Goal: Task Accomplishment & Management: Use online tool/utility

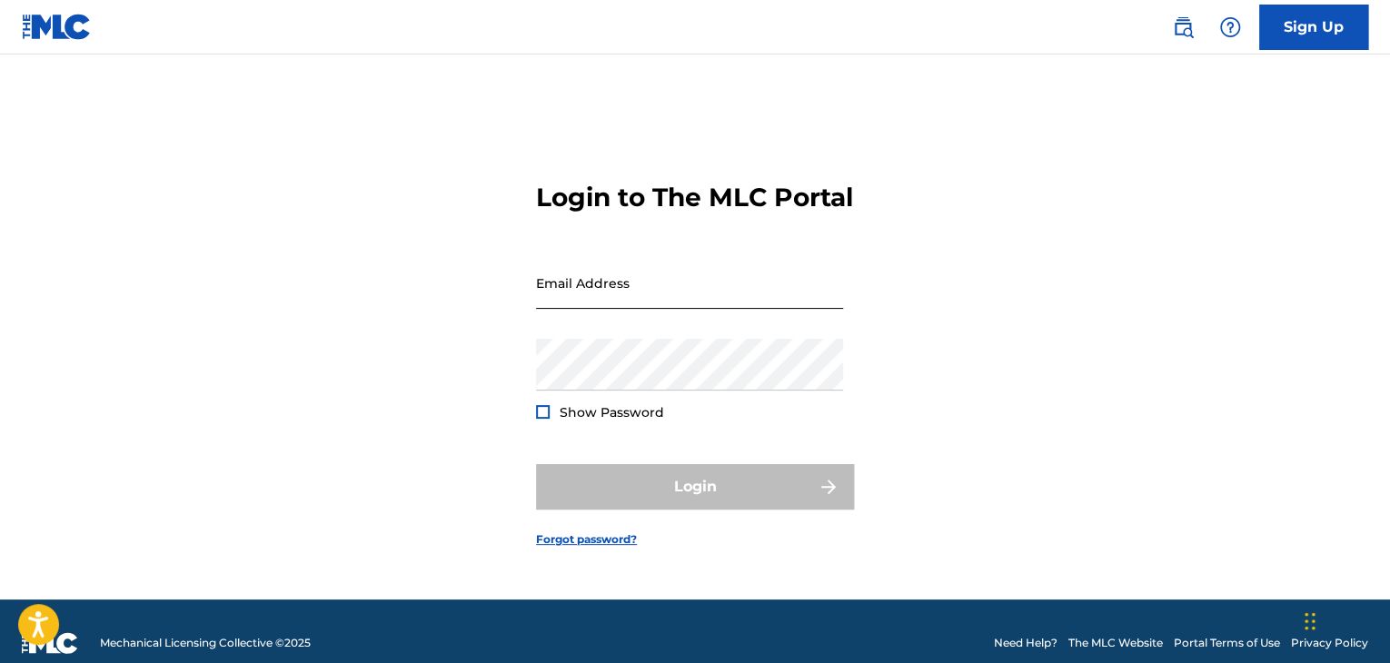
click at [625, 309] on input "Email Address" at bounding box center [689, 283] width 307 height 52
type input "[PERSON_NAME][EMAIL_ADDRESS][PERSON_NAME][DOMAIN_NAME]"
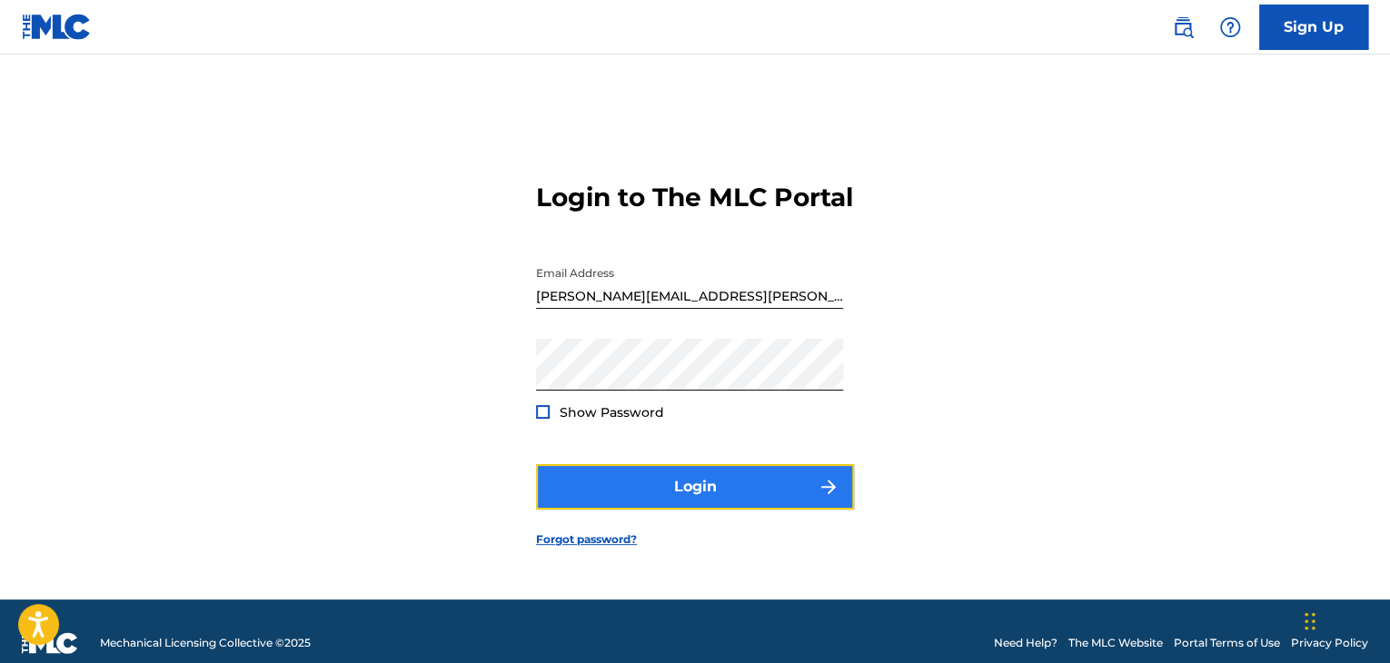
click at [676, 489] on button "Login" at bounding box center [695, 486] width 318 height 45
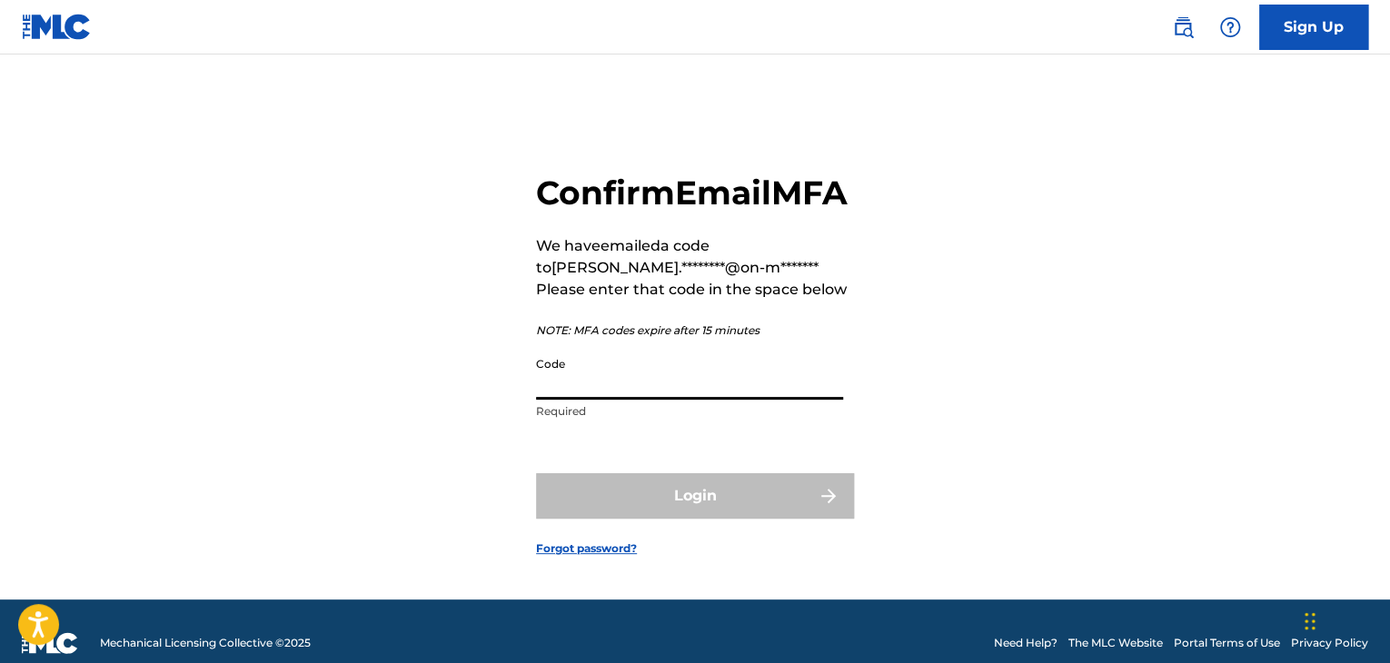
paste input "202548"
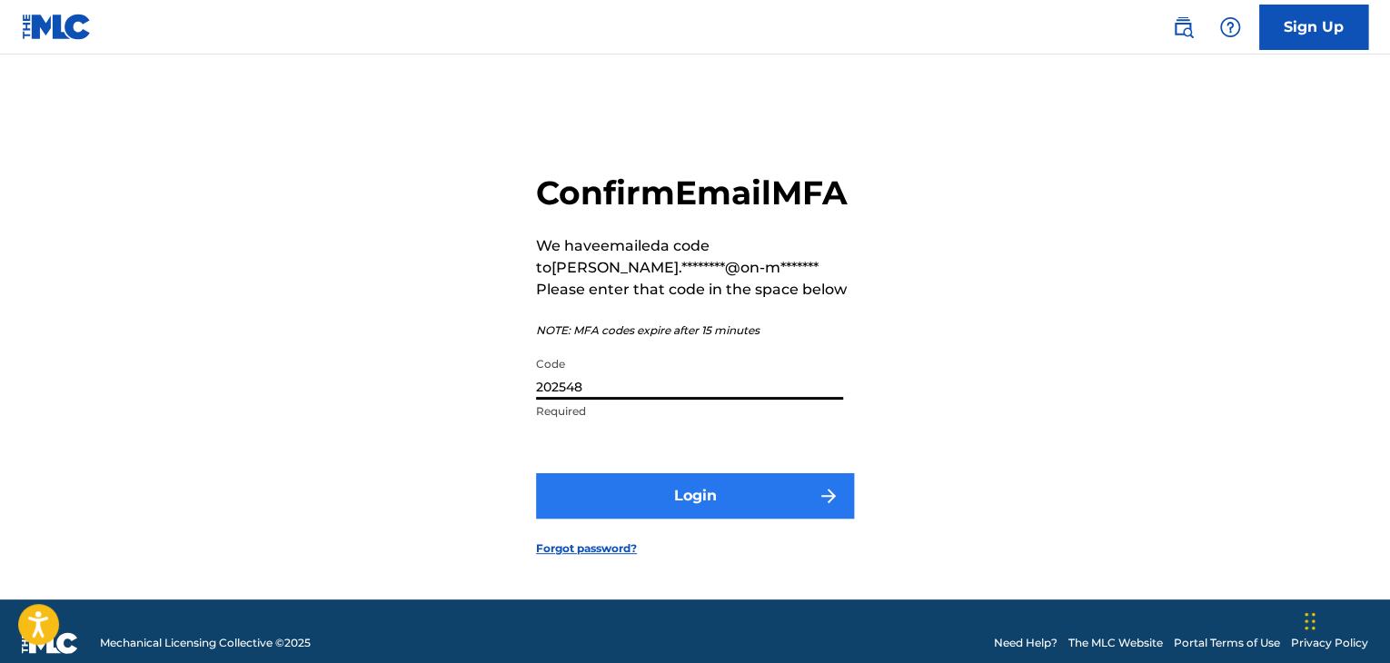
type input "202548"
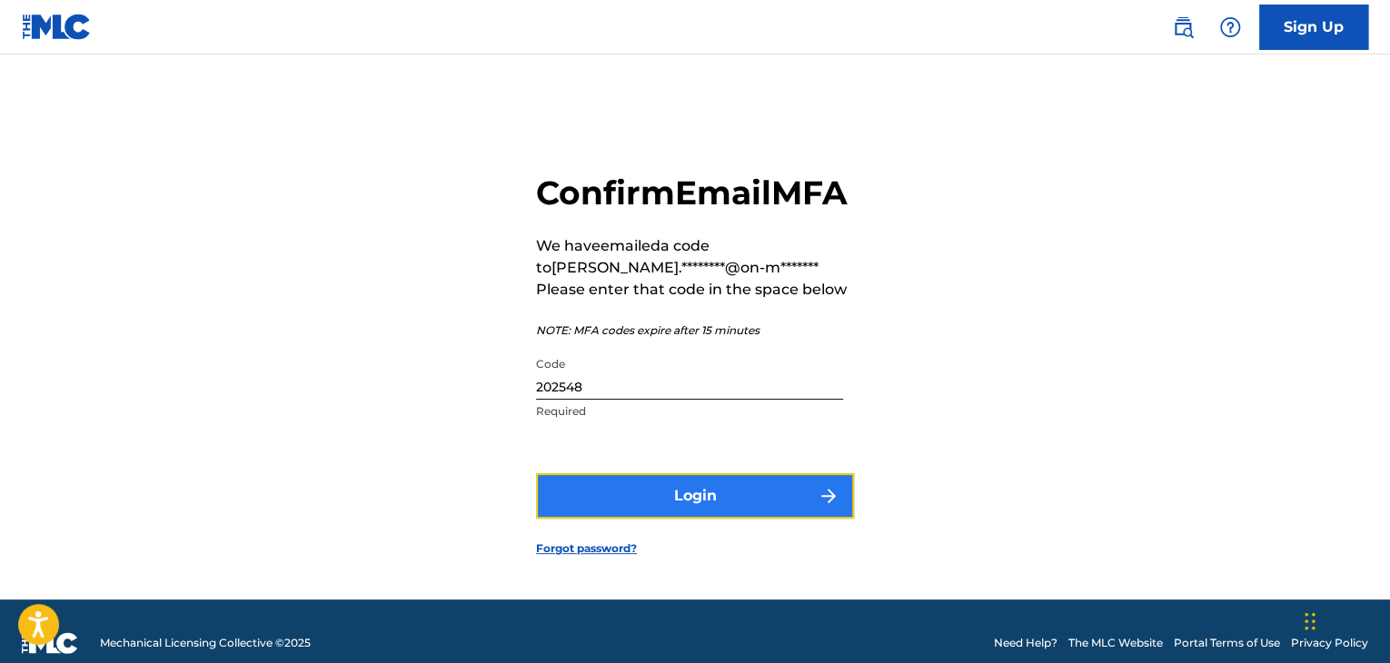
click at [694, 519] on button "Login" at bounding box center [695, 495] width 318 height 45
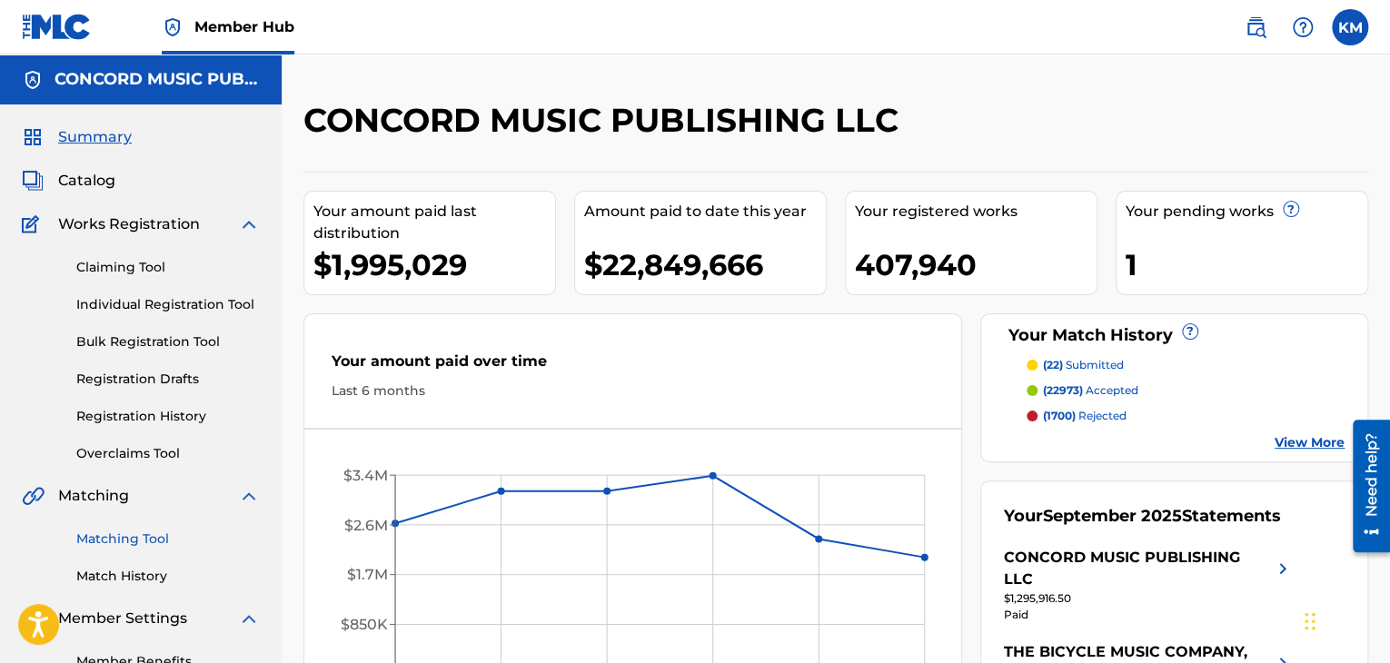
click at [148, 538] on link "Matching Tool" at bounding box center [167, 539] width 183 height 19
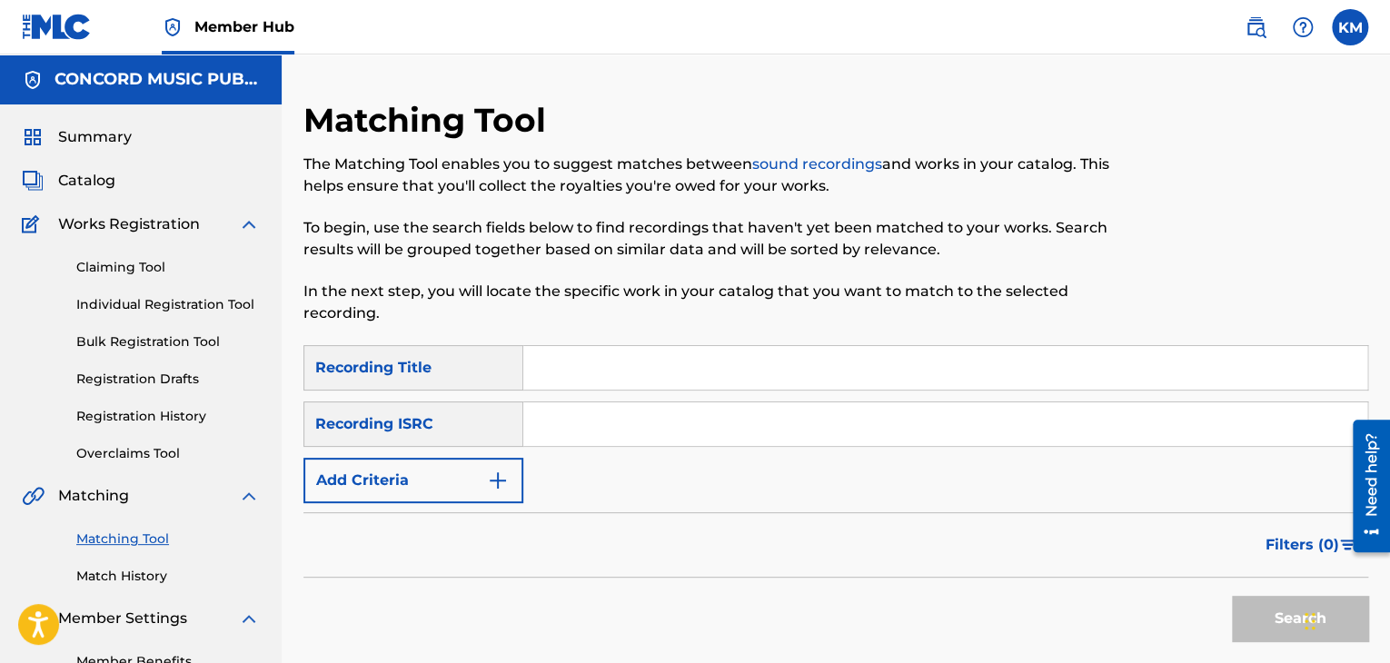
click at [610, 440] on input "Search Form" at bounding box center [945, 424] width 844 height 44
paste input "USLZ41010592"
type input "USLZ41010592"
click at [1245, 616] on button "Search" at bounding box center [1300, 618] width 136 height 45
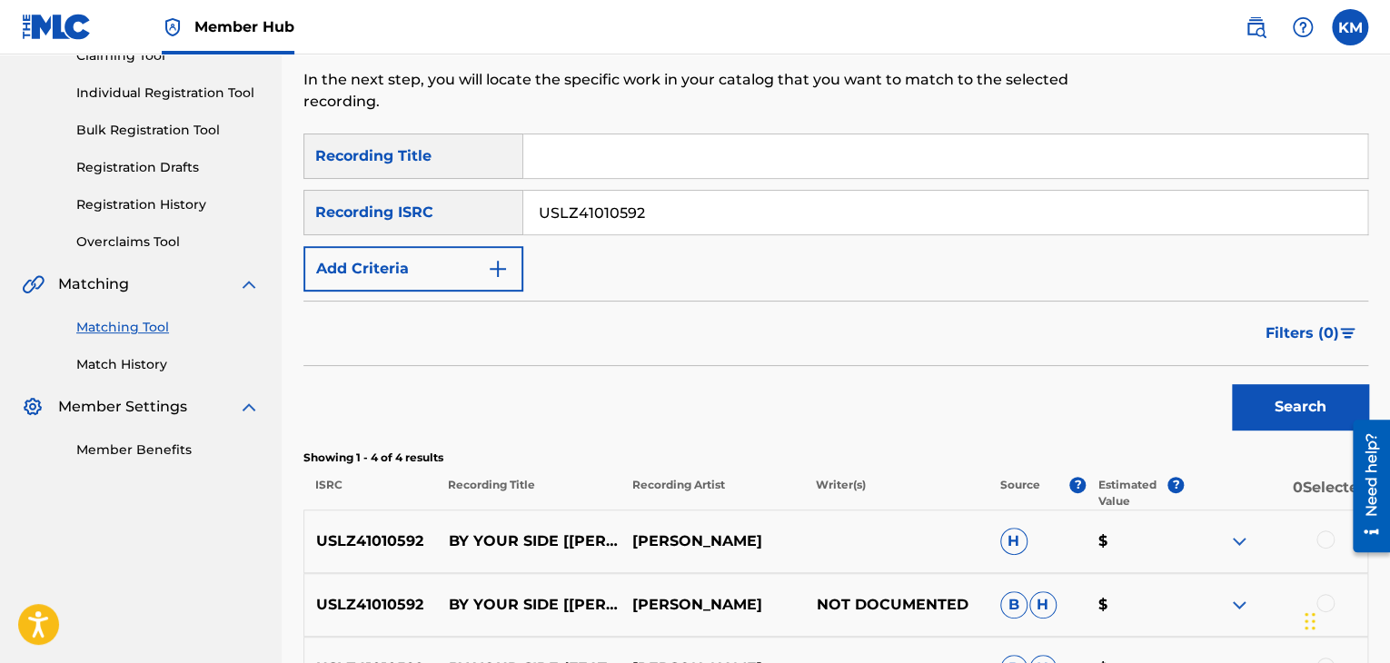
scroll to position [363, 0]
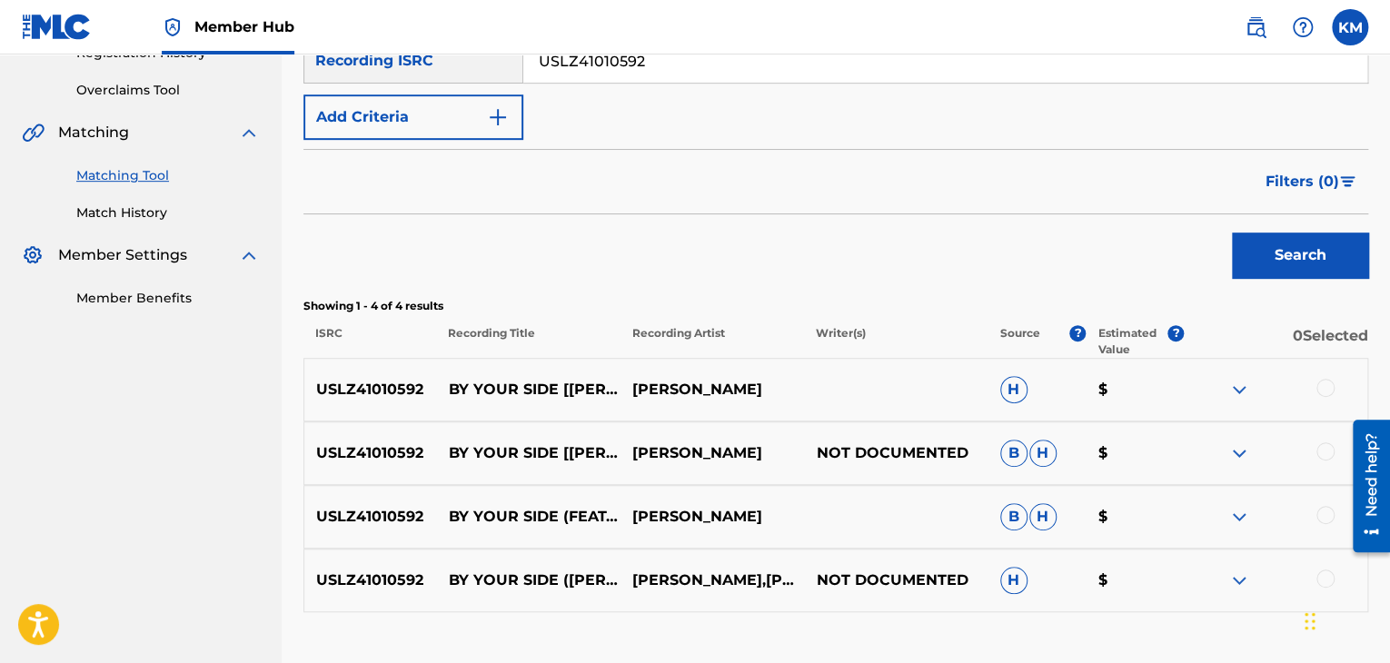
click at [1326, 513] on div at bounding box center [1325, 515] width 18 height 18
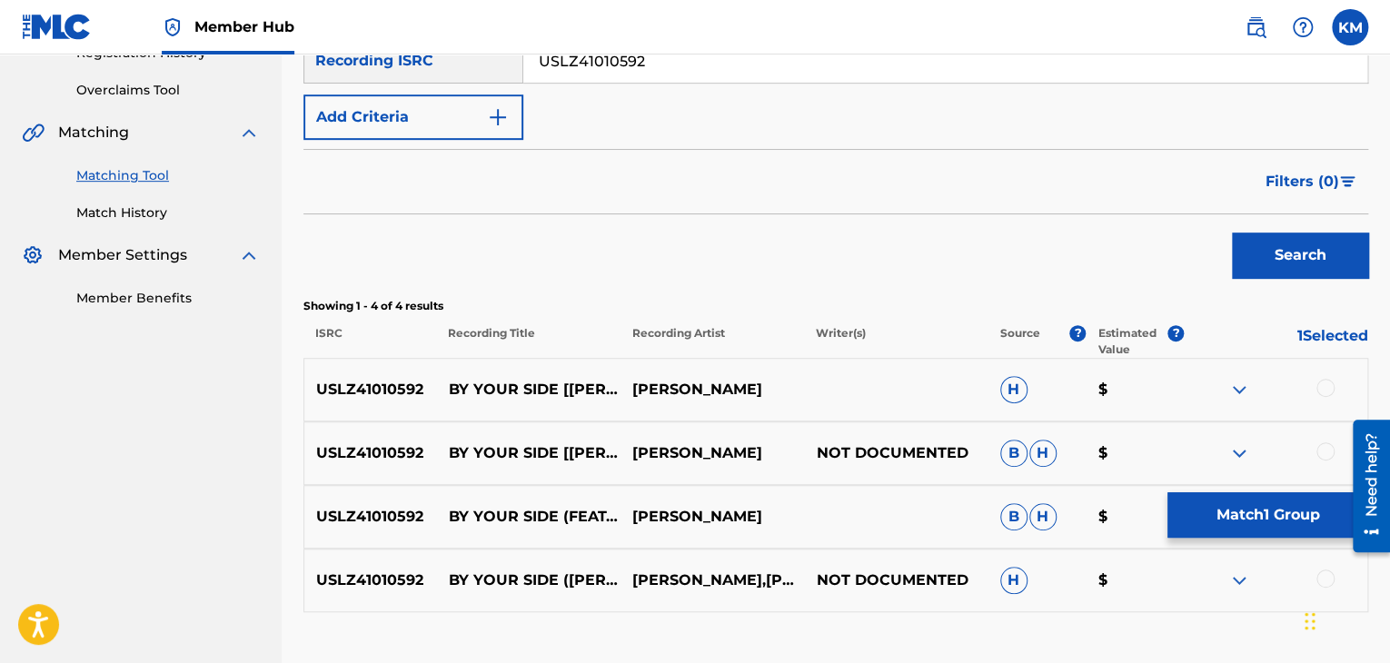
click at [1327, 442] on div at bounding box center [1325, 451] width 18 height 18
click at [1323, 388] on div at bounding box center [1325, 388] width 18 height 18
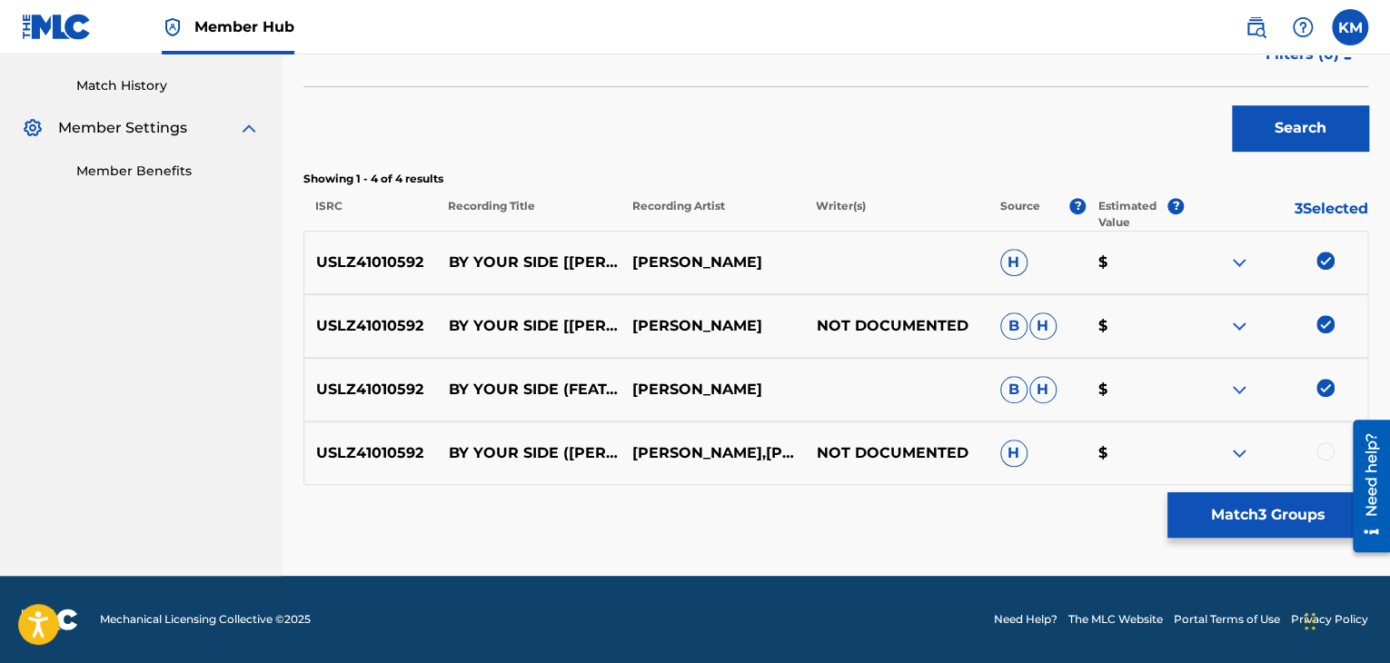
click at [1325, 449] on div at bounding box center [1325, 451] width 18 height 18
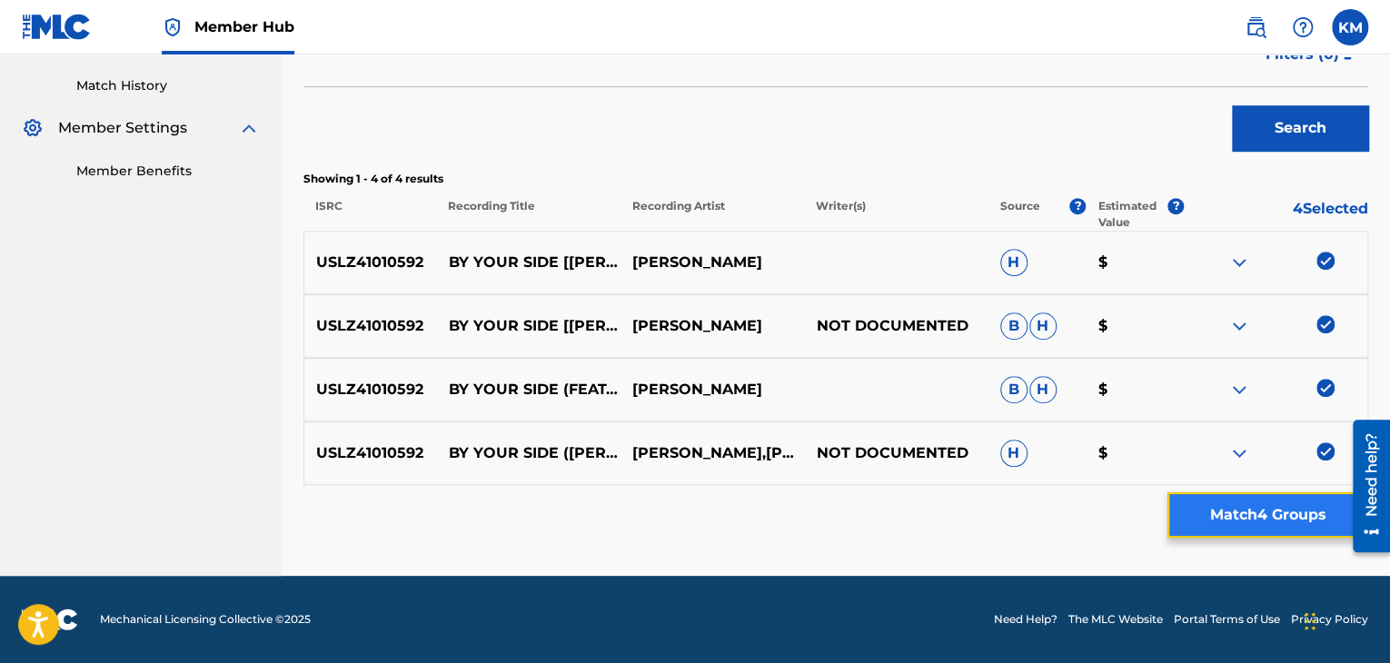
click at [1271, 506] on button "Match 4 Groups" at bounding box center [1267, 514] width 201 height 45
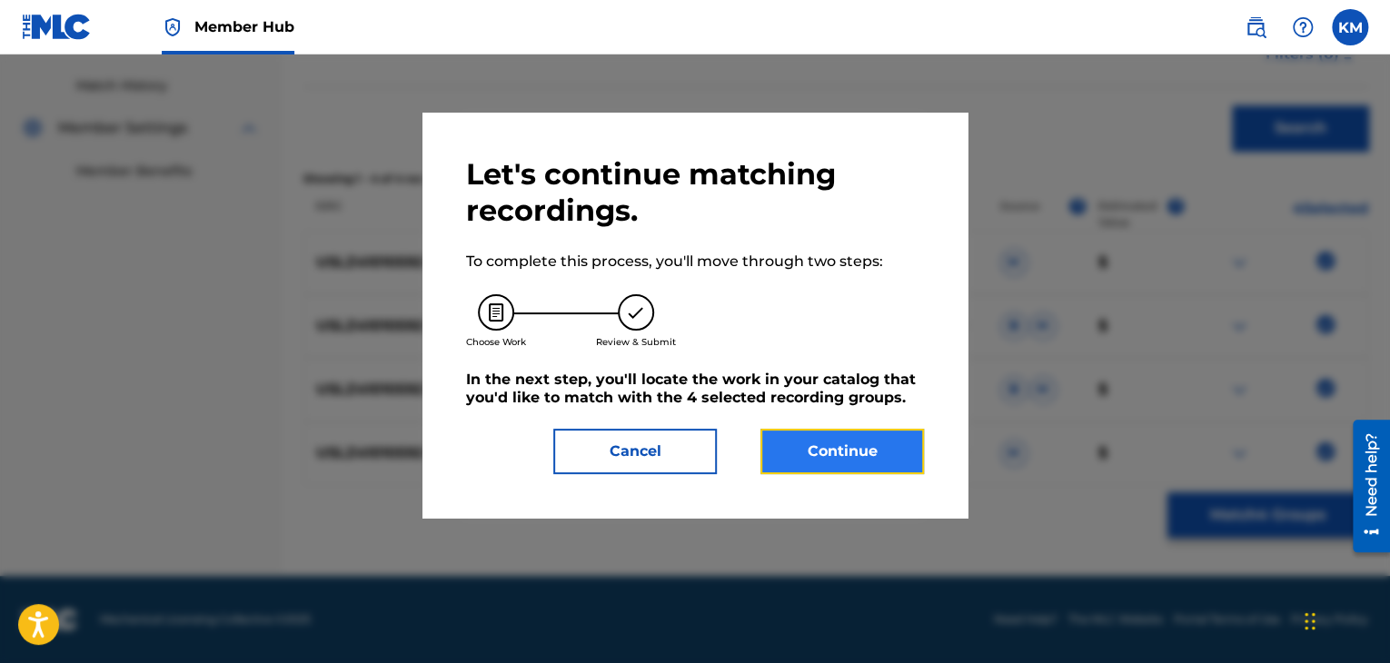
click at [877, 448] on button "Continue" at bounding box center [841, 451] width 163 height 45
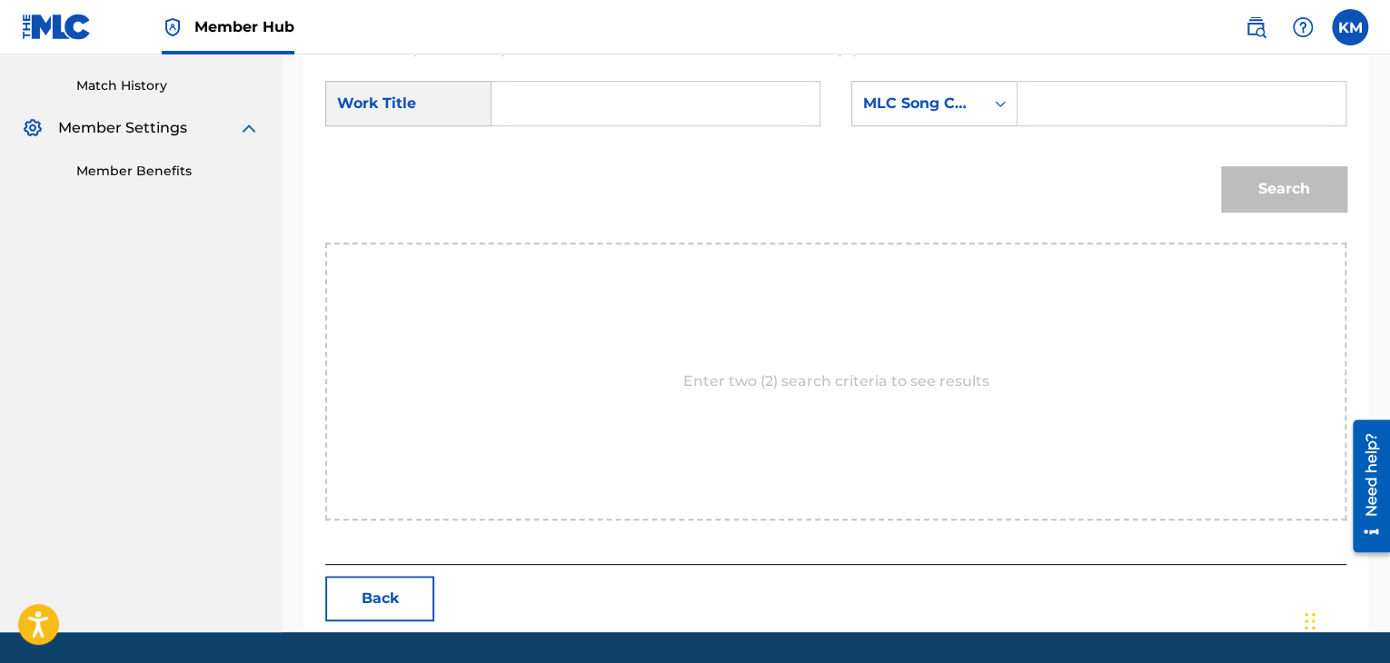
click at [520, 101] on input "Search Form" at bounding box center [655, 104] width 297 height 44
paste input "By Your Side - feat. [PERSON_NAME]"
type input "By Your Side - feat. [PERSON_NAME]"
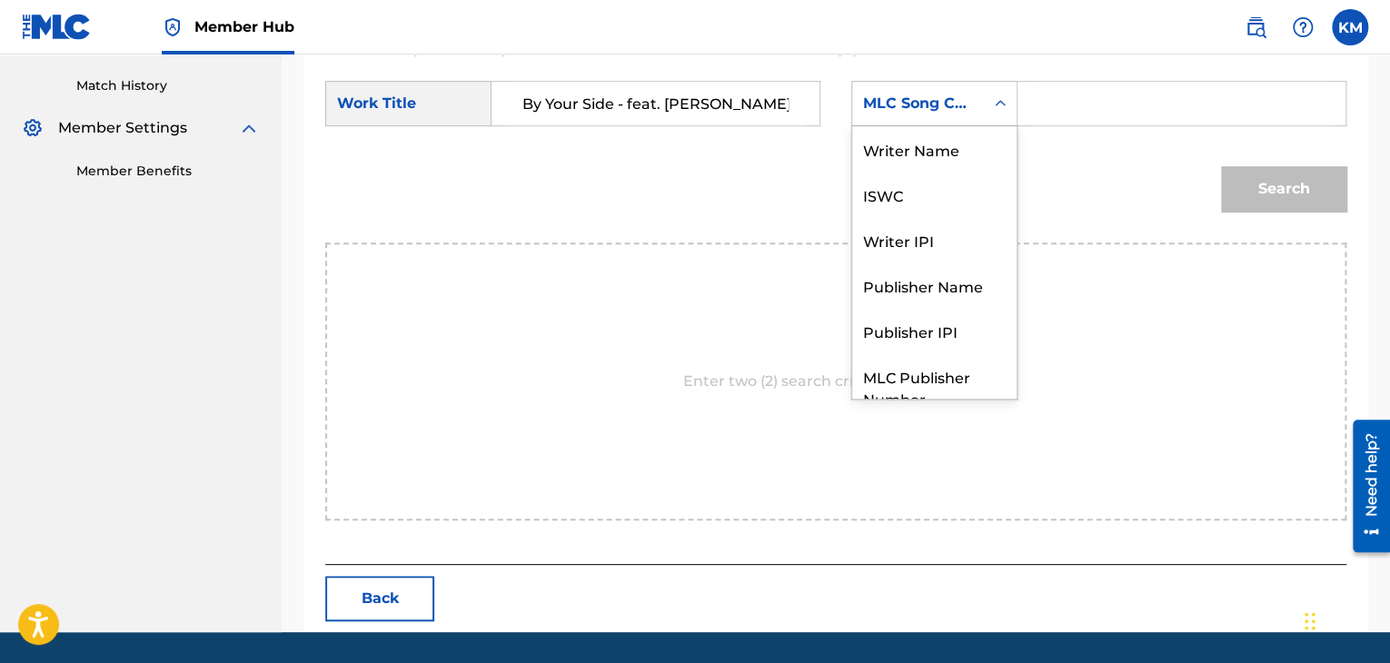
click at [999, 103] on icon "Search Form" at bounding box center [1000, 103] width 18 height 18
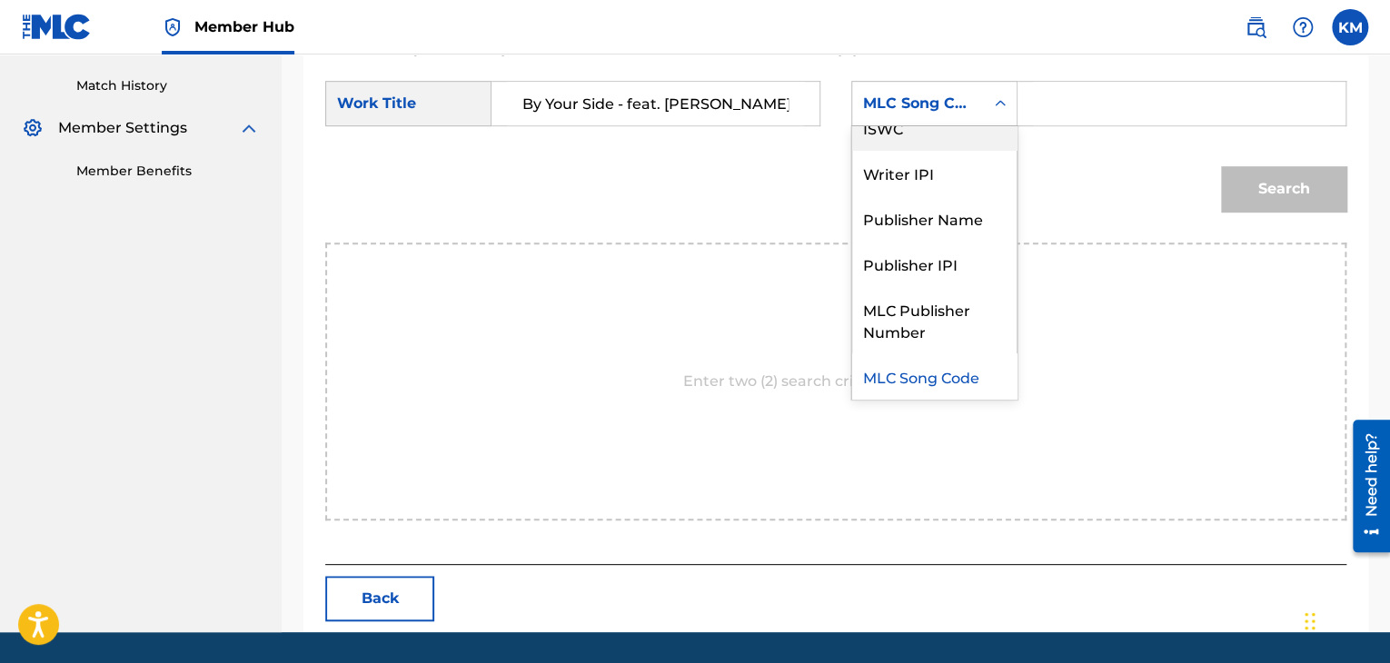
scroll to position [0, 0]
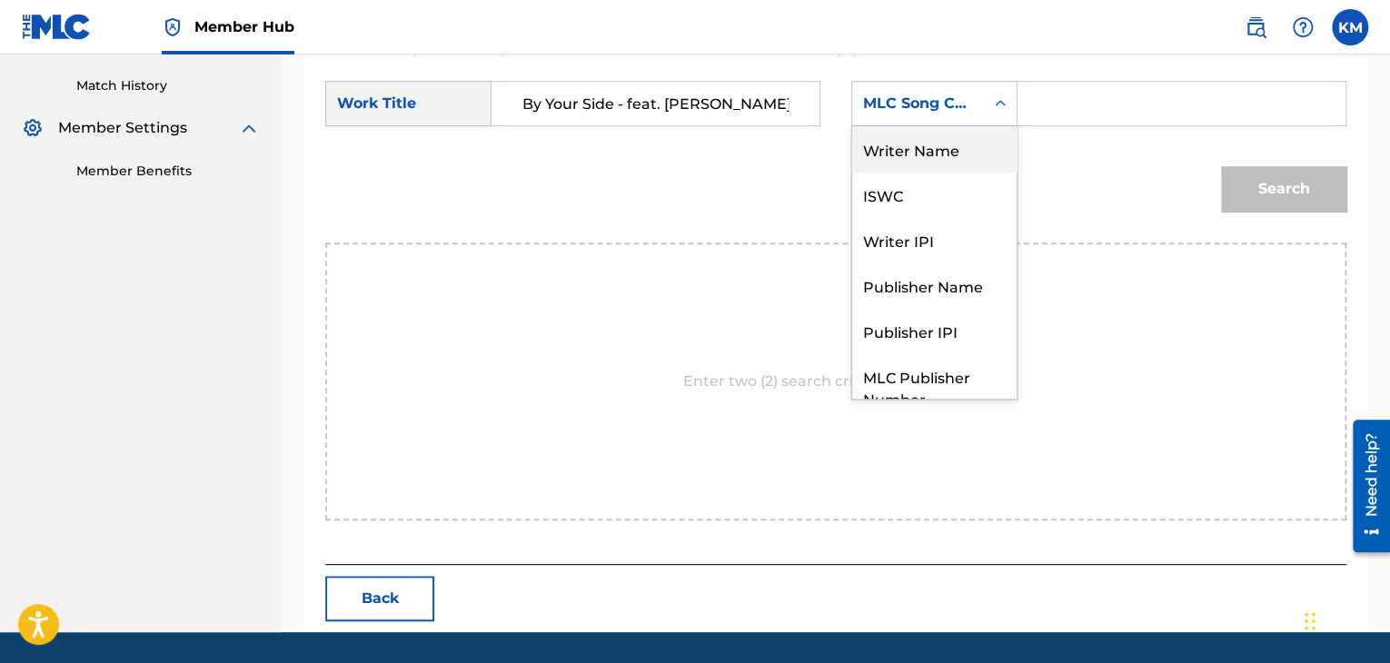
click at [936, 151] on div "Writer Name" at bounding box center [934, 148] width 164 height 45
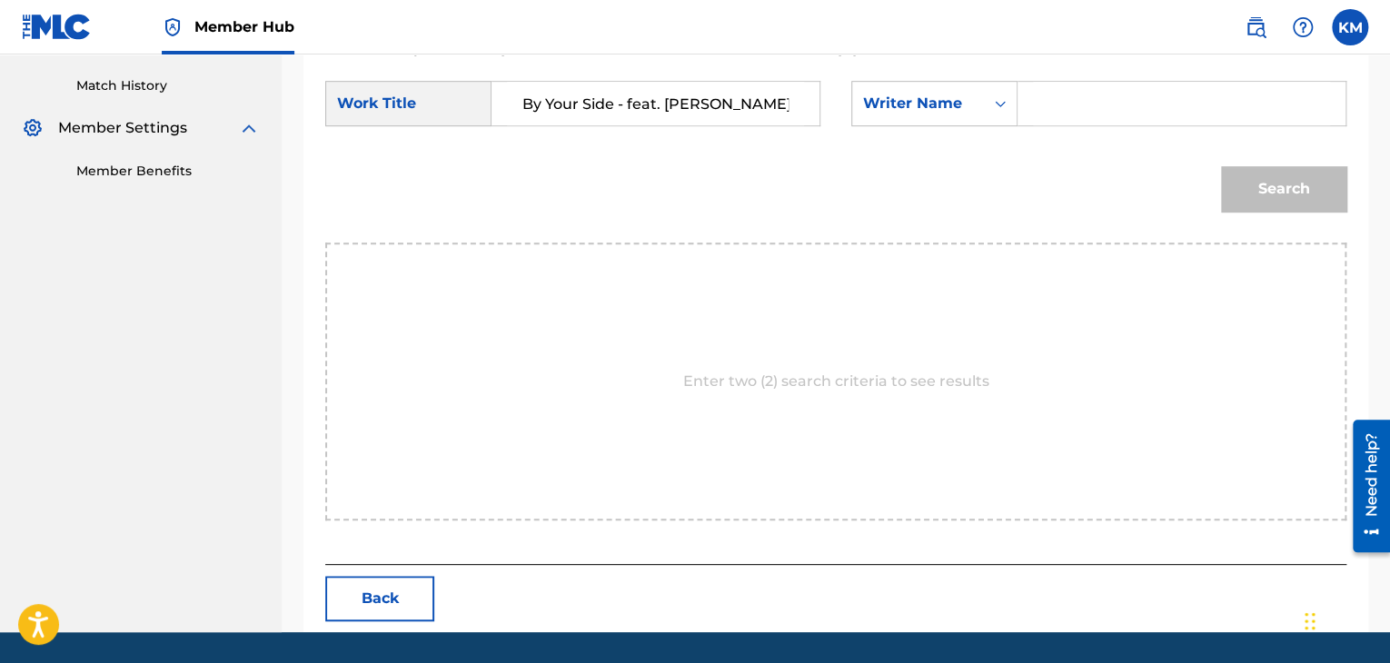
click at [1045, 122] on input "Search Form" at bounding box center [1181, 104] width 297 height 44
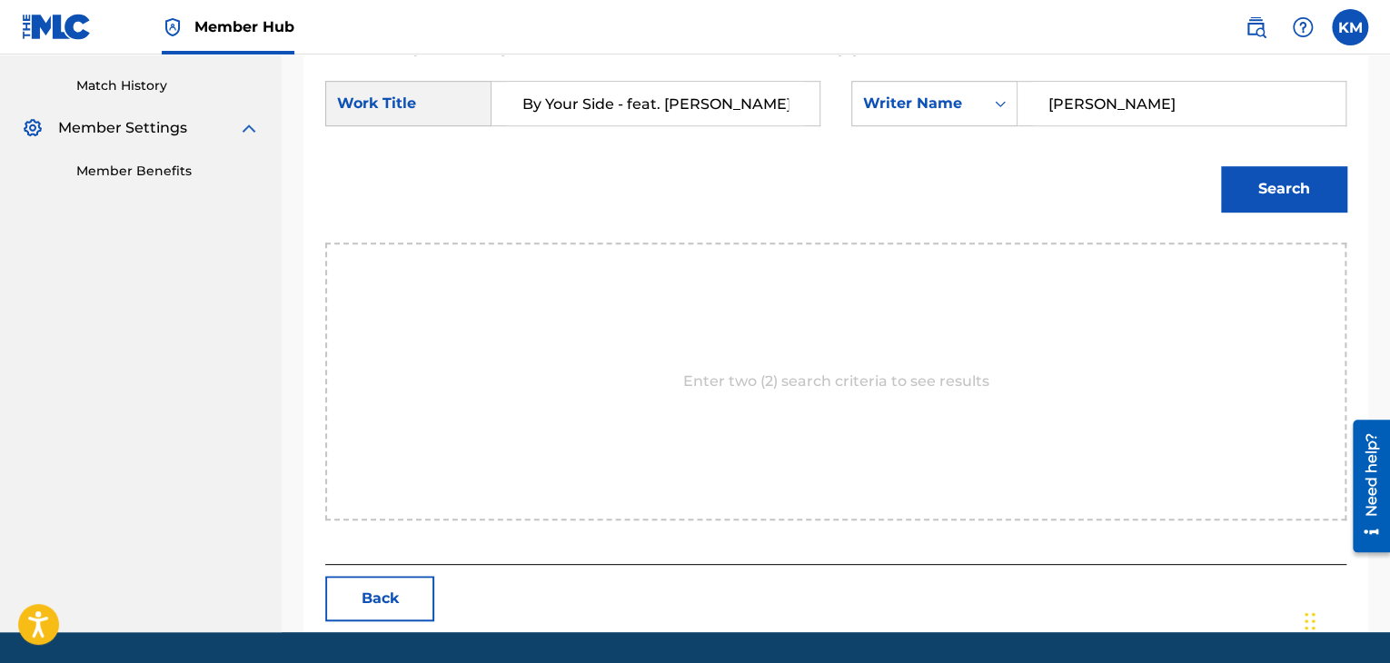
click at [1221, 166] on button "Search" at bounding box center [1283, 188] width 125 height 45
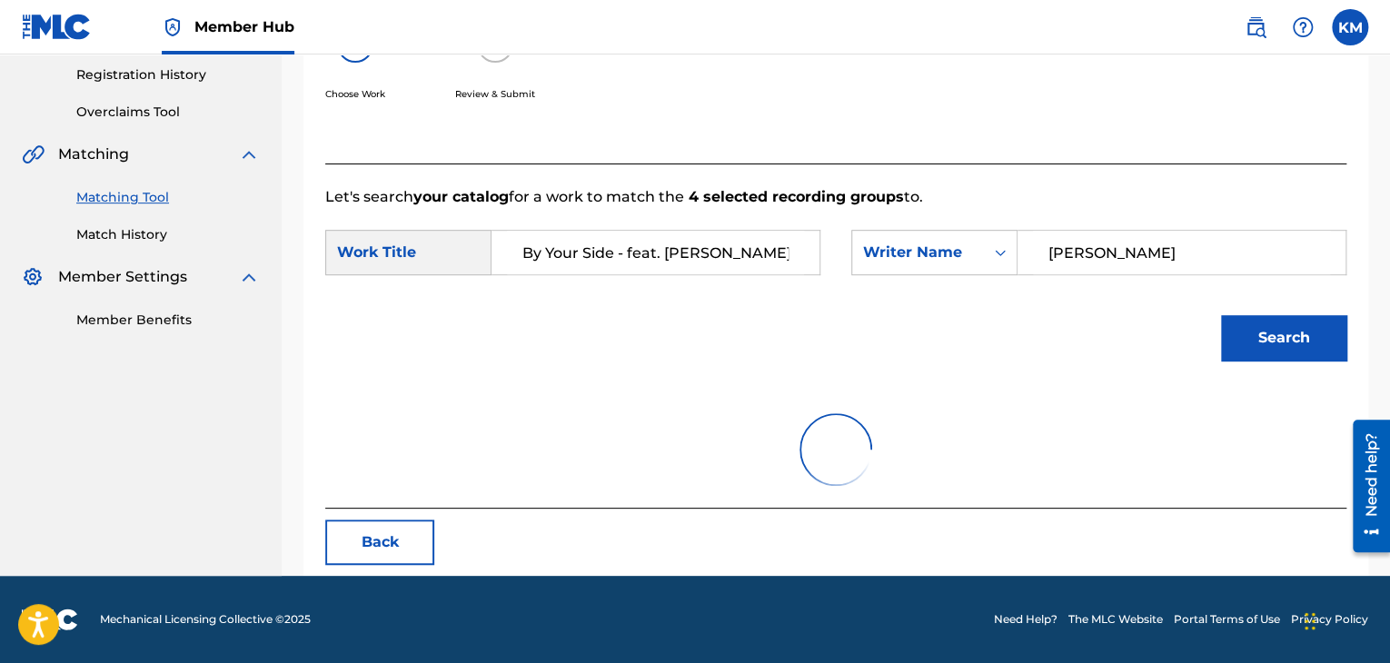
scroll to position [263, 0]
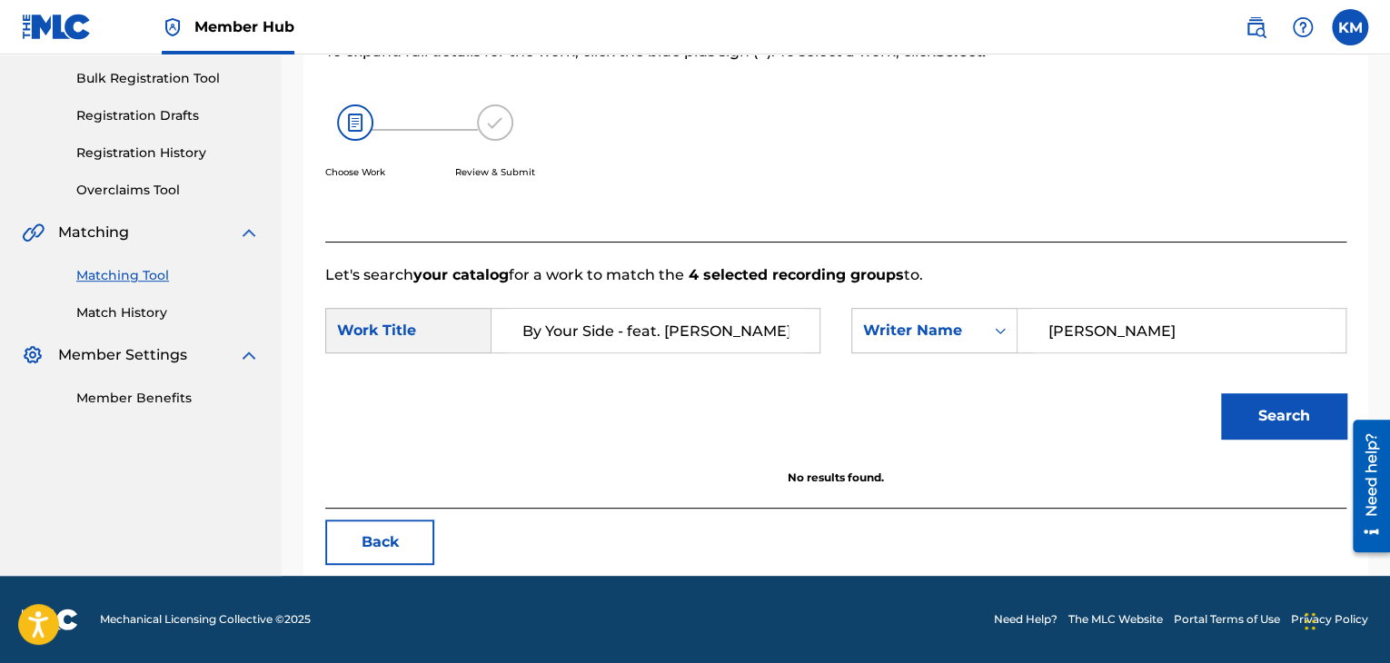
drag, startPoint x: 1080, startPoint y: 326, endPoint x: 867, endPoint y: 368, distance: 216.6
click at [867, 368] on form "SearchWithCriteria3c81f261-9e61-42f2-9a38-7b5ffacc59fb Work Title By Your Side …" at bounding box center [835, 377] width 1021 height 183
type input "helstrip"
click at [1221, 393] on button "Search" at bounding box center [1283, 415] width 125 height 45
click at [992, 336] on icon "Search Form" at bounding box center [1000, 331] width 18 height 18
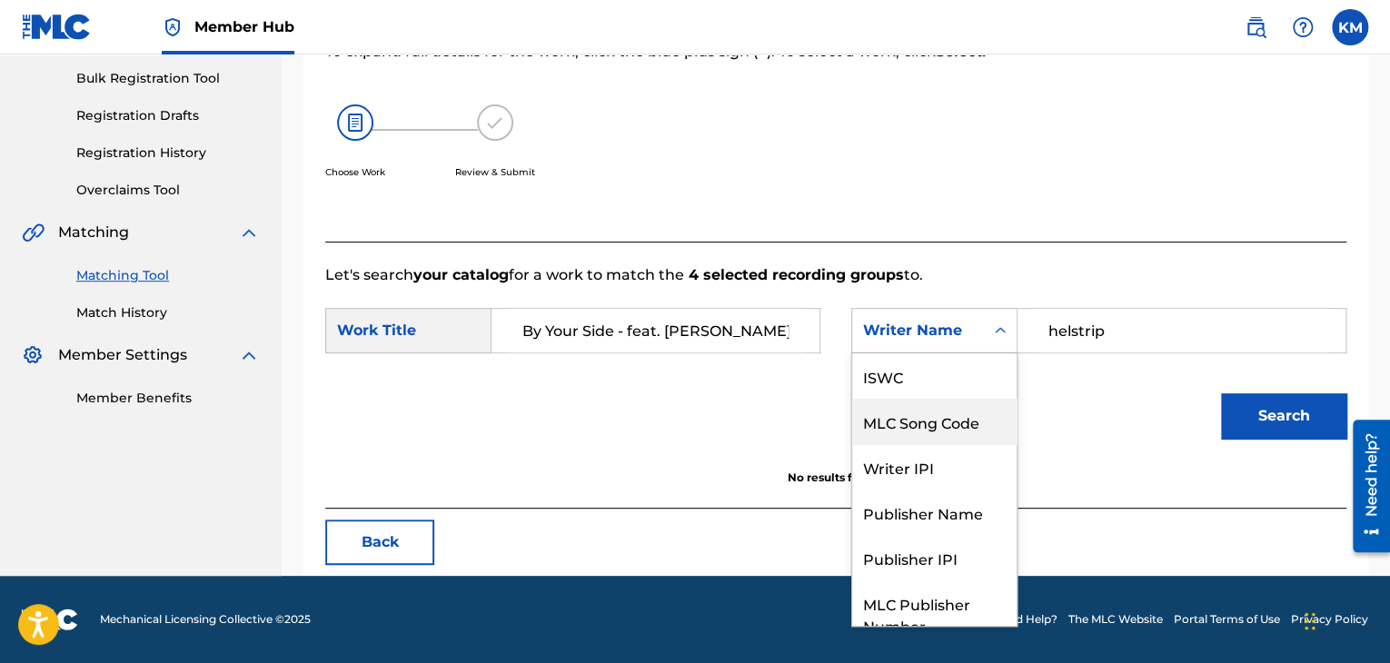
scroll to position [67, 0]
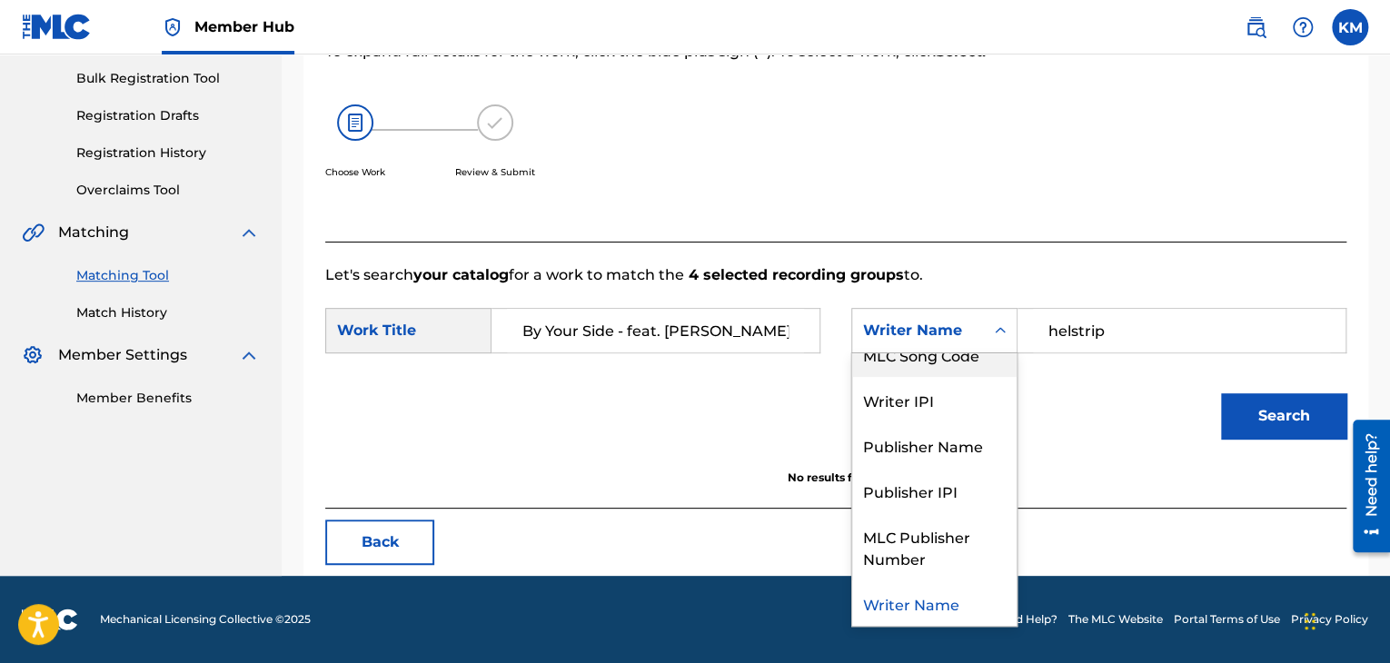
click at [964, 373] on div "MLC Song Code" at bounding box center [934, 354] width 164 height 45
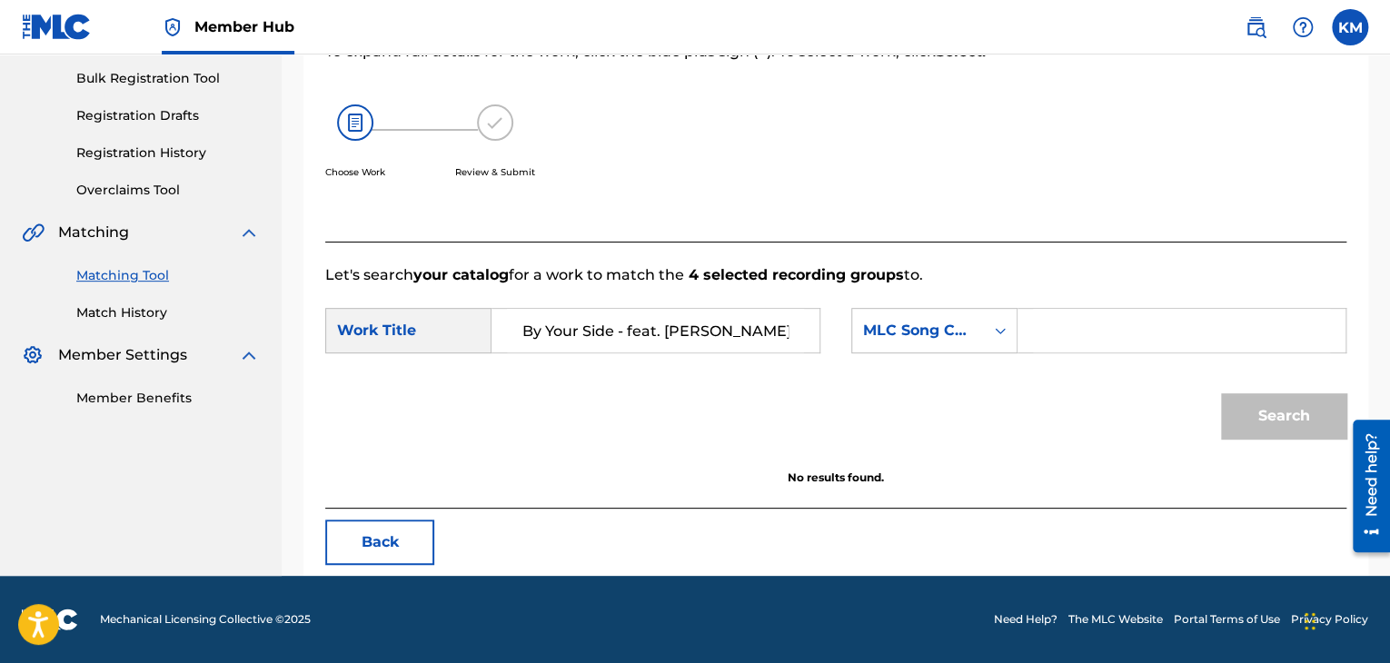
click at [1079, 336] on input "Search Form" at bounding box center [1181, 331] width 297 height 44
paste input "B08618"
type input "B08618"
click at [1255, 414] on button "Search" at bounding box center [1283, 415] width 125 height 45
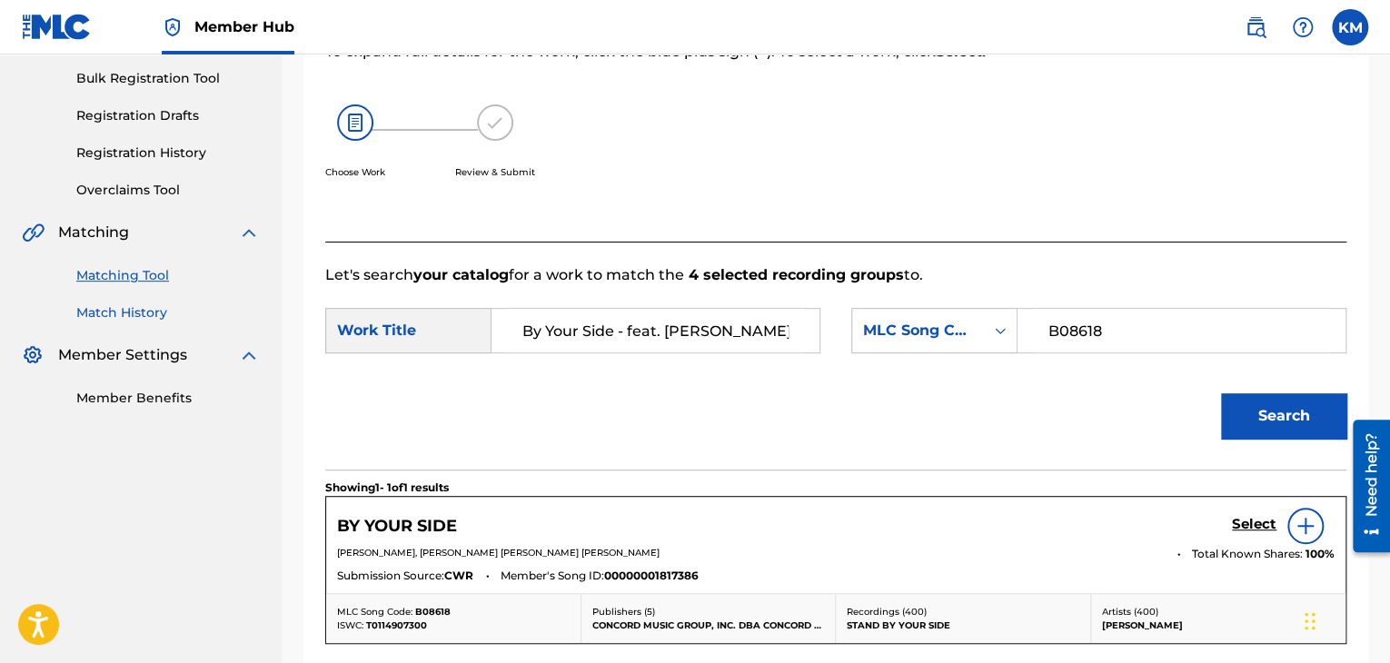
click at [128, 316] on link "Match History" at bounding box center [167, 312] width 183 height 19
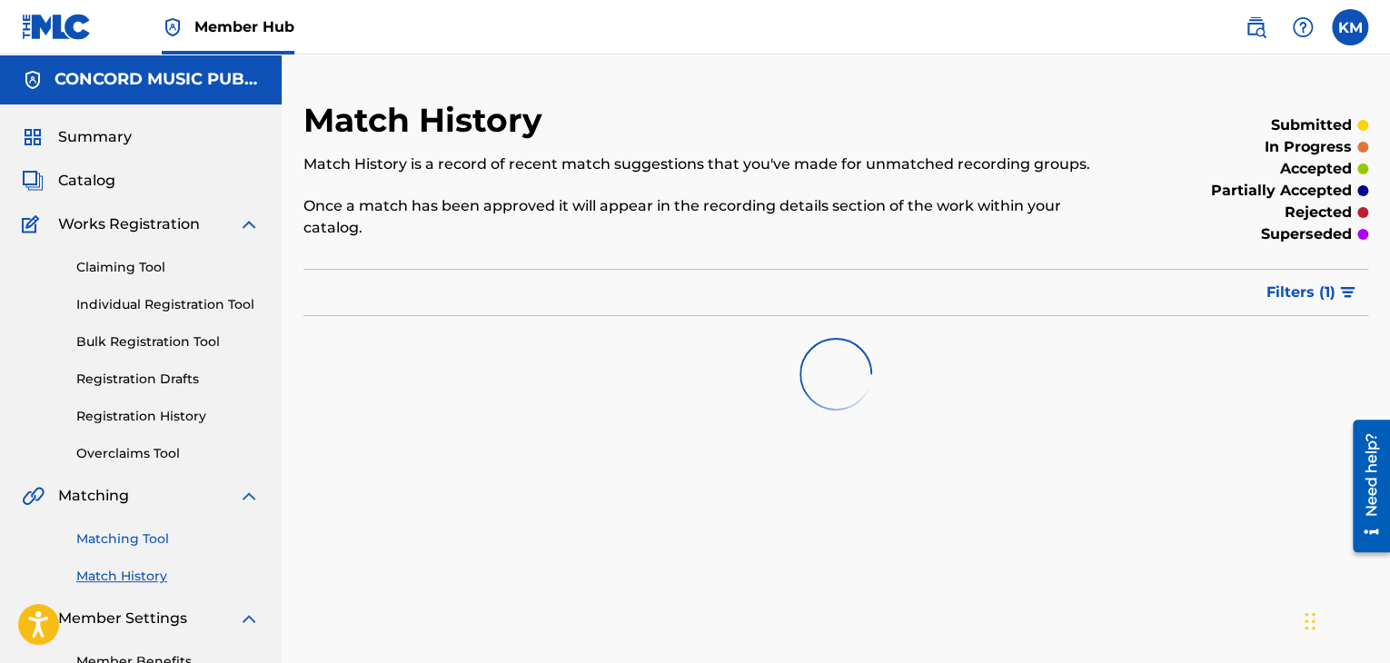
click at [142, 533] on link "Matching Tool" at bounding box center [167, 539] width 183 height 19
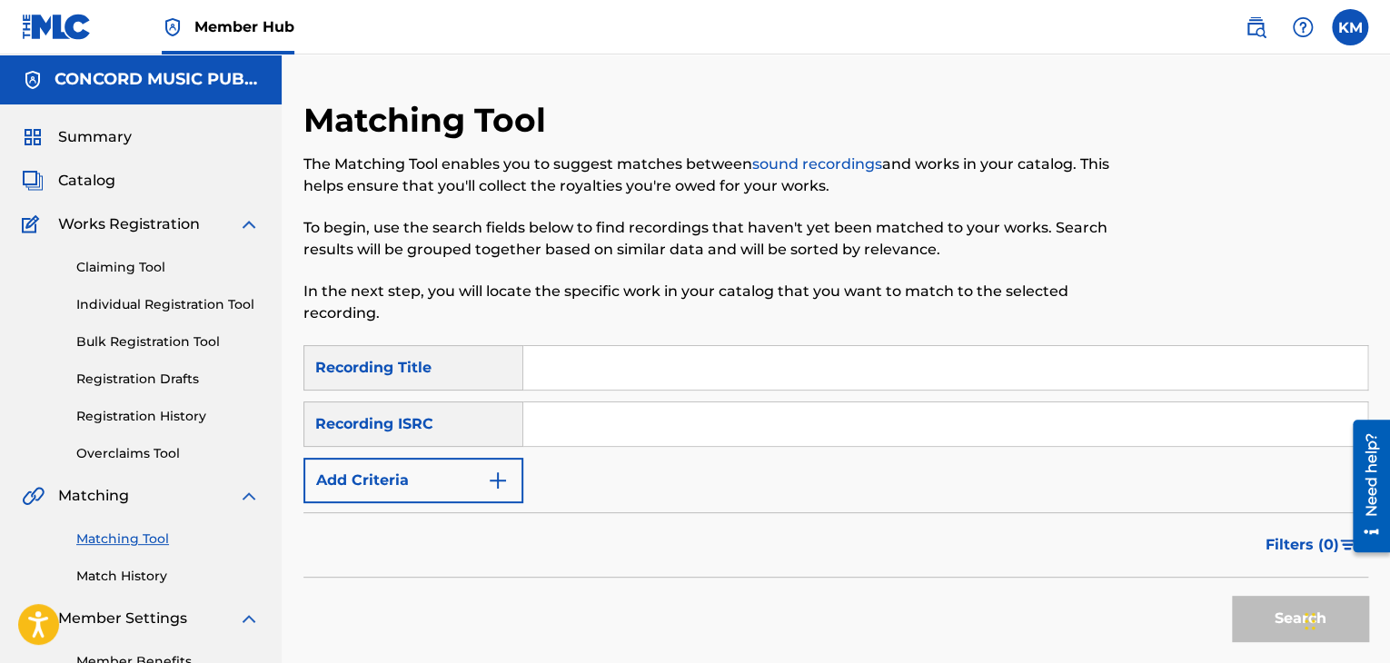
click at [569, 423] on input "Search Form" at bounding box center [945, 424] width 844 height 44
paste input "DEF056801371"
type input "DEF056801371"
click at [1252, 608] on button "Search" at bounding box center [1300, 618] width 136 height 45
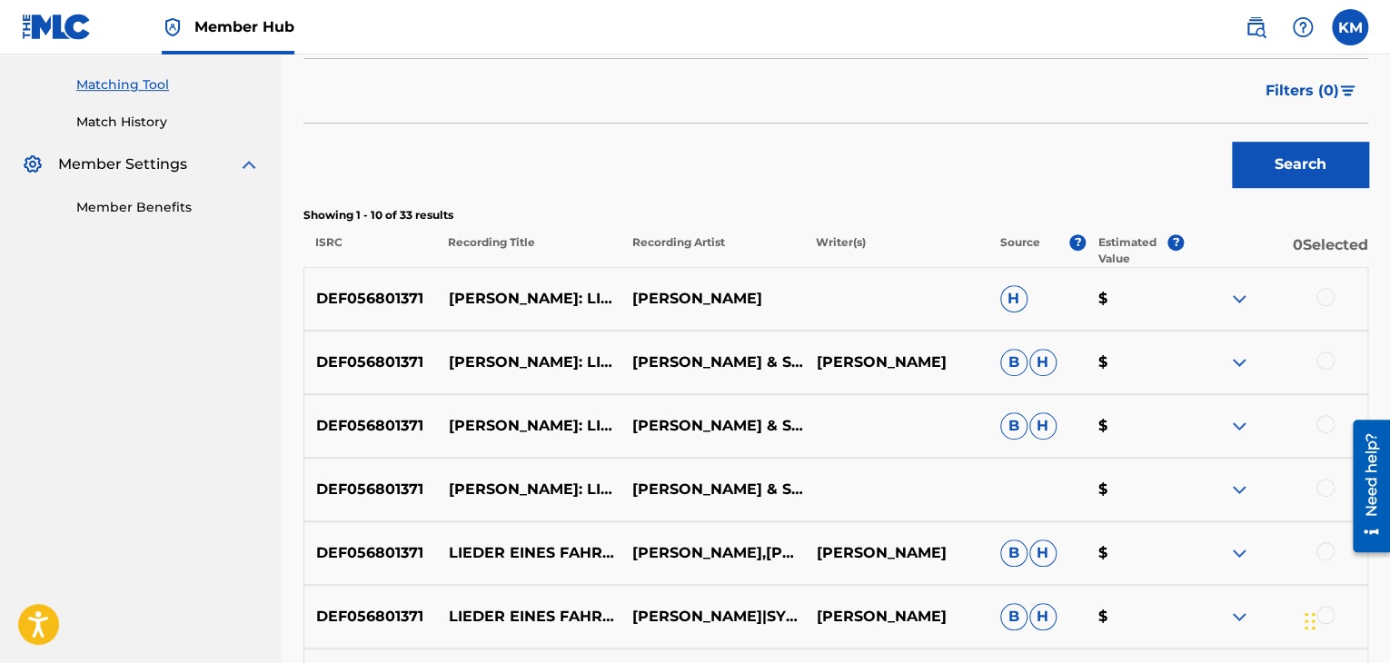
click at [153, 124] on link "Match History" at bounding box center [167, 122] width 183 height 19
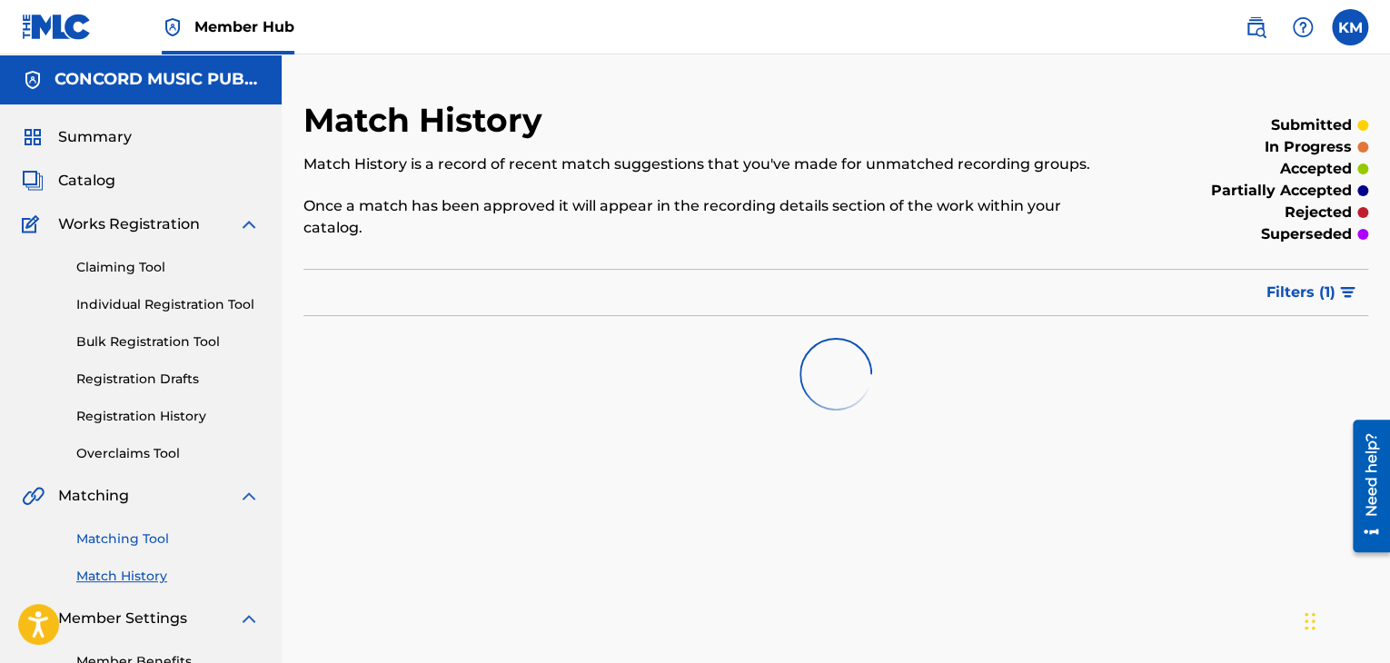
click at [145, 541] on link "Matching Tool" at bounding box center [167, 539] width 183 height 19
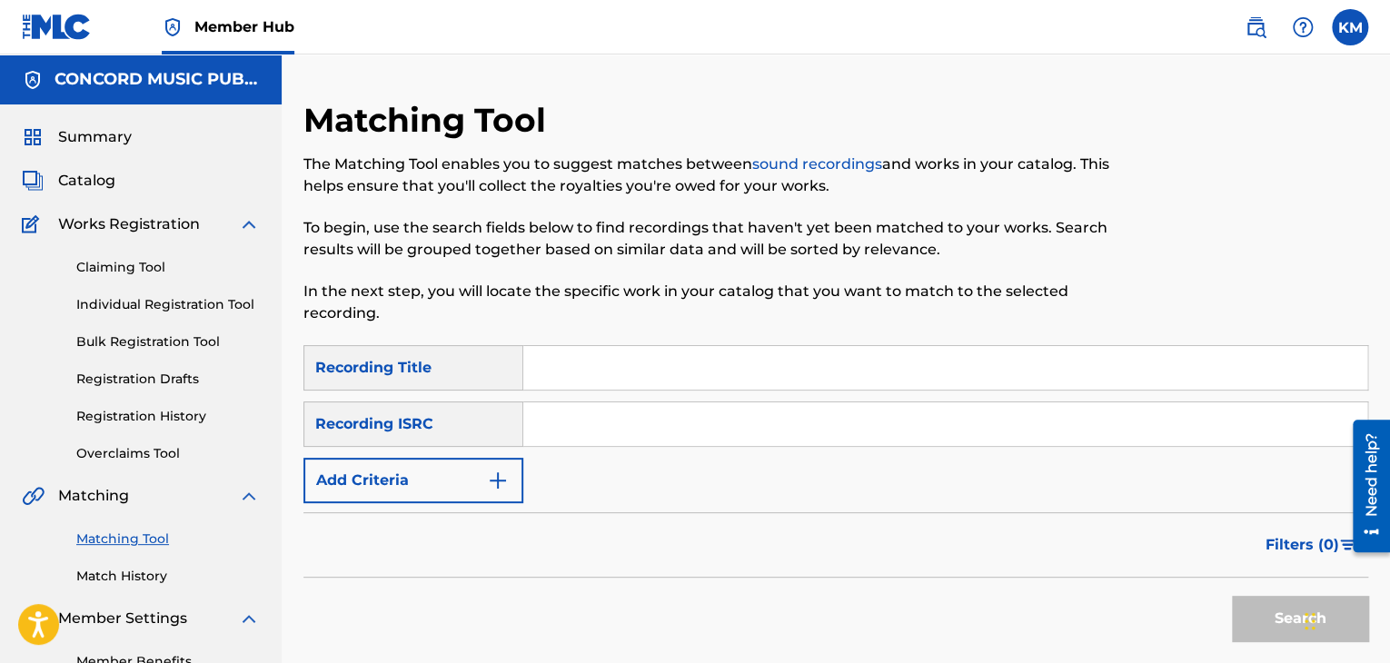
click at [630, 431] on input "Search Form" at bounding box center [945, 424] width 844 height 44
paste input "FRY510881950"
type input "FRY510881950"
click at [1253, 618] on button "Search" at bounding box center [1300, 618] width 136 height 45
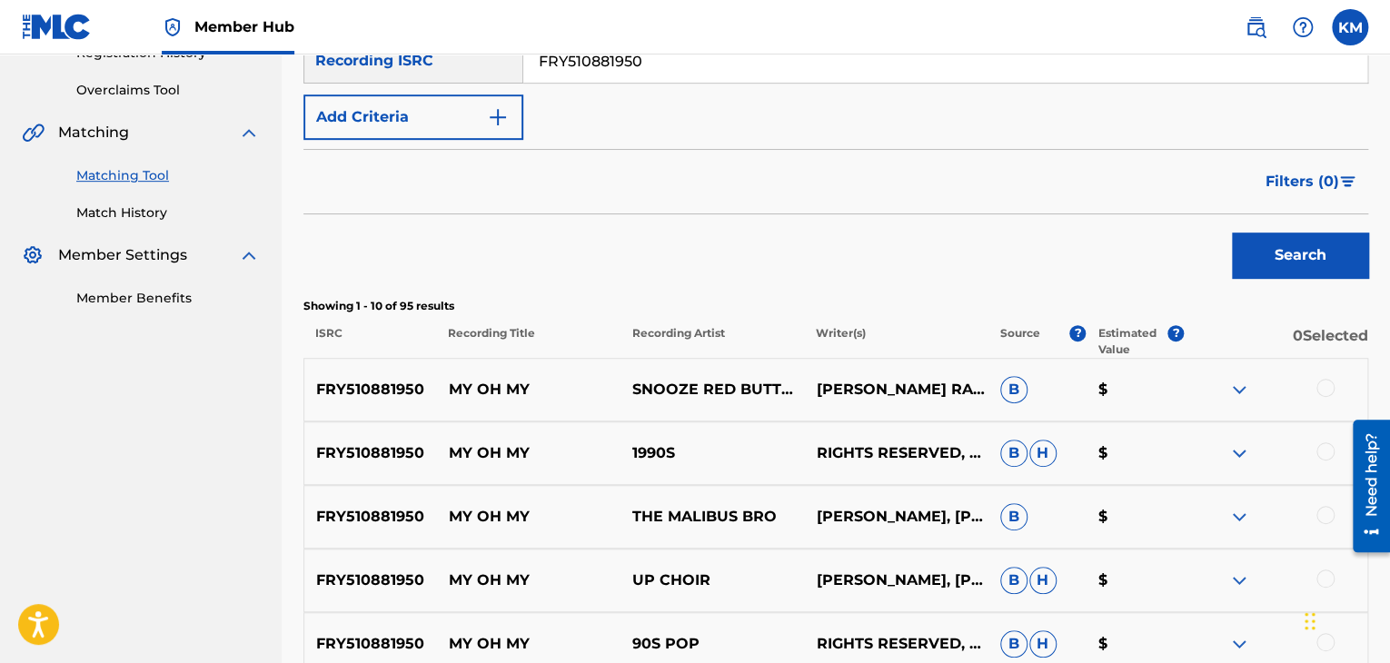
scroll to position [454, 0]
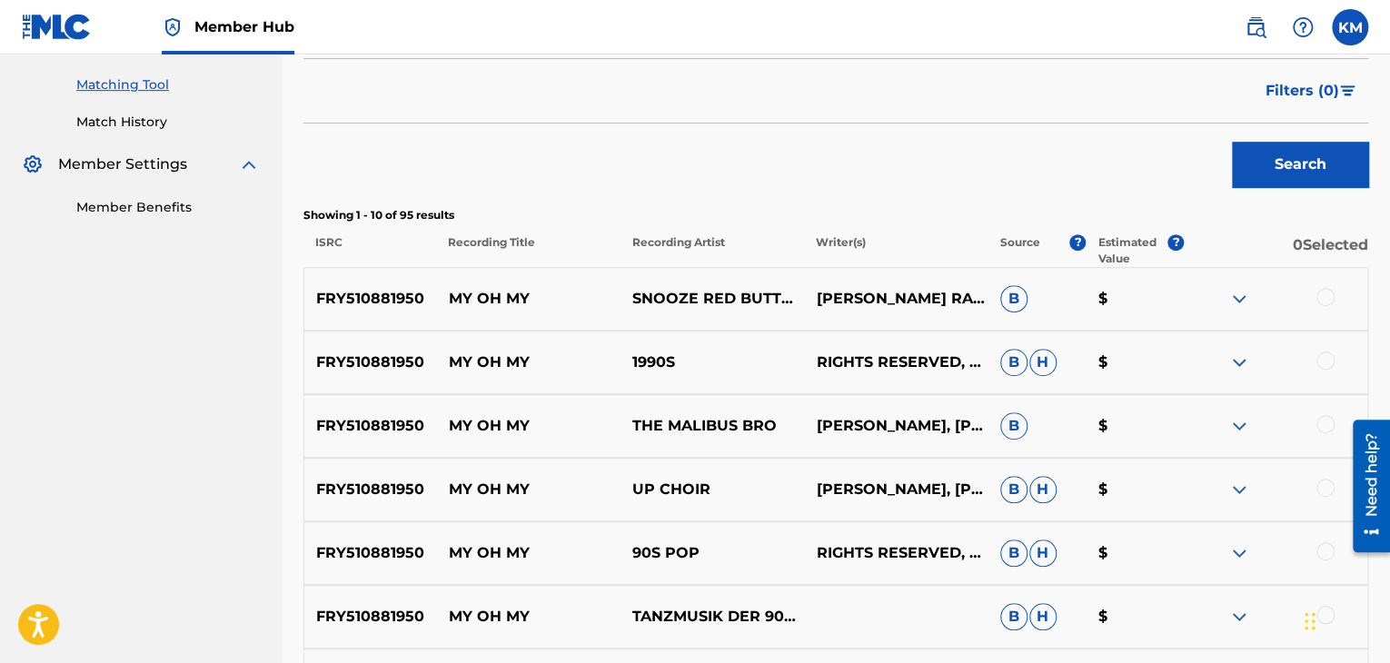
click at [1317, 294] on div at bounding box center [1325, 297] width 18 height 18
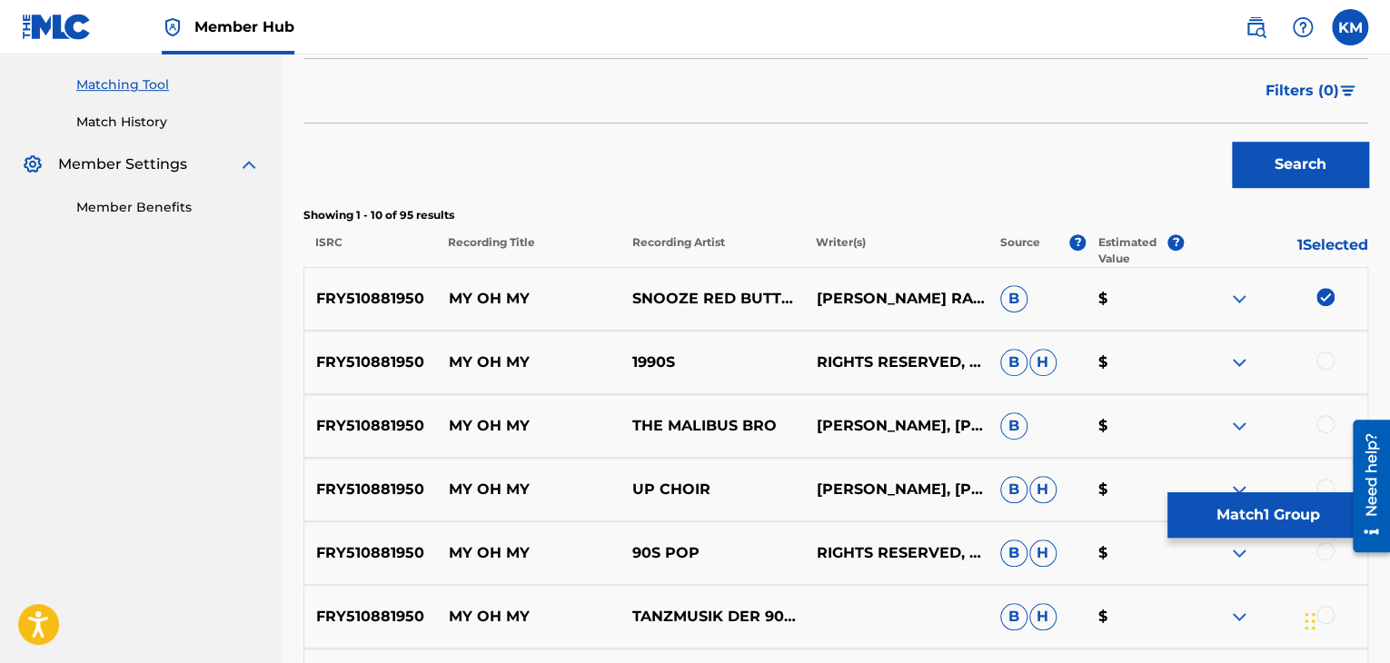
click at [1324, 357] on div at bounding box center [1325, 361] width 18 height 18
click at [1322, 427] on div at bounding box center [1325, 424] width 18 height 18
click at [1323, 480] on div at bounding box center [1325, 488] width 18 height 18
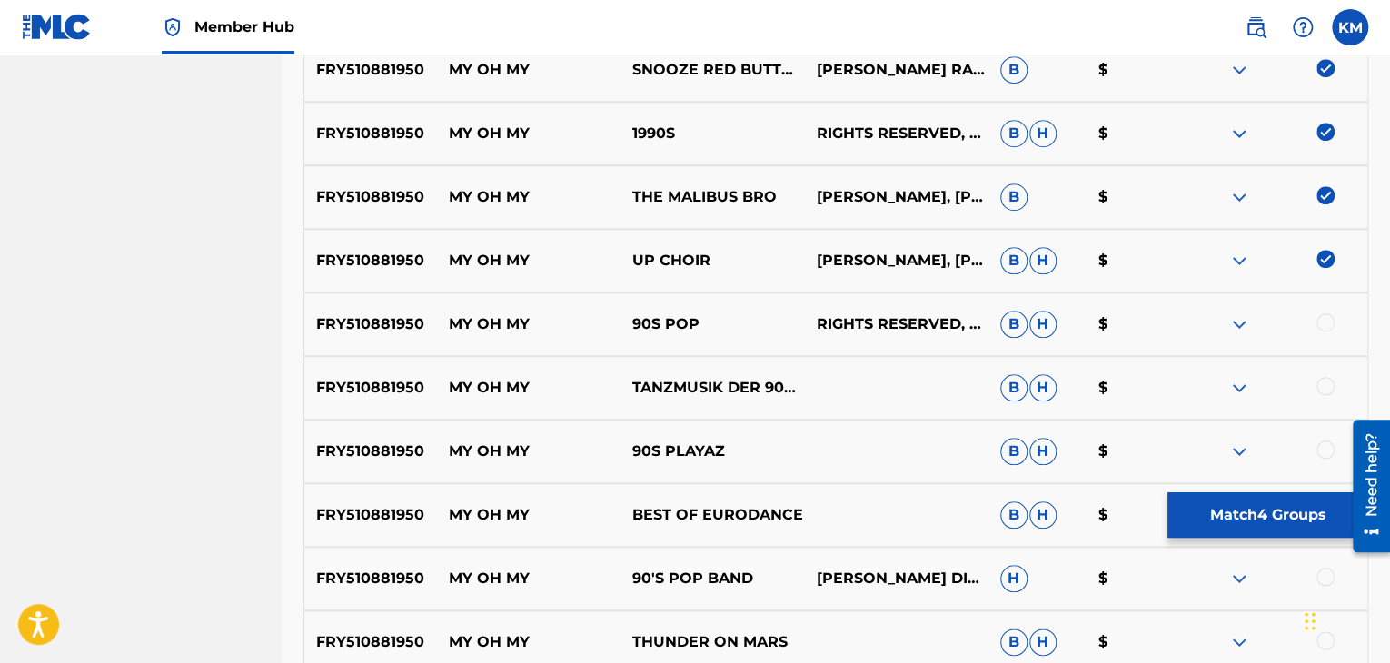
scroll to position [727, 0]
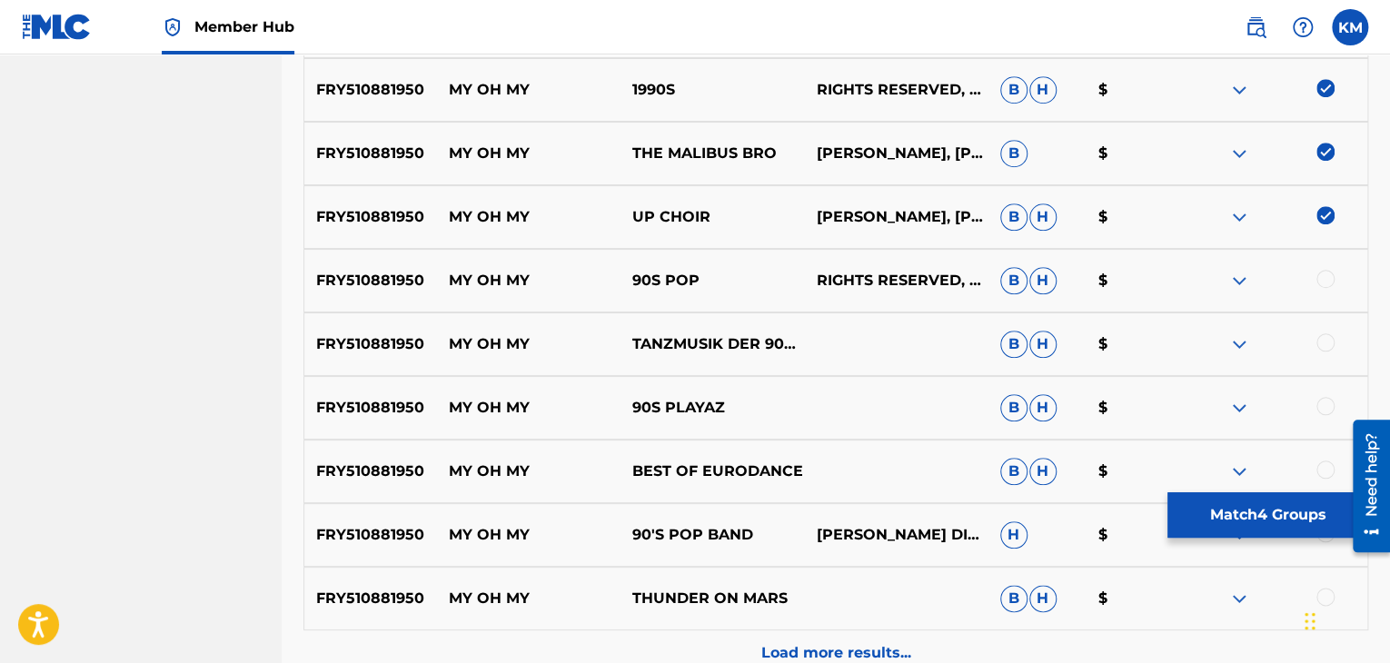
click at [1319, 276] on div at bounding box center [1325, 279] width 18 height 18
click at [1325, 342] on div at bounding box center [1325, 342] width 18 height 18
click at [1324, 398] on div at bounding box center [1325, 406] width 18 height 18
click at [1323, 469] on div at bounding box center [1325, 470] width 18 height 18
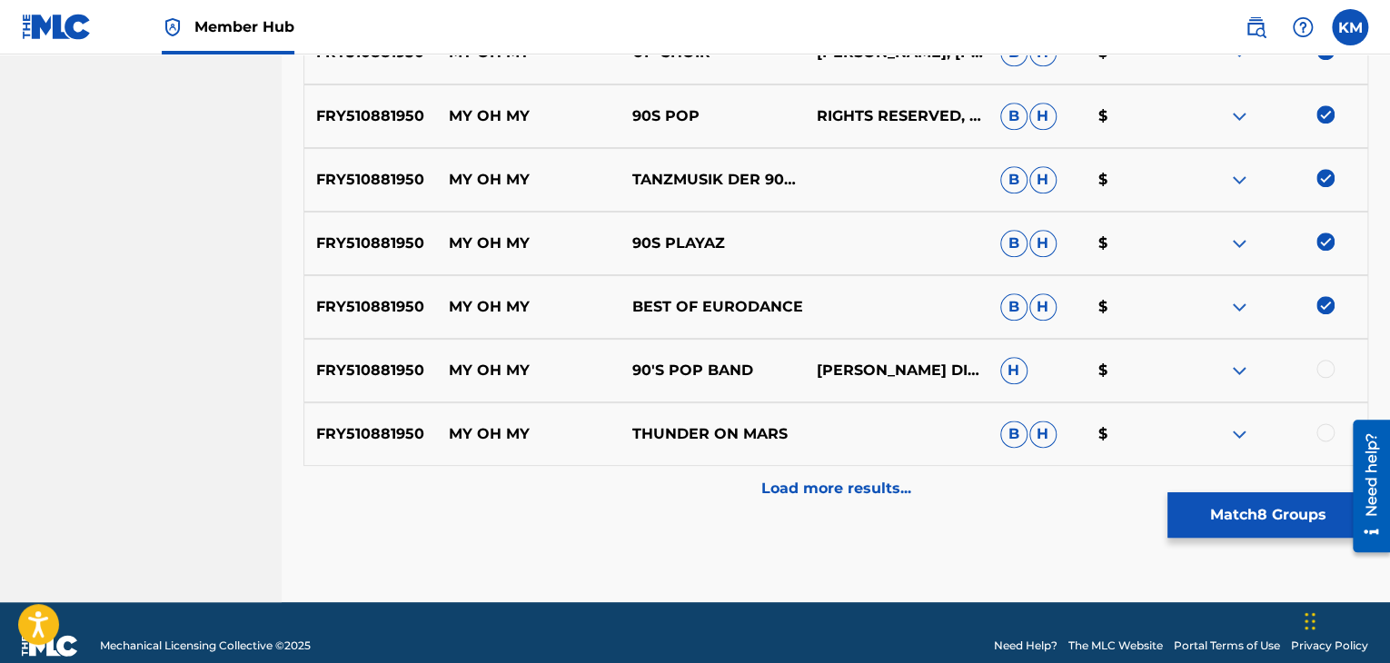
scroll to position [917, 0]
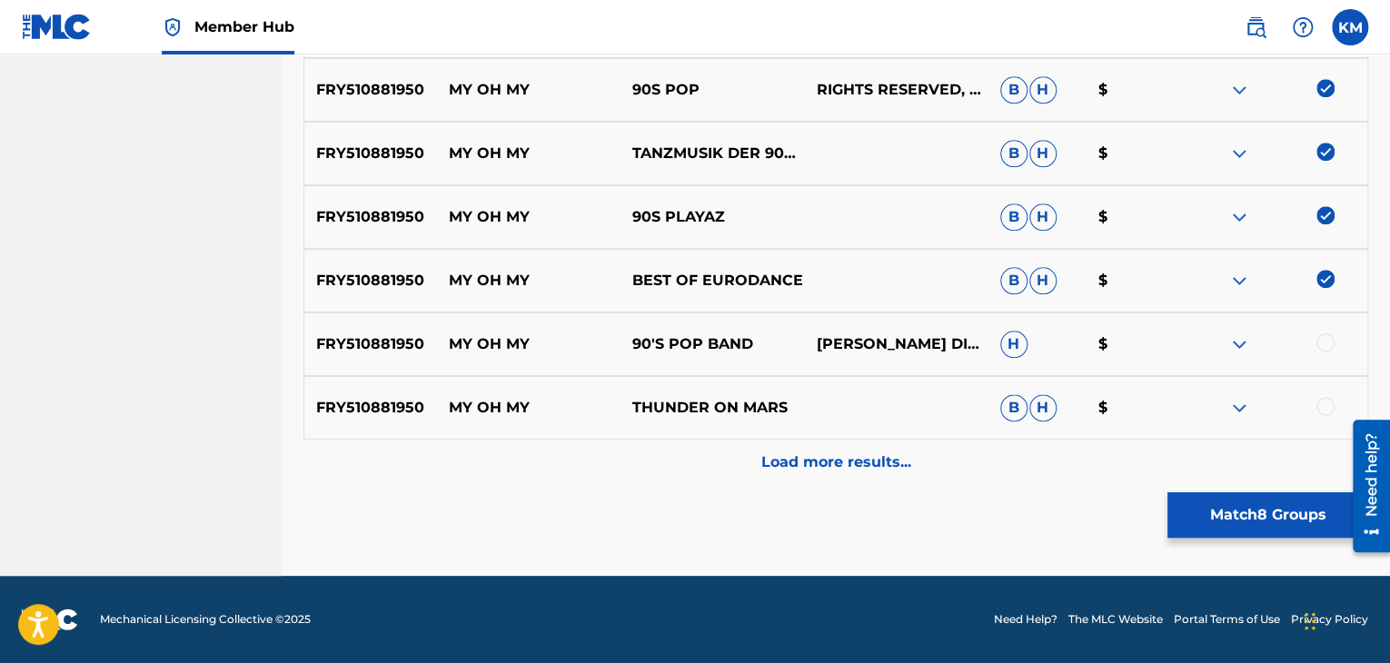
click at [1323, 342] on div at bounding box center [1325, 342] width 18 height 18
click at [1322, 407] on div at bounding box center [1325, 406] width 18 height 18
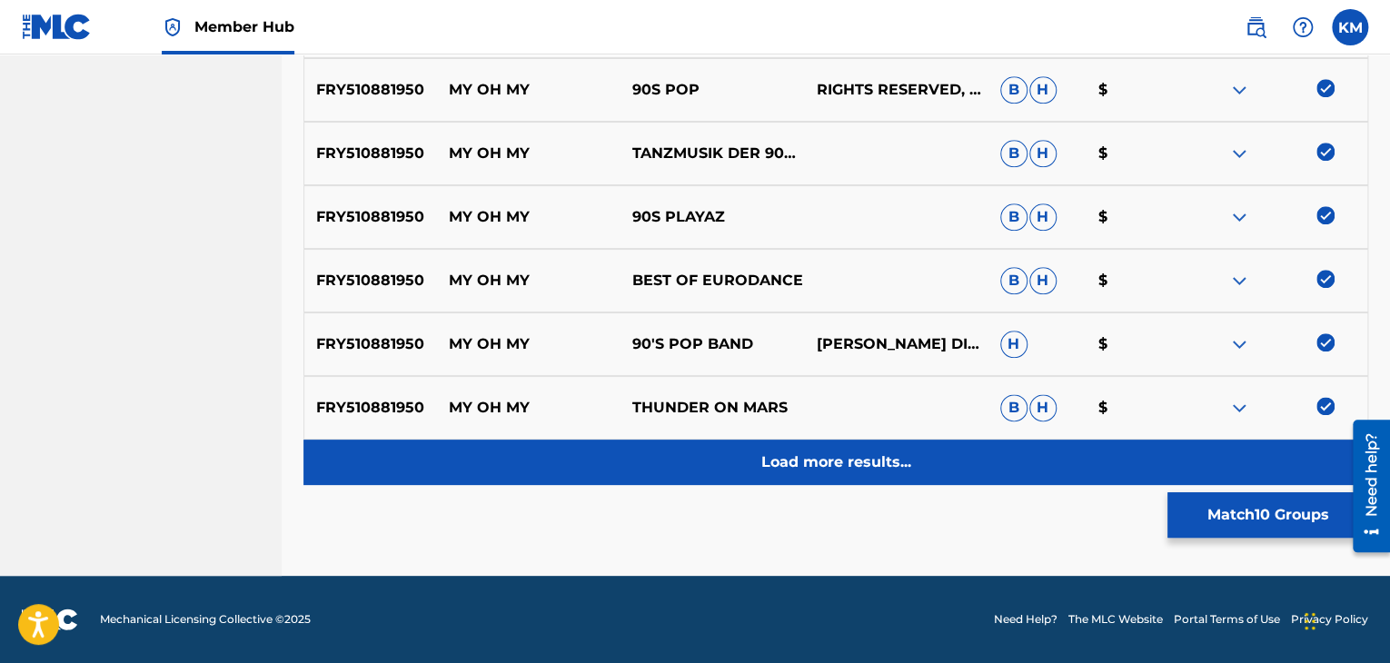
click at [870, 468] on p "Load more results..." at bounding box center [836, 462] width 150 height 22
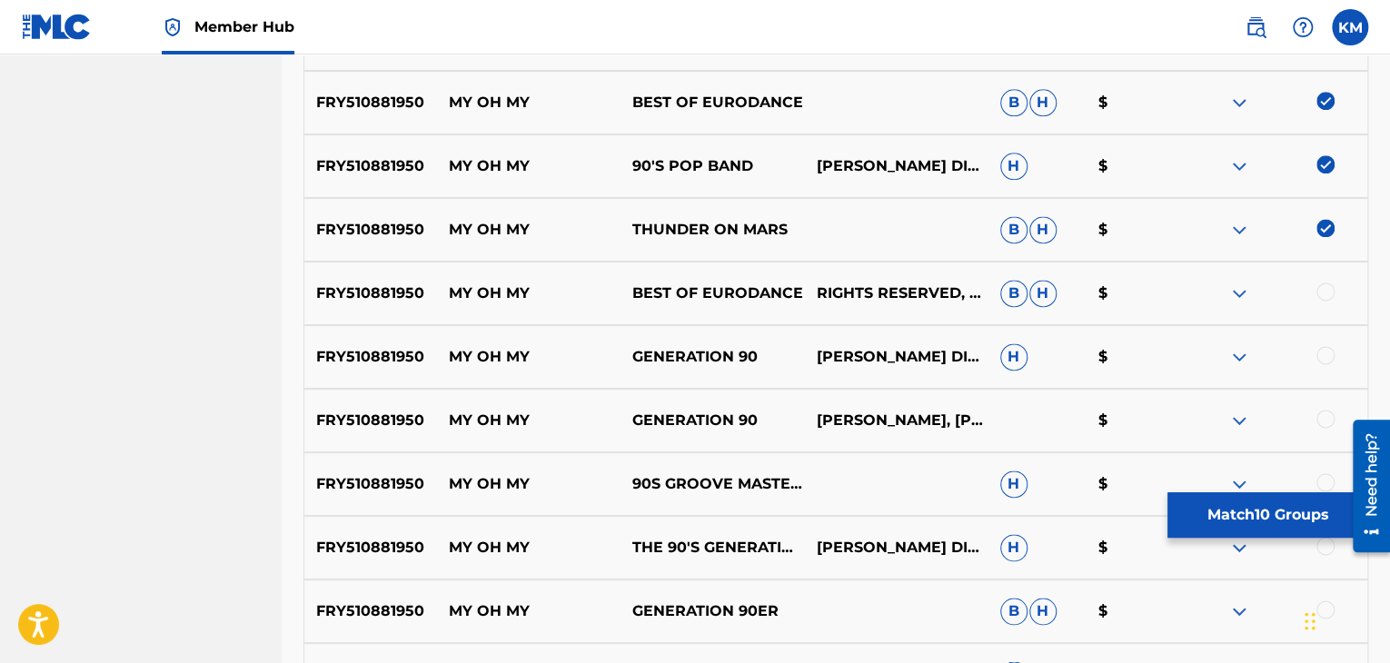
scroll to position [1099, 0]
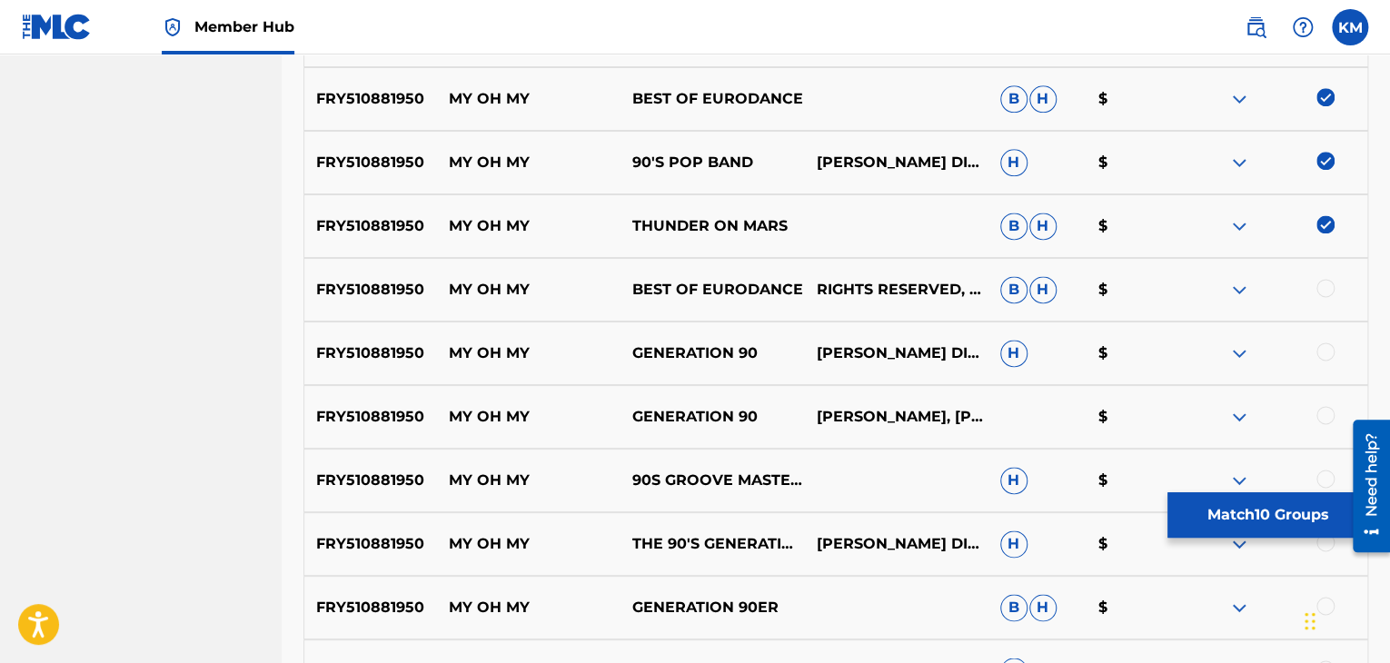
click at [1329, 284] on div at bounding box center [1325, 288] width 18 height 18
click at [1323, 347] on div at bounding box center [1325, 351] width 18 height 18
click at [1323, 421] on div at bounding box center [1325, 415] width 18 height 18
click at [1324, 471] on div at bounding box center [1325, 479] width 18 height 18
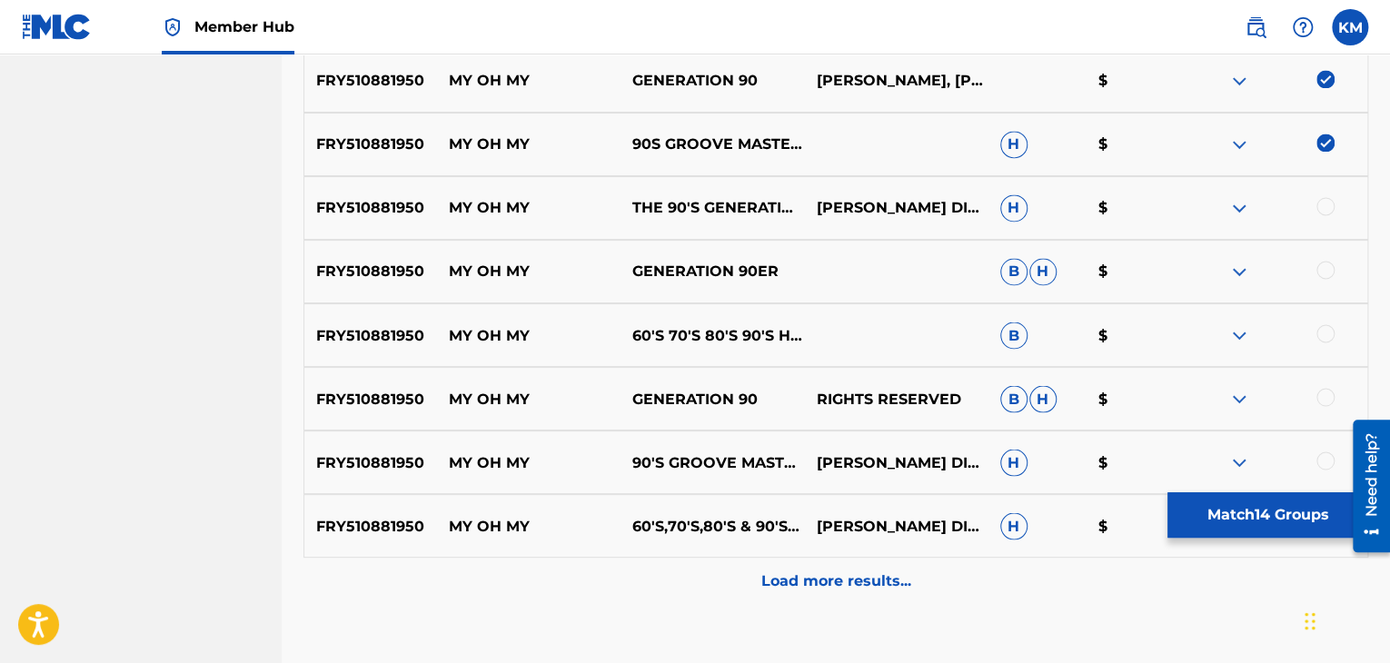
scroll to position [1462, 0]
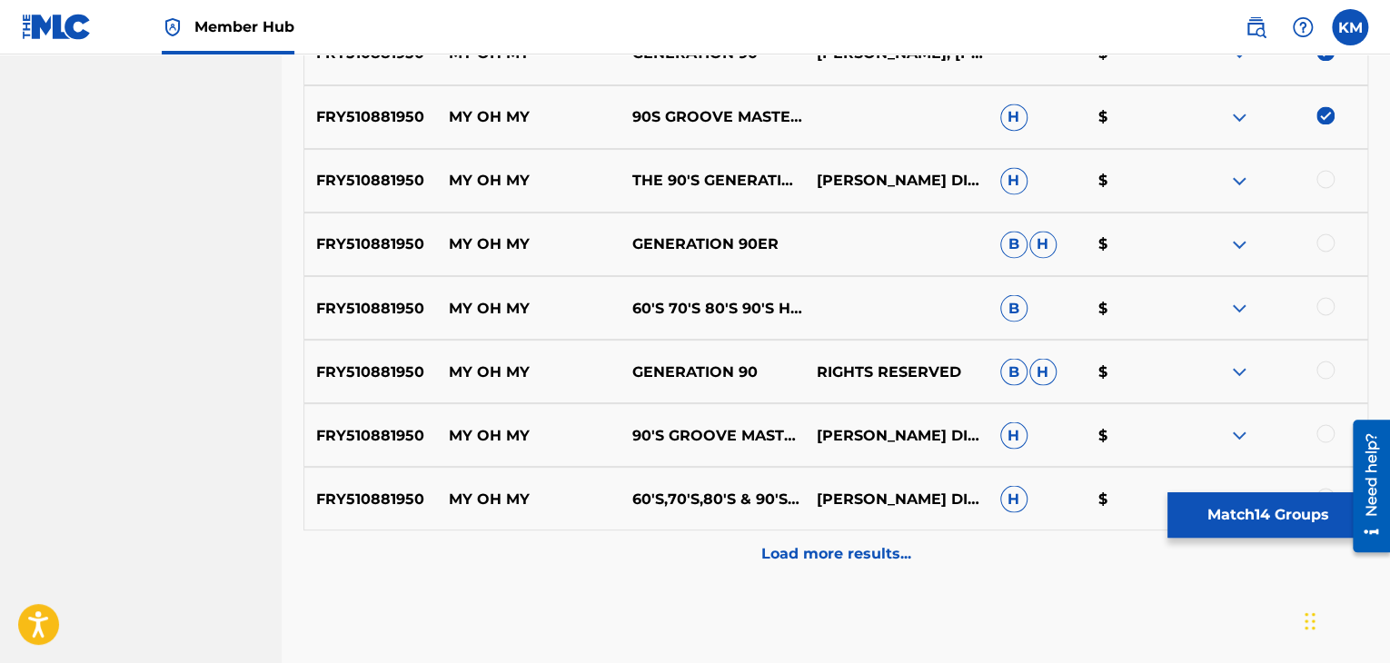
click at [1321, 175] on div at bounding box center [1325, 179] width 18 height 18
click at [1330, 241] on div at bounding box center [1325, 242] width 18 height 18
click at [1325, 310] on div at bounding box center [1325, 306] width 18 height 18
click at [1325, 375] on div at bounding box center [1325, 370] width 18 height 18
click at [1323, 434] on div at bounding box center [1325, 433] width 18 height 18
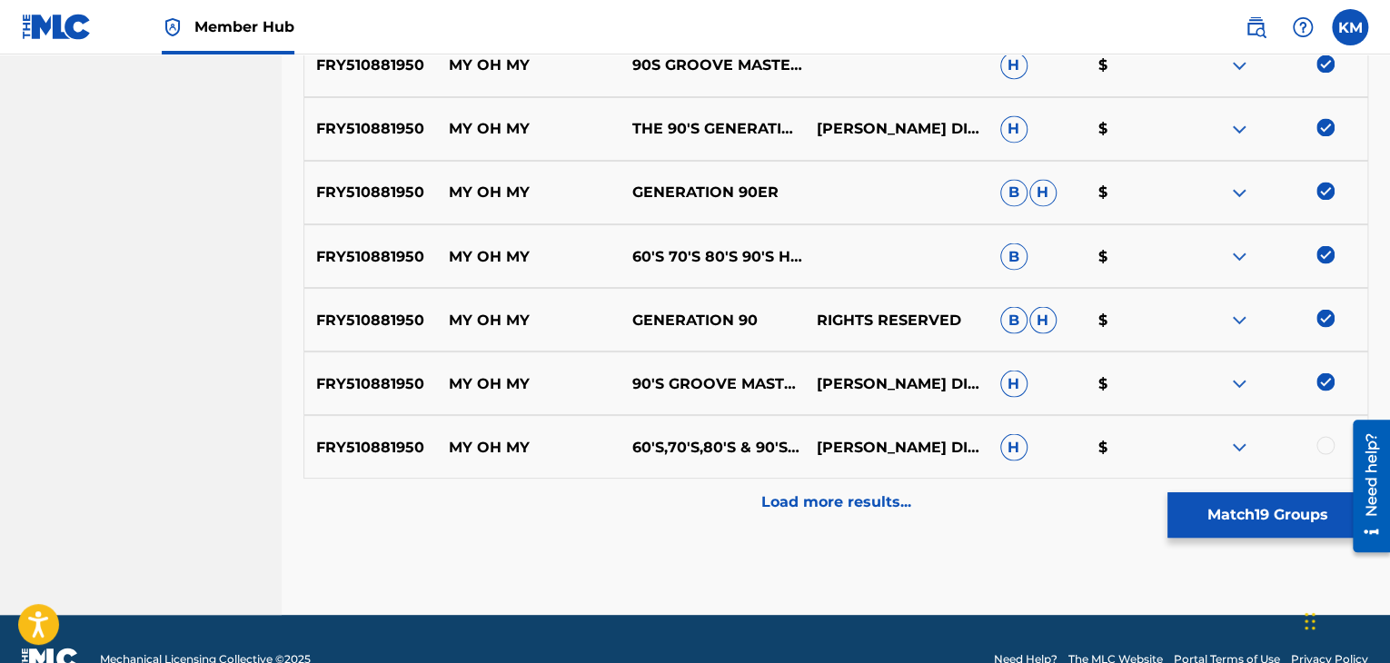
scroll to position [1553, 0]
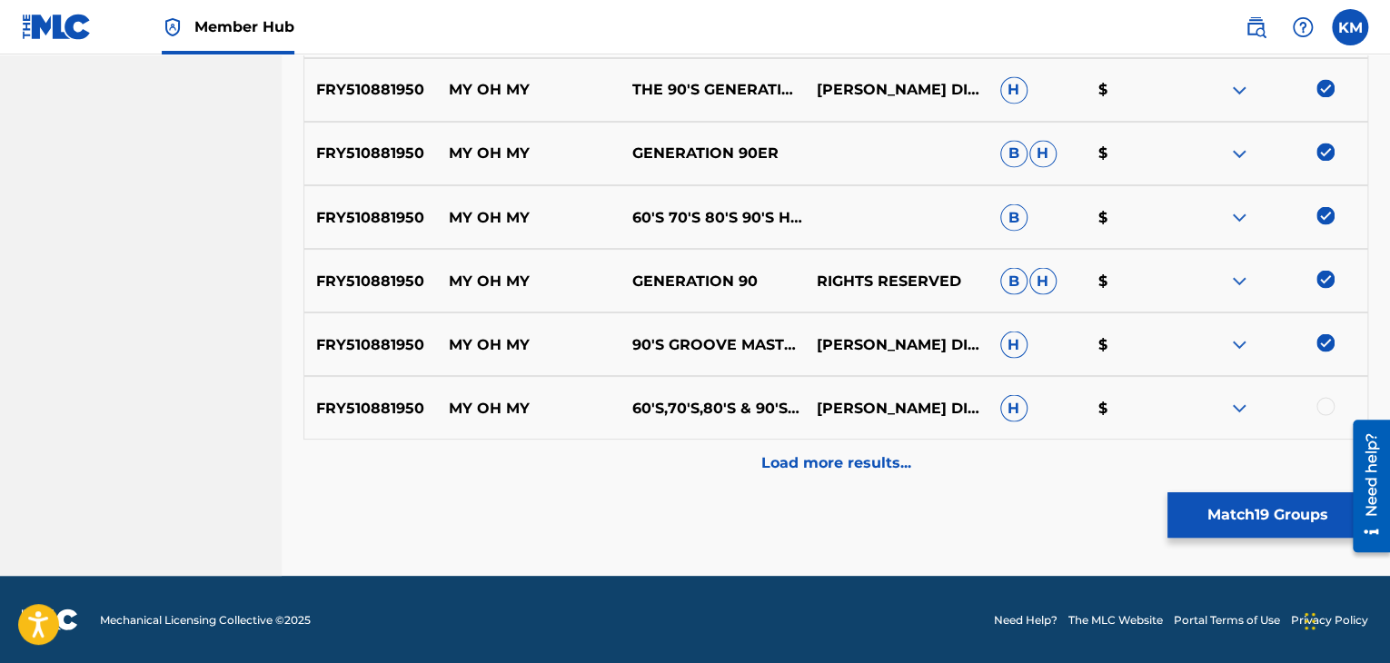
click at [1324, 401] on div at bounding box center [1325, 406] width 18 height 18
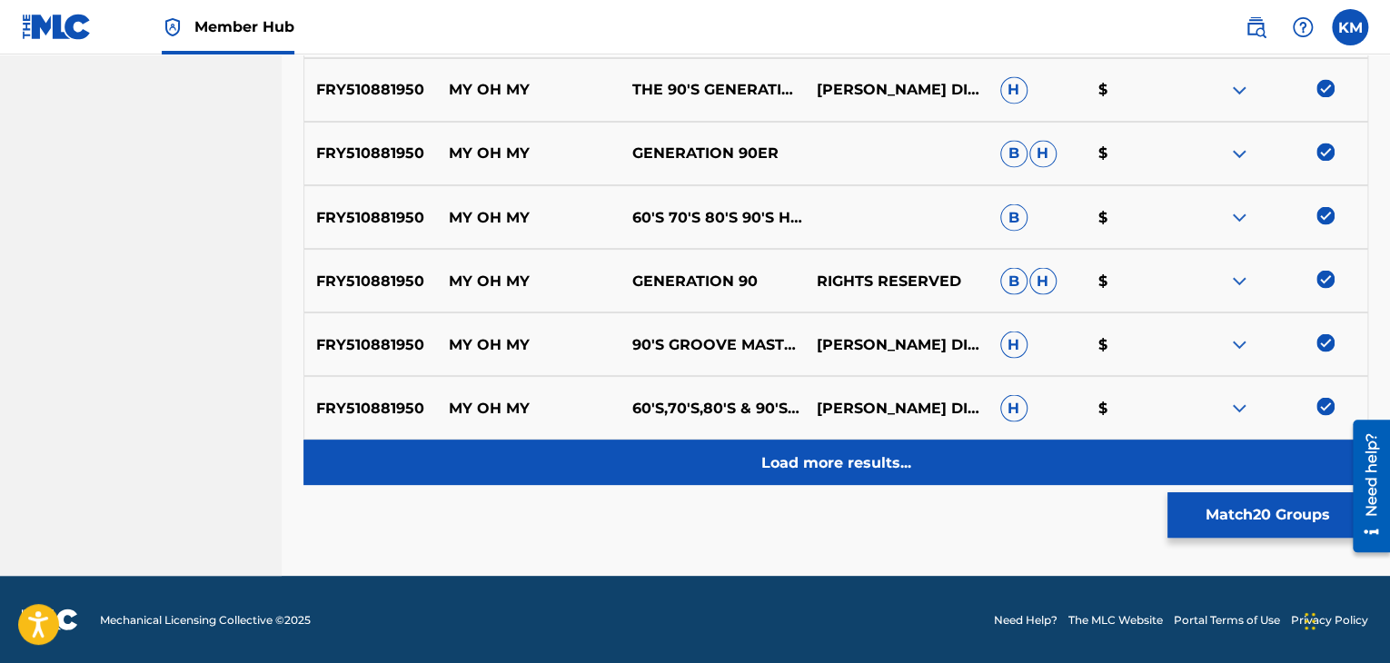
click at [905, 452] on p "Load more results..." at bounding box center [836, 462] width 150 height 22
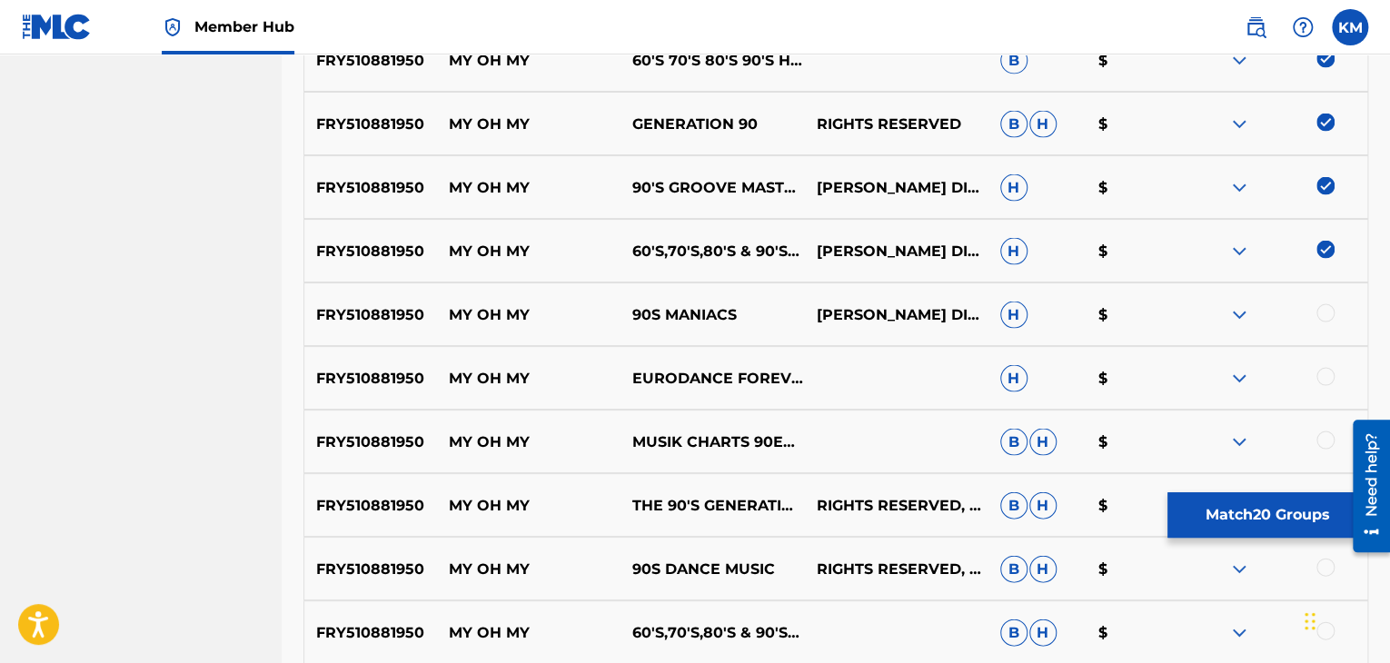
scroll to position [1735, 0]
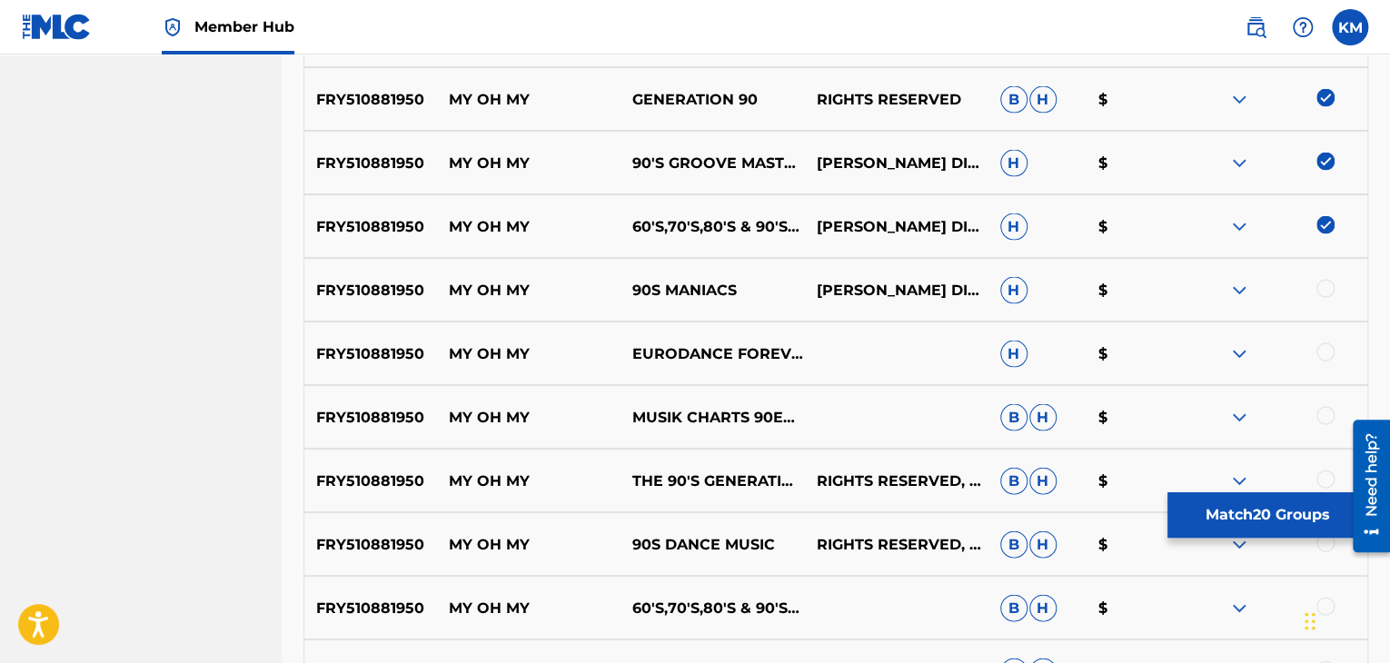
click at [1320, 291] on div at bounding box center [1325, 288] width 18 height 18
click at [1324, 353] on div at bounding box center [1325, 351] width 18 height 18
click at [1325, 412] on div at bounding box center [1325, 415] width 18 height 18
click at [1323, 471] on div at bounding box center [1325, 479] width 18 height 18
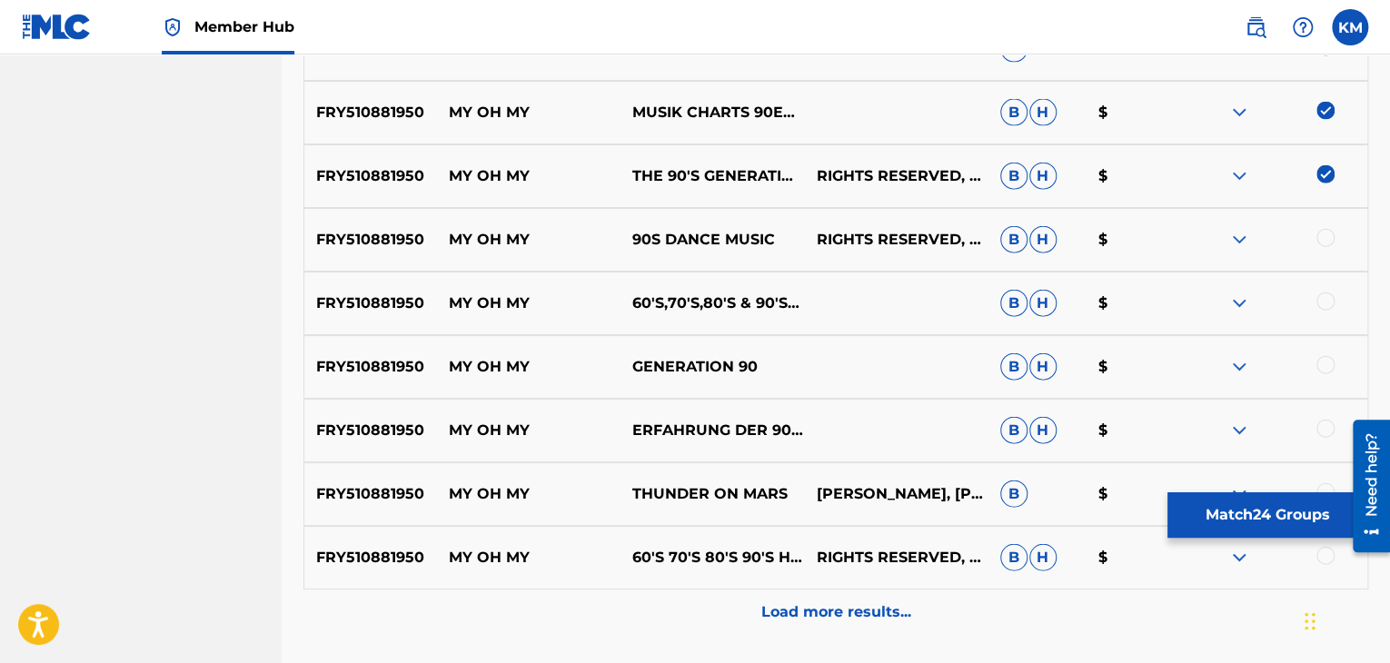
scroll to position [2098, 0]
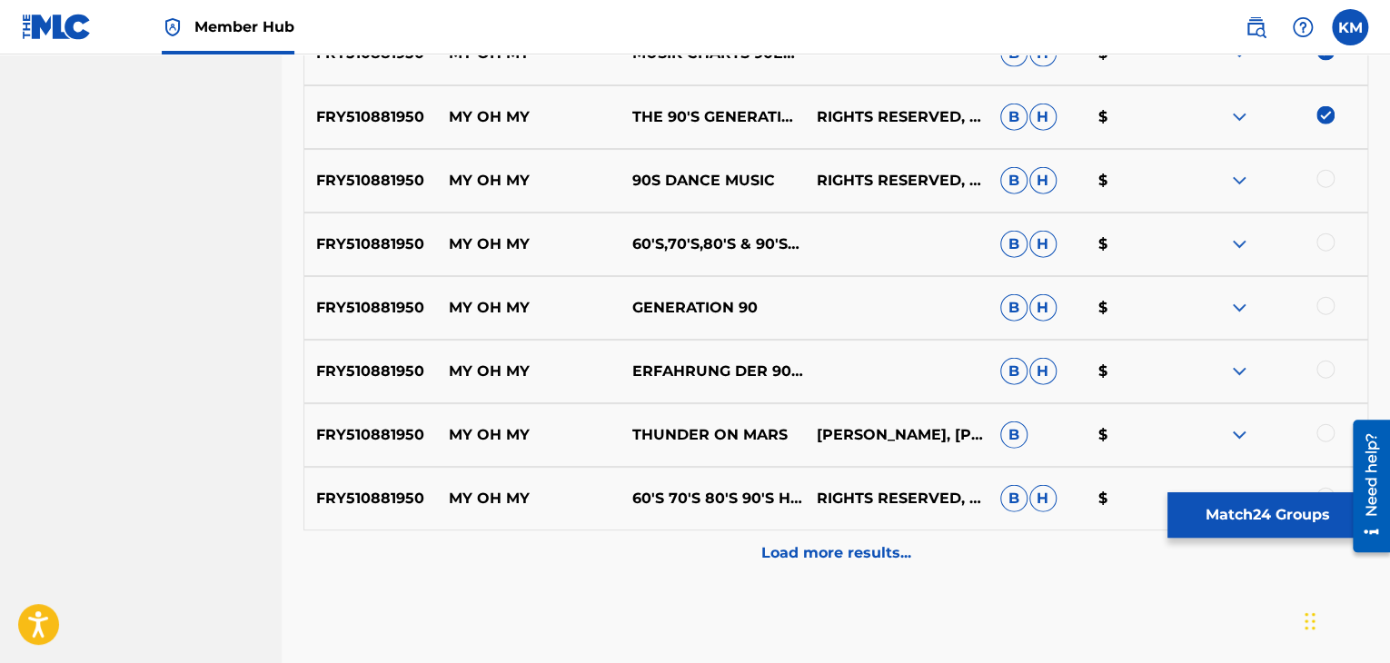
click at [1326, 179] on div at bounding box center [1325, 179] width 18 height 18
click at [1326, 237] on div at bounding box center [1325, 242] width 18 height 18
click at [1324, 302] on div at bounding box center [1325, 306] width 18 height 18
click at [1323, 372] on div at bounding box center [1325, 370] width 18 height 18
click at [1322, 428] on div at bounding box center [1325, 433] width 18 height 18
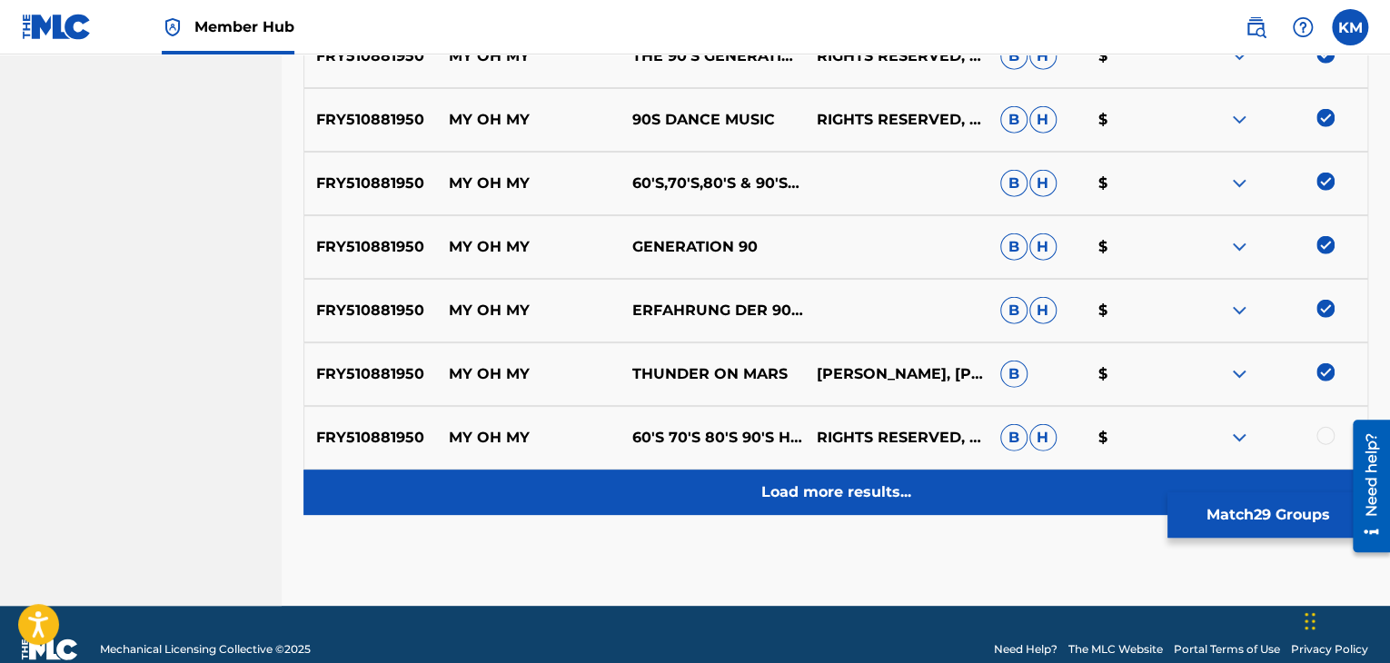
scroll to position [2189, 0]
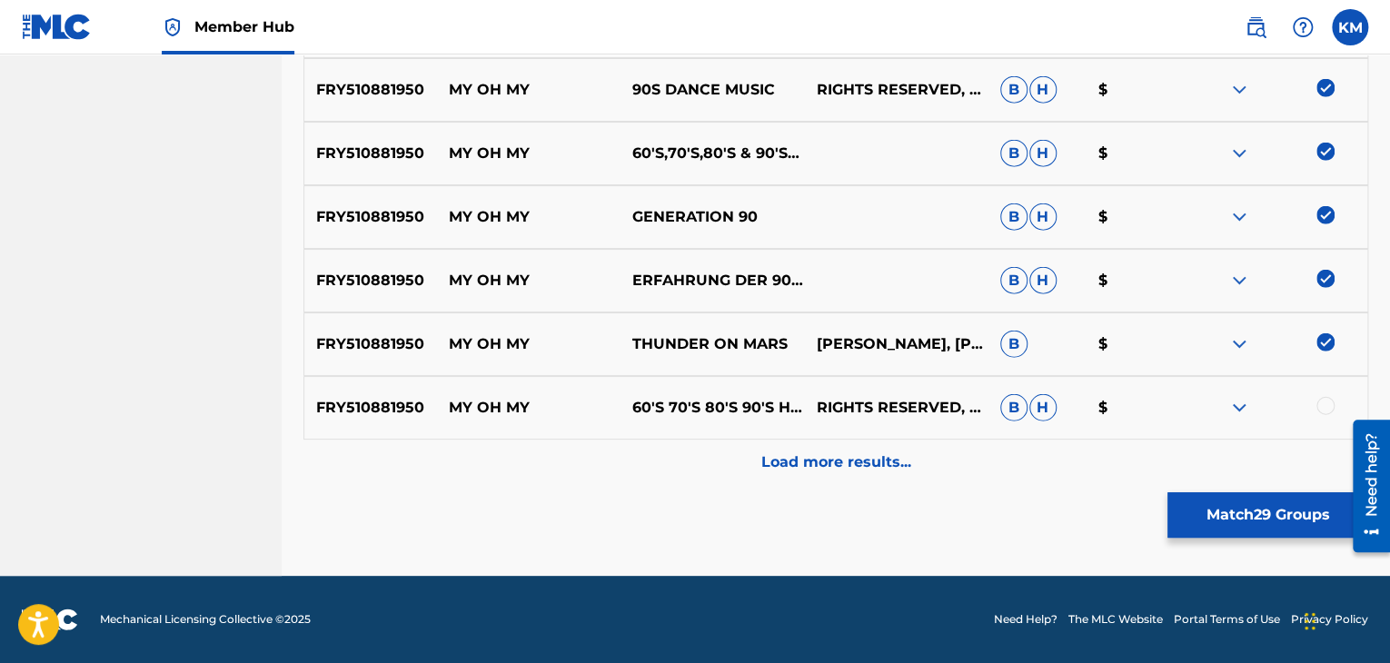
click at [1326, 405] on div at bounding box center [1325, 406] width 18 height 18
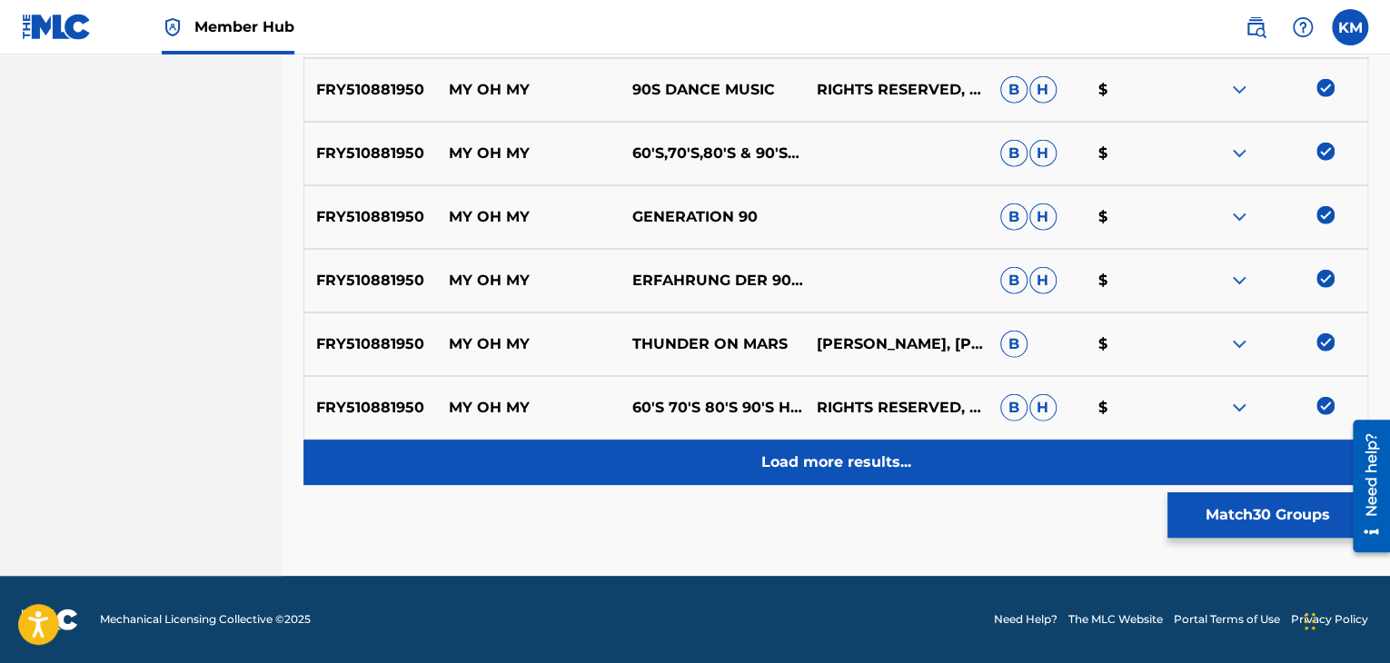
click at [937, 470] on div "Load more results..." at bounding box center [835, 462] width 1065 height 45
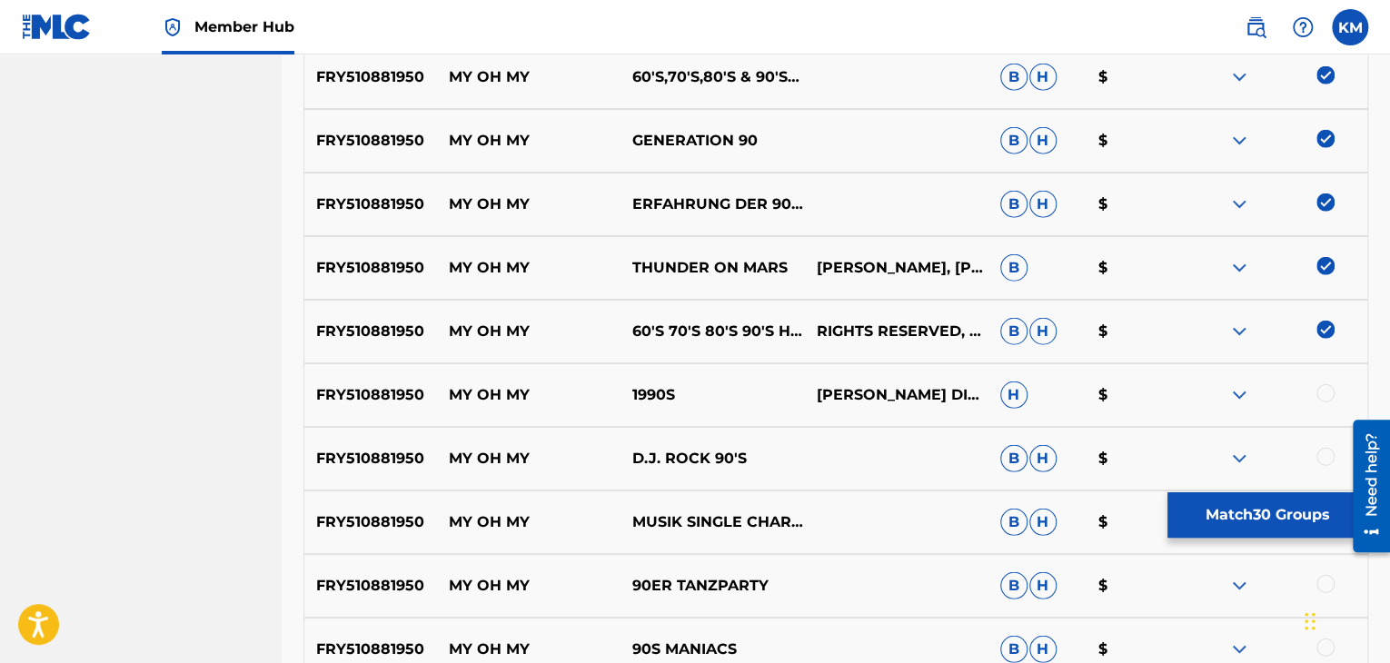
scroll to position [2371, 0]
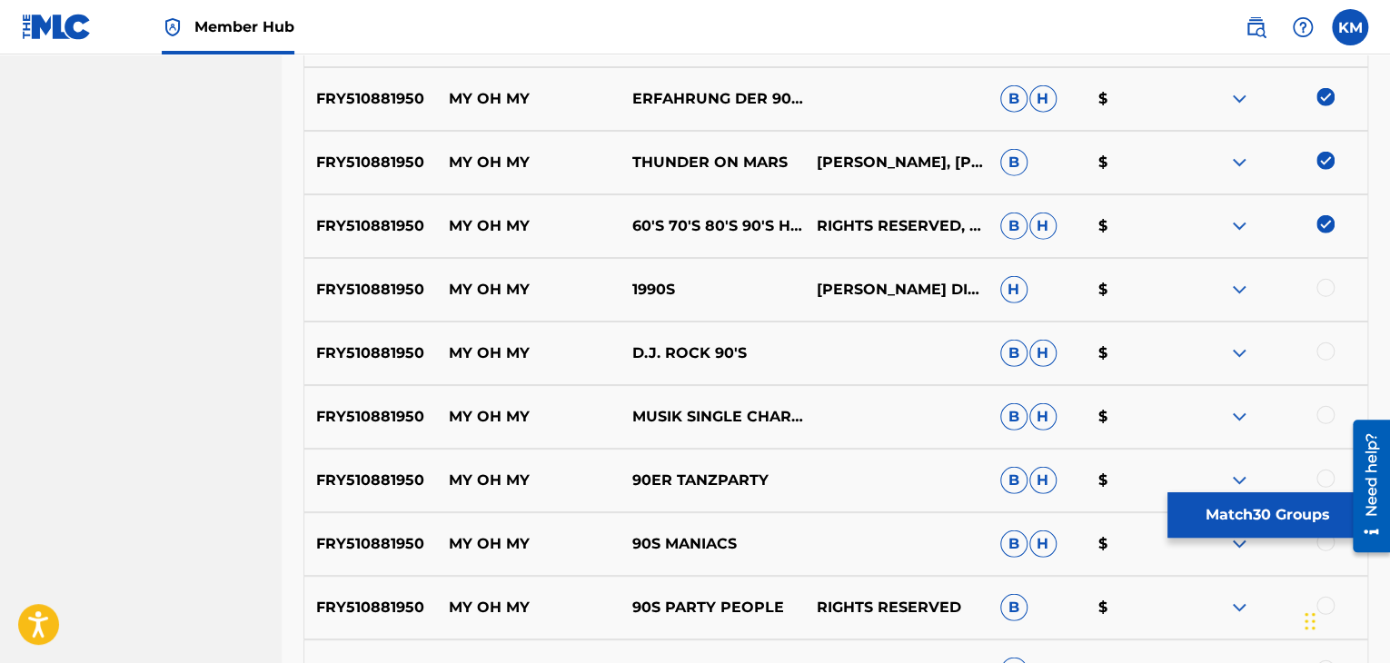
click at [1328, 289] on div at bounding box center [1325, 288] width 18 height 18
click at [1327, 350] on div at bounding box center [1325, 351] width 18 height 18
click at [1325, 415] on div at bounding box center [1325, 415] width 18 height 18
click at [1328, 477] on div at bounding box center [1325, 479] width 18 height 18
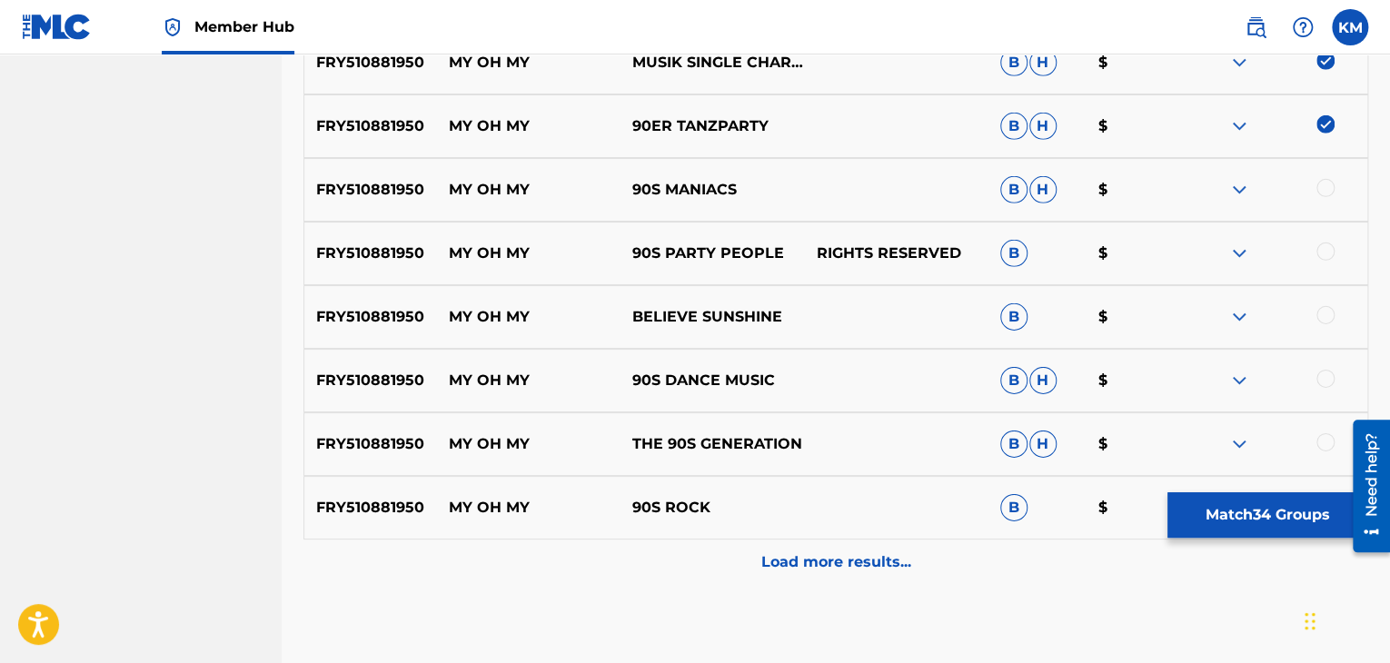
scroll to position [2734, 0]
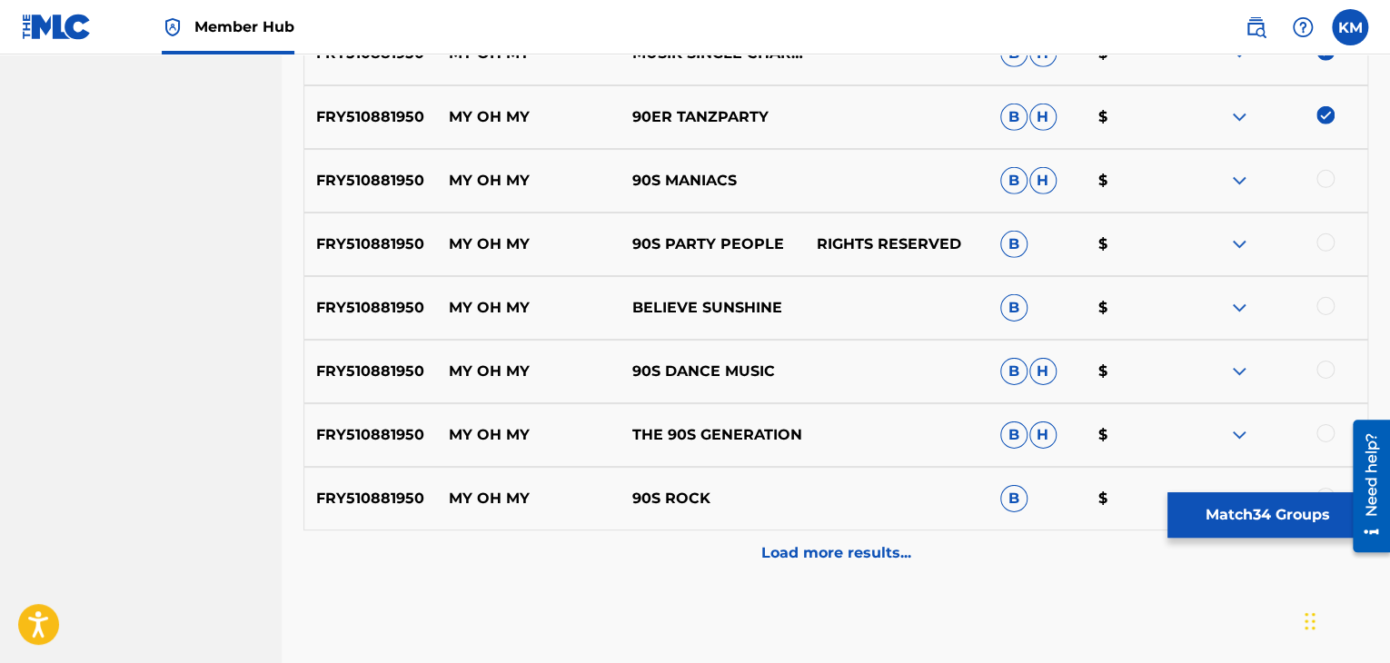
click at [1323, 180] on div at bounding box center [1325, 179] width 18 height 18
click at [1325, 244] on div at bounding box center [1325, 242] width 18 height 18
click at [1326, 309] on div at bounding box center [1325, 306] width 18 height 18
click at [1326, 368] on div at bounding box center [1325, 370] width 18 height 18
click at [1329, 428] on div at bounding box center [1325, 433] width 18 height 18
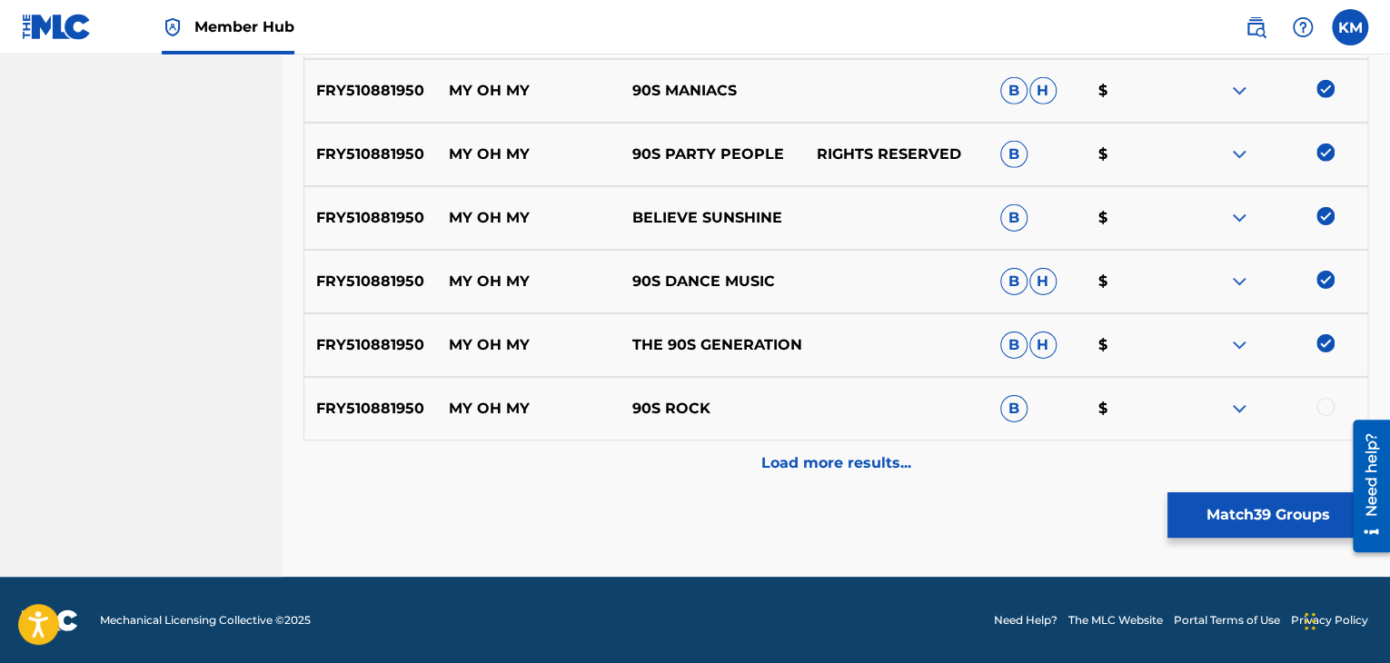
scroll to position [2825, 0]
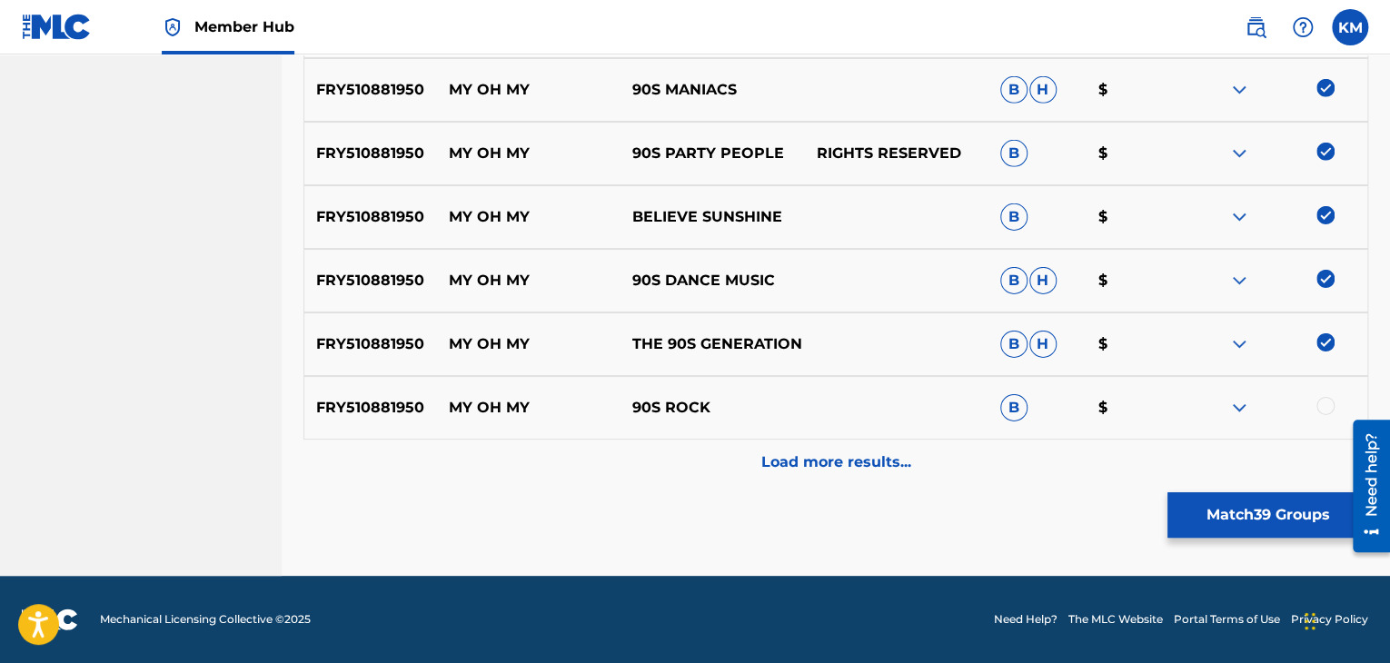
click at [1319, 402] on div at bounding box center [1325, 406] width 18 height 18
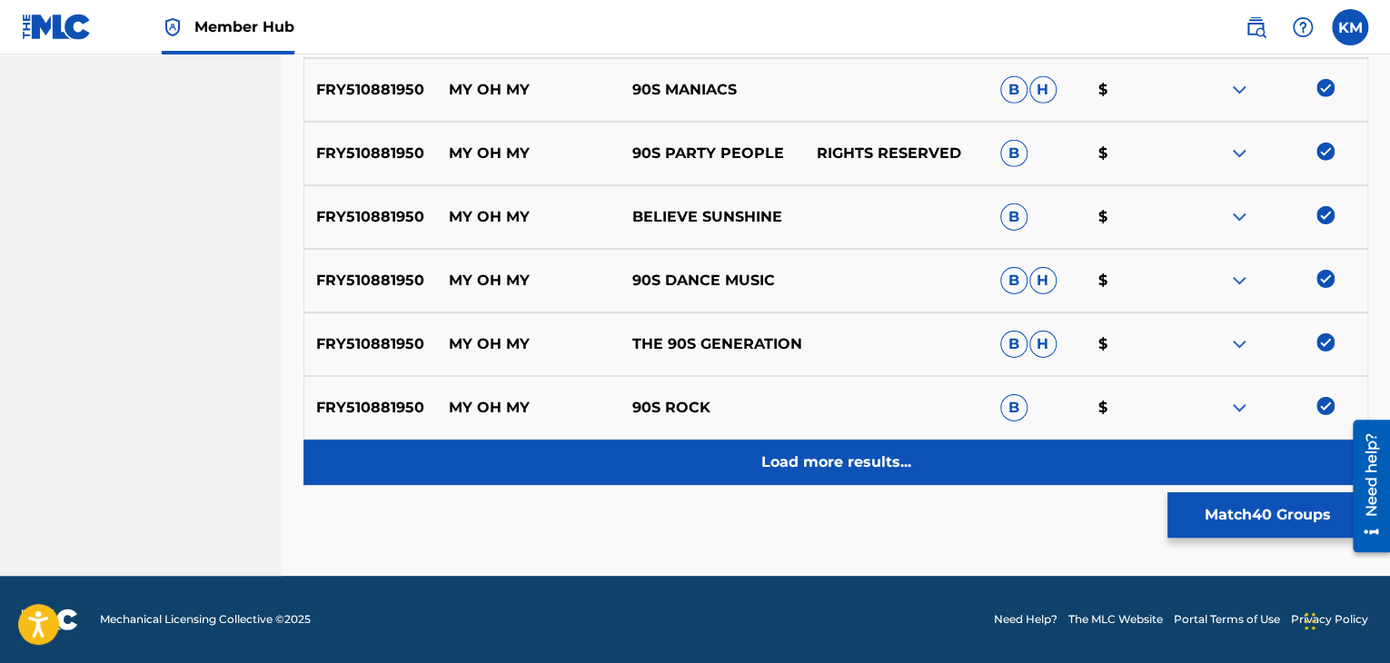
click at [924, 447] on div "Load more results..." at bounding box center [835, 462] width 1065 height 45
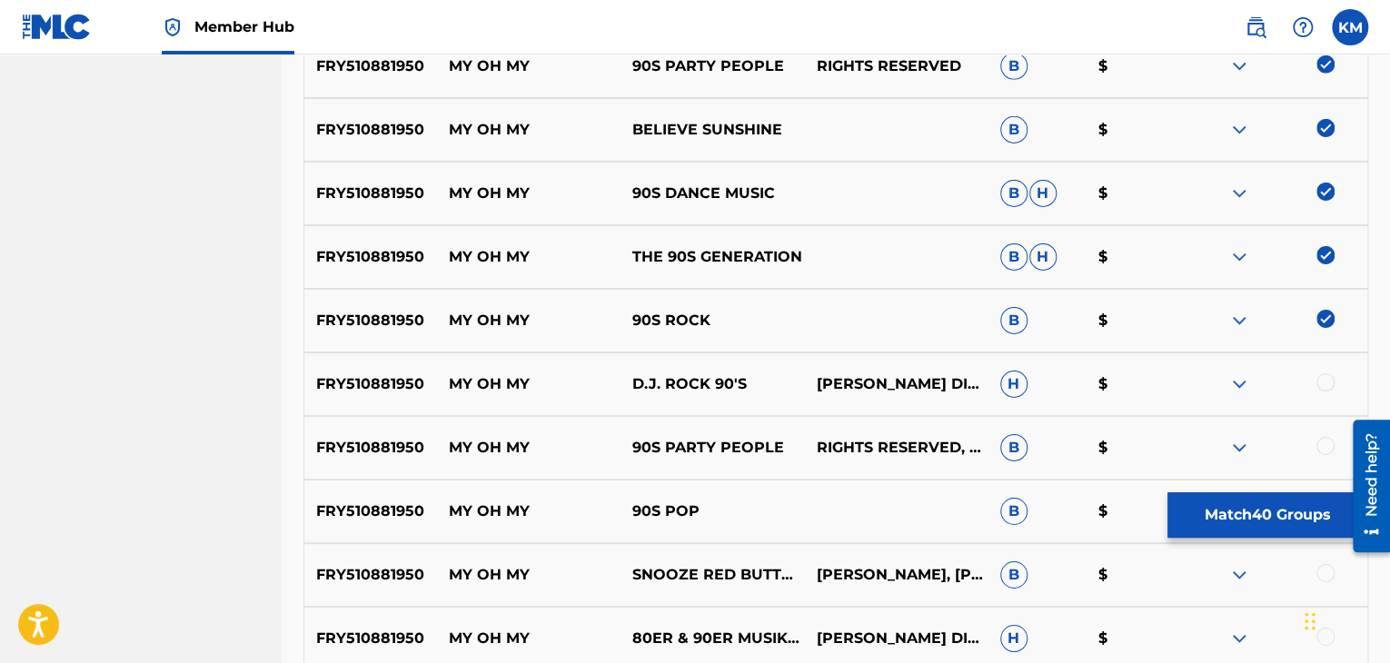
scroll to position [3007, 0]
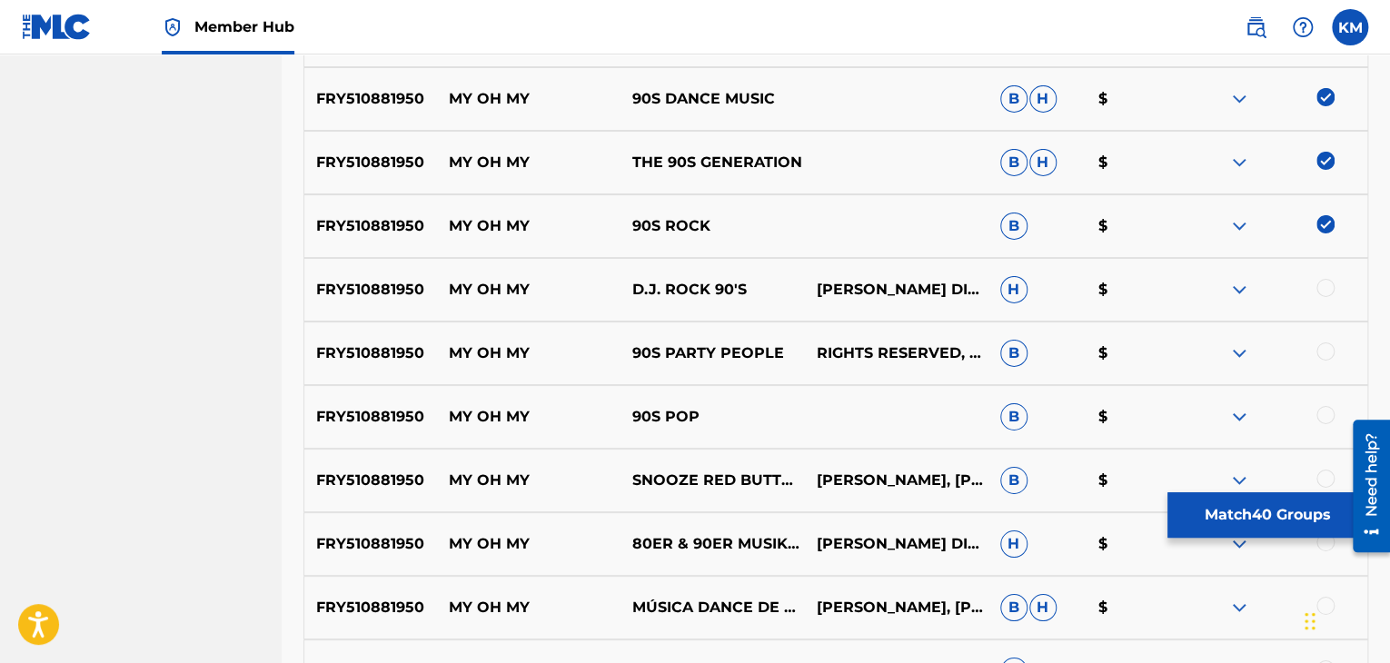
click at [1327, 292] on div at bounding box center [1325, 288] width 18 height 18
click at [1327, 344] on div at bounding box center [1325, 351] width 18 height 18
click at [1324, 415] on div at bounding box center [1325, 415] width 18 height 18
click at [1323, 477] on div at bounding box center [1325, 479] width 18 height 18
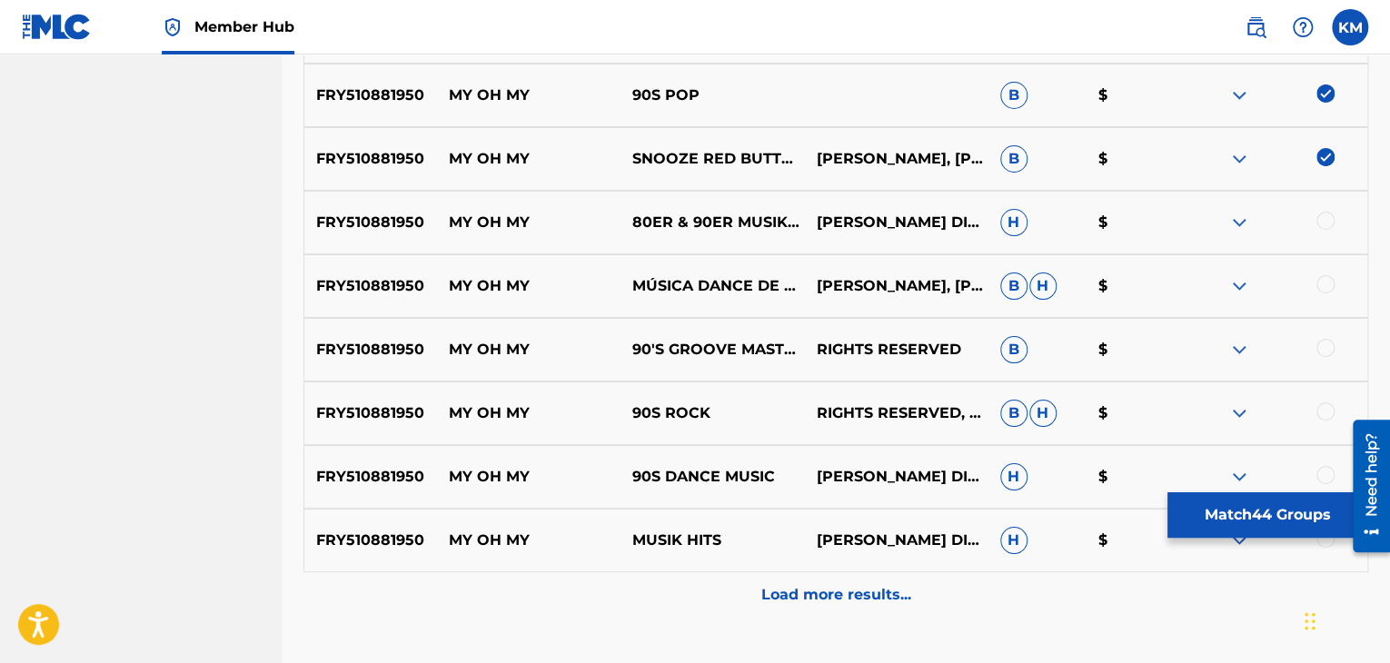
scroll to position [3370, 0]
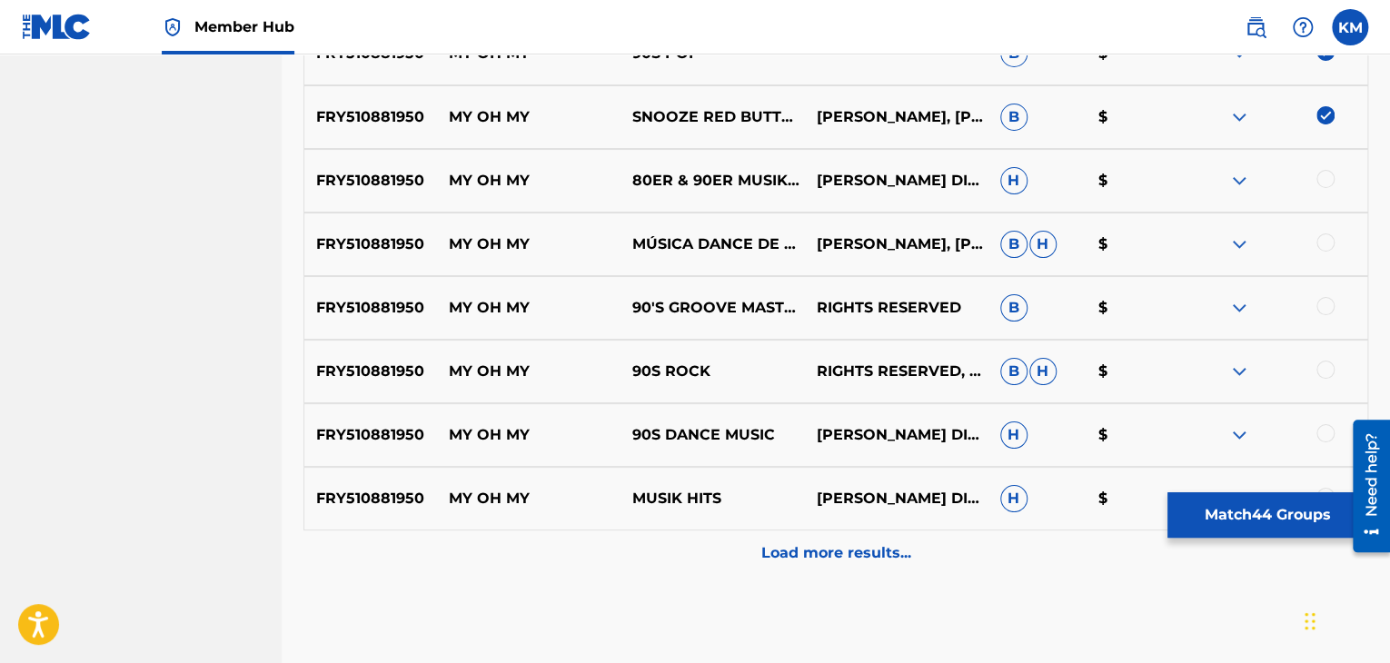
click at [1324, 182] on div at bounding box center [1325, 179] width 18 height 18
click at [1326, 236] on div at bounding box center [1325, 242] width 18 height 18
click at [1323, 299] on div at bounding box center [1325, 306] width 18 height 18
click at [1323, 364] on div at bounding box center [1325, 370] width 18 height 18
click at [1323, 427] on div at bounding box center [1325, 433] width 18 height 18
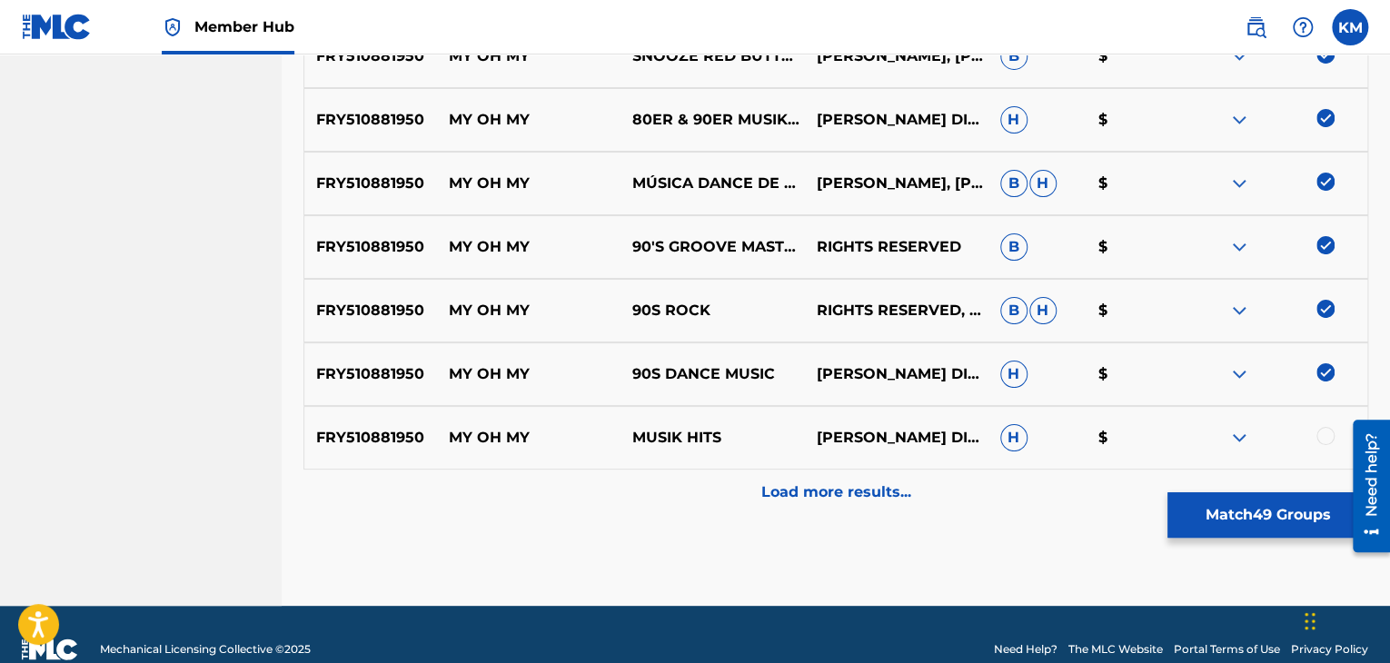
scroll to position [3461, 0]
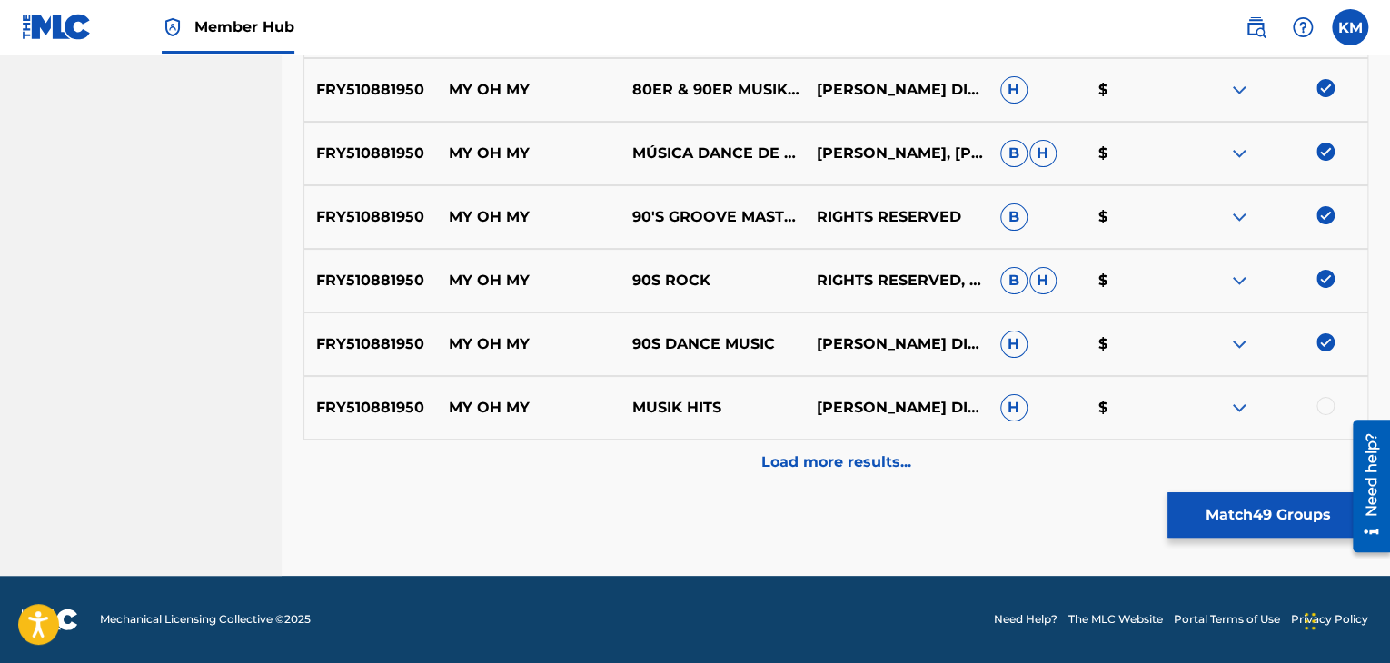
click at [1323, 406] on div at bounding box center [1325, 406] width 18 height 18
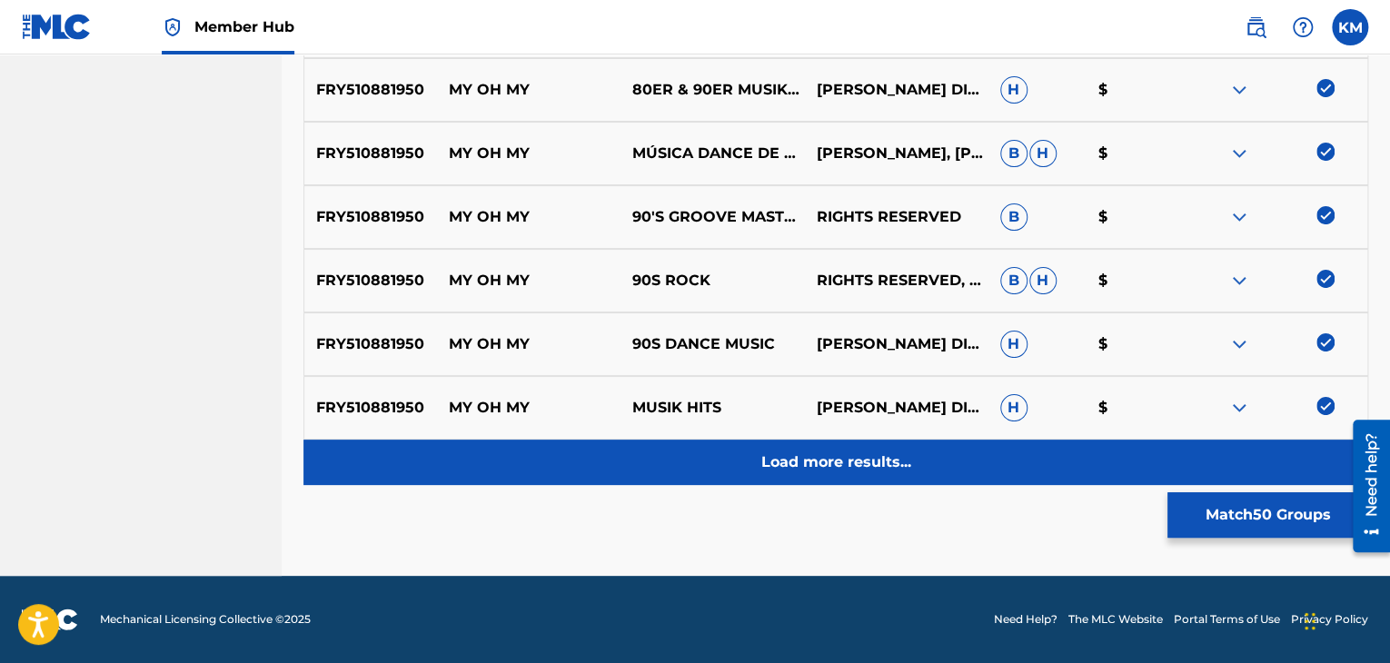
click at [976, 461] on div "Load more results..." at bounding box center [835, 462] width 1065 height 45
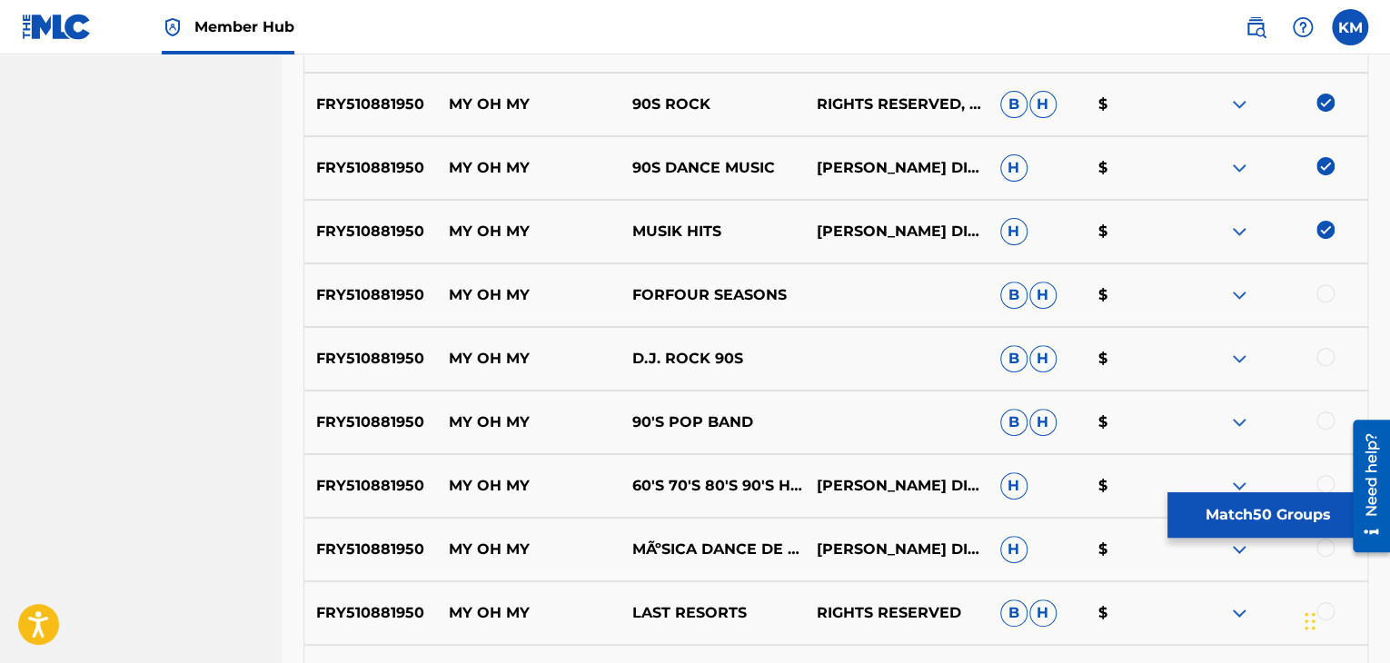
scroll to position [3642, 0]
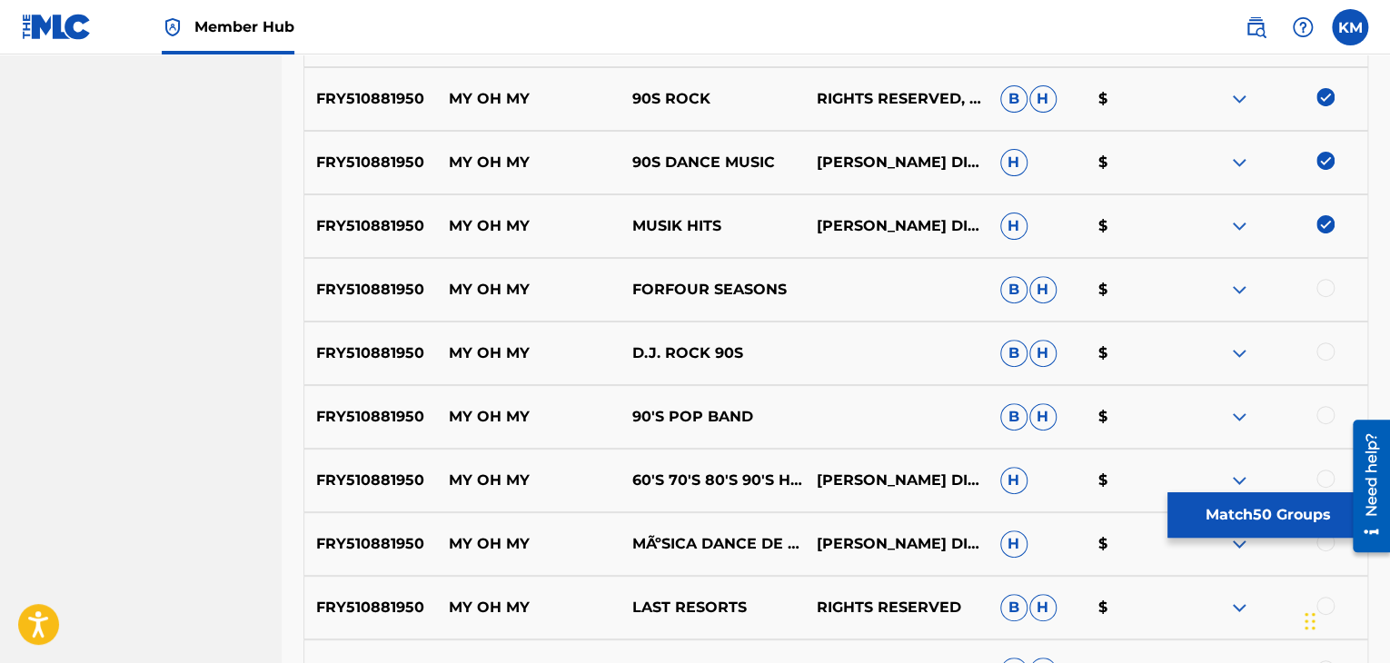
click at [1326, 284] on div at bounding box center [1325, 288] width 18 height 18
click at [1326, 346] on div at bounding box center [1325, 351] width 18 height 18
click at [1323, 411] on div at bounding box center [1325, 415] width 18 height 18
click at [1328, 470] on div at bounding box center [1325, 479] width 18 height 18
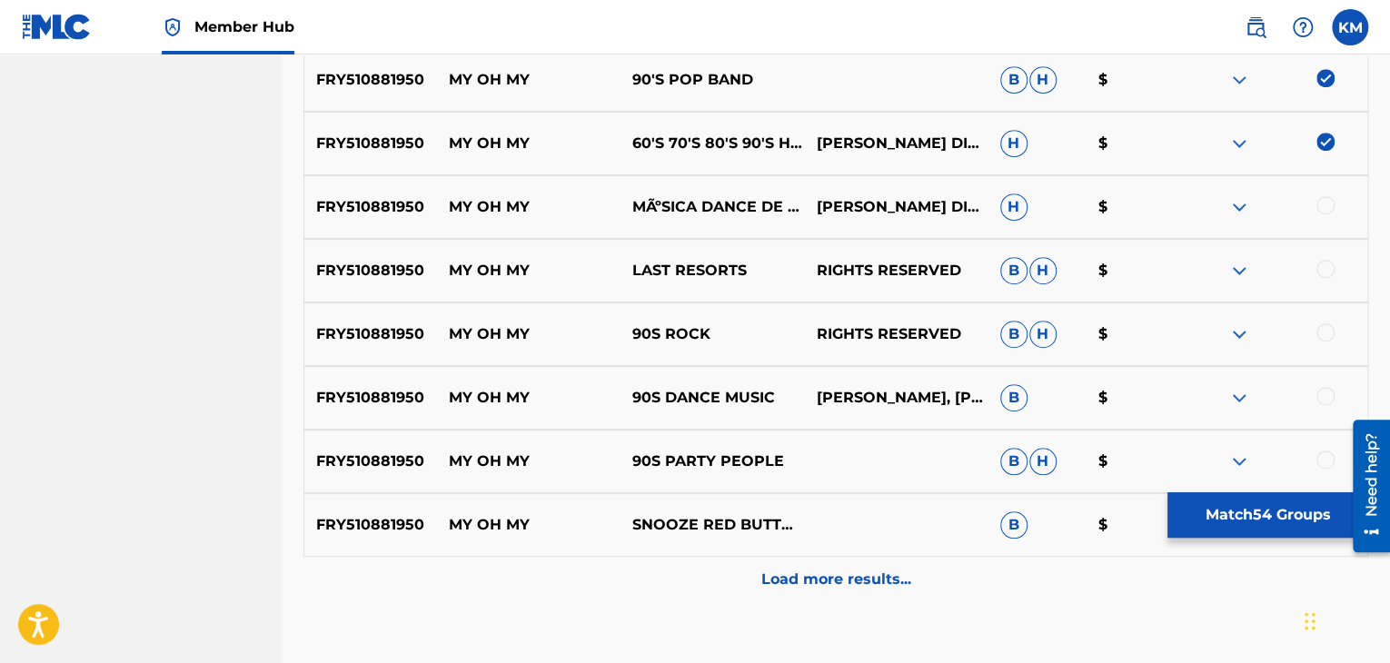
scroll to position [4006, 0]
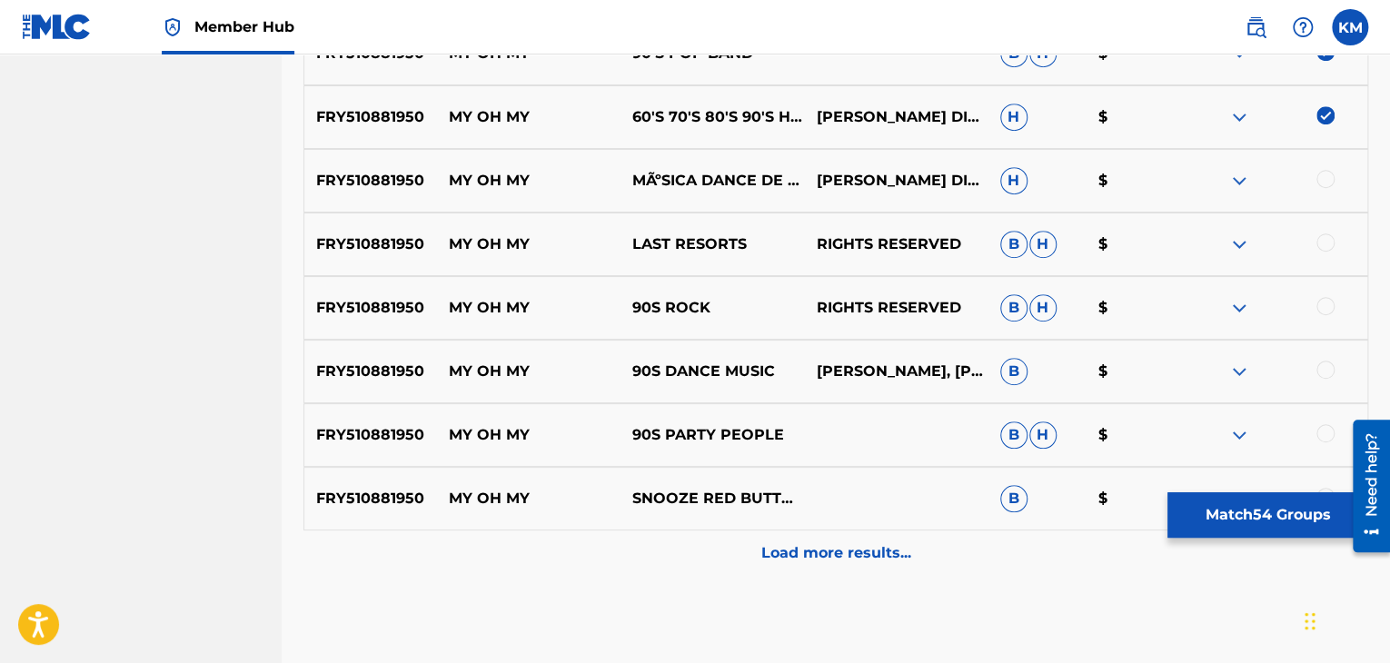
click at [1323, 178] on div at bounding box center [1325, 179] width 18 height 18
click at [1323, 231] on div "FRY510881950 MY OH MY LAST RESORTS RIGHTS RESERVED B H $" at bounding box center [835, 245] width 1065 height 64
click at [1323, 241] on div at bounding box center [1325, 242] width 18 height 18
click at [1322, 306] on div at bounding box center [1325, 306] width 18 height 18
click at [1323, 369] on div at bounding box center [1325, 370] width 18 height 18
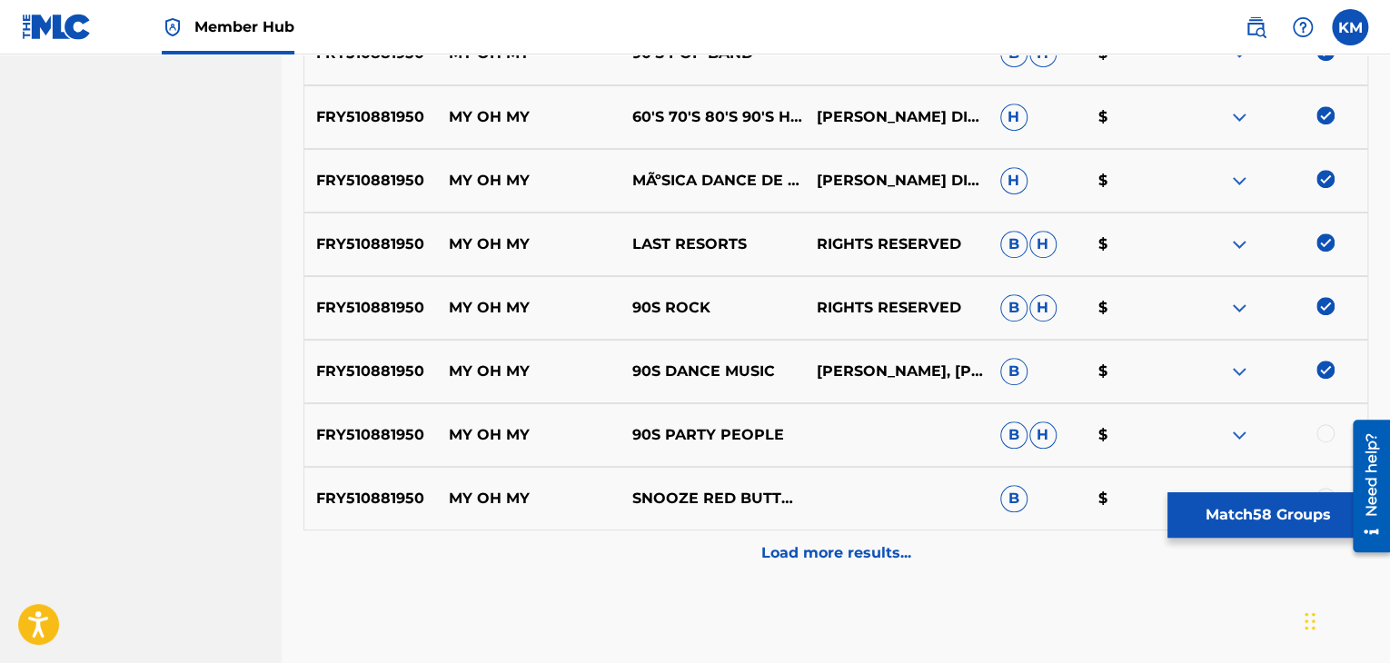
click at [1329, 433] on div at bounding box center [1325, 433] width 18 height 18
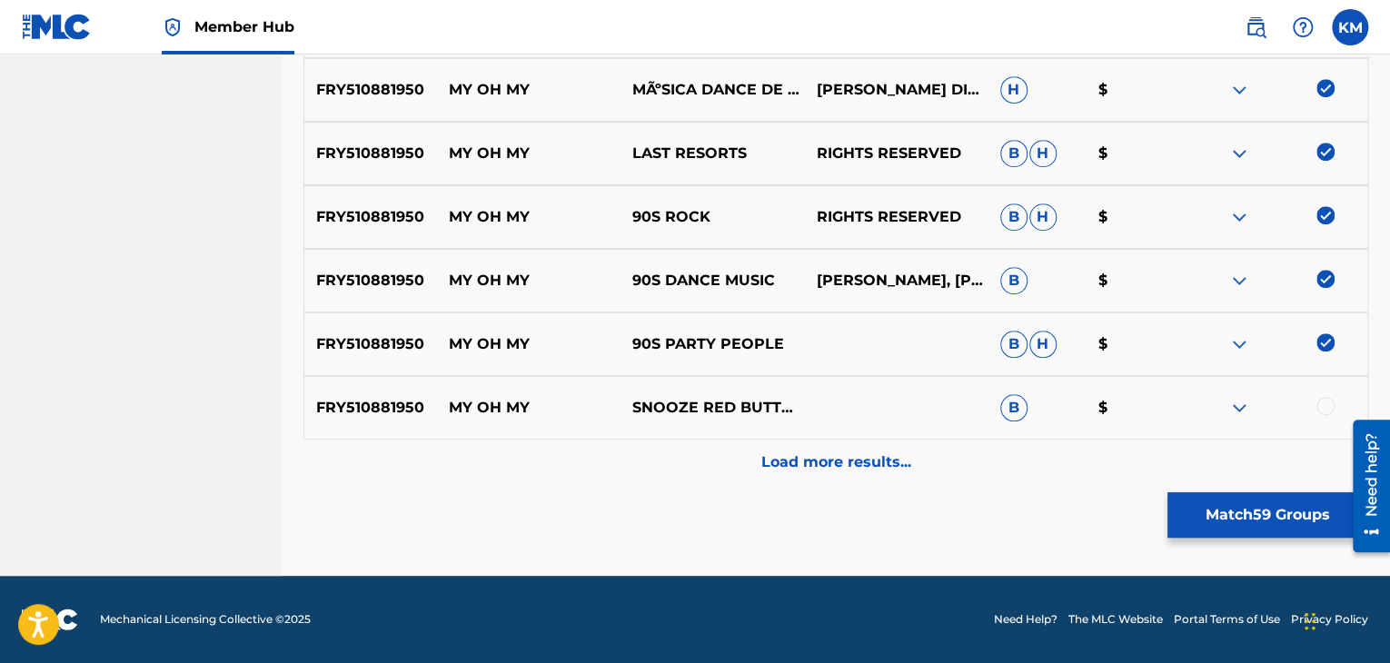
click at [1324, 409] on div at bounding box center [1325, 406] width 18 height 18
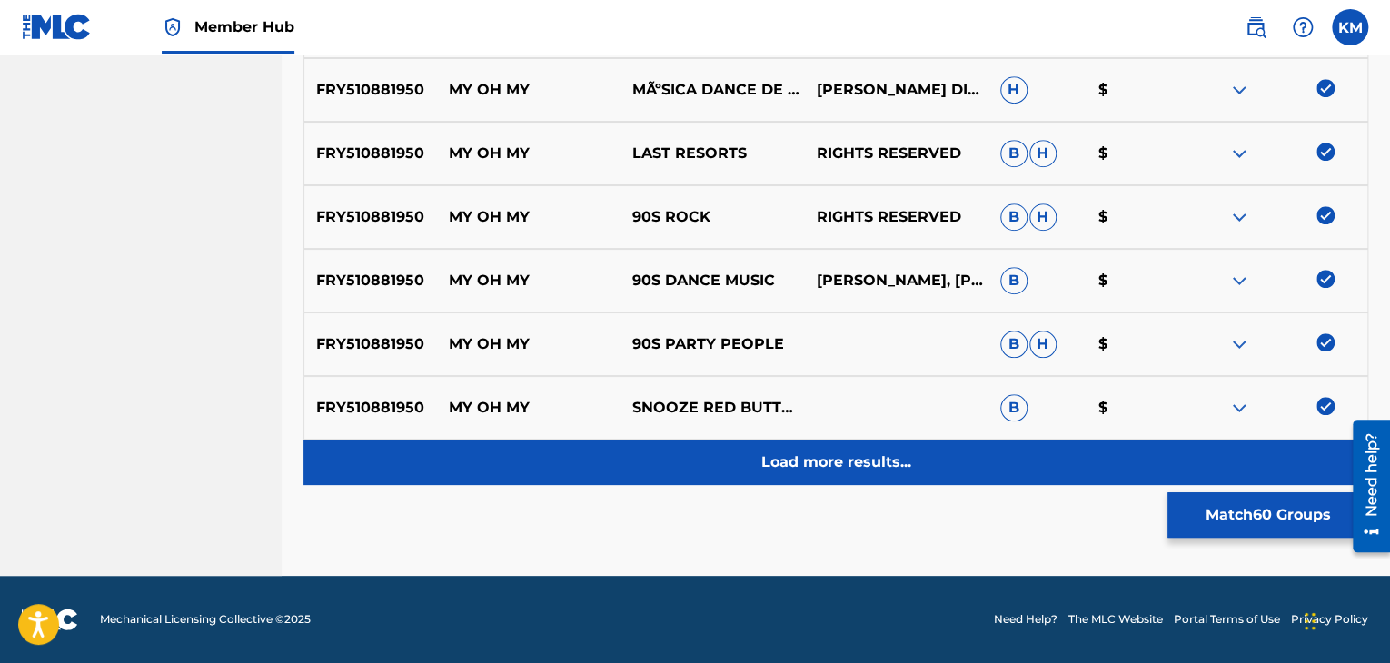
click at [944, 456] on div "Load more results..." at bounding box center [835, 462] width 1065 height 45
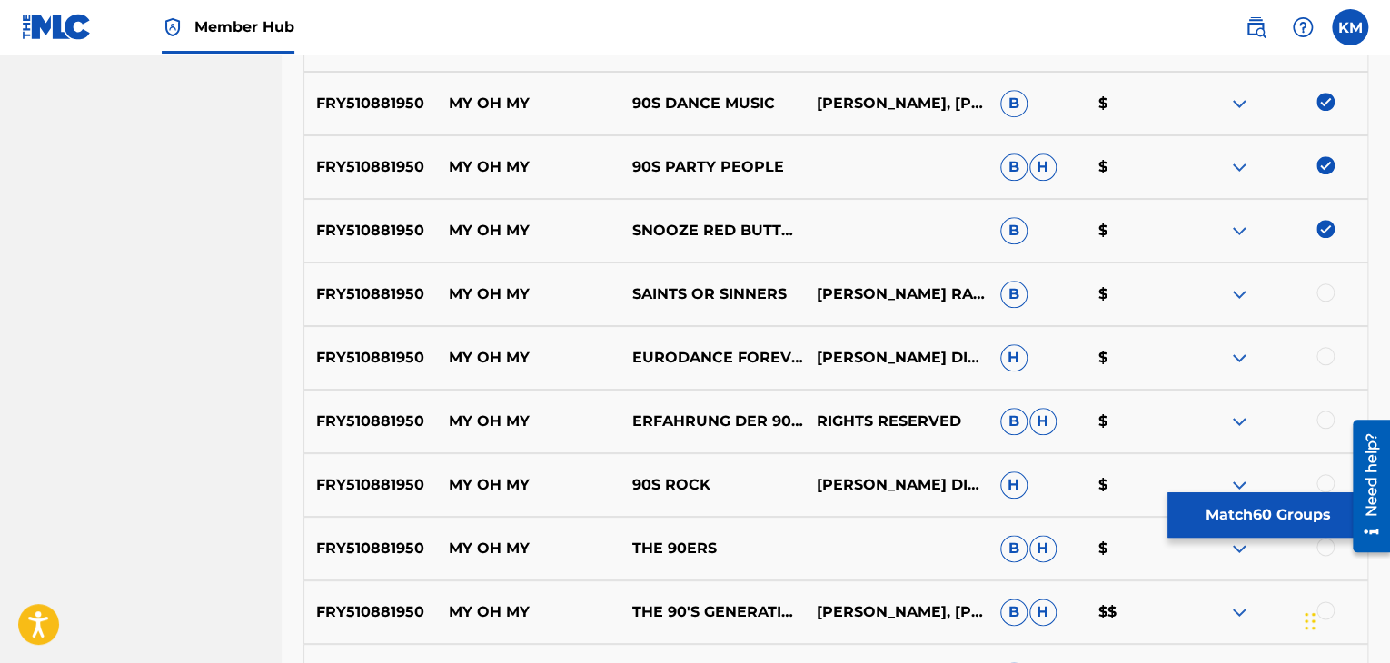
scroll to position [4278, 0]
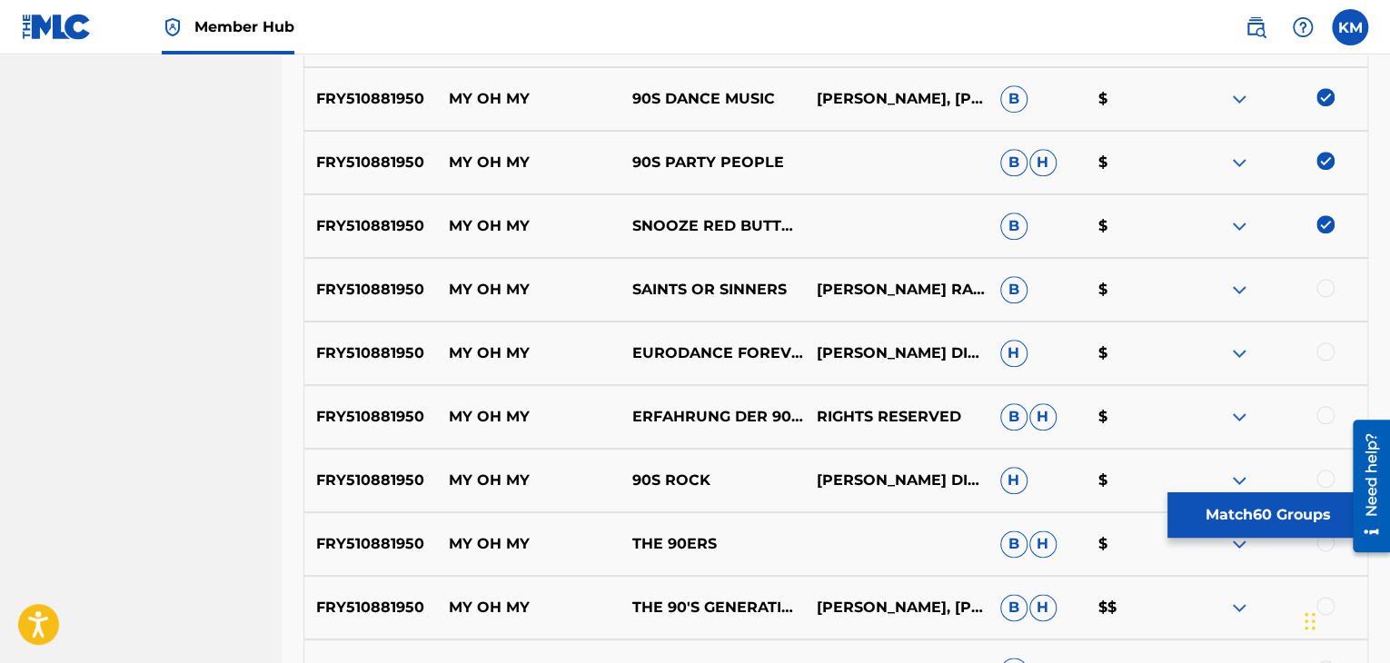
click at [1323, 292] on div at bounding box center [1325, 288] width 18 height 18
click at [1325, 350] on div at bounding box center [1325, 351] width 18 height 18
click at [1322, 411] on div at bounding box center [1325, 415] width 18 height 18
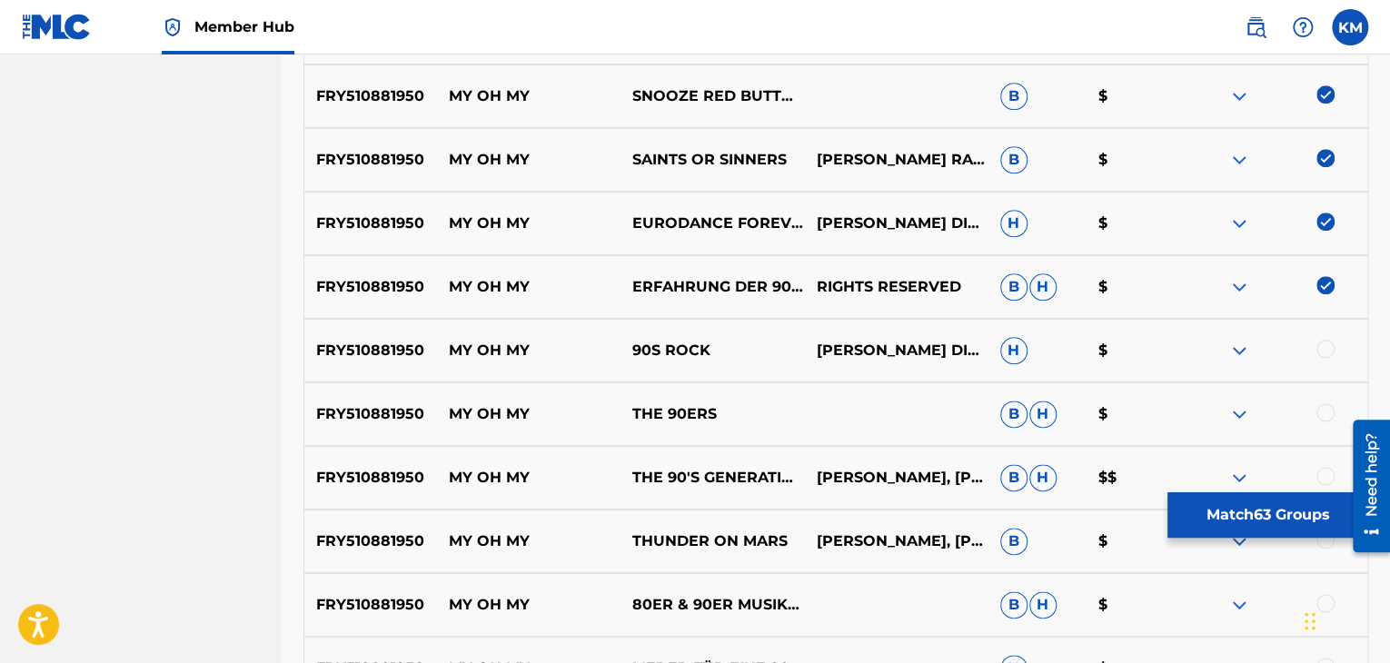
scroll to position [4551, 0]
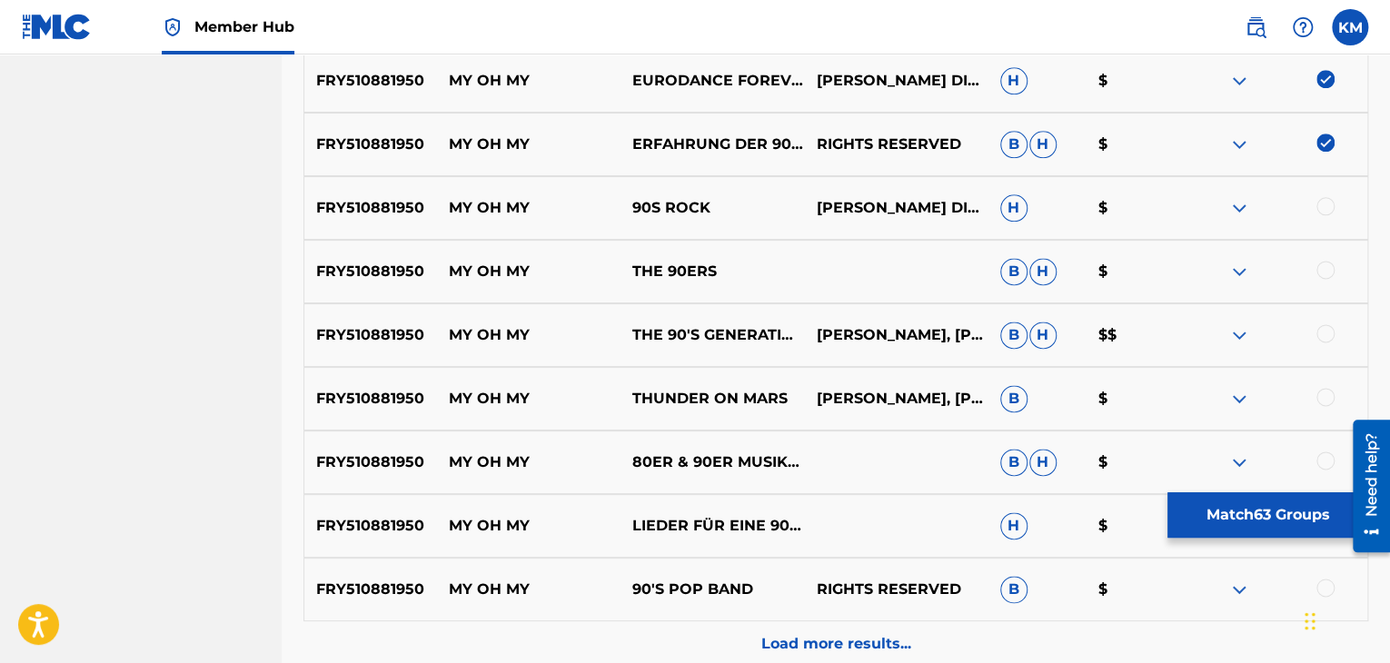
click at [1323, 212] on div at bounding box center [1325, 206] width 18 height 18
click at [1326, 273] on div at bounding box center [1325, 270] width 18 height 18
click at [1324, 342] on div at bounding box center [1275, 335] width 183 height 22
click at [1324, 339] on div at bounding box center [1325, 333] width 18 height 18
click at [1325, 395] on div at bounding box center [1325, 397] width 18 height 18
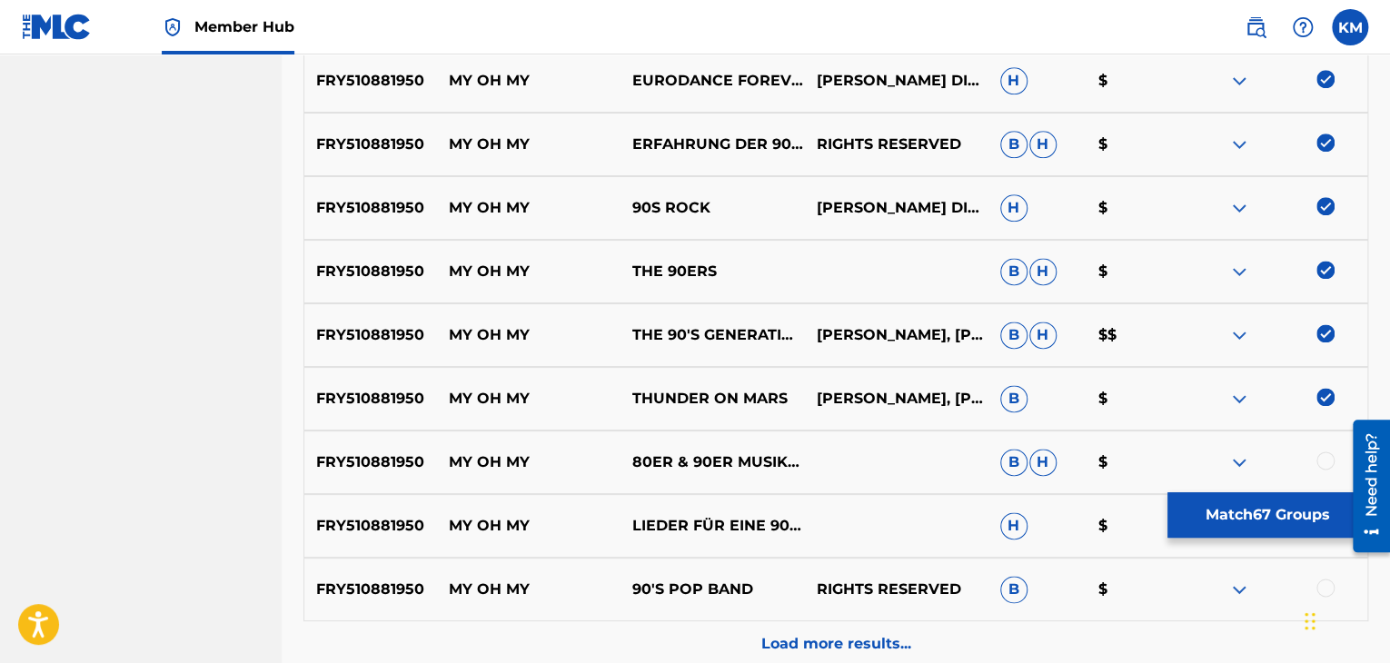
click at [1323, 456] on div at bounding box center [1325, 460] width 18 height 18
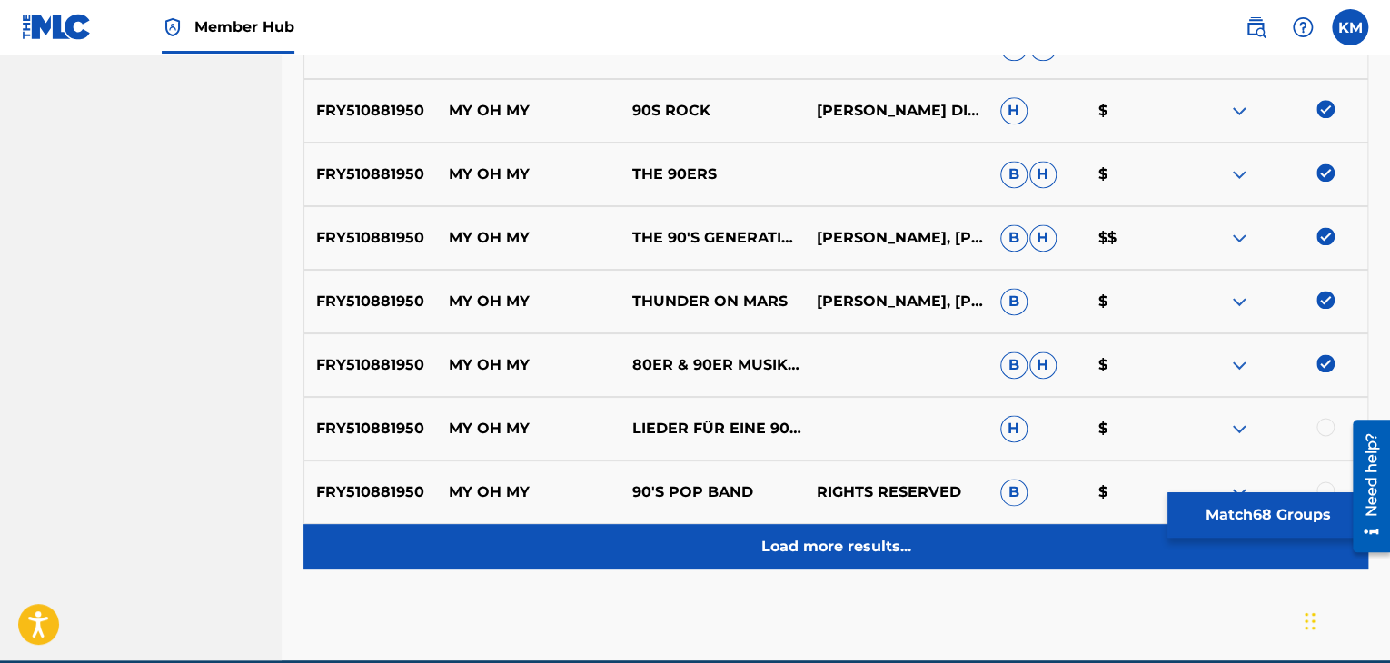
scroll to position [4732, 0]
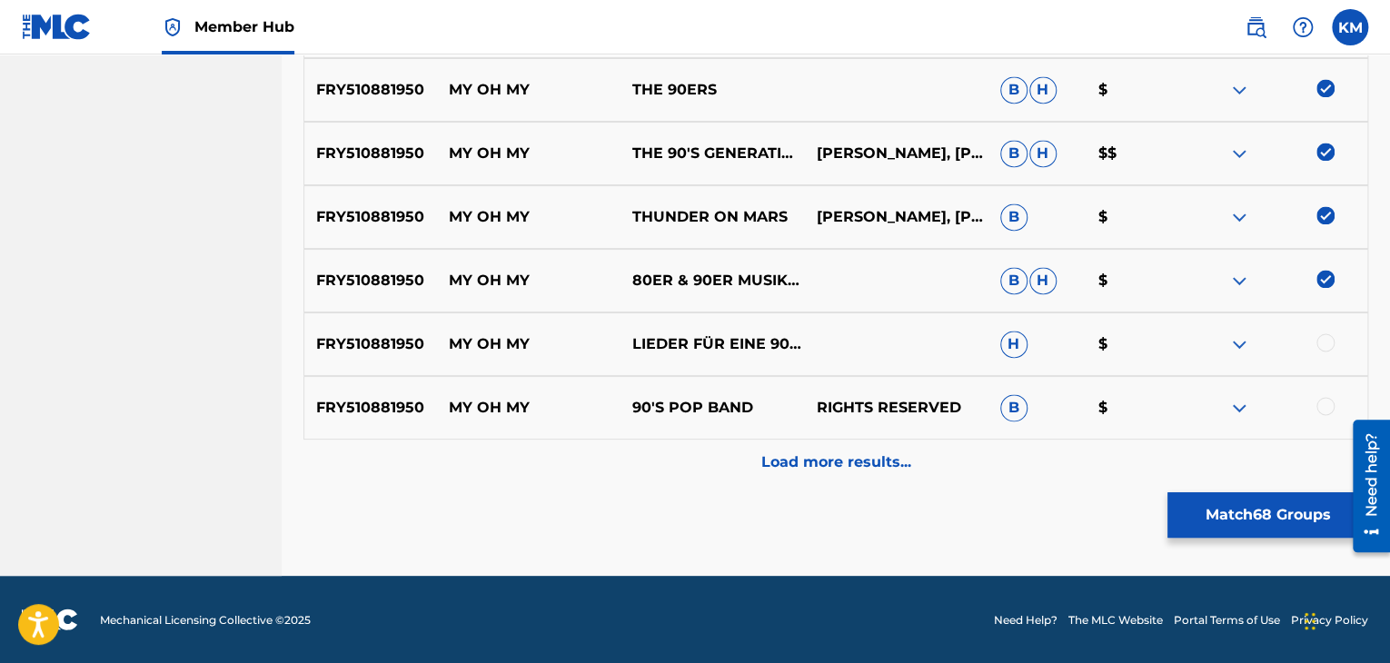
click at [1321, 342] on div at bounding box center [1325, 342] width 18 height 18
click at [1323, 403] on div at bounding box center [1325, 406] width 18 height 18
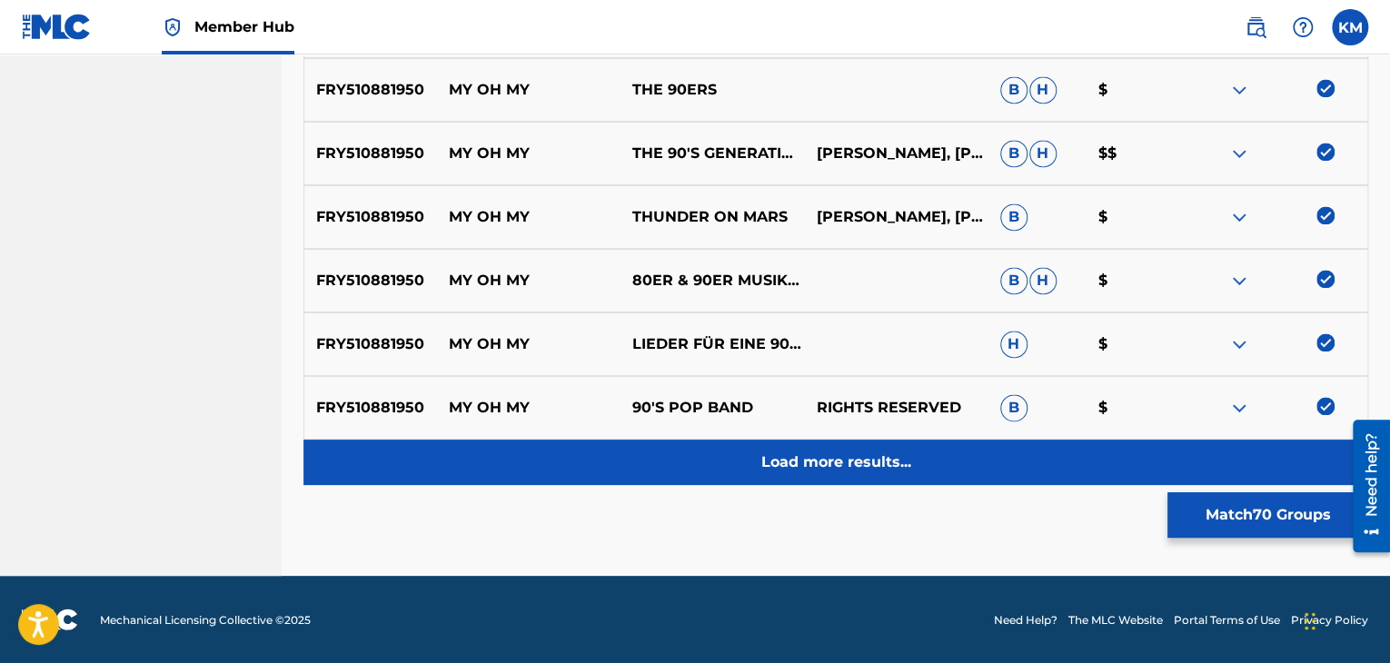
click at [897, 463] on p "Load more results..." at bounding box center [836, 462] width 150 height 22
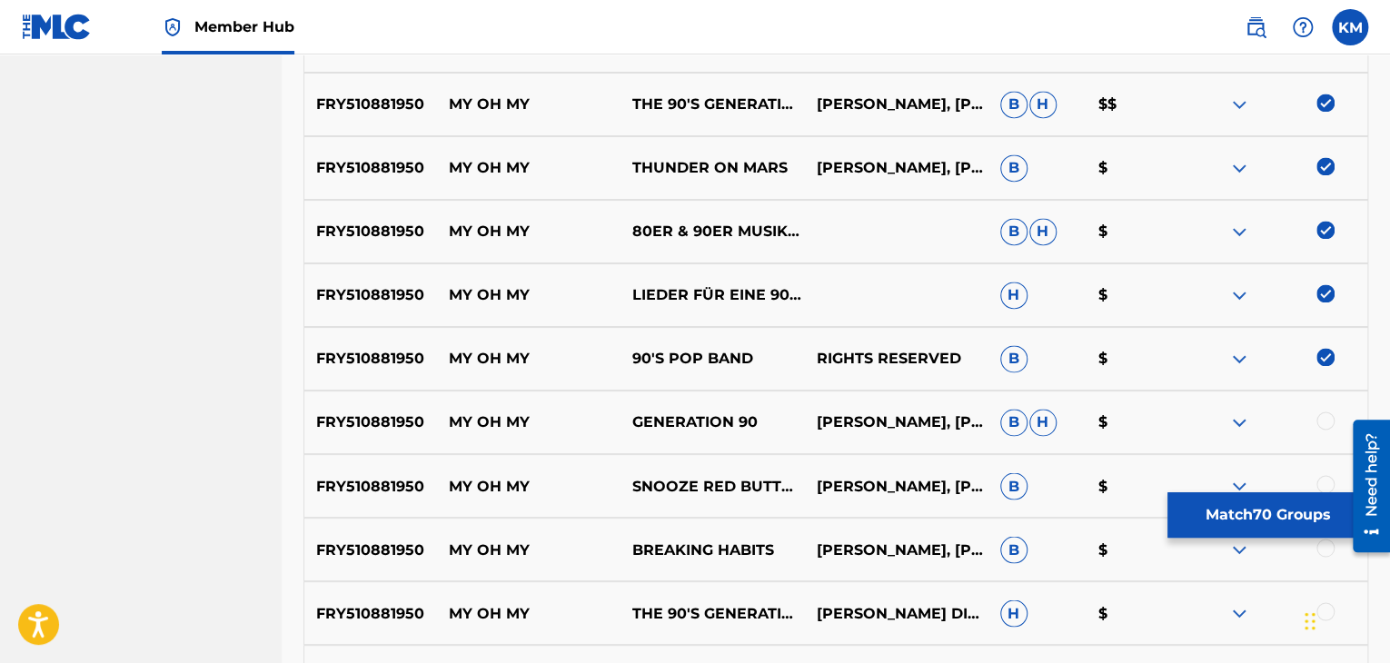
scroll to position [4823, 0]
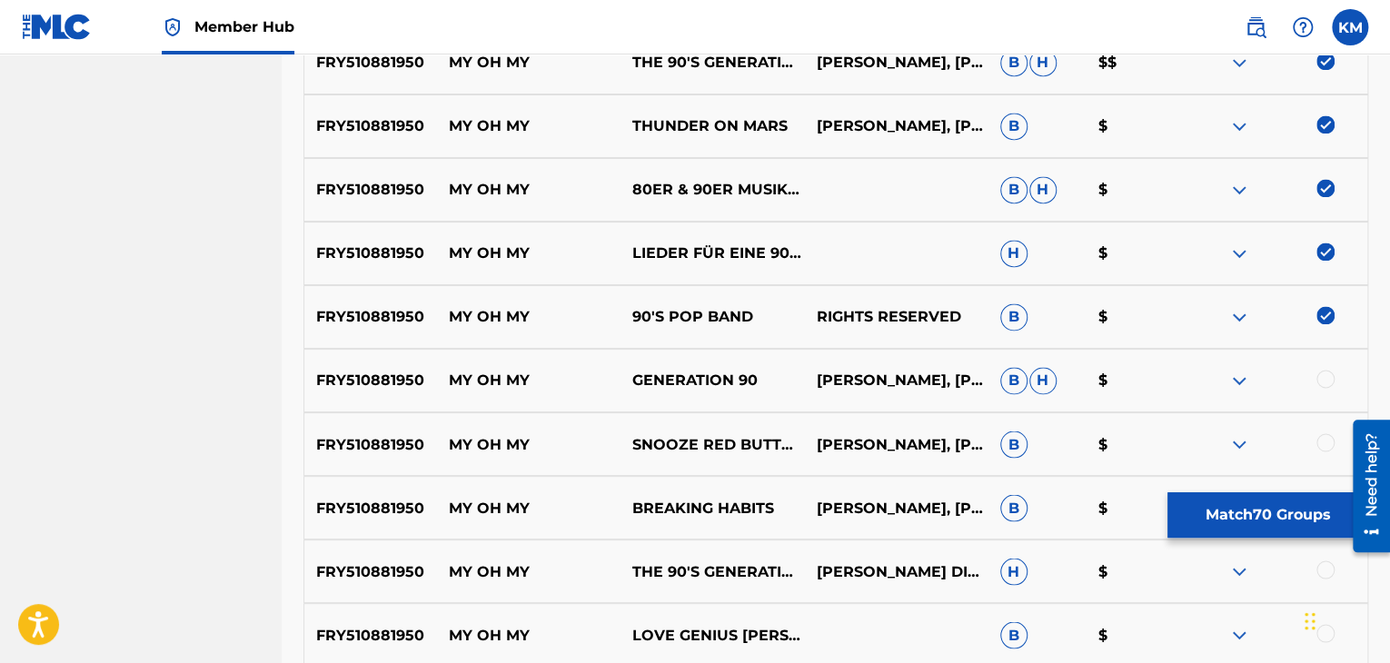
click at [1319, 375] on div at bounding box center [1325, 379] width 18 height 18
click at [1327, 444] on div at bounding box center [1325, 442] width 18 height 18
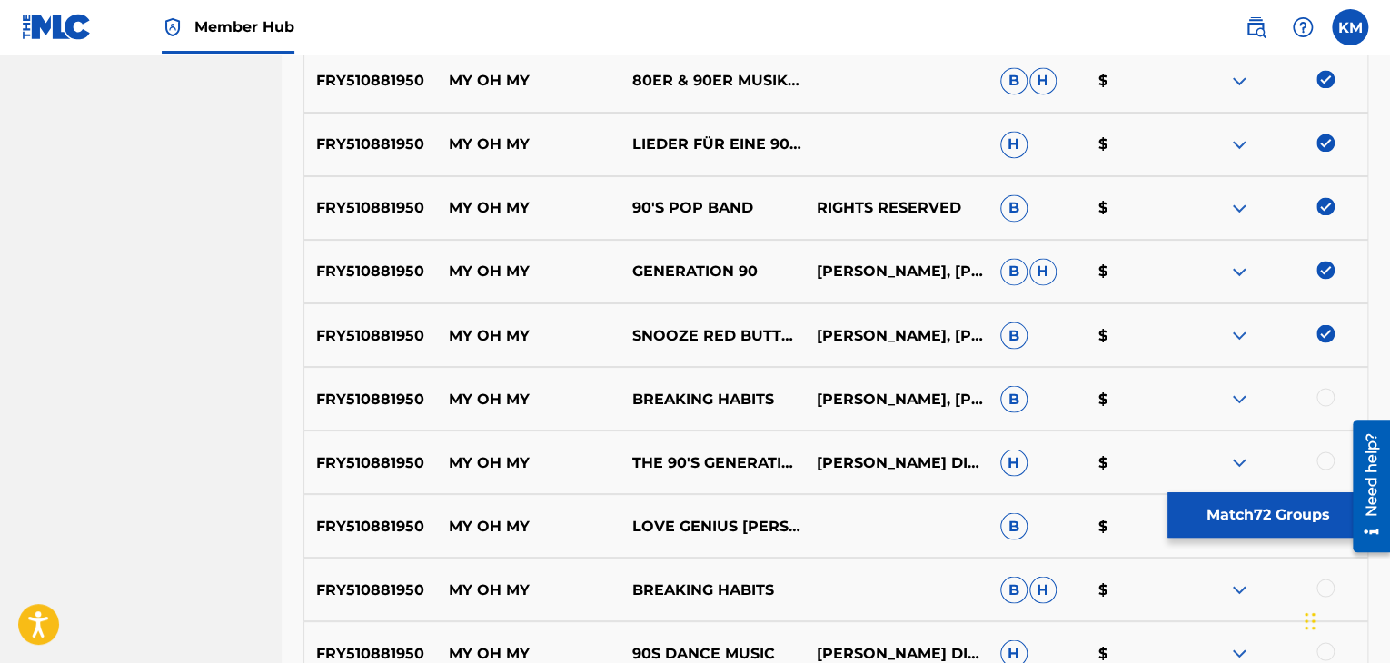
scroll to position [5096, 0]
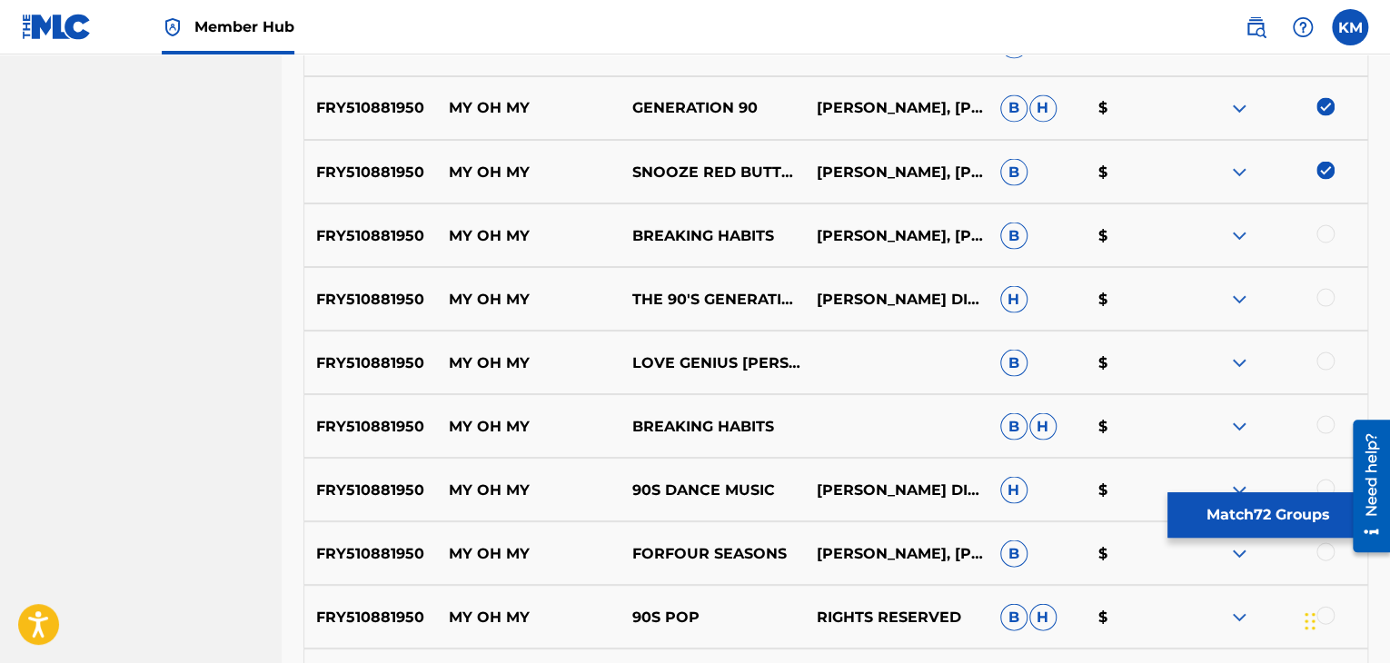
click at [1323, 236] on div at bounding box center [1325, 233] width 18 height 18
click at [1317, 292] on div at bounding box center [1325, 297] width 18 height 18
click at [1323, 358] on div at bounding box center [1325, 361] width 18 height 18
click at [1323, 421] on div at bounding box center [1325, 424] width 18 height 18
click at [1323, 480] on div at bounding box center [1325, 488] width 18 height 18
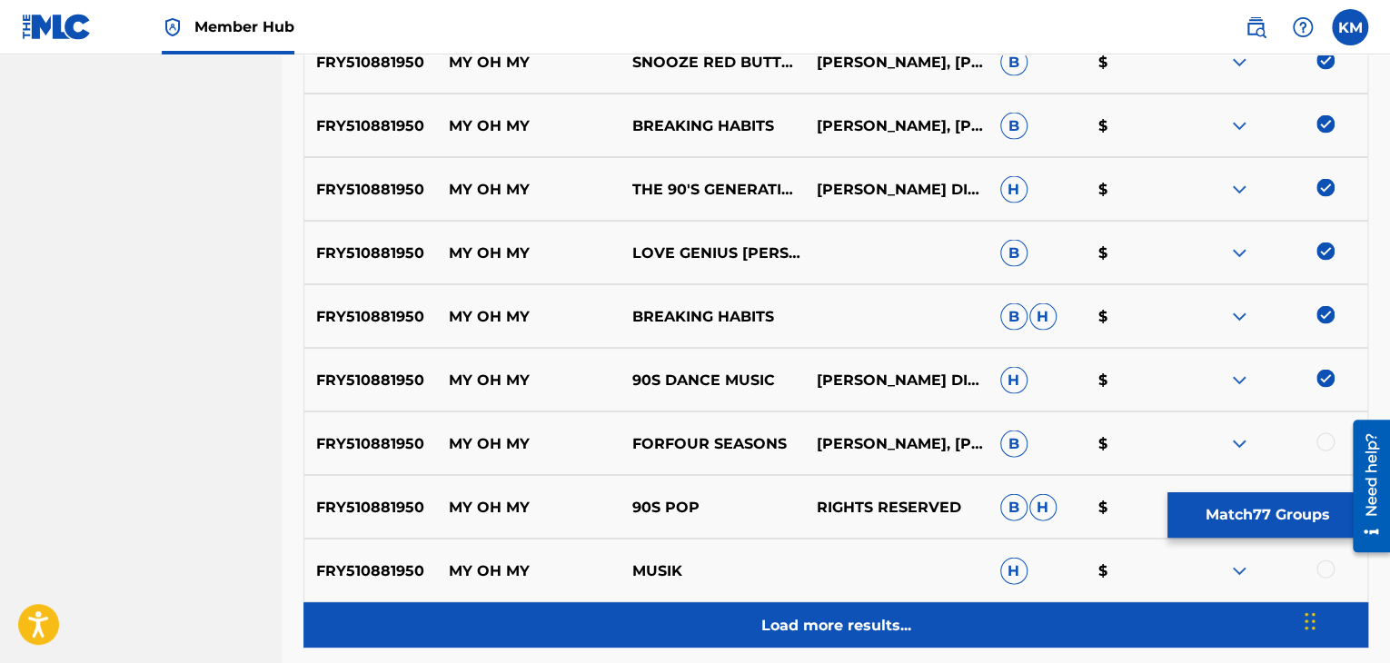
scroll to position [5368, 0]
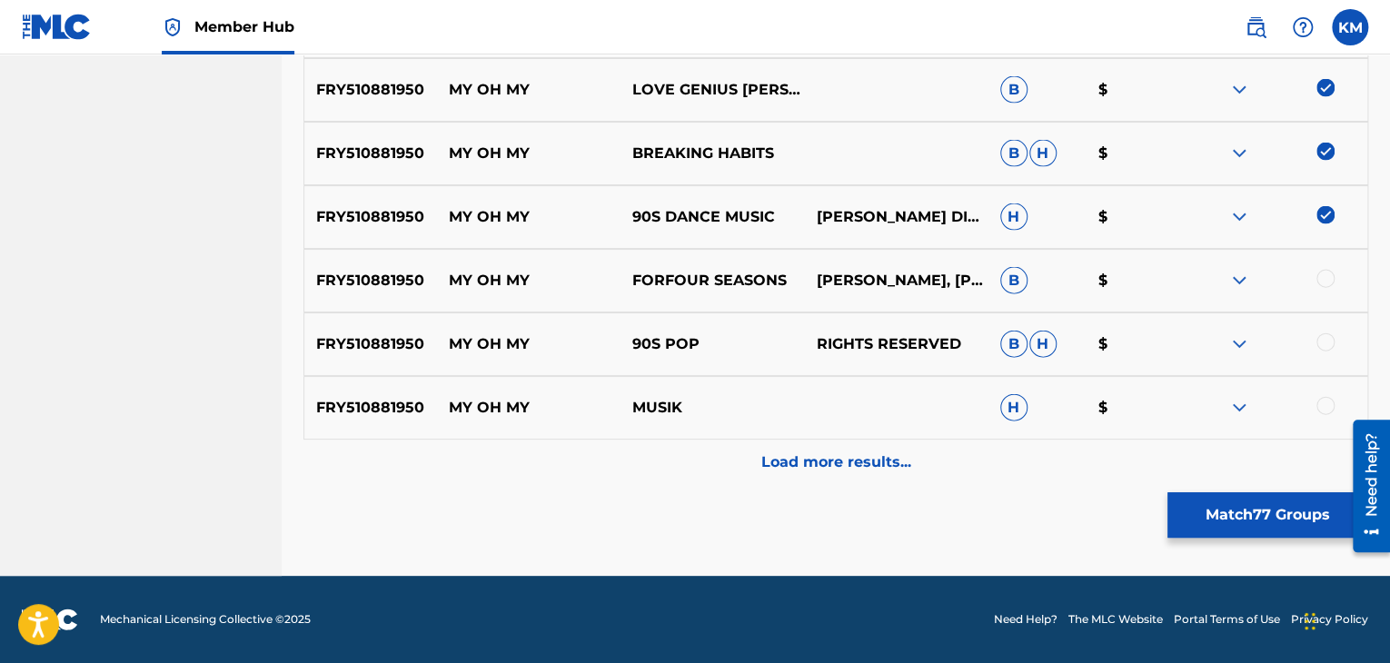
click at [1325, 276] on div at bounding box center [1325, 279] width 18 height 18
click at [1326, 347] on div at bounding box center [1325, 342] width 18 height 18
click at [1326, 401] on div at bounding box center [1325, 406] width 18 height 18
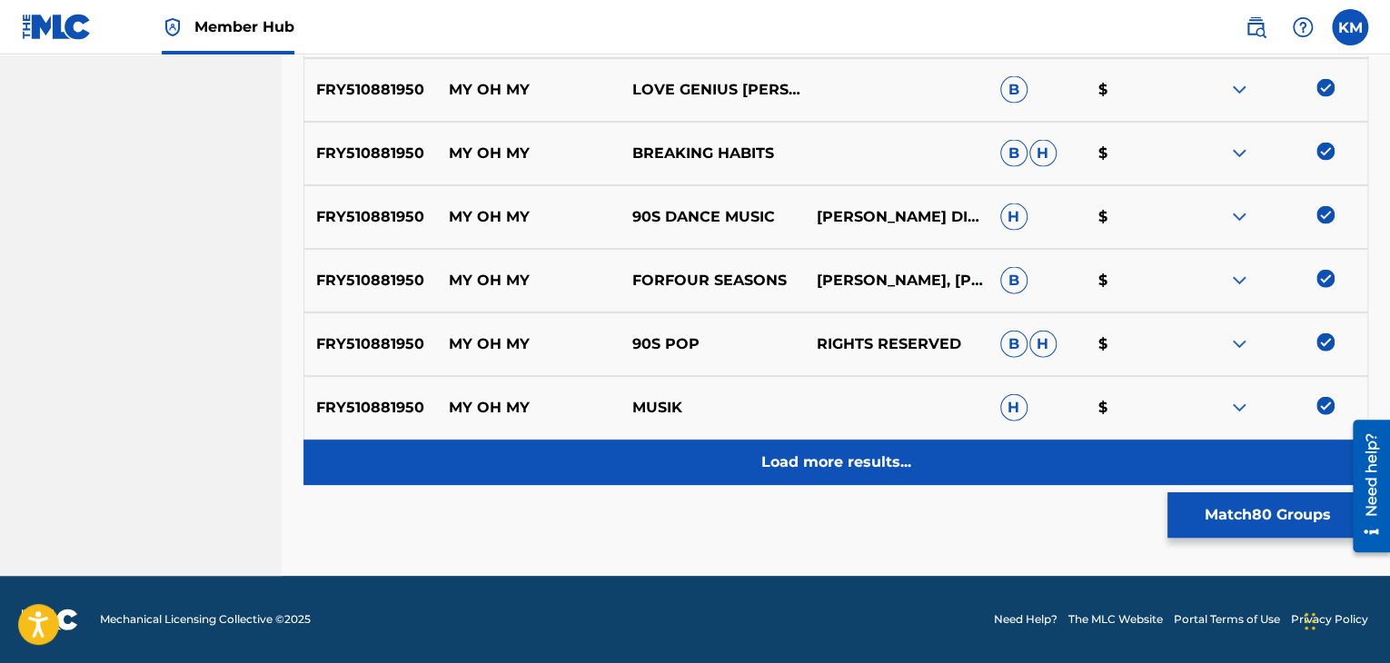
click at [934, 452] on div "Load more results..." at bounding box center [835, 462] width 1065 height 45
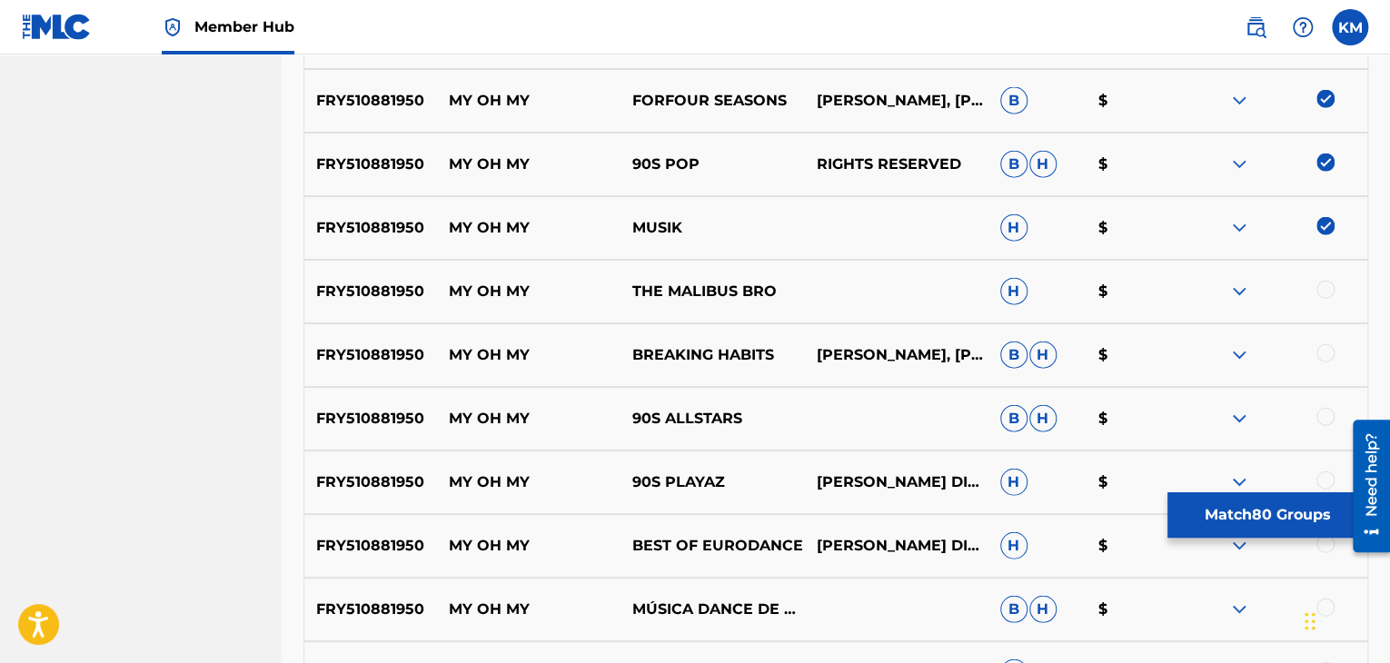
scroll to position [5550, 0]
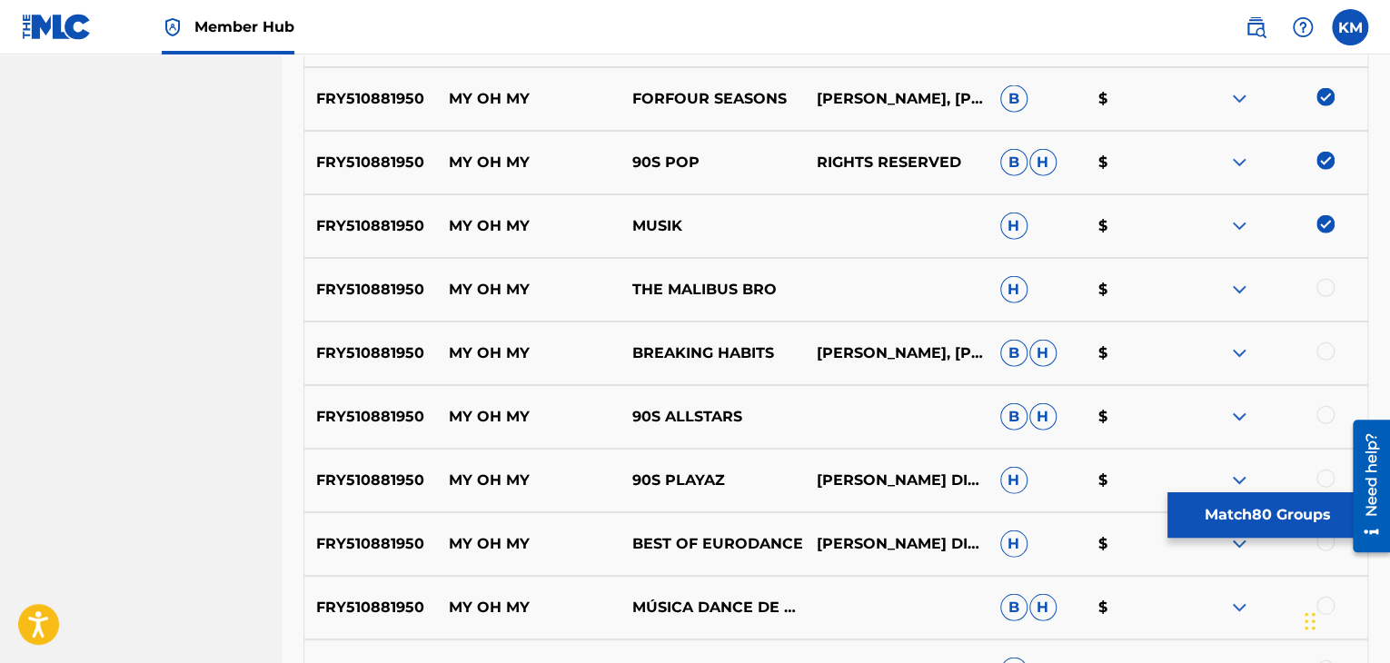
click at [1326, 291] on div at bounding box center [1325, 288] width 18 height 18
click at [1323, 345] on div at bounding box center [1325, 351] width 18 height 18
click at [1326, 415] on div at bounding box center [1325, 415] width 18 height 18
click at [1321, 471] on div at bounding box center [1325, 479] width 18 height 18
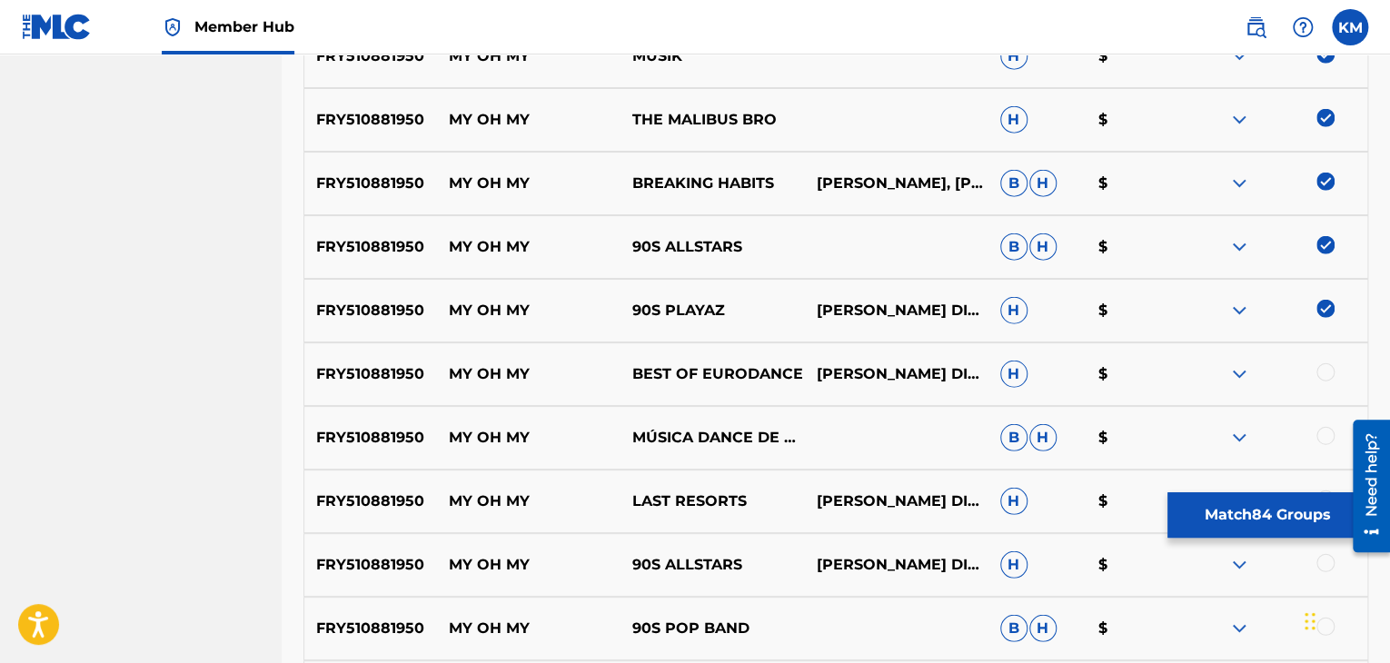
scroll to position [5731, 0]
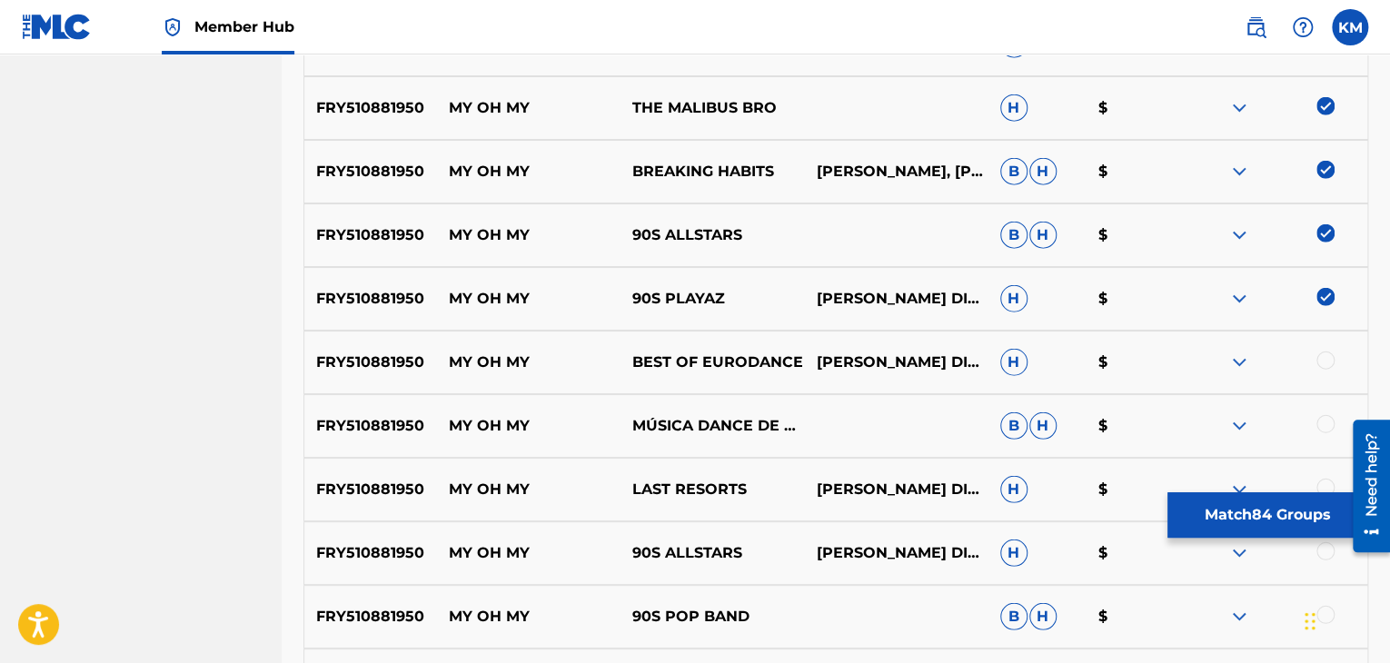
click at [1325, 362] on div at bounding box center [1325, 361] width 18 height 18
click at [1324, 425] on div at bounding box center [1325, 424] width 18 height 18
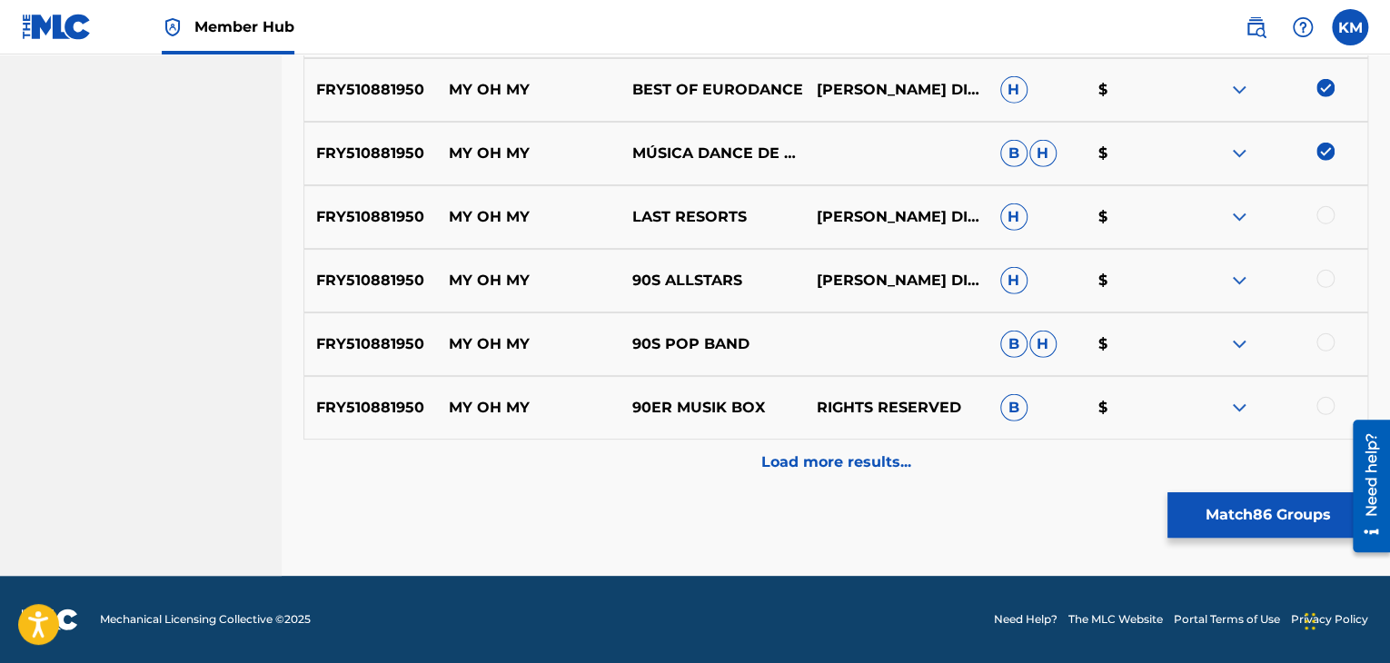
click at [1323, 214] on div at bounding box center [1325, 215] width 18 height 18
click at [1320, 284] on div at bounding box center [1325, 279] width 18 height 18
click at [1319, 351] on div at bounding box center [1275, 344] width 183 height 22
click at [1320, 345] on div at bounding box center [1325, 342] width 18 height 18
click at [1320, 401] on div at bounding box center [1325, 406] width 18 height 18
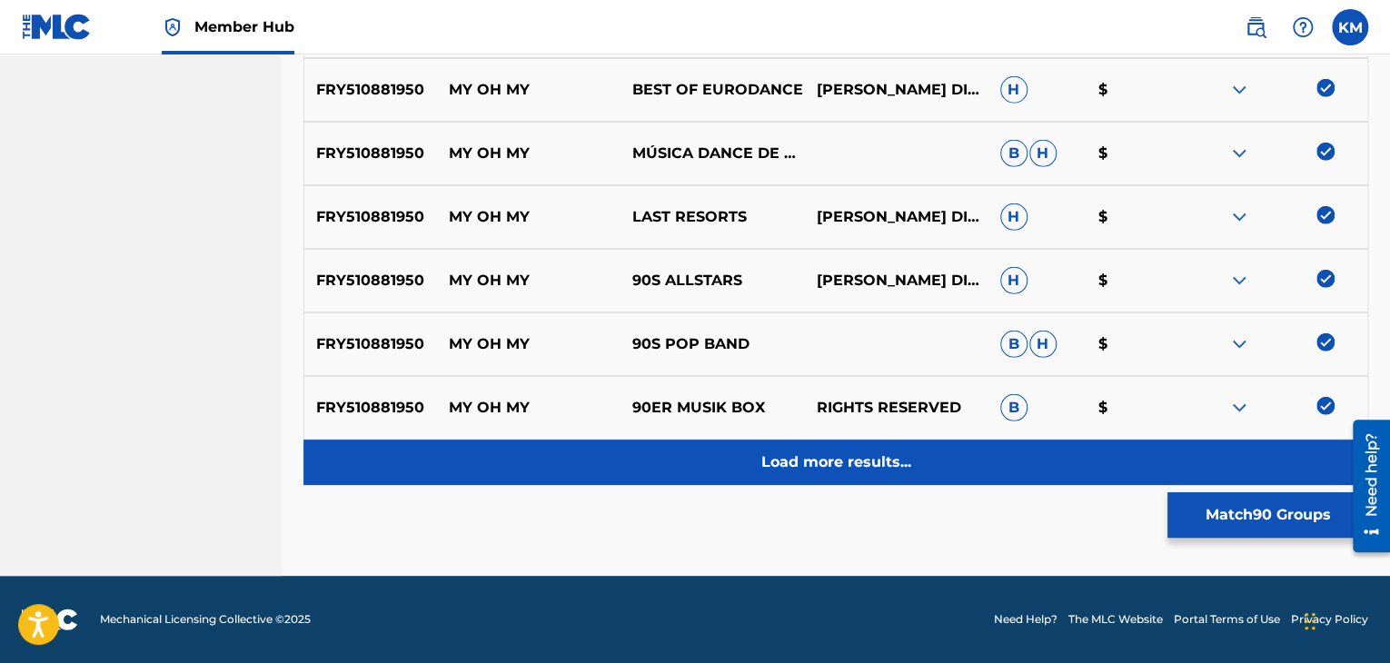
click at [963, 440] on div "Load more results..." at bounding box center [835, 462] width 1065 height 45
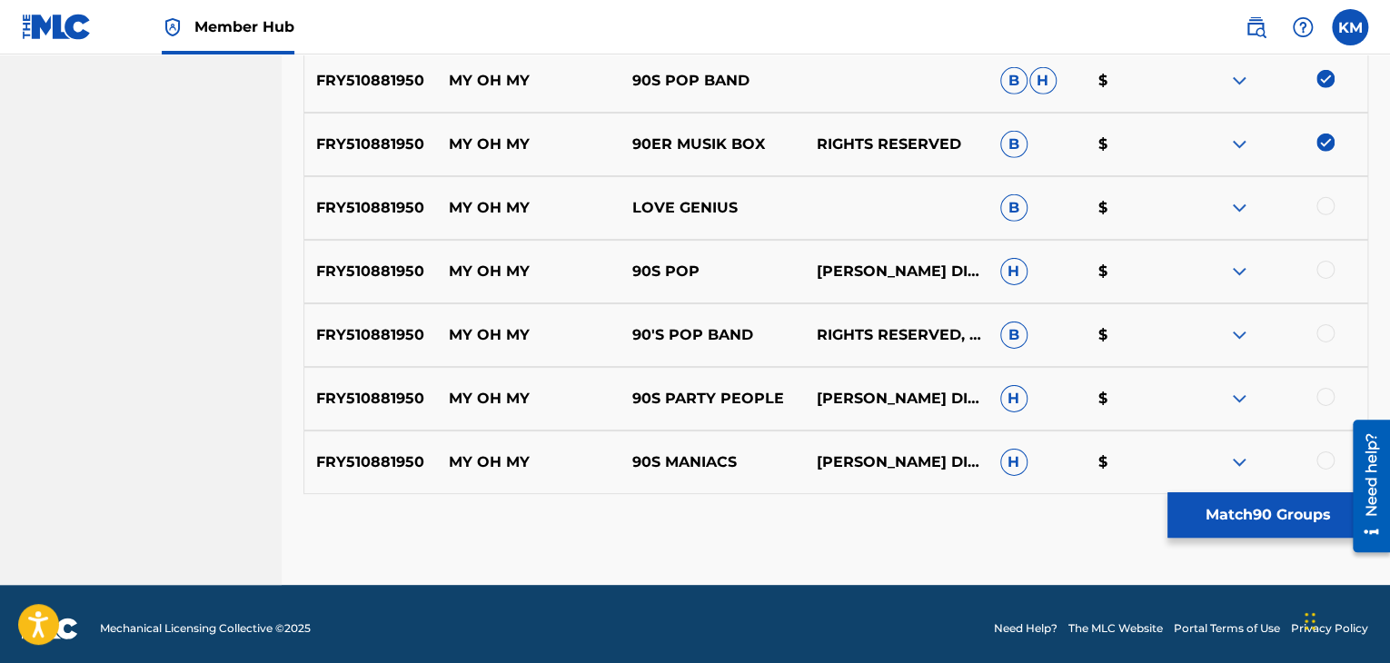
scroll to position [6276, 0]
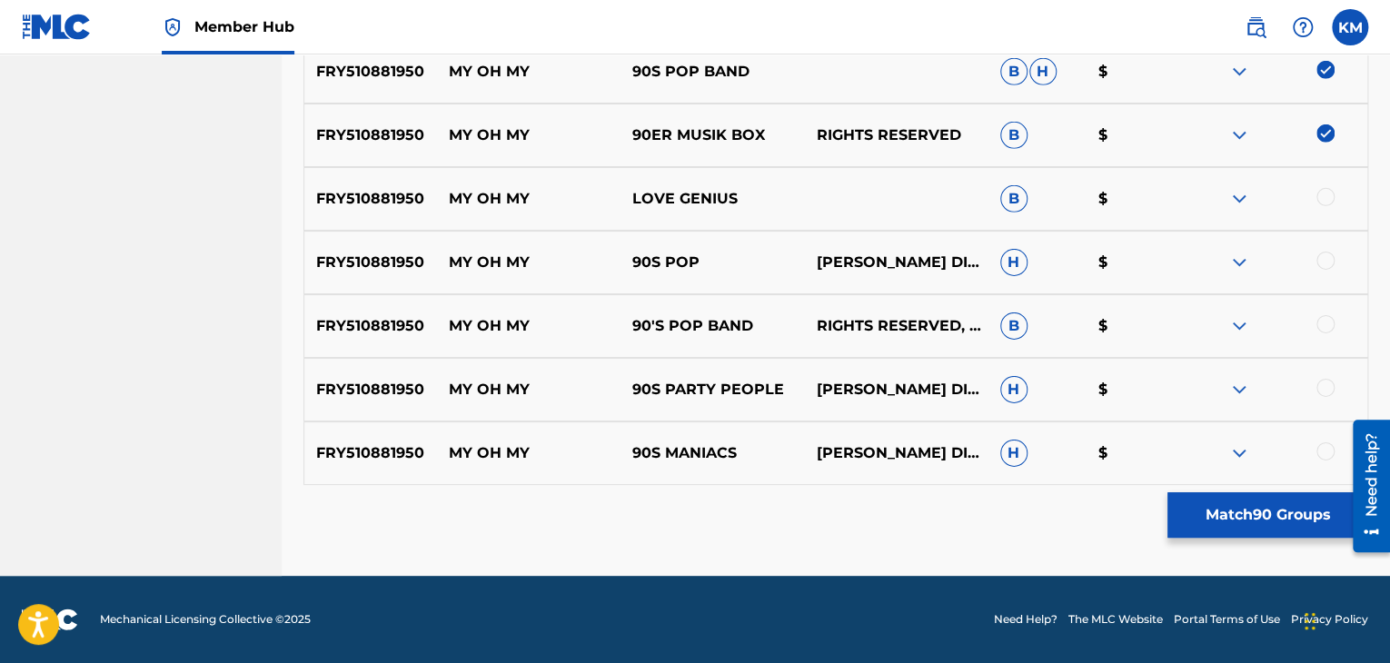
click at [1324, 201] on div at bounding box center [1325, 197] width 18 height 18
click at [1323, 263] on div at bounding box center [1325, 261] width 18 height 18
click at [1326, 326] on div at bounding box center [1325, 324] width 18 height 18
click at [1330, 379] on div at bounding box center [1325, 388] width 18 height 18
click at [1323, 446] on div at bounding box center [1325, 451] width 18 height 18
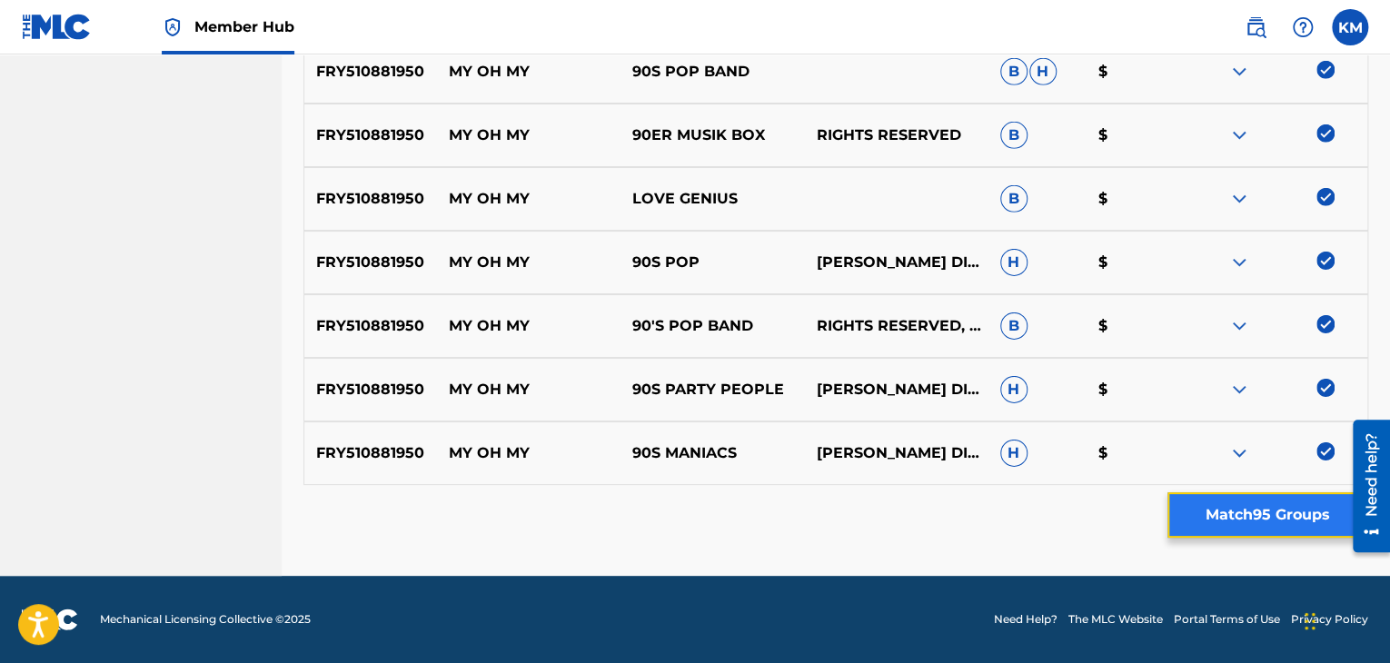
click at [1296, 510] on button "Match 95 Groups" at bounding box center [1267, 514] width 201 height 45
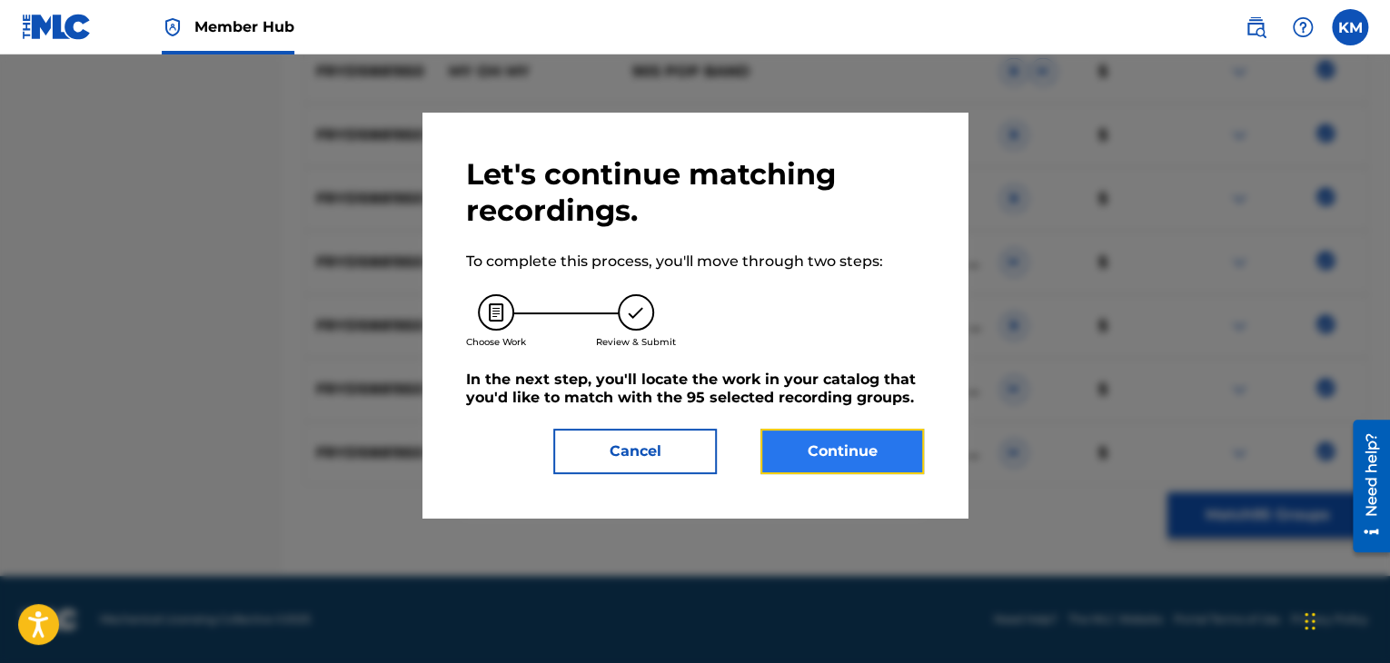
click at [903, 445] on button "Continue" at bounding box center [841, 451] width 163 height 45
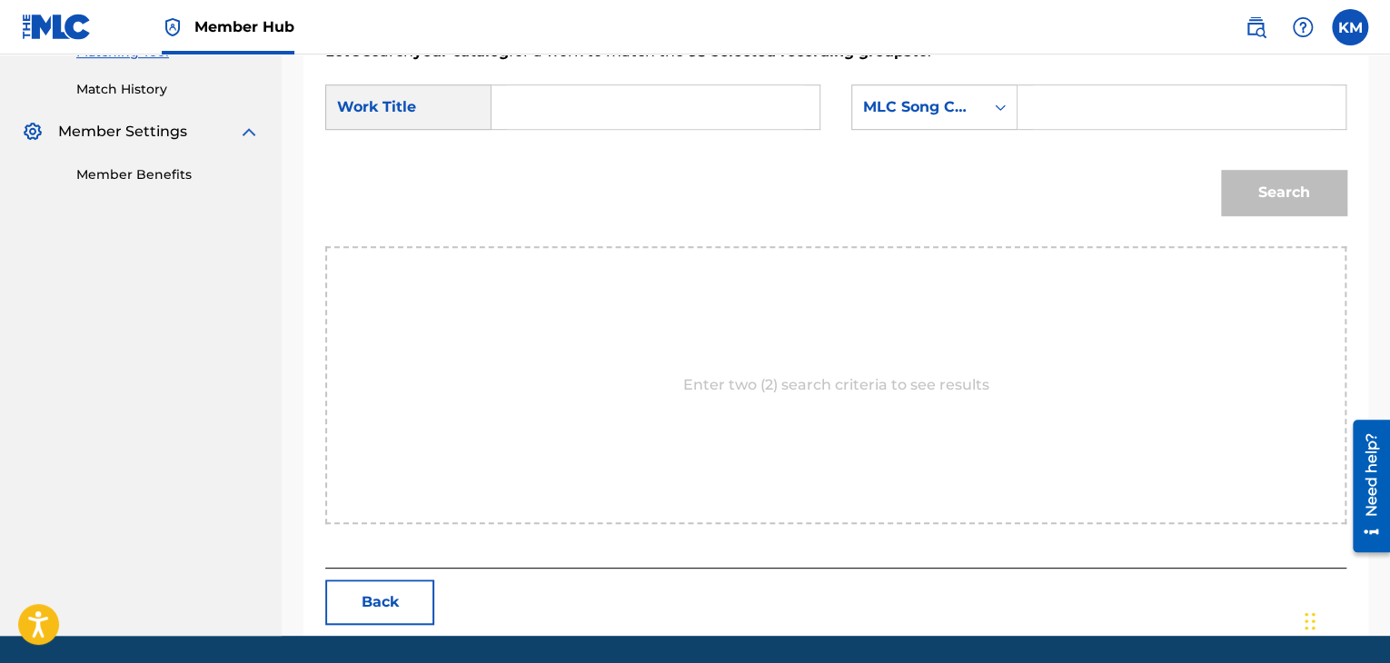
scroll to position [456, 0]
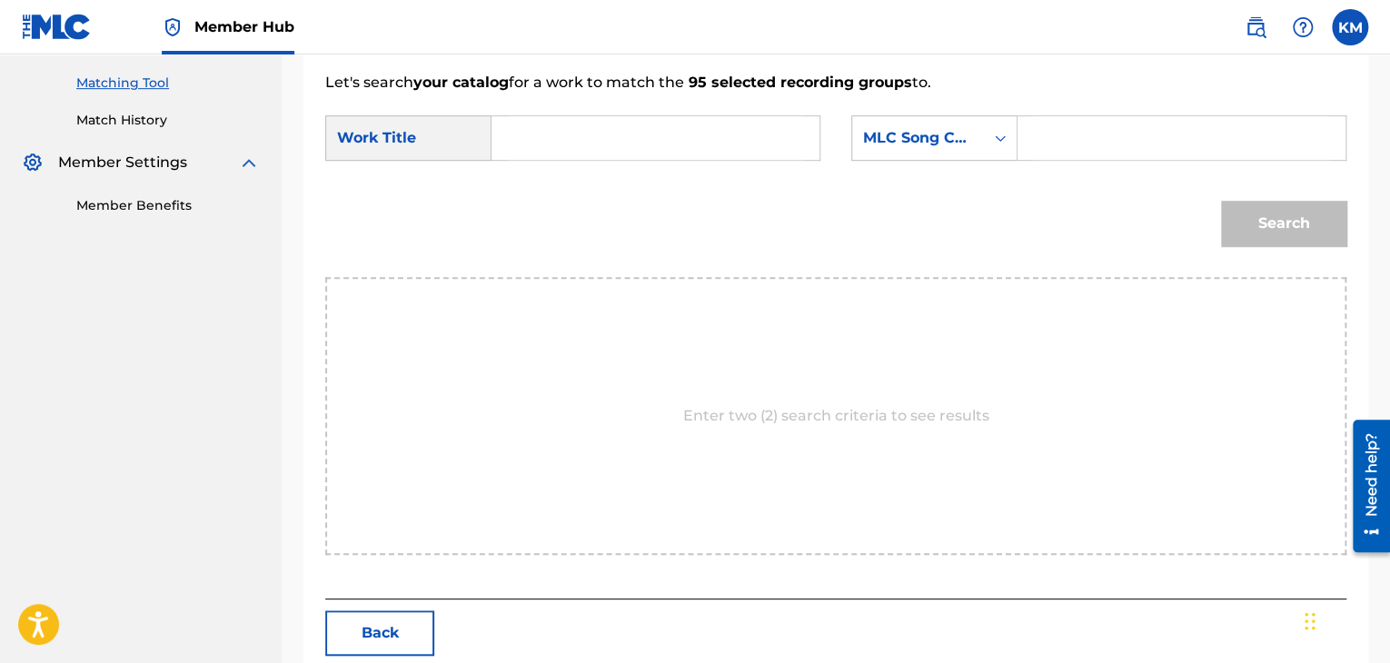
click at [524, 145] on input "Search Form" at bounding box center [655, 138] width 297 height 44
drag, startPoint x: 553, startPoint y: 144, endPoint x: 399, endPoint y: 134, distance: 154.7
click at [399, 134] on div "SearchWithCriteria3c81f261-9e61-42f2-9a38-7b5ffacc59fb Work Title v" at bounding box center [572, 137] width 495 height 45
paste input "My Oh My"
type input "My Oh My"
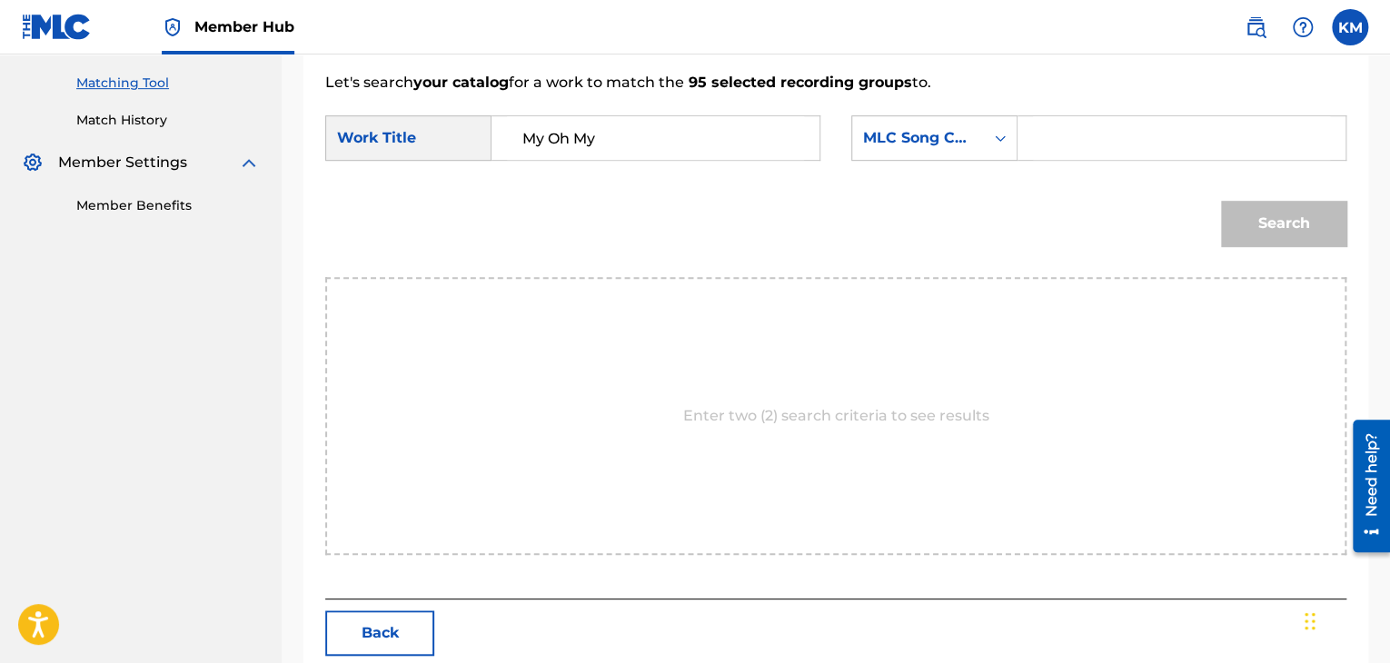
paste input "H04533"
type input "H04533"
click at [1249, 234] on button "Search" at bounding box center [1283, 223] width 125 height 45
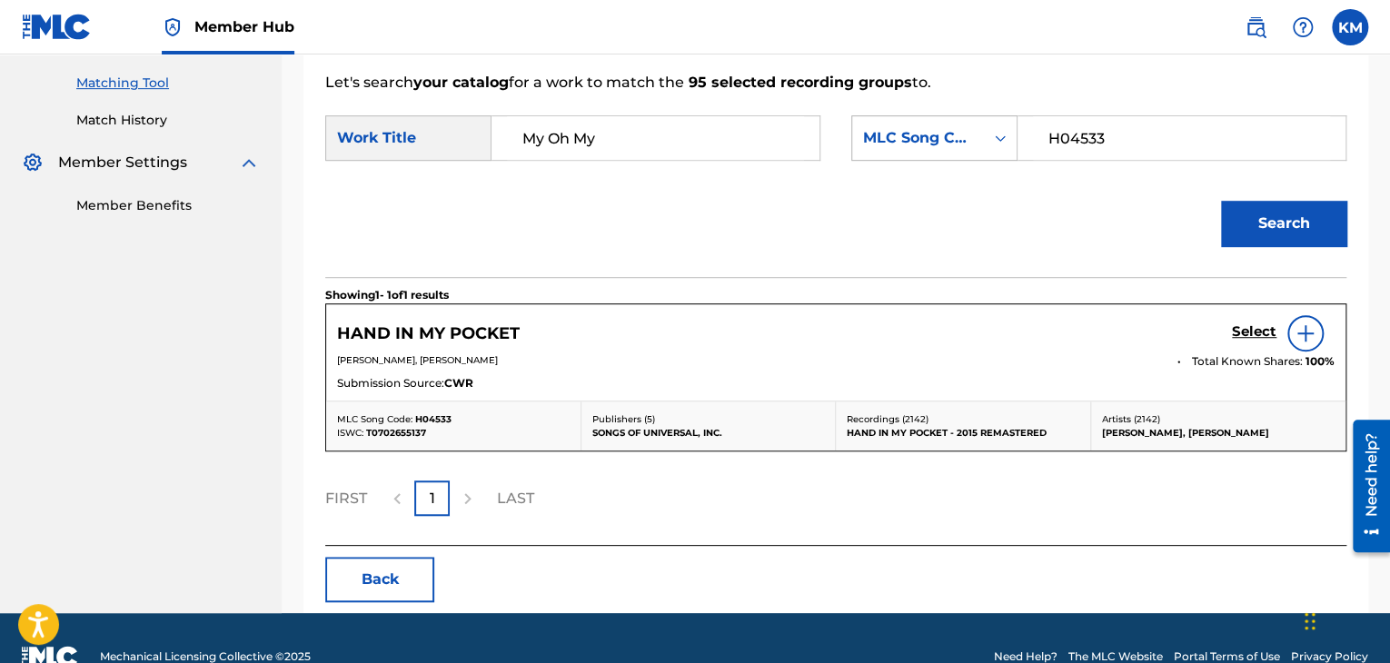
click at [999, 139] on icon "Search Form" at bounding box center [1000, 138] width 18 height 18
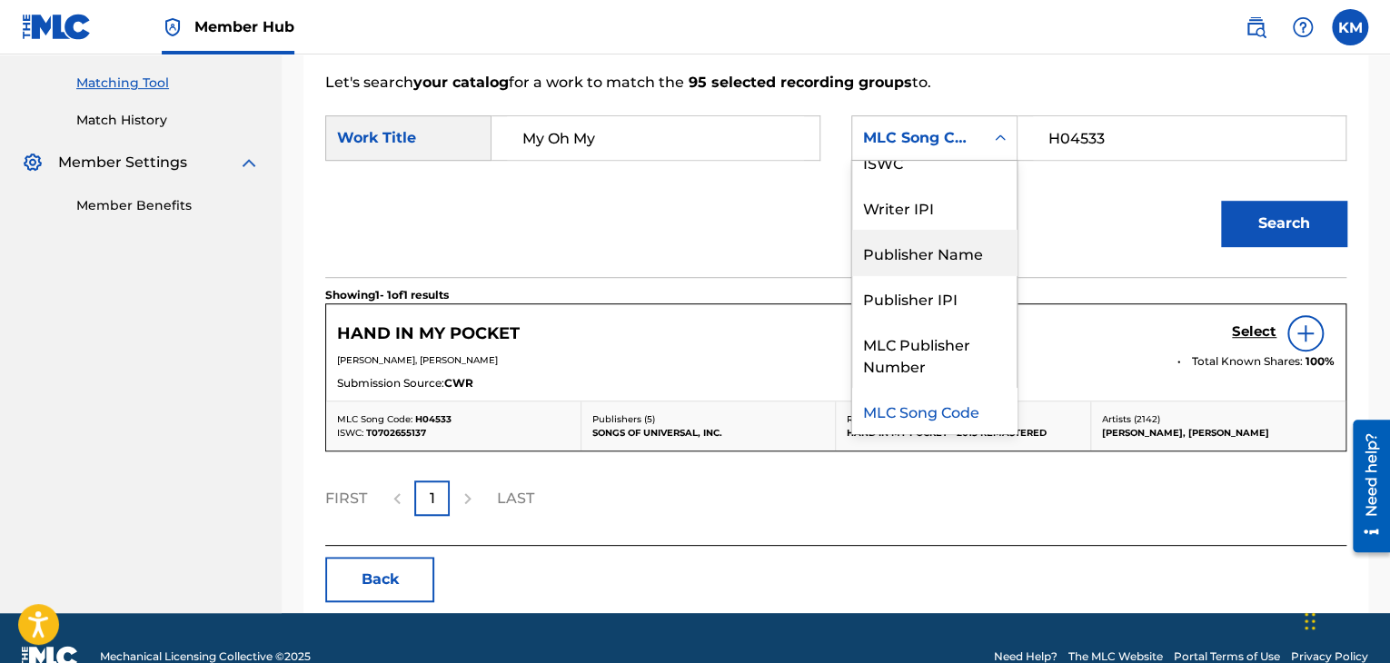
scroll to position [0, 0]
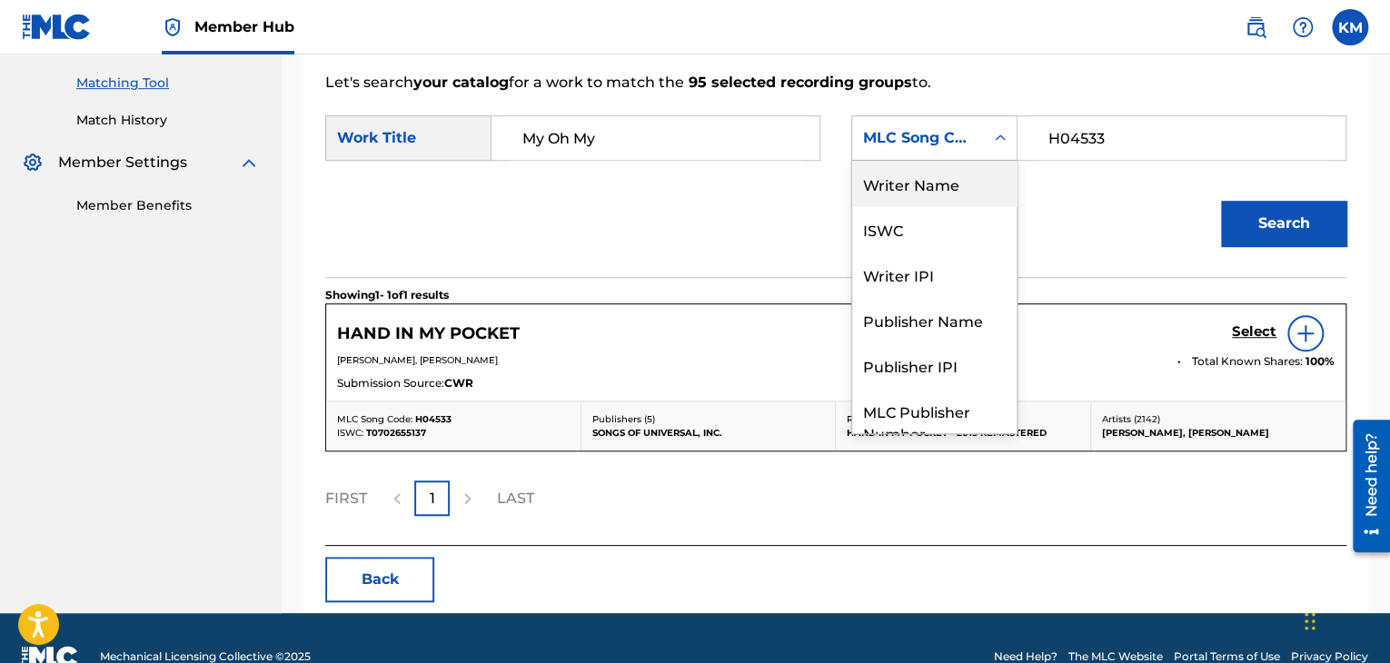
click at [896, 185] on div "Writer Name" at bounding box center [934, 183] width 164 height 45
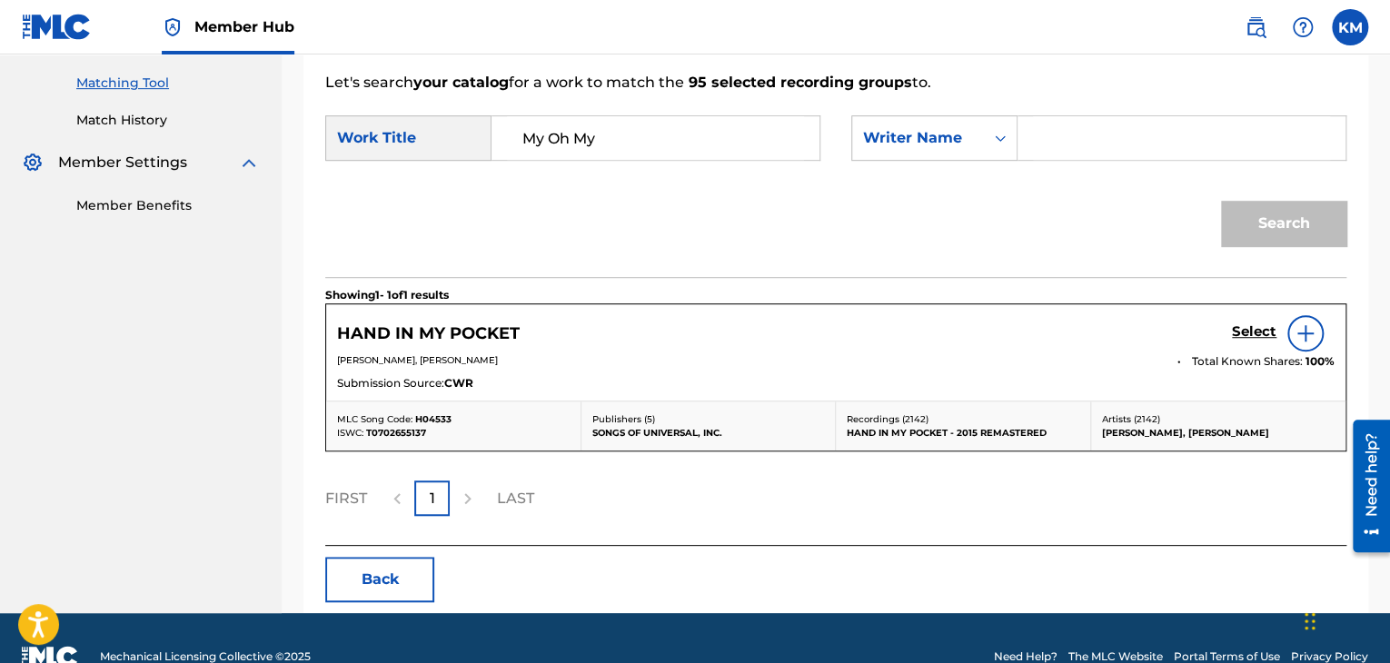
click at [1026, 135] on div "Search Form" at bounding box center [1181, 137] width 329 height 45
click at [1034, 138] on input "Search Form" at bounding box center [1181, 138] width 297 height 44
click at [1221, 201] on button "Search" at bounding box center [1283, 223] width 125 height 45
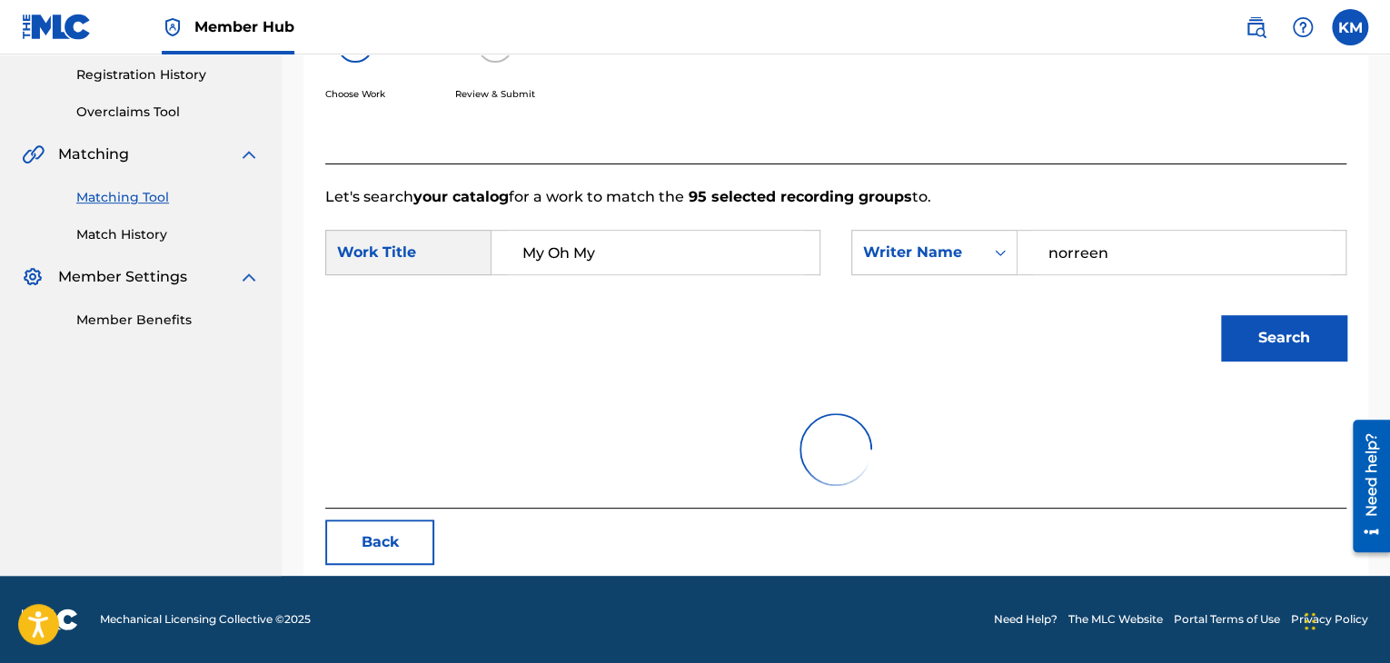
scroll to position [263, 0]
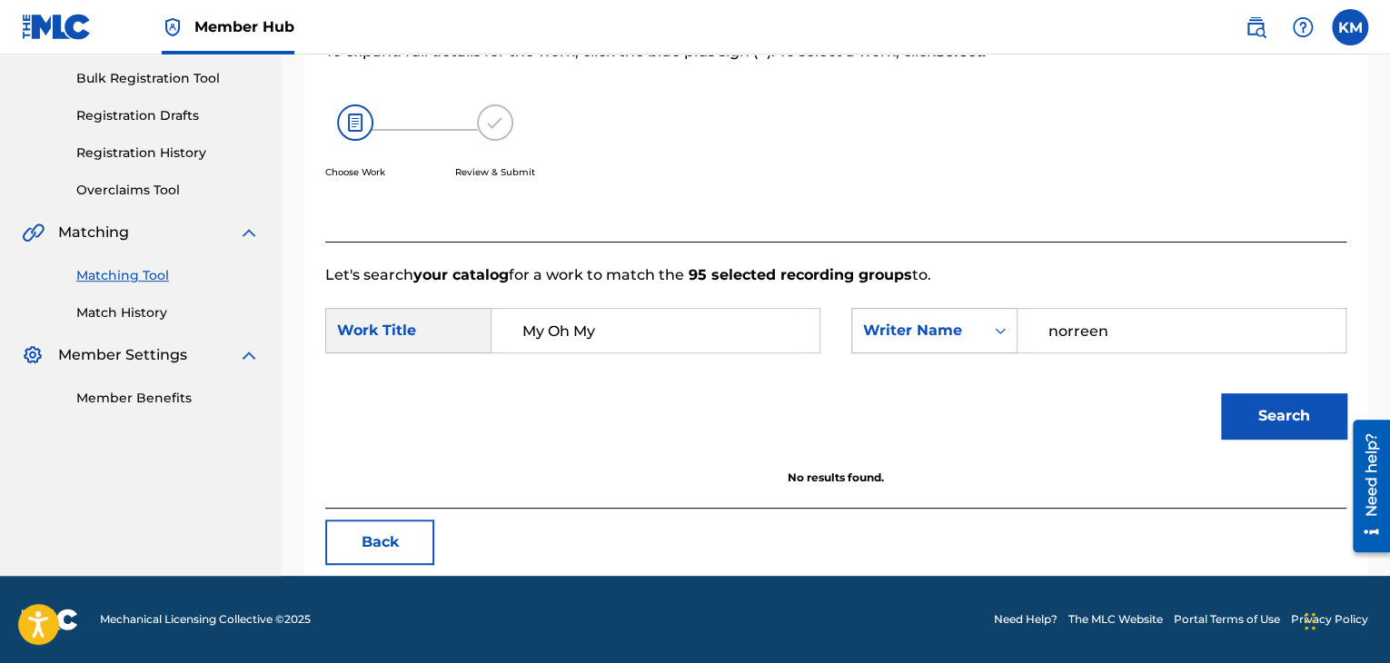
drag, startPoint x: 1072, startPoint y: 323, endPoint x: 918, endPoint y: 344, distance: 154.9
click at [922, 342] on div "SearchWithCriteria31375071-e26e-48d2-82bb-d009705b4736 Writer Name [PERSON_NAME]" at bounding box center [1098, 330] width 495 height 45
paste input "Rasted"
click at [1282, 415] on button "Search" at bounding box center [1283, 415] width 125 height 45
paste input "[PERSON_NAME]"
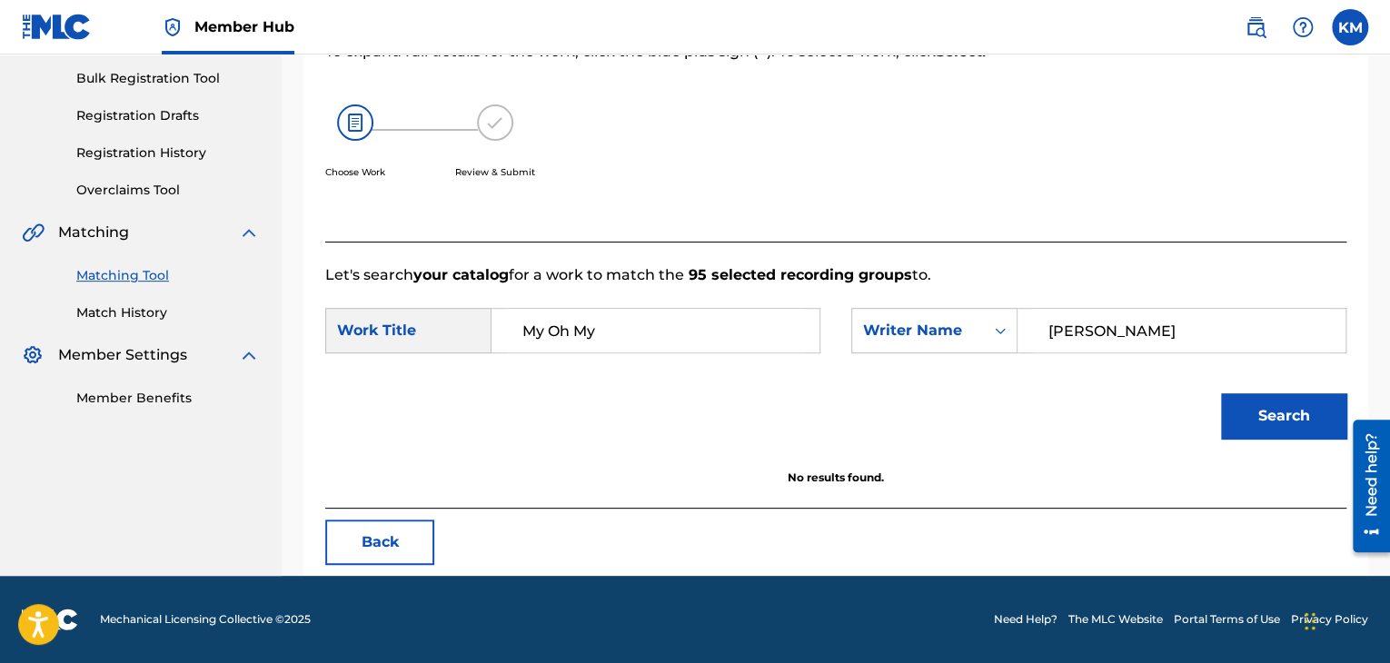
drag, startPoint x: 1118, startPoint y: 331, endPoint x: 915, endPoint y: 353, distance: 204.7
click at [916, 353] on div "SearchWithCriteria3c81f261-9e61-42f2-9a38-7b5ffacc59fb Work Title My Oh My Sear…" at bounding box center [835, 336] width 1021 height 56
click at [1253, 422] on button "Search" at bounding box center [1283, 415] width 125 height 45
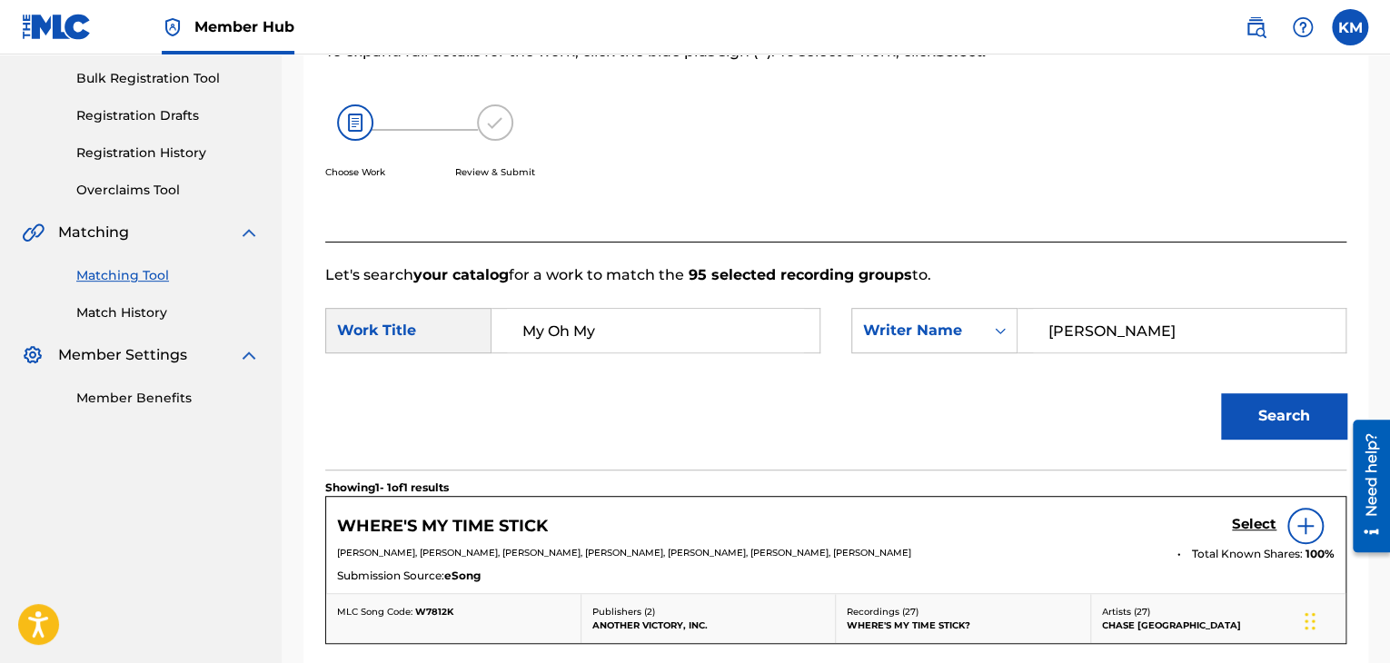
paste input "[PERSON_NAME]"
type input "[PERSON_NAME]"
click at [1246, 403] on button "Search" at bounding box center [1283, 415] width 125 height 45
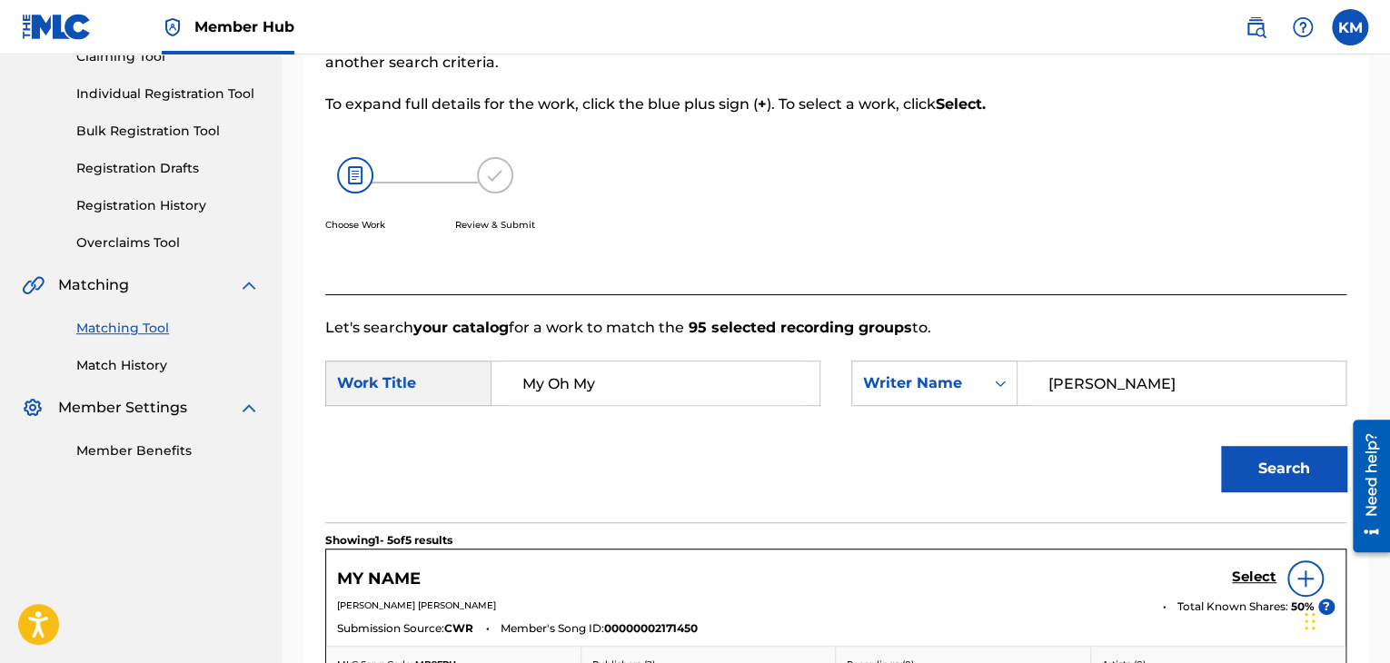
scroll to position [82, 0]
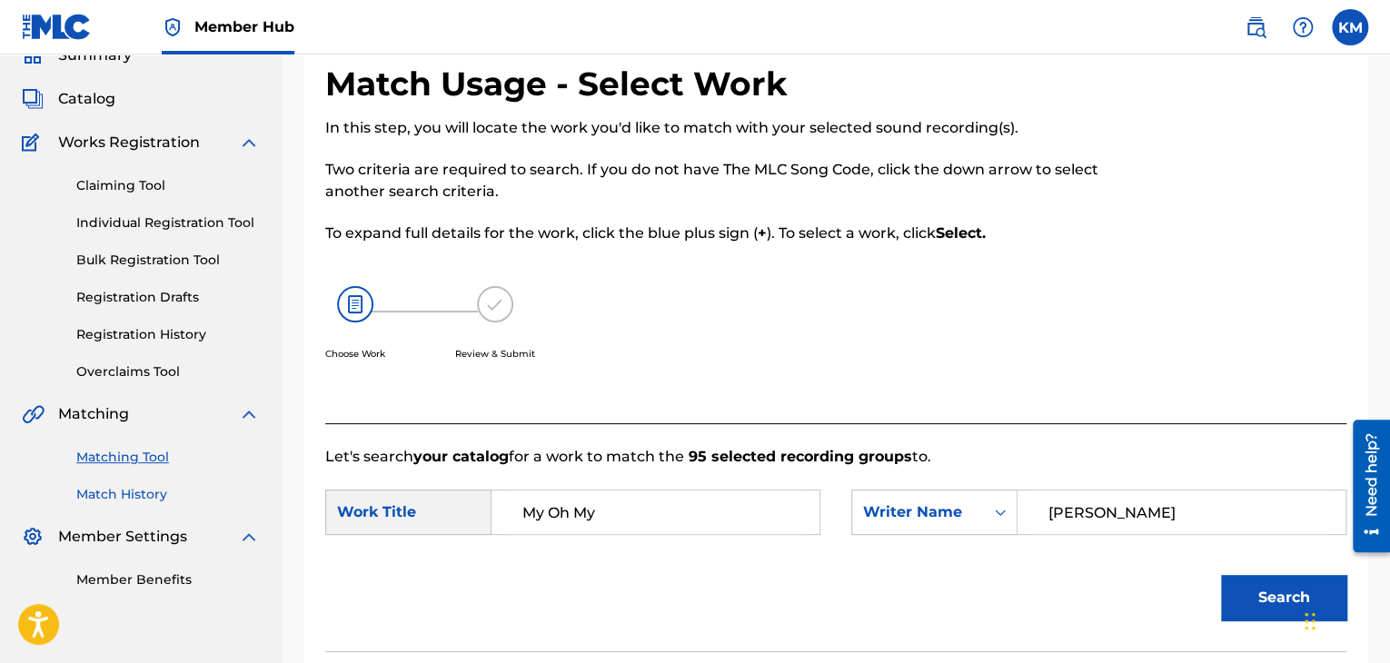
click at [124, 499] on link "Match History" at bounding box center [167, 494] width 183 height 19
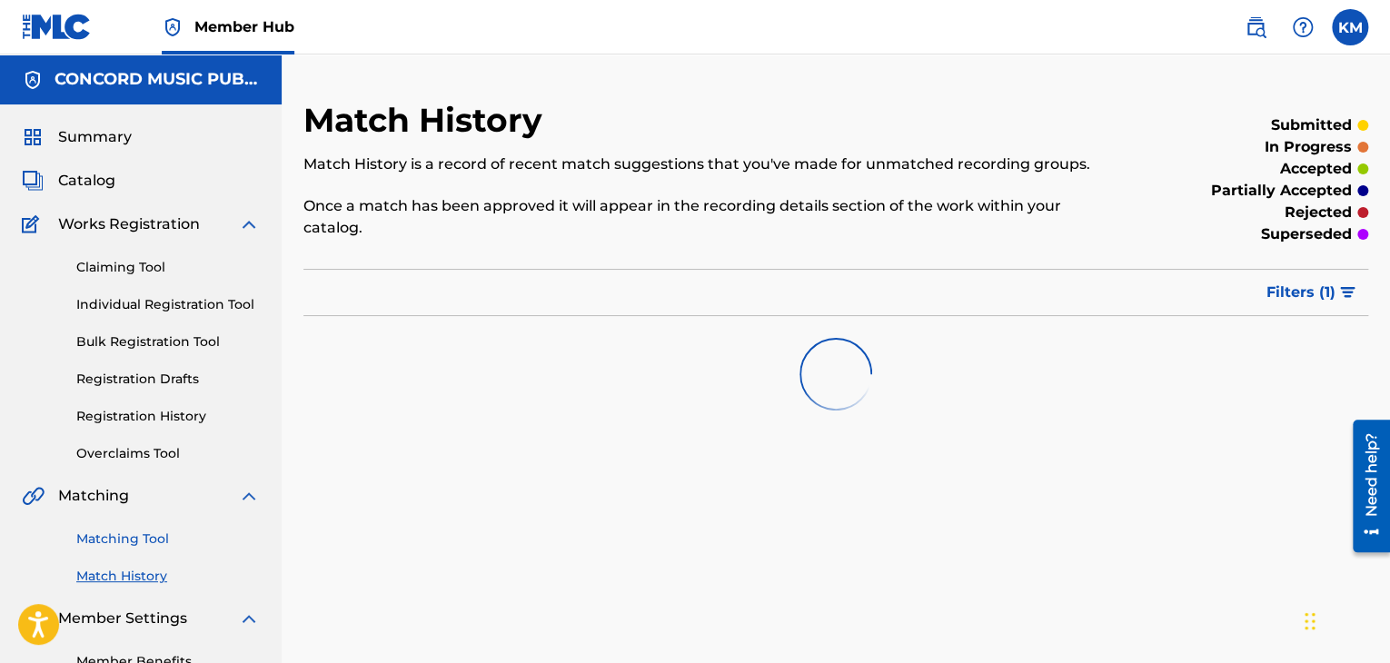
click at [145, 541] on link "Matching Tool" at bounding box center [167, 539] width 183 height 19
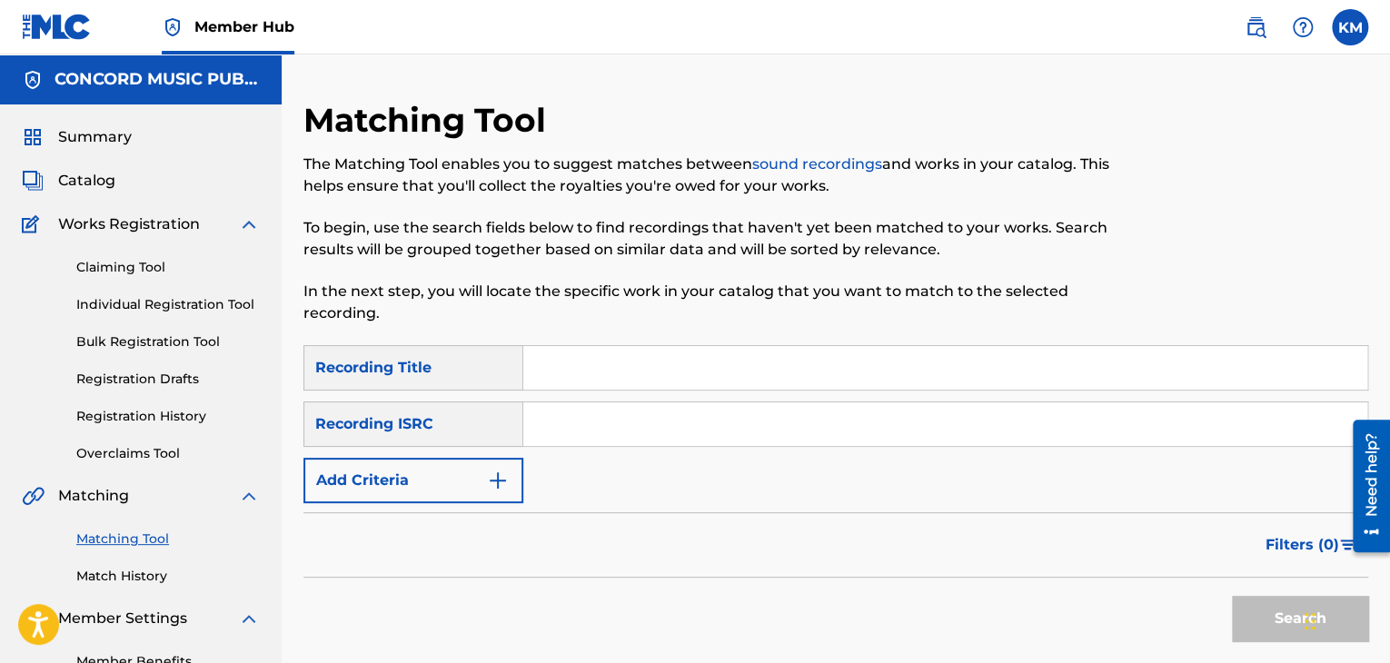
click at [536, 422] on input "Search Form" at bounding box center [945, 424] width 844 height 44
paste input "DEH741303585"
type input "DEH741303585"
click at [1258, 608] on button "Search" at bounding box center [1300, 618] width 136 height 45
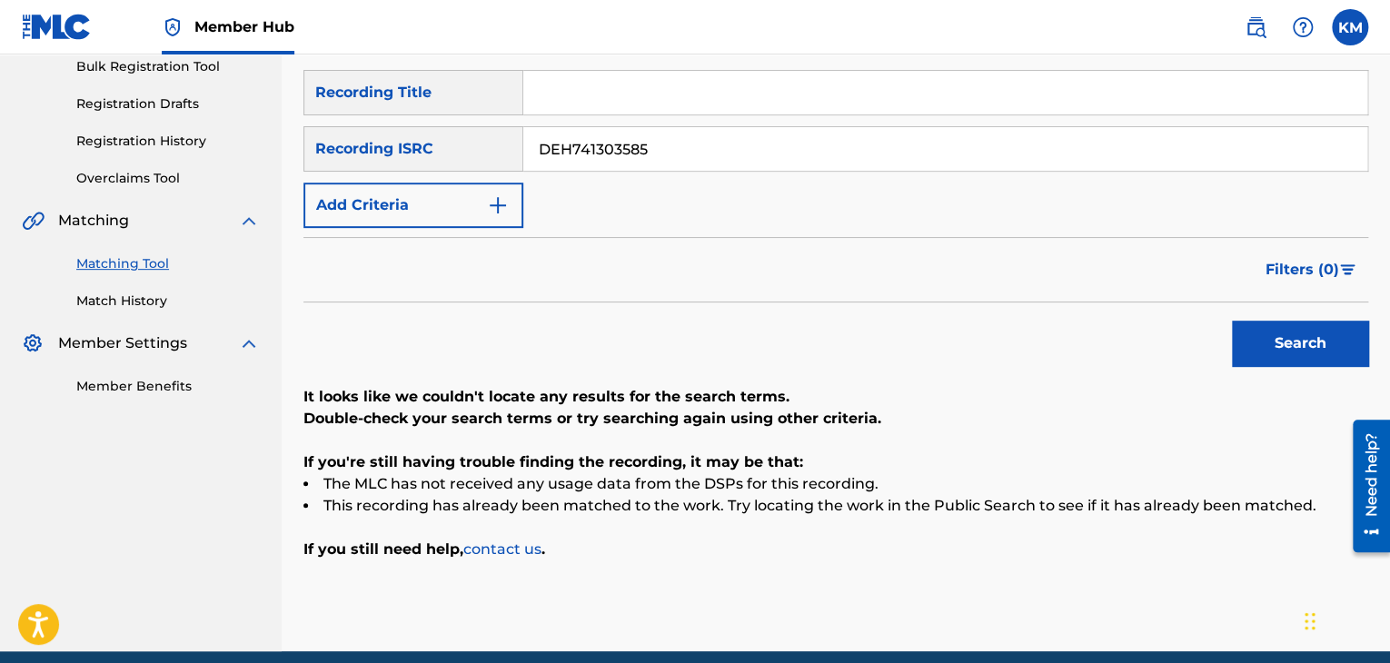
scroll to position [169, 0]
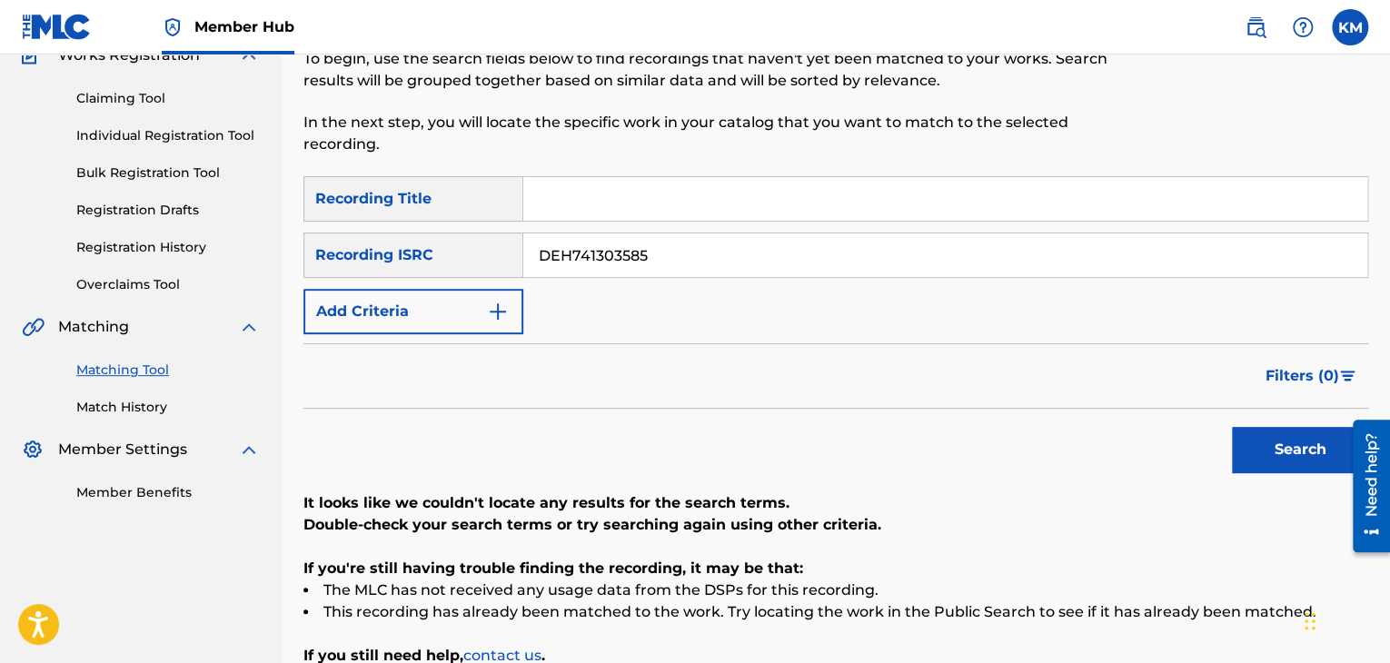
paste input "91"
click at [595, 198] on input "91" at bounding box center [945, 199] width 844 height 44
type input "91"
drag, startPoint x: 778, startPoint y: 263, endPoint x: 429, endPoint y: 277, distance: 350.0
click at [429, 277] on div "SearchWithCriteria472dcd7c-bad9-42e5-8fd3-7f5967f222e6 Recording Title 91 Searc…" at bounding box center [835, 255] width 1065 height 158
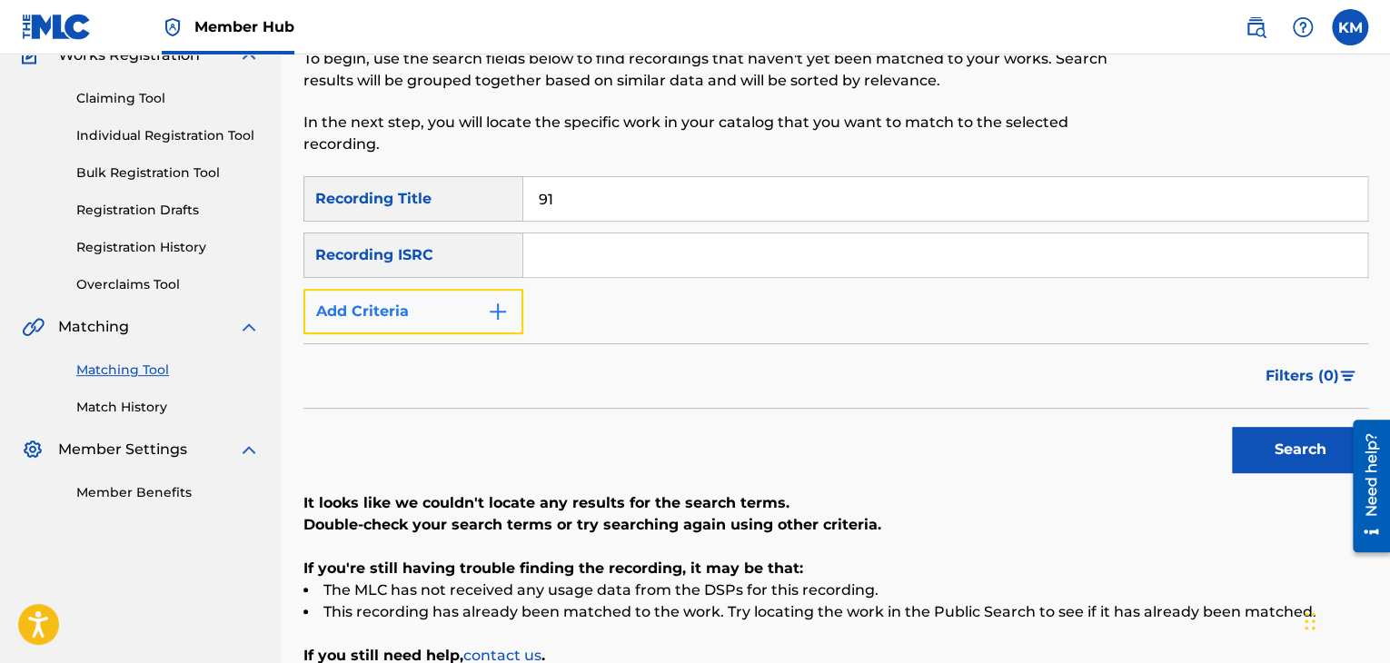
click at [494, 302] on img "Search Form" at bounding box center [498, 312] width 22 height 22
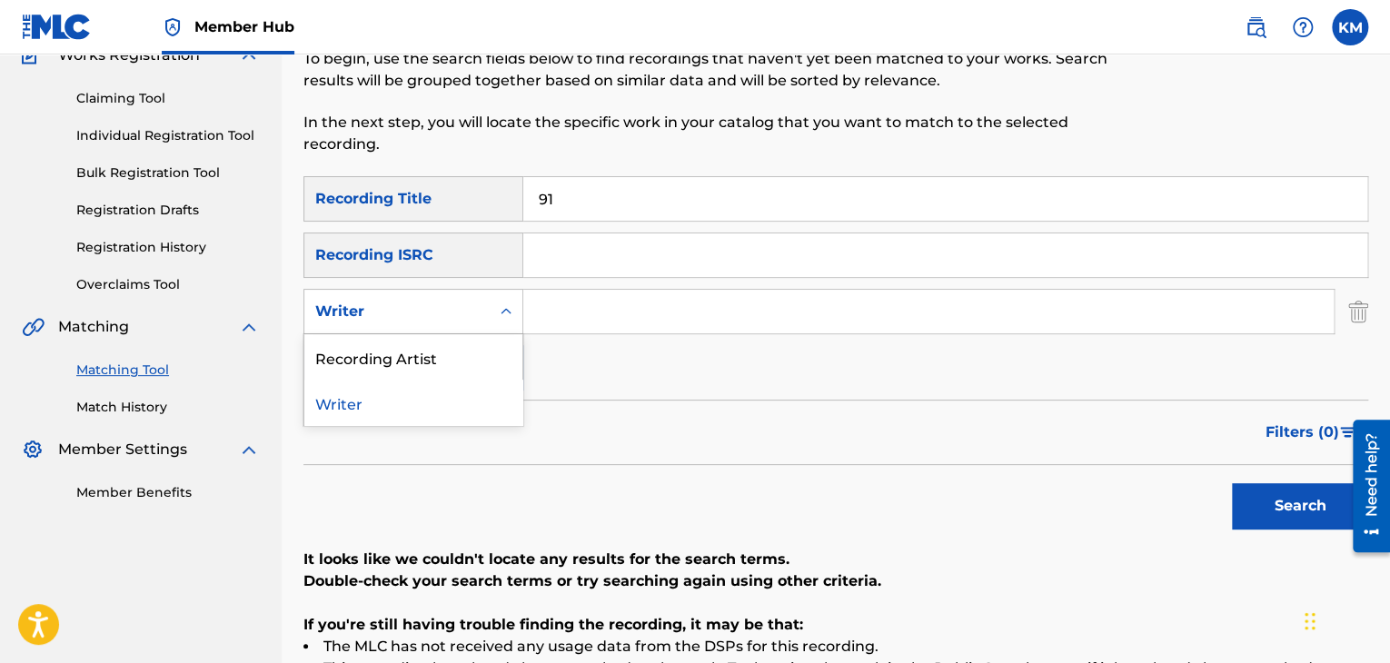
click at [505, 317] on icon "Search Form" at bounding box center [506, 311] width 18 height 18
click at [499, 361] on div "Recording Artist" at bounding box center [413, 356] width 218 height 45
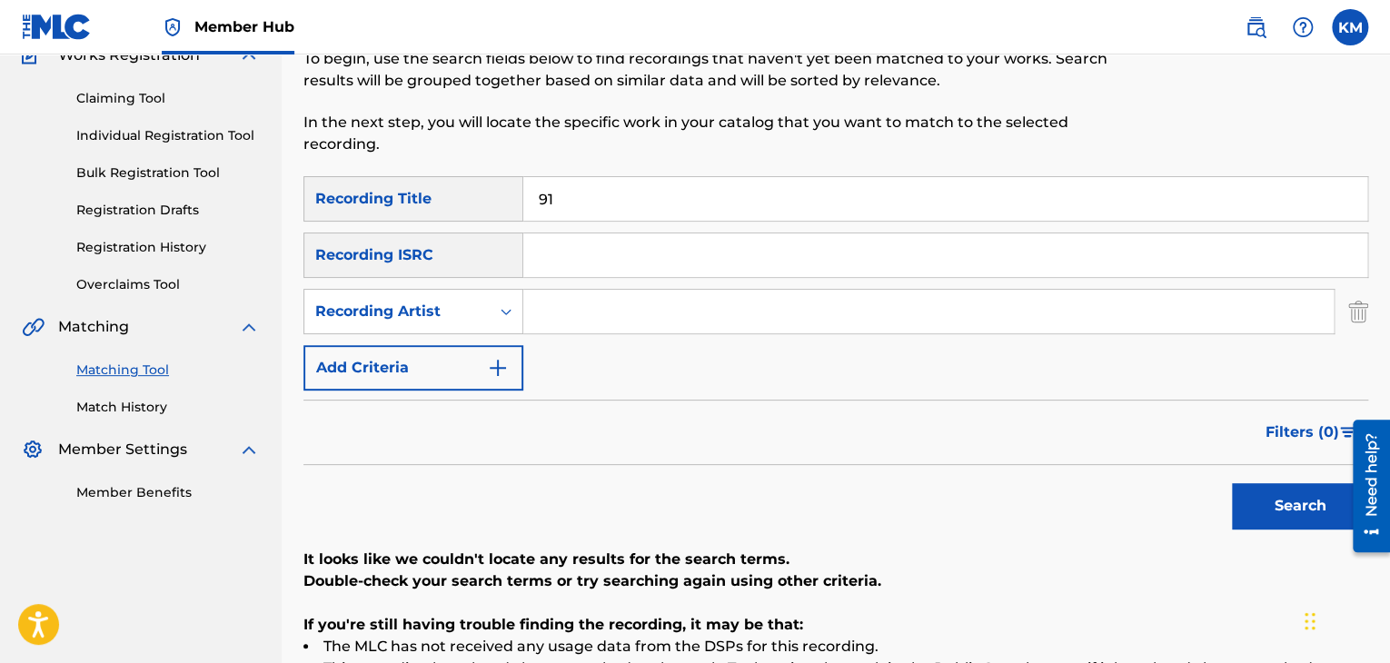
click at [585, 308] on input "Search Form" at bounding box center [928, 312] width 810 height 44
paste input "Fuji"
type input "Fuji"
click at [1249, 500] on button "Search" at bounding box center [1300, 505] width 136 height 45
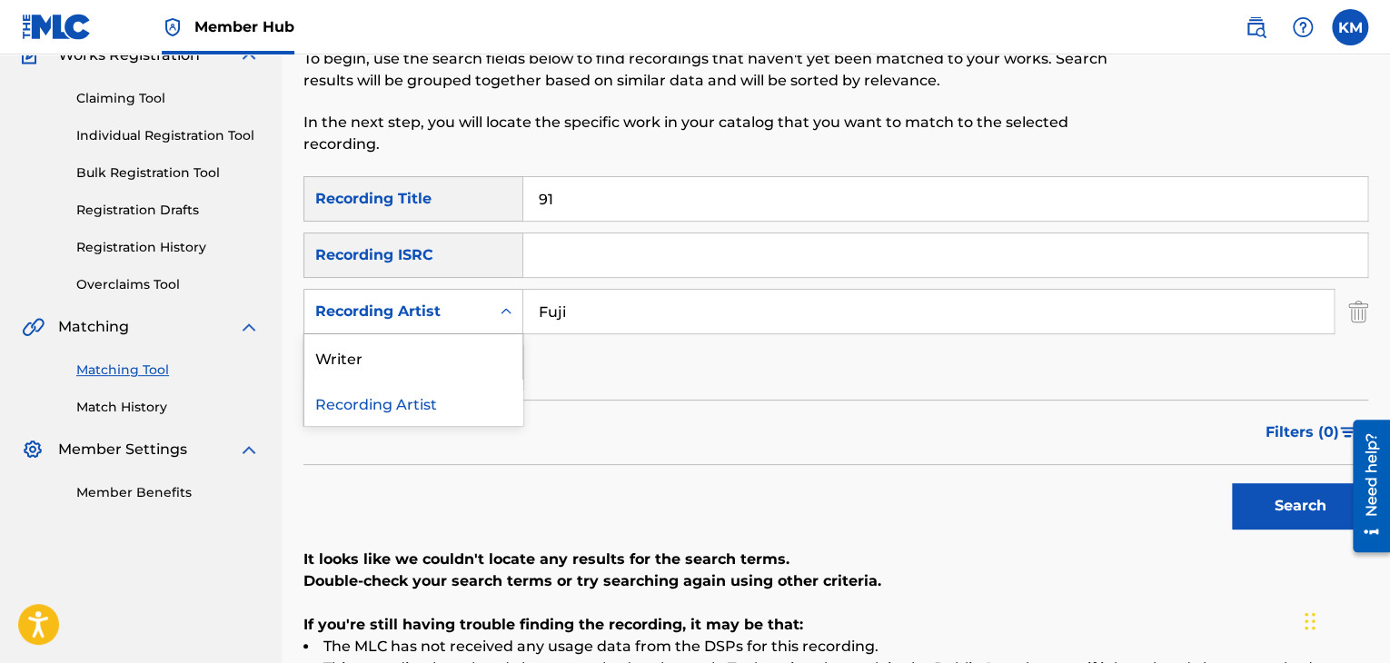
click at [510, 313] on icon "Search Form" at bounding box center [506, 311] width 18 height 18
click at [480, 345] on div "Writer" at bounding box center [413, 356] width 218 height 45
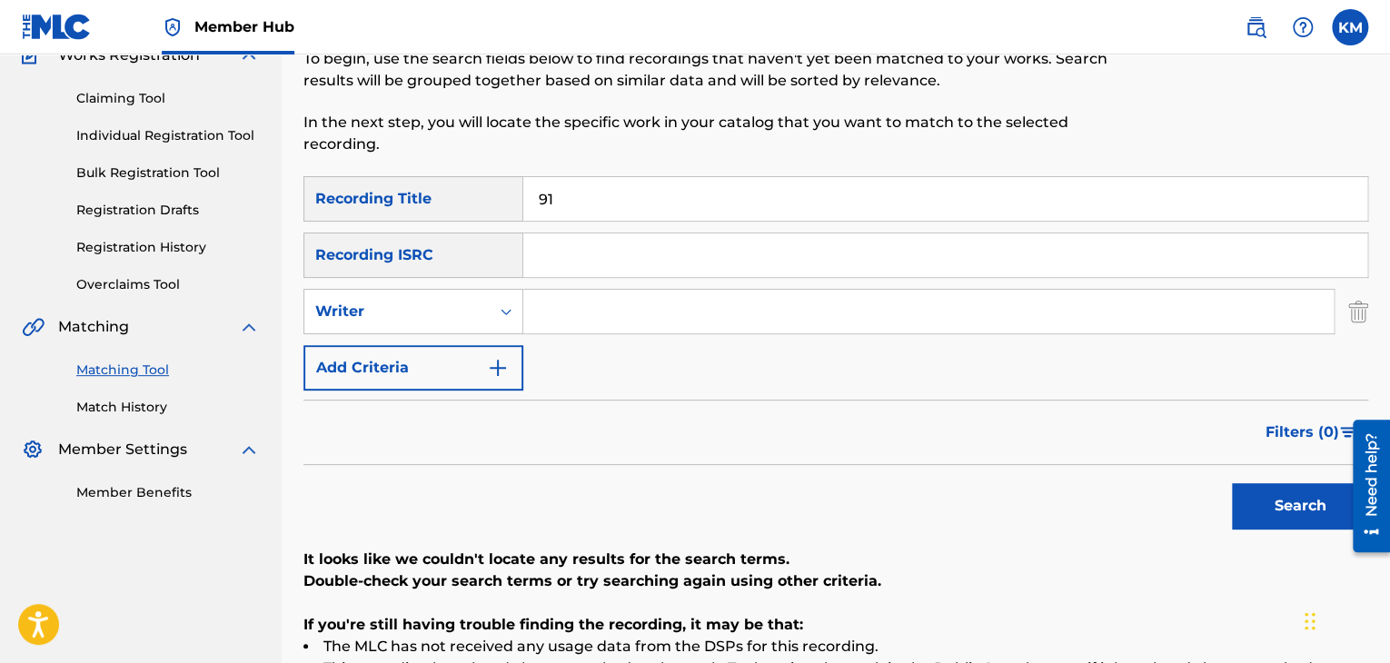
click at [545, 305] on input "Search Form" at bounding box center [928, 312] width 810 height 44
paste input "[PERSON_NAME]"
type input "[PERSON_NAME]"
click at [1240, 486] on button "Search" at bounding box center [1300, 505] width 136 height 45
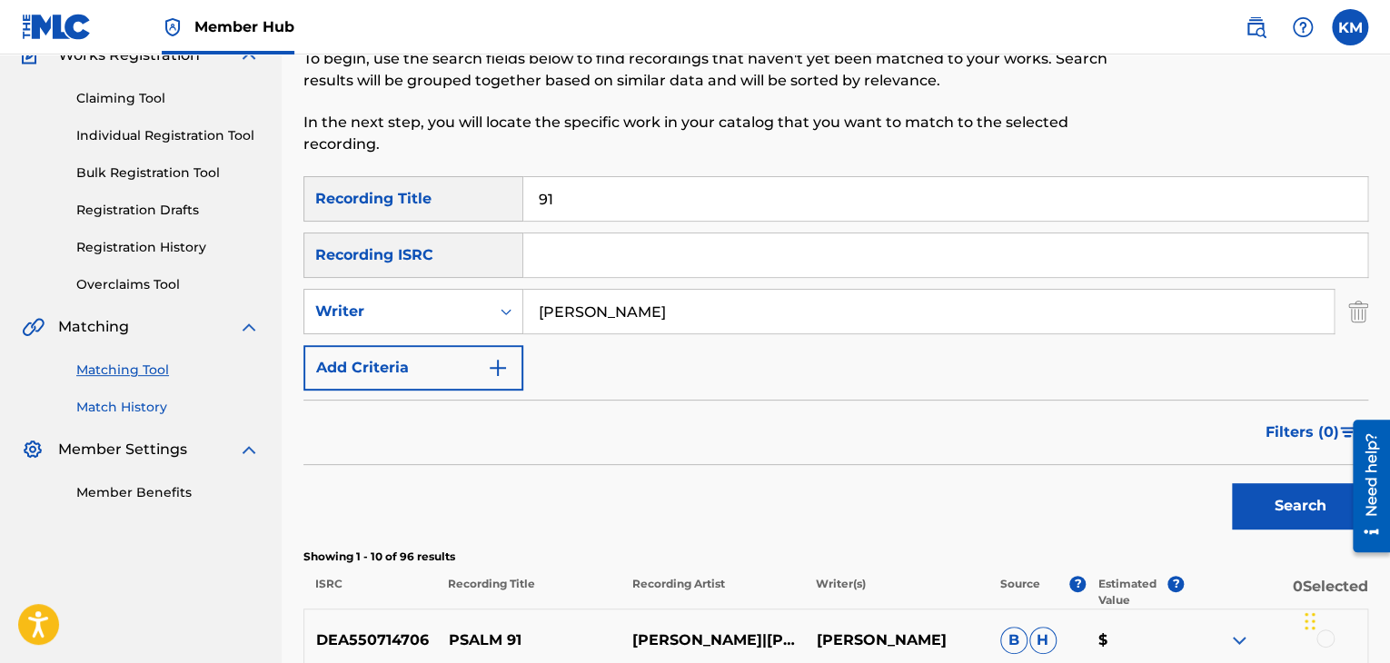
click at [155, 406] on link "Match History" at bounding box center [167, 407] width 183 height 19
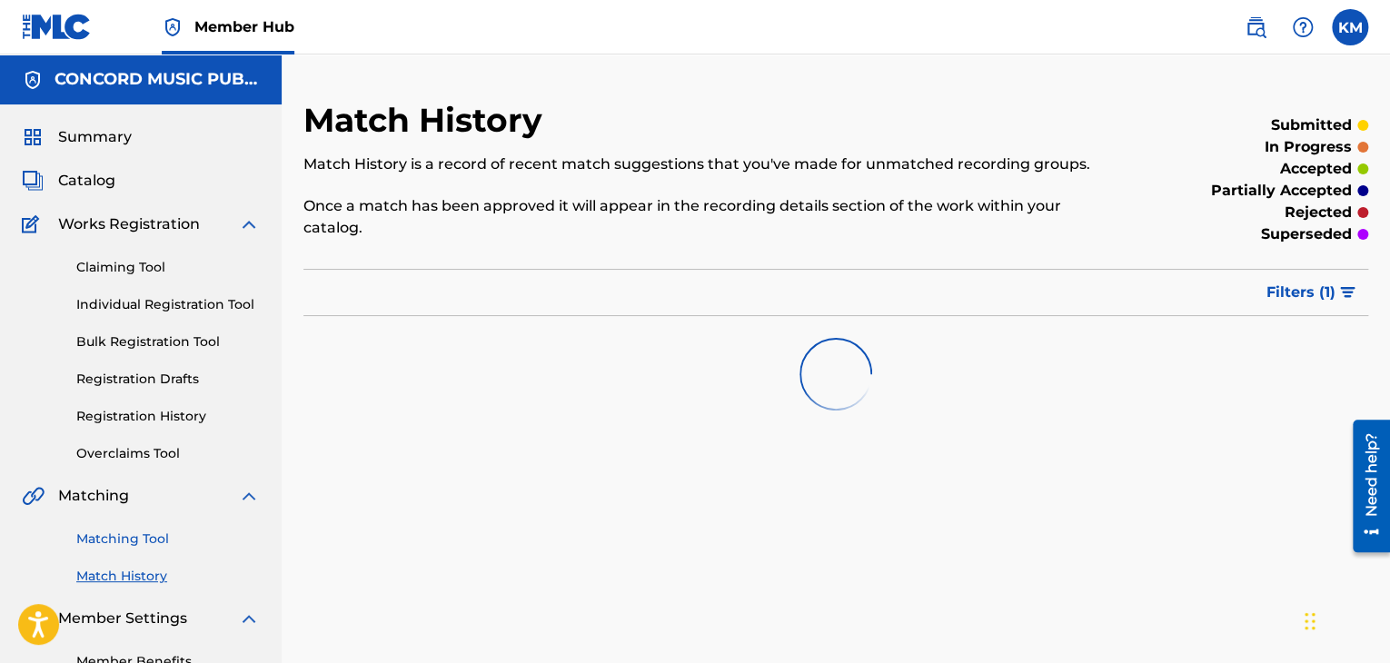
click at [162, 533] on link "Matching Tool" at bounding box center [167, 539] width 183 height 19
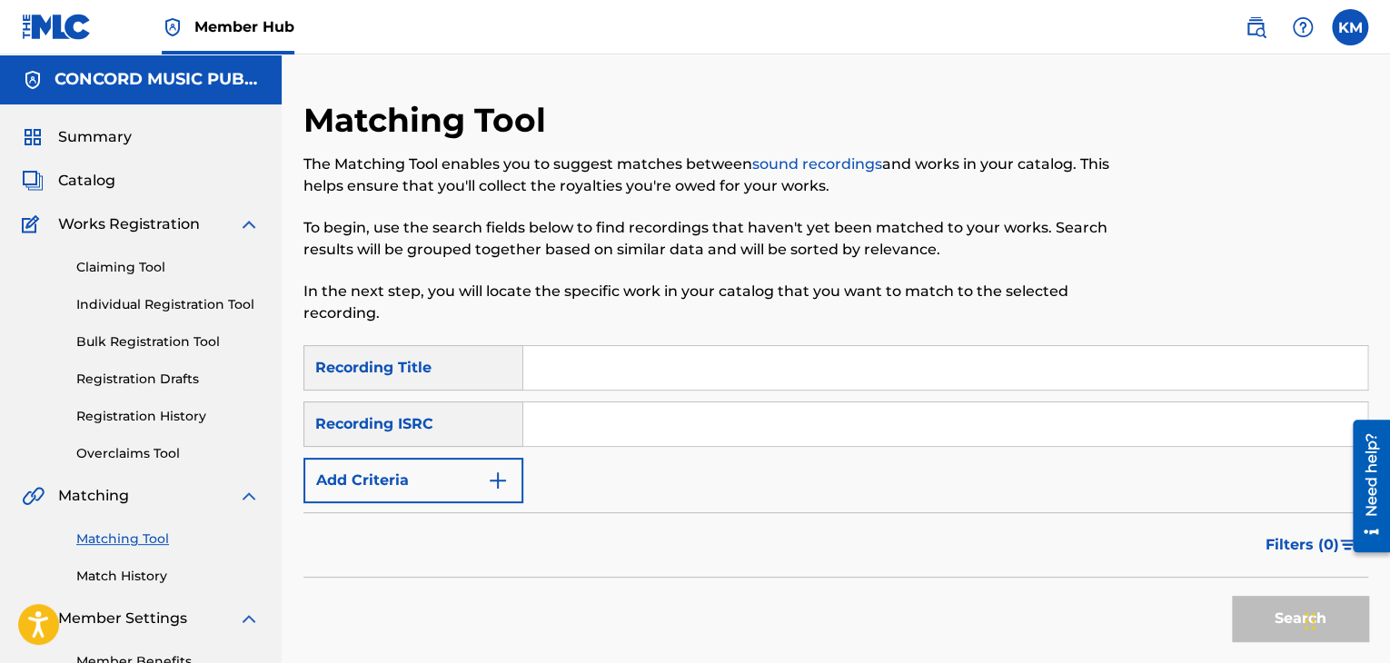
click at [579, 411] on input "Search Form" at bounding box center [945, 424] width 844 height 44
paste input "DEPL91529288"
type input "DEPL91529288"
click at [1249, 603] on button "Search" at bounding box center [1300, 618] width 136 height 45
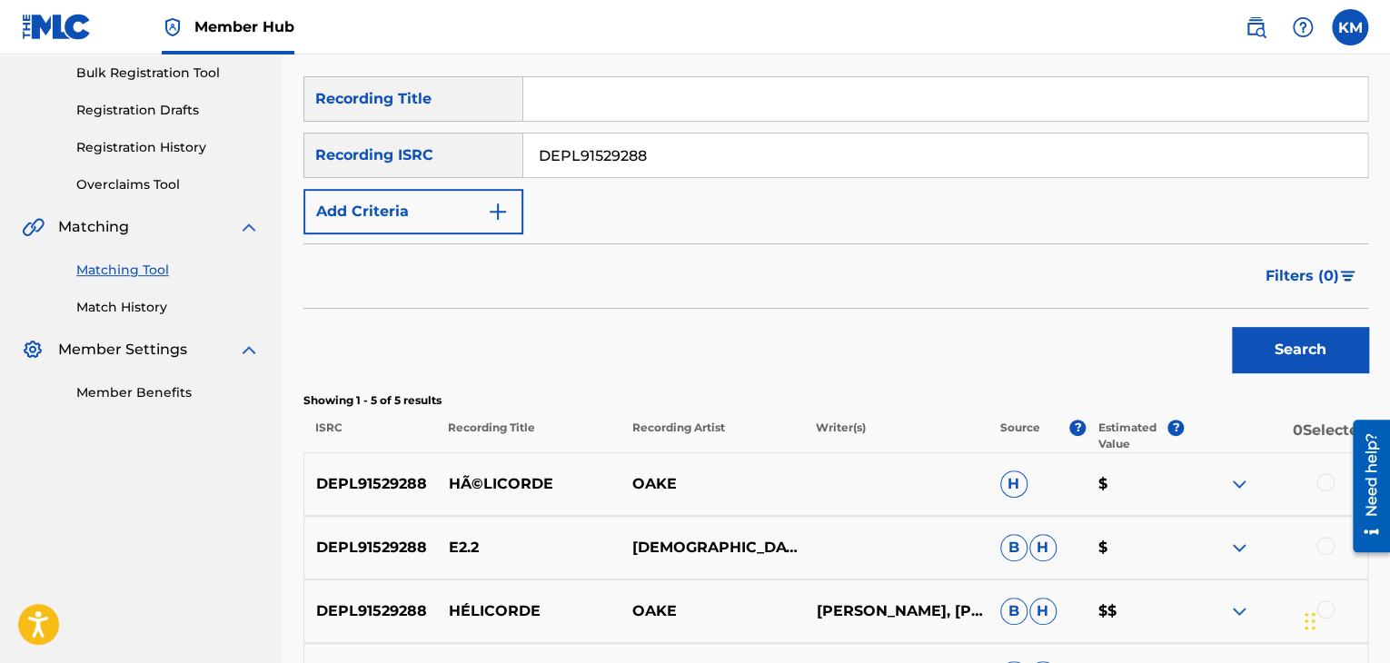
scroll to position [454, 0]
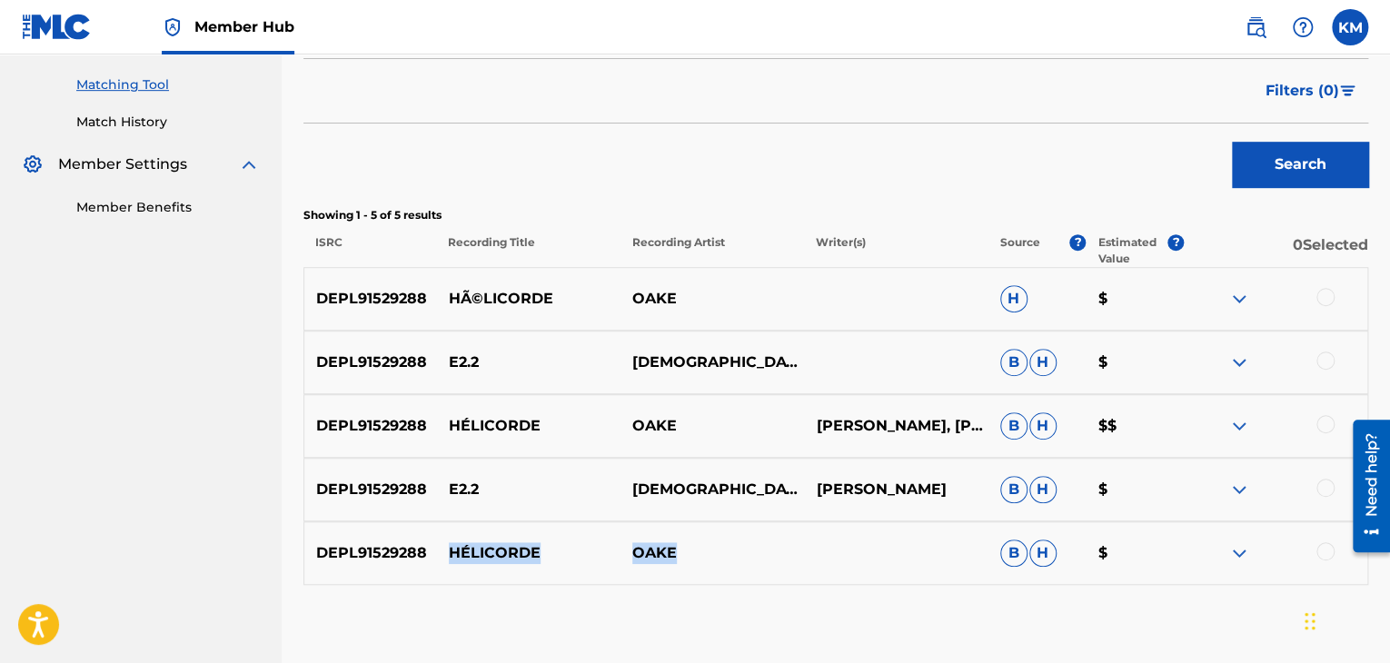
drag, startPoint x: 446, startPoint y: 544, endPoint x: 696, endPoint y: 534, distance: 250.0
click at [696, 534] on div "DEPL91529288 HÉLICORDE [PERSON_NAME] $" at bounding box center [835, 553] width 1065 height 64
copy div "HÉLICORDE OAKE"
click at [1327, 298] on div at bounding box center [1325, 297] width 18 height 18
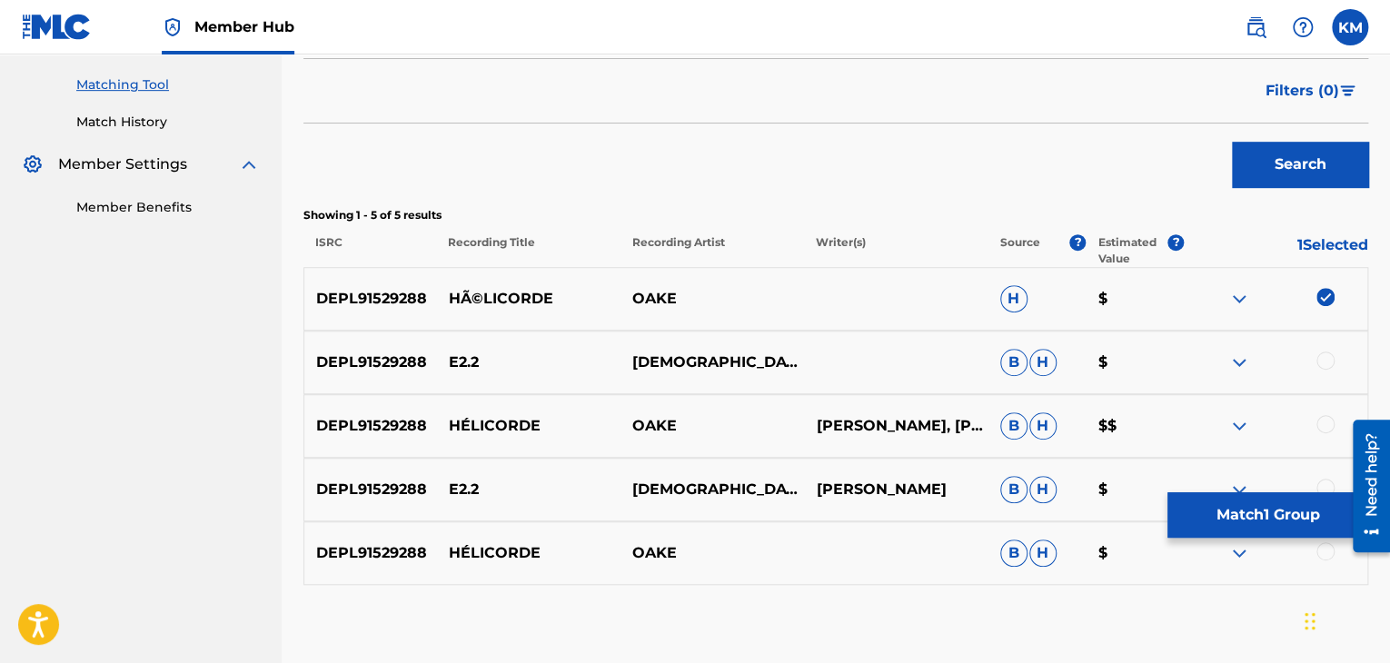
click at [1319, 415] on div at bounding box center [1275, 426] width 183 height 22
click at [1322, 422] on div at bounding box center [1325, 424] width 18 height 18
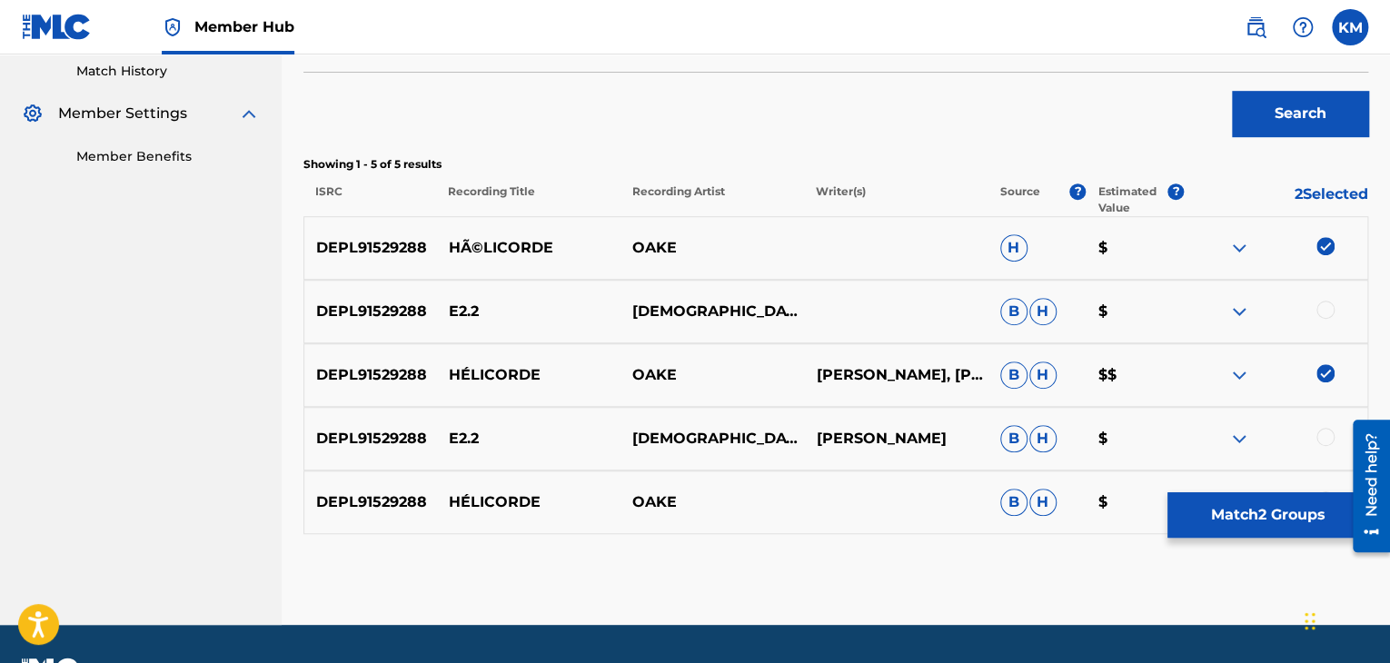
scroll to position [554, 0]
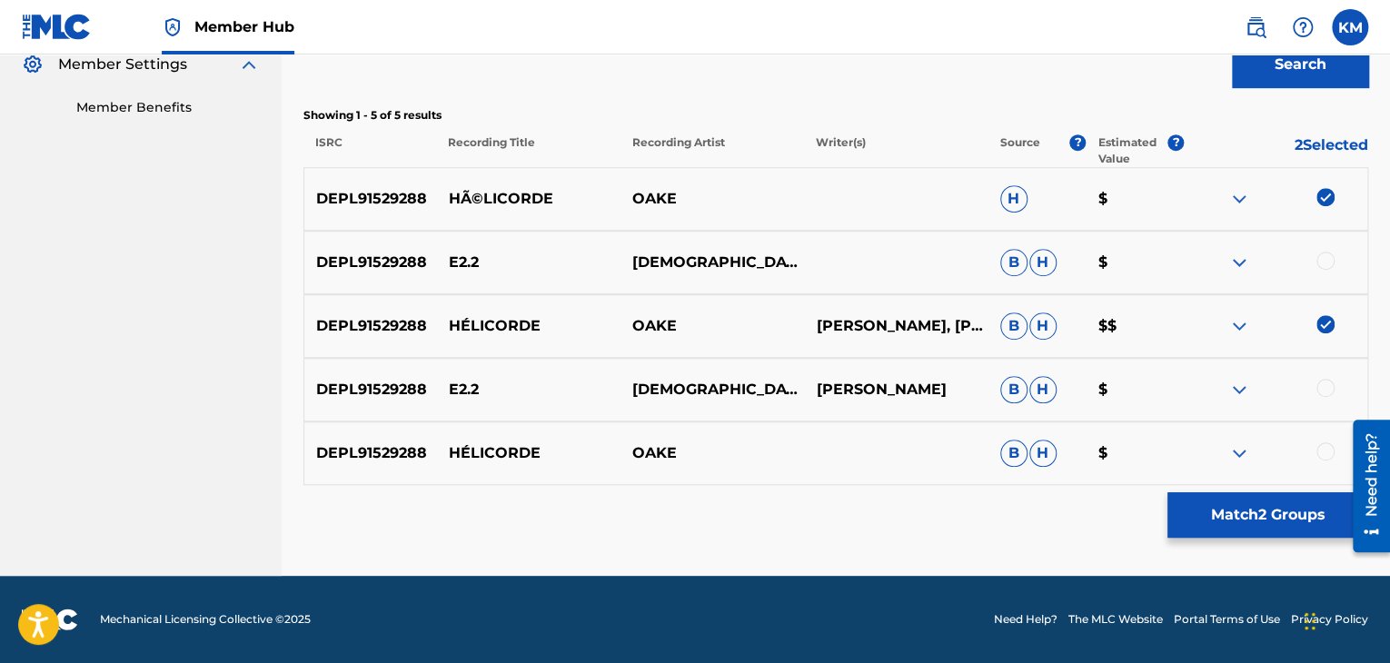
click at [1325, 453] on div at bounding box center [1325, 451] width 18 height 18
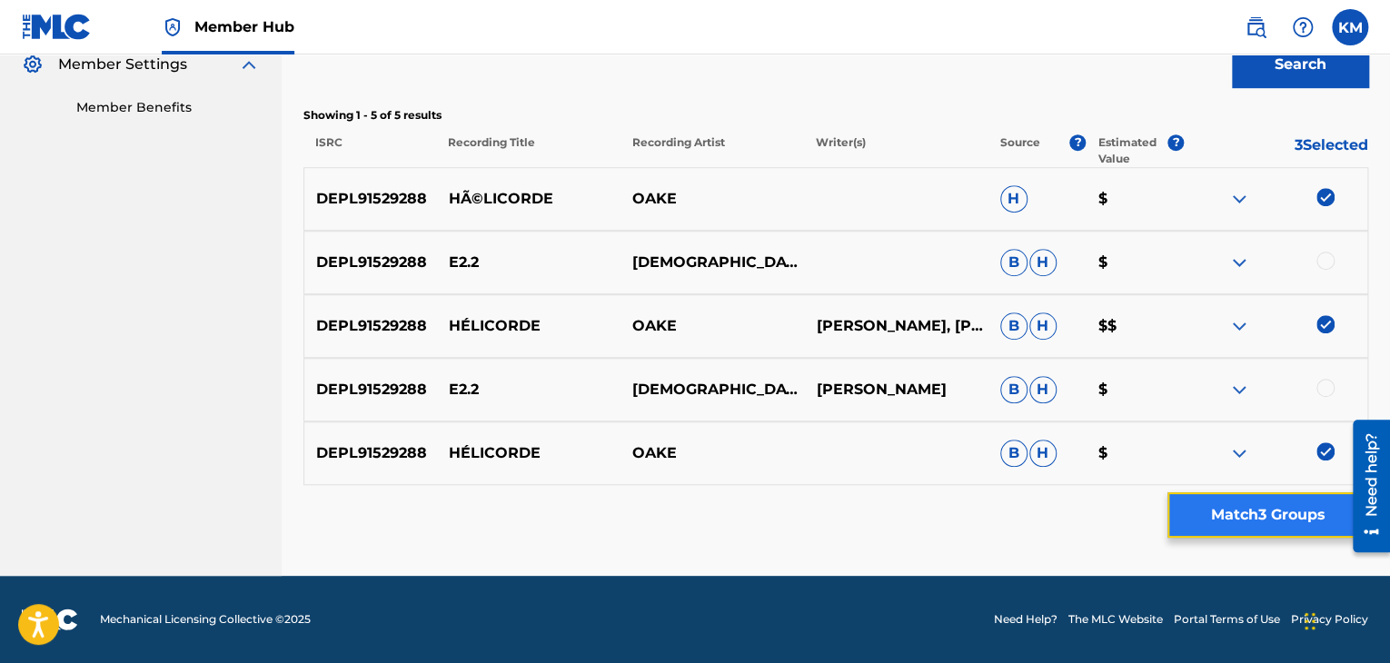
click at [1283, 524] on button "Match 3 Groups" at bounding box center [1267, 514] width 201 height 45
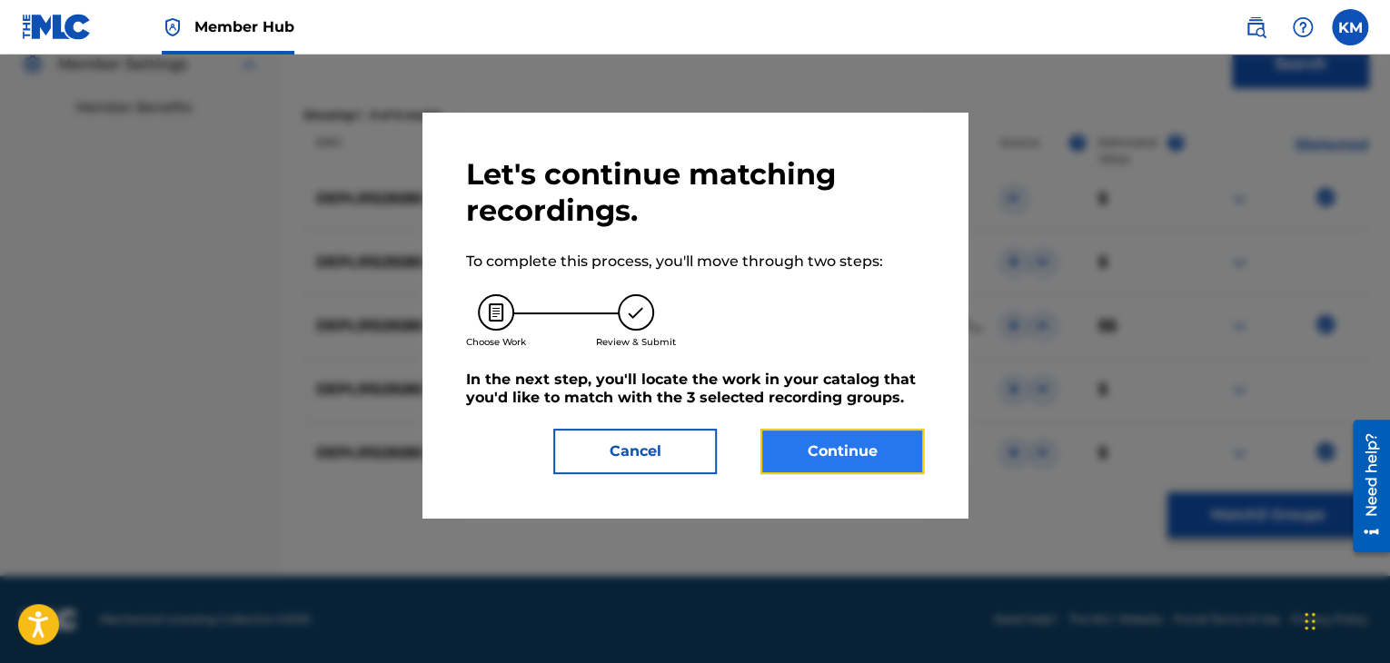
click at [856, 443] on button "Continue" at bounding box center [841, 451] width 163 height 45
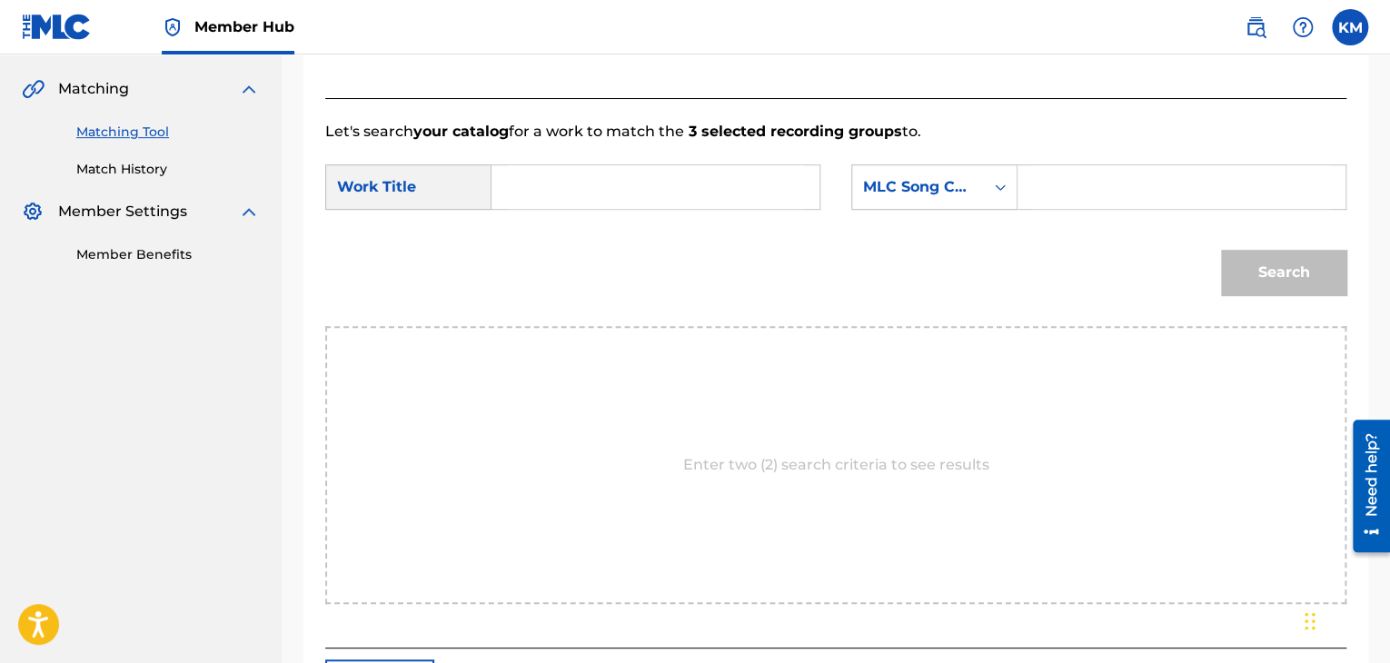
scroll to position [274, 0]
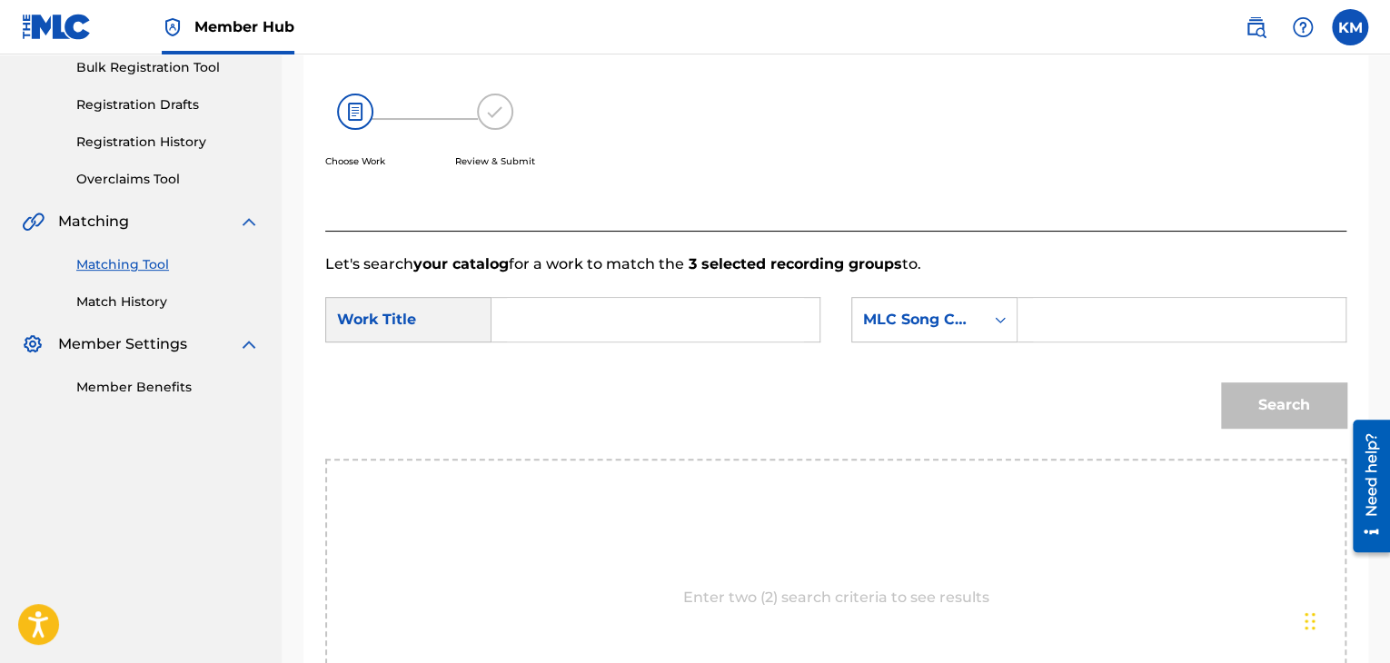
click at [569, 330] on input "Search Form" at bounding box center [655, 320] width 297 height 44
paste input "[PERSON_NAME]"
type input "[PERSON_NAME]"
click at [986, 324] on div "Search Form" at bounding box center [1000, 319] width 33 height 33
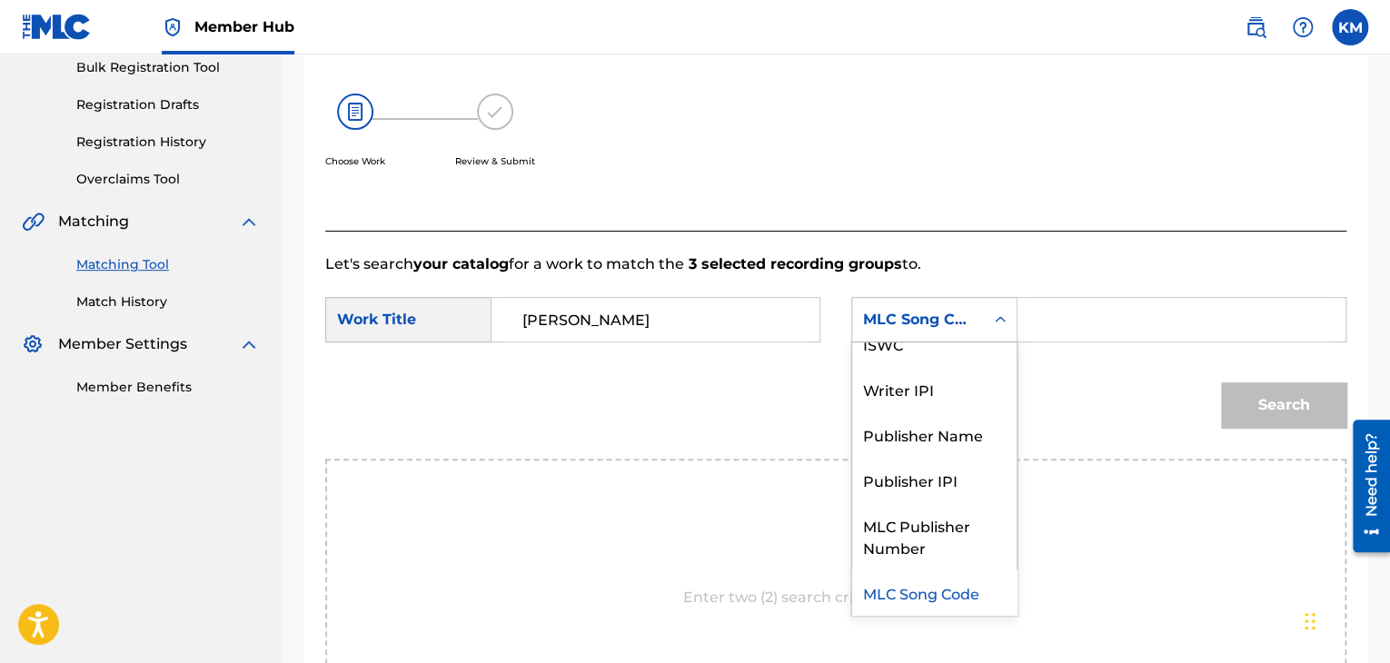
scroll to position [0, 0]
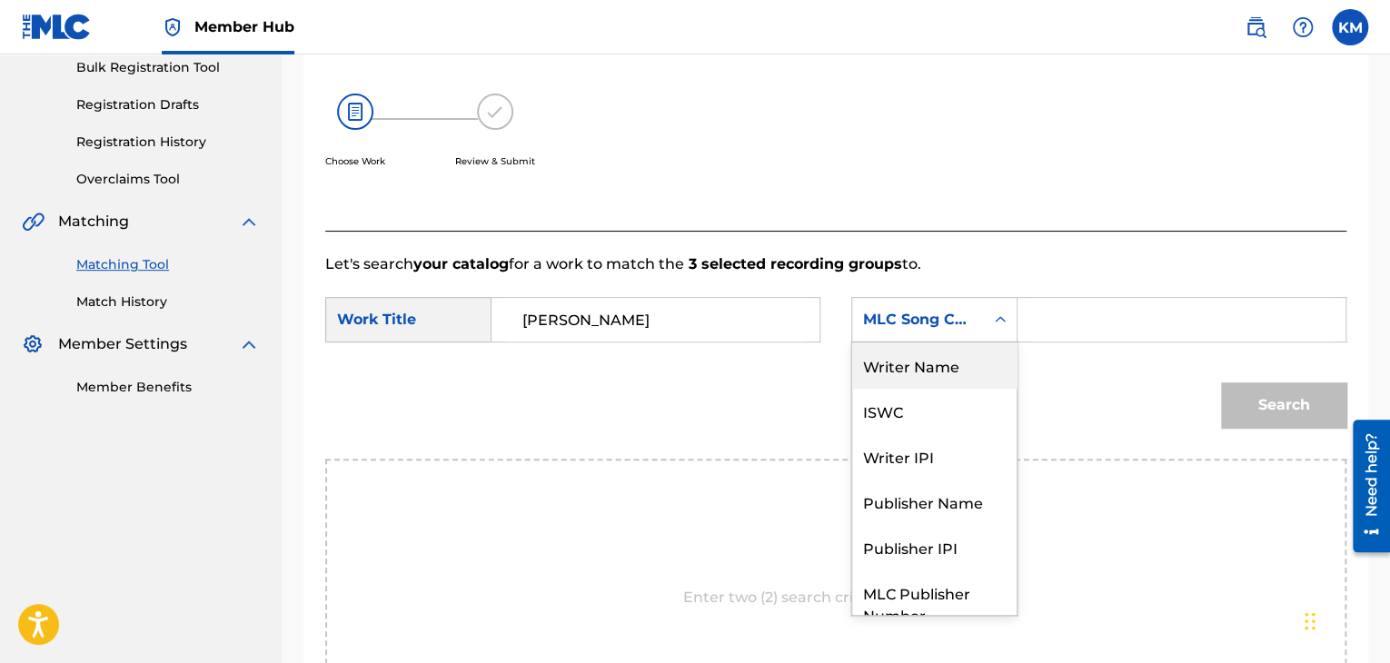
drag, startPoint x: 967, startPoint y: 361, endPoint x: 988, endPoint y: 352, distance: 22.4
click at [969, 361] on div "Writer Name" at bounding box center [934, 364] width 164 height 45
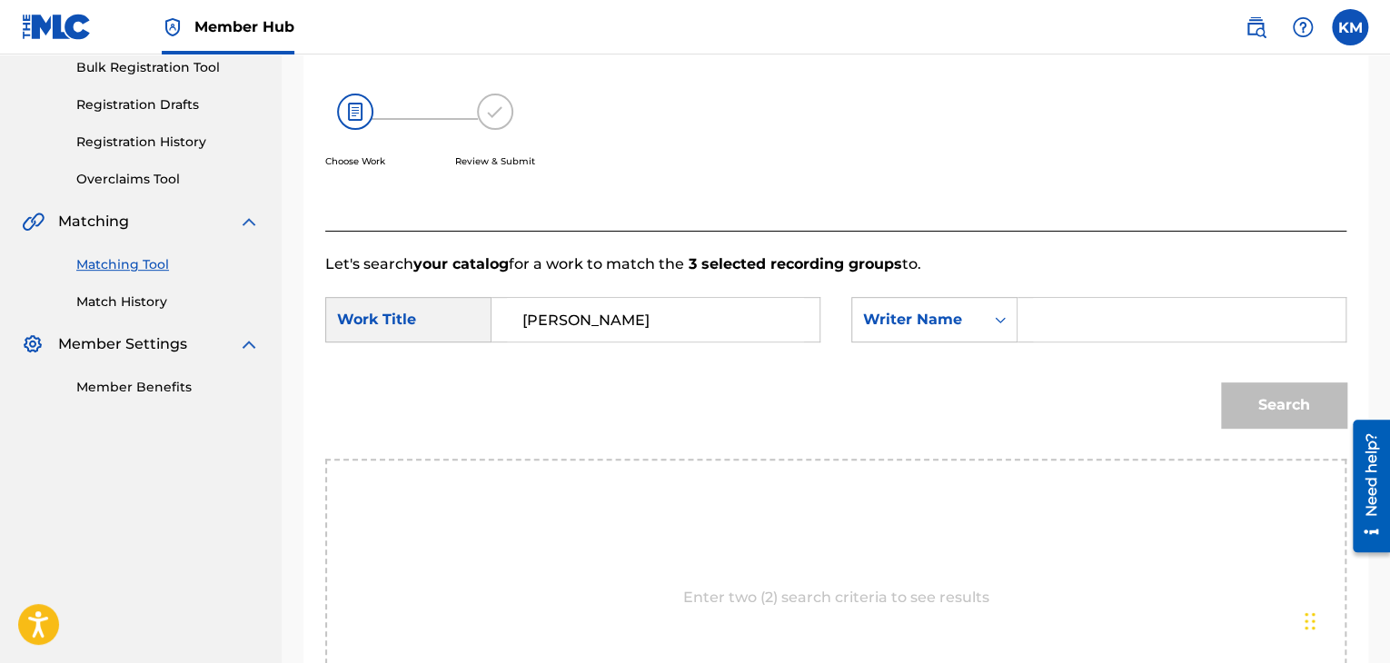
click at [1038, 309] on input "Search Form" at bounding box center [1181, 320] width 297 height 44
paste input "[PERSON_NAME]"
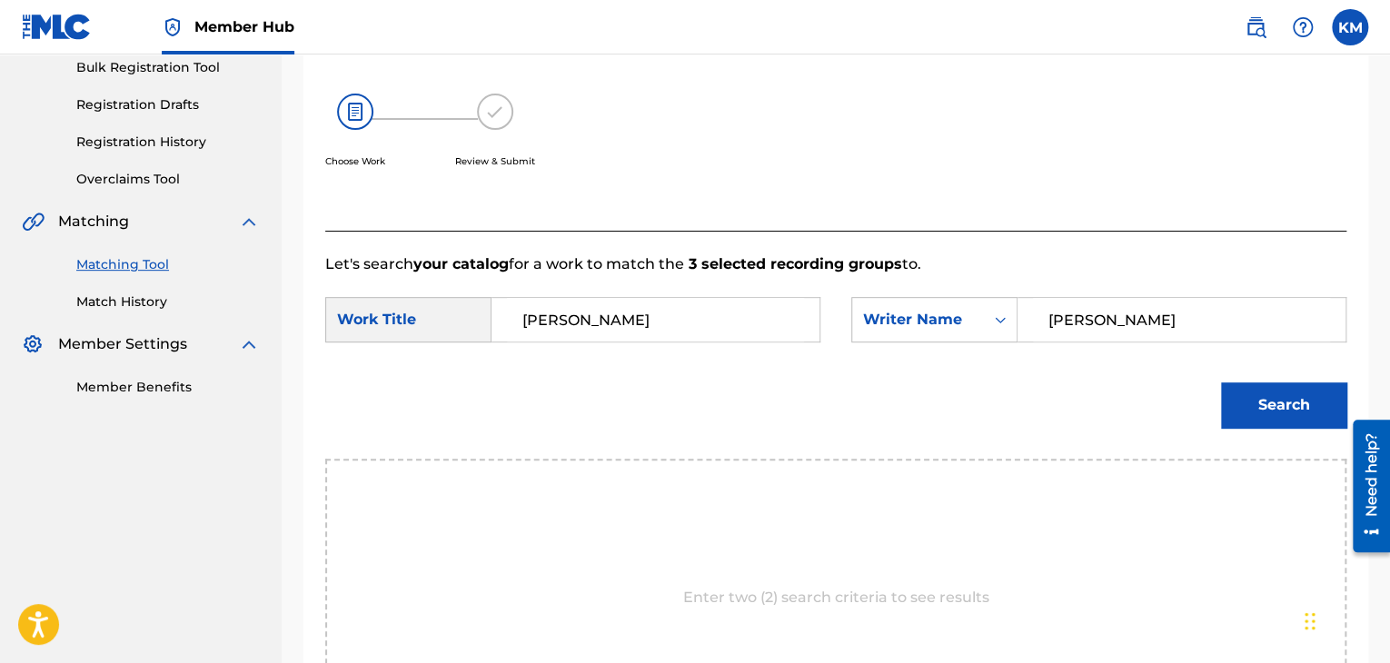
type input "[PERSON_NAME]"
drag, startPoint x: 609, startPoint y: 317, endPoint x: 331, endPoint y: 325, distance: 278.1
click at [331, 325] on div "SearchWithCriteria3c81f261-9e61-42f2-9a38-7b5ffacc59fb Work Title [PERSON_NAME]" at bounding box center [572, 319] width 495 height 45
paste input "HÉLICORDE"
type input "HÉLICORDE"
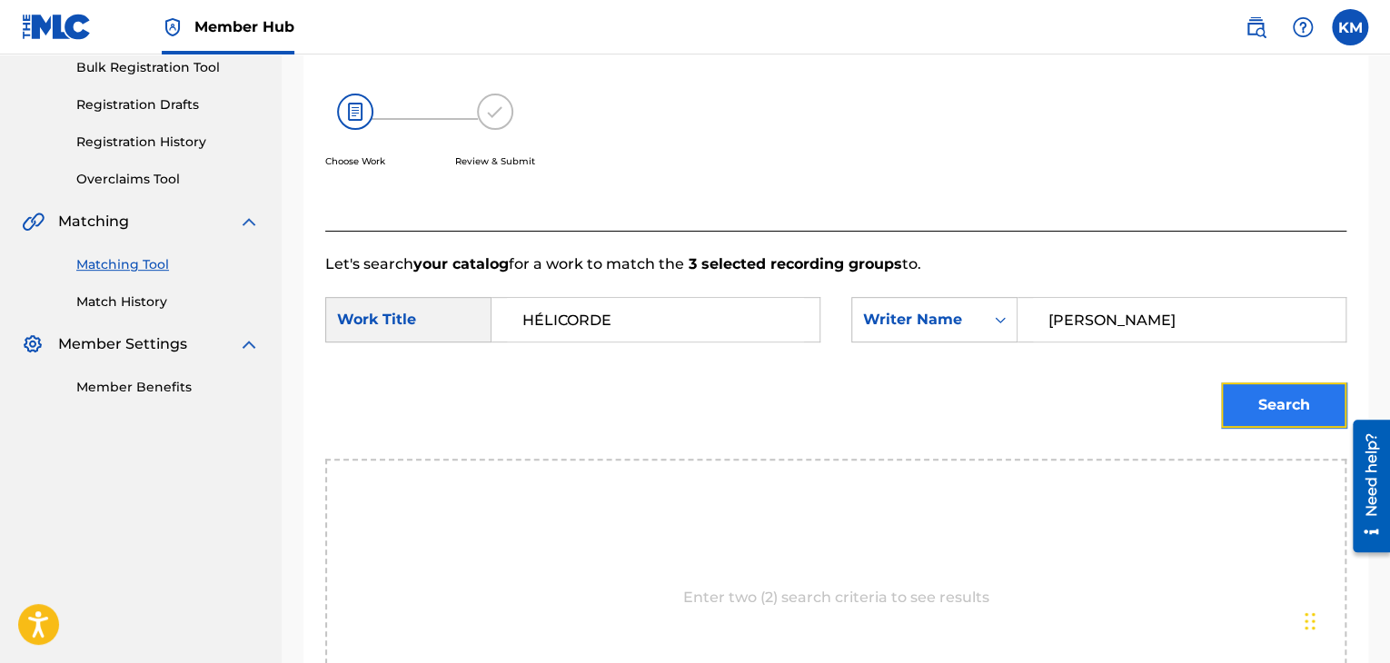
click at [1288, 396] on button "Search" at bounding box center [1283, 404] width 125 height 45
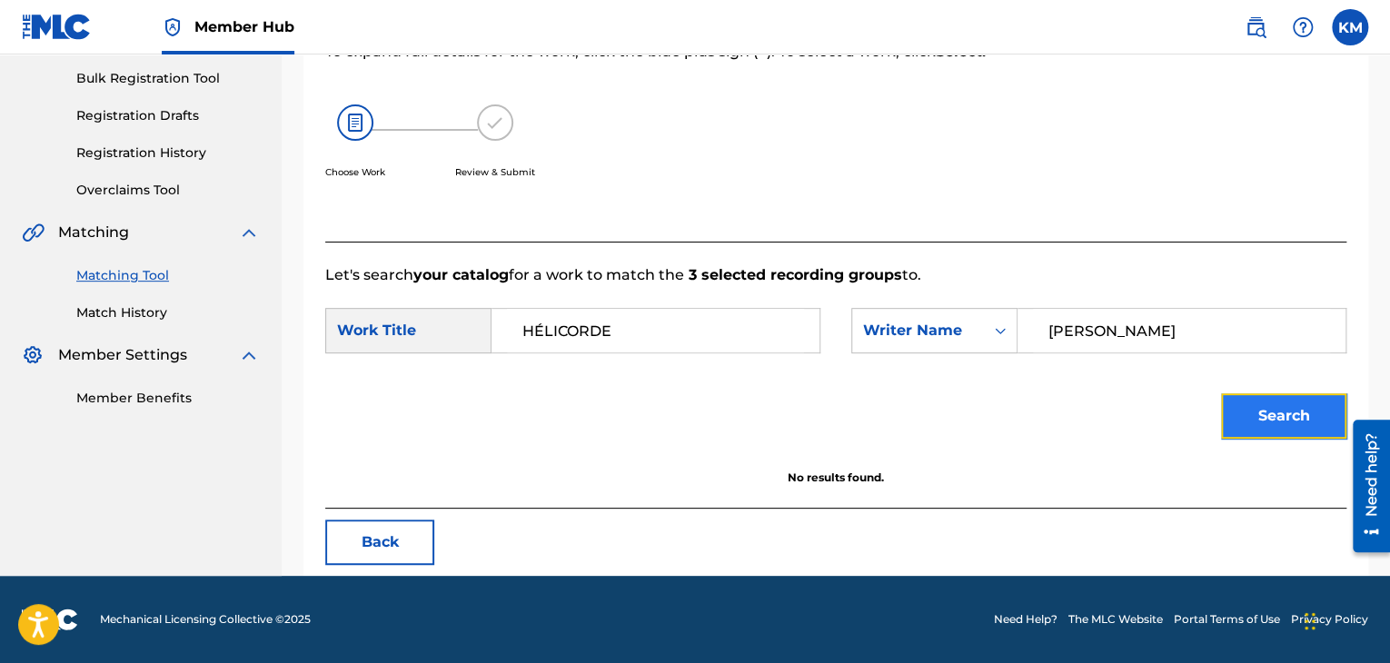
scroll to position [263, 0]
click at [136, 312] on link "Match History" at bounding box center [167, 312] width 183 height 19
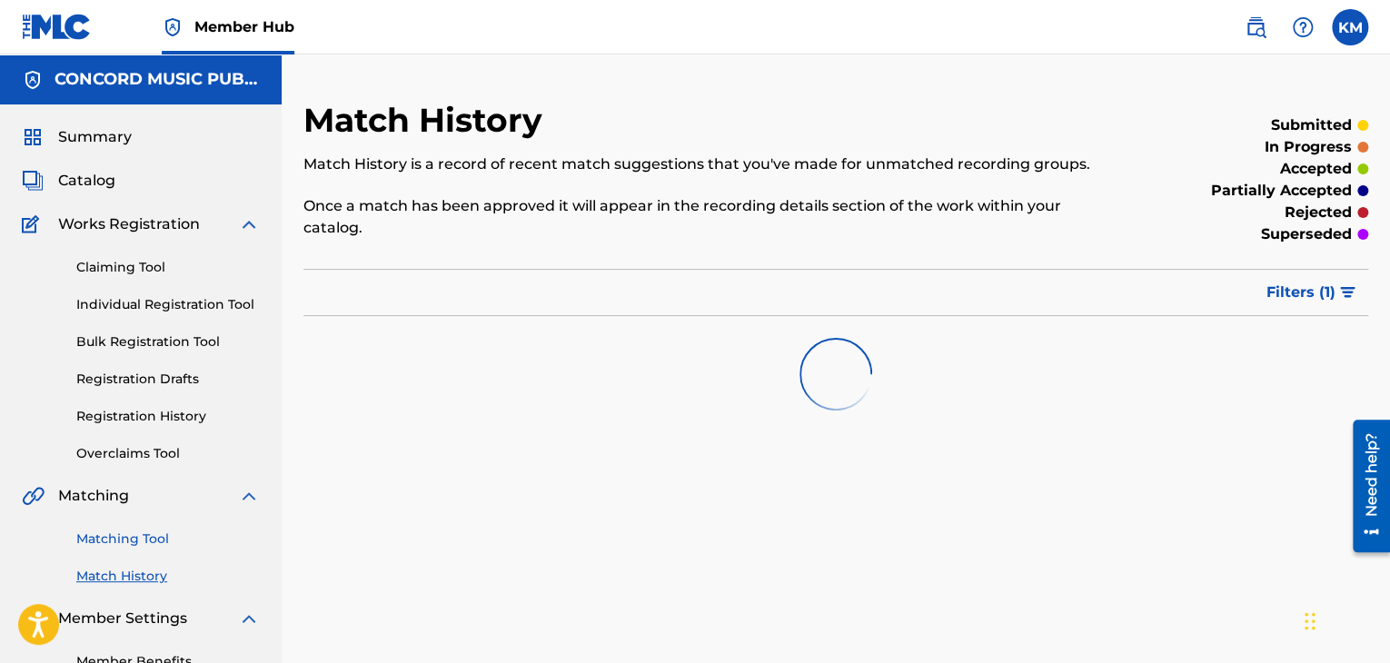
click at [149, 537] on link "Matching Tool" at bounding box center [167, 539] width 183 height 19
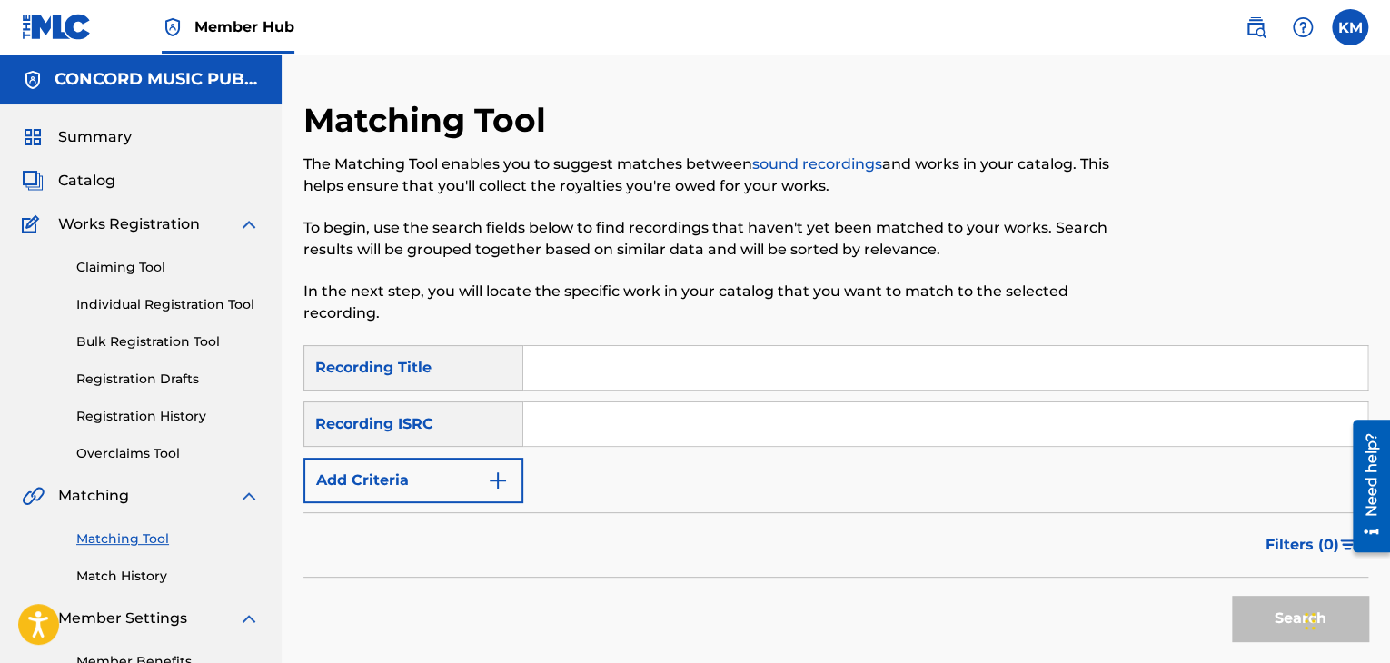
click at [607, 412] on input "Search Form" at bounding box center [945, 424] width 844 height 44
paste input "TCAFR2152034"
type input "TCAFR2152034"
click at [1252, 598] on button "Search" at bounding box center [1300, 618] width 136 height 45
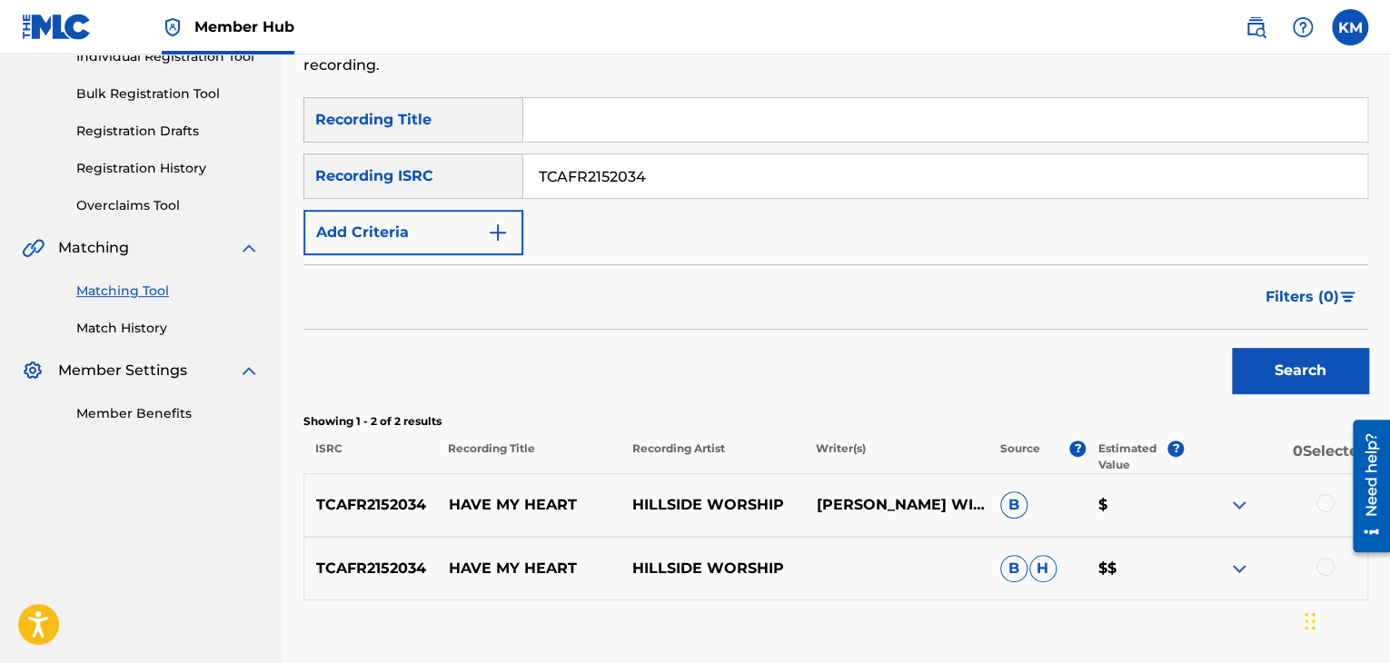
scroll to position [363, 0]
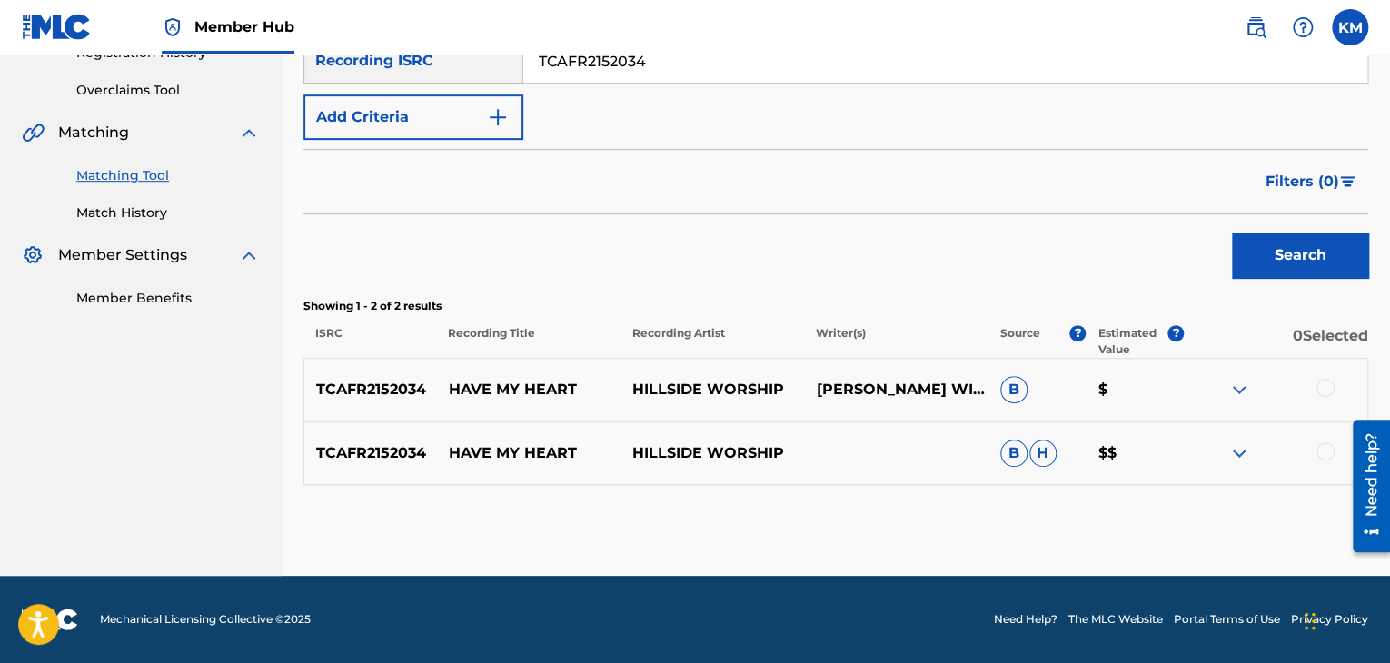
click at [1332, 446] on div at bounding box center [1325, 451] width 18 height 18
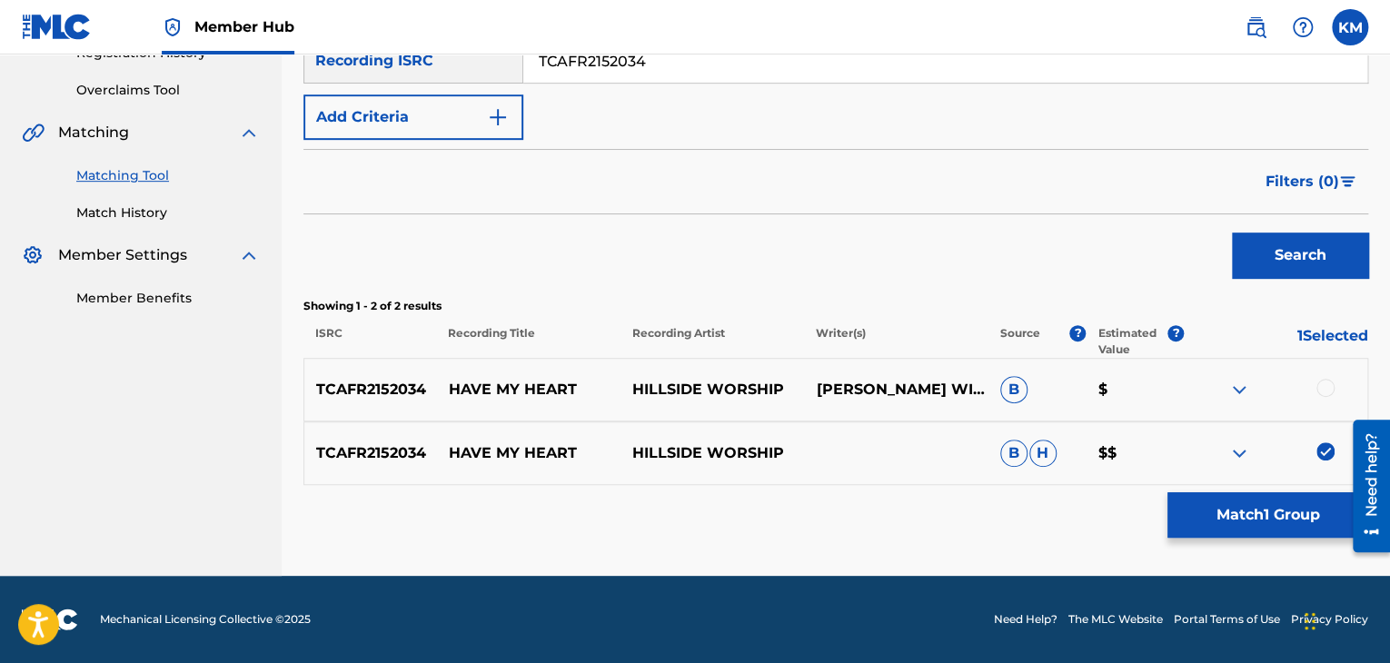
click at [1325, 392] on div at bounding box center [1325, 388] width 18 height 18
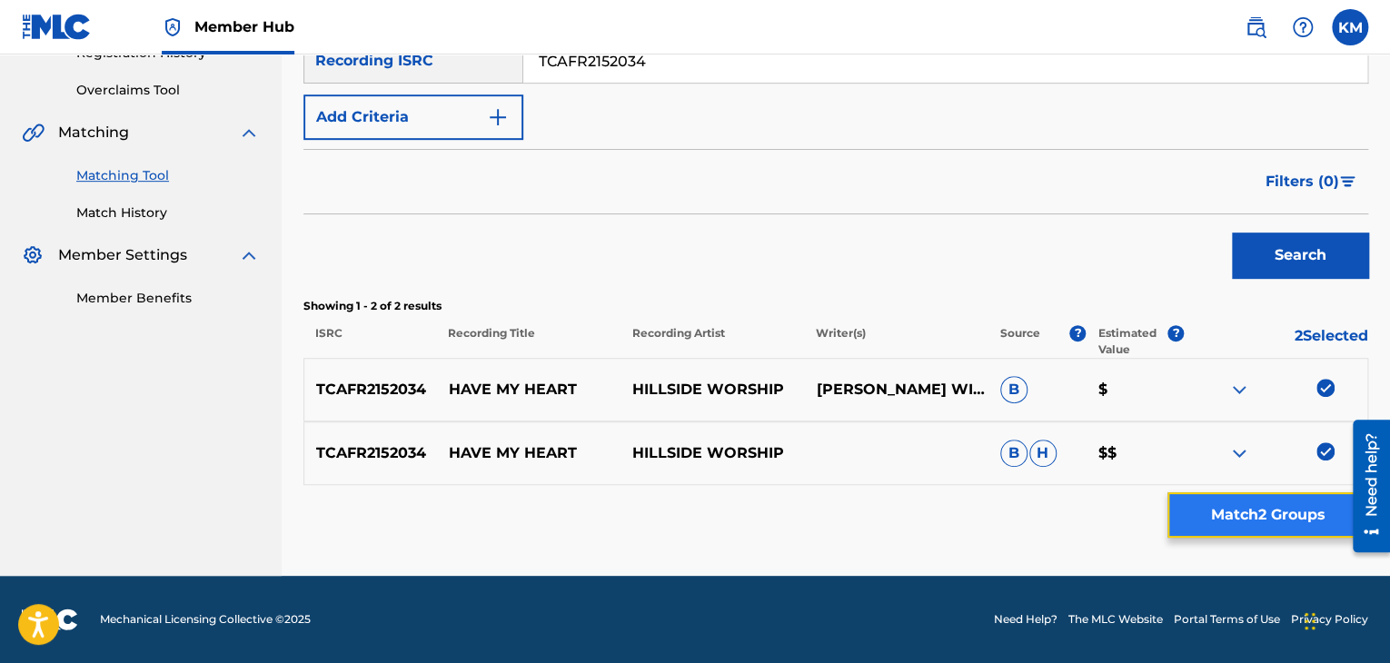
click at [1273, 533] on button "Match 2 Groups" at bounding box center [1267, 514] width 201 height 45
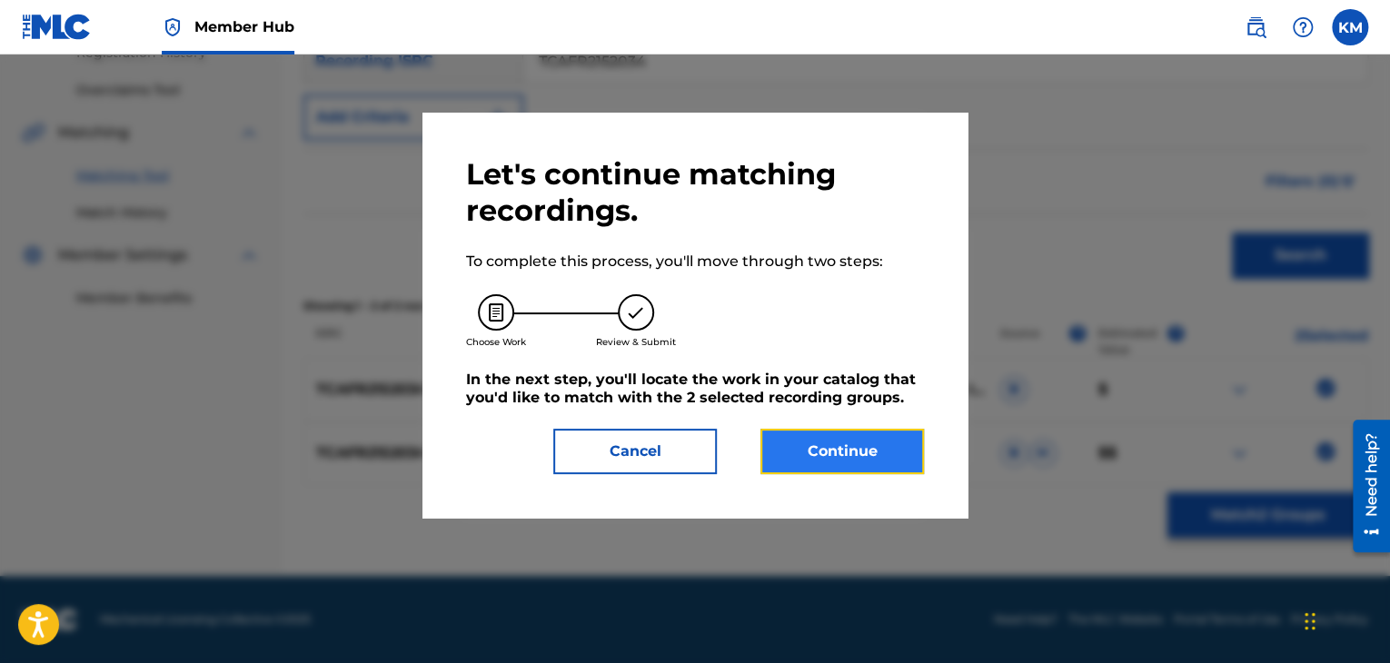
click at [856, 455] on button "Continue" at bounding box center [841, 451] width 163 height 45
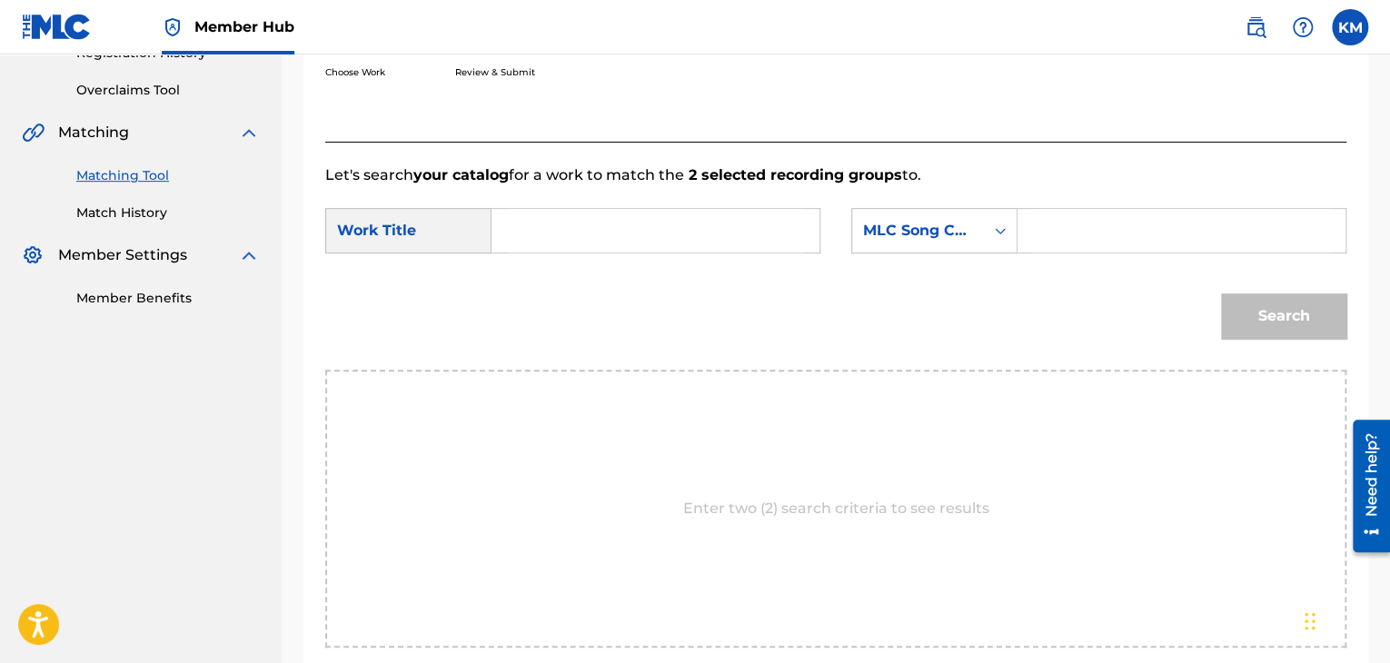
click at [566, 229] on input "Search Form" at bounding box center [655, 231] width 297 height 44
paste input "Have My Heart"
type input "Have My Heart"
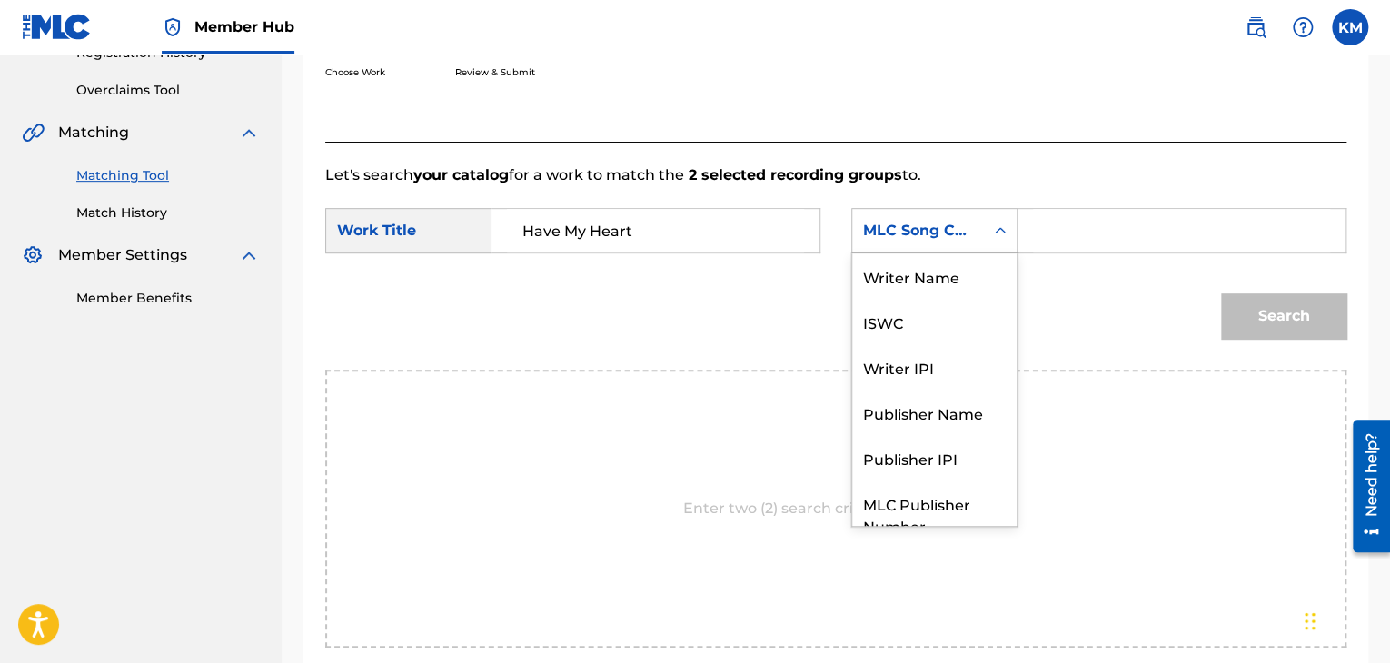
click at [998, 233] on icon "Search Form" at bounding box center [1000, 231] width 18 height 18
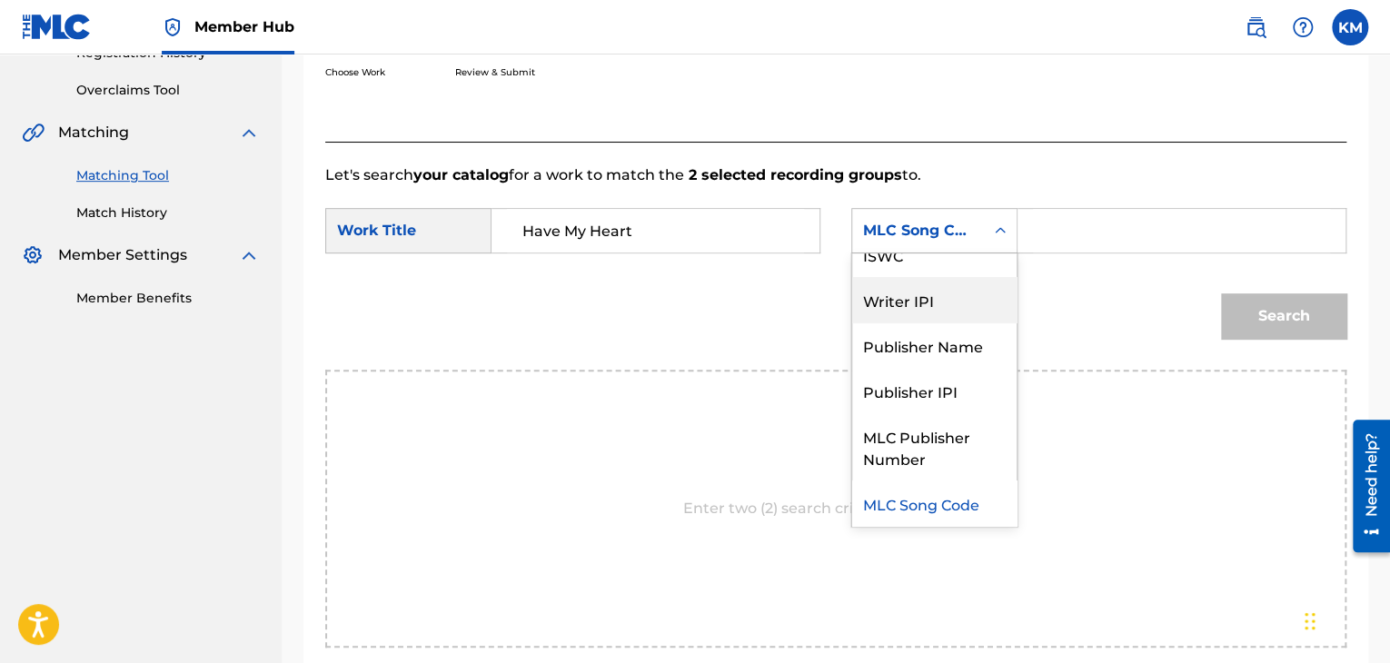
scroll to position [0, 0]
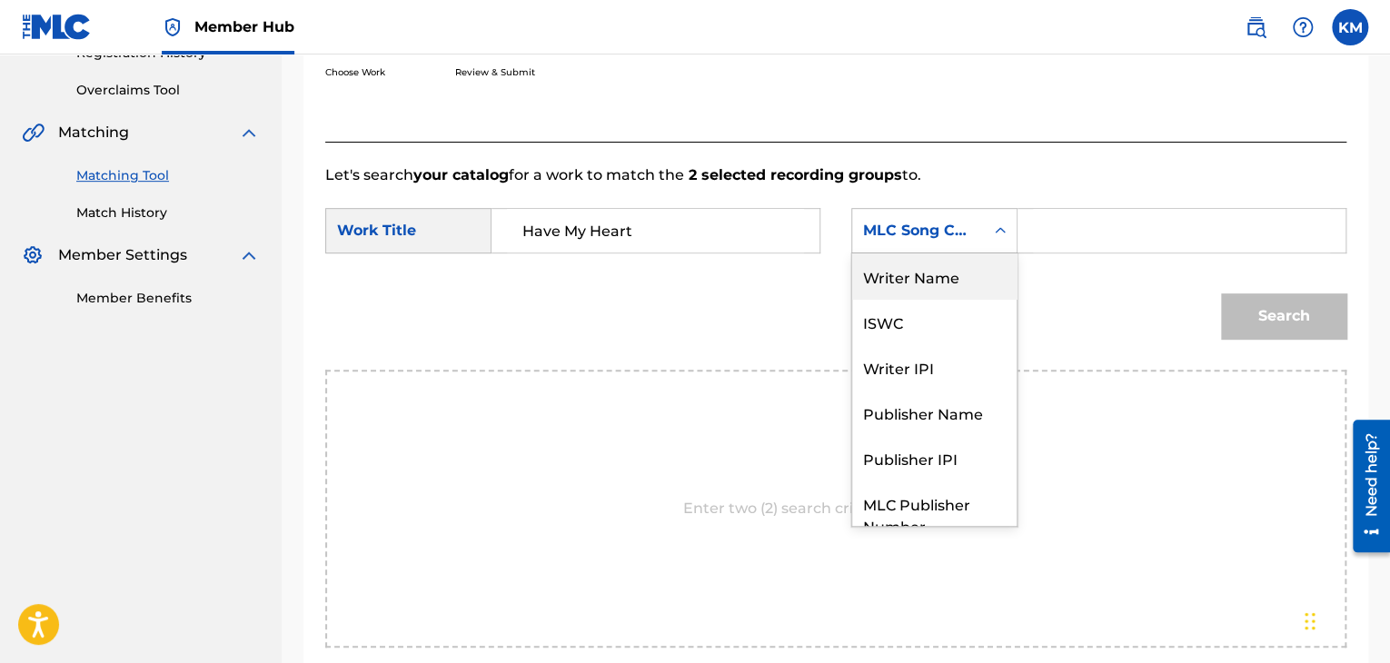
drag, startPoint x: 934, startPoint y: 283, endPoint x: 946, endPoint y: 282, distance: 11.8
click at [936, 283] on div "Writer Name" at bounding box center [934, 275] width 164 height 45
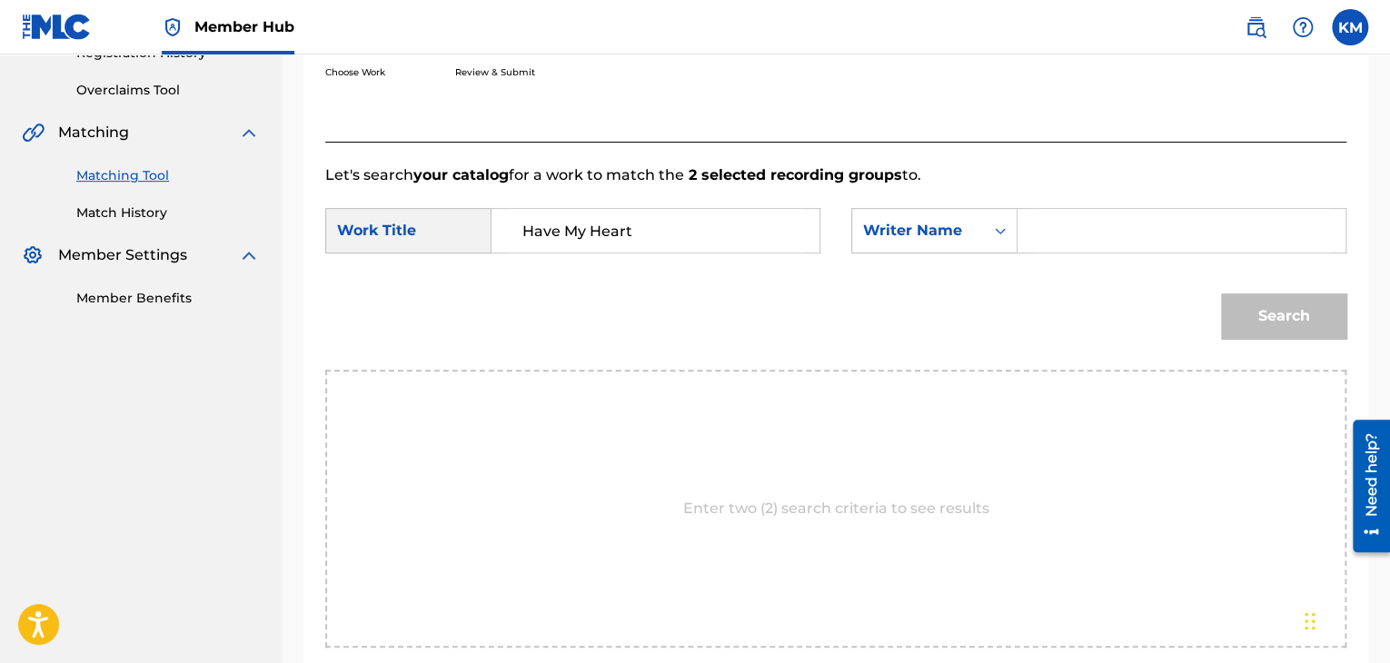
click at [1052, 237] on input "Search Form" at bounding box center [1181, 231] width 297 height 44
paste input "[PERSON_NAME]"
click at [1253, 310] on button "Search" at bounding box center [1283, 315] width 125 height 45
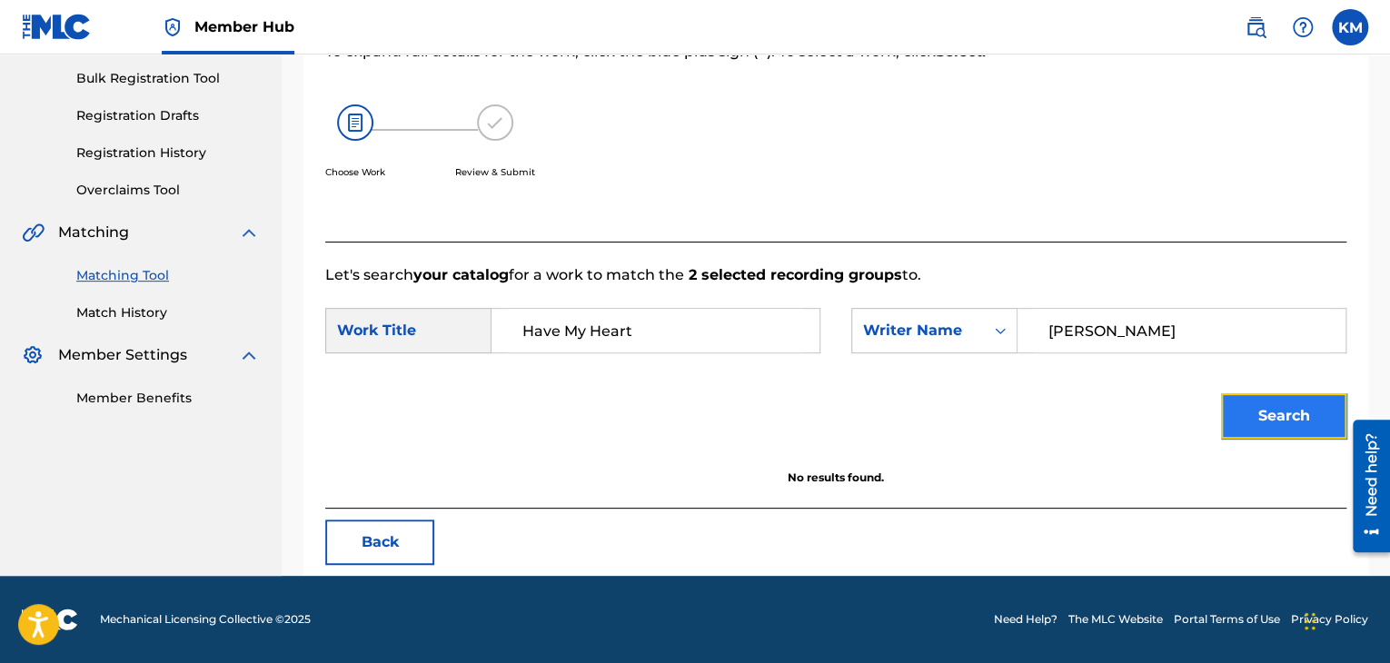
scroll to position [263, 0]
paste input "[PERSON_NAME]"
drag, startPoint x: 1117, startPoint y: 324, endPoint x: 858, endPoint y: 321, distance: 258.9
click at [858, 321] on div "SearchWithCriteria2457212d-2f34-4bc3-8473-e865e32dfd7e Writer Name [PERSON_NAME]" at bounding box center [1098, 330] width 495 height 45
click at [1303, 408] on button "Search" at bounding box center [1283, 415] width 125 height 45
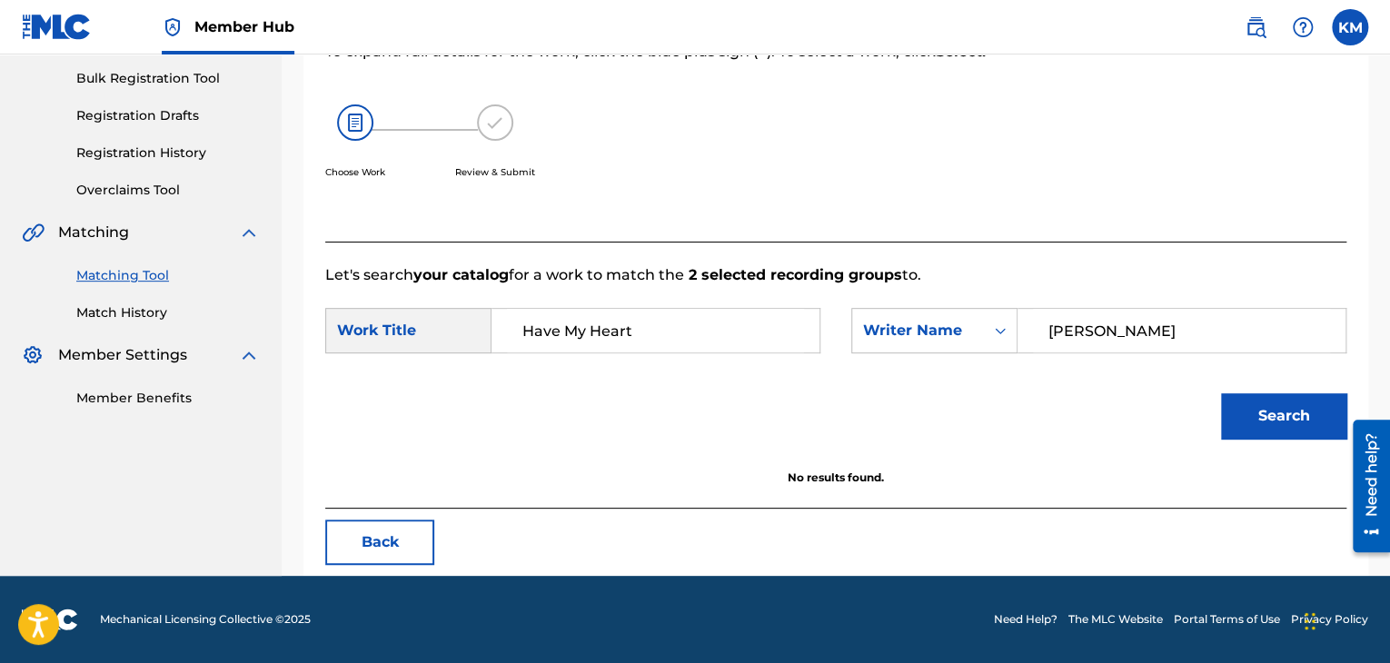
paste input "[PERSON_NAME]"
click at [1243, 401] on button "Search" at bounding box center [1283, 415] width 125 height 45
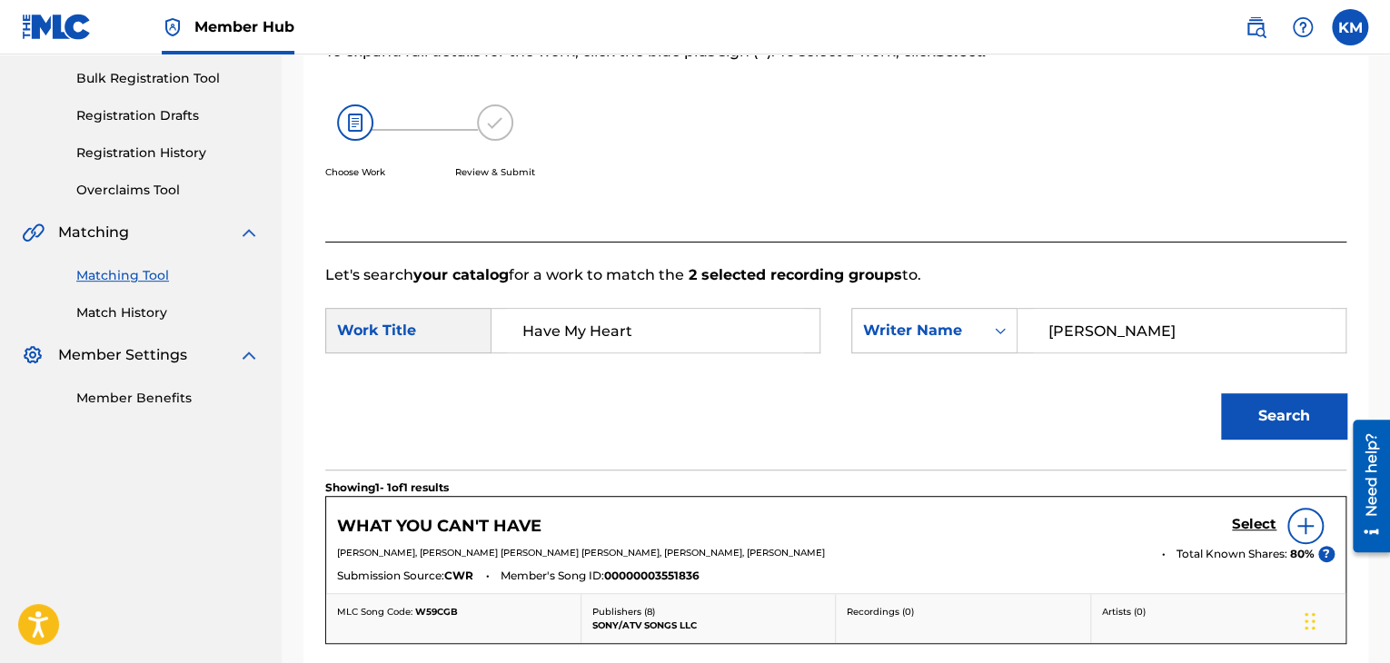
drag, startPoint x: 920, startPoint y: 359, endPoint x: 907, endPoint y: 361, distance: 13.7
click at [909, 361] on div "SearchWithCriteria3c81f261-9e61-42f2-9a38-7b5ffacc59fb Work Title Have My Heart…" at bounding box center [835, 336] width 1021 height 56
paste input "Green"
type input "Green"
click at [1225, 417] on button "Search" at bounding box center [1283, 415] width 125 height 45
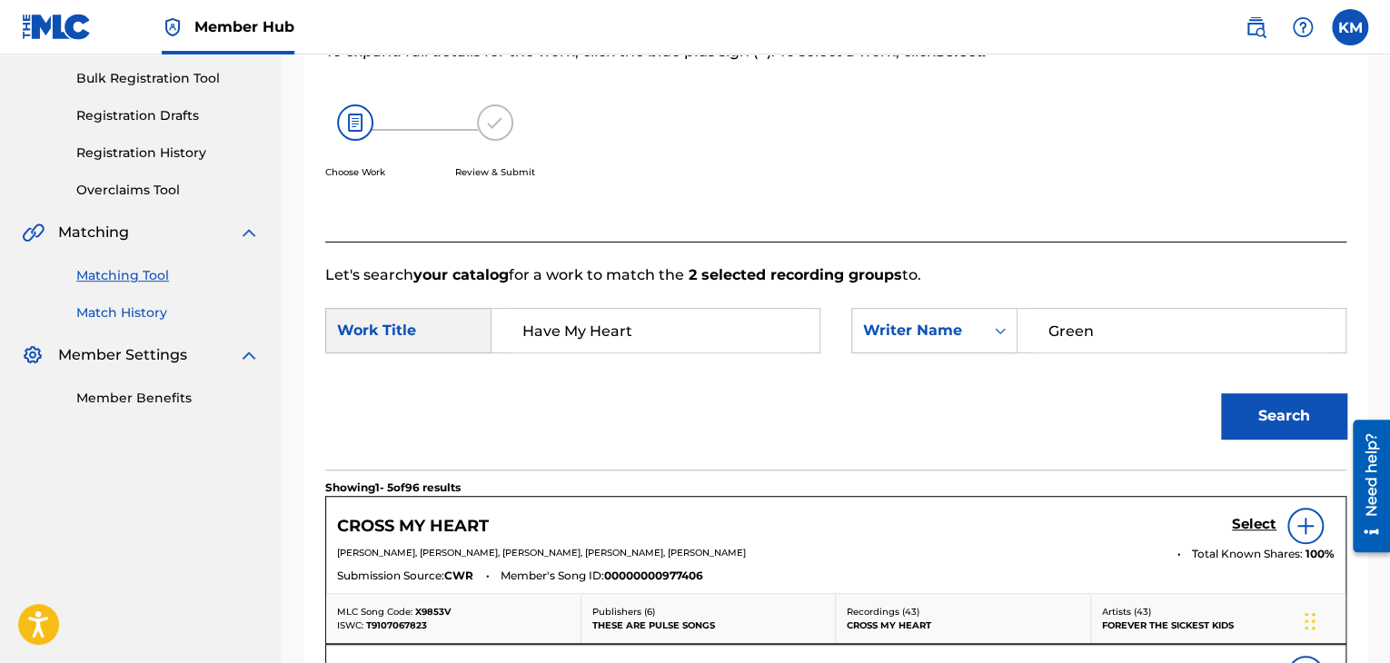
click at [145, 304] on link "Match History" at bounding box center [167, 312] width 183 height 19
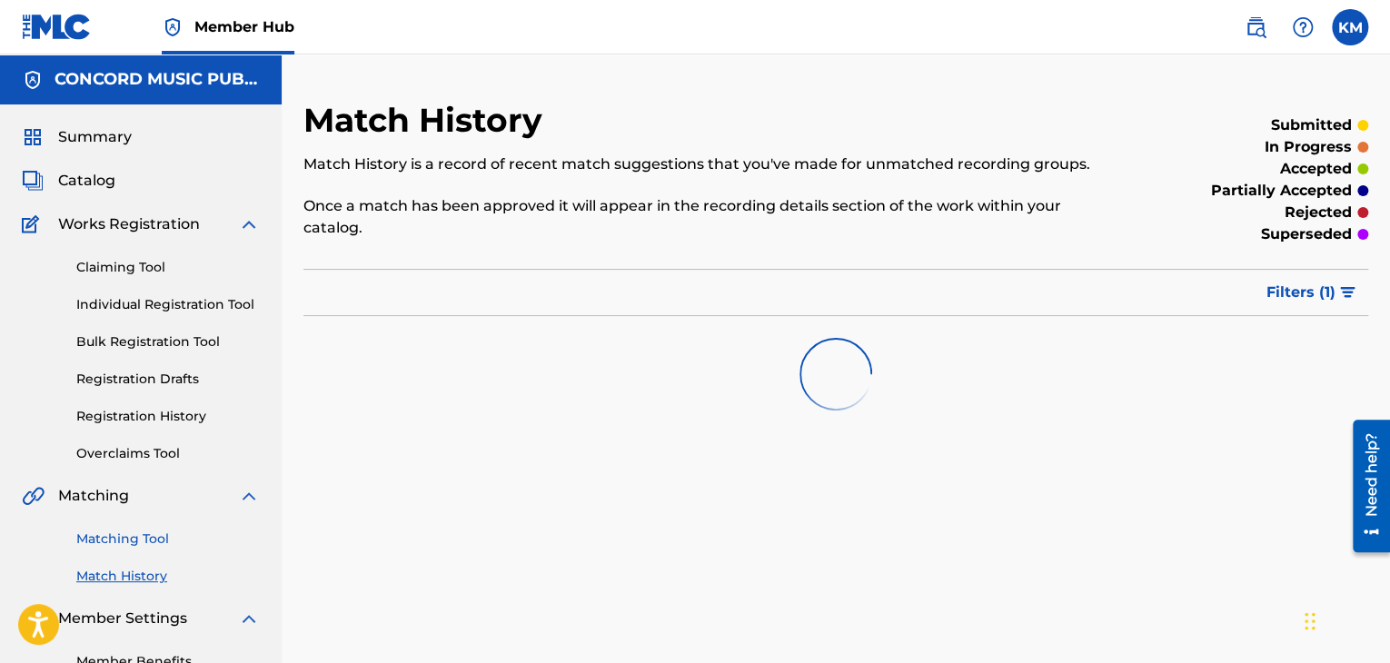
click at [153, 531] on link "Matching Tool" at bounding box center [167, 539] width 183 height 19
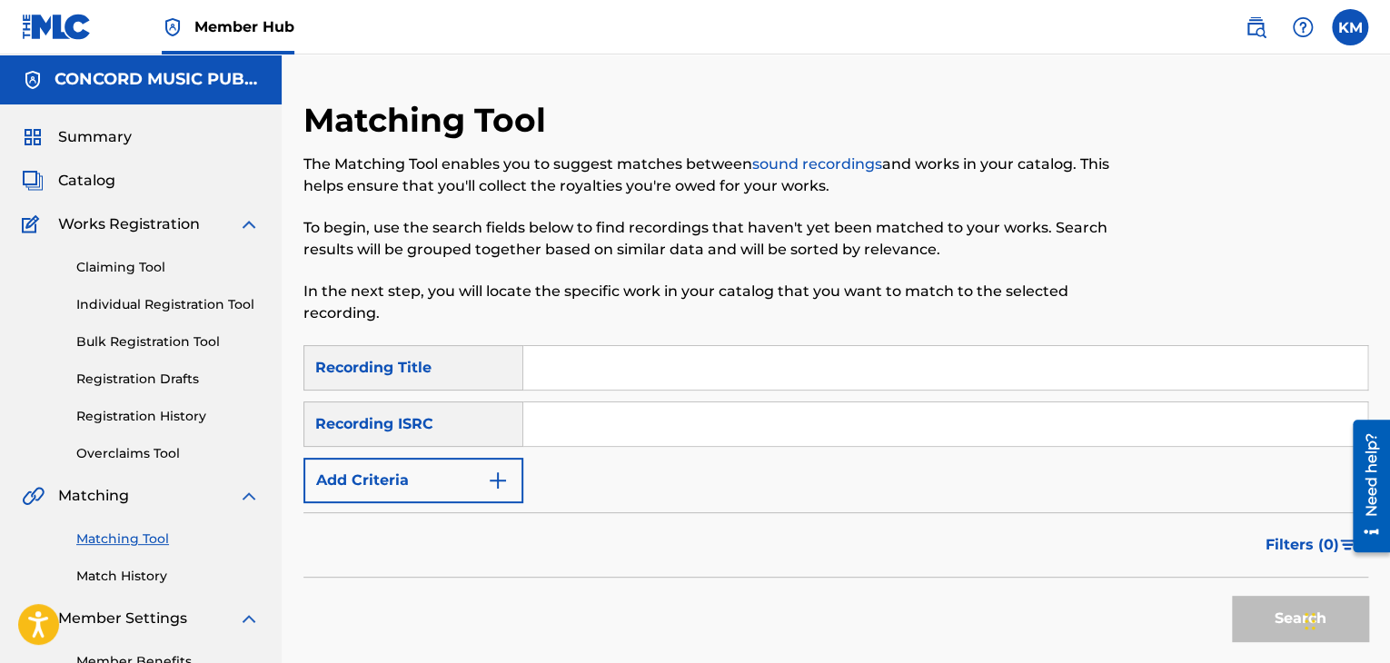
click at [667, 451] on div "SearchWithCriteria472dcd7c-bad9-42e5-8fd3-7f5967f222e6 Recording Title SearchWi…" at bounding box center [835, 424] width 1065 height 158
click at [658, 422] on input "Search Form" at bounding box center [945, 424] width 844 height 44
paste input "QM6N21821310"
type input "QM6N21821310"
click at [1258, 603] on button "Search" at bounding box center [1300, 618] width 136 height 45
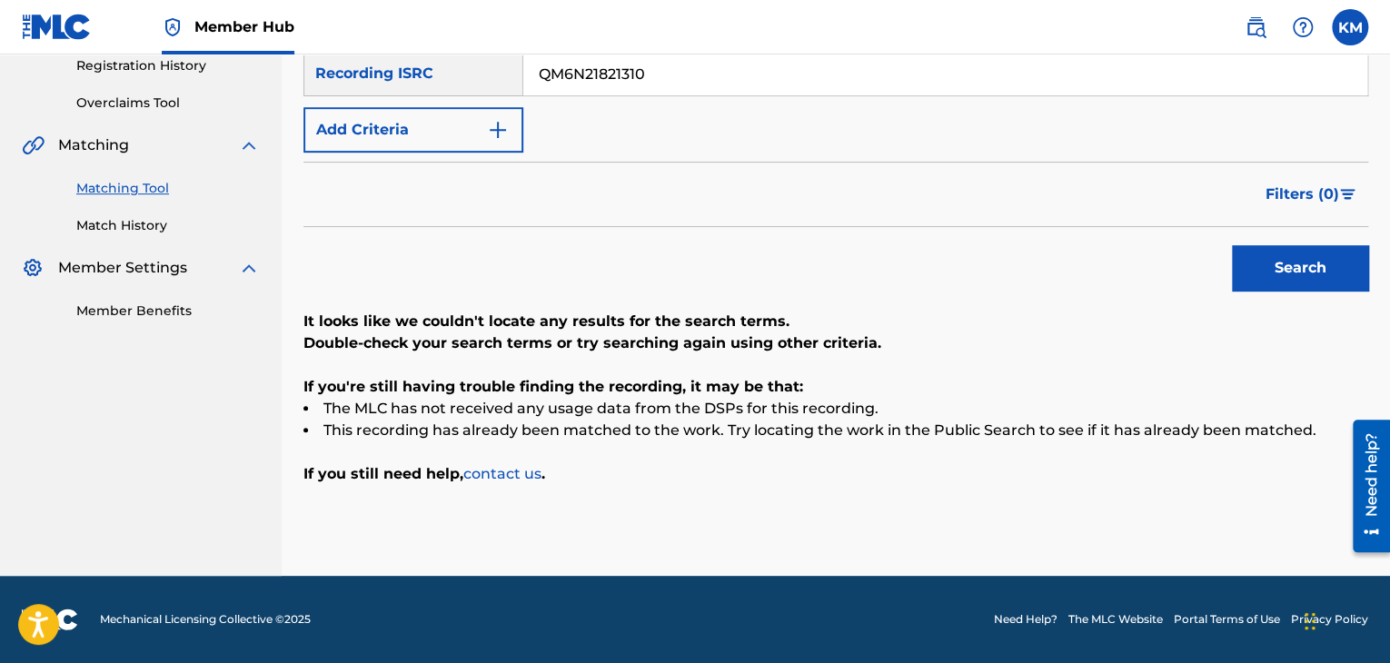
scroll to position [169, 0]
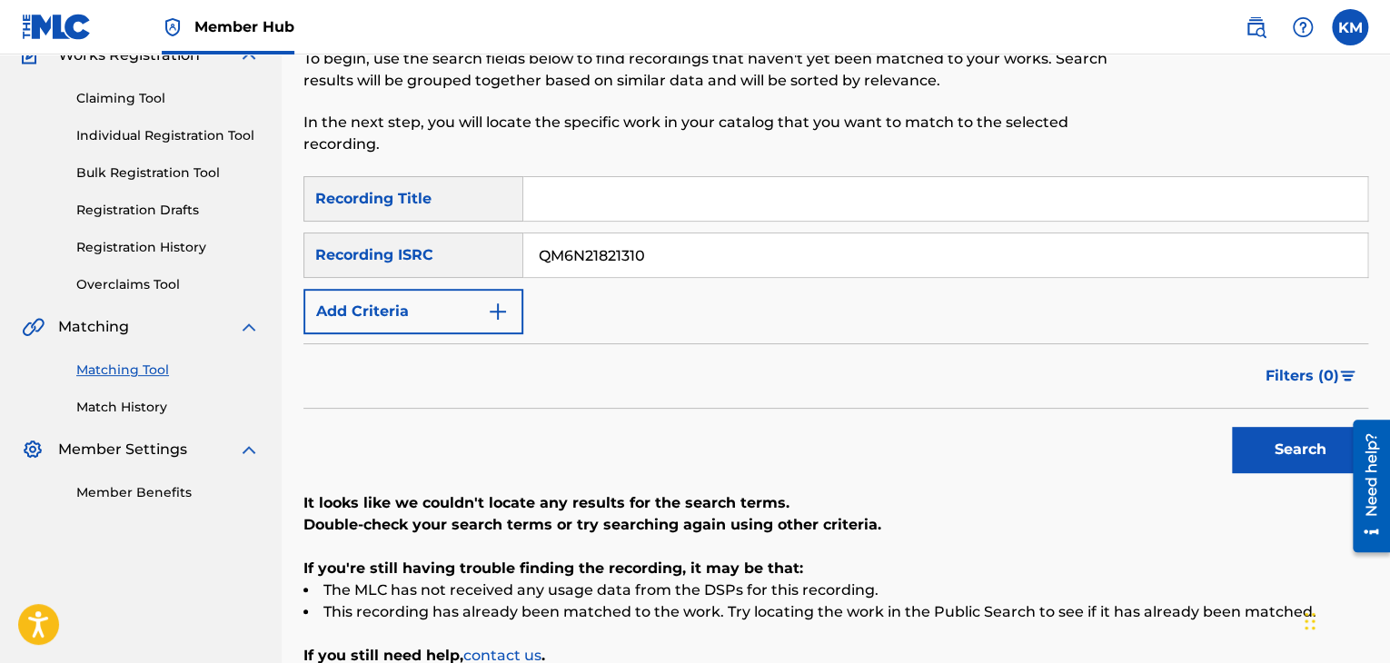
click at [564, 194] on input "Search Form" at bounding box center [945, 199] width 844 height 44
paste input "Part 2 (Baddest)"
type input "Part 2 (Baddest)"
drag, startPoint x: 679, startPoint y: 260, endPoint x: 352, endPoint y: 304, distance: 330.0
click at [387, 305] on div "SearchWithCriteria472dcd7c-bad9-42e5-8fd3-7f5967f222e6 Recording Title Part 2 (…" at bounding box center [835, 255] width 1065 height 158
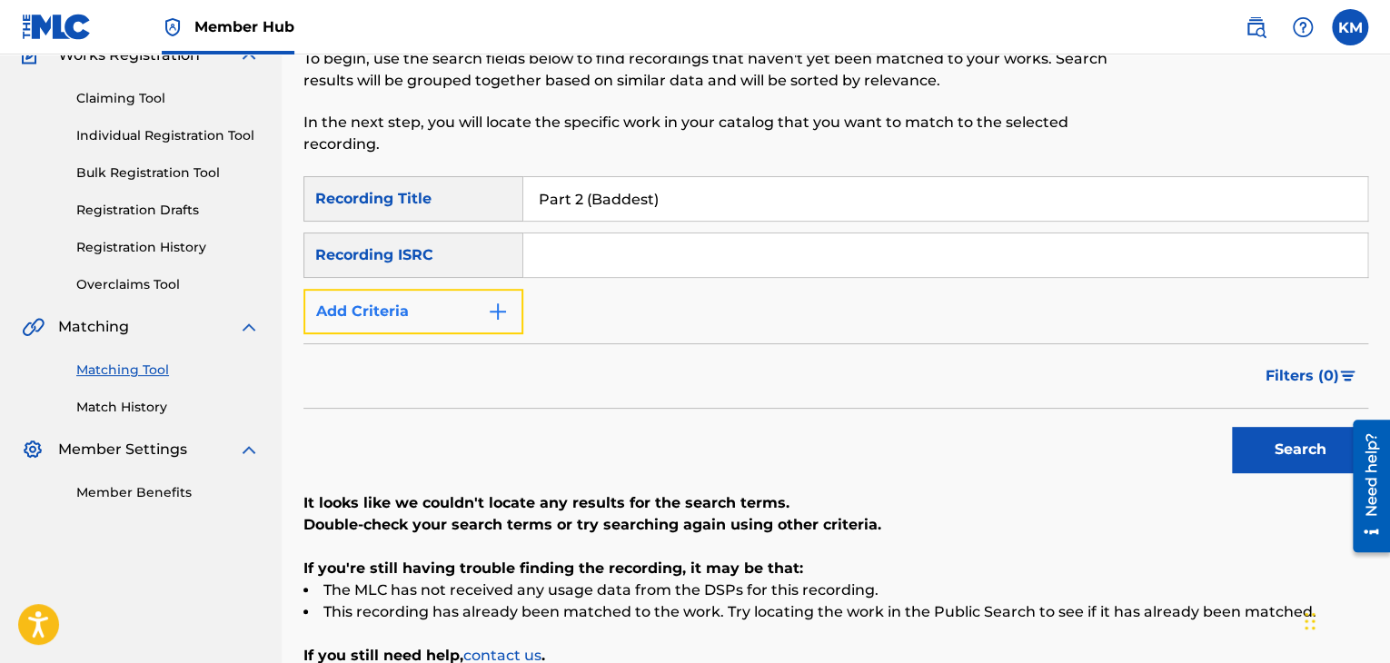
click at [494, 321] on button "Add Criteria" at bounding box center [413, 311] width 220 height 45
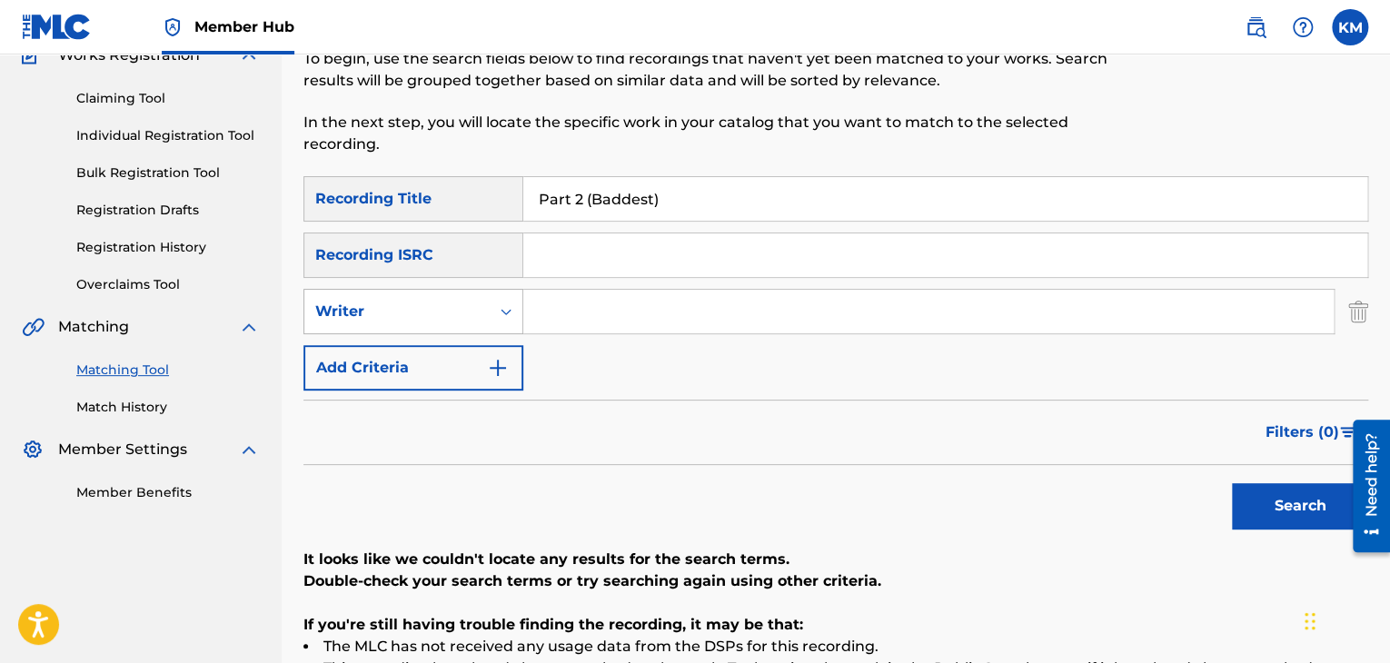
click at [494, 302] on div "Search Form" at bounding box center [506, 311] width 33 height 33
click at [478, 348] on div "Recording Artist" at bounding box center [413, 356] width 218 height 45
click at [553, 300] on input "Search Form" at bounding box center [928, 312] width 810 height 44
paste input "LD"
type input "LD"
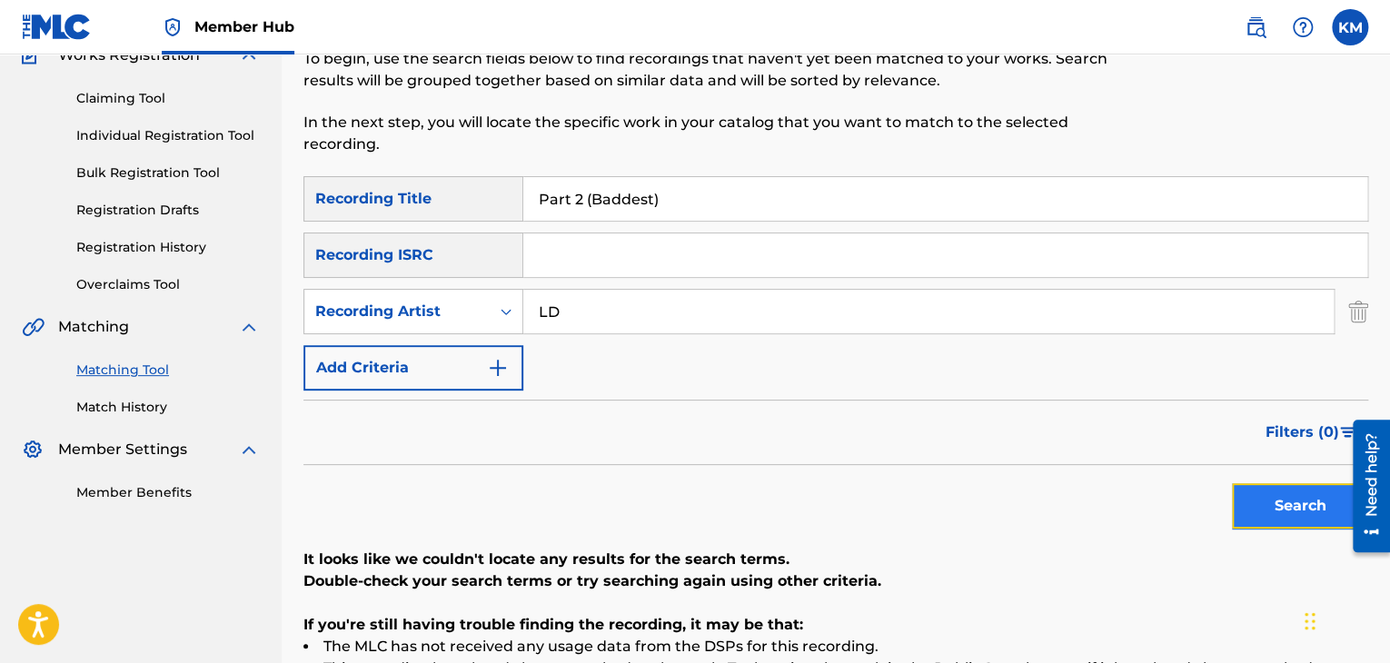
click at [1257, 494] on button "Search" at bounding box center [1300, 505] width 136 height 45
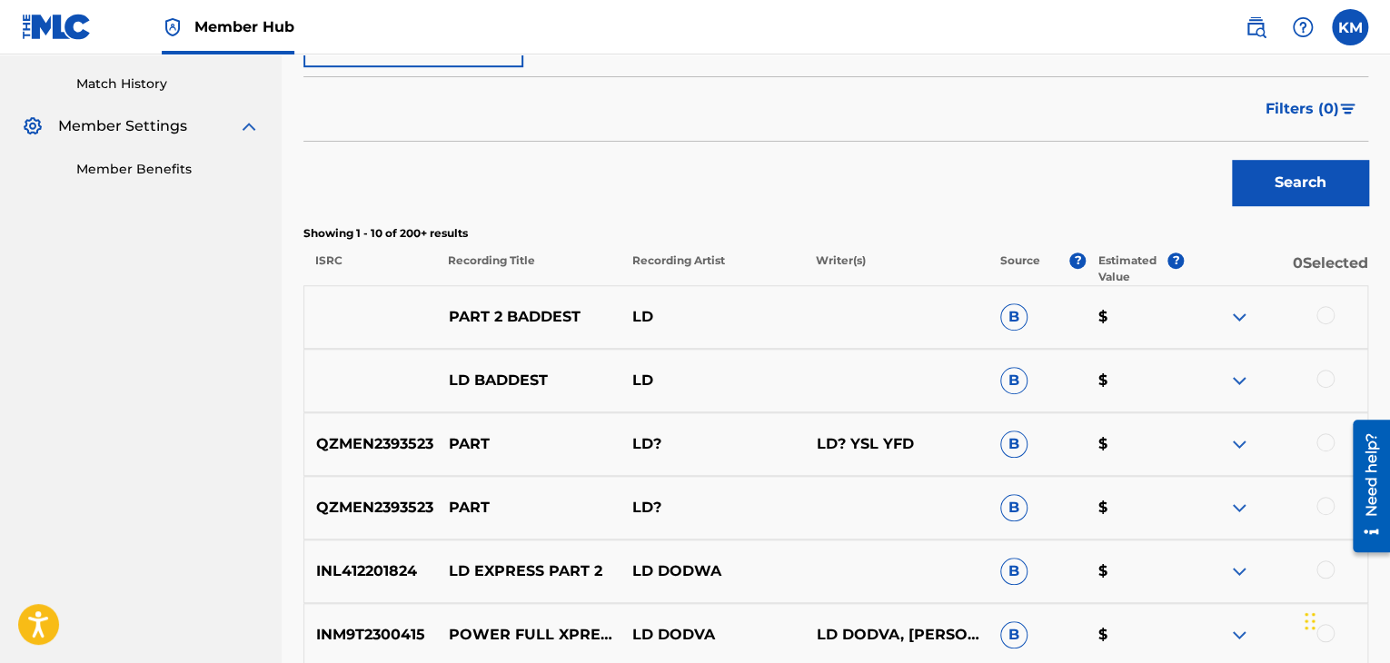
scroll to position [532, 0]
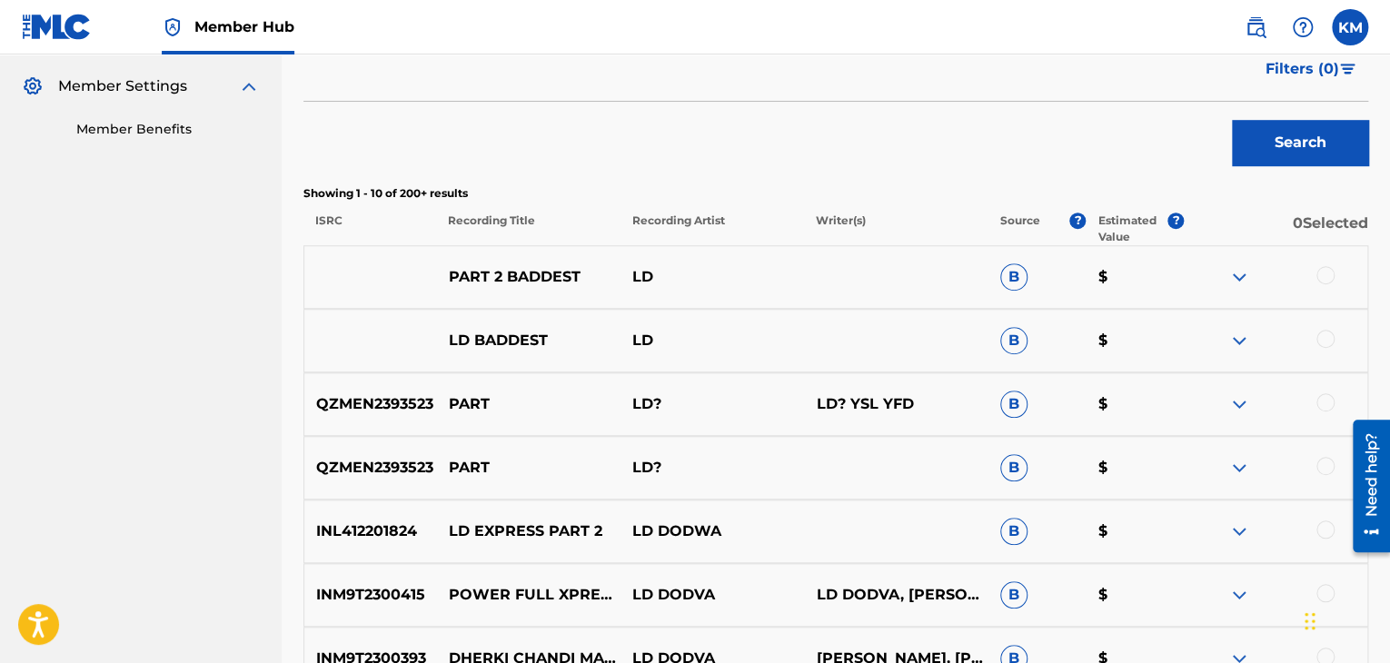
click at [1324, 272] on div at bounding box center [1325, 275] width 18 height 18
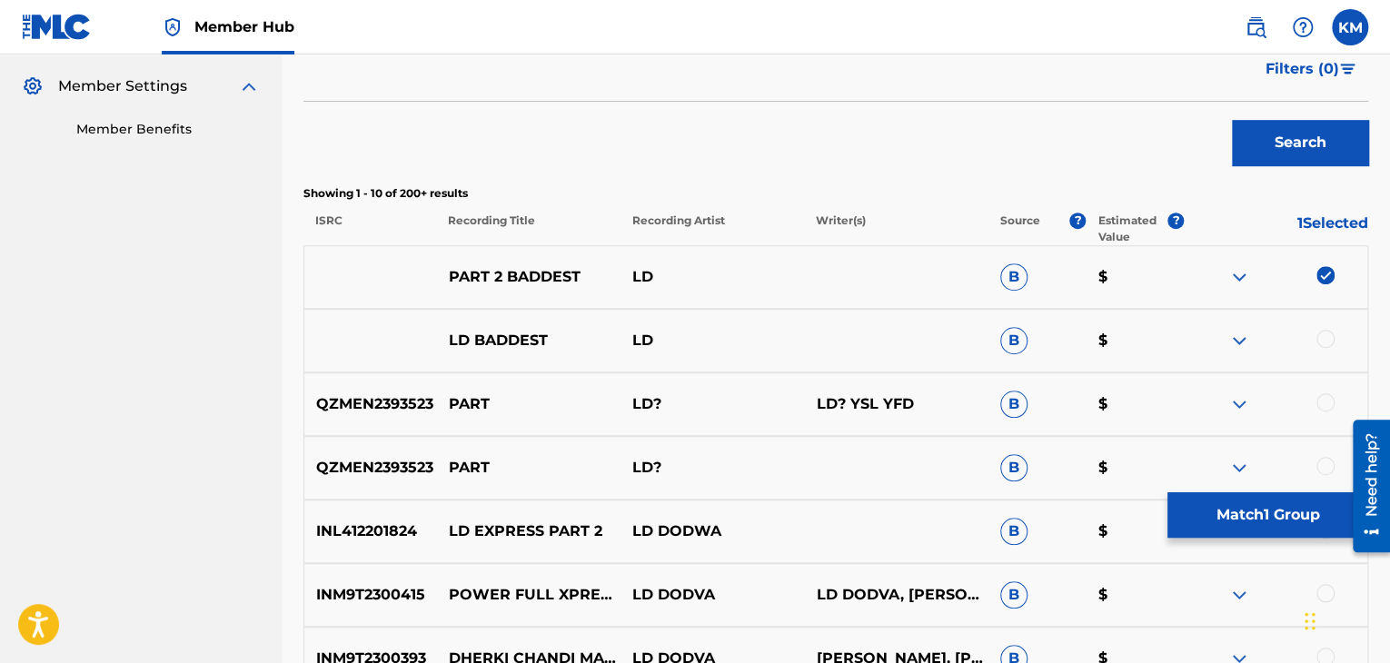
click at [1324, 337] on div at bounding box center [1325, 339] width 18 height 18
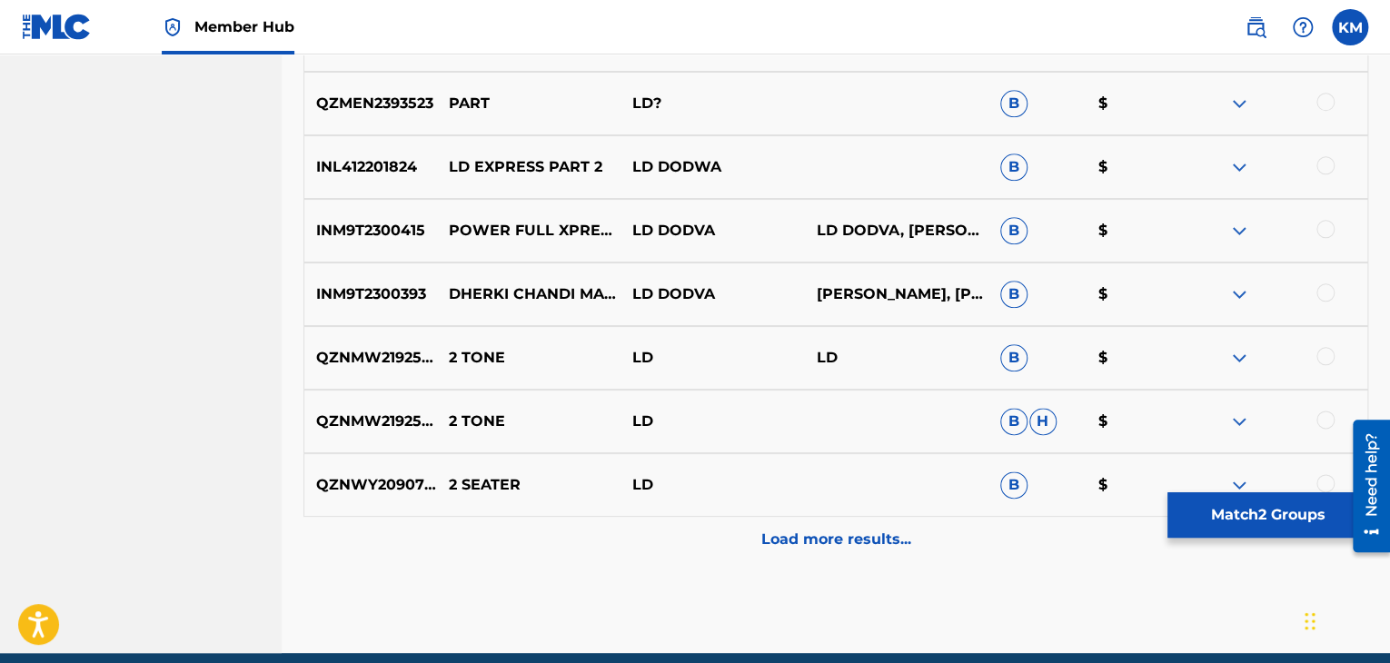
scroll to position [974, 0]
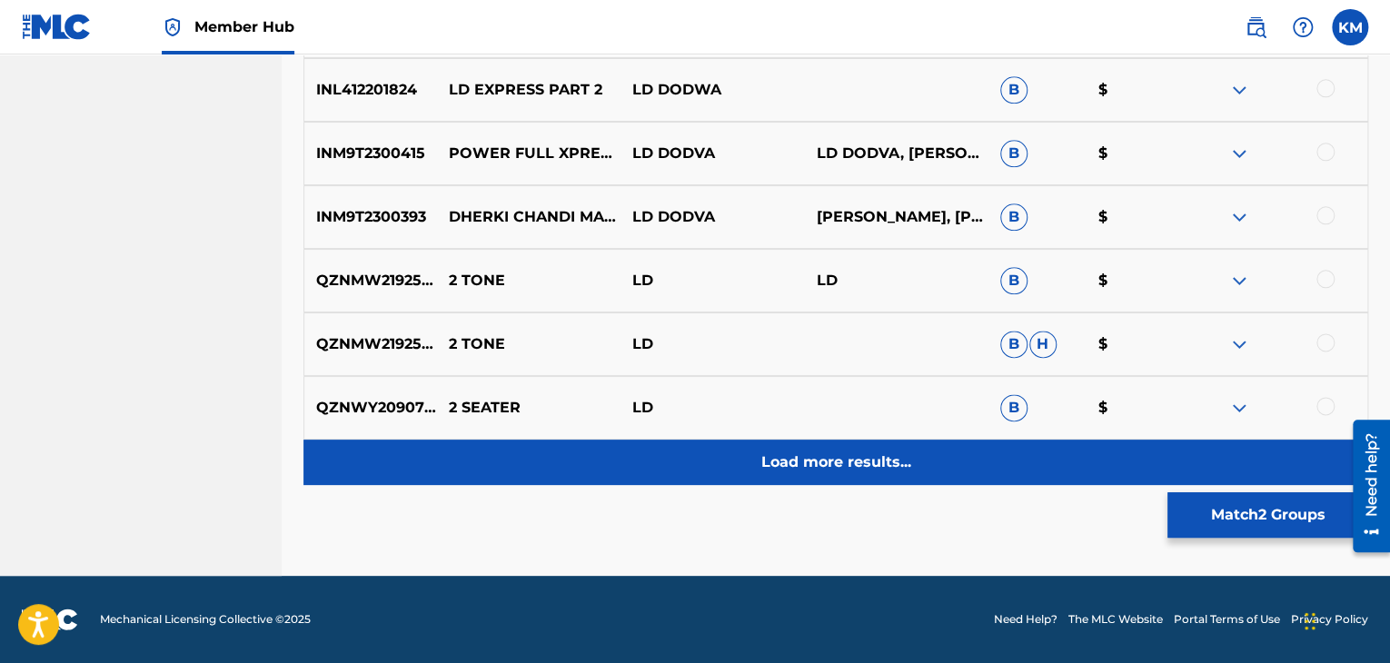
click at [825, 471] on p "Load more results..." at bounding box center [836, 462] width 150 height 22
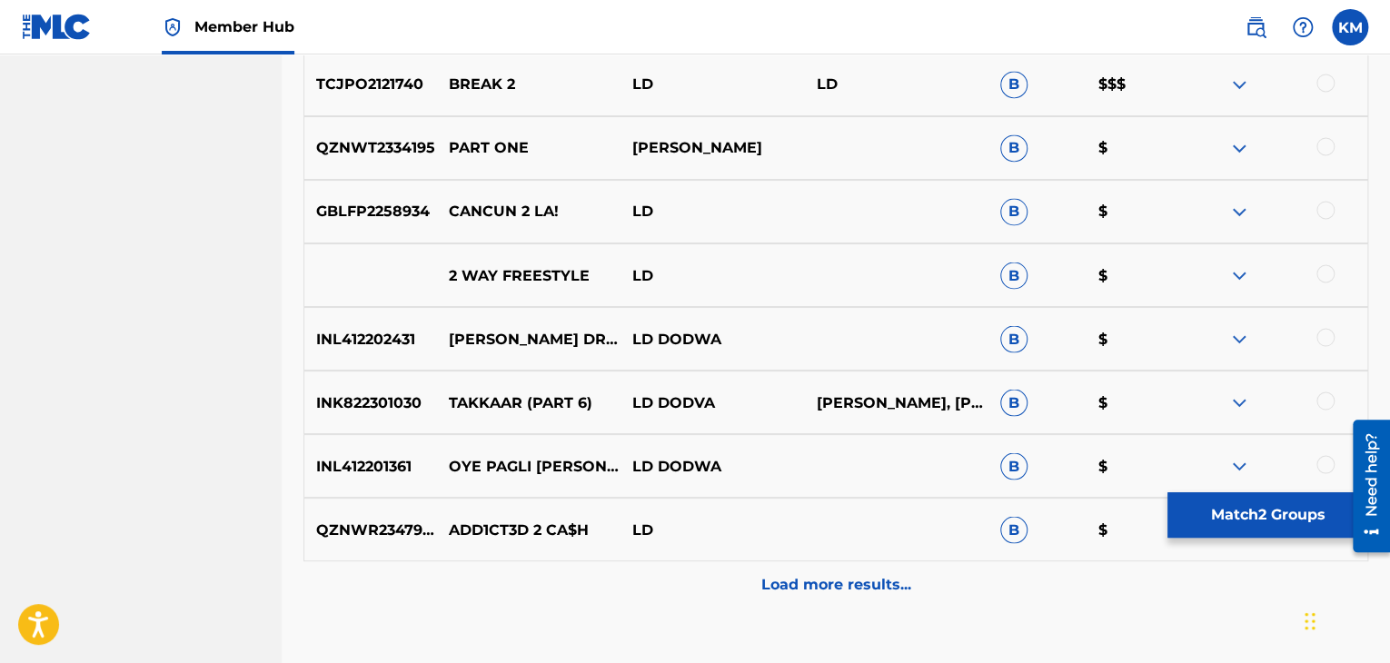
scroll to position [1519, 0]
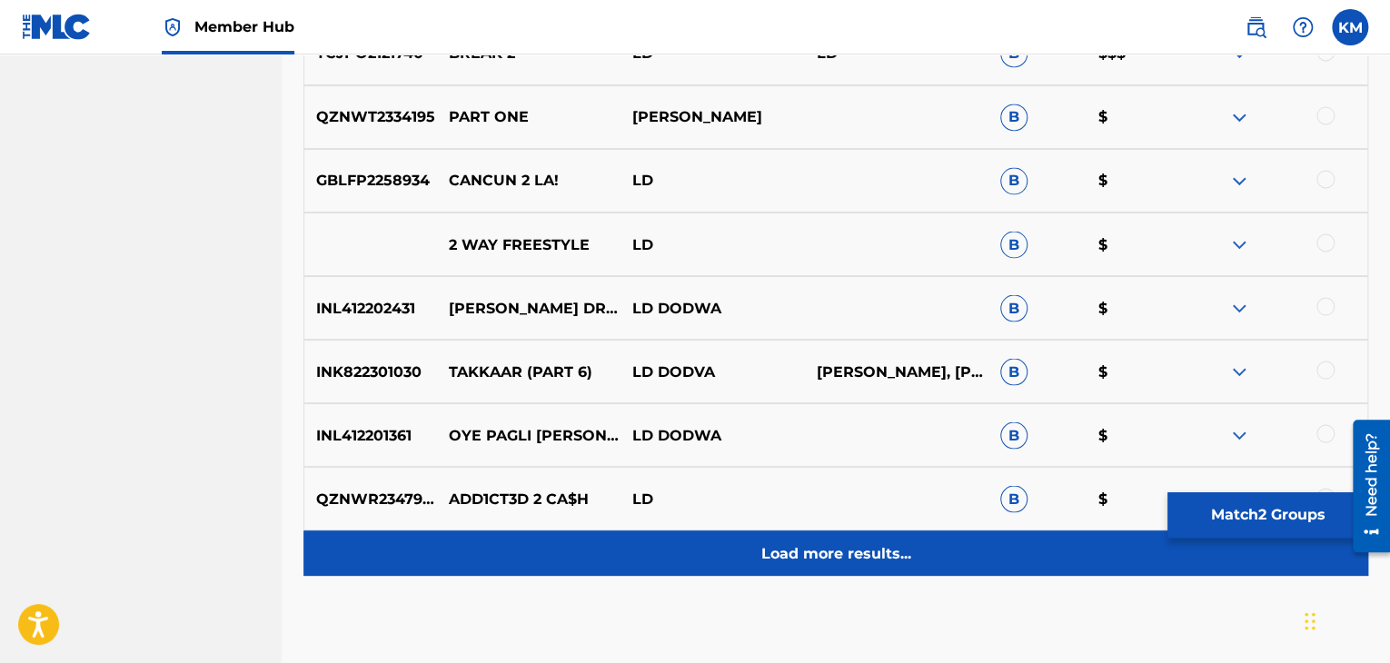
click at [861, 553] on p "Load more results..." at bounding box center [836, 553] width 150 height 22
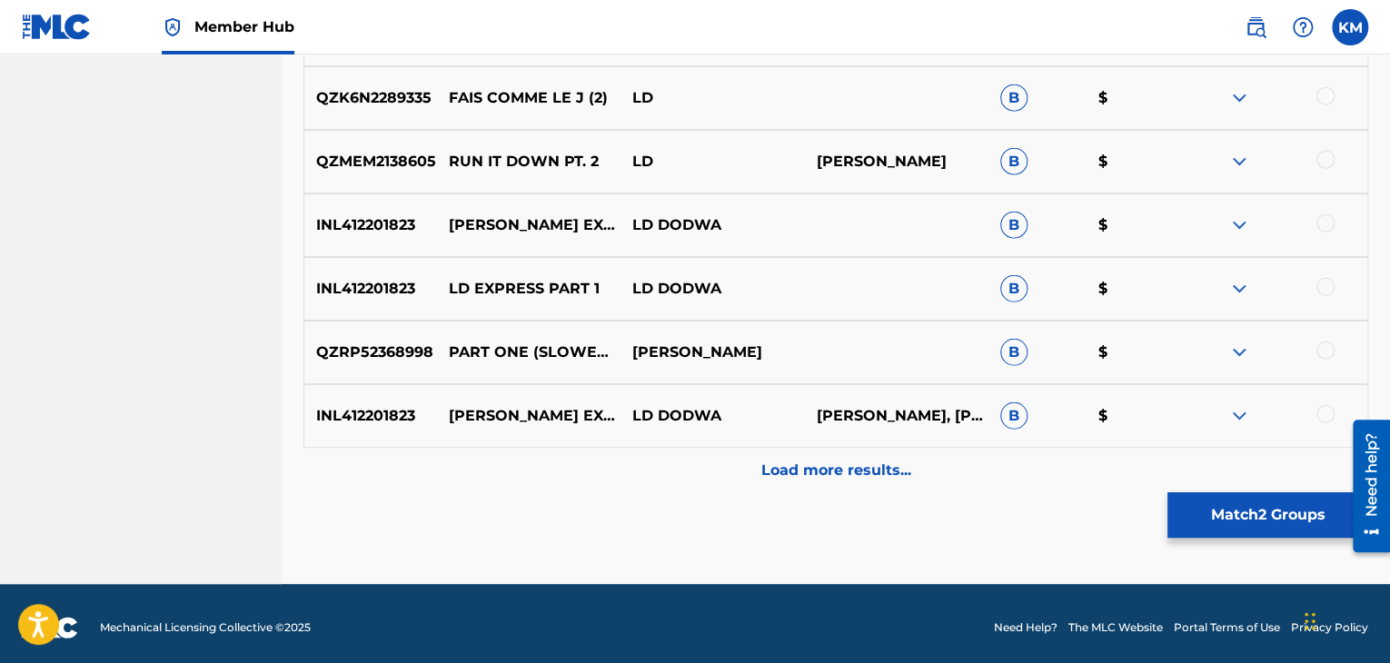
scroll to position [2245, 0]
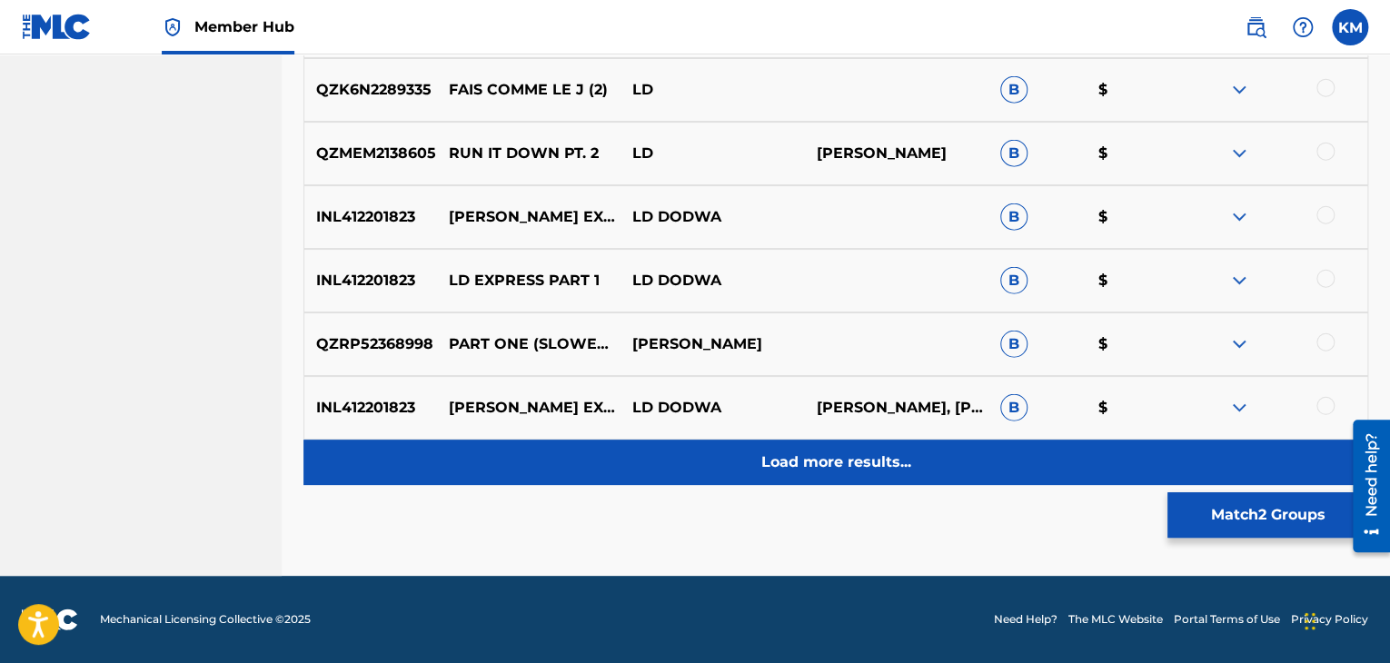
click at [823, 473] on div "Load more results..." at bounding box center [835, 462] width 1065 height 45
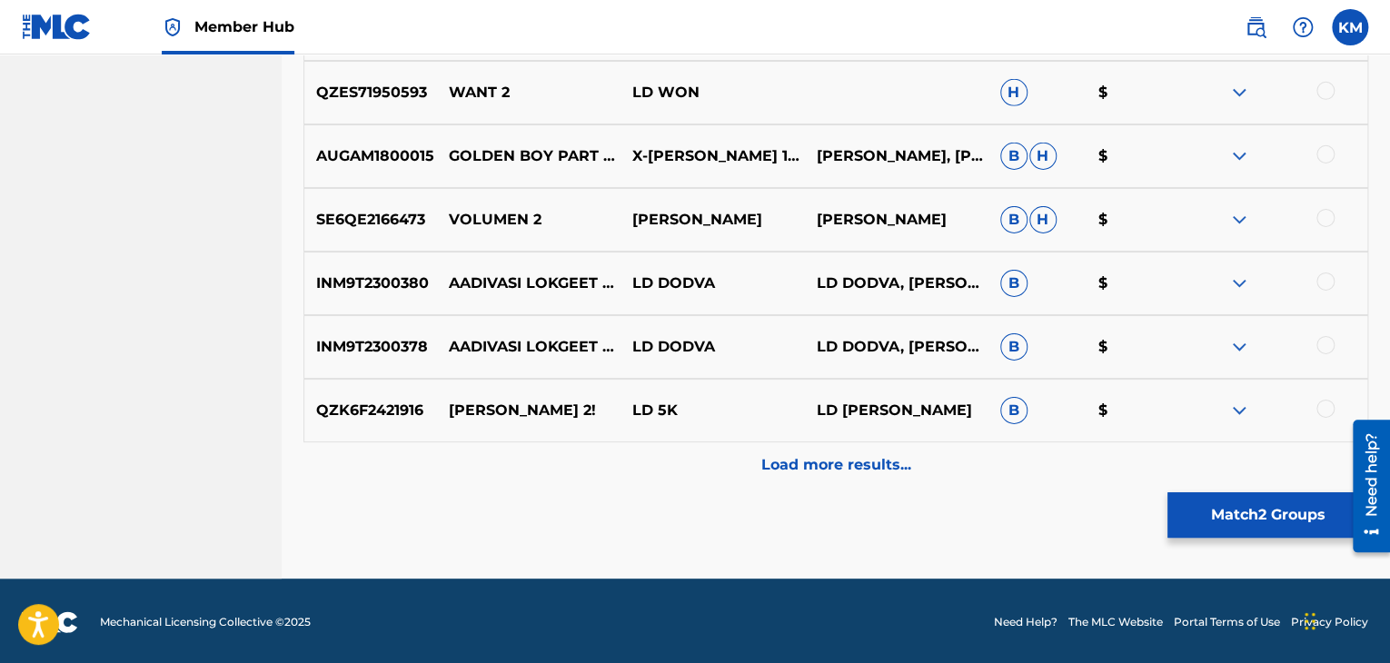
scroll to position [2881, 0]
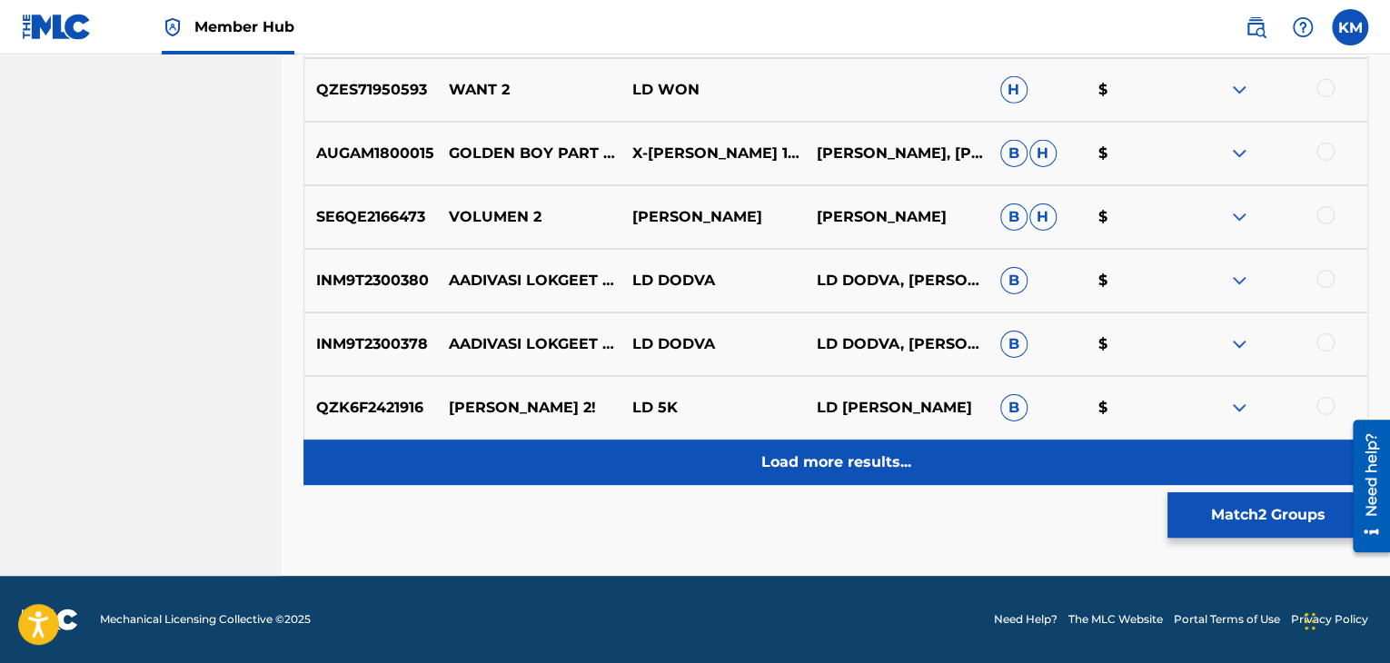
click at [817, 457] on p "Load more results..." at bounding box center [836, 462] width 150 height 22
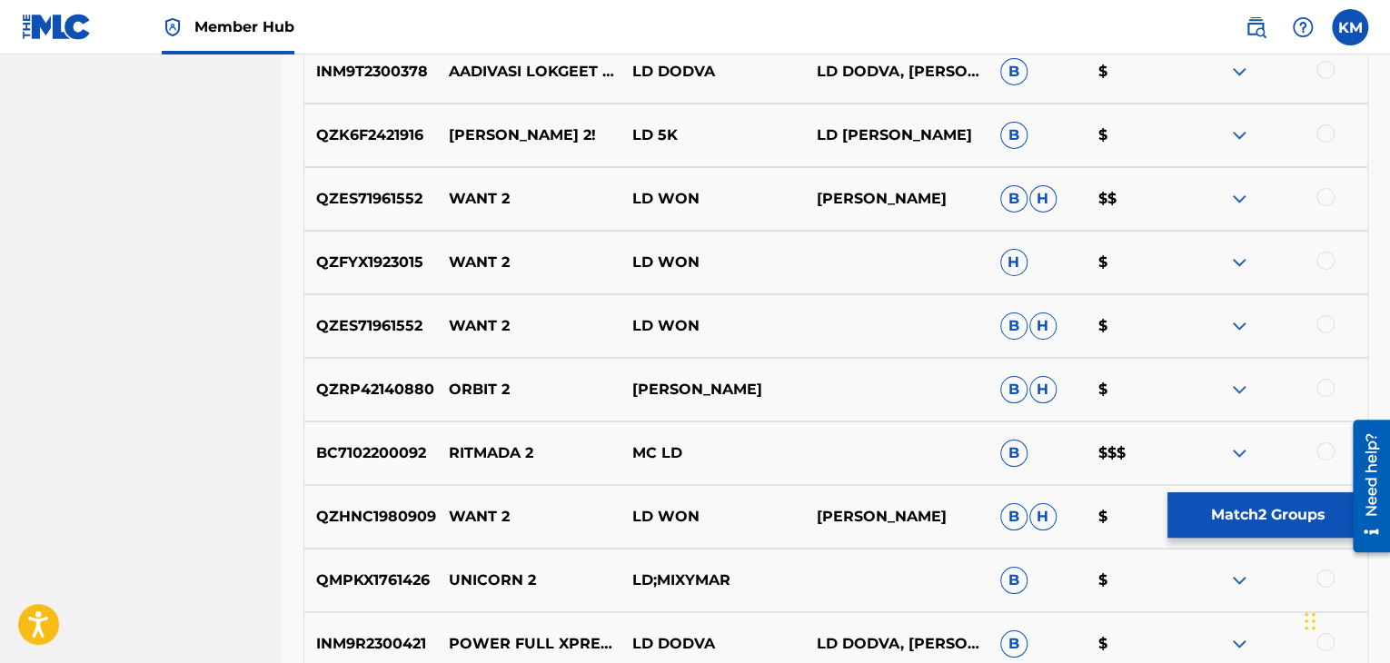
scroll to position [3426, 0]
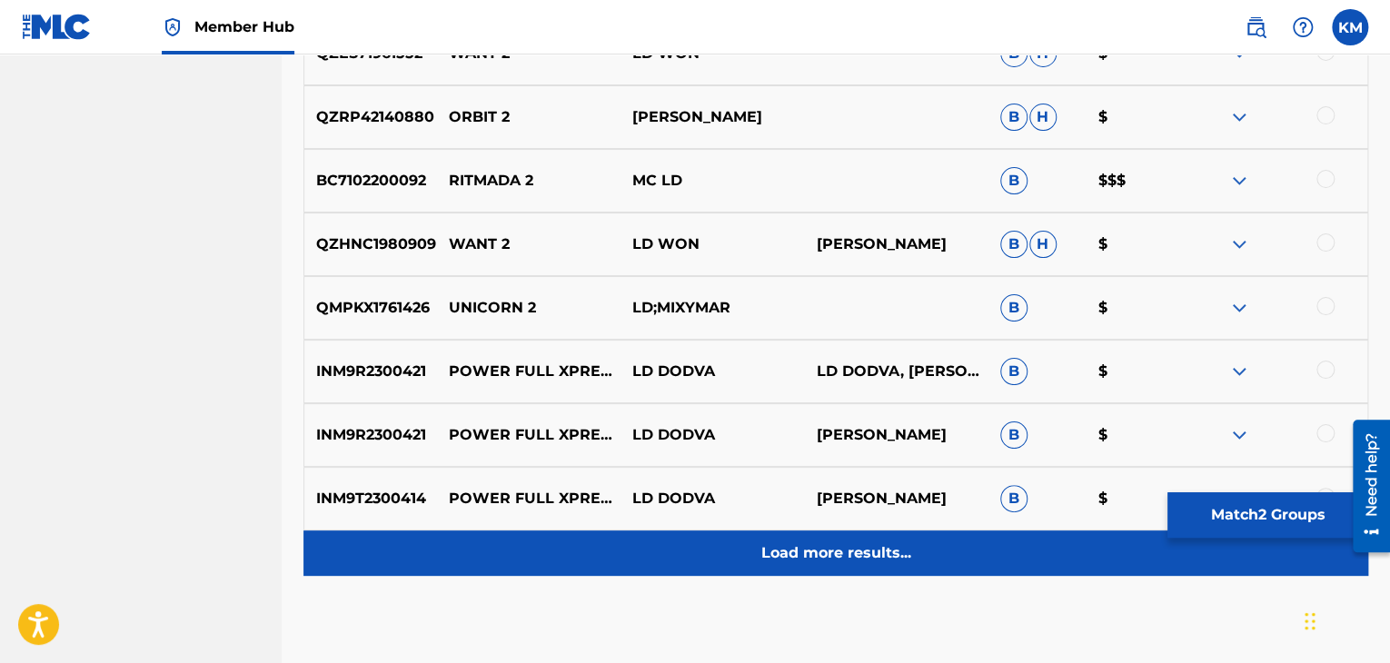
click at [782, 555] on p "Load more results..." at bounding box center [836, 553] width 150 height 22
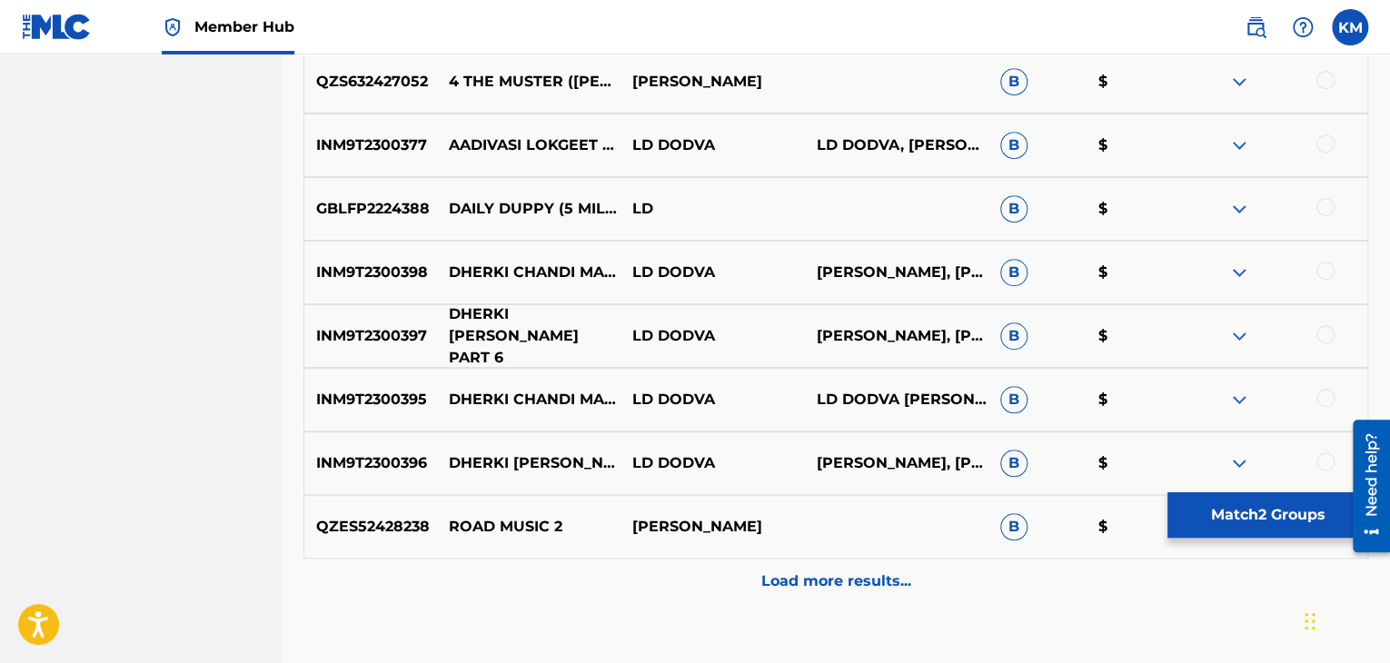
scroll to position [4062, 0]
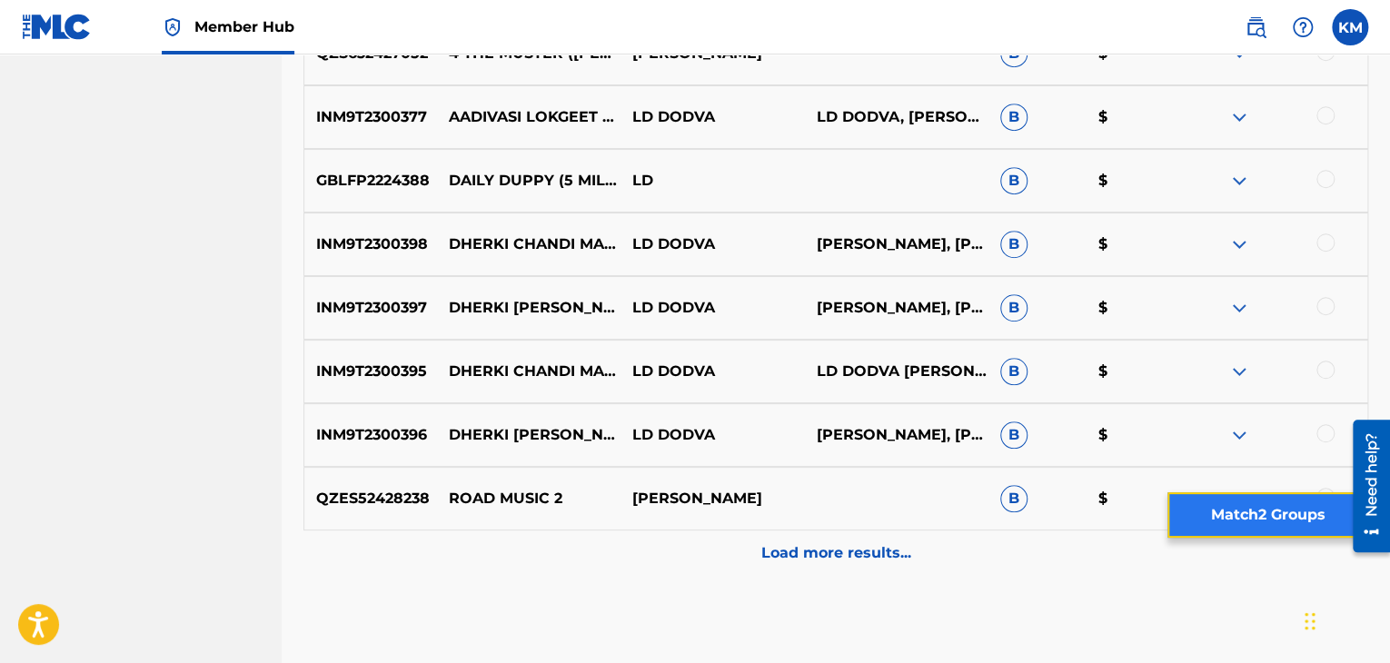
click at [1230, 504] on button "Match 2 Groups" at bounding box center [1267, 514] width 201 height 45
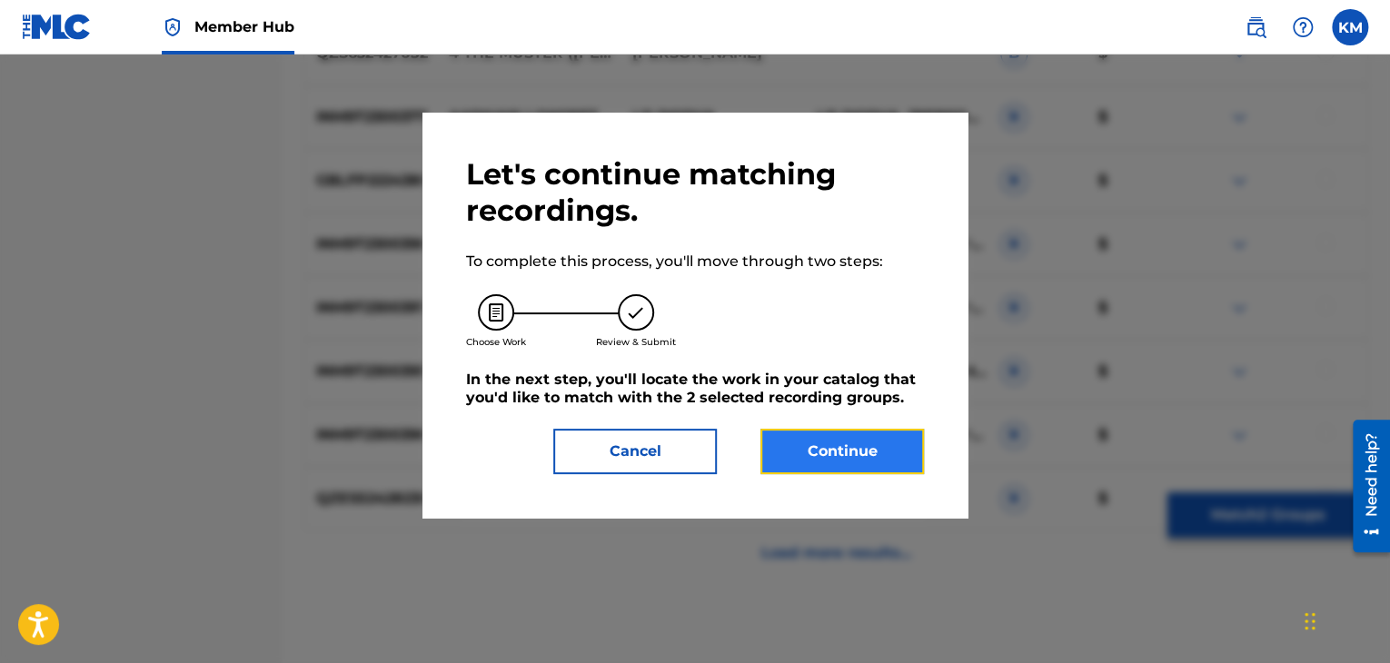
click at [884, 441] on button "Continue" at bounding box center [841, 451] width 163 height 45
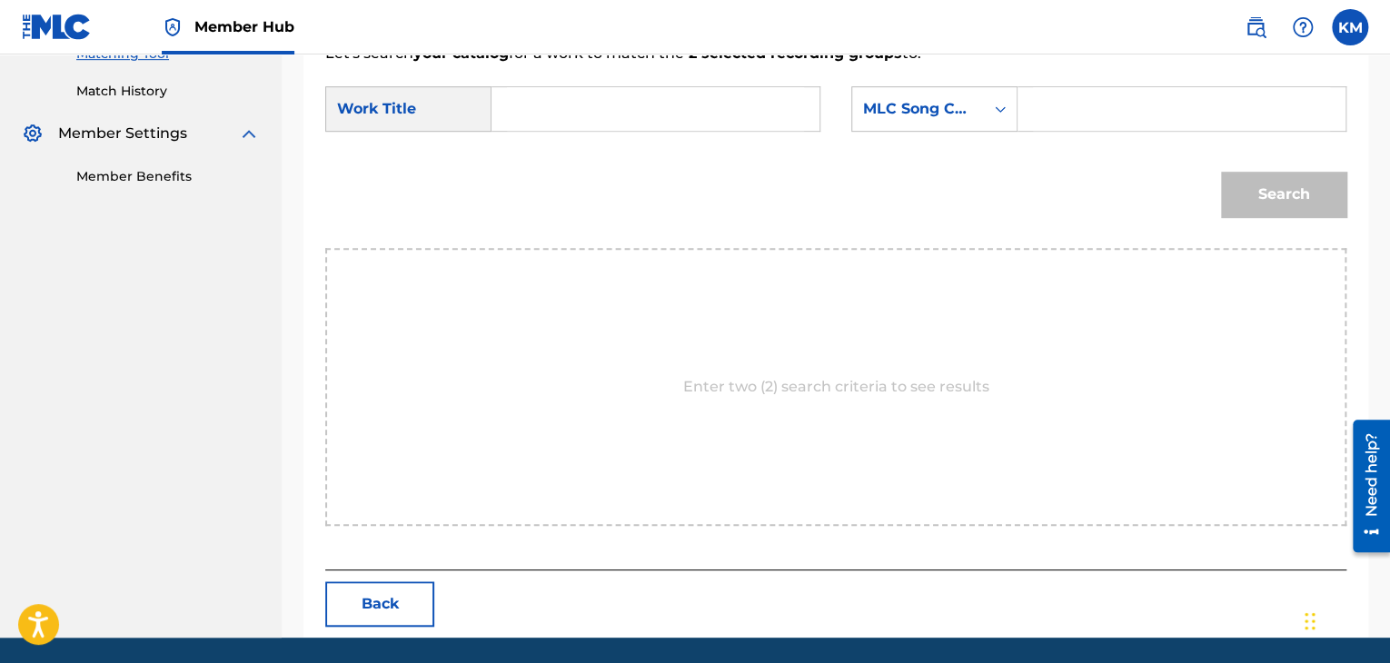
scroll to position [456, 0]
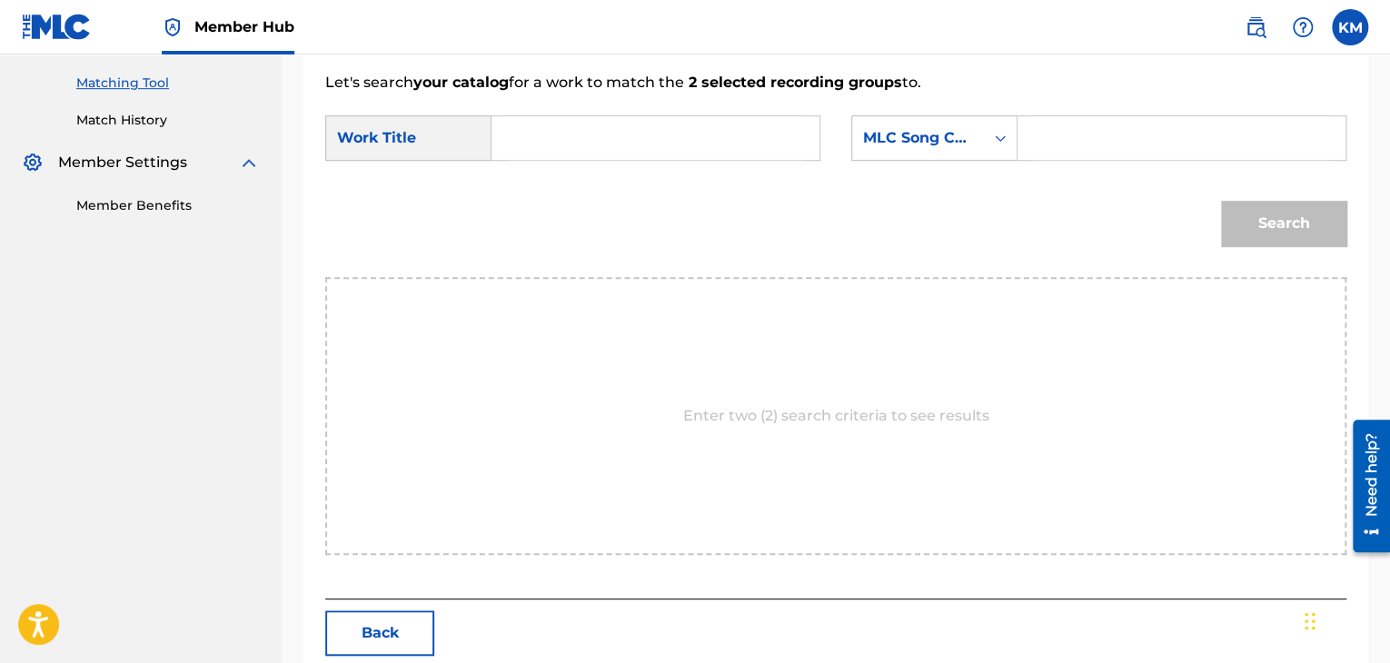
click at [527, 130] on input "Search Form" at bounding box center [655, 138] width 297 height 44
paste input "LD"
paste input "Part 2 (Baddest)"
drag, startPoint x: 550, startPoint y: 145, endPoint x: 423, endPoint y: 143, distance: 127.2
click at [423, 143] on div "SearchWithCriteria3c81f261-9e61-42f2-9a38-7b5ffacc59fb Work Title Part 2 (Badde…" at bounding box center [572, 137] width 495 height 45
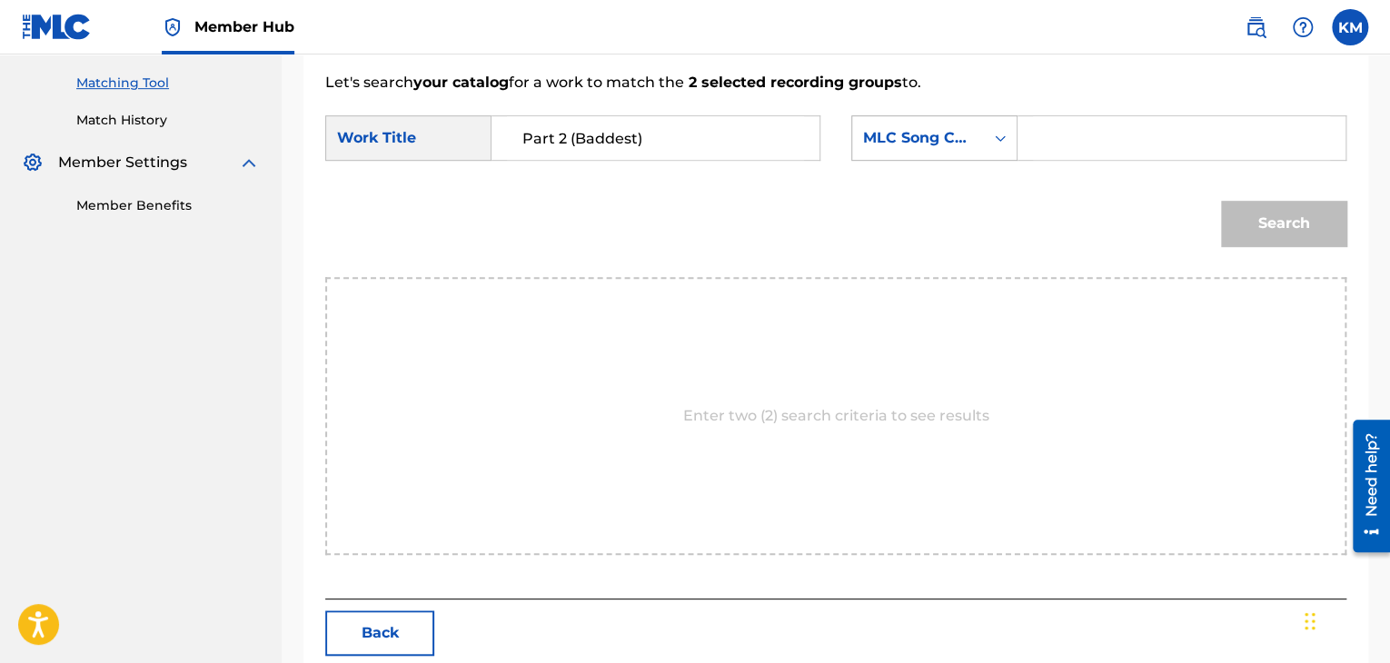
type input "Part 2 (Baddest)"
click at [996, 139] on icon "Search Form" at bounding box center [1000, 138] width 18 height 18
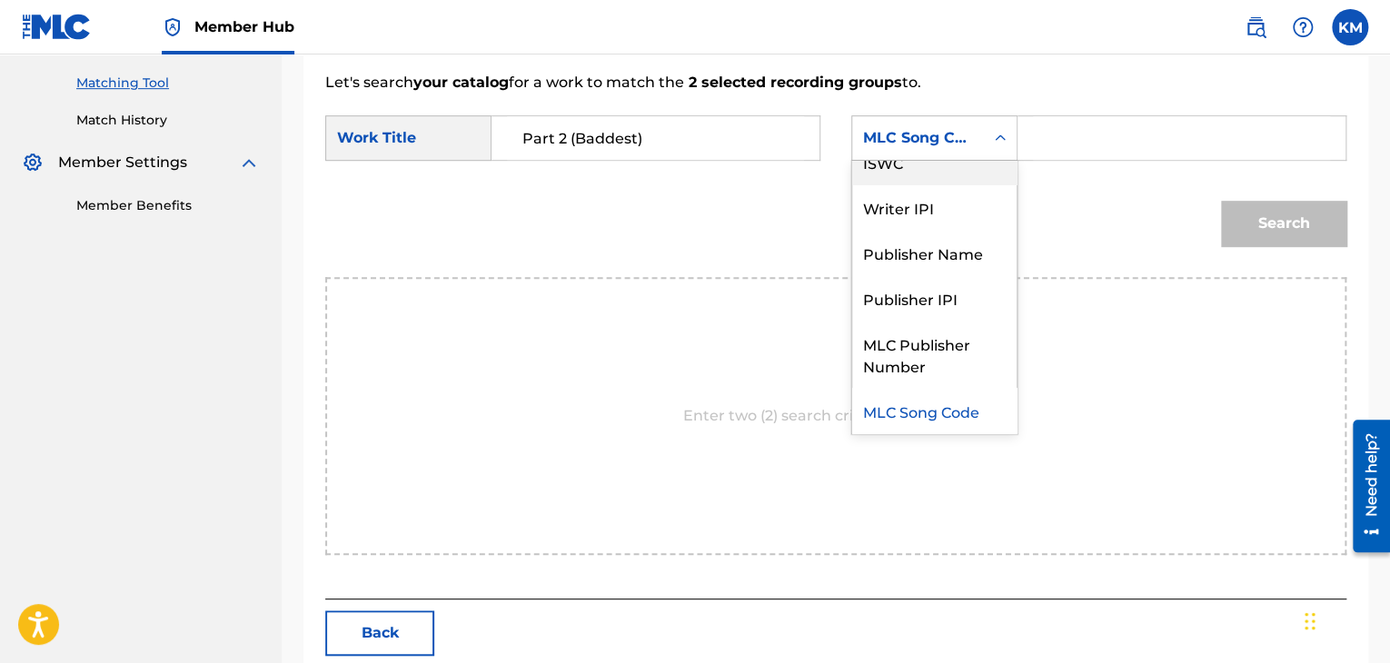
scroll to position [0, 0]
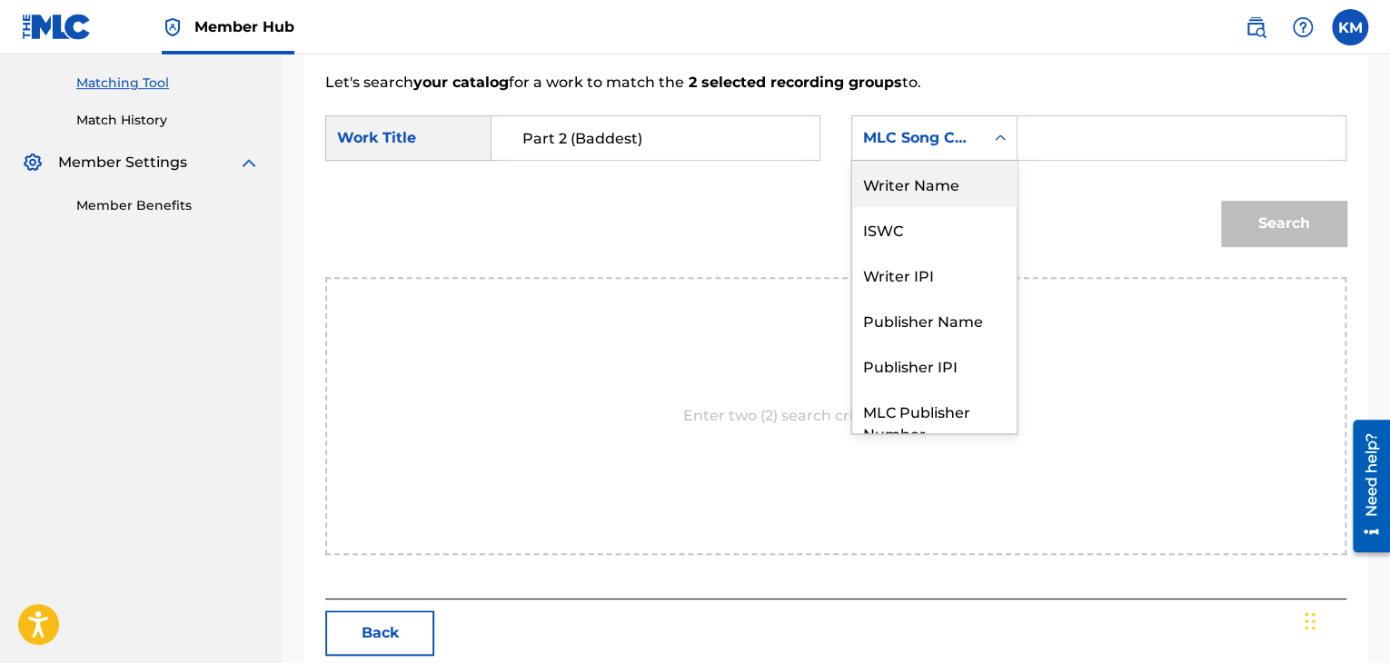
click at [934, 195] on div "Writer Name" at bounding box center [934, 183] width 164 height 45
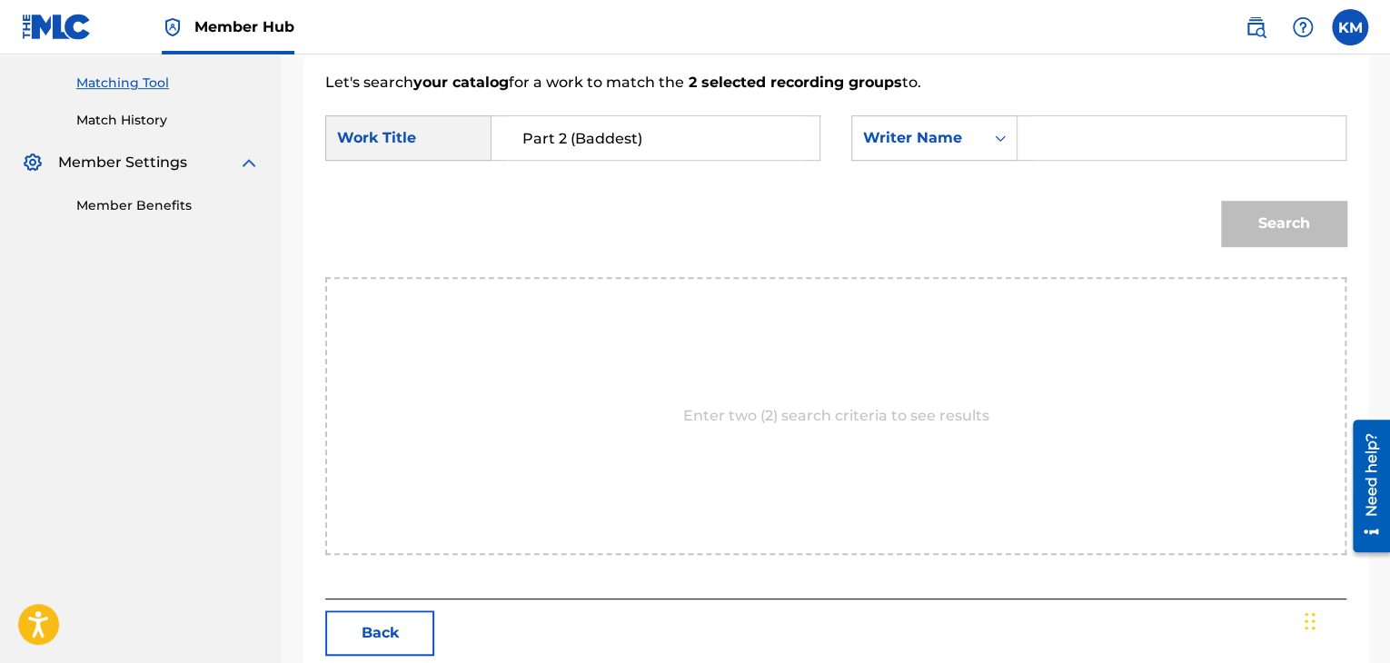
click at [1095, 140] on input "Search Form" at bounding box center [1181, 138] width 297 height 44
paste input "Ofei"
type input "Ofei"
click at [1260, 219] on button "Search" at bounding box center [1283, 223] width 125 height 45
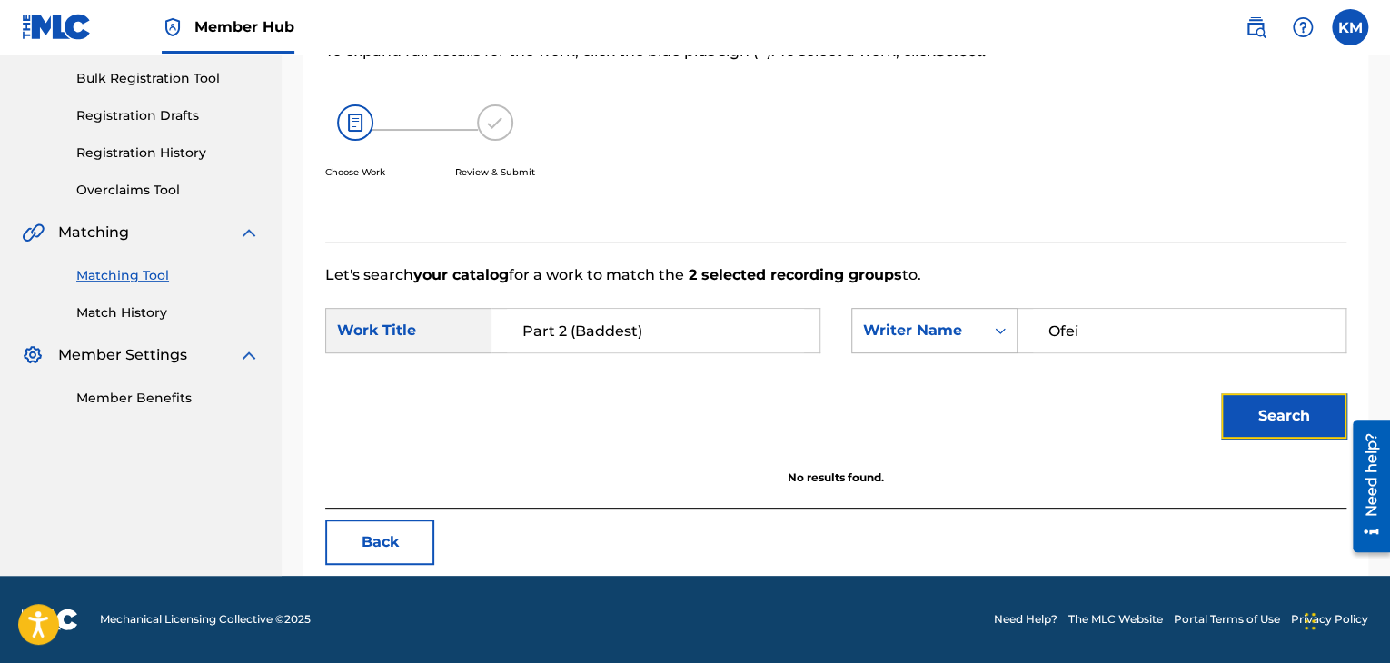
scroll to position [263, 0]
click at [128, 324] on div "Summary Catalog Works Registration Claiming Tool Individual Registration Tool B…" at bounding box center [141, 135] width 282 height 589
click at [120, 313] on link "Match History" at bounding box center [167, 312] width 183 height 19
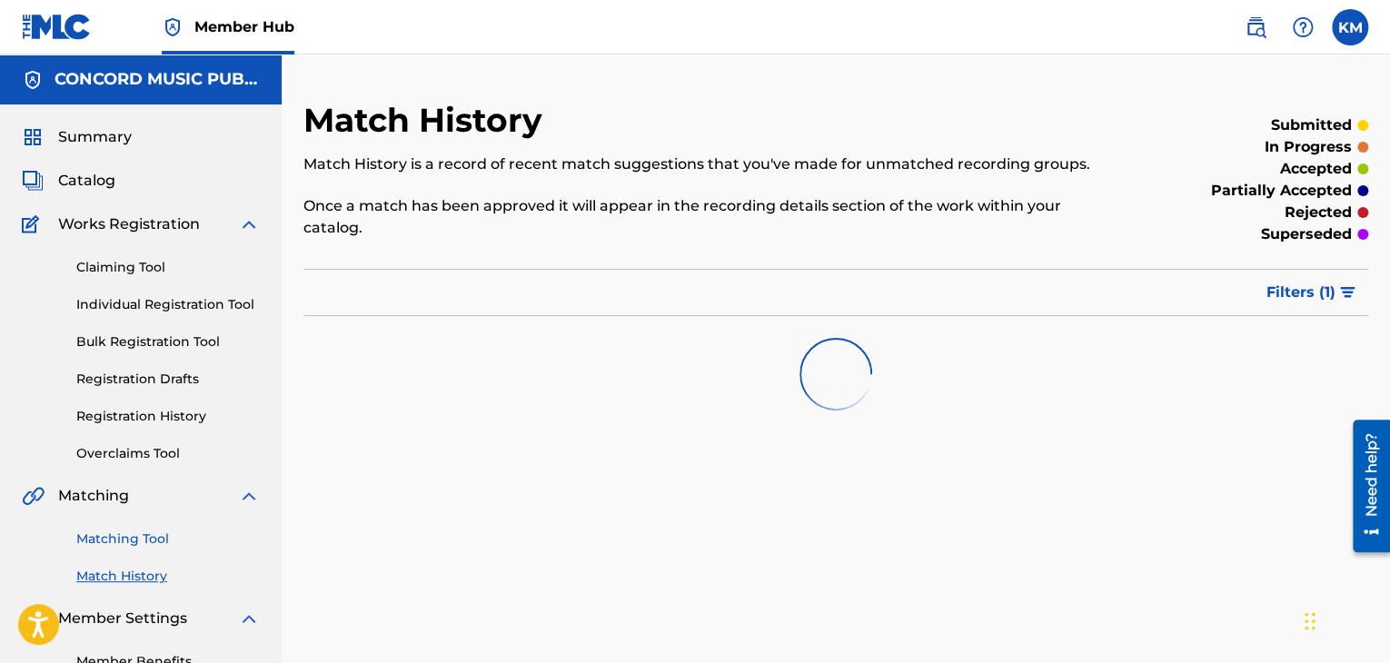
click at [149, 535] on link "Matching Tool" at bounding box center [167, 539] width 183 height 19
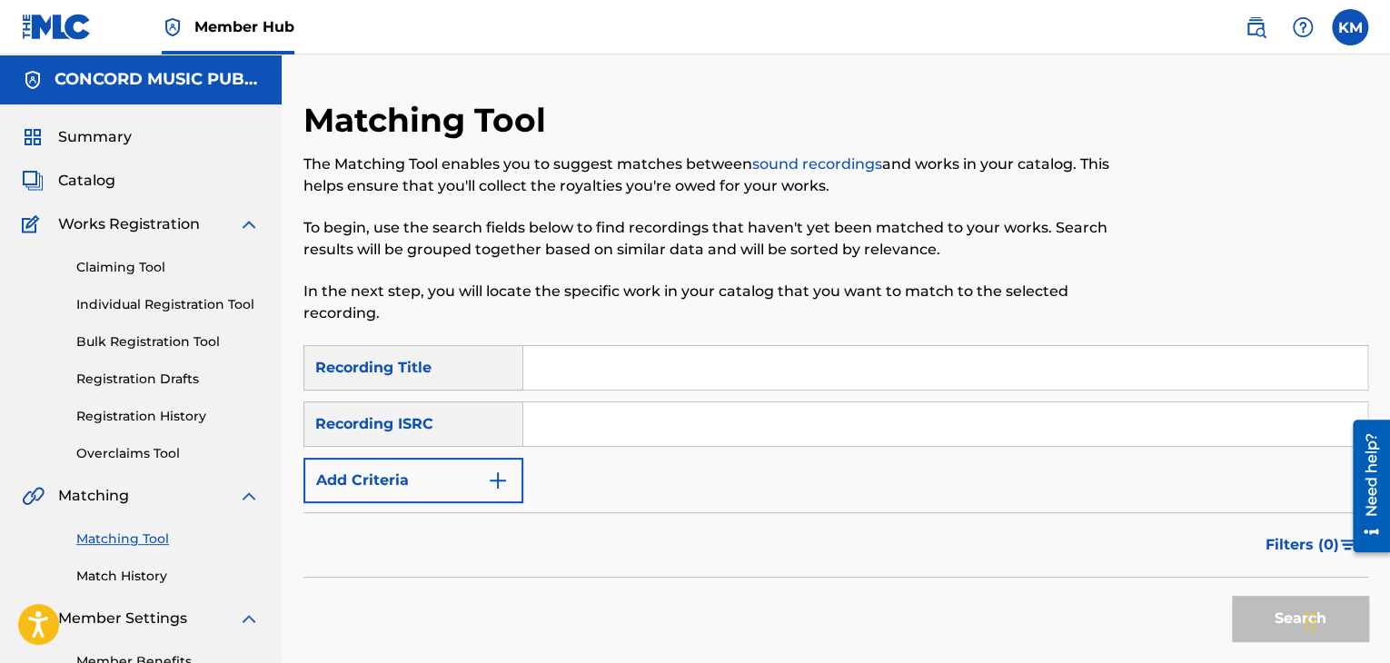
click at [589, 426] on input "Search Form" at bounding box center [945, 424] width 844 height 44
paste input "DK7W31700101"
type input "DK7W31700101"
click at [1240, 599] on button "Search" at bounding box center [1300, 618] width 136 height 45
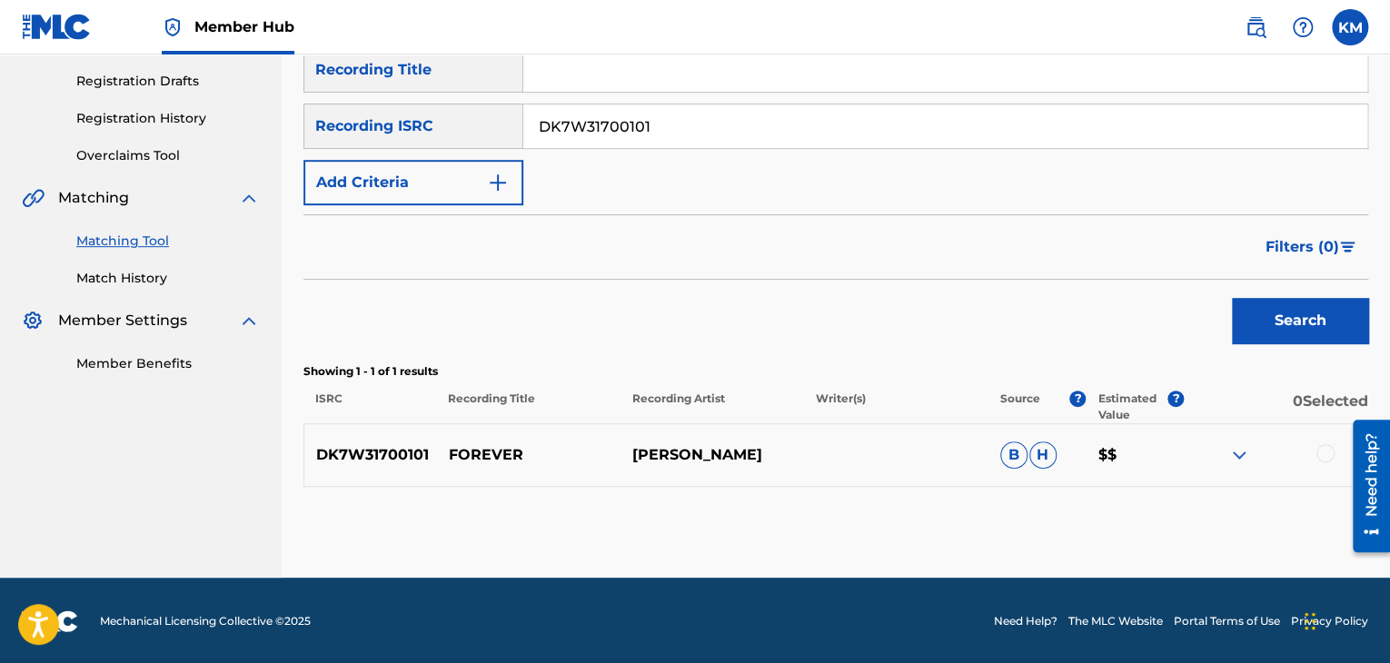
scroll to position [300, 0]
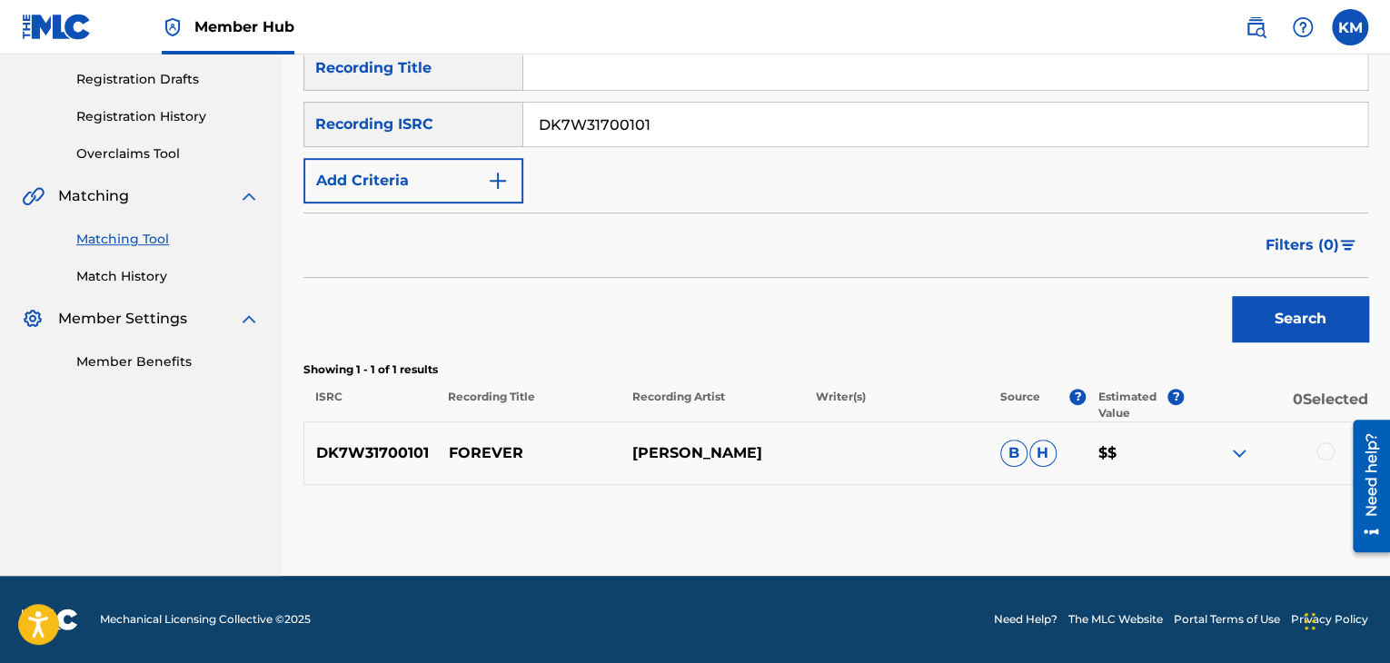
click at [1326, 448] on div at bounding box center [1325, 451] width 18 height 18
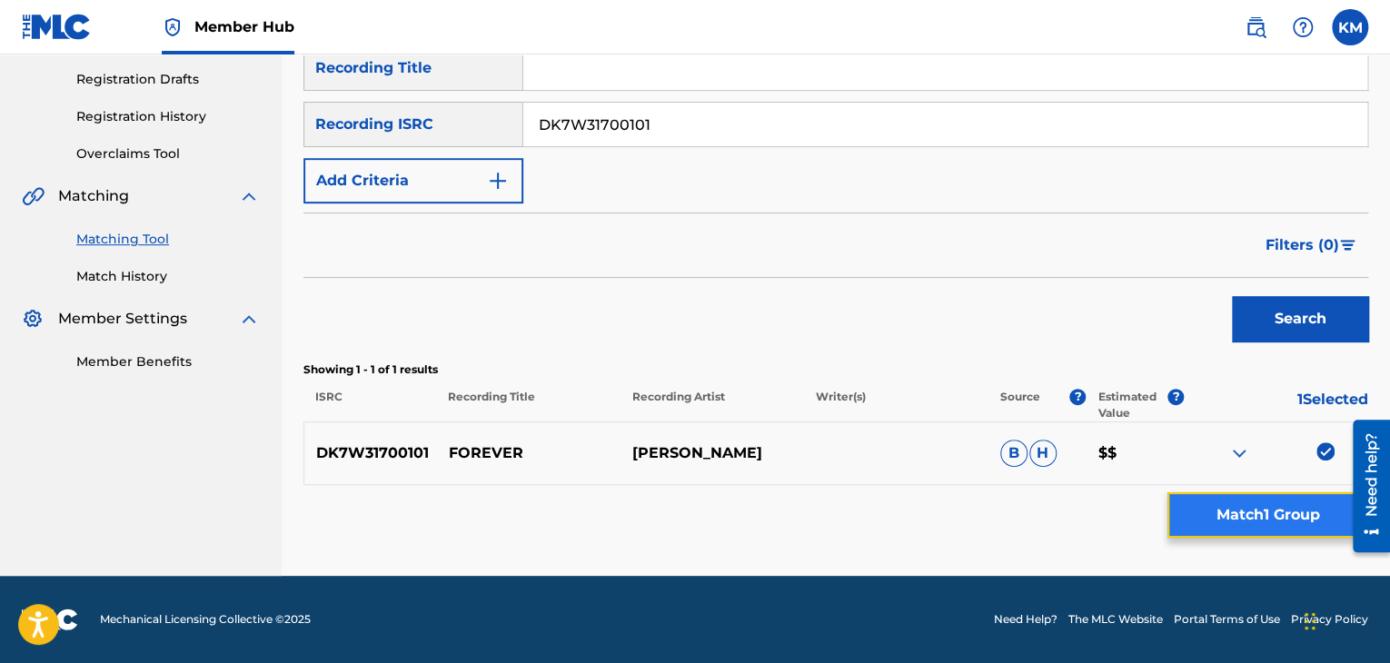
click at [1312, 507] on button "Match 1 Group" at bounding box center [1267, 514] width 201 height 45
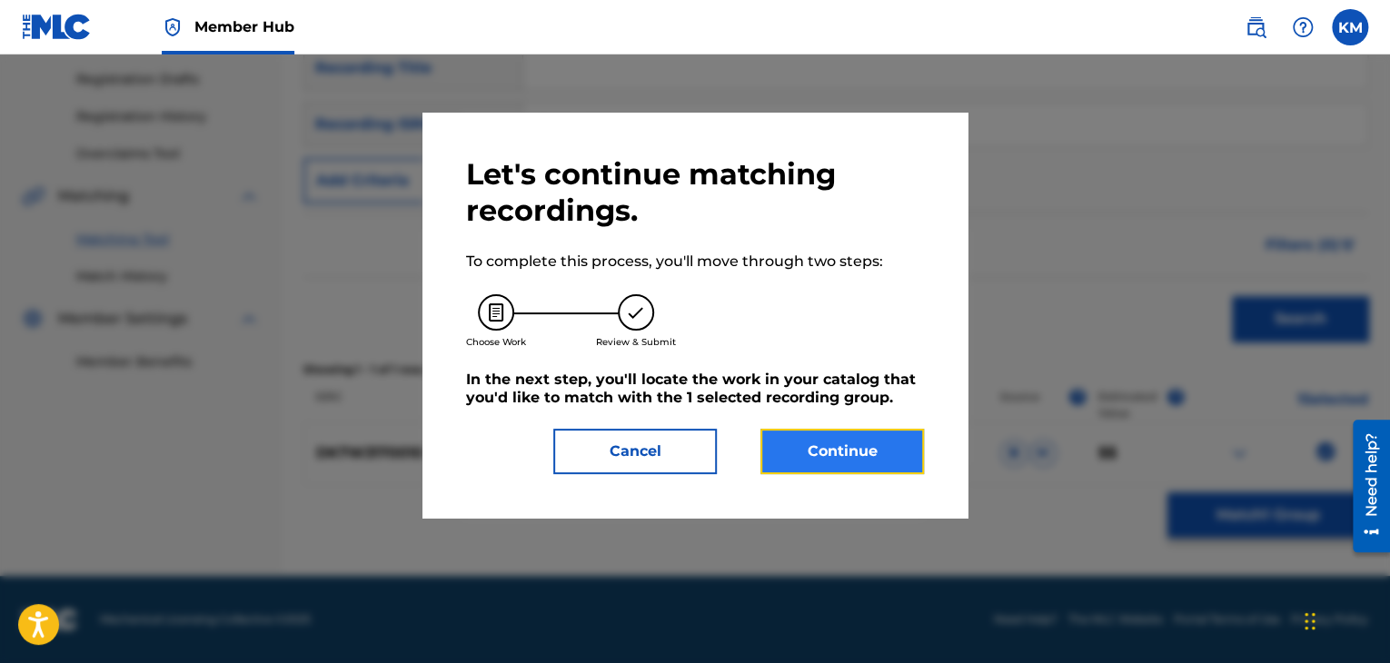
click at [807, 447] on button "Continue" at bounding box center [841, 451] width 163 height 45
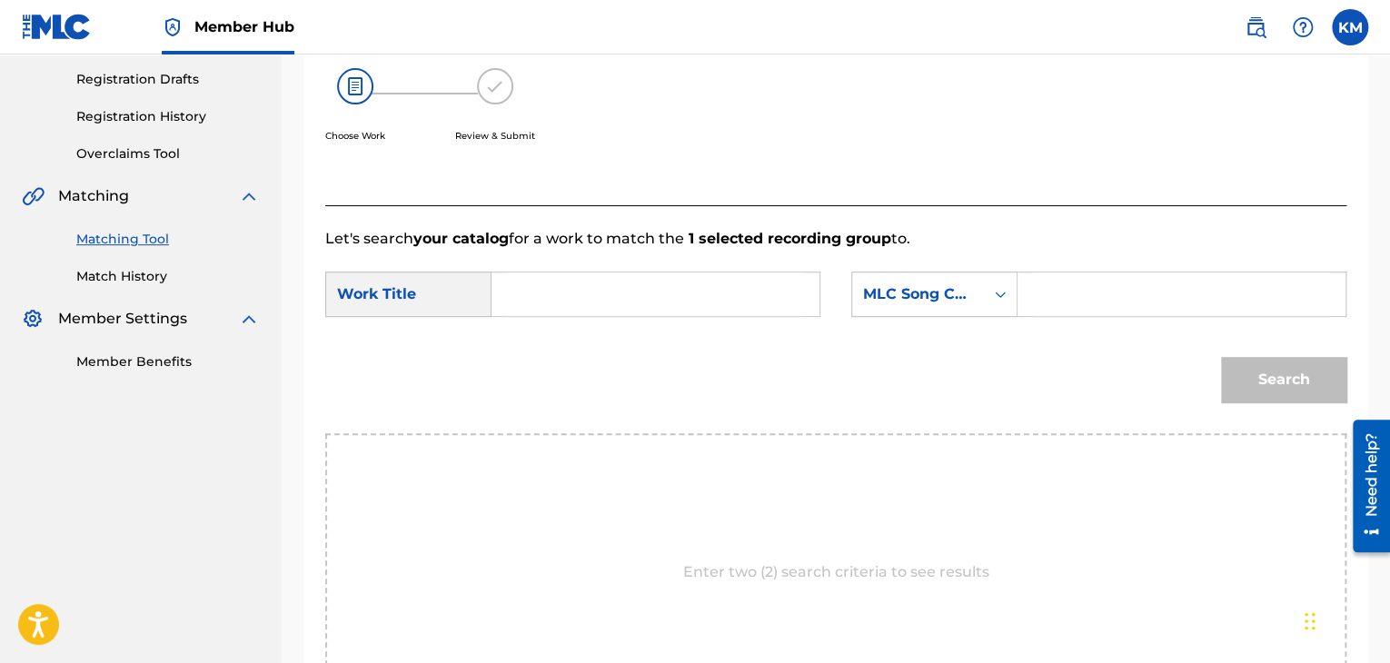
click at [625, 295] on input "Search Form" at bounding box center [655, 294] width 297 height 44
paste input "Forever"
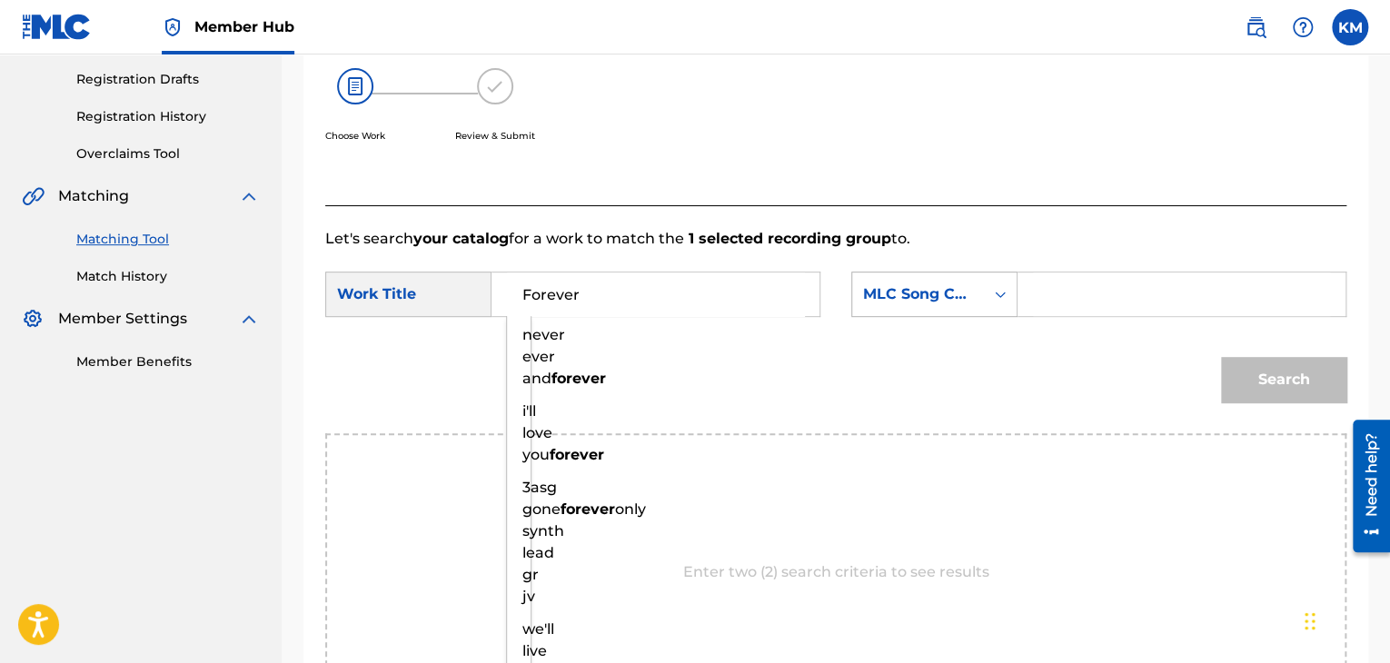
type input "Forever"
click at [993, 294] on icon "Search Form" at bounding box center [1000, 294] width 18 height 18
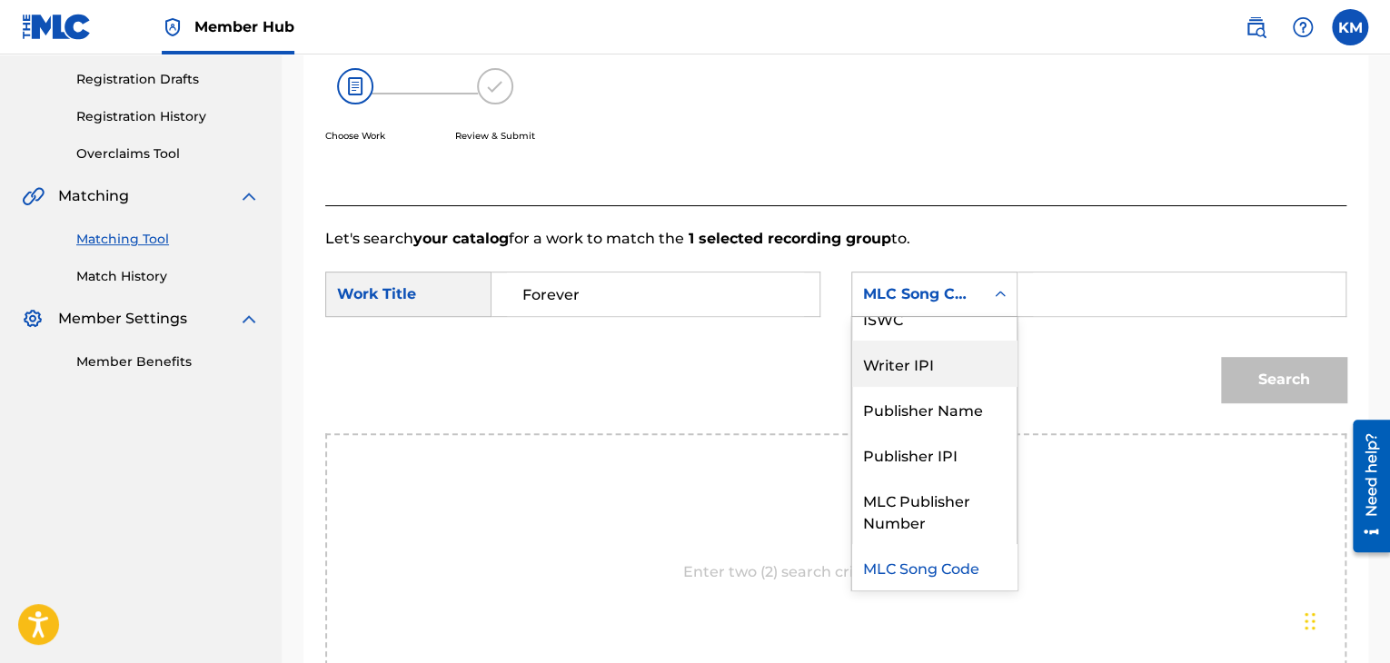
scroll to position [0, 0]
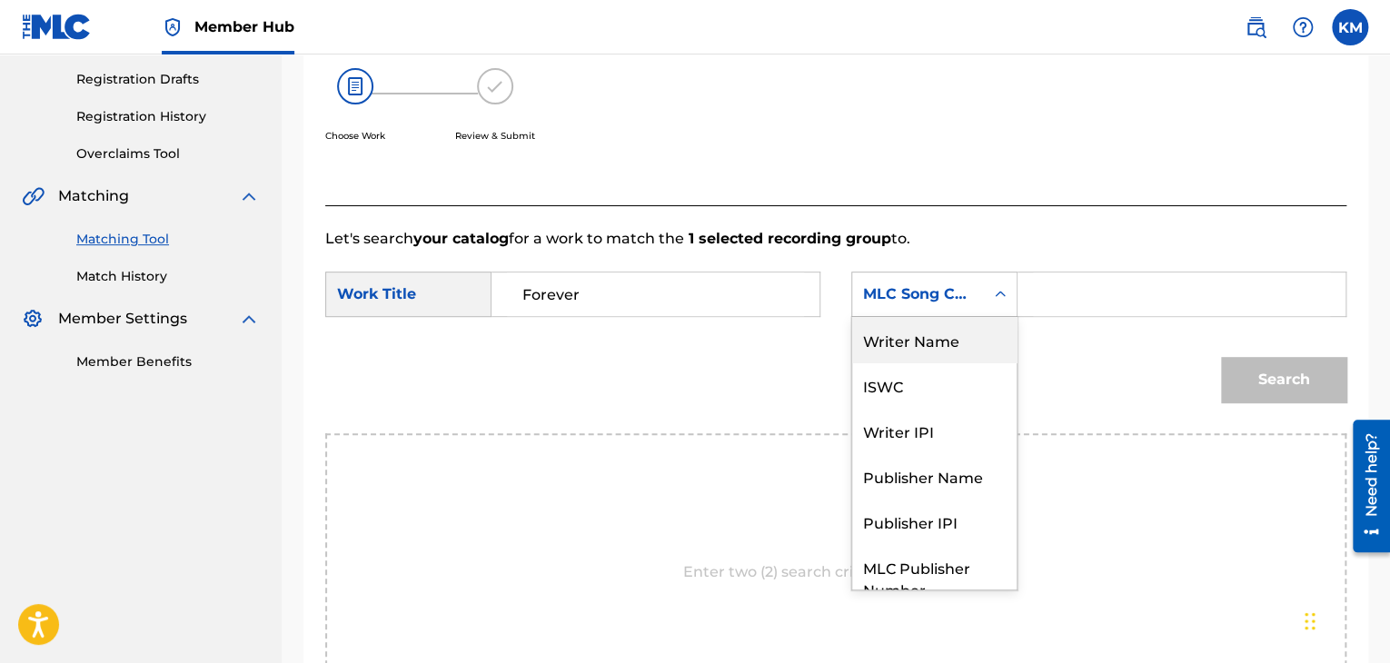
click at [933, 342] on div "Writer Name" at bounding box center [934, 339] width 164 height 45
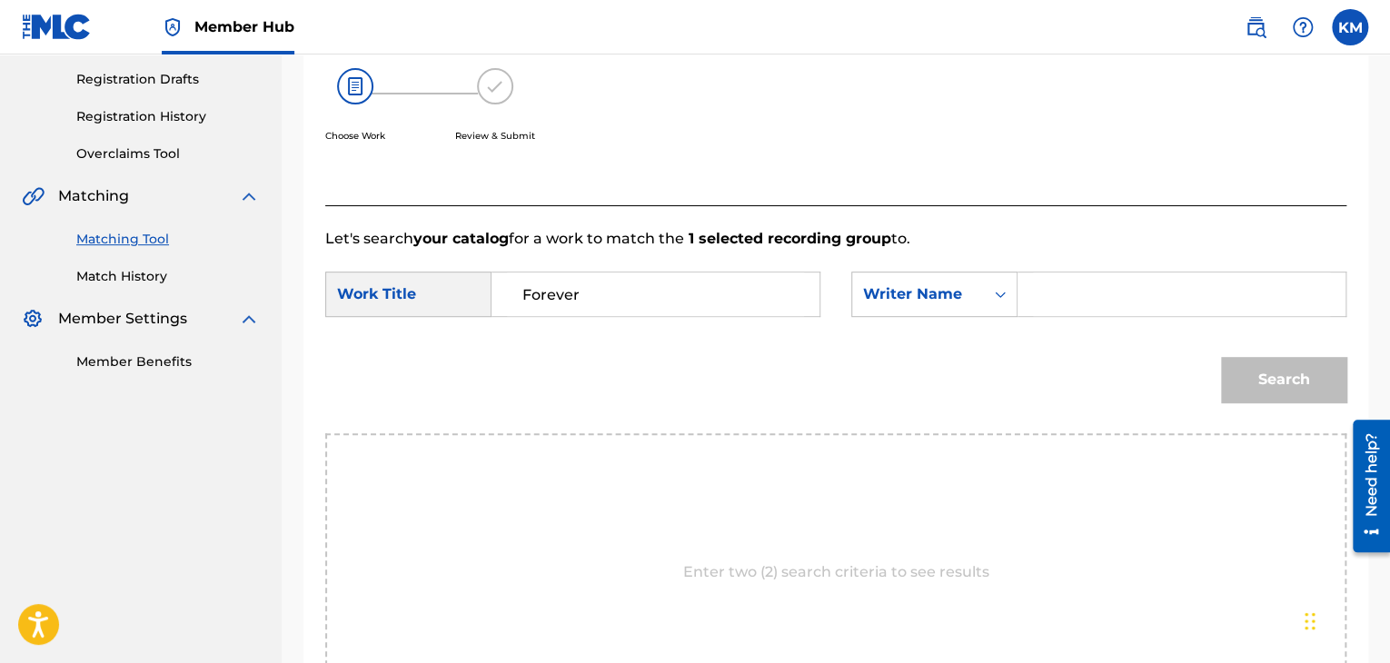
click at [1033, 281] on input "Search Form" at bounding box center [1181, 294] width 297 height 44
paste input "[PERSON_NAME]"
type input "[PERSON_NAME]"
click at [1264, 372] on button "Search" at bounding box center [1283, 379] width 125 height 45
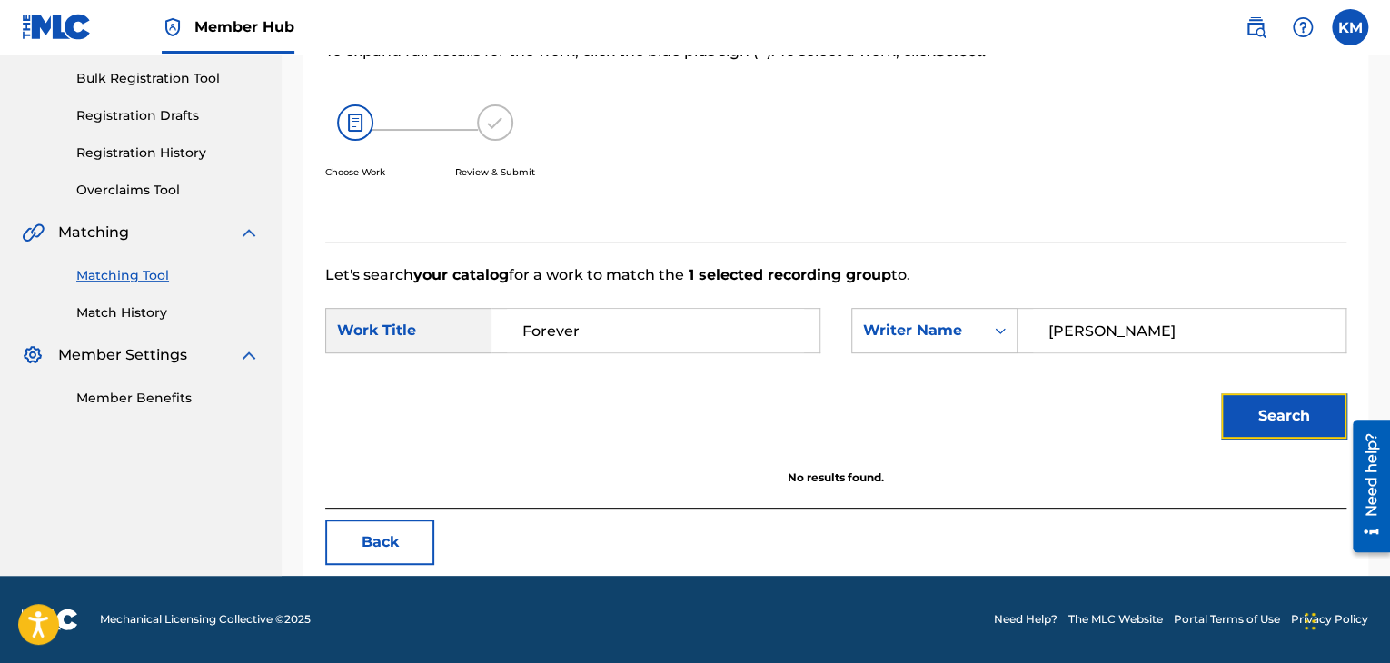
scroll to position [263, 0]
click at [116, 313] on link "Match History" at bounding box center [167, 312] width 183 height 19
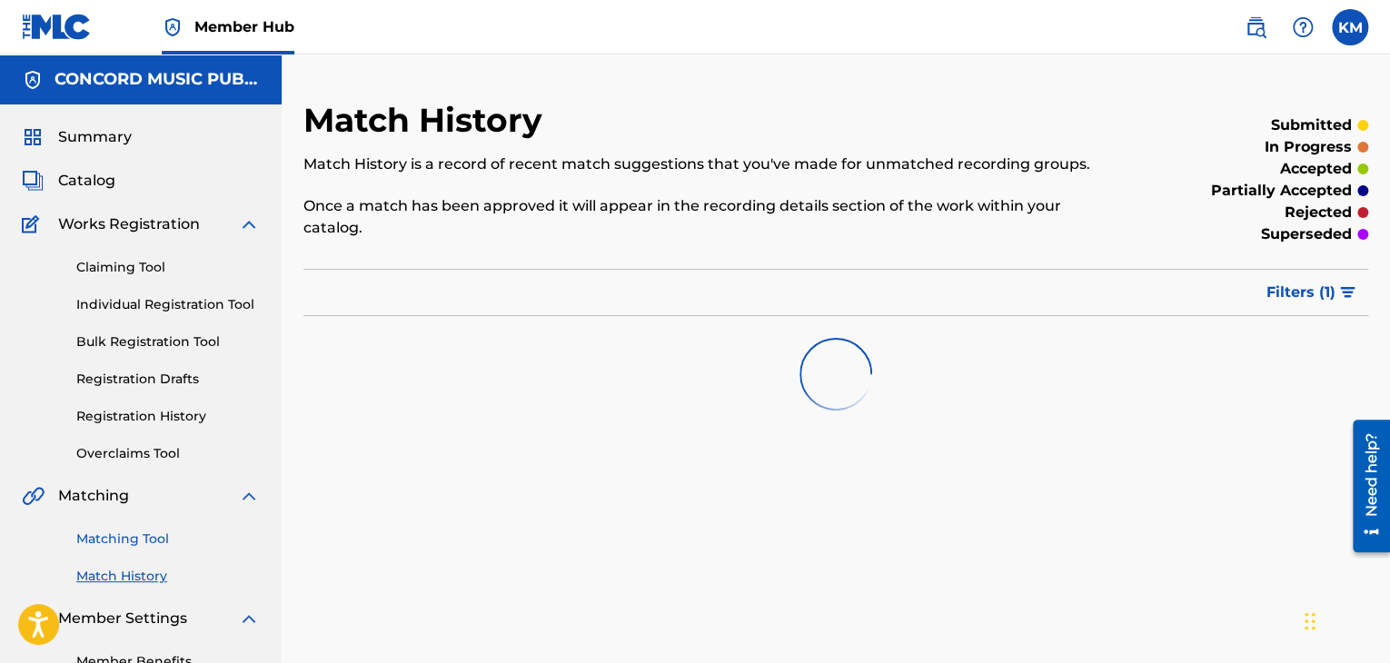
click at [160, 542] on link "Matching Tool" at bounding box center [167, 539] width 183 height 19
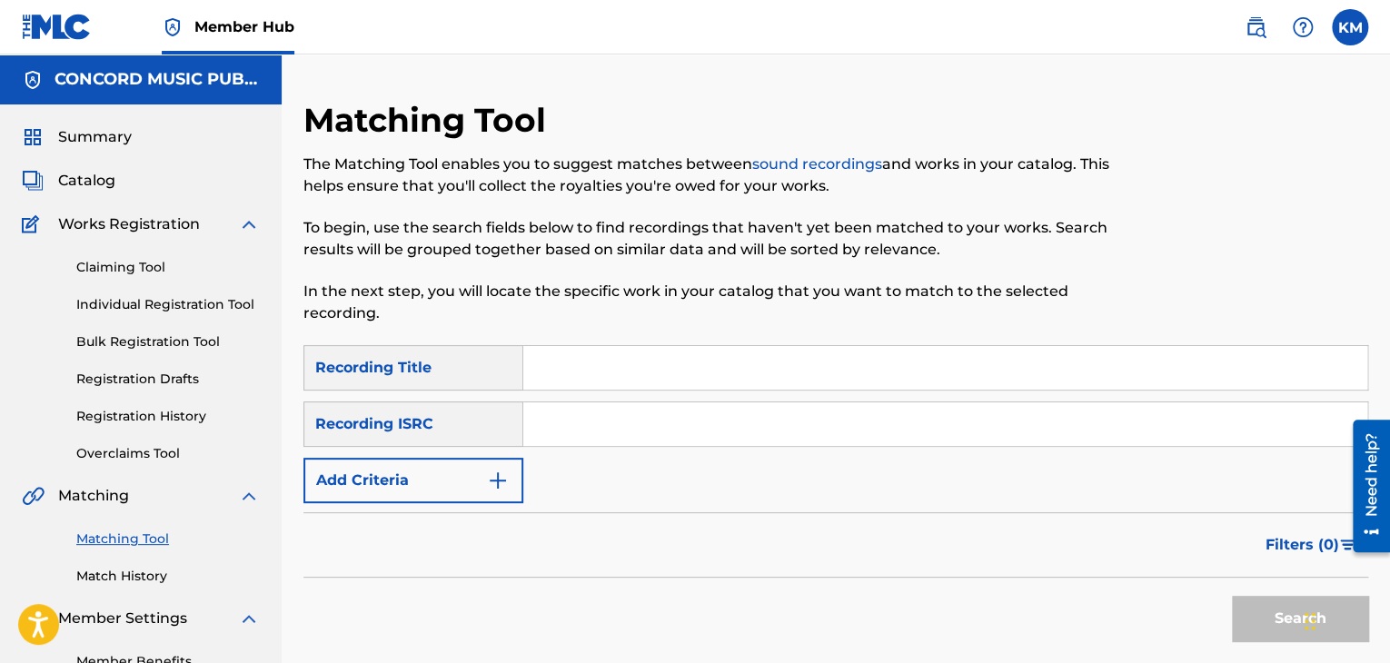
click at [610, 421] on input "Search Form" at bounding box center [945, 424] width 844 height 44
paste input "USFWP0800081"
type input "USFWP0800081"
click at [1243, 617] on button "Search" at bounding box center [1300, 618] width 136 height 45
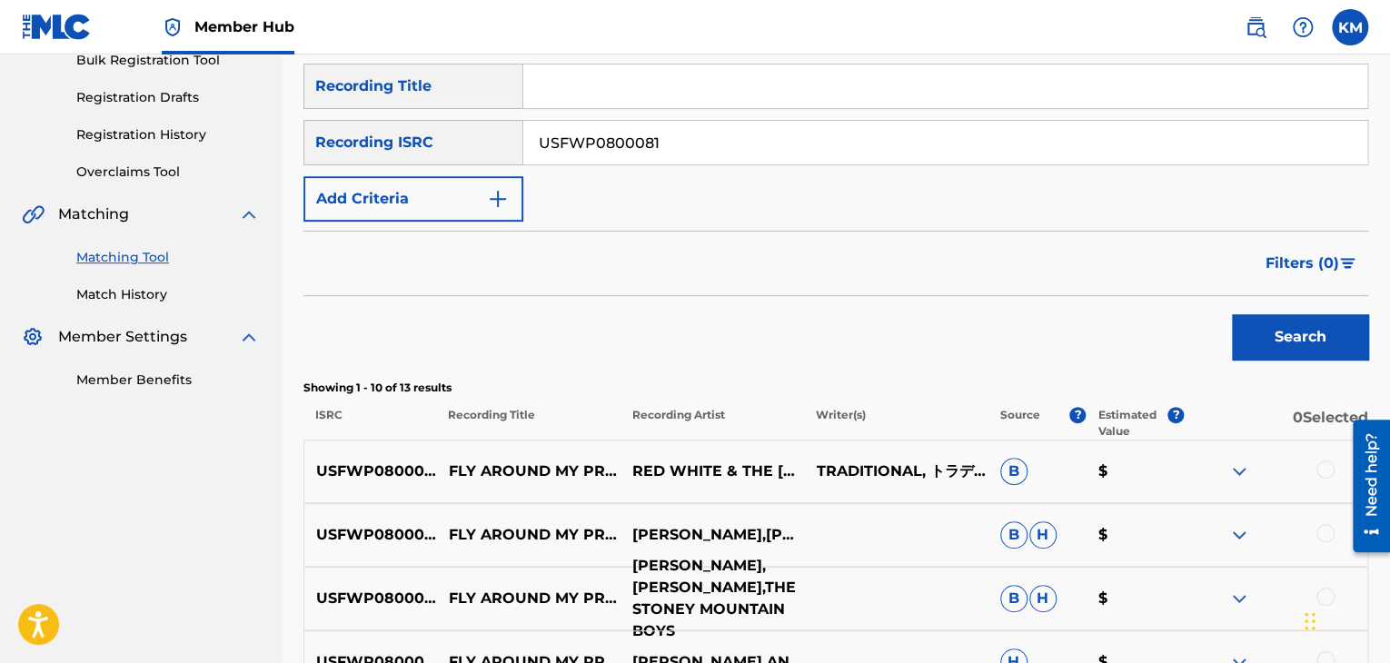
scroll to position [454, 0]
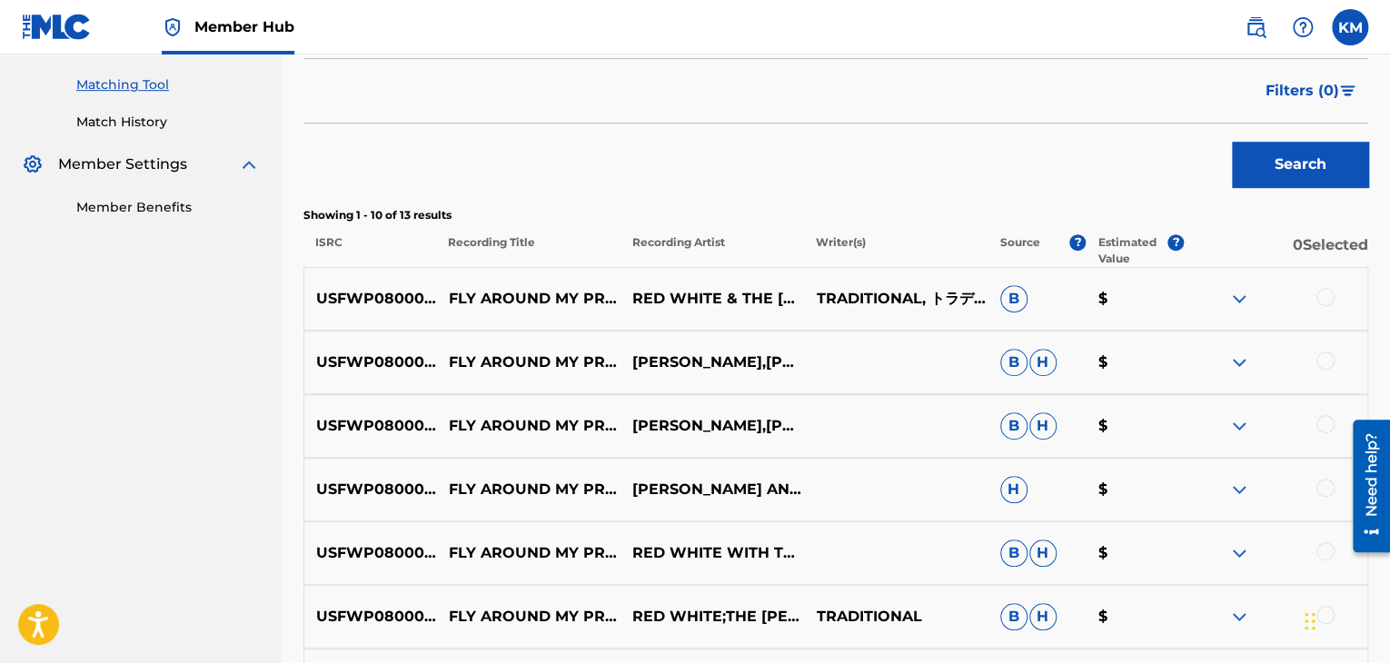
click at [1329, 297] on div at bounding box center [1325, 297] width 18 height 18
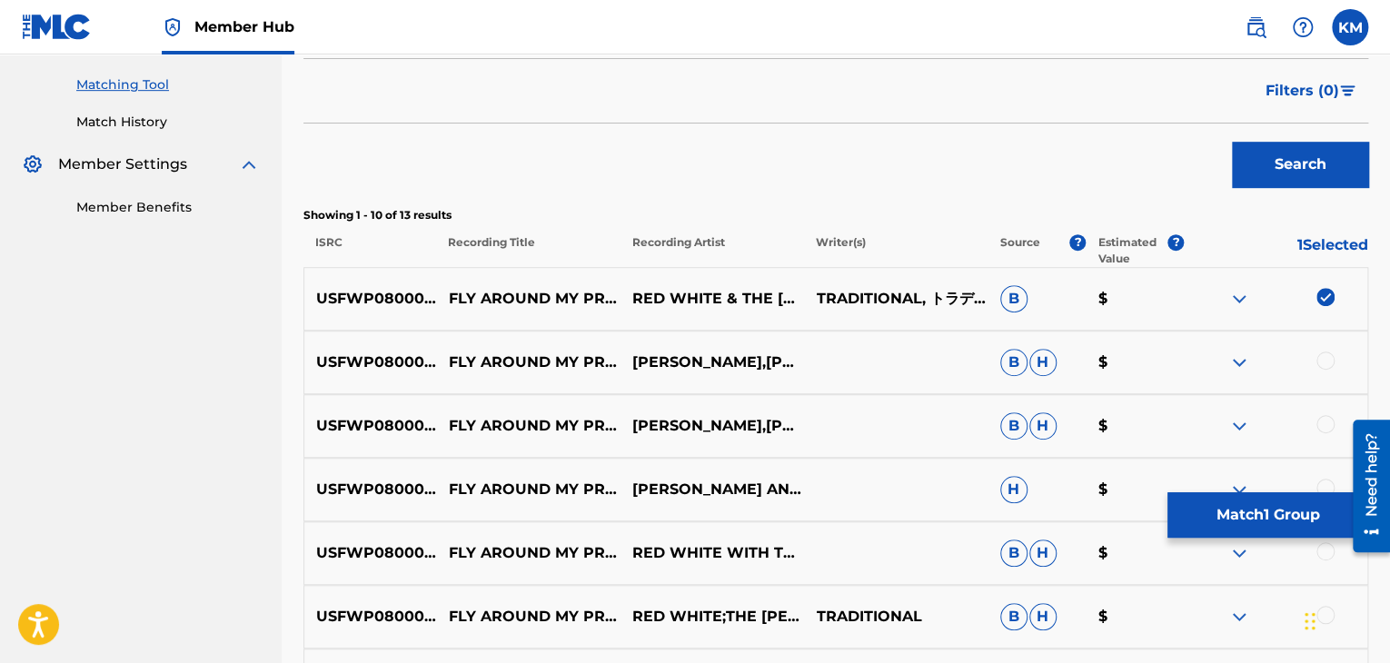
click at [1322, 360] on div at bounding box center [1325, 361] width 18 height 18
drag, startPoint x: 1313, startPoint y: 421, endPoint x: 1322, endPoint y: 423, distance: 9.5
click at [1319, 423] on div at bounding box center [1275, 426] width 183 height 22
click at [1322, 423] on div at bounding box center [1325, 424] width 18 height 18
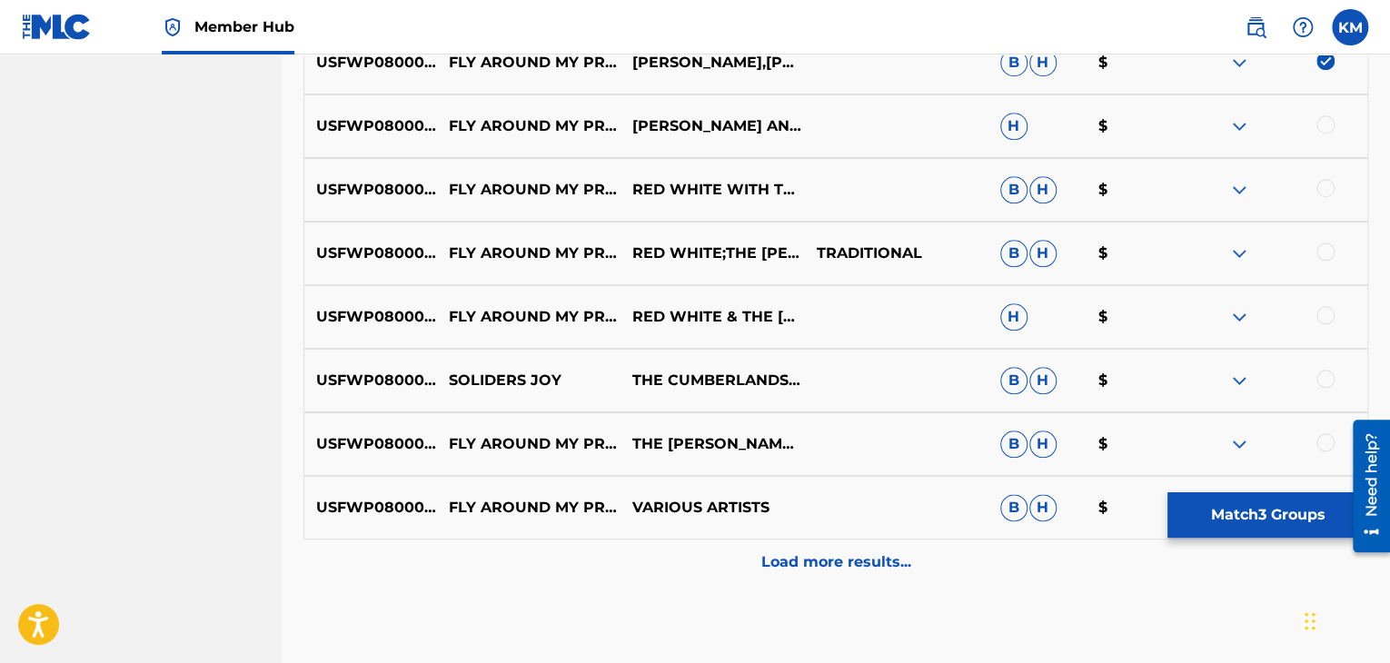
click at [1329, 117] on div at bounding box center [1325, 124] width 18 height 18
click at [1329, 183] on div at bounding box center [1325, 188] width 18 height 18
click at [1321, 248] on div at bounding box center [1325, 252] width 18 height 18
click at [1319, 310] on div at bounding box center [1325, 315] width 18 height 18
click at [1329, 444] on div at bounding box center [1325, 442] width 18 height 18
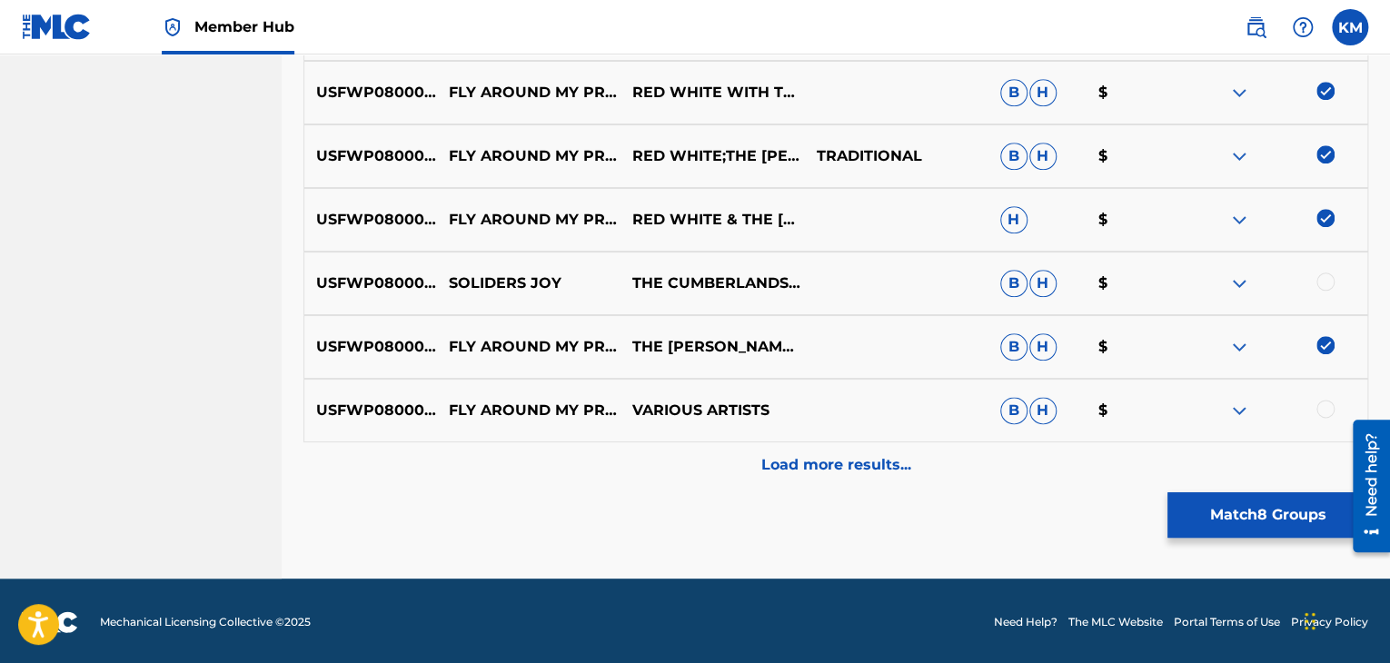
scroll to position [917, 0]
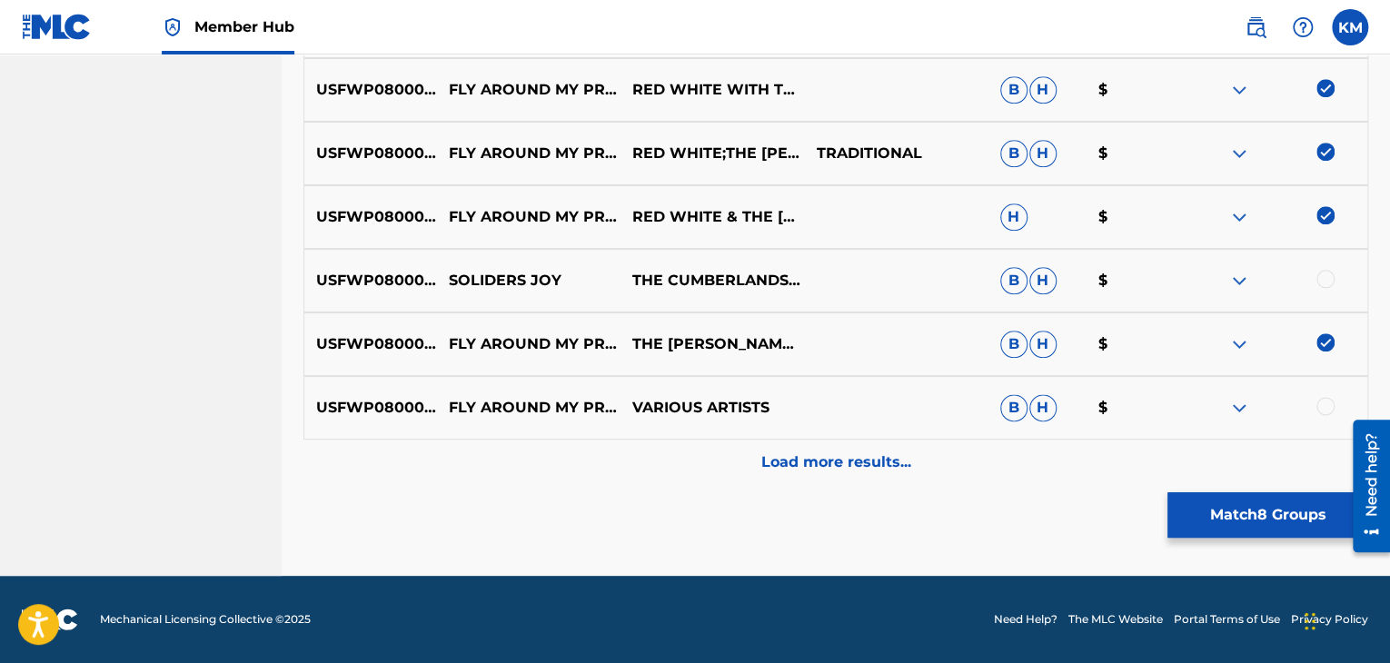
click at [1320, 401] on div at bounding box center [1325, 406] width 18 height 18
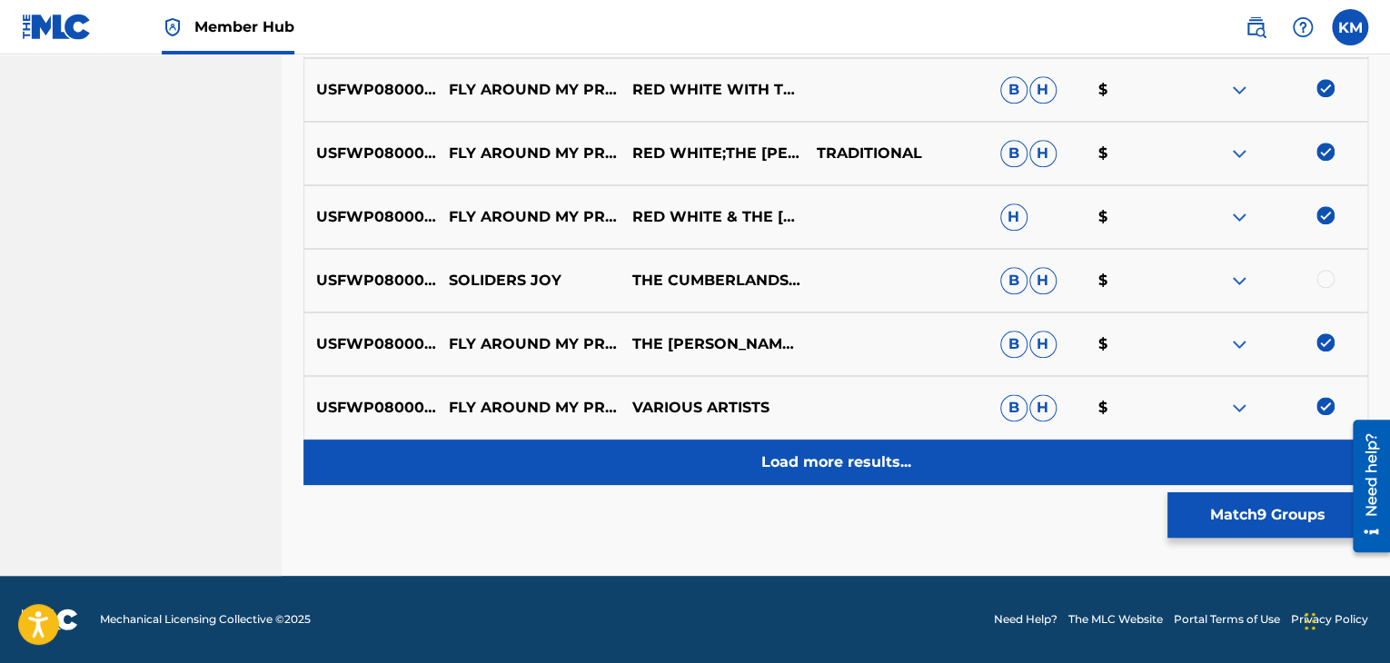
click at [792, 473] on div "Load more results..." at bounding box center [835, 462] width 1065 height 45
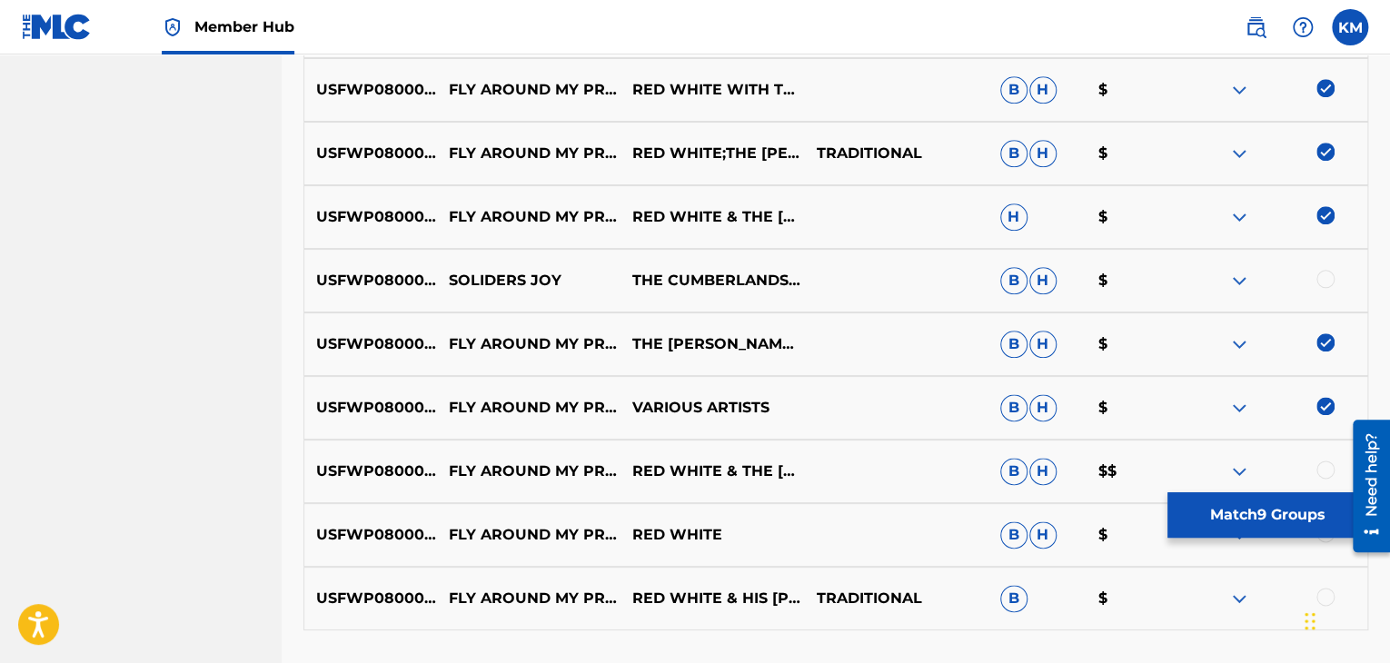
scroll to position [1063, 0]
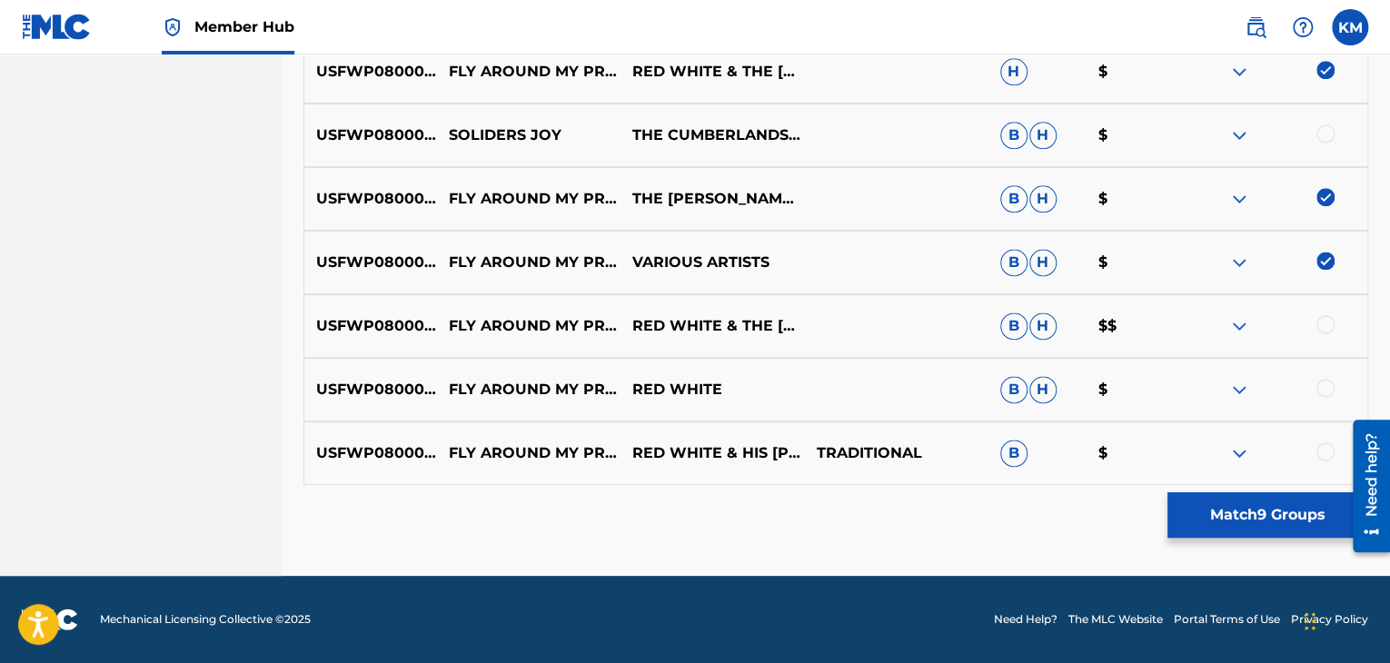
click at [1323, 324] on div at bounding box center [1325, 324] width 18 height 18
click at [1323, 381] on div at bounding box center [1325, 388] width 18 height 18
click at [1326, 455] on div at bounding box center [1325, 451] width 18 height 18
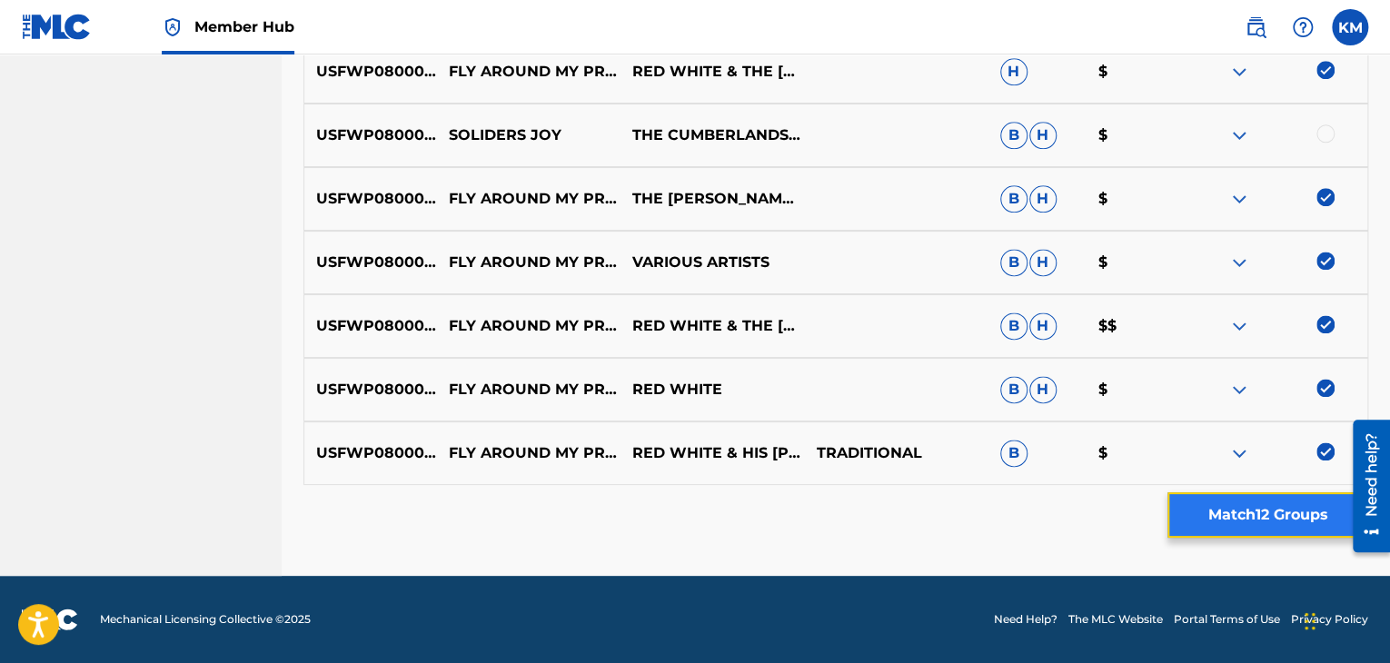
click at [1281, 508] on button "Match 12 Groups" at bounding box center [1267, 514] width 201 height 45
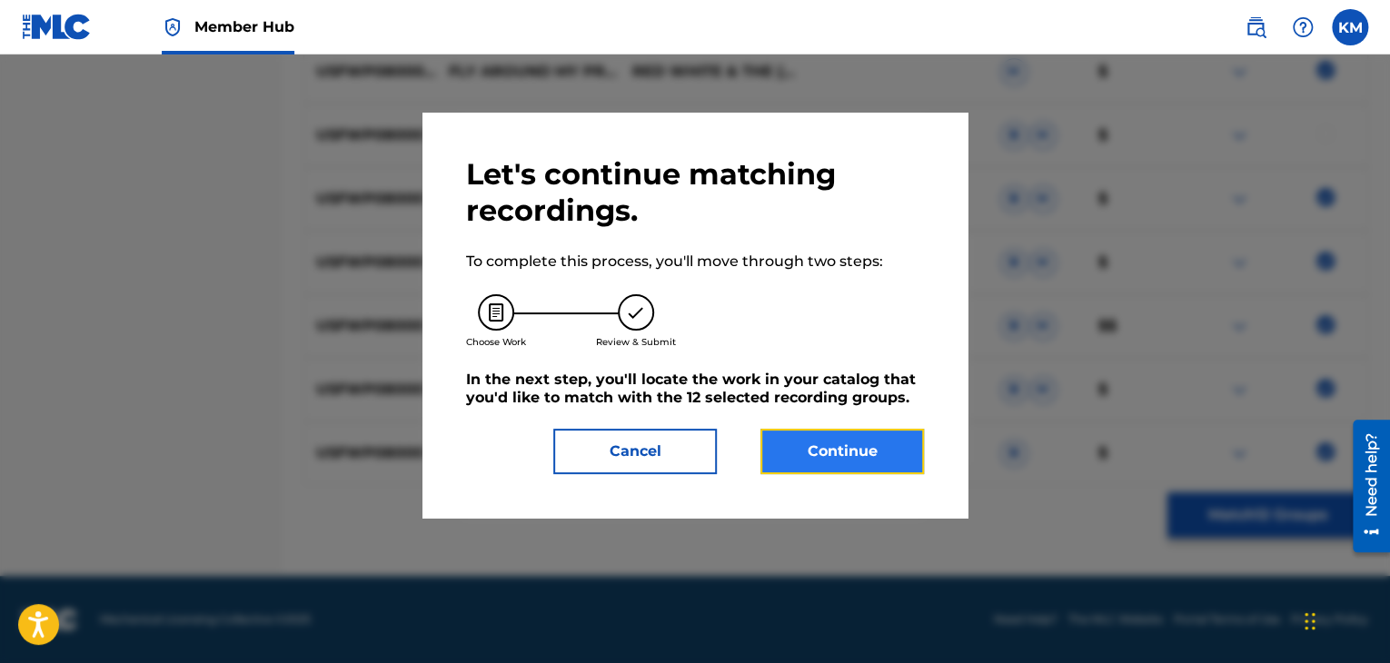
click at [833, 453] on button "Continue" at bounding box center [841, 451] width 163 height 45
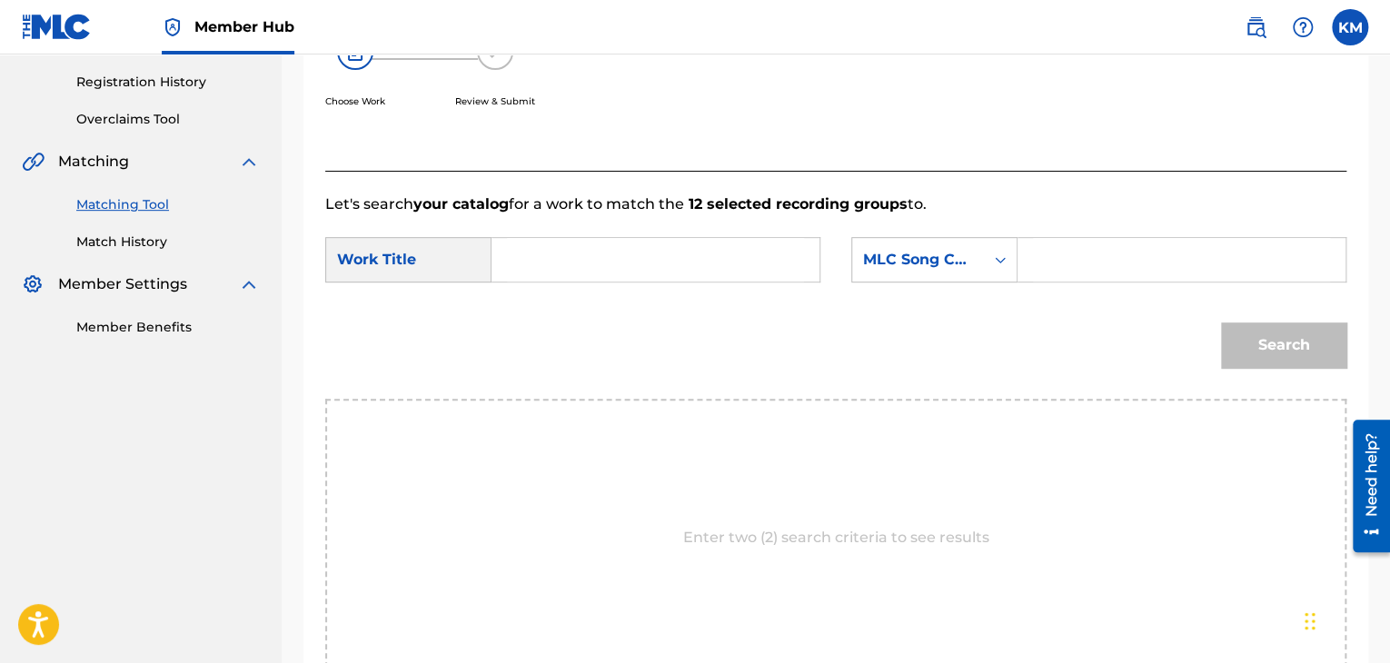
scroll to position [183, 0]
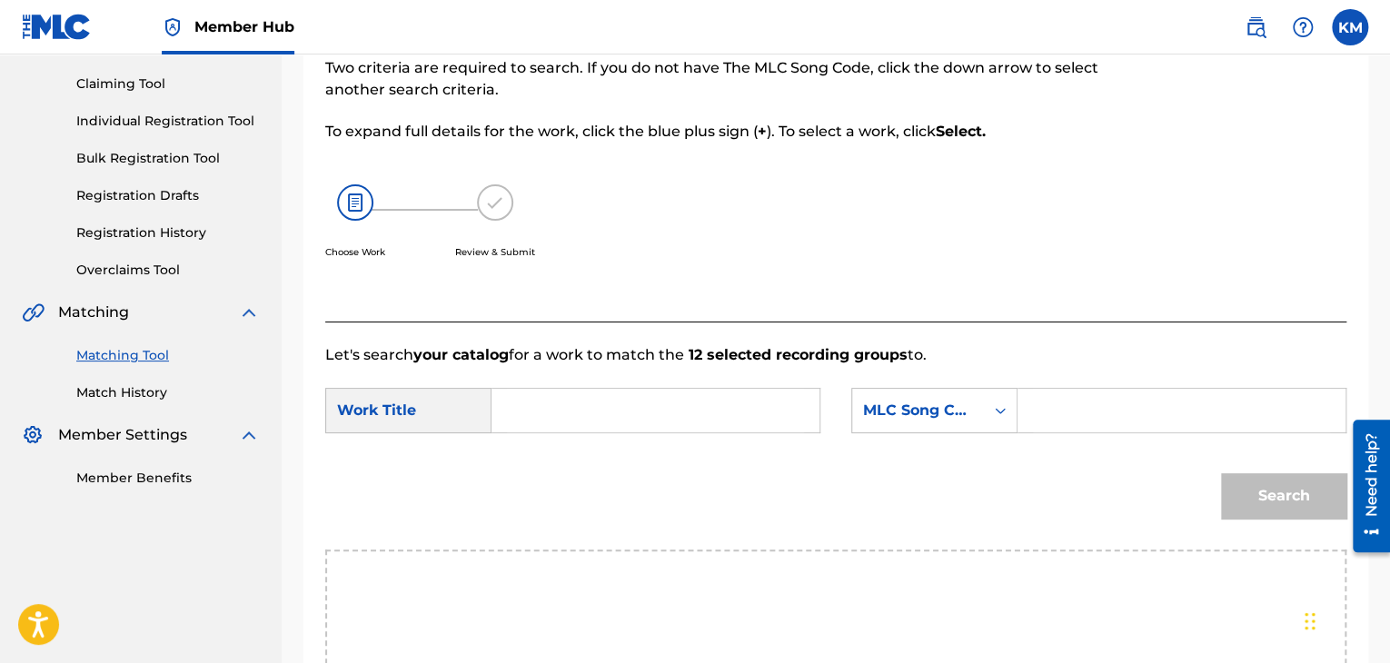
click at [589, 421] on input "Search Form" at bounding box center [655, 411] width 297 height 44
paste input "Fly Around My Pretty Little Miss"
type input "Fly Around My Pretty Little Miss"
click at [997, 401] on icon "Search Form" at bounding box center [1000, 410] width 18 height 18
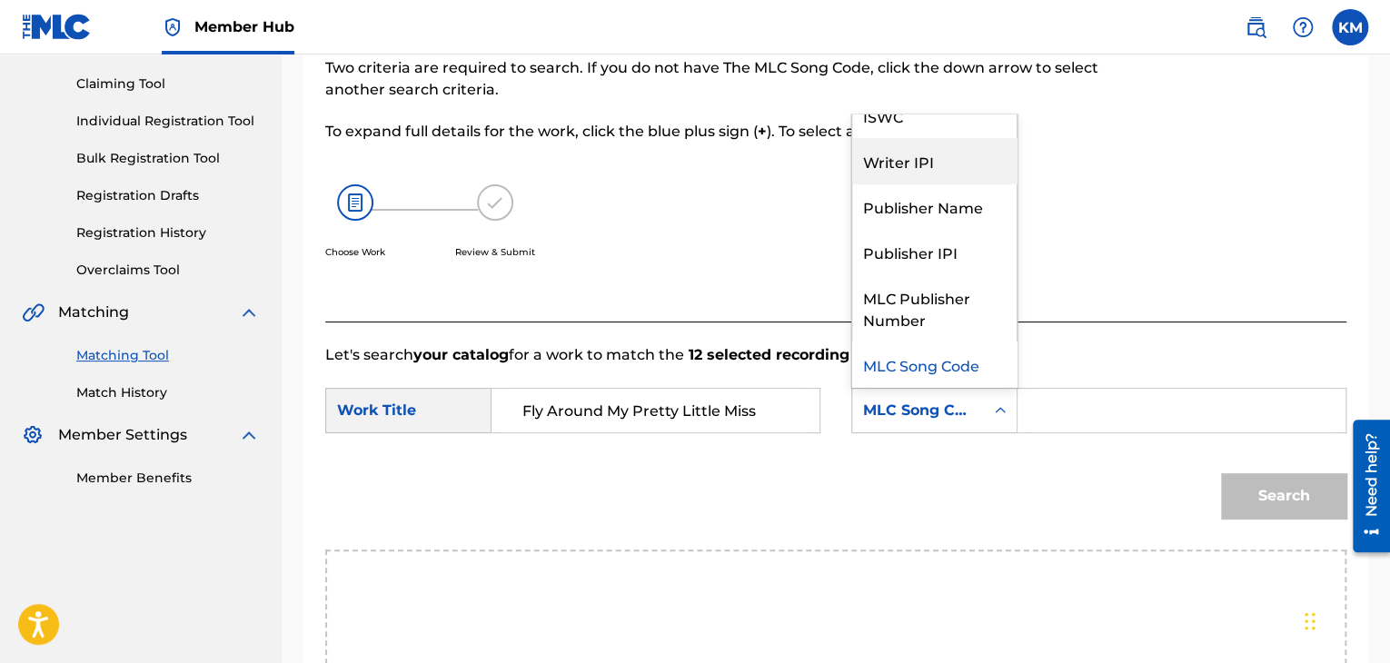
scroll to position [0, 0]
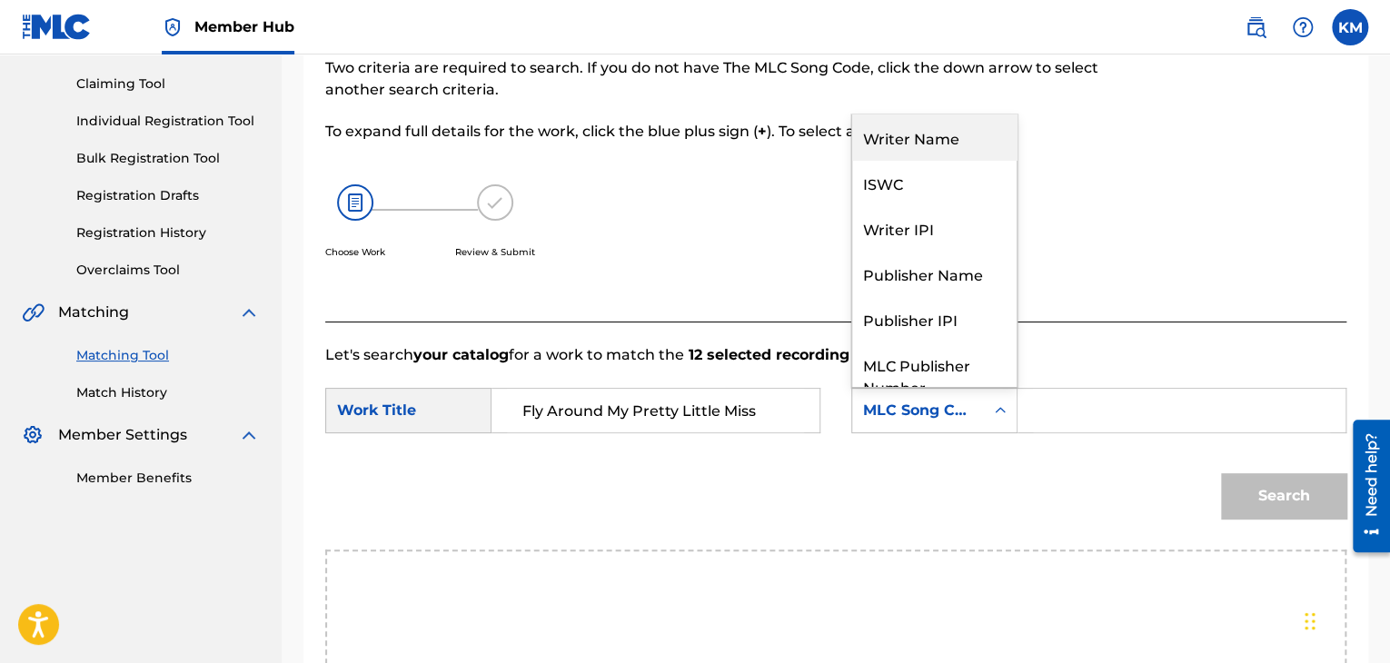
click at [878, 150] on div "Writer Name" at bounding box center [934, 136] width 164 height 45
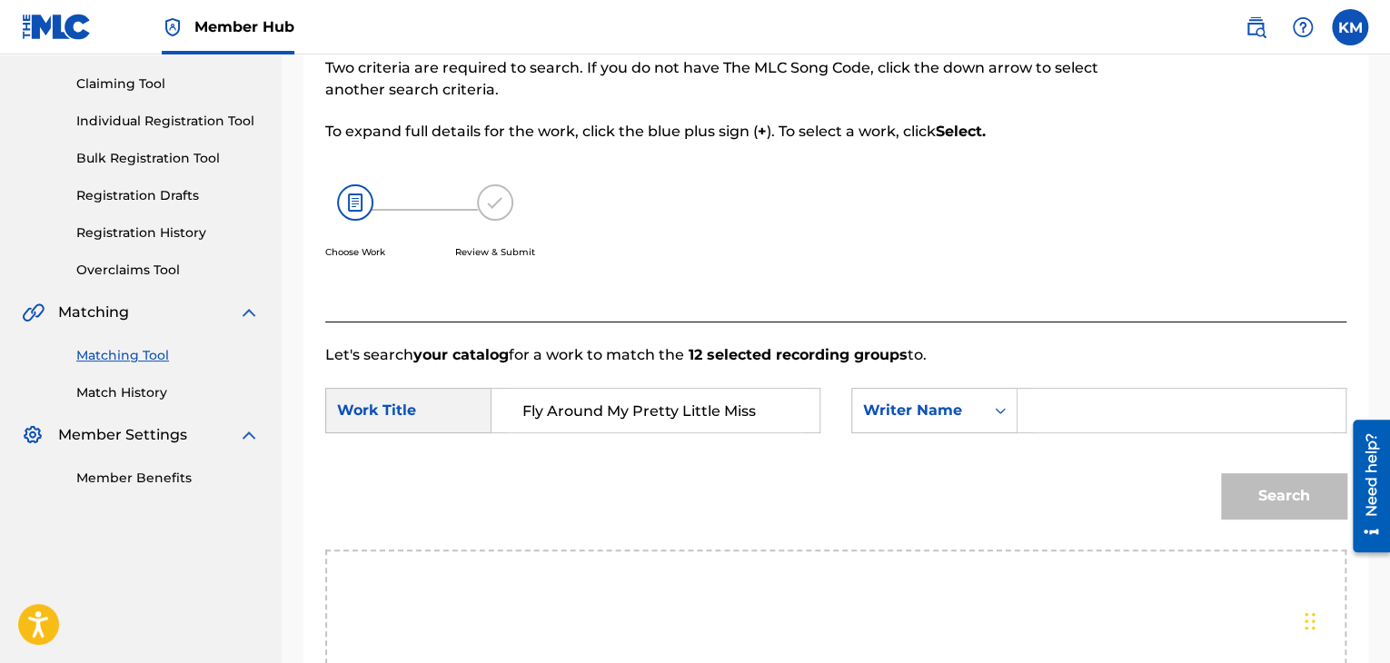
click at [1067, 411] on input "Search Form" at bounding box center [1181, 411] width 297 height 44
paste input "Martsch"
type input "Martsch"
click at [1266, 497] on button "Search" at bounding box center [1283, 495] width 125 height 45
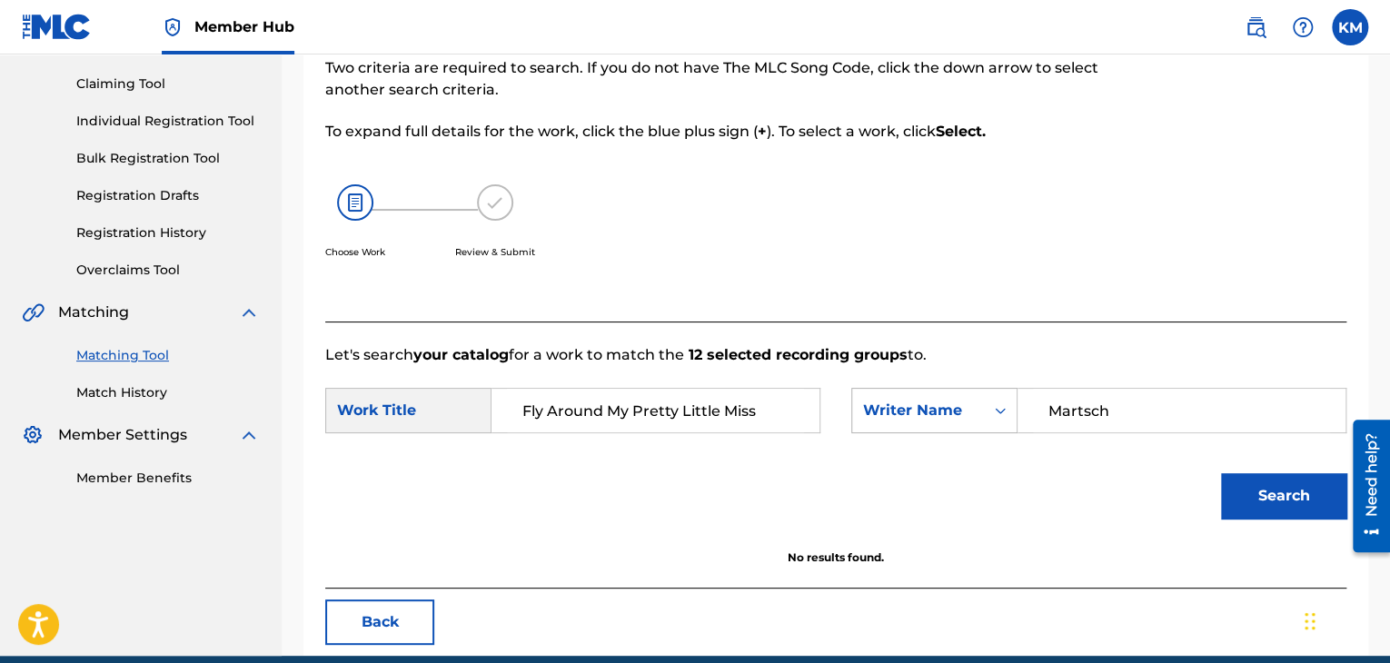
click at [1004, 408] on icon "Search Form" at bounding box center [1000, 410] width 18 height 18
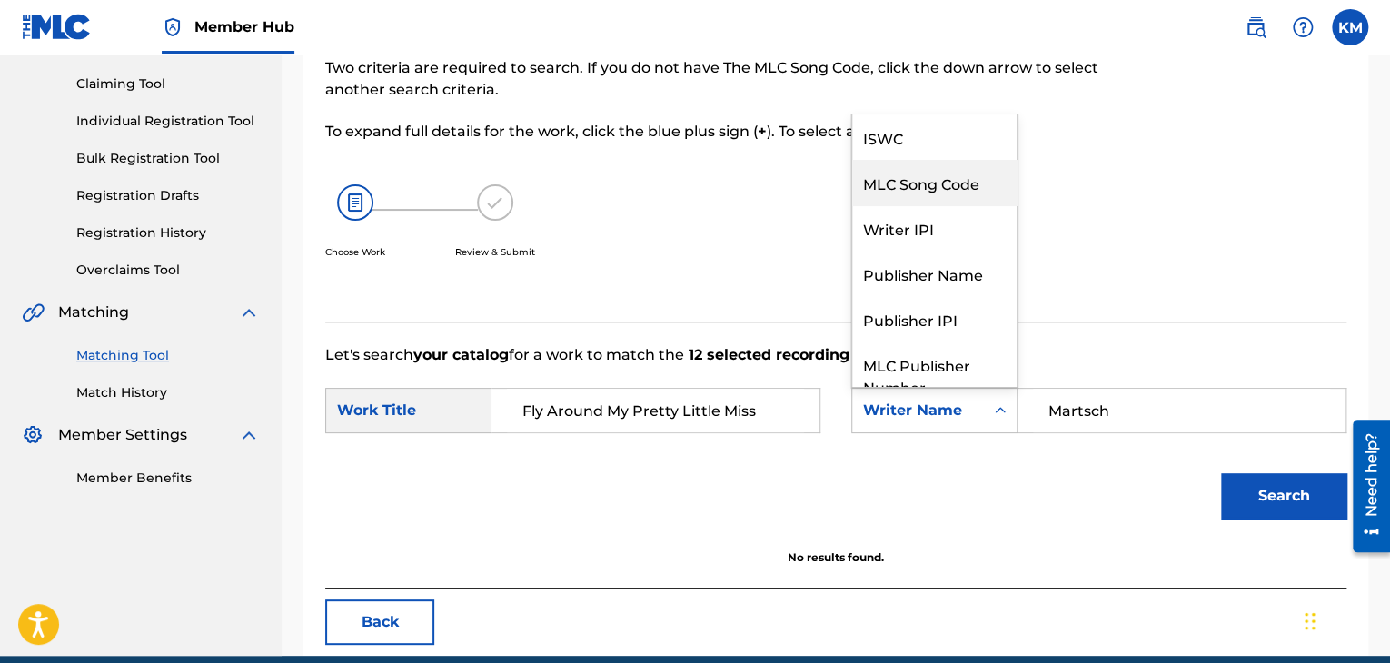
click at [962, 187] on div "MLC Song Code" at bounding box center [934, 182] width 164 height 45
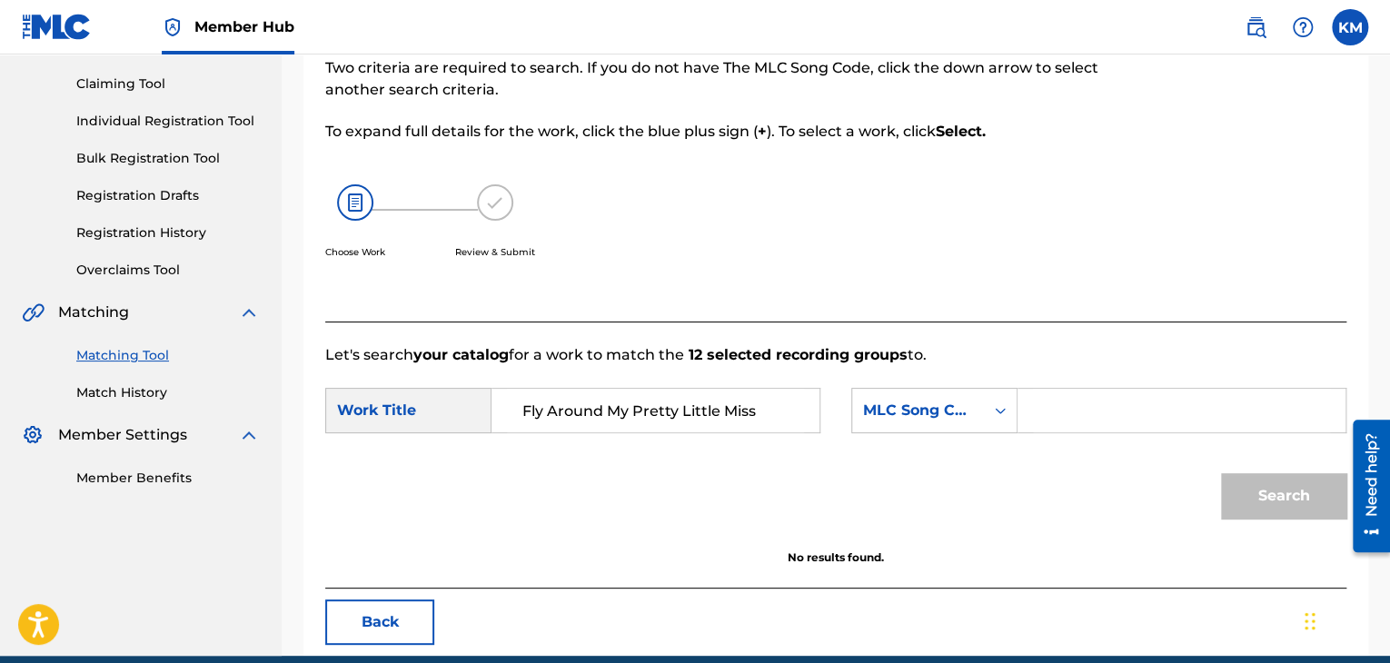
click at [1053, 411] on input "Search Form" at bounding box center [1181, 411] width 297 height 44
paste input "S3716V"
type input "S3716V"
click at [1250, 492] on button "Search" at bounding box center [1283, 495] width 125 height 45
click at [135, 393] on link "Match History" at bounding box center [167, 392] width 183 height 19
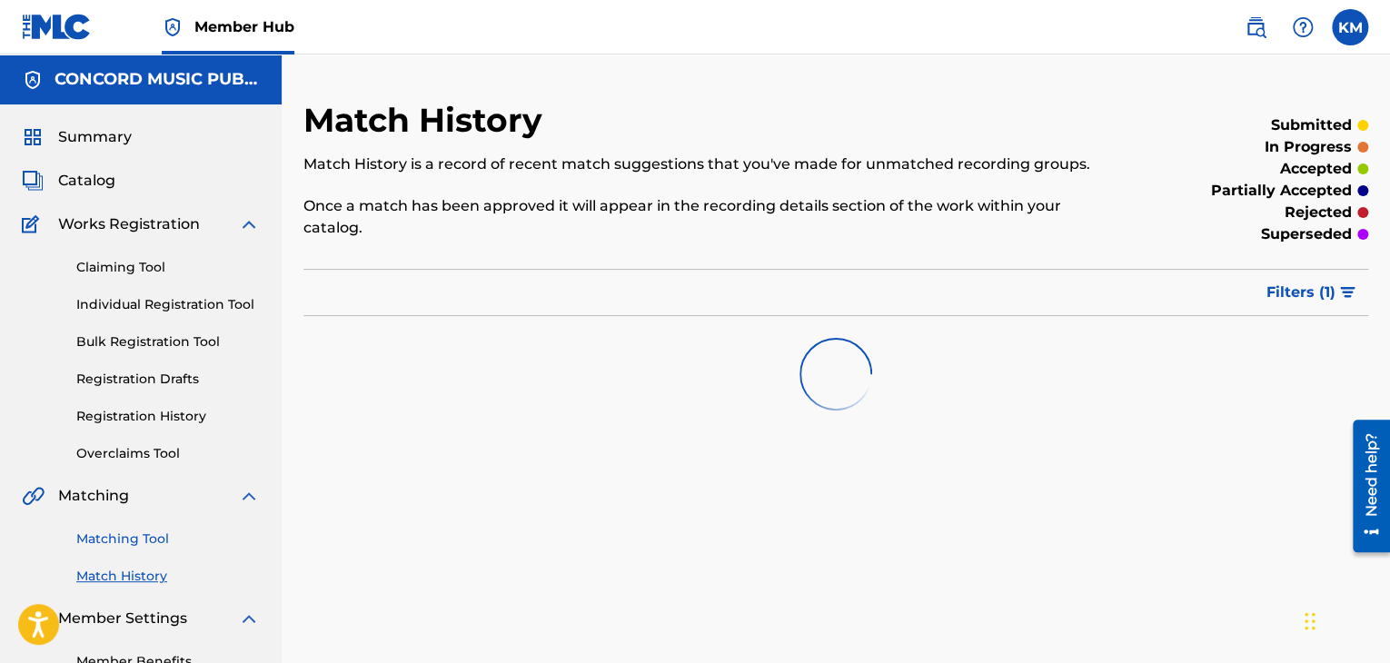
click at [133, 535] on link "Matching Tool" at bounding box center [167, 539] width 183 height 19
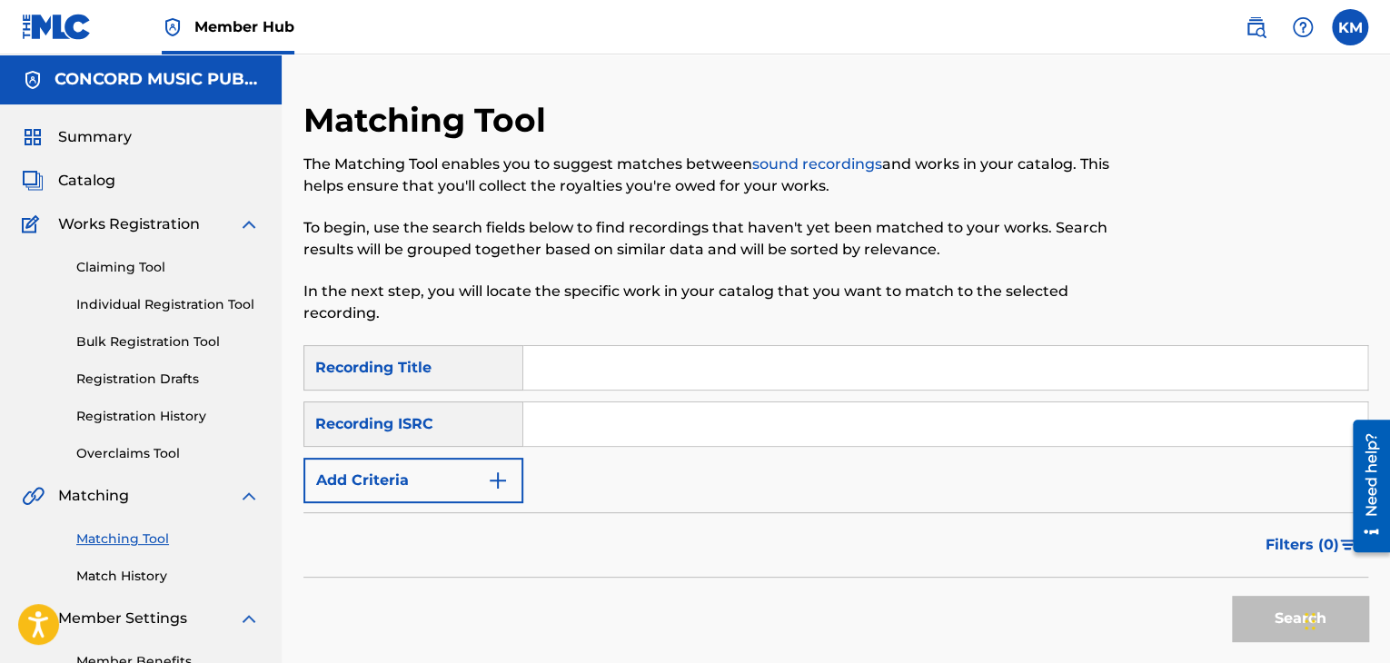
click at [560, 424] on input "Search Form" at bounding box center [945, 424] width 844 height 44
paste input "TCADM1831353"
type input "TCADM1831353"
click at [1275, 619] on button "Search" at bounding box center [1300, 618] width 136 height 45
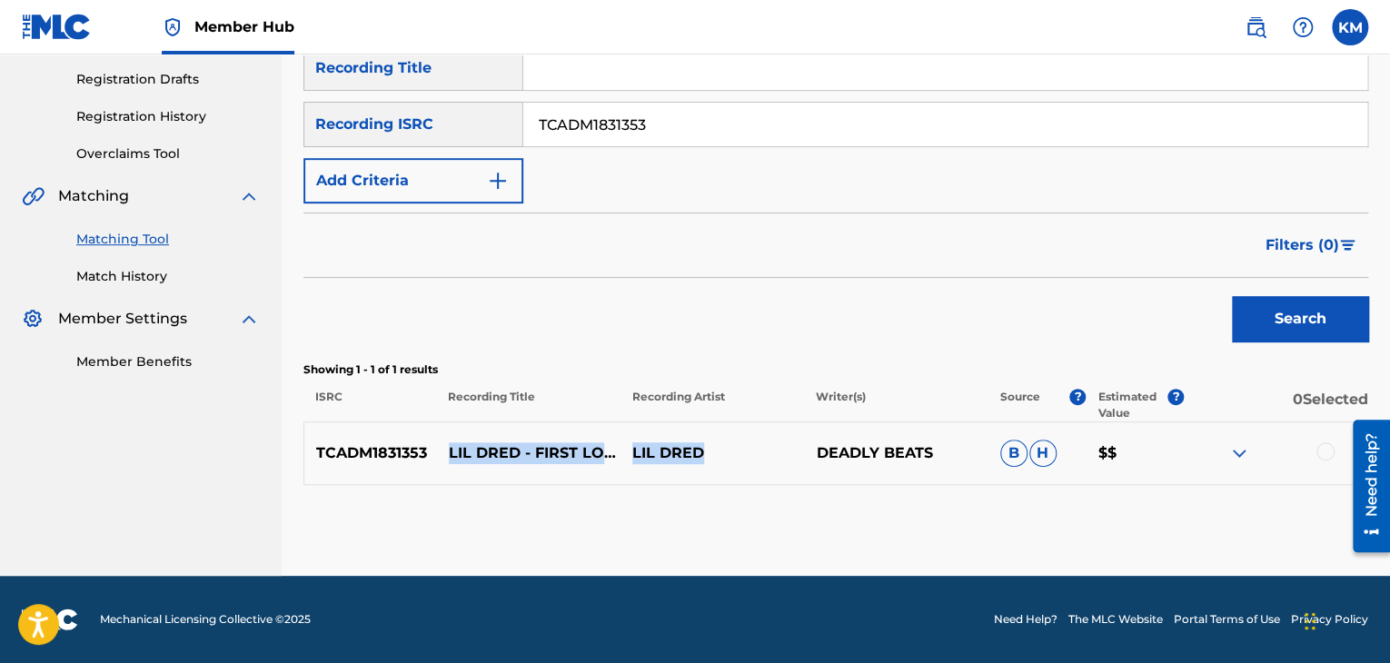
drag, startPoint x: 443, startPoint y: 432, endPoint x: 715, endPoint y: 448, distance: 272.0
click at [715, 448] on div "TCADM1831353 LIL DRED - FIRST LOVE LIL DRED DEADLY BEATS B H $$" at bounding box center [835, 453] width 1065 height 64
copy div "LIL DRED - FIRST LOVE [PERSON_NAME]"
click at [131, 273] on link "Match History" at bounding box center [167, 276] width 183 height 19
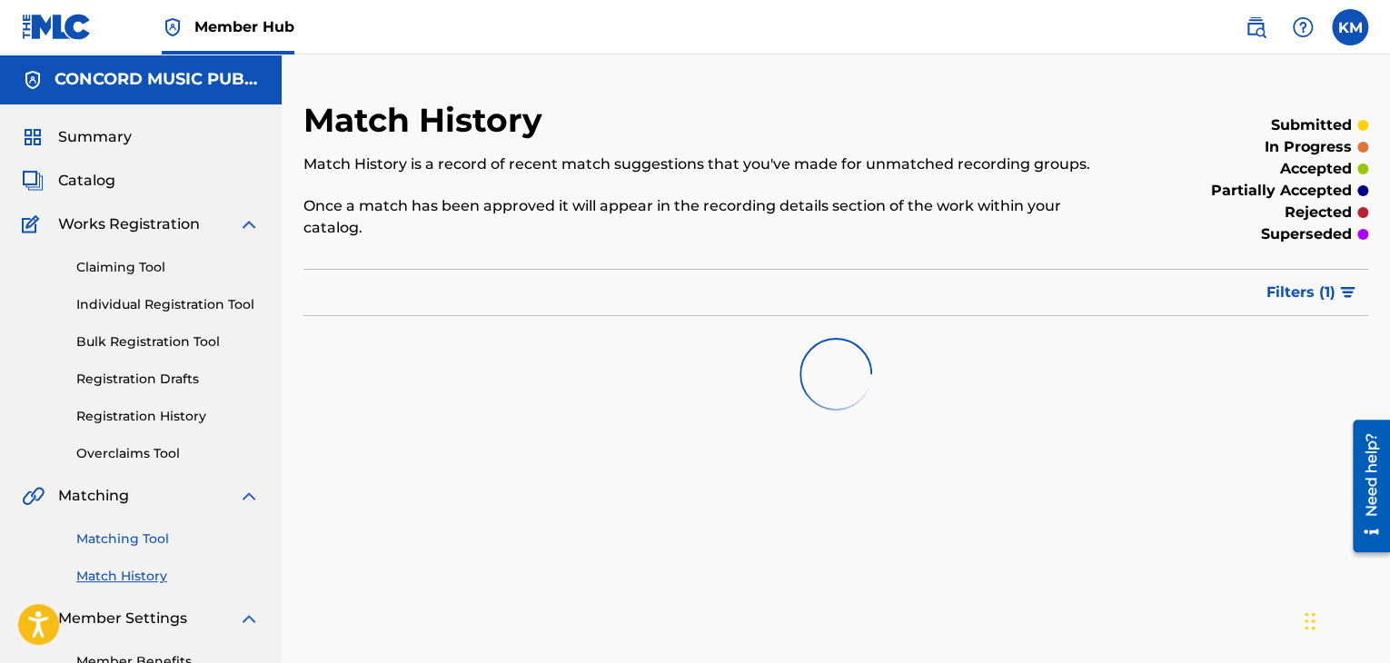
click at [158, 532] on link "Matching Tool" at bounding box center [167, 539] width 183 height 19
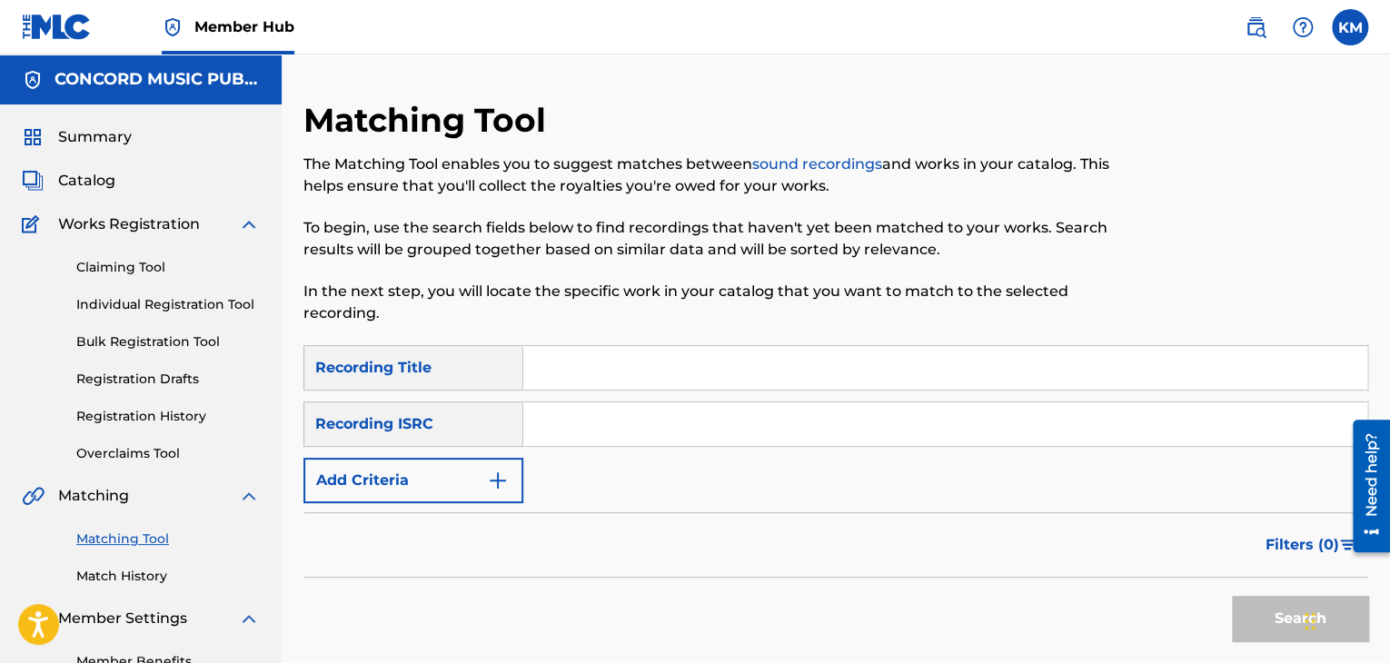
click at [563, 431] on input "Search Form" at bounding box center [945, 424] width 844 height 44
paste input "USHU20915209"
type input "USHU20915209"
click at [1261, 608] on button "Search" at bounding box center [1300, 618] width 136 height 45
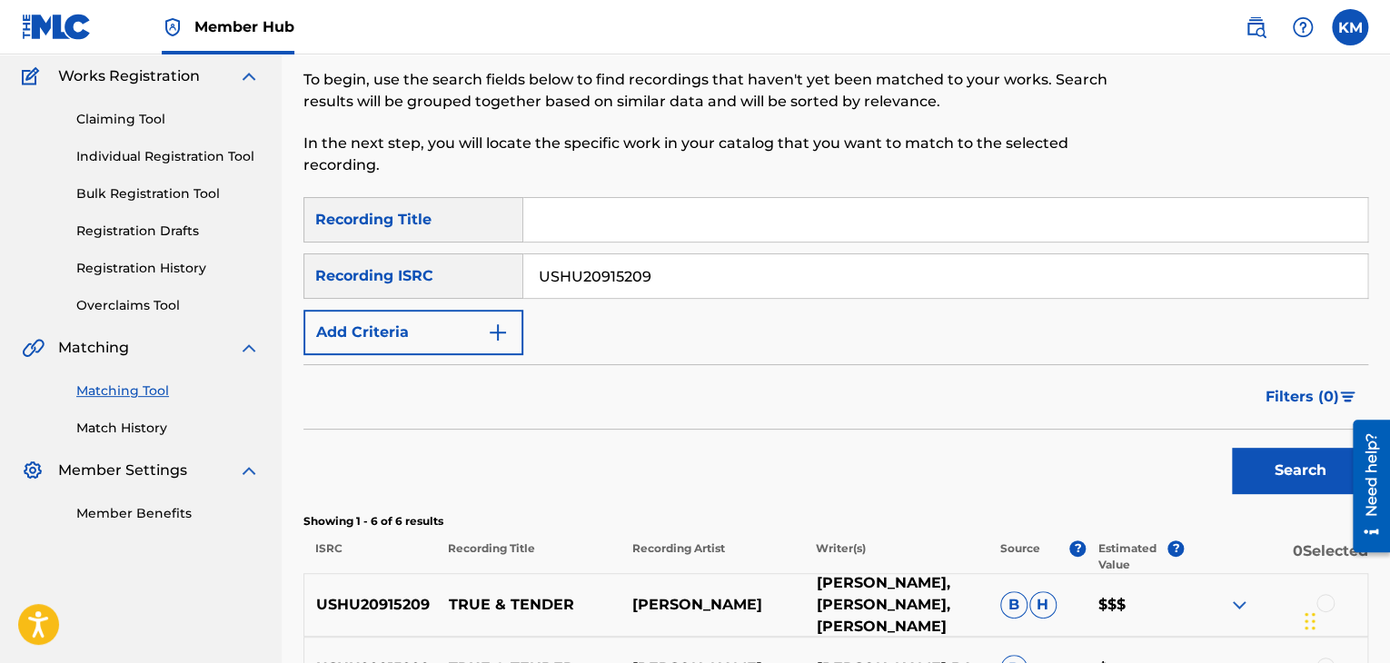
scroll to position [363, 0]
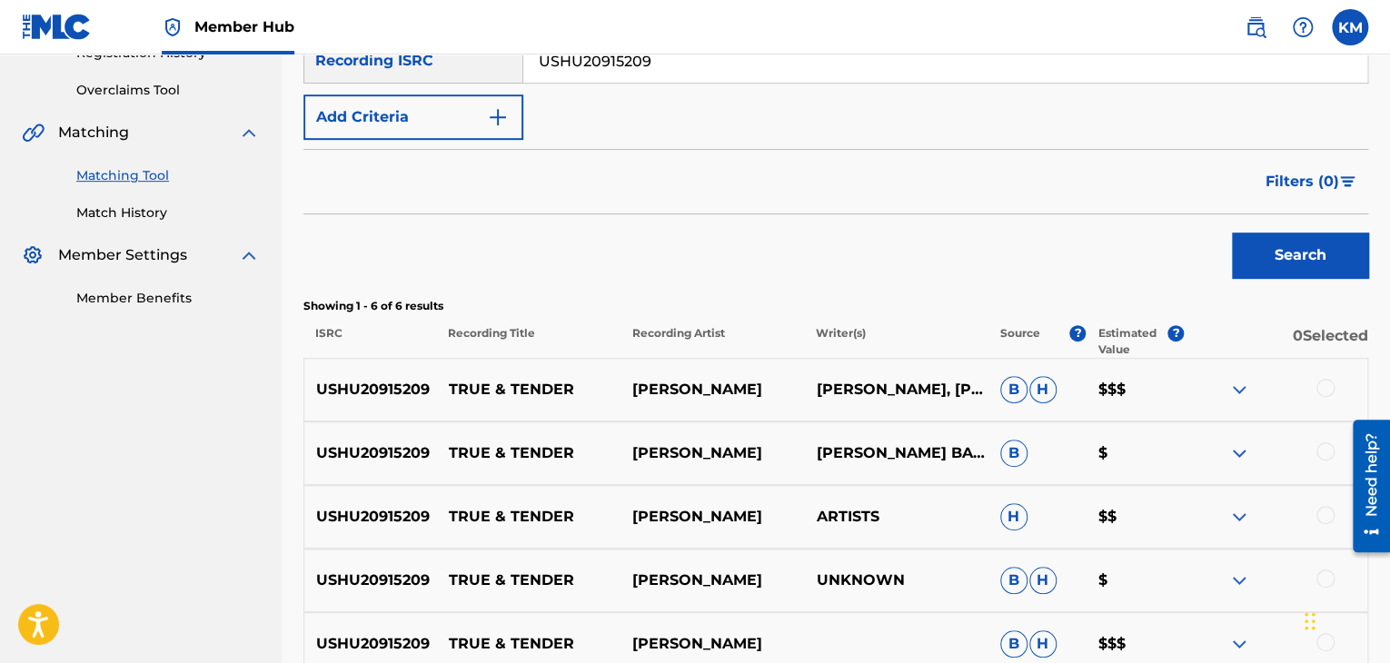
click at [1326, 383] on div at bounding box center [1325, 388] width 18 height 18
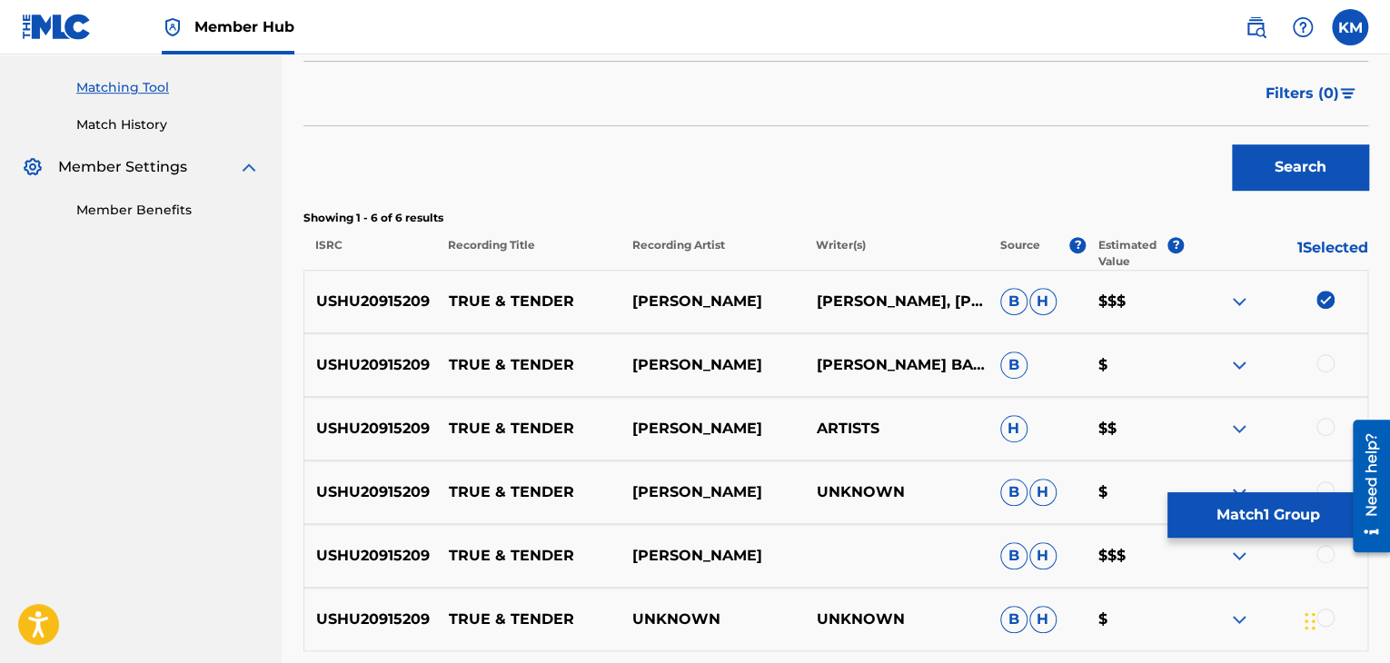
scroll to position [618, 0]
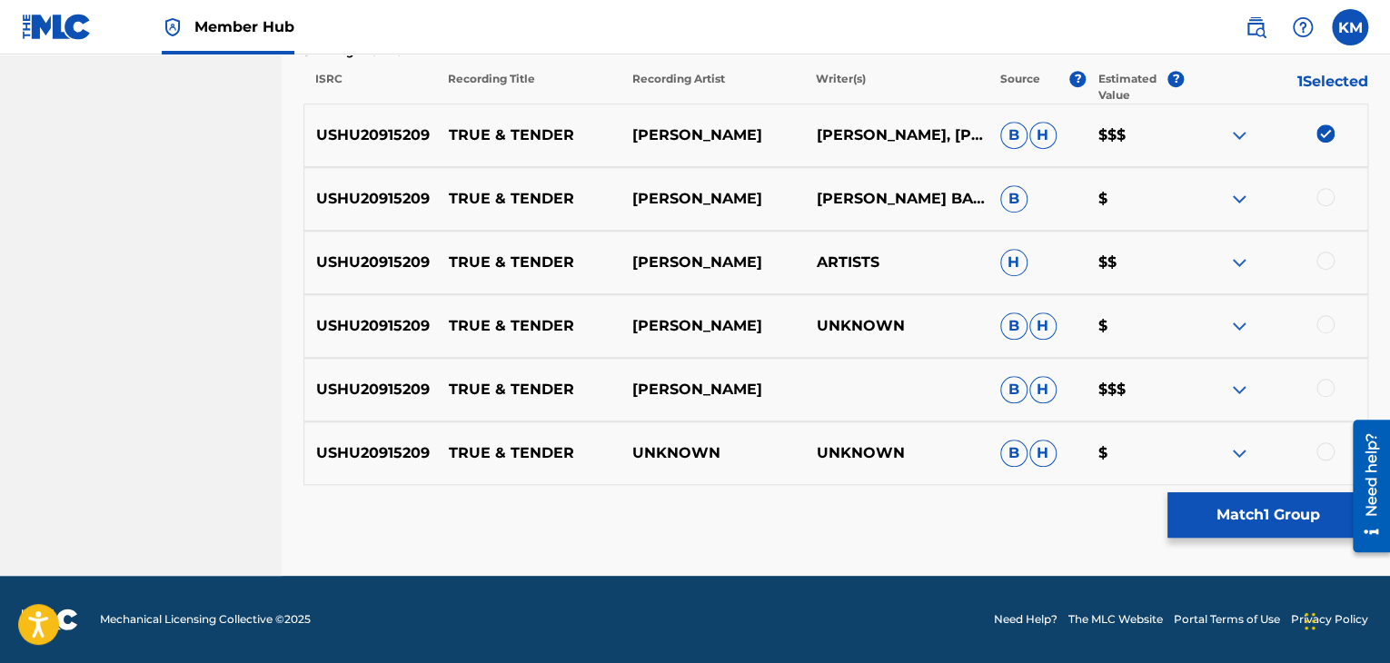
click at [1323, 193] on div at bounding box center [1325, 197] width 18 height 18
click at [1324, 266] on div at bounding box center [1325, 261] width 18 height 18
click at [1323, 324] on div at bounding box center [1325, 324] width 18 height 18
click at [1320, 386] on div at bounding box center [1325, 388] width 18 height 18
click at [1322, 449] on div at bounding box center [1325, 451] width 18 height 18
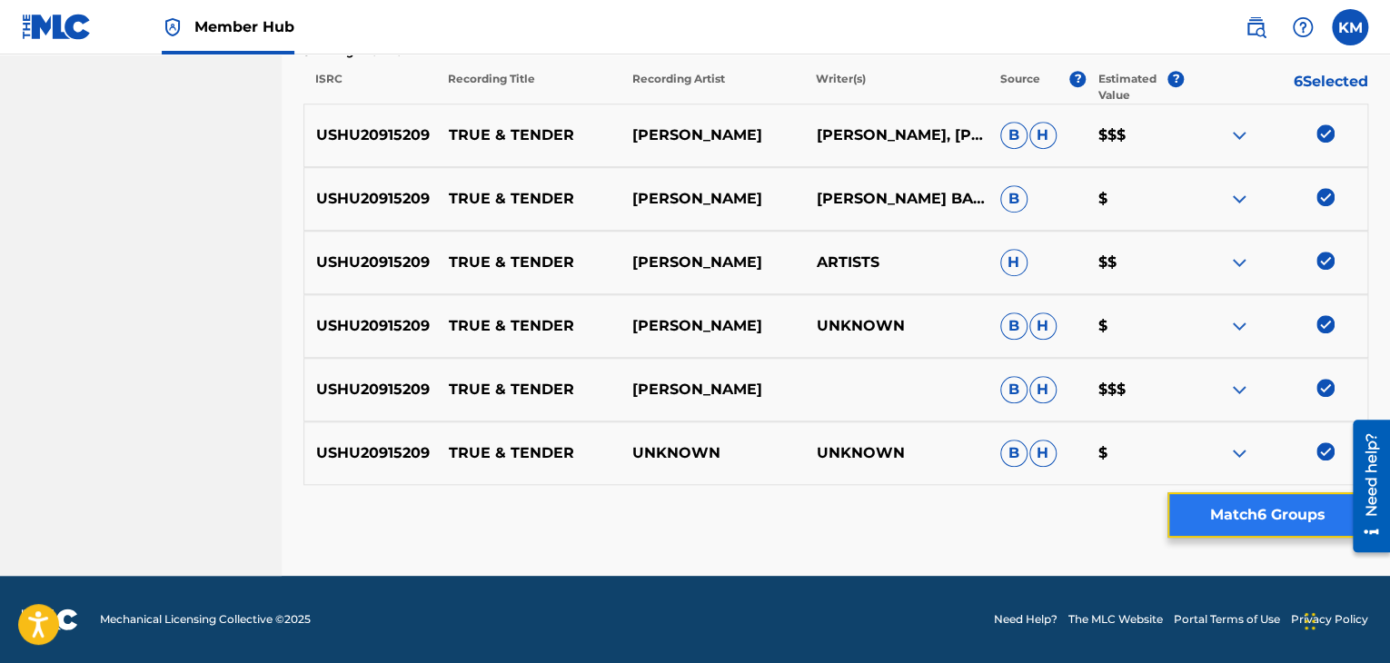
click at [1253, 500] on button "Match 6 Groups" at bounding box center [1267, 514] width 201 height 45
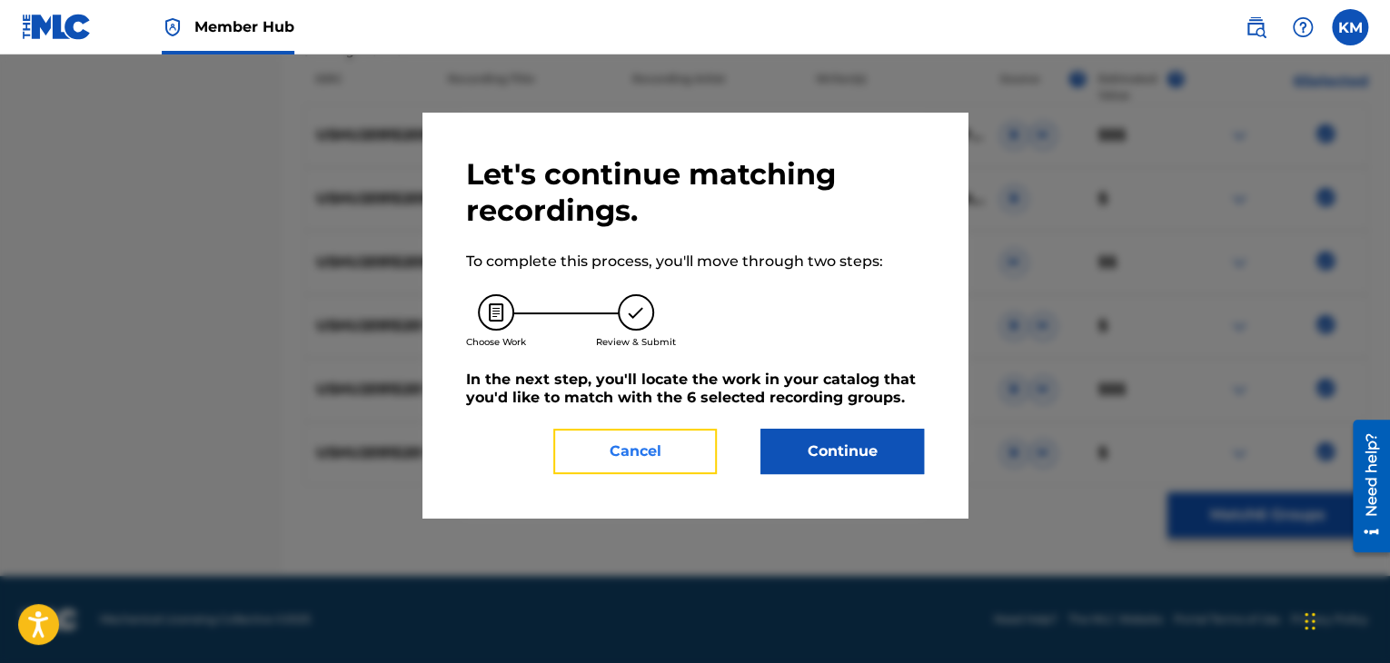
click at [673, 435] on button "Cancel" at bounding box center [634, 451] width 163 height 45
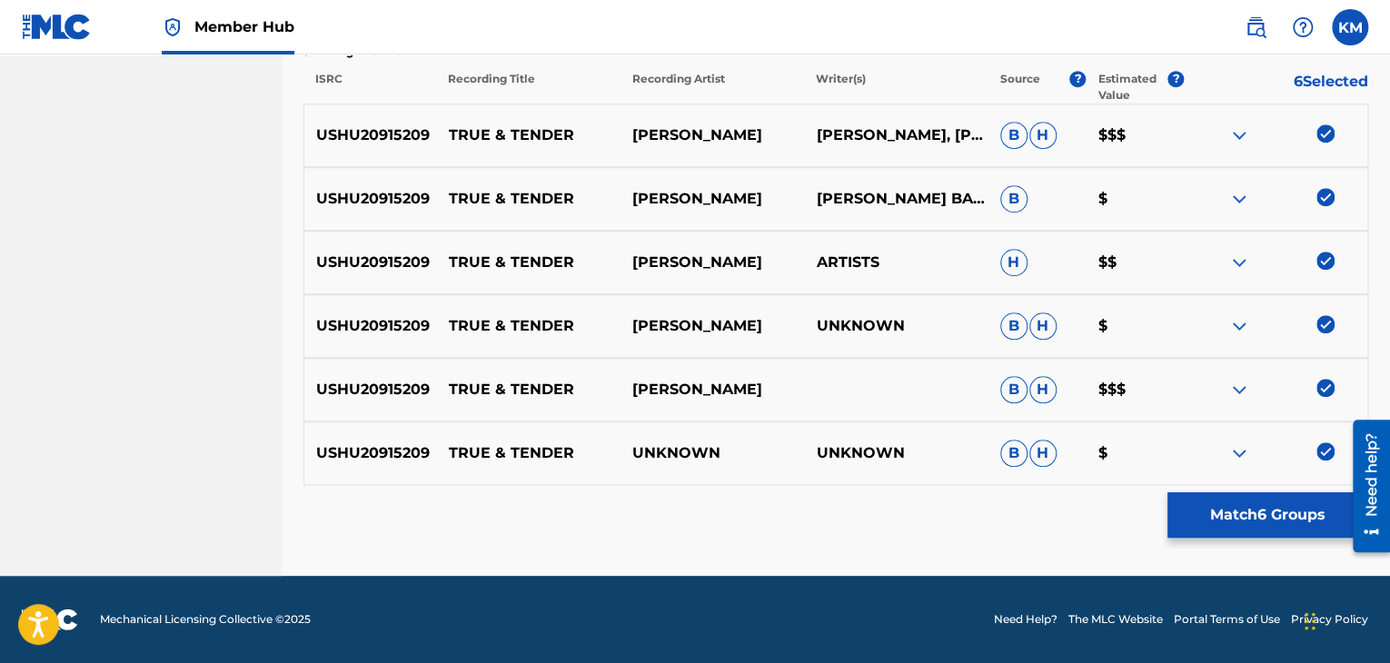
click at [1331, 450] on img at bounding box center [1325, 451] width 18 height 18
click at [1317, 315] on img at bounding box center [1325, 324] width 18 height 18
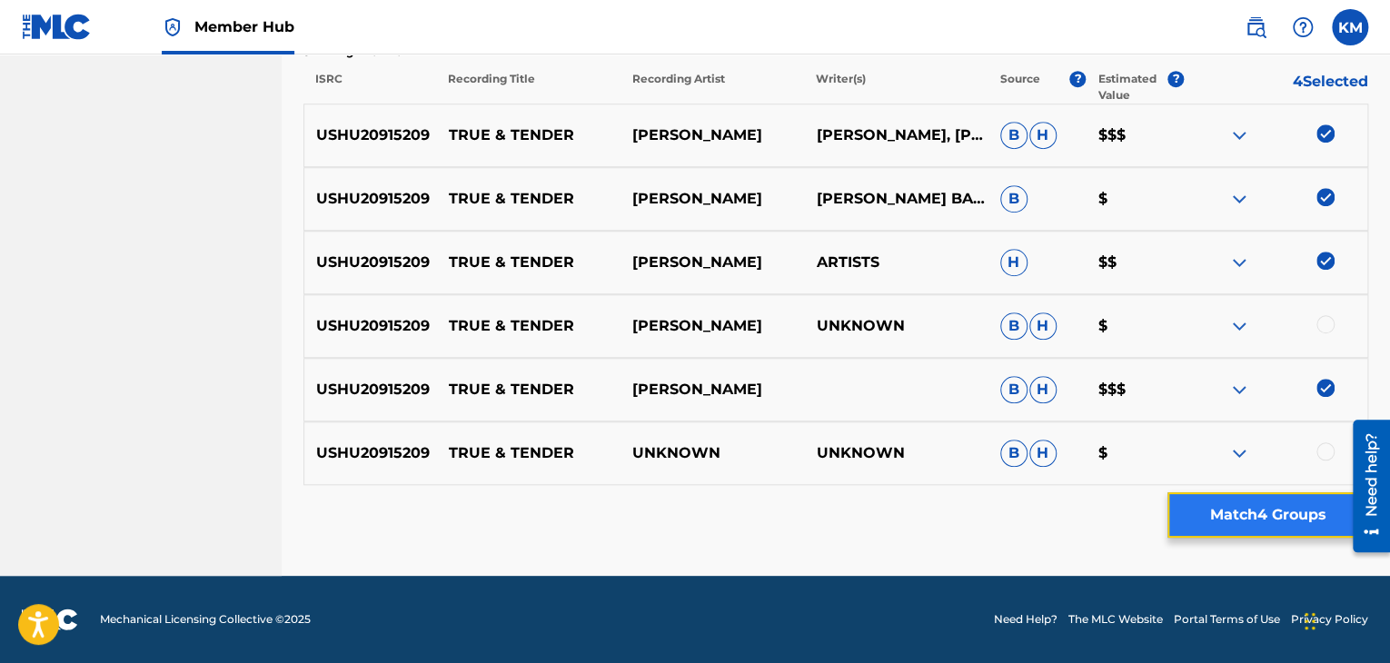
click at [1217, 513] on button "Match 4 Groups" at bounding box center [1267, 514] width 201 height 45
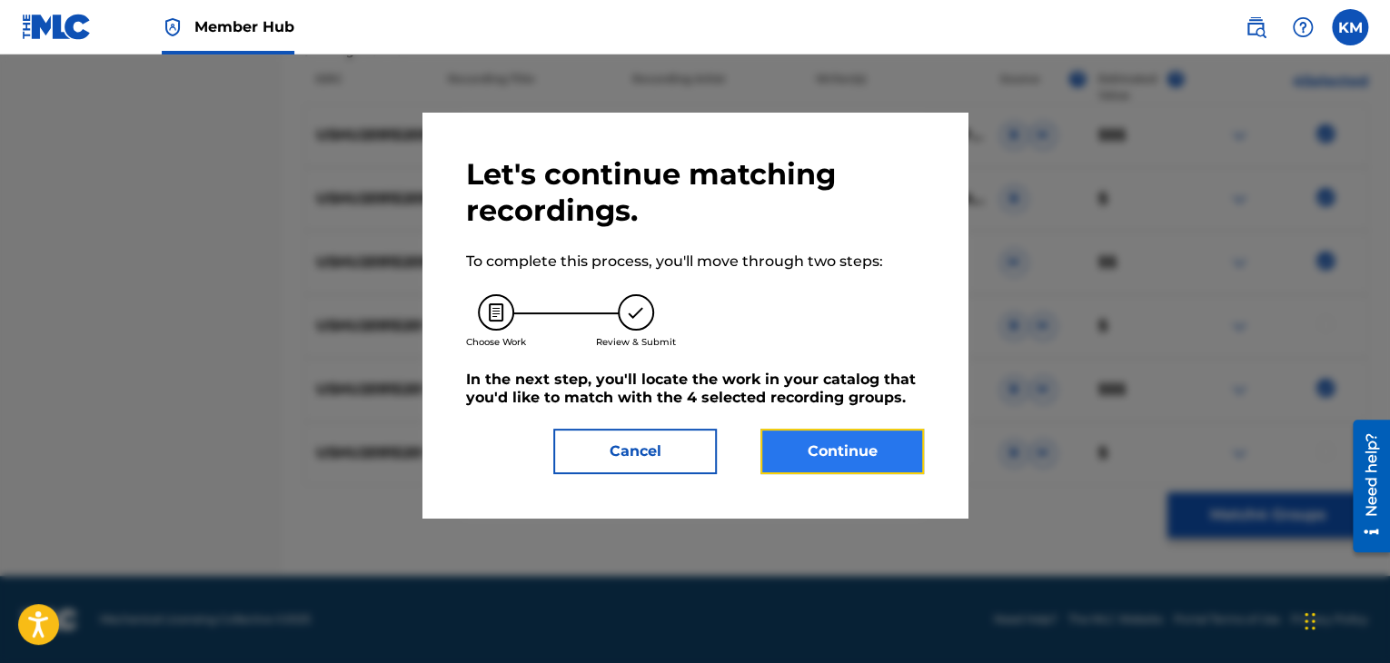
click at [829, 444] on button "Continue" at bounding box center [841, 451] width 163 height 45
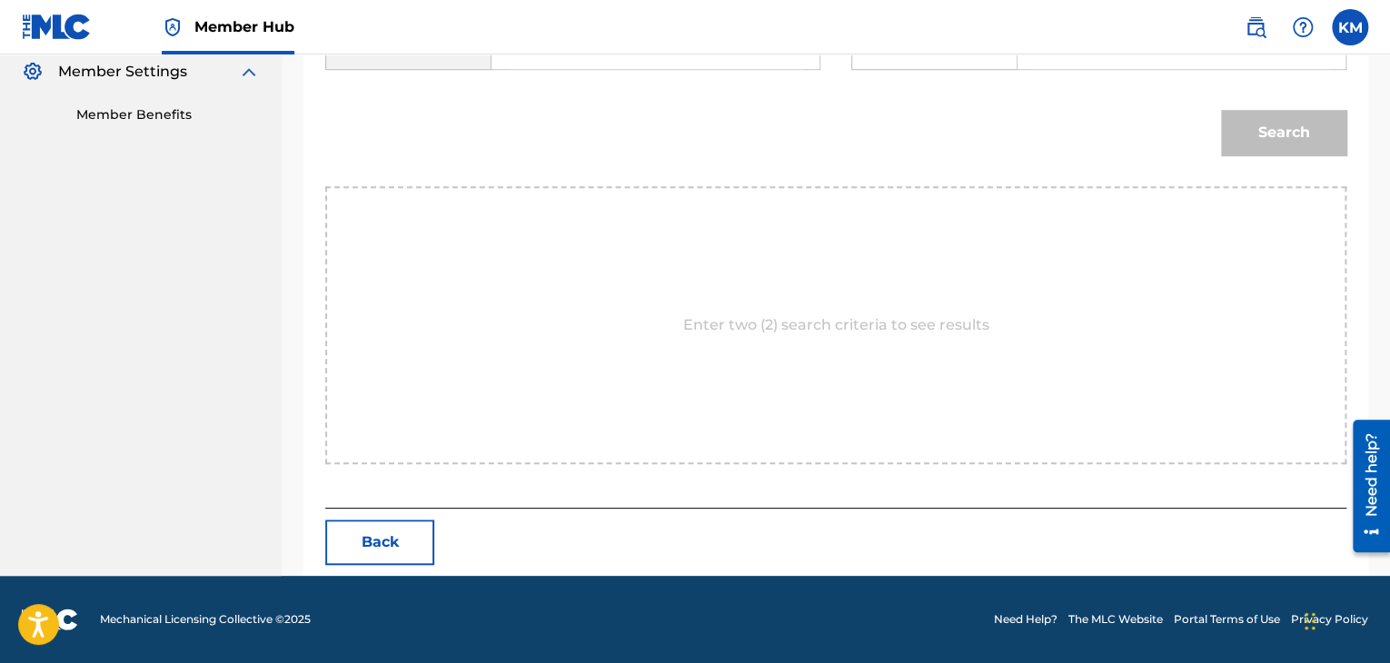
scroll to position [365, 0]
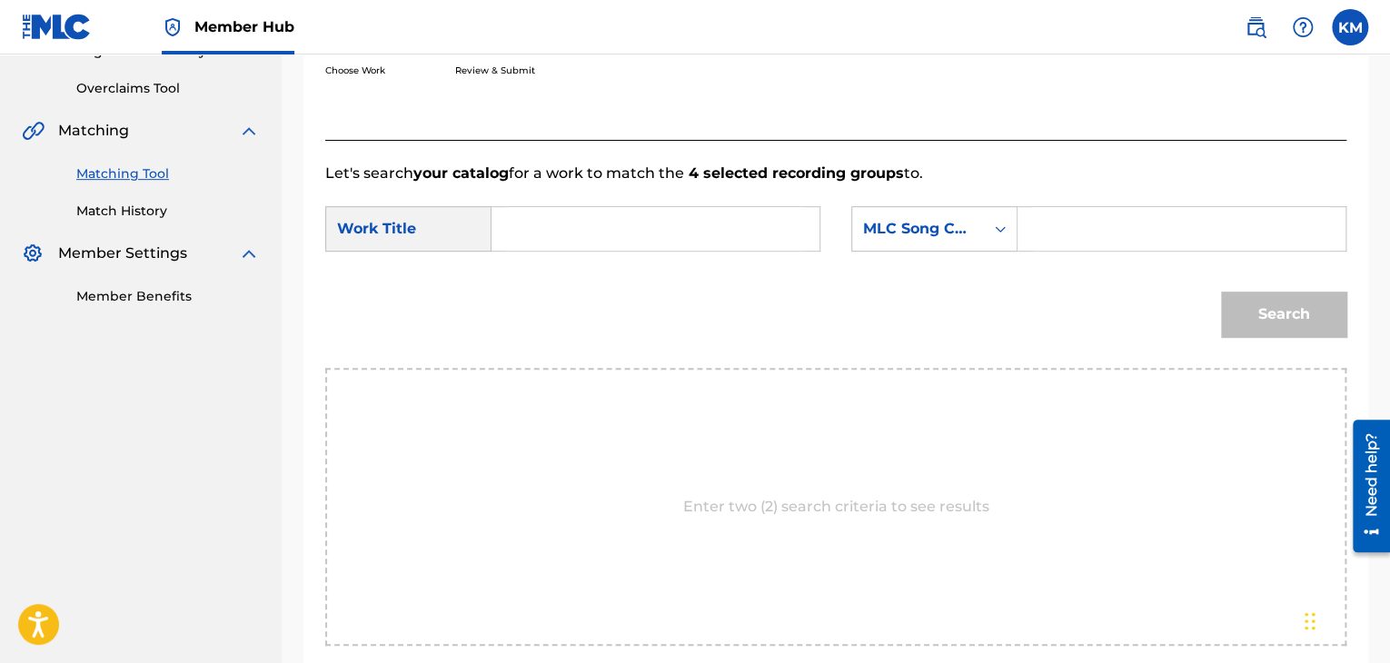
click at [563, 234] on input "Search Form" at bounding box center [655, 229] width 297 height 44
paste input "True & Tender"
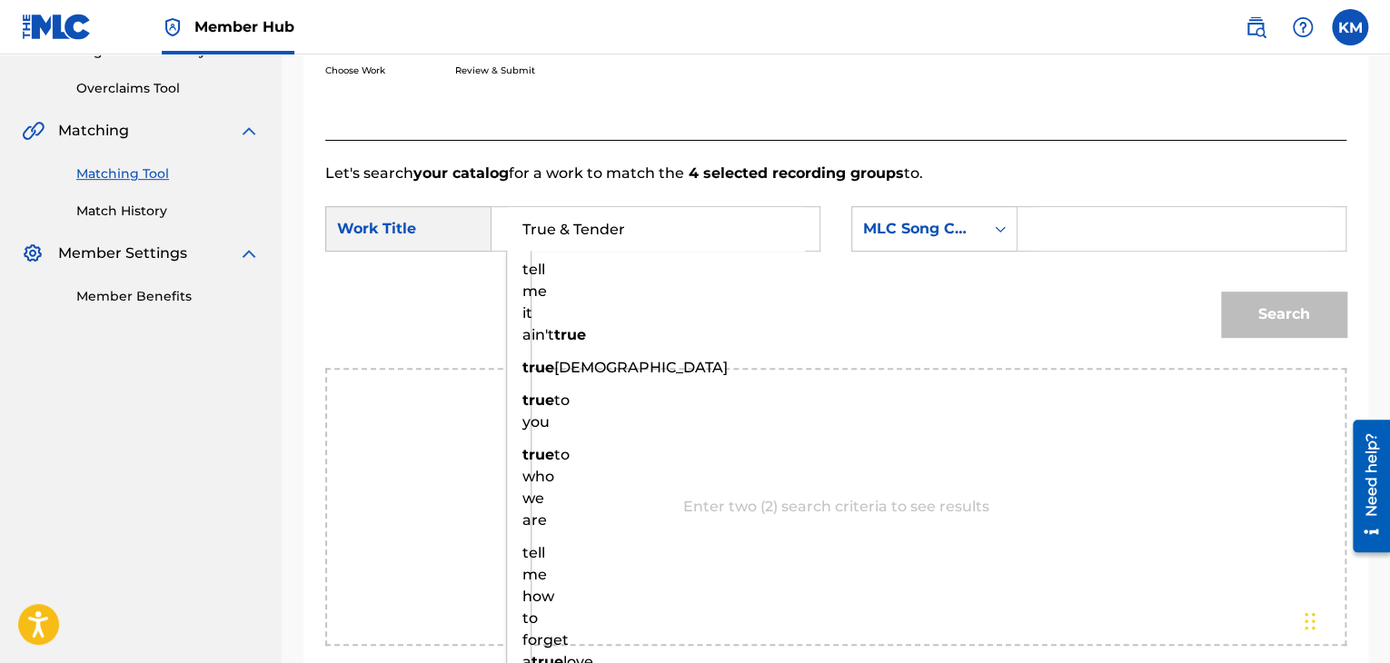
type input "True & Tender"
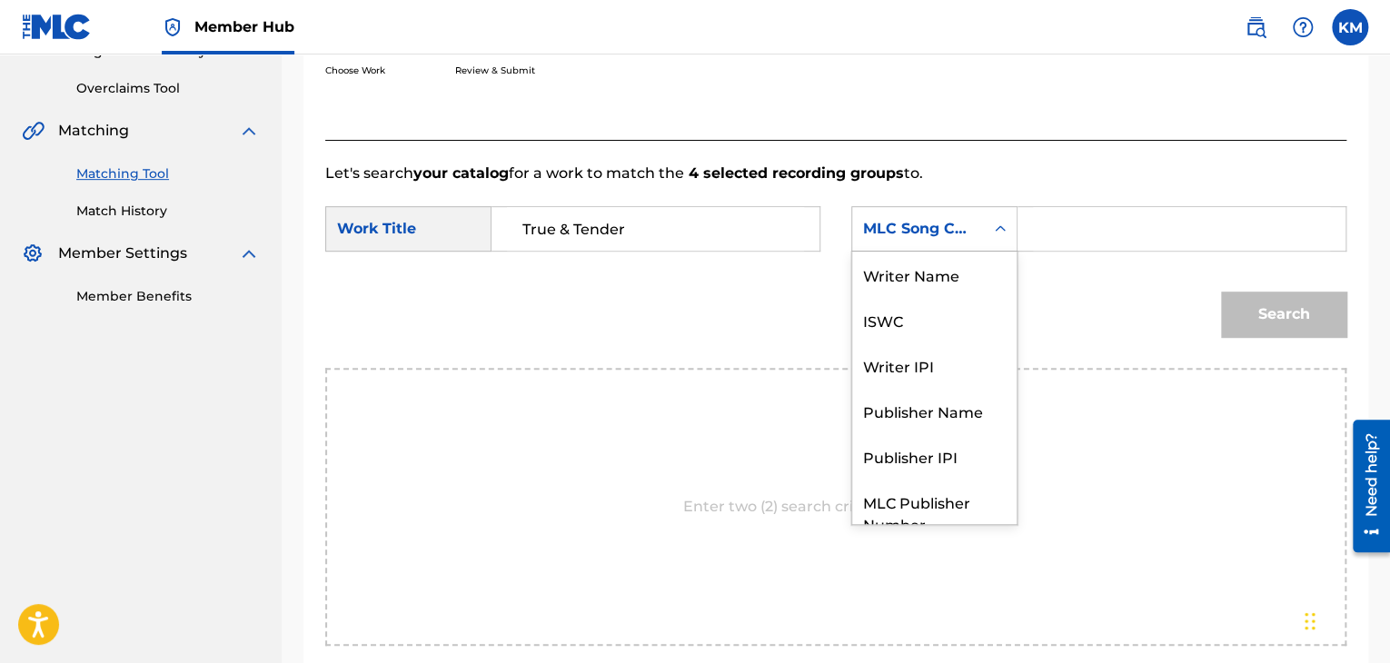
click at [997, 230] on icon "Search Form" at bounding box center [1000, 229] width 18 height 18
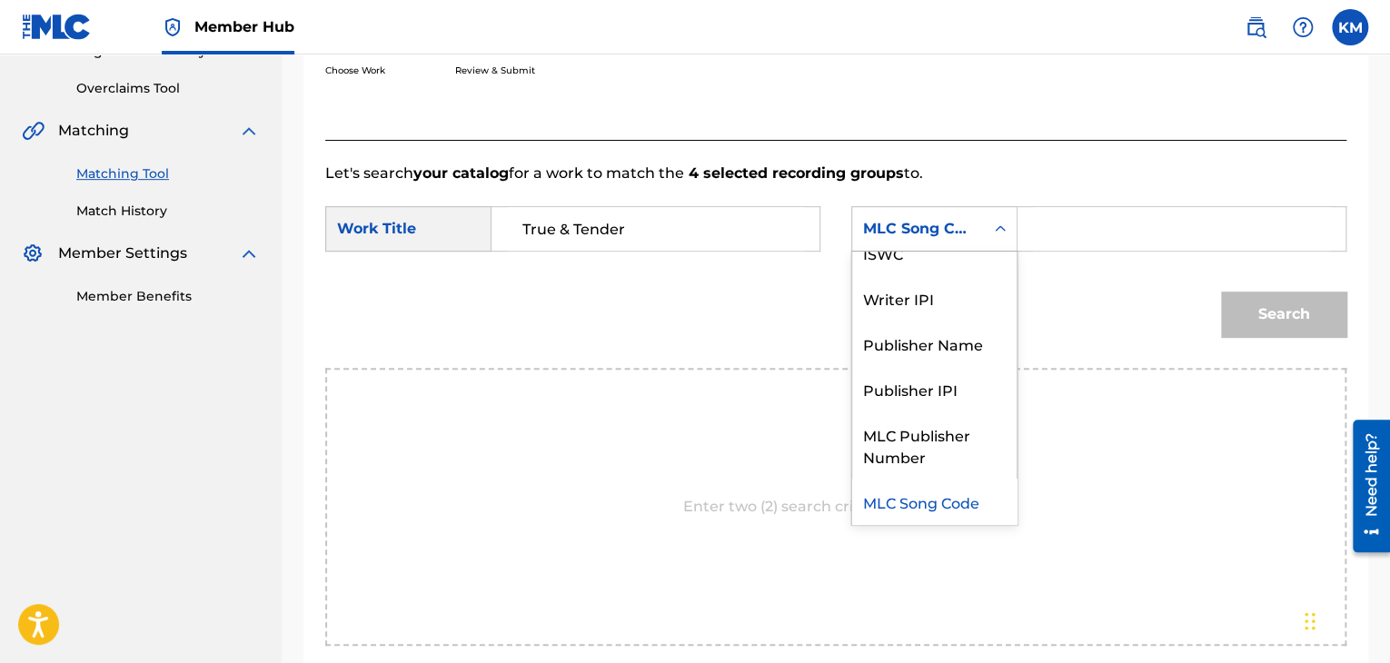
scroll to position [0, 0]
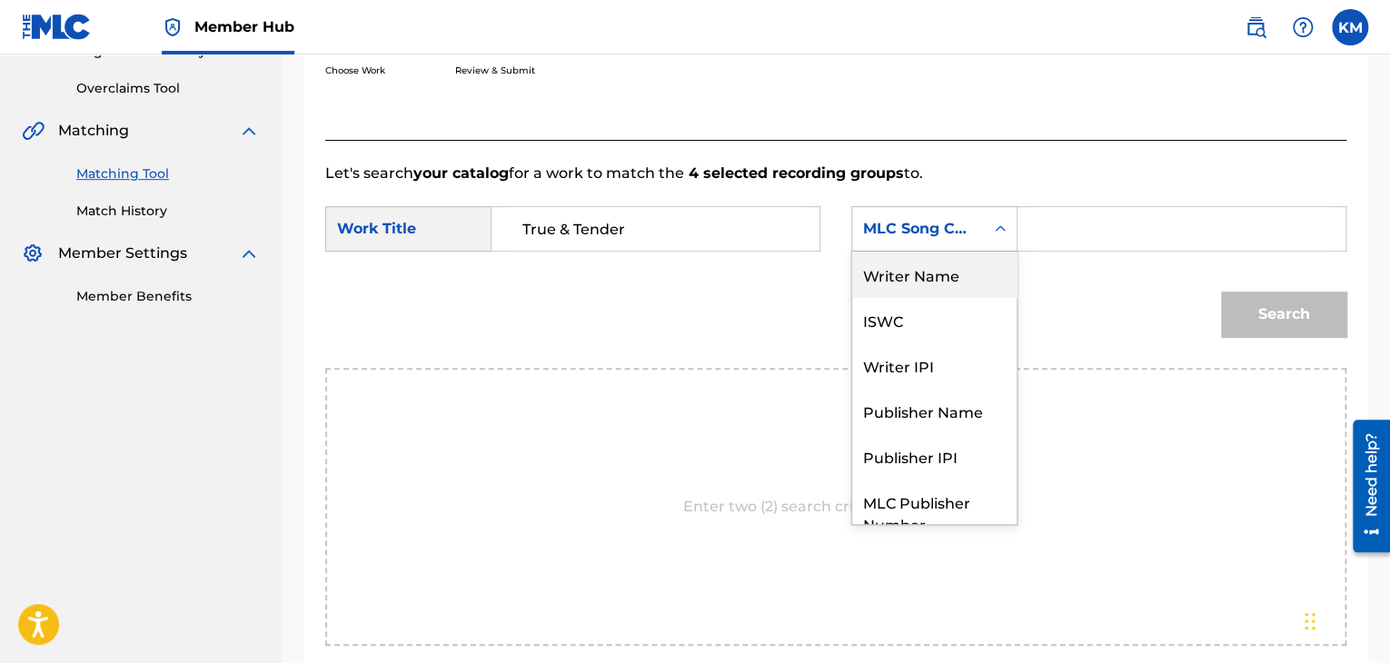
click at [967, 270] on div "Writer Name" at bounding box center [934, 274] width 164 height 45
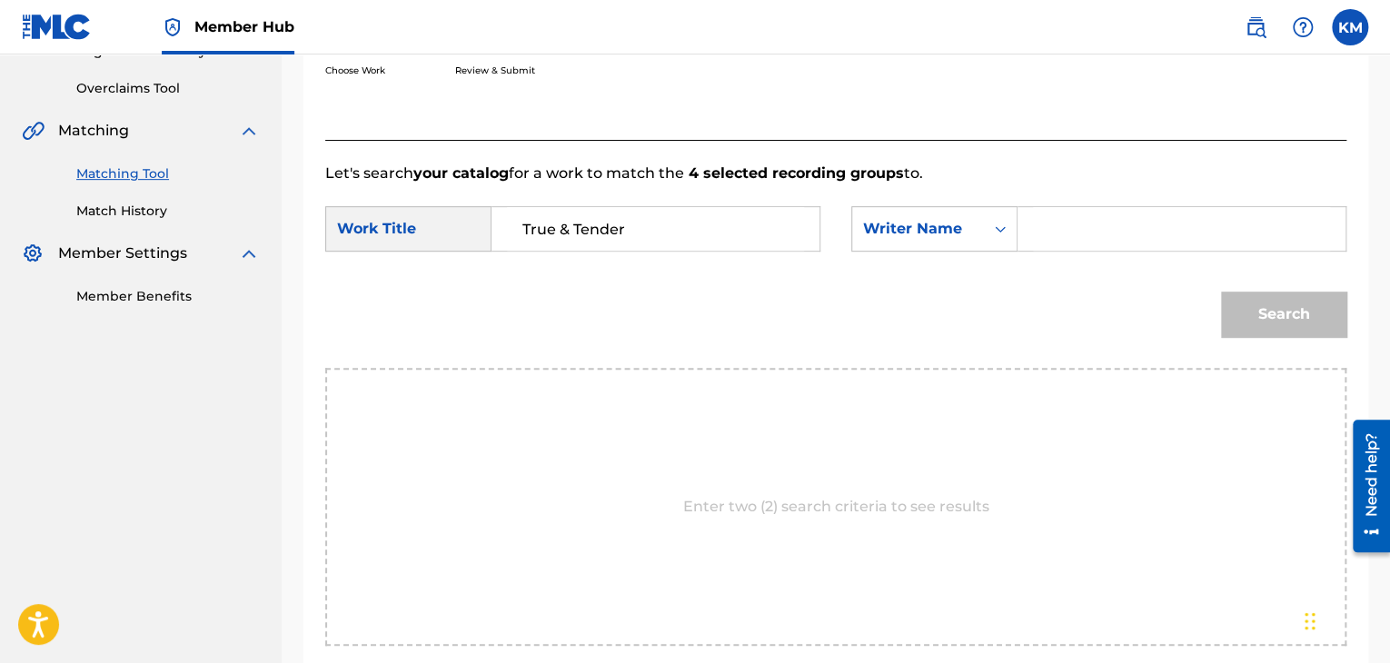
click at [1069, 225] on input "Search Form" at bounding box center [1181, 229] width 297 height 44
paste input "Bank"
type input "Bank"
click at [1266, 310] on button "Search" at bounding box center [1283, 314] width 125 height 45
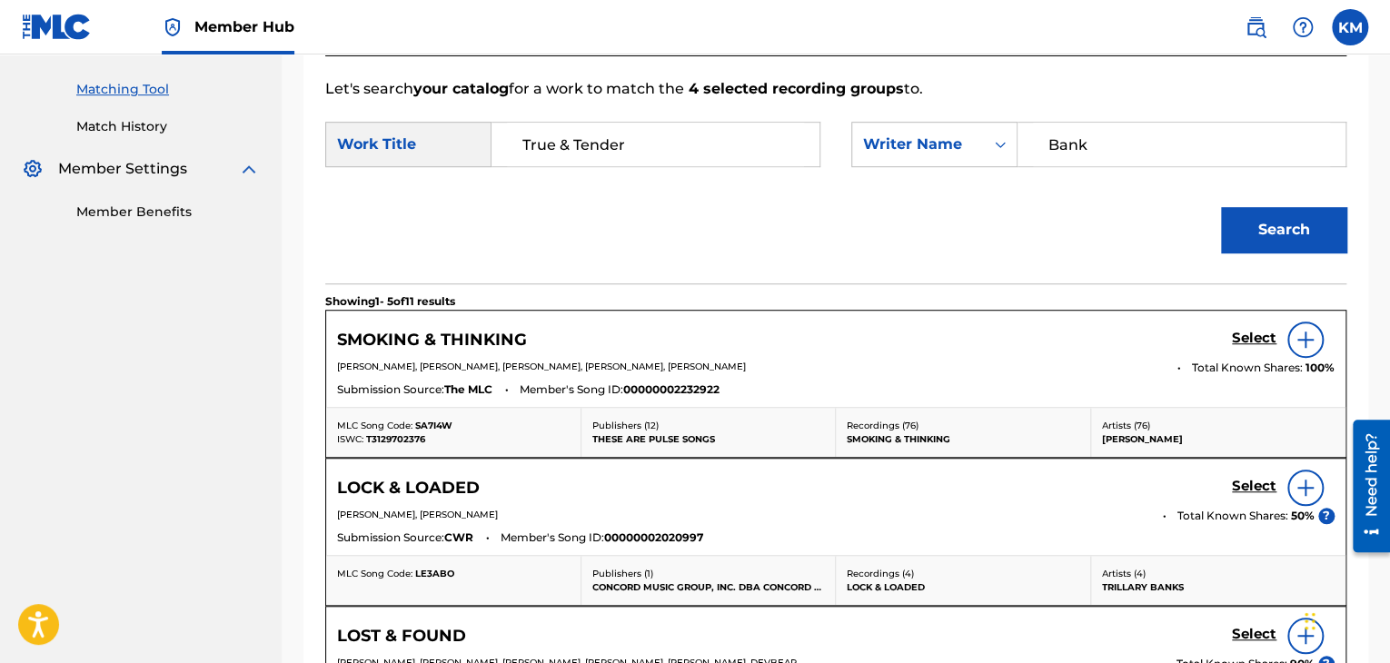
scroll to position [407, 0]
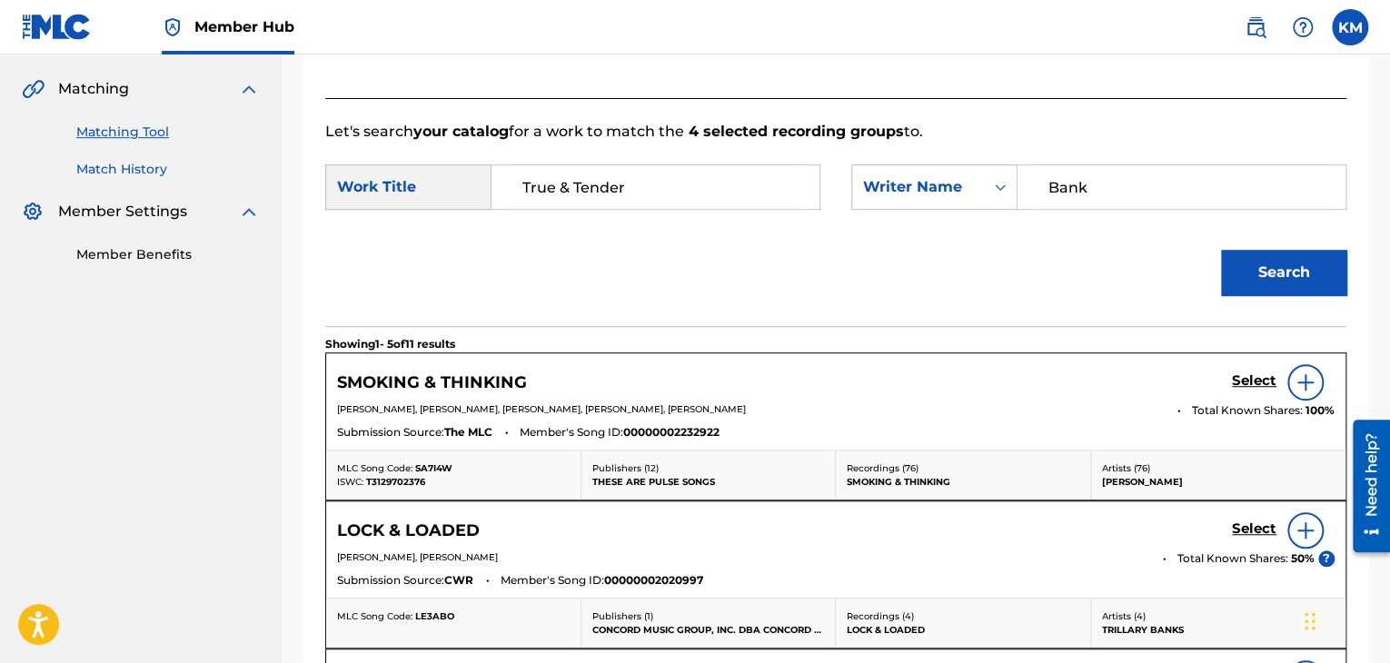
click at [124, 171] on link "Match History" at bounding box center [167, 169] width 183 height 19
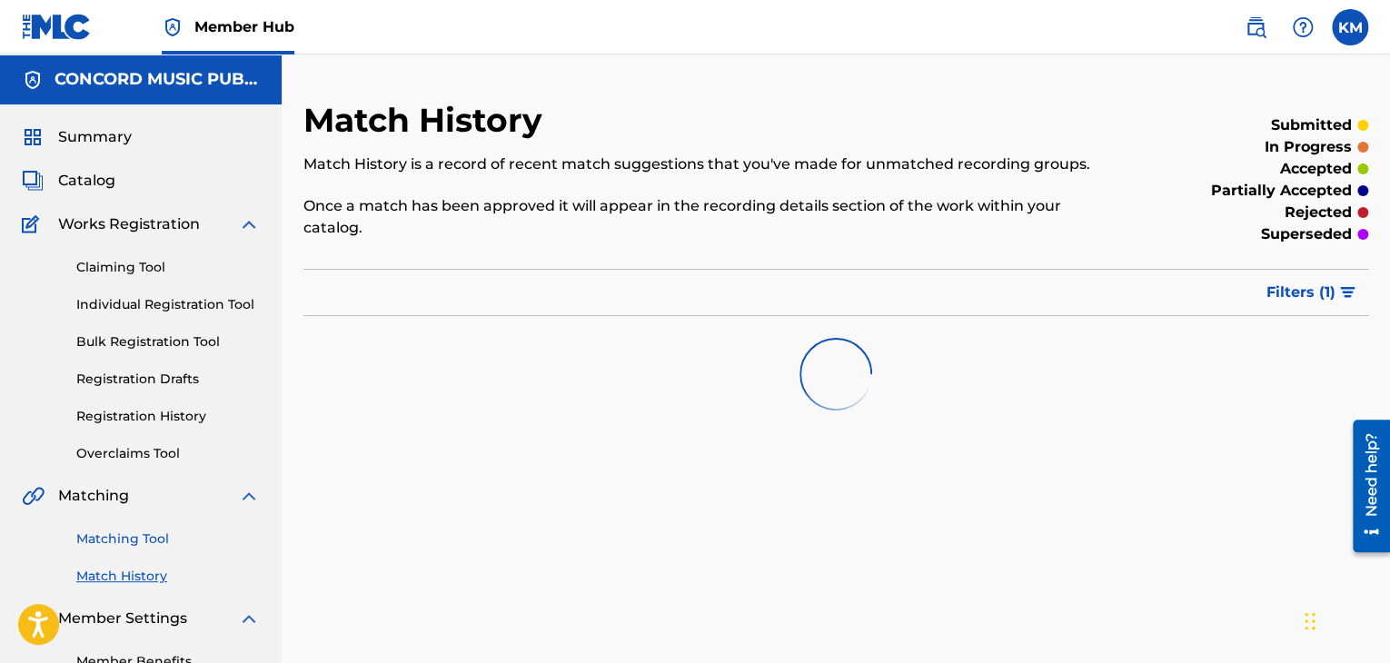
click at [157, 545] on link "Matching Tool" at bounding box center [167, 539] width 183 height 19
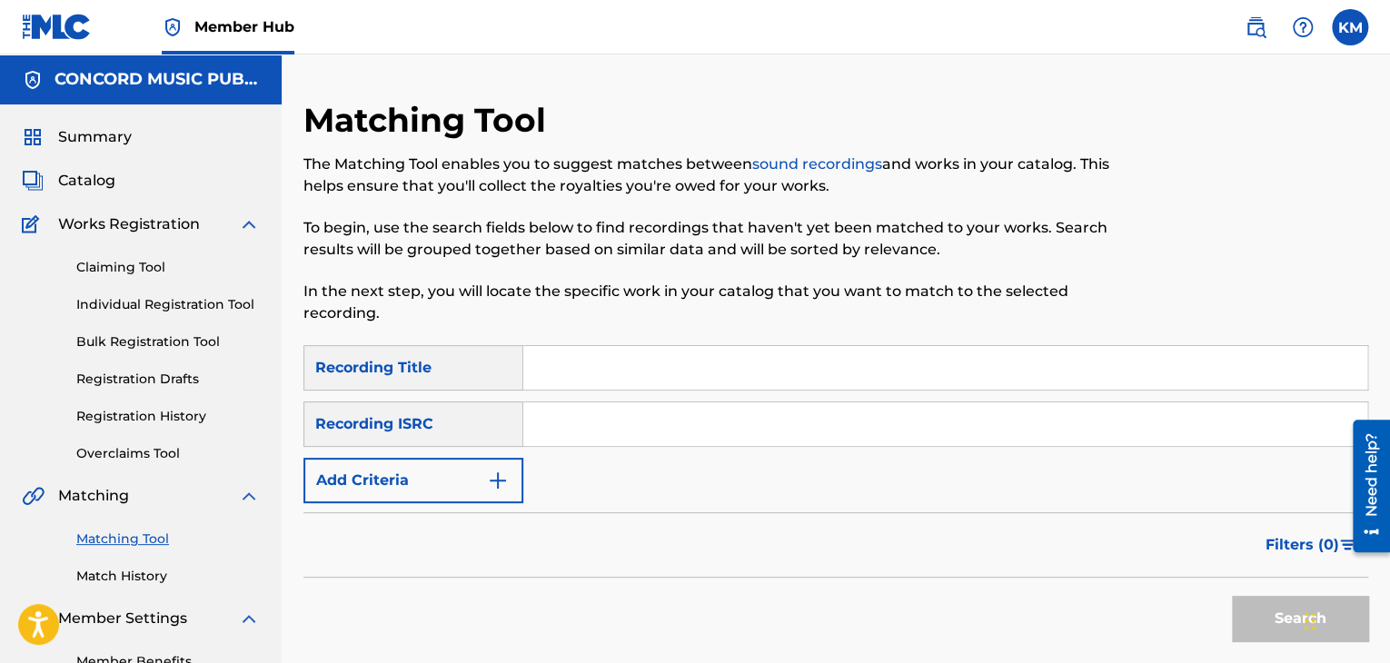
click at [597, 425] on input "Search Form" at bounding box center [945, 424] width 844 height 44
paste input "QMCLJ1400090"
type input "QMCLJ1400090"
click at [1254, 619] on button "Search" at bounding box center [1300, 618] width 136 height 45
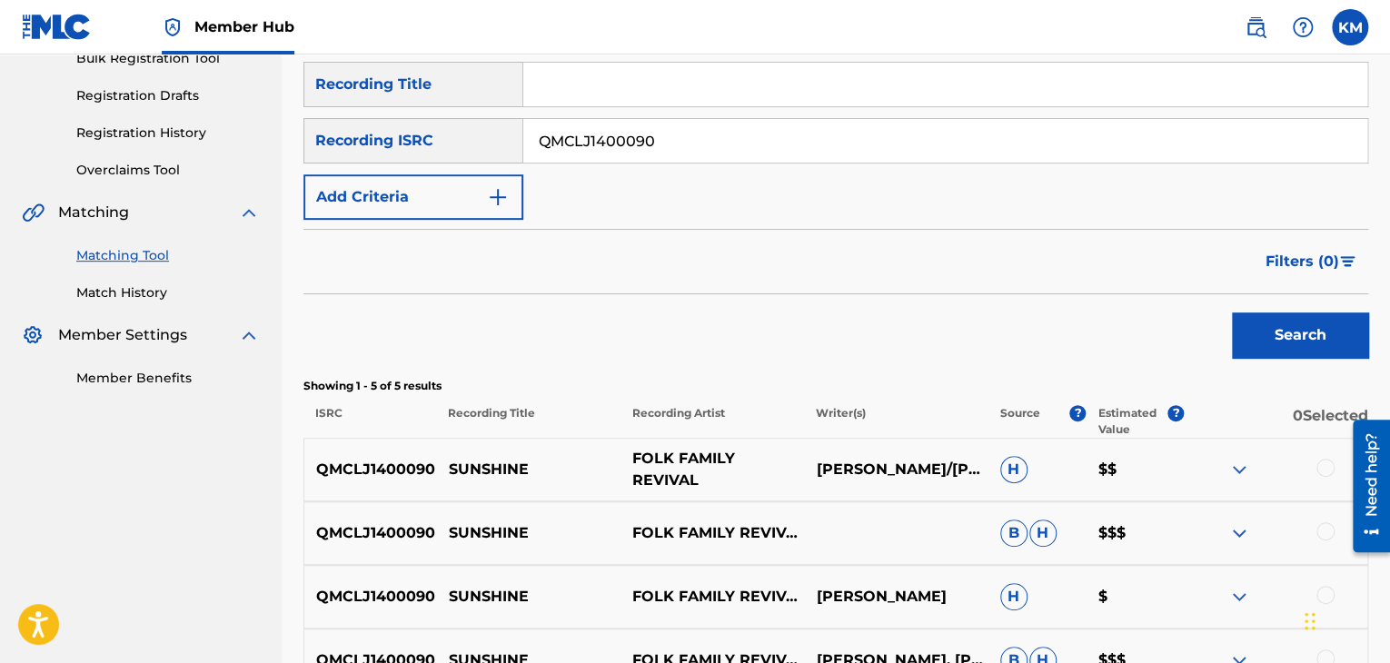
scroll to position [454, 0]
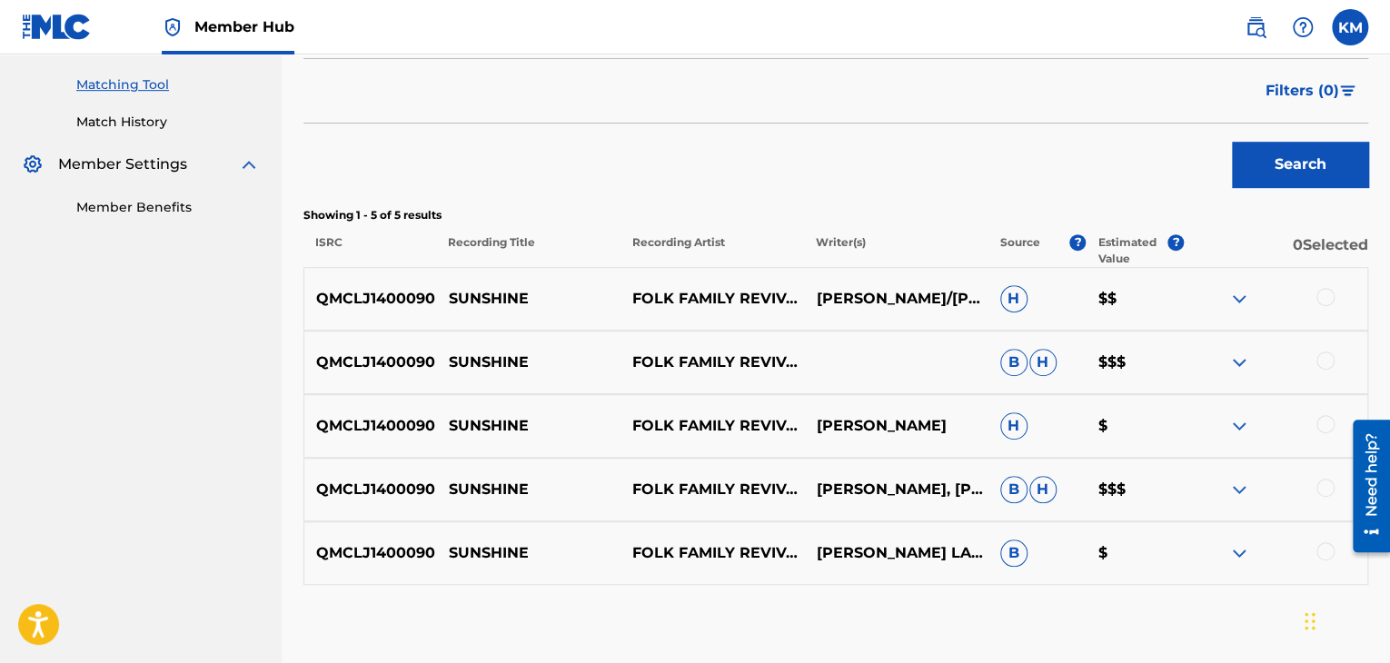
click at [1322, 551] on div at bounding box center [1325, 551] width 18 height 18
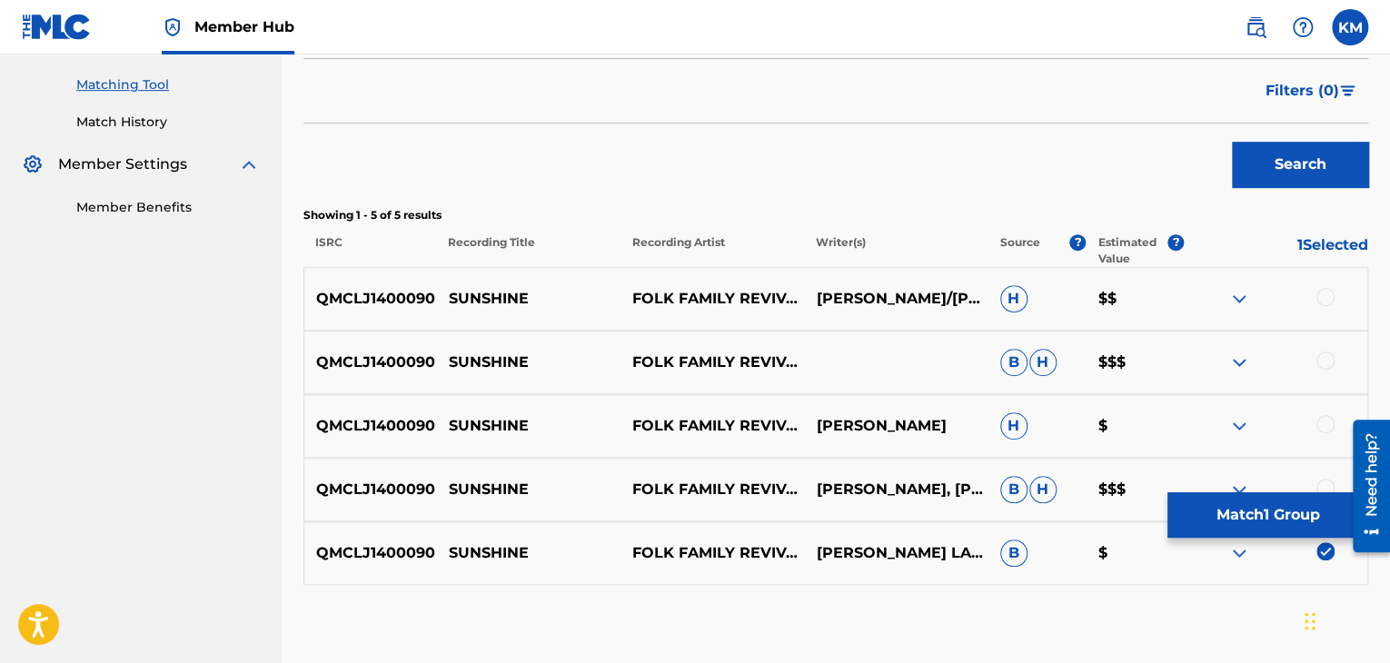
click at [1321, 484] on div at bounding box center [1325, 488] width 18 height 18
click at [1320, 425] on div at bounding box center [1325, 424] width 18 height 18
click at [1329, 358] on div at bounding box center [1325, 361] width 18 height 18
click at [1326, 302] on div at bounding box center [1325, 297] width 18 height 18
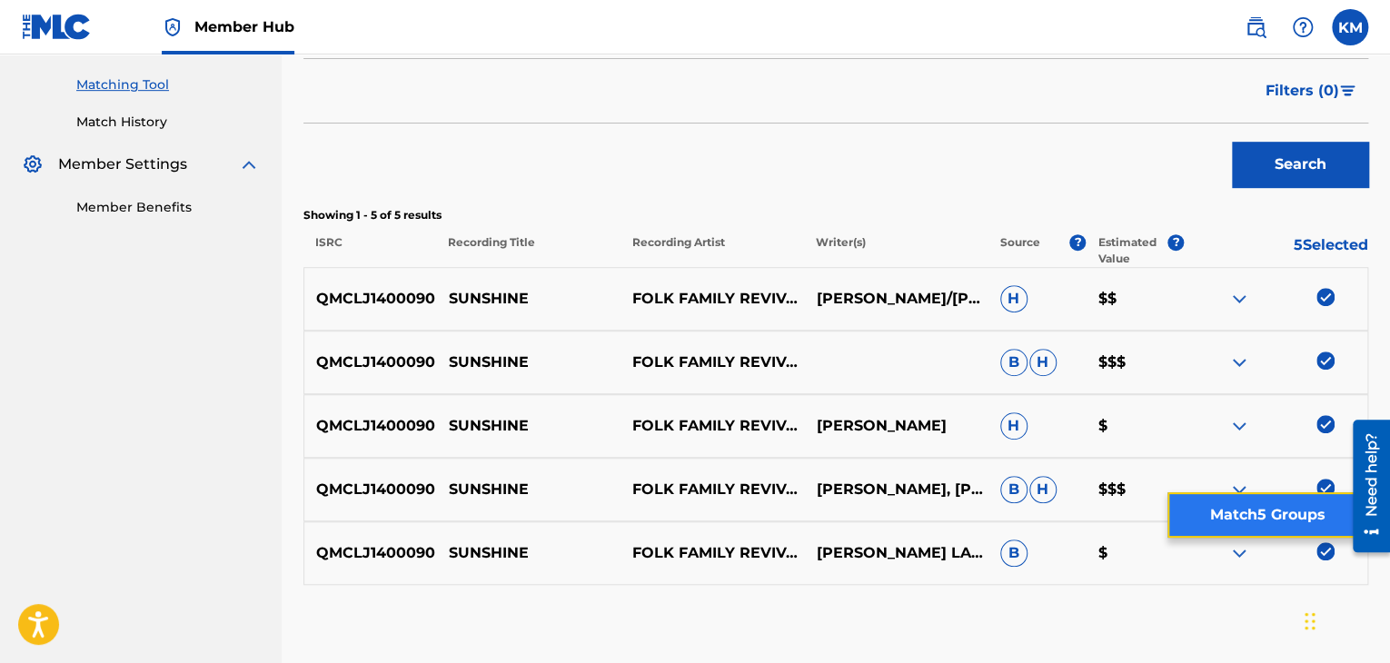
click at [1273, 509] on button "Match 5 Groups" at bounding box center [1267, 514] width 201 height 45
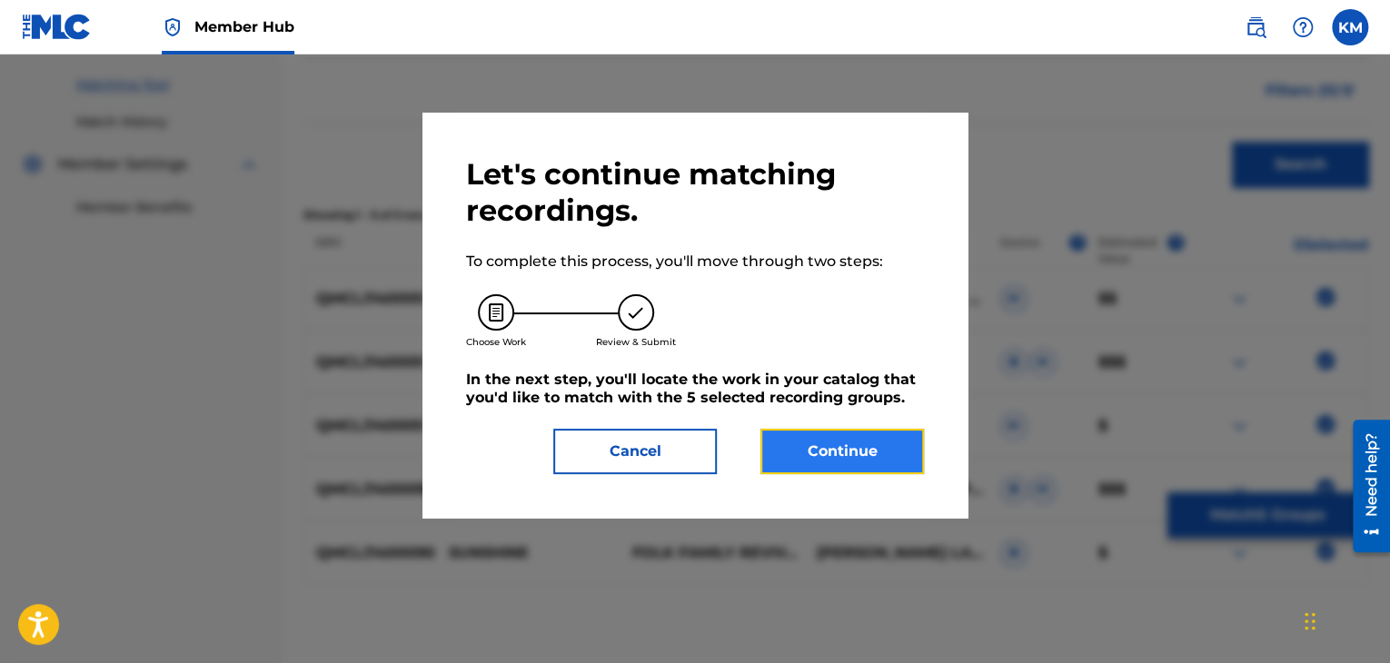
click at [850, 451] on button "Continue" at bounding box center [841, 451] width 163 height 45
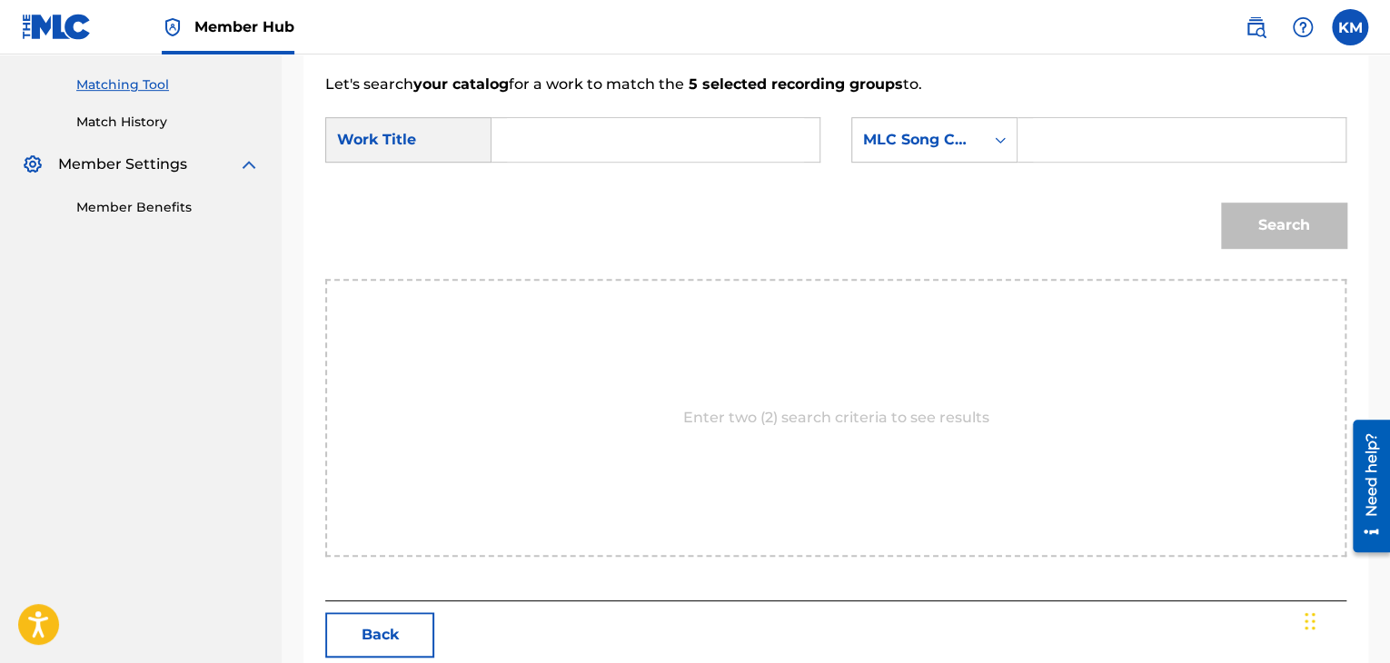
click at [545, 118] on input "Search Form" at bounding box center [655, 140] width 297 height 44
paste input "Sunshine"
type input "Sunshine"
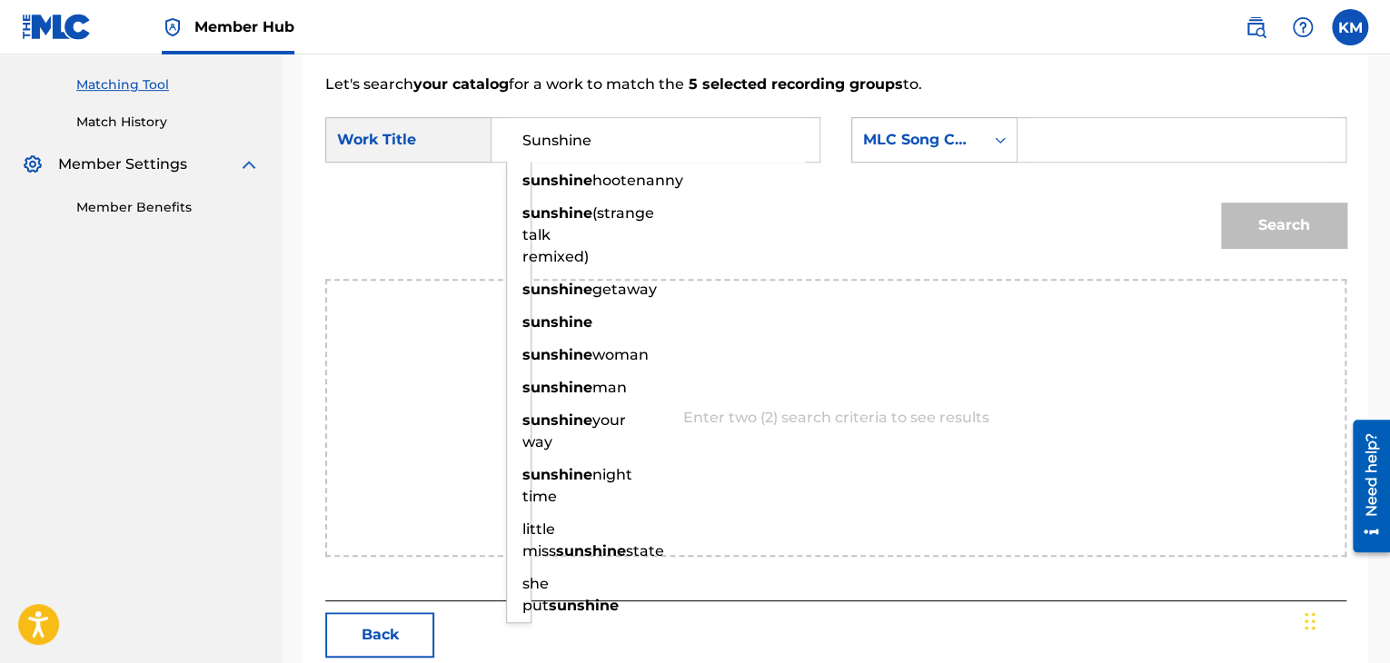
click at [991, 146] on icon "Search Form" at bounding box center [1000, 140] width 18 height 18
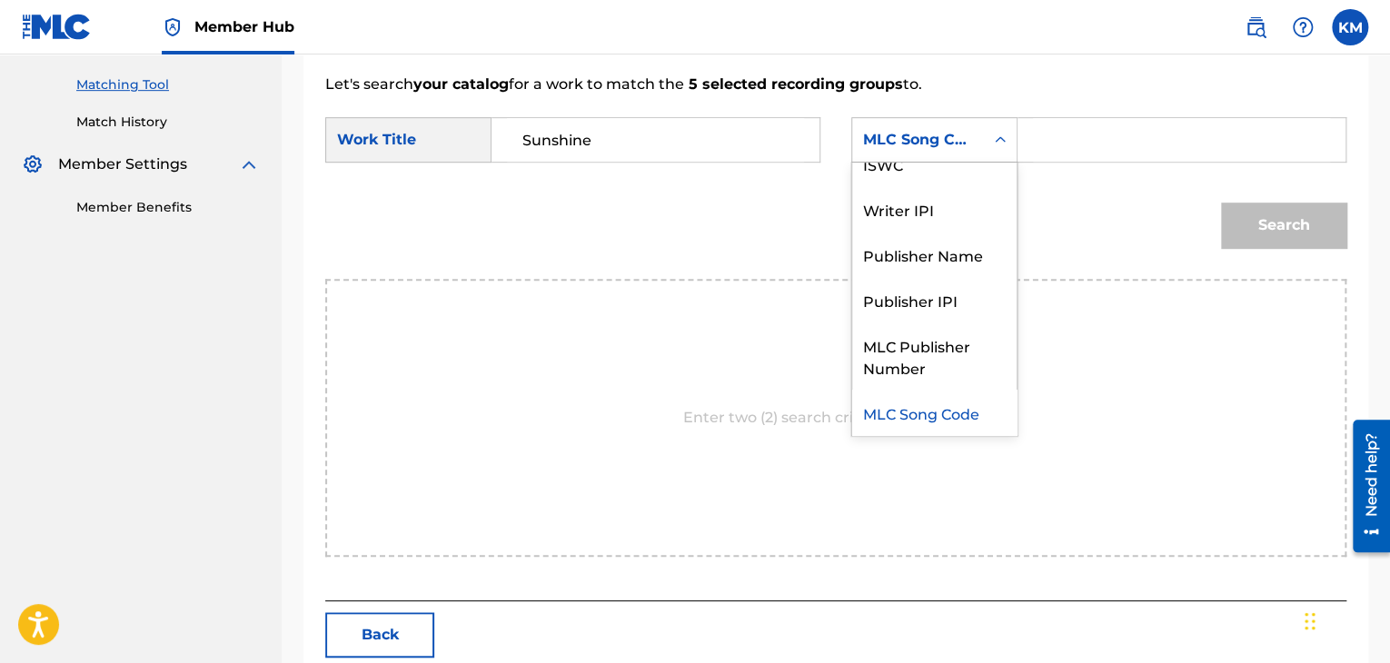
scroll to position [0, 0]
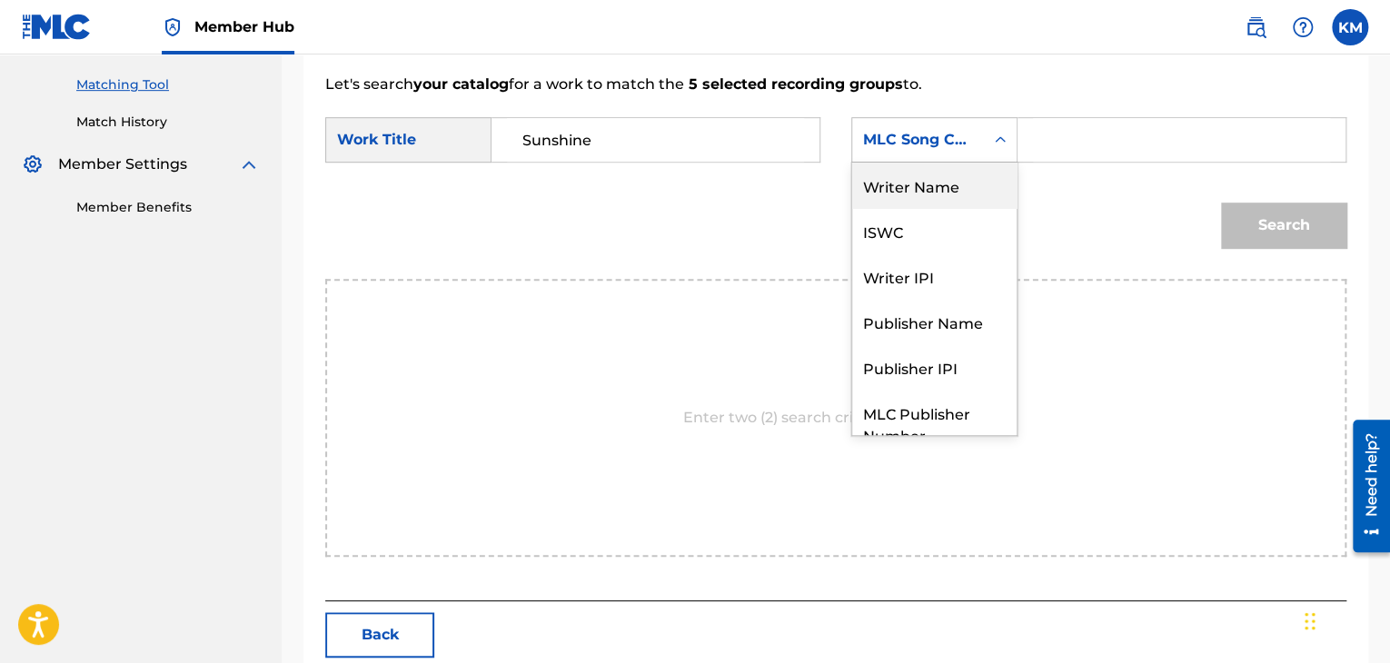
click at [976, 192] on div "Writer Name" at bounding box center [934, 185] width 164 height 45
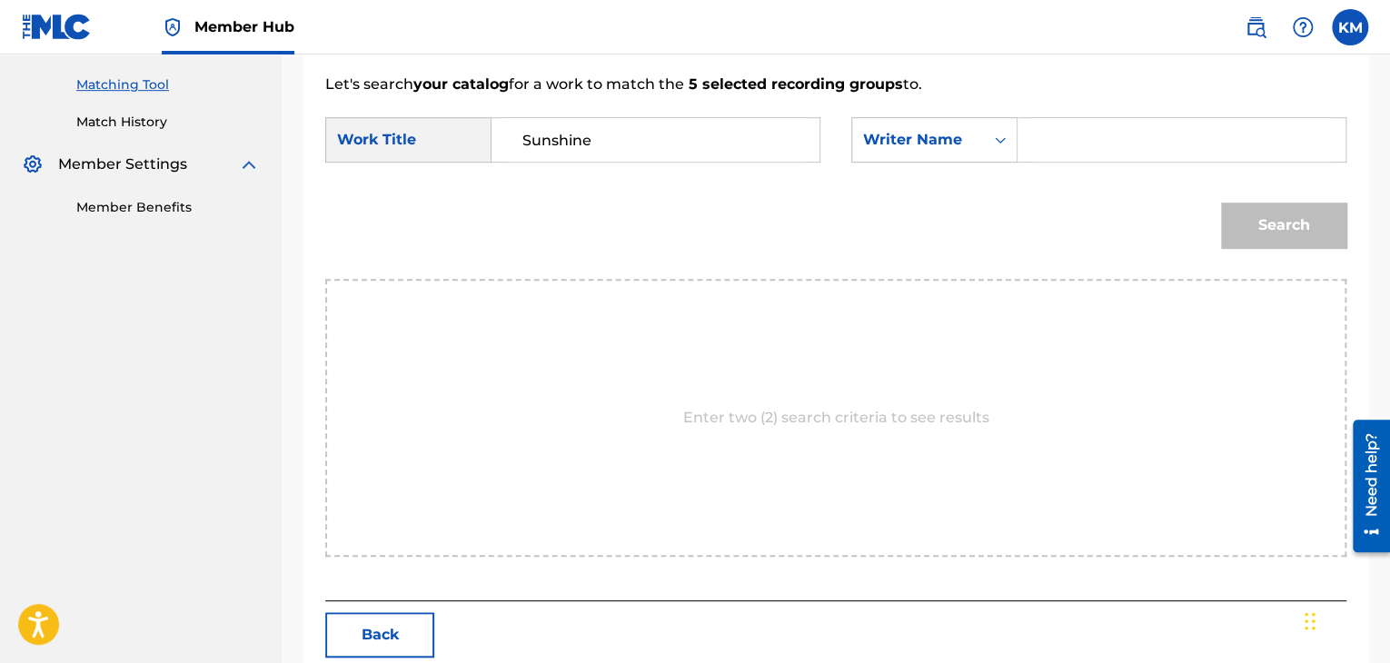
click at [1051, 146] on input "Search Form" at bounding box center [1181, 140] width 297 height 44
paste input "[PERSON_NAME]"
click at [1282, 224] on button "Search" at bounding box center [1283, 225] width 125 height 45
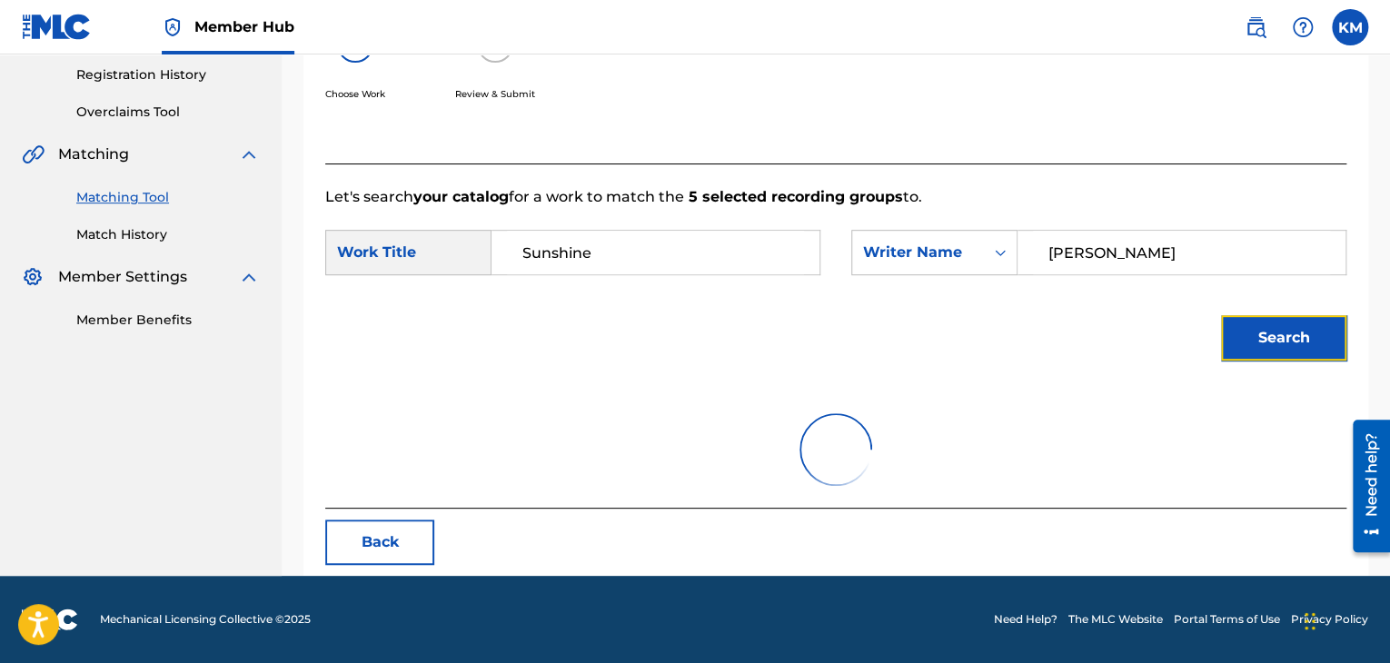
scroll to position [263, 0]
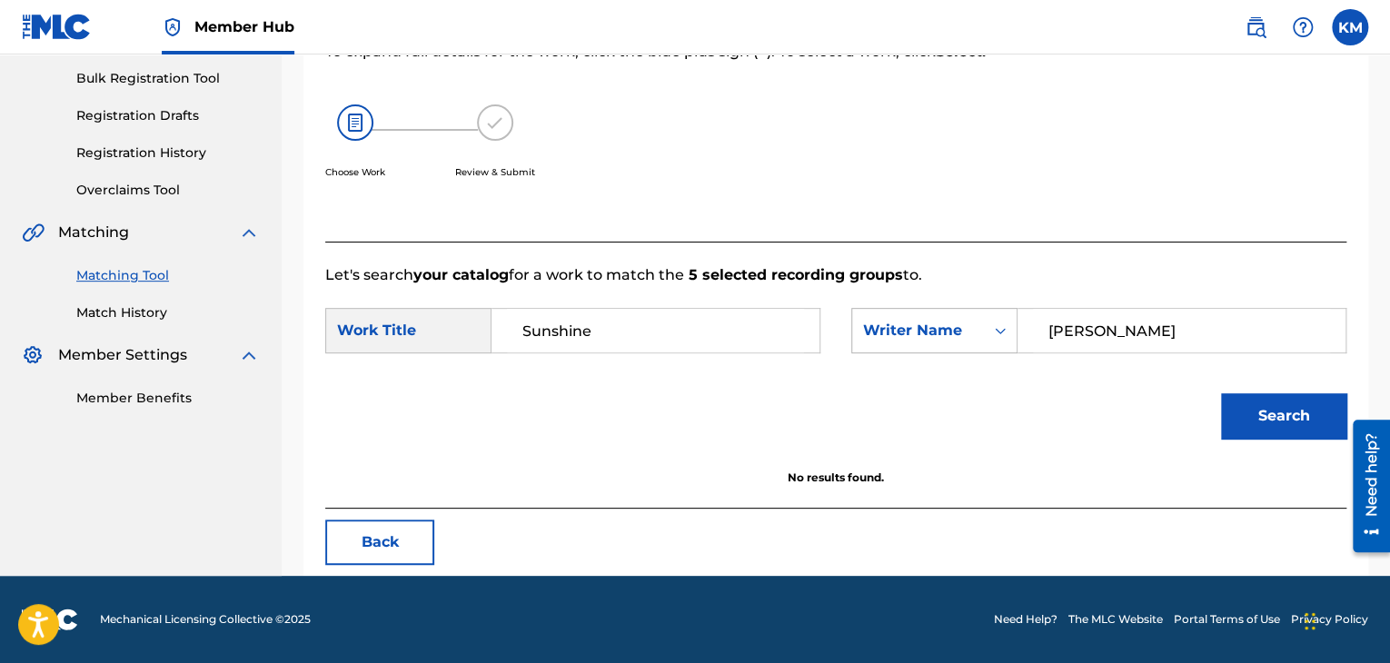
paste input "Pace"
drag, startPoint x: 1120, startPoint y: 331, endPoint x: 942, endPoint y: 328, distance: 178.1
click at [942, 328] on div "SearchWithCriteria3d732c56-922a-44d6-942f-dbae5bd42714 Writer Name [PERSON_NAME]" at bounding box center [1098, 330] width 495 height 45
type input "Pace"
click at [1243, 407] on button "Search" at bounding box center [1283, 415] width 125 height 45
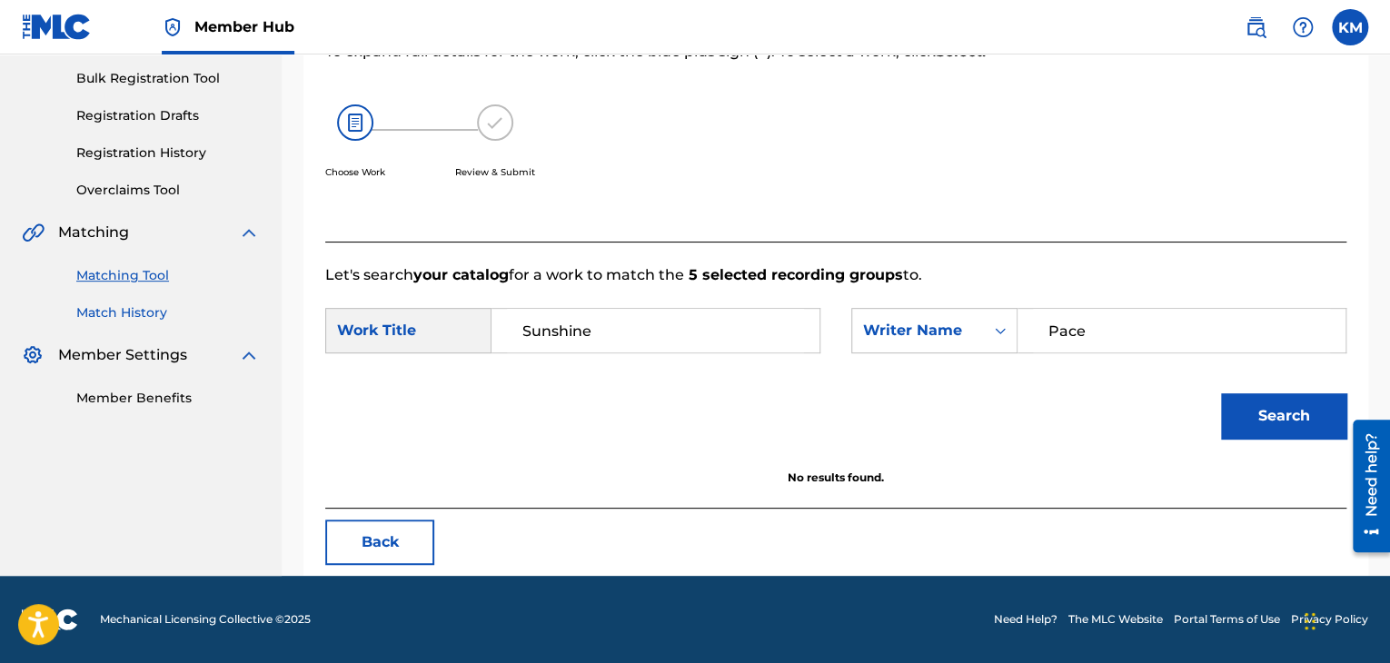
click at [131, 309] on link "Match History" at bounding box center [167, 312] width 183 height 19
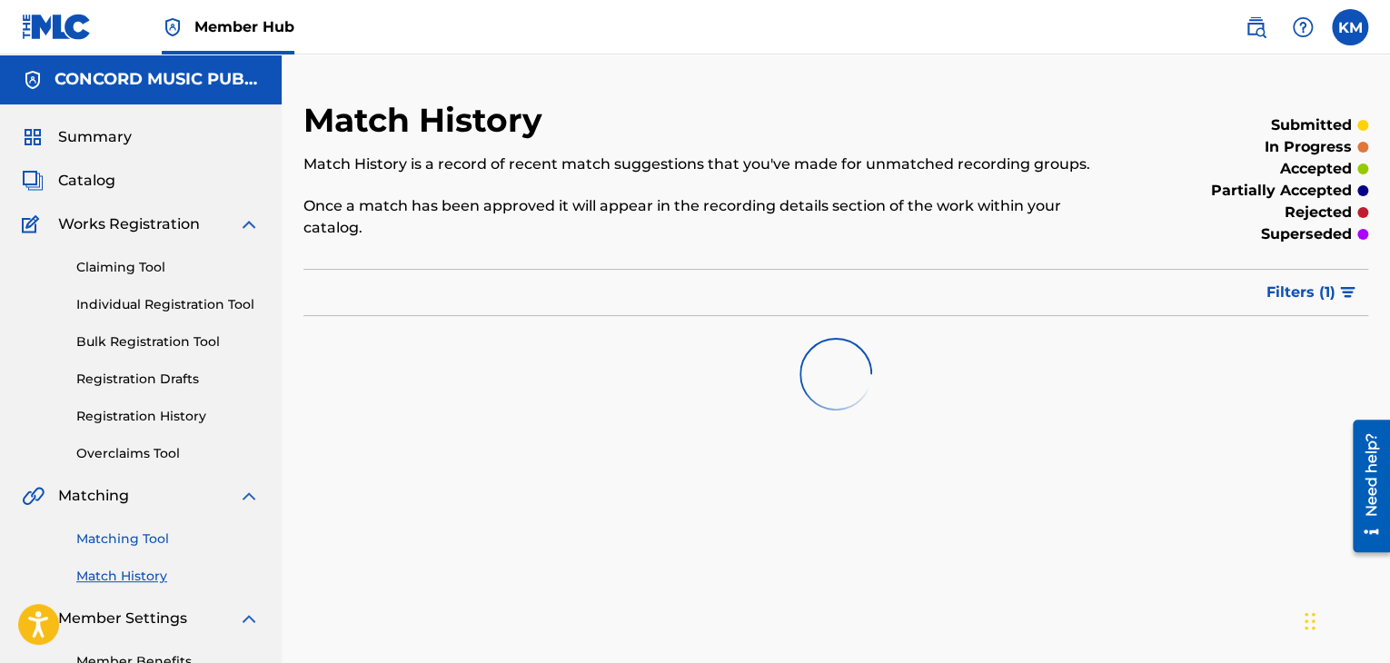
click at [149, 533] on link "Matching Tool" at bounding box center [167, 539] width 183 height 19
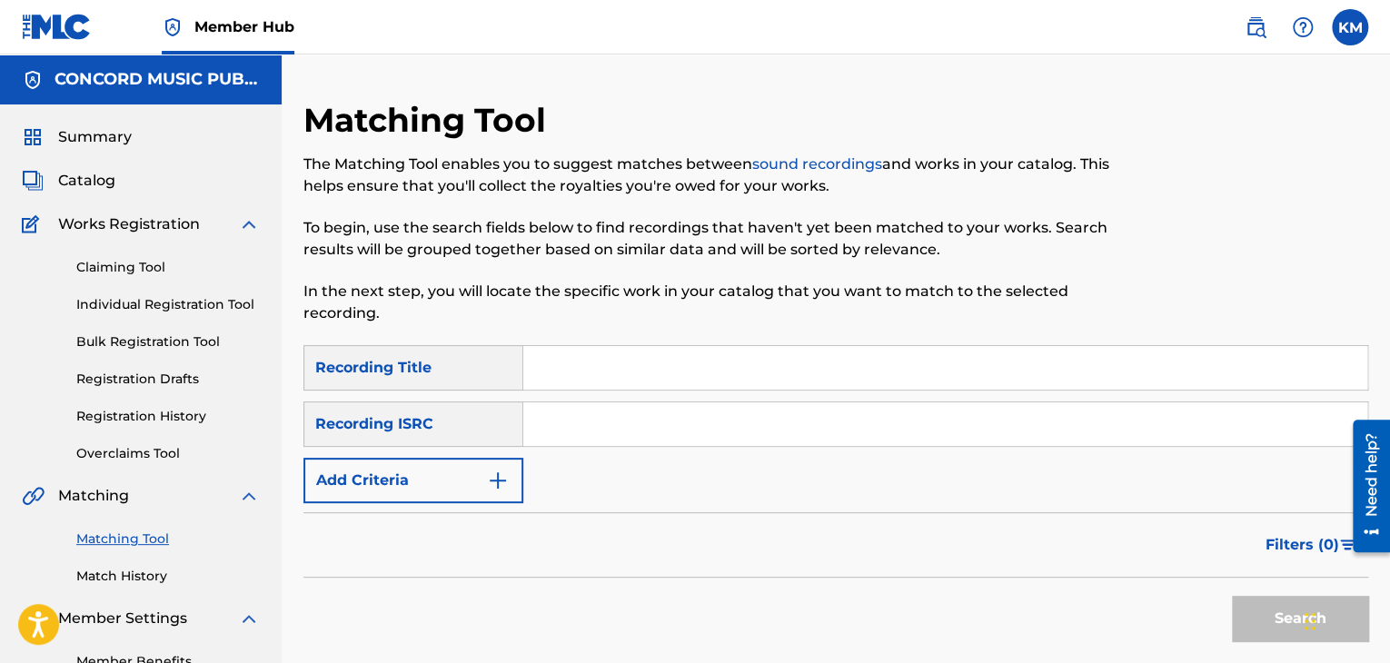
click at [555, 435] on input "Search Form" at bounding box center [945, 424] width 844 height 44
paste input "QMCLJ1400090"
type input "QMCLJ1400090"
click at [1244, 618] on button "Search" at bounding box center [1300, 618] width 136 height 45
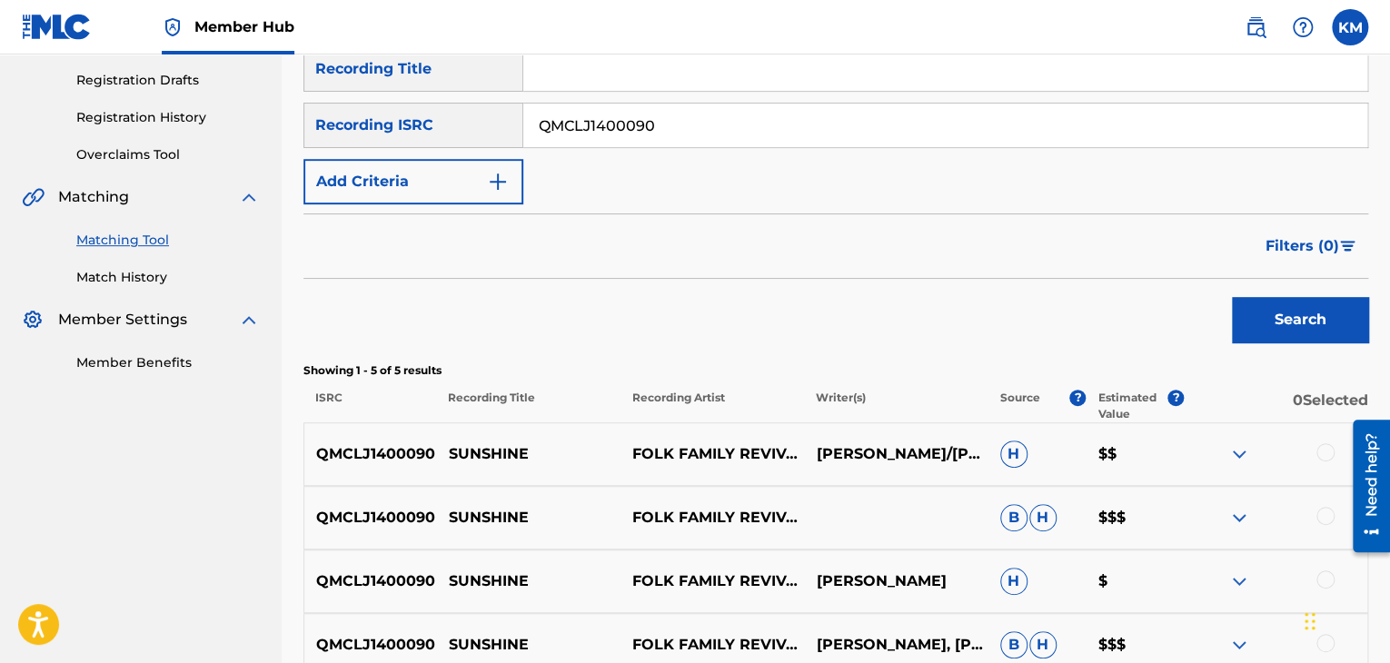
scroll to position [363, 0]
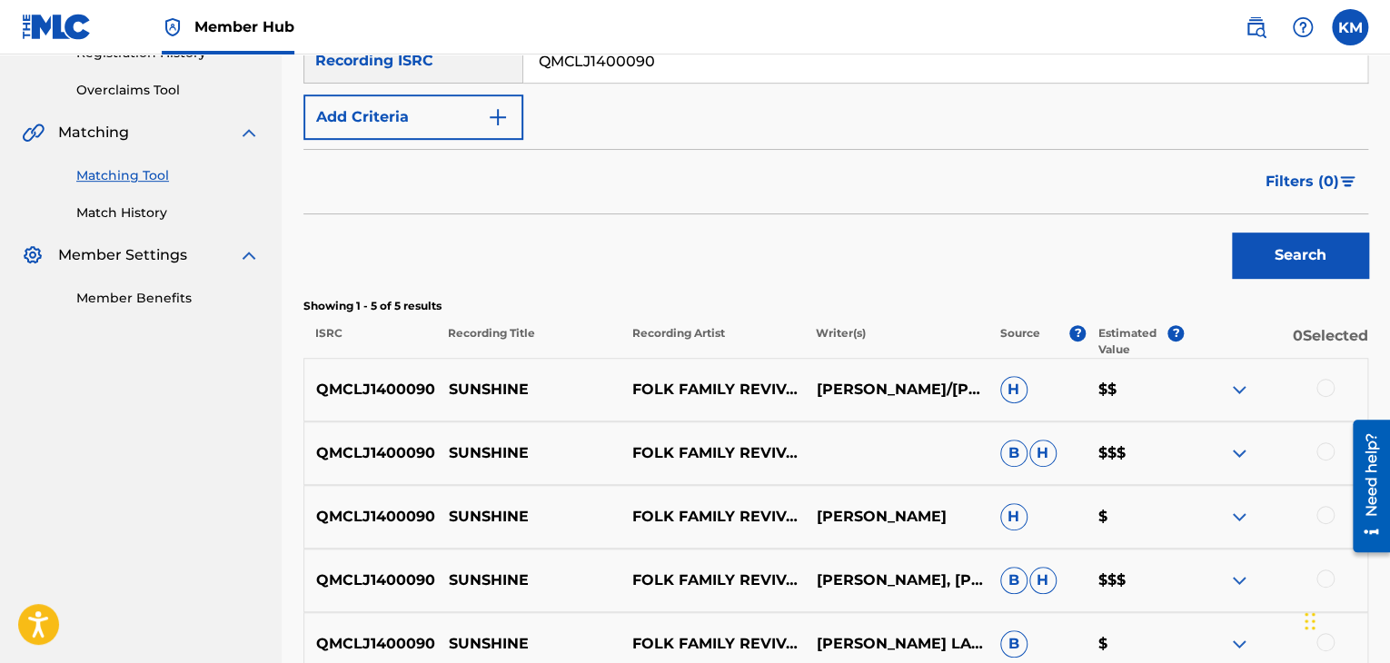
click at [1328, 390] on div at bounding box center [1325, 388] width 18 height 18
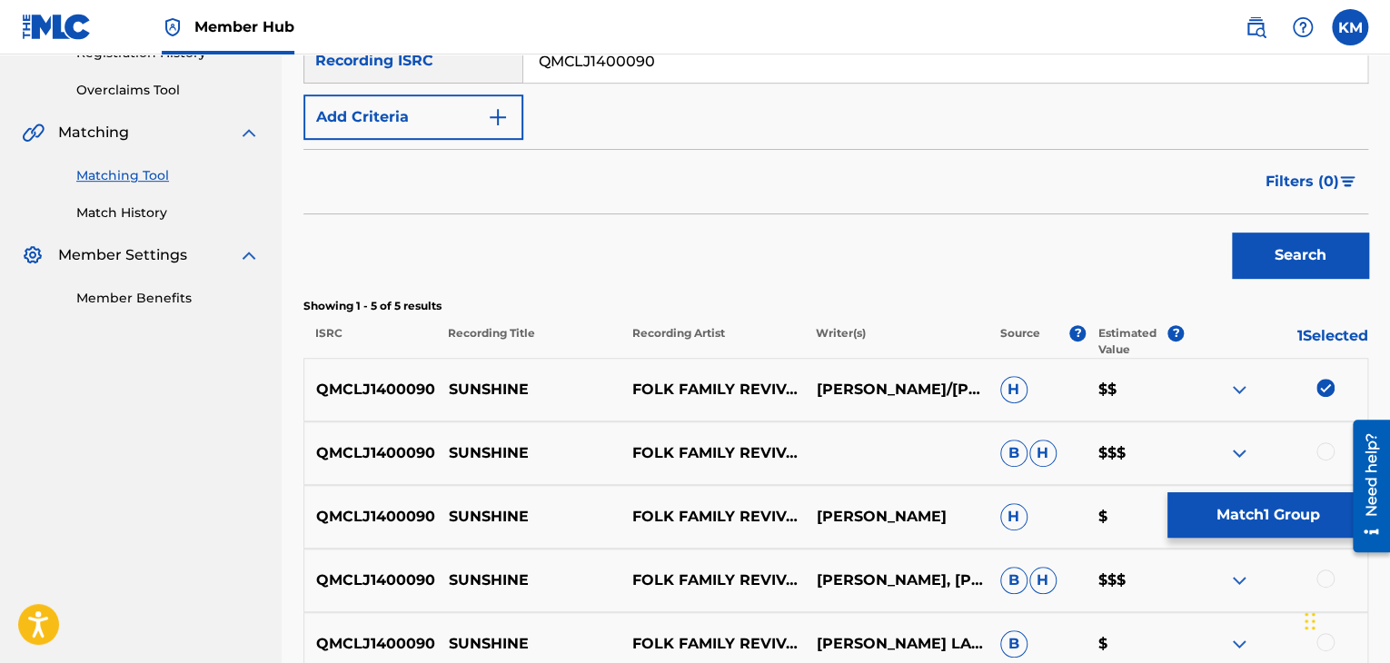
click at [1321, 448] on div at bounding box center [1325, 451] width 18 height 18
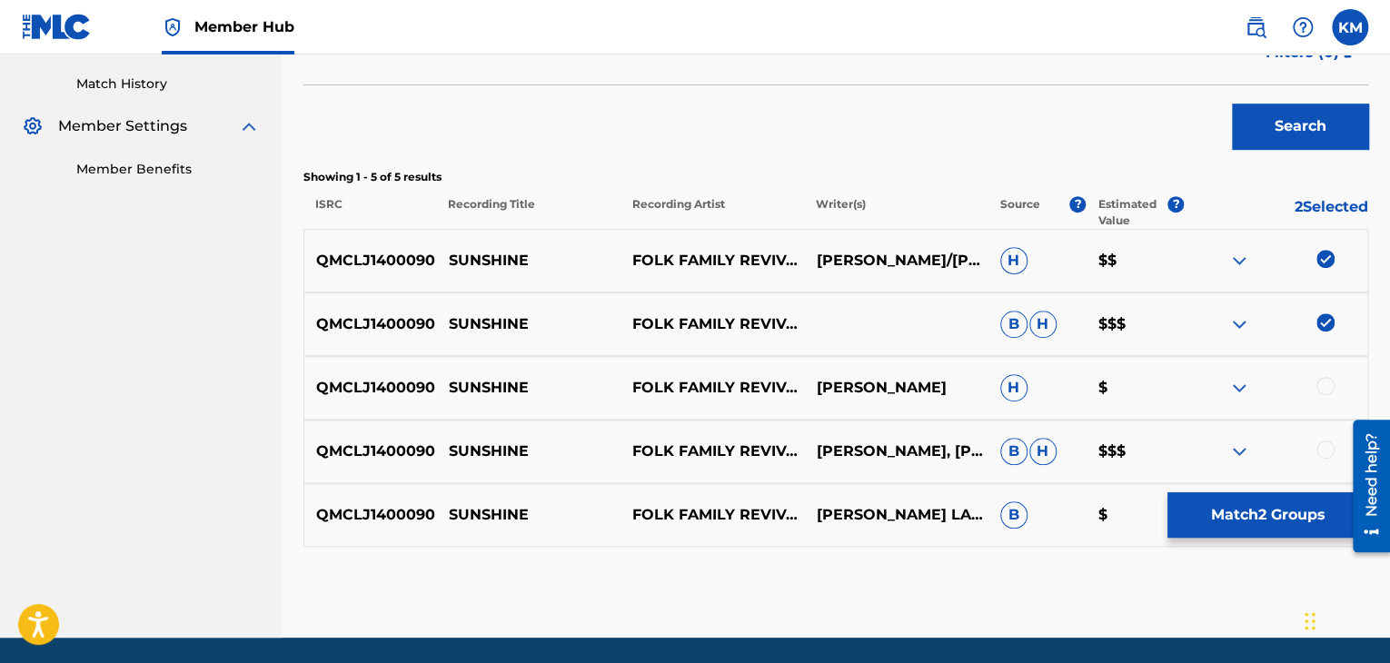
scroll to position [554, 0]
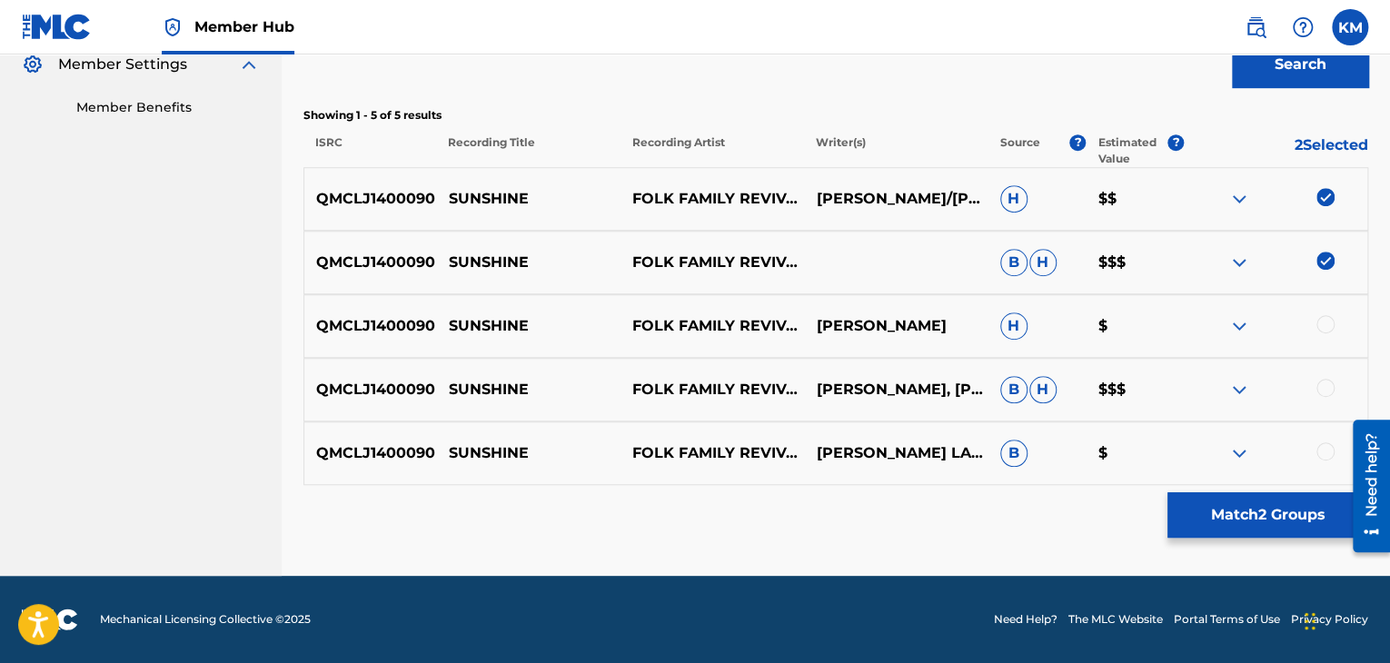
click at [1323, 321] on div at bounding box center [1325, 324] width 18 height 18
click at [1323, 382] on div at bounding box center [1325, 388] width 18 height 18
click at [1324, 442] on div at bounding box center [1325, 451] width 18 height 18
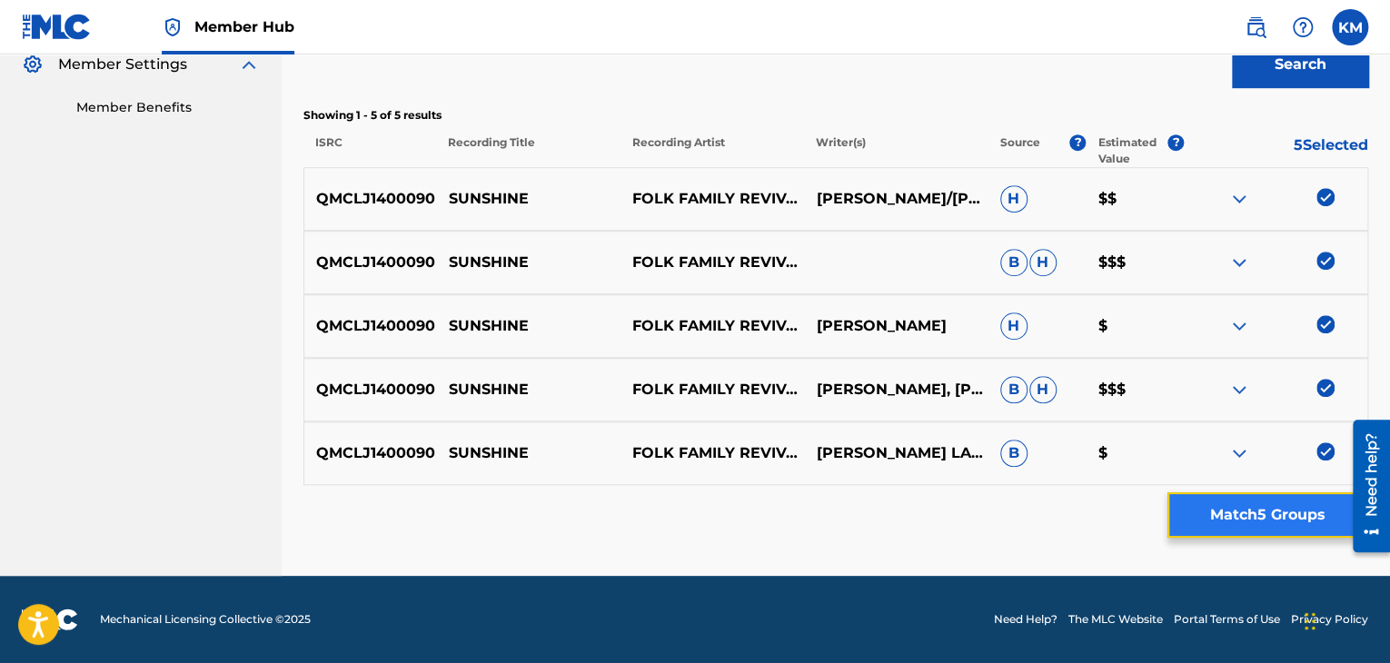
click at [1303, 502] on button "Match 5 Groups" at bounding box center [1267, 514] width 201 height 45
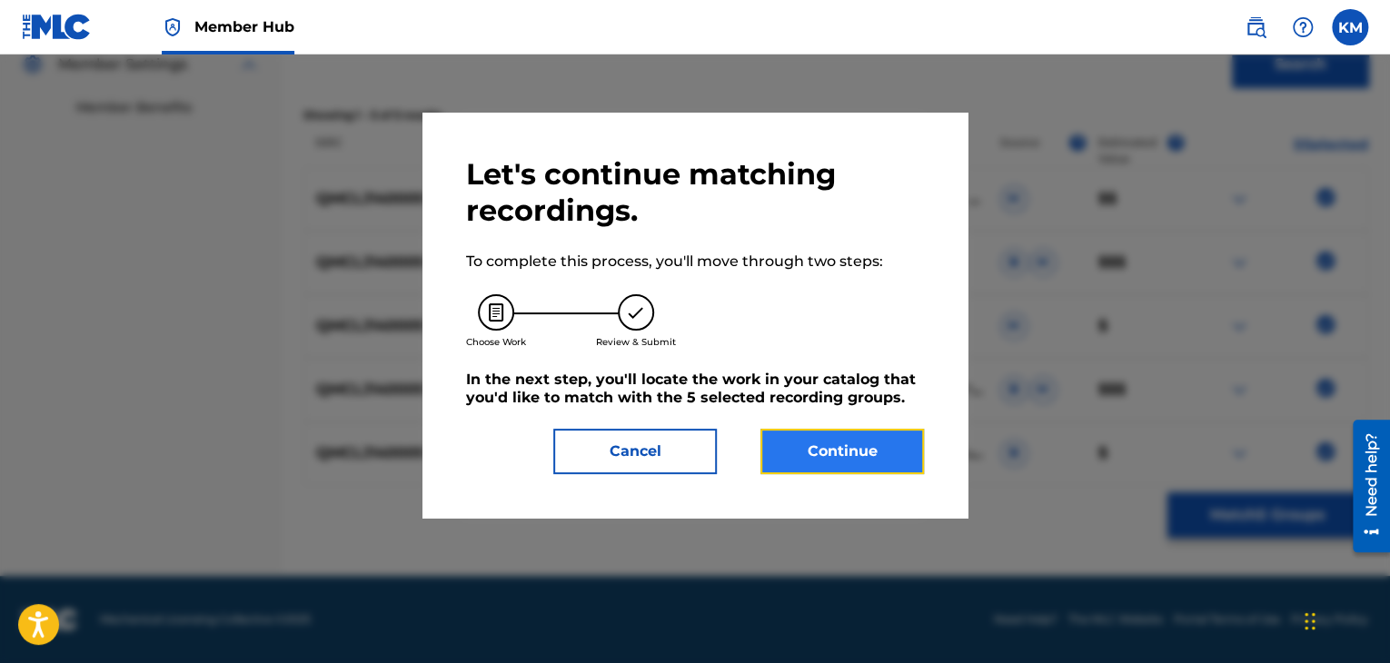
click at [847, 450] on button "Continue" at bounding box center [841, 451] width 163 height 45
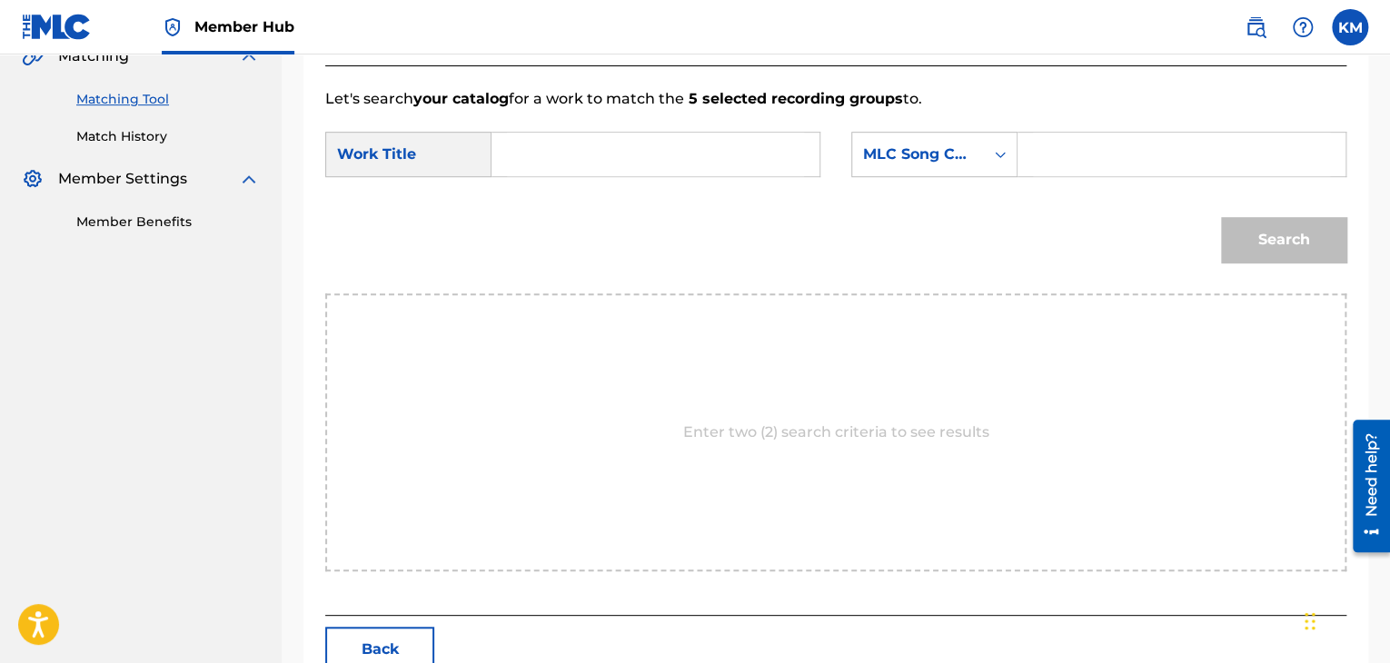
scroll to position [274, 0]
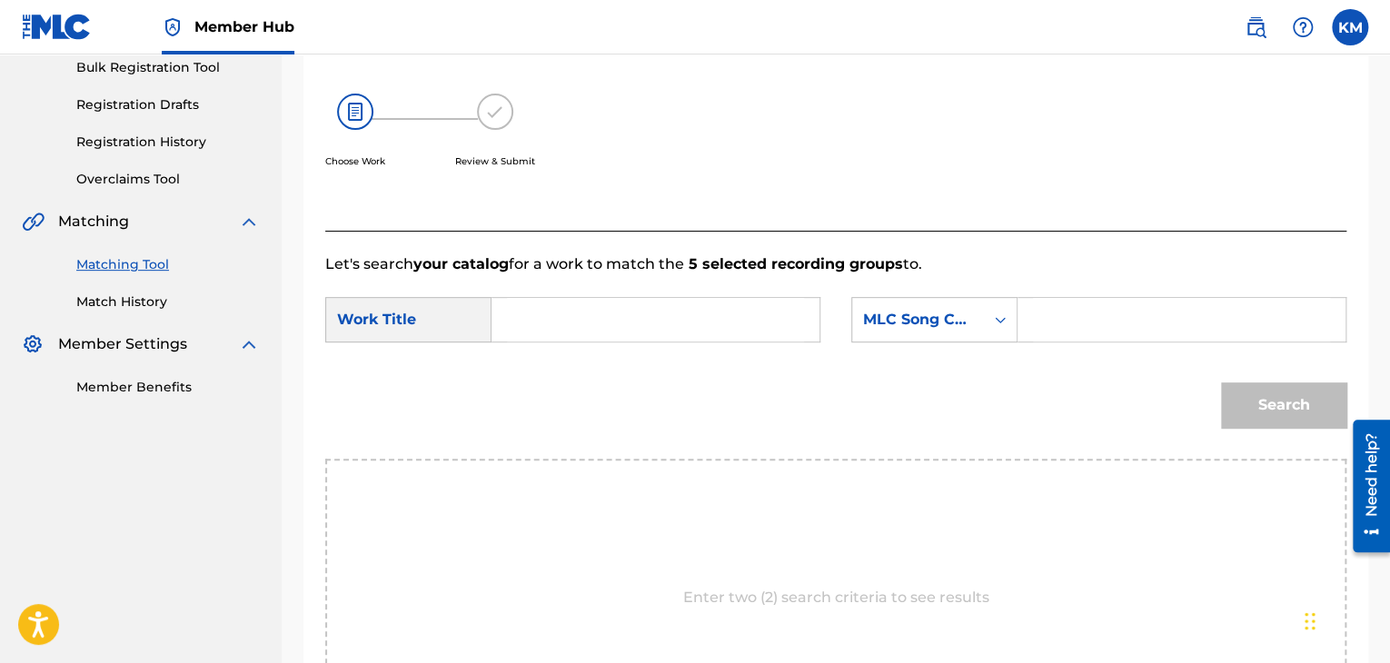
click at [559, 325] on input "Search Form" at bounding box center [655, 320] width 297 height 44
paste input "Sunshine"
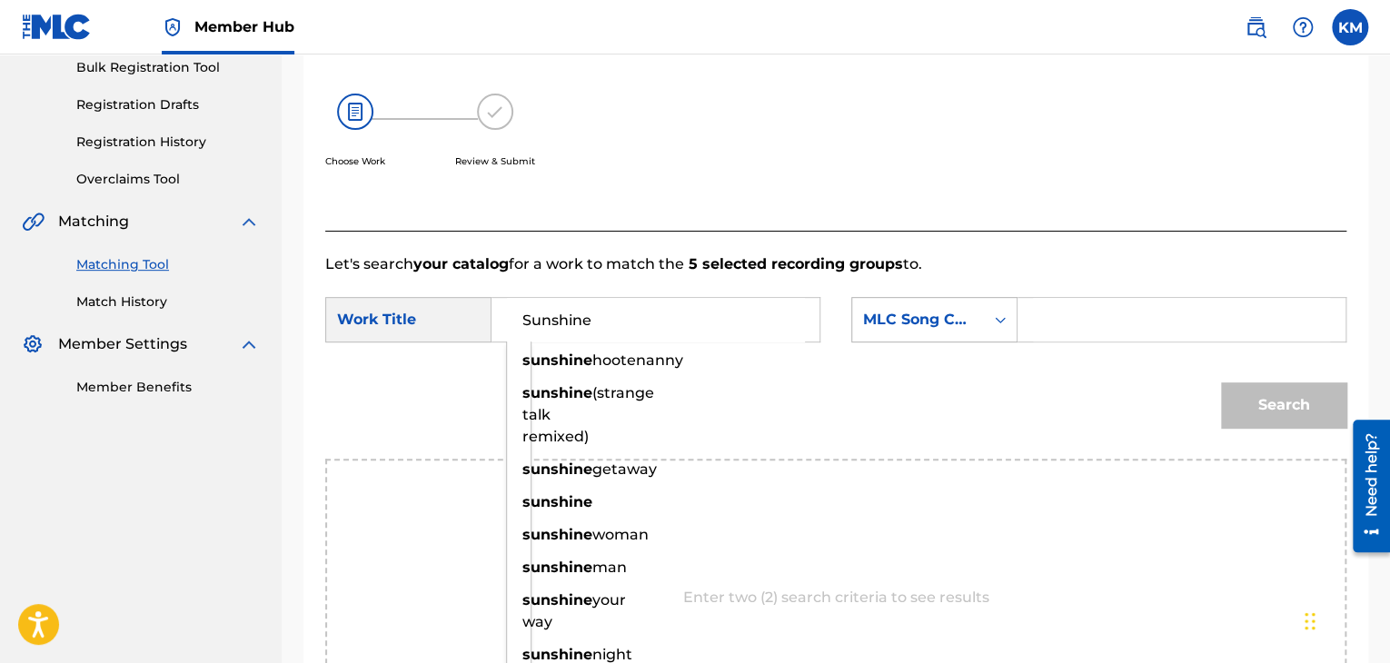
type input "Sunshine"
click at [1005, 324] on icon "Search Form" at bounding box center [1000, 320] width 18 height 18
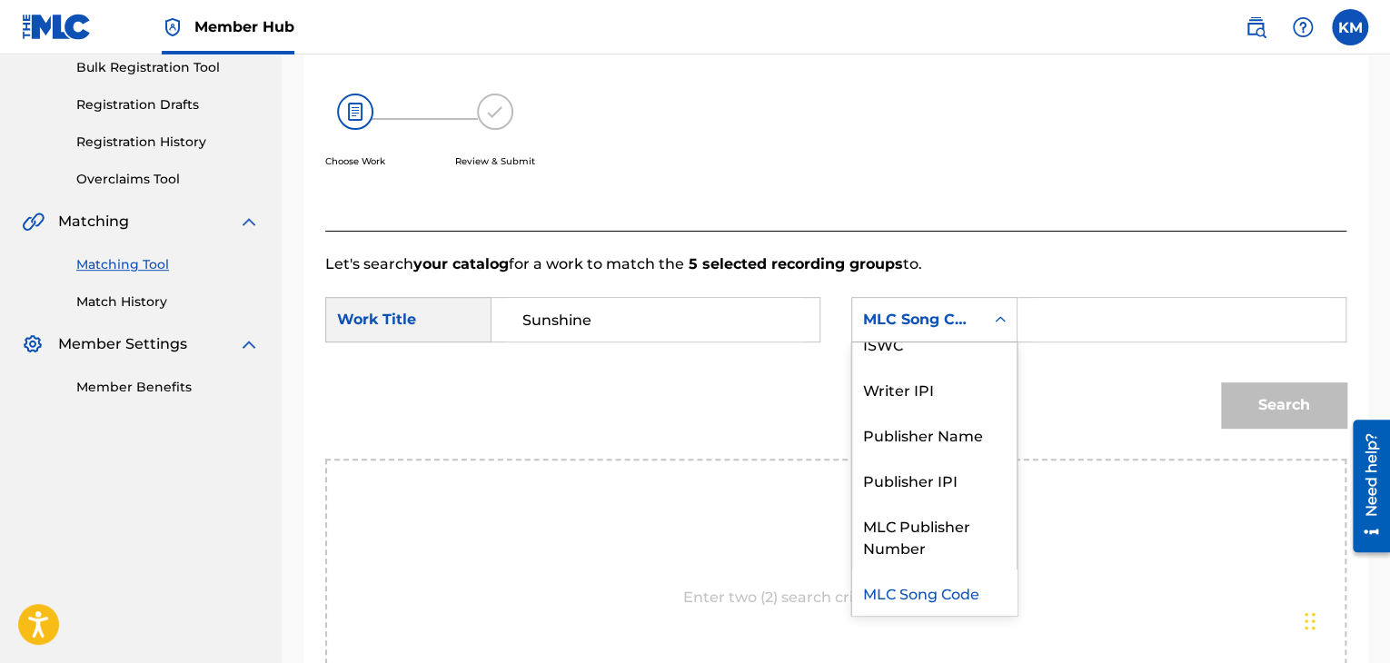
scroll to position [0, 0]
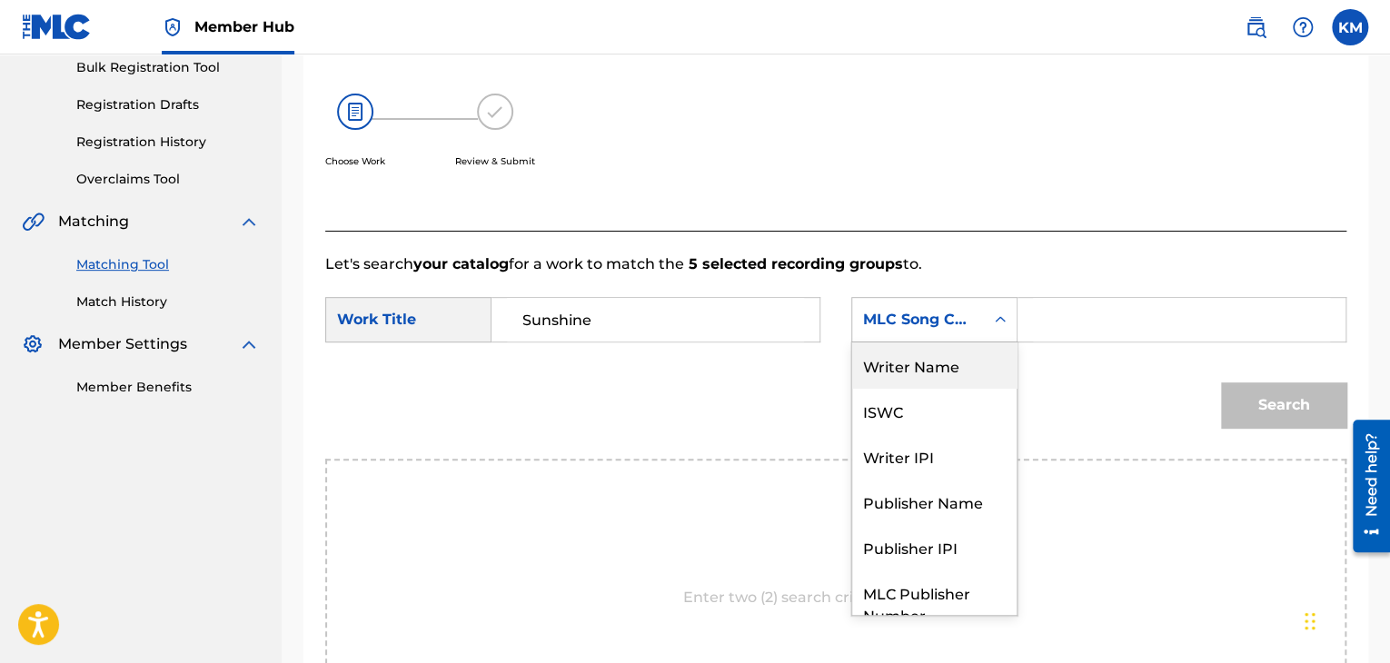
click at [974, 362] on div "Writer Name" at bounding box center [934, 364] width 164 height 45
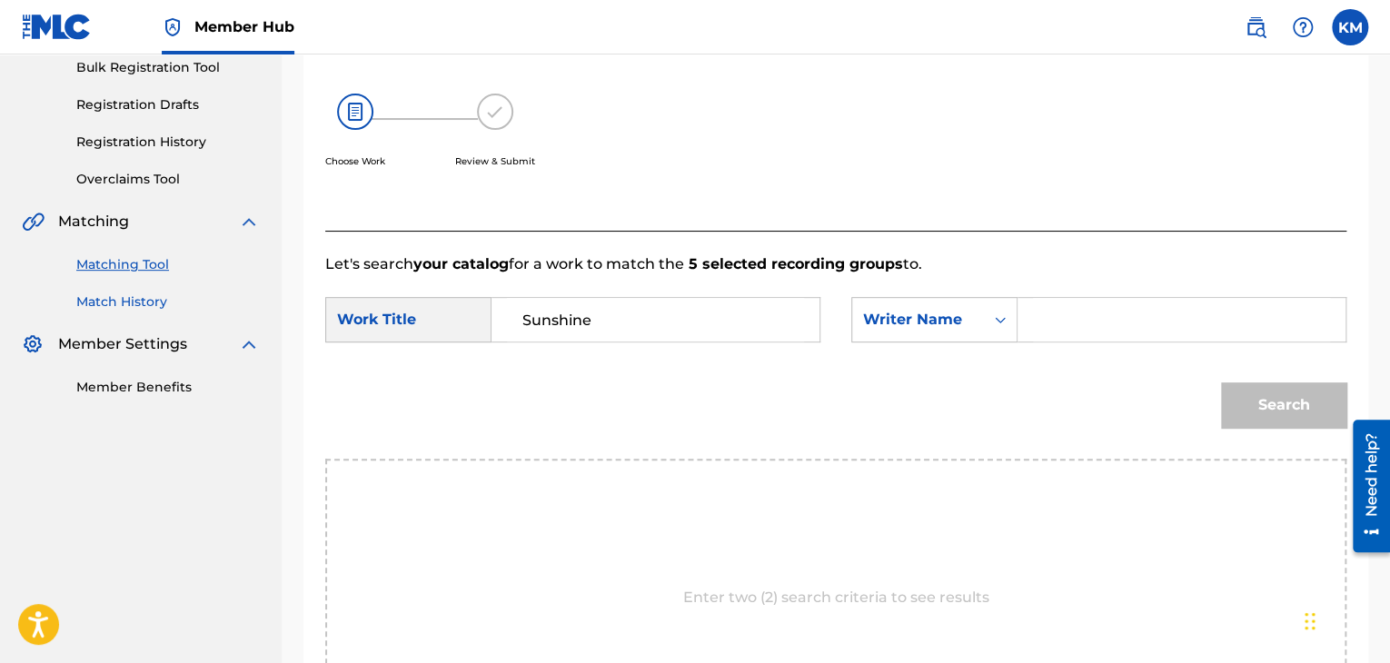
click at [126, 302] on link "Match History" at bounding box center [167, 301] width 183 height 19
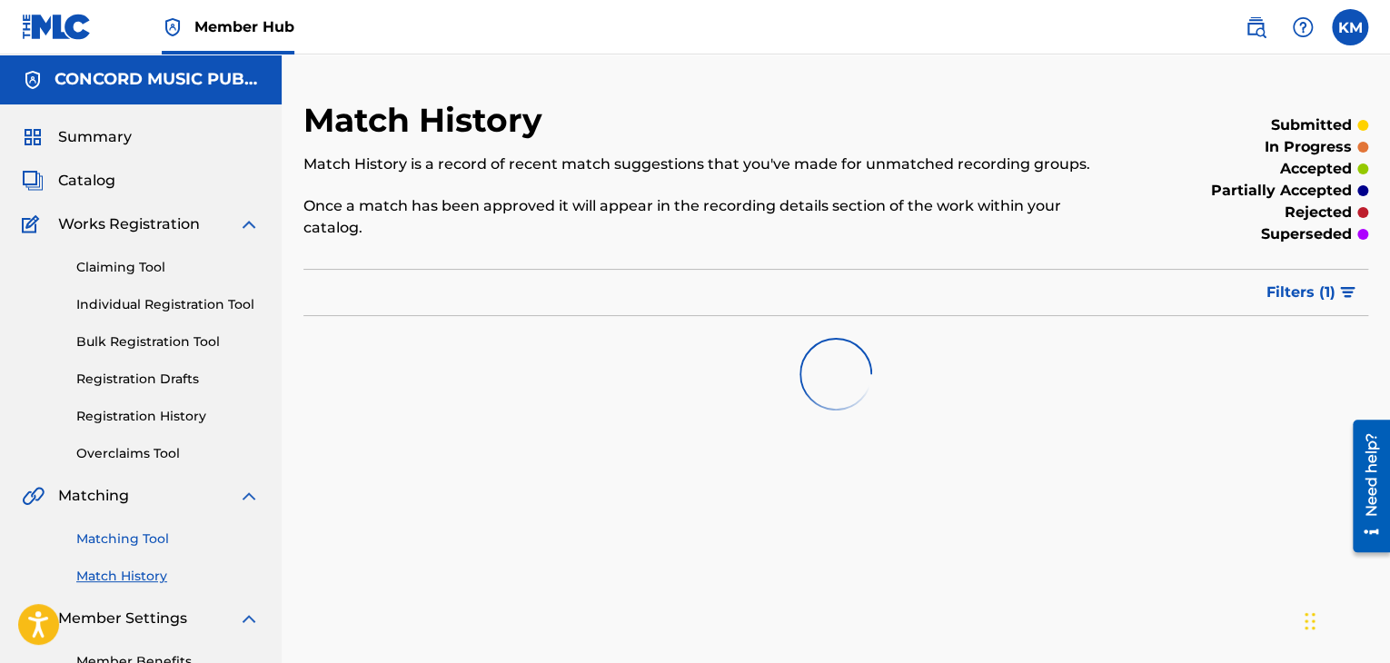
click at [160, 543] on link "Matching Tool" at bounding box center [167, 539] width 183 height 19
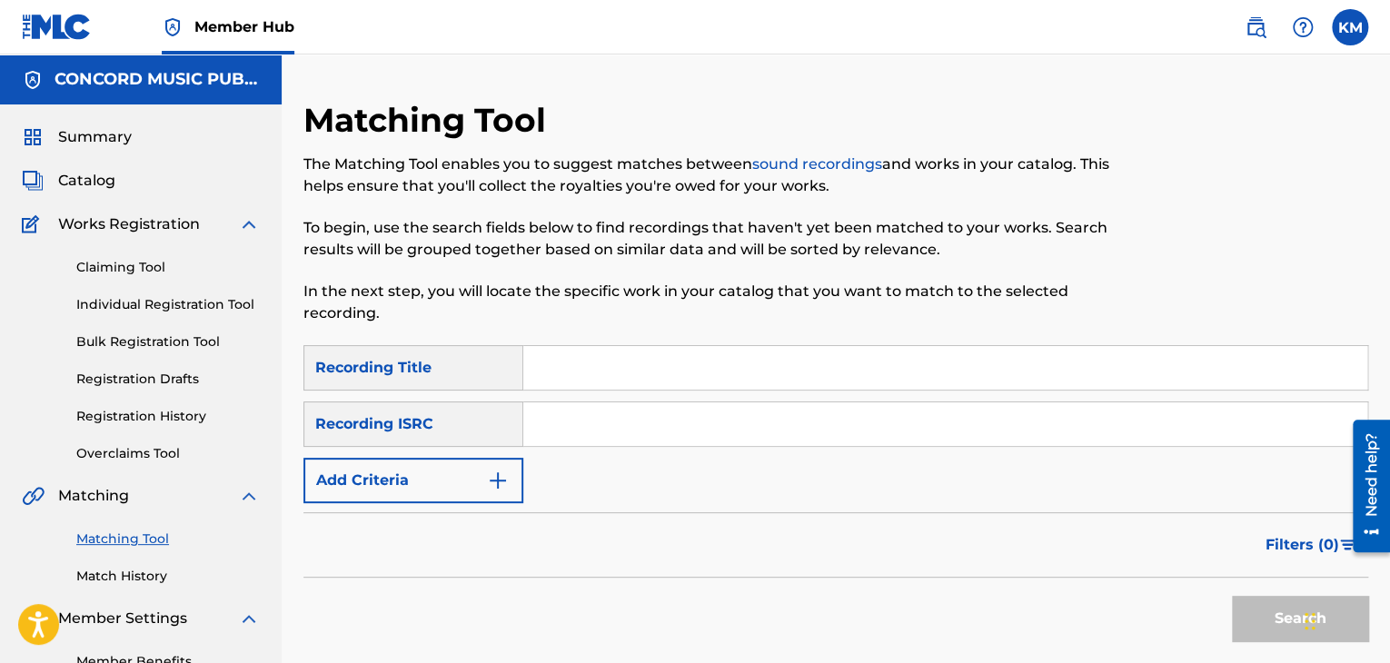
click at [564, 428] on input "Search Form" at bounding box center [945, 424] width 844 height 44
paste input "HKI190923609"
type input "HKI190923609"
click at [1232, 619] on button "Search" at bounding box center [1300, 618] width 136 height 45
click at [118, 571] on link "Match History" at bounding box center [167, 576] width 183 height 19
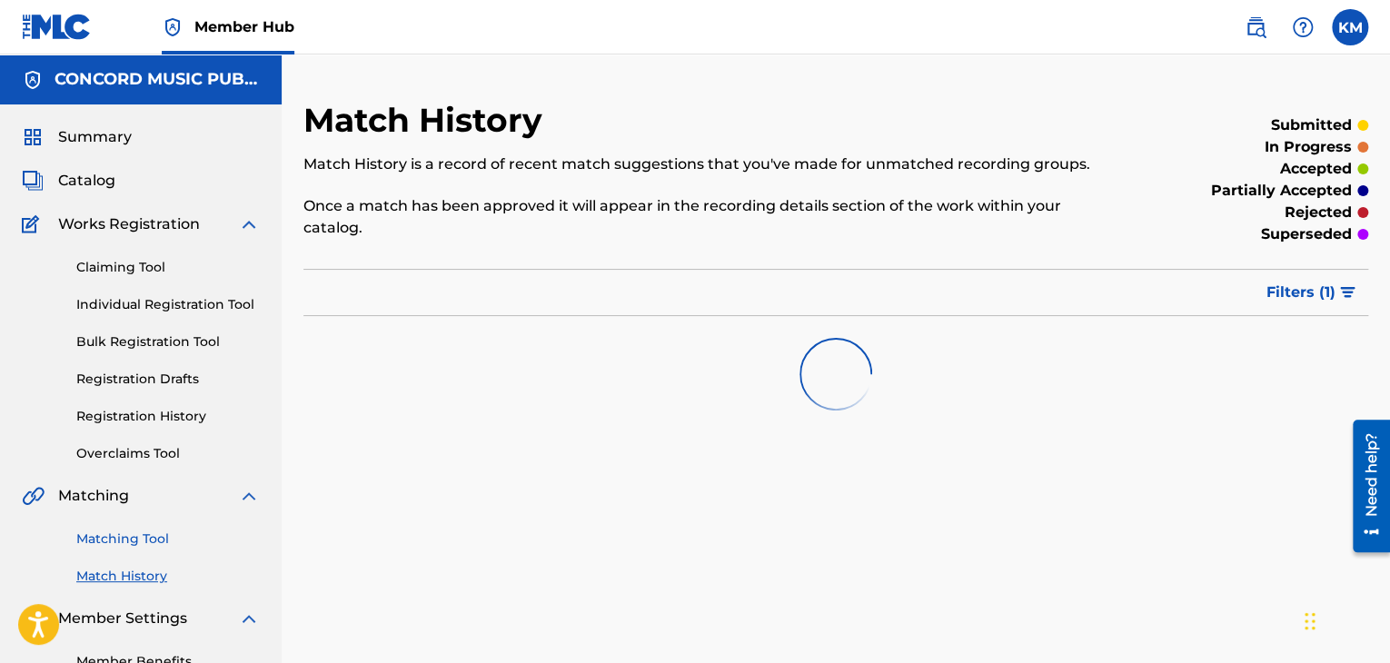
click at [120, 539] on link "Matching Tool" at bounding box center [167, 539] width 183 height 19
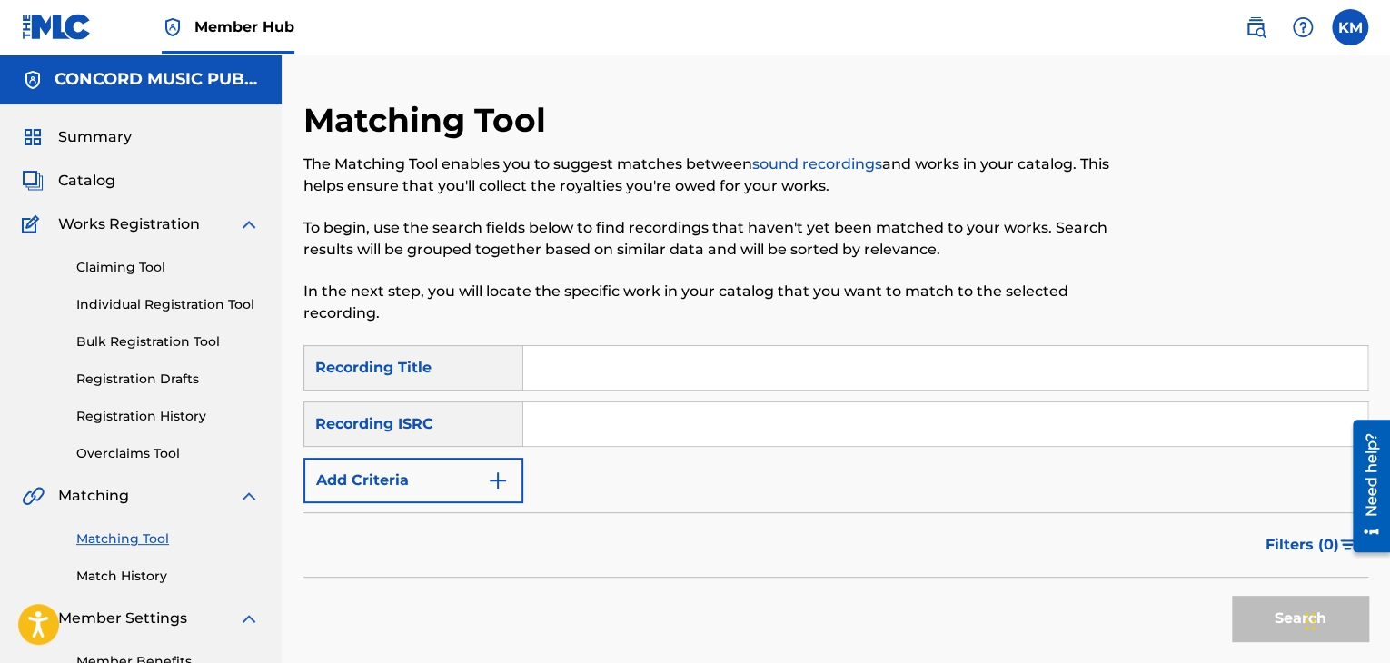
click at [540, 425] on input "Search Form" at bounding box center [945, 424] width 844 height 44
paste input "US38Y2420994"
type input "US38Y2420994"
click at [1268, 614] on button "Search" at bounding box center [1300, 618] width 136 height 45
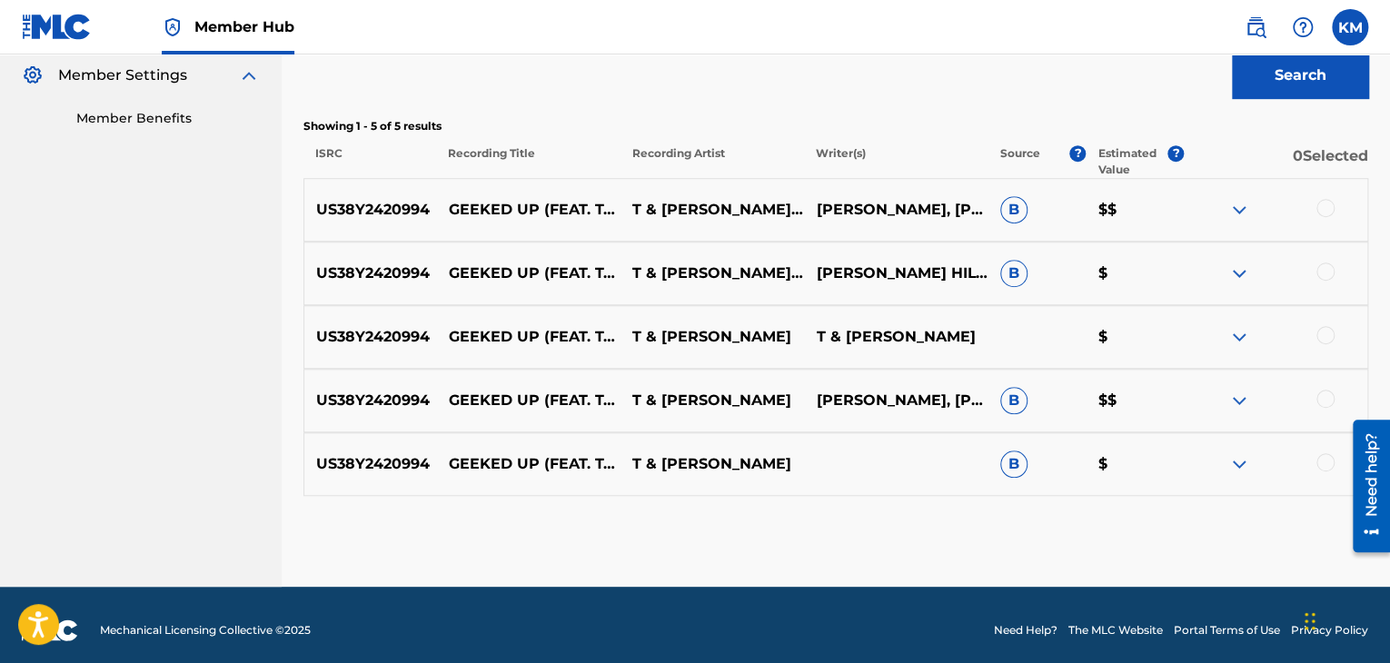
scroll to position [545, 0]
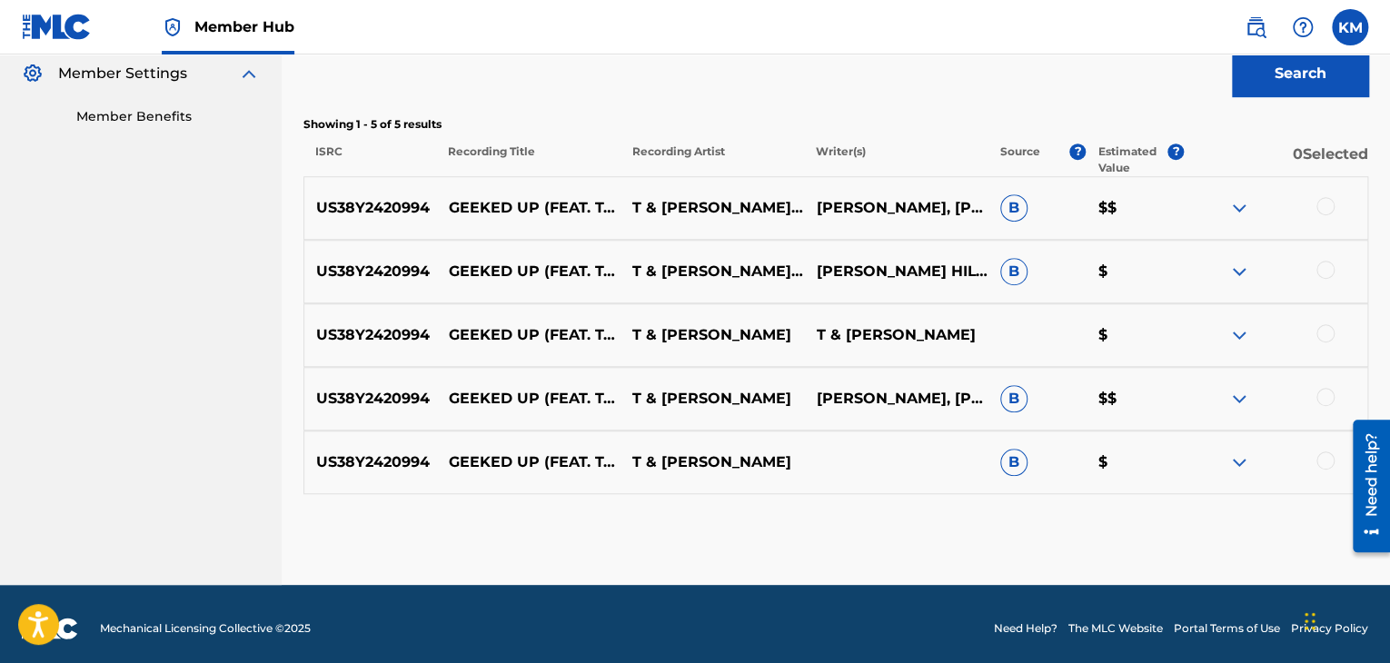
click at [1322, 210] on div at bounding box center [1325, 206] width 18 height 18
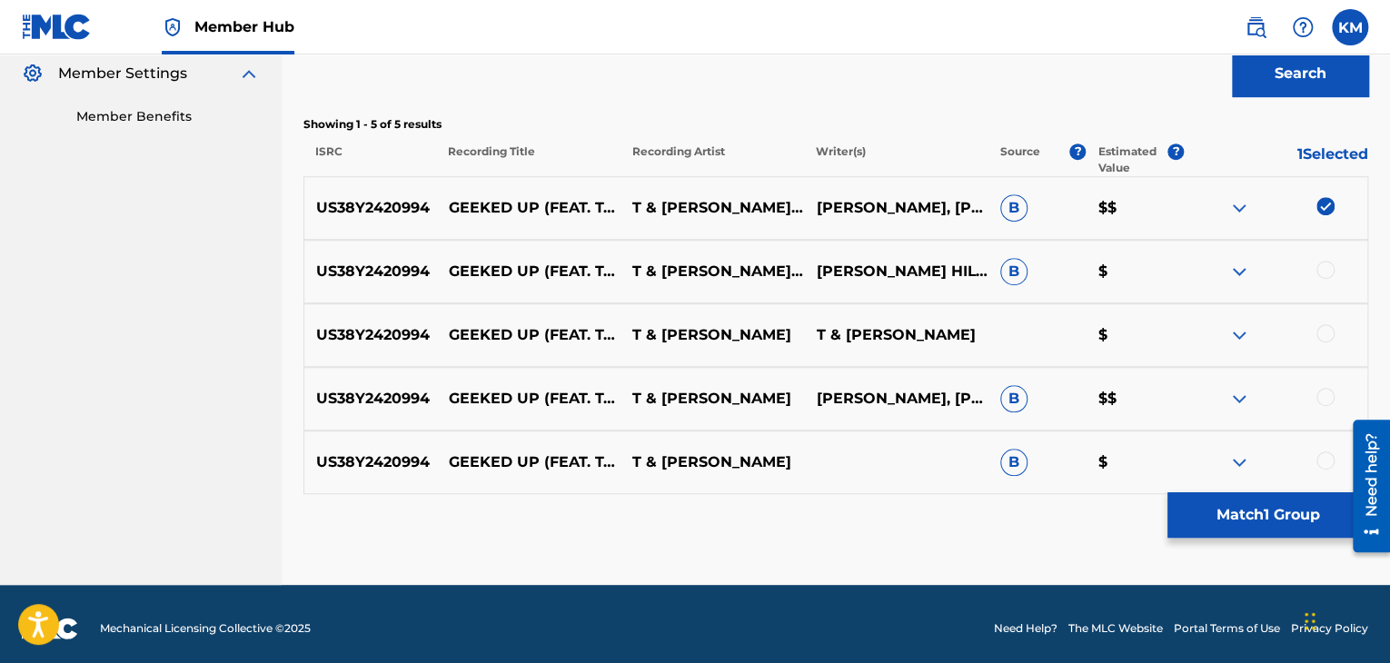
click at [1320, 269] on div at bounding box center [1325, 270] width 18 height 18
click at [1318, 334] on div at bounding box center [1325, 333] width 18 height 18
click at [1319, 393] on div at bounding box center [1325, 397] width 18 height 18
click at [1322, 457] on div at bounding box center [1325, 460] width 18 height 18
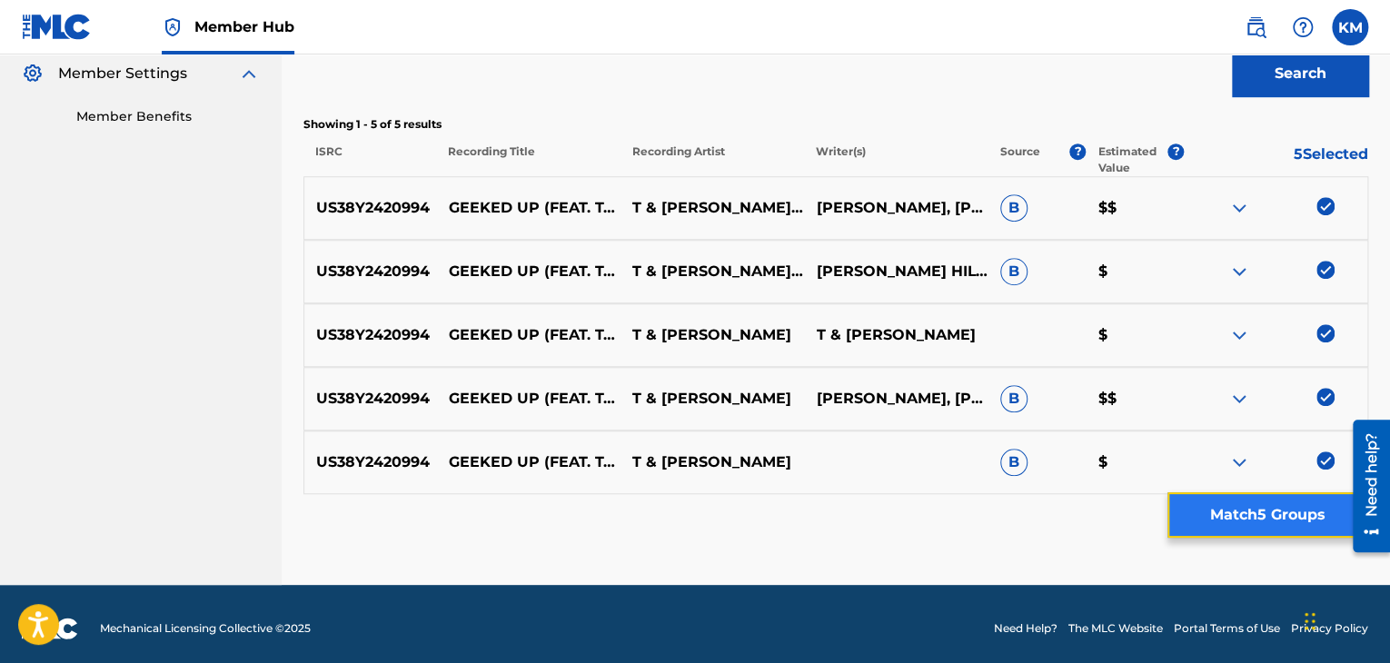
click at [1265, 520] on button "Match 5 Groups" at bounding box center [1267, 514] width 201 height 45
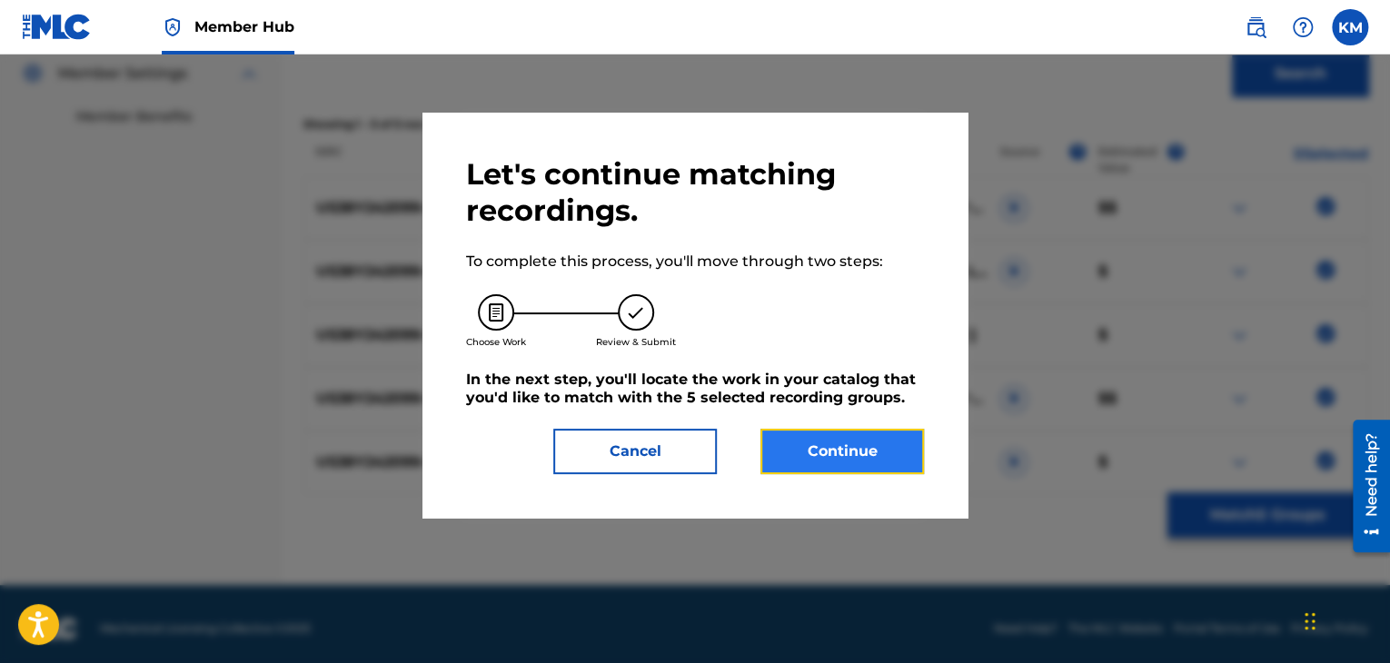
click at [802, 464] on button "Continue" at bounding box center [841, 451] width 163 height 45
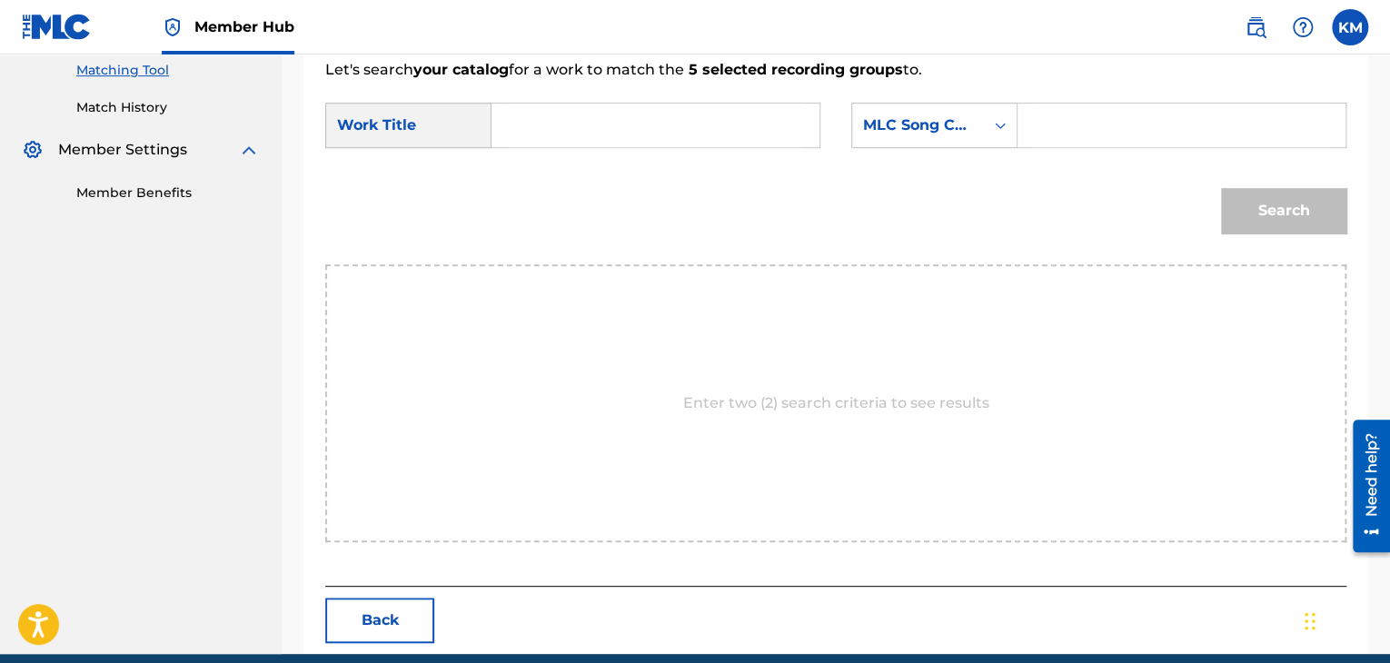
scroll to position [363, 0]
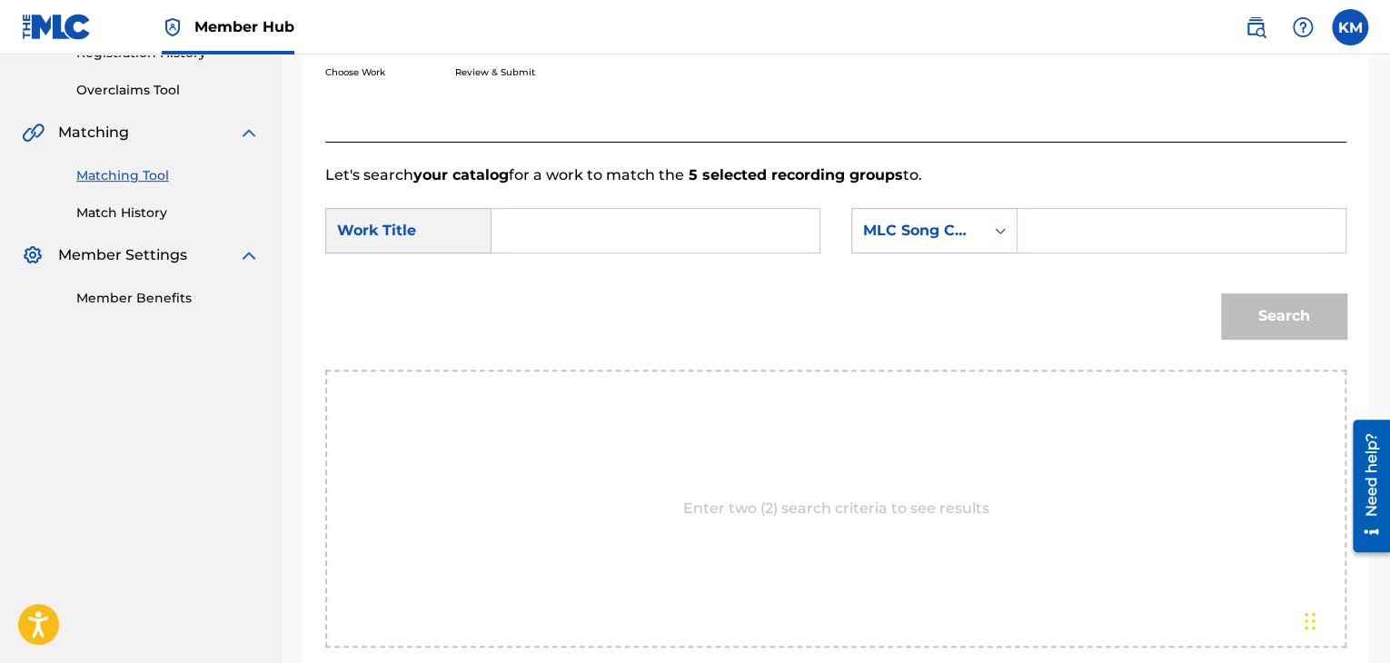
click at [550, 226] on input "Search Form" at bounding box center [655, 231] width 297 height 44
paste input "Geeked Up (feat. Tayylor Made)"
type input "Geeked Up (feat. Tayylor Made)"
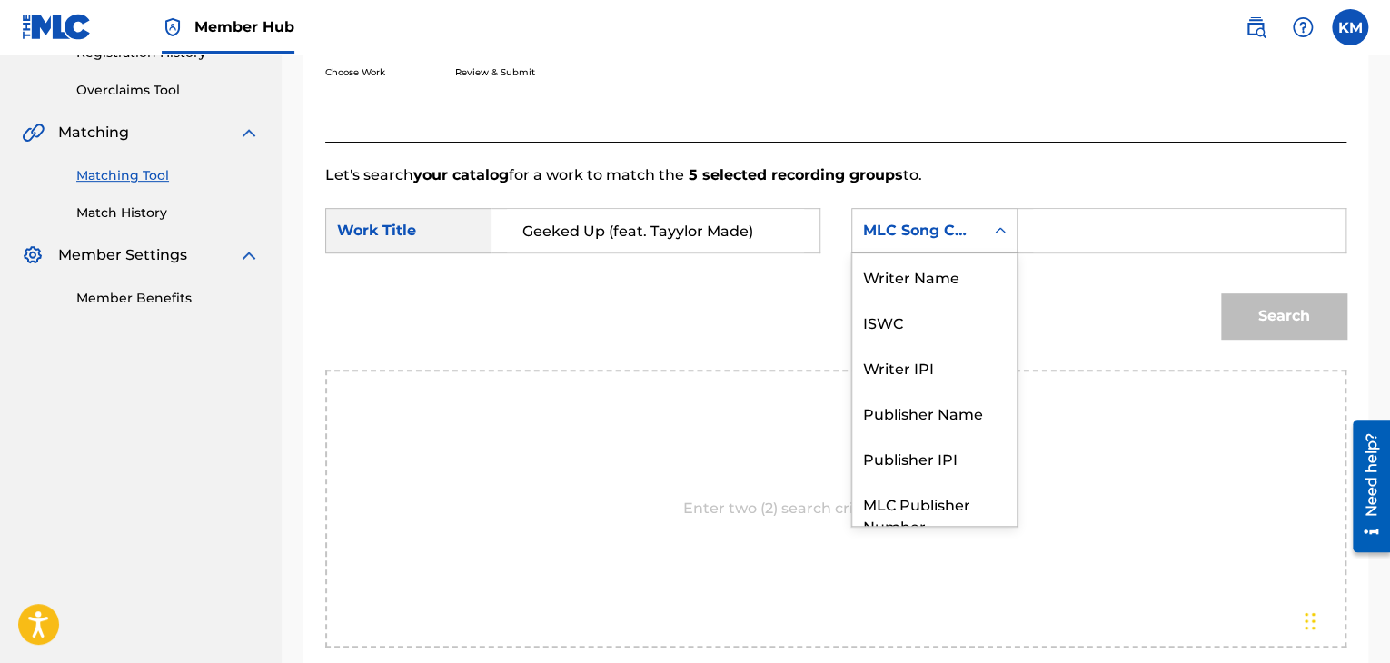
click at [998, 231] on icon "Search Form" at bounding box center [1000, 230] width 11 height 6
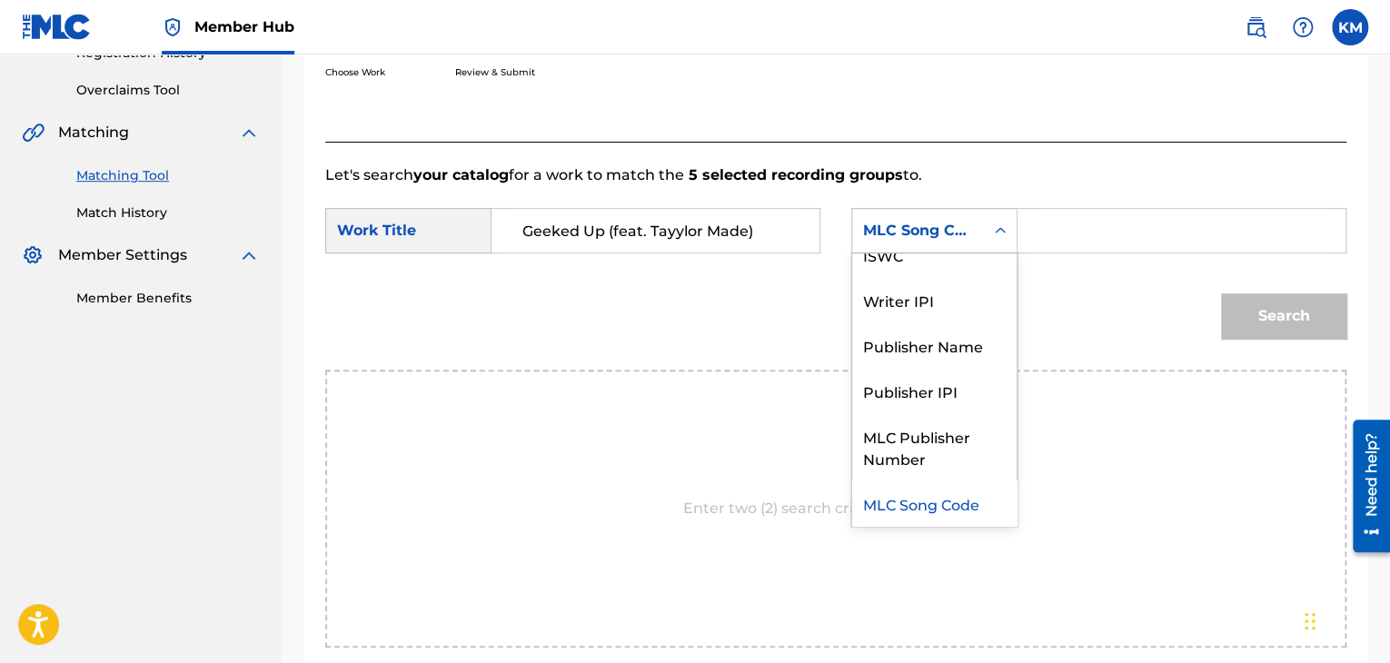
scroll to position [0, 0]
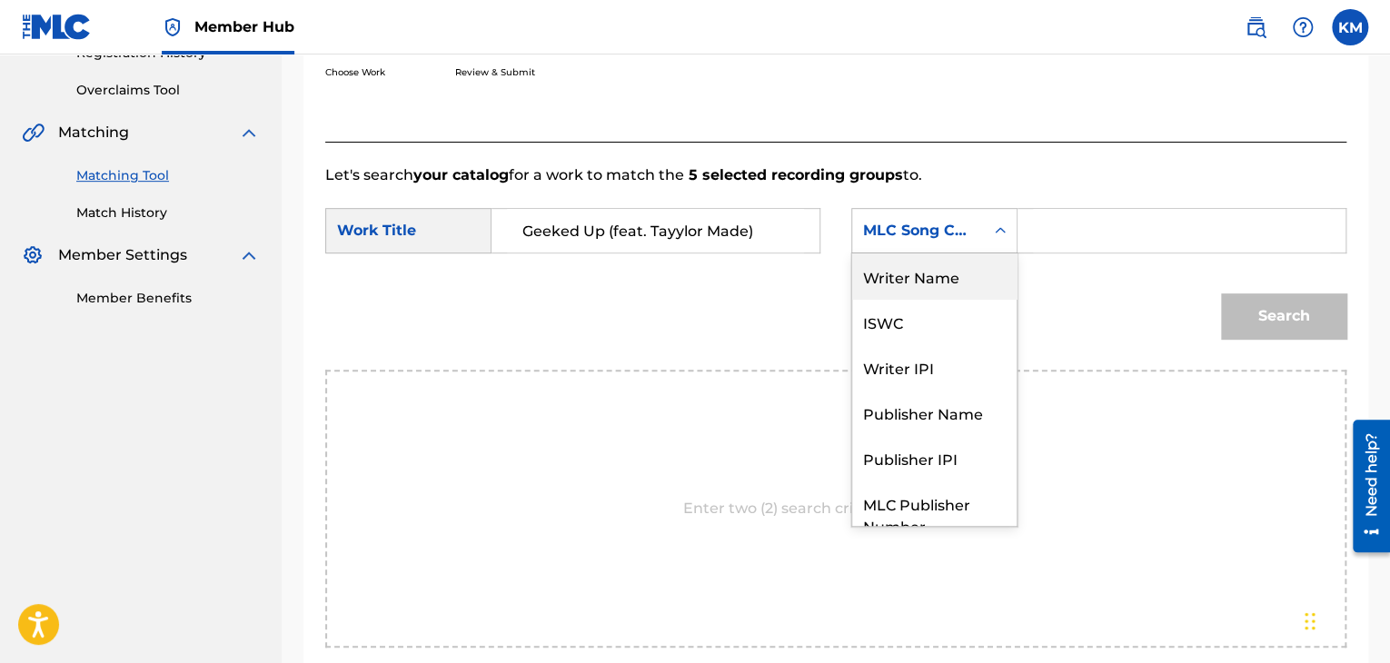
click at [921, 284] on div "Writer Name" at bounding box center [934, 275] width 164 height 45
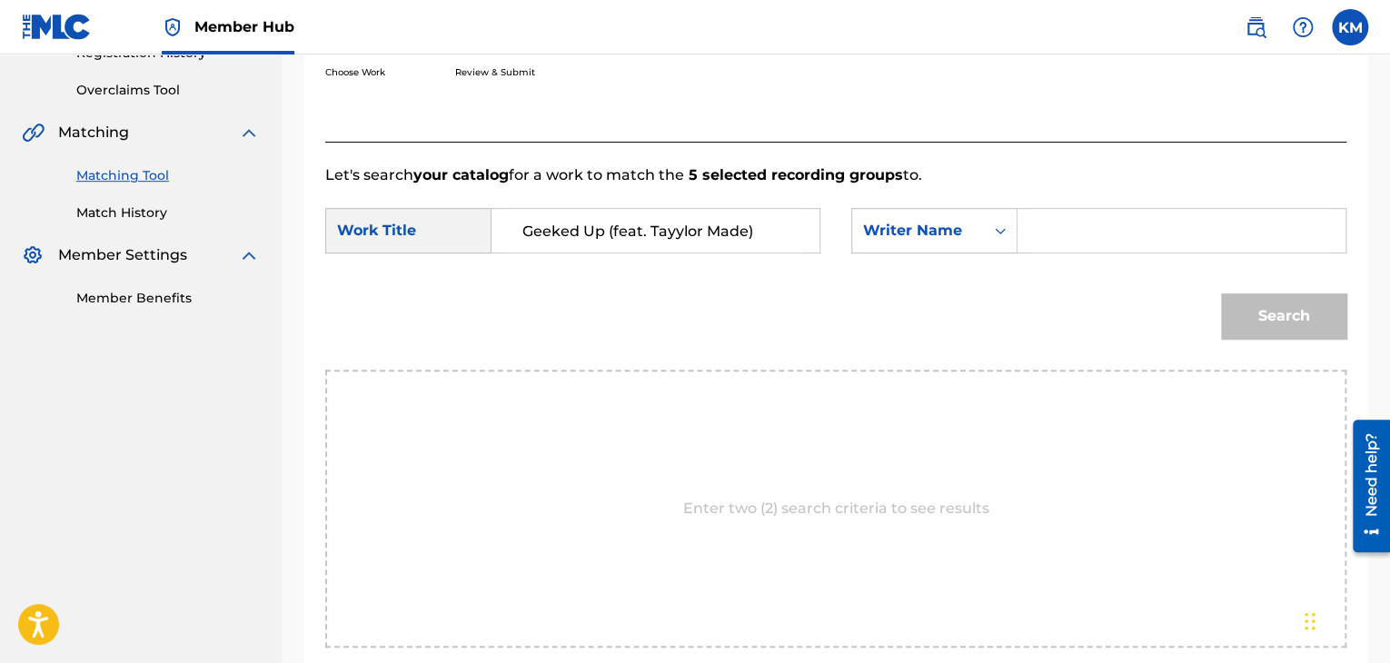
click at [1180, 197] on form "SearchWithCriteria3c81f261-9e61-42f2-9a38-7b5ffacc59fb Work Title Geeked Up (fe…" at bounding box center [835, 277] width 1021 height 183
click at [1141, 222] on input "Search Form" at bounding box center [1181, 231] width 297 height 44
paste input "Hilton"
type input "Hilton"
click at [1236, 315] on button "Search" at bounding box center [1283, 315] width 125 height 45
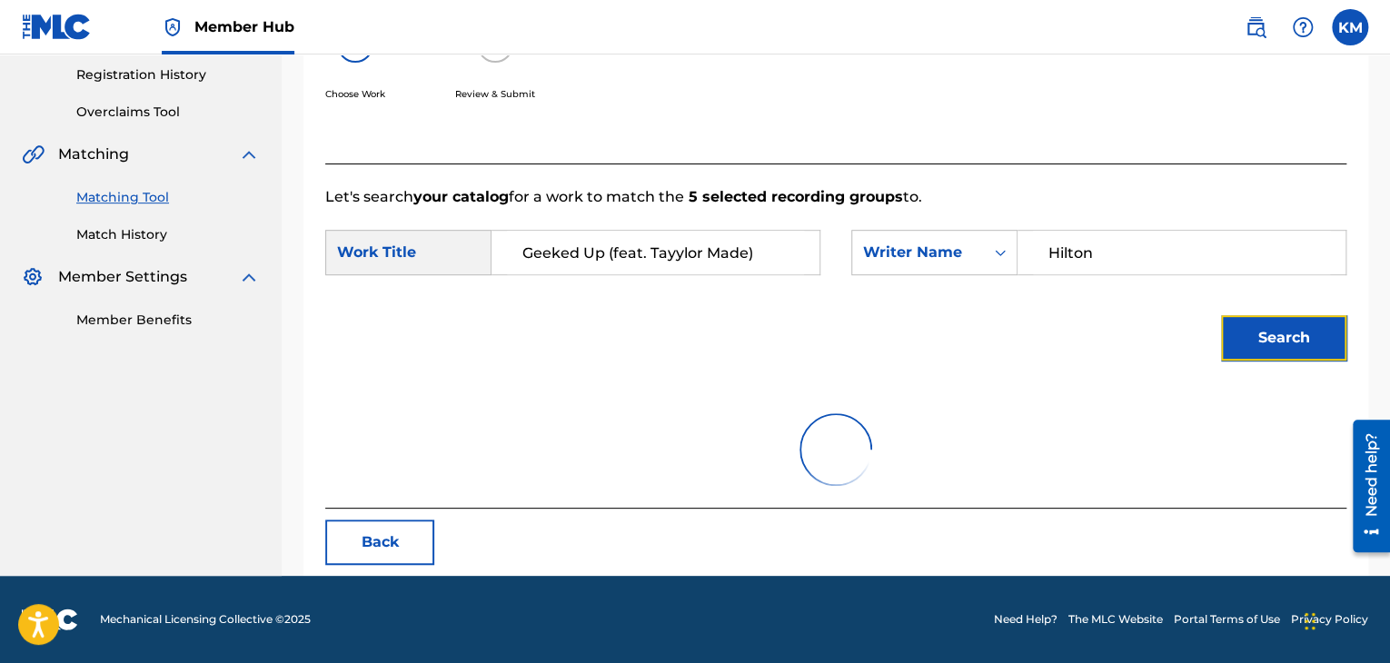
scroll to position [363, 0]
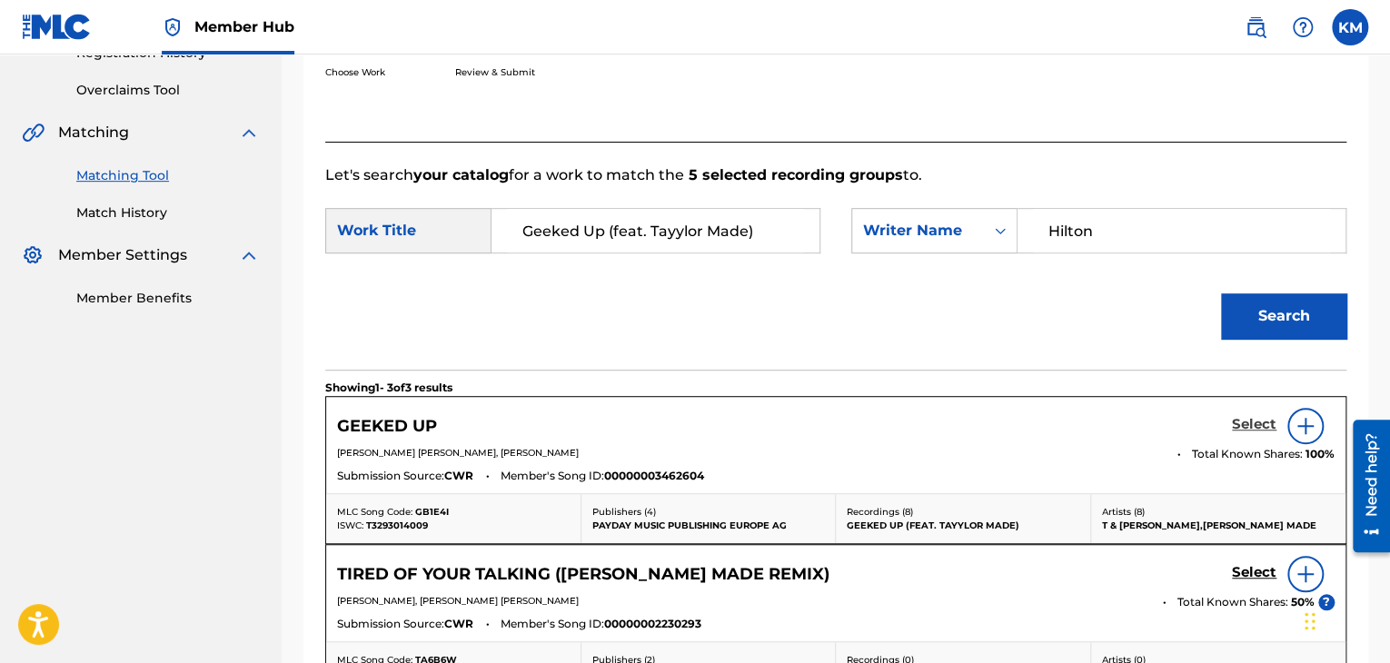
click at [1242, 420] on h5 "Select" at bounding box center [1254, 424] width 45 height 17
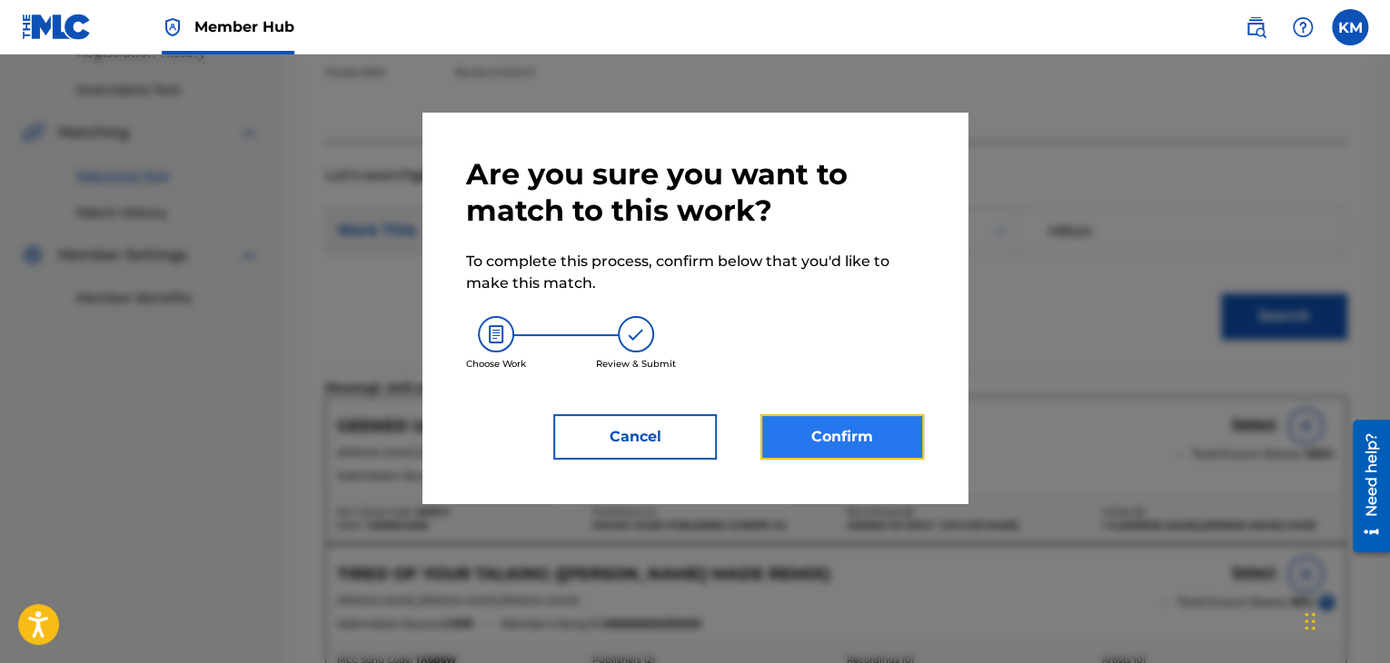
click at [872, 436] on button "Confirm" at bounding box center [841, 436] width 163 height 45
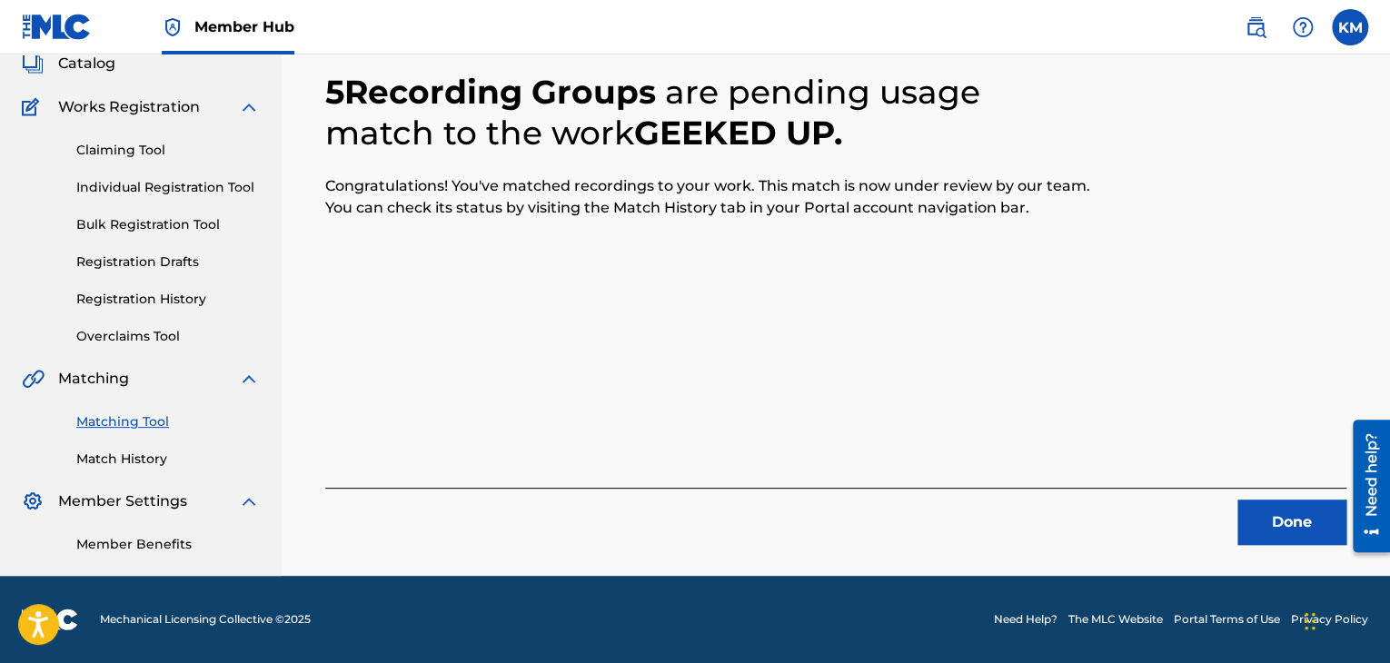
scroll to position [117, 0]
click at [1277, 525] on button "Done" at bounding box center [1291, 522] width 109 height 45
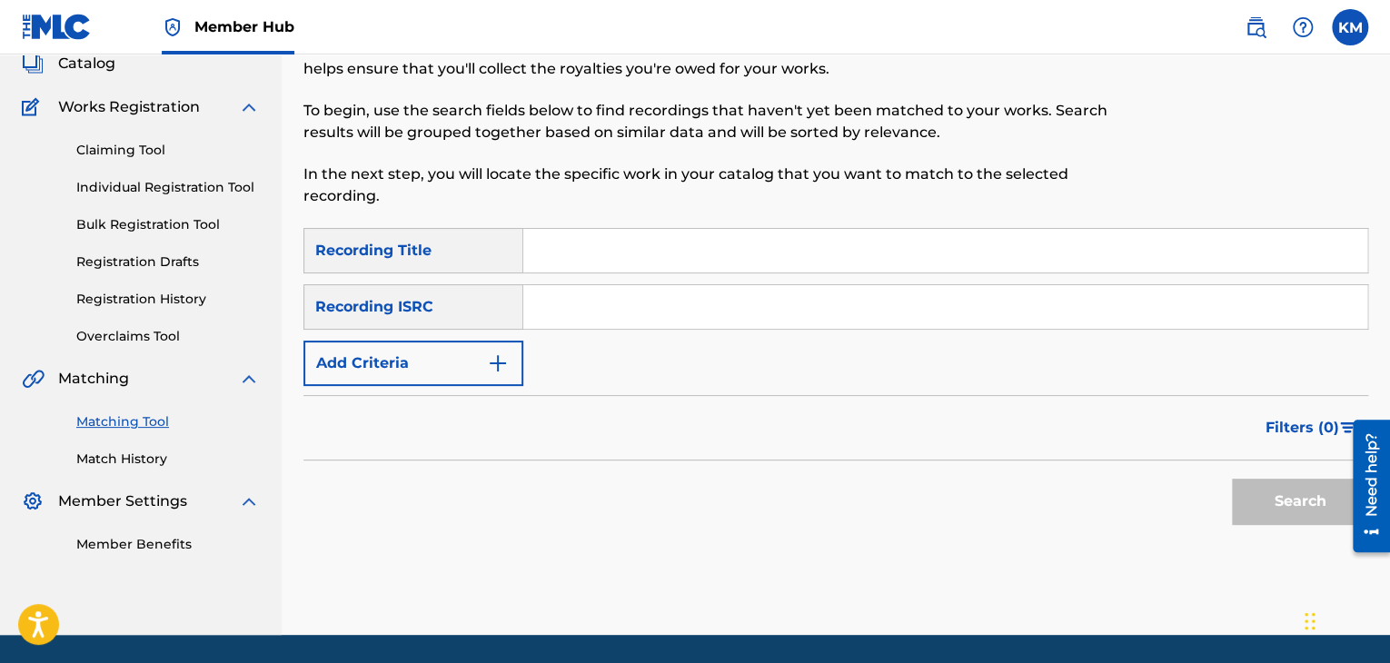
click at [643, 302] on input "Search Form" at bounding box center [945, 307] width 844 height 44
paste input "NLUW21600406"
type input "NLUW21600406"
click at [1232, 492] on button "Search" at bounding box center [1300, 501] width 136 height 45
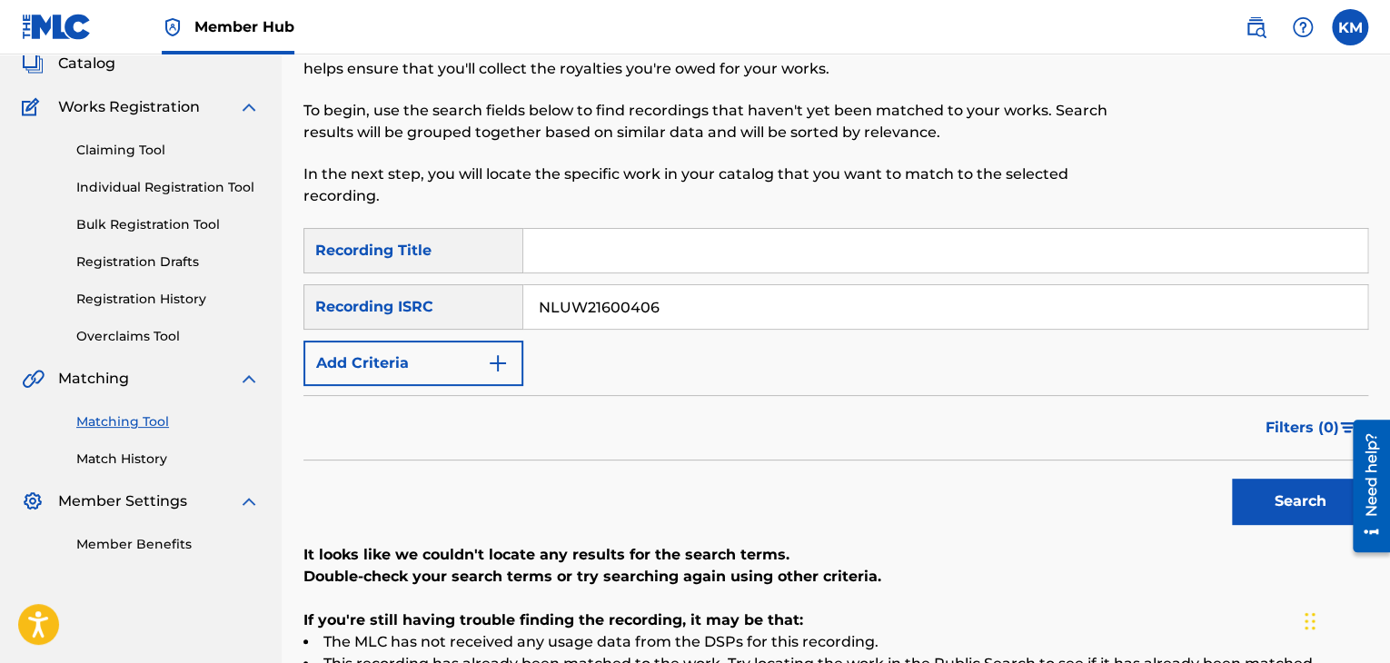
click at [595, 228] on div "Search Form" at bounding box center [945, 250] width 845 height 45
click at [595, 229] on input "Search Form" at bounding box center [945, 251] width 844 height 44
paste input "Midnight"
type input "Midnight"
click at [788, 312] on input "NLUW21600406" at bounding box center [945, 307] width 844 height 44
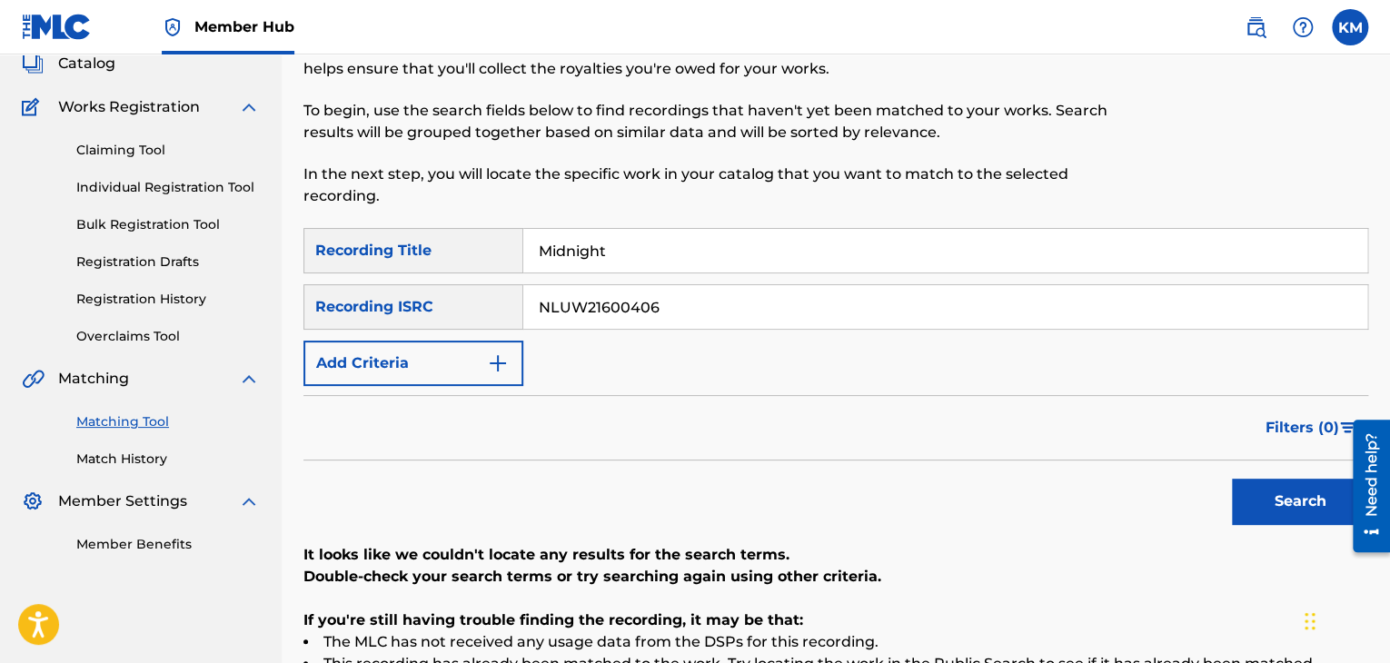
drag, startPoint x: 788, startPoint y: 312, endPoint x: 423, endPoint y: 325, distance: 365.4
click at [423, 325] on div "SearchWithCriteria5011c11a-612c-43a0-899b-8af61468a0c1 Recording ISRC NLUW21600…" at bounding box center [835, 306] width 1065 height 45
click at [491, 364] on img "Search Form" at bounding box center [498, 363] width 22 height 22
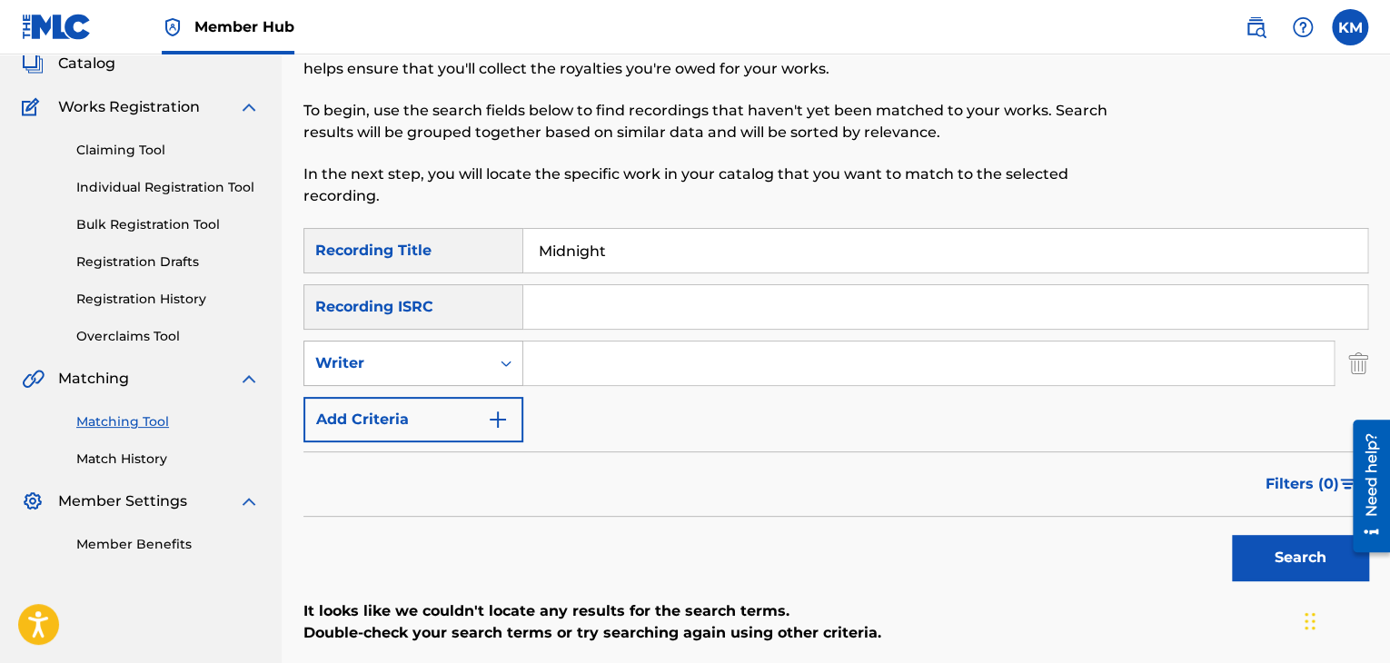
click at [498, 363] on icon "Search Form" at bounding box center [506, 363] width 18 height 18
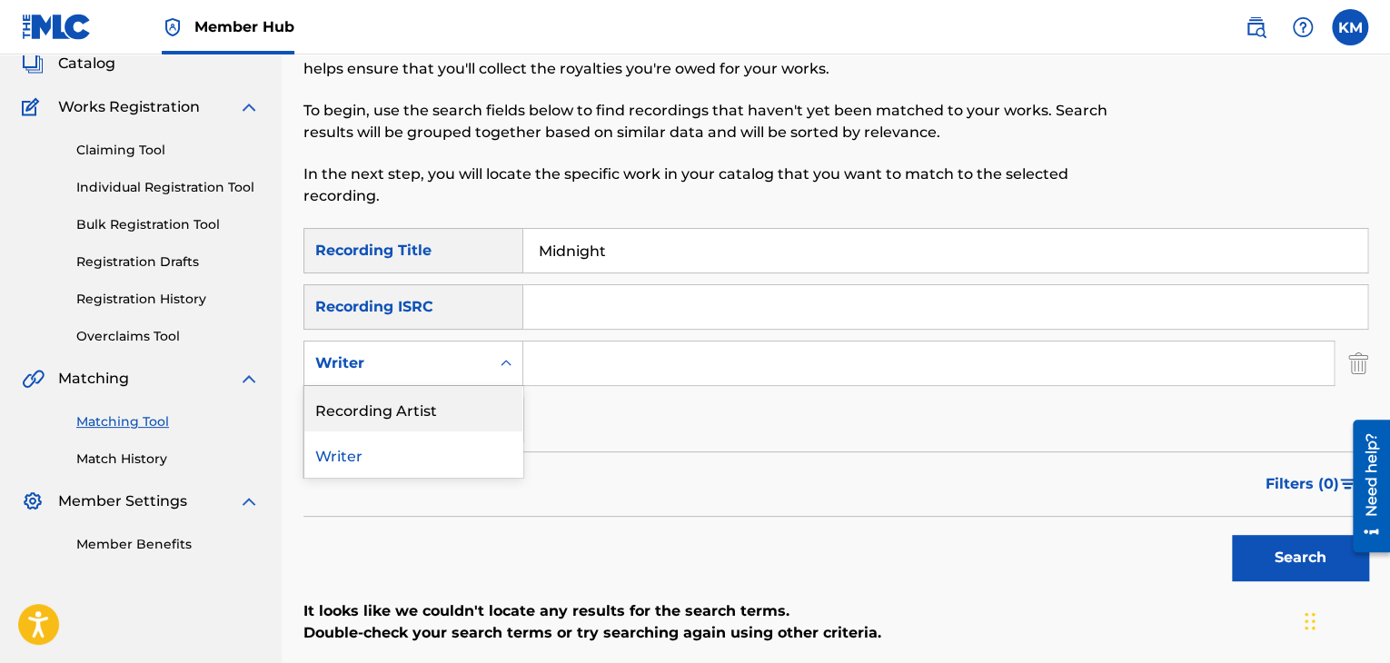
click at [491, 404] on div "Recording Artist" at bounding box center [413, 408] width 218 height 45
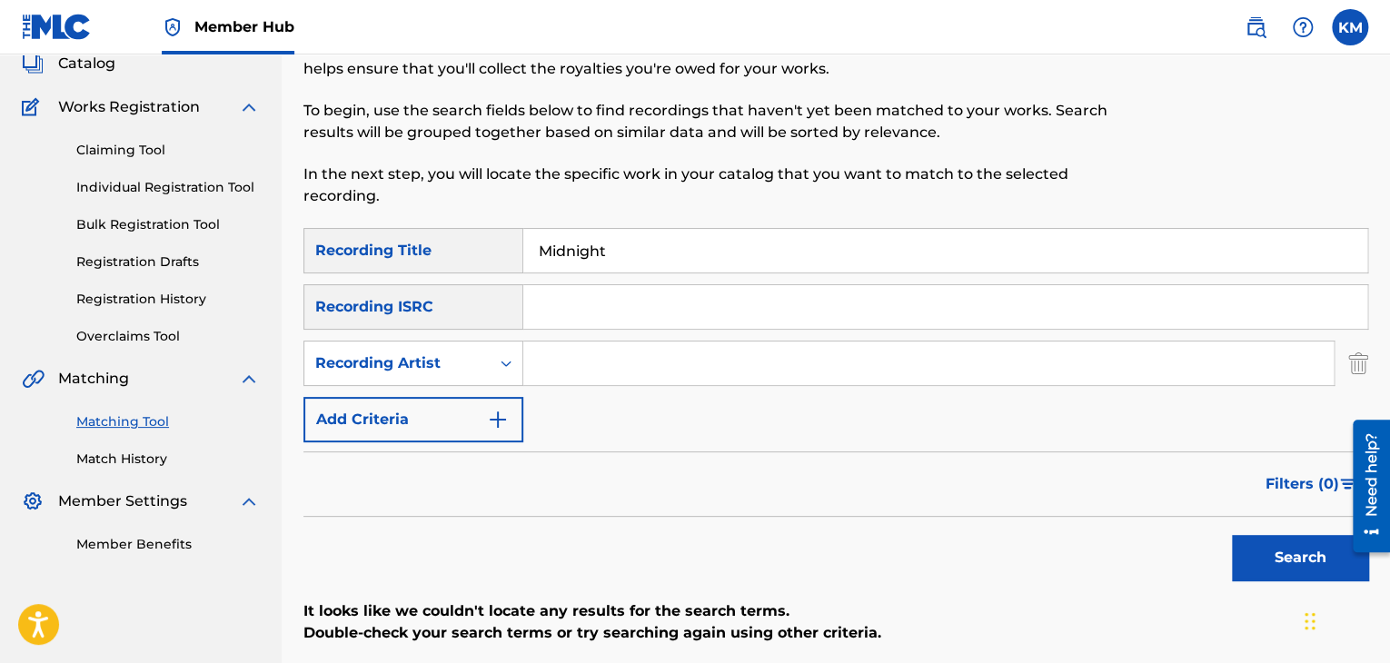
click at [639, 360] on input "Search Form" at bounding box center [928, 364] width 810 height 44
paste input "[PERSON_NAME]"
type input "[PERSON_NAME]"
click at [1243, 558] on button "Search" at bounding box center [1300, 557] width 136 height 45
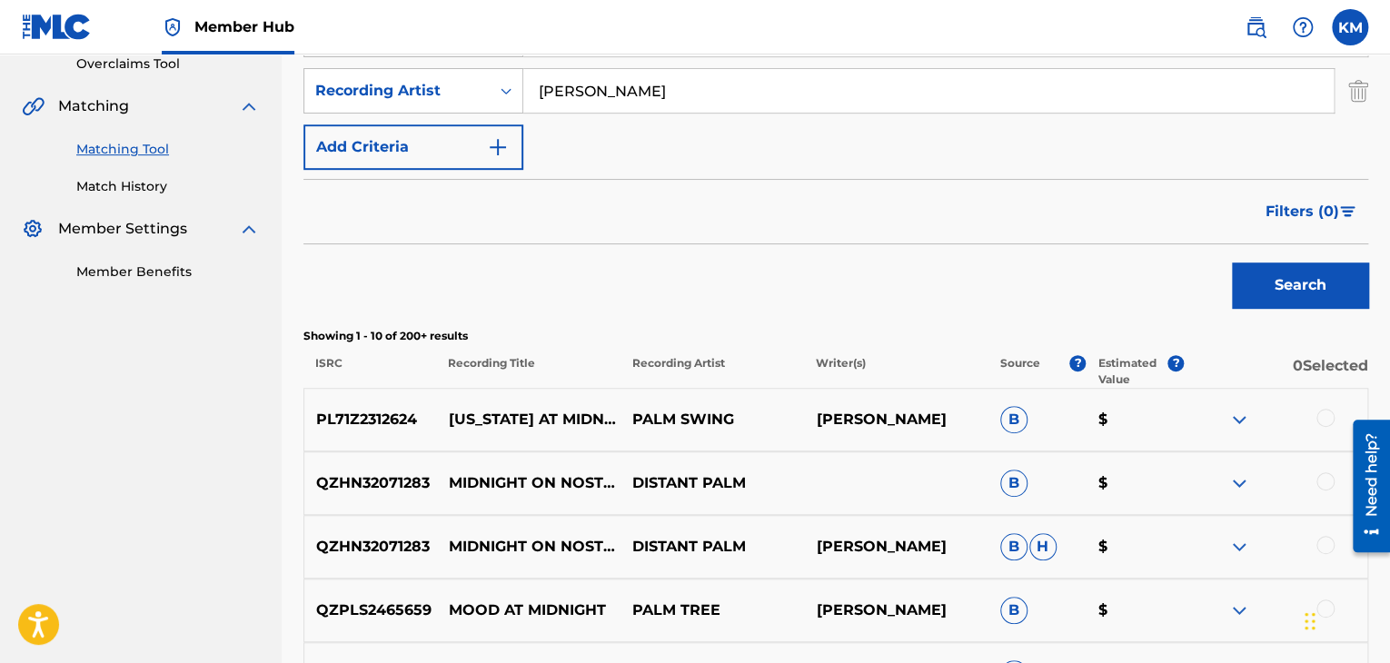
scroll to position [208, 0]
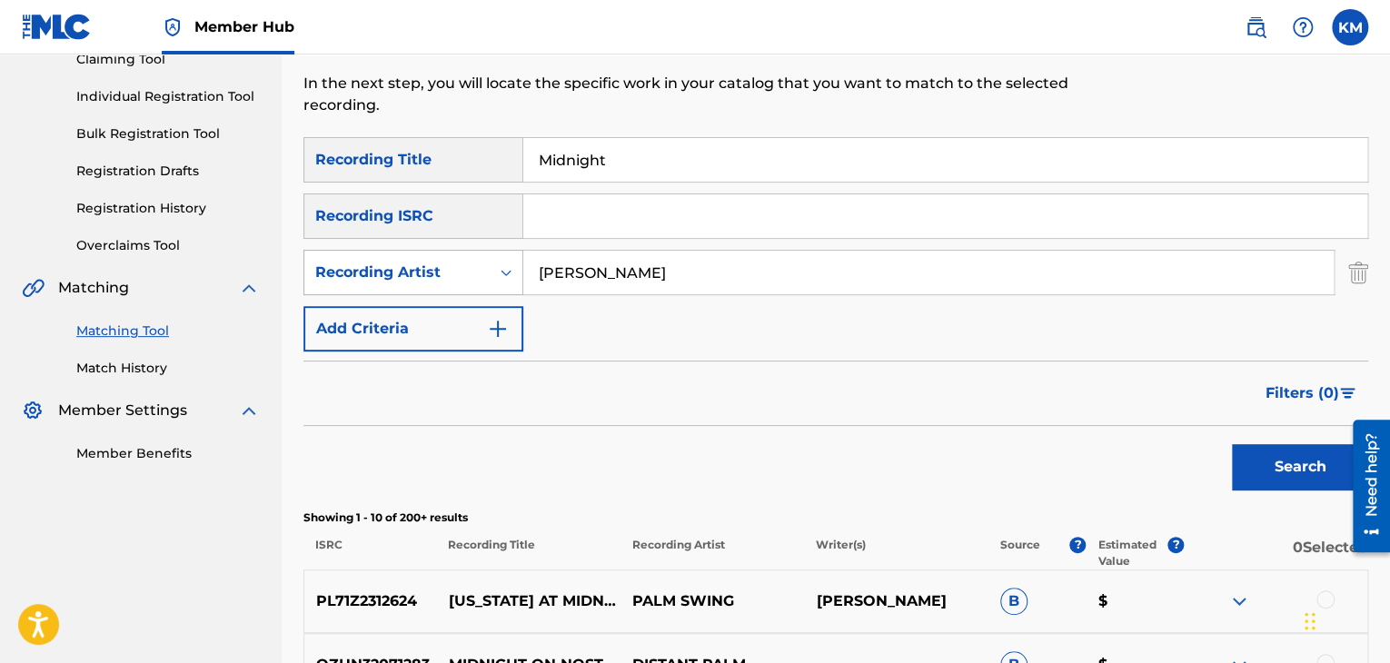
click at [507, 261] on div "Search Form" at bounding box center [506, 272] width 33 height 33
click at [475, 312] on div "Writer" at bounding box center [413, 317] width 218 height 45
click at [613, 260] on input "Search Form" at bounding box center [928, 273] width 810 height 44
paste input "ervaniemi"
paste input "T"
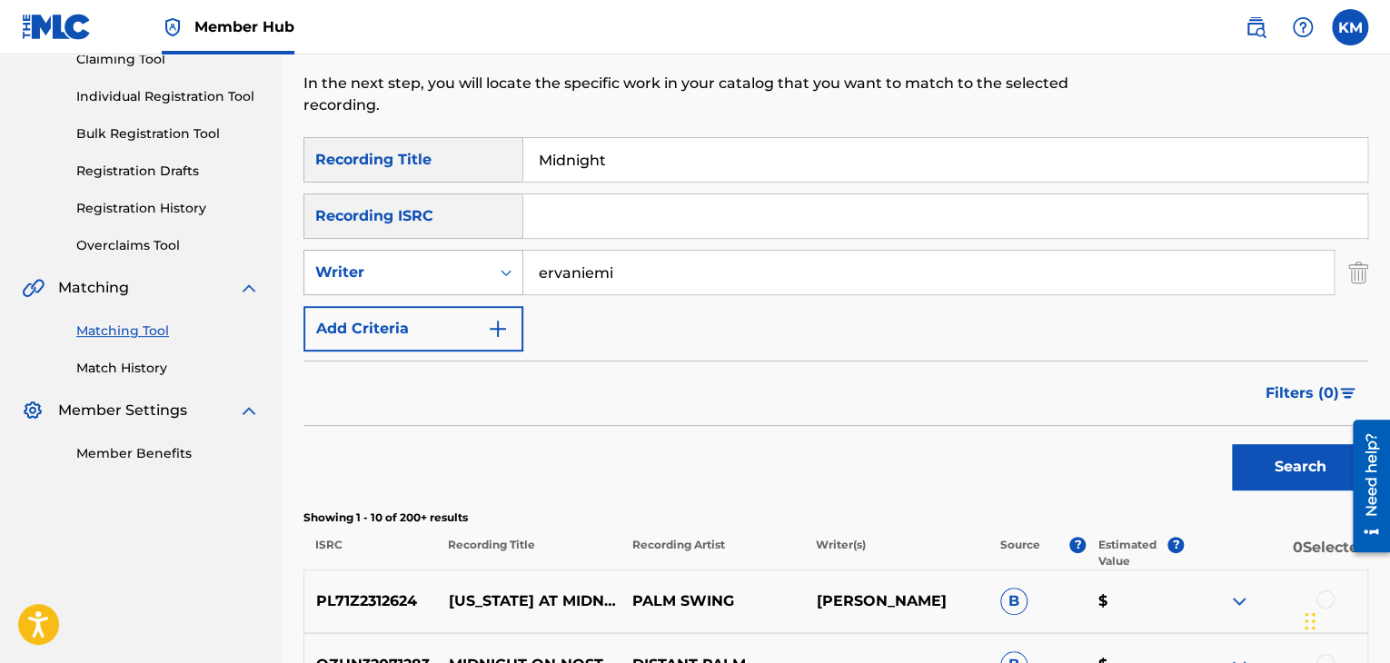
drag, startPoint x: 612, startPoint y: 274, endPoint x: 455, endPoint y: 263, distance: 157.6
click at [456, 263] on div "SearchWithCriteriab942b3d3-db83-447a-a4d6-0073f45099a2 Writer ervaniemi" at bounding box center [835, 272] width 1065 height 45
click at [1250, 457] on button "Search" at bounding box center [1300, 466] width 136 height 45
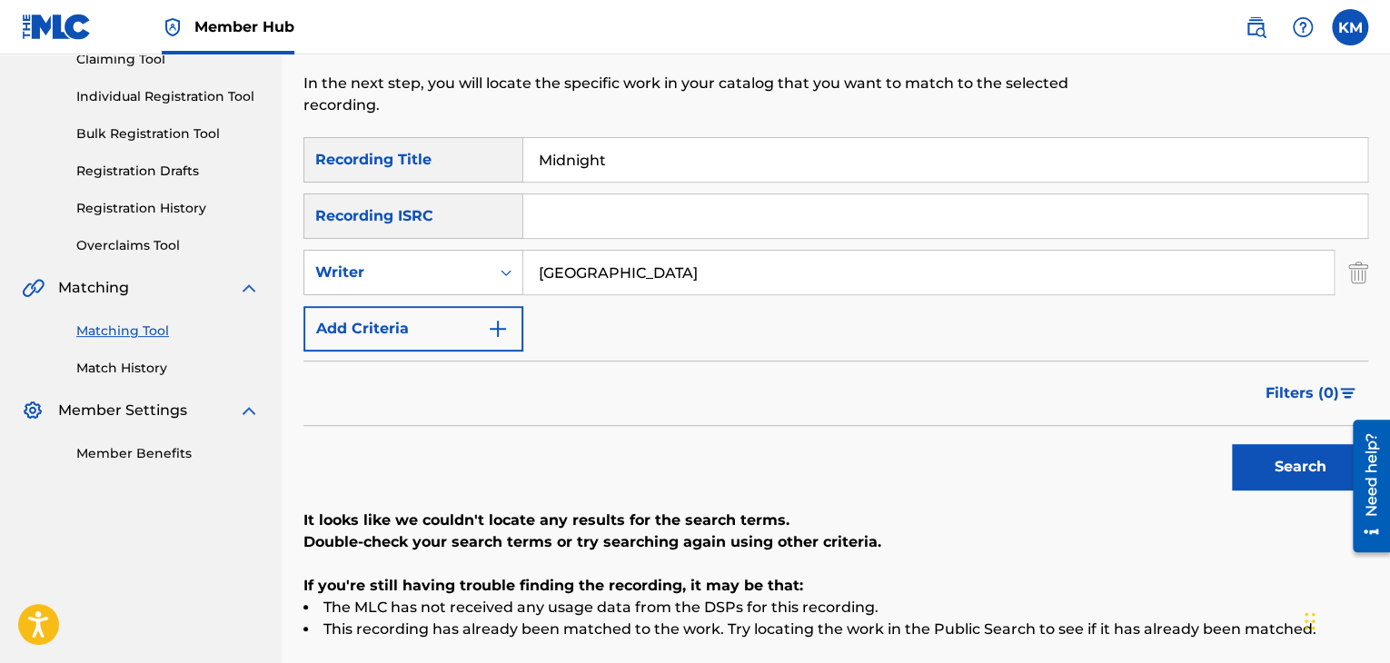
drag, startPoint x: 632, startPoint y: 266, endPoint x: 264, endPoint y: 288, distance: 368.5
click at [265, 288] on main "CONCORD MUSIC PUBLISHING LLC Summary Catalog Works Registration Claiming Tool I…" at bounding box center [695, 310] width 1390 height 928
paste input "Palmblad"
type input "Palmblad"
click at [1287, 471] on button "Search" at bounding box center [1300, 466] width 136 height 45
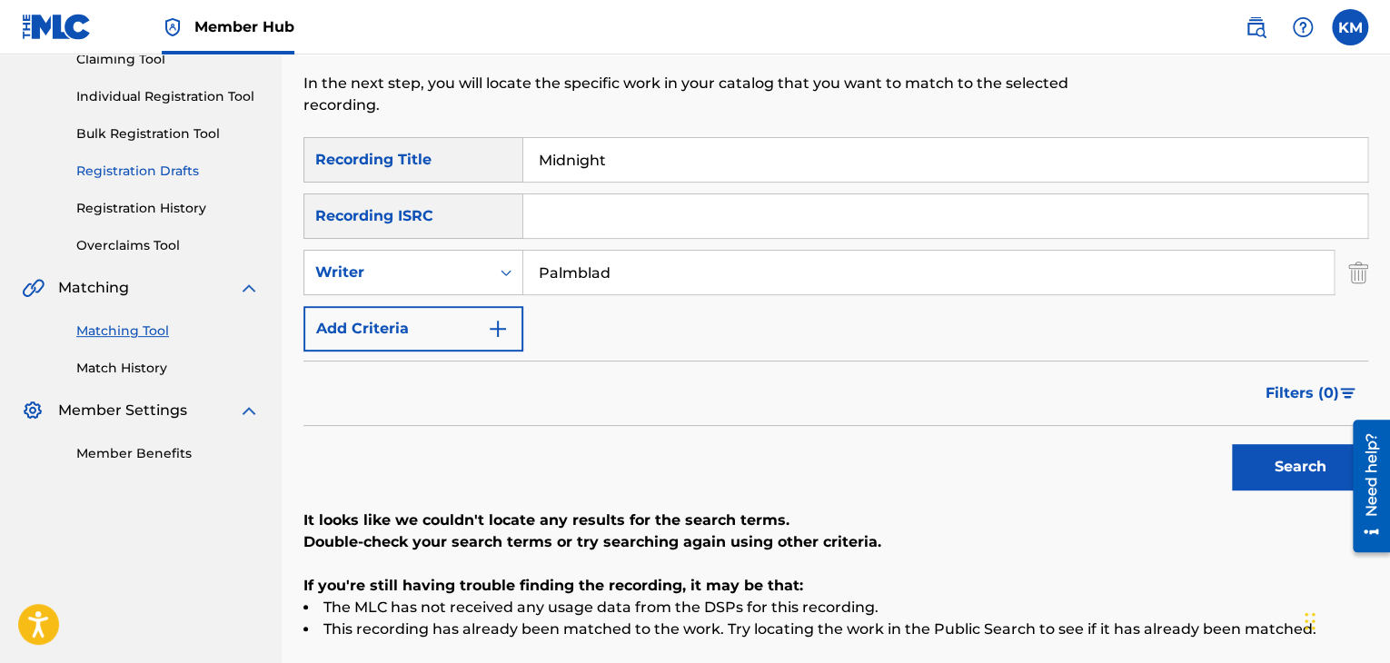
drag, startPoint x: 135, startPoint y: 370, endPoint x: 142, endPoint y: 382, distance: 14.2
click at [135, 370] on link "Match History" at bounding box center [167, 368] width 183 height 19
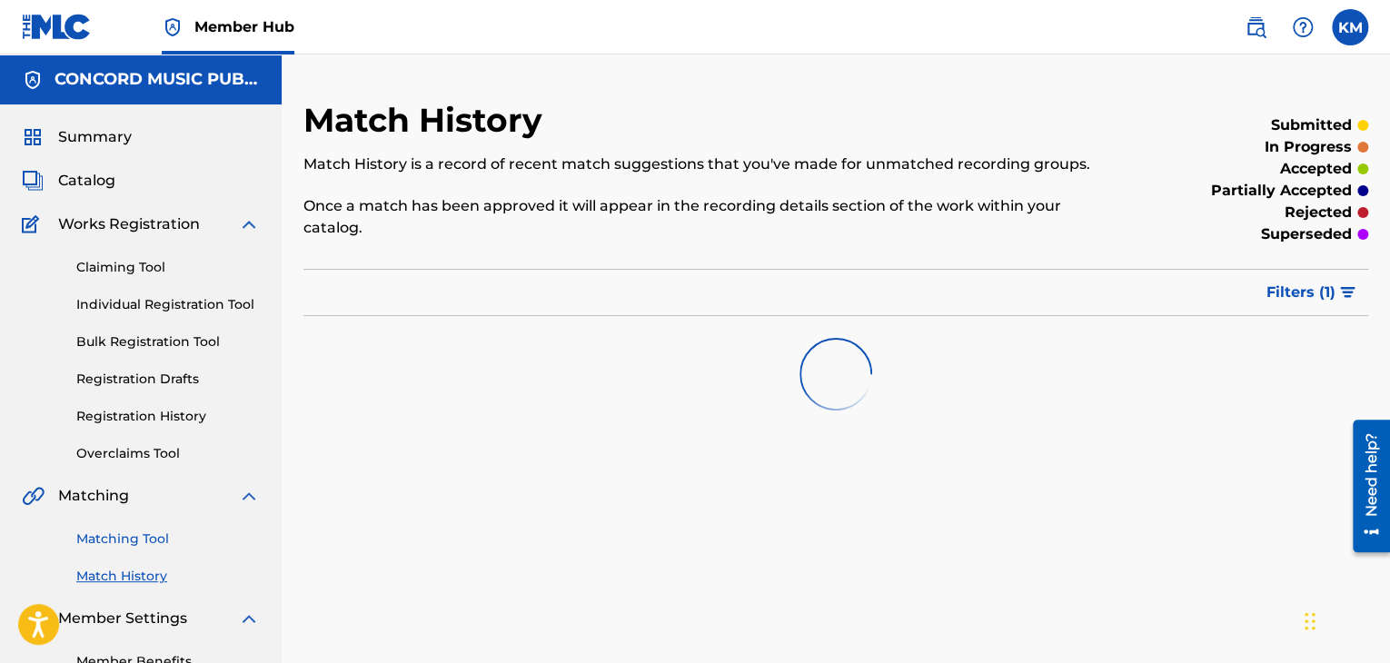
click at [145, 539] on link "Matching Tool" at bounding box center [167, 539] width 183 height 19
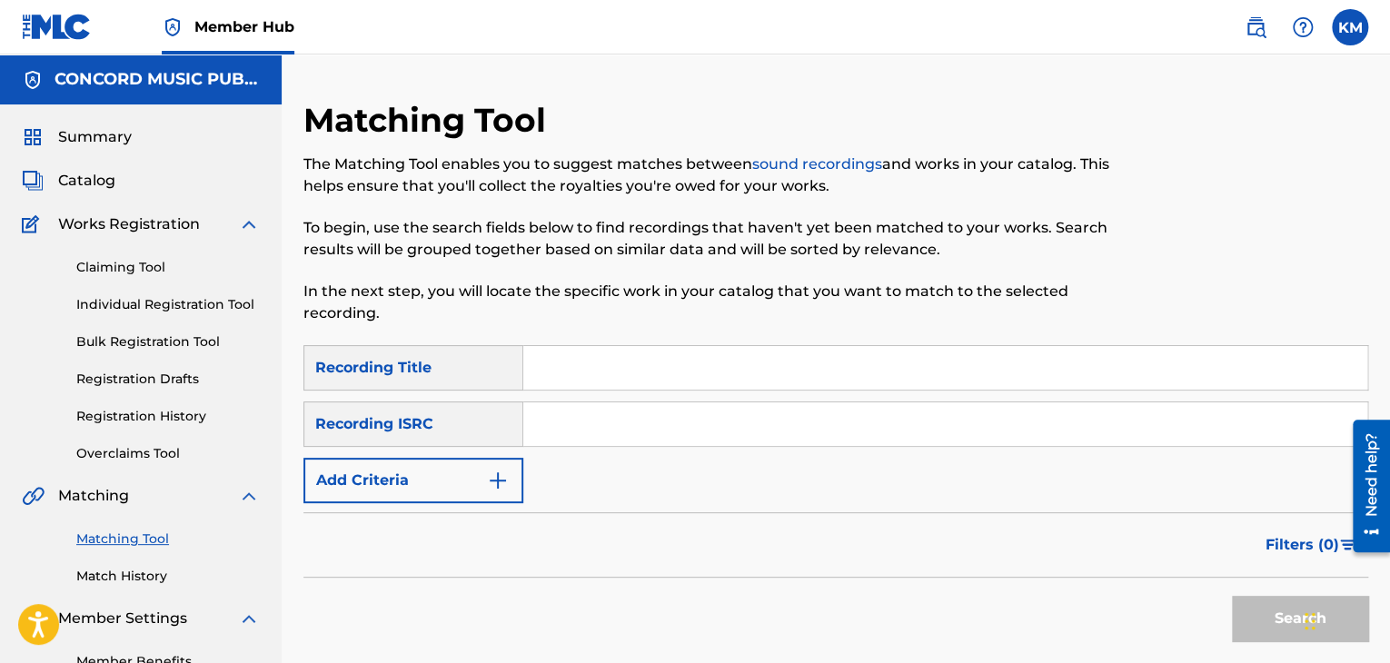
click at [626, 416] on input "Search Form" at bounding box center [945, 424] width 844 height 44
paste input "TCAAS1079313"
type input "TCAAS1079313"
click at [1266, 629] on button "Search" at bounding box center [1300, 618] width 136 height 45
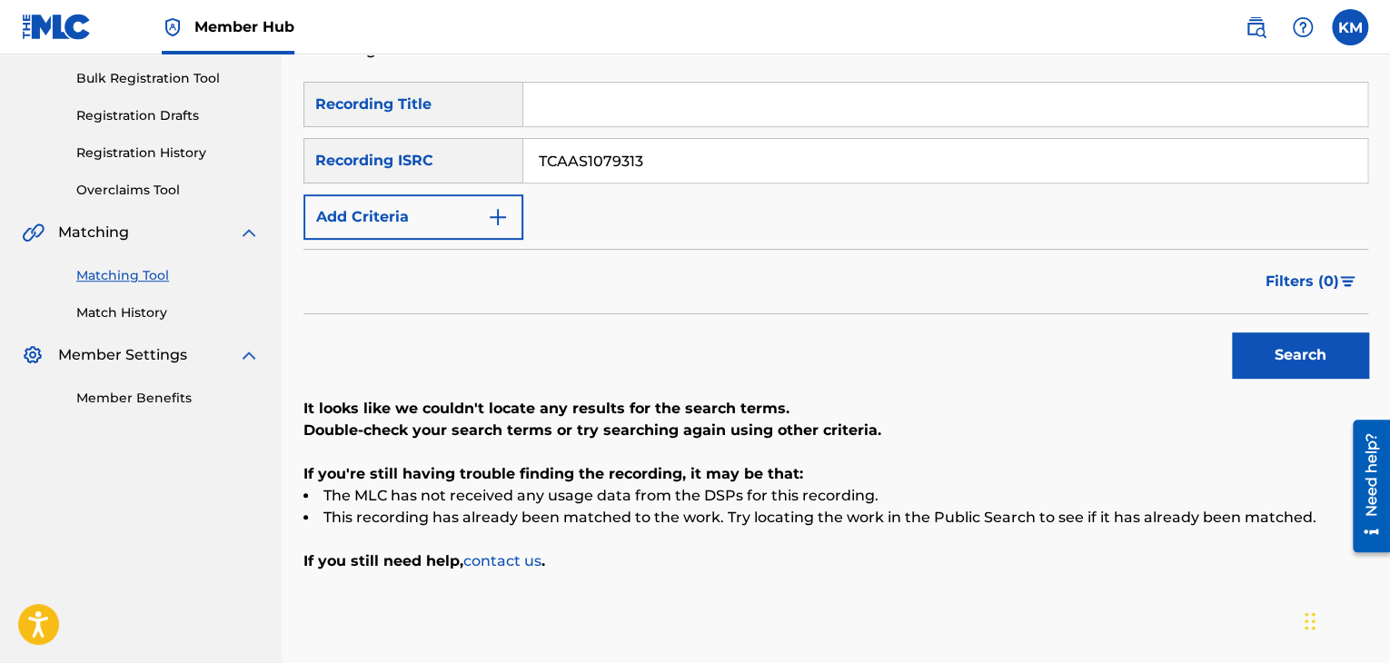
scroll to position [169, 0]
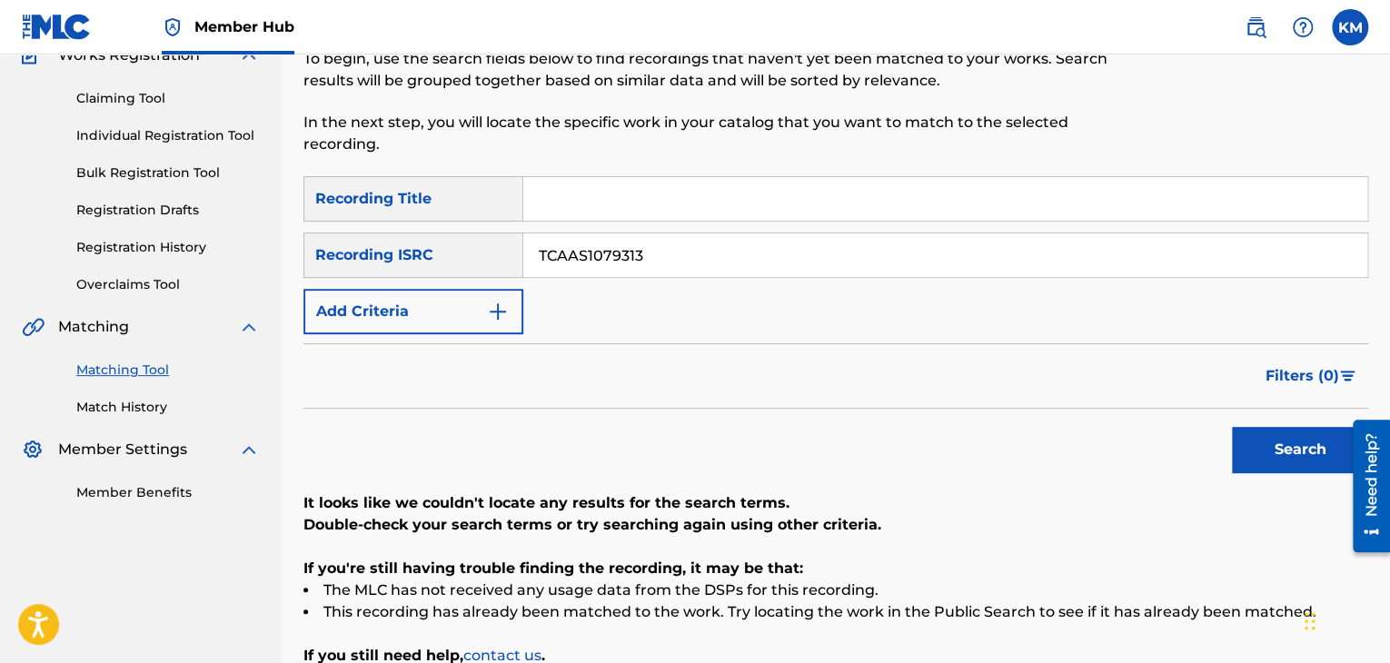
click at [581, 192] on input "Search Form" at bounding box center [945, 199] width 844 height 44
paste input "In Your Eyes - Live (Bonus Track)"
type input "In Your Eyes - Live (Bonus Track)"
drag, startPoint x: 762, startPoint y: 255, endPoint x: 454, endPoint y: 249, distance: 308.0
click at [454, 249] on div "SearchWithCriteria5011c11a-612c-43a0-899b-8af61468a0c1 Recording ISRC TCAAS1079…" at bounding box center [835, 255] width 1065 height 45
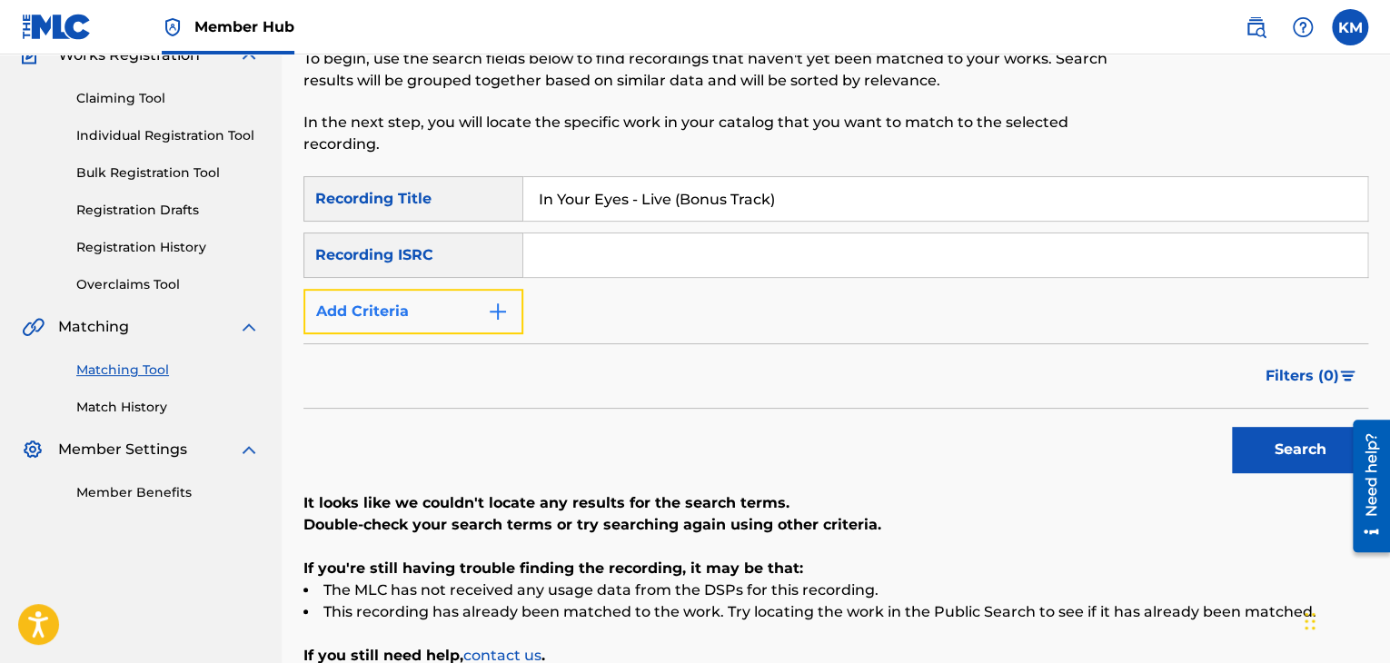
click at [516, 306] on button "Add Criteria" at bounding box center [413, 311] width 220 height 45
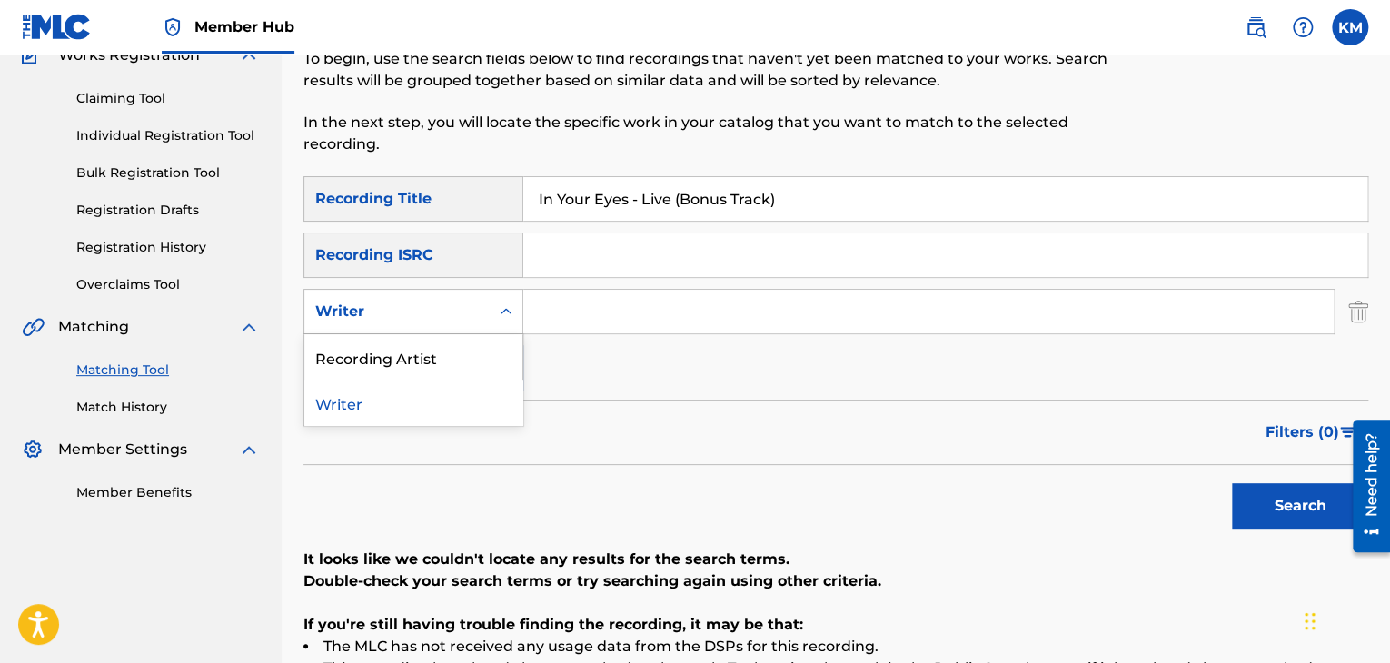
click at [505, 313] on icon "Search Form" at bounding box center [506, 311] width 18 height 18
click at [490, 352] on div "Recording Artist" at bounding box center [413, 356] width 218 height 45
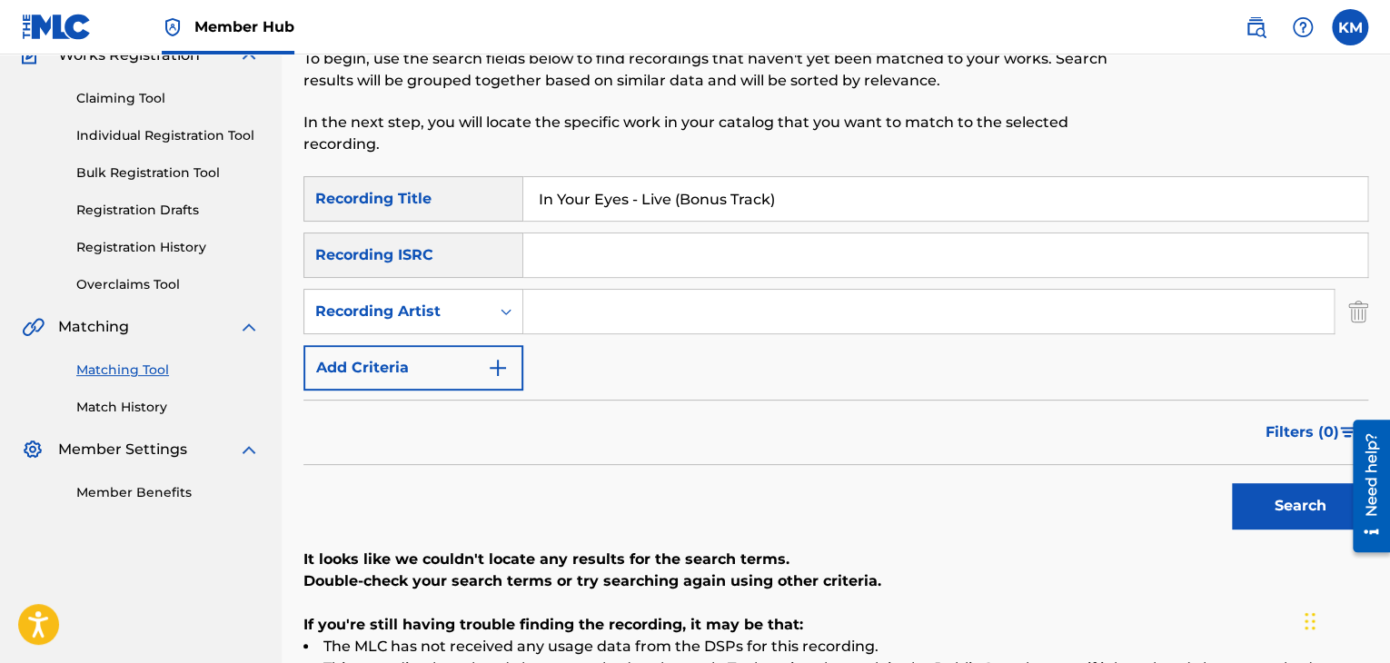
click at [541, 305] on input "Search Form" at bounding box center [928, 312] width 810 height 44
paste input "SR-71"
type input "SR-71"
click at [1250, 508] on button "Search" at bounding box center [1300, 505] width 136 height 45
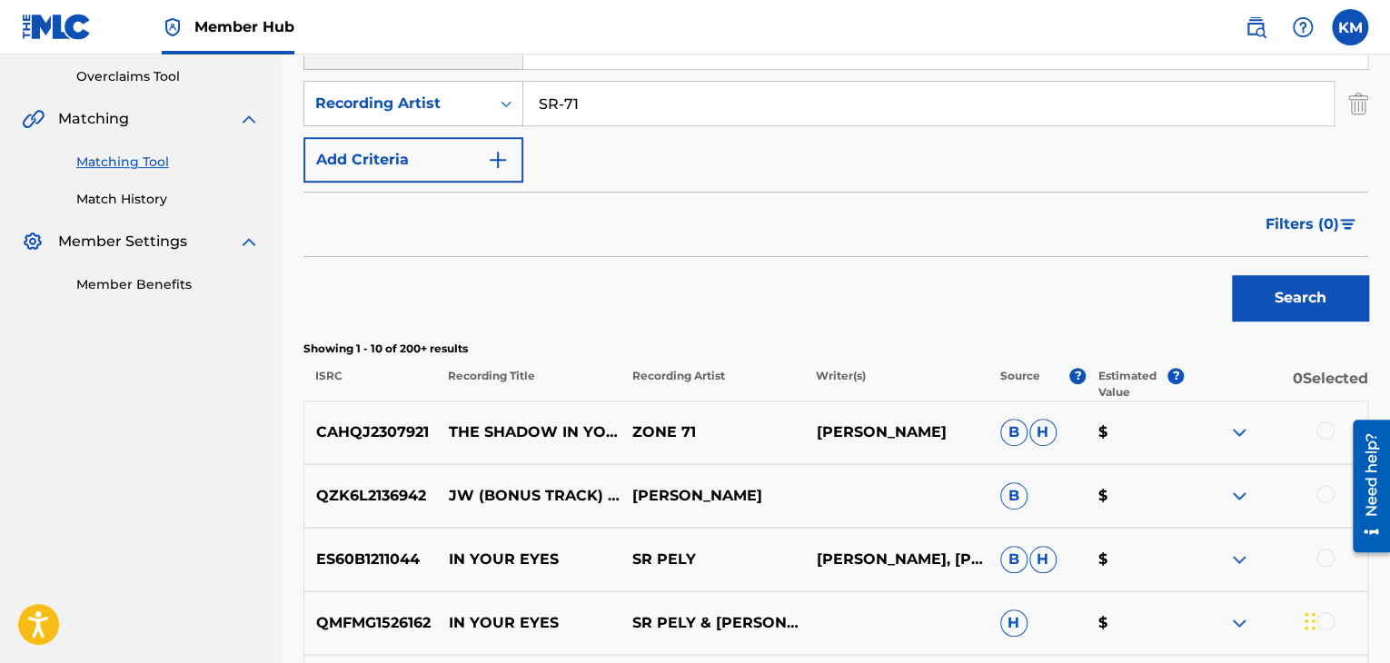
scroll to position [247, 0]
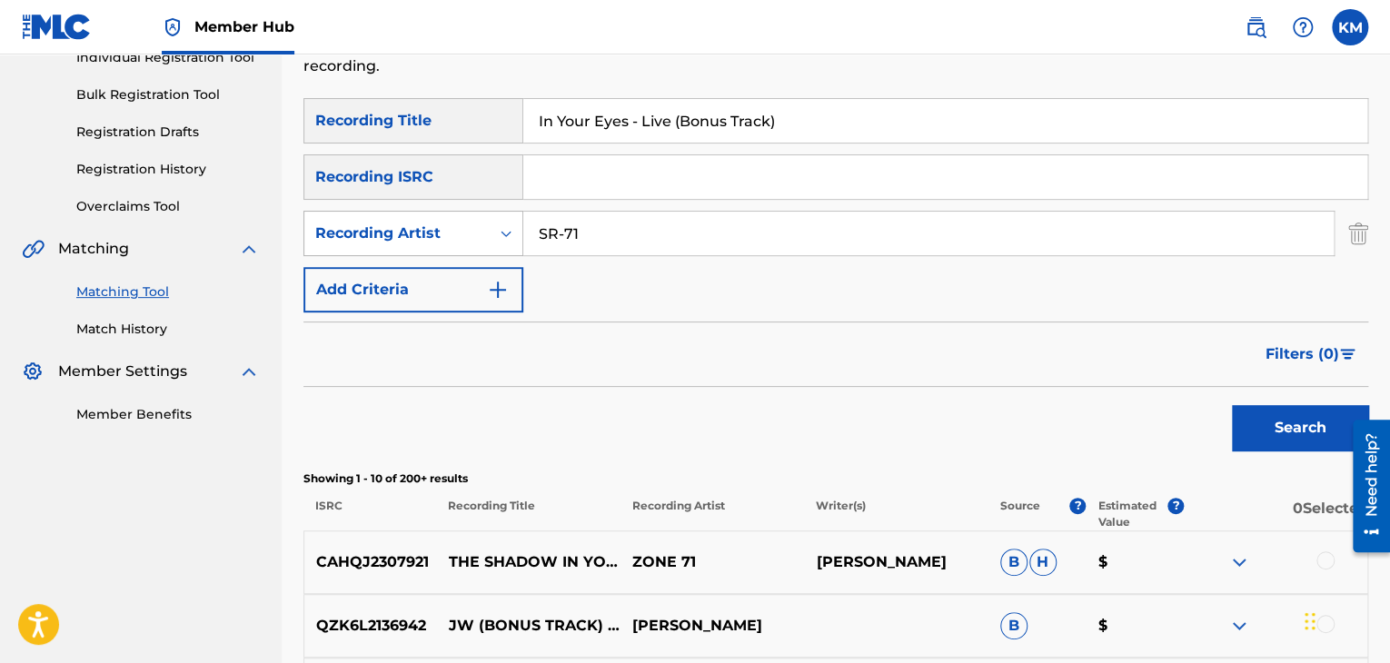
click at [497, 233] on icon "Search Form" at bounding box center [506, 233] width 18 height 18
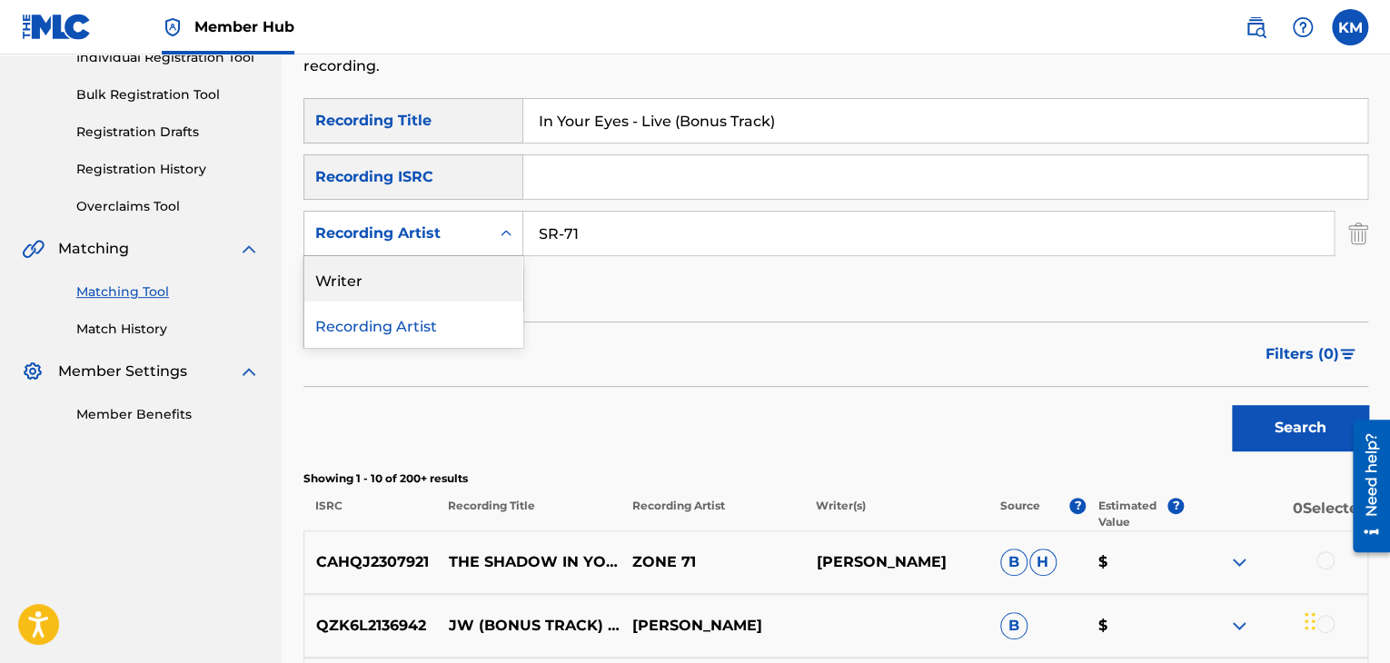
click at [473, 281] on div "Writer" at bounding box center [413, 278] width 218 height 45
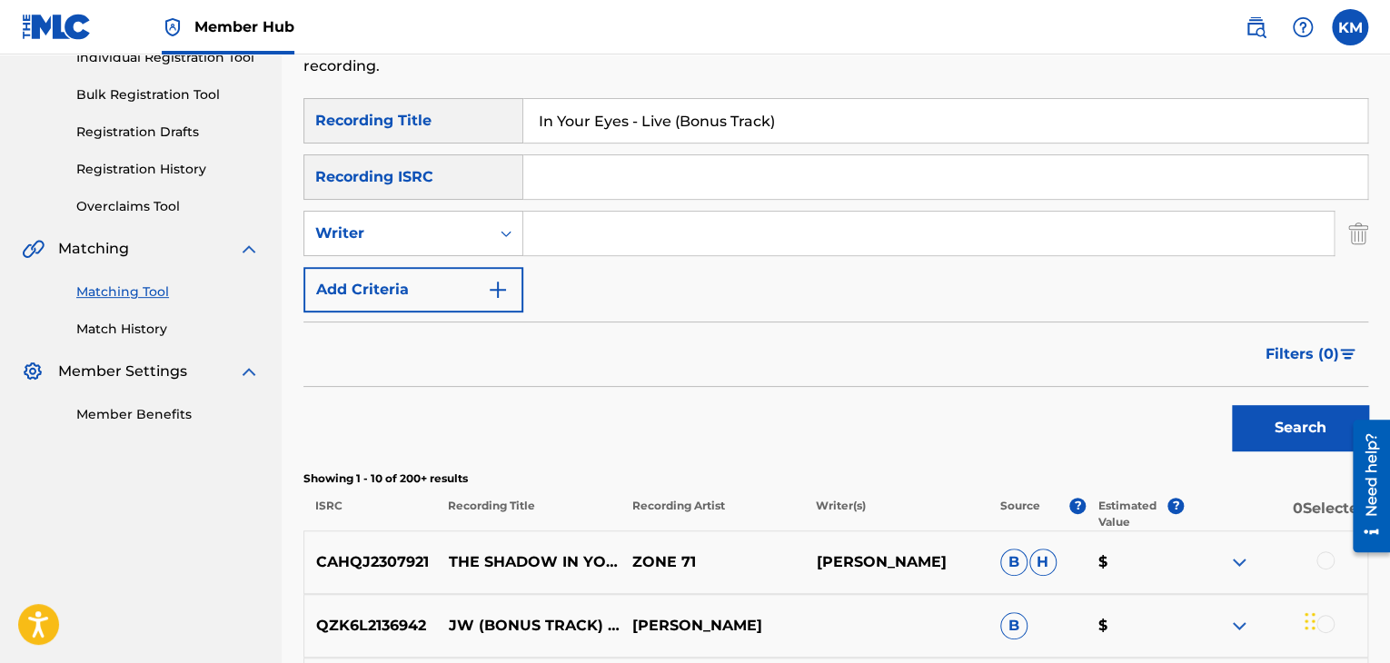
click at [625, 233] on input "Search Form" at bounding box center [928, 234] width 810 height 44
paste input "[GEOGRAPHIC_DATA]"
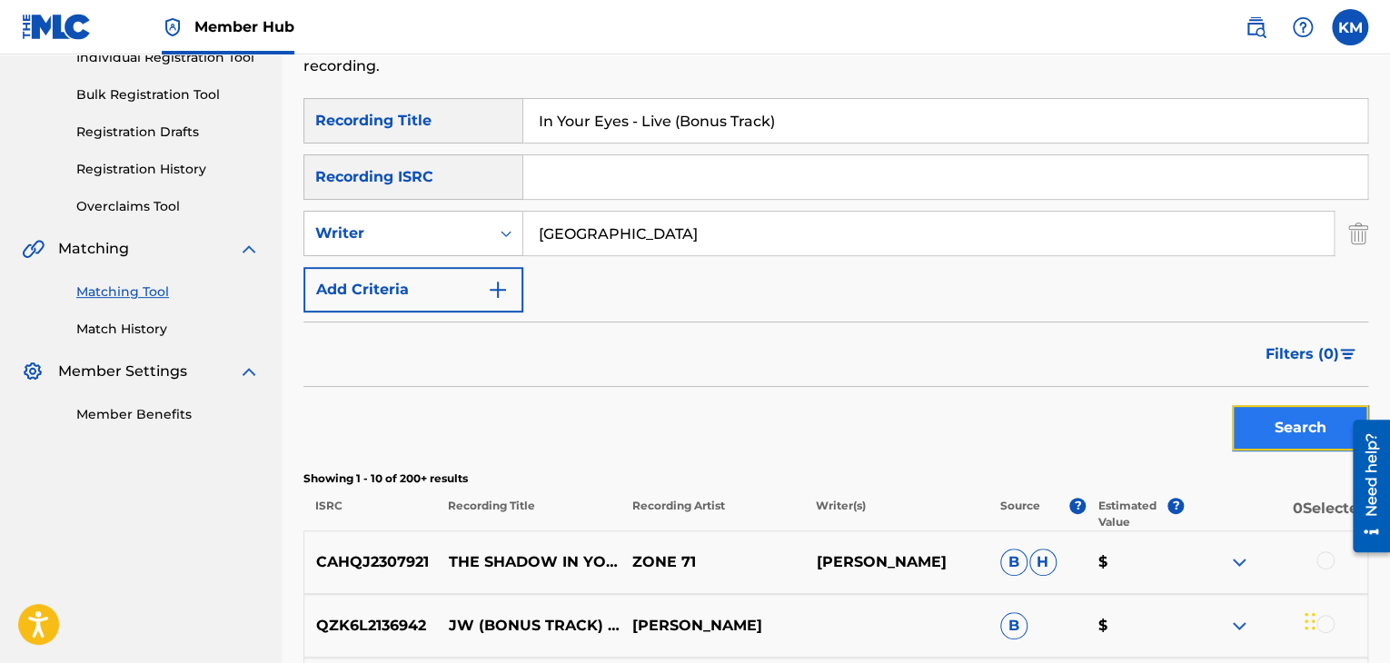
click at [1266, 405] on button "Search" at bounding box center [1300, 427] width 136 height 45
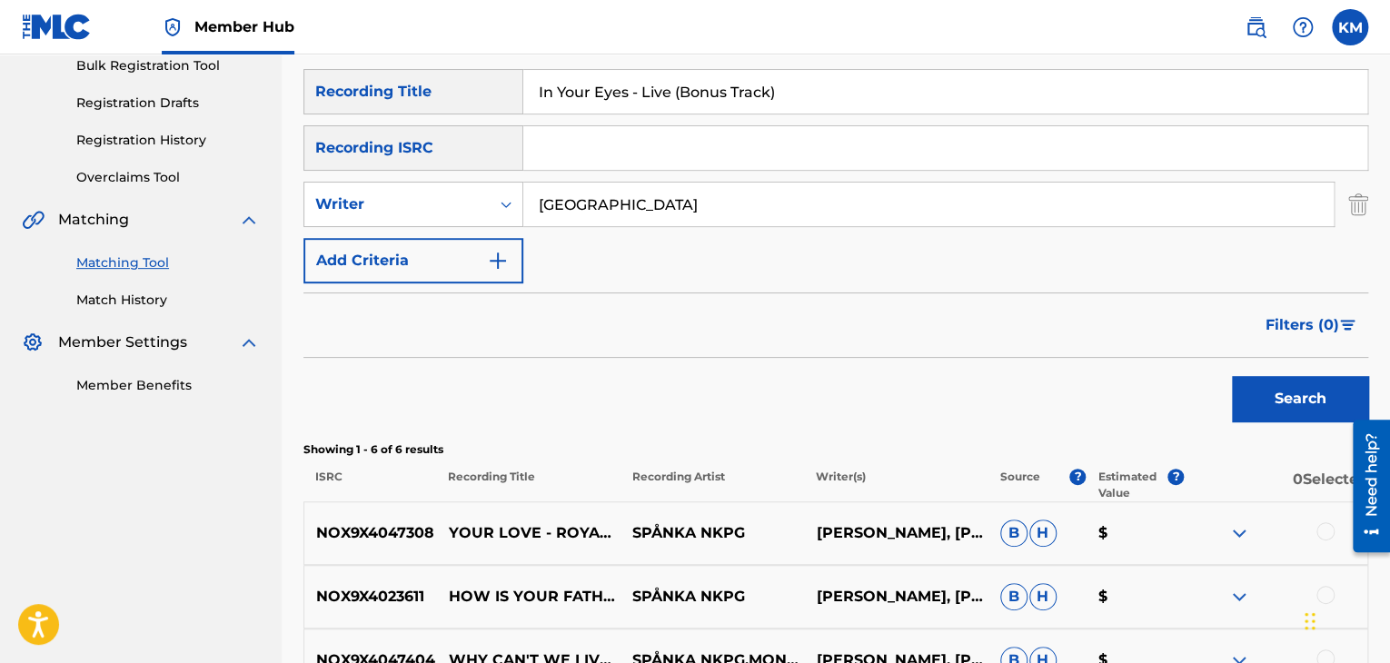
scroll to position [129, 0]
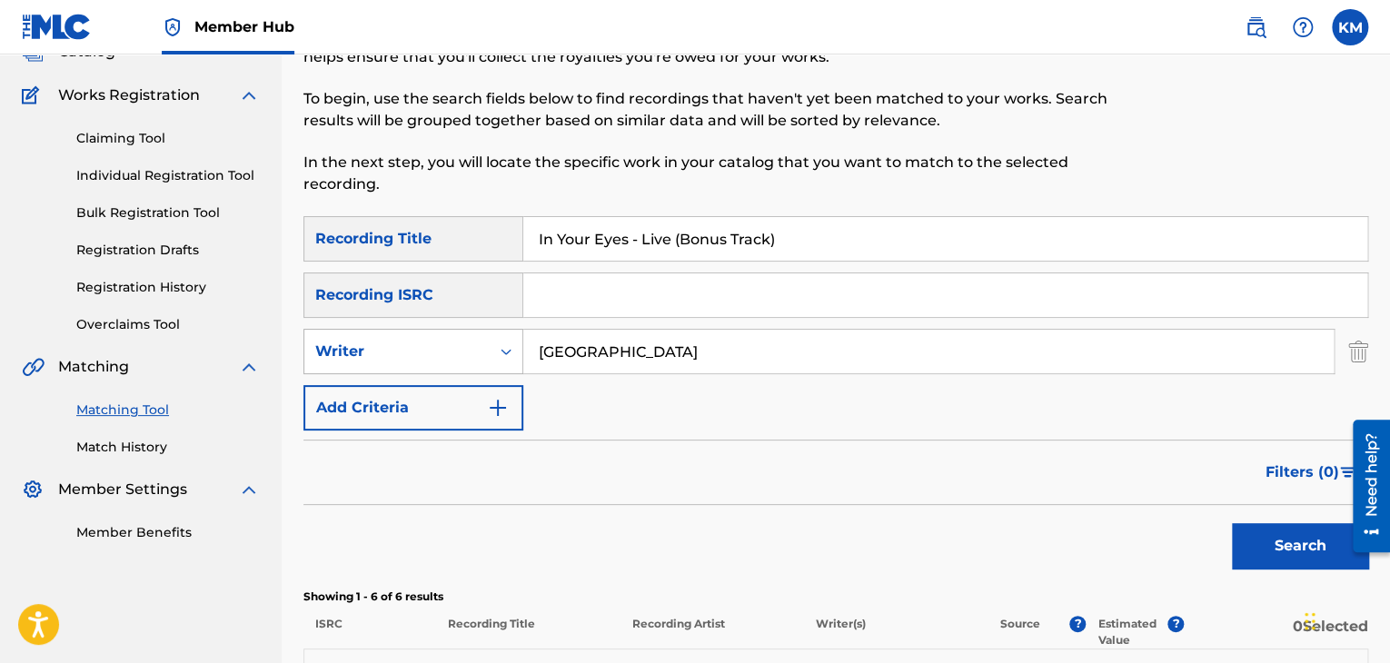
paste input "[PERSON_NAME]"
drag, startPoint x: 617, startPoint y: 358, endPoint x: 372, endPoint y: 372, distance: 244.7
click at [382, 366] on div "SearchWithCriteria8e98cfeb-198f-4047-8509-78715d35921f Writer [PERSON_NAME]" at bounding box center [835, 351] width 1065 height 45
type input "[PERSON_NAME]"
click at [1246, 531] on button "Search" at bounding box center [1300, 545] width 136 height 45
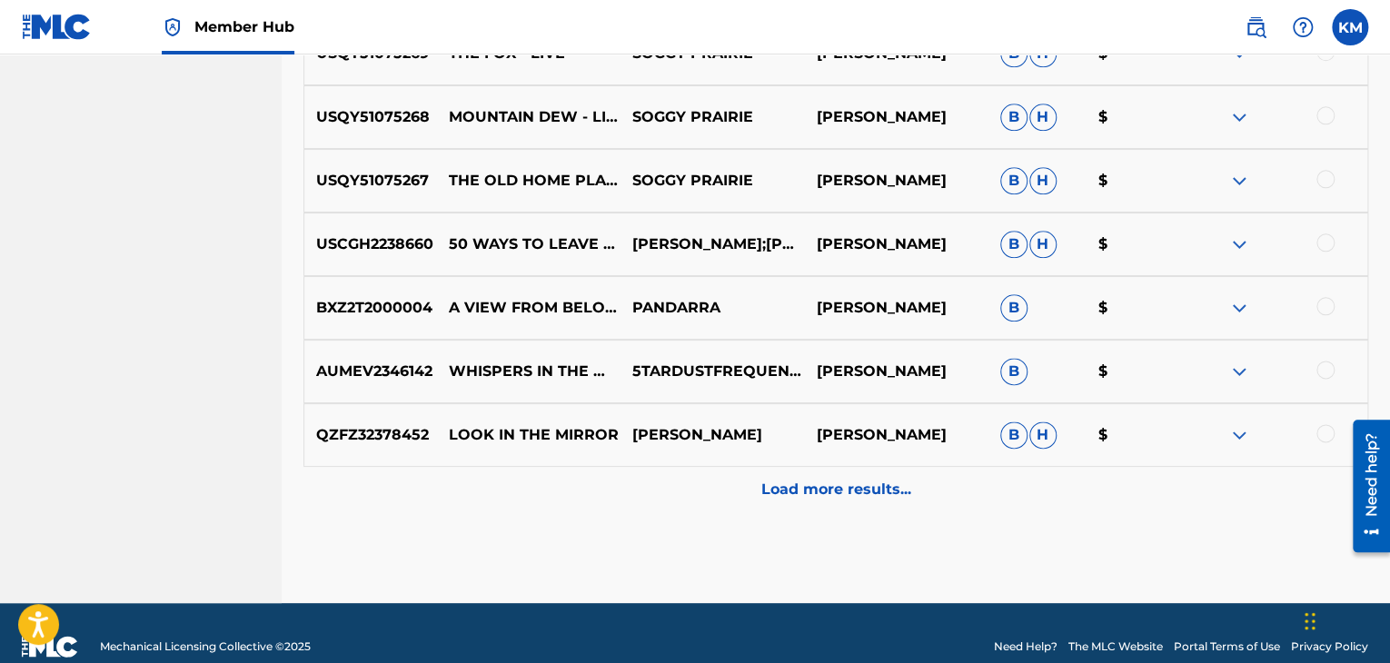
scroll to position [401, 0]
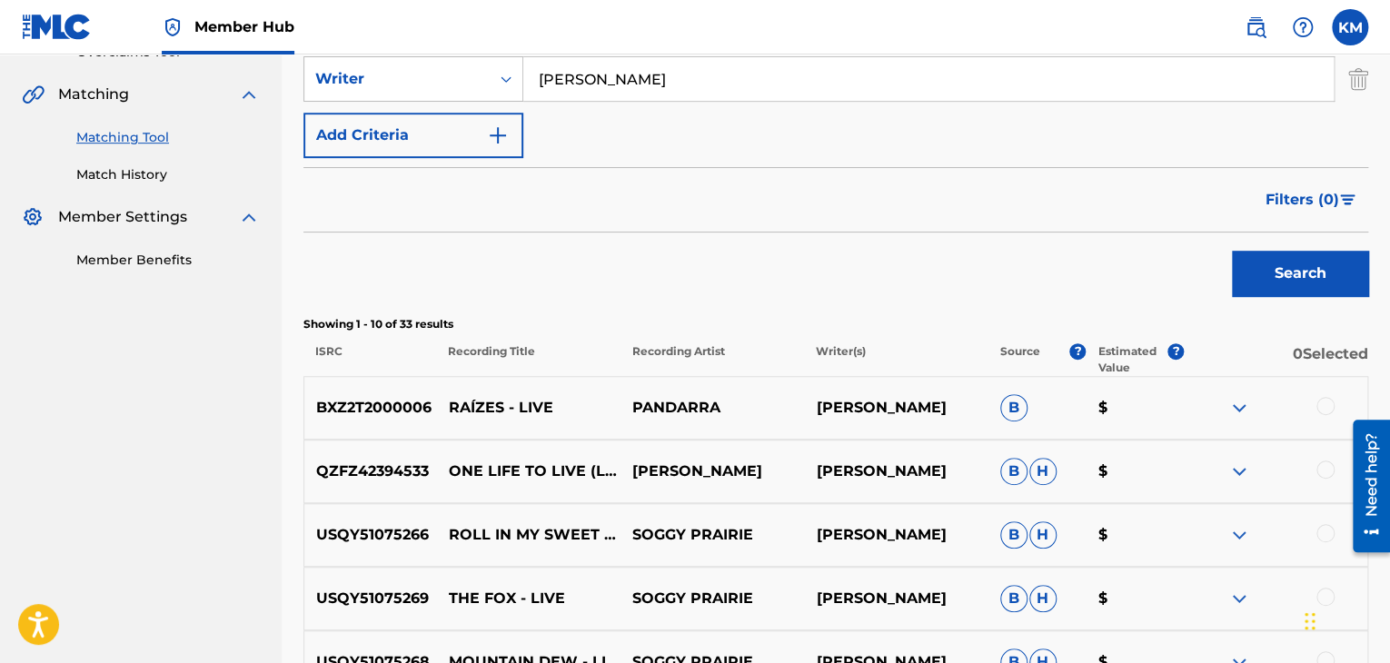
drag, startPoint x: 147, startPoint y: 176, endPoint x: 220, endPoint y: 369, distance: 205.8
click at [147, 176] on link "Match History" at bounding box center [167, 174] width 183 height 19
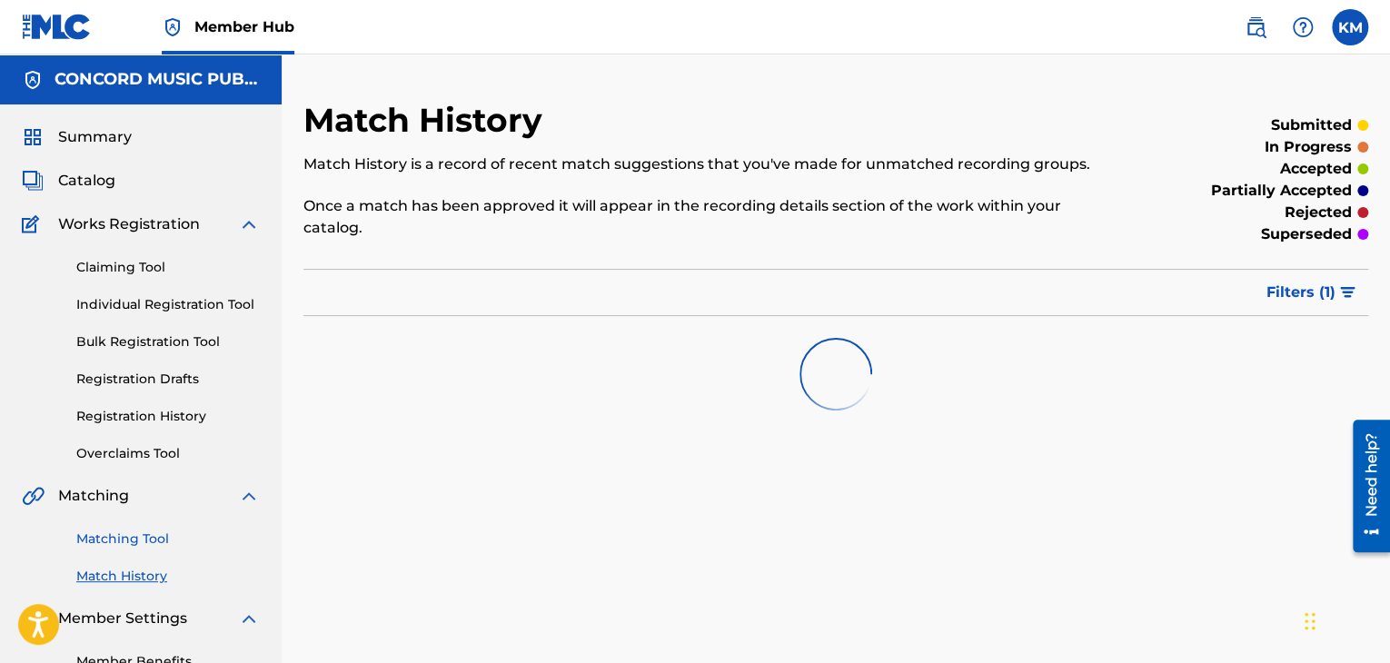
click at [159, 539] on link "Matching Tool" at bounding box center [167, 539] width 183 height 19
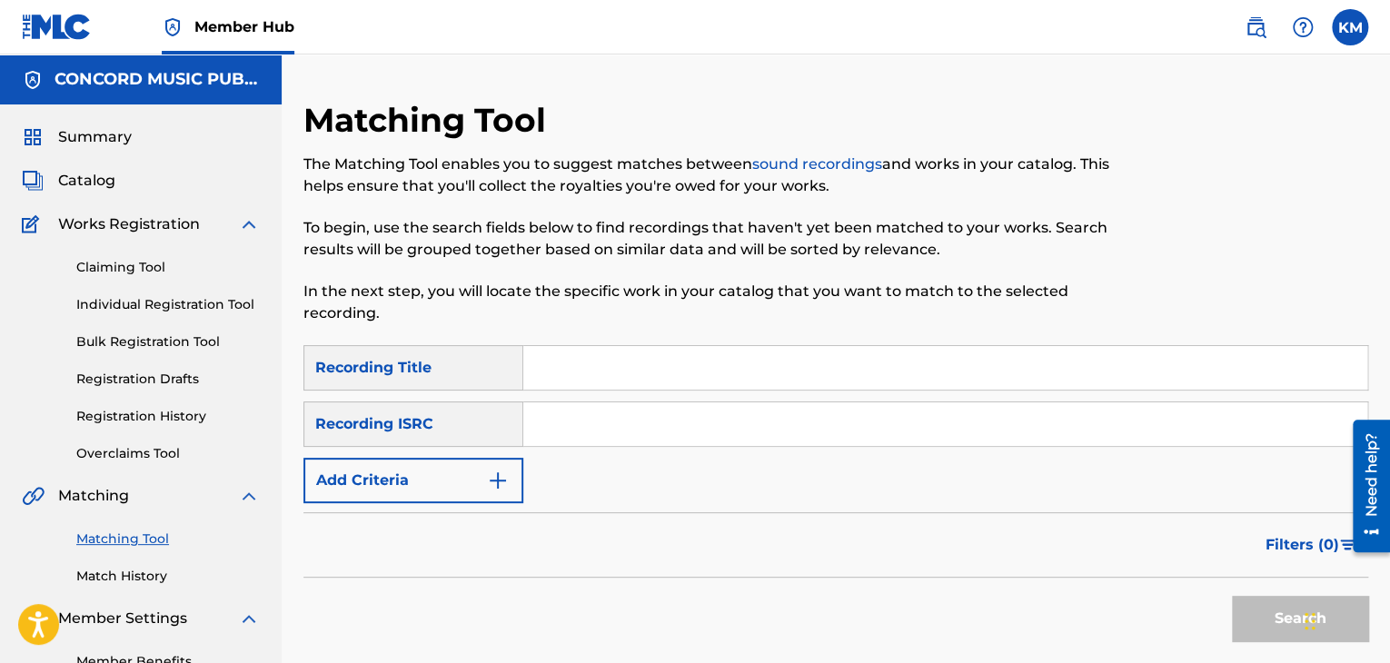
click at [573, 398] on div "SearchWithCriteria472dcd7c-bad9-42e5-8fd3-7f5967f222e6 Recording Title SearchWi…" at bounding box center [835, 424] width 1065 height 158
click at [578, 430] on input "Search Form" at bounding box center [945, 424] width 844 height 44
paste input "NL1DT2300235"
type input "NL1DT2300235"
click at [1253, 615] on button "Search" at bounding box center [1300, 618] width 136 height 45
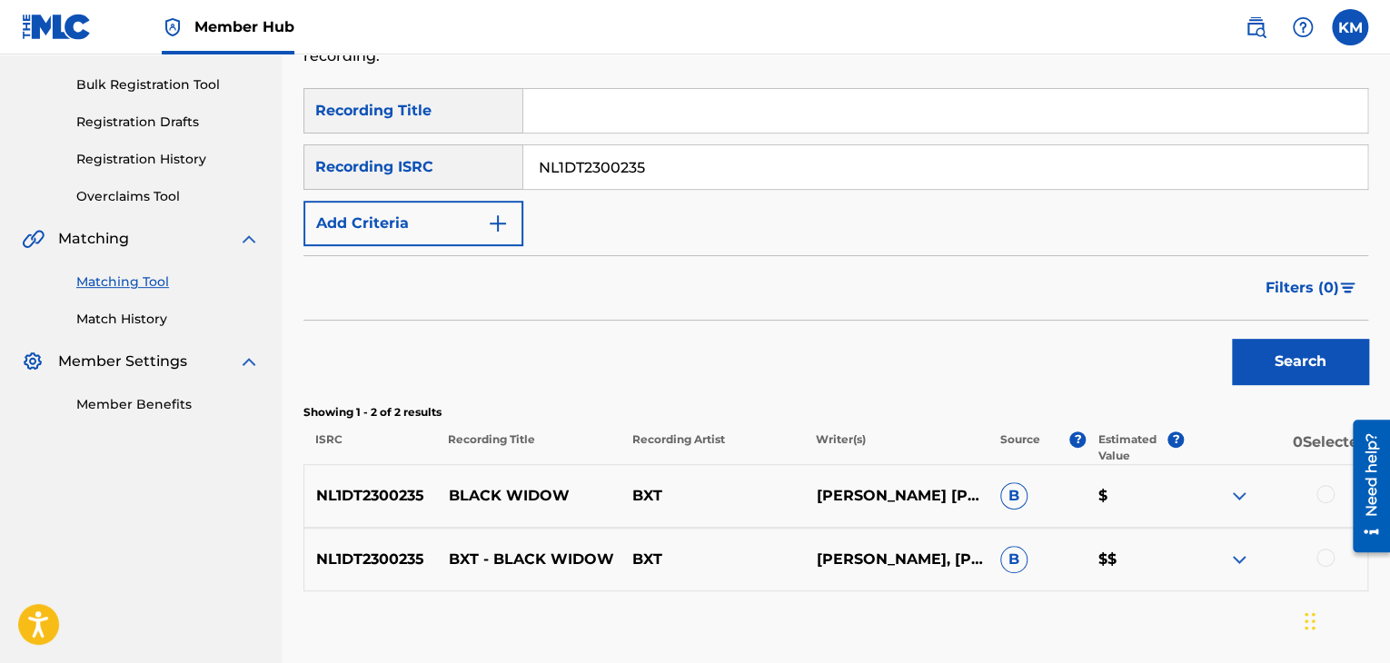
scroll to position [363, 0]
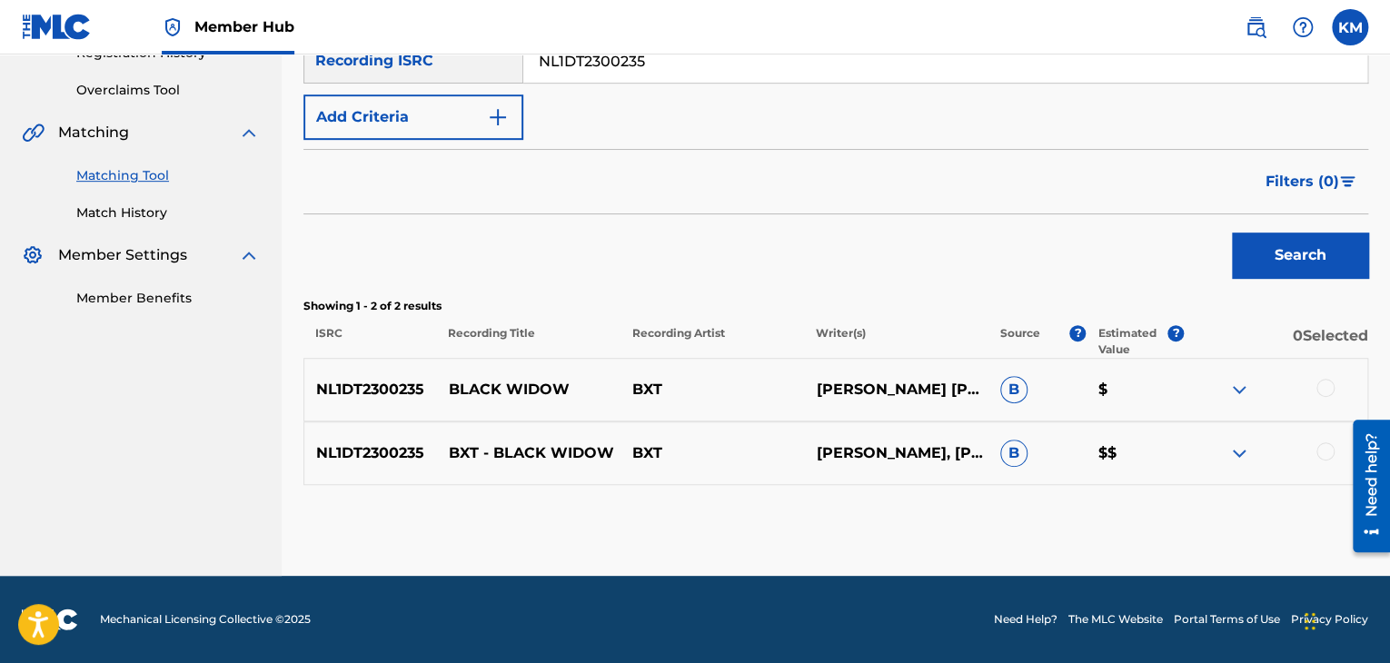
click at [1323, 451] on div at bounding box center [1325, 451] width 18 height 18
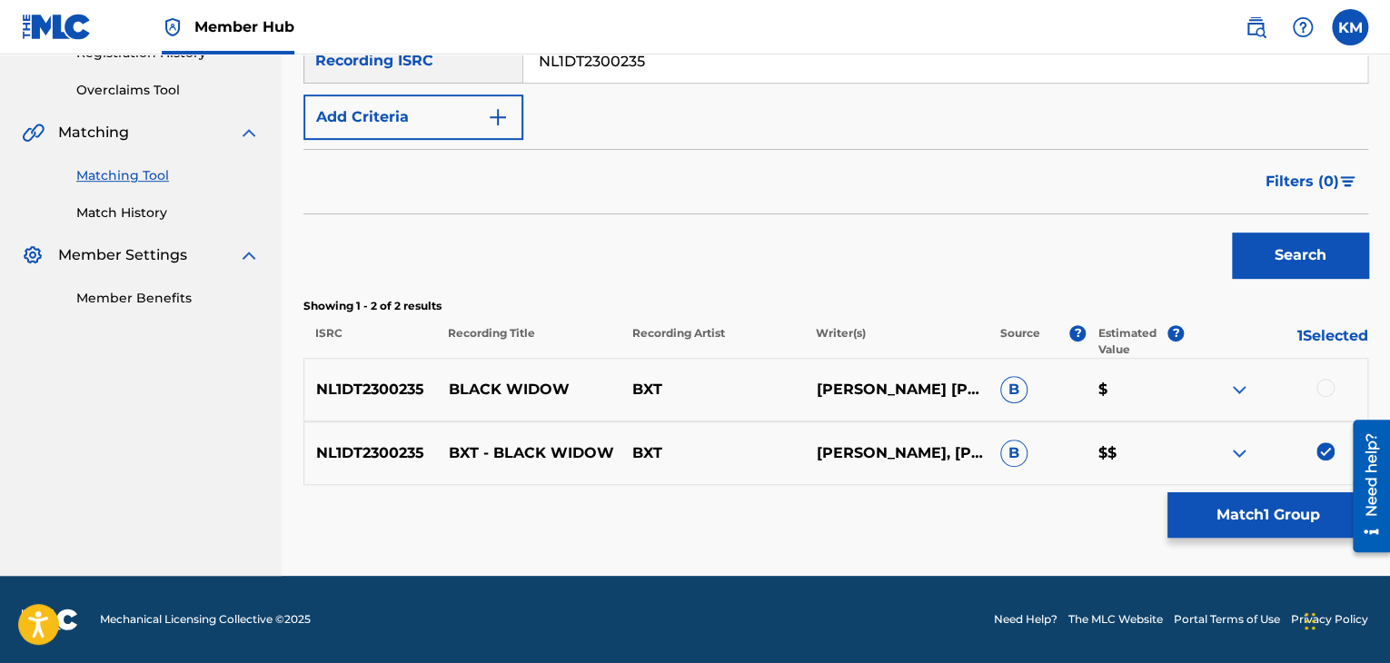
click at [1324, 393] on div at bounding box center [1325, 388] width 18 height 18
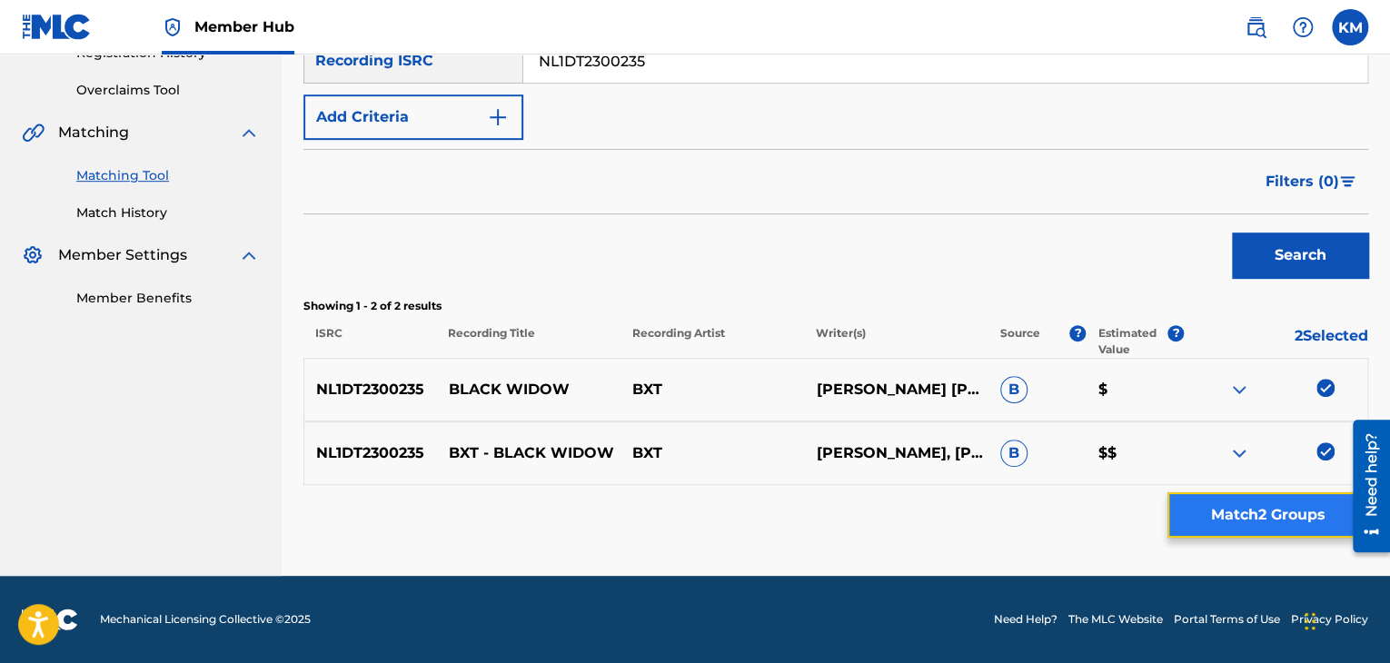
click at [1288, 506] on button "Match 2 Groups" at bounding box center [1267, 514] width 201 height 45
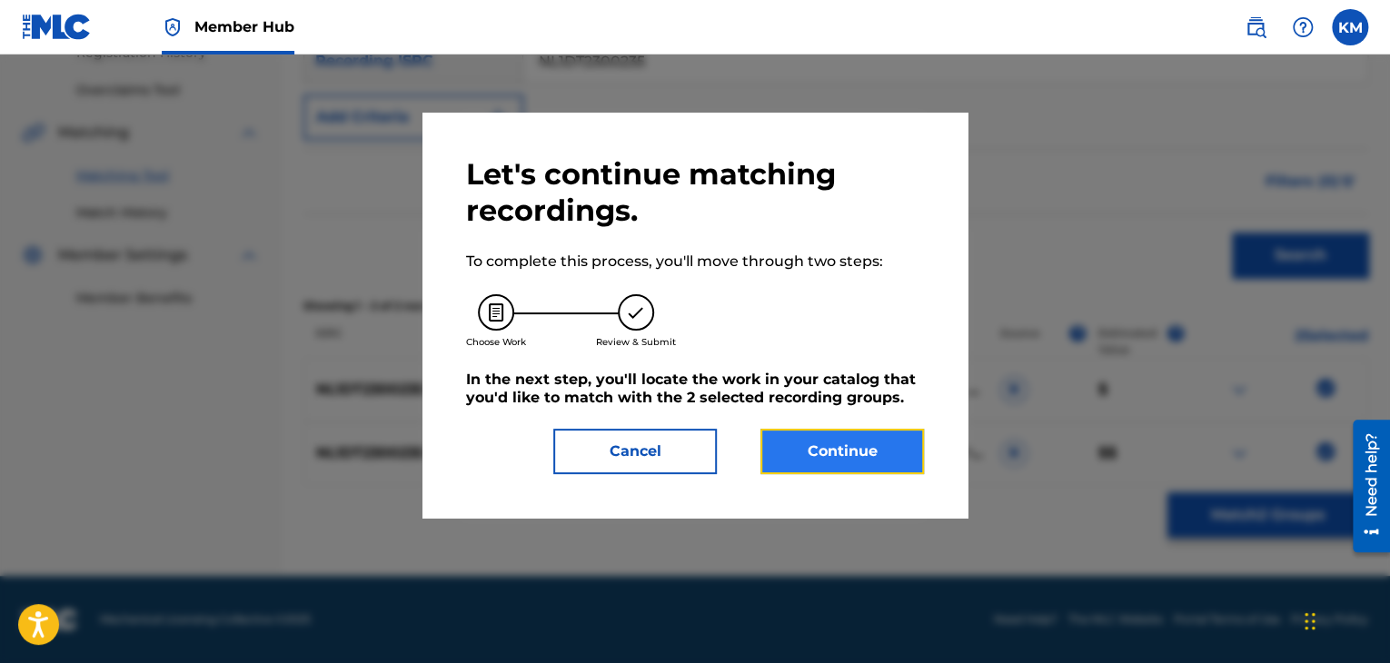
click at [875, 441] on button "Continue" at bounding box center [841, 451] width 163 height 45
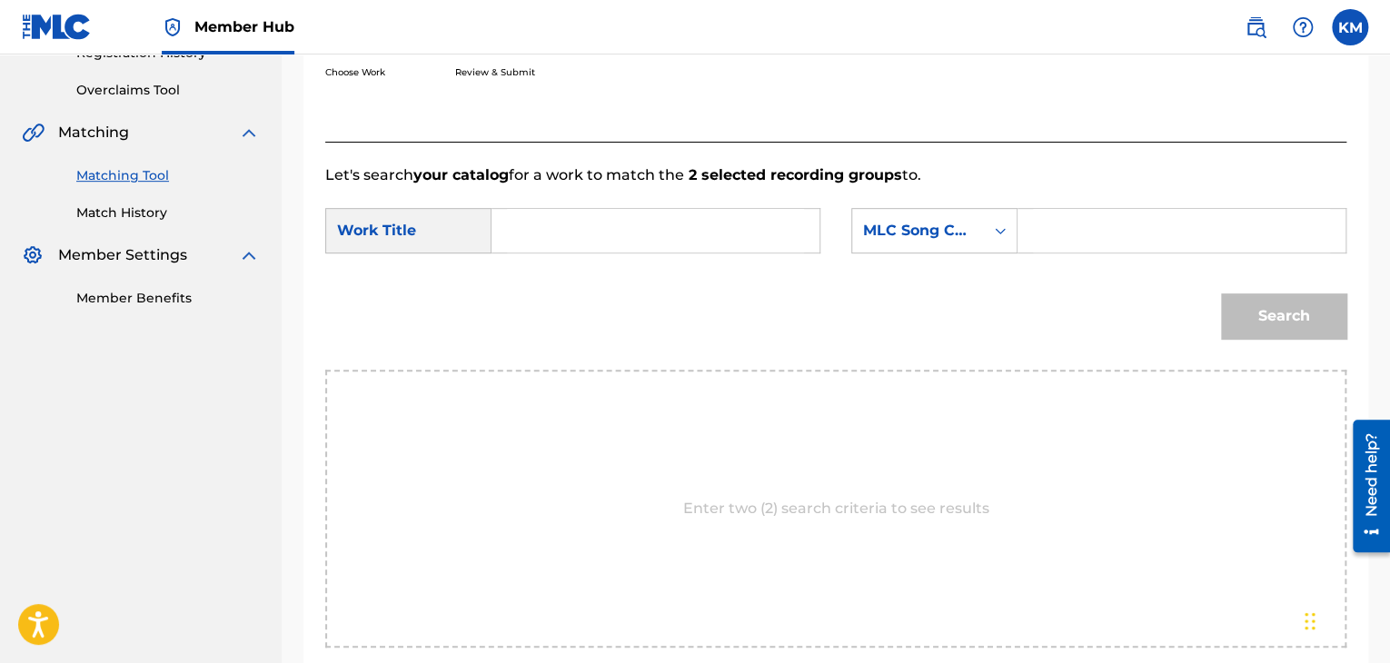
drag, startPoint x: 527, startPoint y: 261, endPoint x: 524, endPoint y: 233, distance: 28.3
click at [527, 247] on div "SearchWithCriteria3c81f261-9e61-42f2-9a38-7b5ffacc59fb Work Title SearchWithCri…" at bounding box center [835, 236] width 1021 height 56
click at [522, 231] on input "Search Form" at bounding box center [655, 231] width 297 height 44
paste input "Black Widow"
type input "Black Widow"
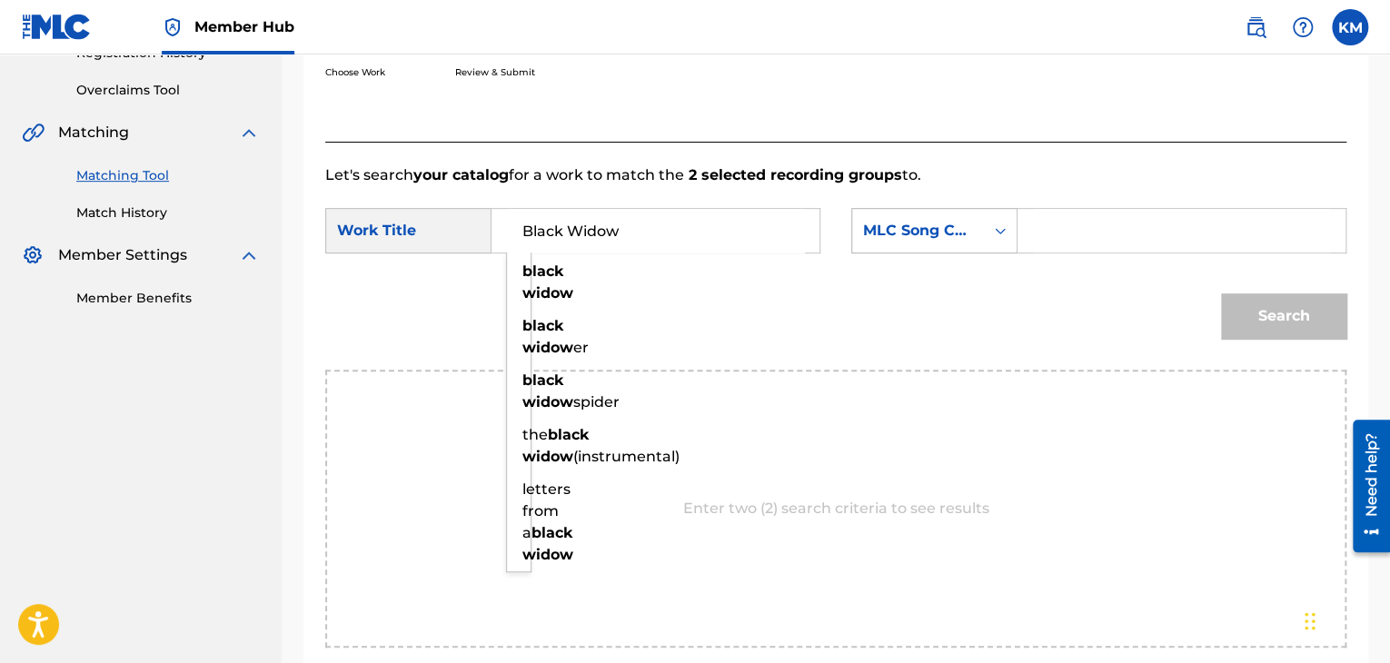
click at [991, 236] on icon "Search Form" at bounding box center [1000, 231] width 18 height 18
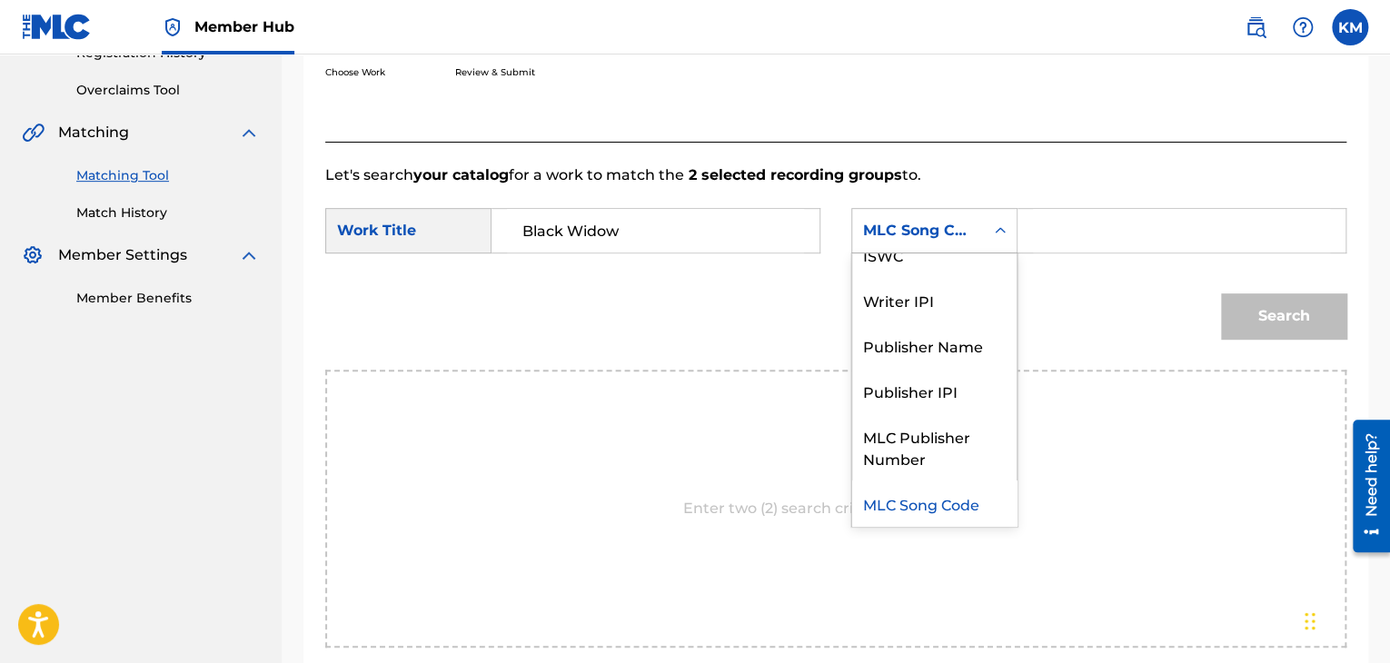
scroll to position [0, 0]
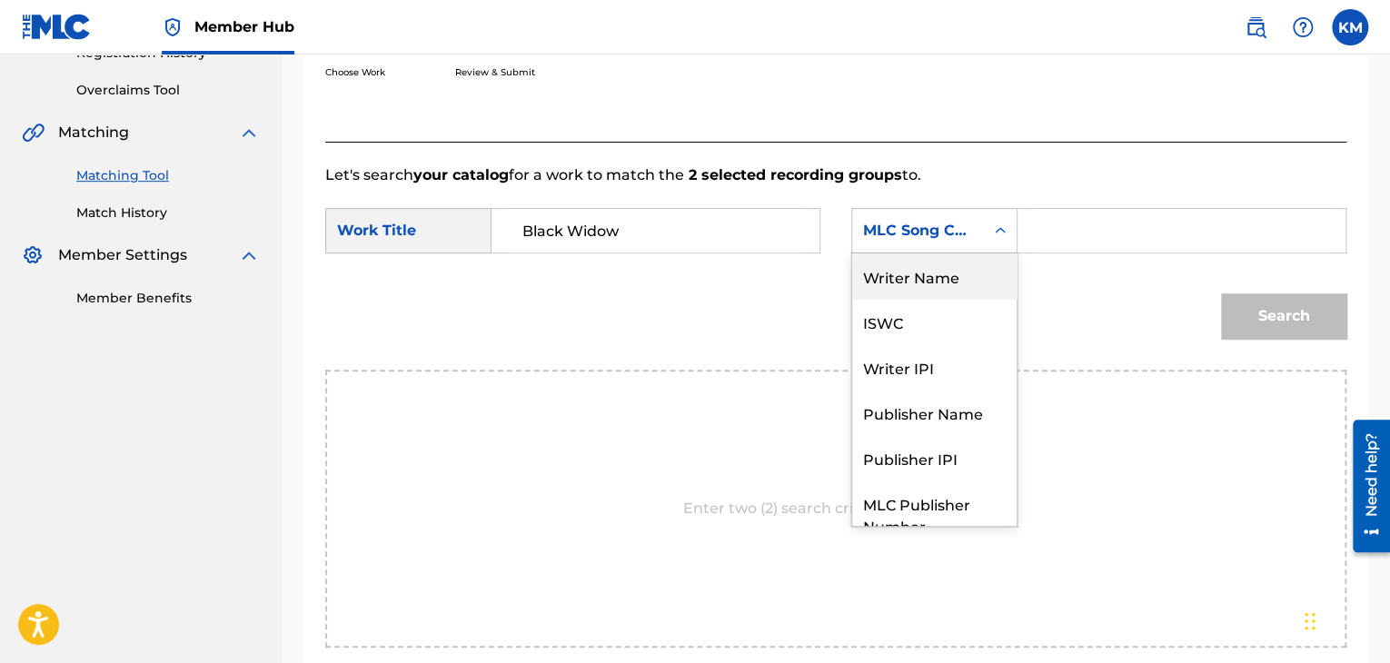
click at [942, 275] on div "Writer Name" at bounding box center [934, 275] width 164 height 45
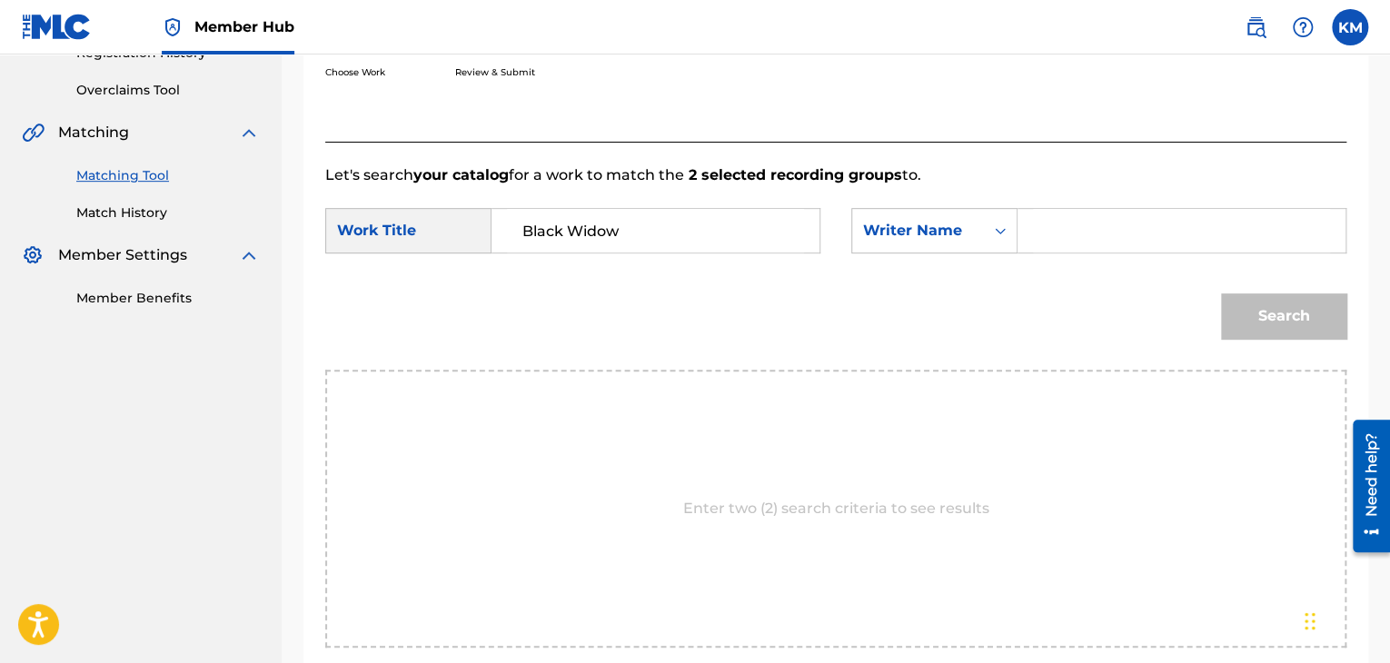
click at [1046, 224] on input "Search Form" at bounding box center [1181, 231] width 297 height 44
paste input "[PERSON_NAME]"
type input "[PERSON_NAME]"
click at [1255, 310] on button "Search" at bounding box center [1283, 315] width 125 height 45
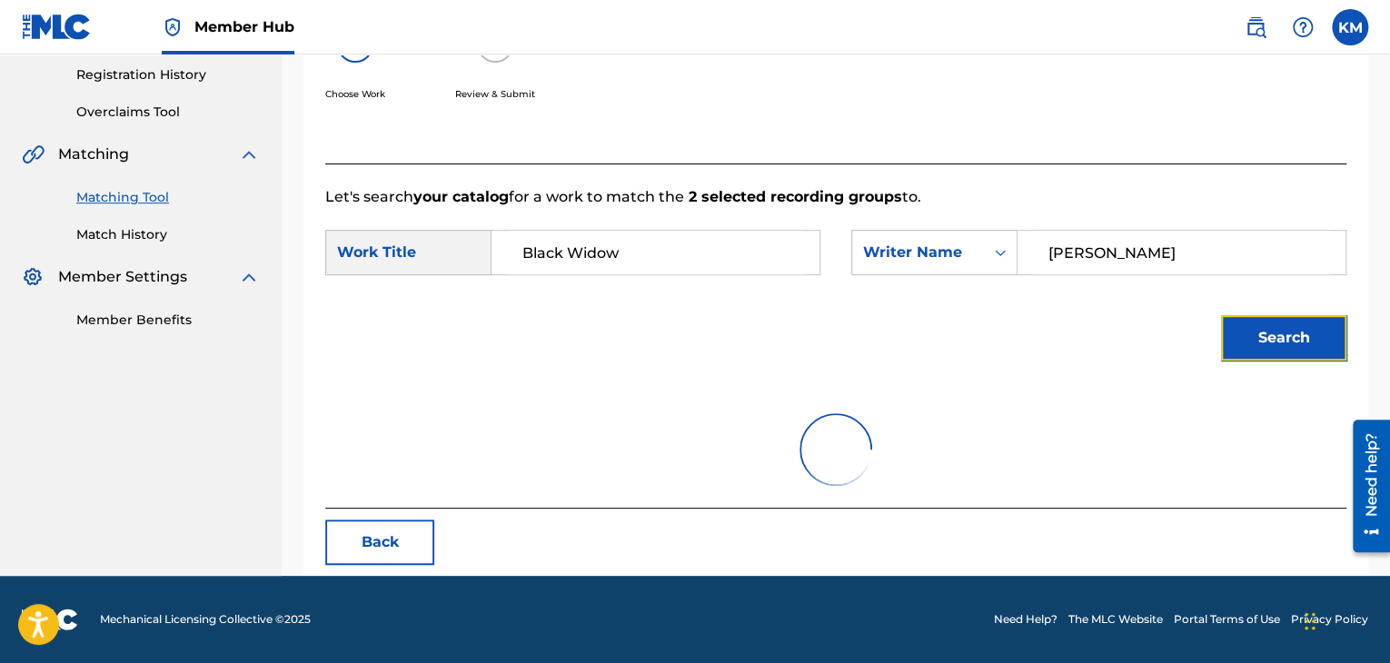
scroll to position [363, 0]
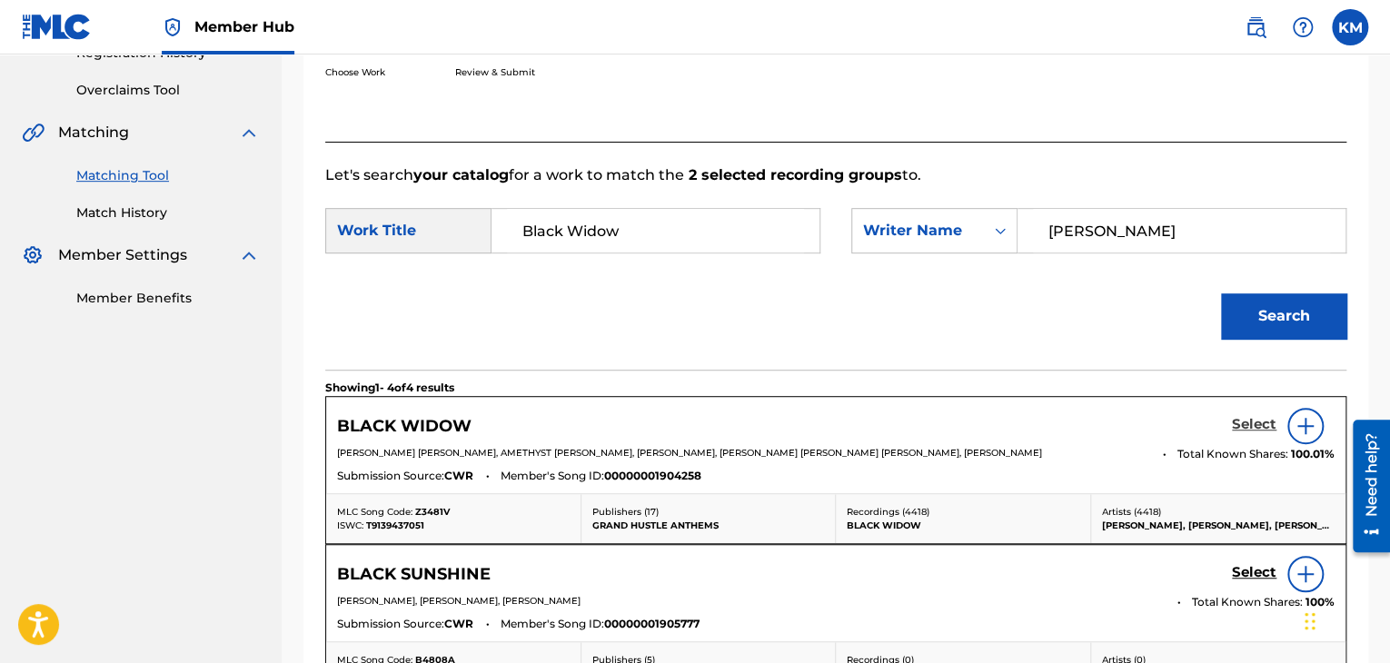
click at [1253, 422] on h5 "Select" at bounding box center [1254, 424] width 45 height 17
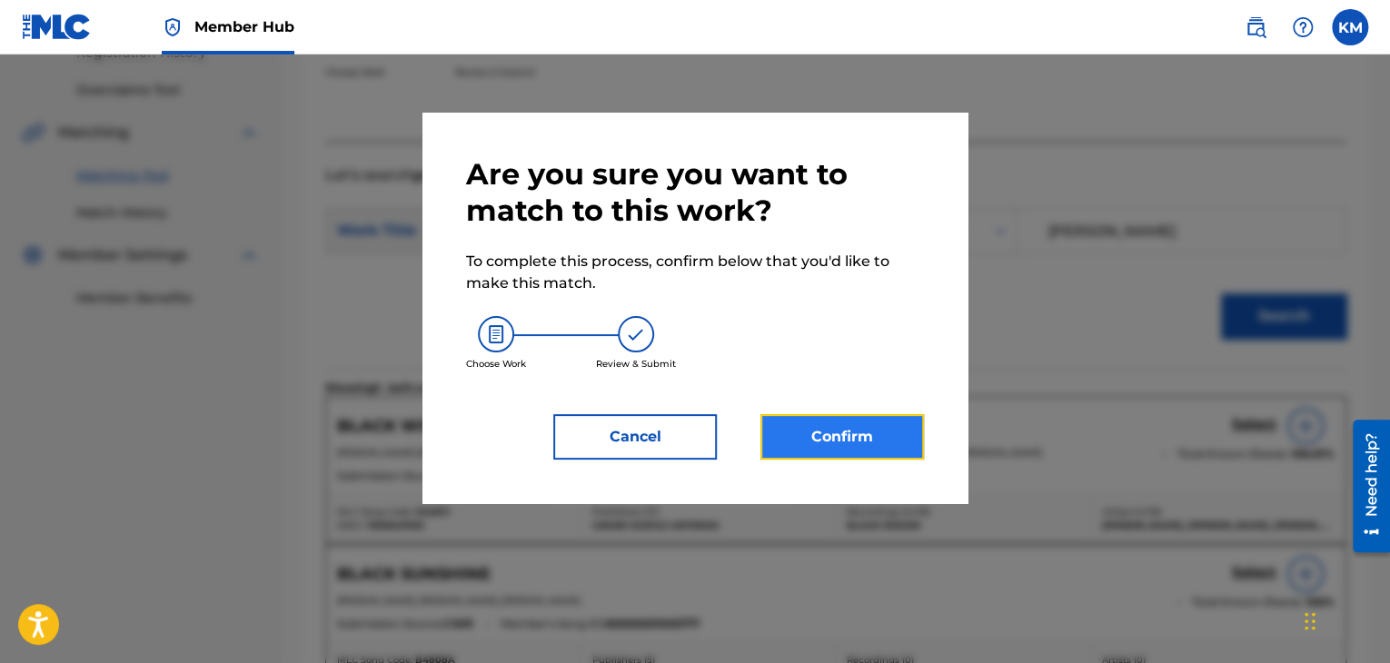
click at [826, 440] on button "Confirm" at bounding box center [841, 436] width 163 height 45
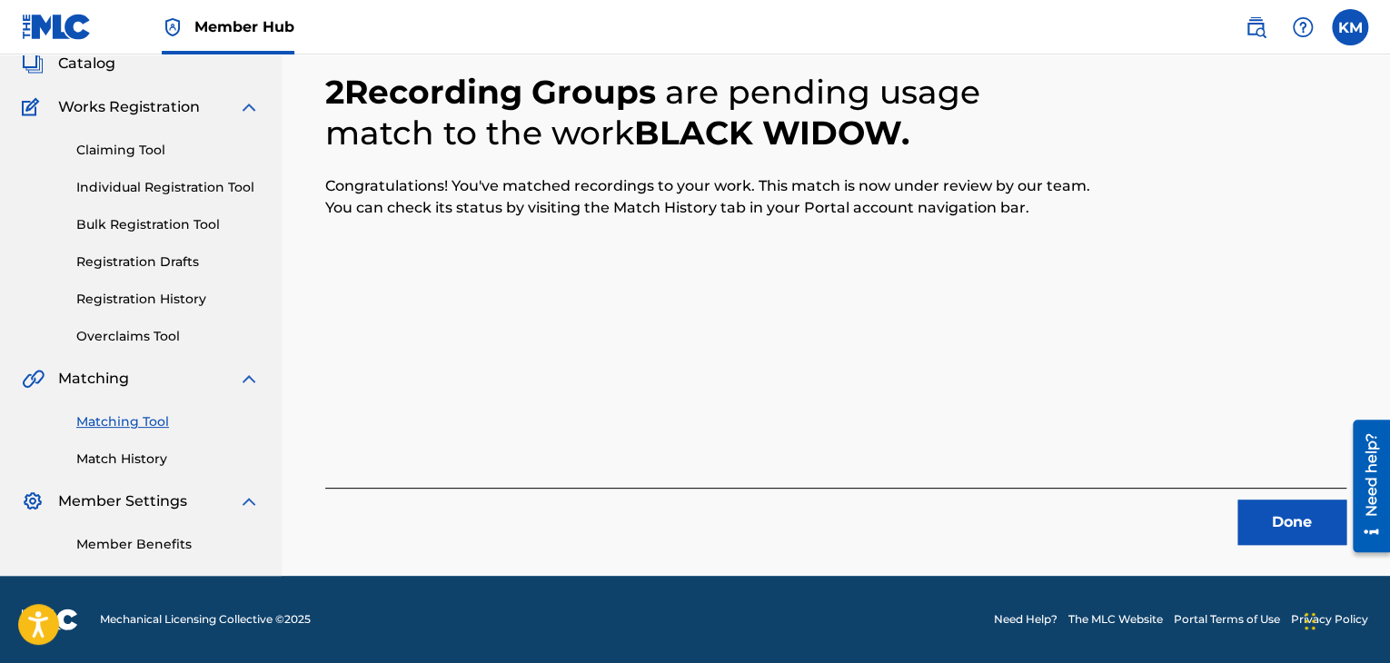
scroll to position [117, 0]
click at [1262, 538] on button "Done" at bounding box center [1291, 522] width 109 height 45
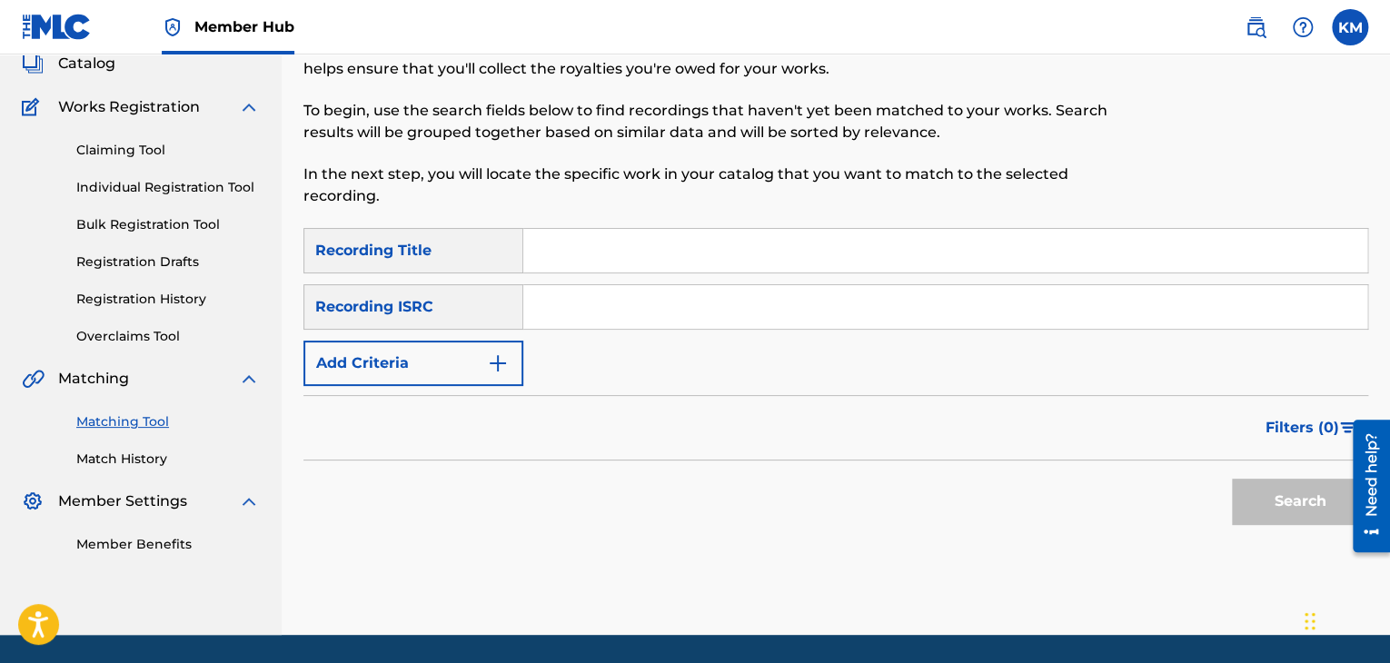
click at [712, 303] on input "Search Form" at bounding box center [945, 307] width 844 height 44
paste input "USZQE0610158"
type input "USZQE0610158"
click at [1290, 497] on button "Search" at bounding box center [1300, 501] width 136 height 45
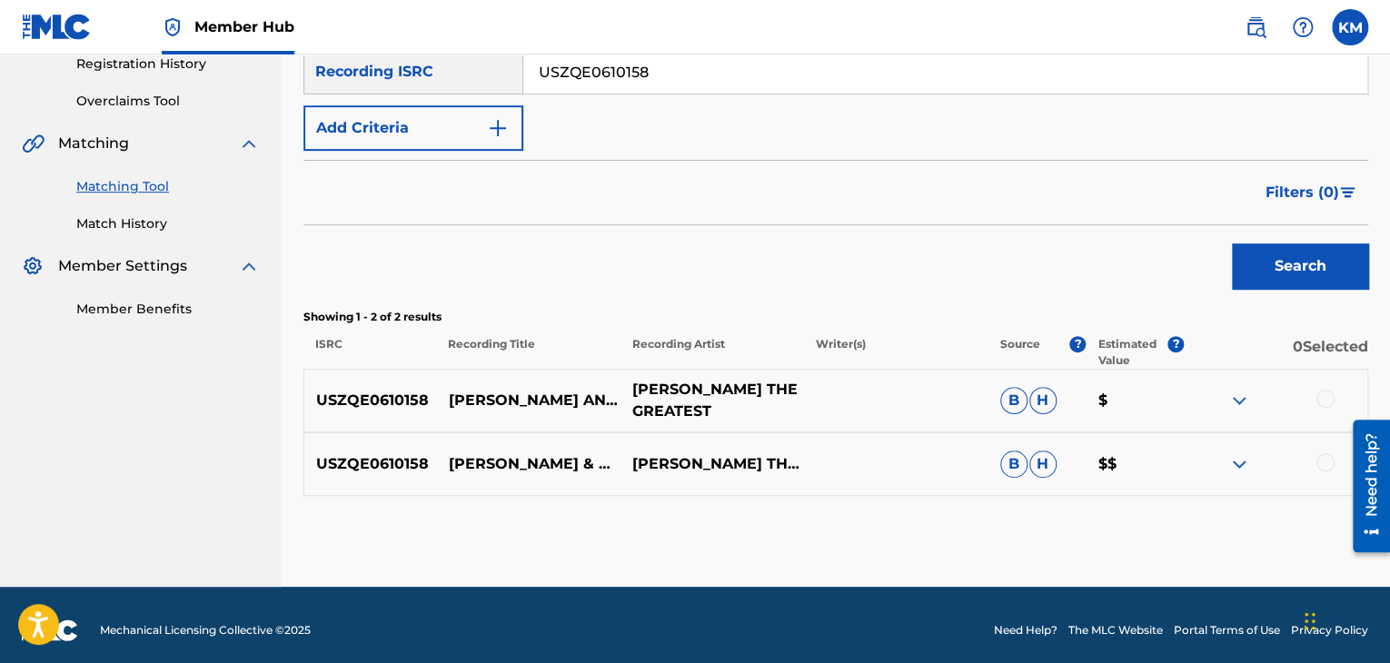
scroll to position [363, 0]
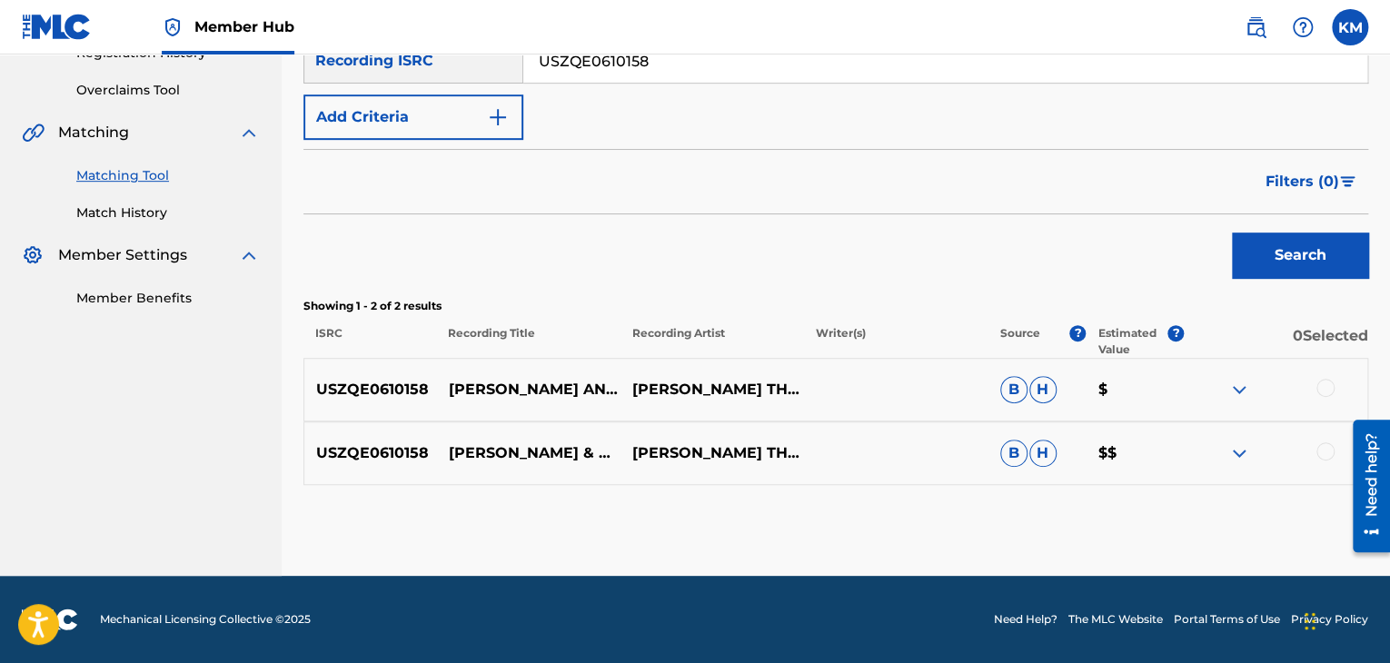
click at [1325, 451] on div at bounding box center [1325, 451] width 18 height 18
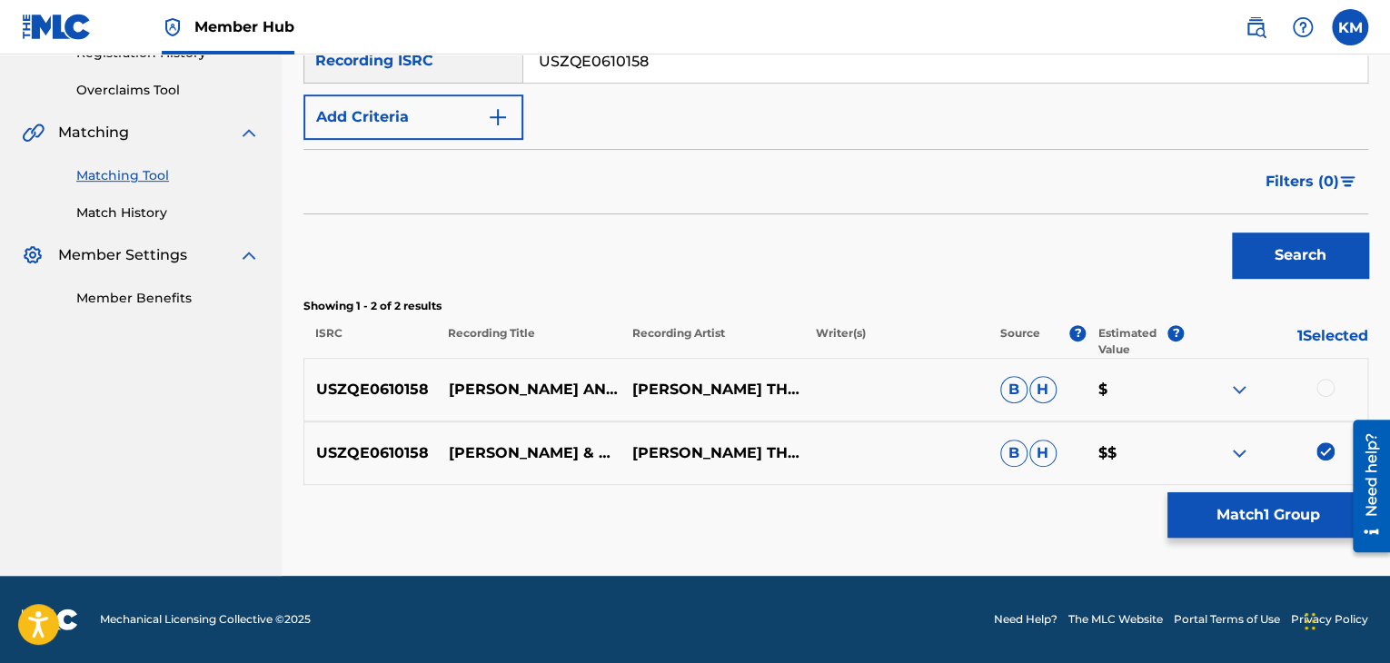
click at [1323, 379] on div at bounding box center [1325, 388] width 18 height 18
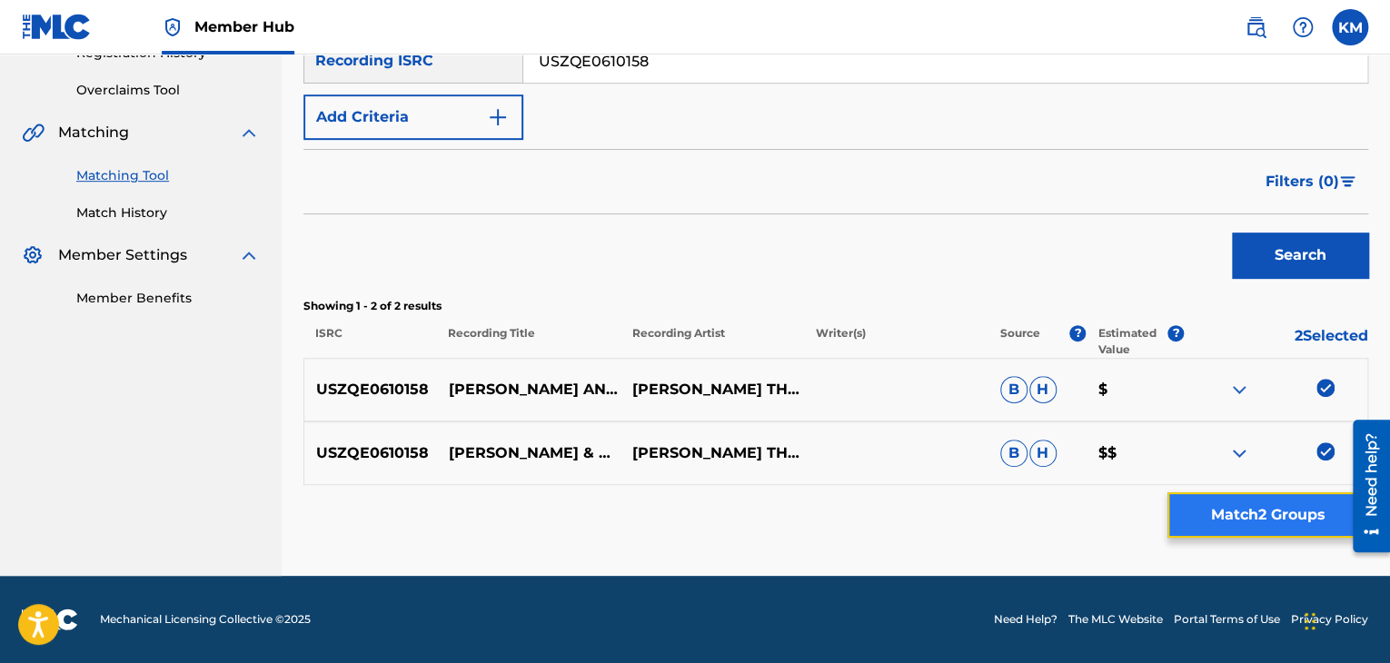
click at [1283, 513] on button "Match 2 Groups" at bounding box center [1267, 514] width 201 height 45
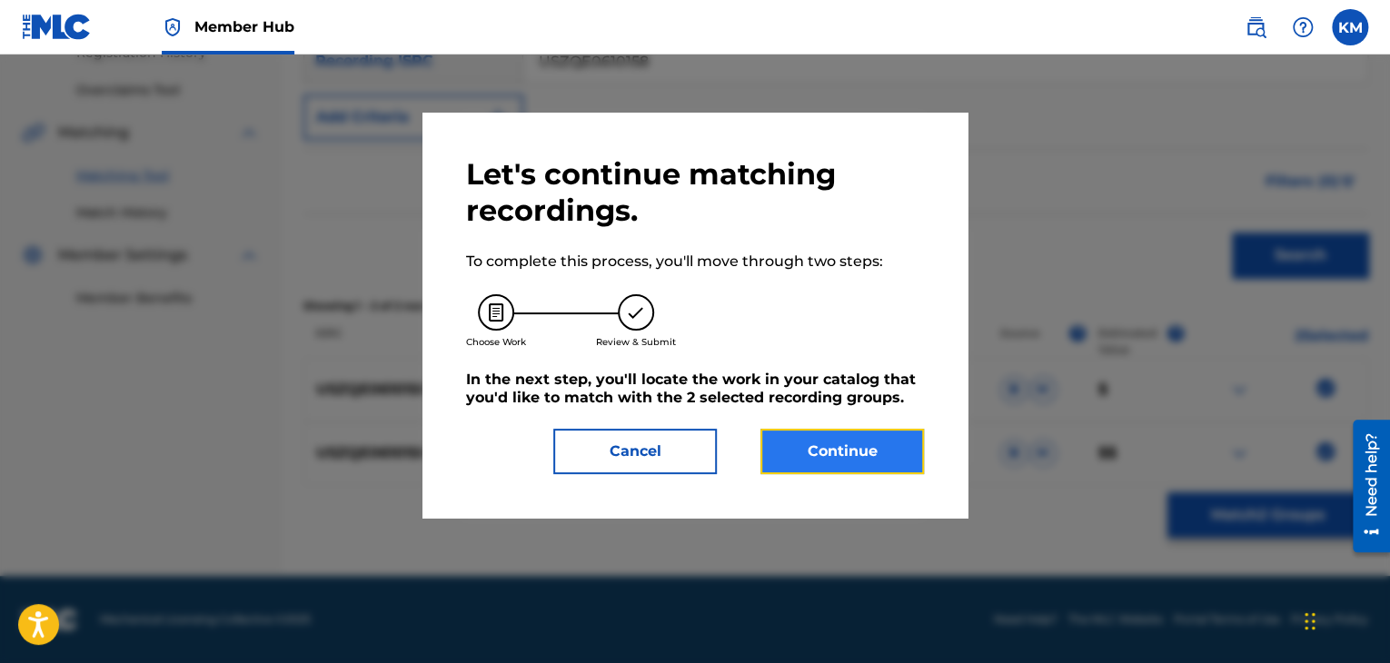
click at [804, 441] on button "Continue" at bounding box center [841, 451] width 163 height 45
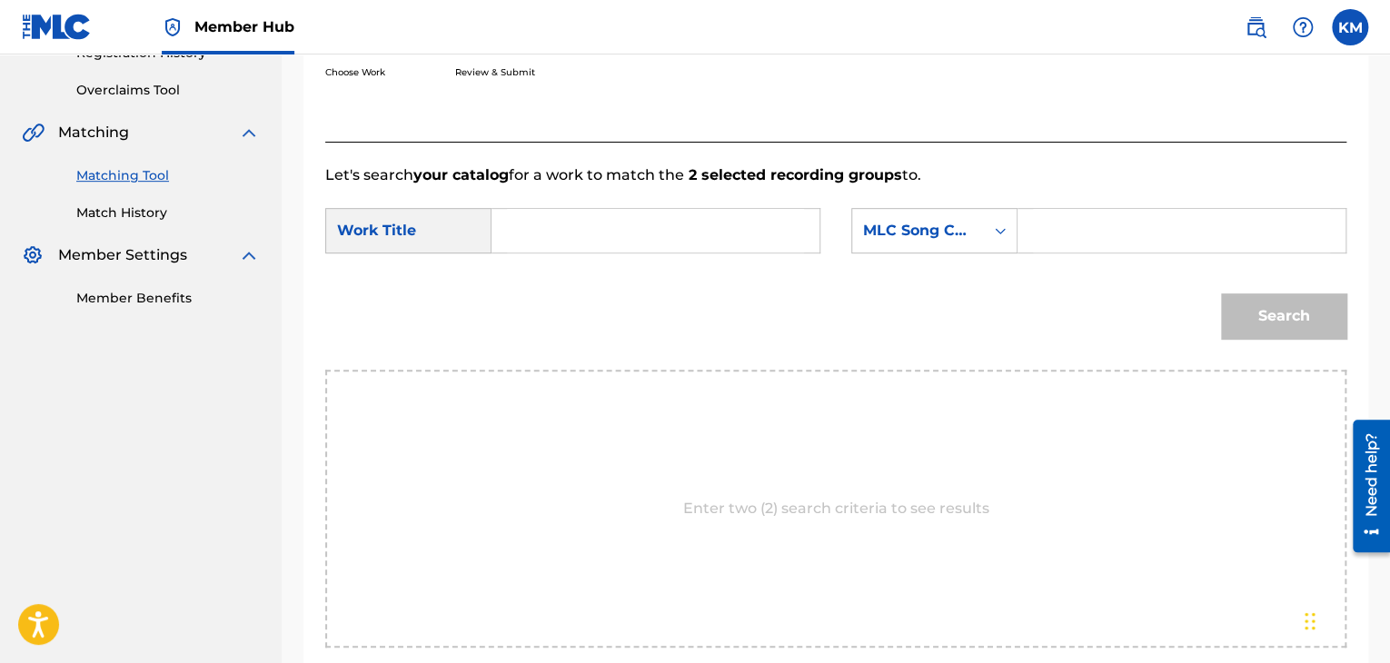
click at [541, 212] on input "Search Form" at bounding box center [655, 231] width 297 height 44
paste input "[PERSON_NAME] & Eve"
type input "[PERSON_NAME] & Eve"
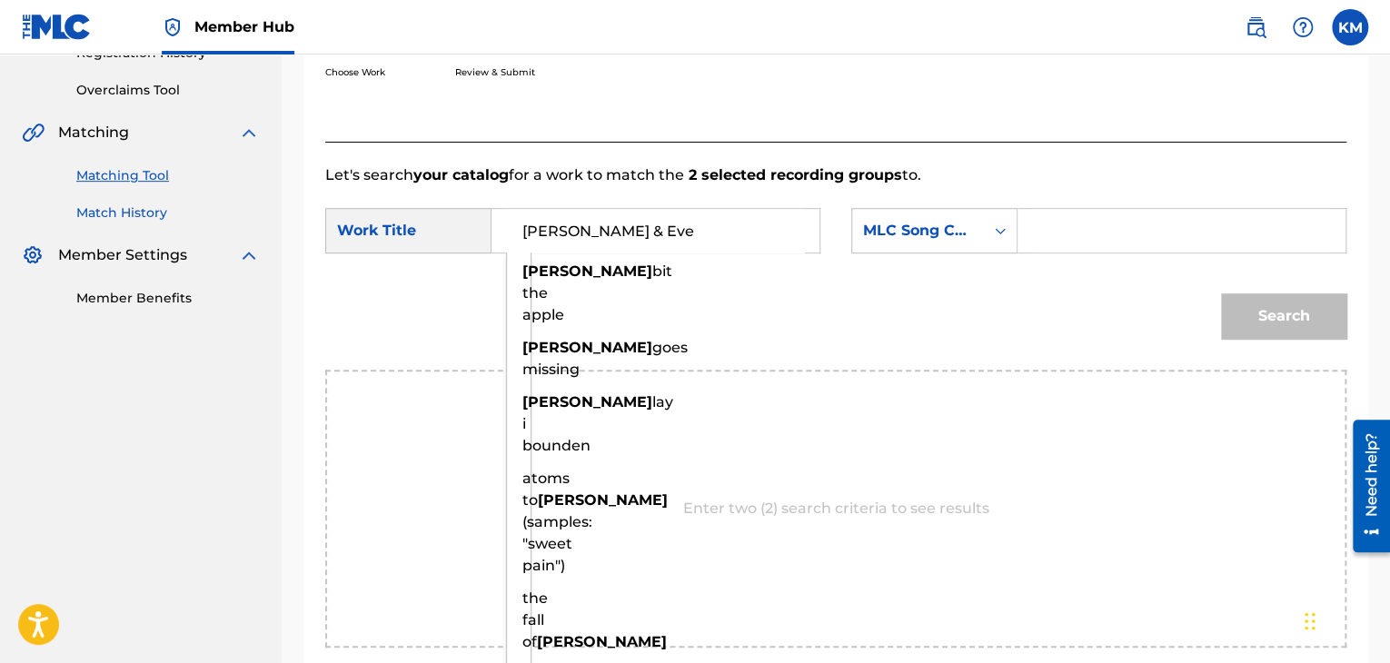
click at [152, 214] on link "Match History" at bounding box center [167, 212] width 183 height 19
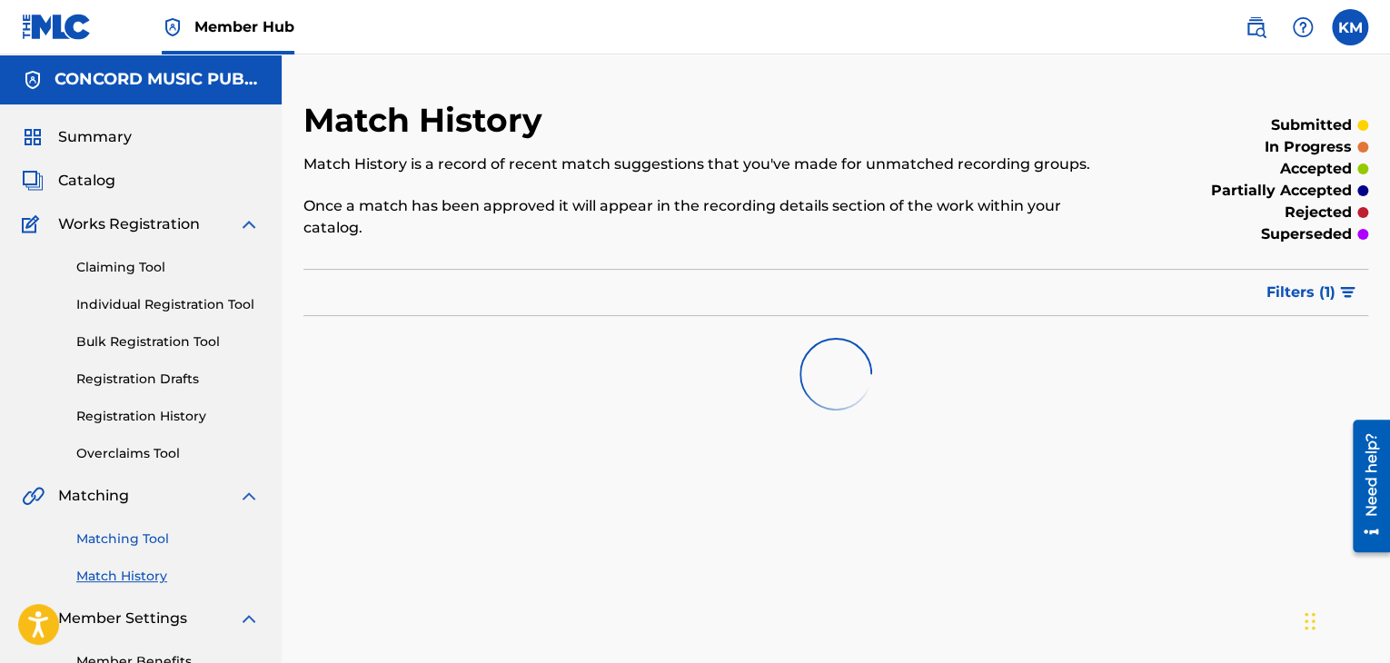
click at [122, 535] on link "Matching Tool" at bounding box center [167, 539] width 183 height 19
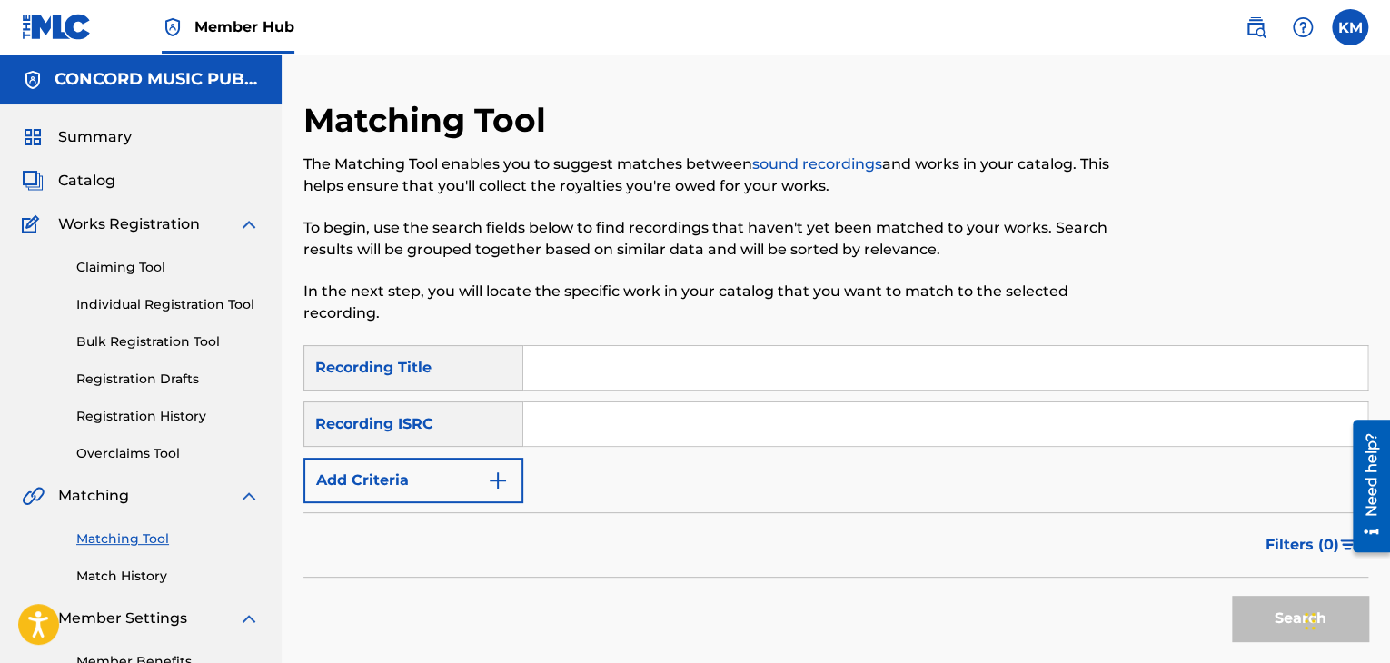
click at [553, 431] on input "Search Form" at bounding box center [945, 424] width 844 height 44
paste input "NLA506900030"
type input "NLA506900030"
click at [1244, 615] on button "Search" at bounding box center [1300, 618] width 136 height 45
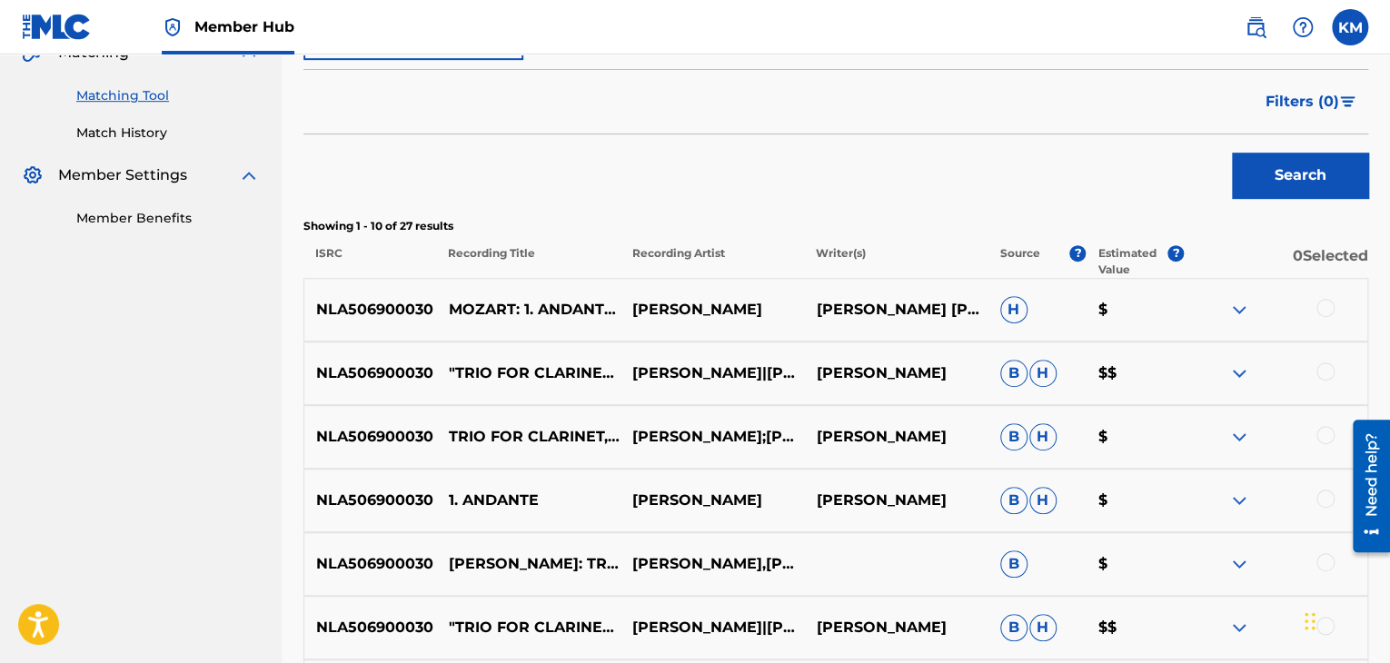
scroll to position [454, 0]
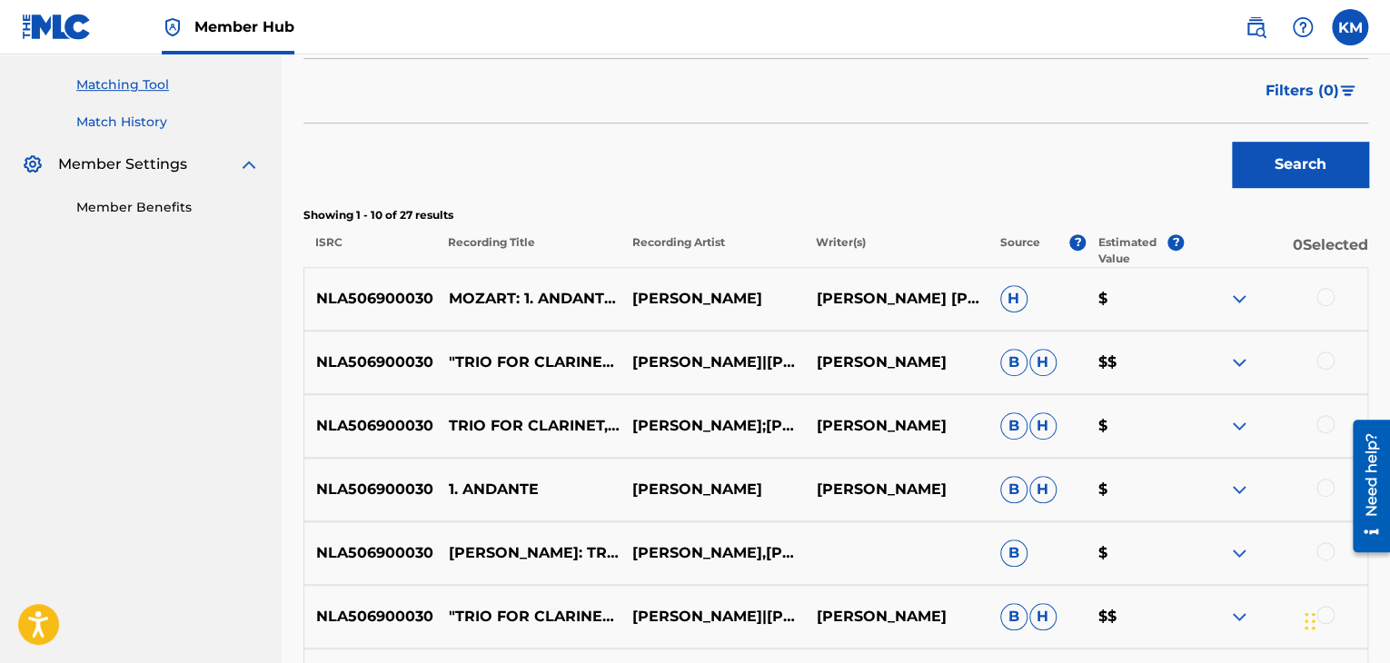
click at [151, 120] on link "Match History" at bounding box center [167, 122] width 183 height 19
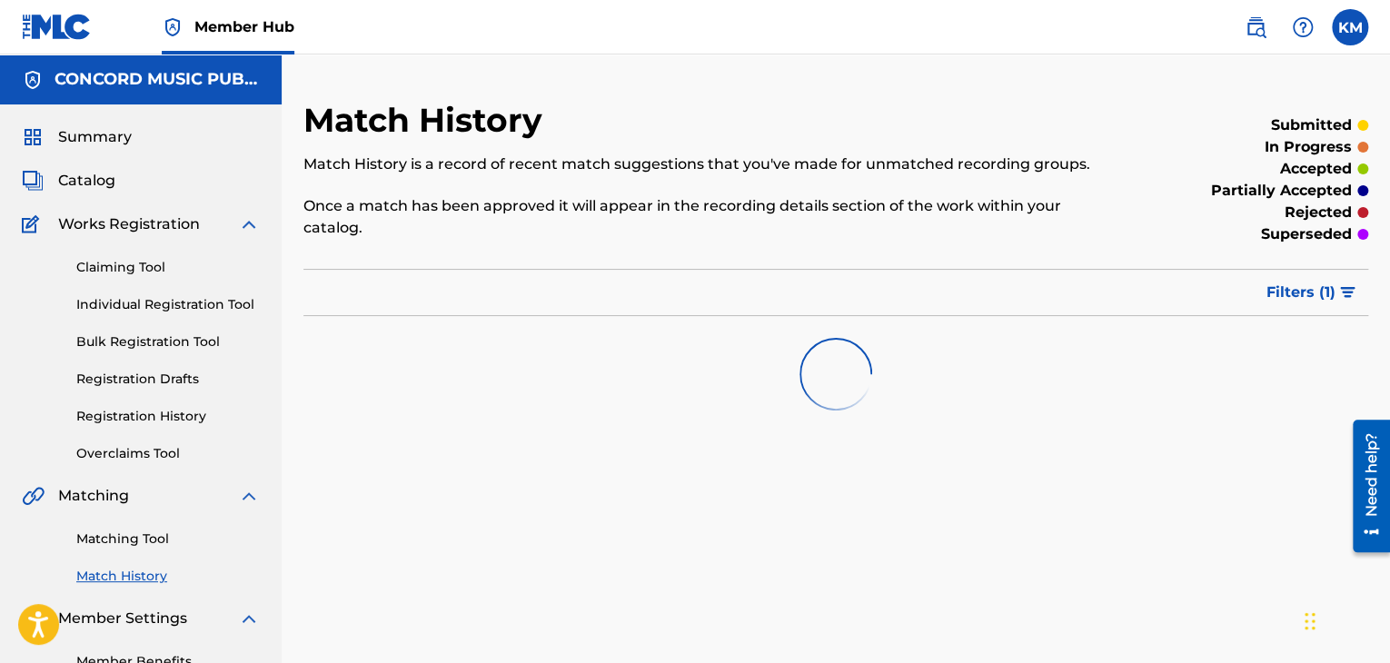
click at [160, 522] on div "Matching Tool Match History" at bounding box center [141, 546] width 238 height 79
click at [156, 540] on link "Matching Tool" at bounding box center [167, 539] width 183 height 19
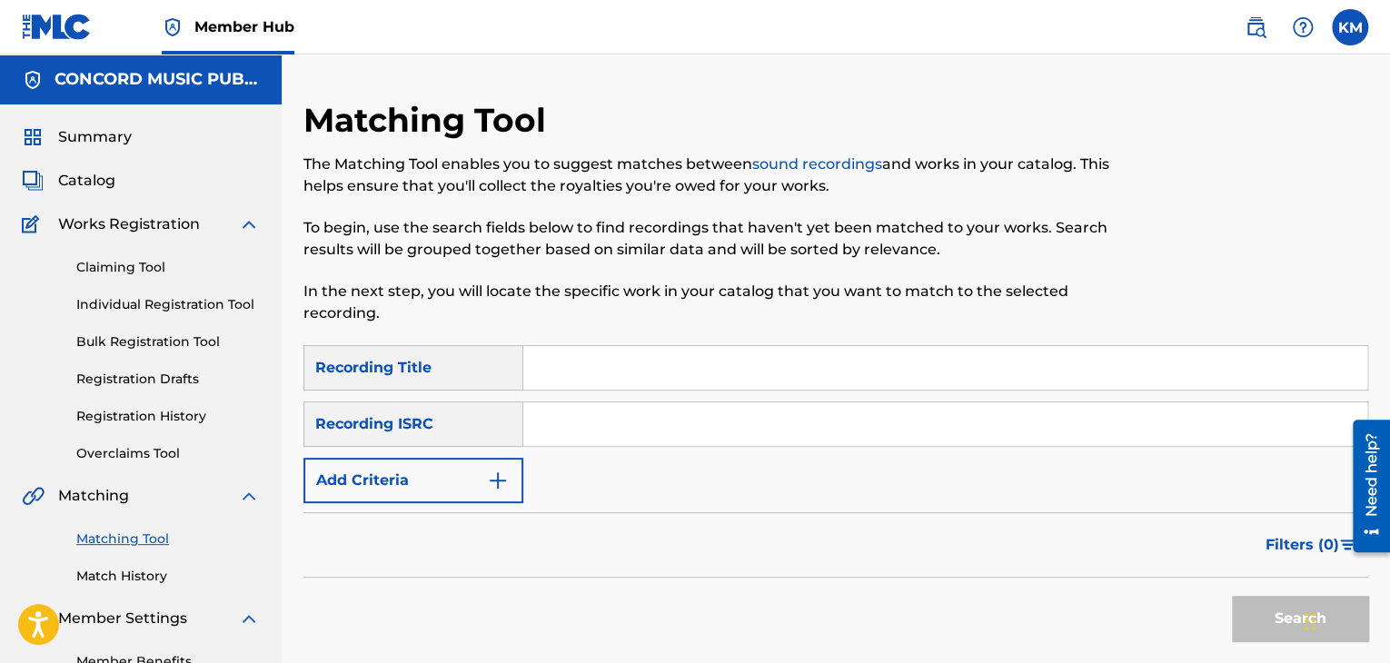
click at [547, 425] on input "Search Form" at bounding box center [945, 424] width 844 height 44
paste input "USHM91153748"
type input "USHM91153748"
click at [1273, 609] on button "Search" at bounding box center [1300, 618] width 136 height 45
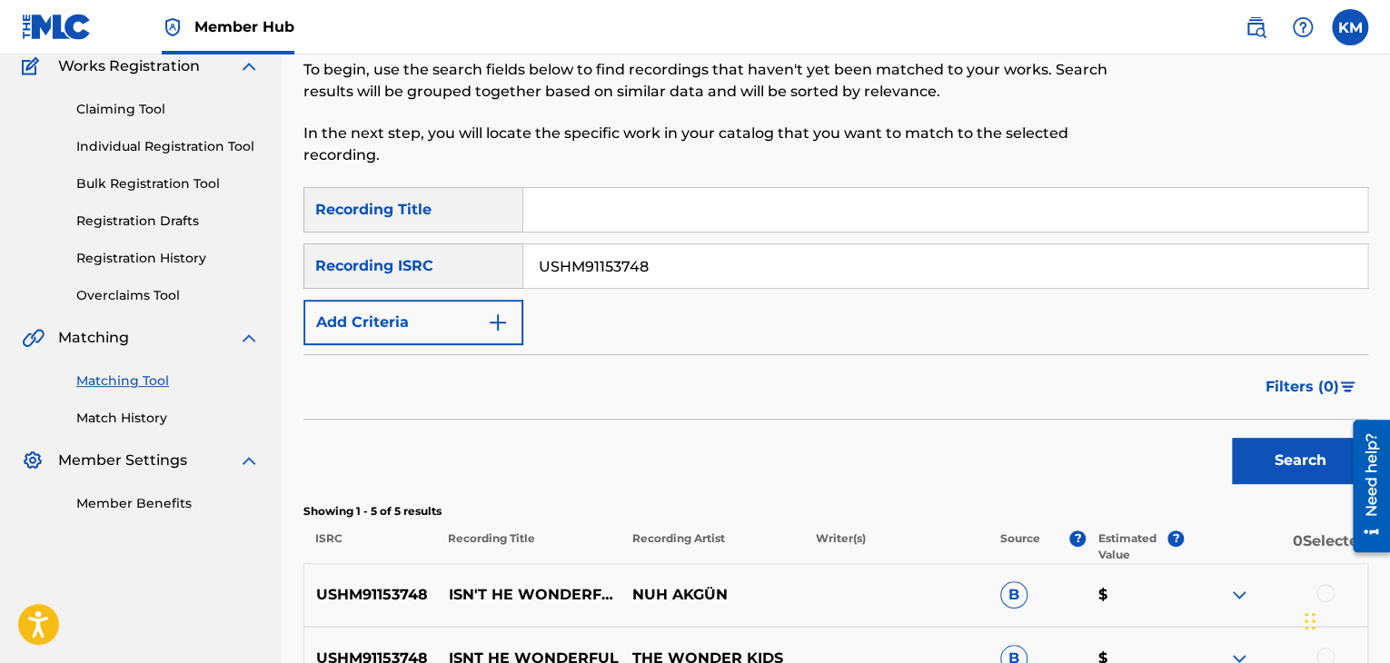
scroll to position [454, 0]
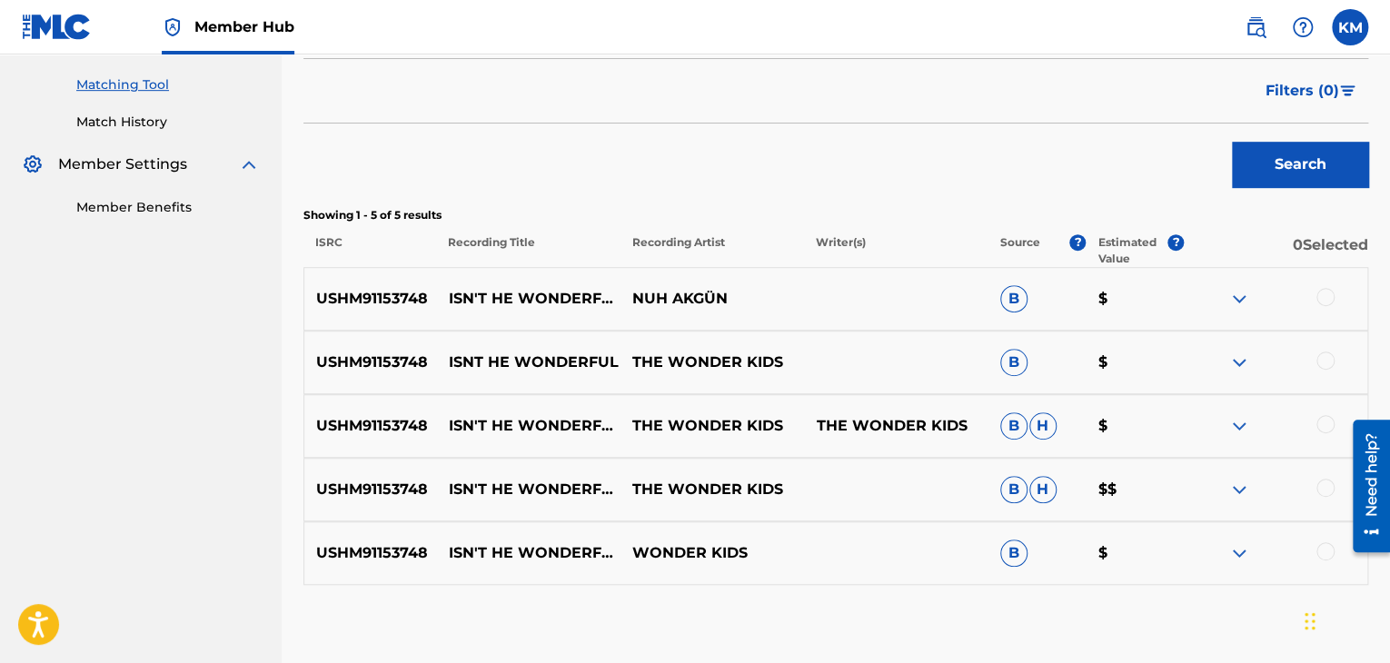
click at [1319, 550] on div at bounding box center [1325, 551] width 18 height 18
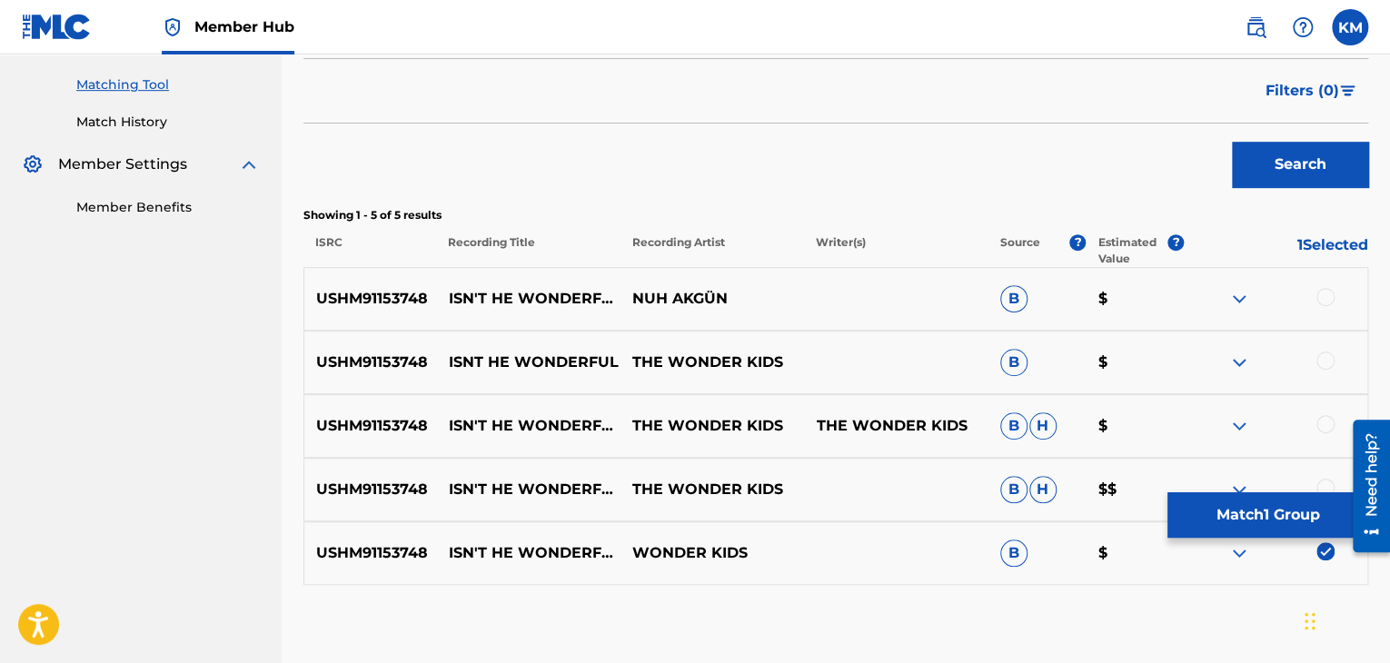
click at [1323, 483] on div at bounding box center [1325, 488] width 18 height 18
click at [1323, 419] on div at bounding box center [1325, 424] width 18 height 18
click at [1326, 352] on div at bounding box center [1325, 361] width 18 height 18
click at [1330, 295] on div at bounding box center [1325, 297] width 18 height 18
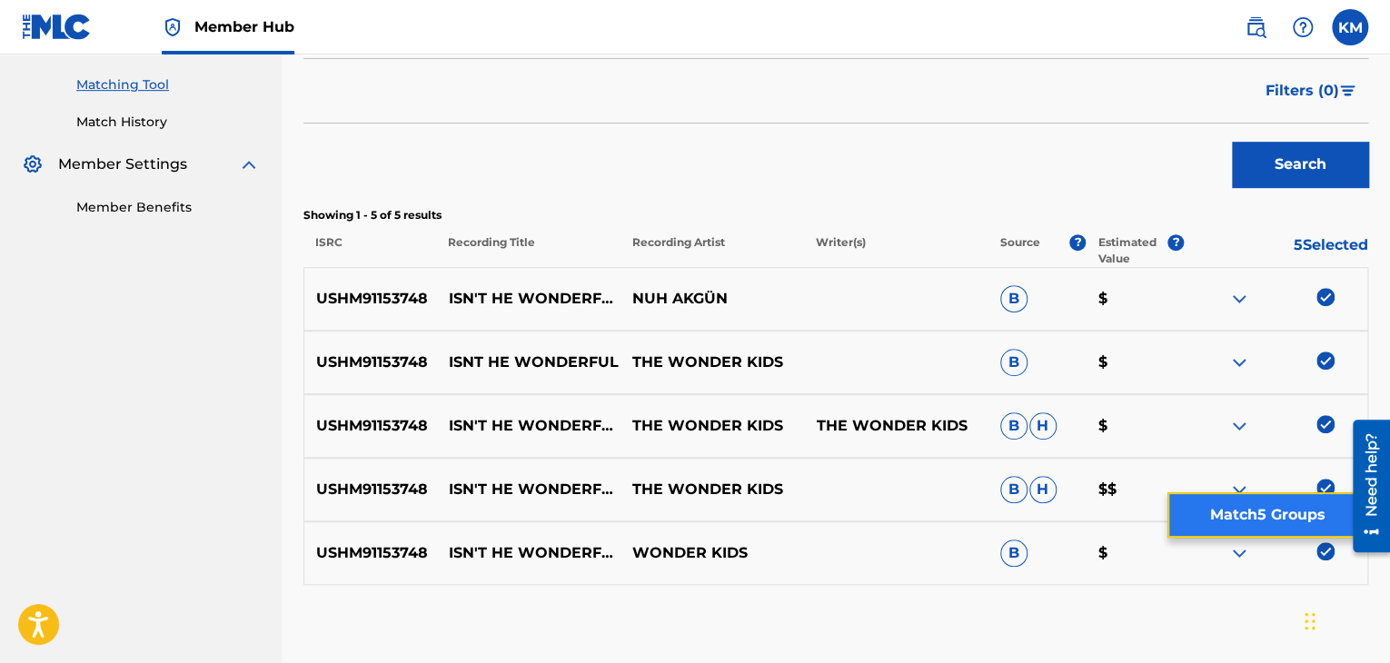
click at [1293, 514] on button "Match 5 Groups" at bounding box center [1267, 514] width 201 height 45
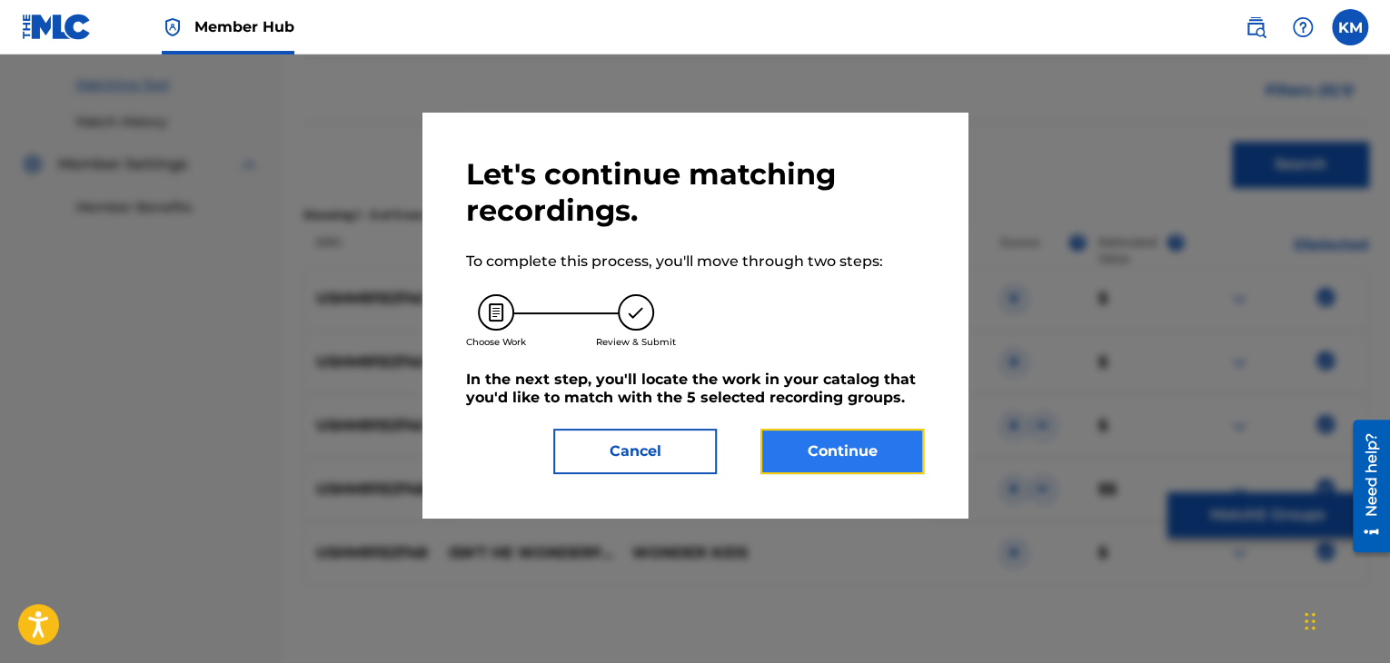
click at [839, 453] on button "Continue" at bounding box center [841, 451] width 163 height 45
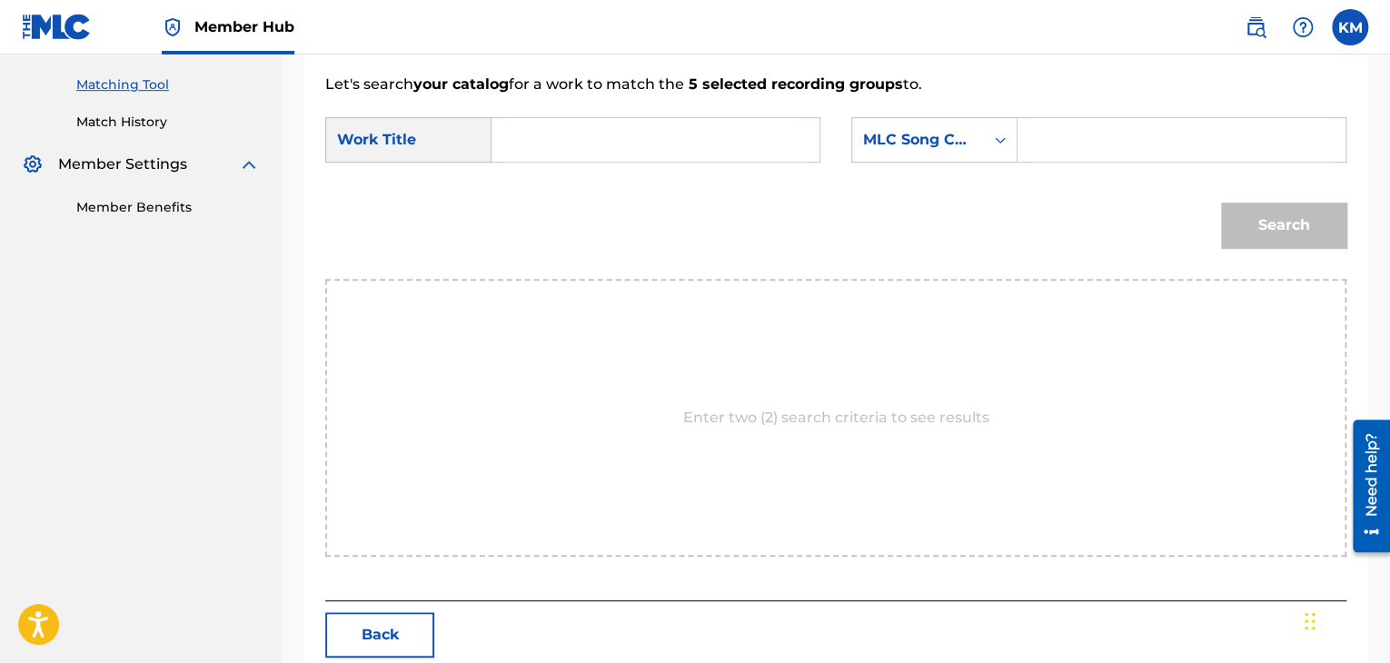
click at [549, 130] on input "Search Form" at bounding box center [655, 140] width 297 height 44
paste input "Isn't He Wonderful"
type input "Isn't He Wonderful"
click at [145, 121] on link "Match History" at bounding box center [167, 122] width 183 height 19
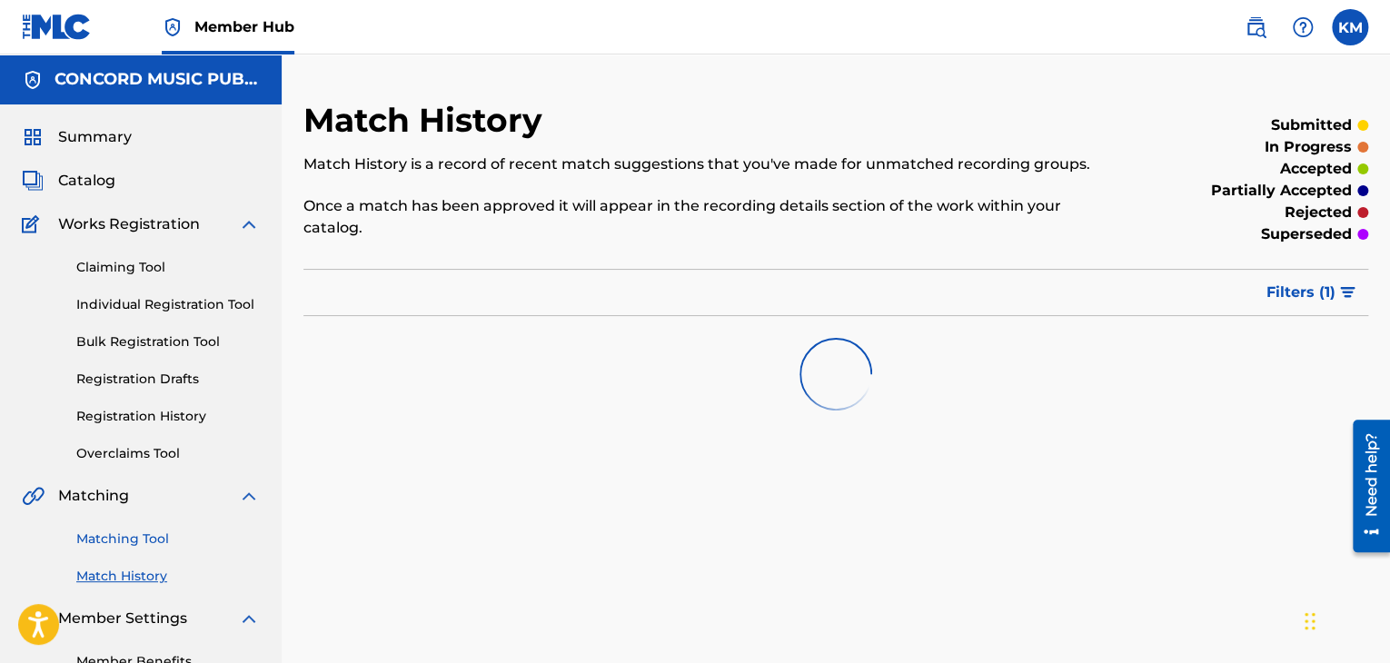
click at [150, 535] on link "Matching Tool" at bounding box center [167, 539] width 183 height 19
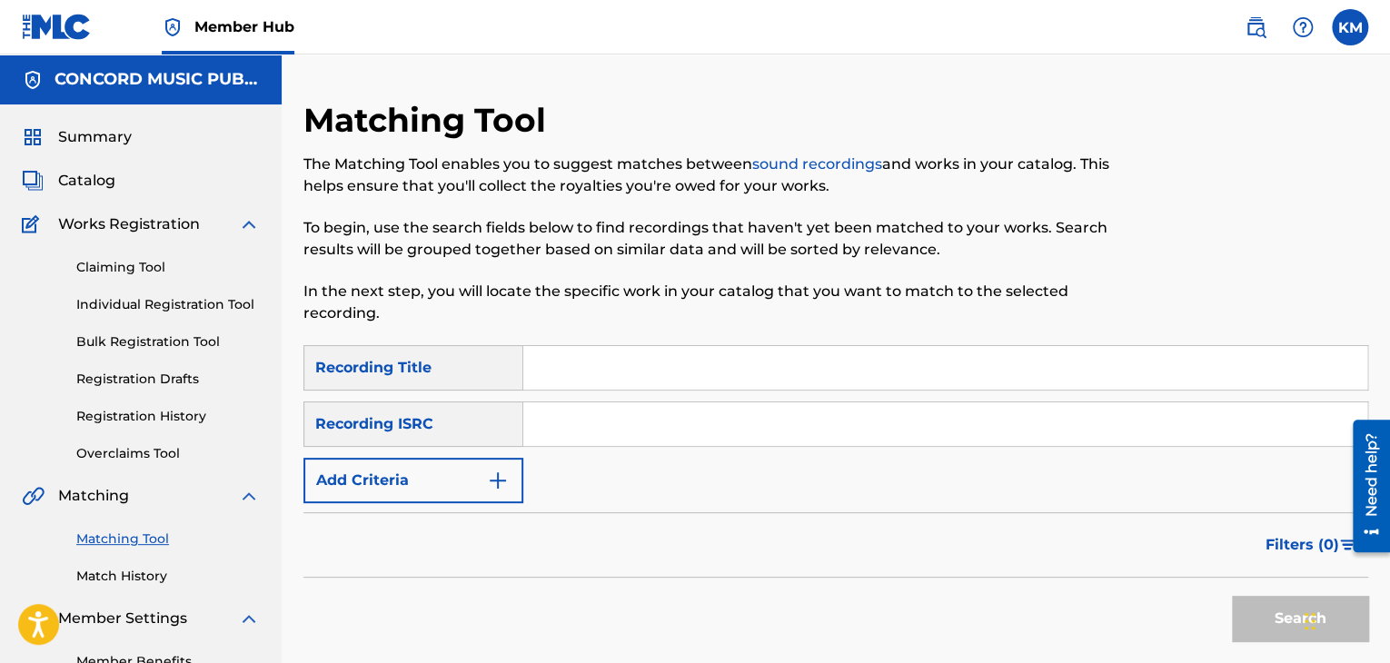
click at [589, 421] on input "Search Form" at bounding box center [945, 424] width 844 height 44
paste input "USH6C1807602"
type input "USH6C1807602"
click at [1249, 626] on button "Search" at bounding box center [1300, 618] width 136 height 45
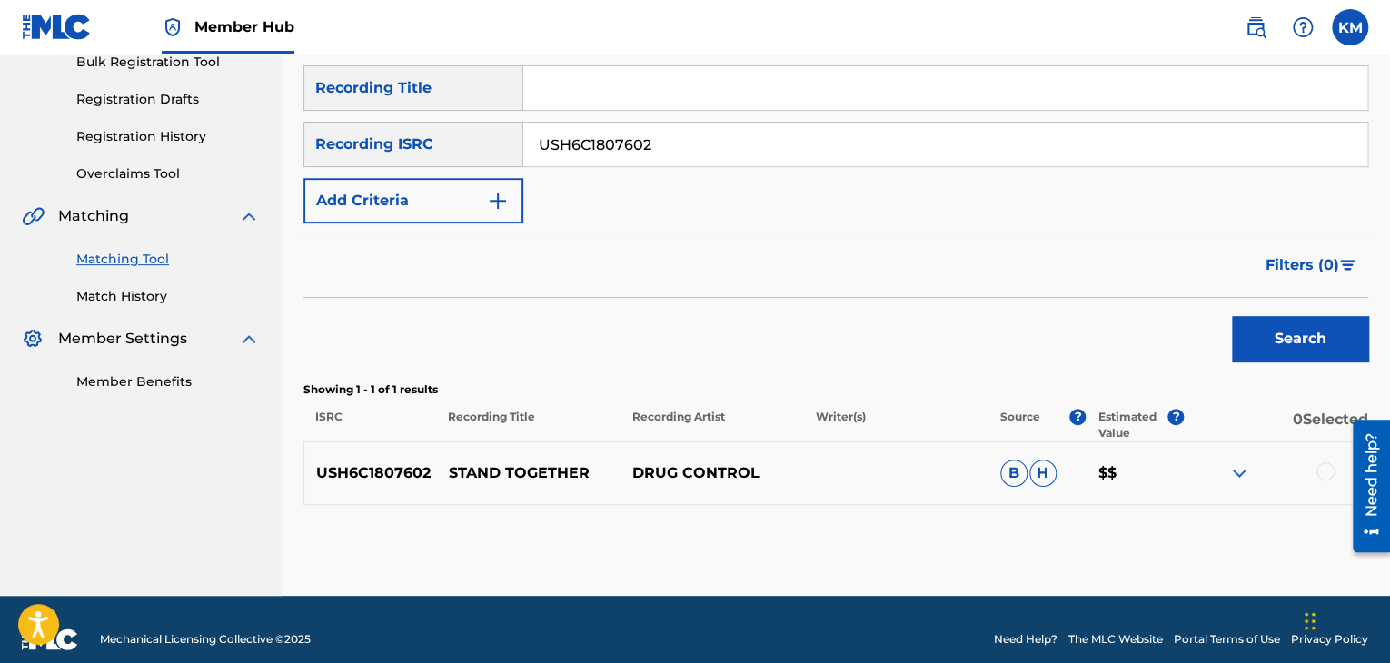
scroll to position [300, 0]
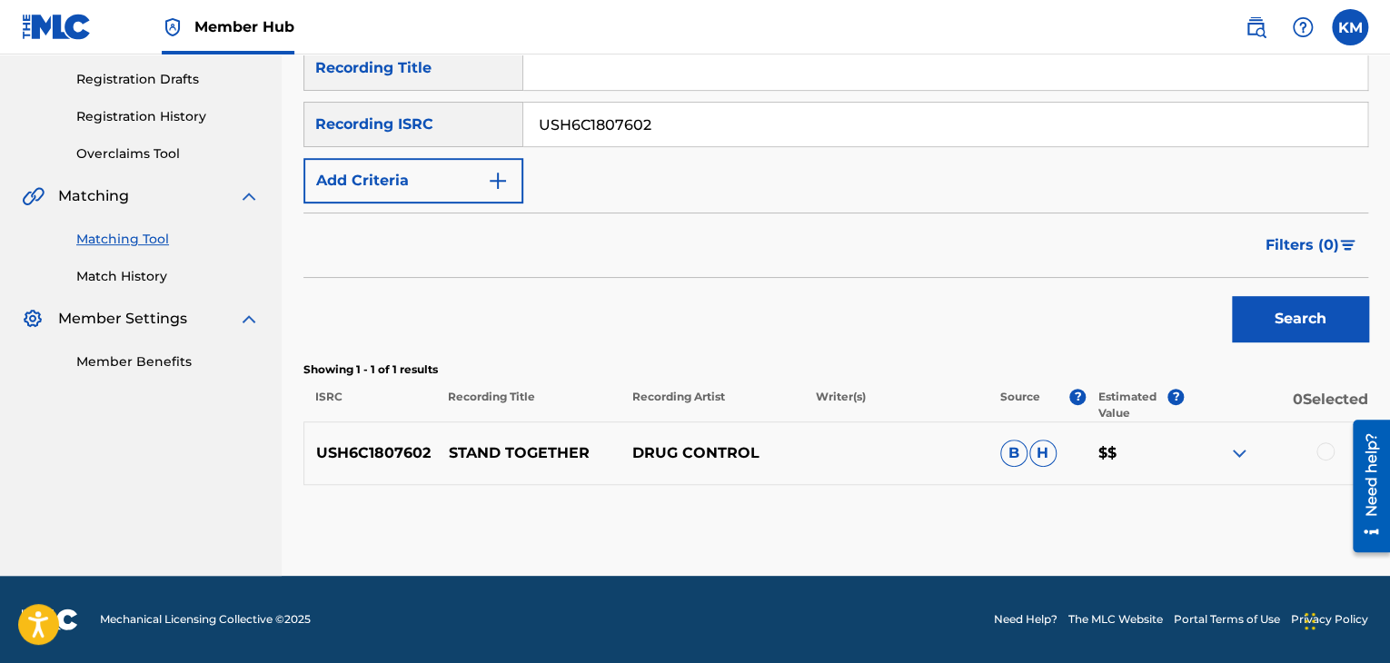
click at [1321, 451] on div at bounding box center [1325, 451] width 18 height 18
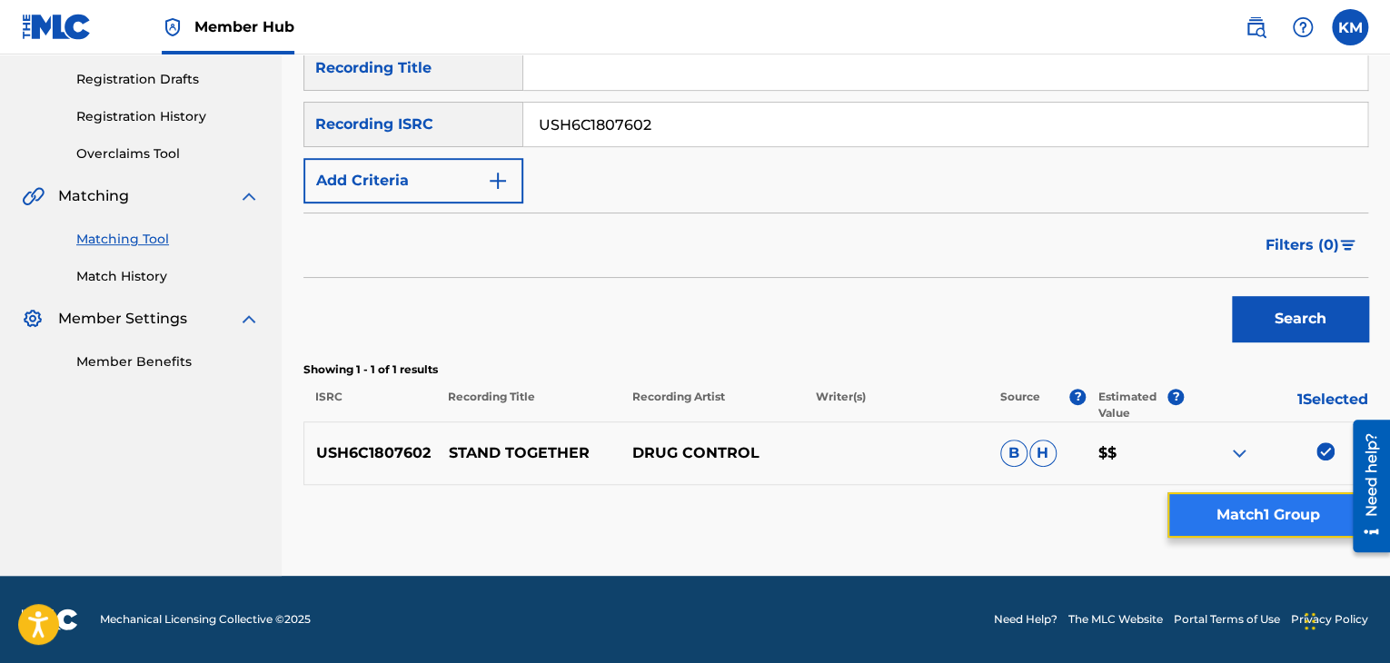
click at [1297, 520] on button "Match 1 Group" at bounding box center [1267, 514] width 201 height 45
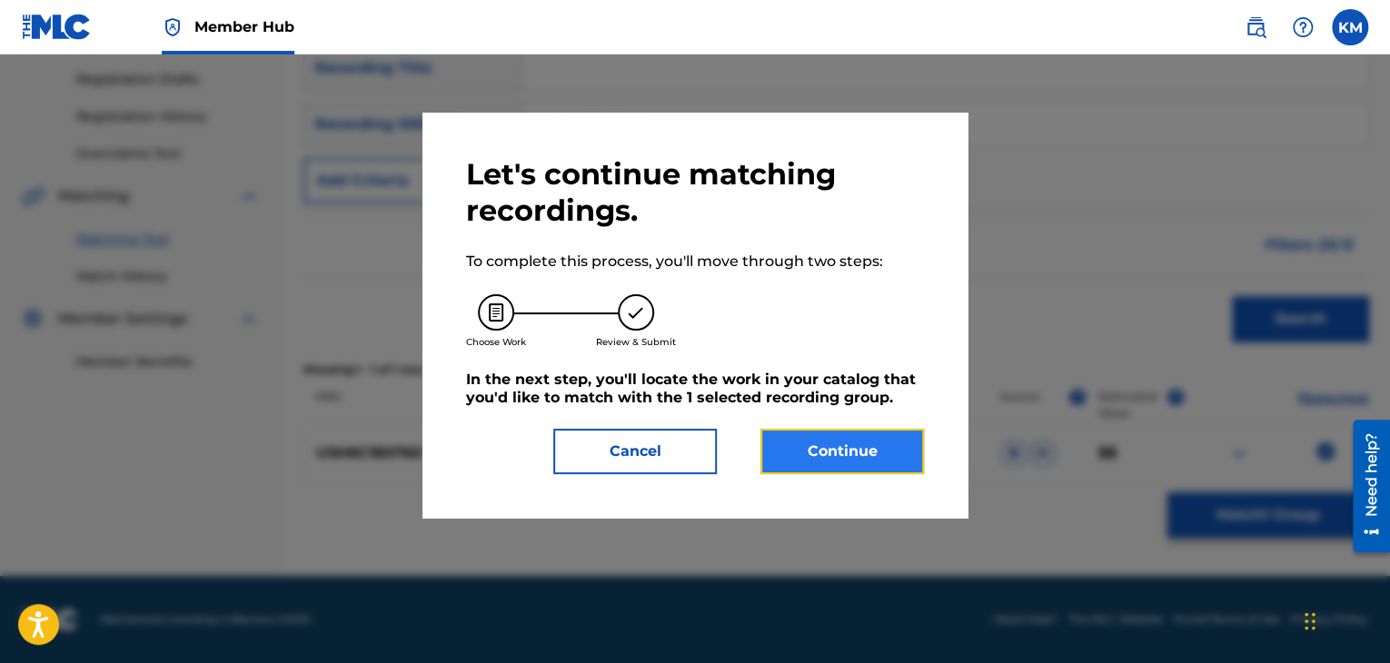
click at [856, 459] on button "Continue" at bounding box center [841, 451] width 163 height 45
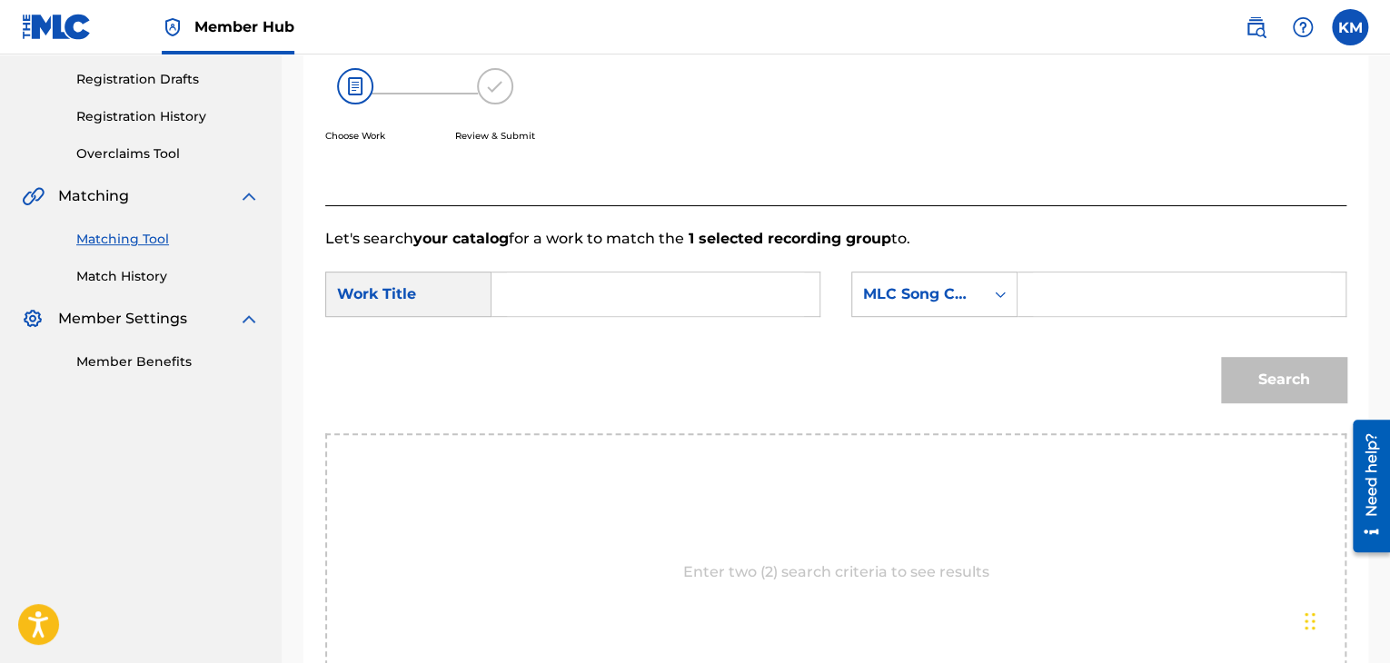
click at [560, 306] on input "Search Form" at bounding box center [655, 294] width 297 height 44
paste input "Stand Together"
type input "Stand Together"
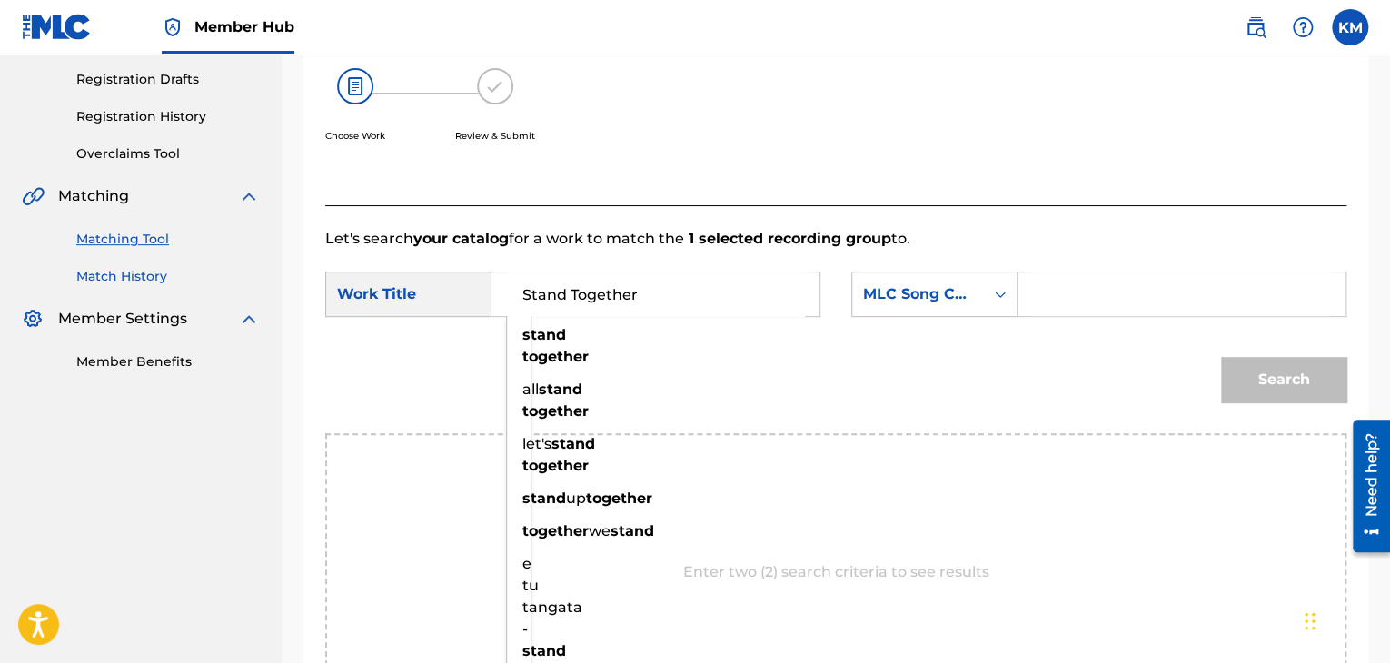
click at [128, 282] on link "Match History" at bounding box center [167, 276] width 183 height 19
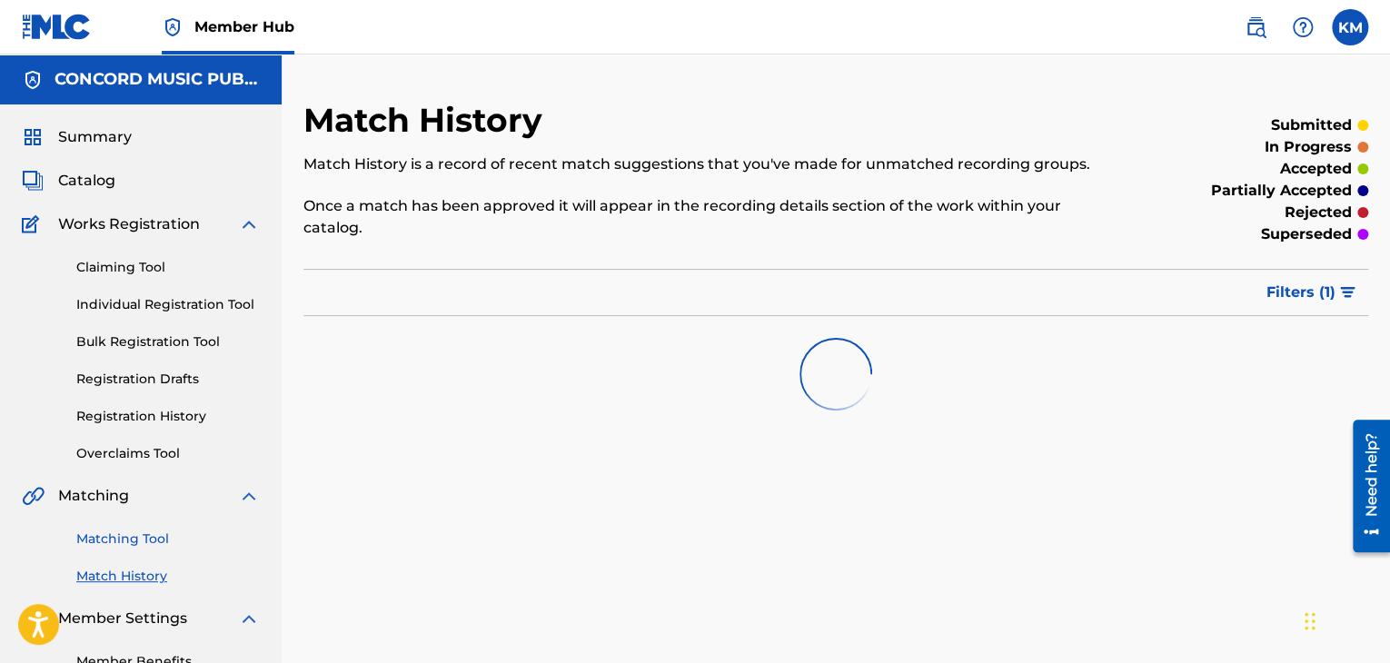
click at [143, 535] on link "Matching Tool" at bounding box center [167, 539] width 183 height 19
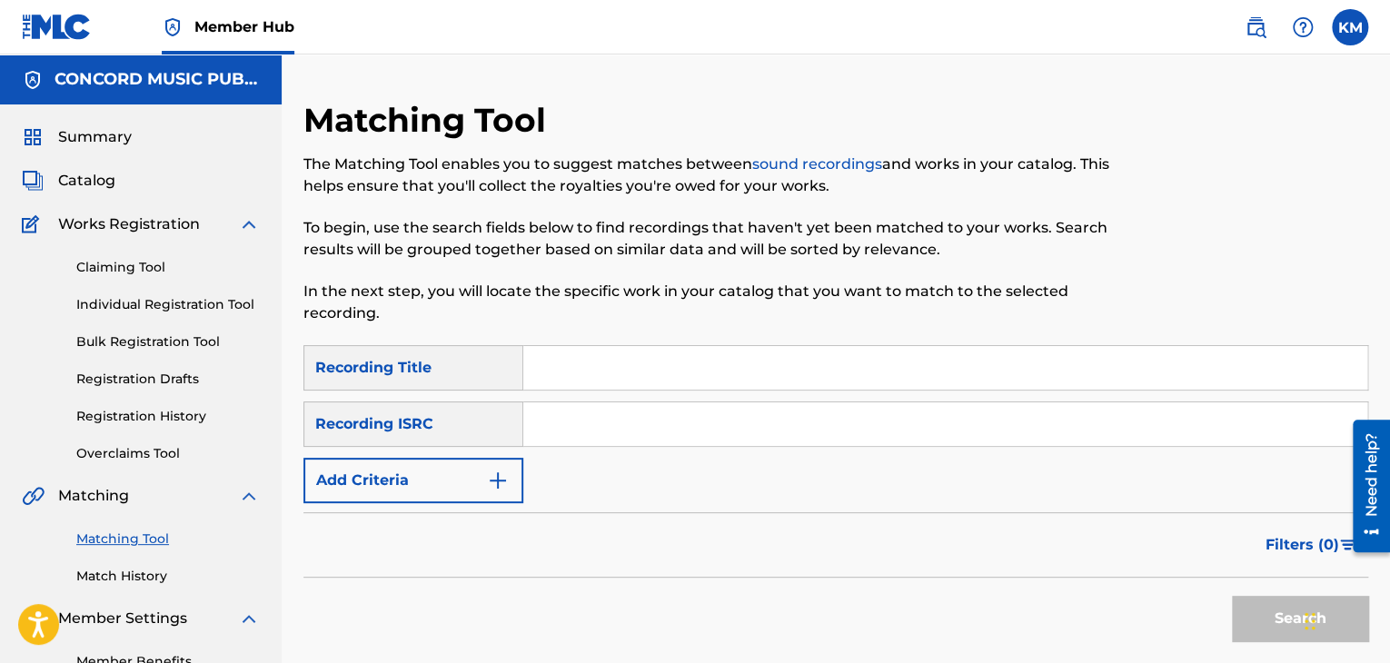
click at [626, 437] on input "Search Form" at bounding box center [945, 424] width 844 height 44
paste input "USACX0800201"
type input "USACX0800201"
click at [1260, 614] on button "Search" at bounding box center [1300, 618] width 136 height 45
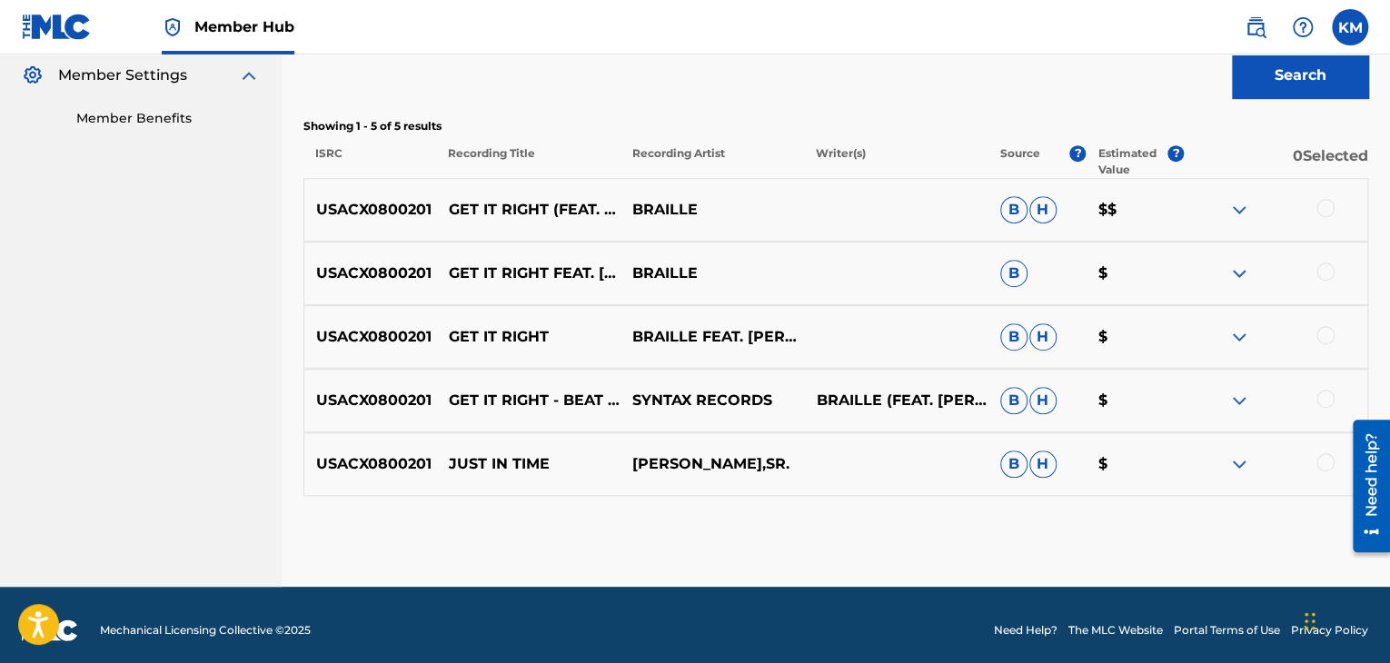
scroll to position [545, 0]
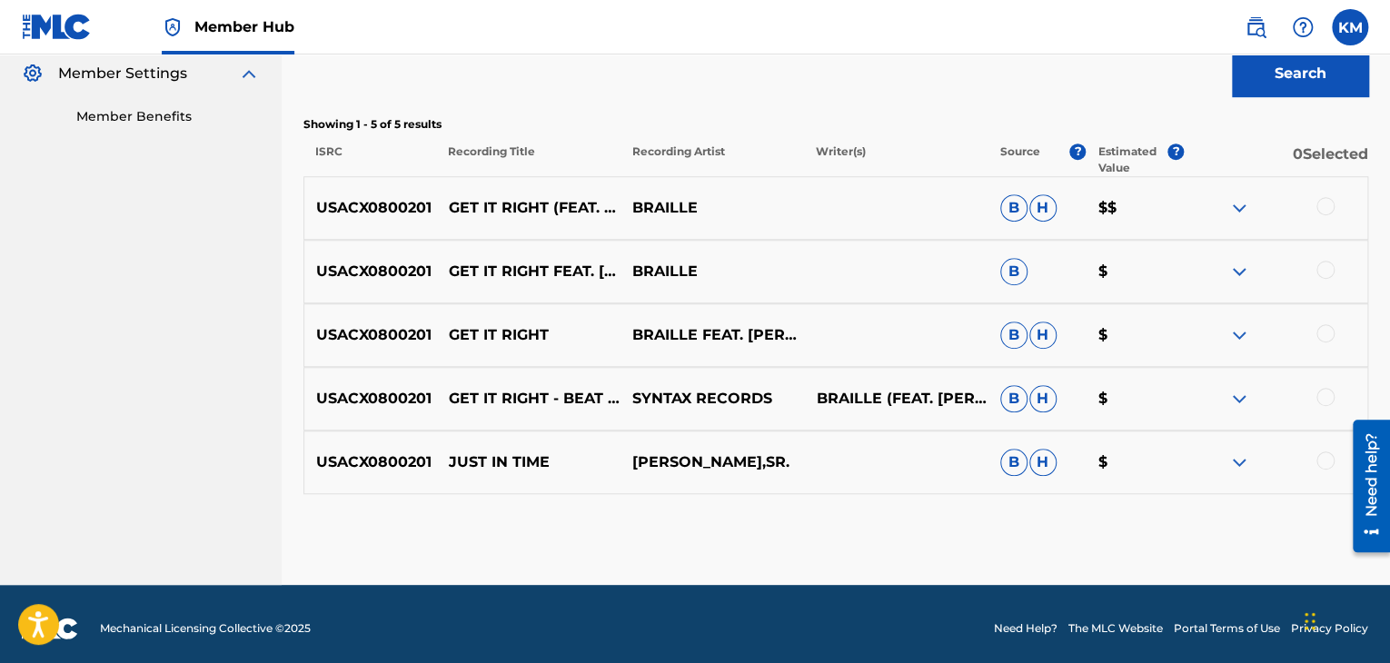
click at [1324, 397] on div at bounding box center [1325, 397] width 18 height 18
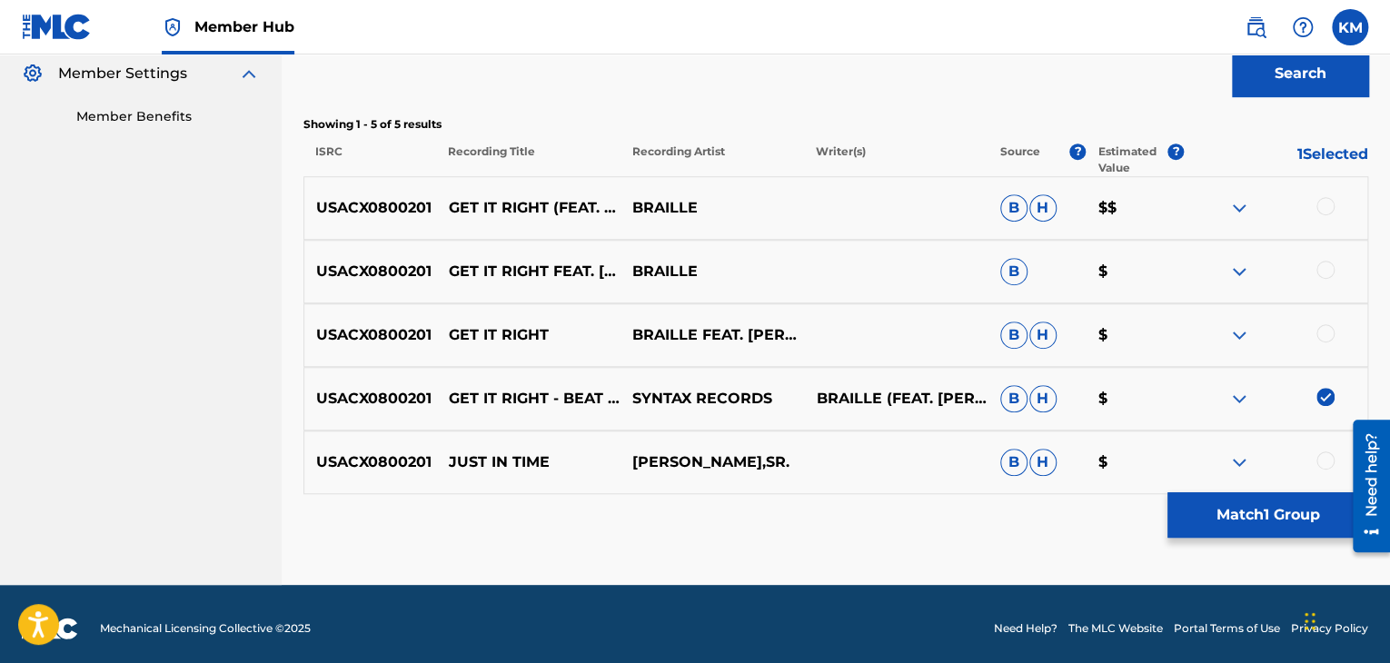
click at [1327, 329] on div at bounding box center [1325, 333] width 18 height 18
click at [1327, 264] on div at bounding box center [1325, 270] width 18 height 18
click at [1323, 204] on div at bounding box center [1325, 206] width 18 height 18
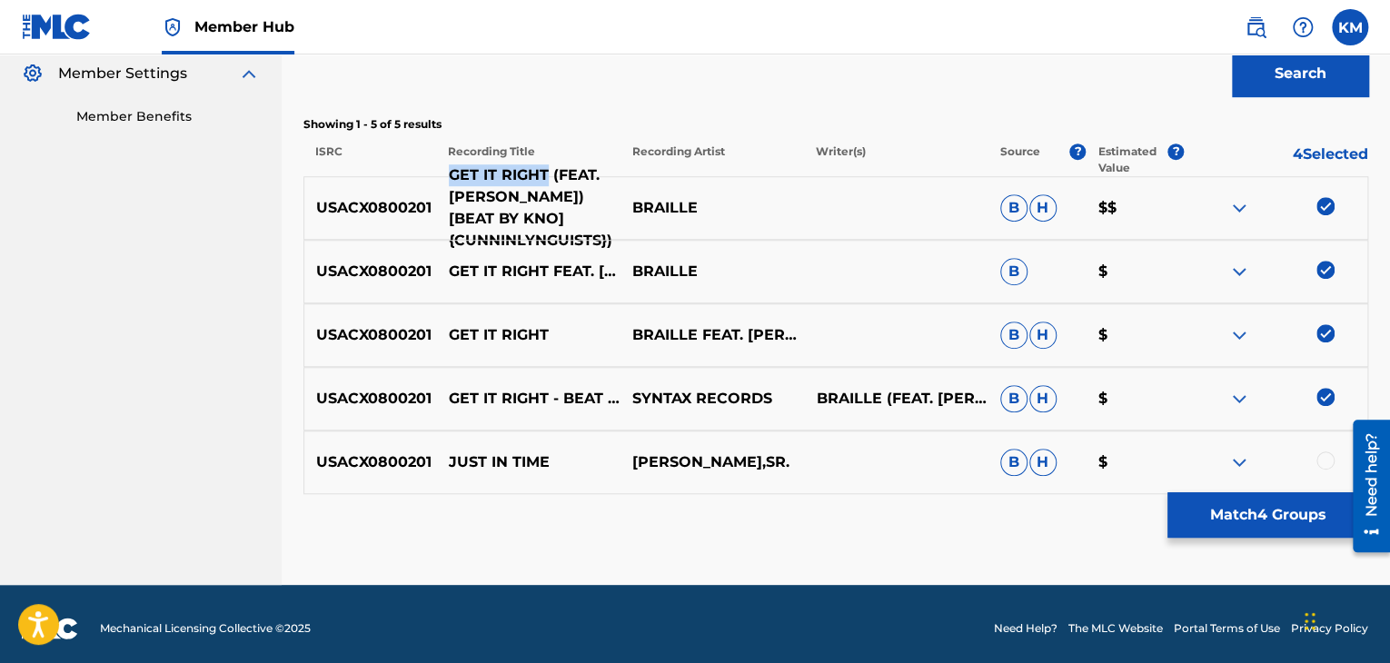
drag, startPoint x: 443, startPoint y: 168, endPoint x: 547, endPoint y: 175, distance: 103.8
click at [547, 175] on p "GET IT RIGHT (FEAT. [PERSON_NAME]) [BEAT BY KNO] {CUNNINLYNGUISTS})" at bounding box center [528, 207] width 183 height 87
copy p "GET IT RIGHT"
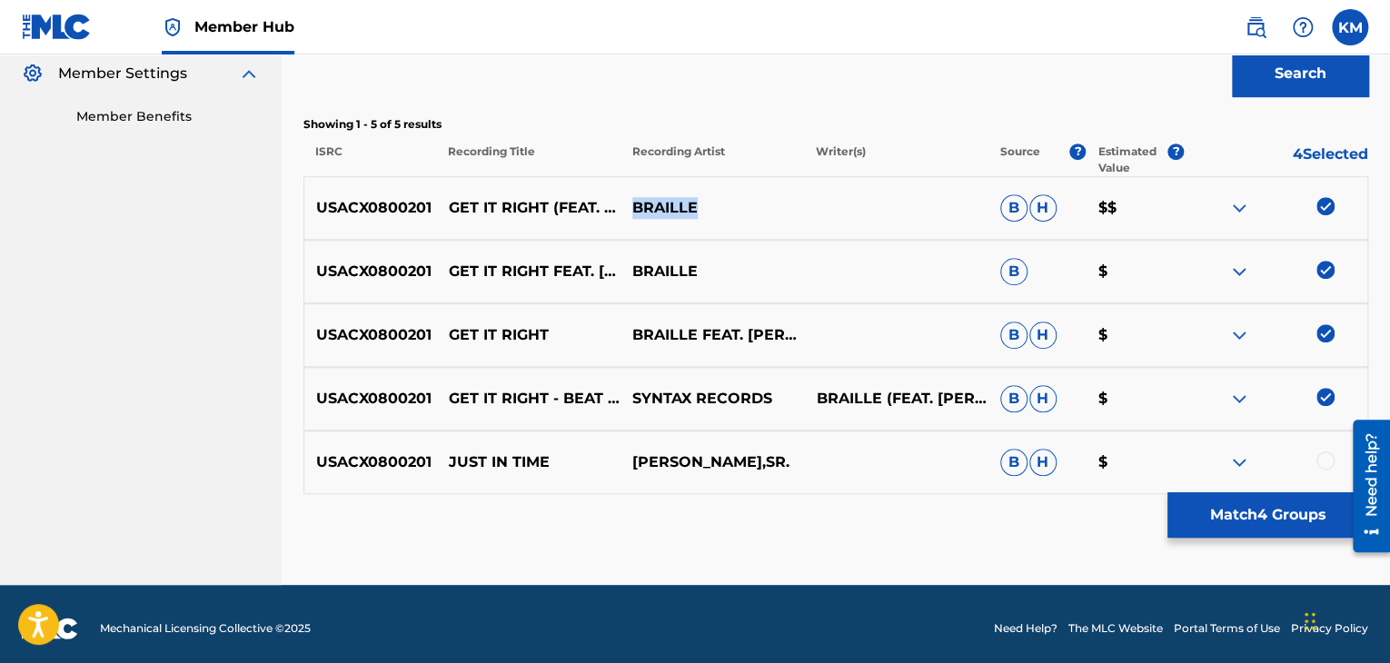
drag, startPoint x: 632, startPoint y: 204, endPoint x: 741, endPoint y: 197, distance: 109.2
click at [741, 197] on p "BRAILLE" at bounding box center [711, 208] width 183 height 22
copy p "BRAILLE"
drag, startPoint x: 449, startPoint y: 460, endPoint x: 736, endPoint y: 475, distance: 287.4
click at [736, 475] on div "USACX0800201 JUST IN TIME [PERSON_NAME],SR. [PERSON_NAME] $" at bounding box center [835, 463] width 1065 height 64
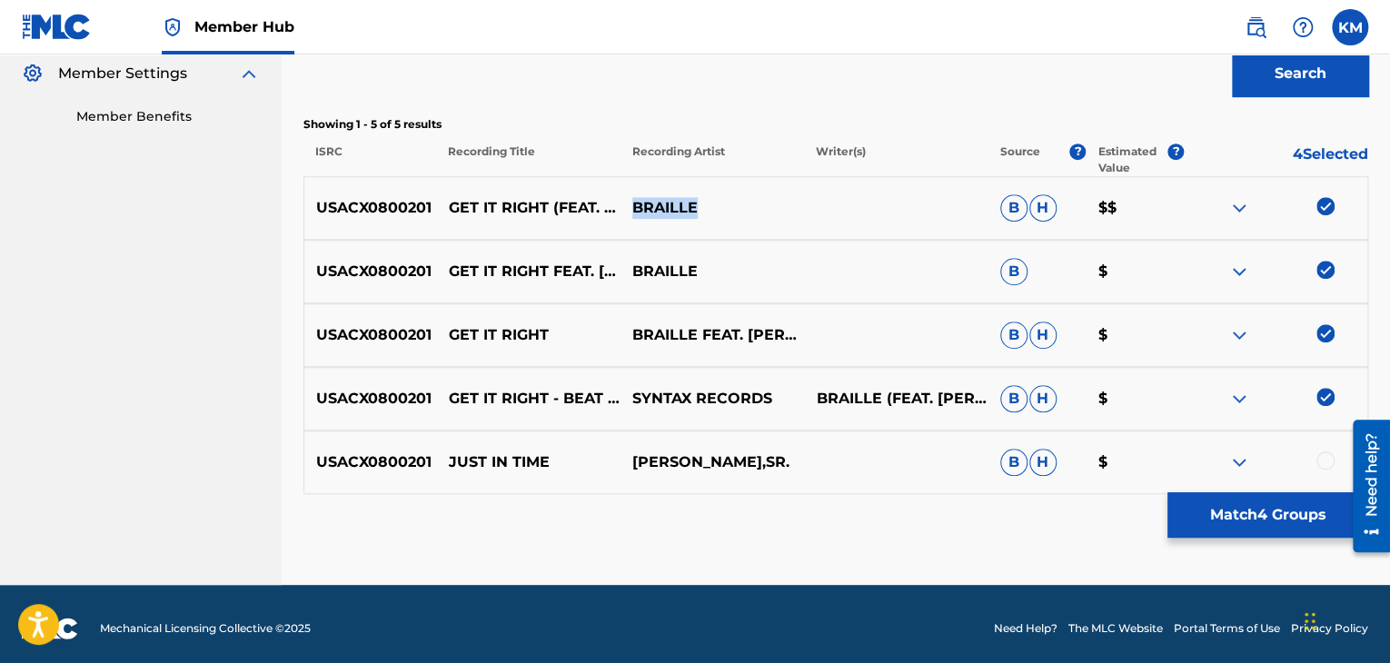
copy div "JUST IN TIME [PERSON_NAME],SR"
click at [473, 466] on p "JUST IN TIME" at bounding box center [528, 462] width 183 height 22
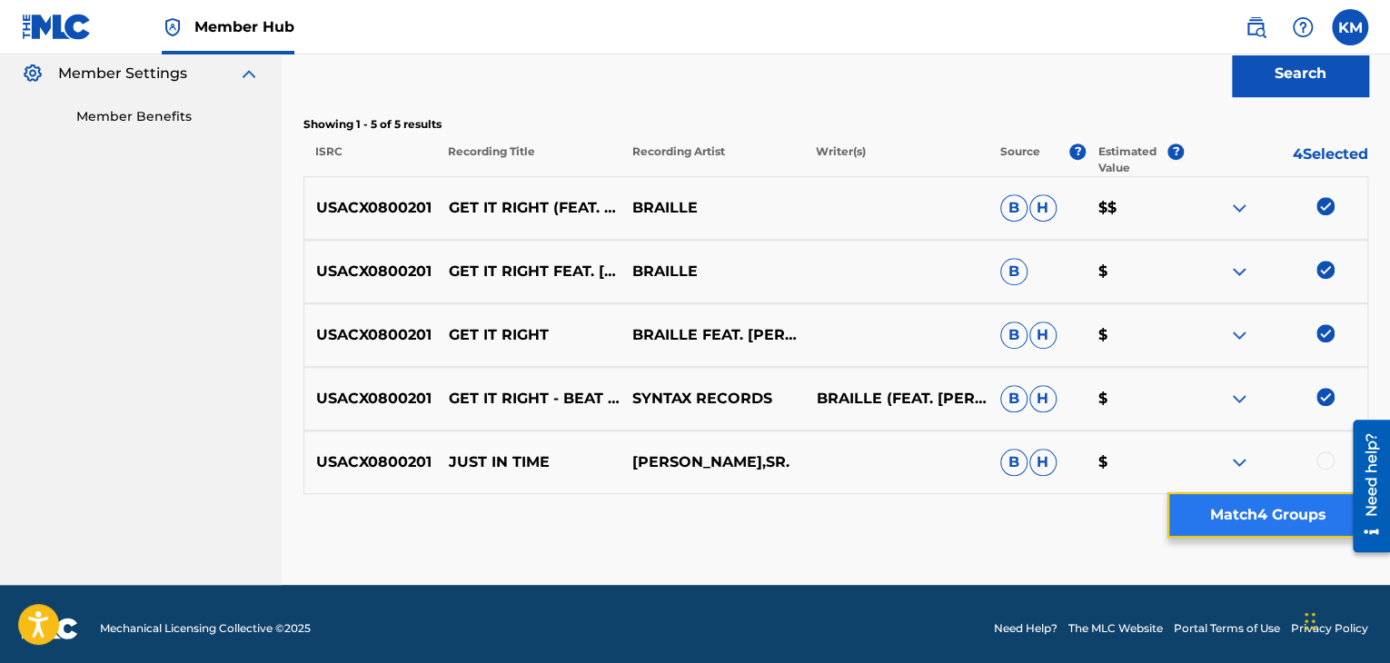
click at [1243, 516] on button "Match 4 Groups" at bounding box center [1267, 514] width 201 height 45
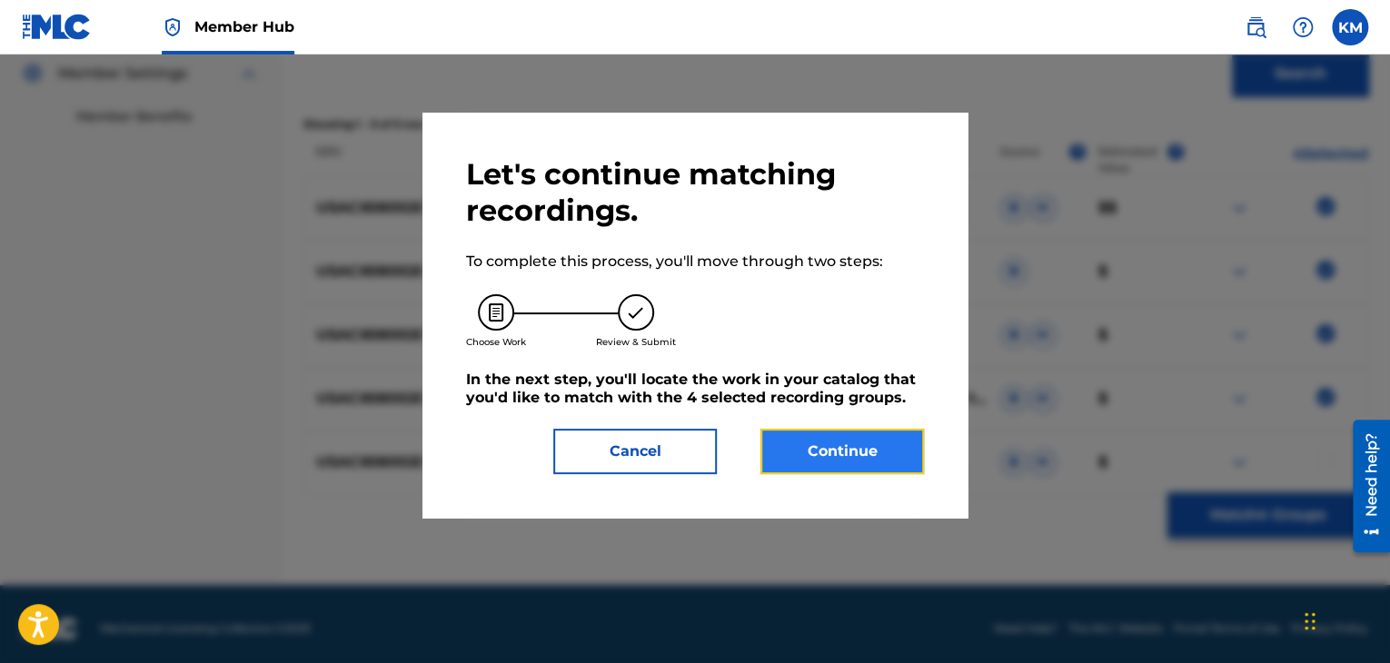
click at [813, 435] on button "Continue" at bounding box center [841, 451] width 163 height 45
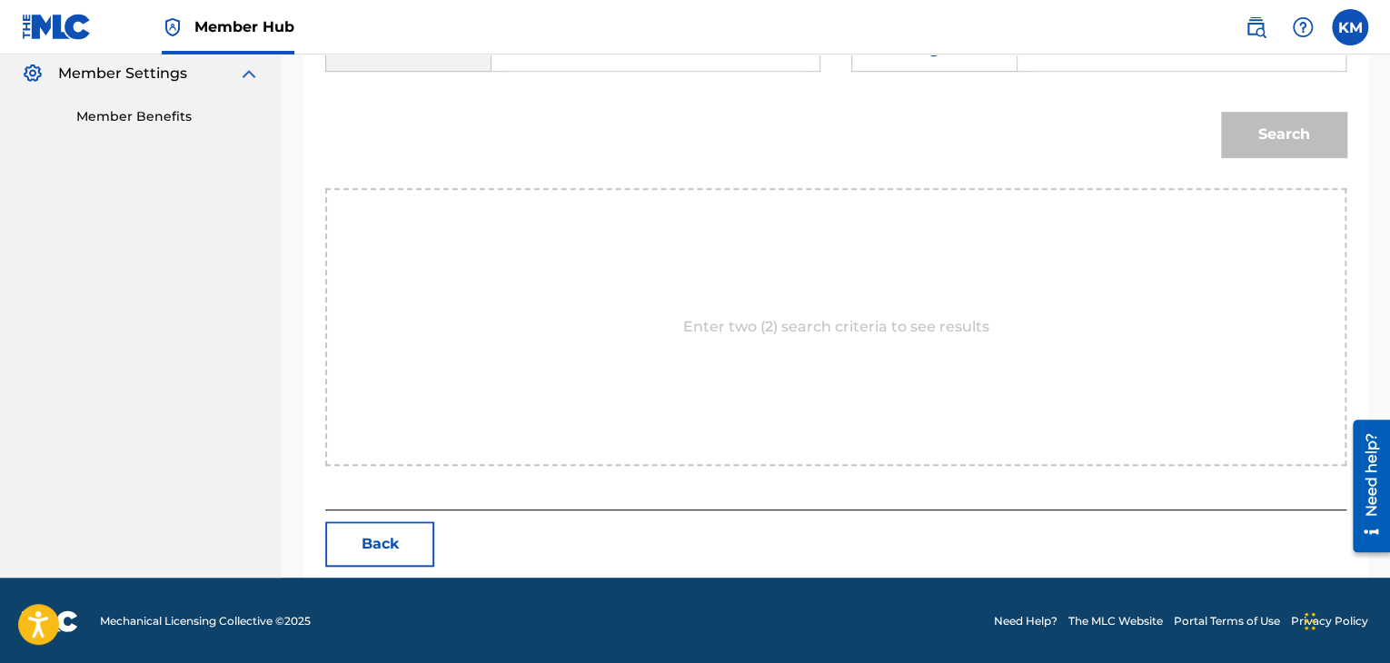
scroll to position [363, 0]
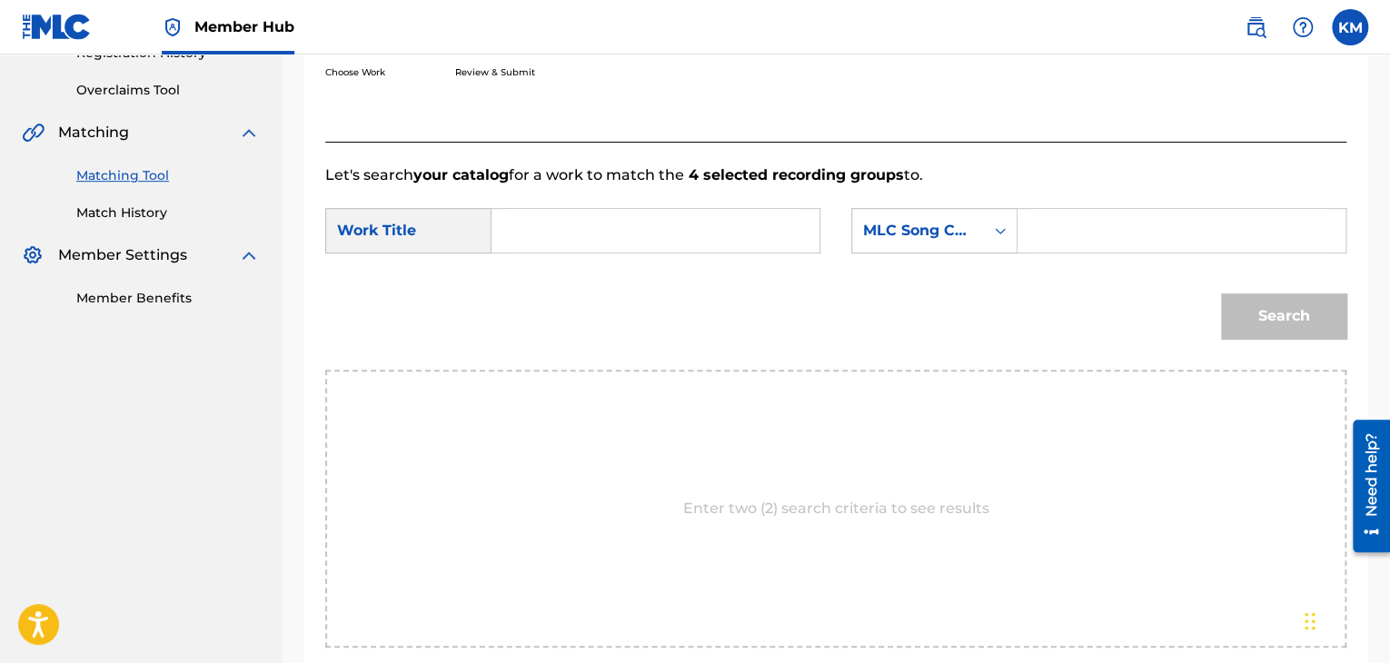
click at [1044, 226] on input "Search Form" at bounding box center [1181, 231] width 297 height 44
paste input "D7700G"
type input "D7700G"
click at [563, 236] on input "Search Form" at bounding box center [655, 231] width 297 height 44
paste input "Get it Right"
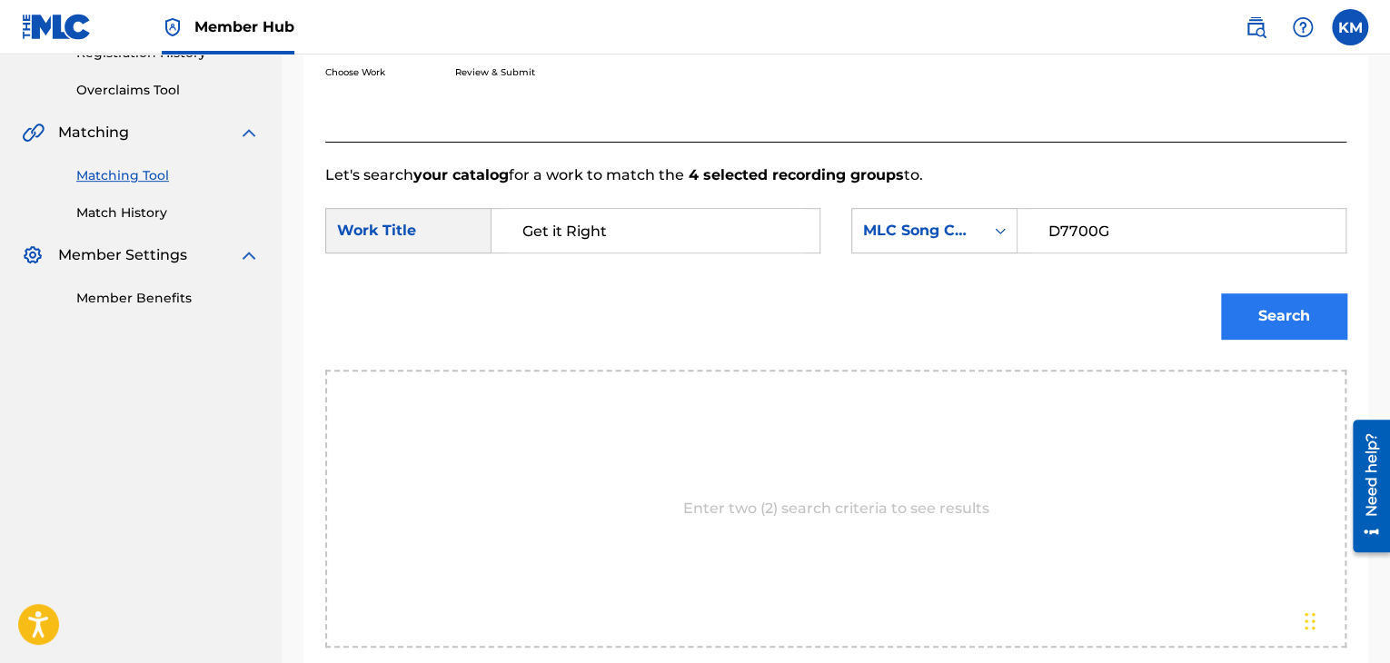
type input "Get it Right"
drag, startPoint x: 1319, startPoint y: 328, endPoint x: 1309, endPoint y: 322, distance: 11.8
click at [1314, 325] on button "Search" at bounding box center [1283, 315] width 125 height 45
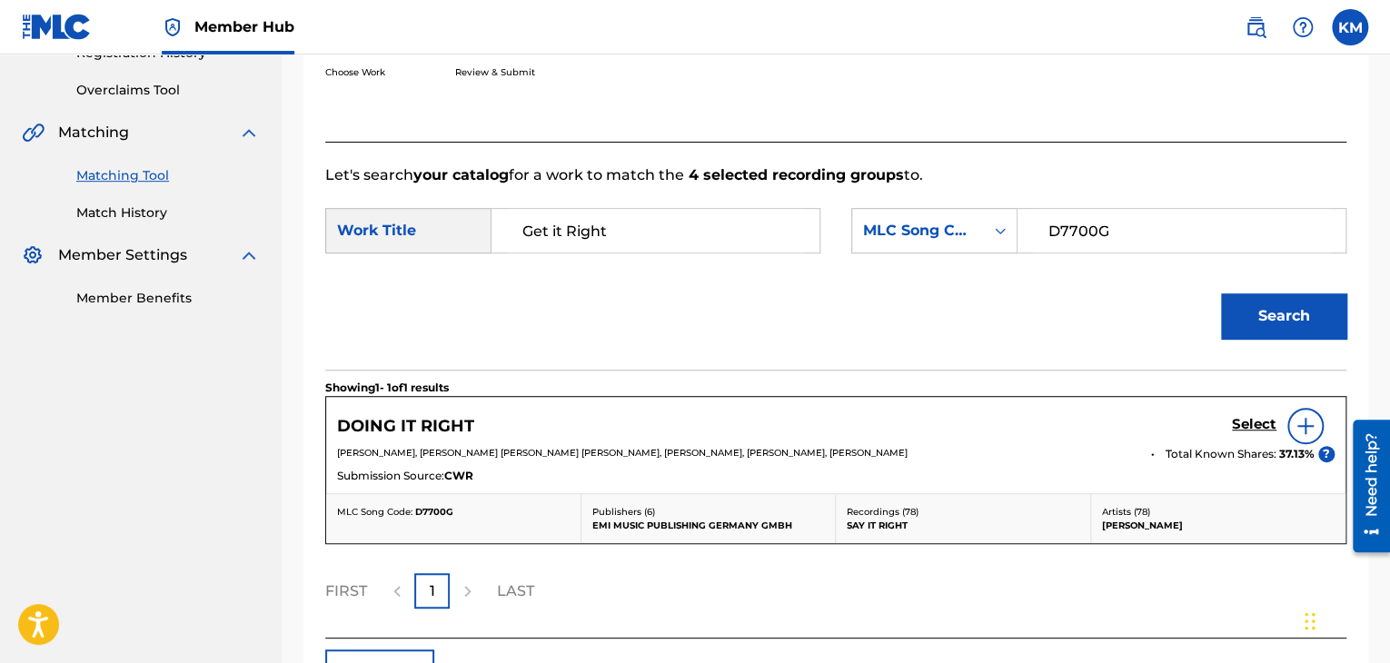
drag, startPoint x: 115, startPoint y: 209, endPoint x: 145, endPoint y: 247, distance: 48.5
click at [115, 209] on link "Match History" at bounding box center [167, 212] width 183 height 19
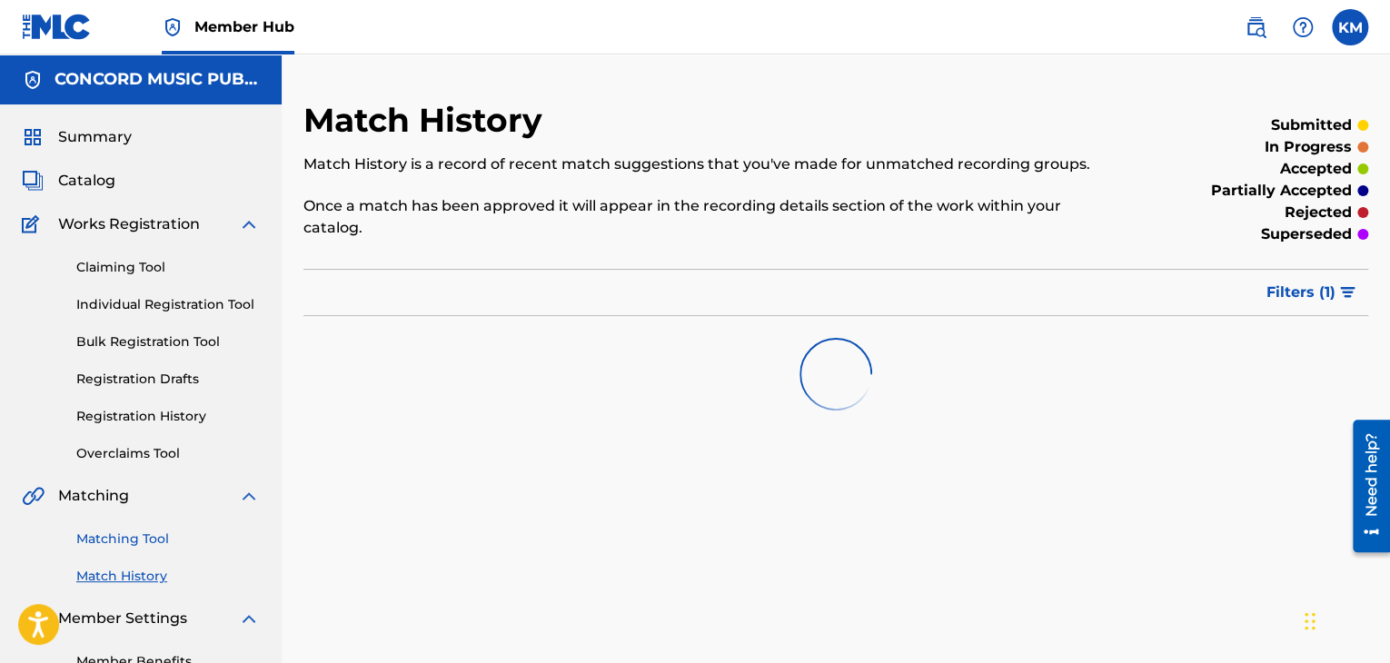
click at [123, 539] on link "Matching Tool" at bounding box center [167, 539] width 183 height 19
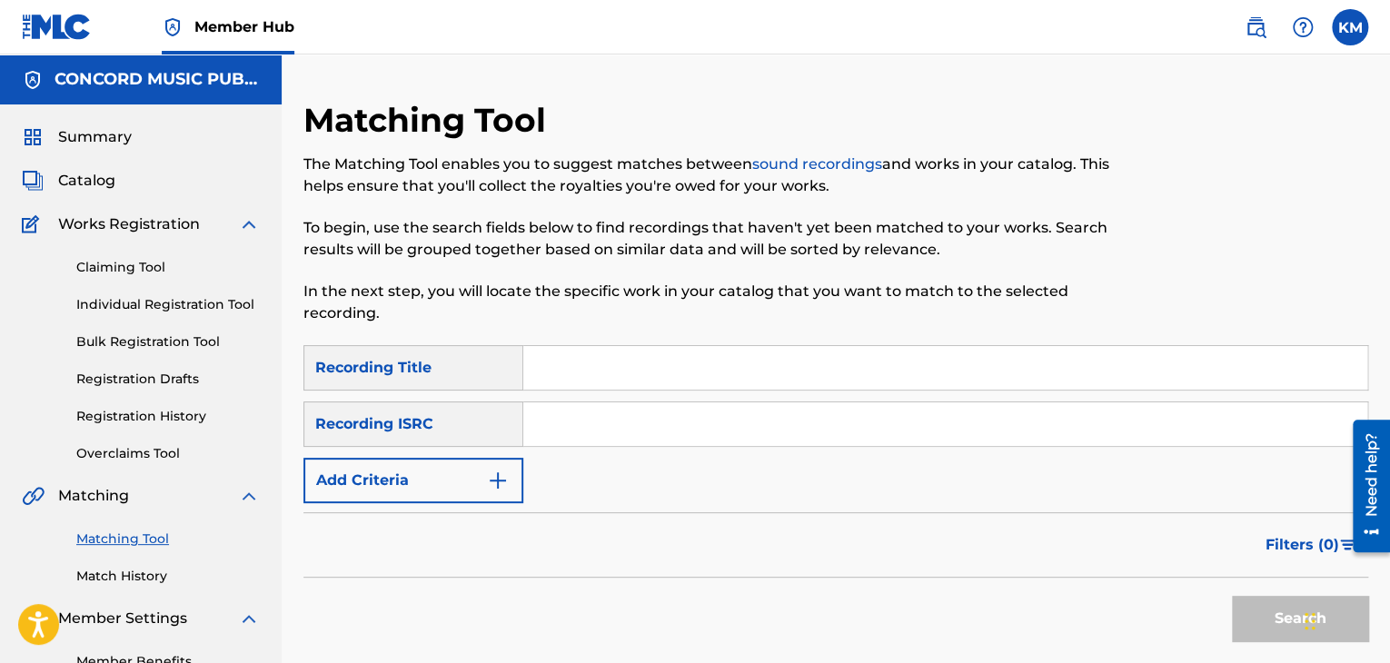
click at [645, 422] on input "Search Form" at bounding box center [945, 424] width 844 height 44
paste input "GTA011700344"
type input "GTA011700344"
click at [1270, 619] on button "Search" at bounding box center [1300, 618] width 136 height 45
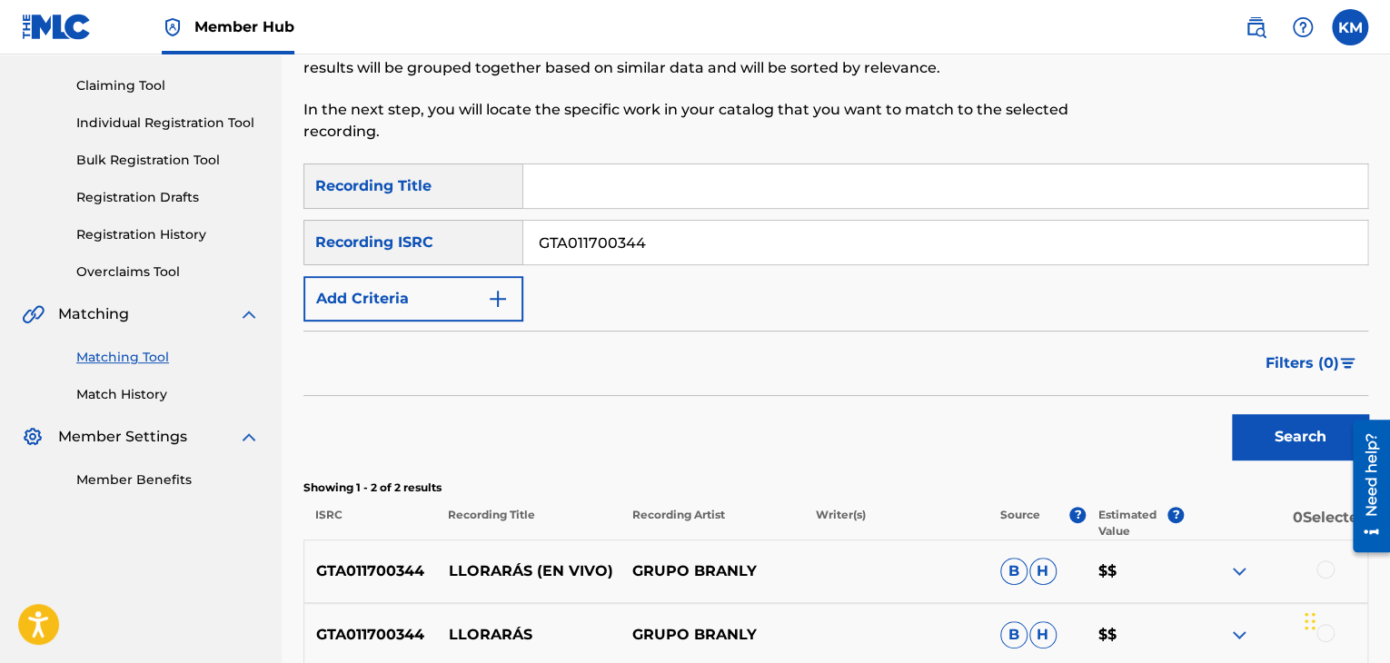
scroll to position [363, 0]
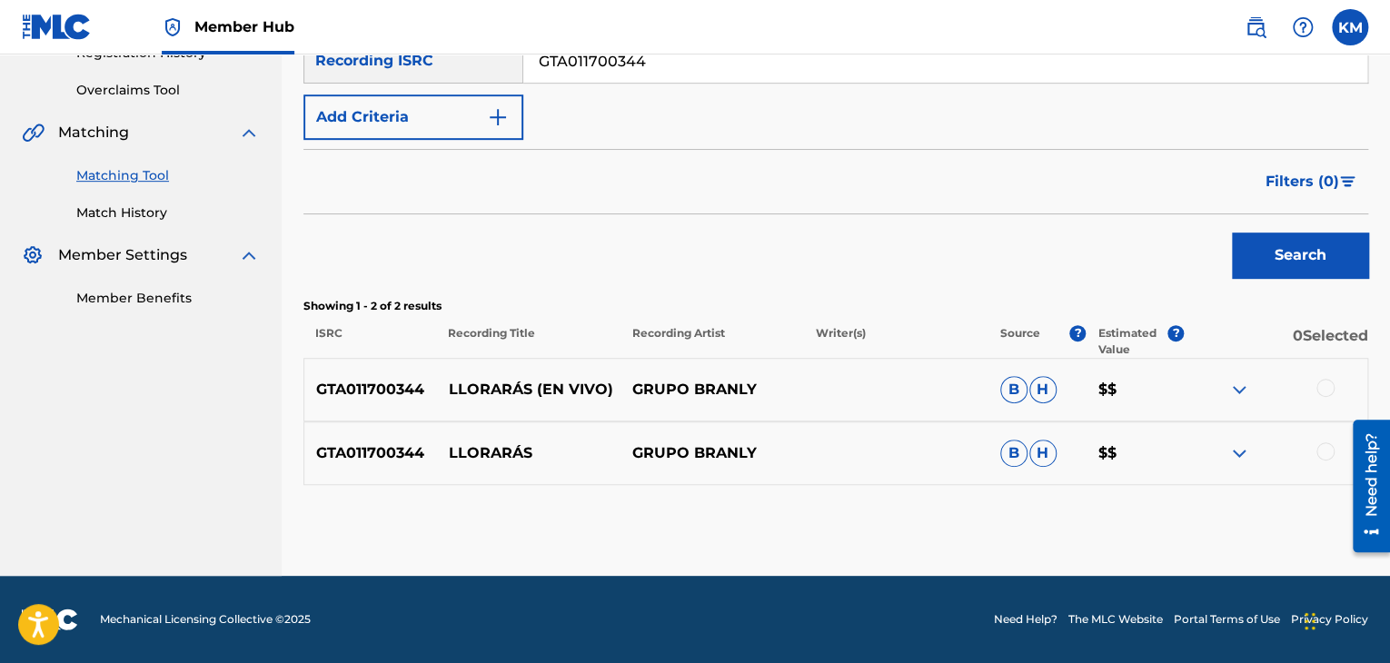
click at [1324, 451] on div at bounding box center [1325, 451] width 18 height 18
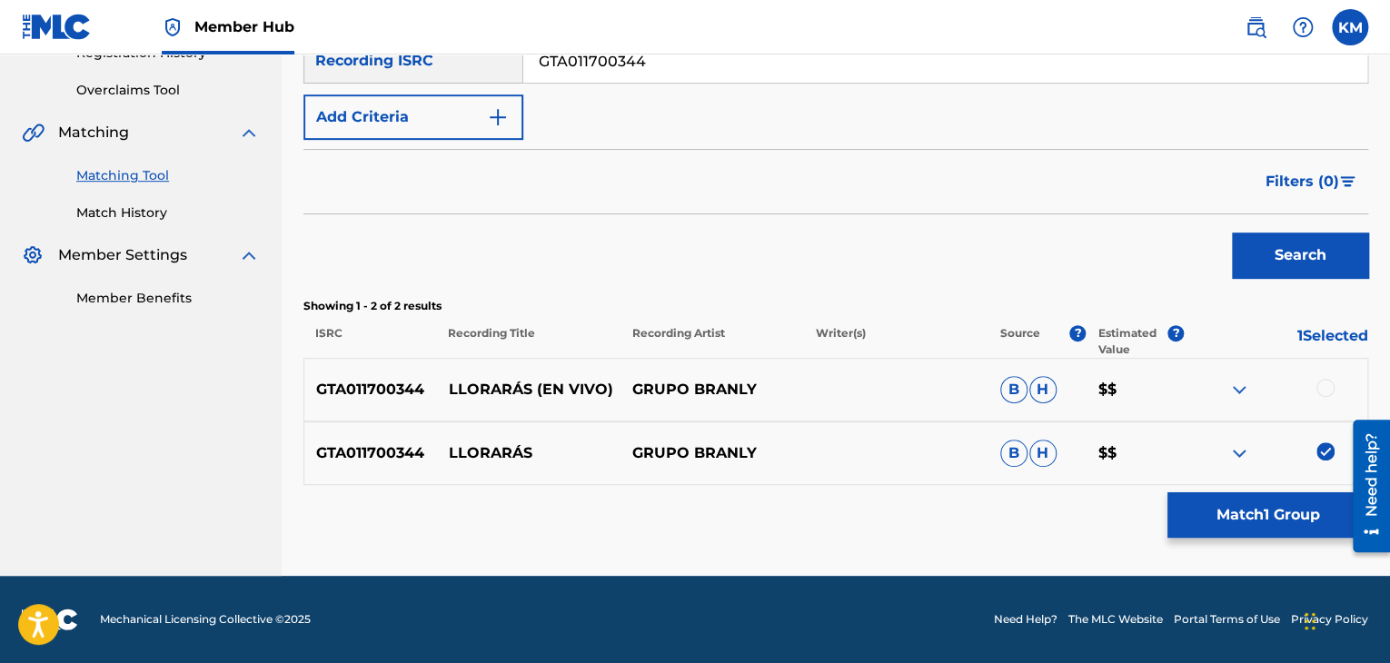
click at [1323, 391] on div at bounding box center [1325, 388] width 18 height 18
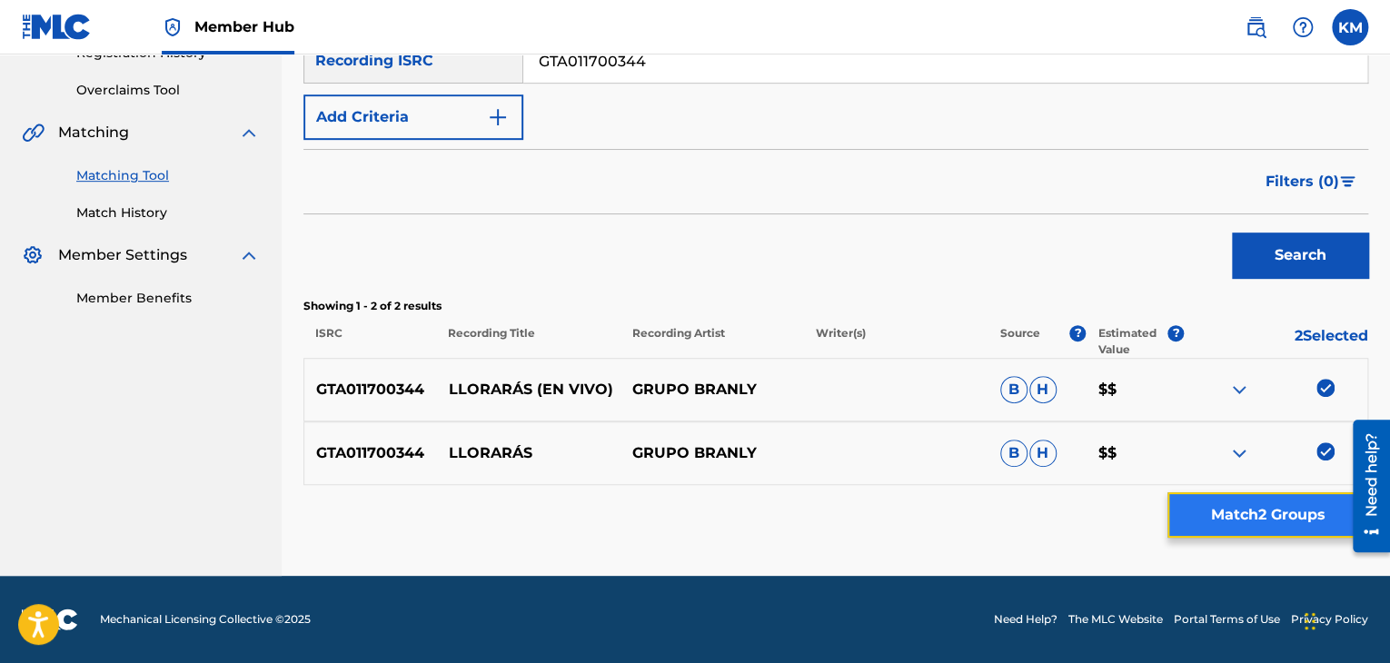
click at [1284, 514] on button "Match 2 Groups" at bounding box center [1267, 514] width 201 height 45
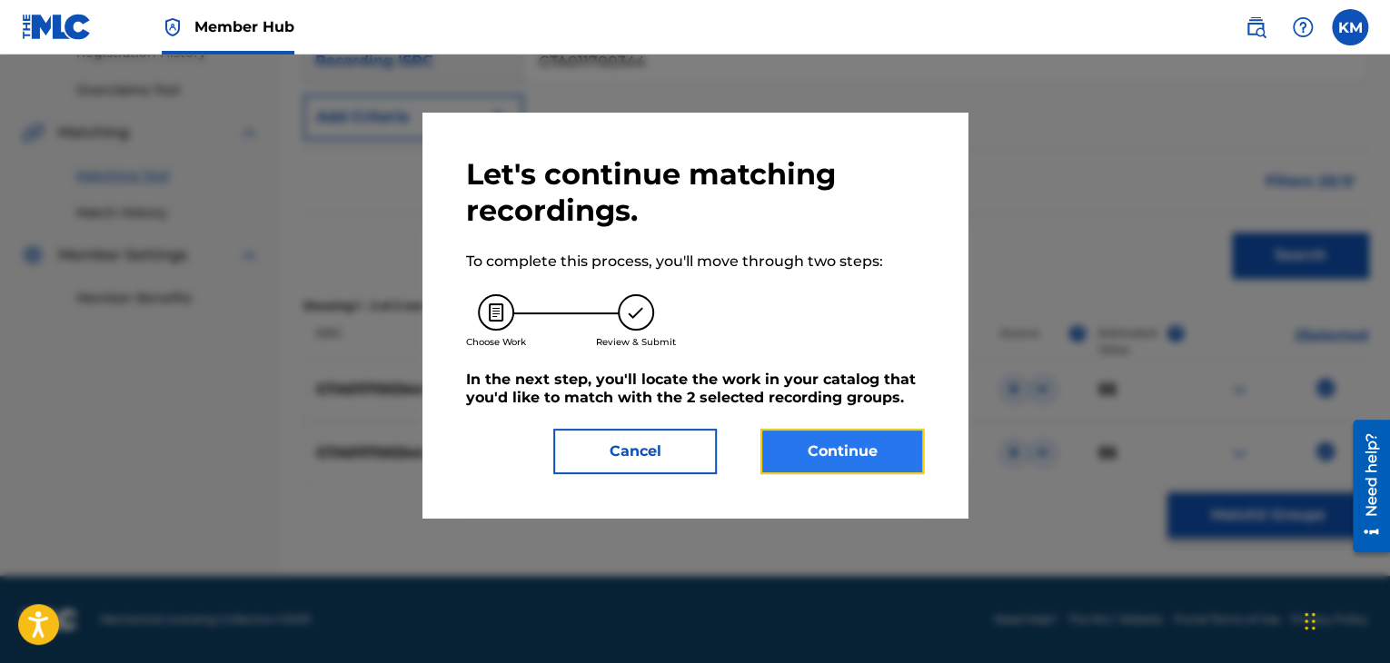
click at [876, 447] on button "Continue" at bounding box center [841, 451] width 163 height 45
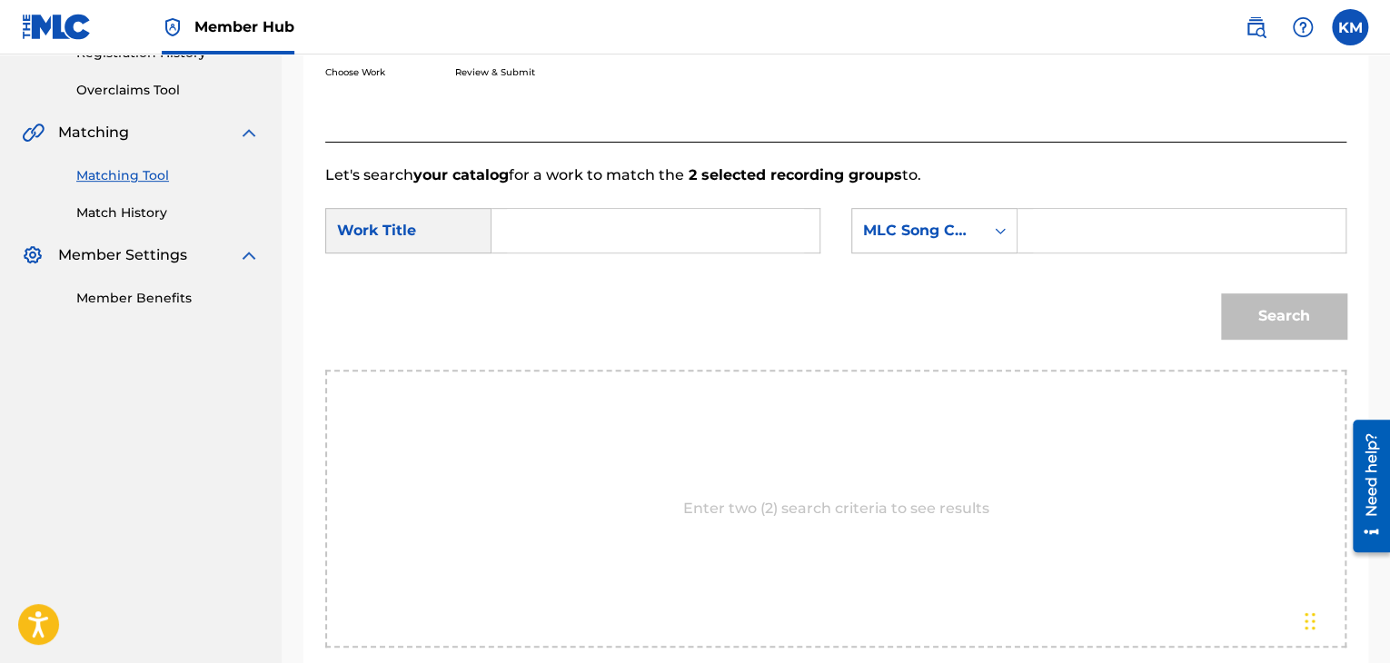
click at [537, 215] on input "Search Form" at bounding box center [655, 231] width 297 height 44
paste input "Llorarás - En Vivo"
type input "Llorarás - En Vivo"
click at [1033, 229] on input "Search Form" at bounding box center [1181, 231] width 297 height 44
paste input "Burrion"
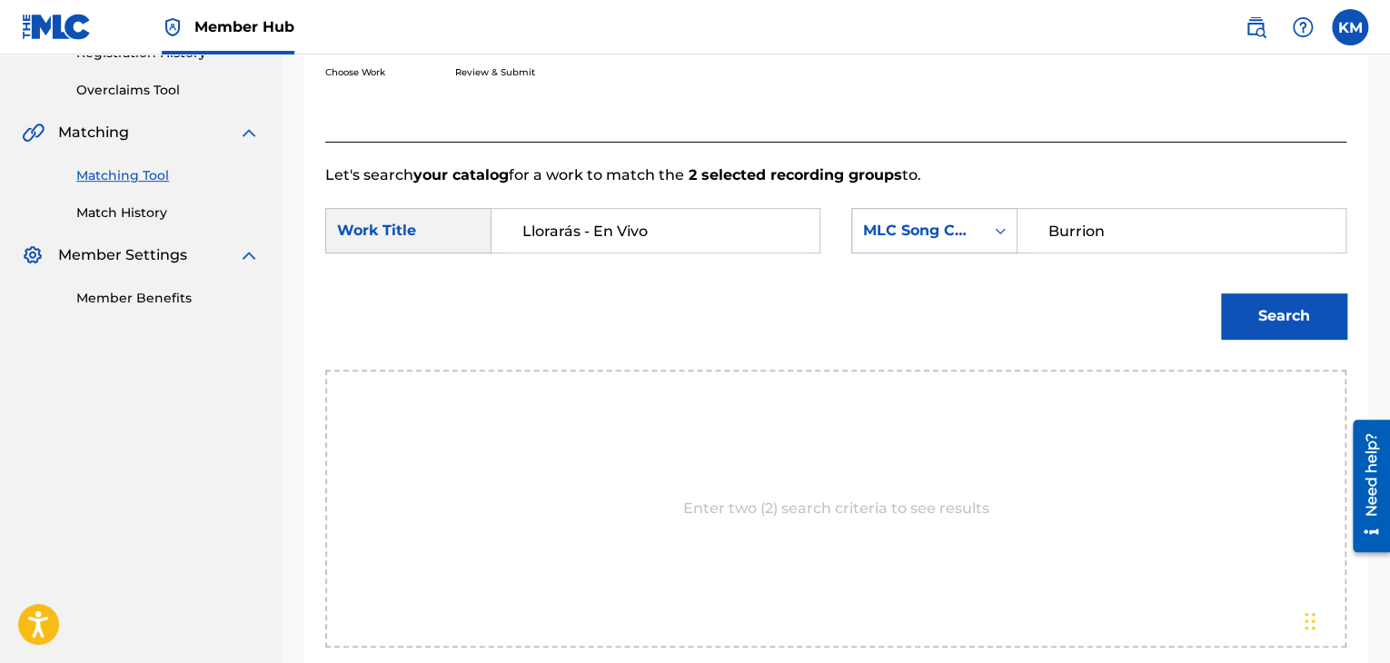
type input "Burrion"
click at [989, 219] on div "Search Form" at bounding box center [1000, 230] width 33 height 33
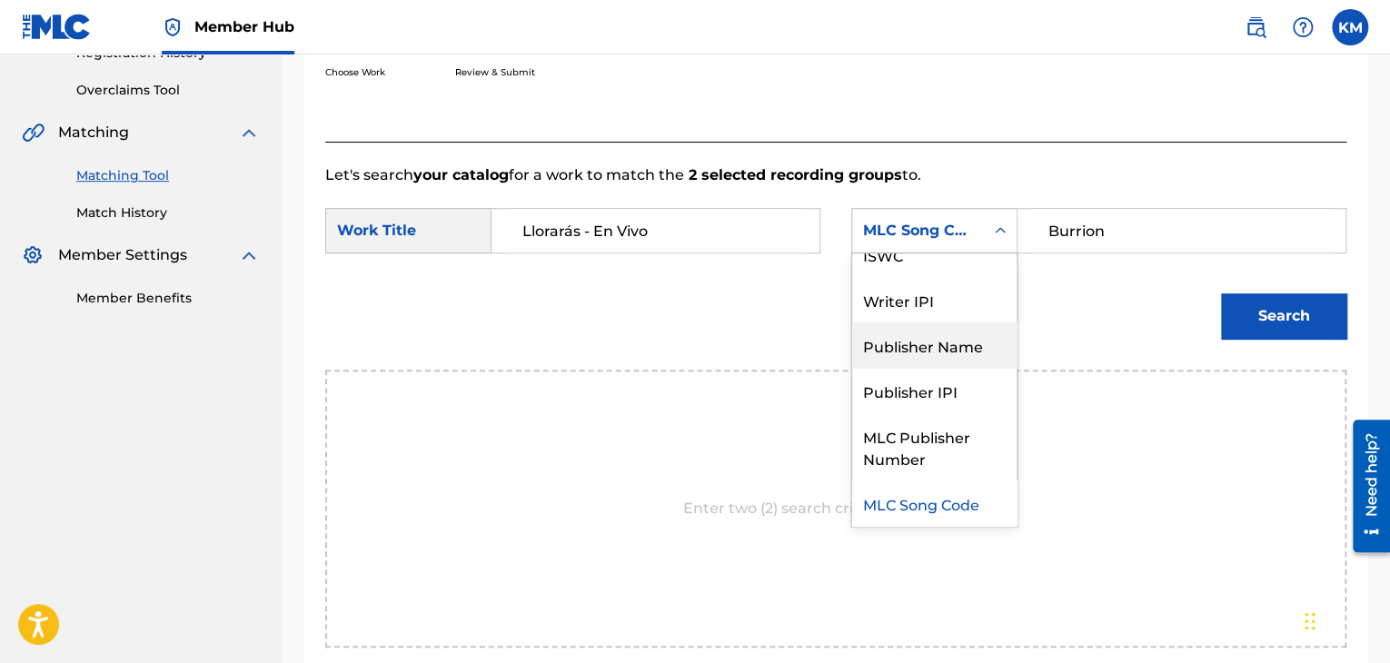
scroll to position [0, 0]
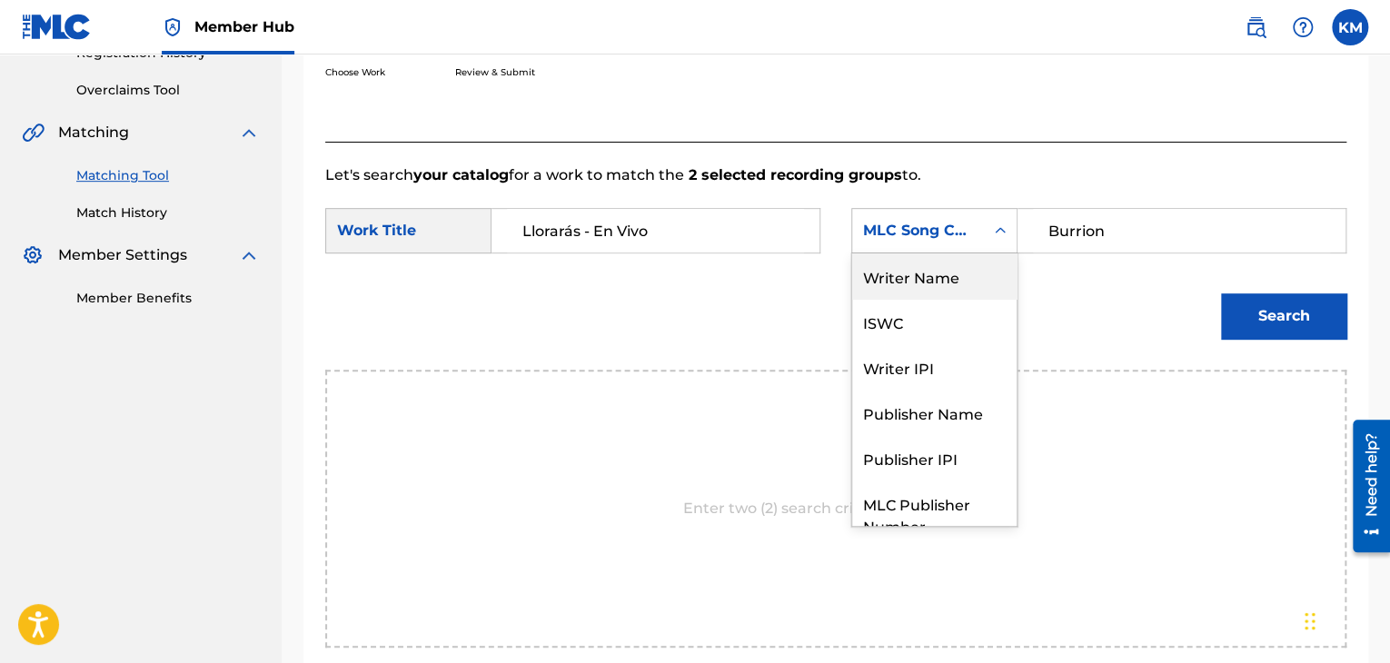
click at [946, 277] on div "Writer Name" at bounding box center [934, 275] width 164 height 45
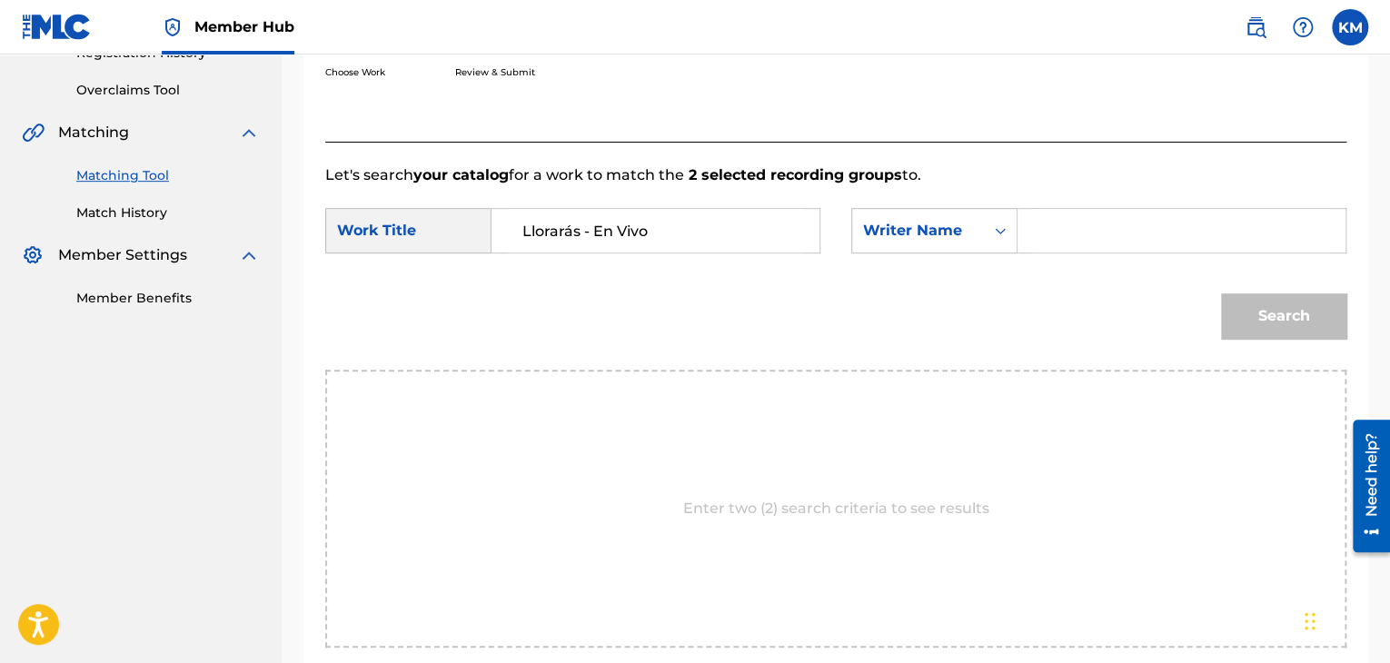
click at [1035, 230] on input "Search Form" at bounding box center [1181, 231] width 297 height 44
paste input "Burrion"
type input "Burrion"
click at [1261, 322] on button "Search" at bounding box center [1283, 315] width 125 height 45
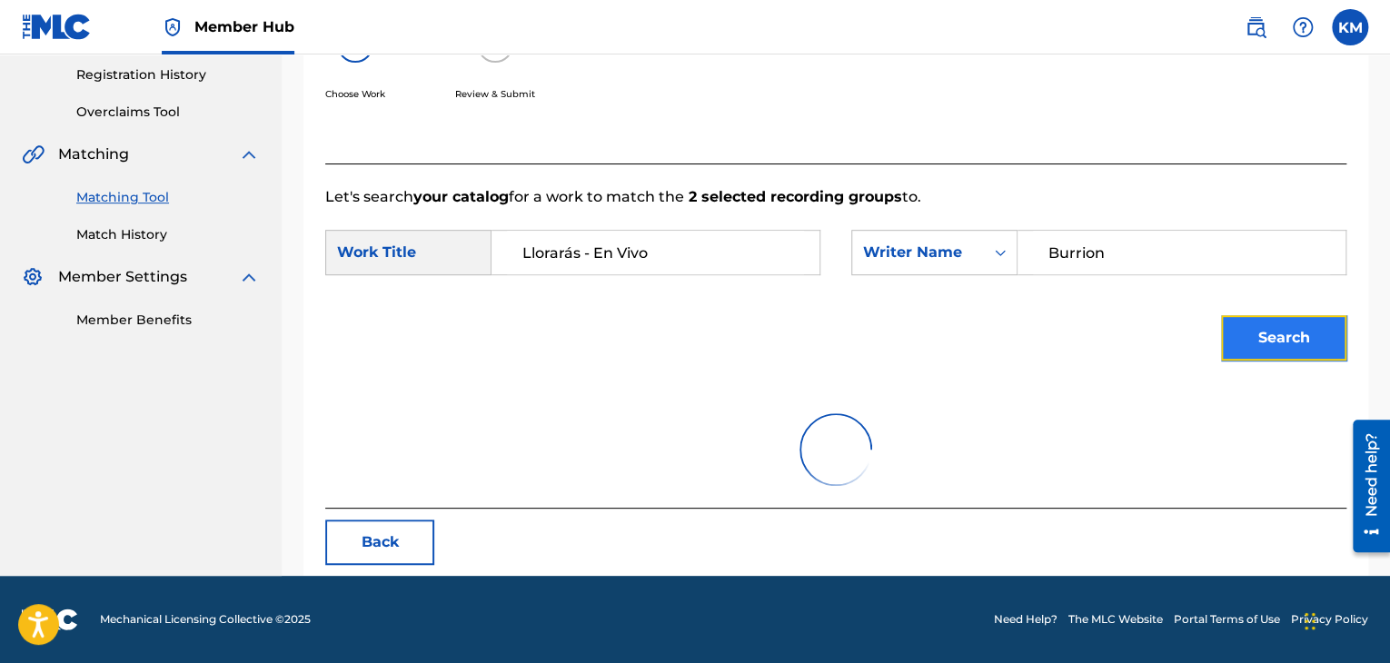
scroll to position [263, 0]
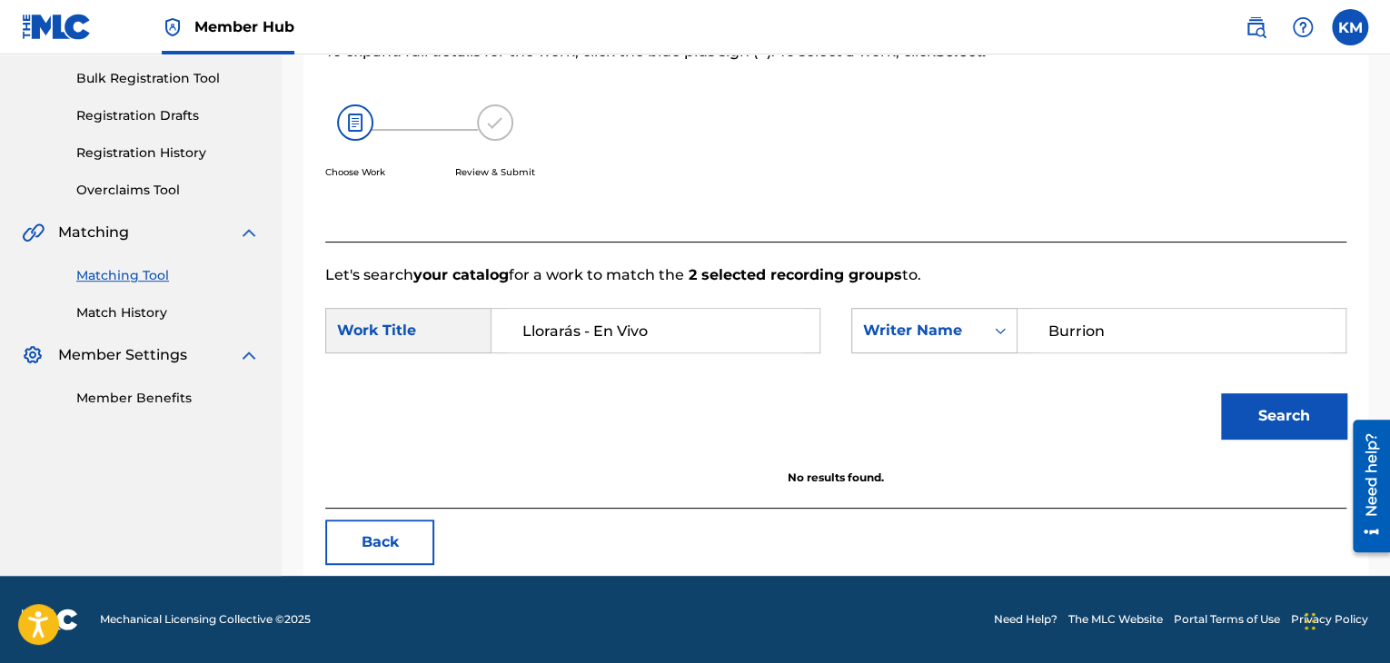
click at [999, 338] on icon "Search Form" at bounding box center [1000, 331] width 18 height 18
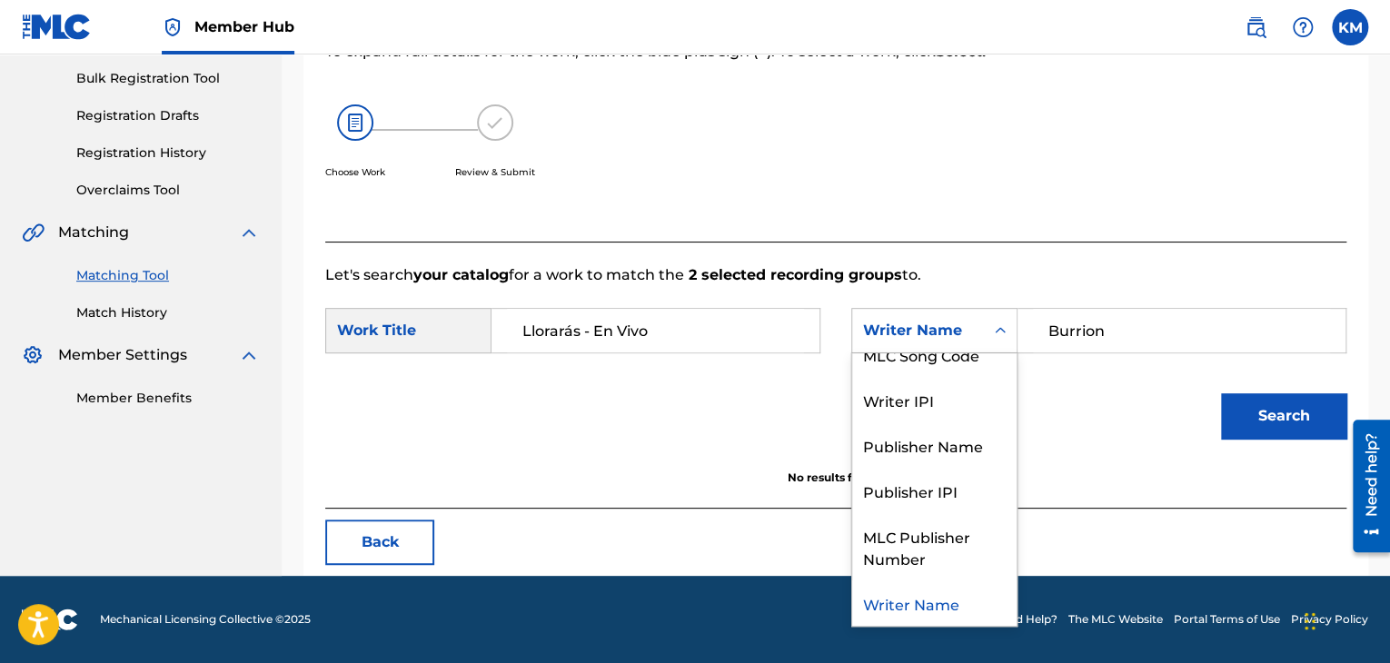
scroll to position [0, 0]
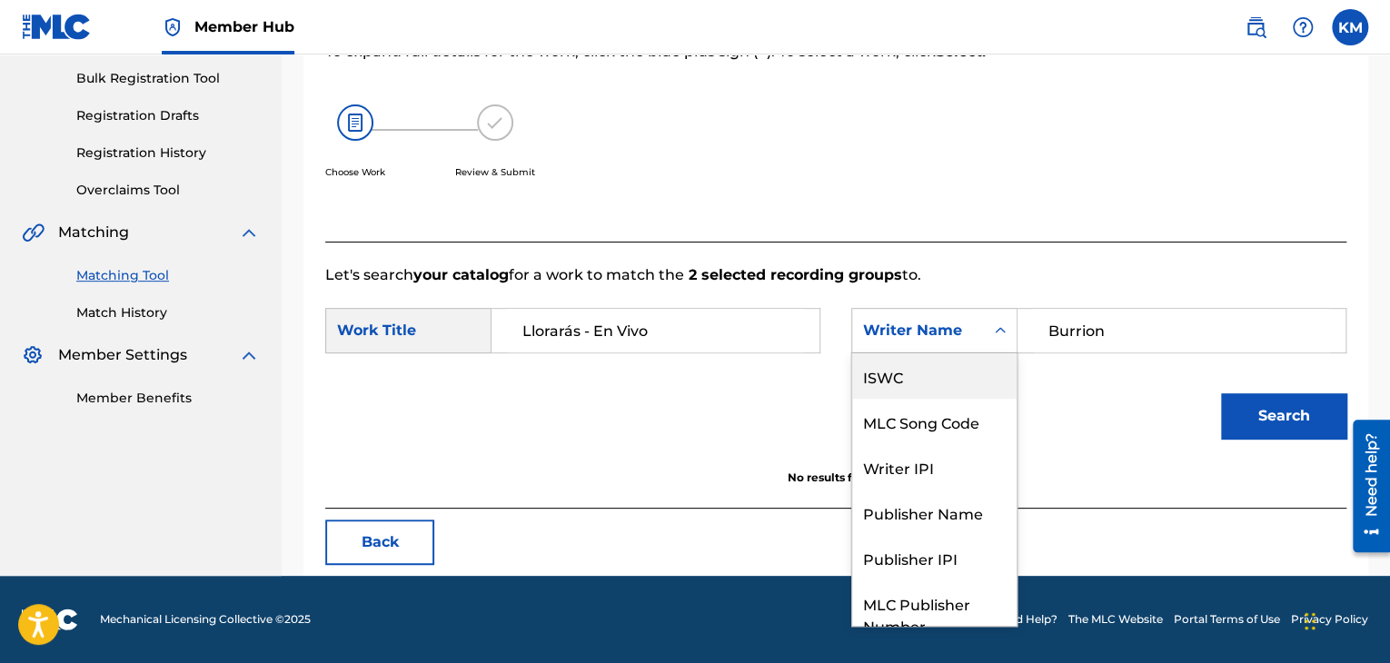
click at [955, 364] on div "ISWC" at bounding box center [934, 375] width 164 height 45
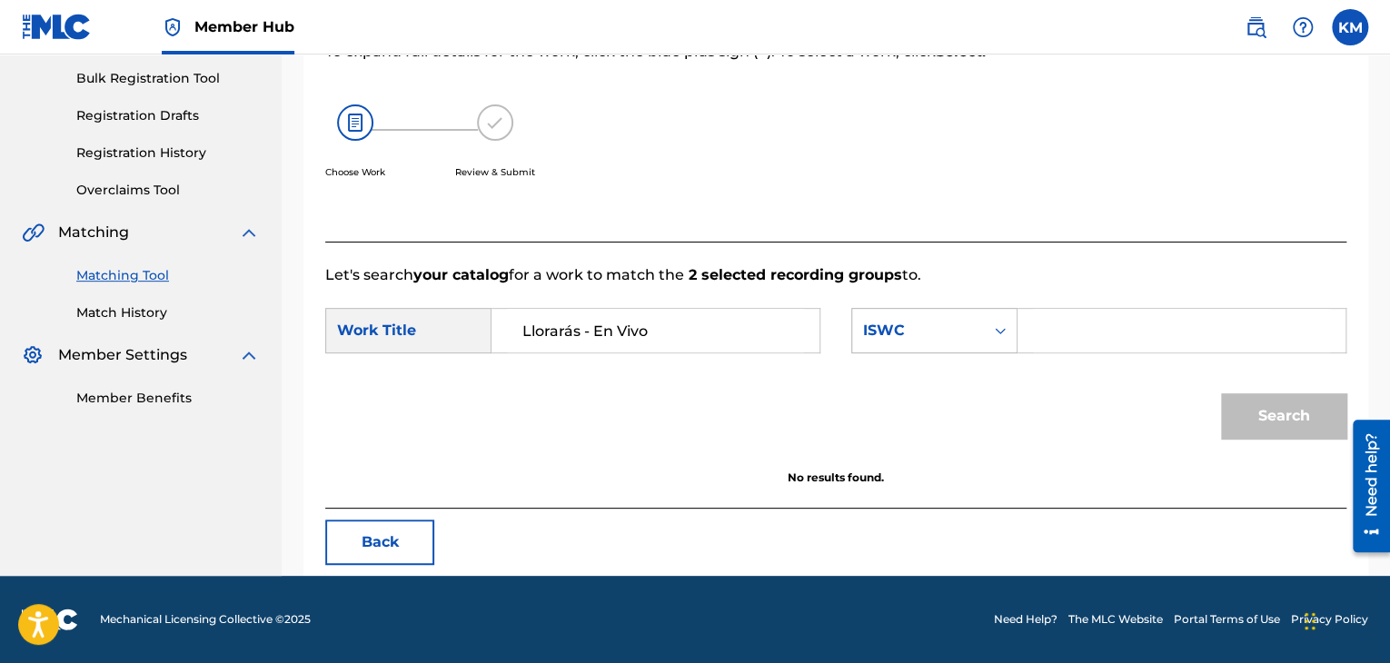
click at [990, 334] on div "Search Form" at bounding box center [1000, 330] width 33 height 33
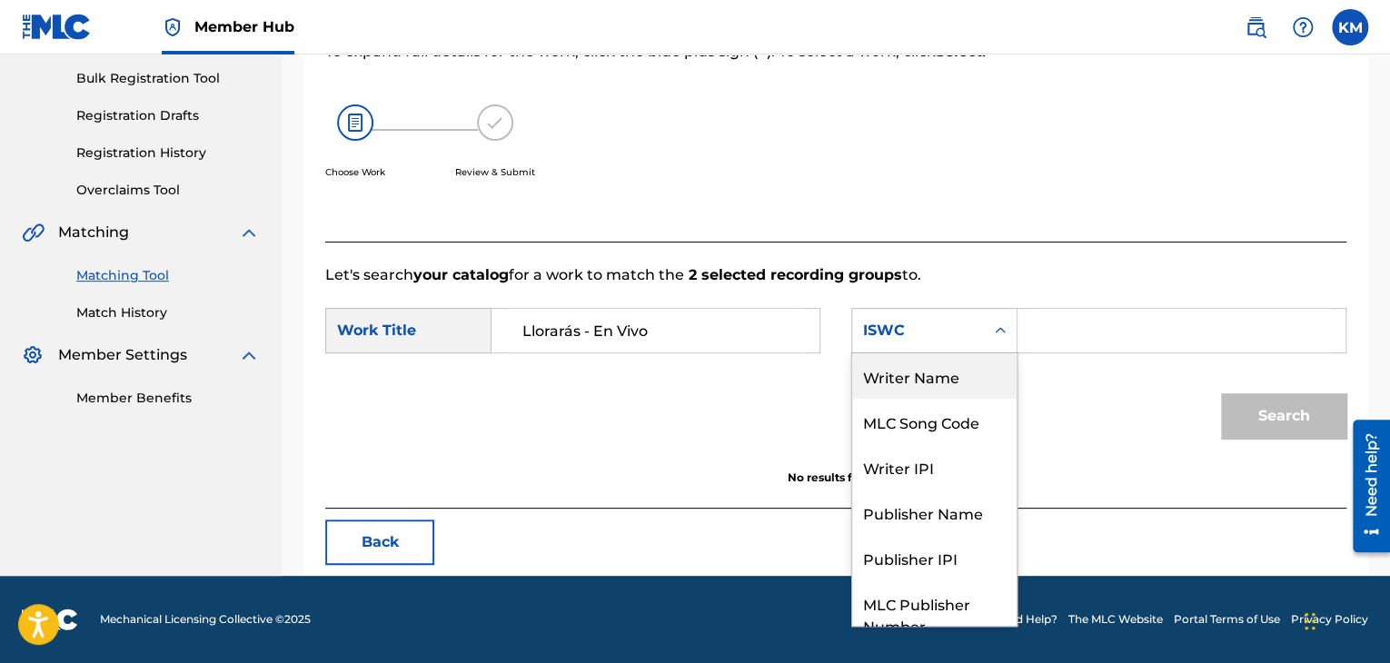
click at [887, 372] on div "Writer Name" at bounding box center [934, 375] width 164 height 45
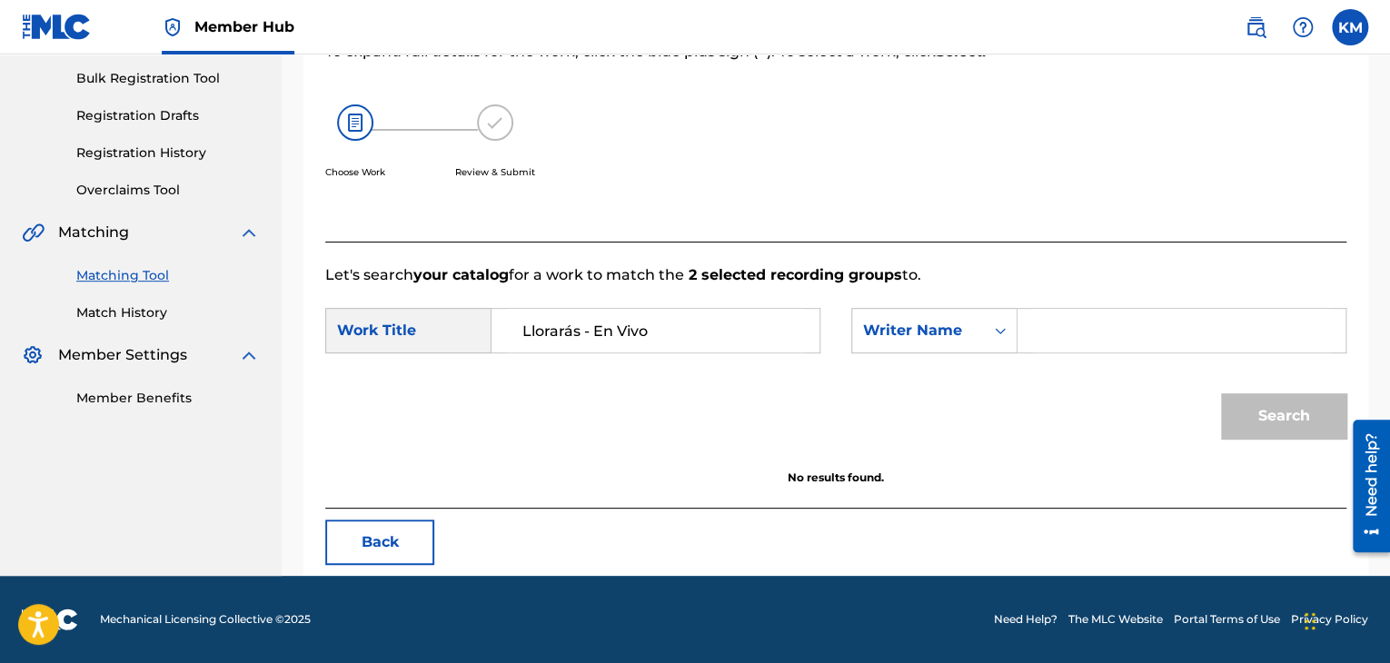
click at [1102, 324] on input "Search Form" at bounding box center [1181, 331] width 297 height 44
click at [1052, 319] on input "Search Form" at bounding box center [1181, 331] width 297 height 44
paste input "[PERSON_NAME]"
type input "[PERSON_NAME]"
click at [1298, 411] on button "Search" at bounding box center [1283, 415] width 125 height 45
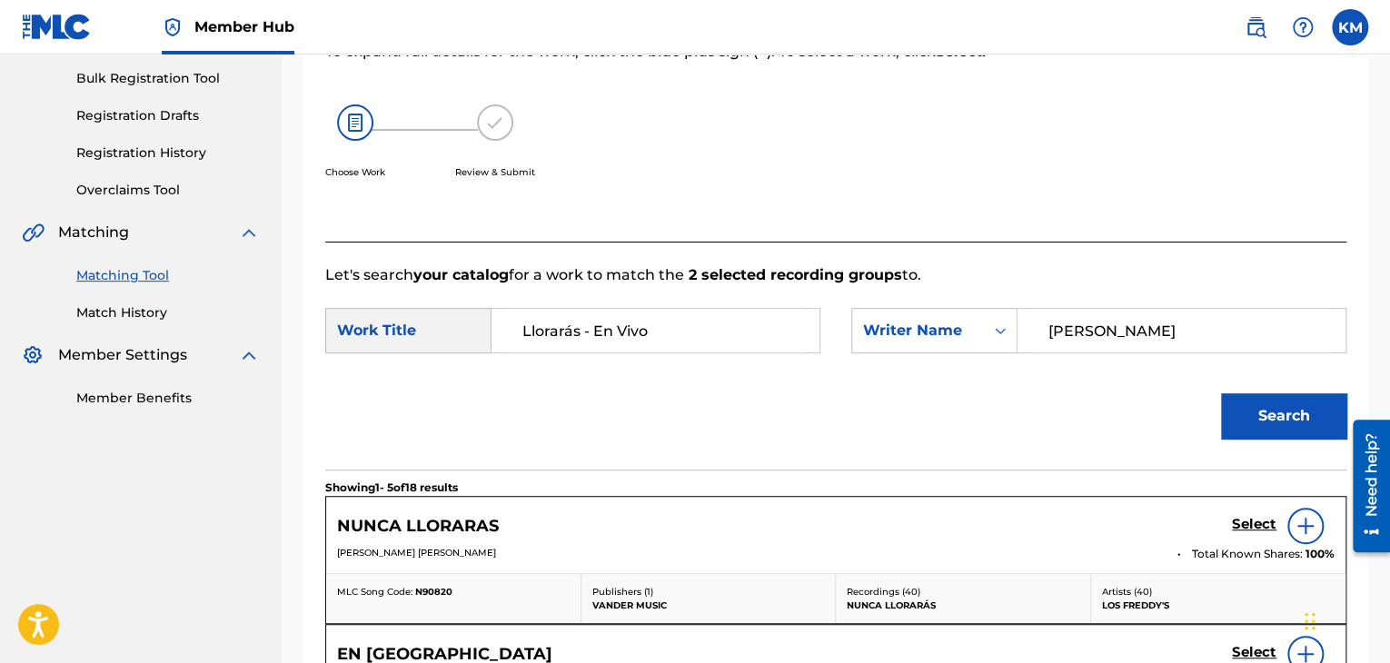
click at [142, 302] on div "Matching Tool Match History" at bounding box center [141, 282] width 238 height 79
click at [151, 313] on link "Match History" at bounding box center [167, 312] width 183 height 19
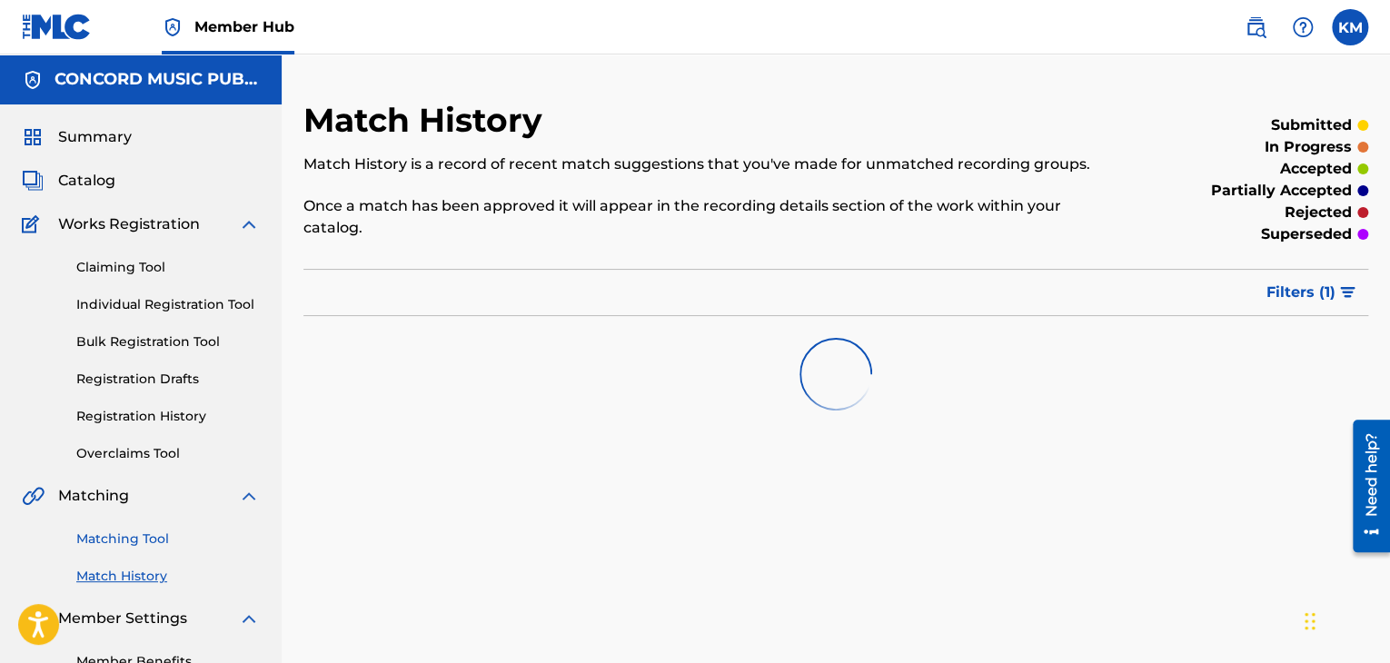
click at [144, 541] on link "Matching Tool" at bounding box center [167, 539] width 183 height 19
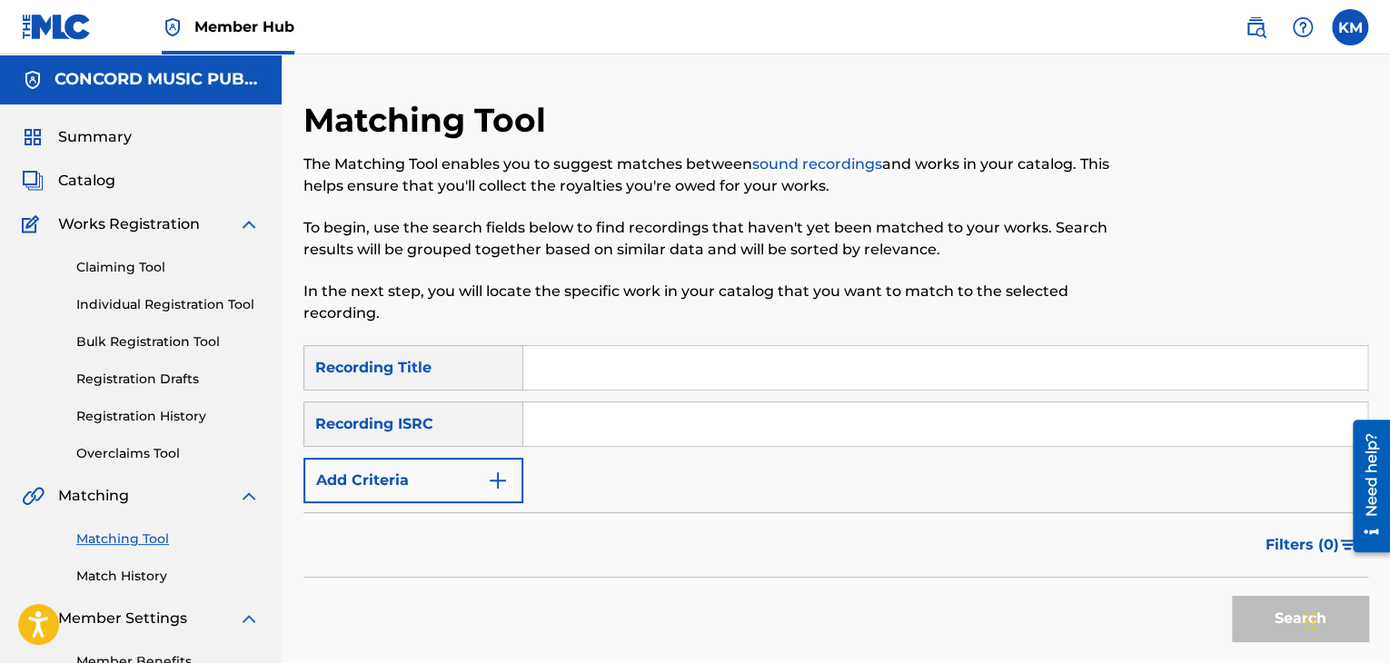
click at [649, 404] on input "Search Form" at bounding box center [945, 424] width 844 height 44
paste input "NLE802400231"
type input "NLE802400231"
click at [1282, 613] on button "Search" at bounding box center [1300, 618] width 136 height 45
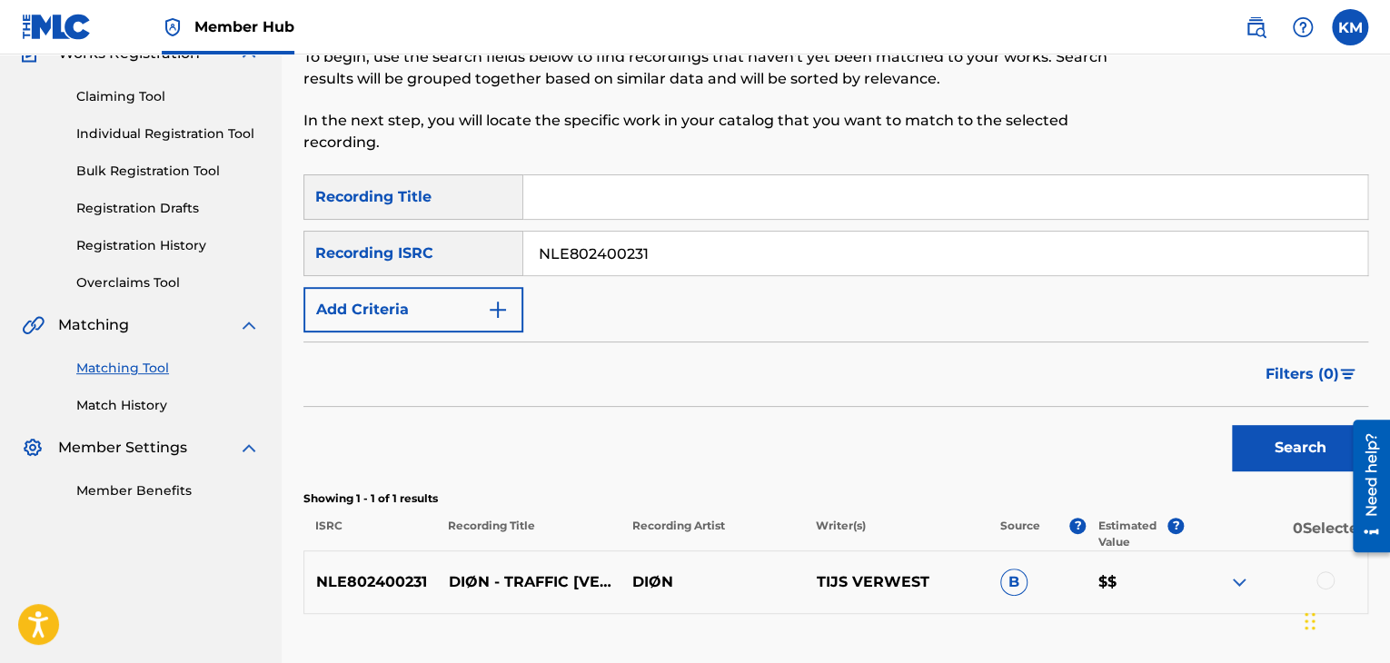
scroll to position [300, 0]
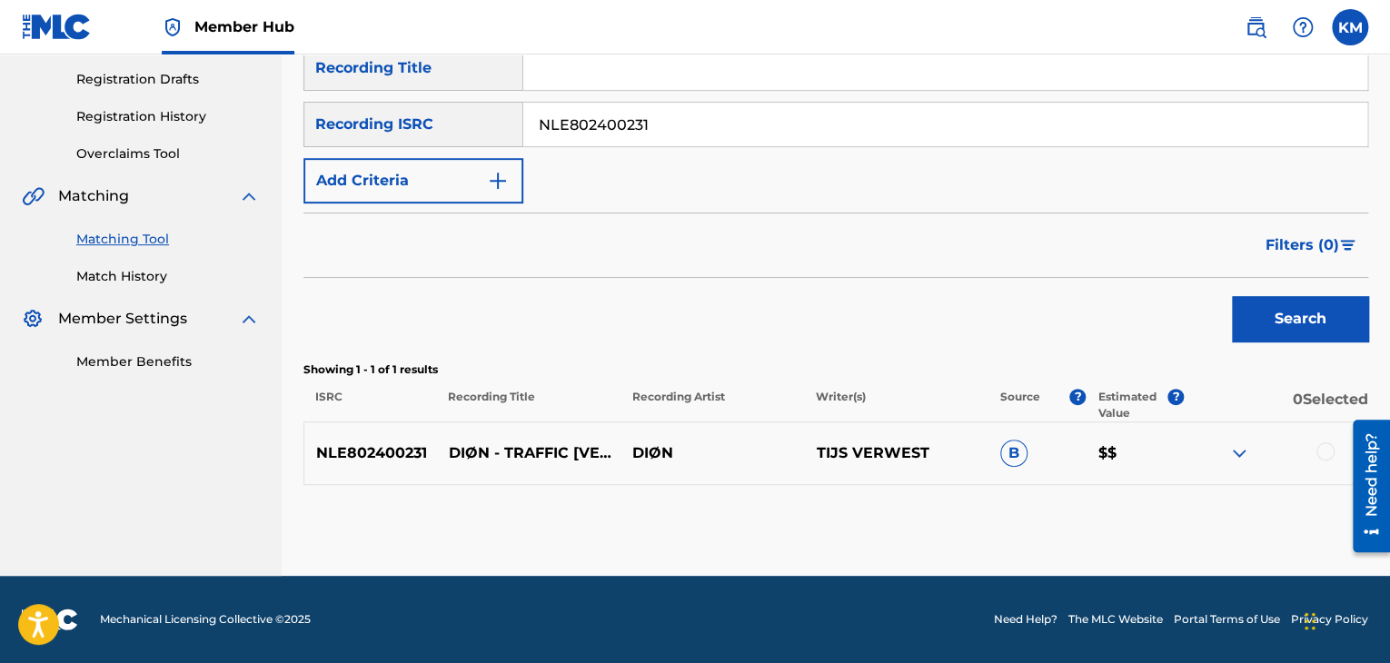
click at [1320, 453] on div at bounding box center [1325, 451] width 18 height 18
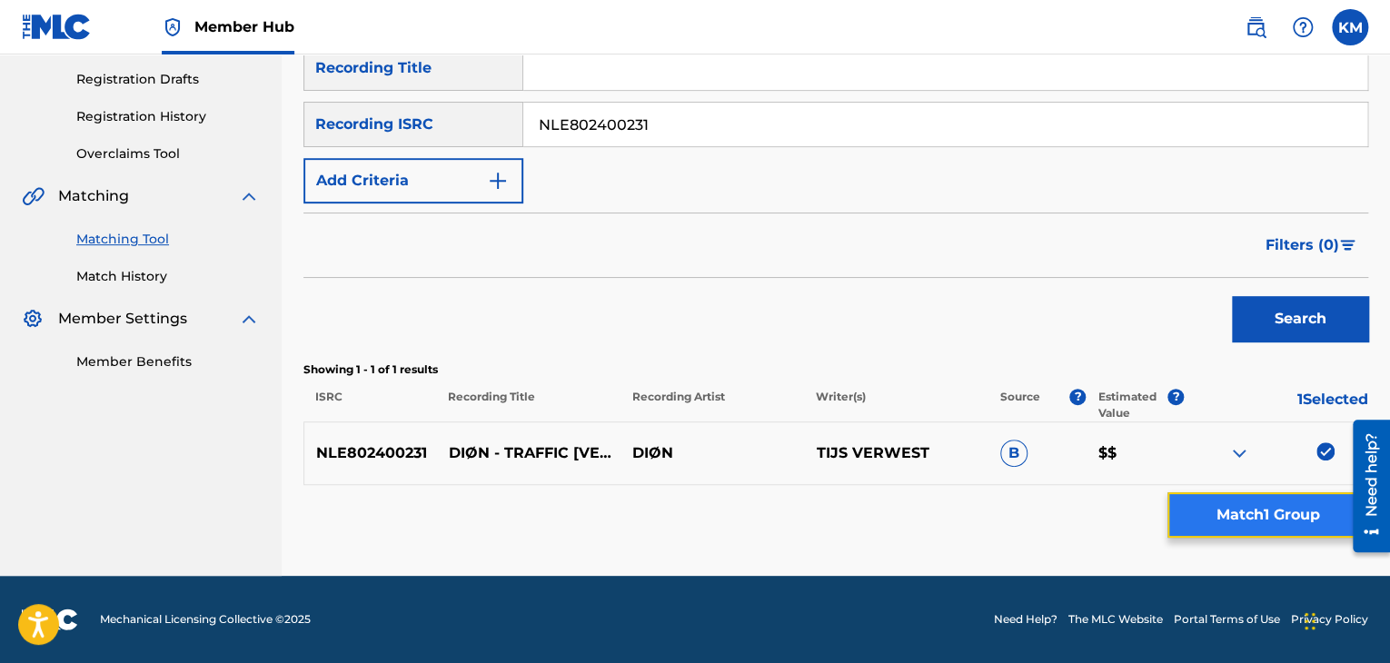
click at [1285, 513] on button "Match 1 Group" at bounding box center [1267, 514] width 201 height 45
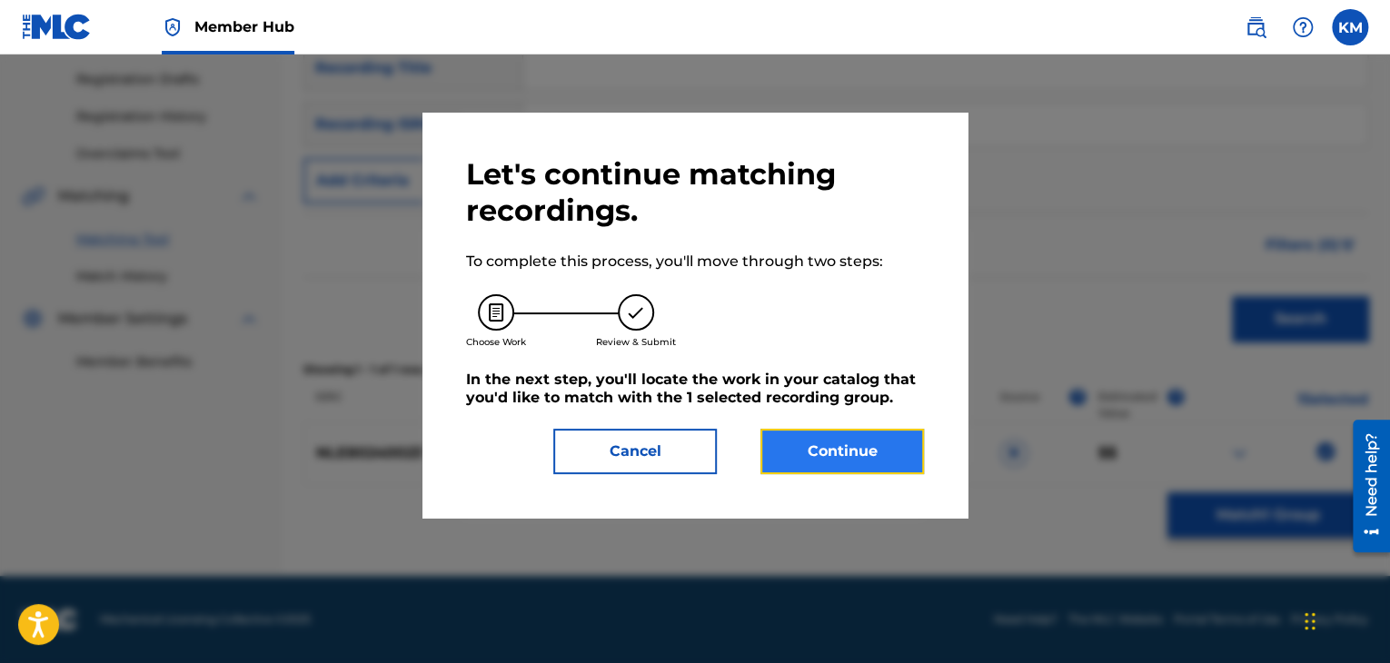
click at [778, 455] on button "Continue" at bounding box center [841, 451] width 163 height 45
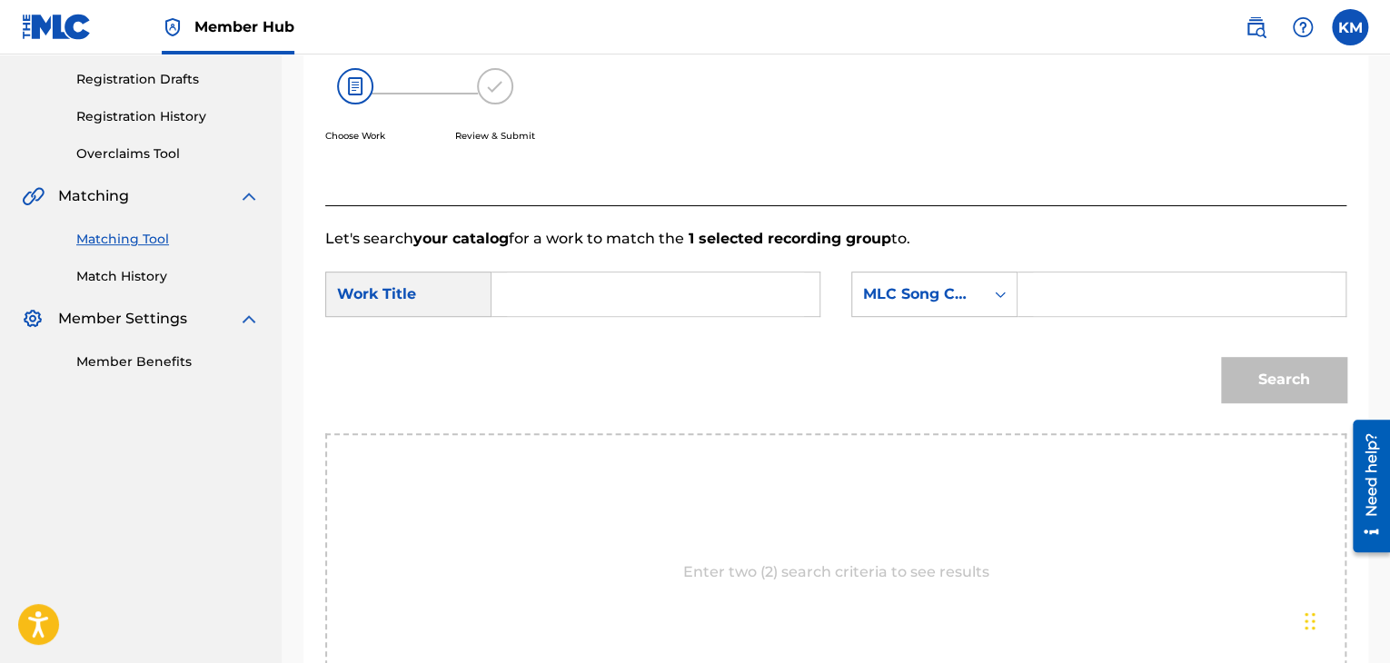
click at [615, 285] on input "Search Form" at bounding box center [655, 294] width 297 height 44
paste input "Traffic"
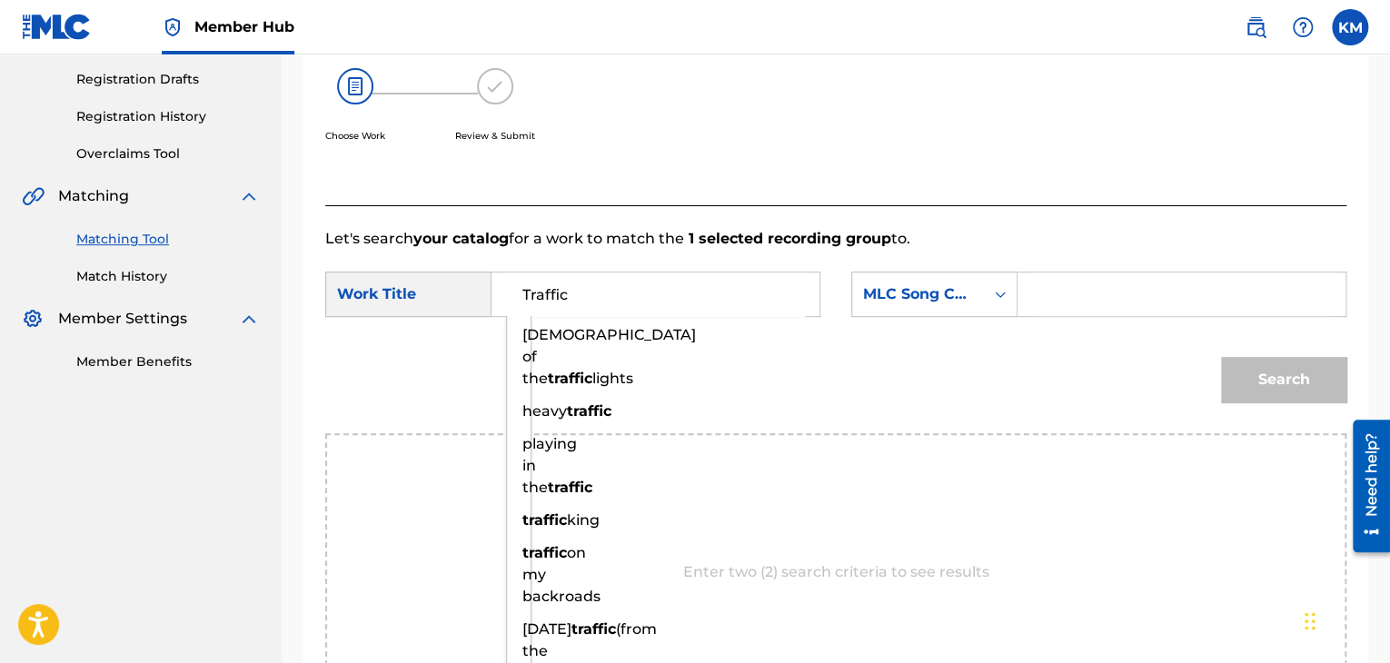
type input "Traffic"
click at [1002, 291] on icon "Search Form" at bounding box center [1000, 294] width 18 height 18
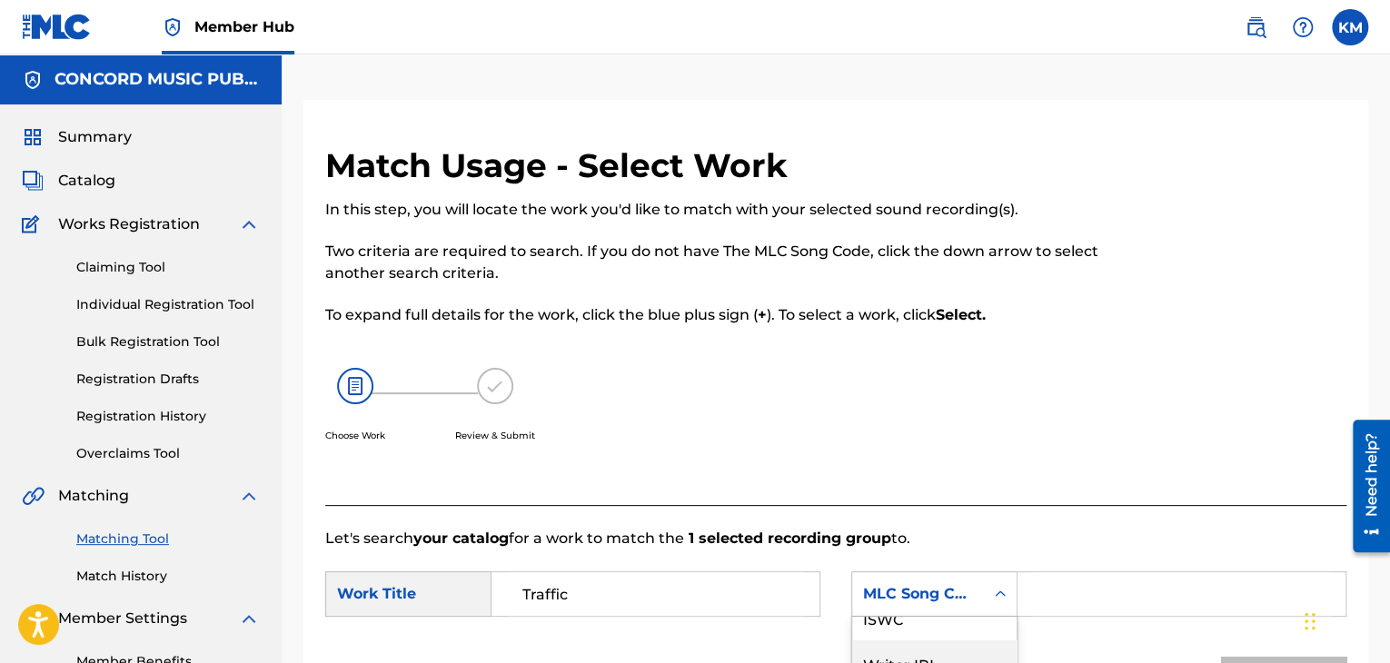
scroll to position [0, 0]
click at [981, 638] on div "Writer Name" at bounding box center [934, 639] width 164 height 45
click at [1041, 592] on input "Search Form" at bounding box center [1181, 594] width 297 height 44
paste input "Verwest"
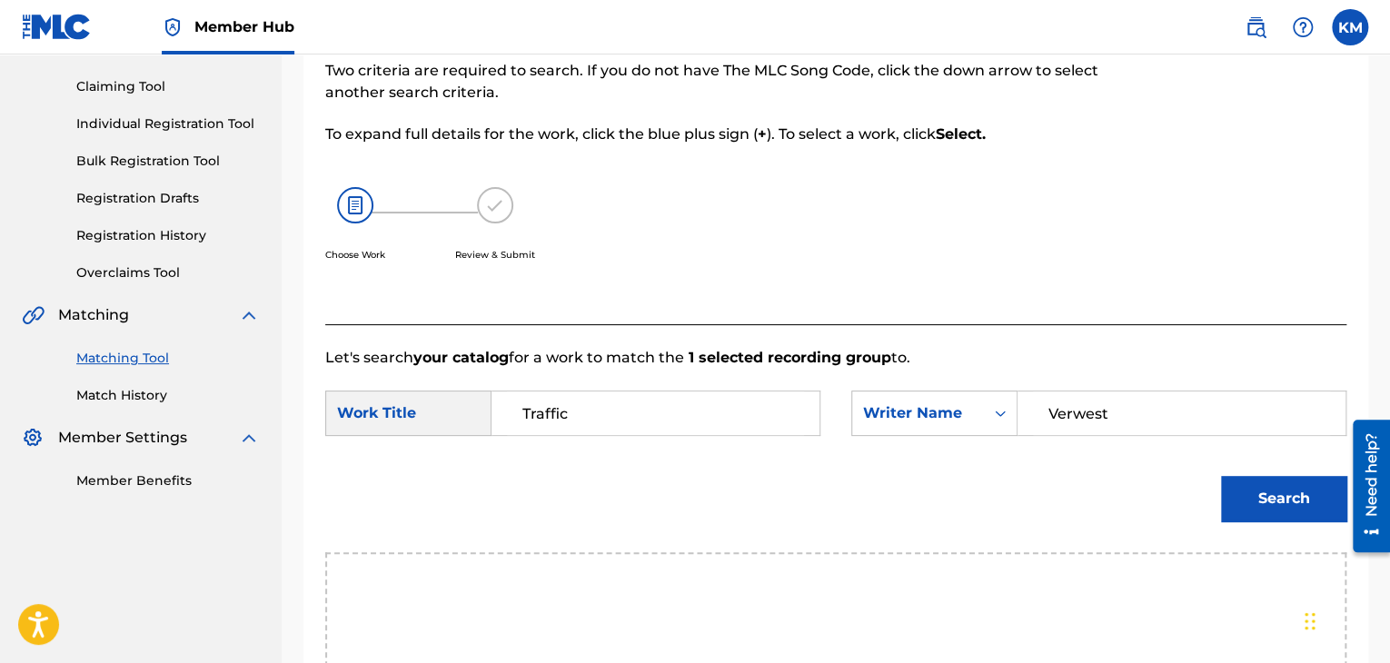
scroll to position [182, 0]
type input "Verwest"
click at [1254, 514] on button "Search" at bounding box center [1283, 497] width 125 height 45
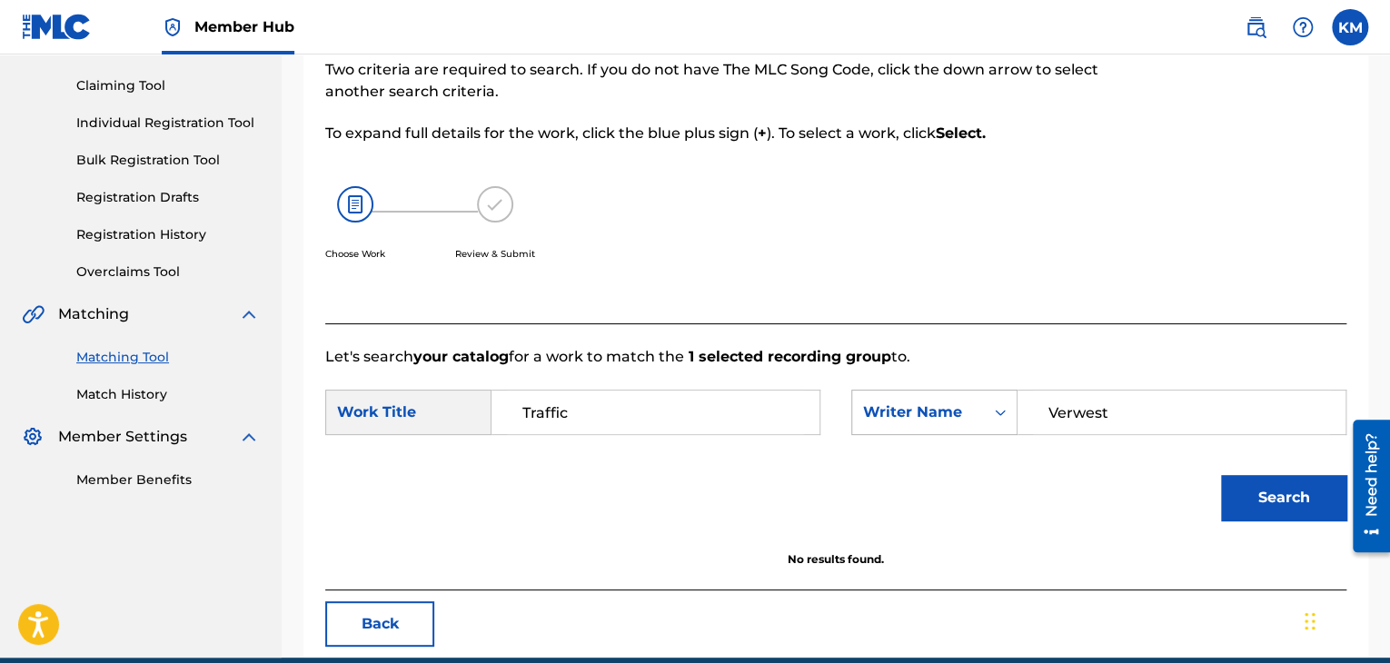
click at [992, 412] on icon "Search Form" at bounding box center [1000, 412] width 18 height 18
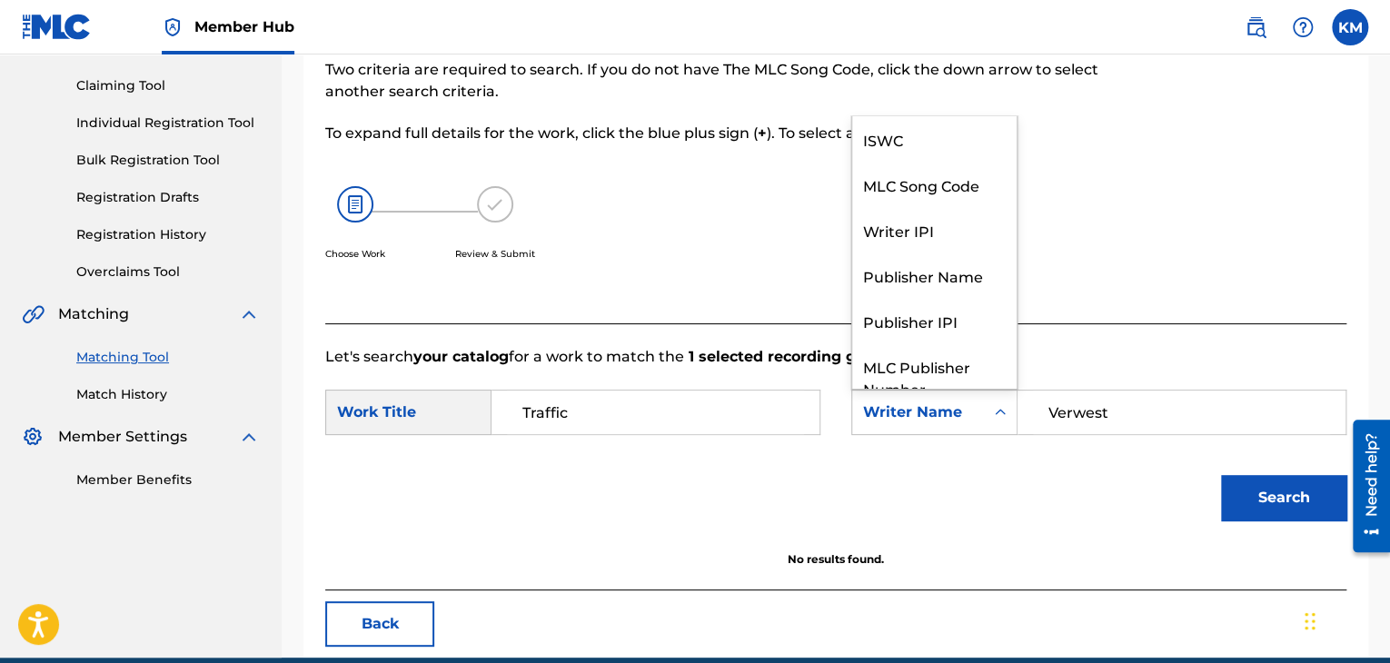
scroll to position [67, 0]
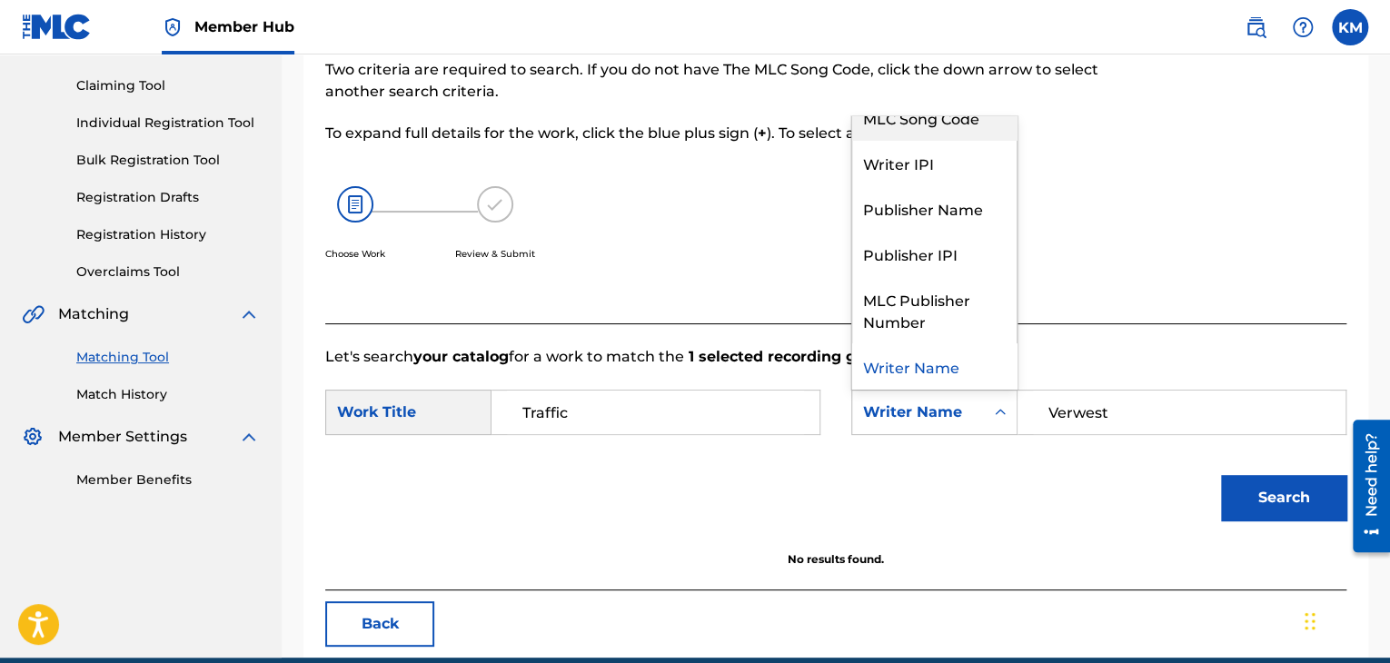
click at [956, 124] on div "MLC Song Code" at bounding box center [934, 116] width 164 height 45
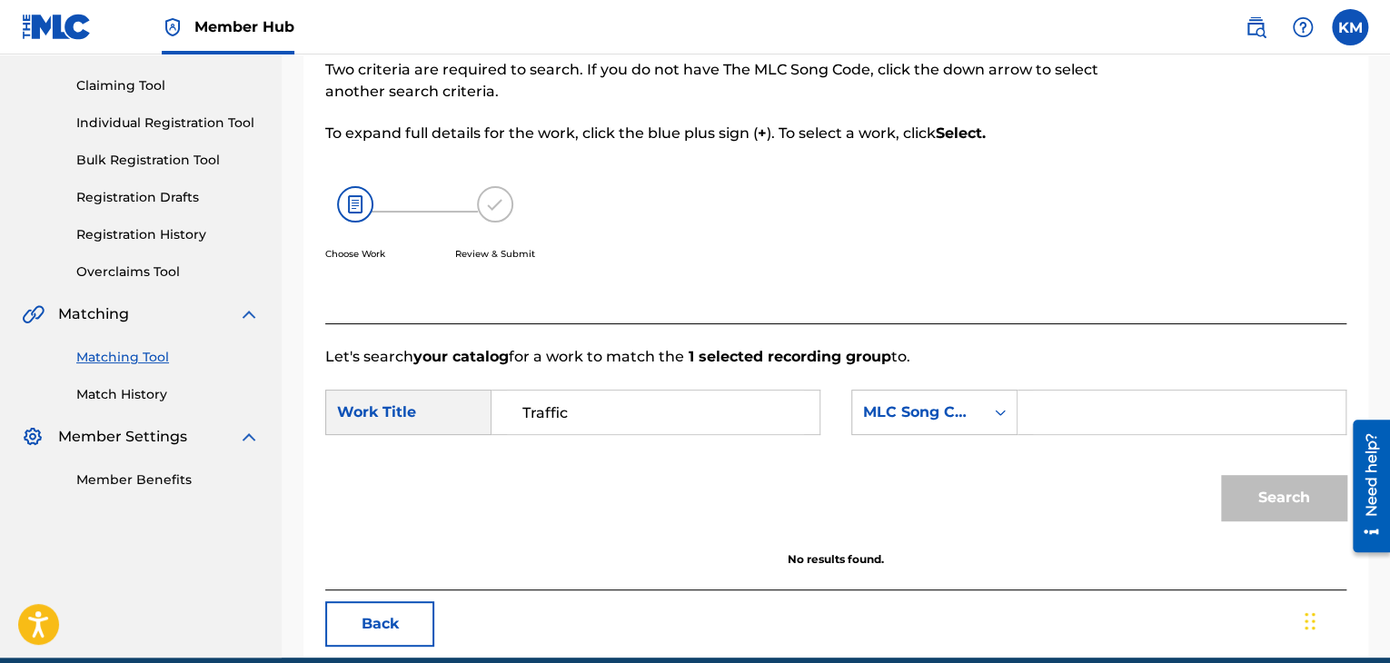
click at [1063, 420] on input "Search Form" at bounding box center [1181, 413] width 297 height 44
paste input "TVG2CW"
type input "TVG2CW"
click at [1281, 482] on button "Search" at bounding box center [1283, 497] width 125 height 45
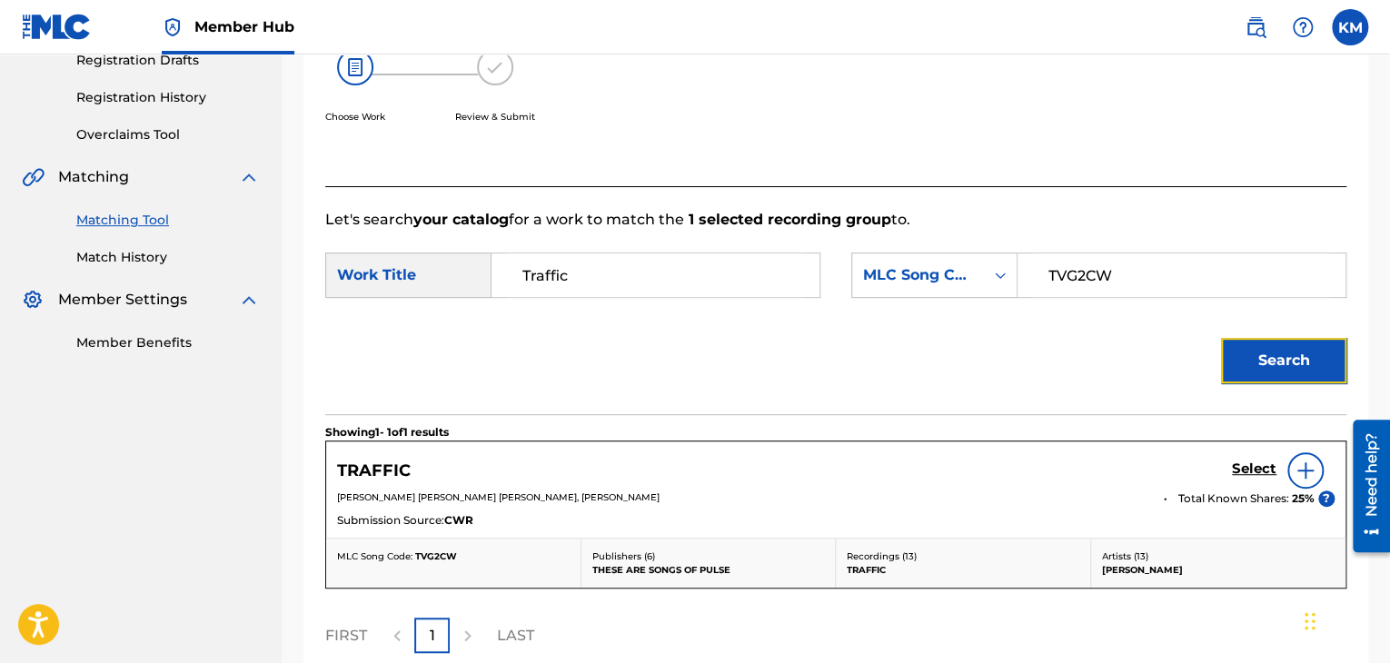
scroll to position [492, 0]
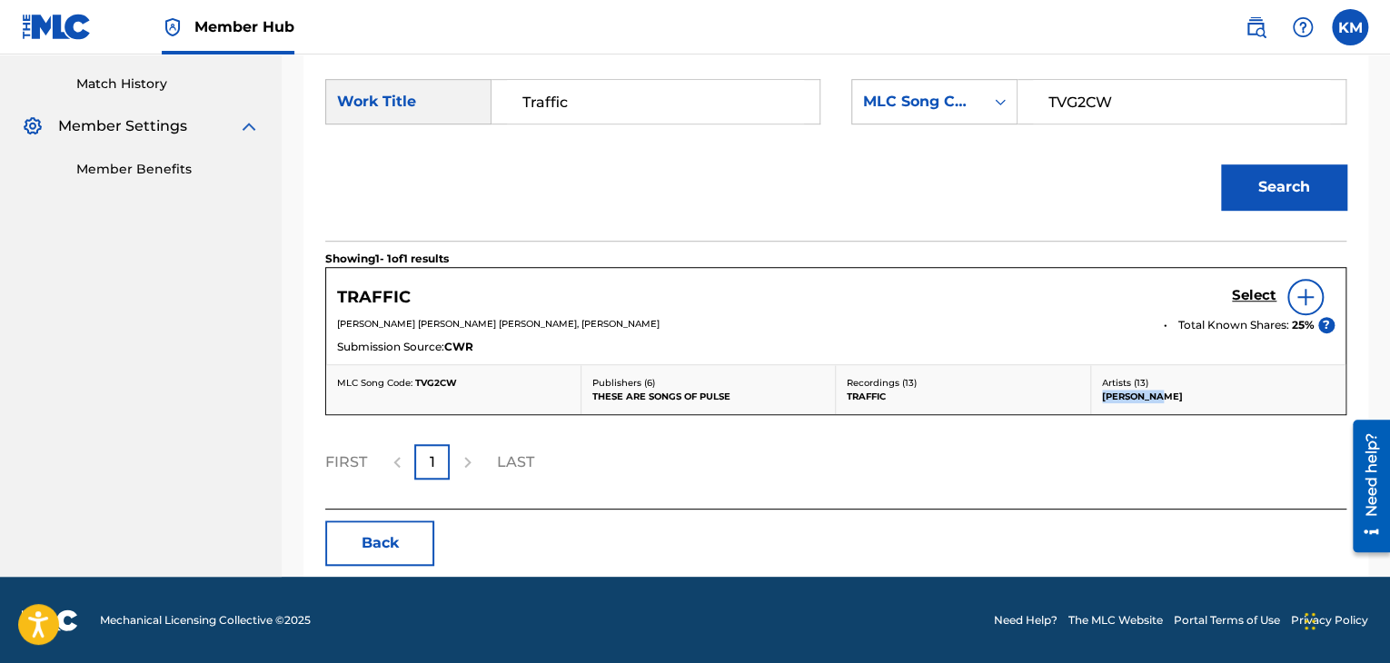
drag, startPoint x: 1095, startPoint y: 397, endPoint x: 1204, endPoint y: 396, distance: 109.0
click at [1204, 396] on div "Artists ( 13 ) [PERSON_NAME]" at bounding box center [1218, 389] width 255 height 49
copy p "[PERSON_NAME]"
click at [137, 87] on link "Match History" at bounding box center [167, 83] width 183 height 19
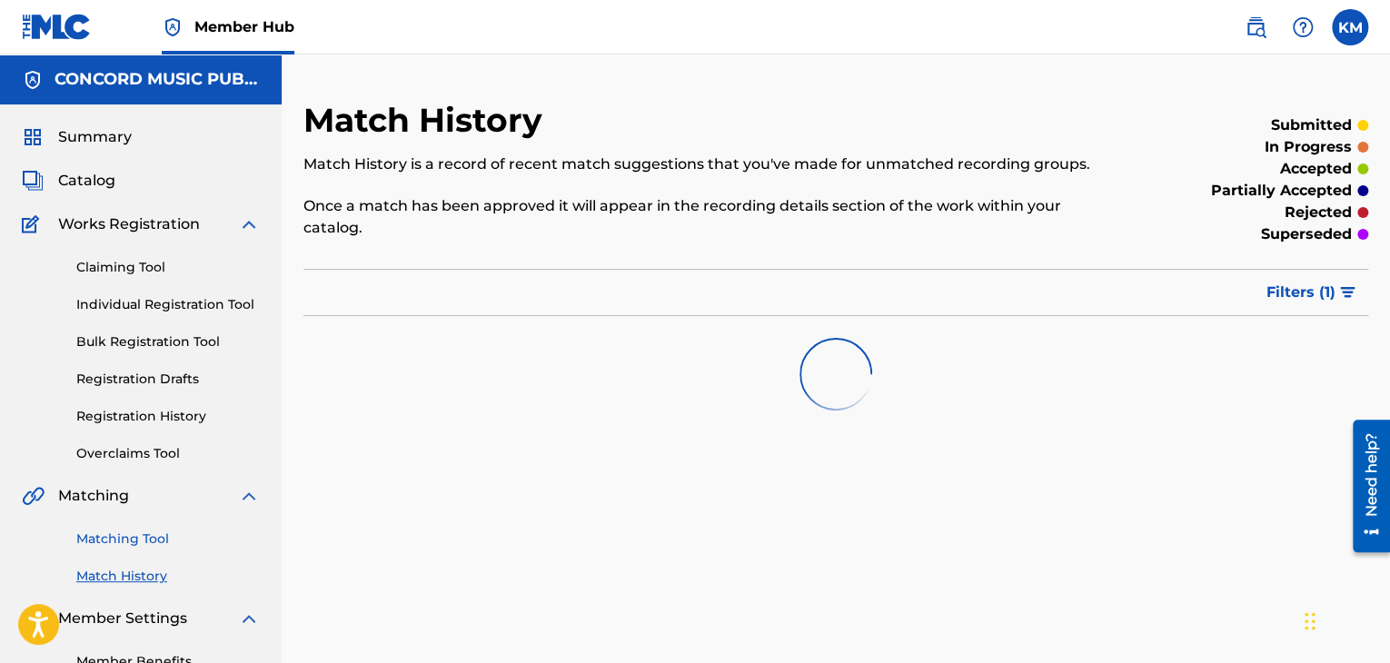
click at [115, 538] on link "Matching Tool" at bounding box center [167, 539] width 183 height 19
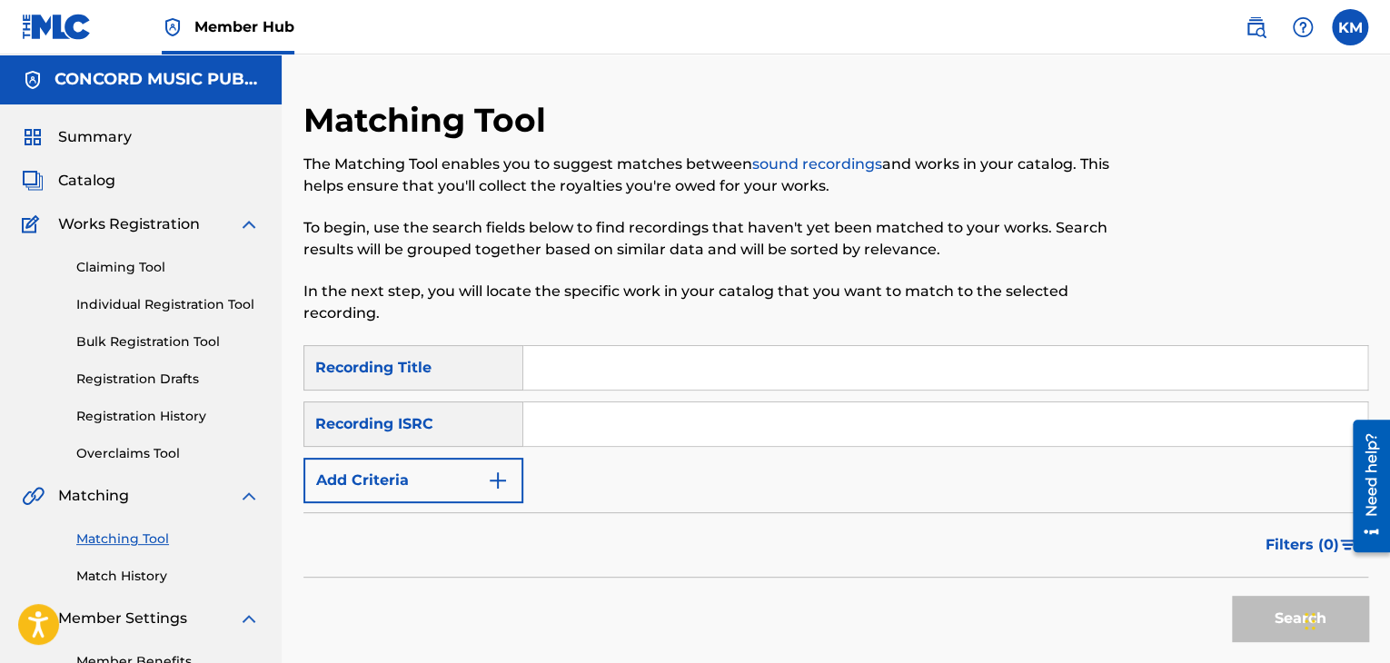
click at [619, 435] on input "Search Form" at bounding box center [945, 424] width 844 height 44
paste input "CA5KR1953357"
type input "CA5KR1953357"
click at [1275, 604] on button "Search" at bounding box center [1300, 618] width 136 height 45
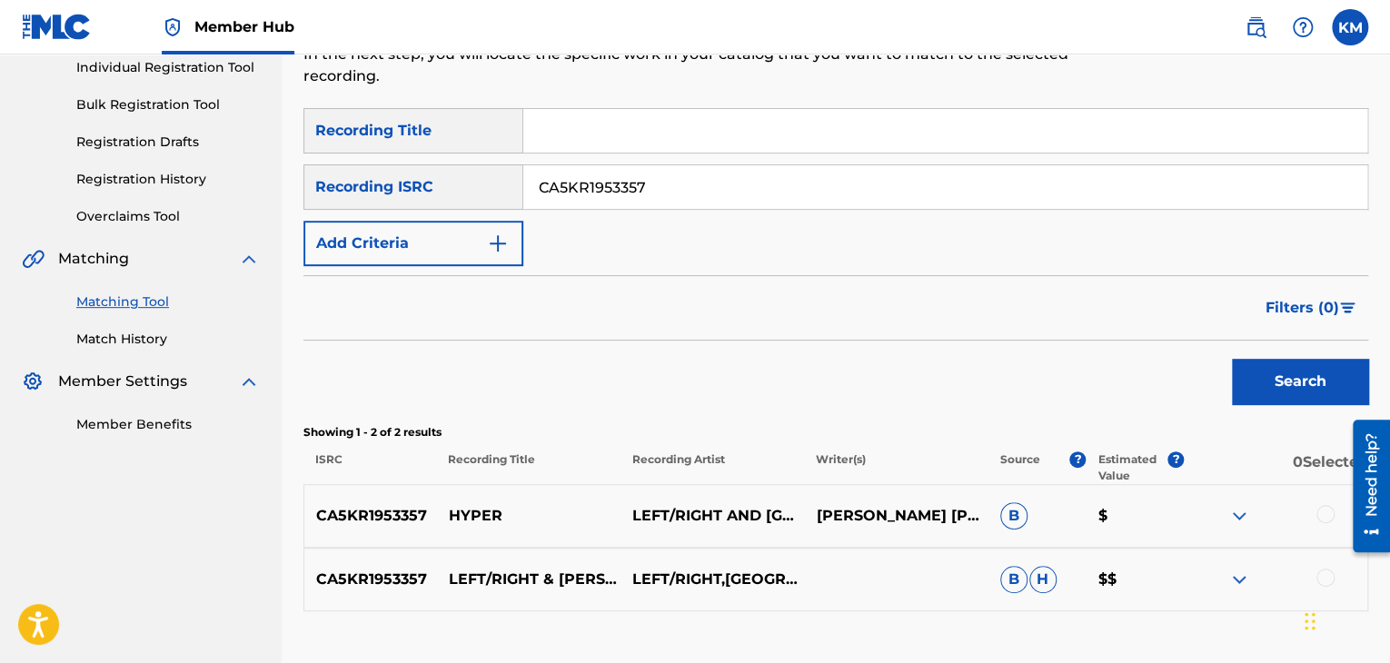
scroll to position [363, 0]
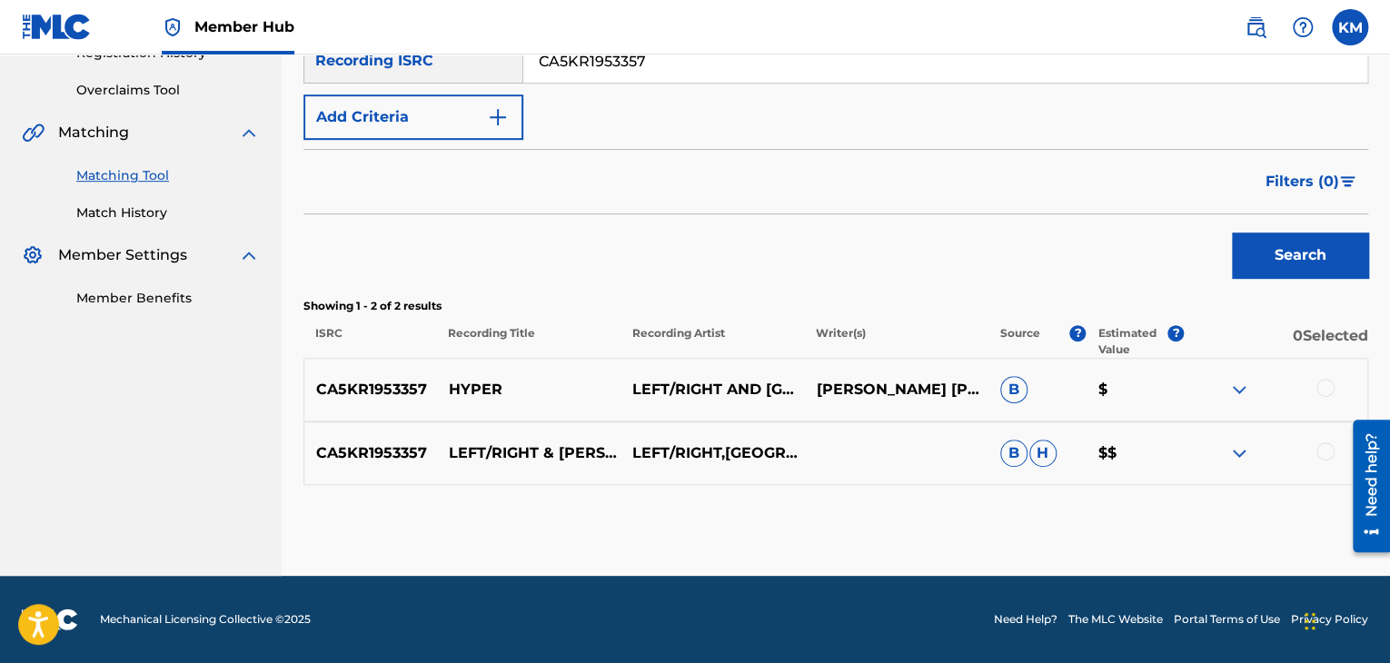
click at [1319, 449] on div at bounding box center [1325, 451] width 18 height 18
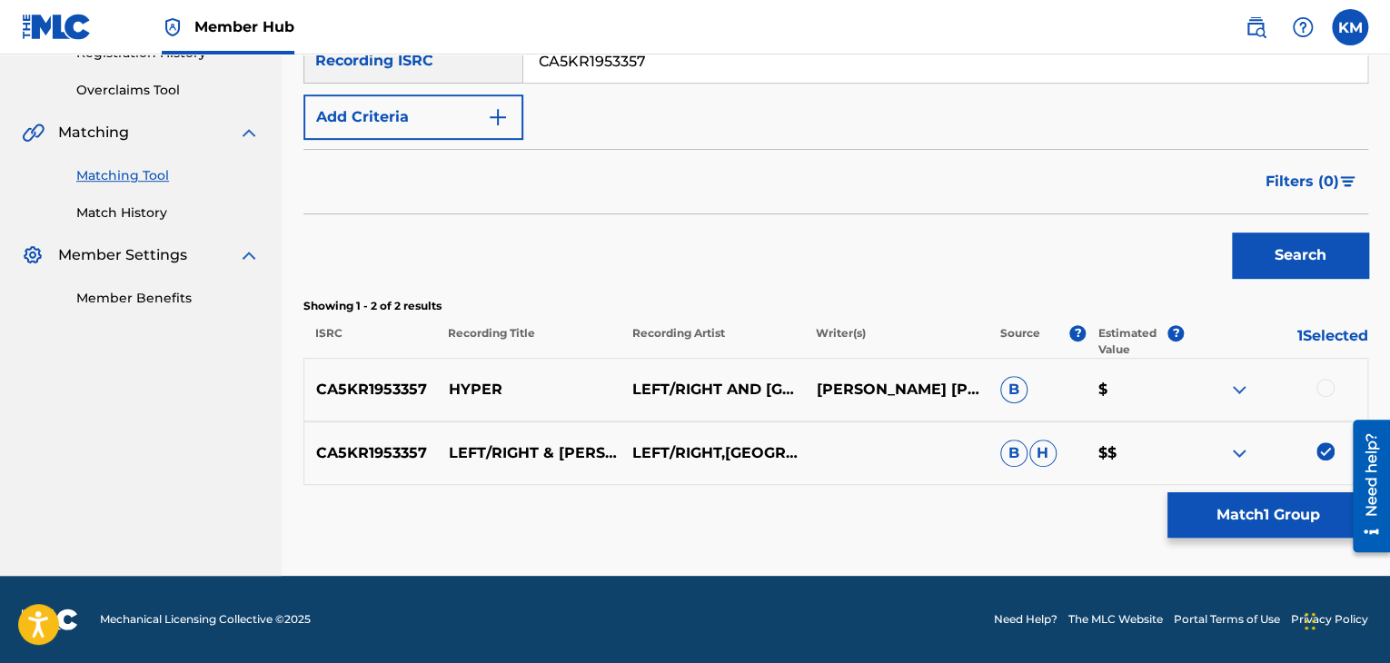
click at [1323, 381] on div at bounding box center [1325, 388] width 18 height 18
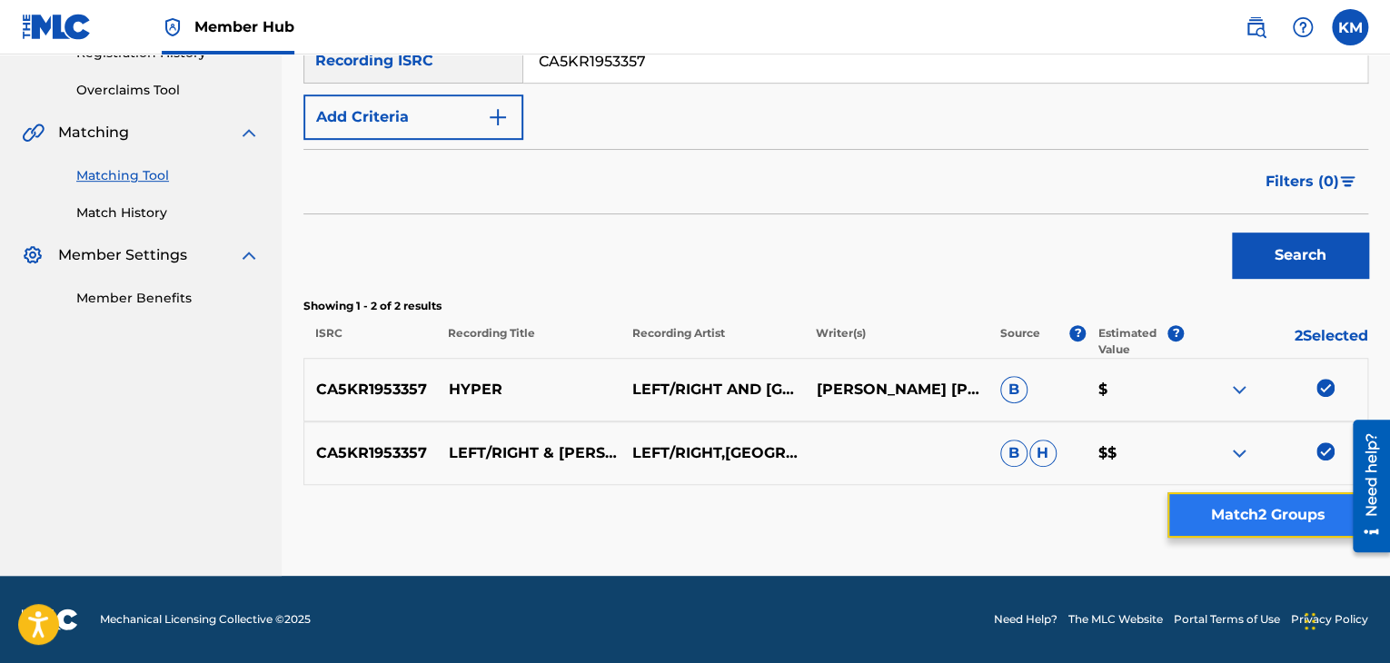
click at [1295, 506] on button "Match 2 Groups" at bounding box center [1267, 514] width 201 height 45
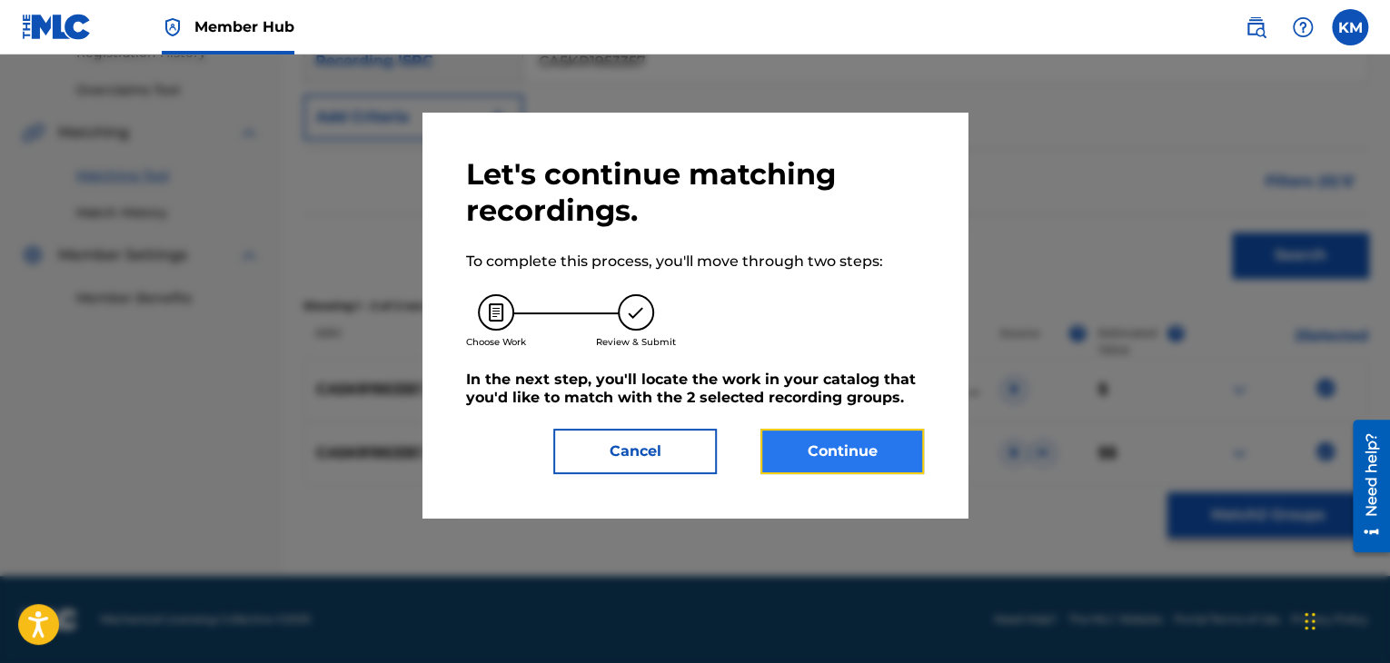
click at [905, 444] on button "Continue" at bounding box center [841, 451] width 163 height 45
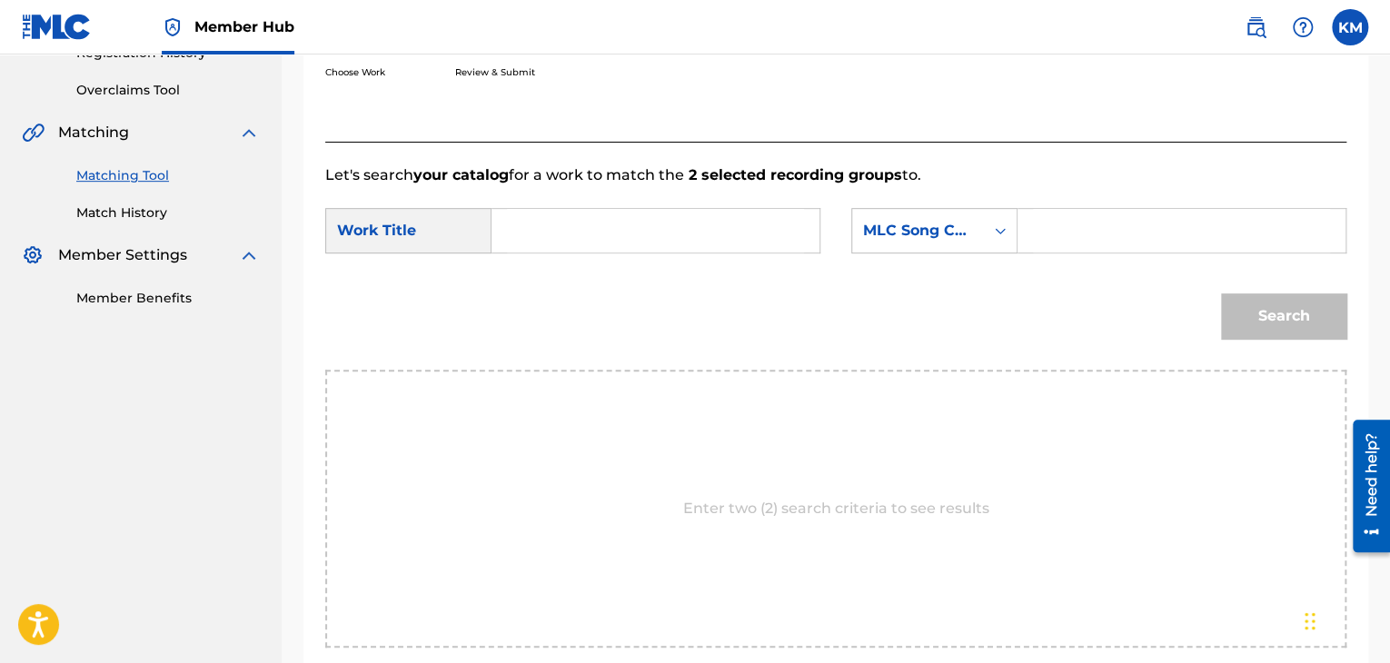
click at [562, 221] on input "Search Form" at bounding box center [655, 231] width 297 height 44
paste input "Hyper"
type input "Hyper"
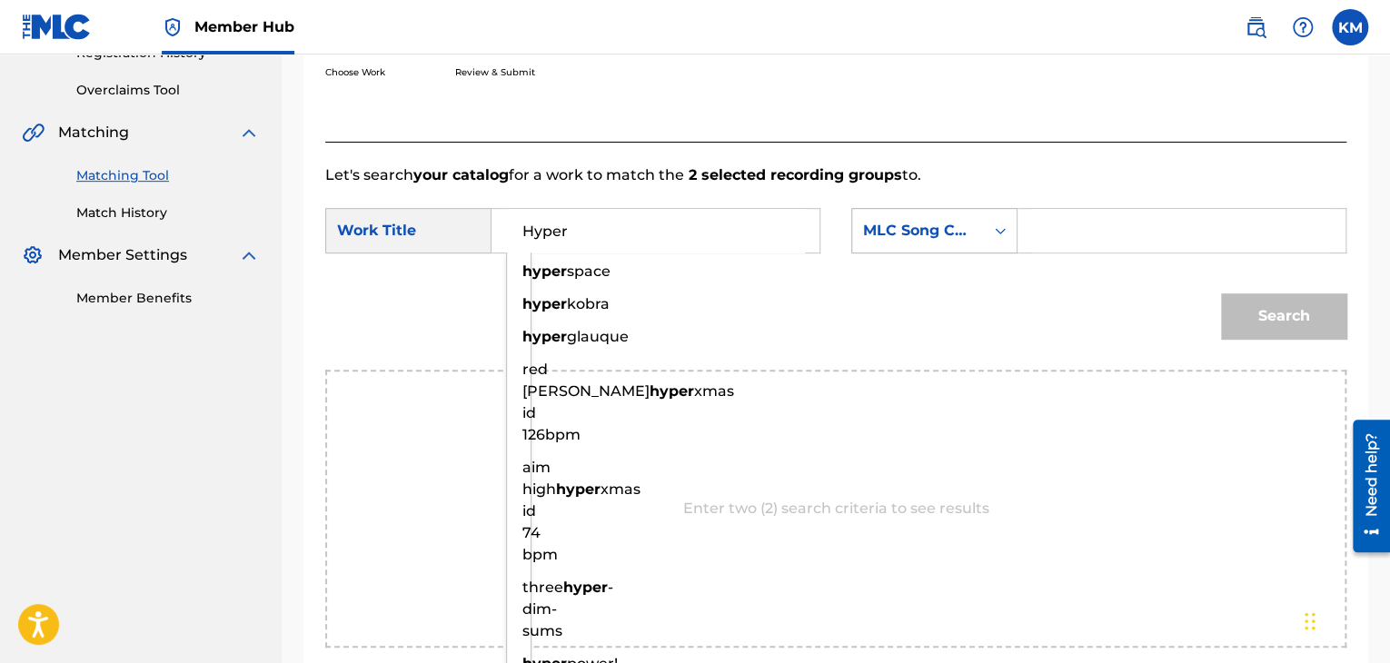
click at [989, 233] on div "Search Form" at bounding box center [1000, 230] width 33 height 33
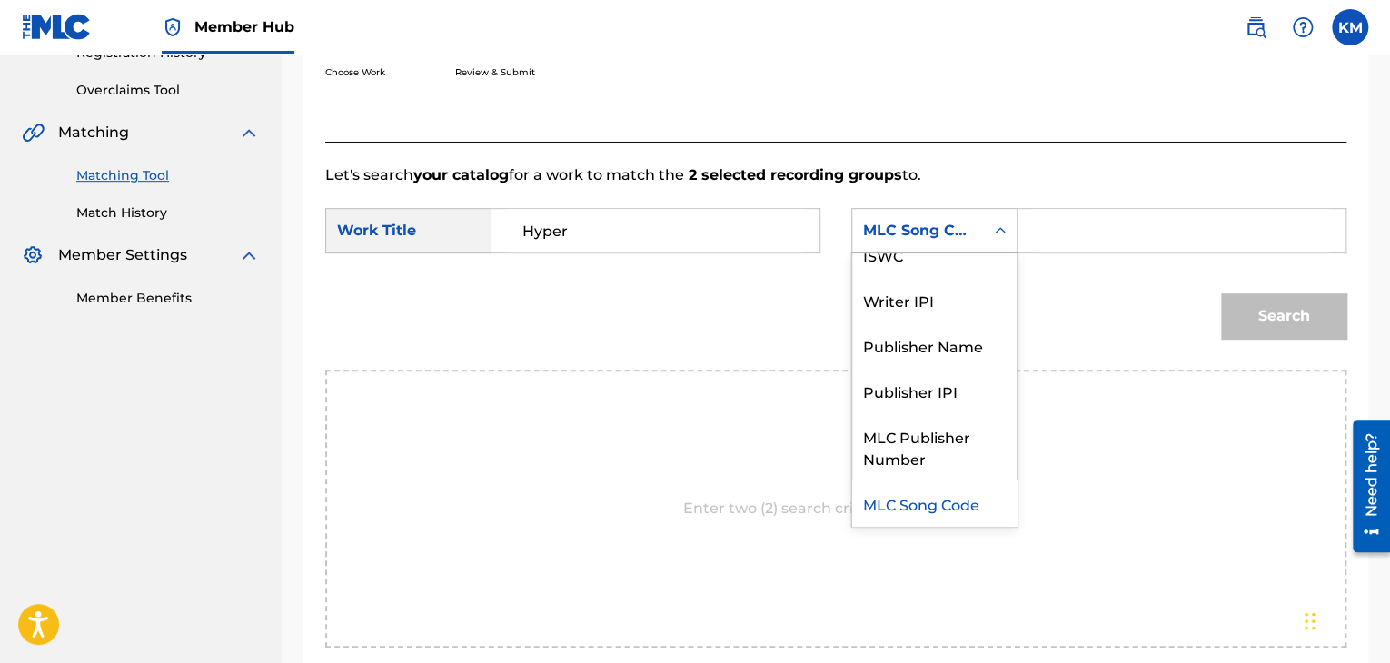
scroll to position [0, 0]
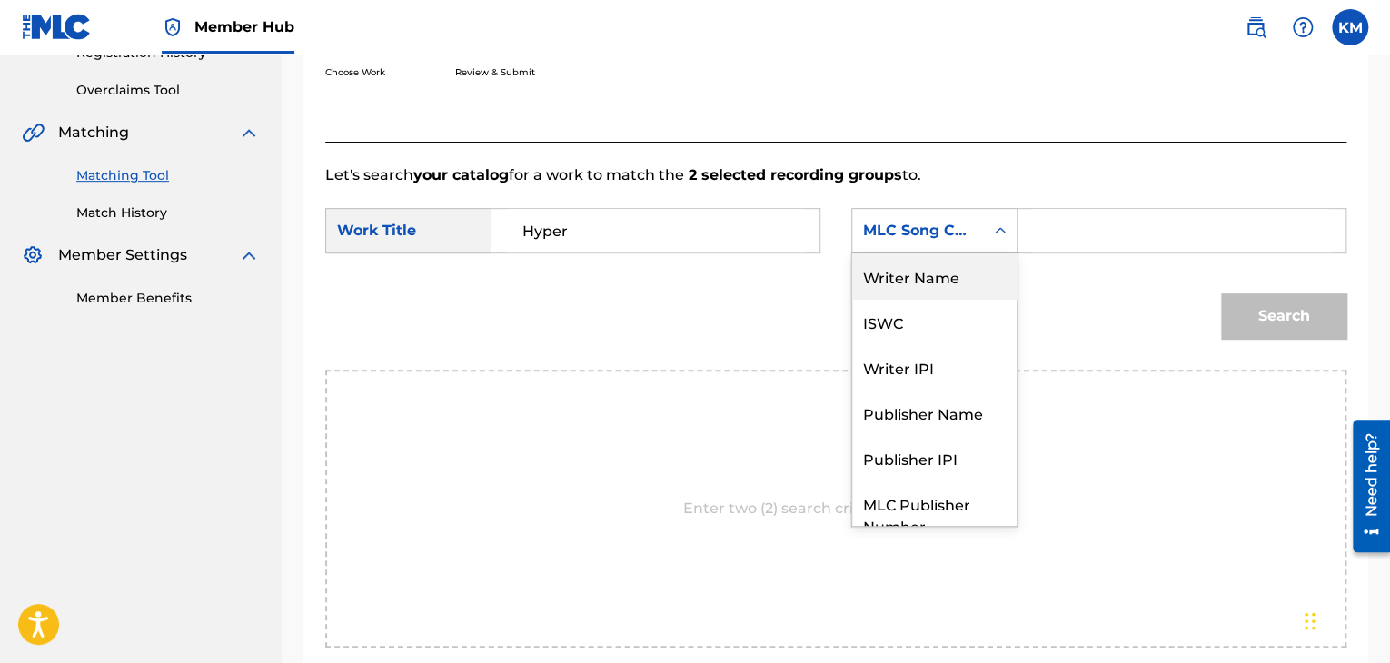
click at [979, 275] on div "Writer Name" at bounding box center [934, 275] width 164 height 45
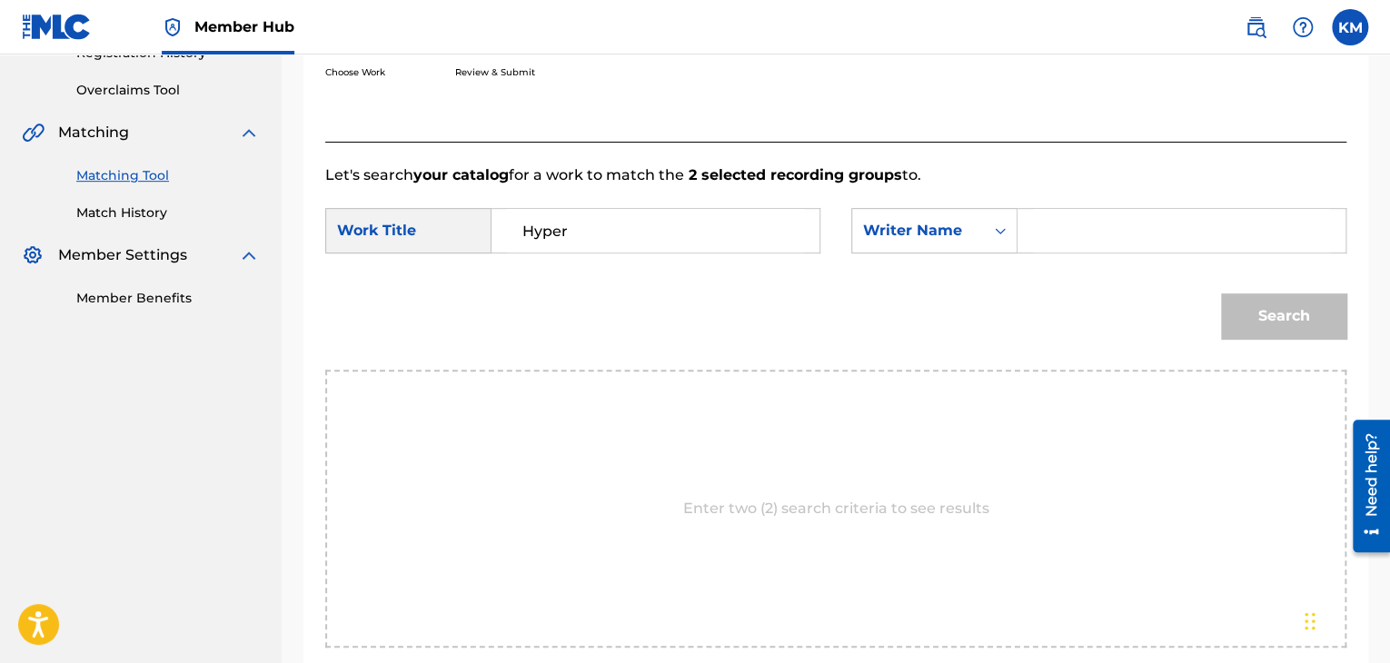
click at [1081, 235] on input "Search Form" at bounding box center [1181, 231] width 297 height 44
paste input "[PERSON_NAME]"
type input "[PERSON_NAME]"
click at [1300, 313] on button "Search" at bounding box center [1283, 315] width 125 height 45
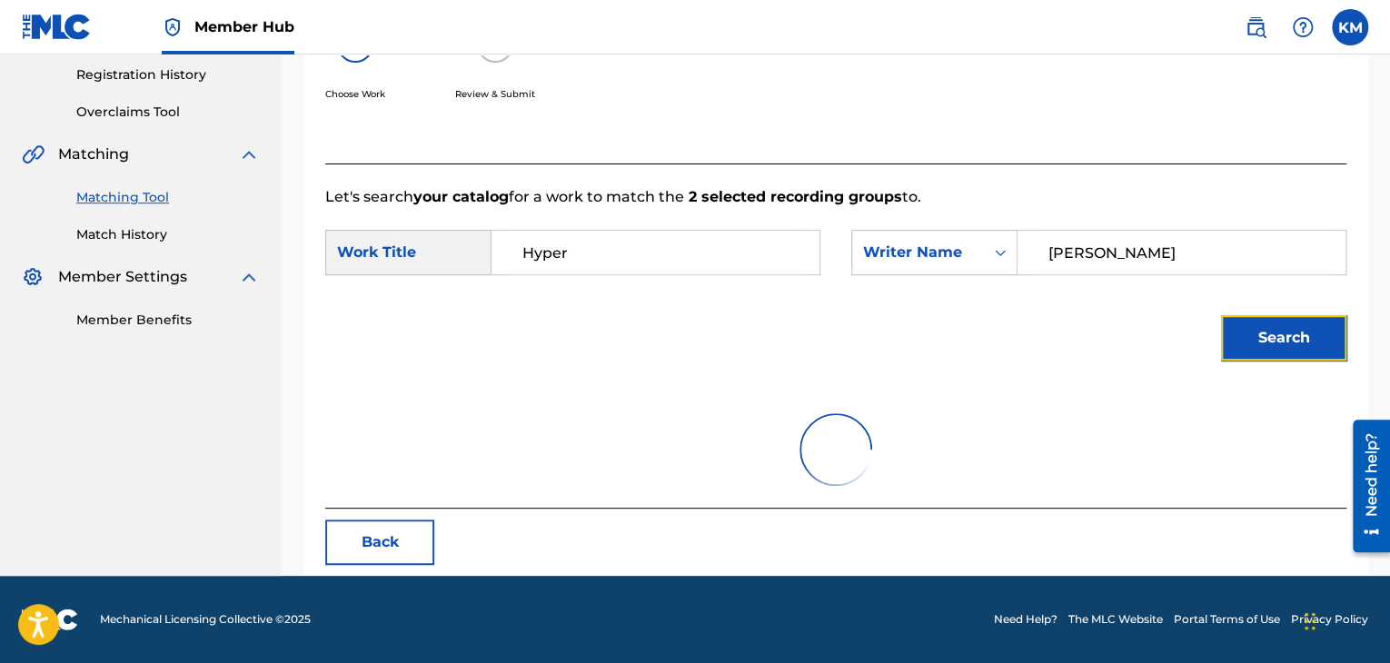
scroll to position [263, 0]
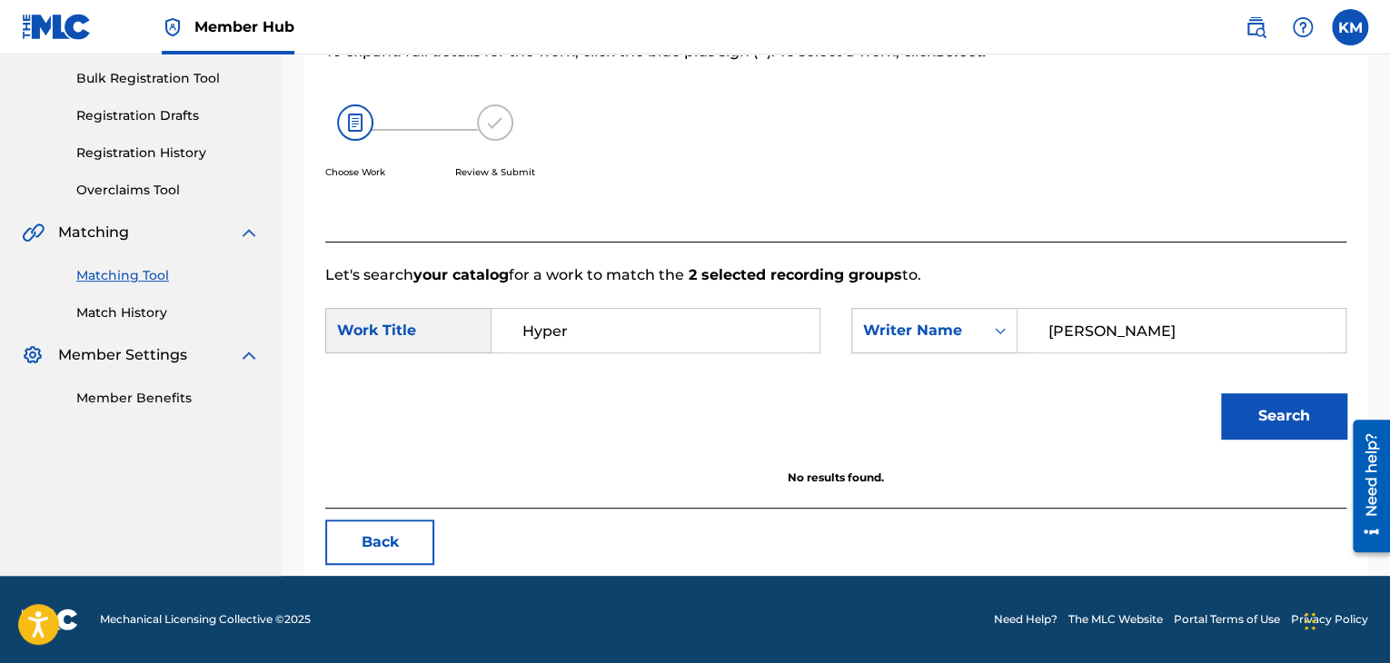
drag, startPoint x: 1150, startPoint y: 343, endPoint x: 910, endPoint y: 361, distance: 240.4
click at [912, 361] on div "SearchWithCriteria3c81f261-9e61-42f2-9a38-7b5ffacc59fb Work Title Hyper SearchW…" at bounding box center [835, 336] width 1021 height 56
paste input "[PERSON_NAME]"
type input "[PERSON_NAME]"
click at [1259, 411] on button "Search" at bounding box center [1283, 415] width 125 height 45
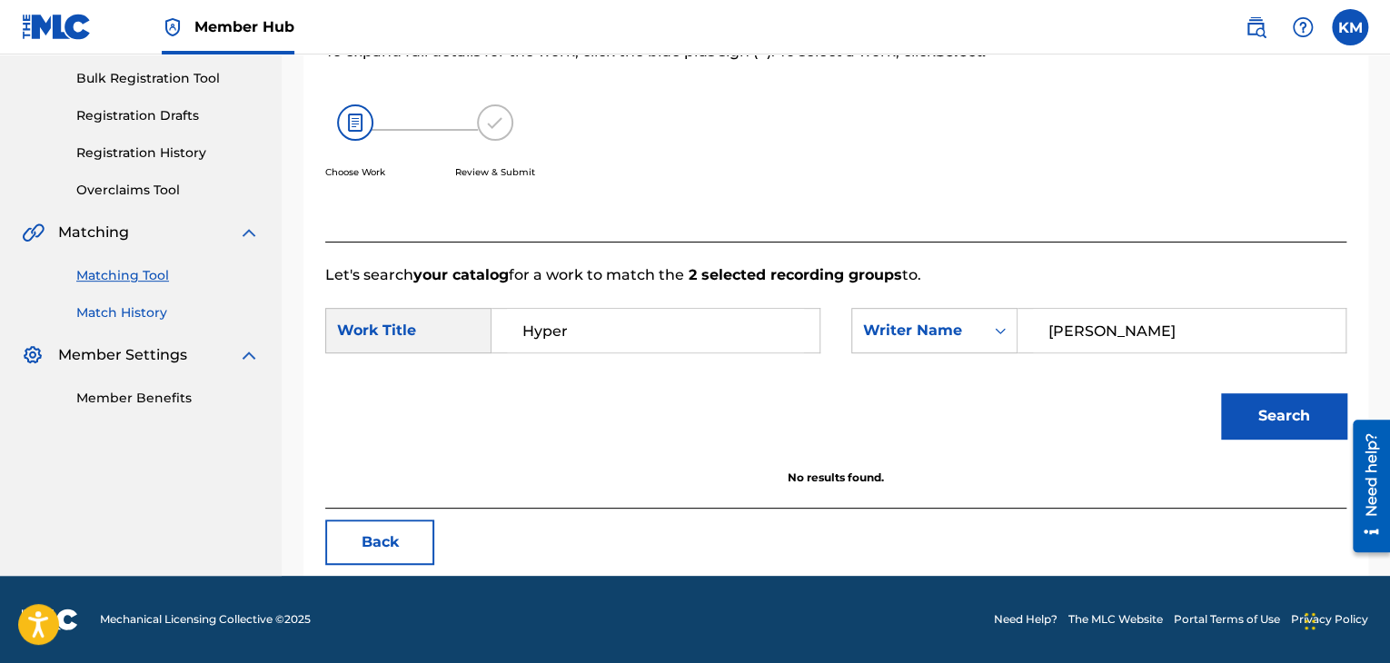
click at [98, 307] on link "Match History" at bounding box center [167, 312] width 183 height 19
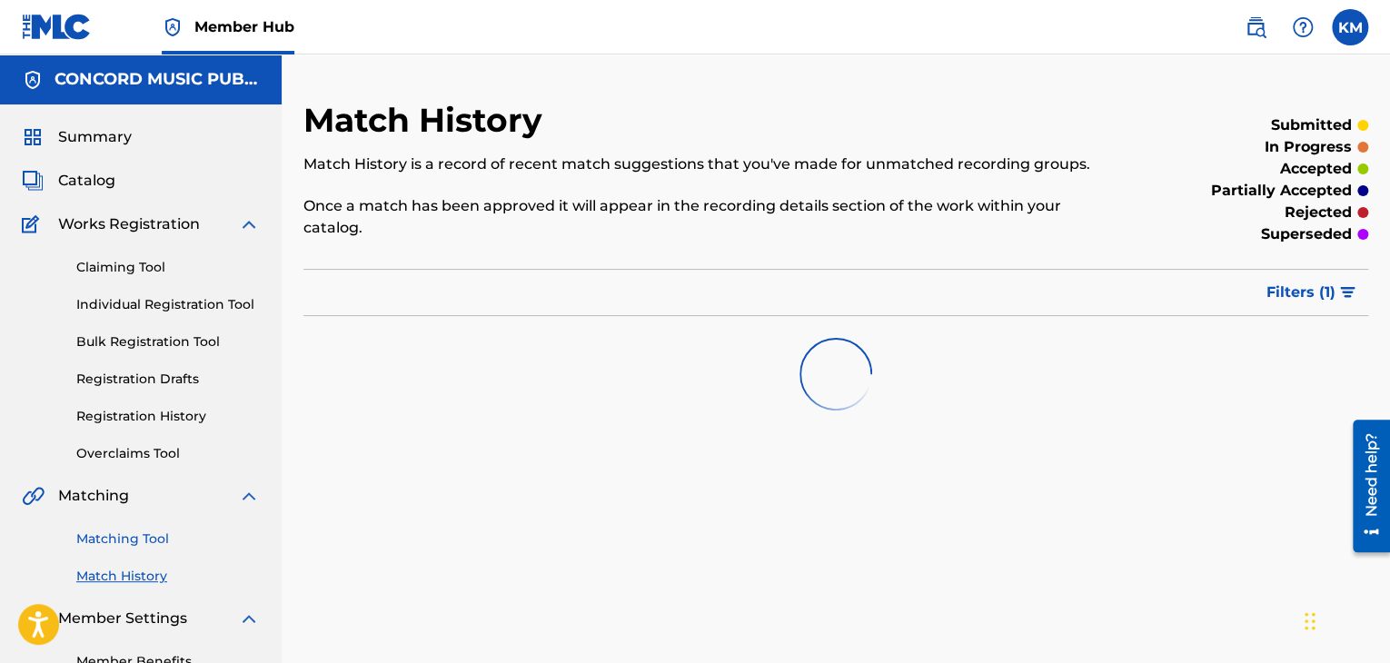
click at [127, 541] on link "Matching Tool" at bounding box center [167, 539] width 183 height 19
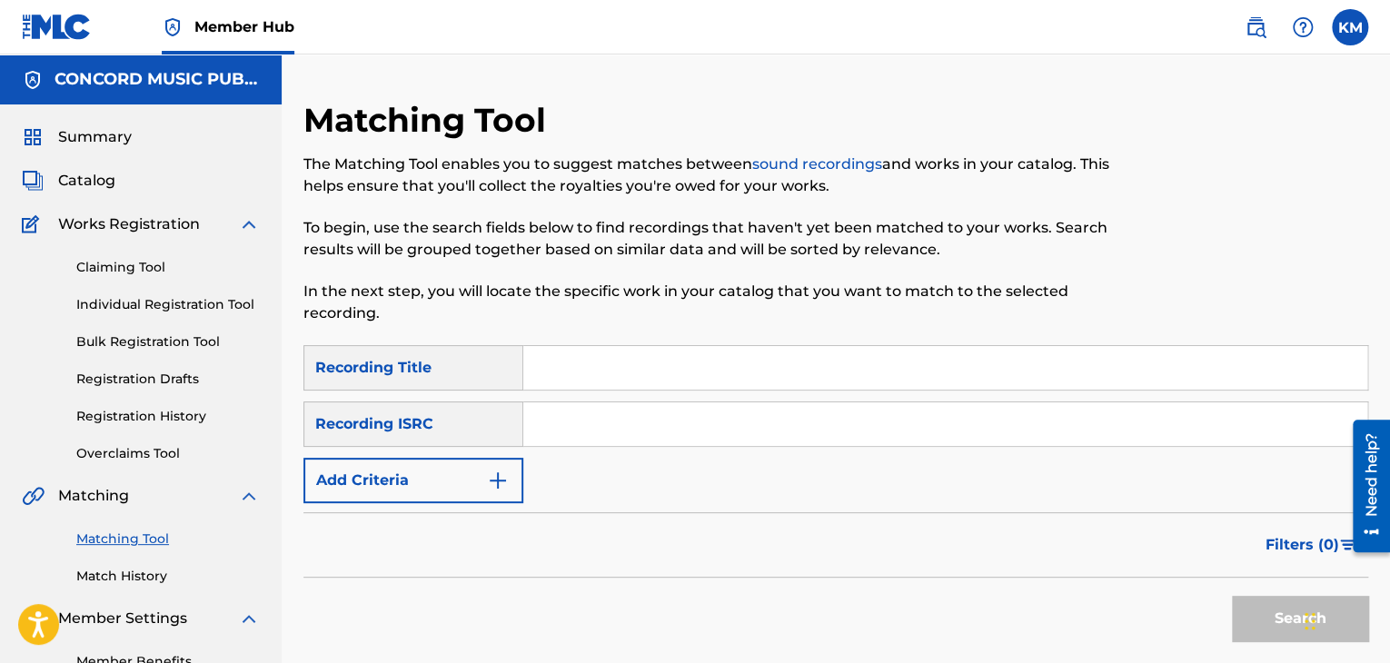
click at [641, 413] on input "Search Form" at bounding box center [945, 424] width 844 height 44
paste input "USAT20003998"
type input "USAT20003998"
click at [1267, 623] on button "Search" at bounding box center [1300, 618] width 136 height 45
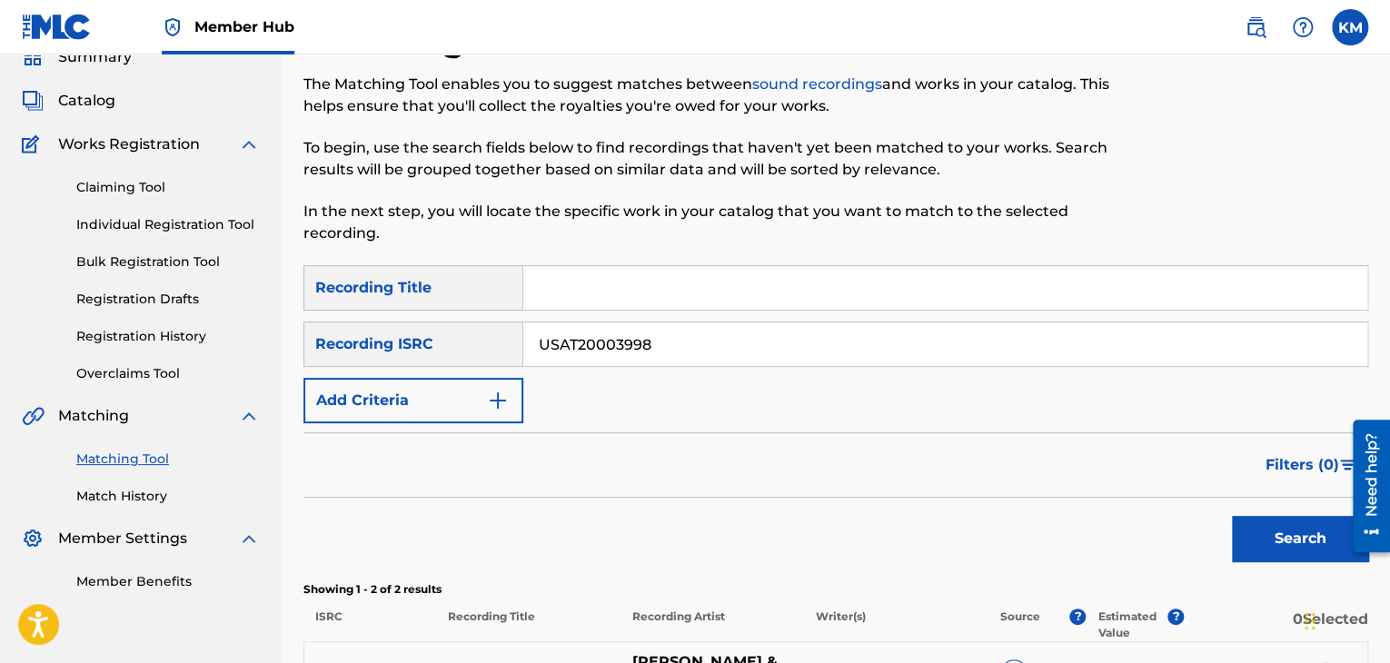
scroll to position [363, 0]
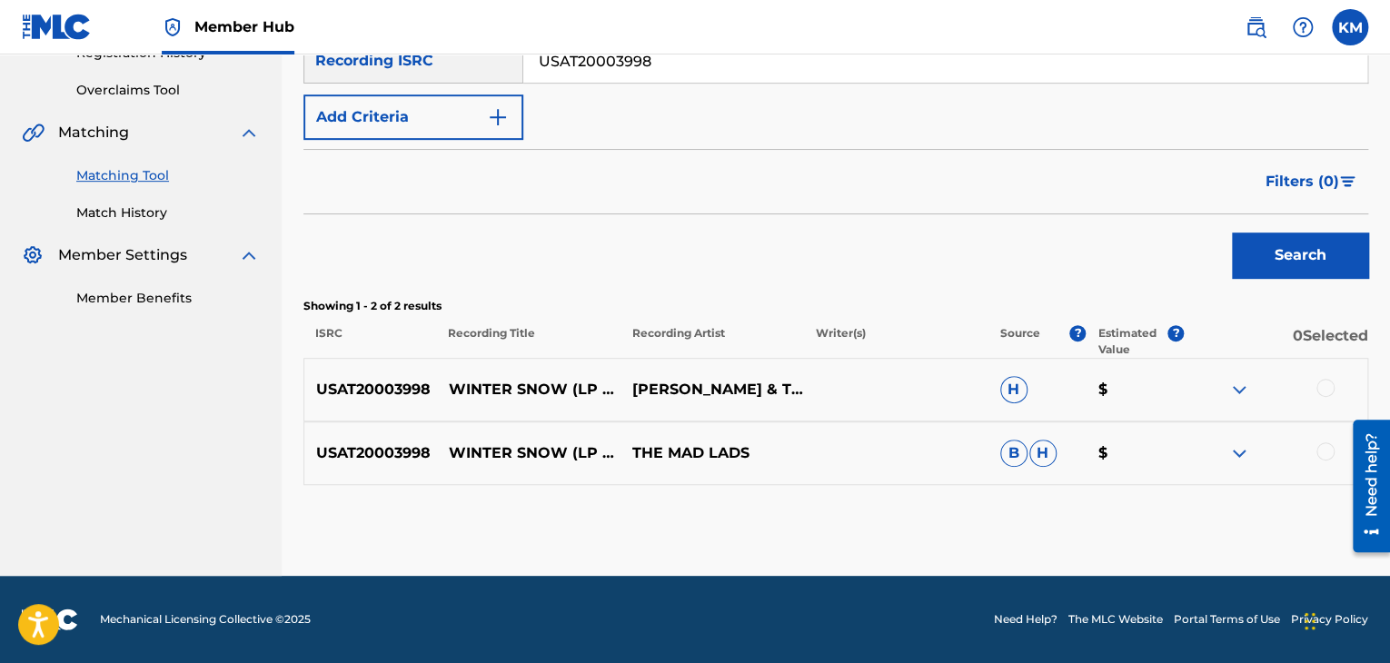
click at [1320, 456] on div at bounding box center [1325, 451] width 18 height 18
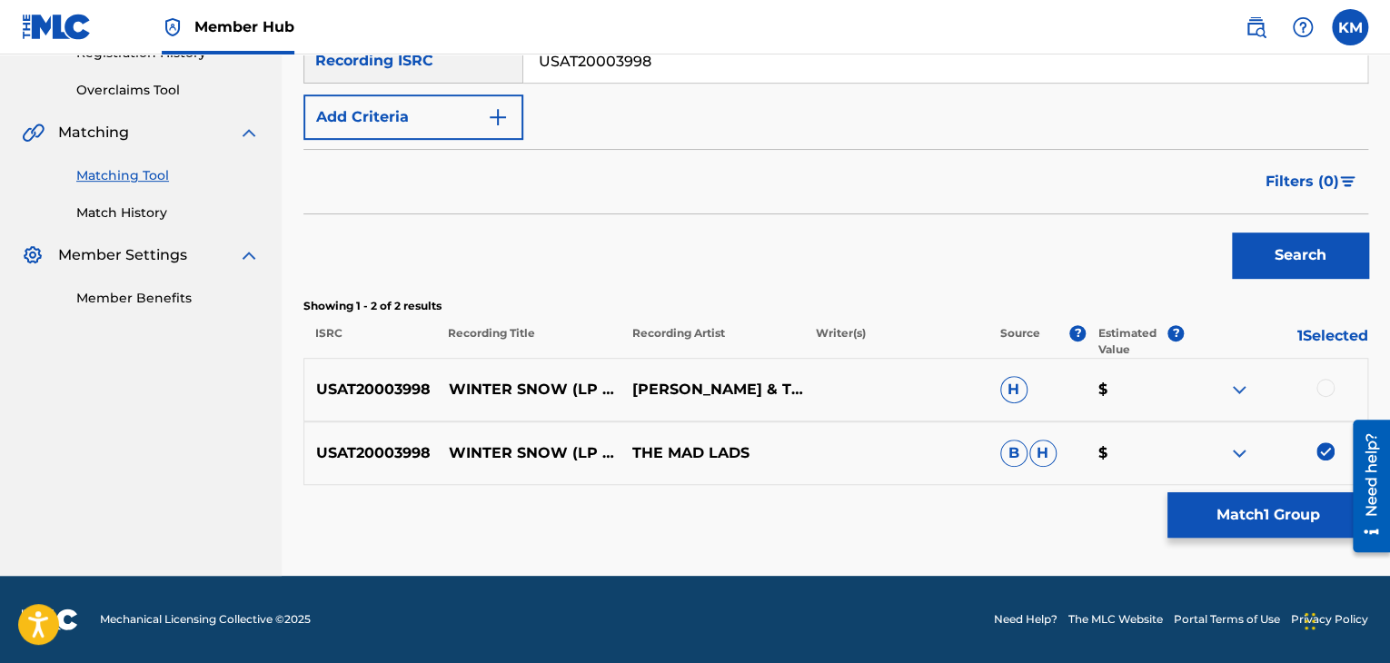
click at [1323, 390] on div at bounding box center [1325, 388] width 18 height 18
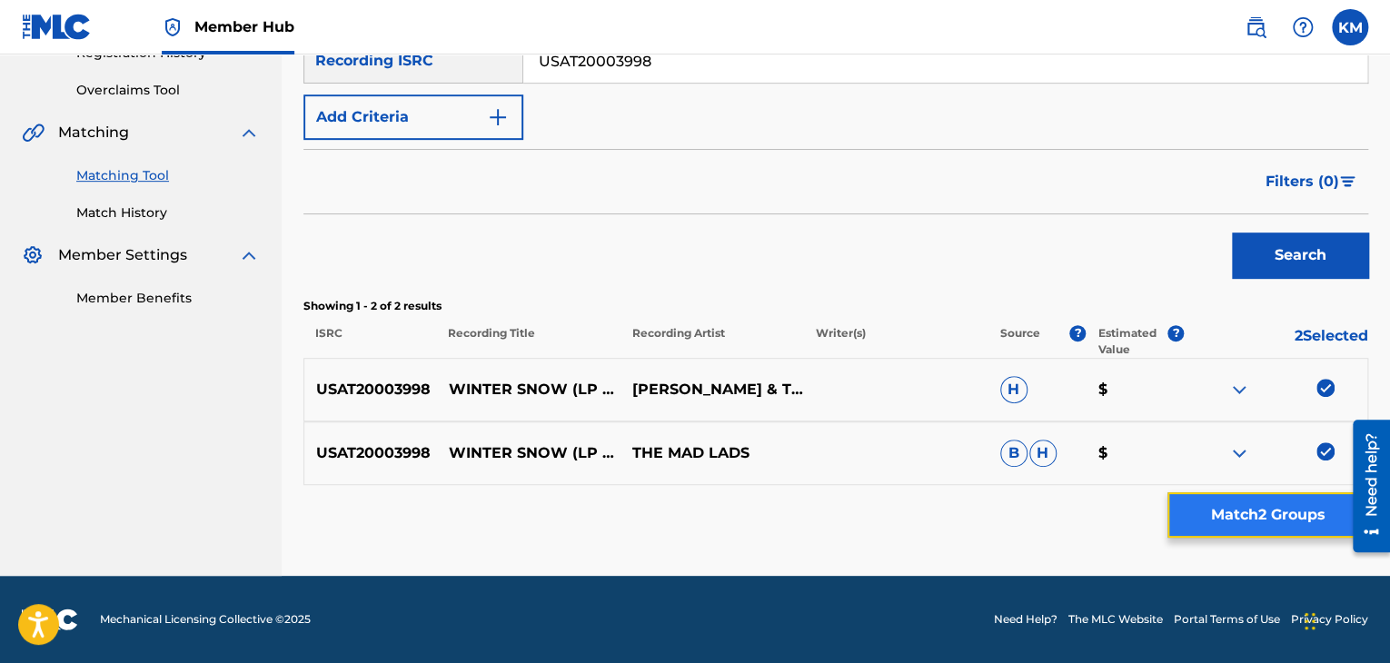
click at [1250, 520] on button "Match 2 Groups" at bounding box center [1267, 514] width 201 height 45
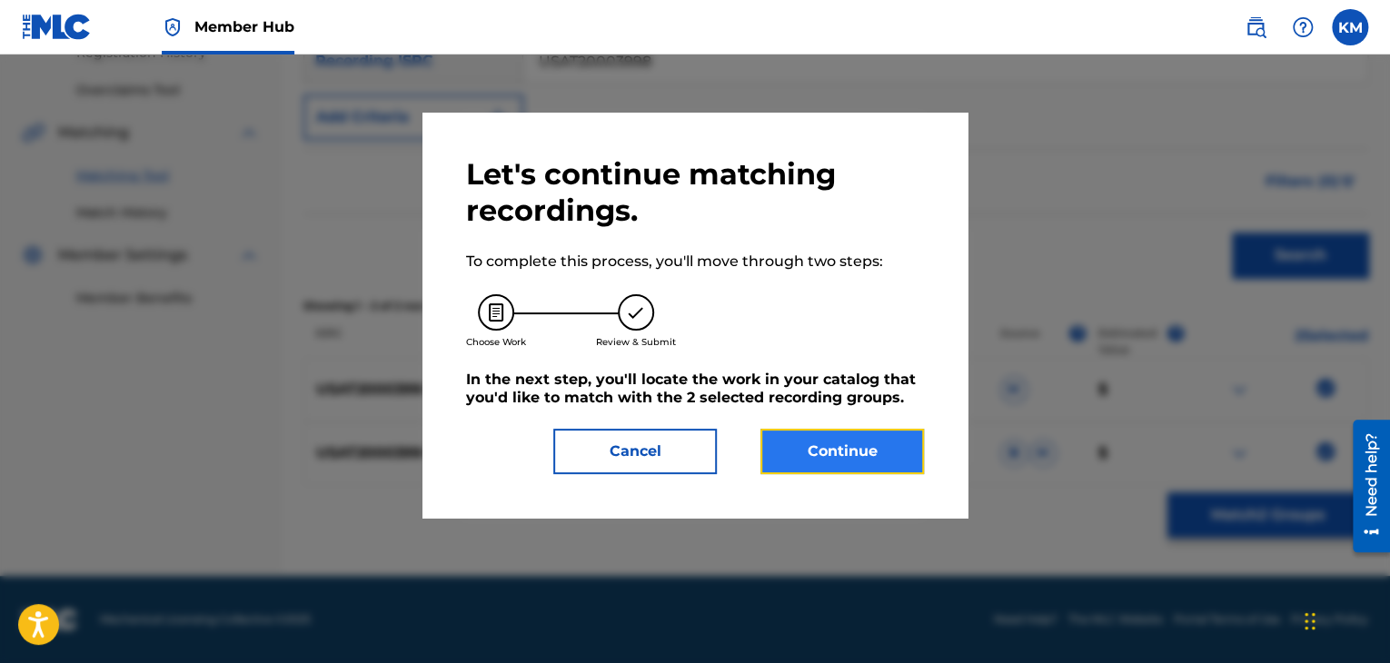
click at [868, 448] on button "Continue" at bounding box center [841, 451] width 163 height 45
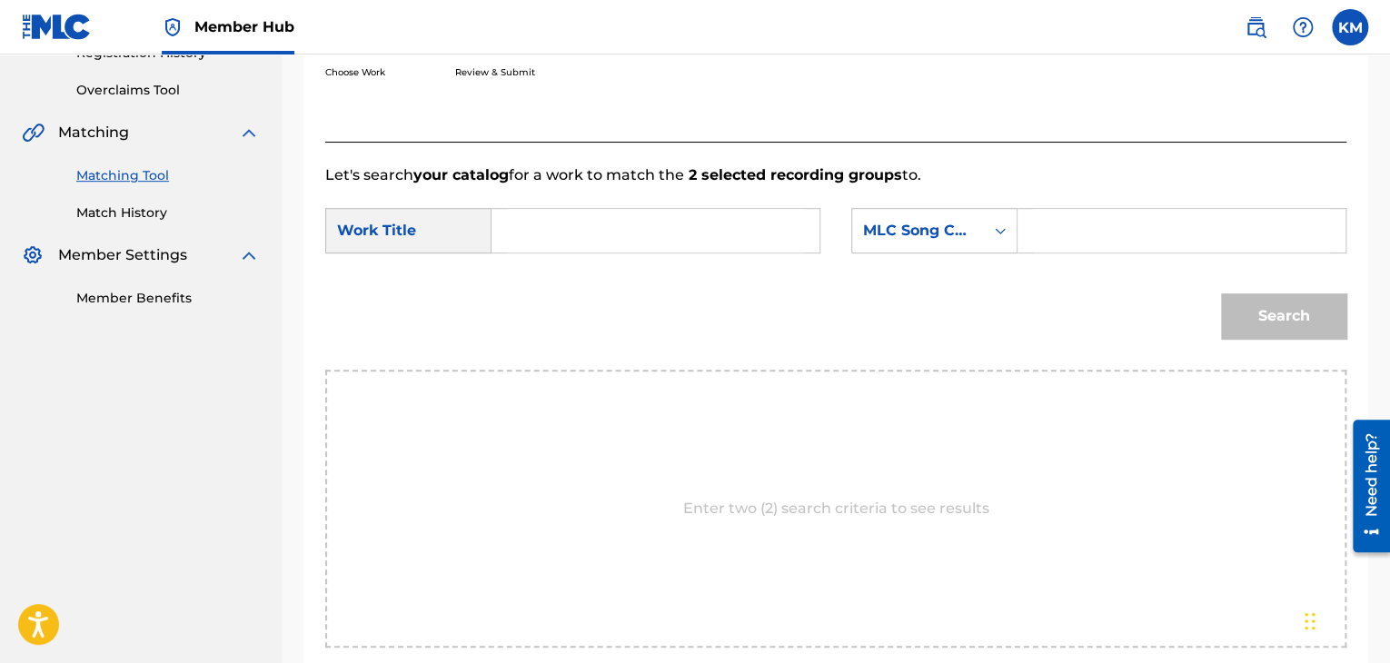
click at [571, 227] on input "Search Form" at bounding box center [655, 231] width 297 height 44
paste input "Winter Snow"
type input "Winter Snow"
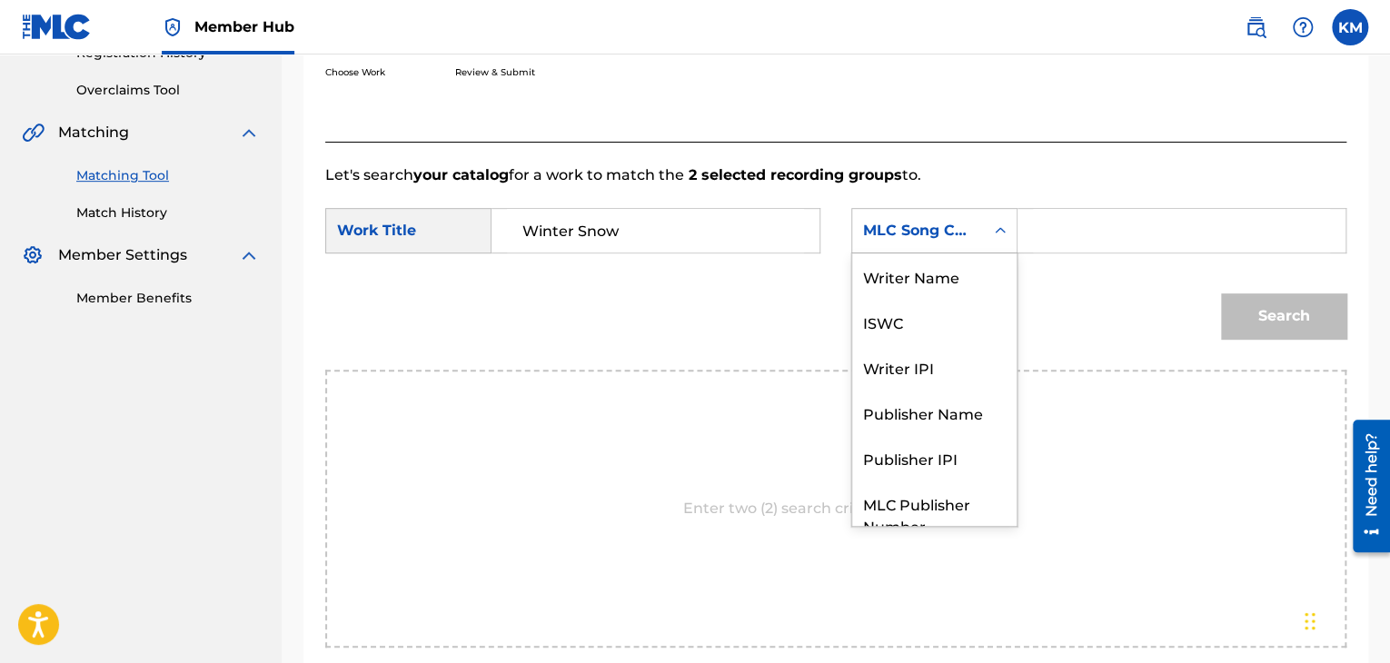
click at [996, 233] on icon "Search Form" at bounding box center [1000, 231] width 18 height 18
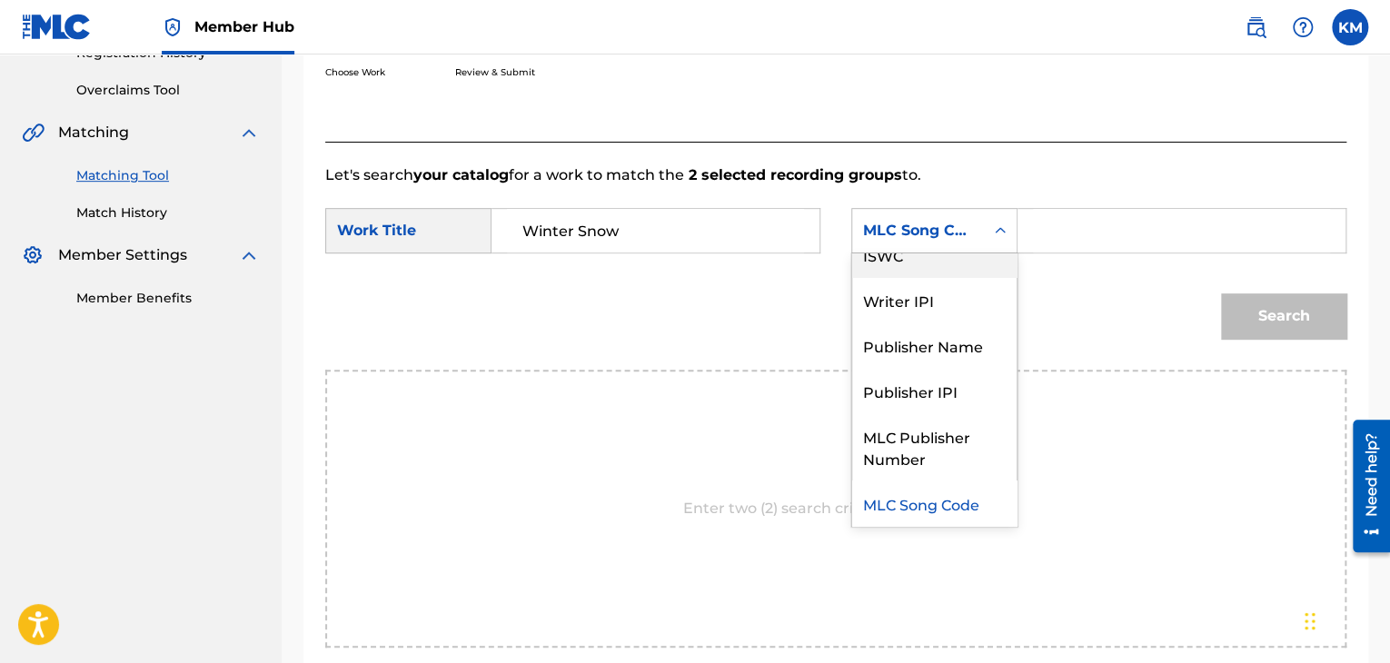
scroll to position [0, 0]
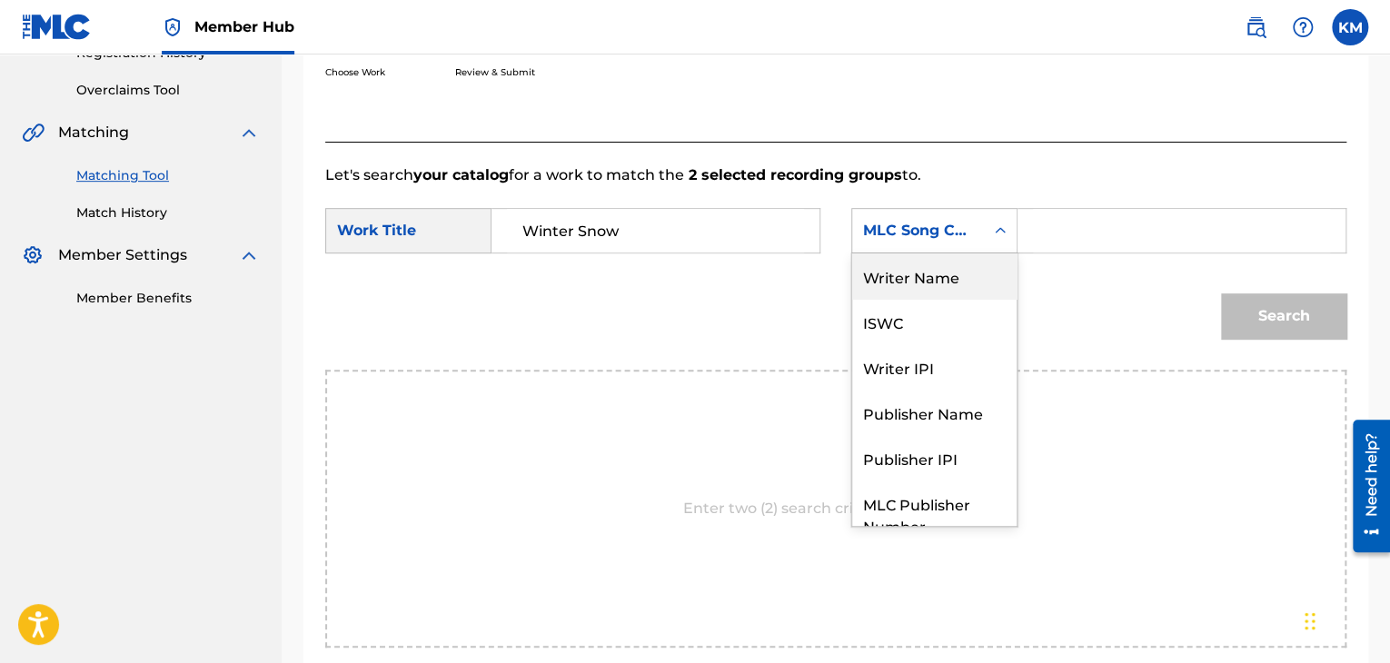
click at [957, 295] on div "Writer Name" at bounding box center [934, 275] width 164 height 45
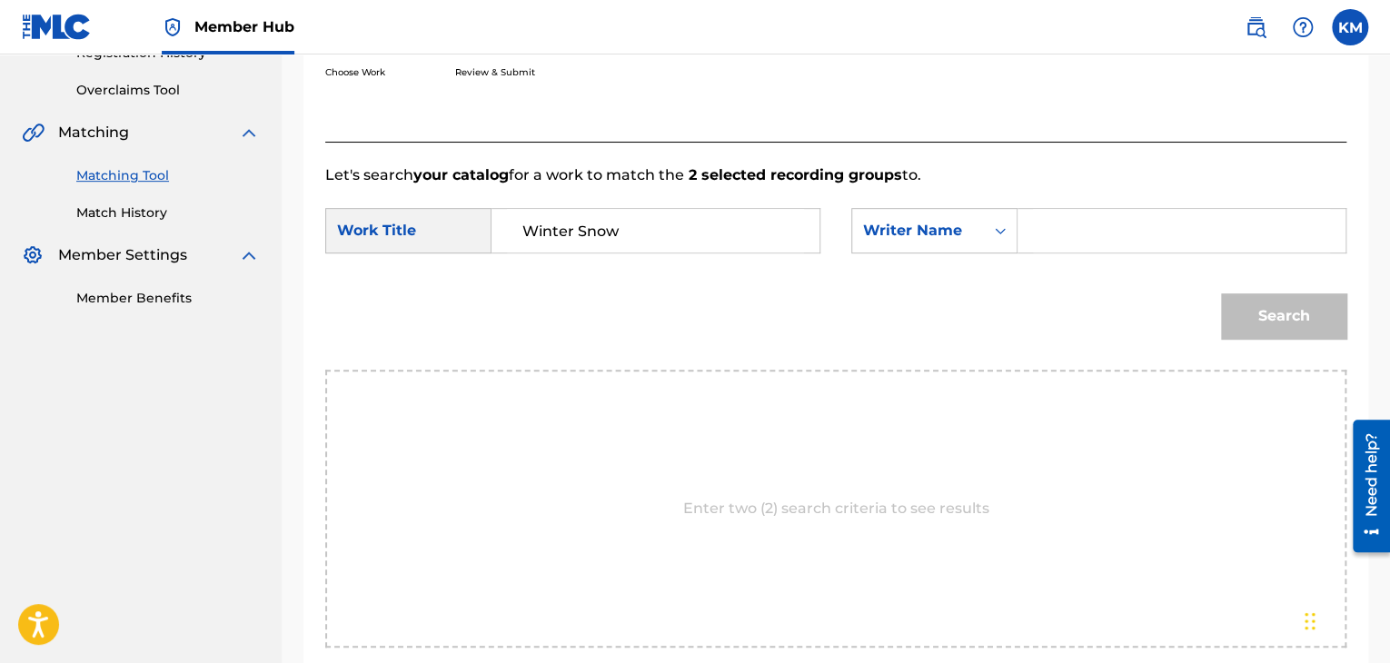
click at [1044, 231] on input "Search Form" at bounding box center [1181, 231] width 297 height 44
paste input "[PERSON_NAME]"
type input "[PERSON_NAME]"
click at [1264, 312] on button "Search" at bounding box center [1283, 315] width 125 height 45
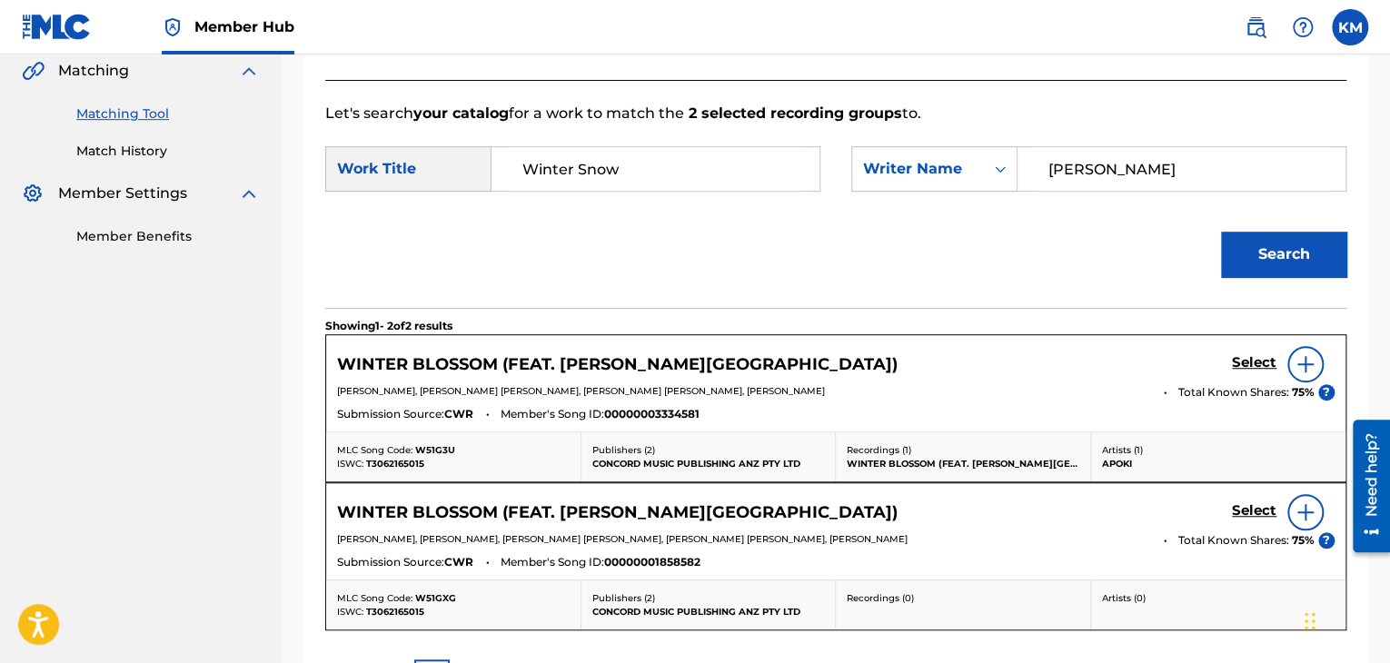
scroll to position [272, 0]
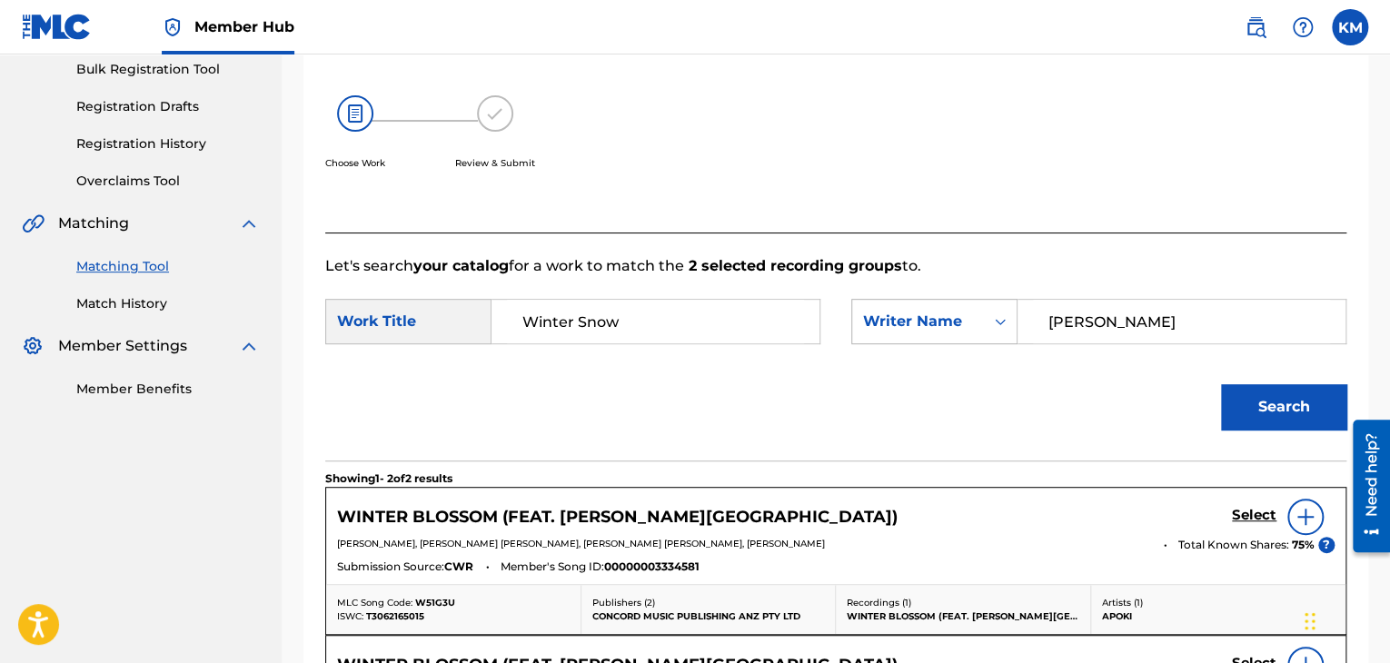
click at [993, 319] on icon "Search Form" at bounding box center [1000, 321] width 18 height 18
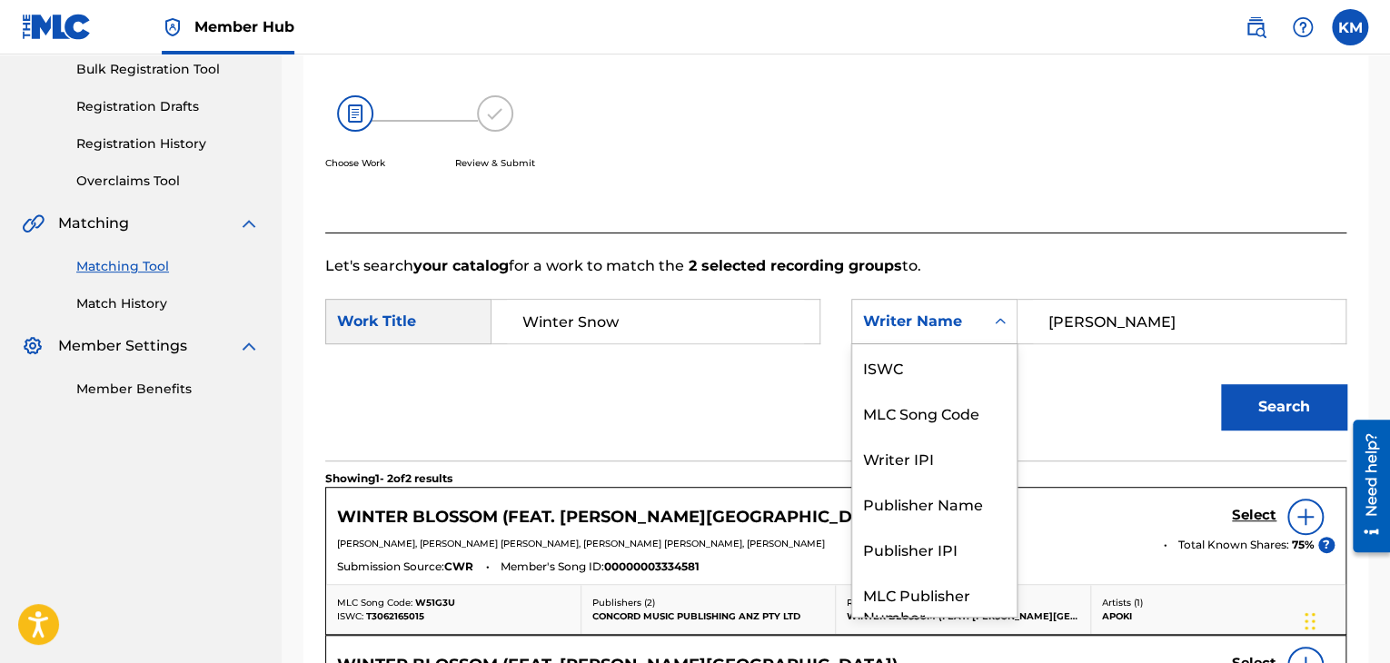
scroll to position [67, 0]
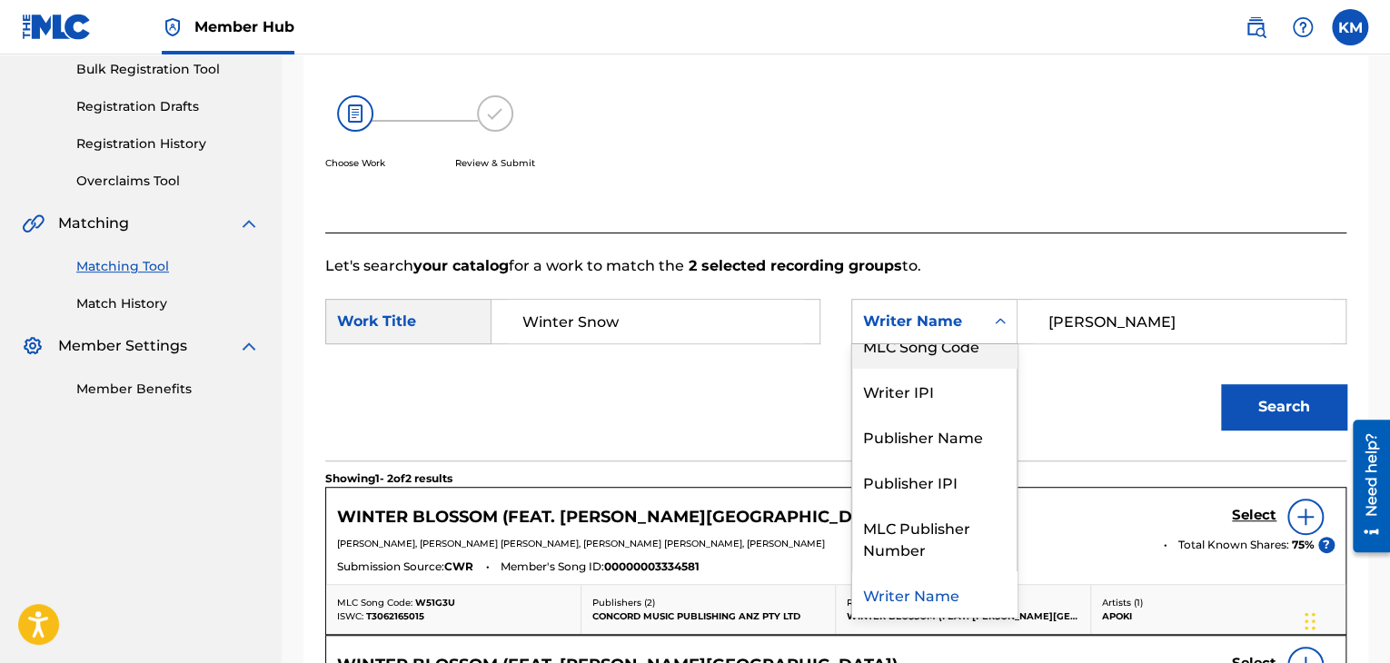
click at [967, 352] on div "MLC Song Code" at bounding box center [934, 344] width 164 height 45
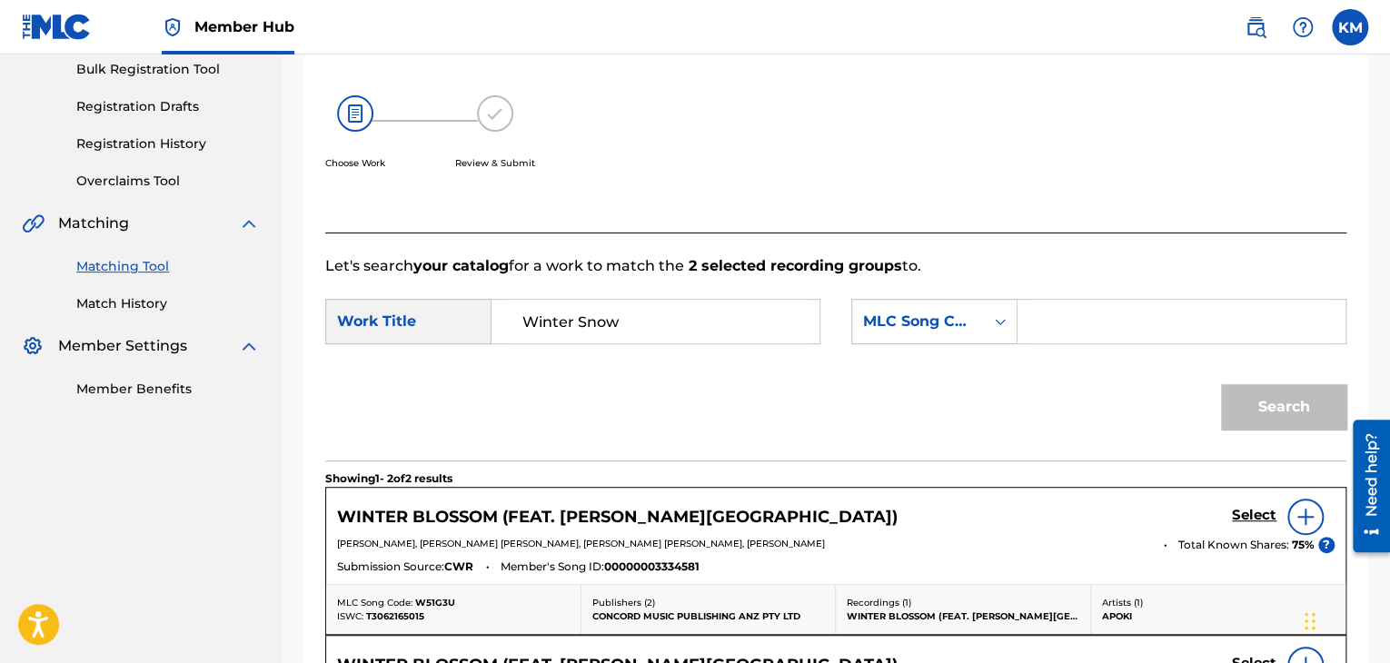
click at [1080, 310] on input "Search Form" at bounding box center [1181, 322] width 297 height 44
paste input "X9879J"
type input "X9879J"
click at [1256, 405] on button "Search" at bounding box center [1283, 406] width 125 height 45
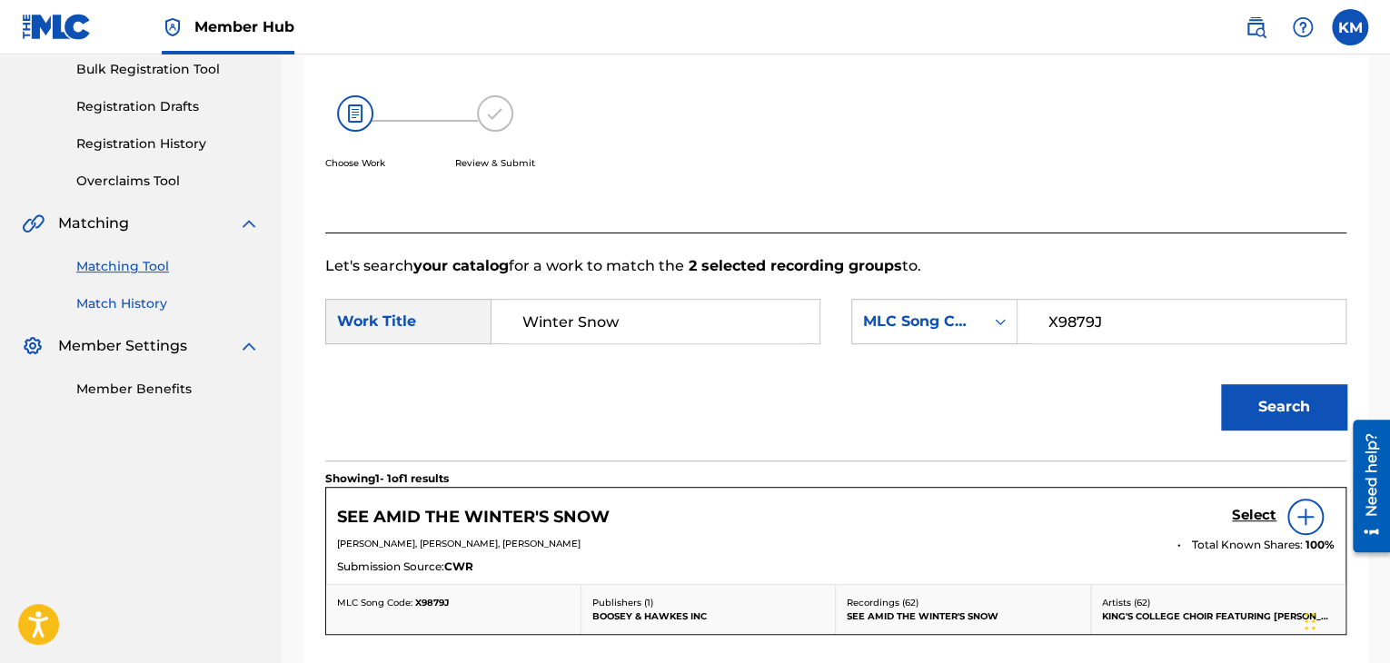
click at [124, 301] on link "Match History" at bounding box center [167, 303] width 183 height 19
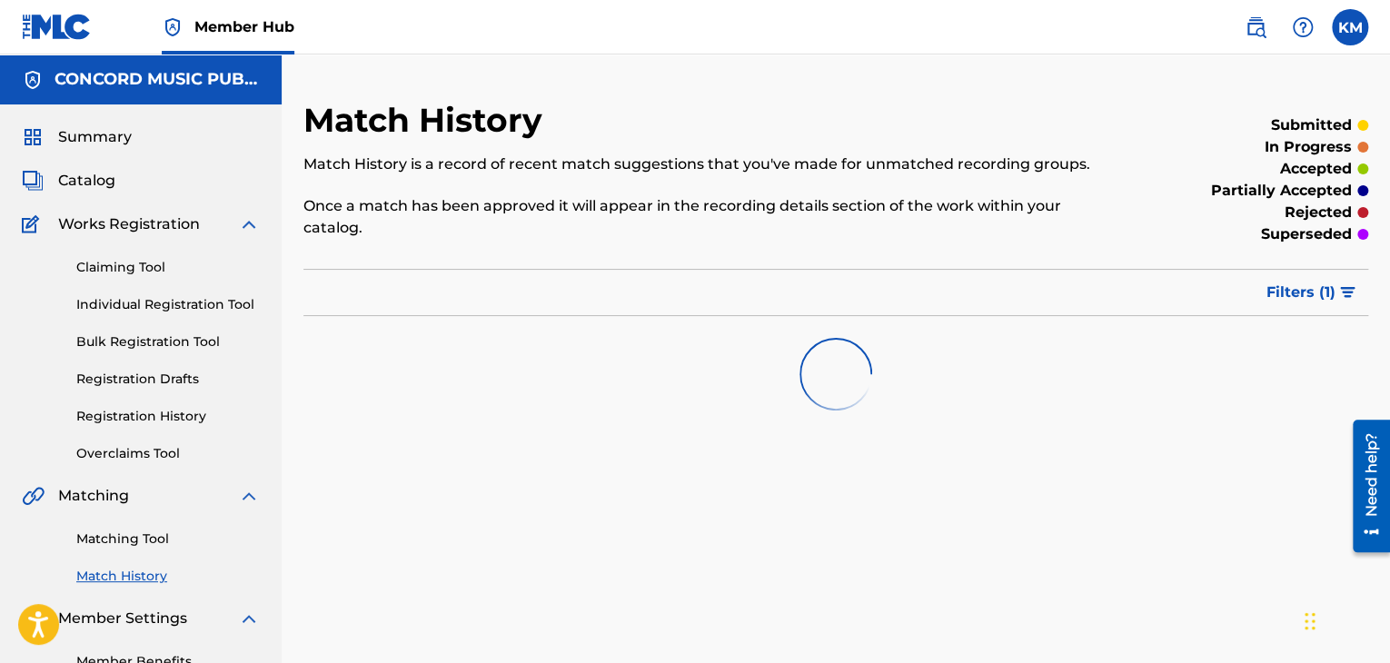
click at [136, 550] on div "Matching Tool Match History" at bounding box center [141, 546] width 238 height 79
click at [162, 539] on link "Matching Tool" at bounding box center [167, 539] width 183 height 19
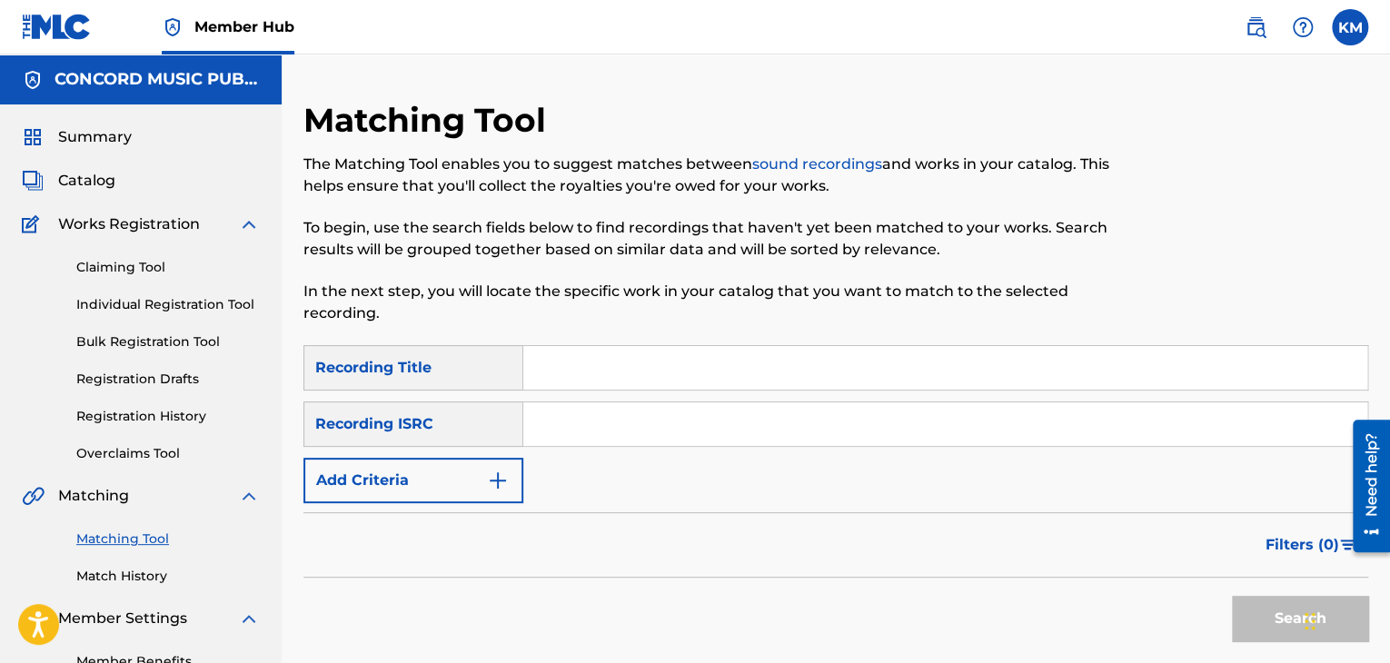
click at [590, 429] on input "Search Form" at bounding box center [945, 424] width 844 height 44
paste input "USSM12203387"
type input "USSM12203387"
click at [1253, 610] on button "Search" at bounding box center [1300, 618] width 136 height 45
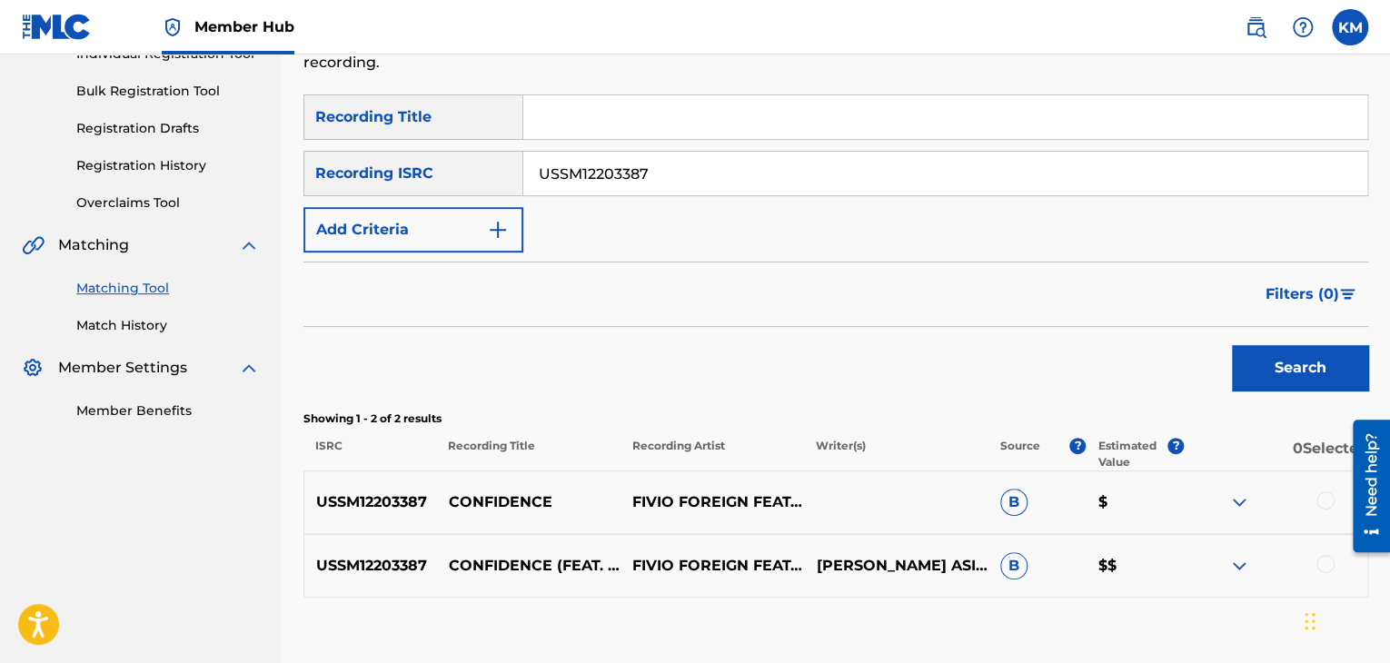
scroll to position [363, 0]
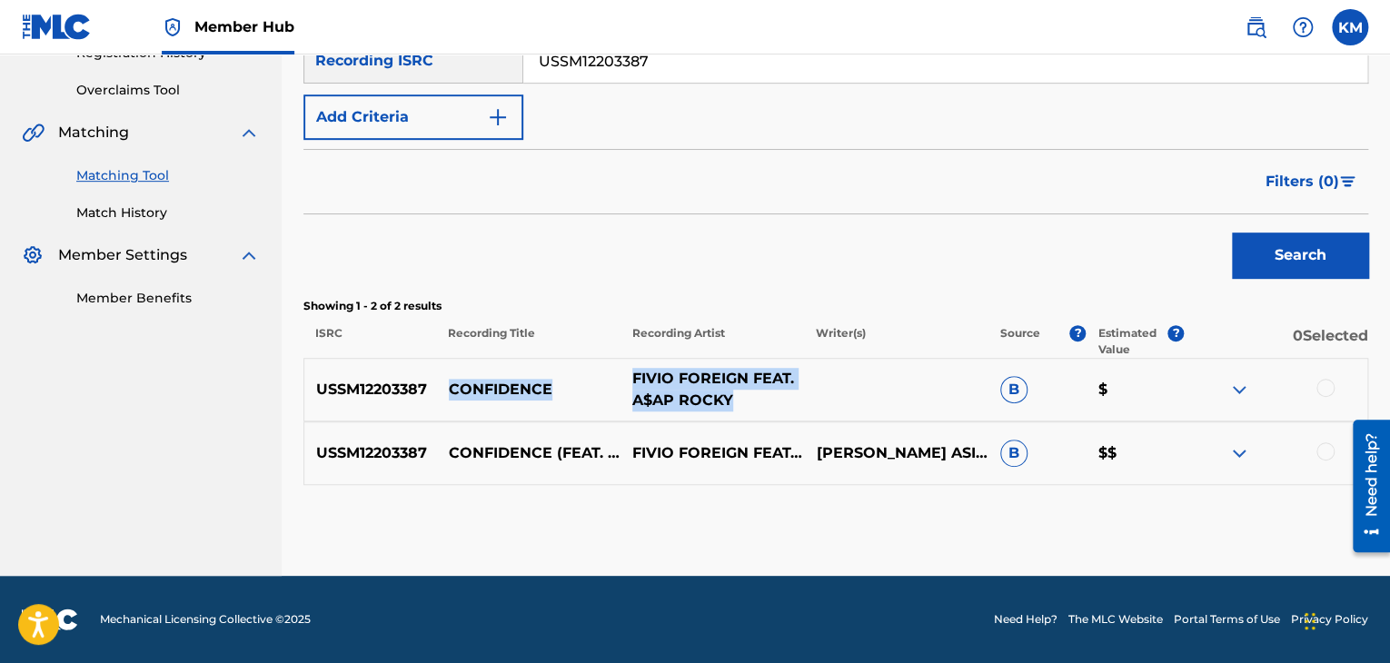
drag, startPoint x: 443, startPoint y: 381, endPoint x: 730, endPoint y: 392, distance: 287.2
click at [730, 392] on div "USSM12203387 CONFIDENCE FIVIO FOREIGN FEAT. A$AP ROCKY B $" at bounding box center [835, 390] width 1065 height 64
copy div "CONFIDENCE FIVIO FOREIGN FEAT. A$AP ROCKY"
click at [1323, 454] on div at bounding box center [1325, 451] width 18 height 18
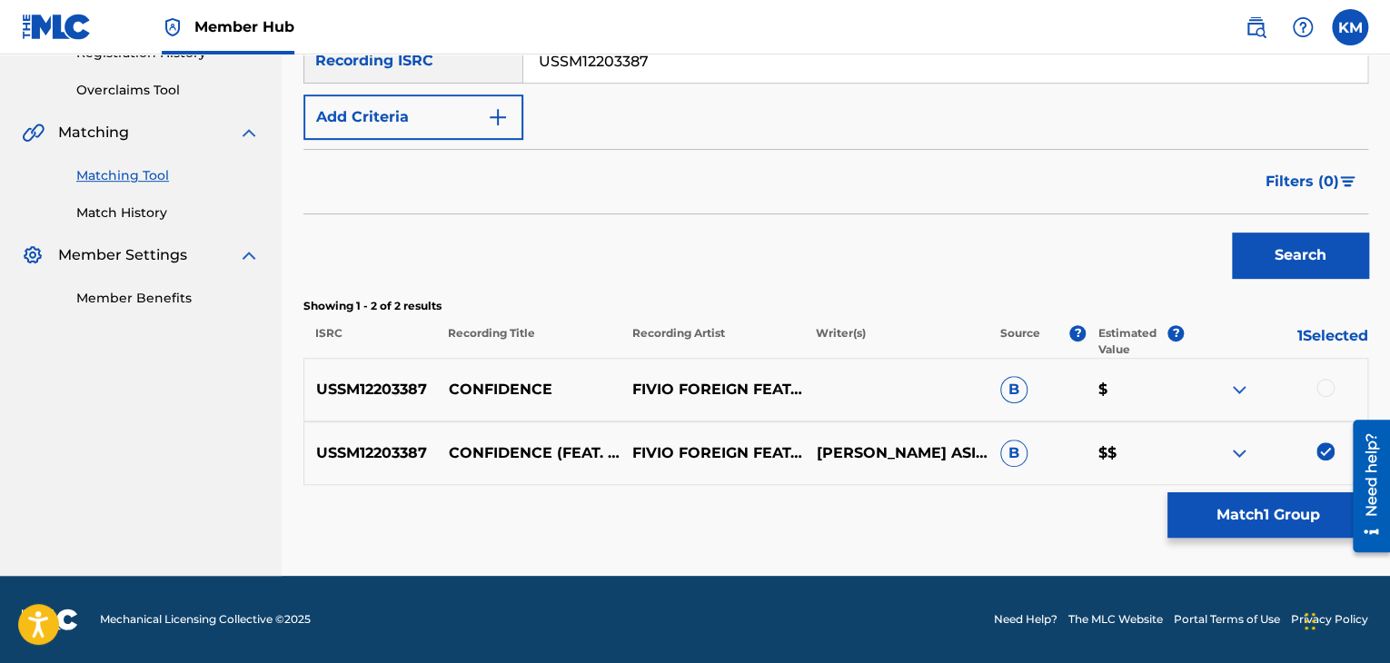
click at [1323, 389] on div at bounding box center [1325, 388] width 18 height 18
click at [474, 383] on p "CONFIDENCE" at bounding box center [528, 390] width 183 height 22
click at [474, 382] on p "CONFIDENCE" at bounding box center [528, 390] width 183 height 22
copy p "CONFIDENCE"
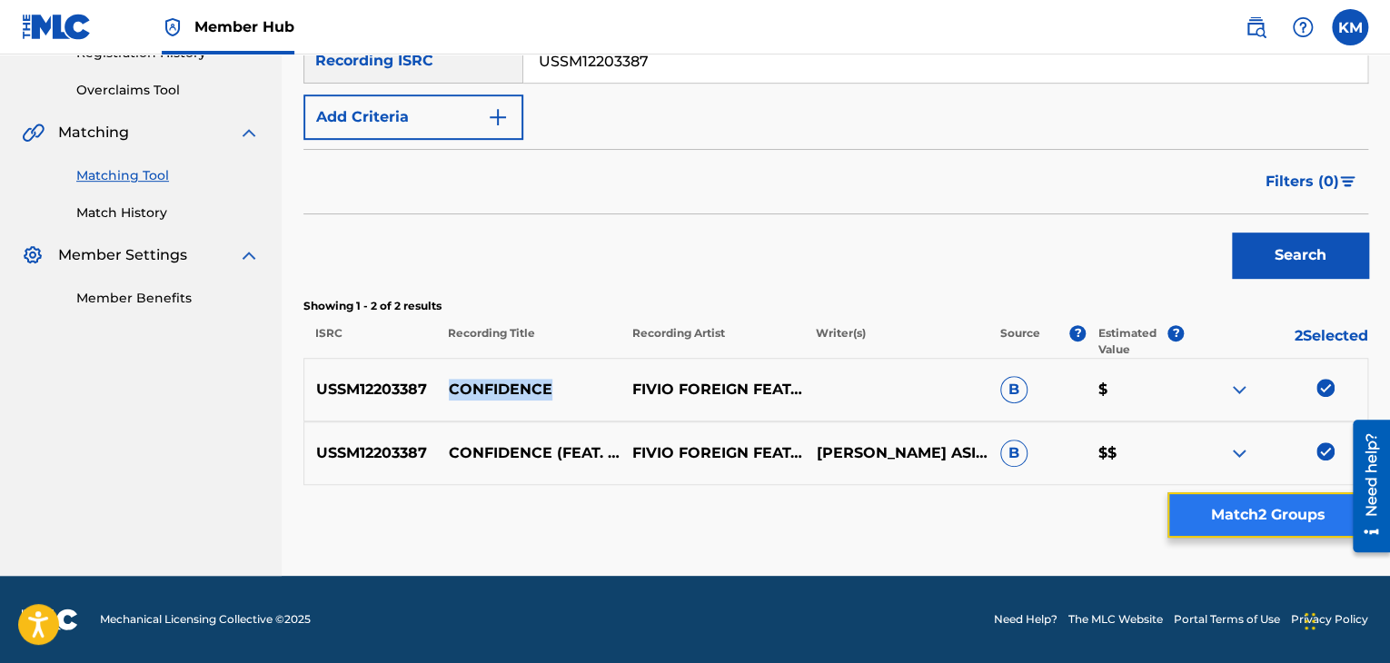
click at [1239, 520] on button "Match 2 Groups" at bounding box center [1267, 514] width 201 height 45
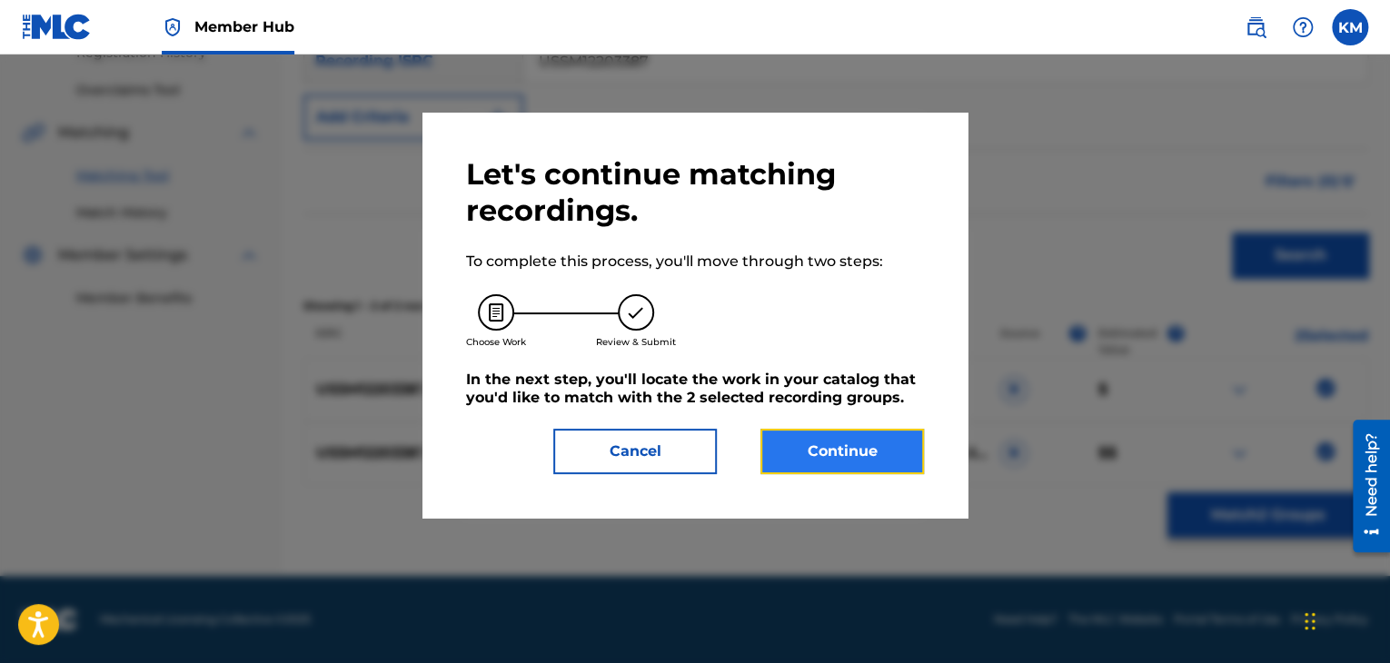
click at [829, 441] on button "Continue" at bounding box center [841, 451] width 163 height 45
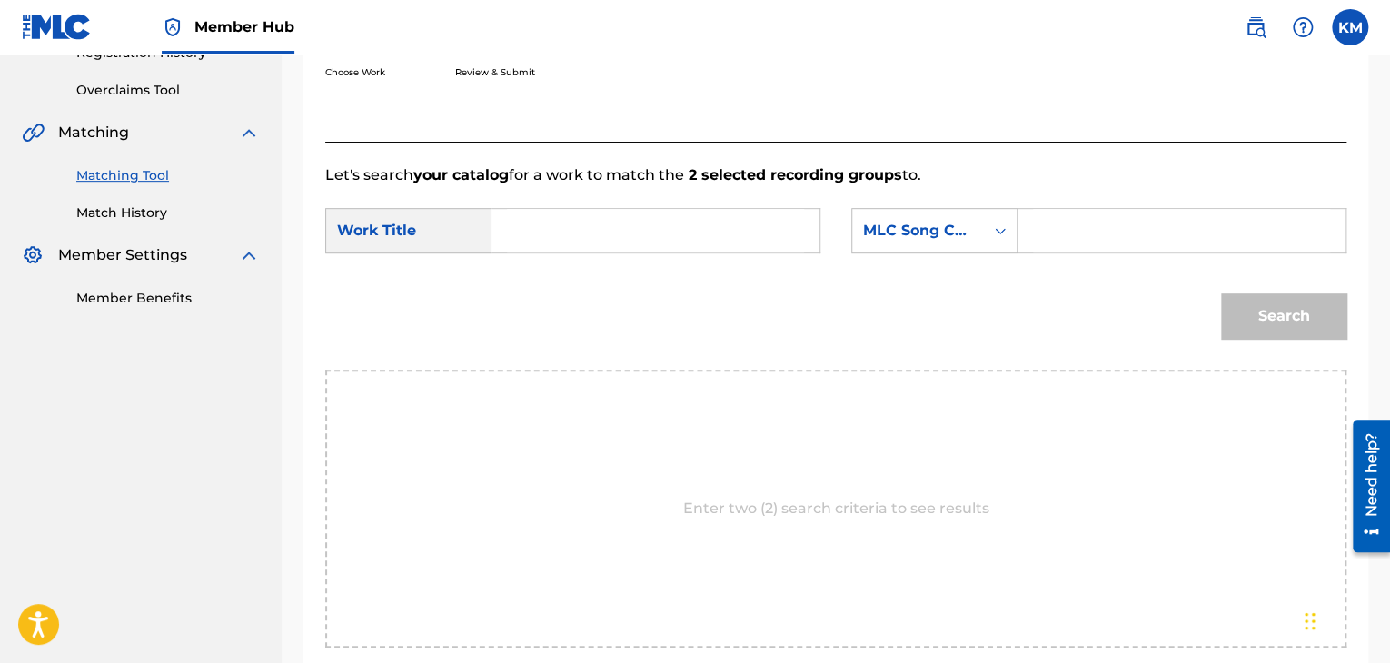
click at [625, 240] on input "Search Form" at bounding box center [655, 231] width 297 height 44
paste input "CONFIDENCE"
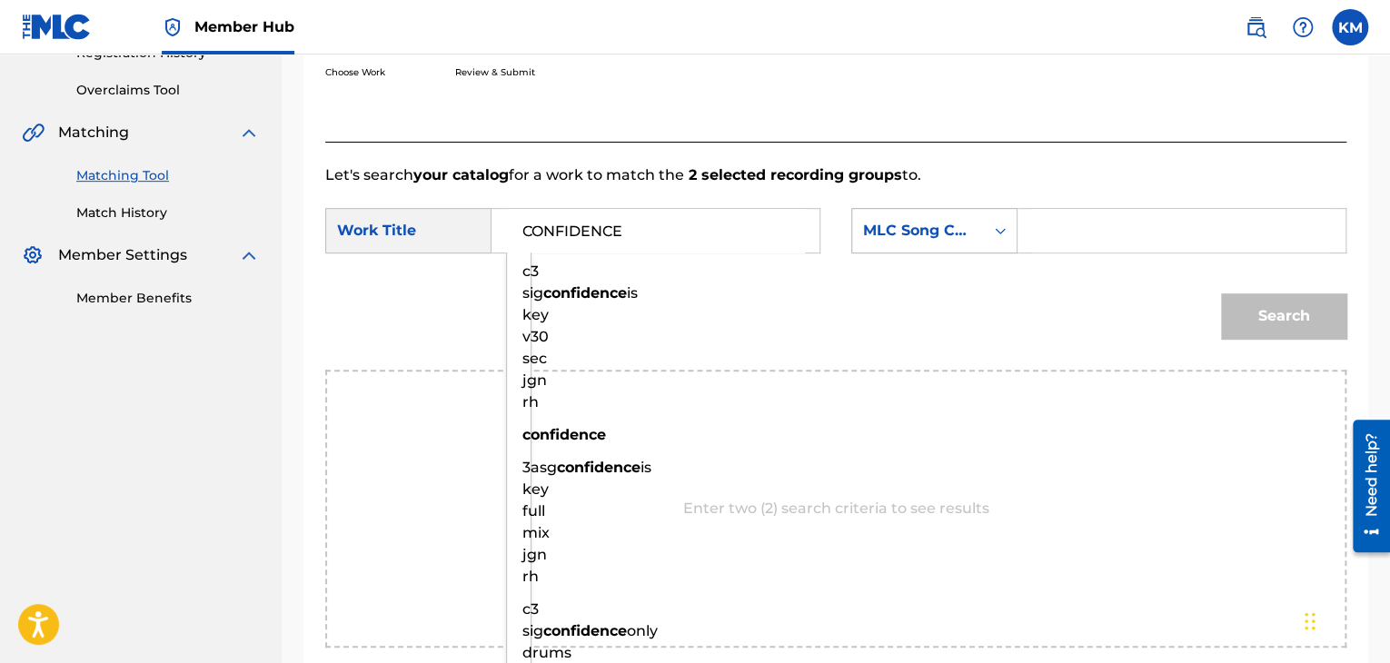
type input "CONFIDENCE"
click at [999, 236] on icon "Search Form" at bounding box center [1000, 231] width 18 height 18
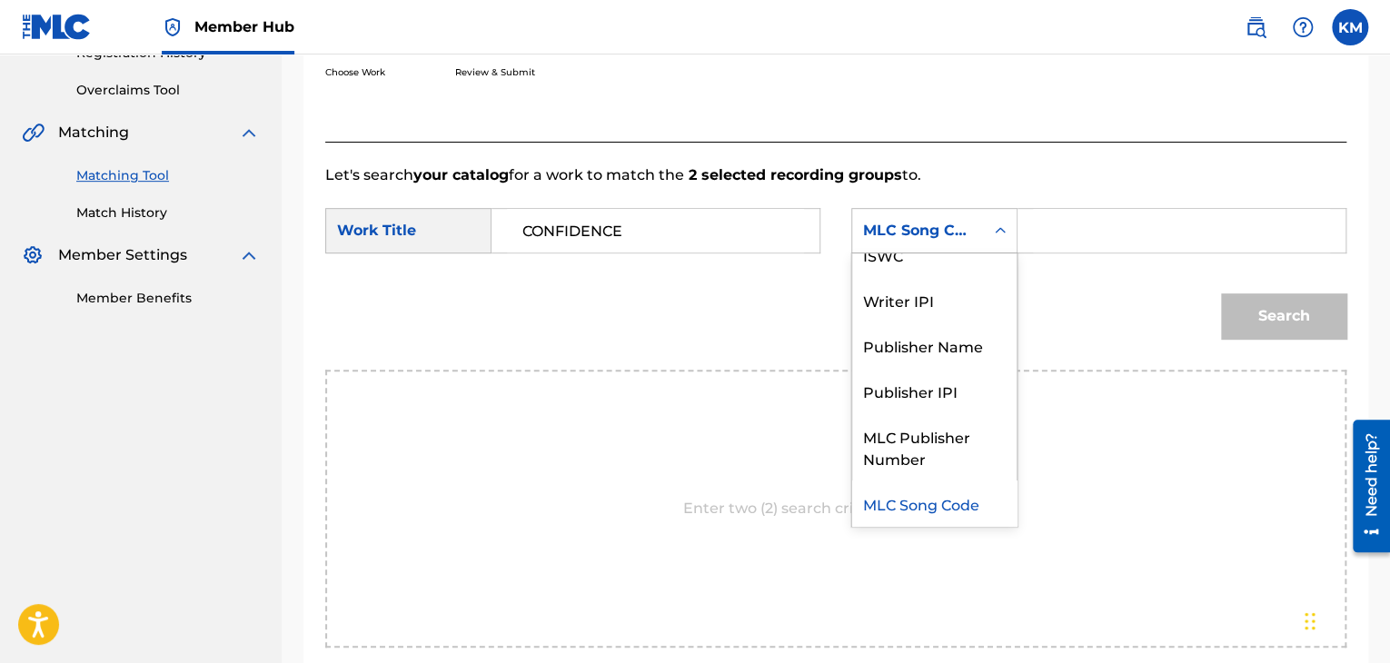
scroll to position [0, 0]
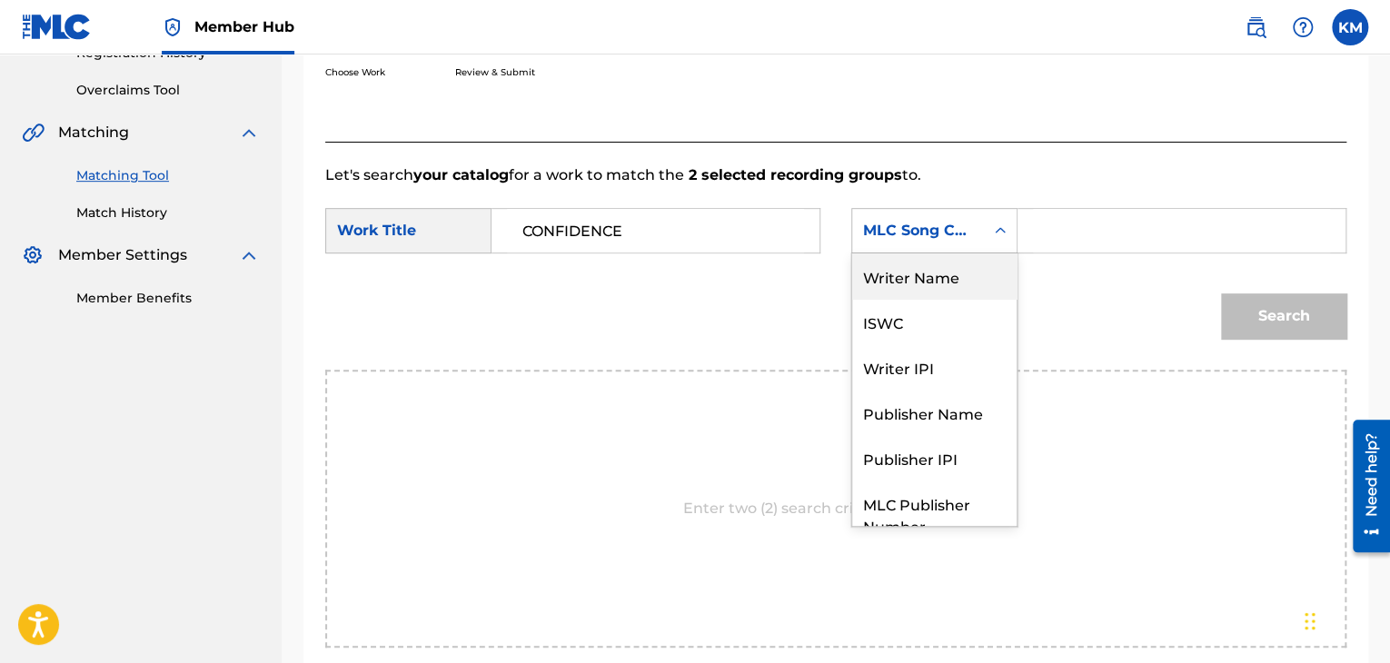
click at [957, 277] on div "Writer Name" at bounding box center [934, 275] width 164 height 45
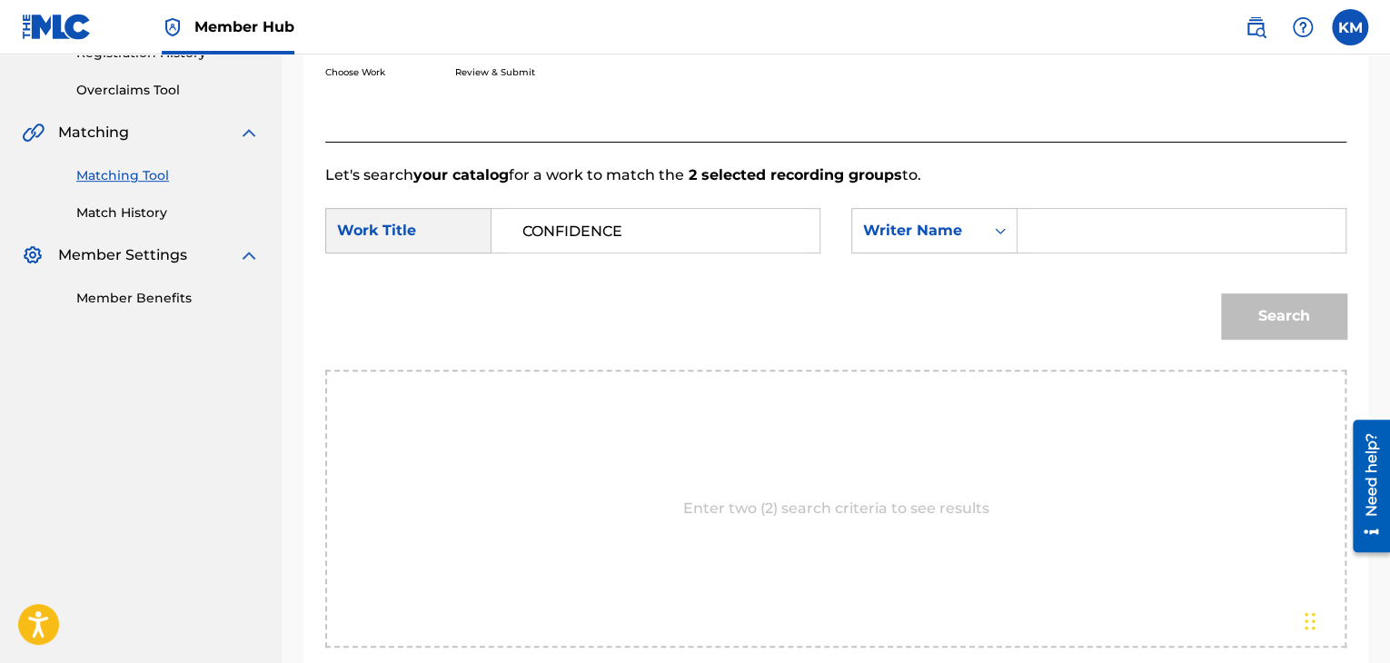
click at [1039, 229] on input "Search Form" at bounding box center [1181, 231] width 297 height 44
paste input "[PERSON_NAME]"
type input "[PERSON_NAME]"
click at [1246, 311] on button "Search" at bounding box center [1283, 315] width 125 height 45
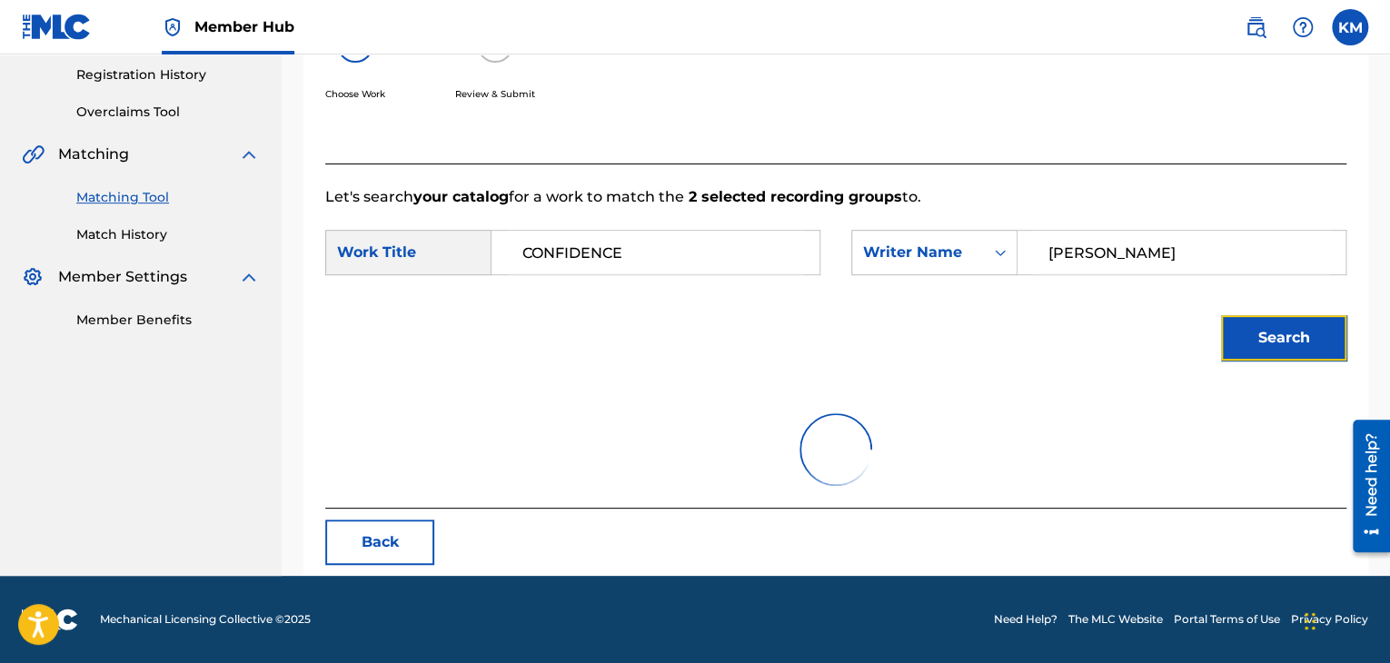
scroll to position [263, 0]
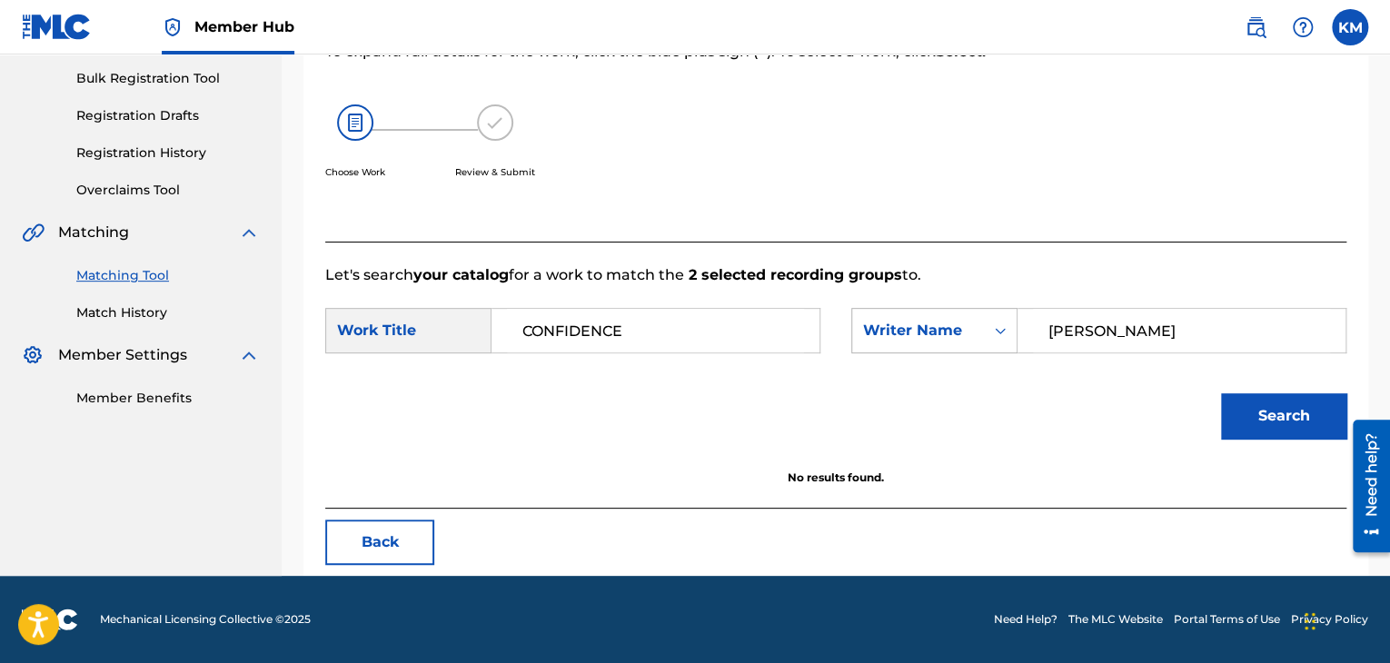
click at [992, 336] on icon "Search Form" at bounding box center [1000, 331] width 18 height 18
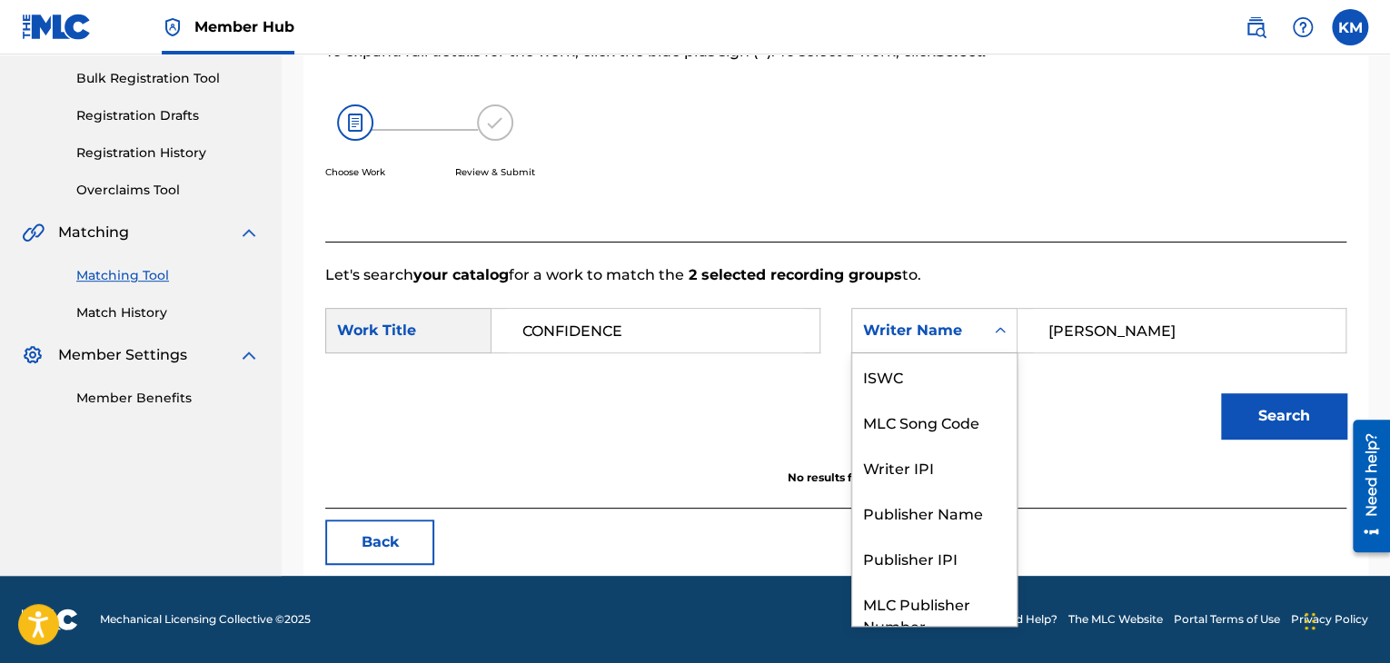
scroll to position [67, 0]
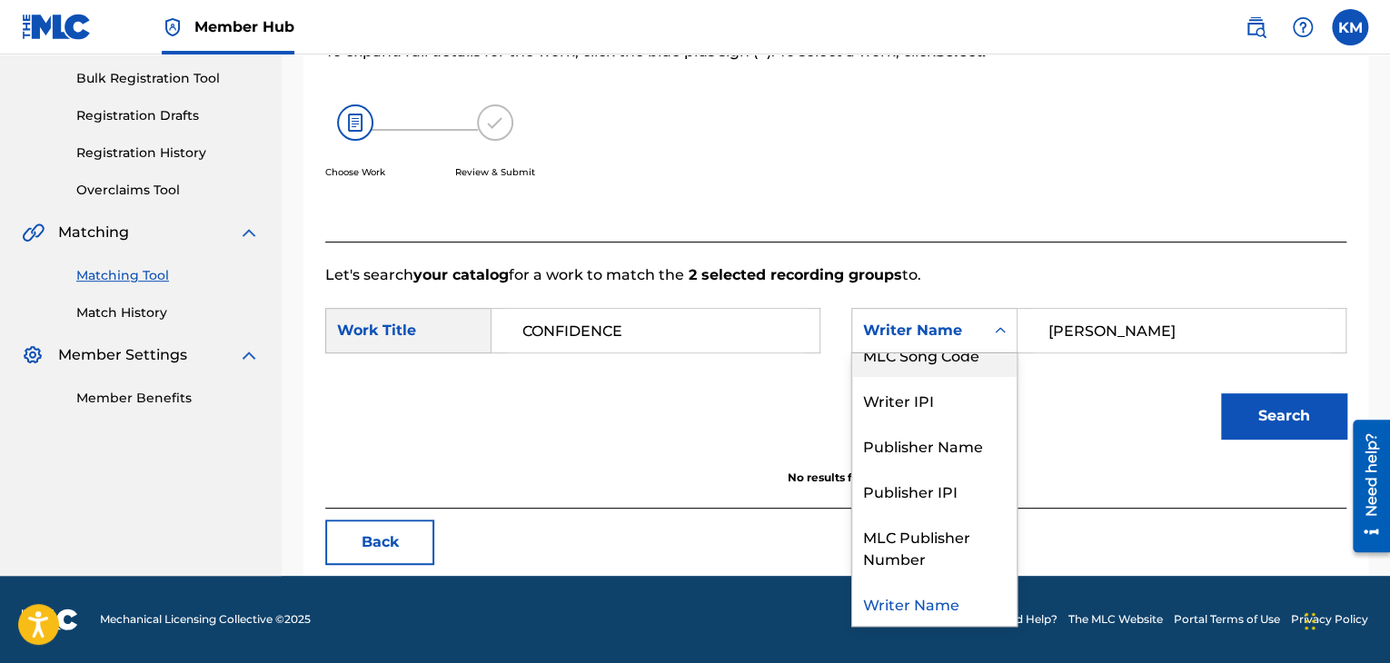
click at [988, 362] on div "MLC Song Code" at bounding box center [934, 354] width 164 height 45
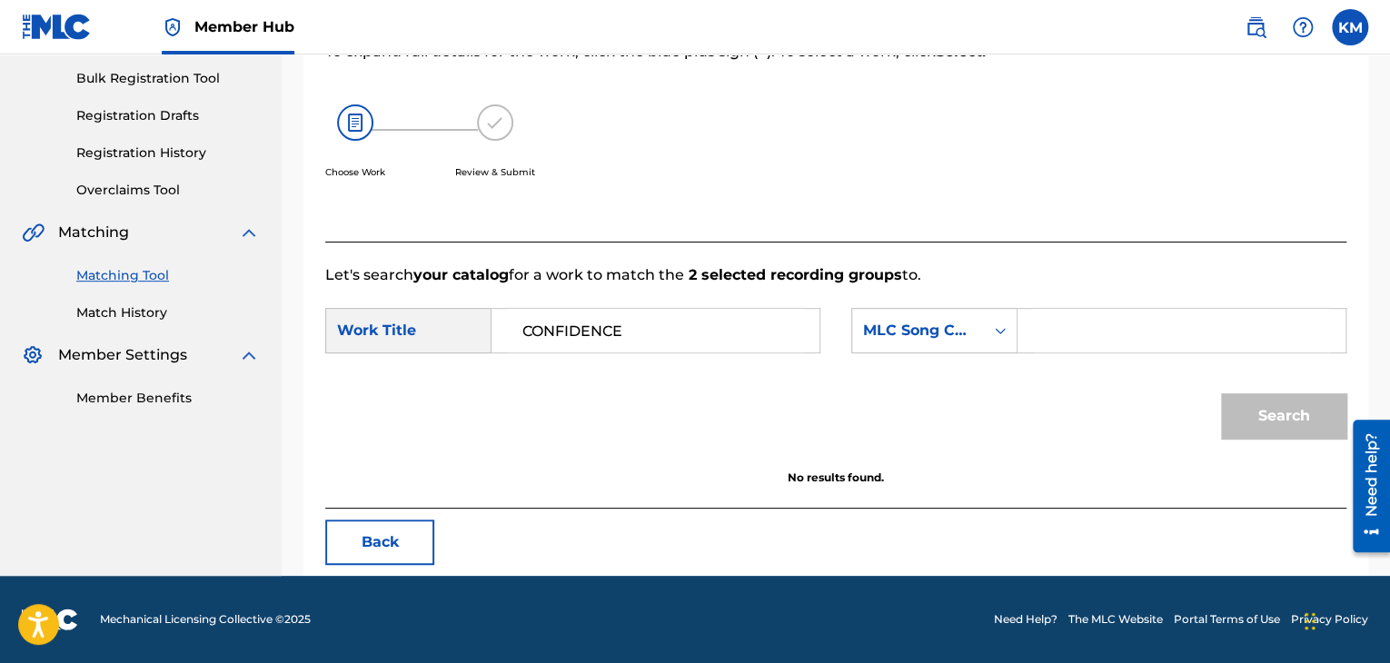
click at [1037, 314] on input "Search Form" at bounding box center [1181, 331] width 297 height 44
paste input "GA0MV0"
type input "GA0MV0"
click at [1253, 416] on button "Search" at bounding box center [1283, 415] width 125 height 45
click at [134, 313] on link "Match History" at bounding box center [167, 312] width 183 height 19
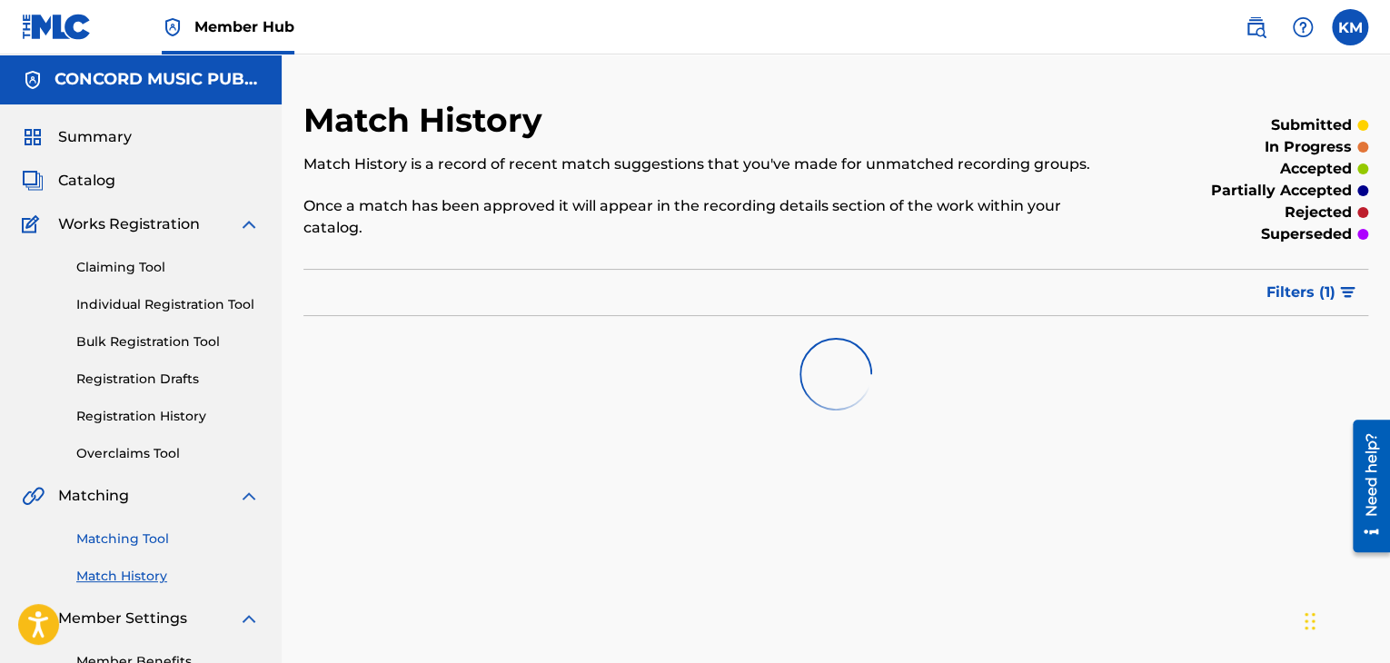
click at [144, 543] on link "Matching Tool" at bounding box center [167, 539] width 183 height 19
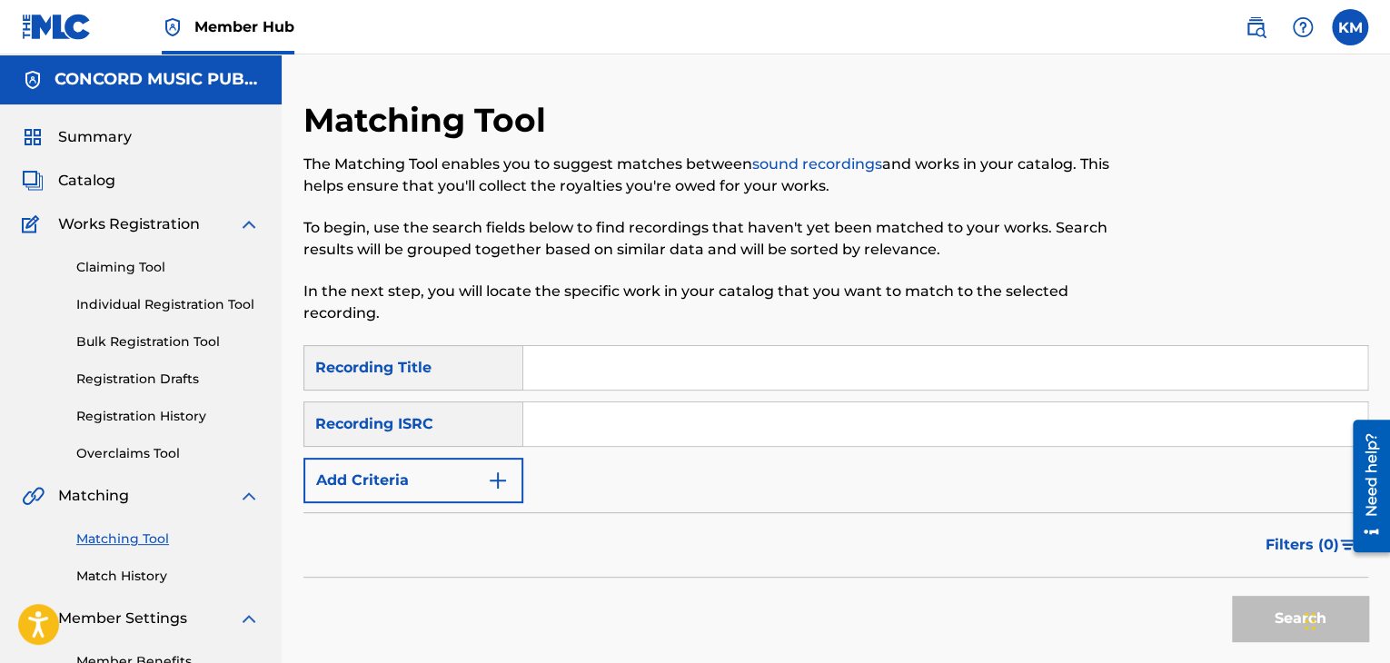
click at [588, 422] on input "Search Form" at bounding box center [945, 424] width 844 height 44
paste input "USKO10000472"
type input "USKO10000472"
click at [1258, 614] on button "Search" at bounding box center [1300, 618] width 136 height 45
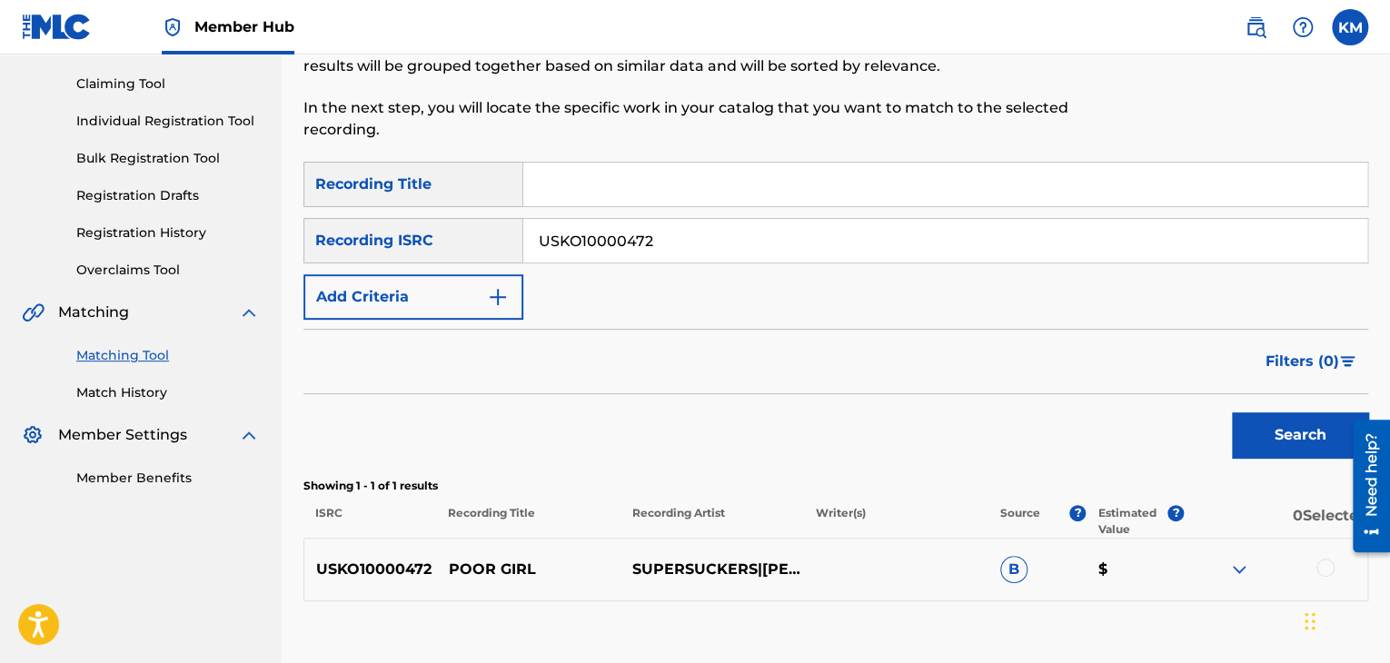
scroll to position [300, 0]
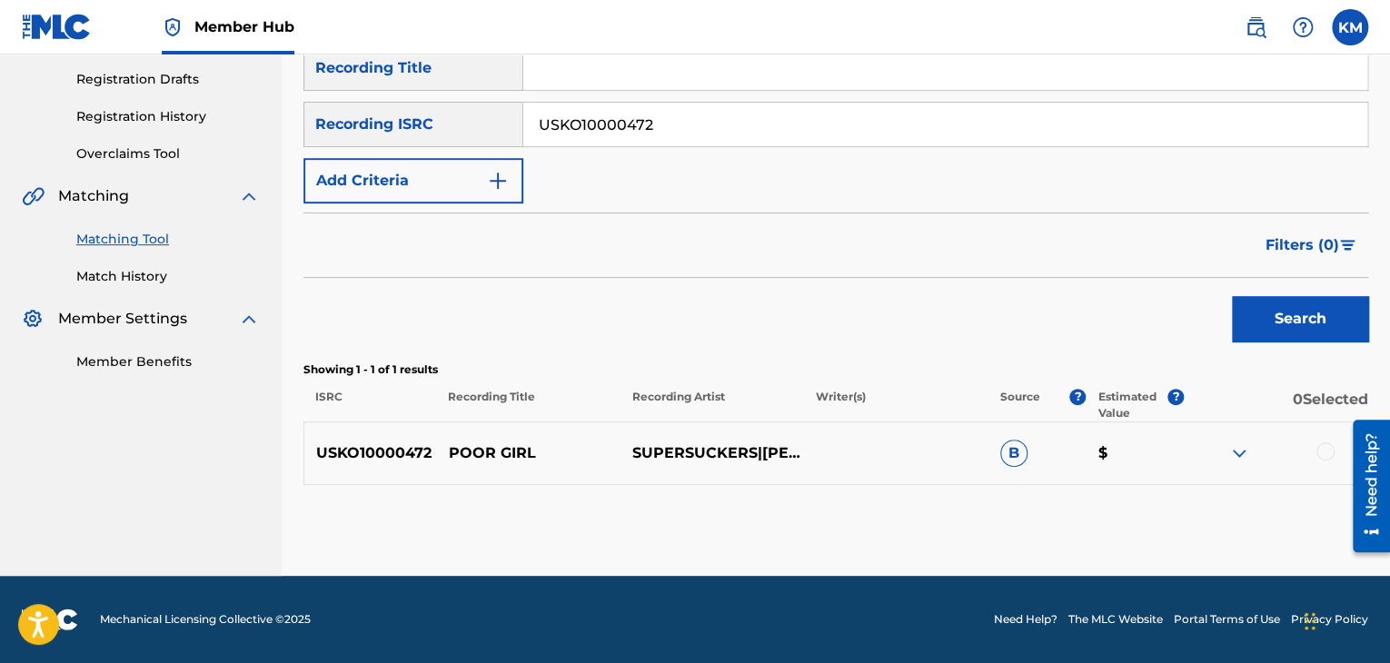
click at [1324, 448] on div at bounding box center [1325, 451] width 18 height 18
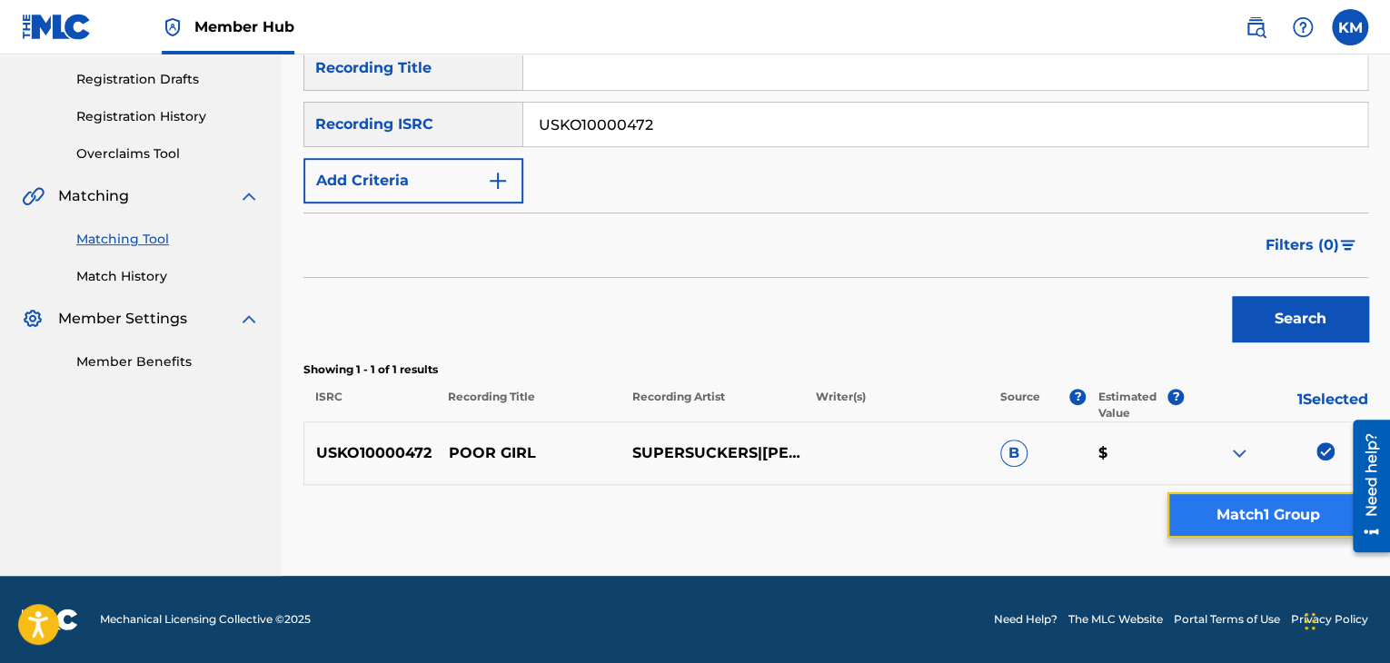
click at [1313, 506] on button "Match 1 Group" at bounding box center [1267, 514] width 201 height 45
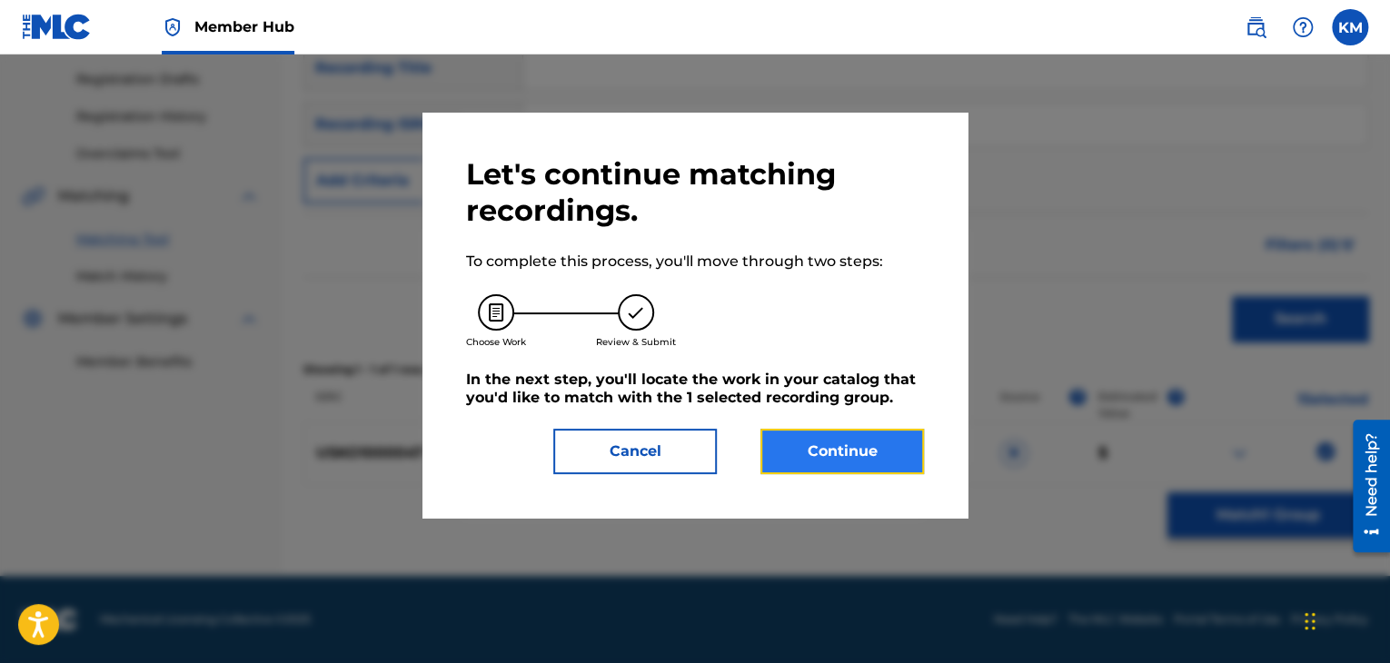
click at [863, 438] on button "Continue" at bounding box center [841, 451] width 163 height 45
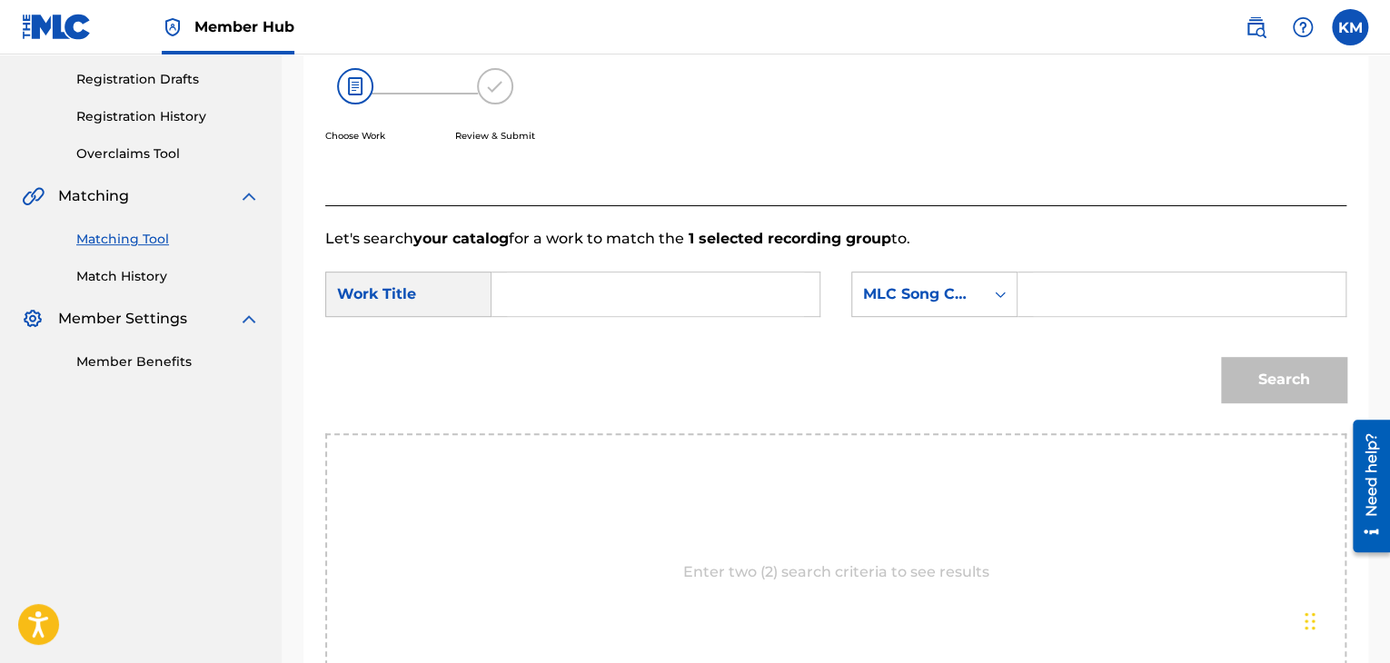
click at [501, 292] on div "Search Form" at bounding box center [655, 294] width 329 height 45
click at [530, 288] on input "Search Form" at bounding box center [655, 294] width 297 height 44
paste input "Poor Girl"
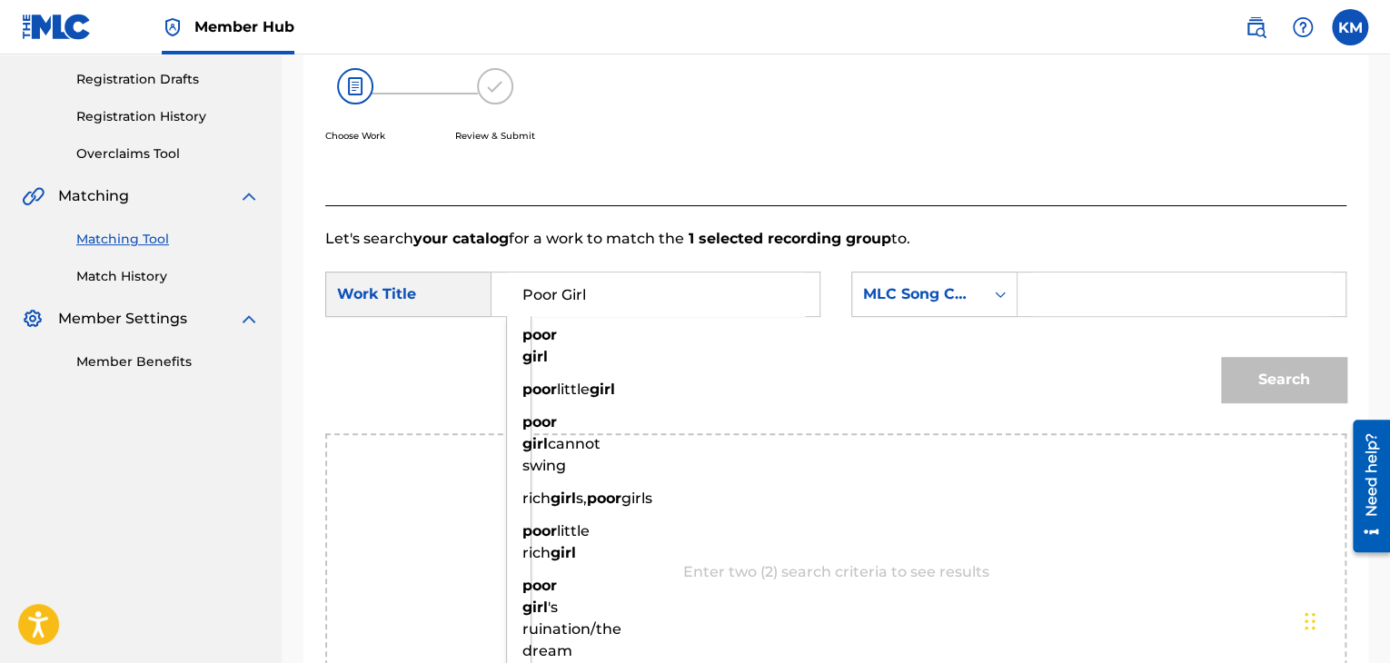
type input "Poor Girl"
click at [996, 296] on icon "Search Form" at bounding box center [1000, 294] width 18 height 18
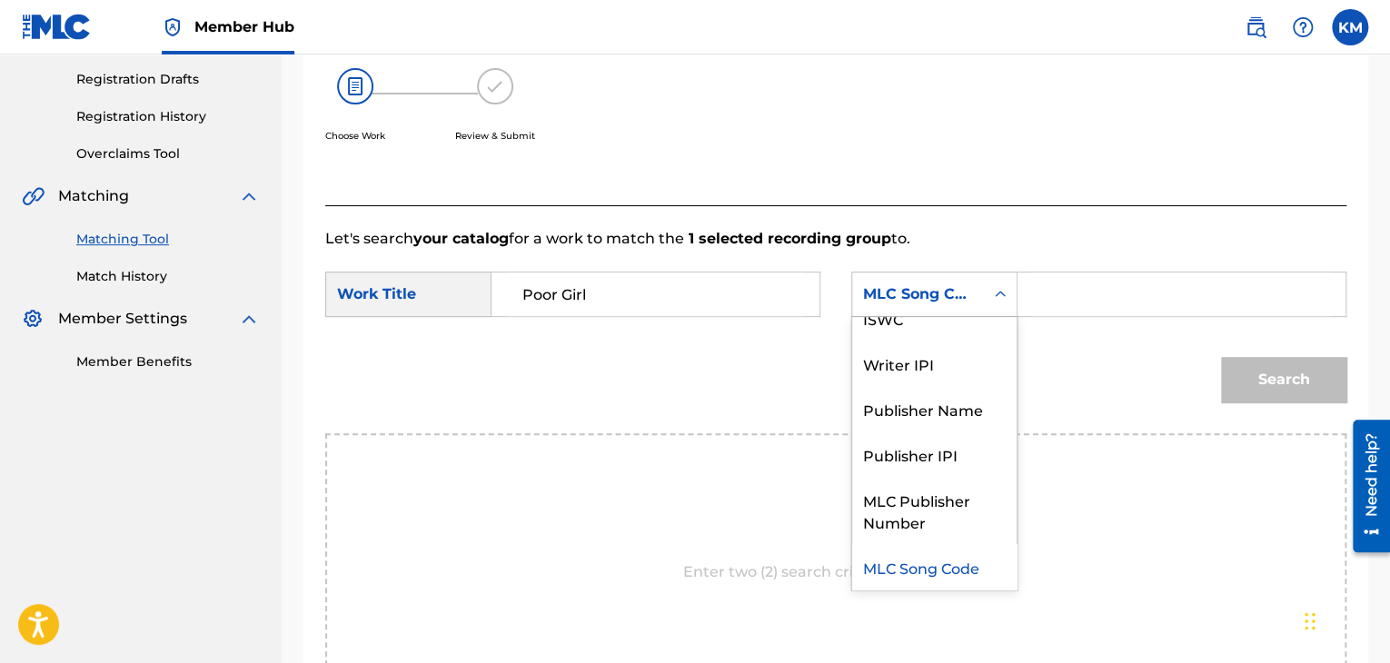
scroll to position [0, 0]
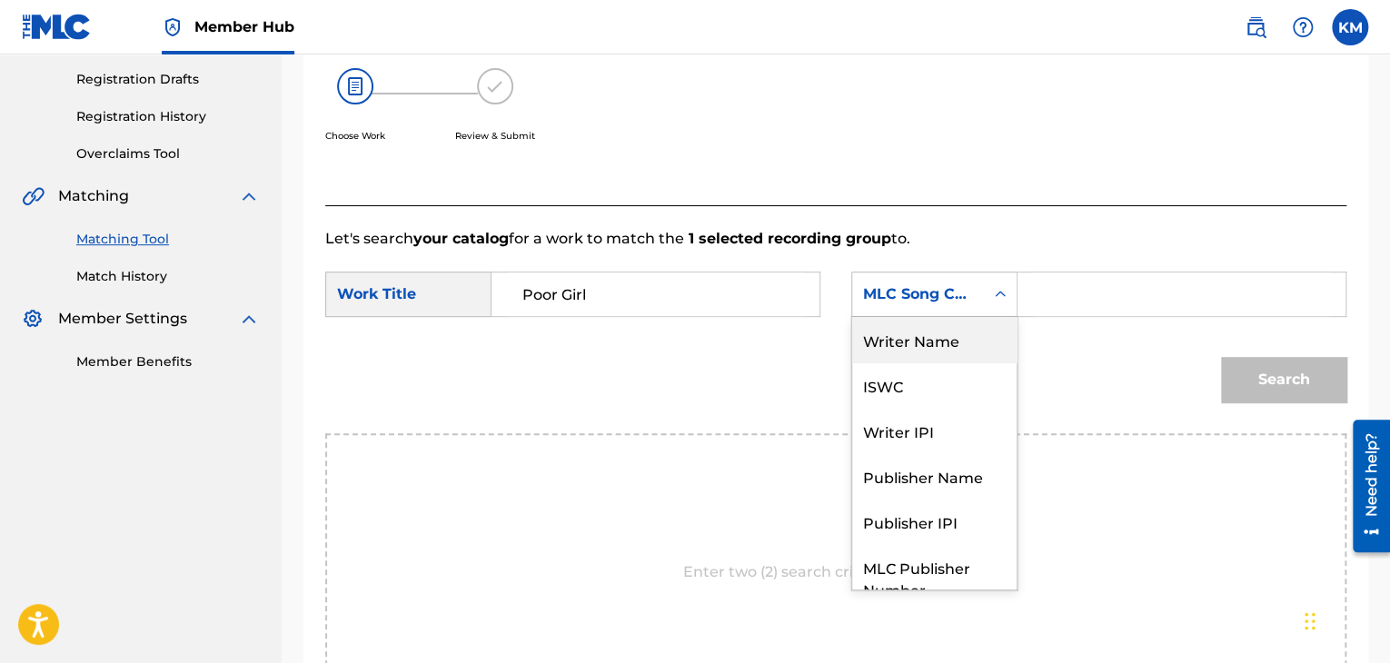
click at [936, 333] on div "Writer Name" at bounding box center [934, 339] width 164 height 45
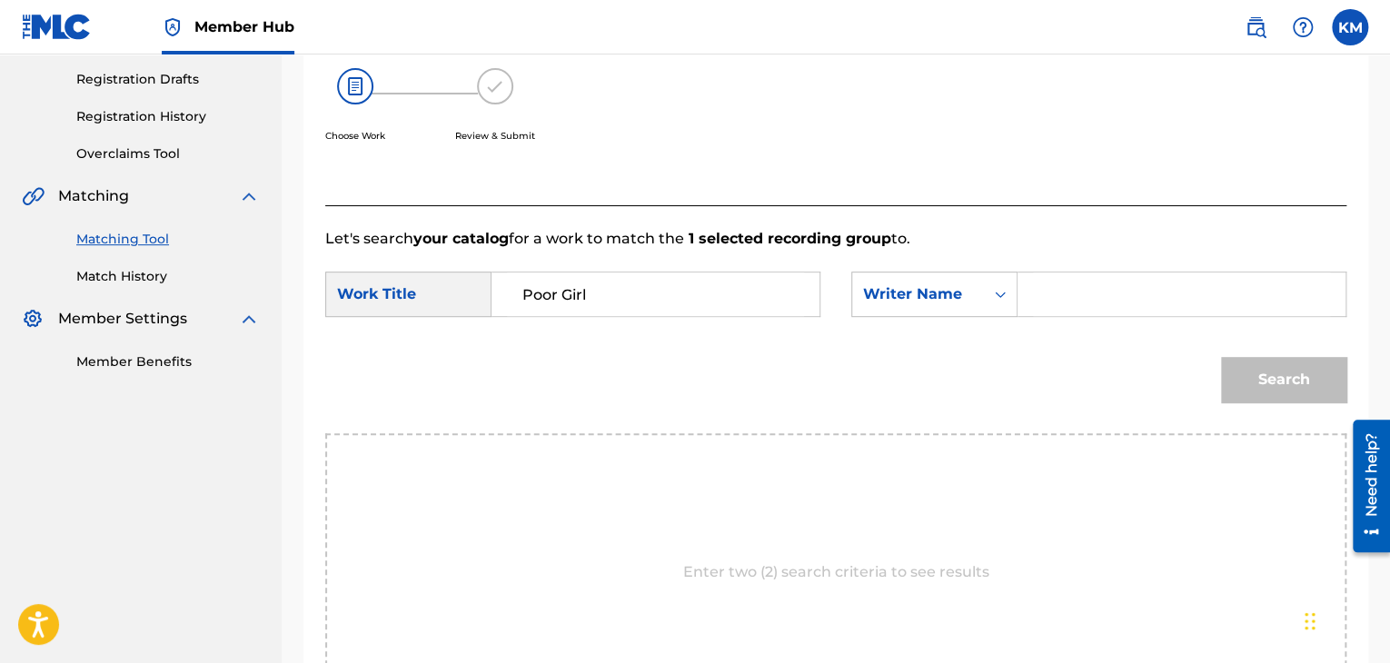
click at [1056, 278] on input "Search Form" at bounding box center [1181, 294] width 297 height 44
paste input "[PERSON_NAME]"
type input "[PERSON_NAME]"
click at [1293, 358] on button "Search" at bounding box center [1283, 379] width 125 height 45
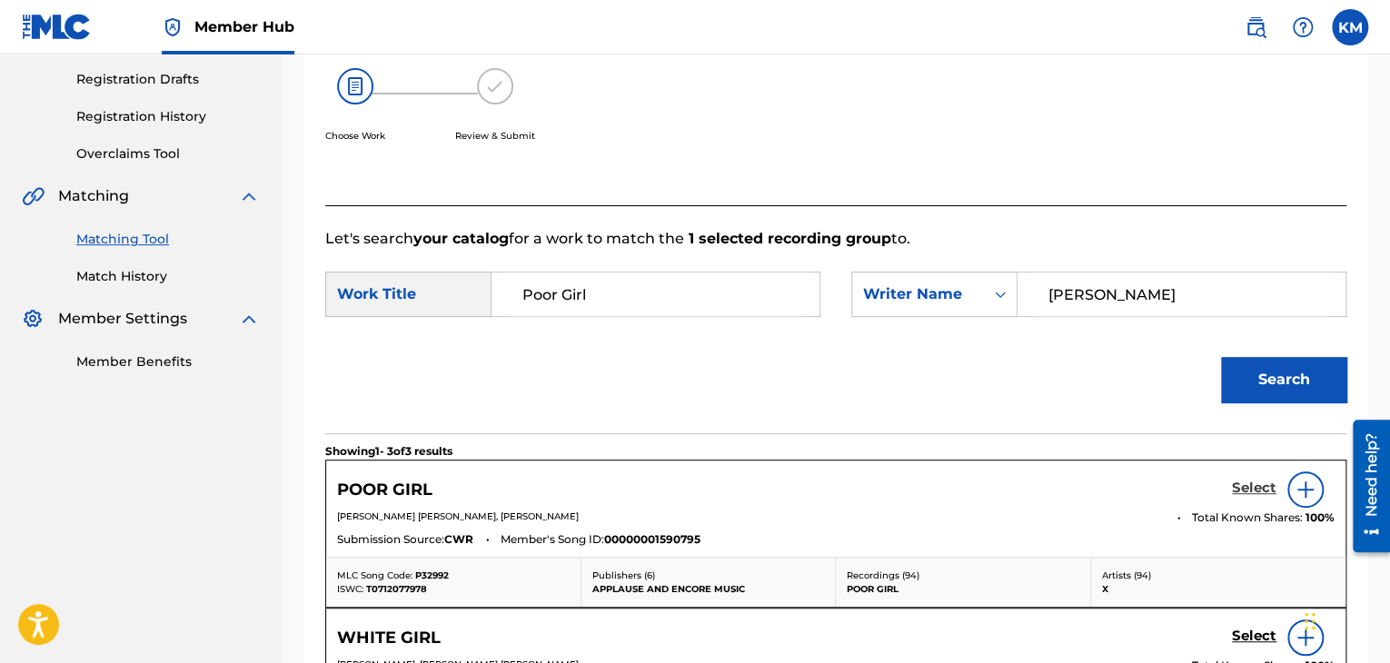
click at [1238, 482] on h5 "Select" at bounding box center [1254, 488] width 45 height 17
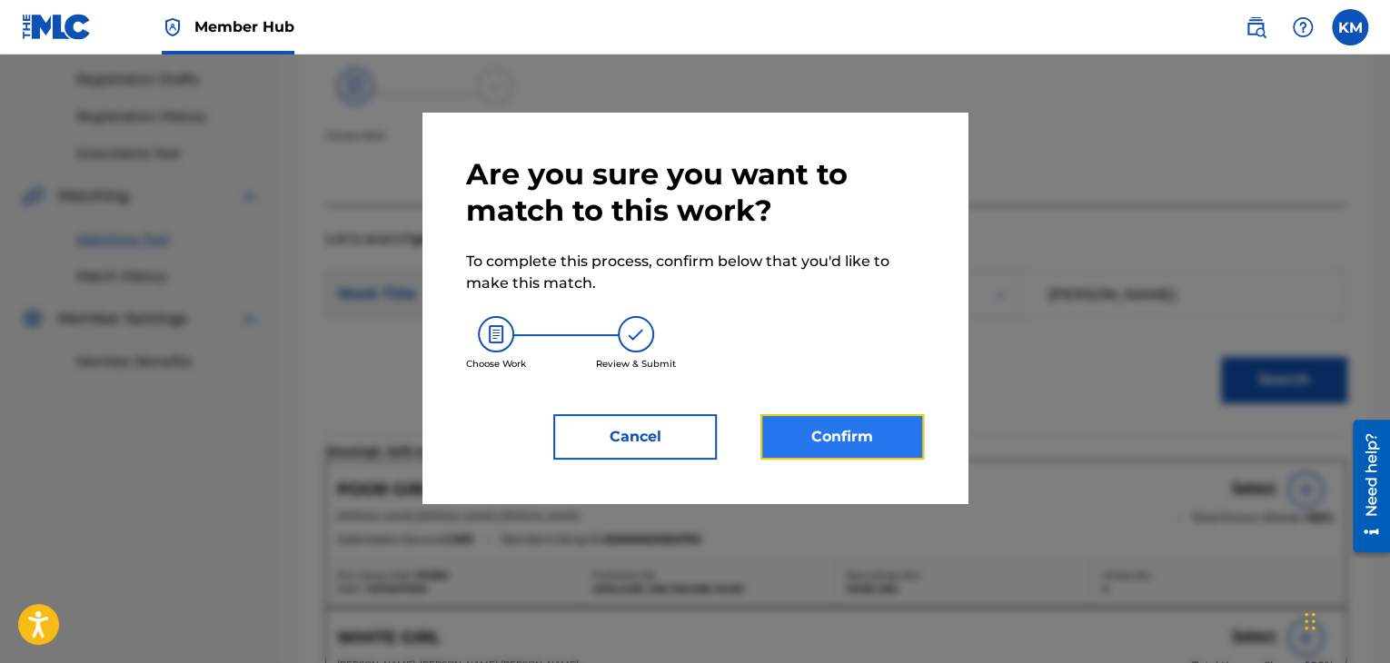
click at [785, 415] on button "Confirm" at bounding box center [841, 436] width 163 height 45
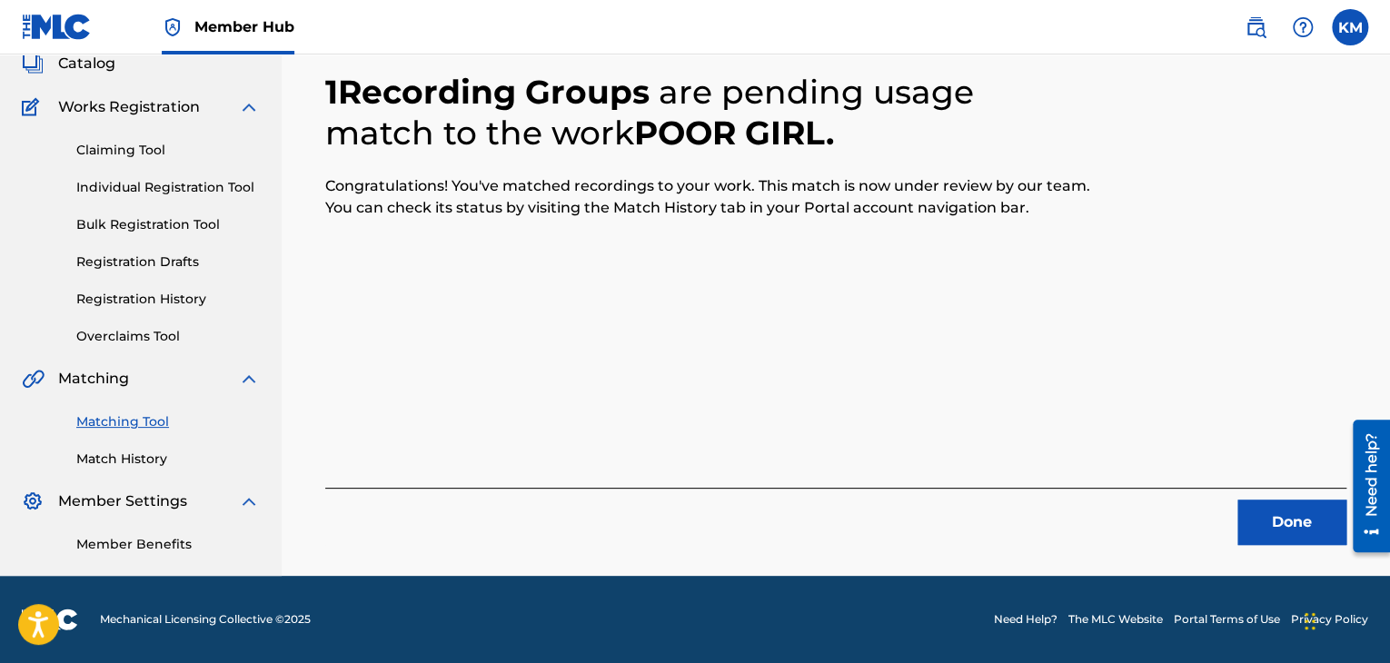
scroll to position [117, 0]
click at [1279, 523] on button "Done" at bounding box center [1291, 522] width 109 height 45
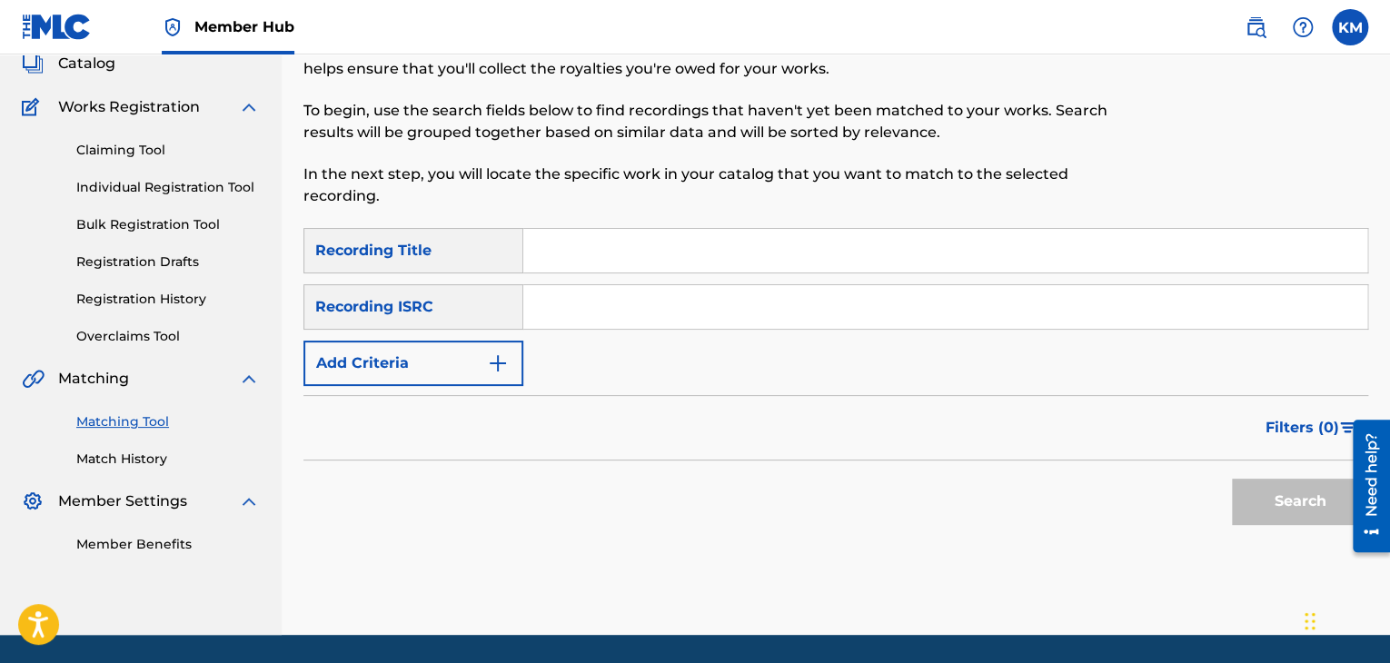
click at [659, 316] on input "Search Form" at bounding box center [945, 307] width 844 height 44
paste
type input "NZME01400032"
click at [1249, 511] on button "Search" at bounding box center [1300, 501] width 136 height 45
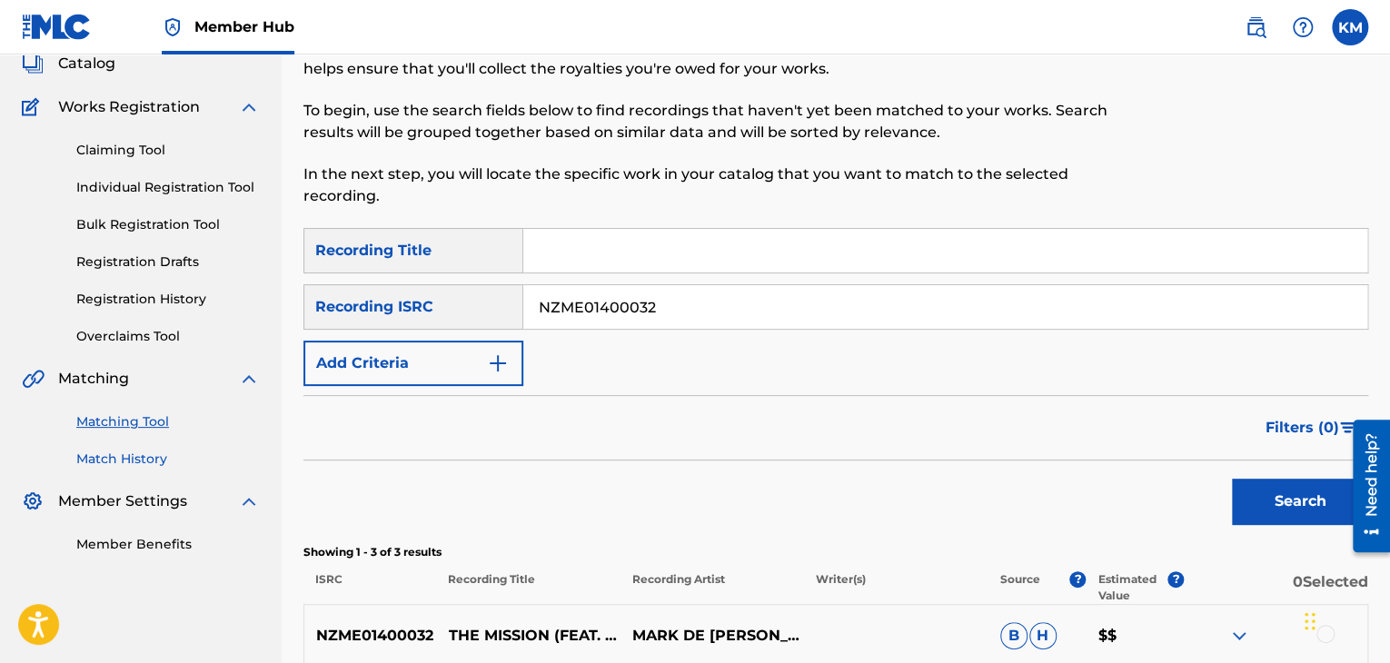
click at [127, 461] on link "Match History" at bounding box center [167, 459] width 183 height 19
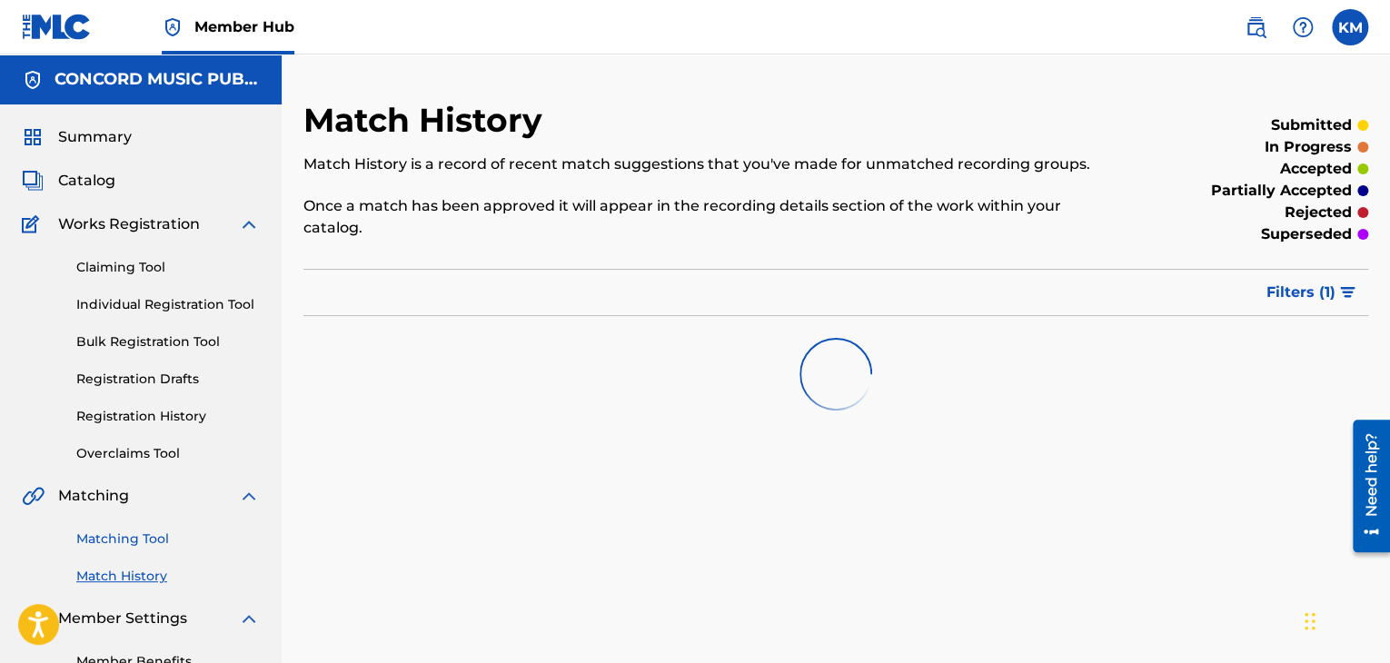
click at [146, 541] on link "Matching Tool" at bounding box center [167, 539] width 183 height 19
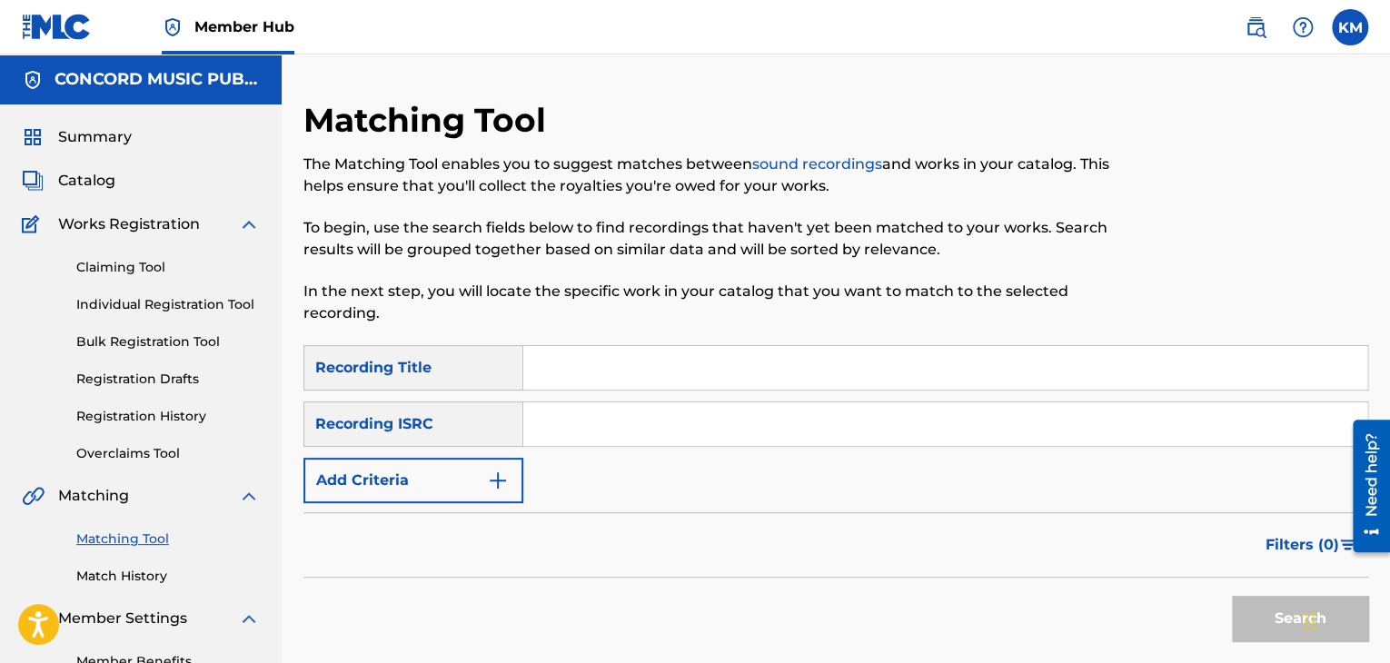
click at [603, 423] on input "Search Form" at bounding box center [945, 424] width 844 height 44
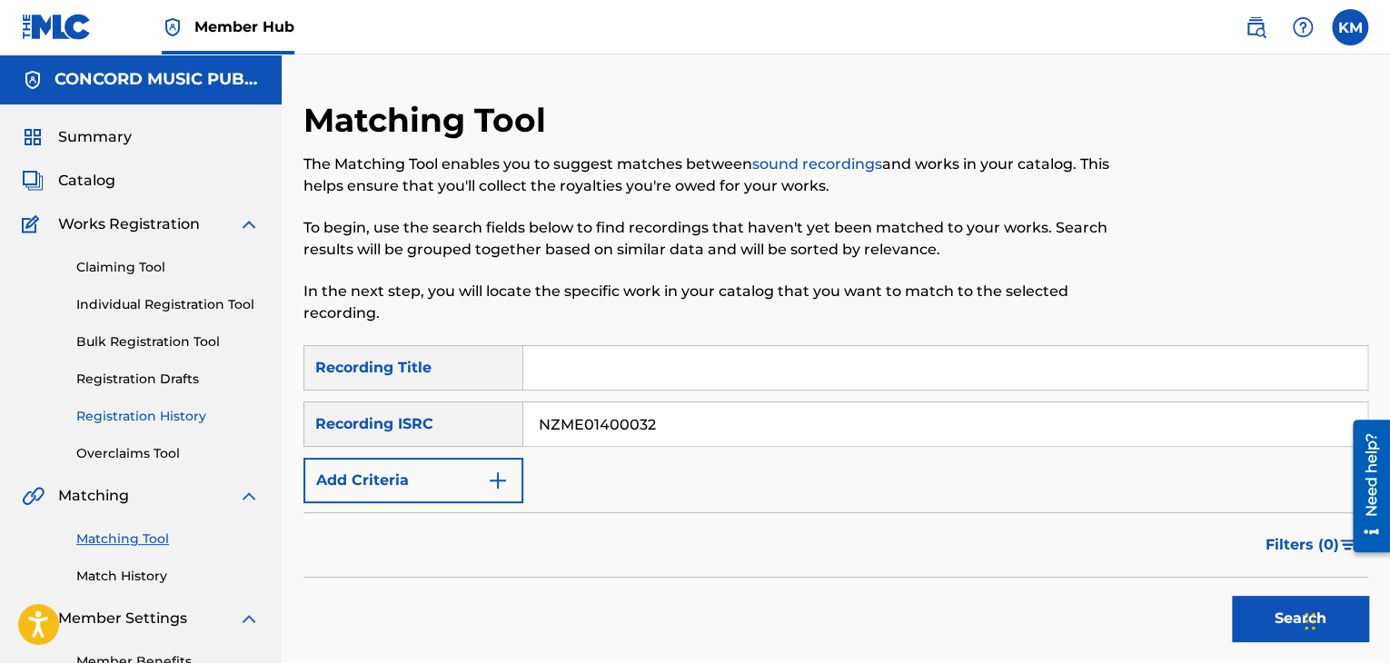
drag, startPoint x: 689, startPoint y: 429, endPoint x: 113, endPoint y: 420, distance: 575.9
click at [113, 420] on main "CONCORD MUSIC PUBLISHING LLC Summary Catalog Works Registration Claiming Tool I…" at bounding box center [695, 403] width 1390 height 698
type input "NZME01400032"
click at [1250, 610] on button "Search" at bounding box center [1300, 618] width 136 height 45
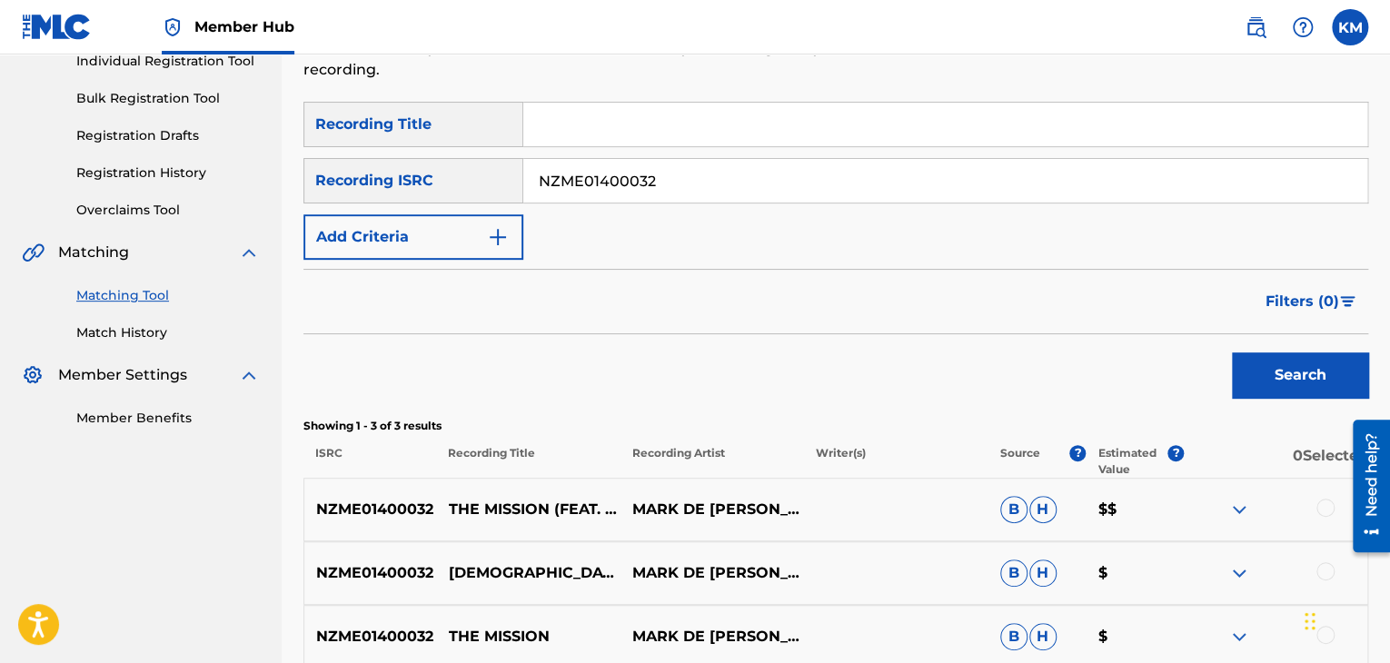
scroll to position [427, 0]
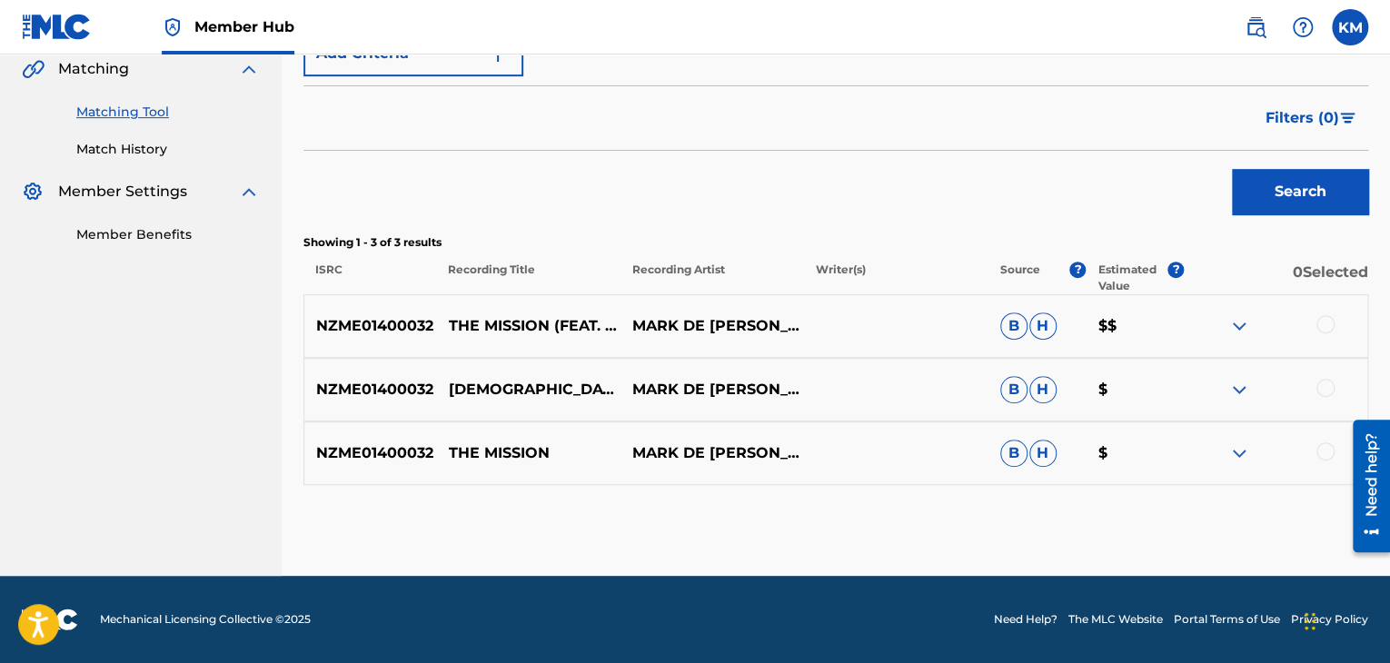
click at [1319, 451] on div at bounding box center [1325, 451] width 18 height 18
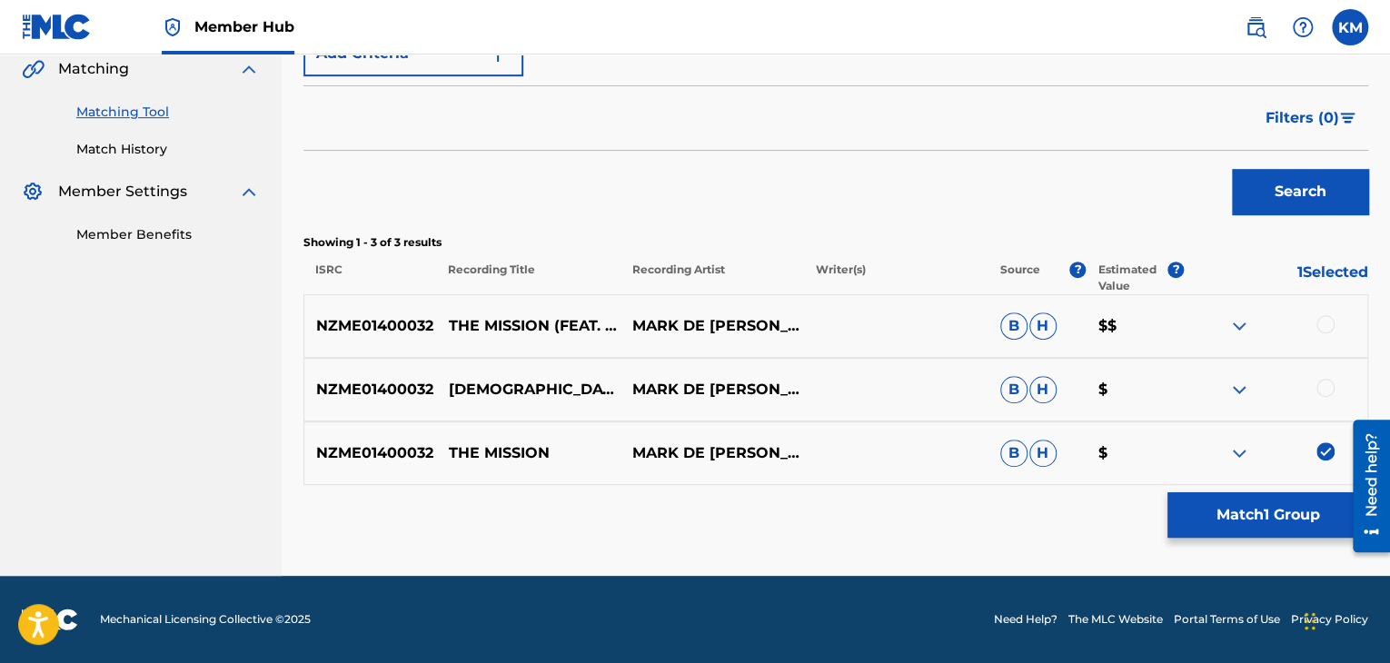
click at [1323, 324] on div at bounding box center [1325, 324] width 18 height 18
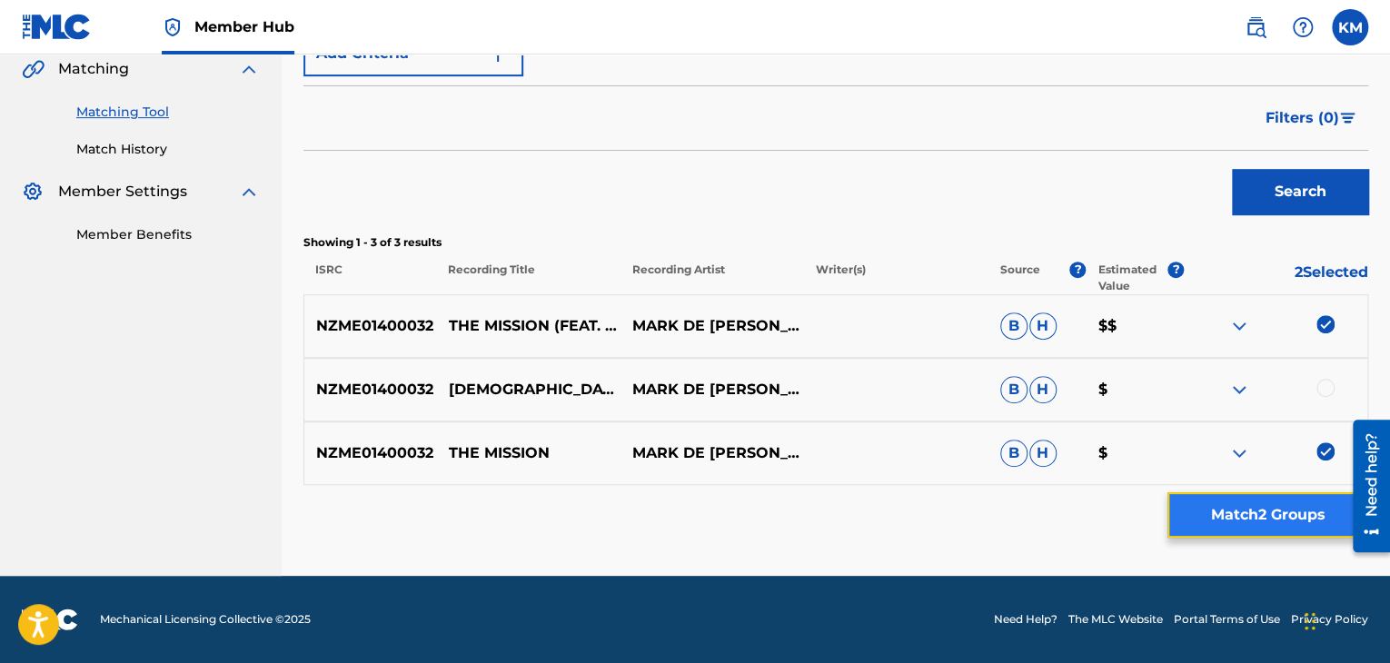
click at [1294, 520] on button "Match 2 Groups" at bounding box center [1267, 514] width 201 height 45
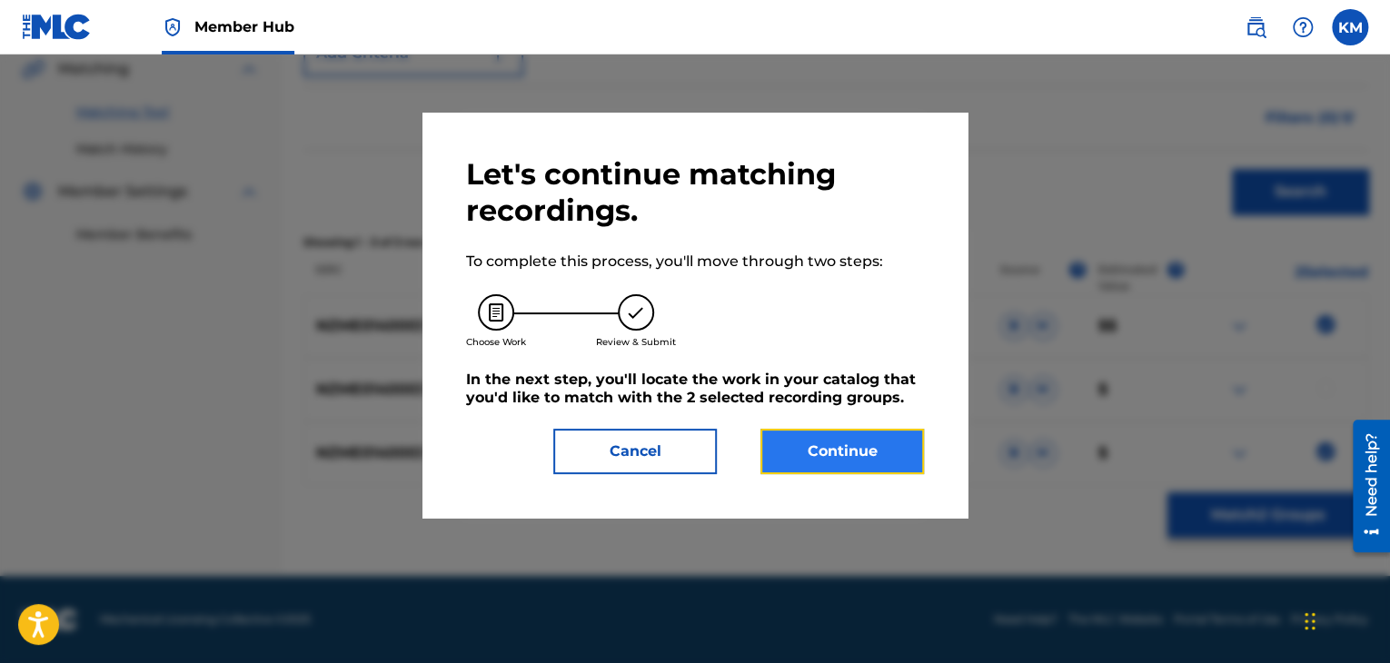
click at [781, 462] on button "Continue" at bounding box center [841, 451] width 163 height 45
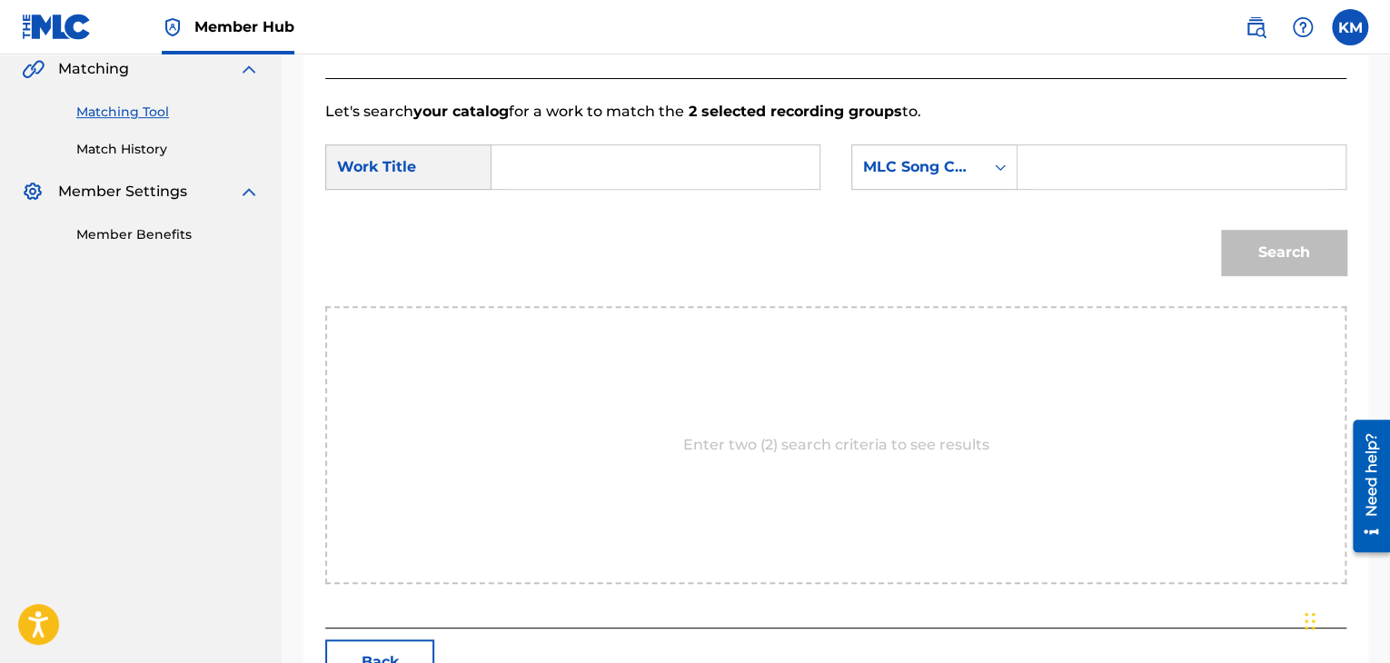
click at [589, 164] on input "Search Form" at bounding box center [655, 167] width 297 height 44
type input "The Mission"
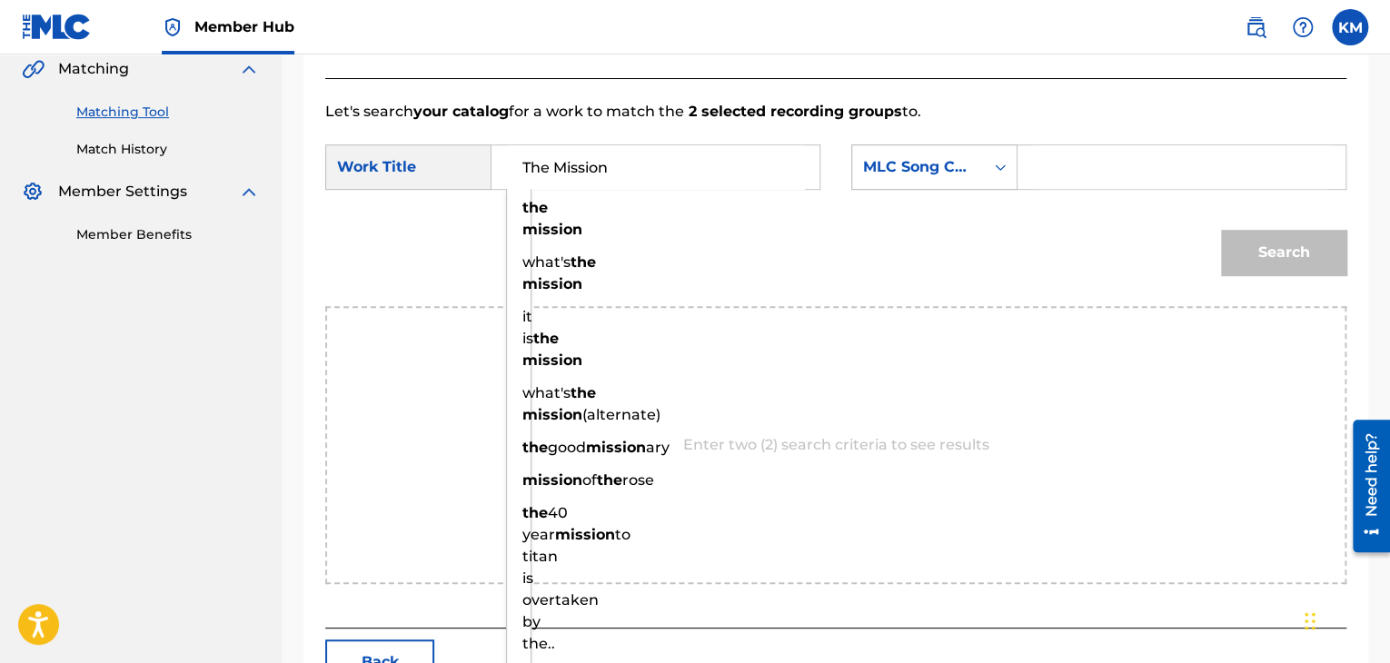
click at [1003, 163] on icon "Search Form" at bounding box center [1000, 167] width 18 height 18
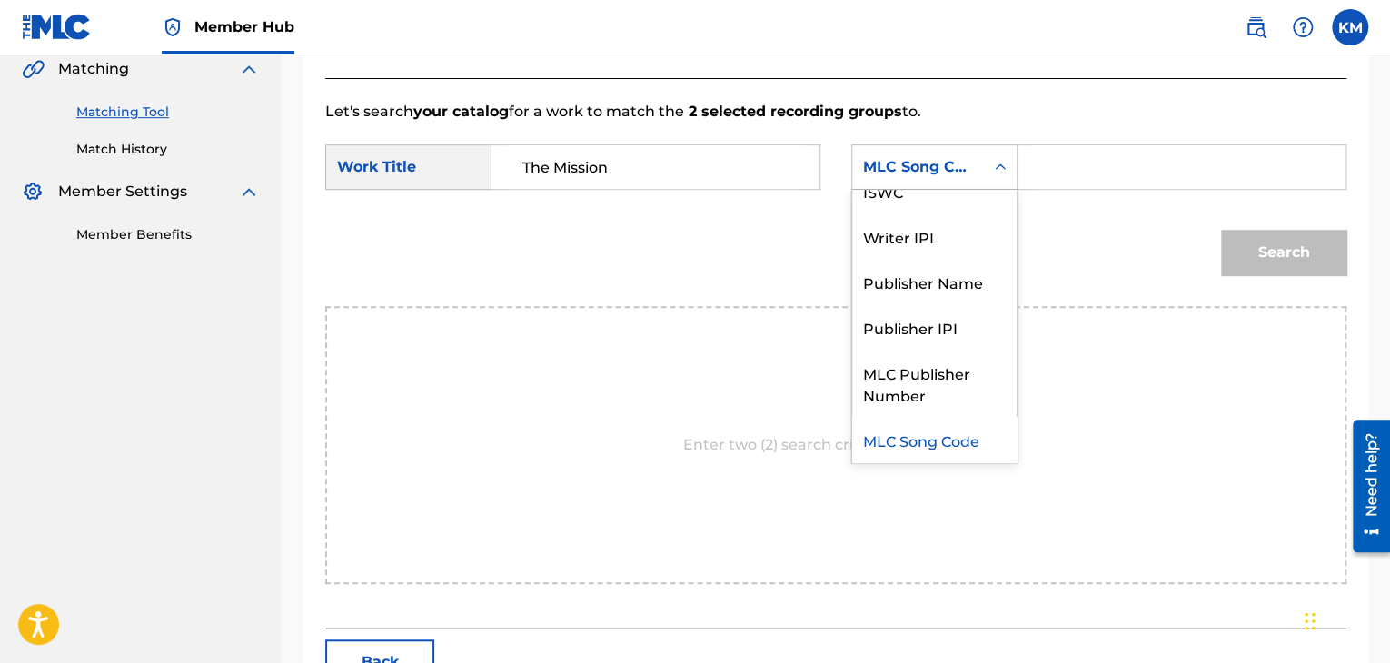
scroll to position [0, 0]
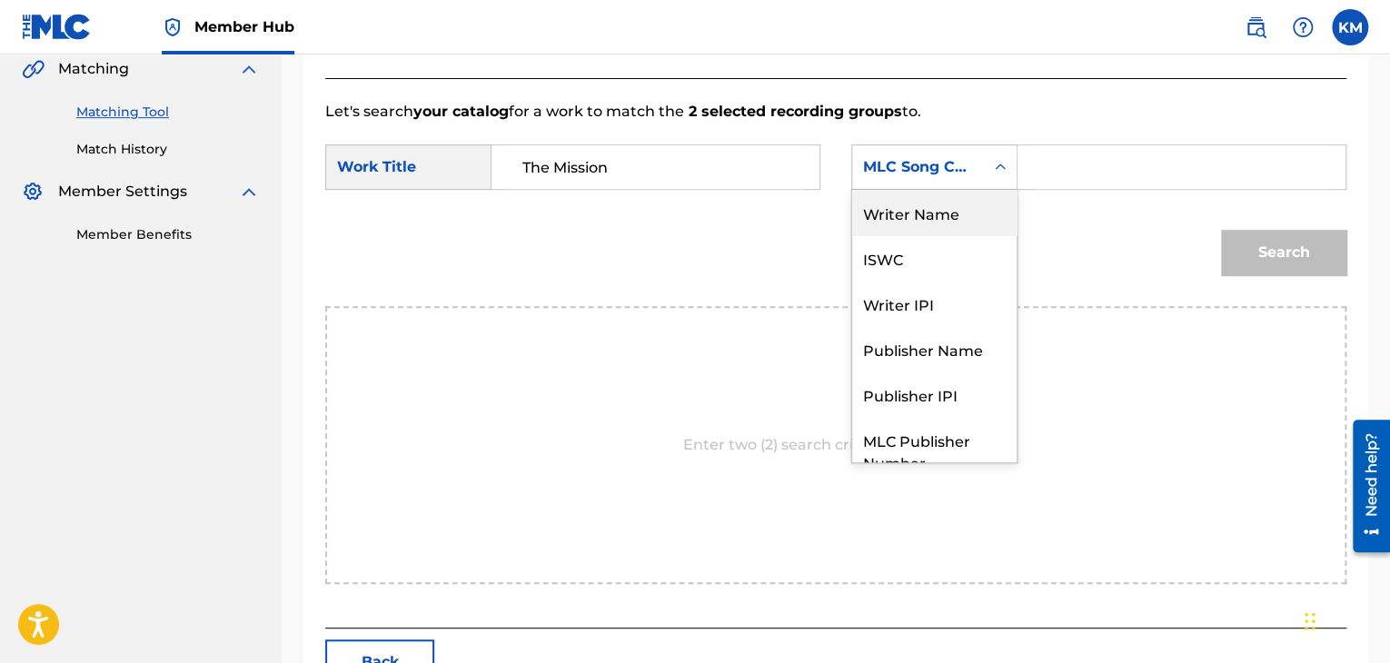
click at [956, 211] on div "Writer Name" at bounding box center [934, 212] width 164 height 45
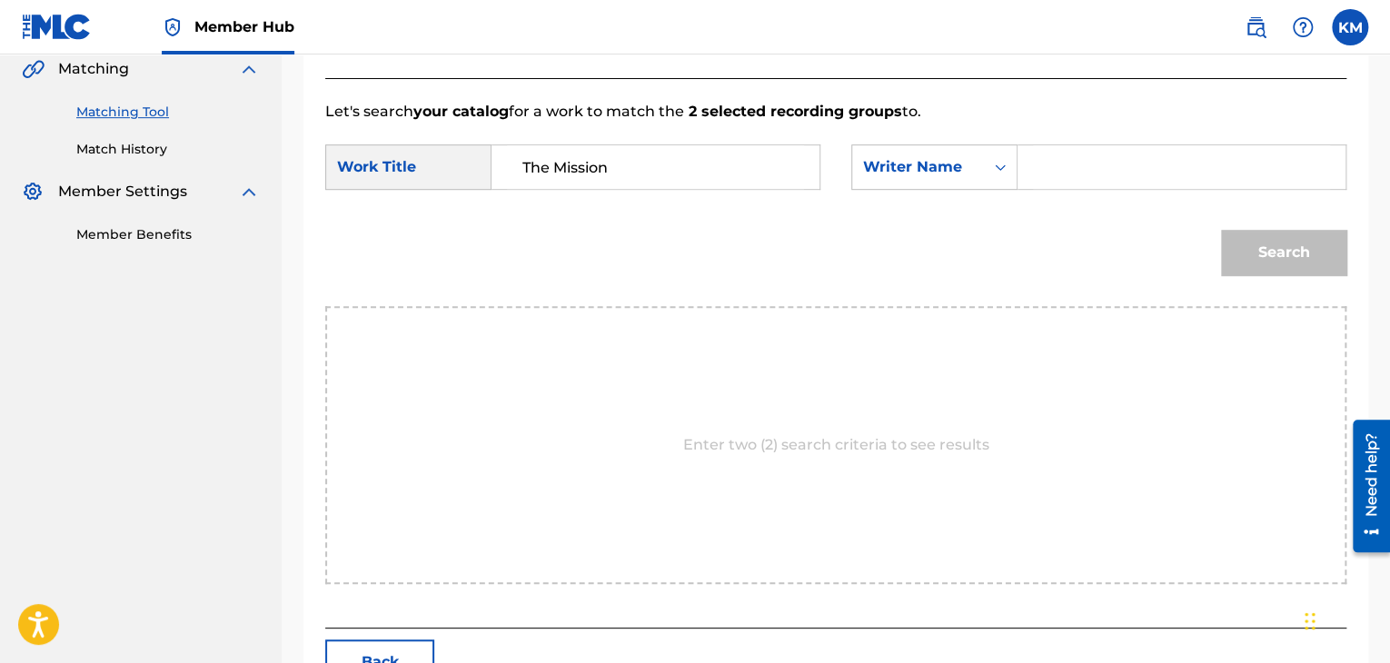
click at [1049, 154] on input "Search Form" at bounding box center [1181, 167] width 297 height 44
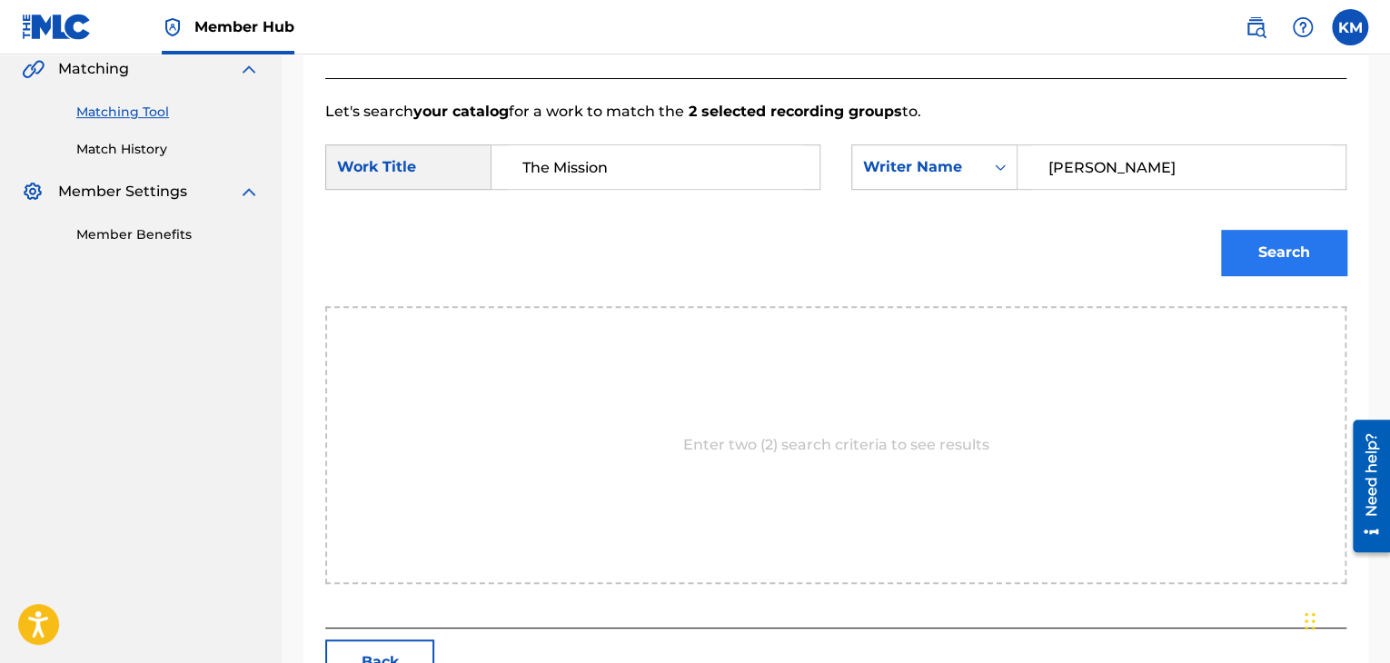
type input "[PERSON_NAME]"
click at [1263, 237] on button "Search" at bounding box center [1283, 252] width 125 height 45
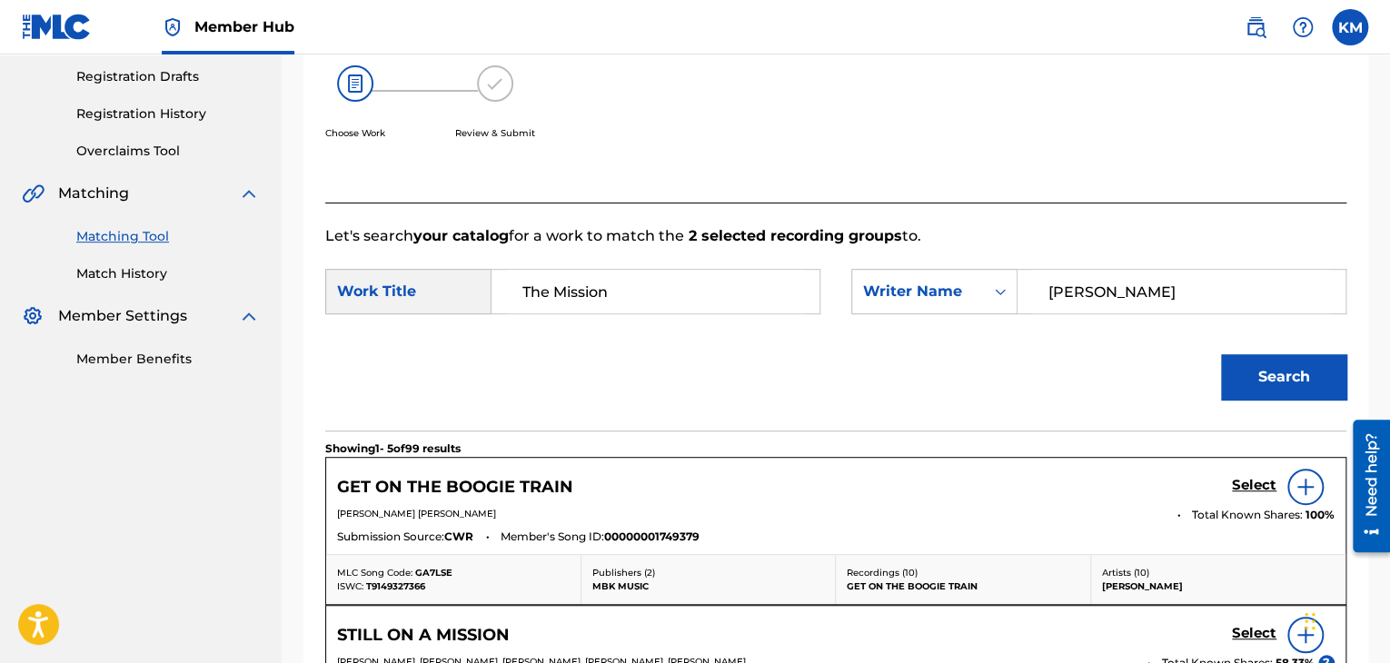
scroll to position [154, 0]
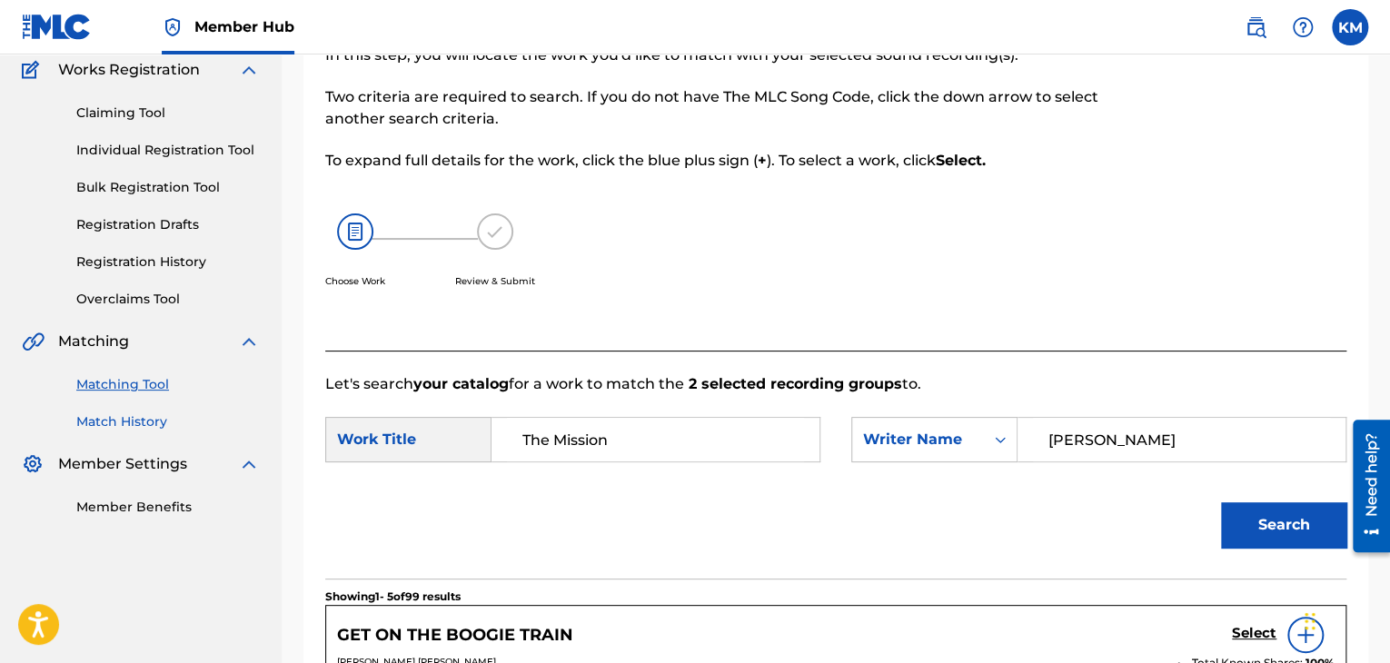
click at [134, 430] on link "Match History" at bounding box center [167, 421] width 183 height 19
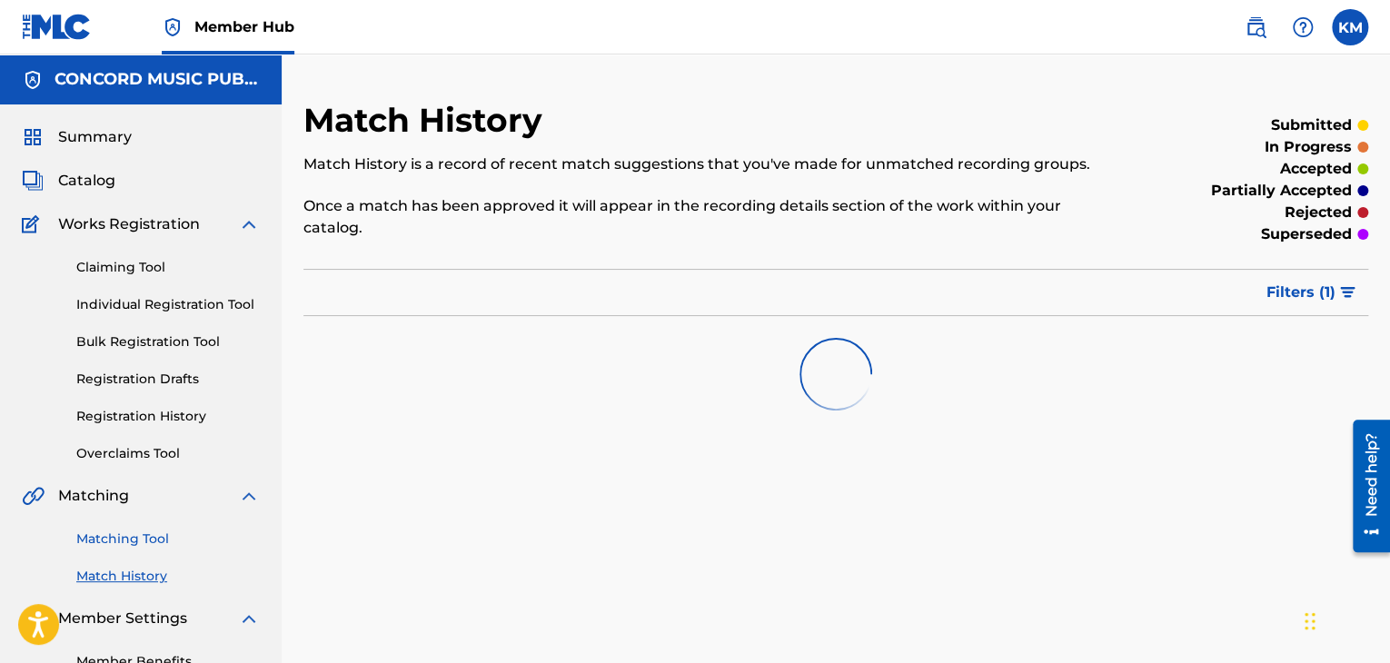
click at [142, 536] on link "Matching Tool" at bounding box center [167, 539] width 183 height 19
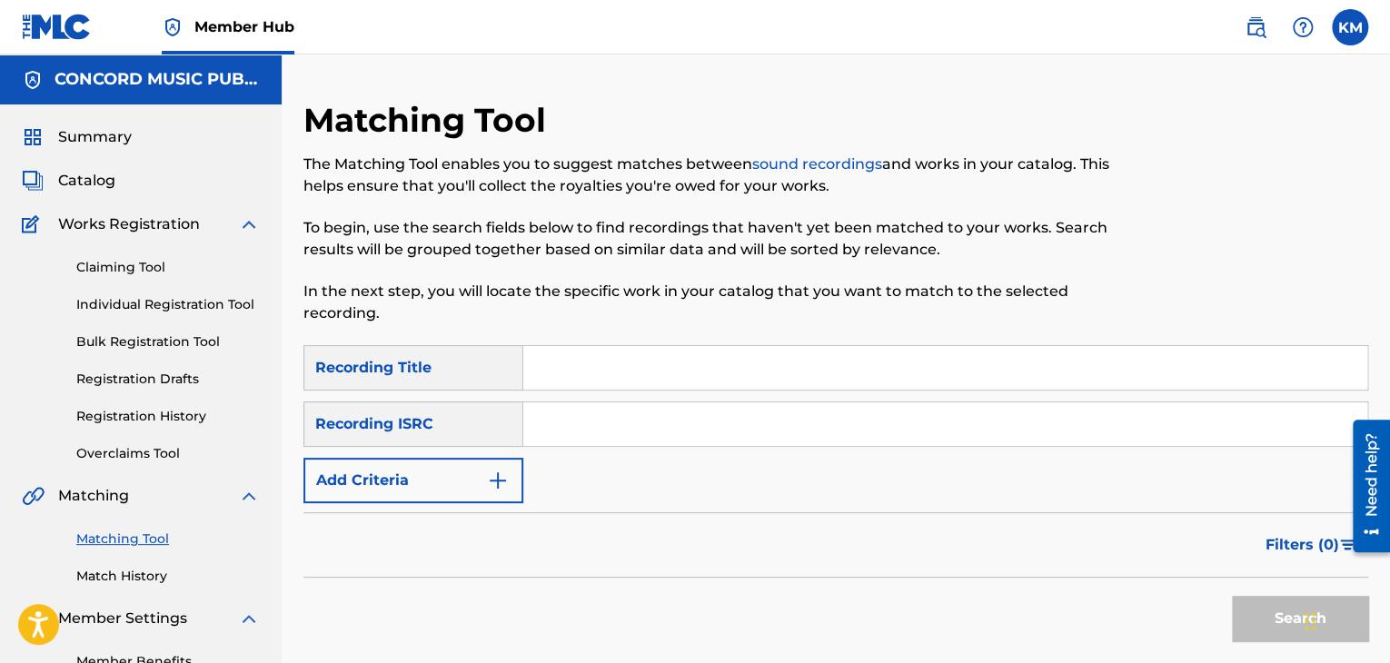
click at [586, 426] on input "Search Form" at bounding box center [945, 424] width 844 height 44
type input "FRY409712011"
click at [1278, 610] on button "Search" at bounding box center [1300, 618] width 136 height 45
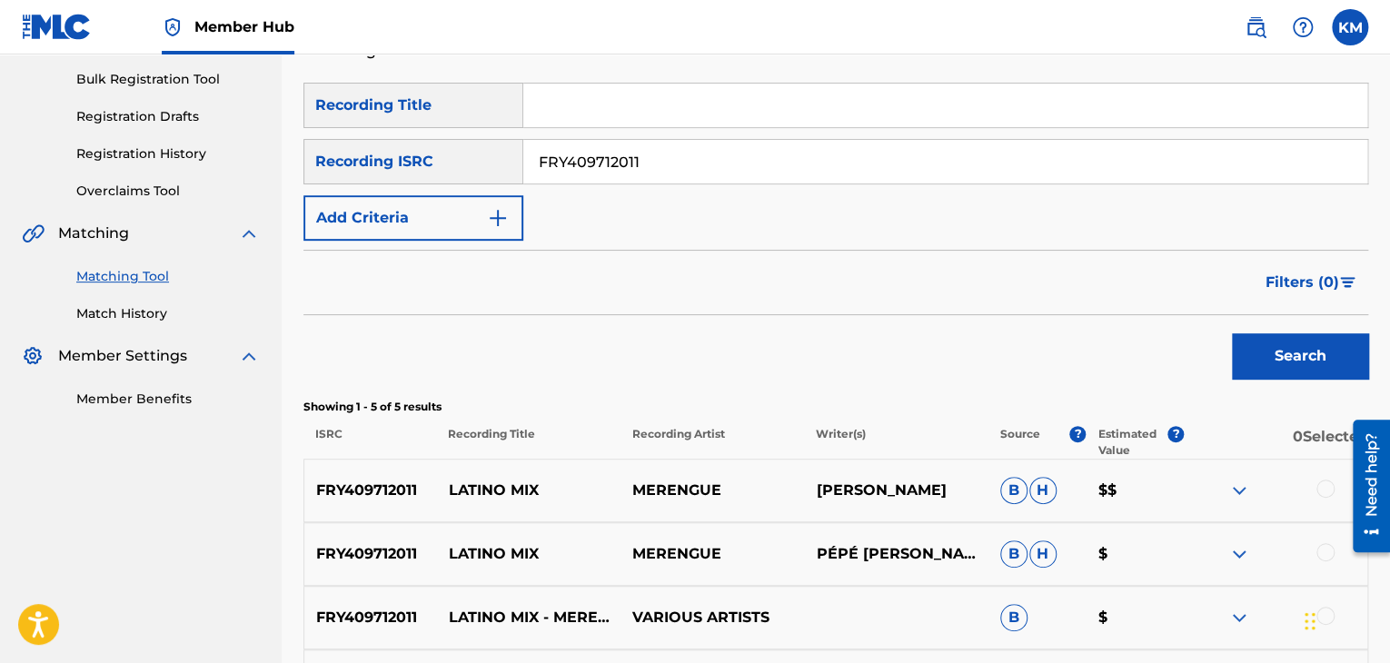
scroll to position [454, 0]
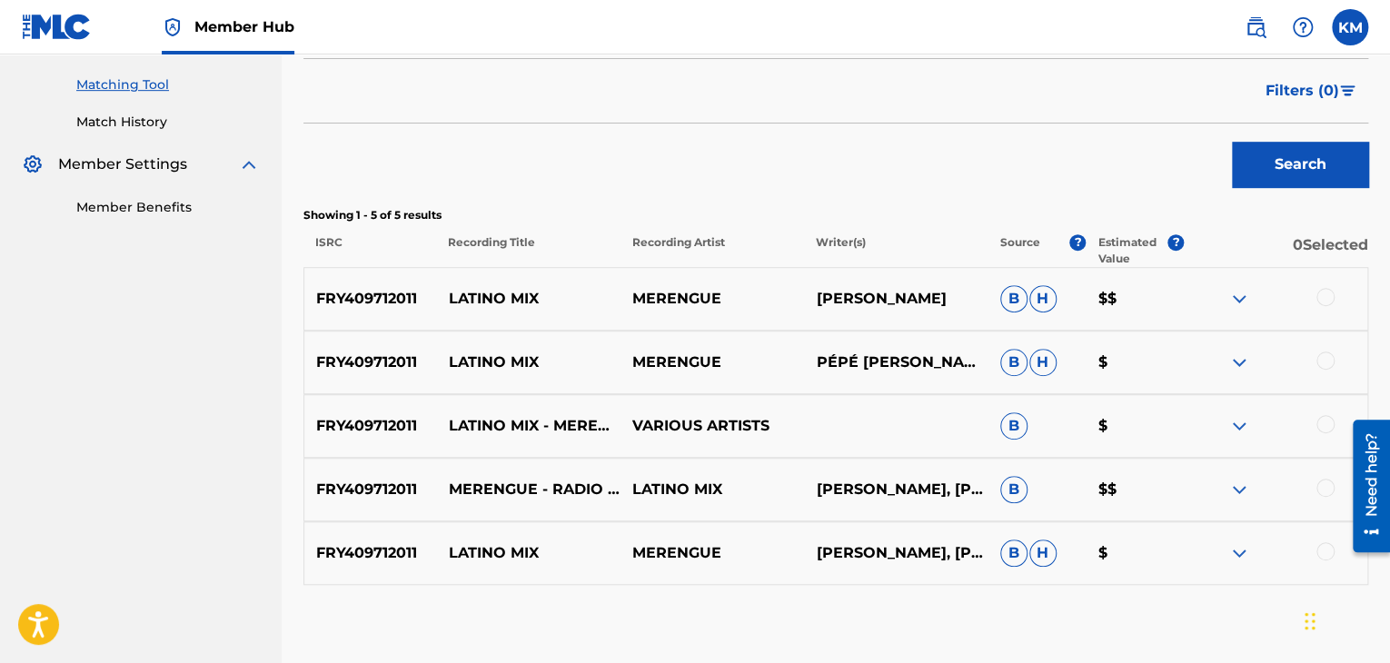
click at [1324, 296] on div at bounding box center [1325, 297] width 18 height 18
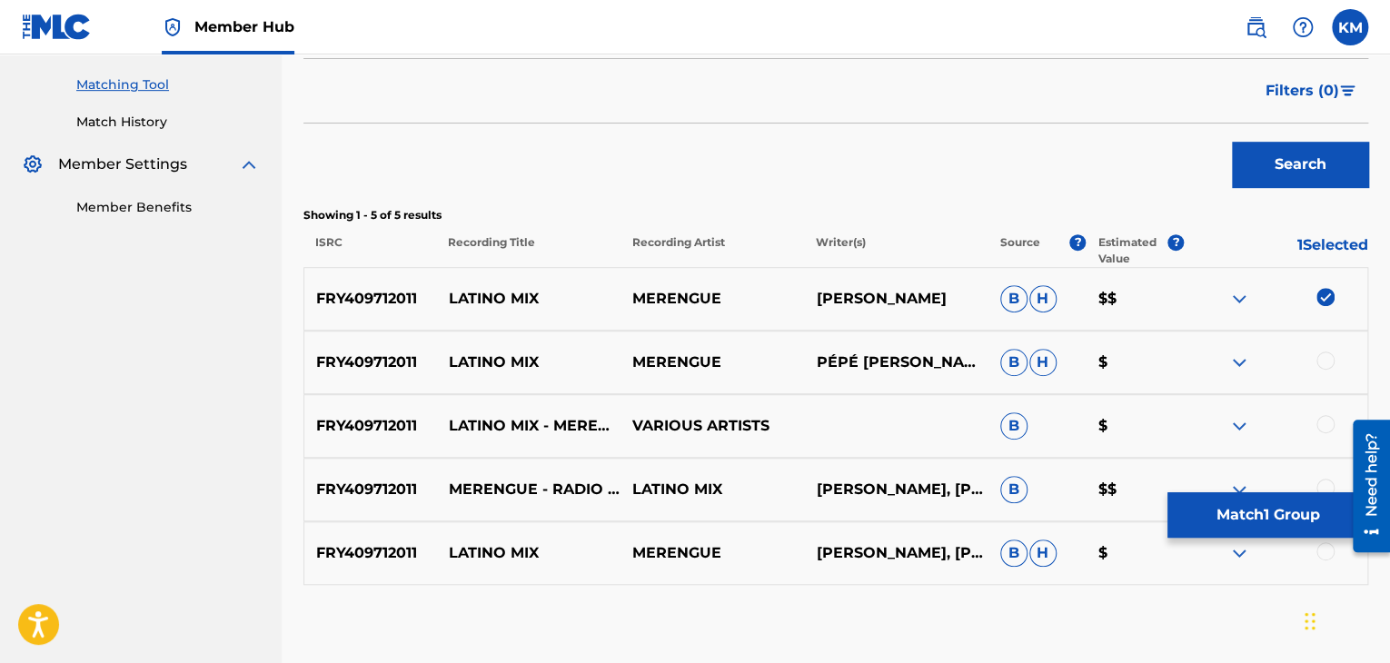
click at [1323, 364] on div at bounding box center [1325, 361] width 18 height 18
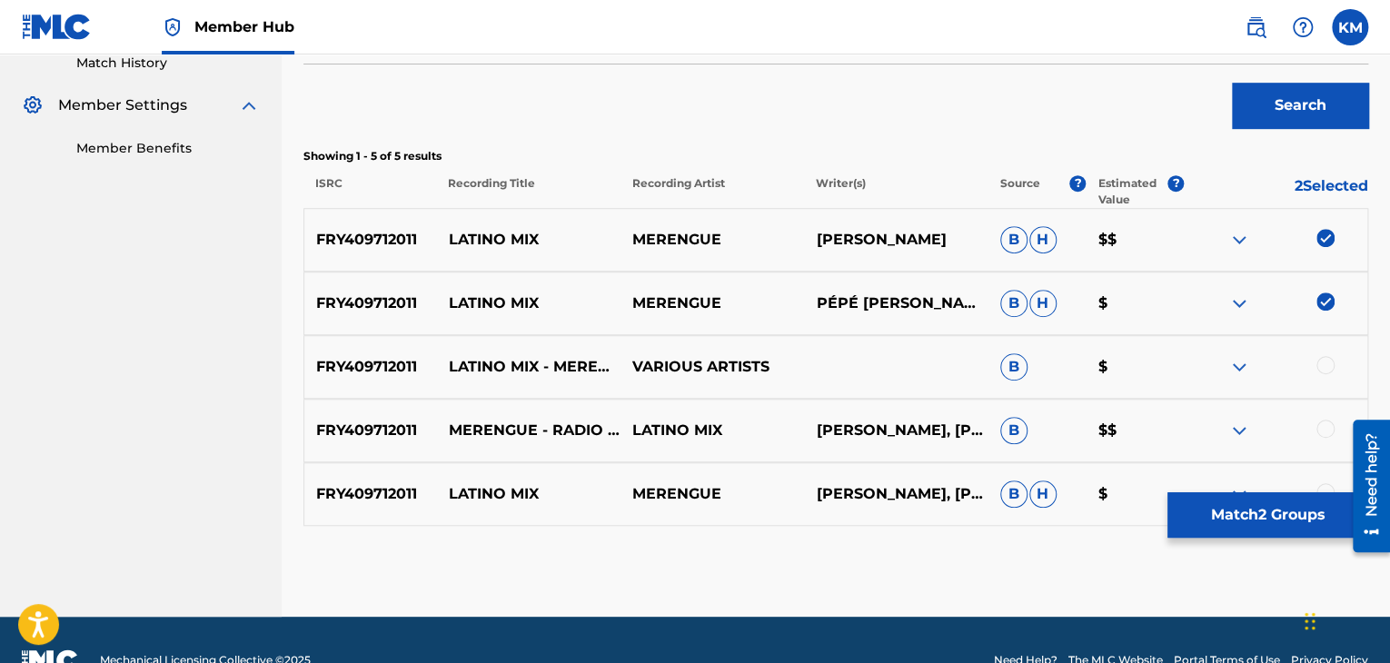
scroll to position [554, 0]
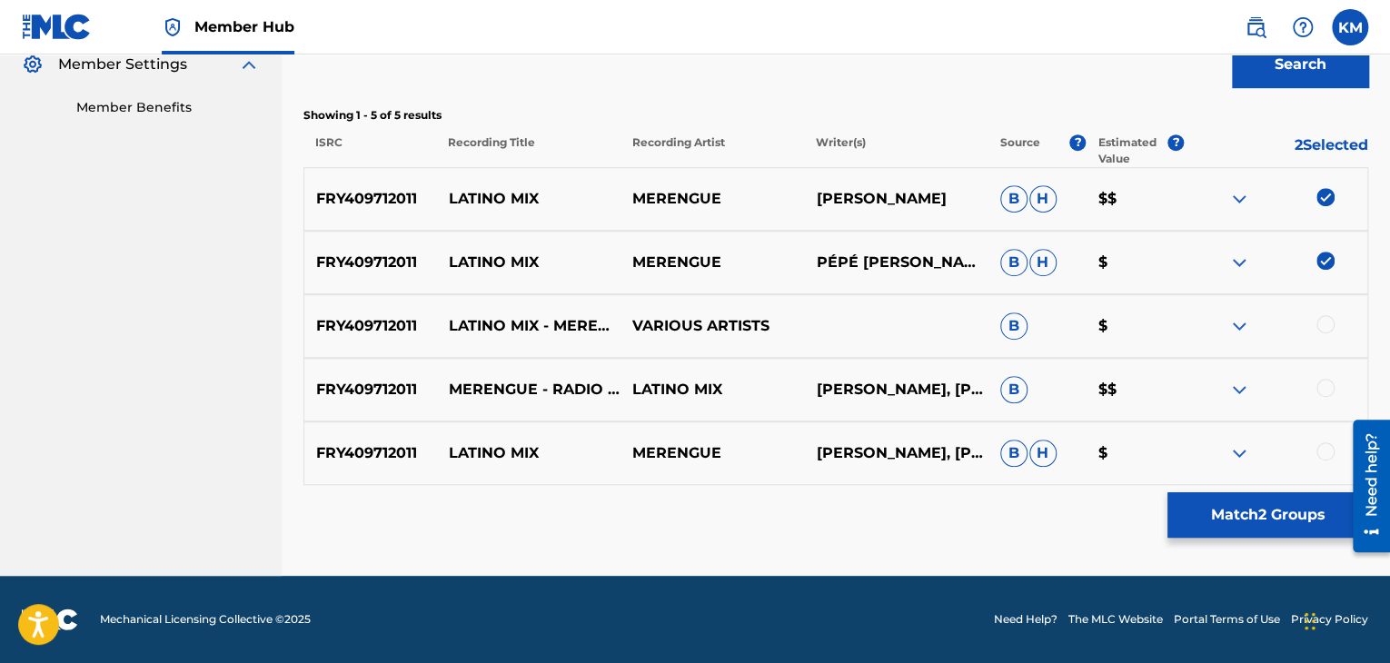
click at [1326, 318] on div at bounding box center [1325, 324] width 18 height 18
click at [1323, 449] on div at bounding box center [1325, 451] width 18 height 18
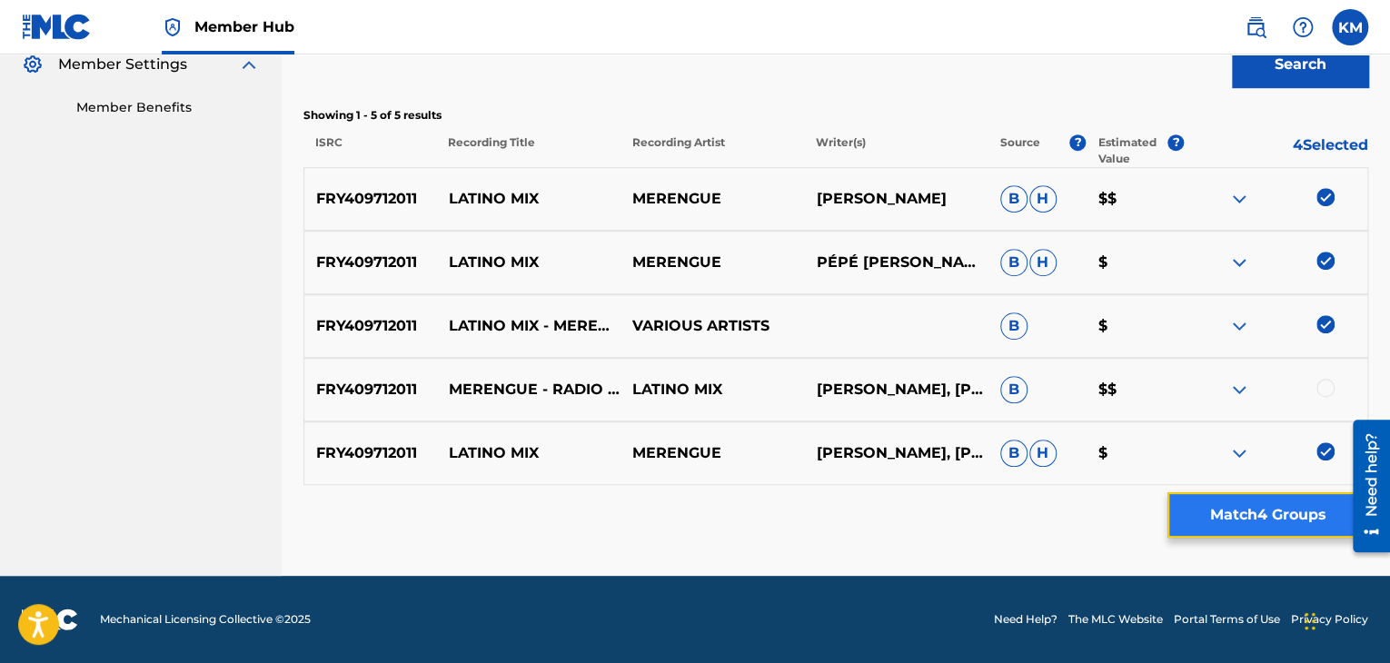
click at [1245, 523] on button "Match 4 Groups" at bounding box center [1267, 514] width 201 height 45
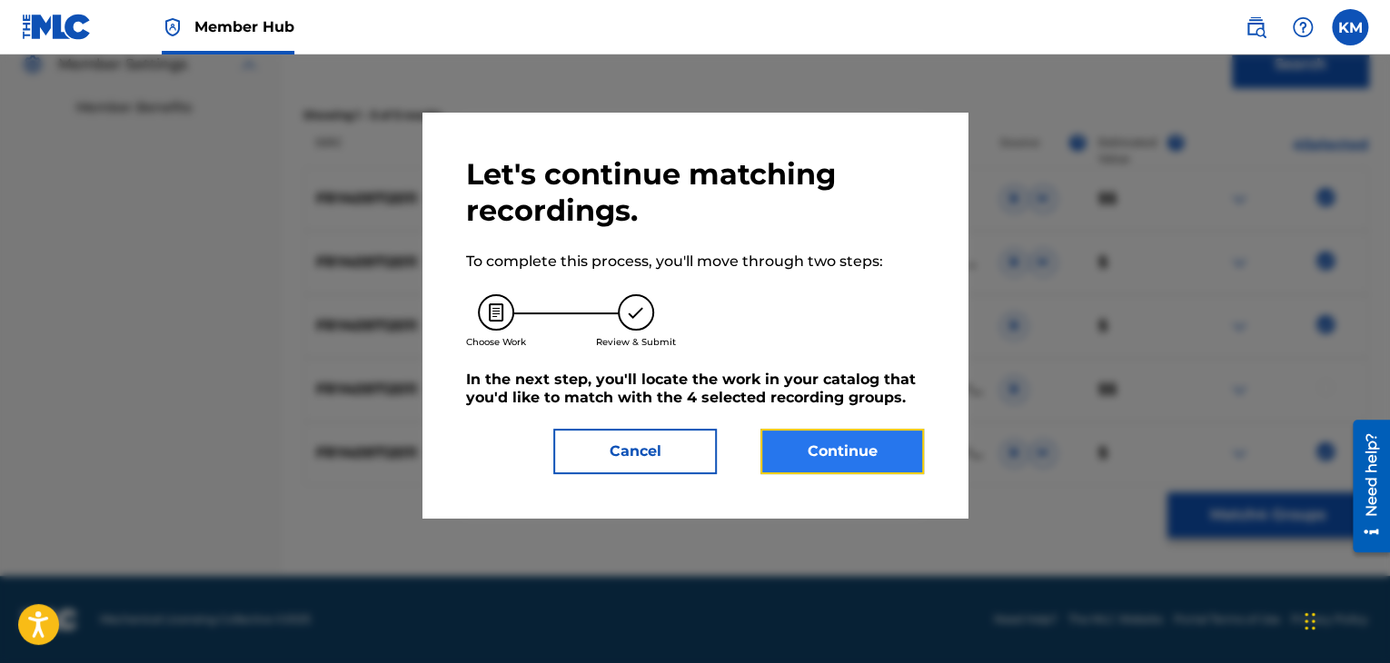
click at [888, 459] on button "Continue" at bounding box center [841, 451] width 163 height 45
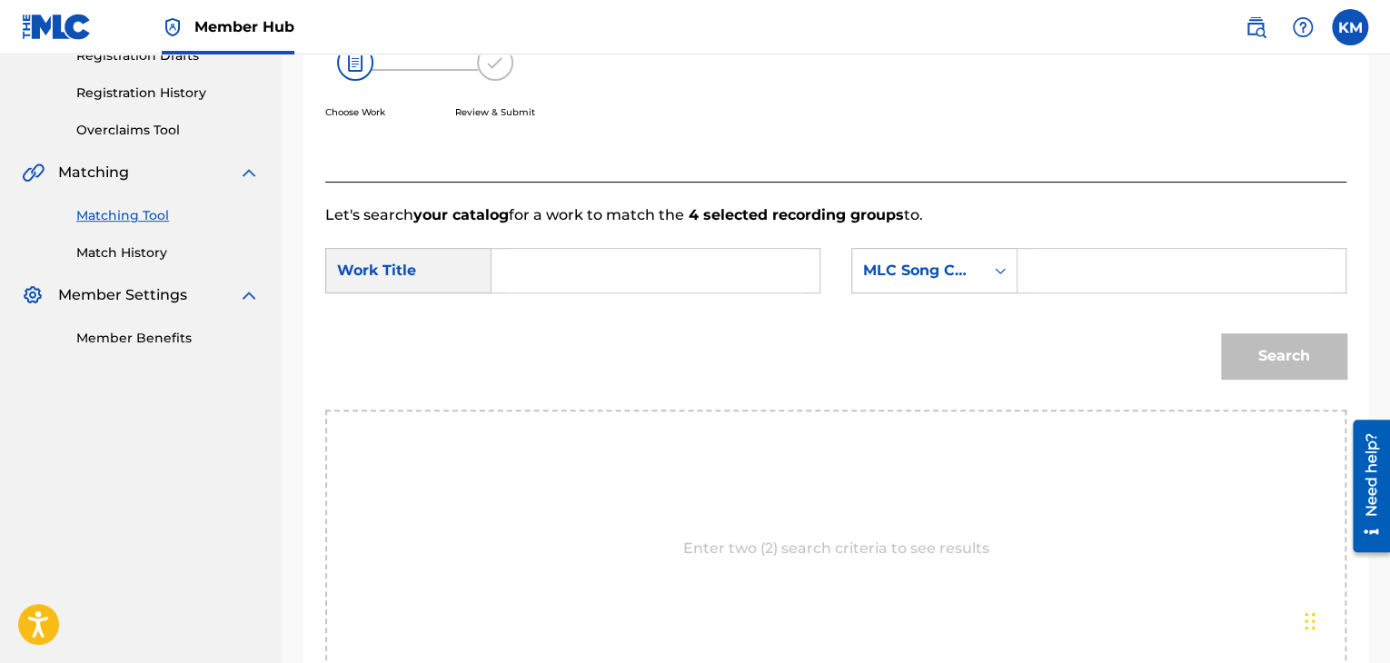
scroll to position [183, 0]
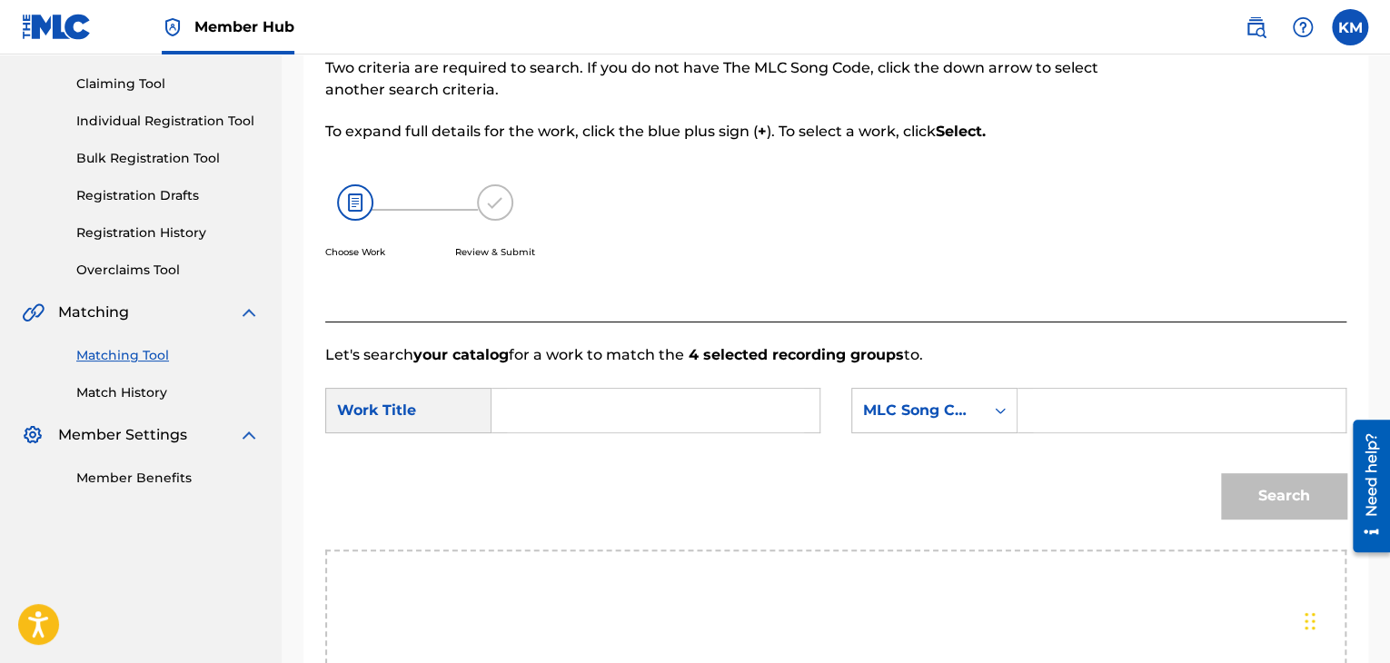
click at [529, 423] on input "Search Form" at bounding box center [655, 411] width 297 height 44
type input "Latino Mix - Merengue"
click at [1108, 409] on input "Search Form" at bounding box center [1181, 411] width 297 height 44
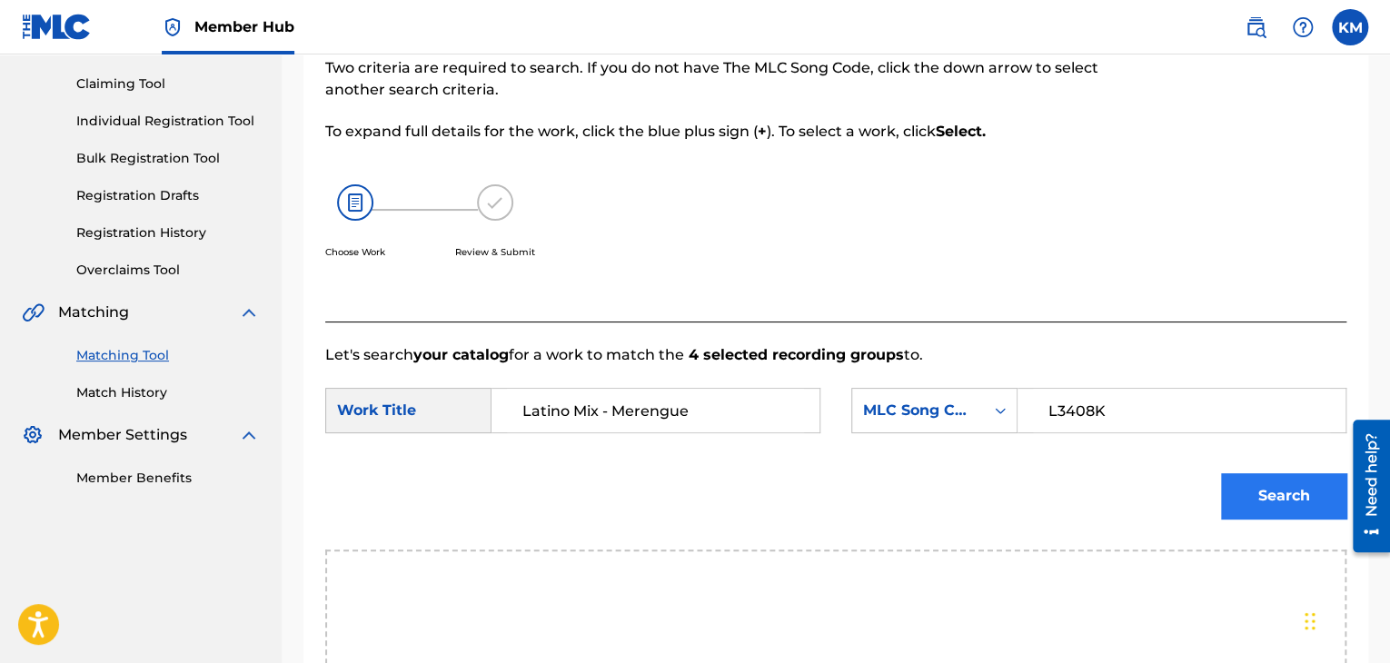
type input "L3408K"
click at [1330, 492] on button "Search" at bounding box center [1283, 495] width 125 height 45
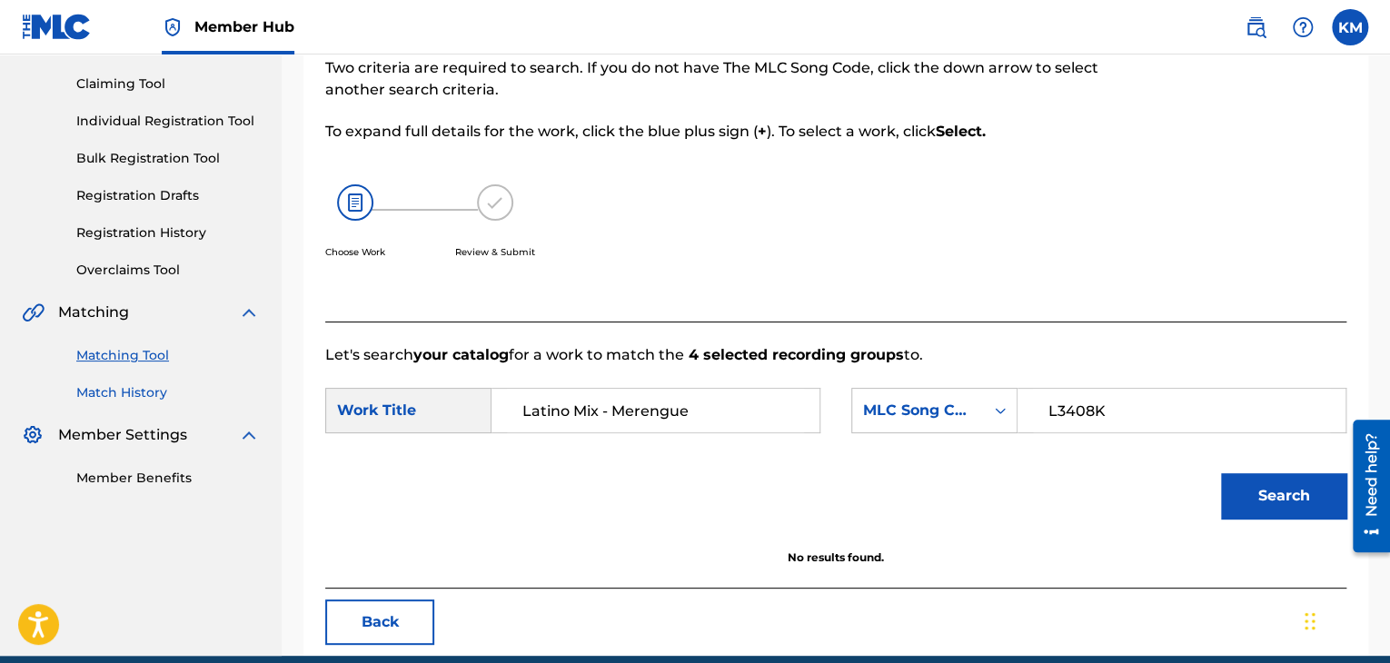
click at [129, 387] on link "Match History" at bounding box center [167, 392] width 183 height 19
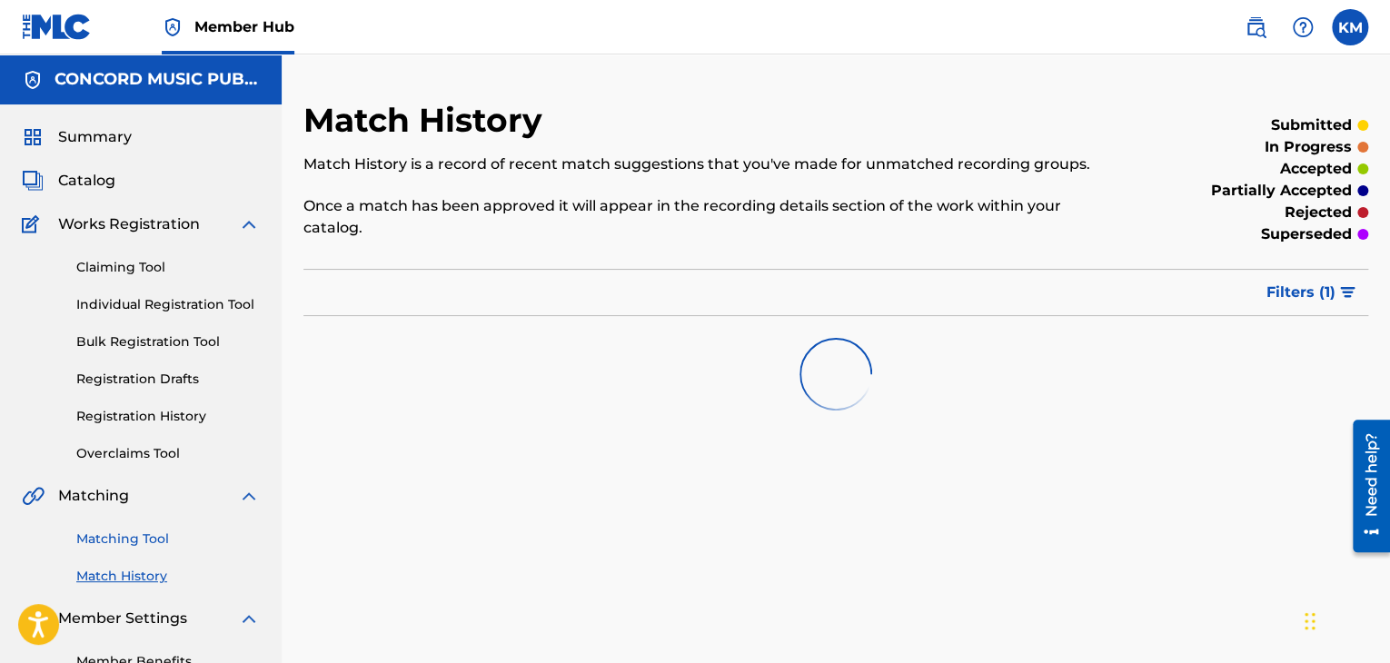
click at [148, 545] on link "Matching Tool" at bounding box center [167, 539] width 183 height 19
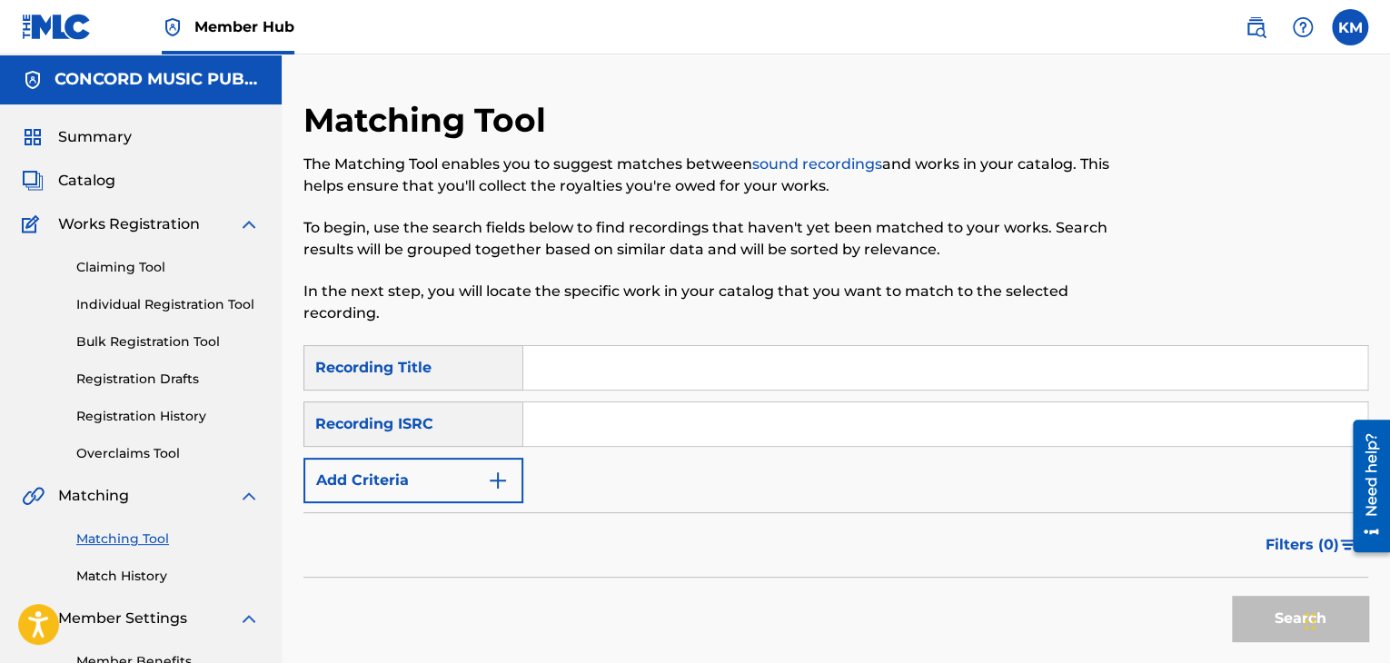
click at [589, 426] on input "Search Form" at bounding box center [945, 424] width 844 height 44
type input "JPWP01571265"
click at [1258, 631] on button "Search" at bounding box center [1300, 618] width 136 height 45
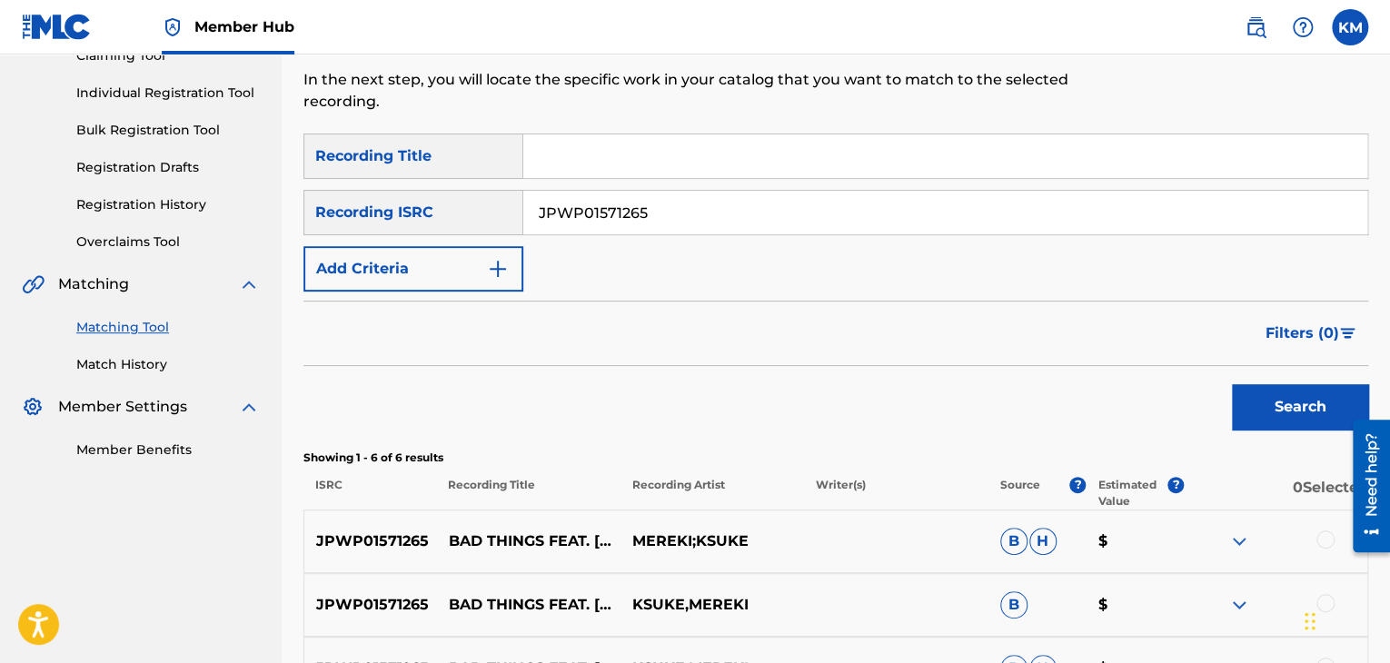
scroll to position [454, 0]
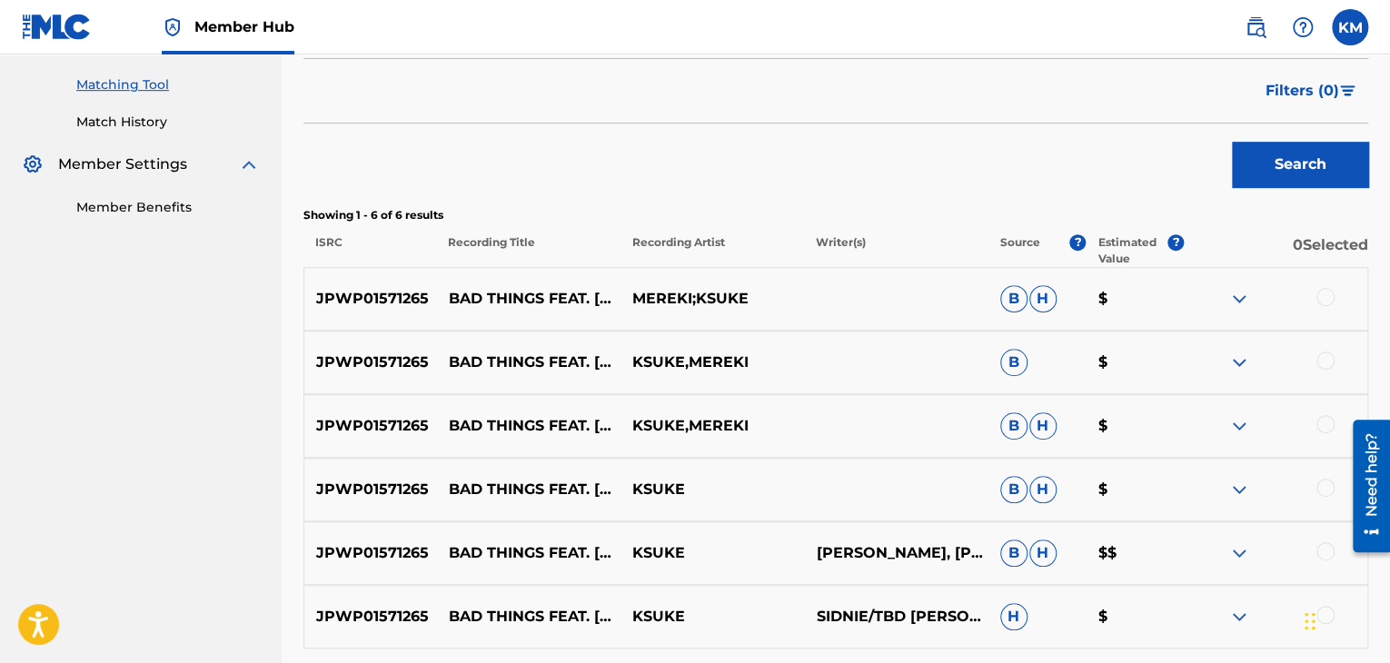
click at [1333, 294] on div at bounding box center [1325, 297] width 18 height 18
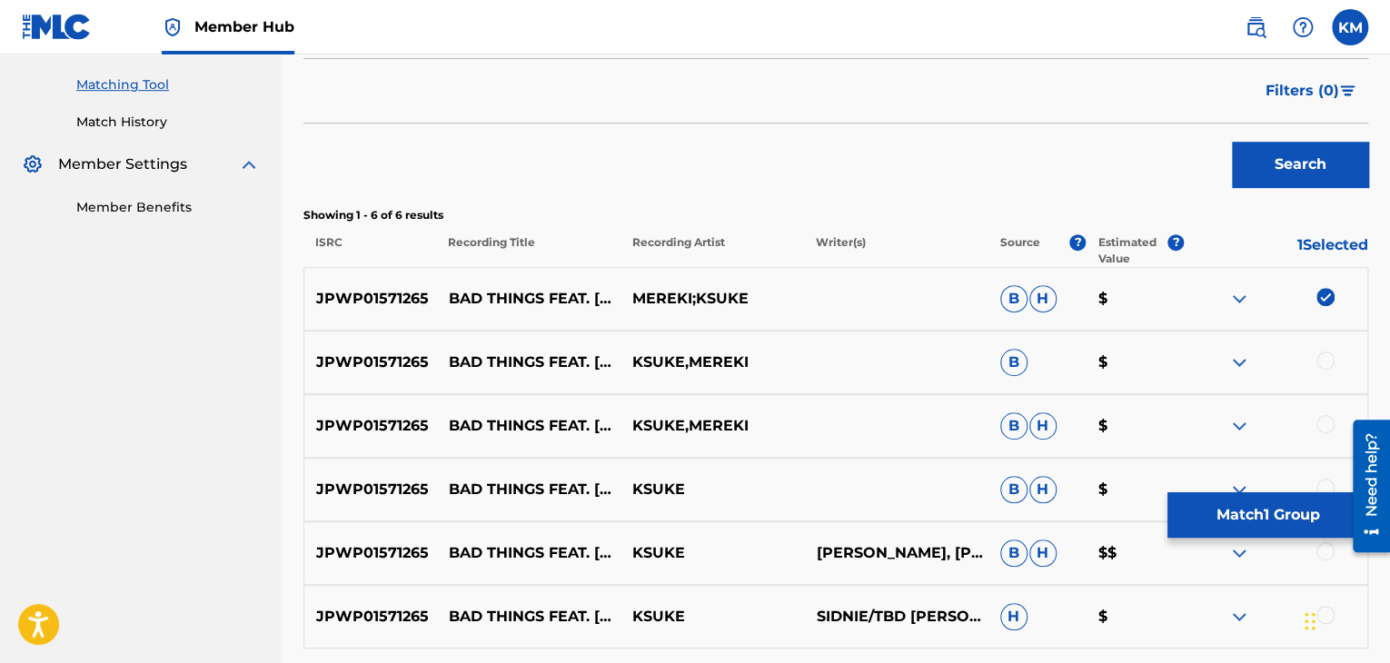
click at [1320, 364] on div at bounding box center [1325, 361] width 18 height 18
click at [1321, 427] on div at bounding box center [1325, 424] width 18 height 18
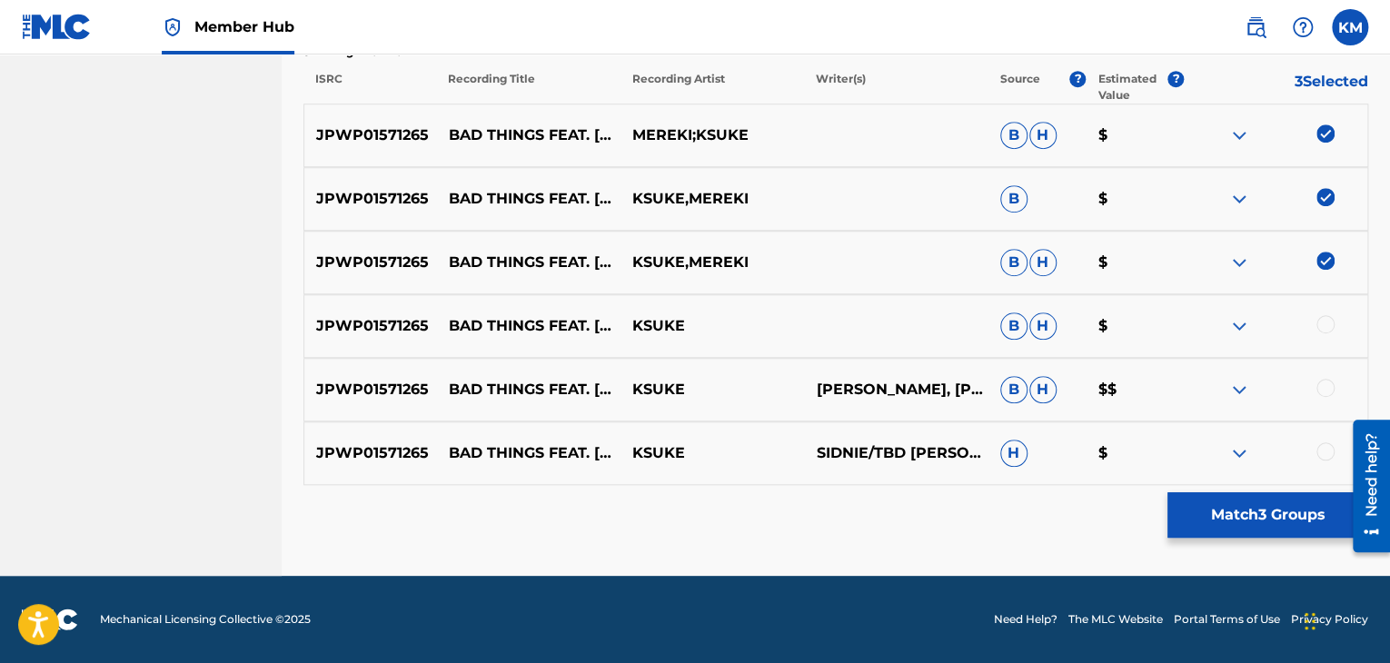
click at [1322, 324] on div at bounding box center [1325, 324] width 18 height 18
click at [1323, 374] on div "JPWP01571265 BAD THINGS FEAT. MEREKI KSUKE [PERSON_NAME], [PERSON_NAME], [PERSO…" at bounding box center [835, 390] width 1065 height 64
click at [1323, 380] on div at bounding box center [1325, 388] width 18 height 18
click at [1320, 445] on div at bounding box center [1325, 451] width 18 height 18
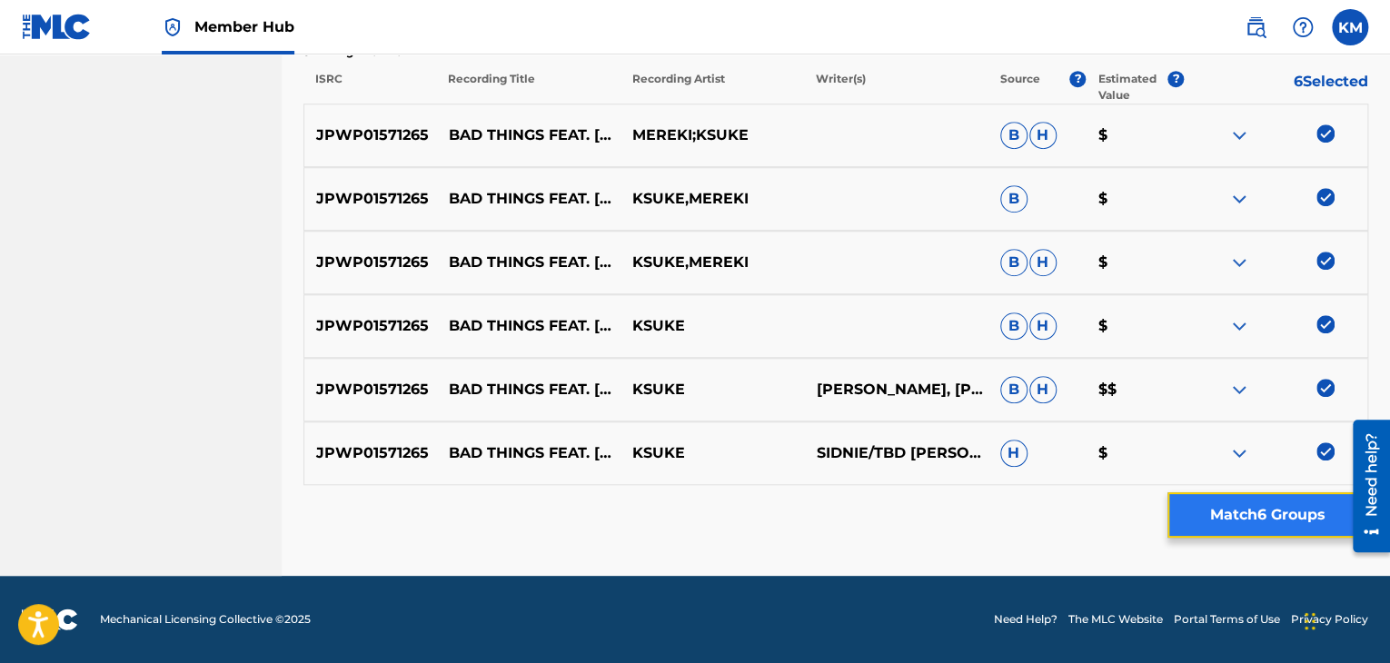
click at [1285, 507] on button "Match 6 Groups" at bounding box center [1267, 514] width 201 height 45
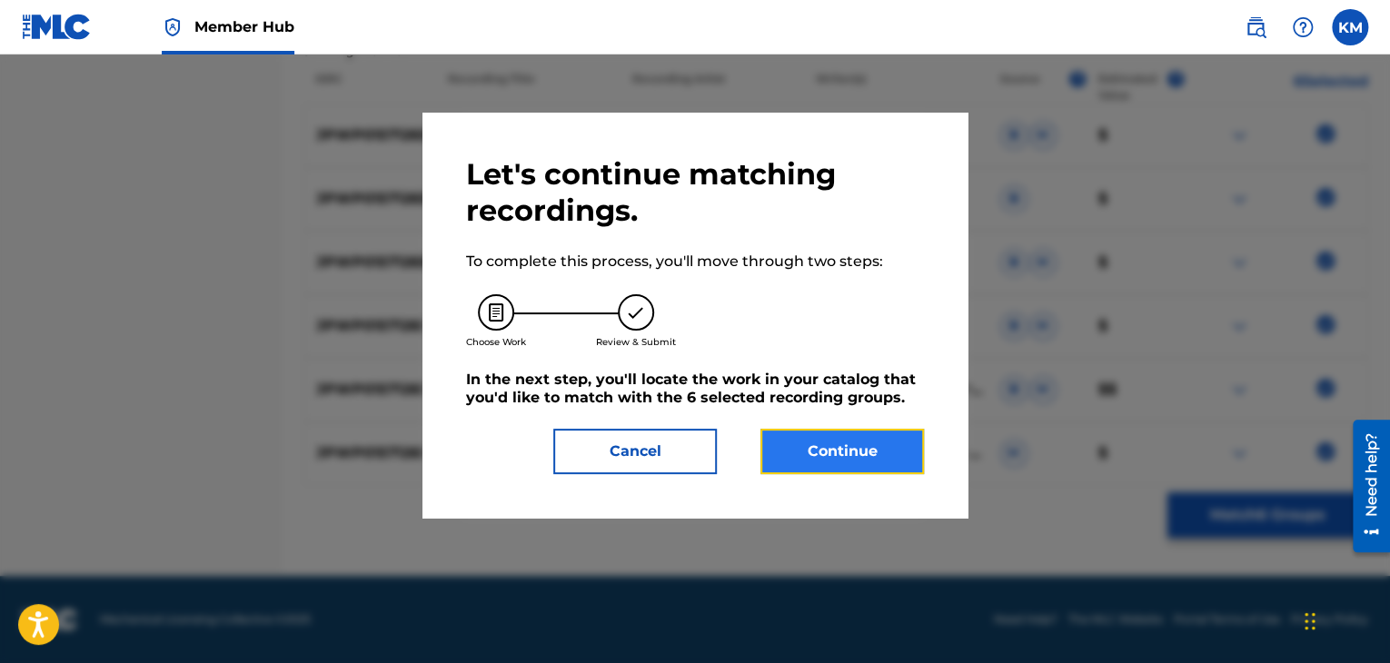
click at [835, 449] on button "Continue" at bounding box center [841, 451] width 163 height 45
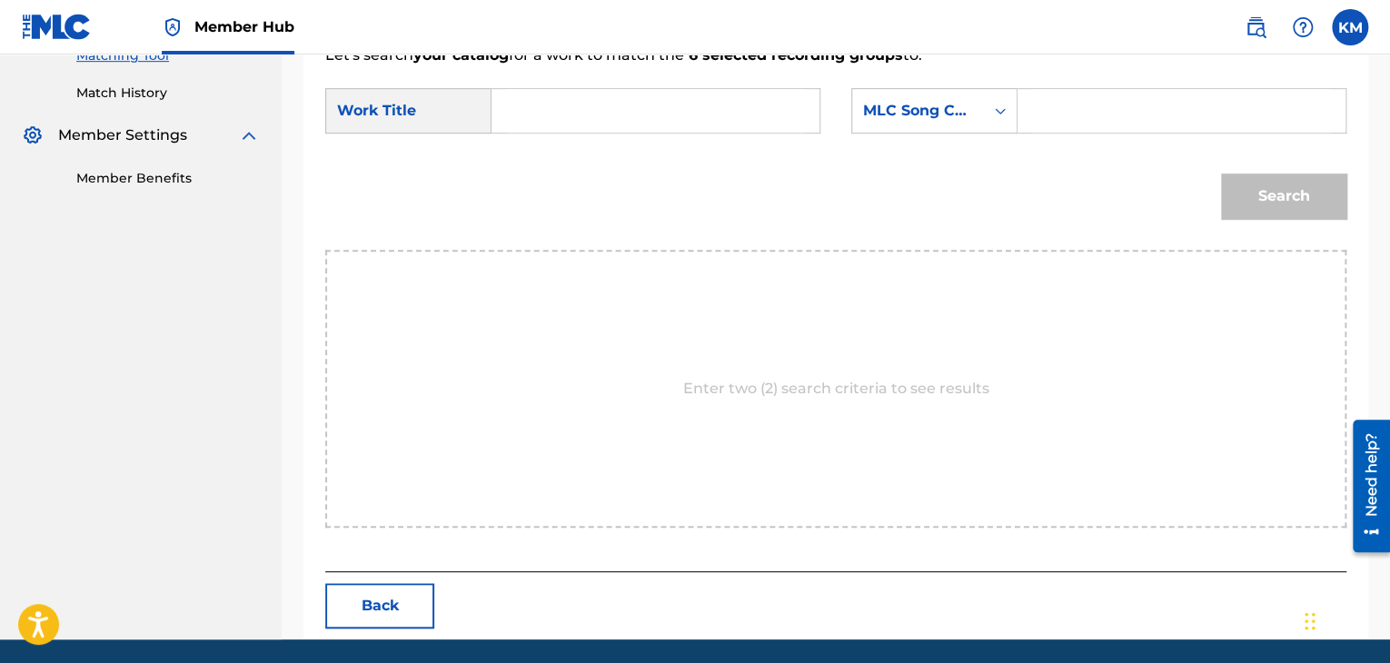
scroll to position [456, 0]
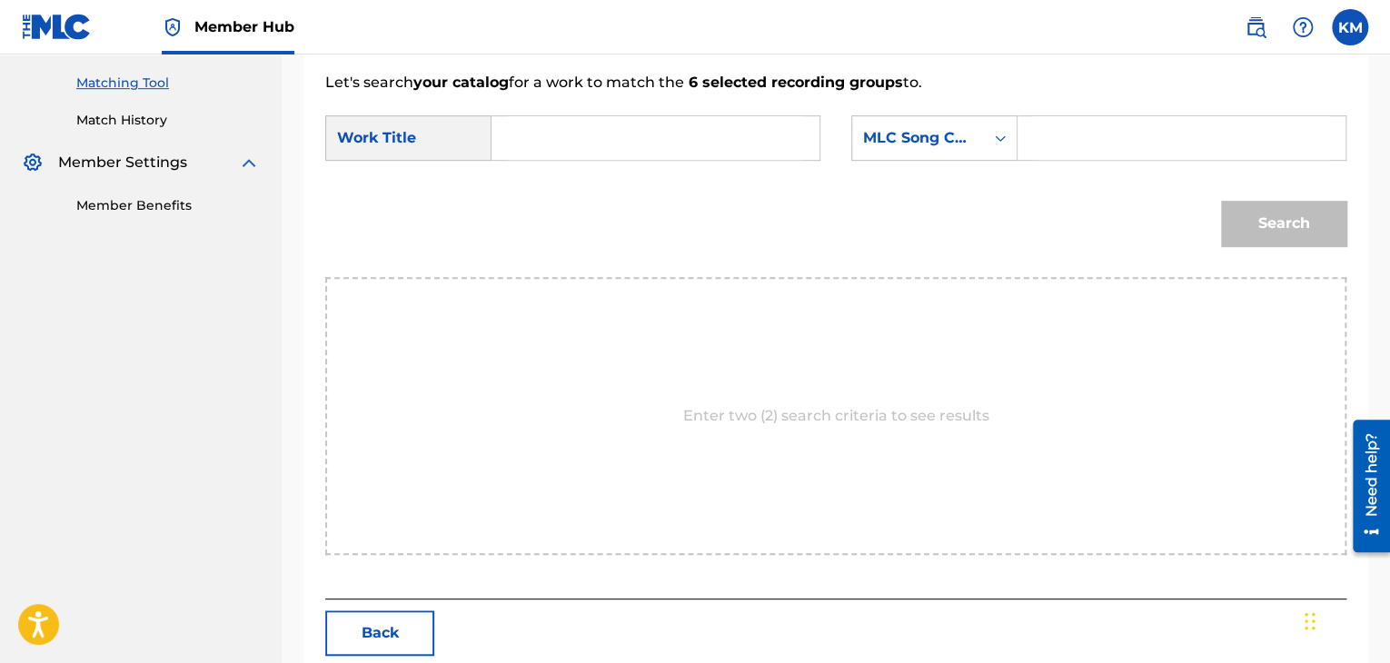
click at [537, 125] on input "Search Form" at bounding box center [655, 138] width 297 height 44
type input "BAD THINGS feat. [GEOGRAPHIC_DATA]"
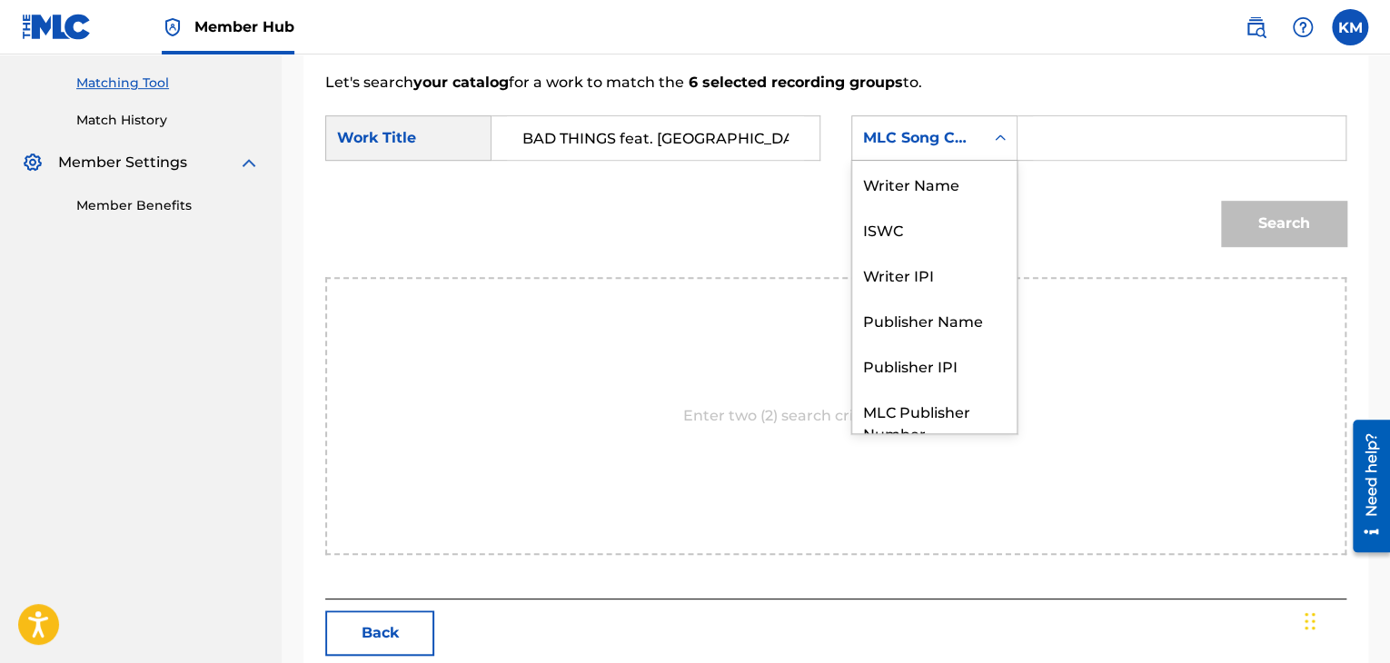
click at [1000, 135] on icon "Search Form" at bounding box center [1000, 138] width 18 height 18
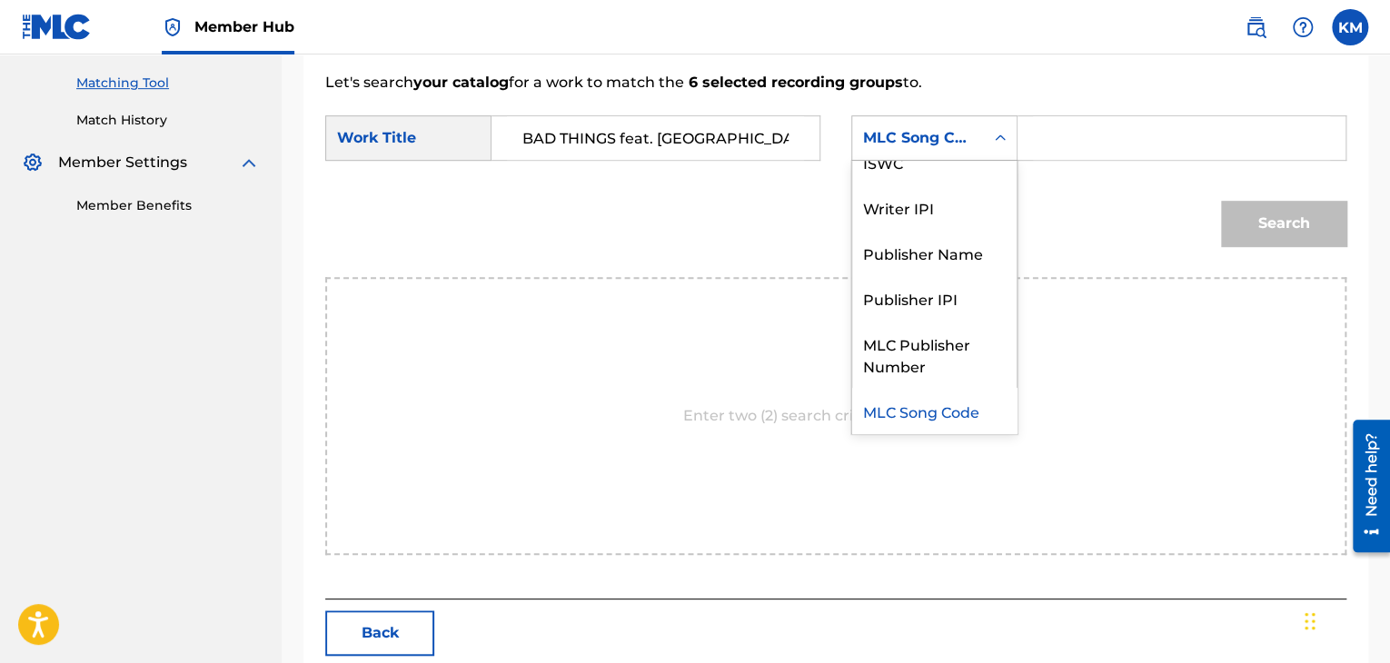
scroll to position [0, 0]
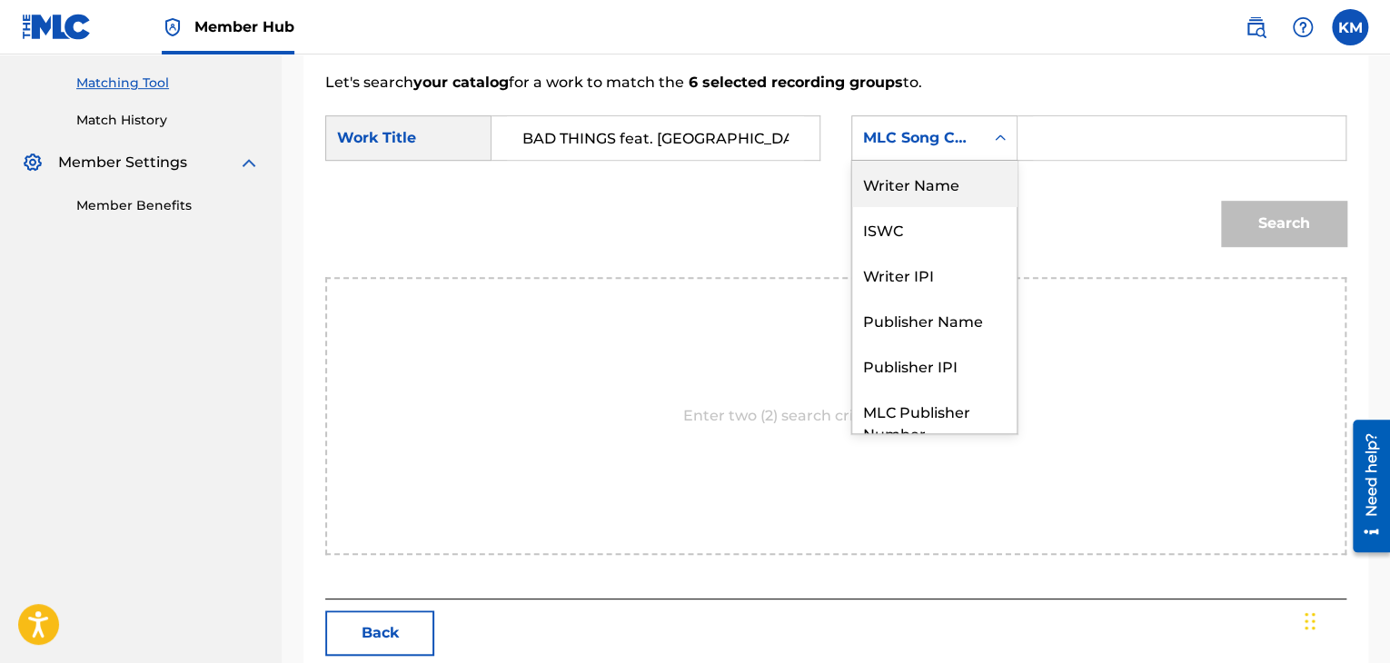
click at [988, 167] on div "Writer Name" at bounding box center [934, 183] width 164 height 45
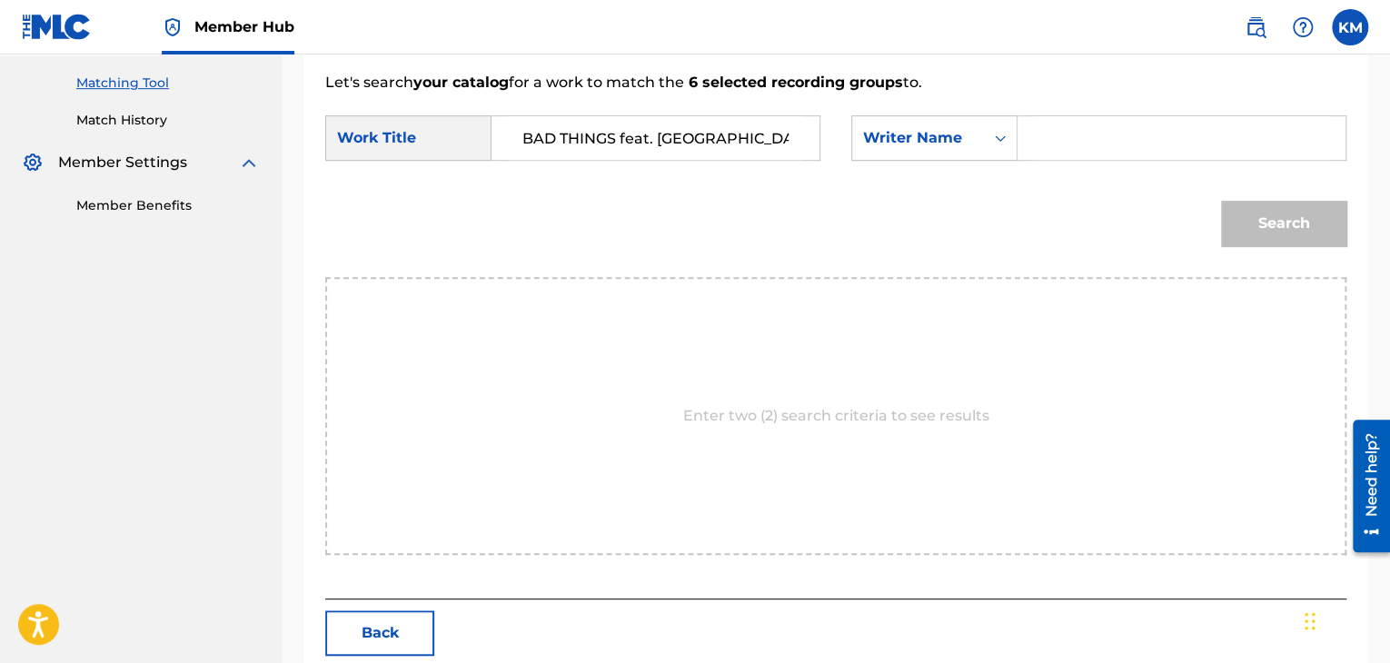
click at [1041, 132] on input "Search Form" at bounding box center [1181, 138] width 297 height 44
type input "Rodini"
click at [1275, 226] on button "Search" at bounding box center [1283, 223] width 125 height 45
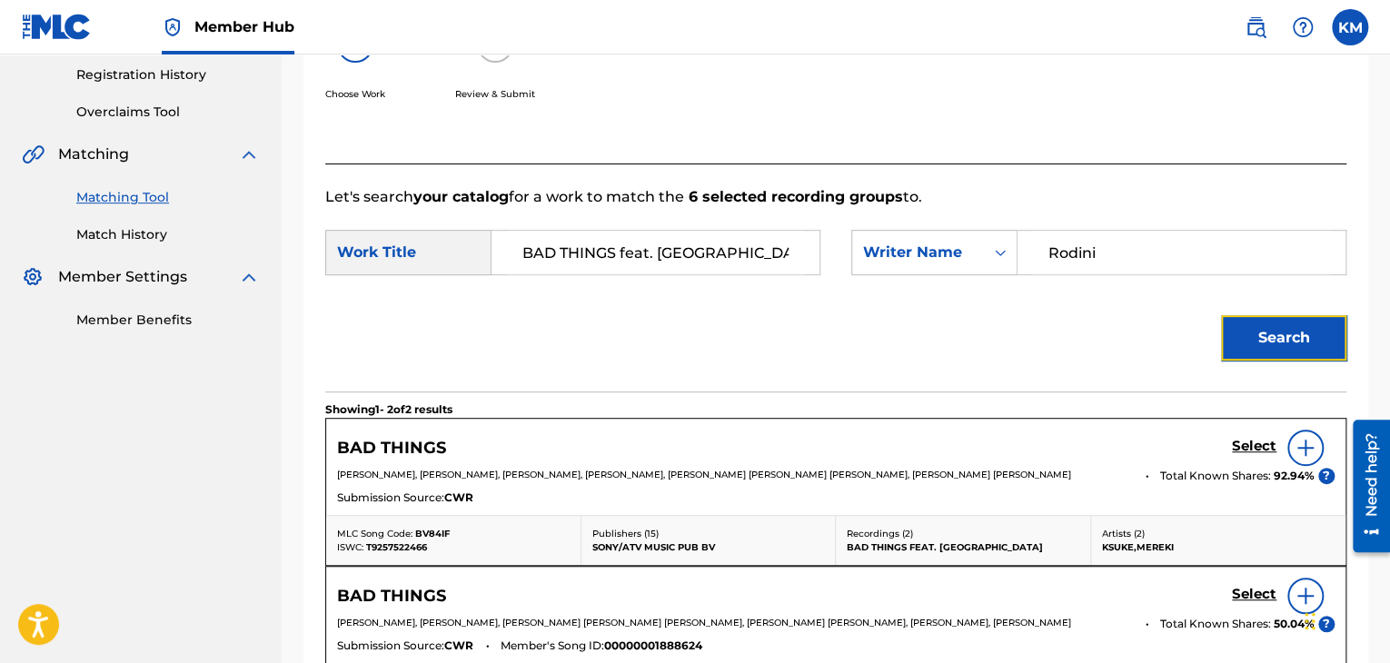
scroll to position [456, 0]
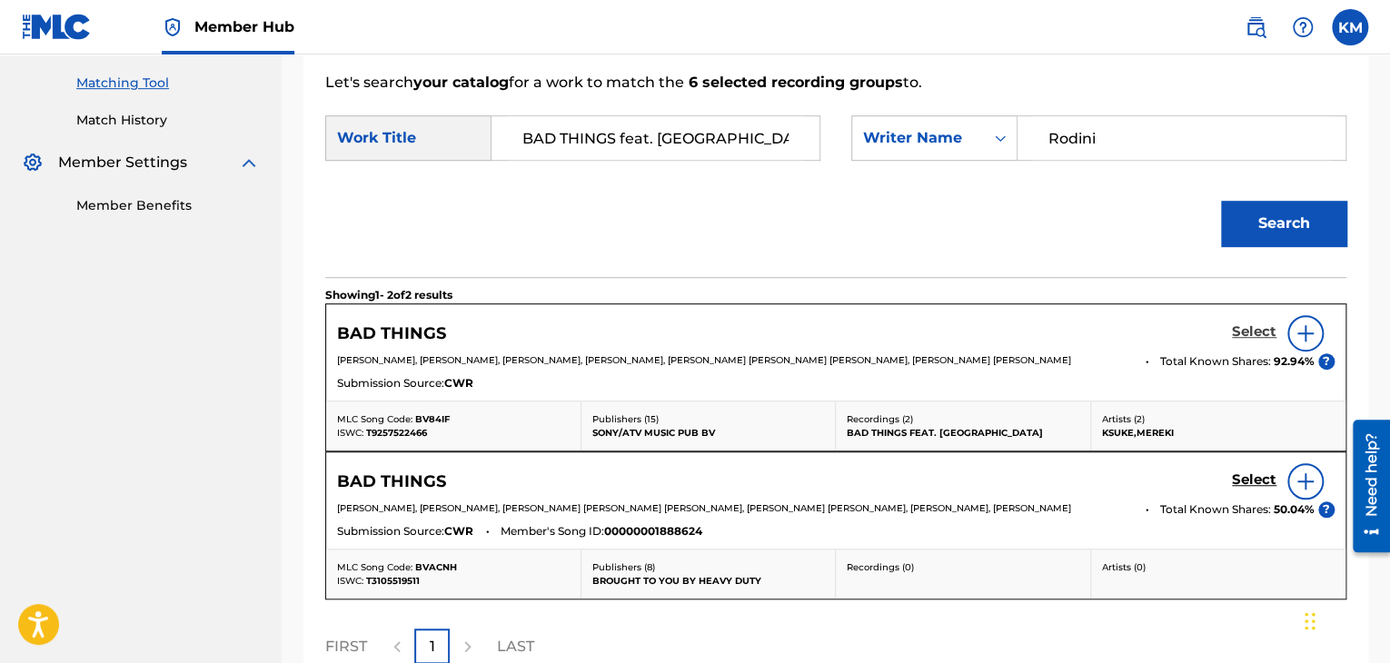
click at [1252, 332] on h5 "Select" at bounding box center [1254, 331] width 45 height 17
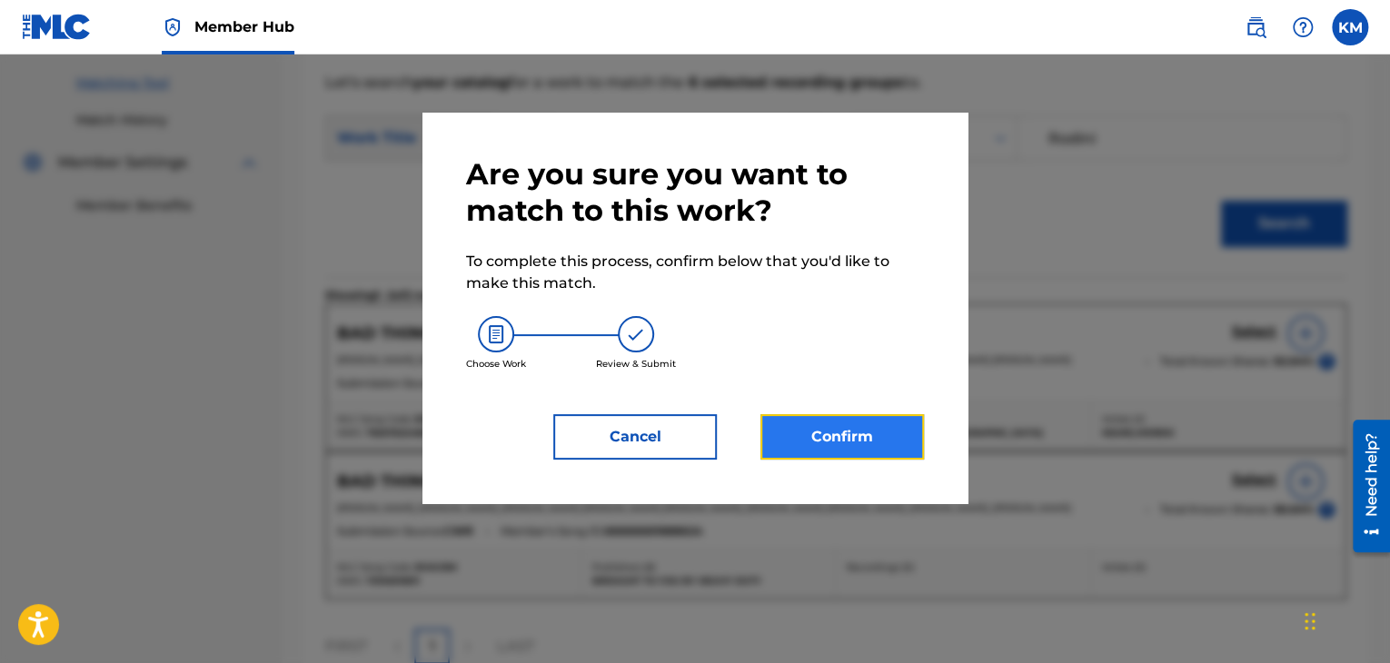
click at [853, 436] on button "Confirm" at bounding box center [841, 436] width 163 height 45
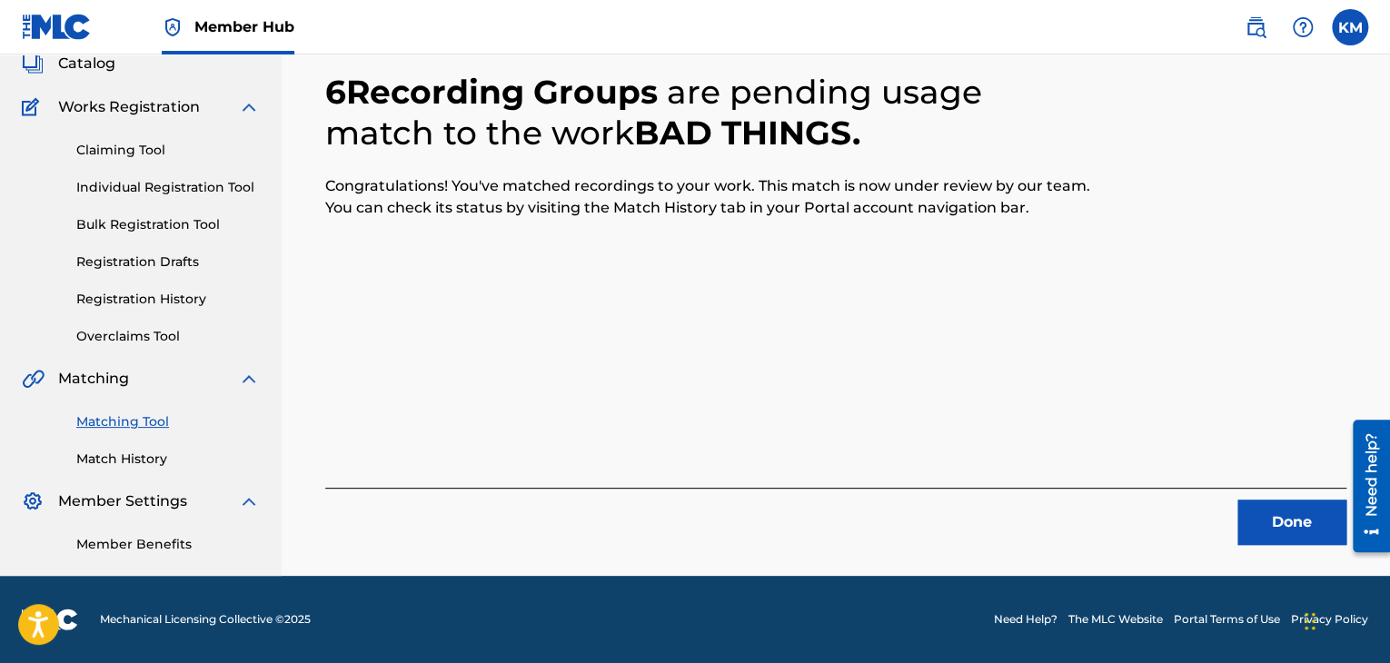
scroll to position [117, 0]
click at [1301, 506] on button "Done" at bounding box center [1291, 522] width 109 height 45
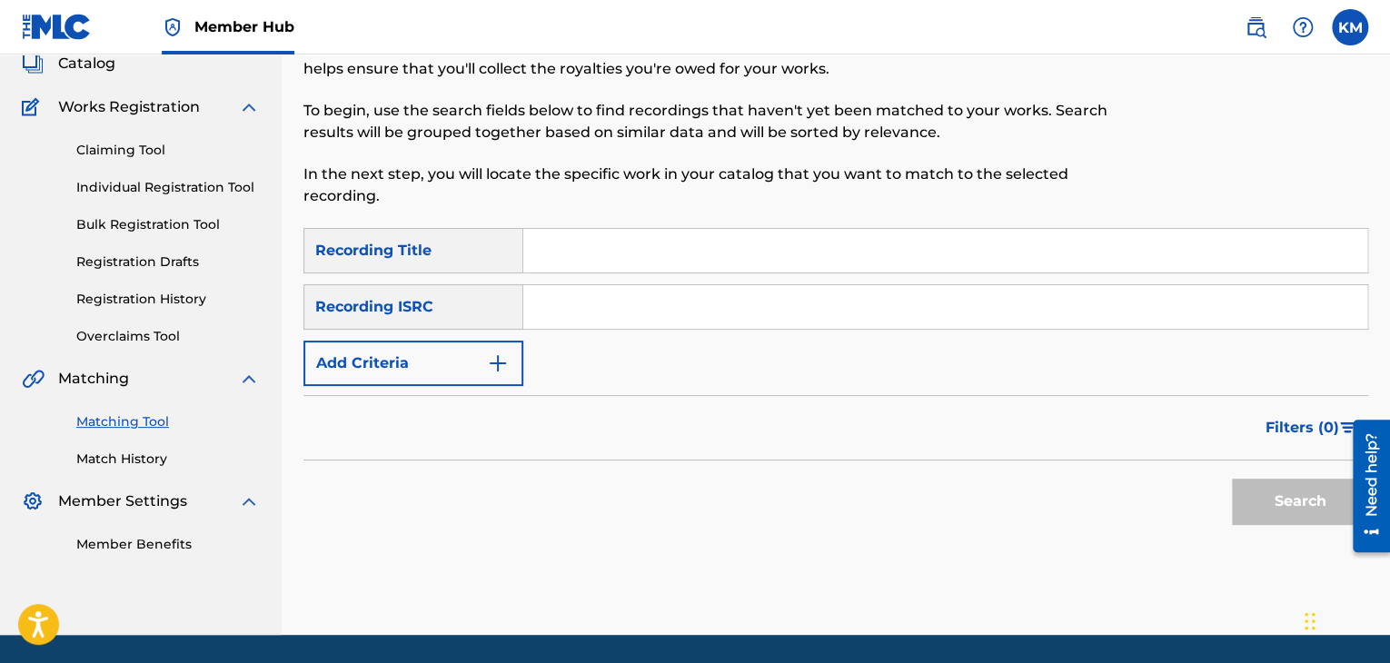
click at [614, 295] on input "Search Form" at bounding box center [945, 307] width 844 height 44
type input "QZES51847775"
click at [1256, 495] on button "Search" at bounding box center [1300, 501] width 136 height 45
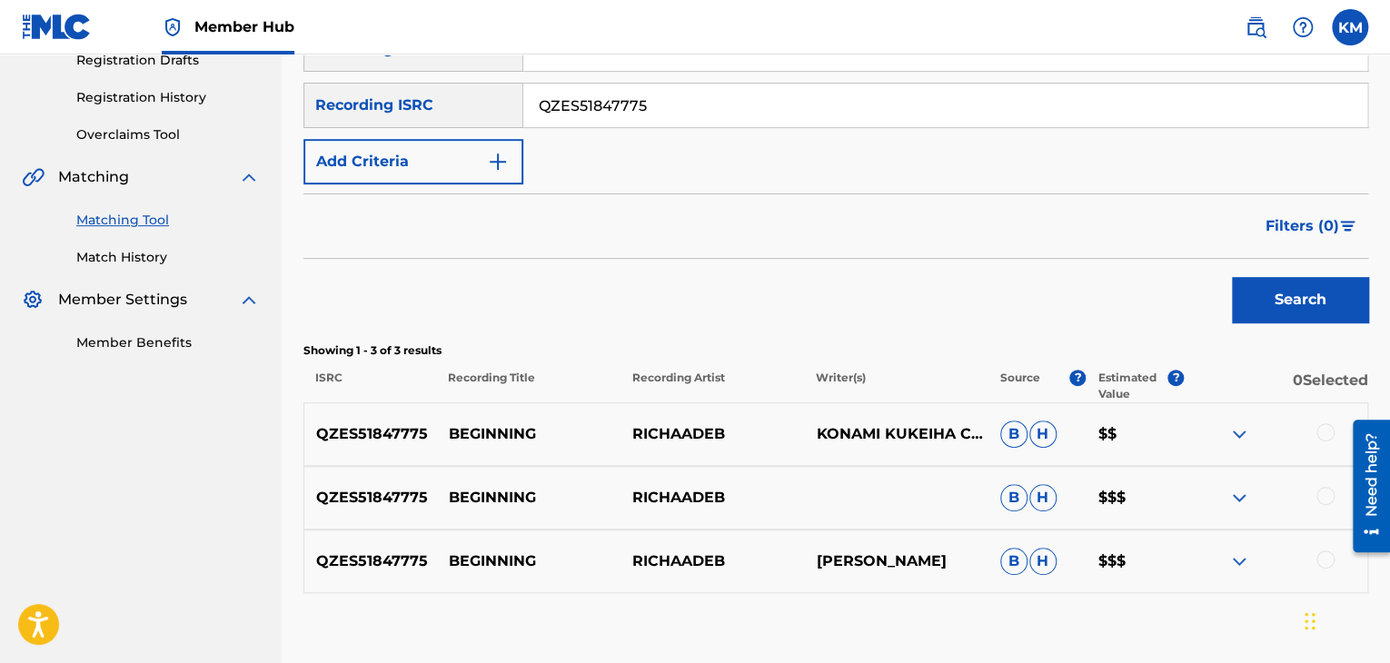
scroll to position [427, 0]
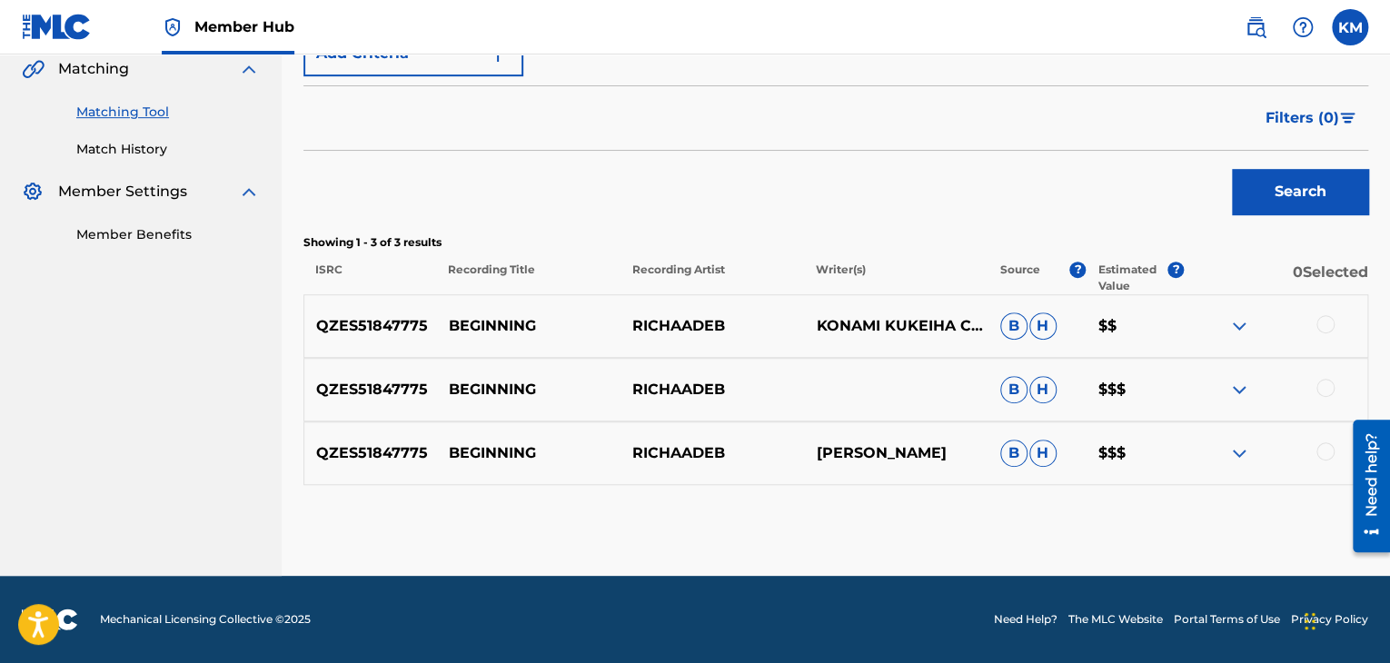
click at [1330, 448] on div at bounding box center [1325, 451] width 18 height 18
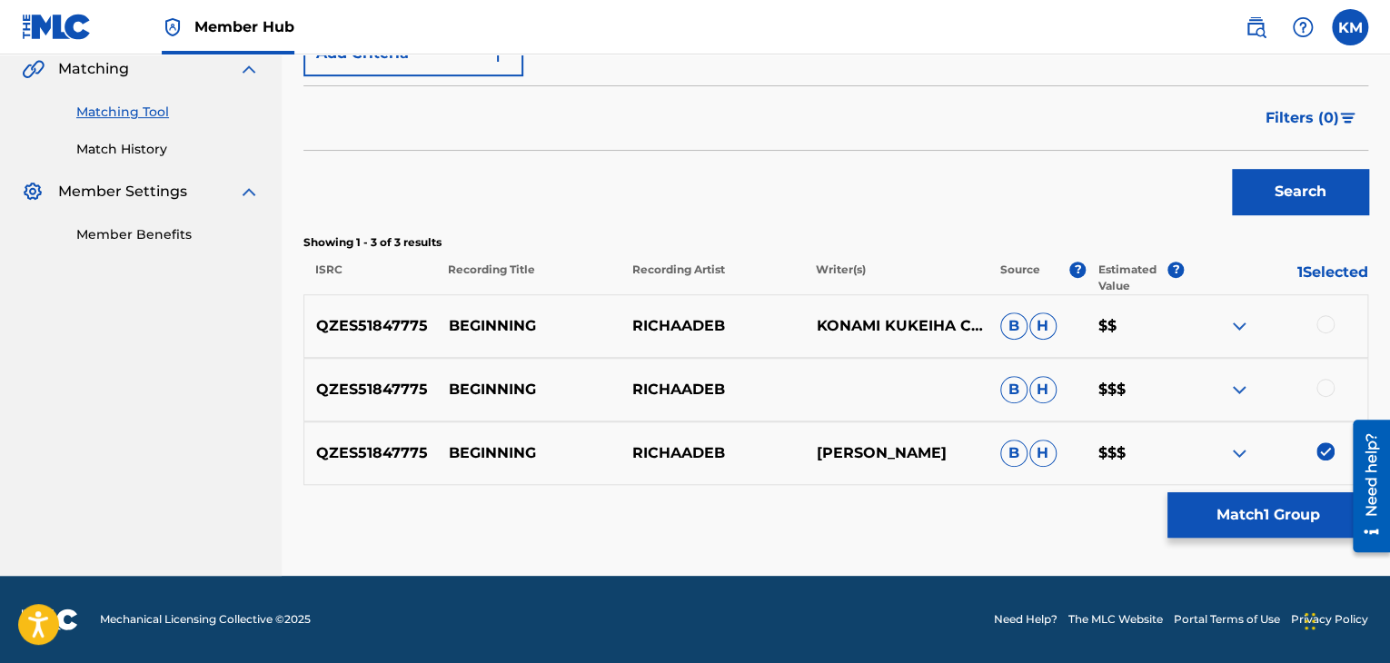
click at [1319, 393] on div at bounding box center [1325, 388] width 18 height 18
click at [1323, 323] on div at bounding box center [1325, 324] width 18 height 18
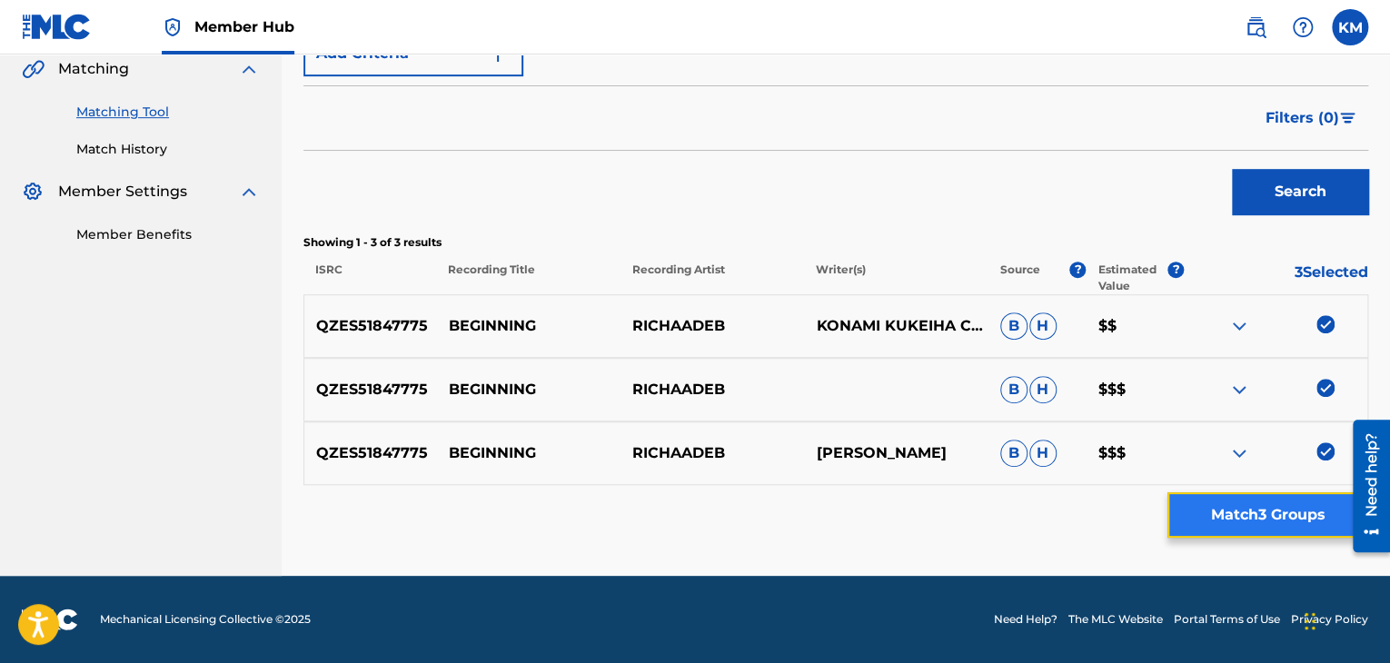
click at [1299, 505] on button "Match 3 Groups" at bounding box center [1267, 514] width 201 height 45
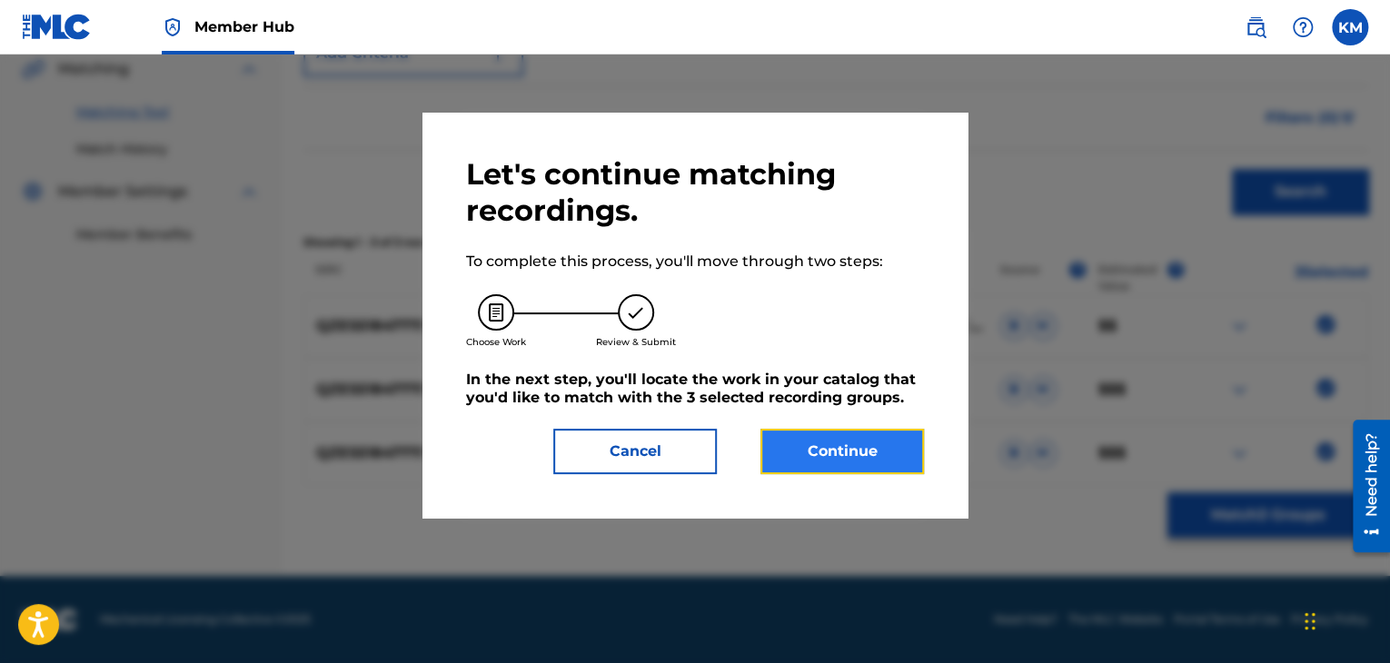
click at [856, 450] on button "Continue" at bounding box center [841, 451] width 163 height 45
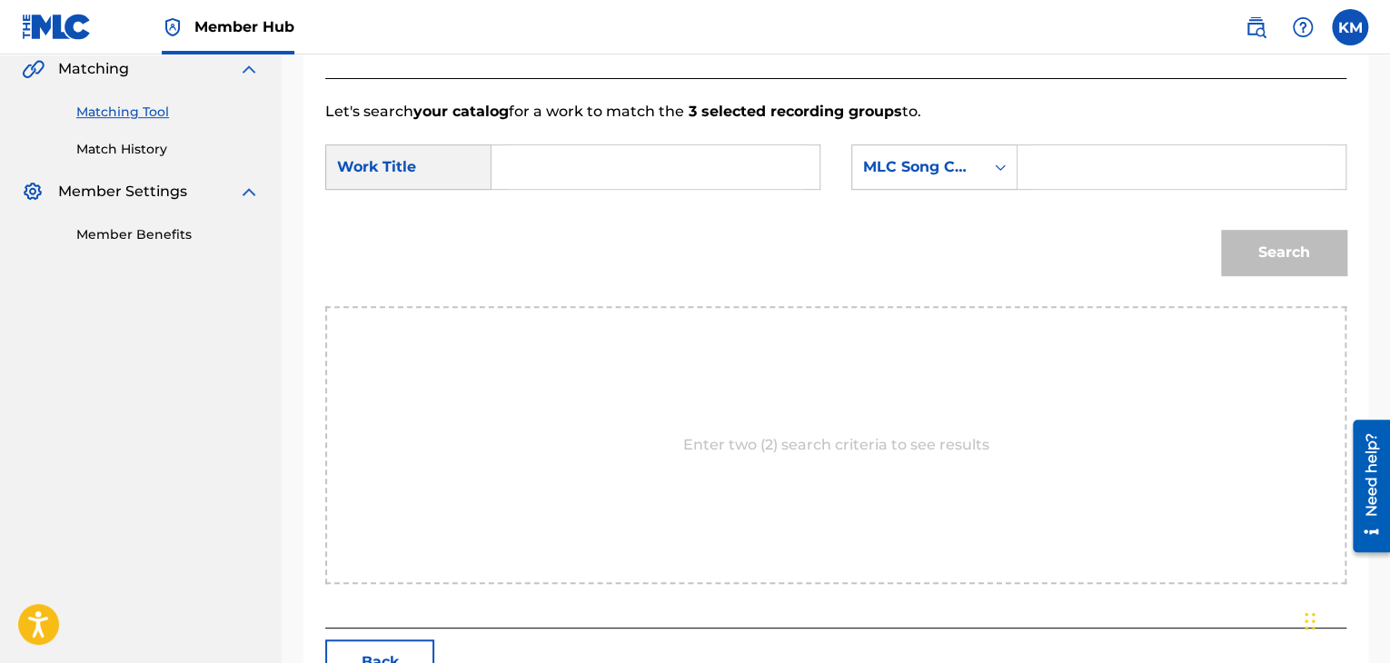
click at [563, 172] on input "Search Form" at bounding box center [655, 167] width 297 height 44
type input "Beginning"
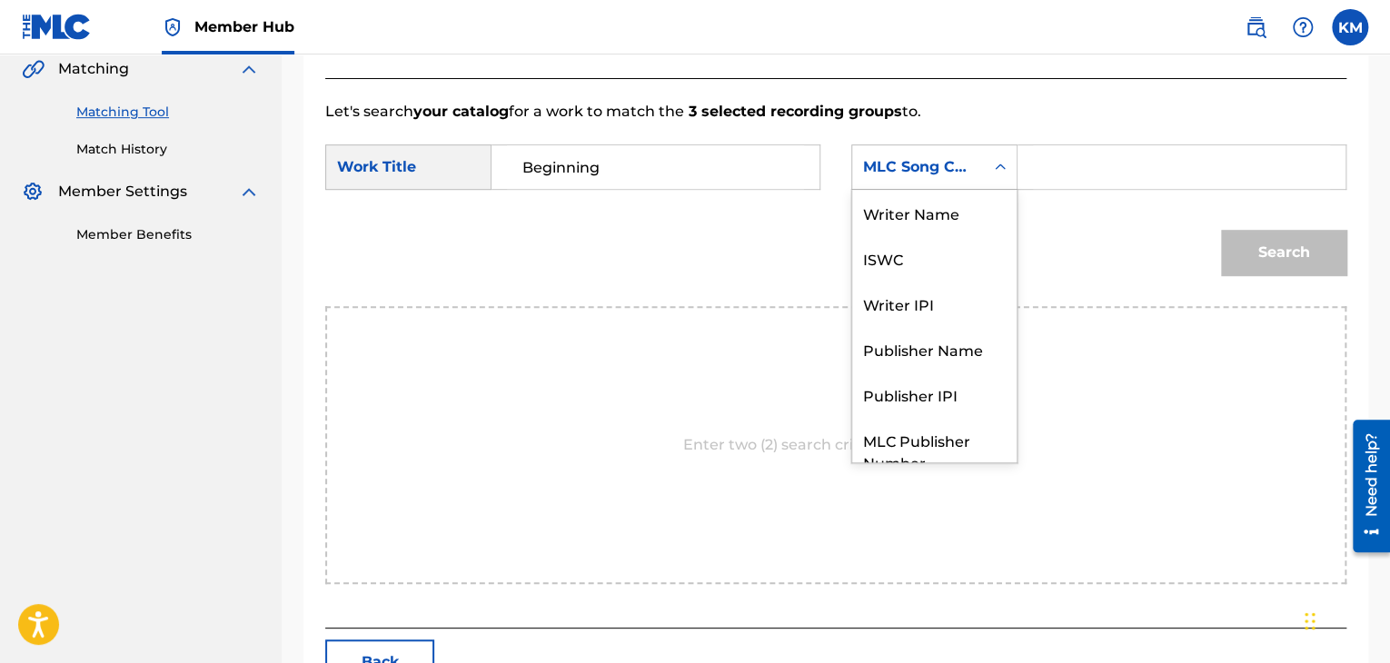
click at [1001, 165] on icon "Search Form" at bounding box center [1000, 166] width 11 height 6
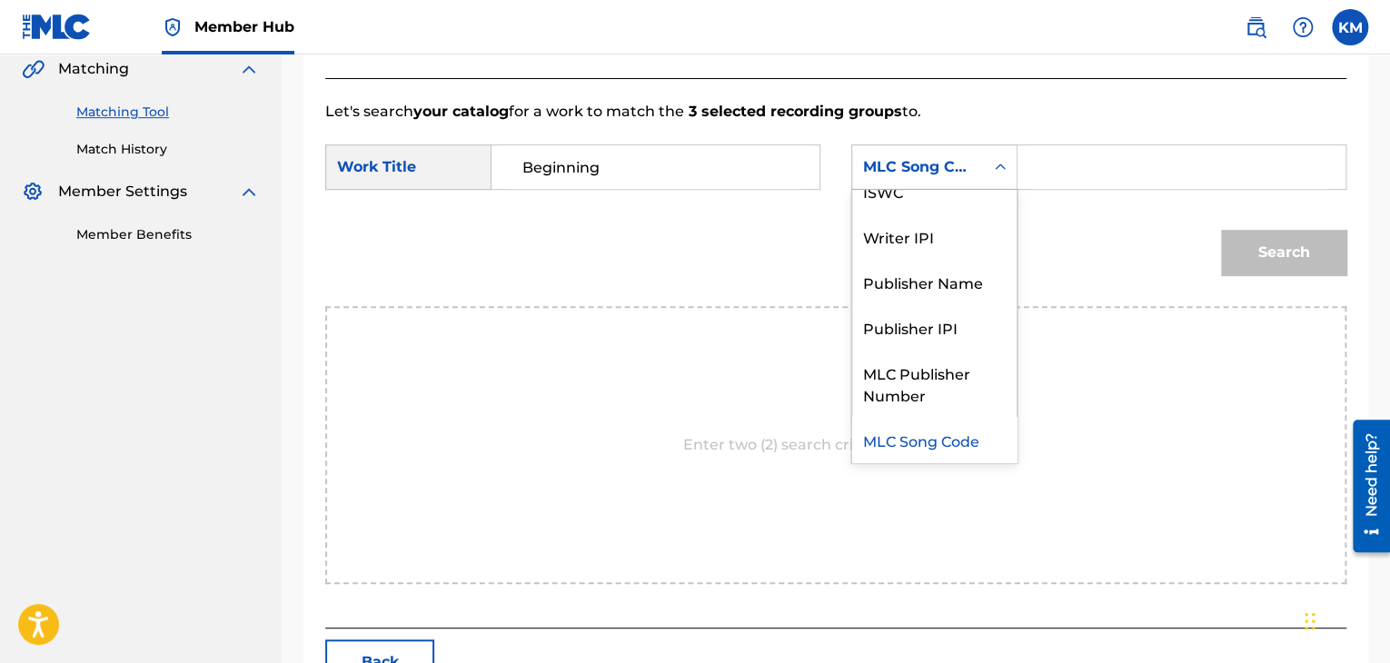
scroll to position [0, 0]
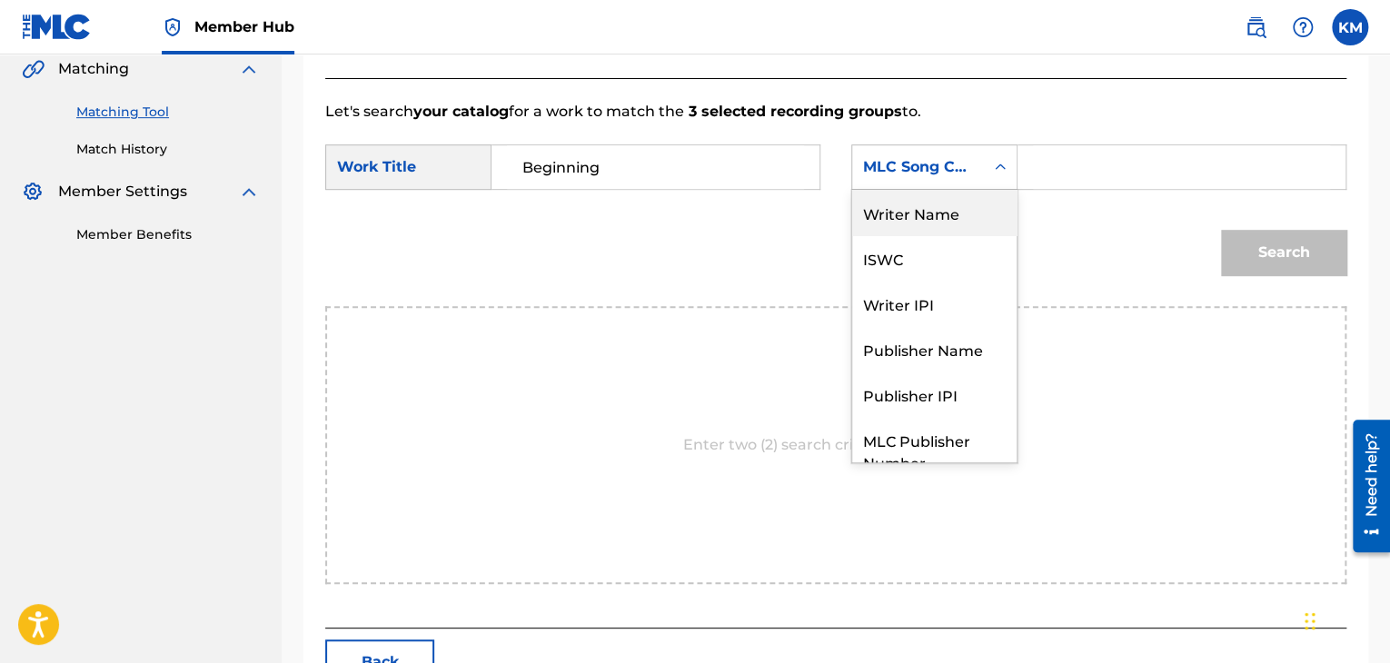
click at [993, 208] on div "Writer Name" at bounding box center [934, 212] width 164 height 45
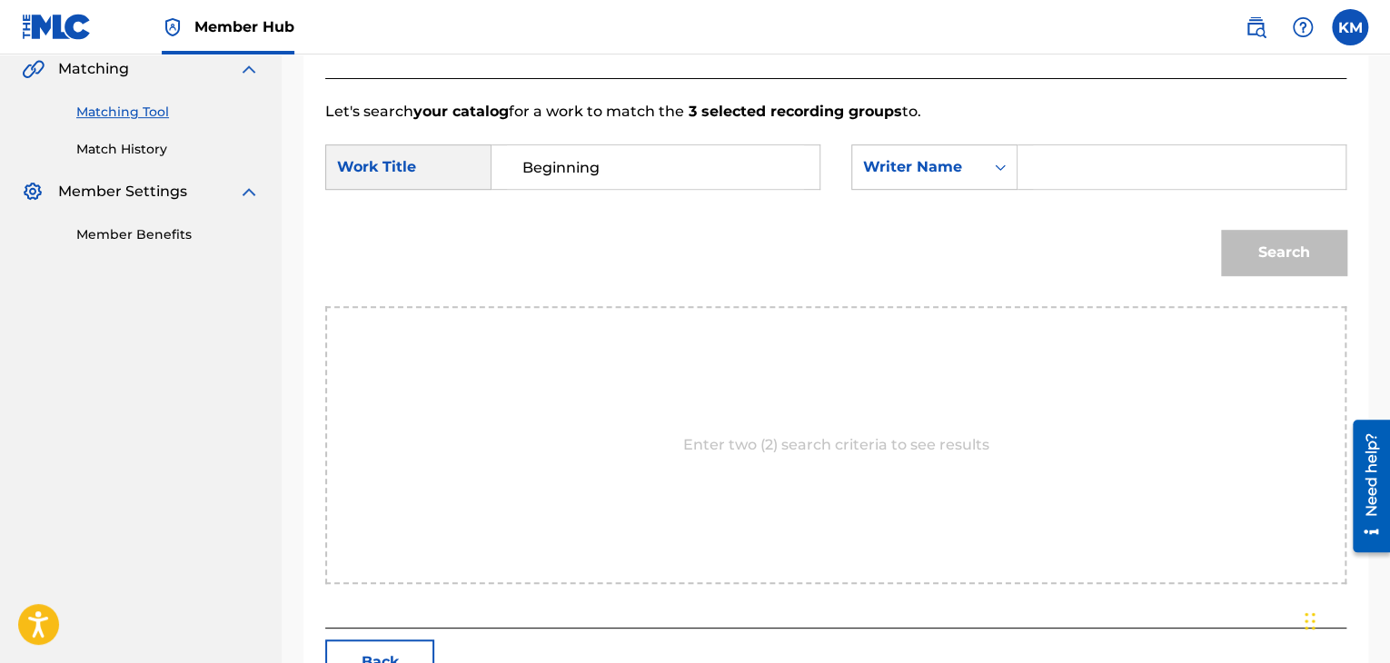
click at [1033, 171] on input "Search Form" at bounding box center [1181, 167] width 297 height 44
type input "Yamane"
click at [1235, 240] on button "Search" at bounding box center [1283, 252] width 125 height 45
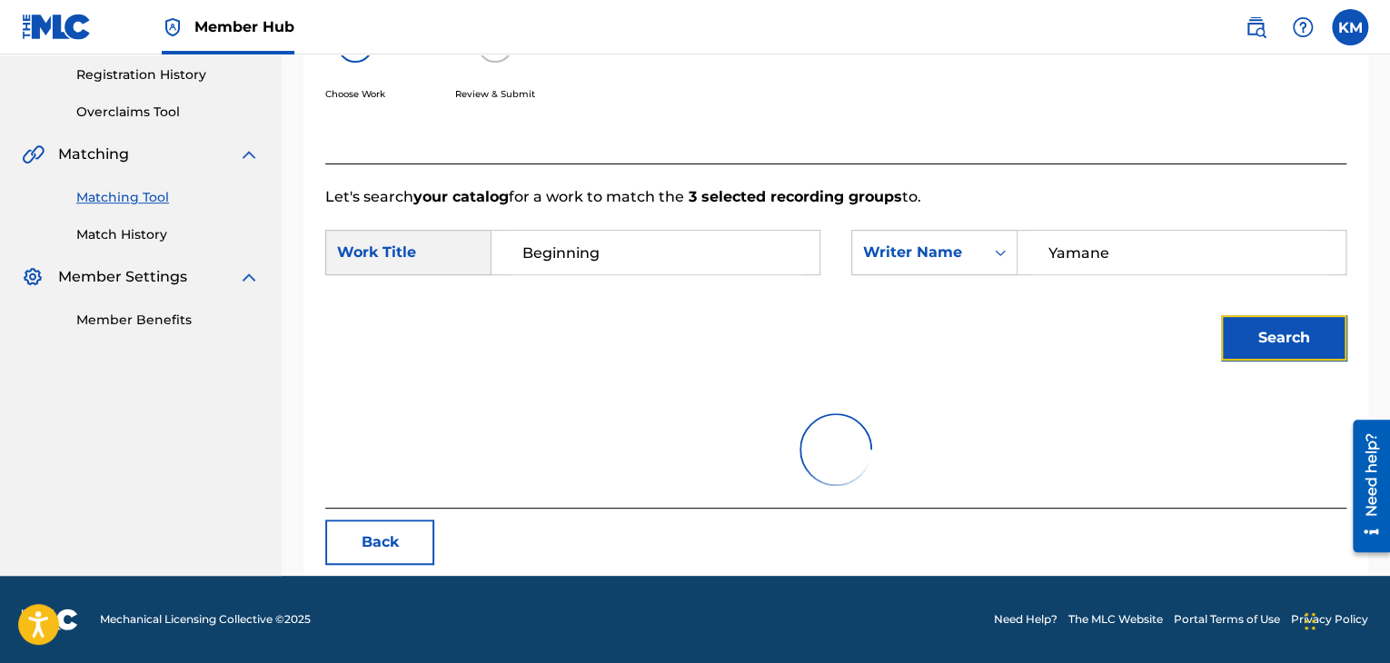
scroll to position [263, 0]
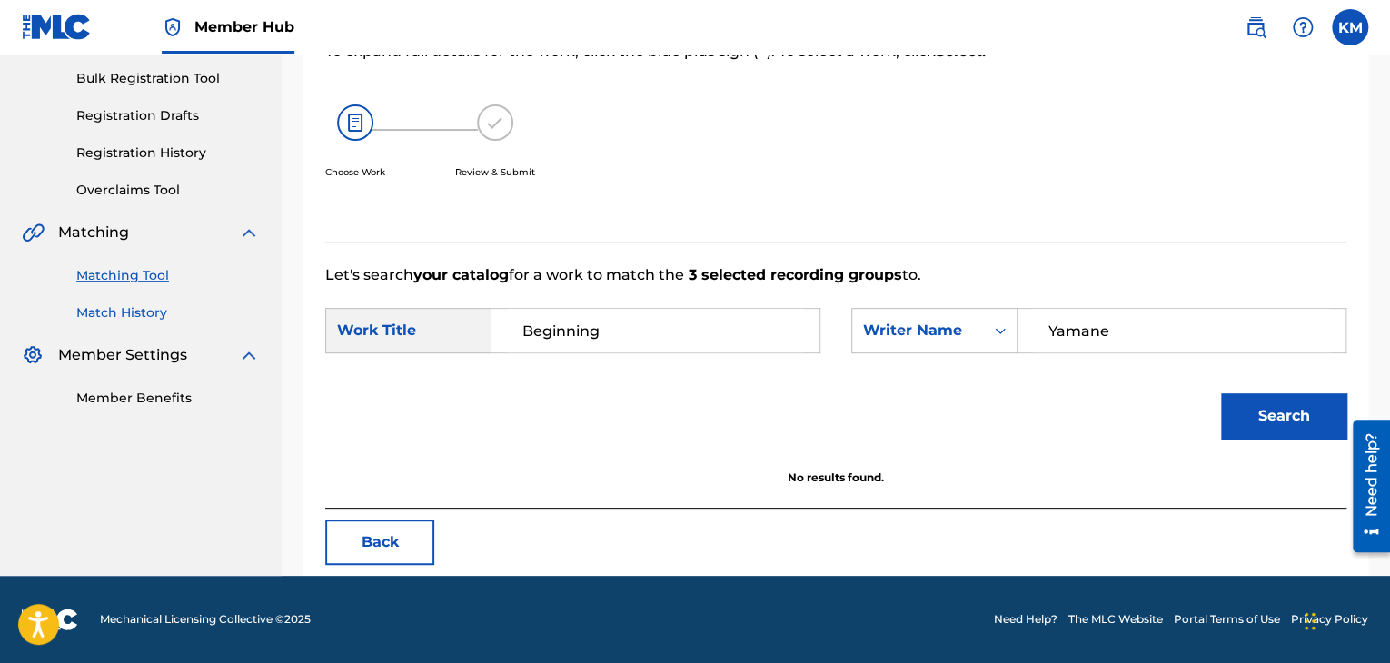
click at [130, 309] on link "Match History" at bounding box center [167, 312] width 183 height 19
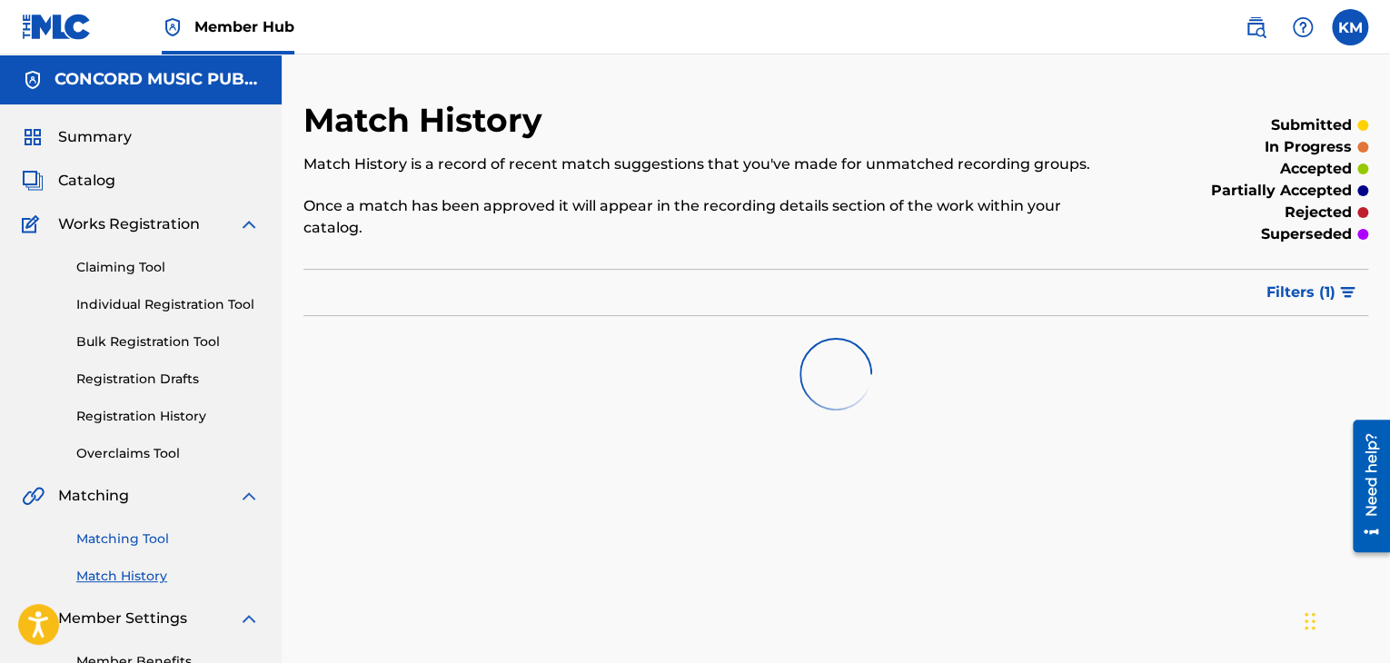
click at [138, 540] on link "Matching Tool" at bounding box center [167, 539] width 183 height 19
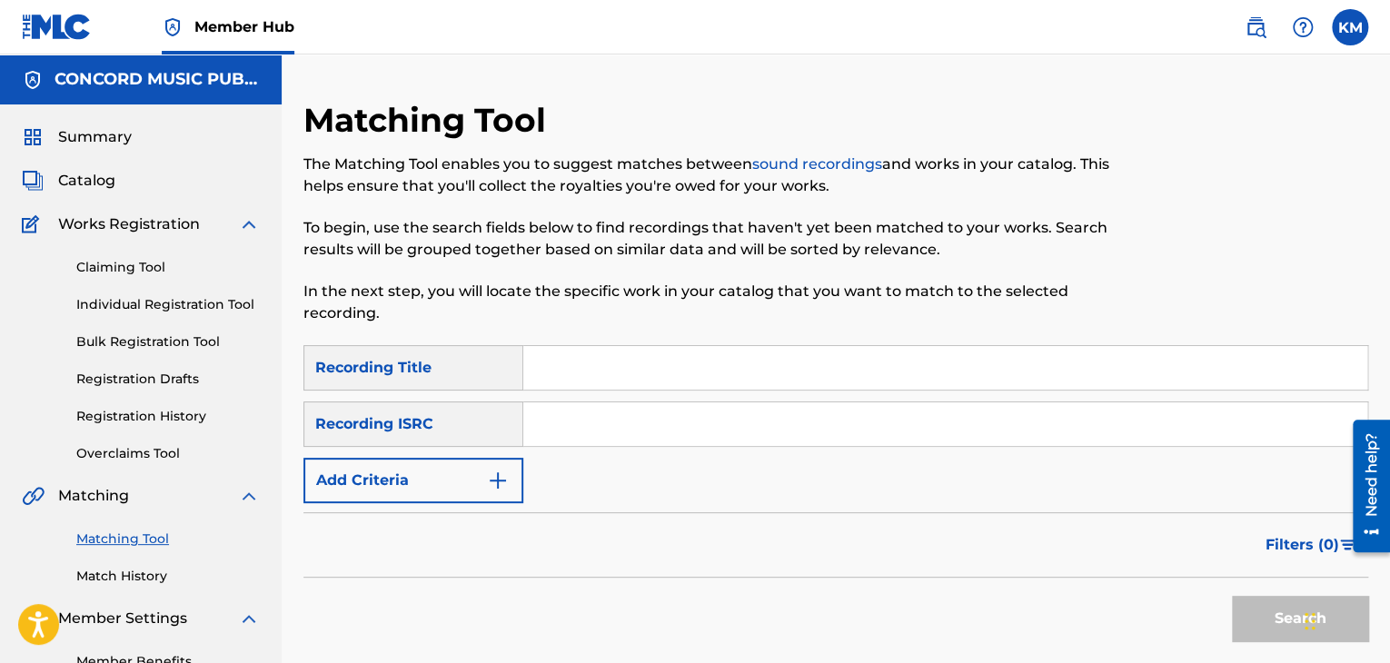
click at [669, 432] on input "Search Form" at bounding box center [945, 424] width 844 height 44
type input "GBJAJ2000751"
click at [1261, 618] on button "Search" at bounding box center [1300, 618] width 136 height 45
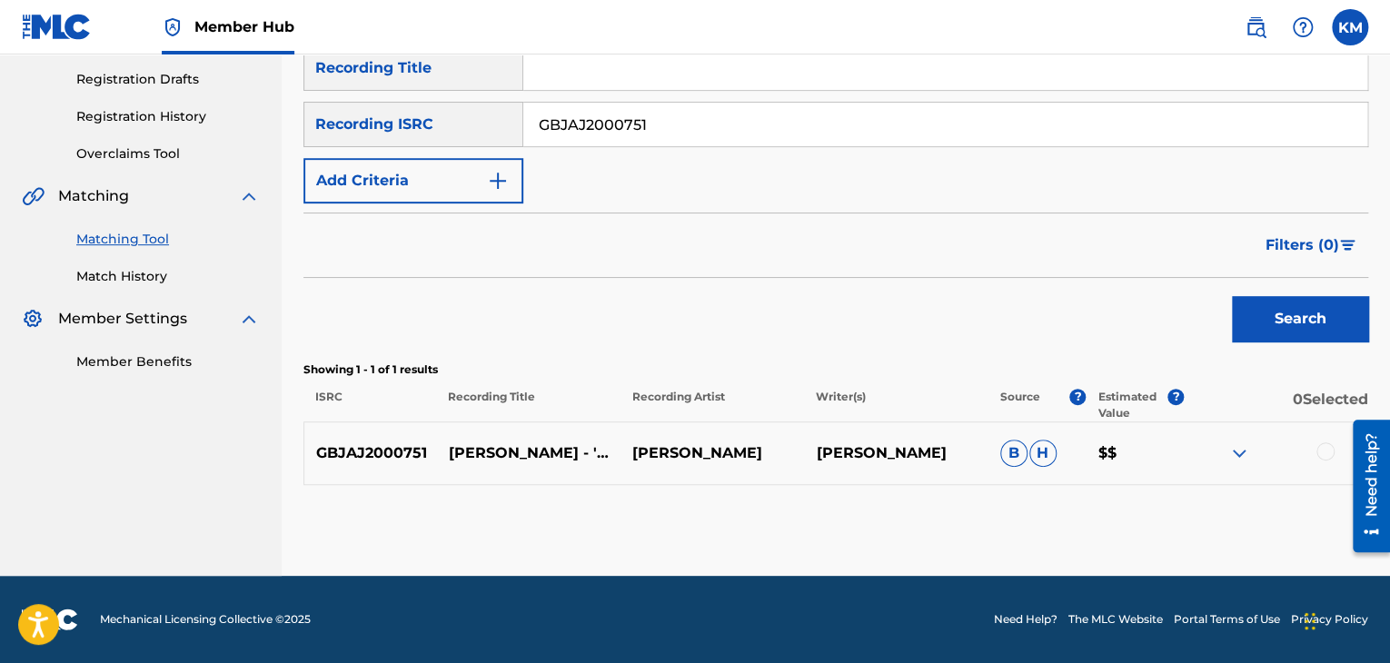
click at [1323, 458] on div at bounding box center [1325, 451] width 18 height 18
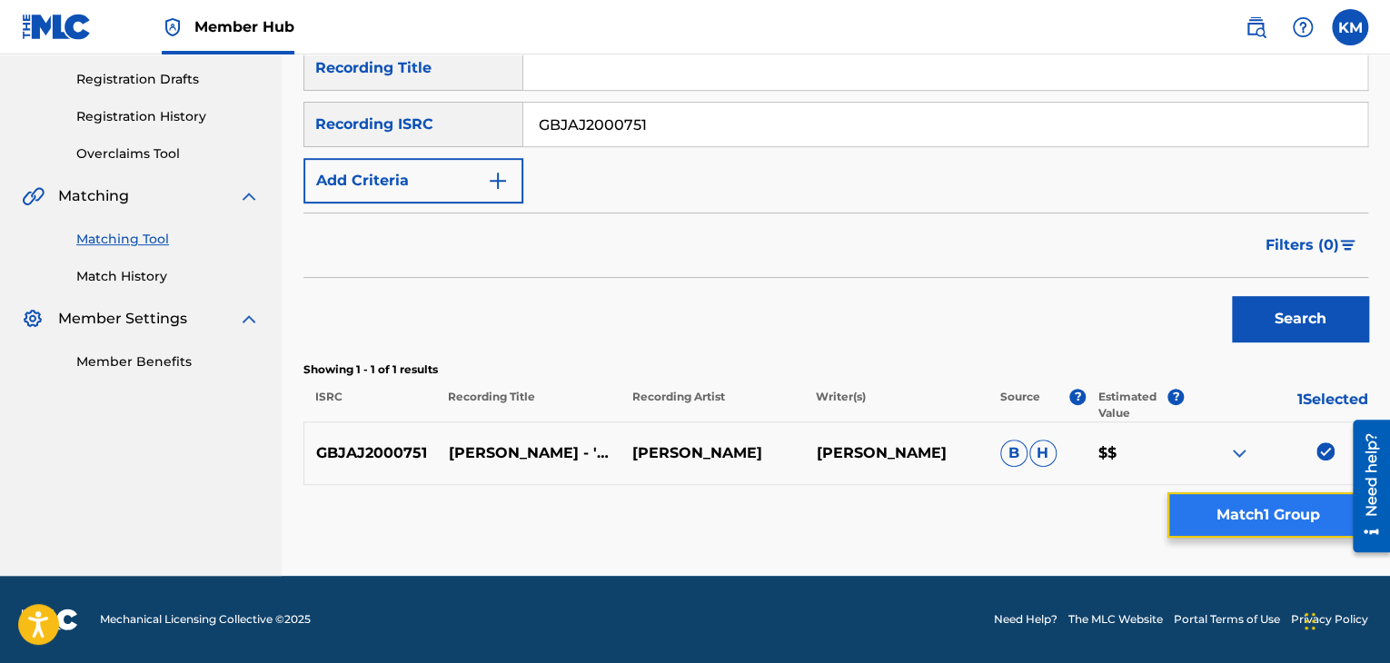
click at [1279, 528] on button "Match 1 Group" at bounding box center [1267, 514] width 201 height 45
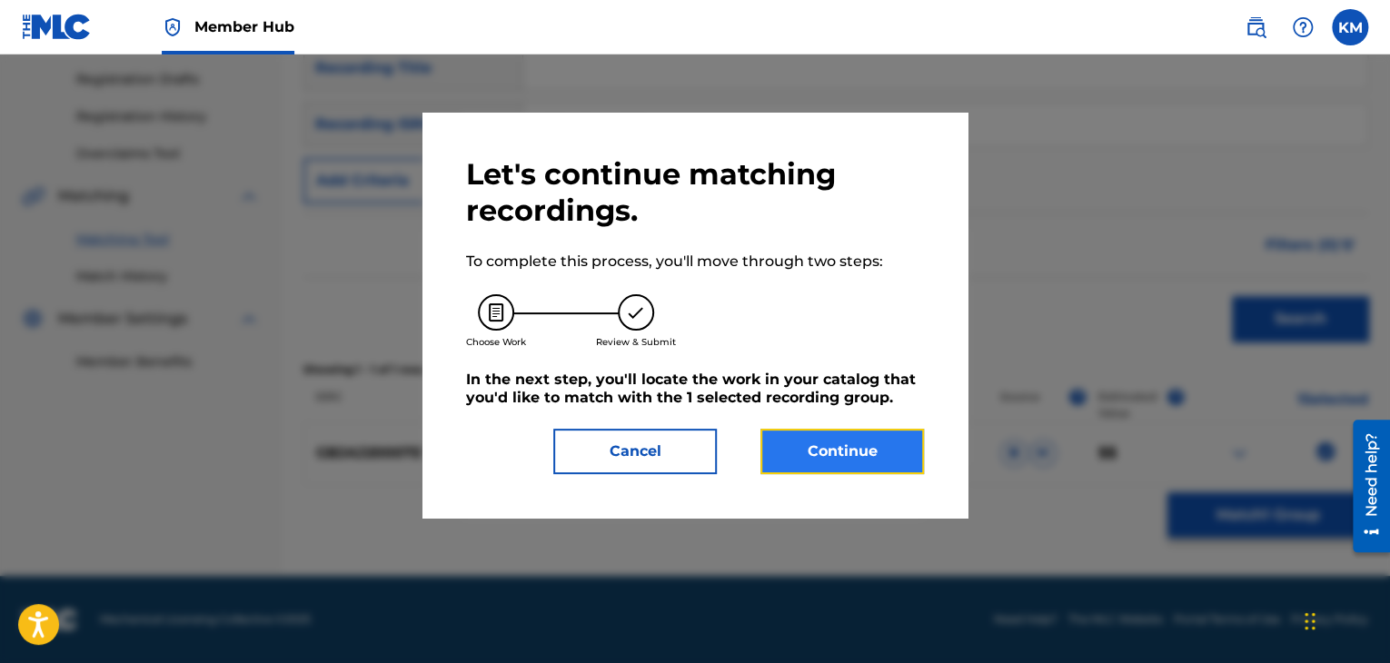
click at [854, 460] on button "Continue" at bounding box center [841, 451] width 163 height 45
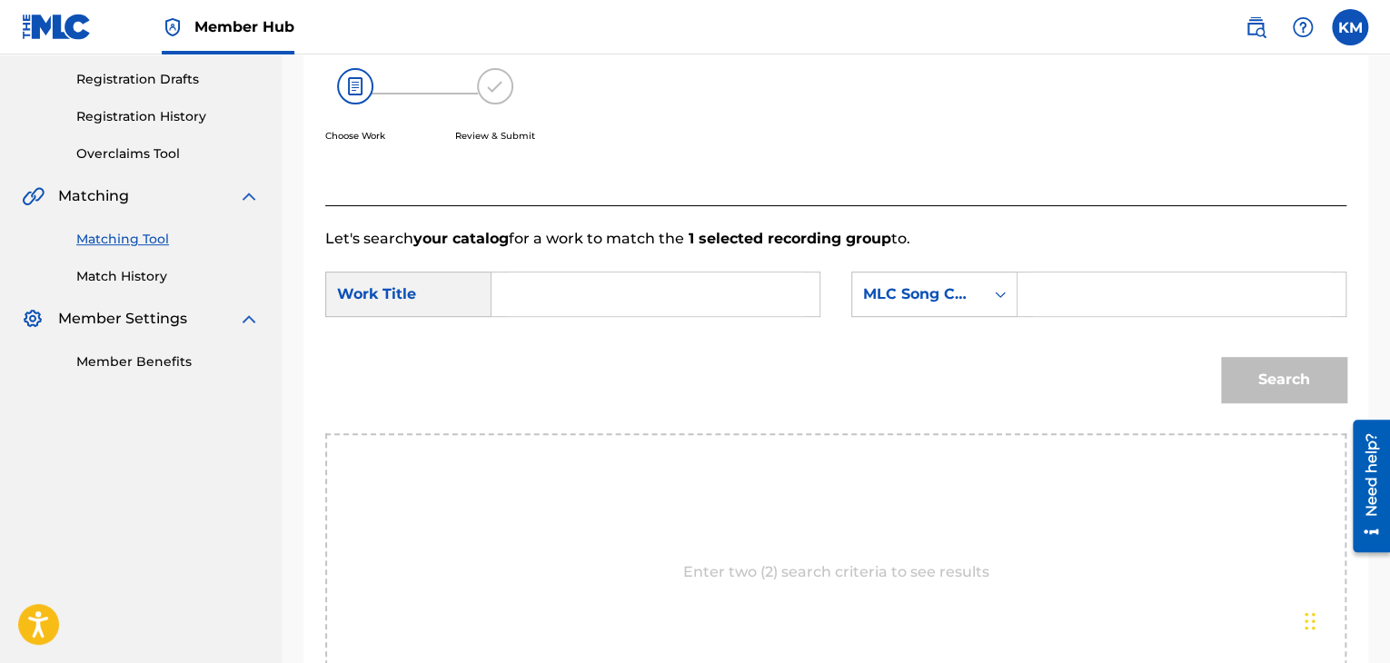
click at [610, 282] on input "Search Form" at bounding box center [655, 294] width 297 height 44
type input "Nursery - Extended Mix"
click at [999, 298] on icon "Search Form" at bounding box center [1000, 294] width 18 height 18
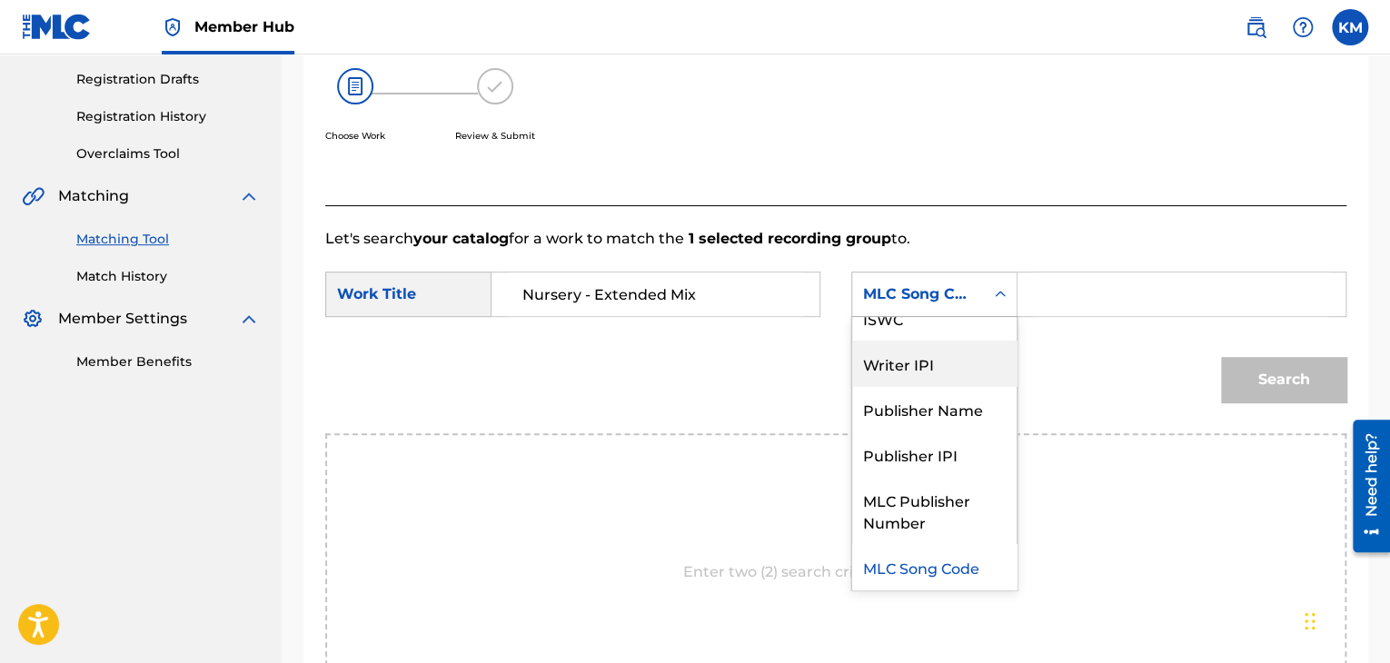
scroll to position [0, 0]
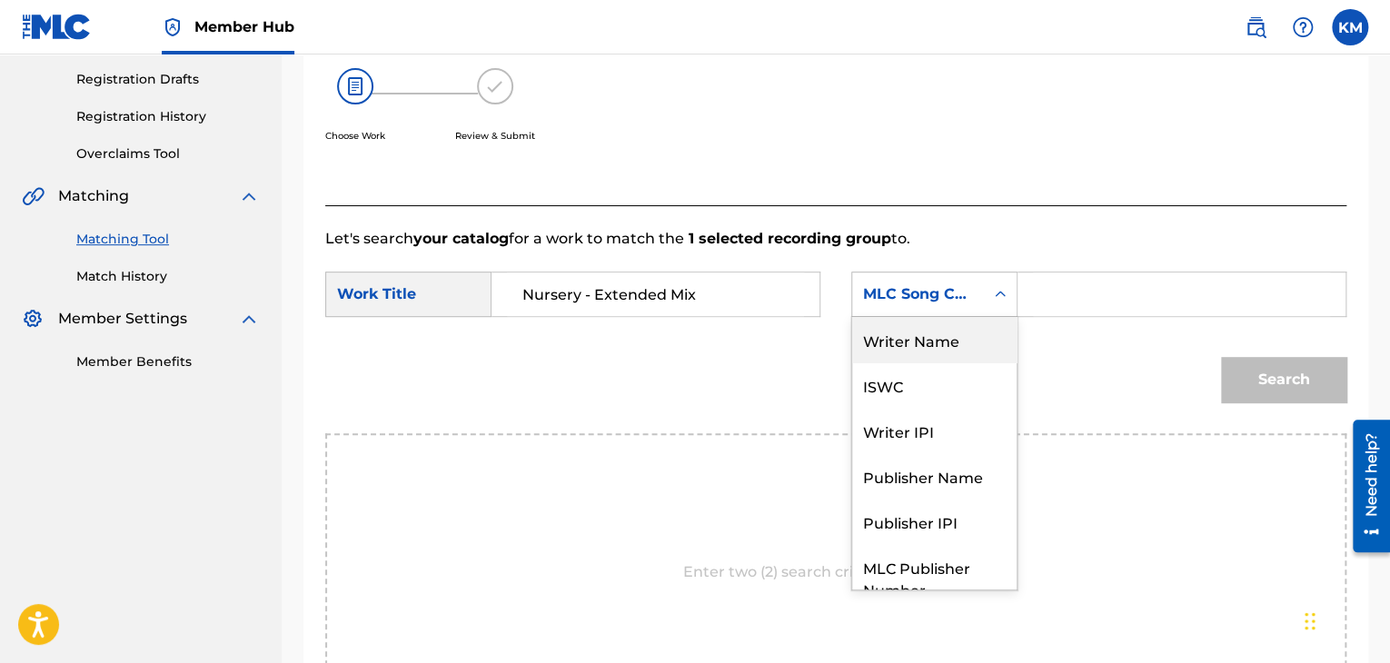
click at [955, 352] on div "Writer Name" at bounding box center [934, 339] width 164 height 45
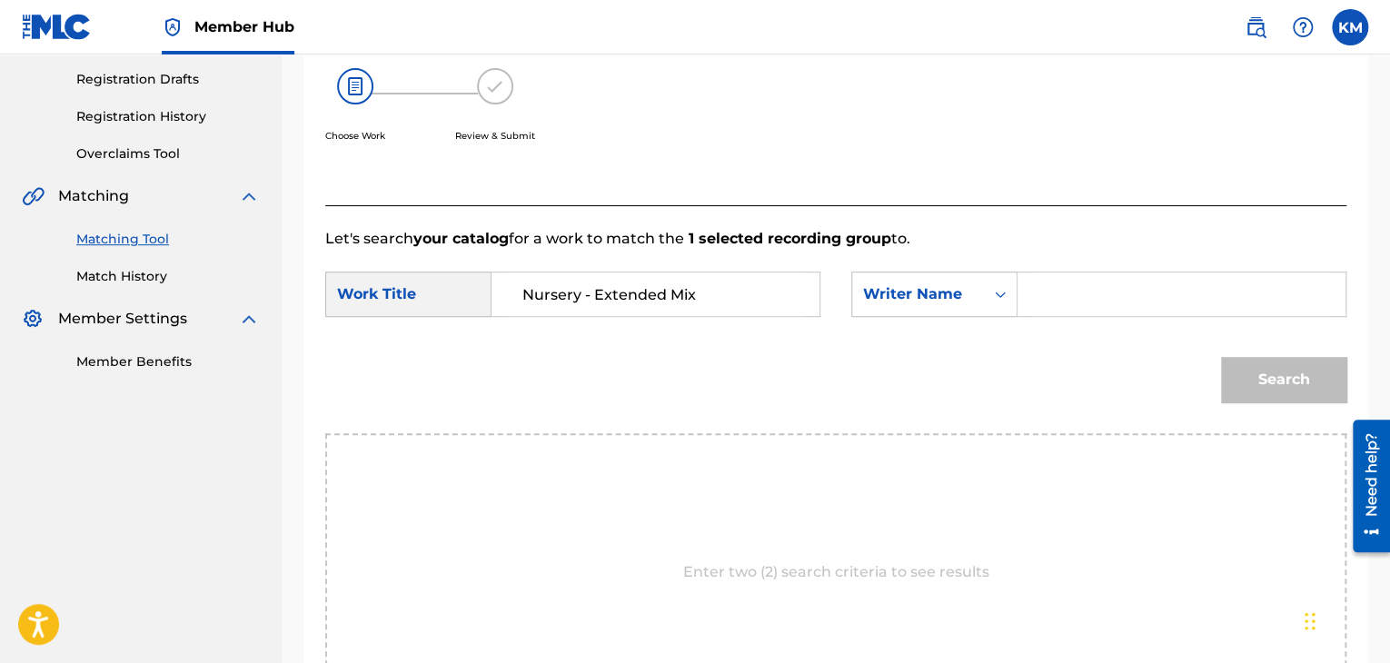
click at [1046, 315] on input "Search Form" at bounding box center [1181, 294] width 297 height 44
type input "[PERSON_NAME]"
click at [1273, 378] on button "Search" at bounding box center [1283, 379] width 125 height 45
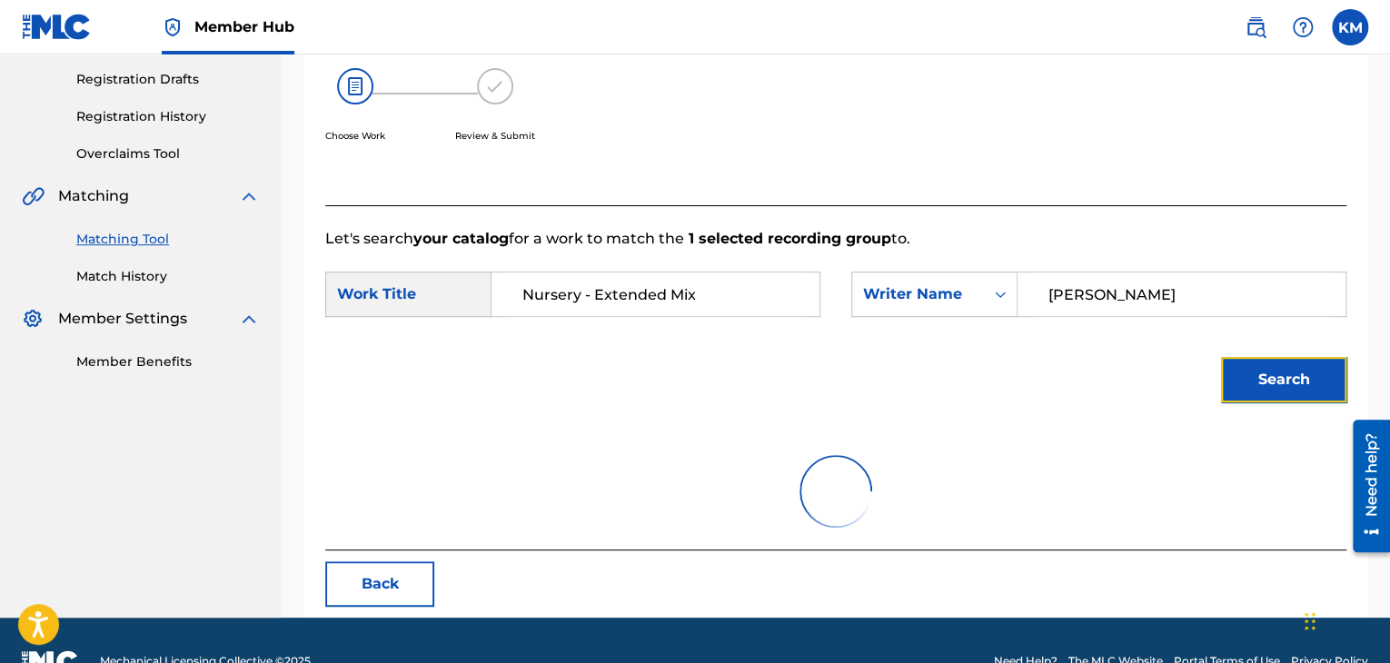
scroll to position [263, 0]
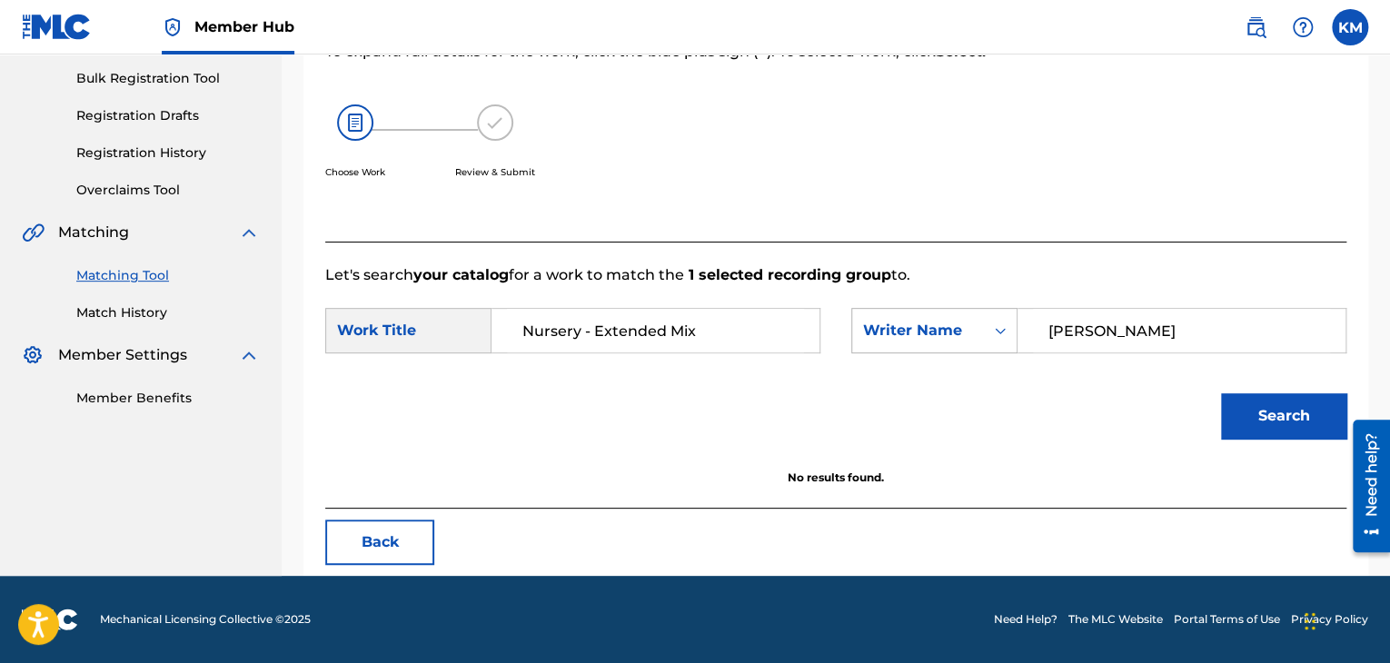
click at [994, 335] on icon "Search Form" at bounding box center [1000, 331] width 18 height 18
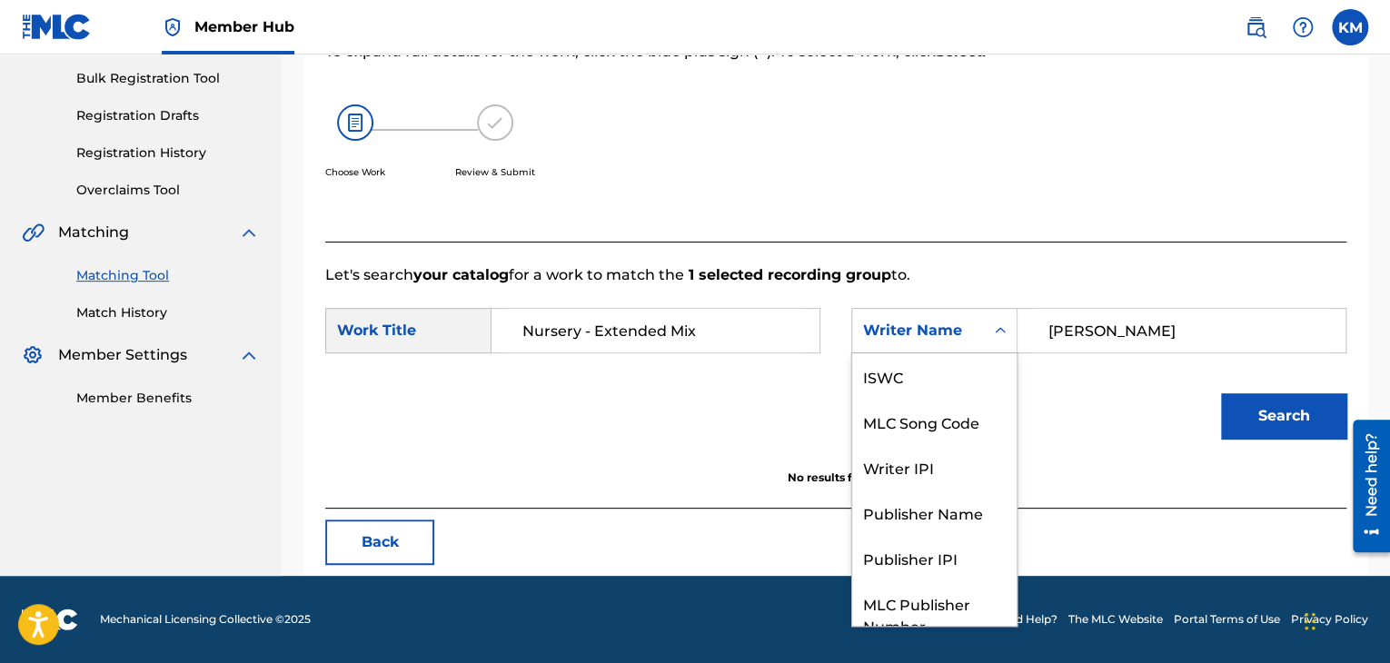
scroll to position [67, 0]
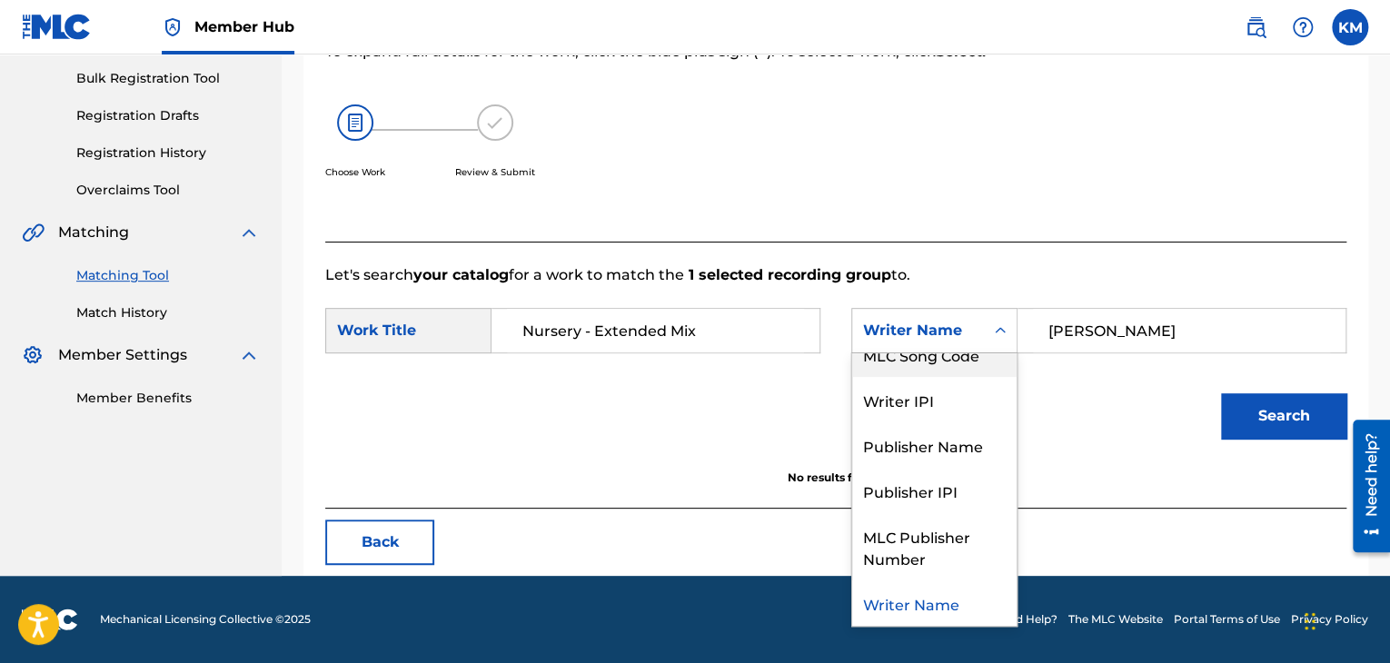
click at [942, 373] on div "MLC Song Code" at bounding box center [934, 354] width 164 height 45
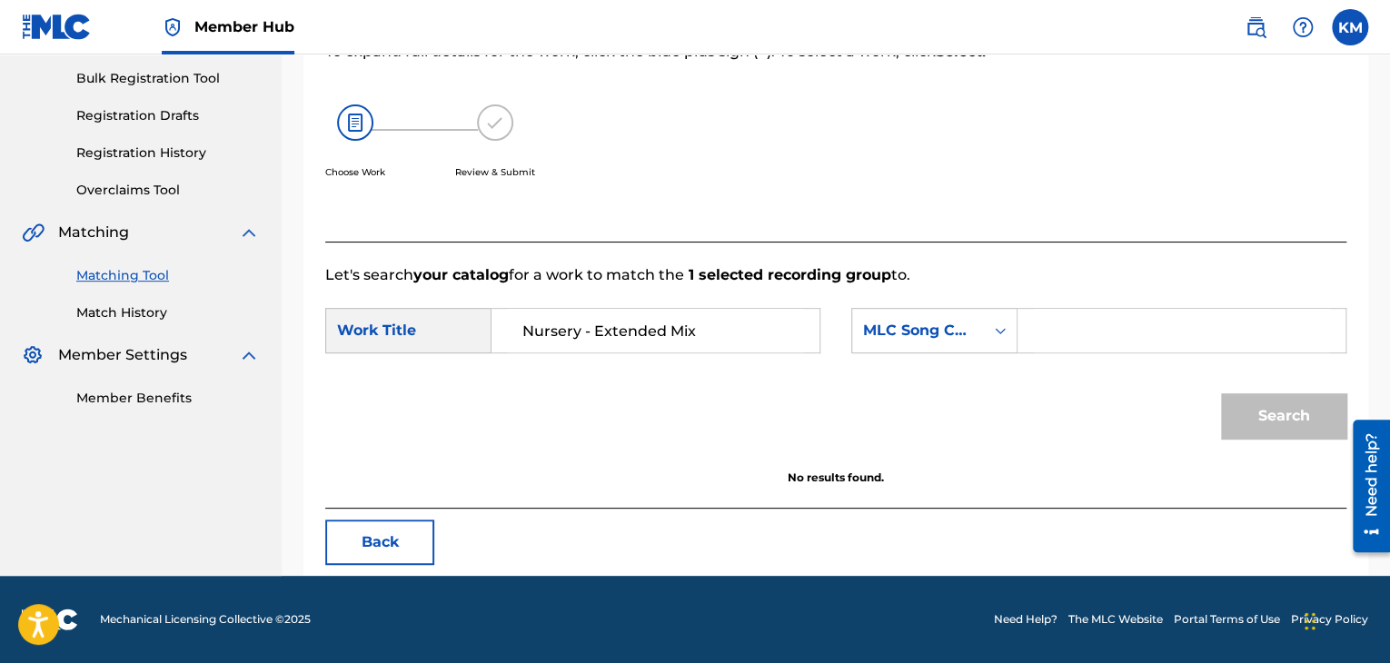
click at [1050, 327] on input "Search Form" at bounding box center [1181, 331] width 297 height 44
type input "FE6Y9G"
click at [1253, 417] on button "Search" at bounding box center [1283, 415] width 125 height 45
click at [124, 313] on link "Match History" at bounding box center [167, 312] width 183 height 19
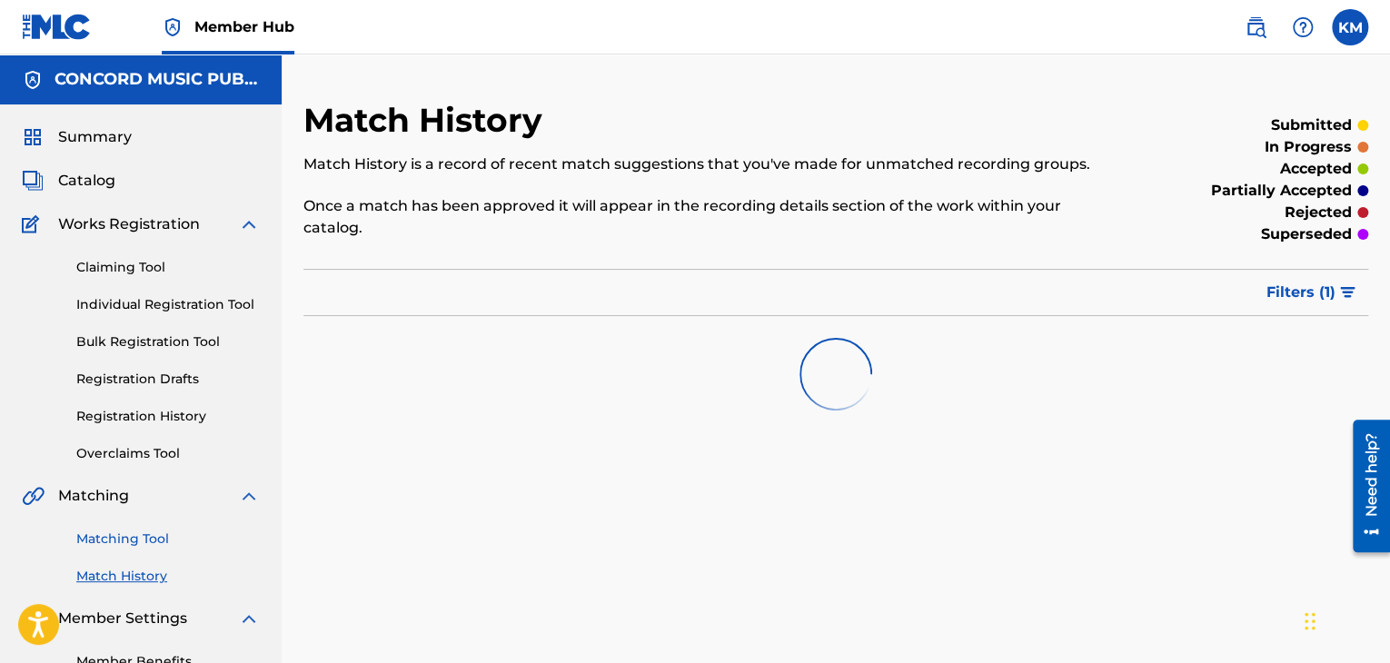
click at [138, 544] on link "Matching Tool" at bounding box center [167, 539] width 183 height 19
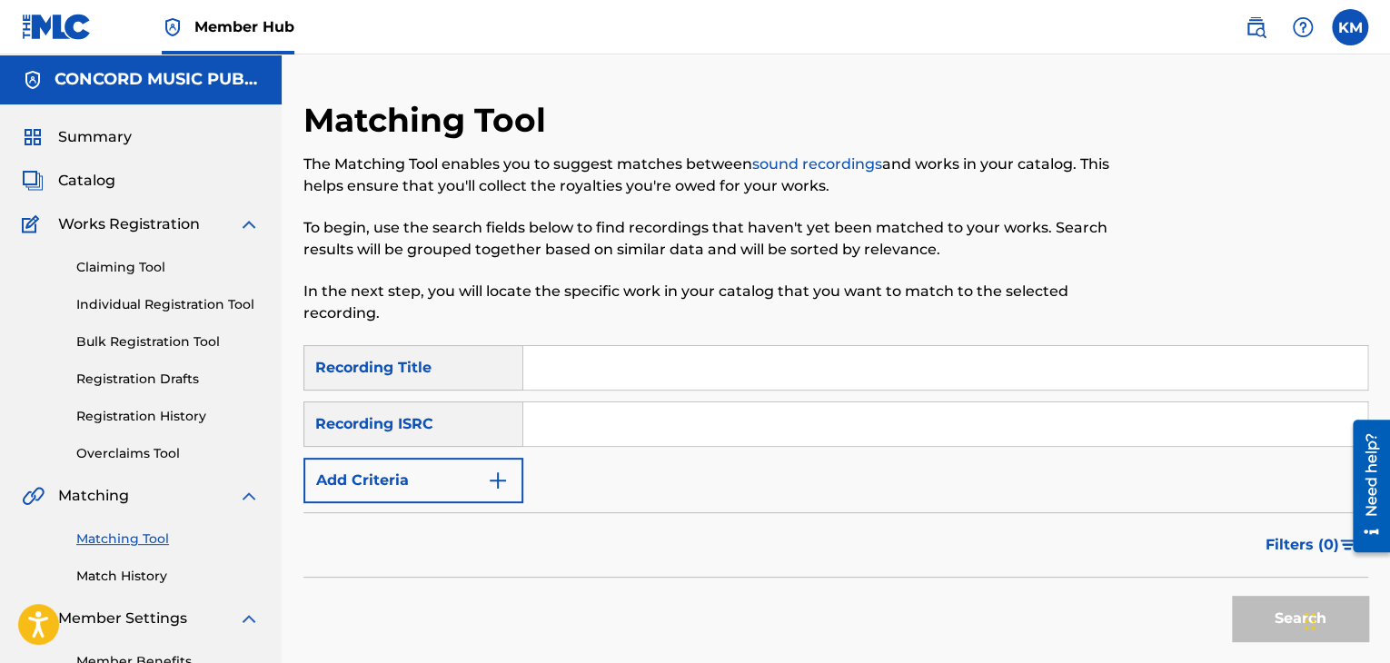
click at [601, 425] on input "Search Form" at bounding box center [945, 424] width 844 height 44
type input "USRH10651766"
click at [1254, 615] on button "Search" at bounding box center [1300, 618] width 136 height 45
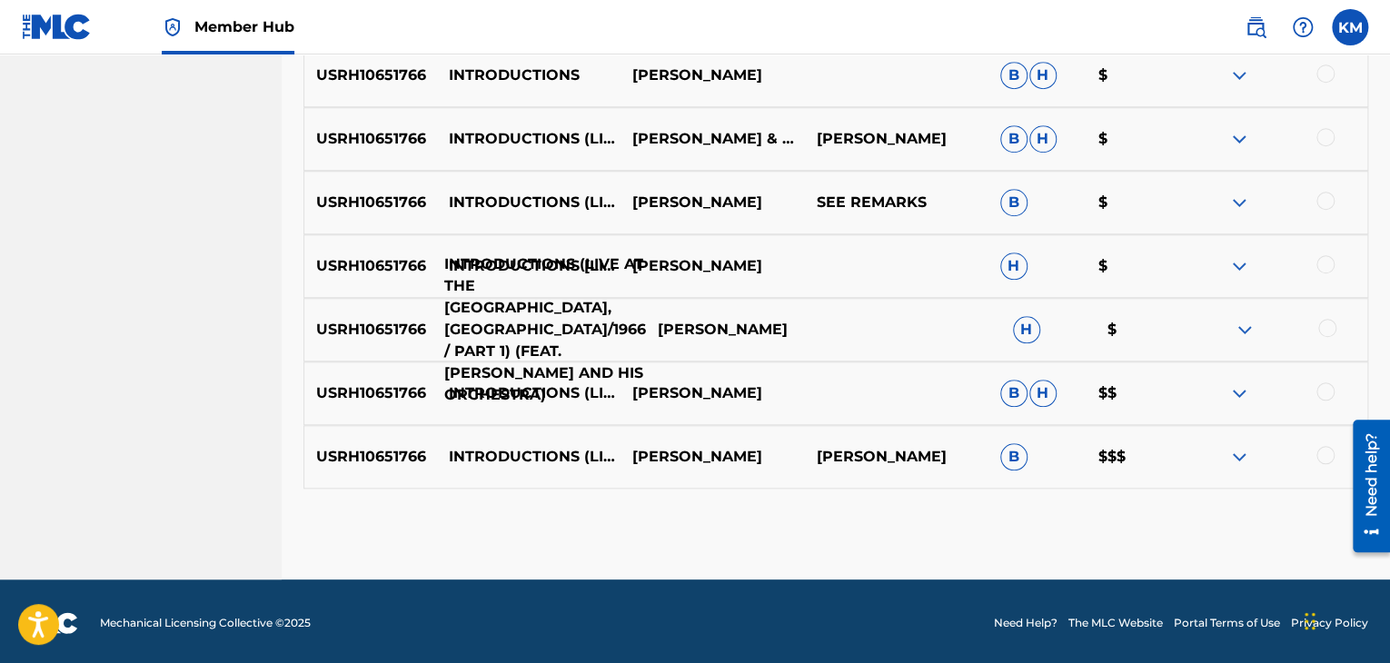
scroll to position [681, 0]
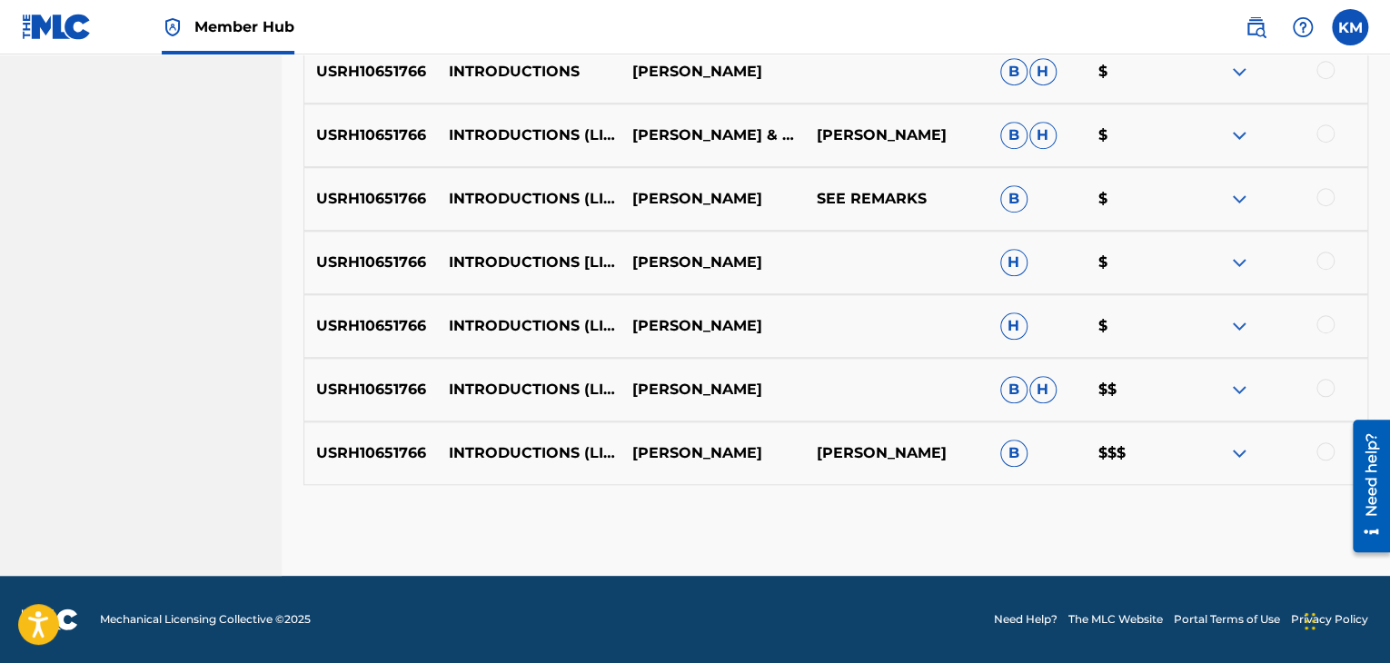
drag, startPoint x: 1320, startPoint y: 451, endPoint x: 1331, endPoint y: 408, distance: 44.9
click at [1320, 451] on div at bounding box center [1325, 451] width 18 height 18
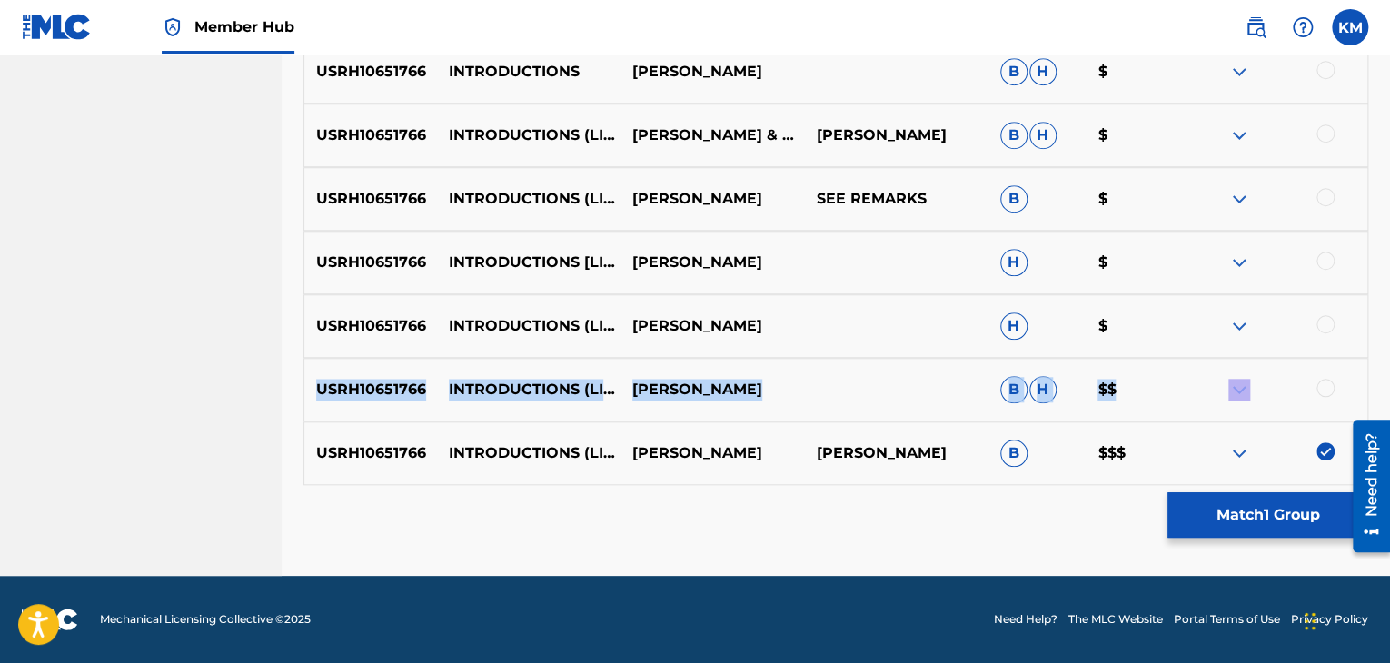
drag, startPoint x: 1333, startPoint y: 358, endPoint x: 1337, endPoint y: 366, distance: 9.4
click at [1337, 366] on div "USRH10651766 INTRODUCTIONS [PERSON_NAME] [PERSON_NAME] $ USRH10651766 INTRODUCT…" at bounding box center [835, 262] width 1065 height 445
click at [1324, 391] on div at bounding box center [1325, 388] width 18 height 18
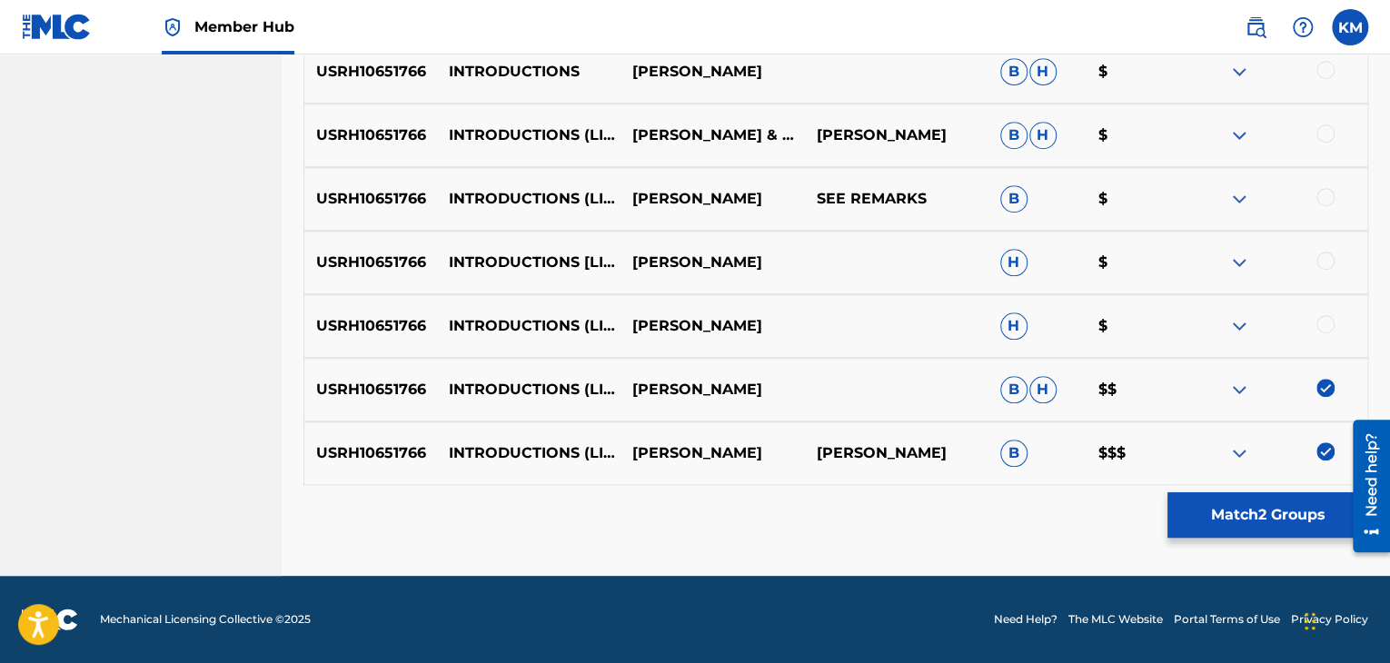
click at [1327, 328] on div at bounding box center [1325, 324] width 18 height 18
click at [1327, 274] on div "USRH10651766 INTRODUCTIONS [LIVE AT THE [GEOGRAPHIC_DATA], [GEOGRAPHIC_DATA]/19…" at bounding box center [835, 263] width 1065 height 64
click at [1327, 263] on div at bounding box center [1325, 261] width 18 height 18
click at [1324, 198] on div at bounding box center [1325, 197] width 18 height 18
click at [1318, 129] on div at bounding box center [1325, 133] width 18 height 18
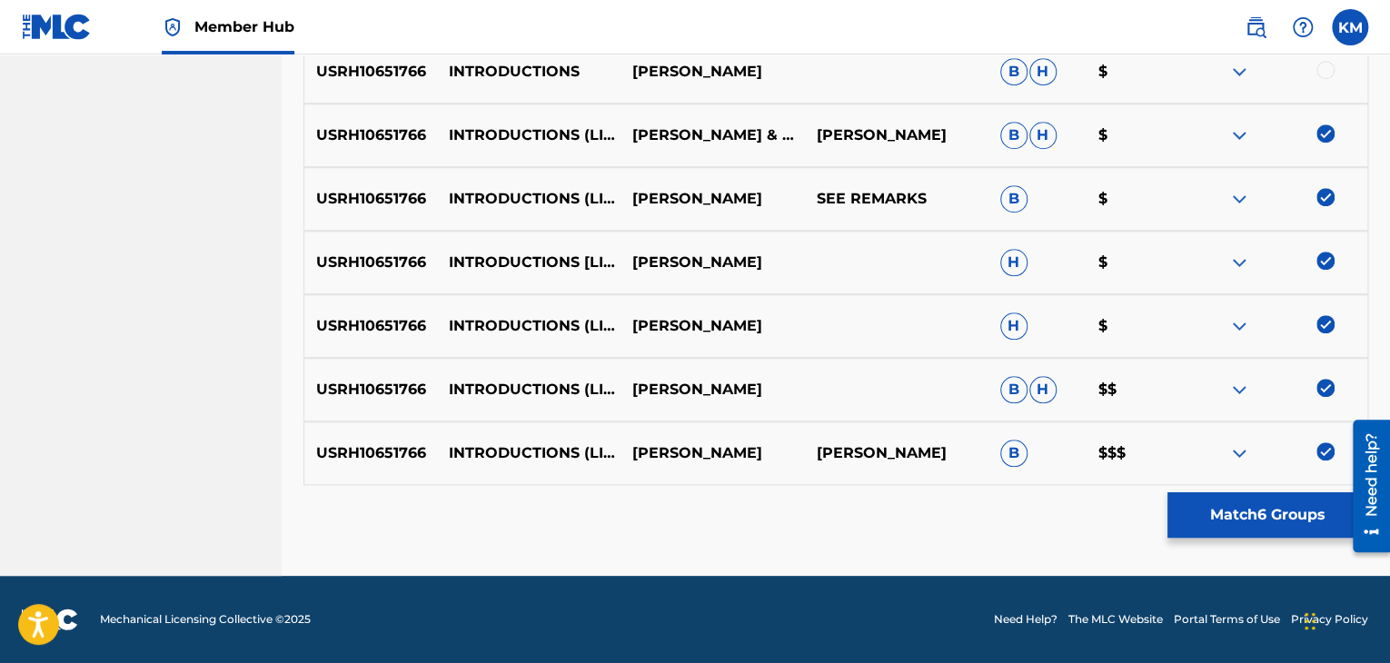
click at [1323, 64] on div at bounding box center [1325, 70] width 18 height 18
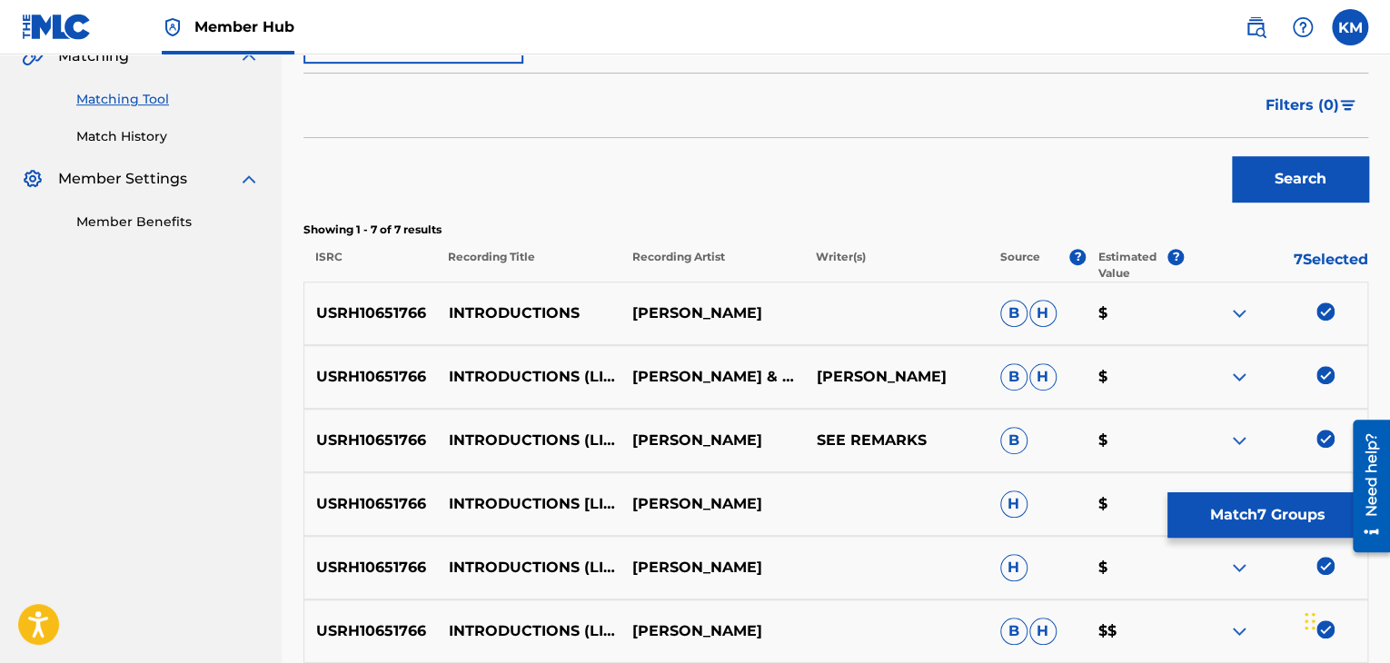
scroll to position [500, 0]
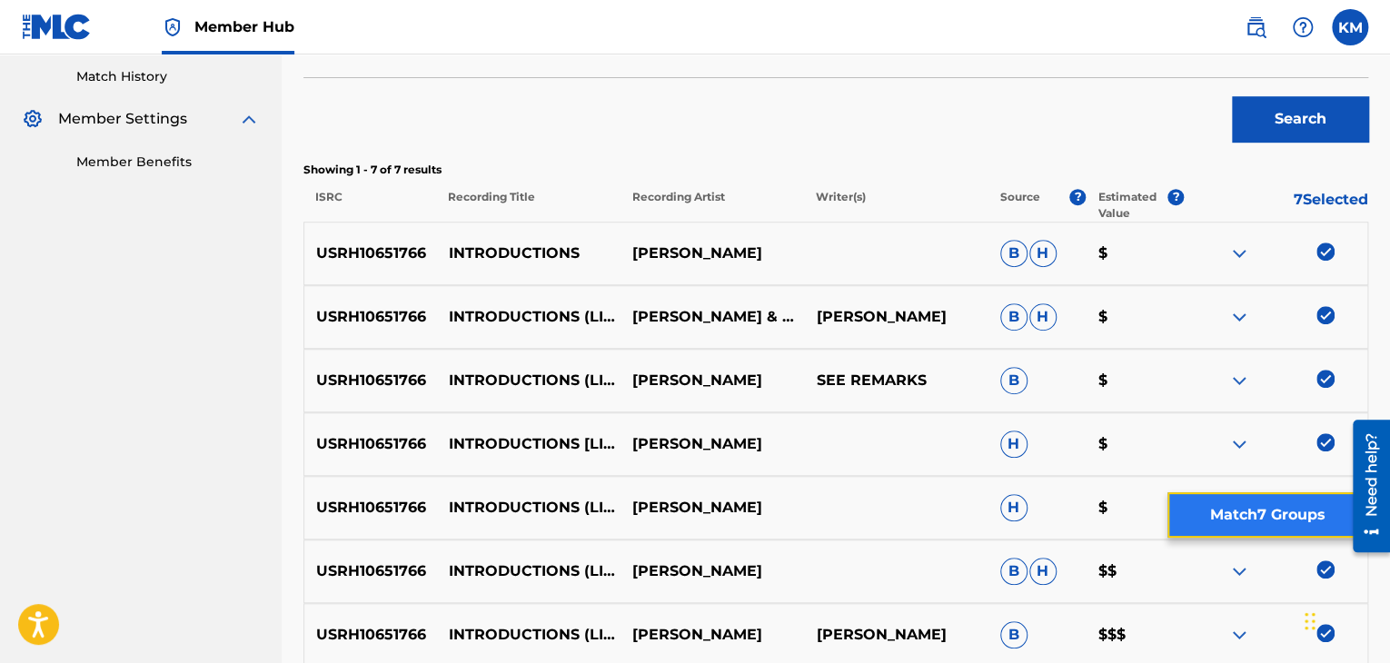
click at [1214, 514] on button "Match 7 Groups" at bounding box center [1267, 514] width 201 height 45
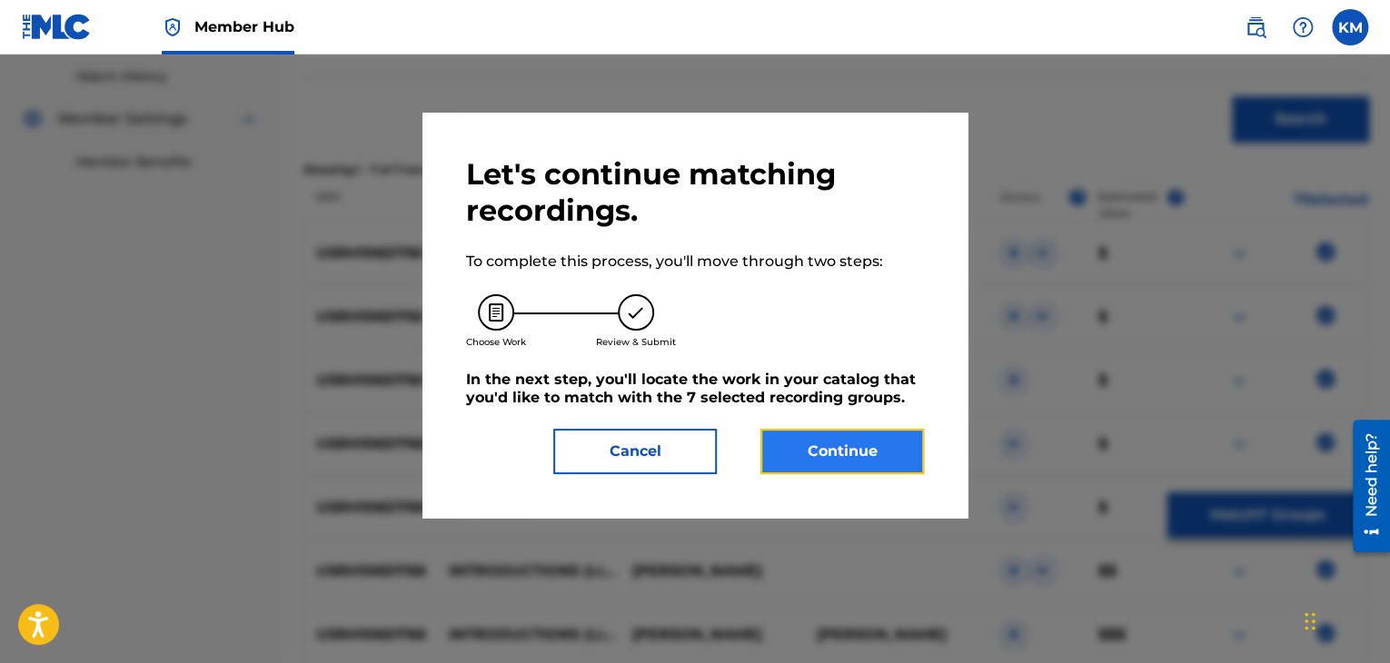
click at [865, 462] on button "Continue" at bounding box center [841, 451] width 163 height 45
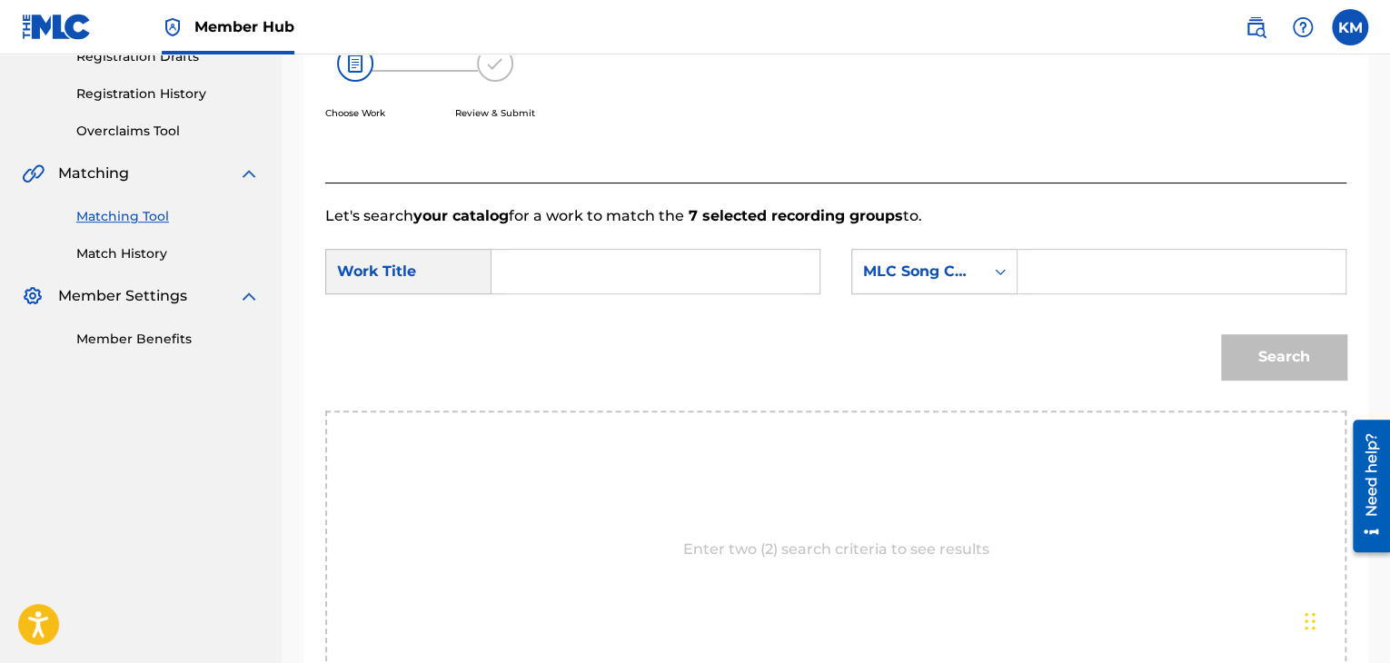
scroll to position [227, 0]
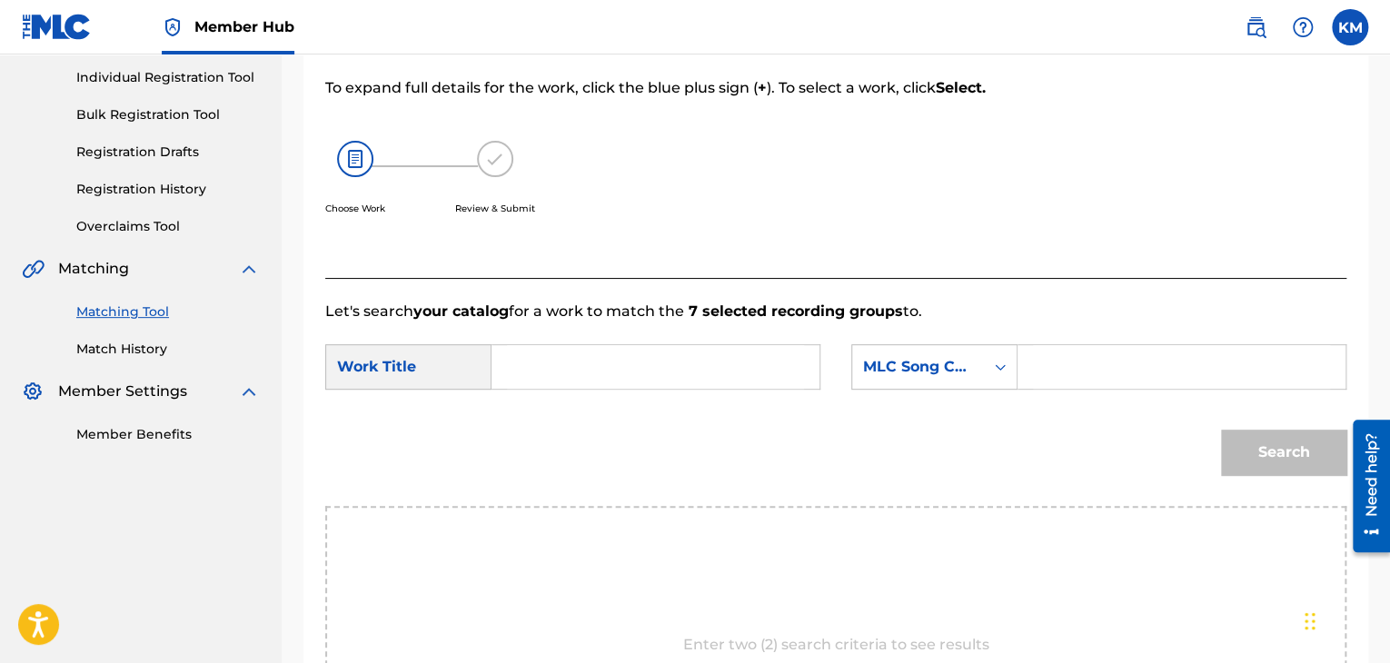
click at [524, 373] on input "Search Form" at bounding box center [655, 367] width 297 height 44
type input "Introductions - Live At [GEOGRAPHIC_DATA], [GEOGRAPHIC_DATA]/1966 / Part 1"
click at [989, 366] on div "Search Form" at bounding box center [1000, 367] width 33 height 33
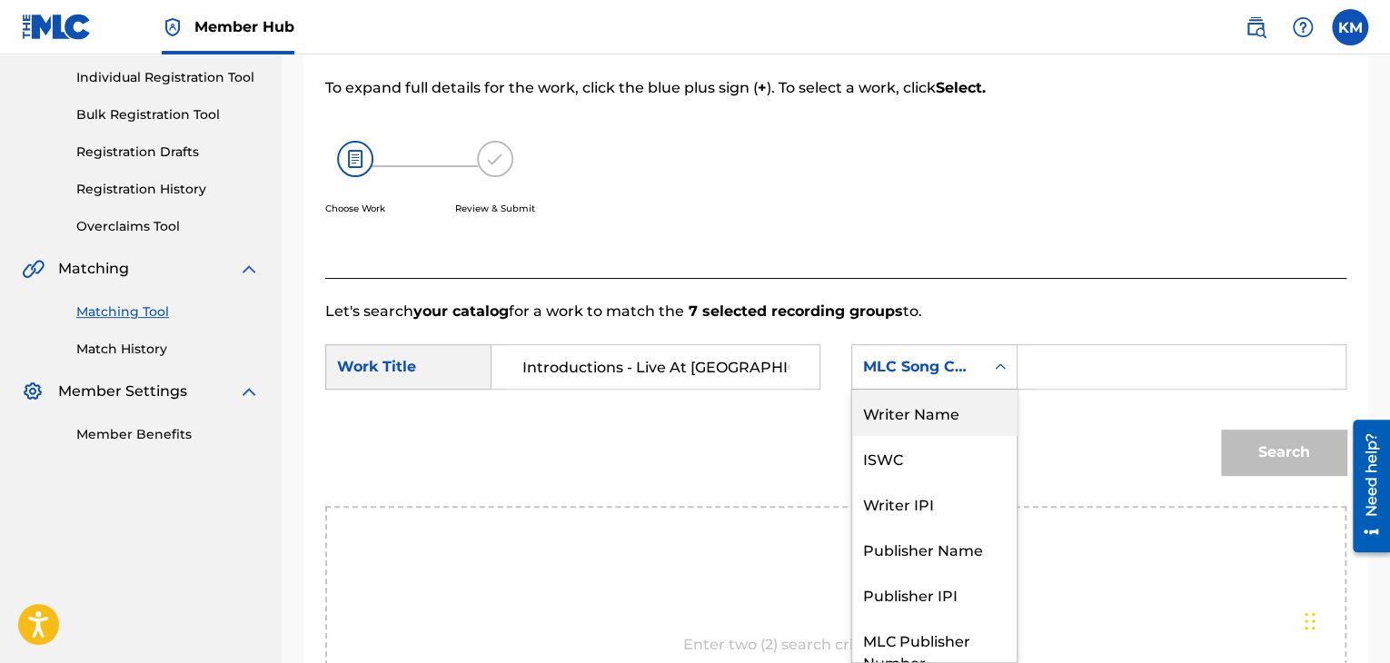
click at [966, 397] on div "Writer Name" at bounding box center [934, 412] width 164 height 45
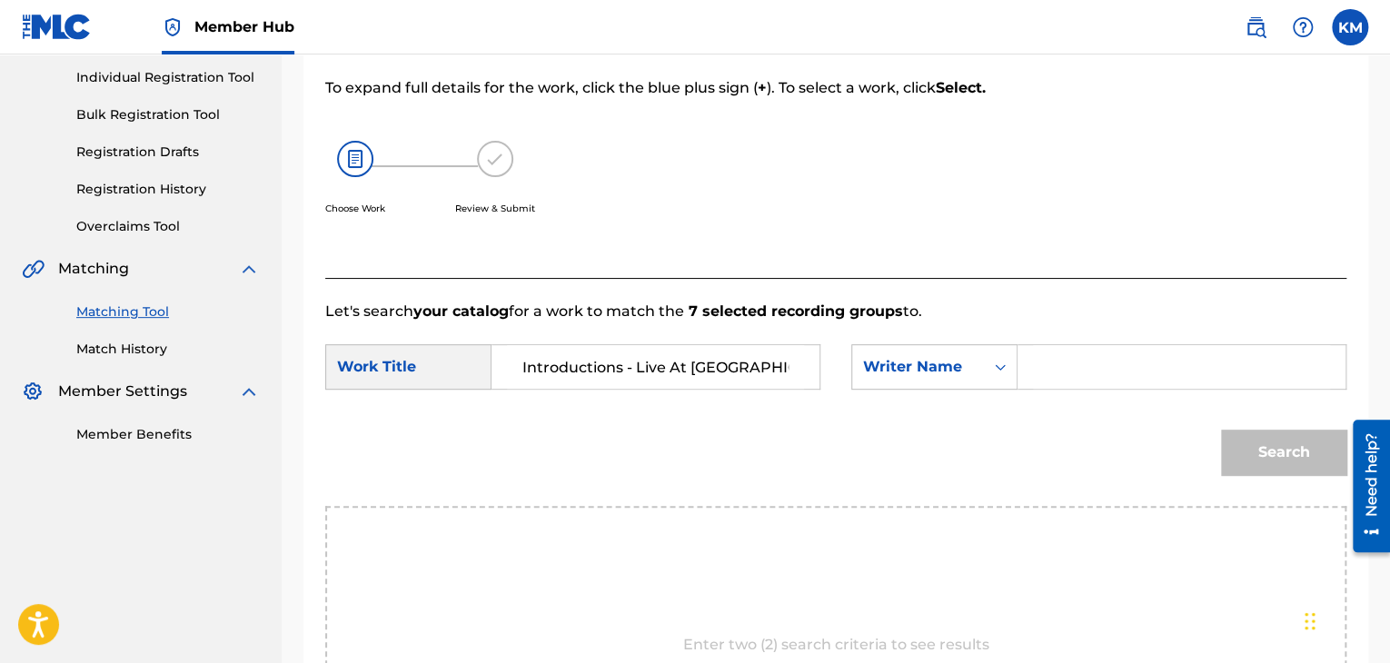
click at [1071, 377] on input "Search Form" at bounding box center [1181, 367] width 297 height 44
type input "[PERSON_NAME]"
click at [1270, 461] on button "Search" at bounding box center [1283, 452] width 125 height 45
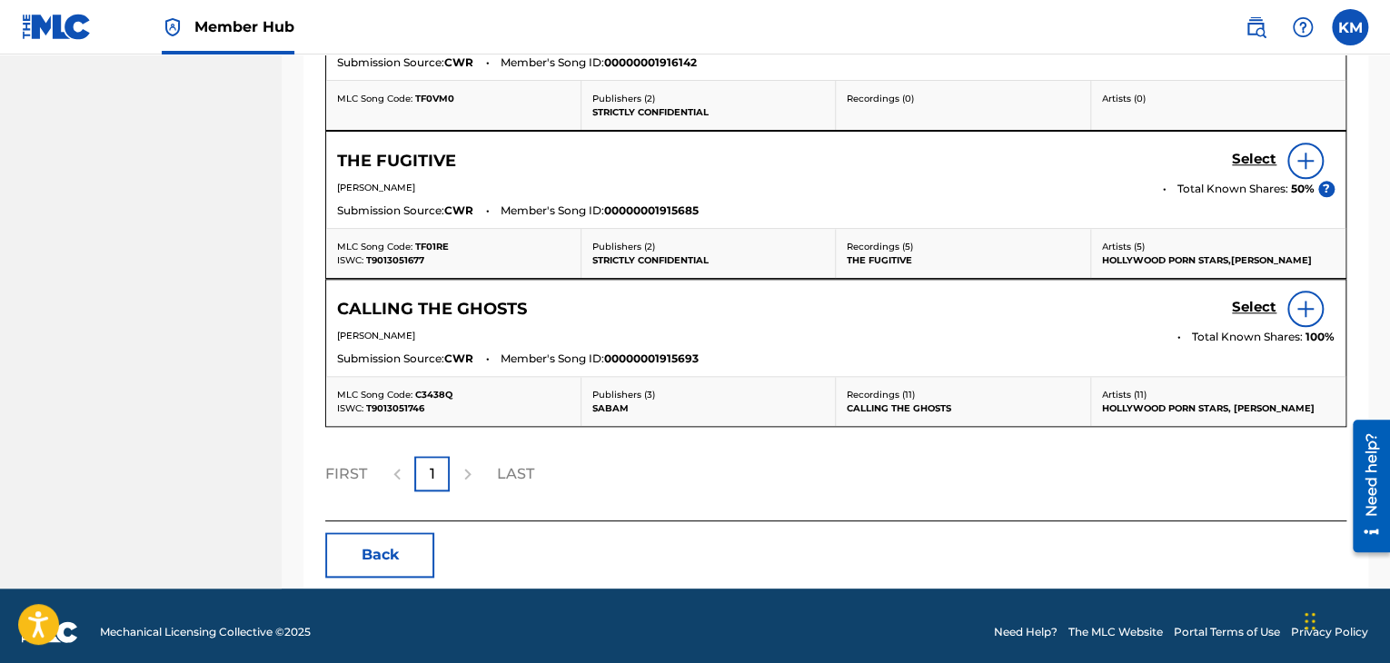
scroll to position [788, 0]
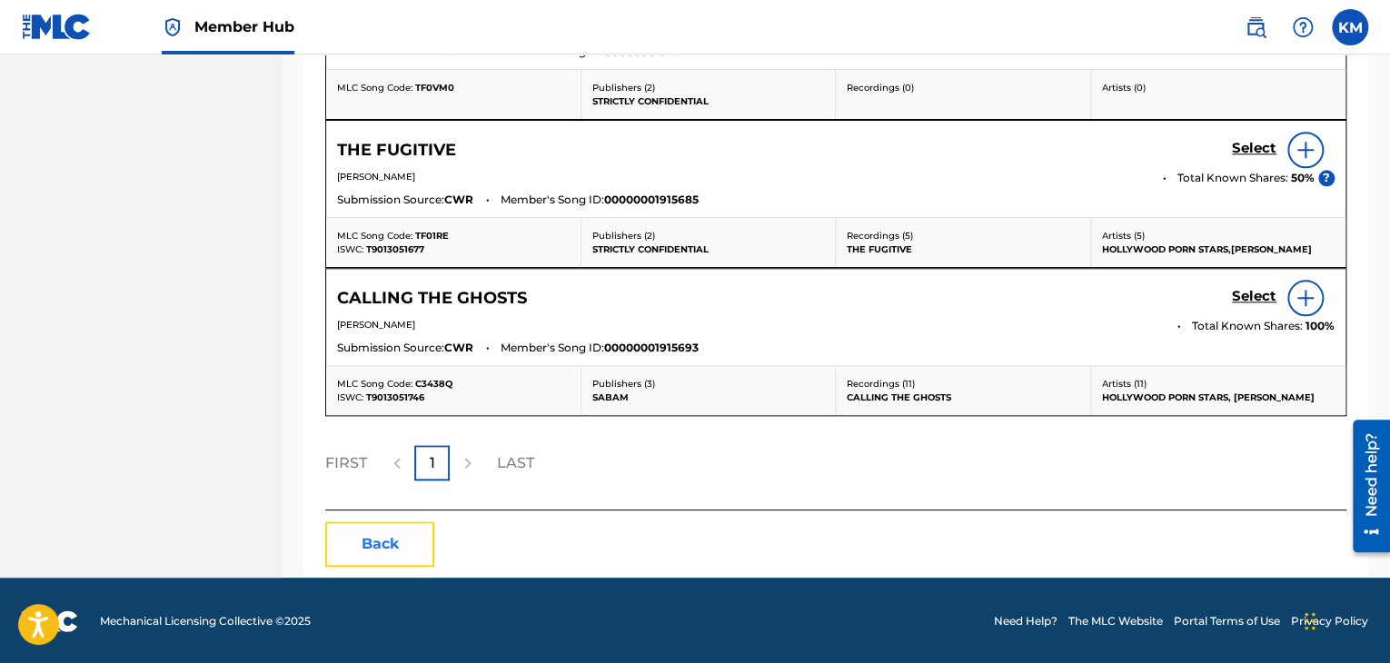
click at [389, 539] on button "Back" at bounding box center [379, 543] width 109 height 45
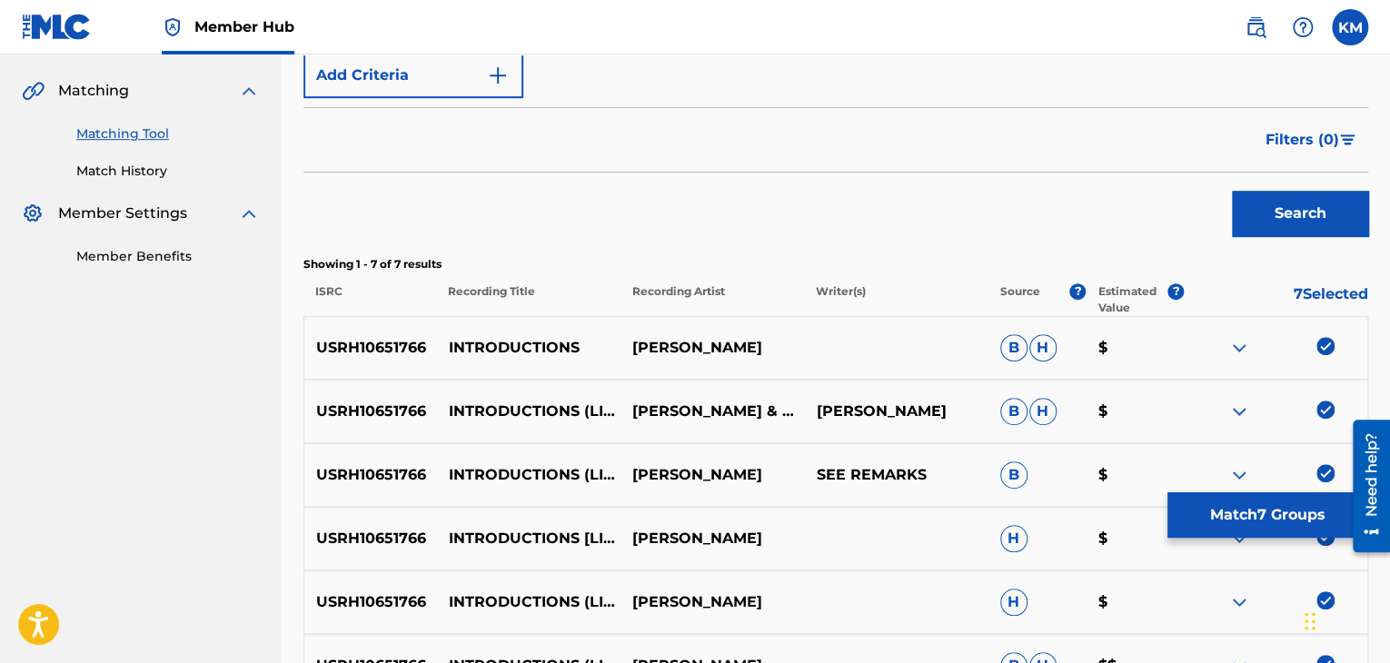
scroll to position [227, 0]
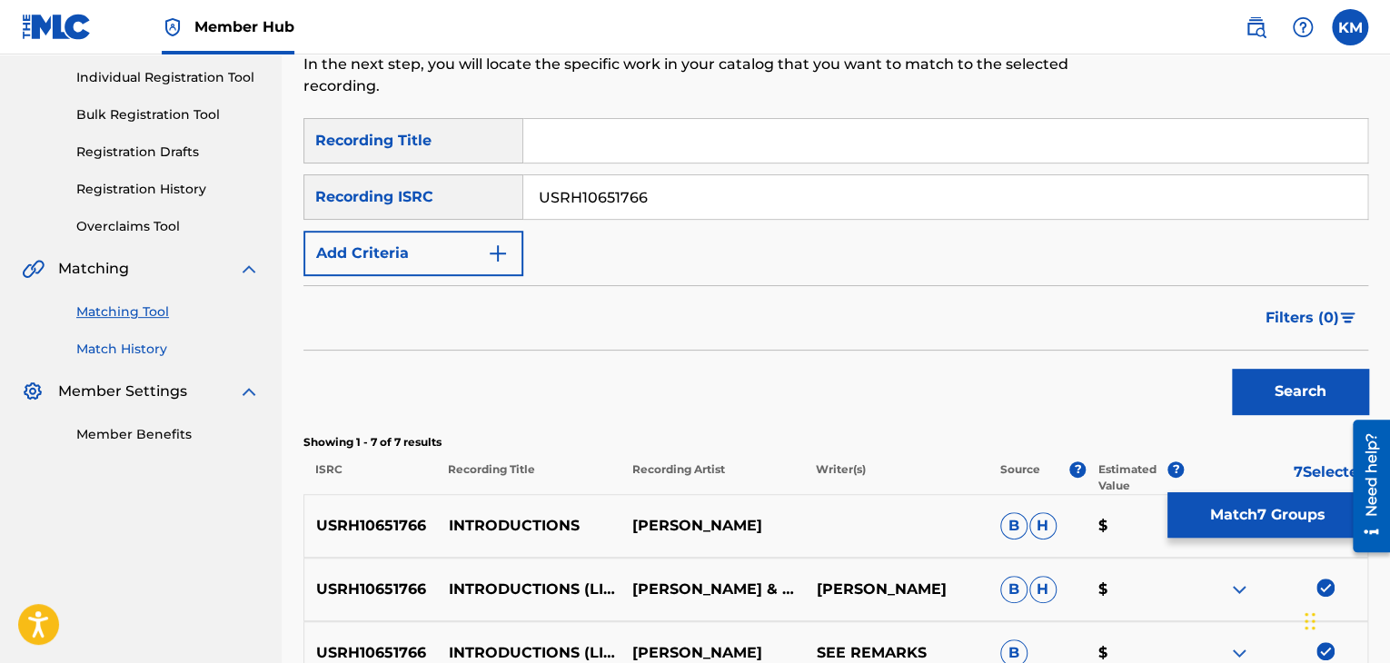
click at [153, 346] on link "Match History" at bounding box center [167, 349] width 183 height 19
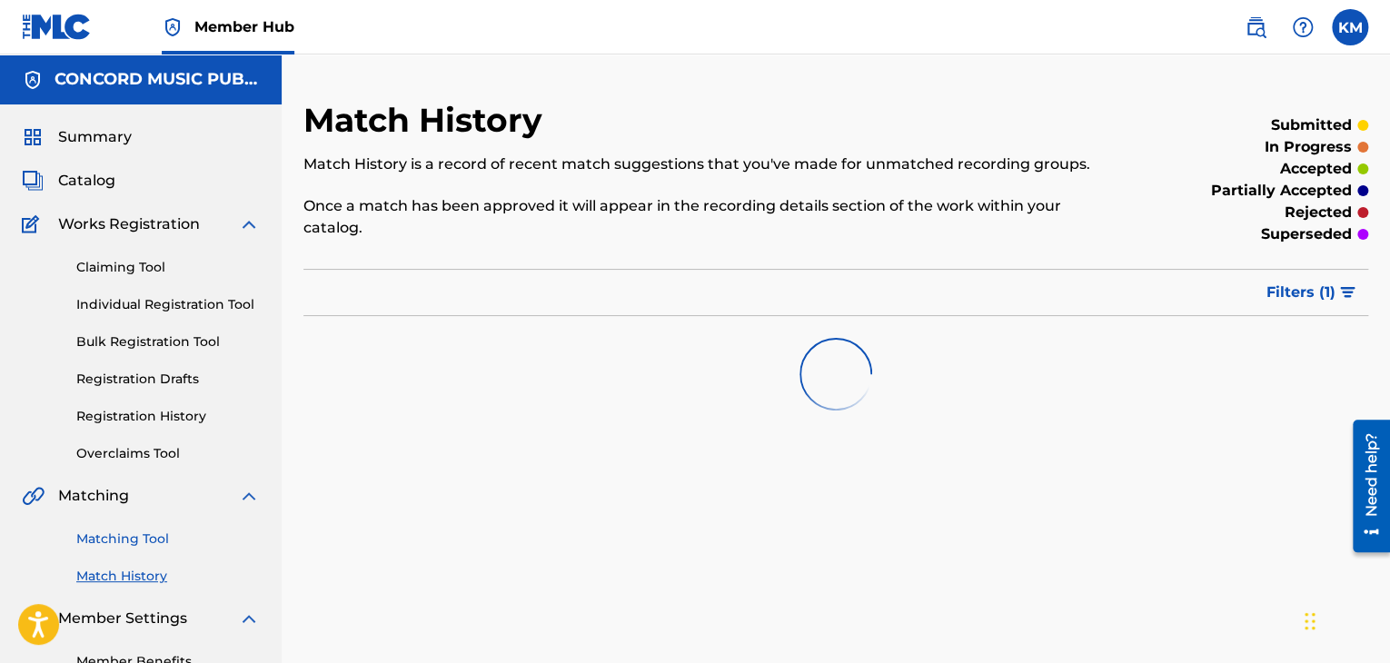
click at [145, 532] on link "Matching Tool" at bounding box center [167, 539] width 183 height 19
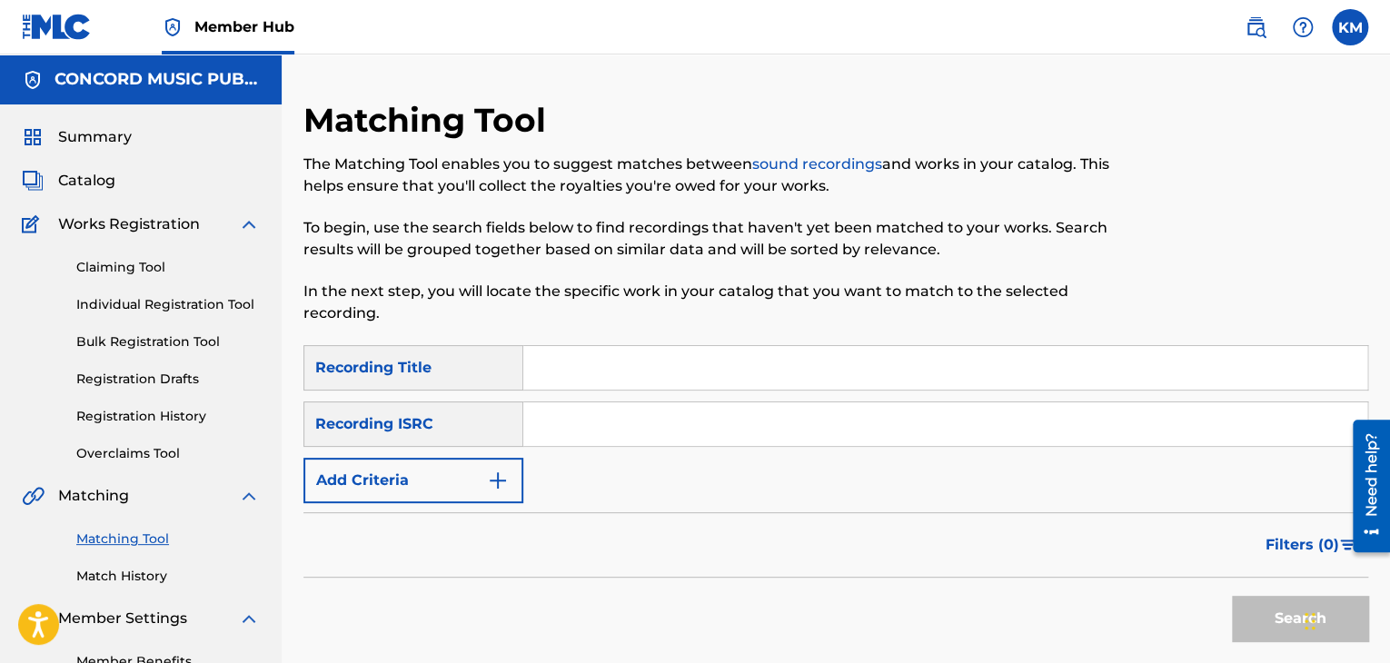
click at [555, 434] on input "Search Form" at bounding box center [945, 424] width 844 height 44
type input "QZDA81919909"
click at [1246, 616] on button "Search" at bounding box center [1300, 618] width 136 height 45
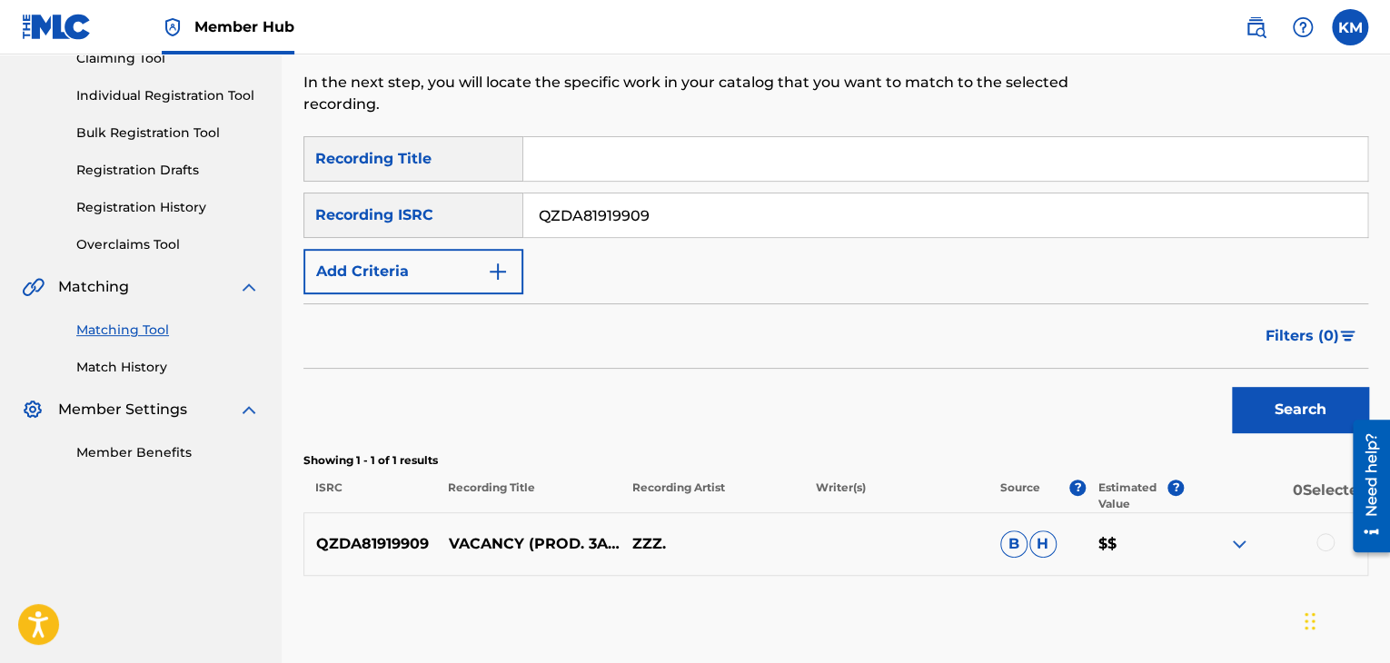
scroll to position [300, 0]
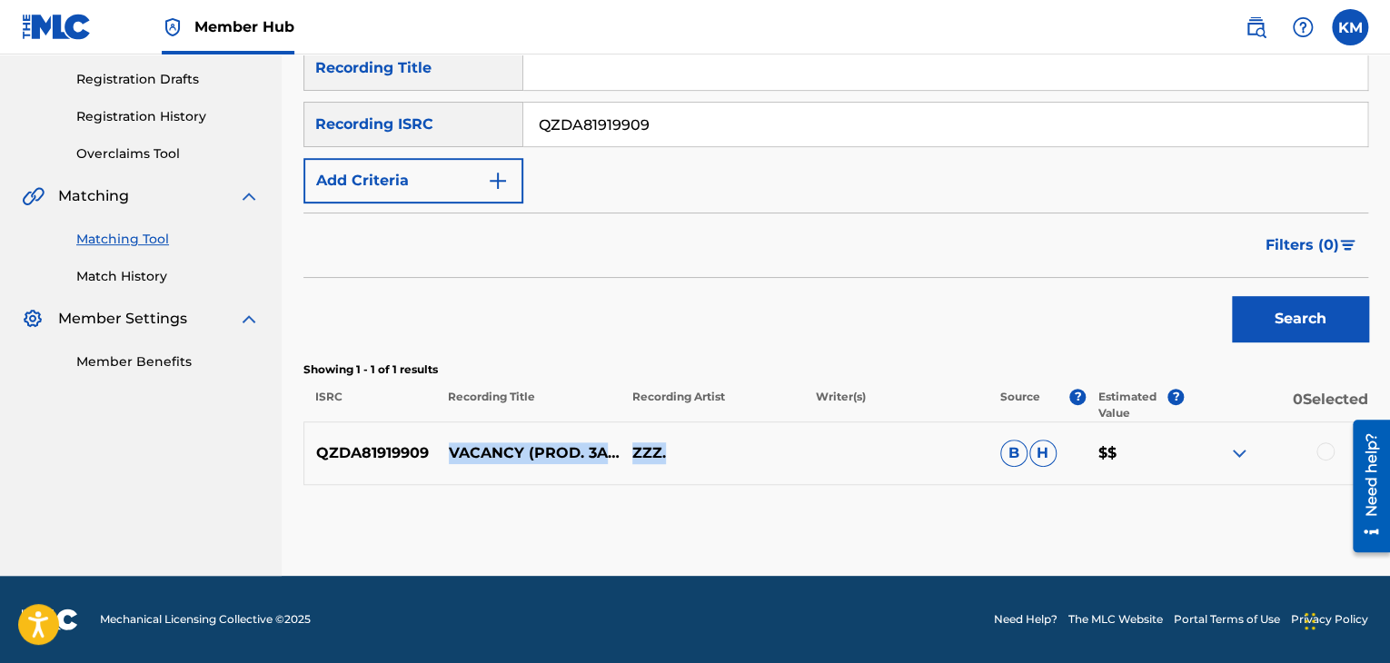
drag, startPoint x: 443, startPoint y: 440, endPoint x: 687, endPoint y: 460, distance: 244.2
click at [687, 460] on div "QZDA81919909 VACANCY (PROD. 3AM) ZZZ. B H $$" at bounding box center [835, 453] width 1065 height 64
copy div "VACANCY (PROD. 3AM) ZZZ."
click at [1321, 451] on div at bounding box center [1325, 451] width 18 height 18
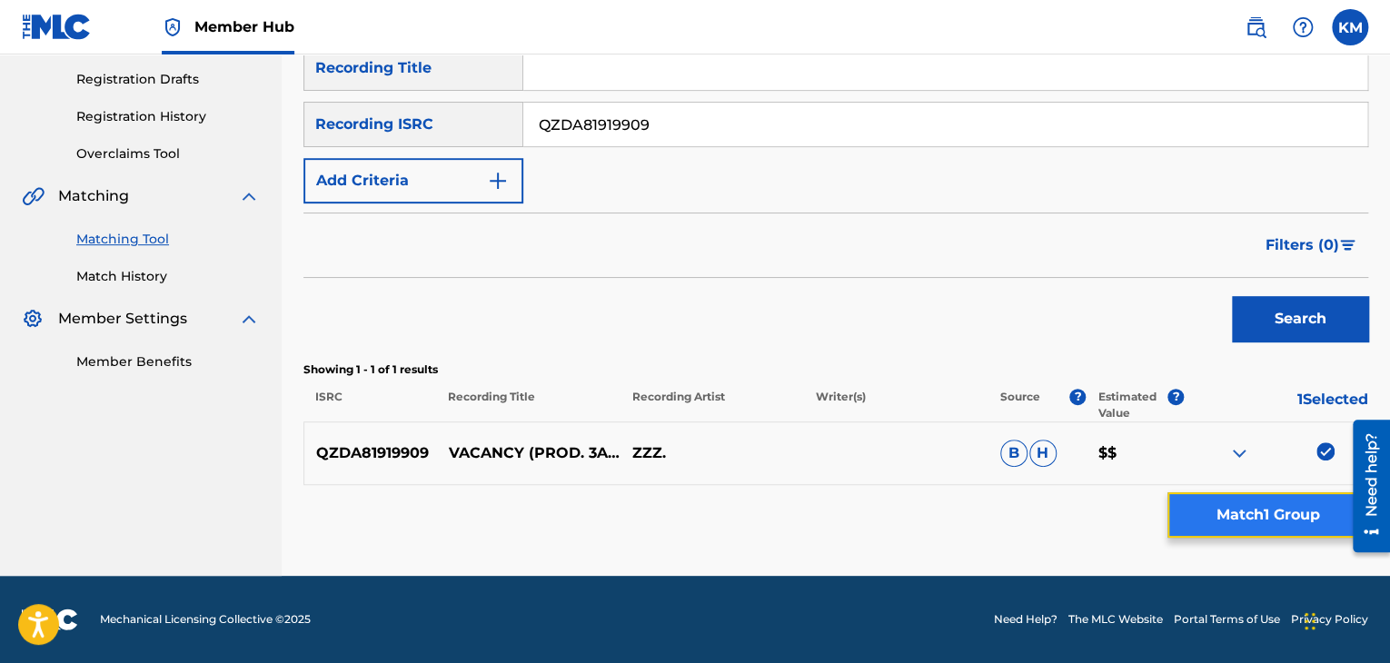
click at [1243, 505] on button "Match 1 Group" at bounding box center [1267, 514] width 201 height 45
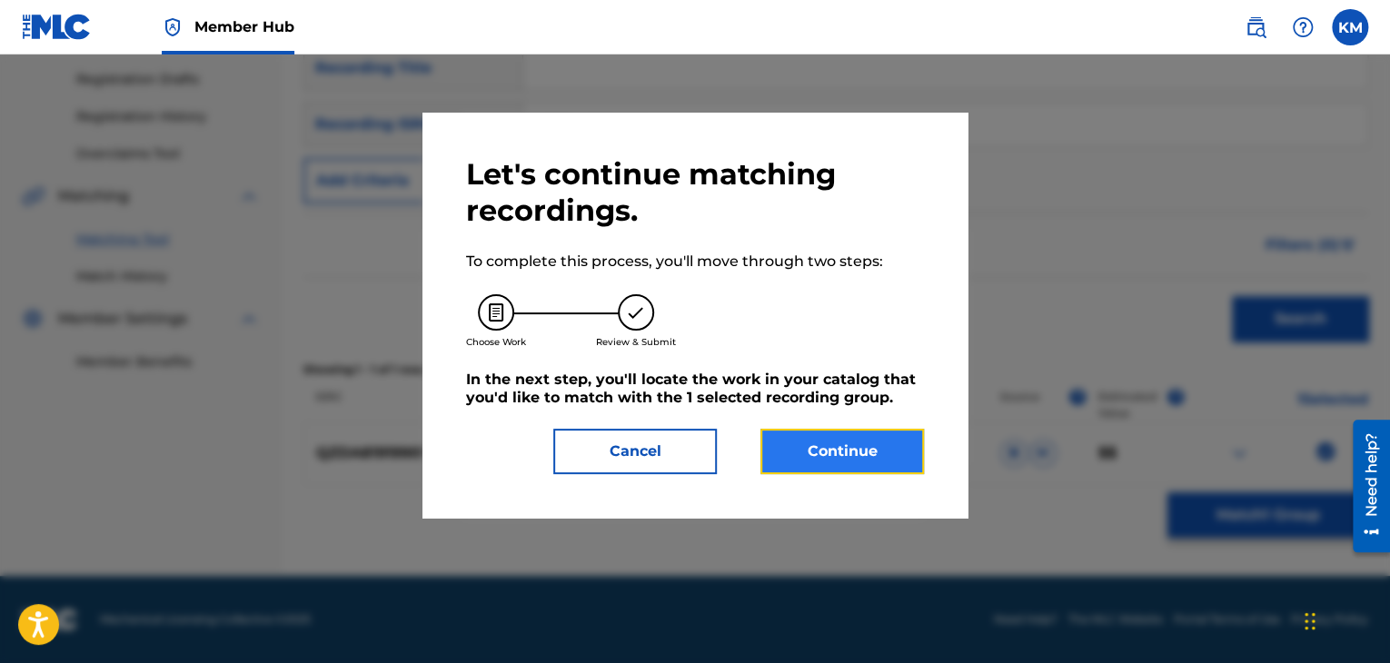
click at [771, 450] on button "Continue" at bounding box center [841, 451] width 163 height 45
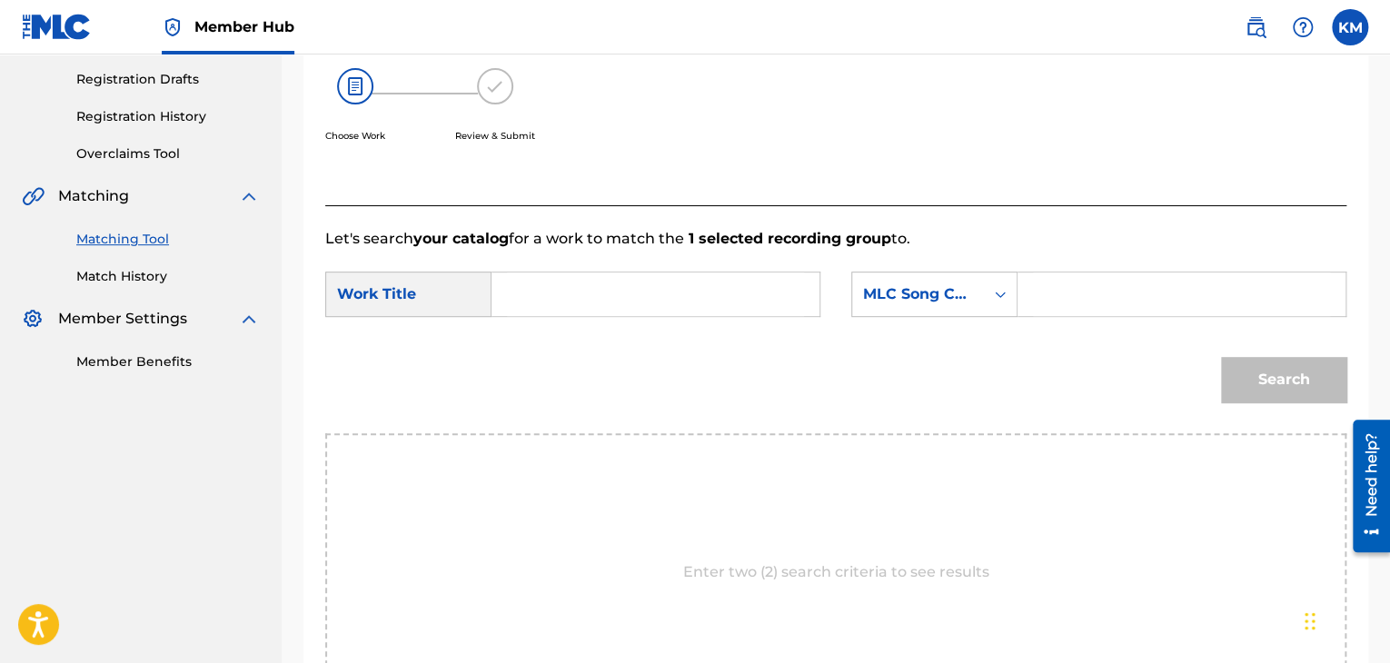
click at [1035, 295] on input "Search Form" at bounding box center [1181, 294] width 297 height 44
type input "VV79Z5"
click at [694, 284] on input "Search Form" at bounding box center [655, 294] width 297 height 44
click at [629, 293] on input "Search Form" at bounding box center [655, 294] width 297 height 44
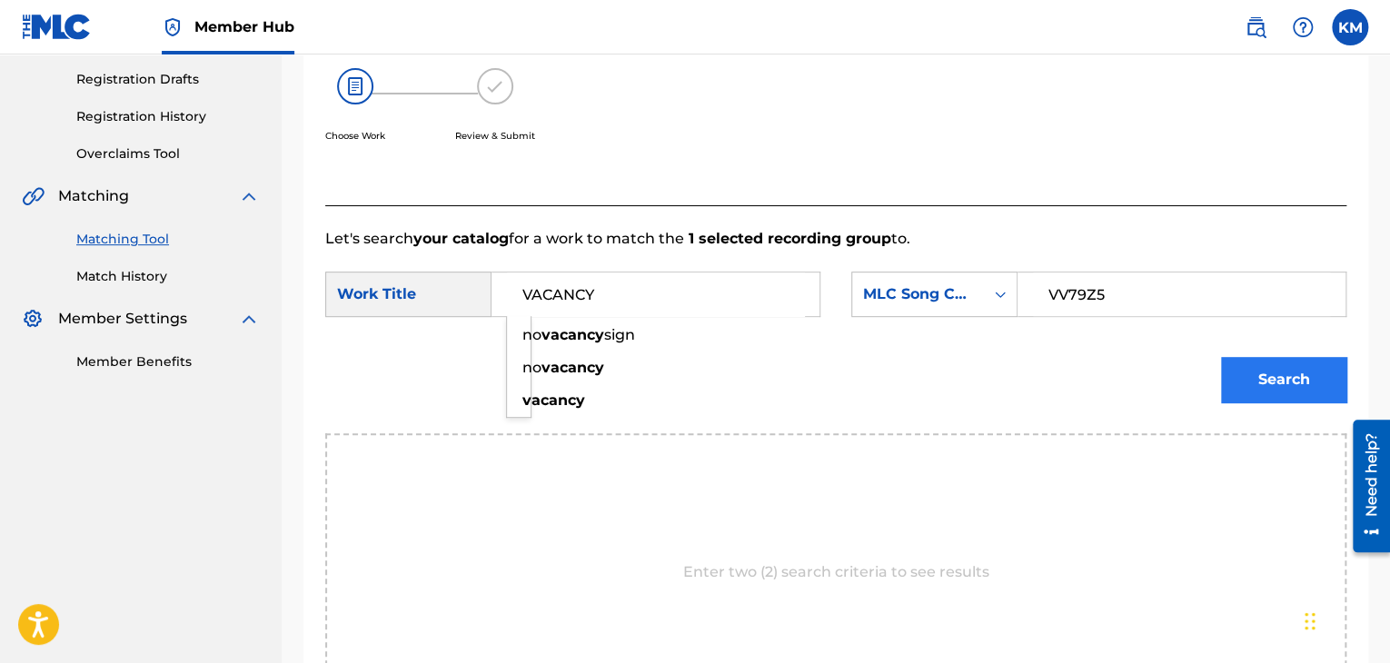
type input "VACANCY"
click at [1269, 386] on button "Search" at bounding box center [1283, 379] width 125 height 45
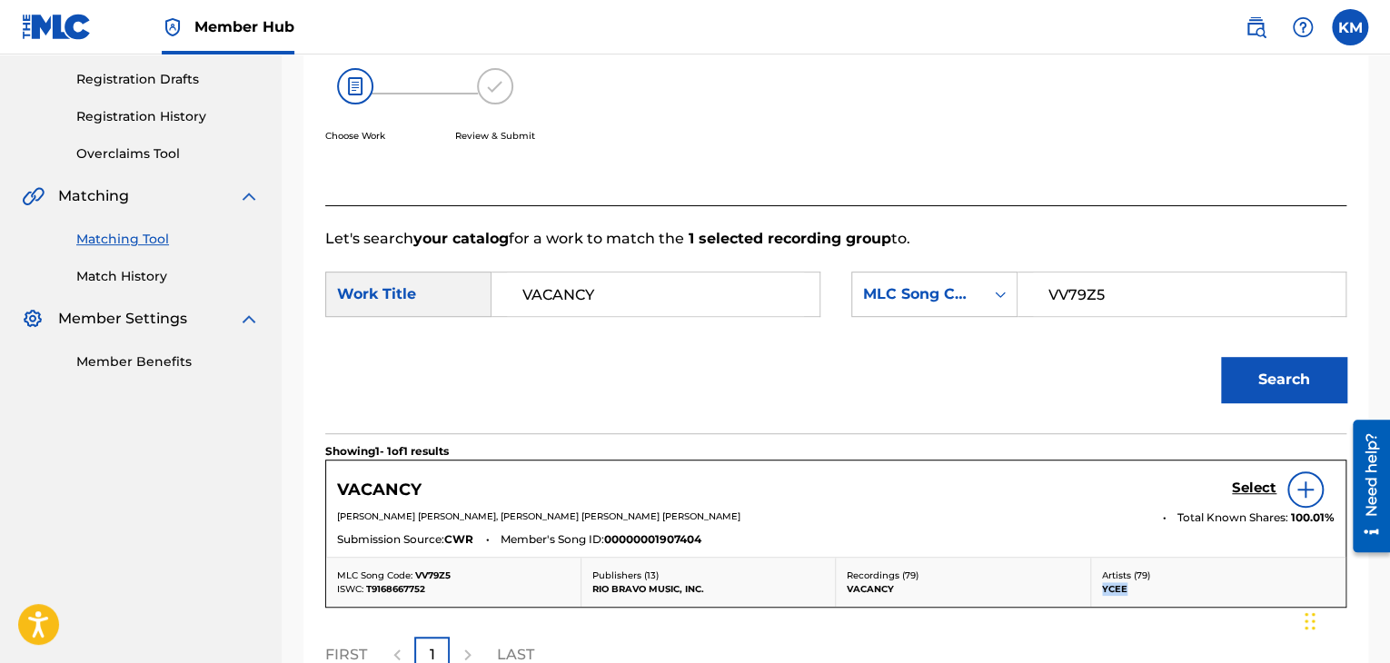
drag, startPoint x: 1094, startPoint y: 586, endPoint x: 1149, endPoint y: 588, distance: 55.4
click at [1149, 588] on div "Artists ( 79 ) YCEE" at bounding box center [1218, 582] width 255 height 49
copy p "YCEE"
click at [139, 277] on link "Match History" at bounding box center [167, 276] width 183 height 19
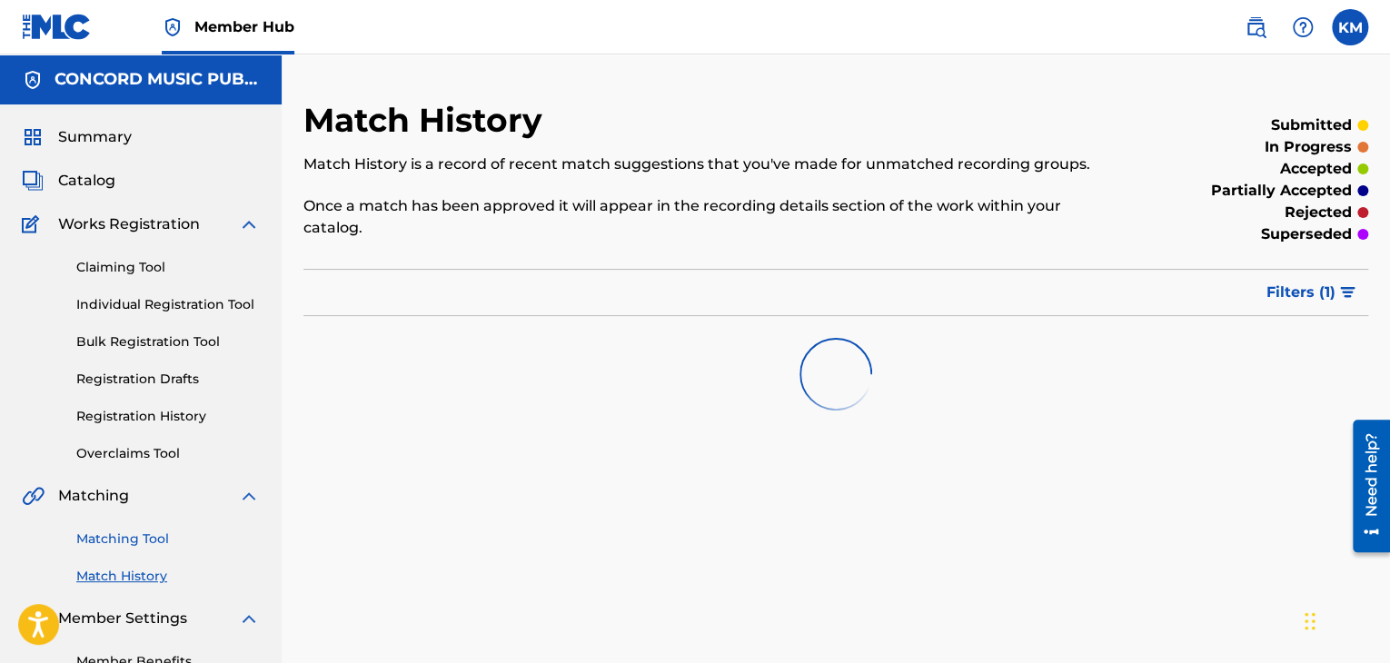
click at [120, 539] on link "Matching Tool" at bounding box center [167, 539] width 183 height 19
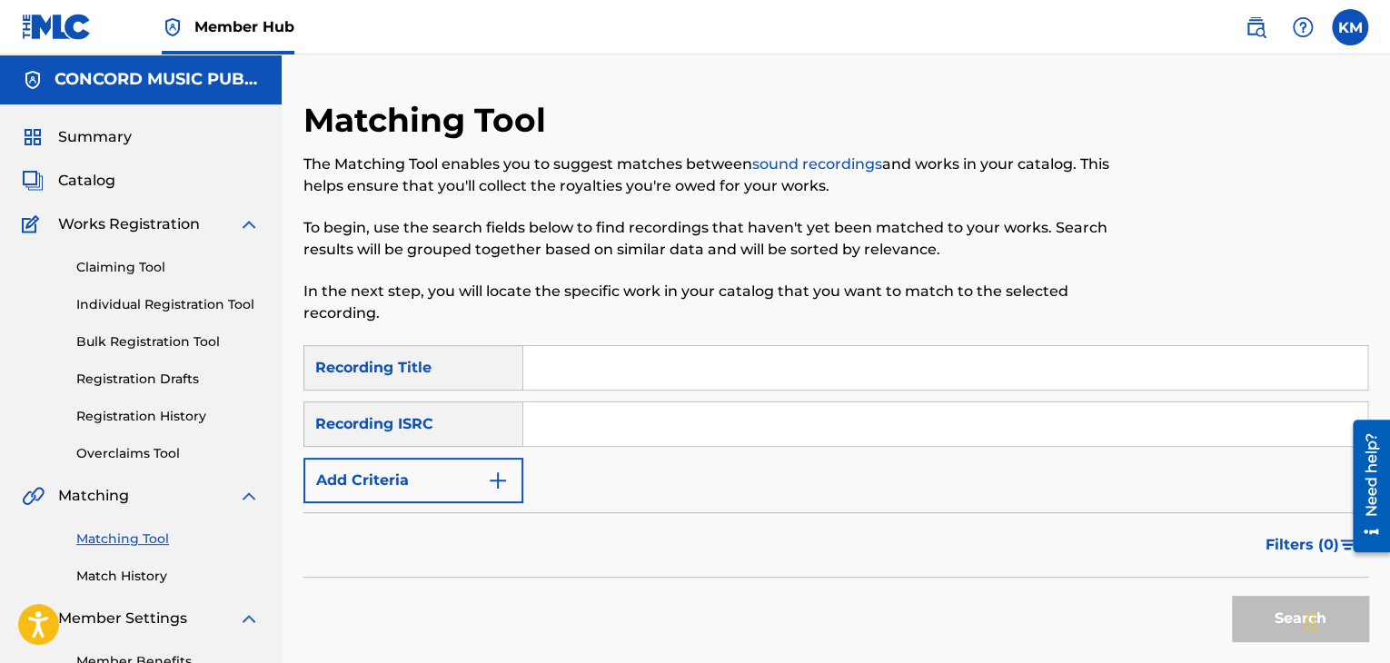
click at [603, 408] on input "Search Form" at bounding box center [945, 424] width 844 height 44
type input "DEZ650509992"
click at [1248, 607] on button "Search" at bounding box center [1300, 618] width 136 height 45
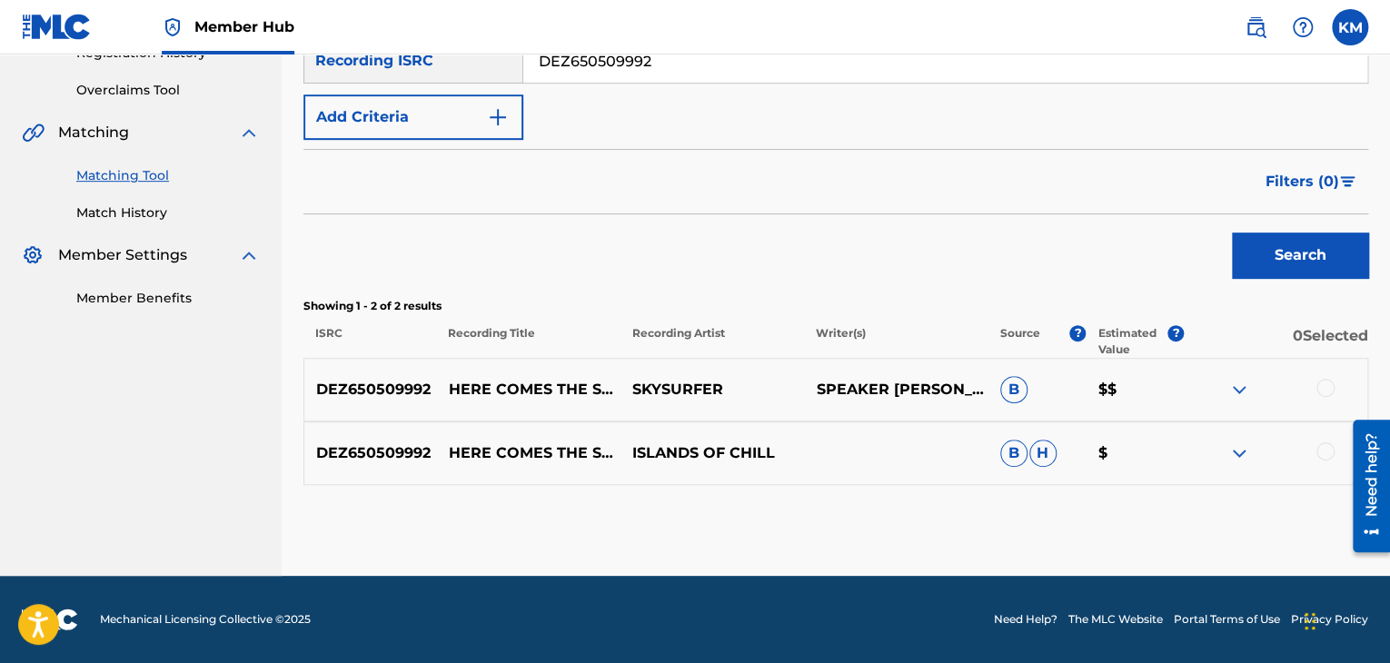
click at [1323, 459] on div at bounding box center [1325, 451] width 18 height 18
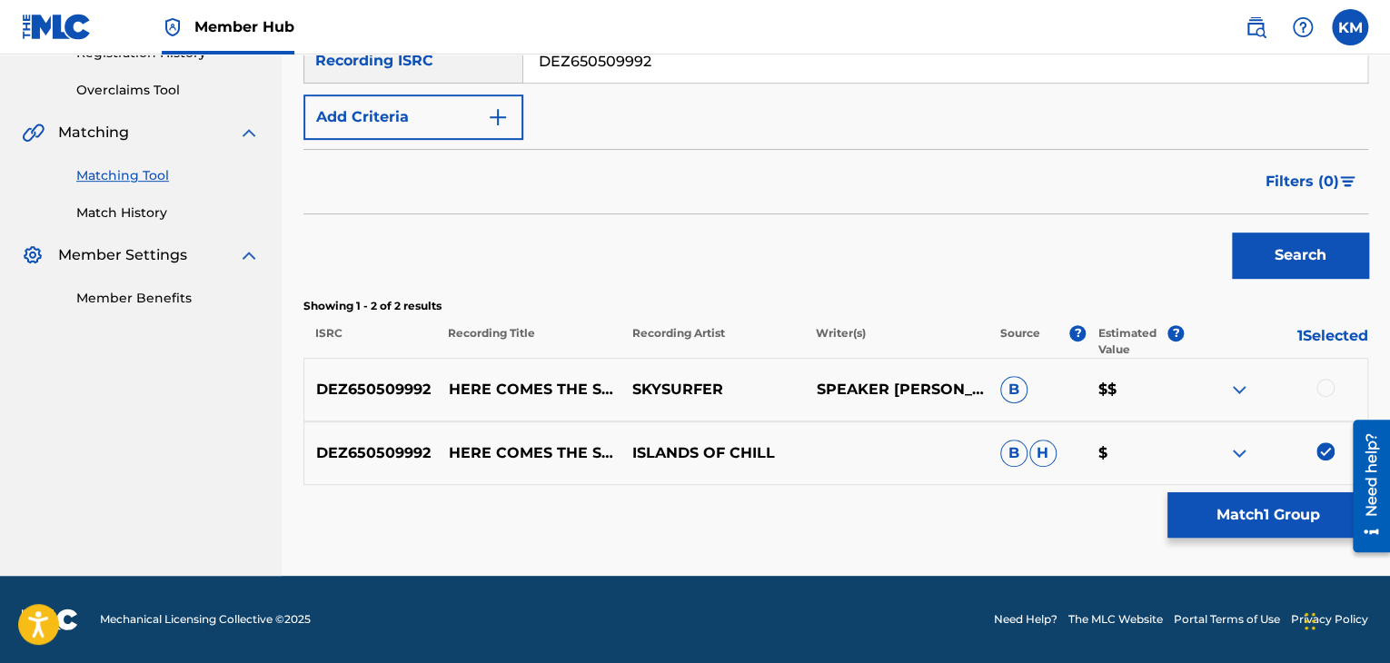
click at [1322, 389] on div at bounding box center [1325, 388] width 18 height 18
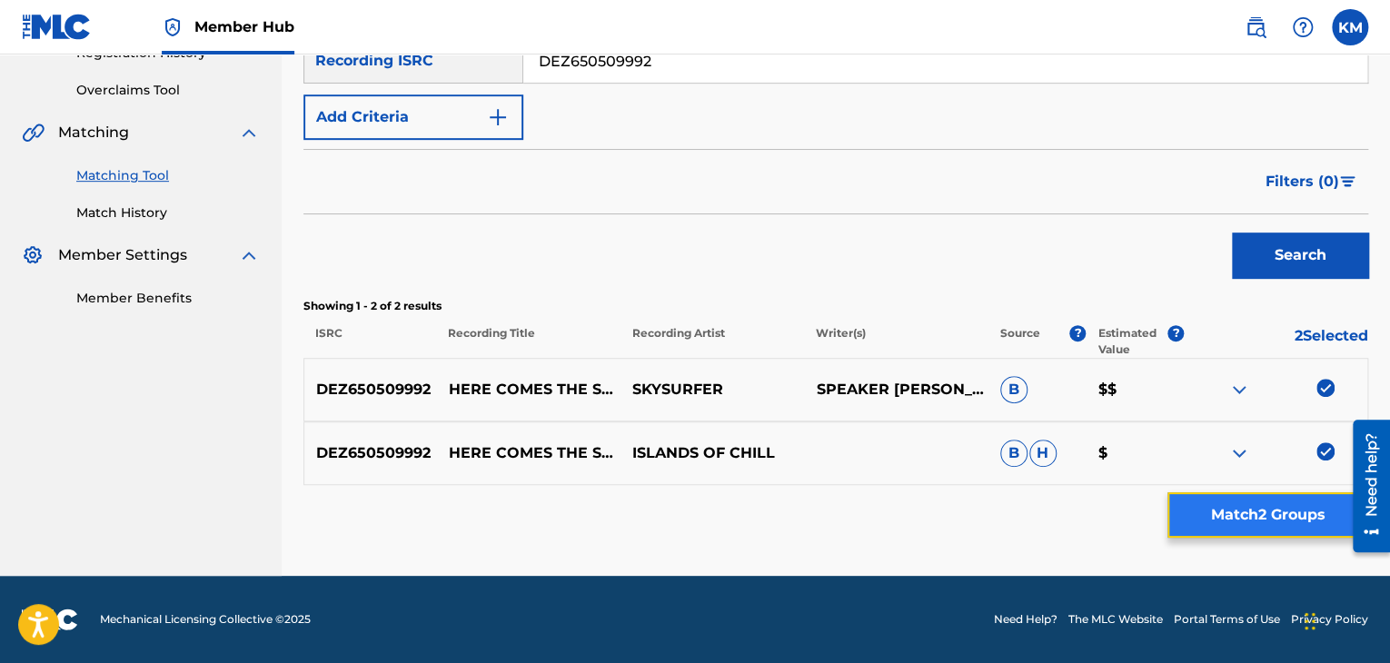
click at [1295, 508] on button "Match 2 Groups" at bounding box center [1267, 514] width 201 height 45
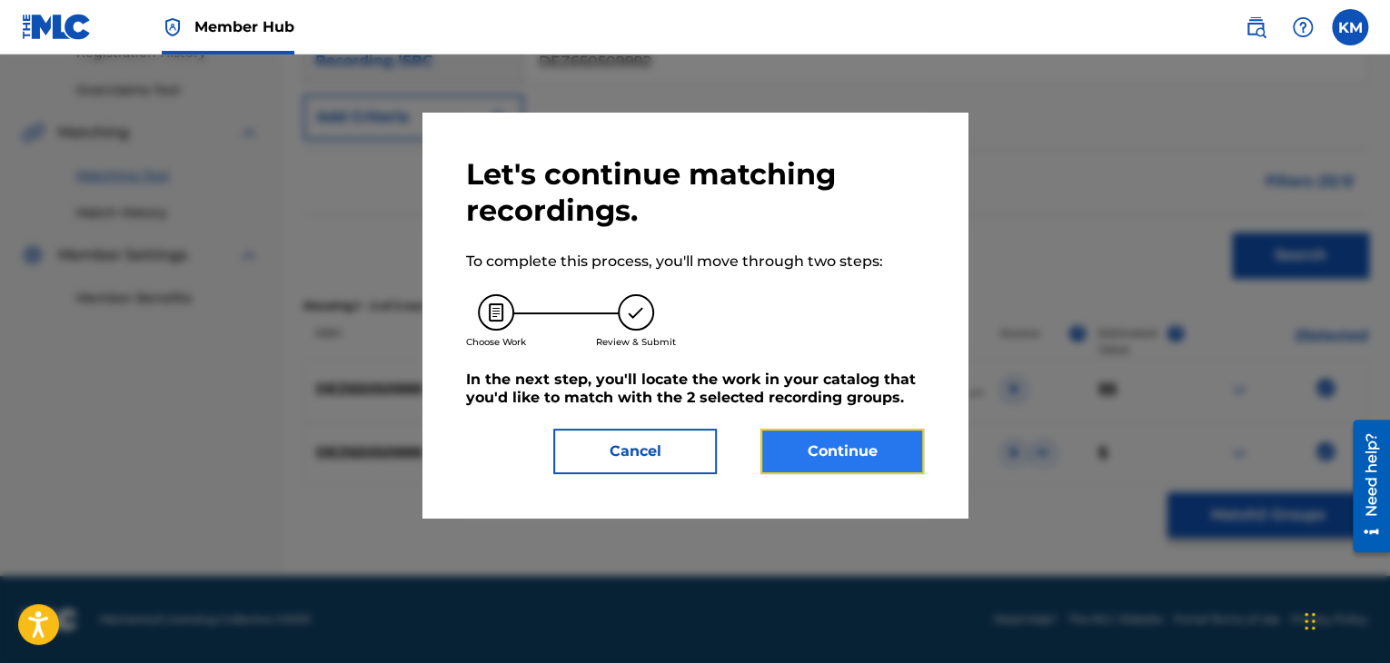
click at [830, 442] on button "Continue" at bounding box center [841, 451] width 163 height 45
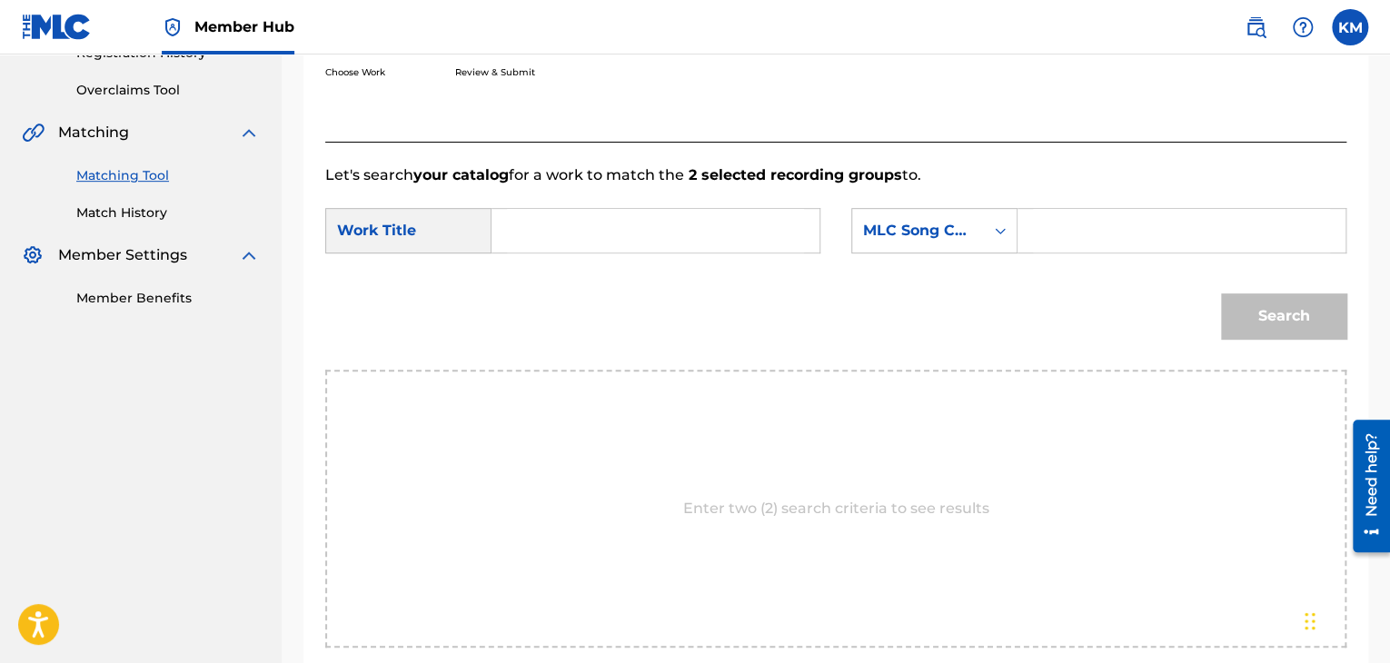
click at [523, 235] on input "Search Form" at bounding box center [655, 231] width 297 height 44
type input "Here Comes the Sun - Piano Dream Mix"
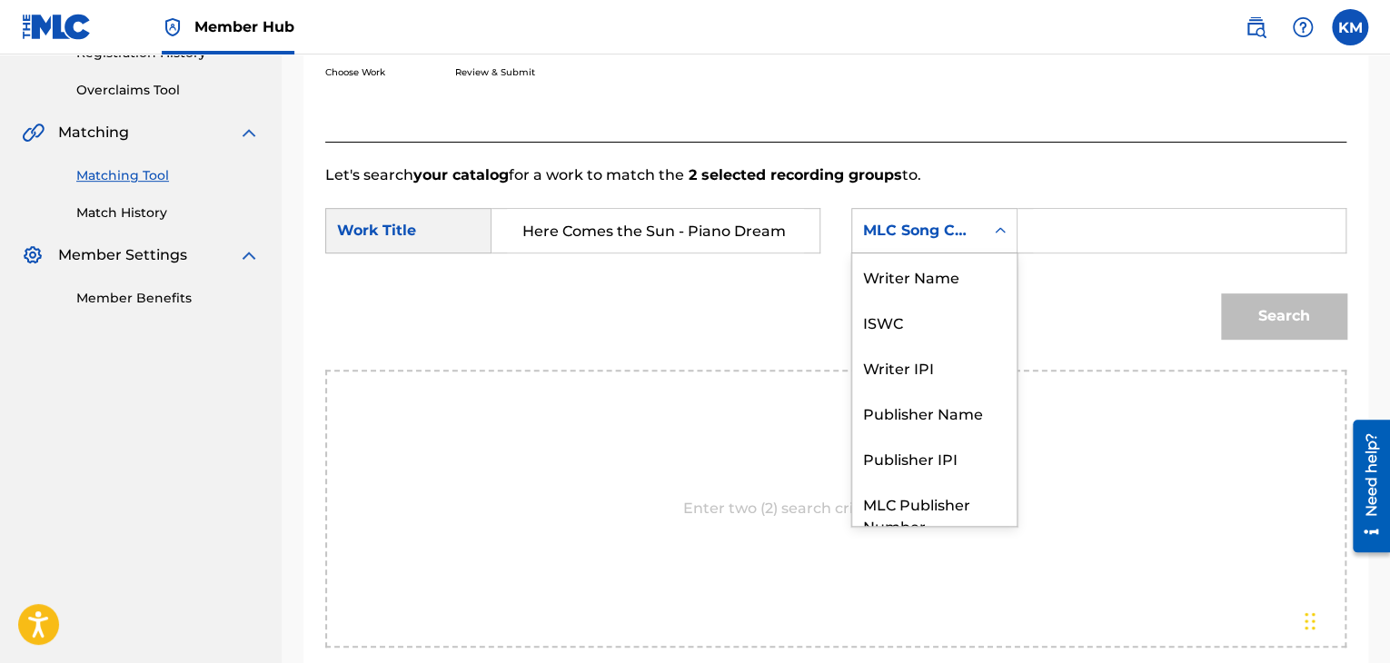
click at [1002, 228] on icon "Search Form" at bounding box center [1000, 231] width 18 height 18
click at [983, 254] on div "Writer Name" at bounding box center [934, 275] width 164 height 45
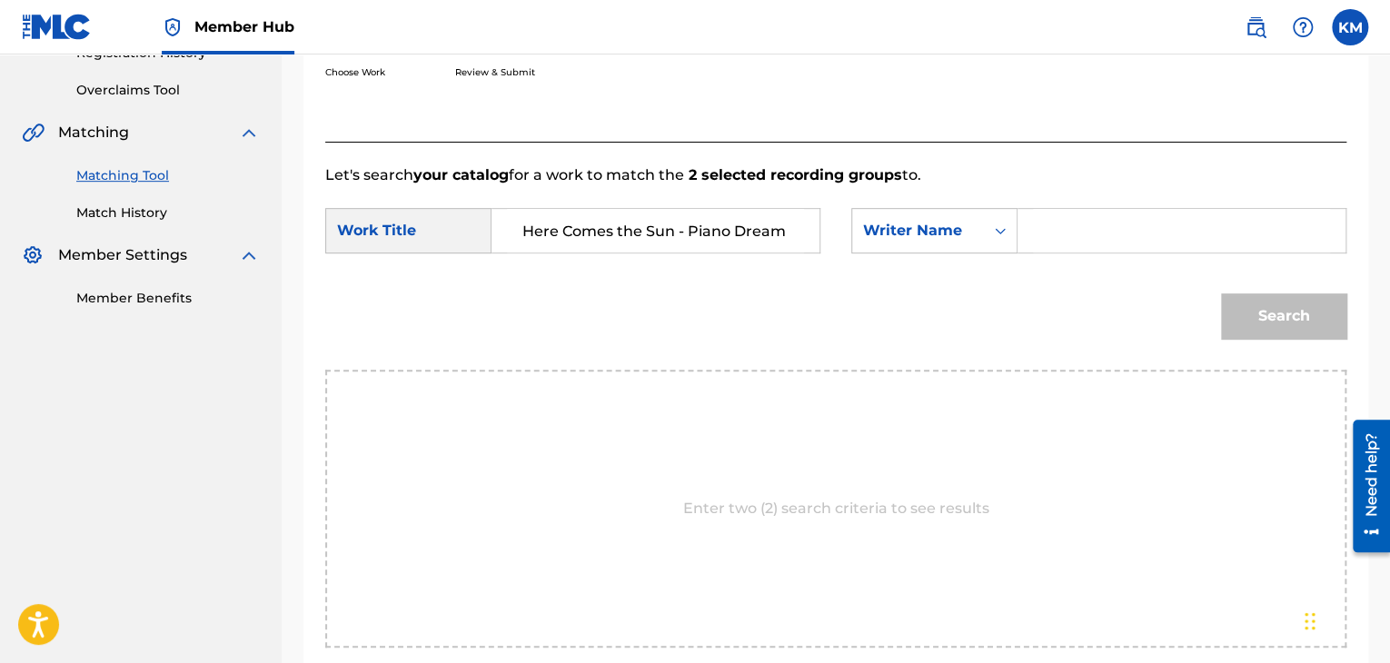
click at [1063, 232] on input "Search Form" at bounding box center [1181, 231] width 297 height 44
type input "[PERSON_NAME]"
click at [1258, 322] on button "Search" at bounding box center [1283, 315] width 125 height 45
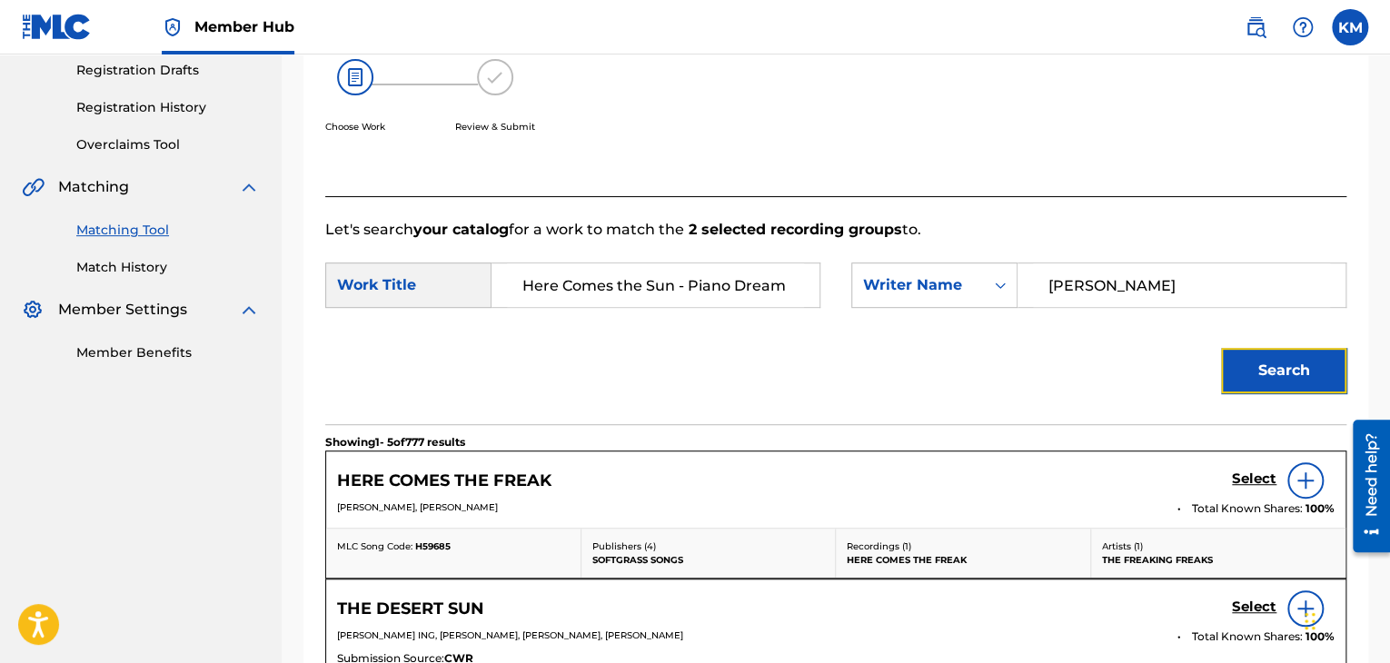
scroll to position [91, 0]
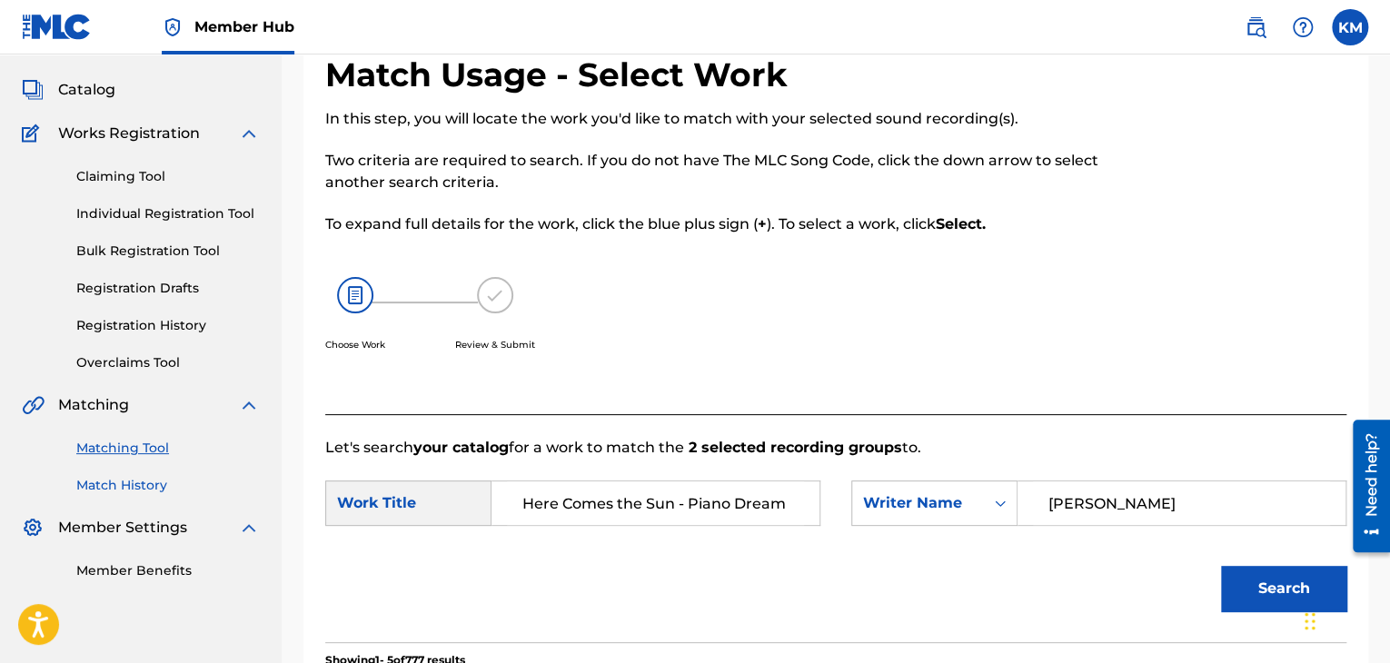
click at [148, 480] on link "Match History" at bounding box center [167, 485] width 183 height 19
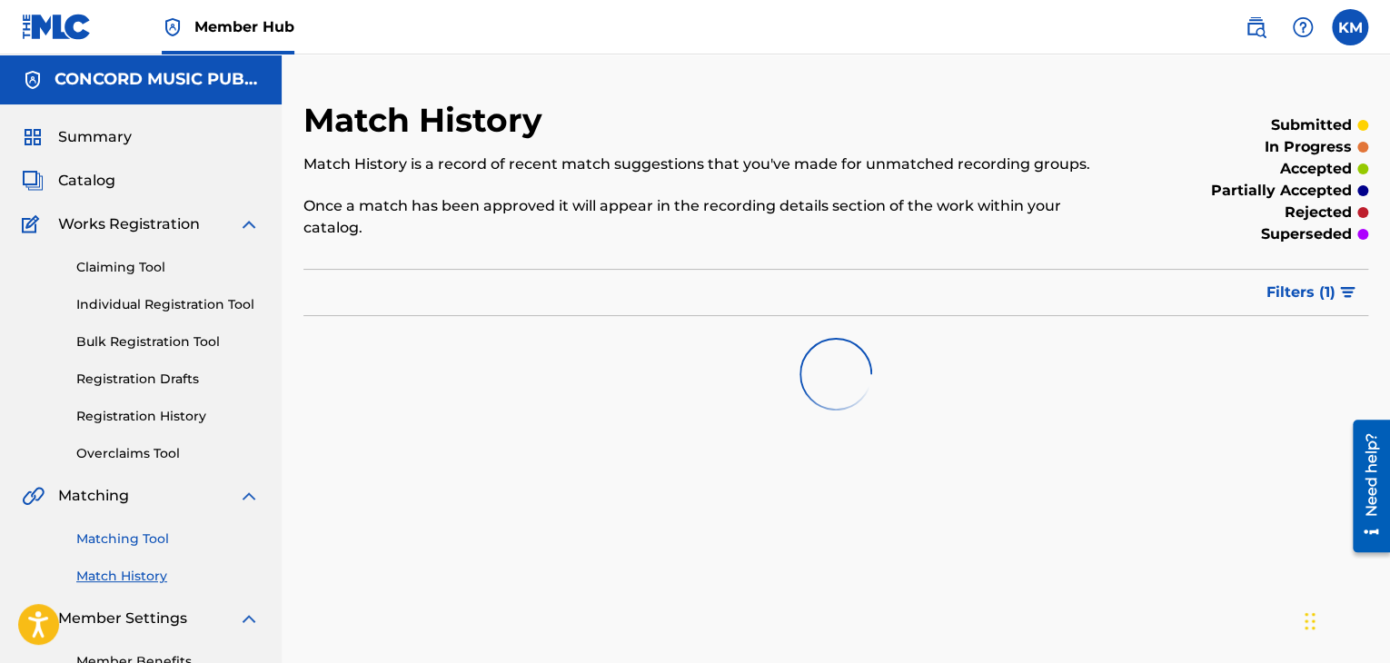
click at [154, 540] on link "Matching Tool" at bounding box center [167, 539] width 183 height 19
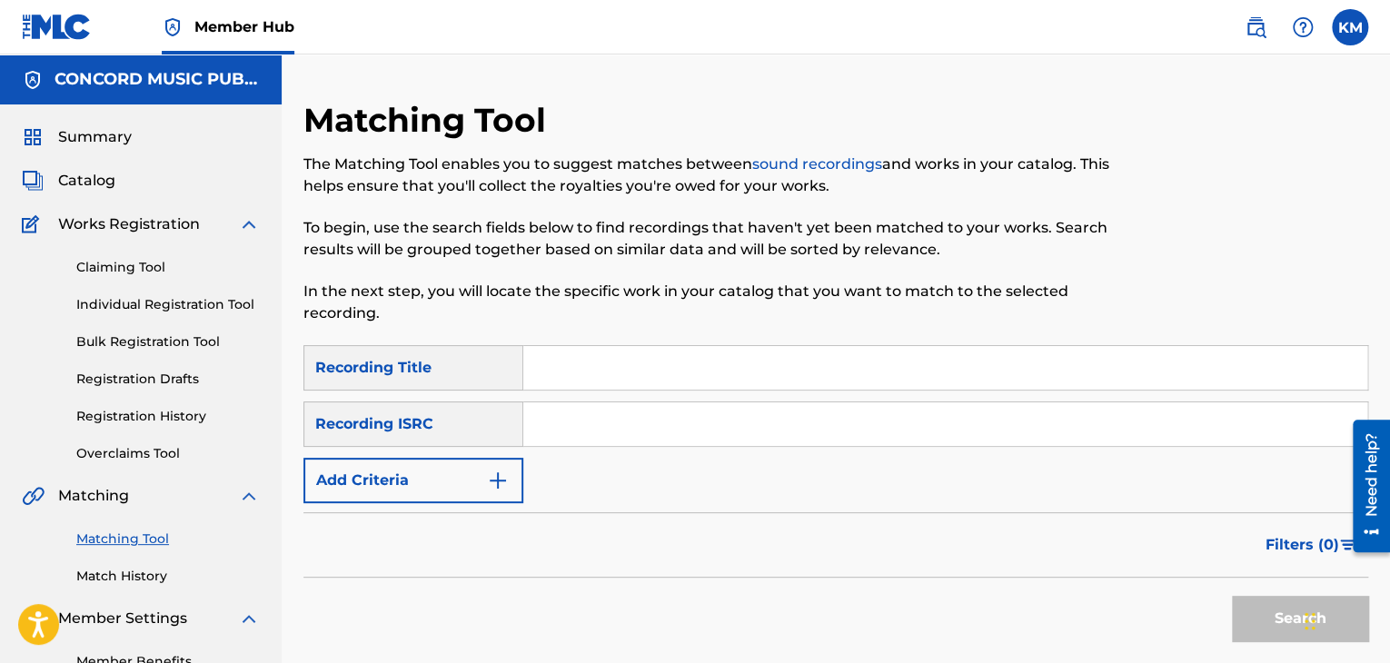
click at [589, 429] on input "Search Form" at bounding box center [945, 424] width 844 height 44
type input "SEBKA0500031"
click at [1257, 607] on button "Search" at bounding box center [1300, 618] width 136 height 45
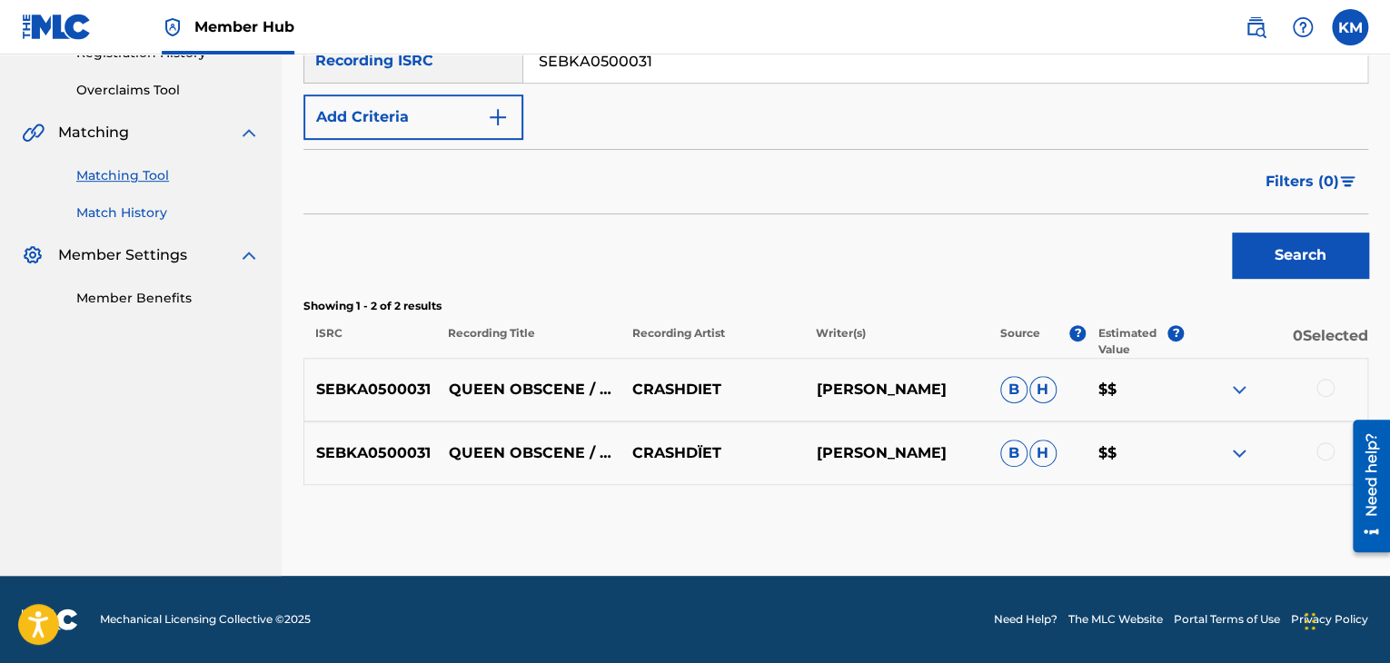
click at [119, 216] on link "Match History" at bounding box center [167, 212] width 183 height 19
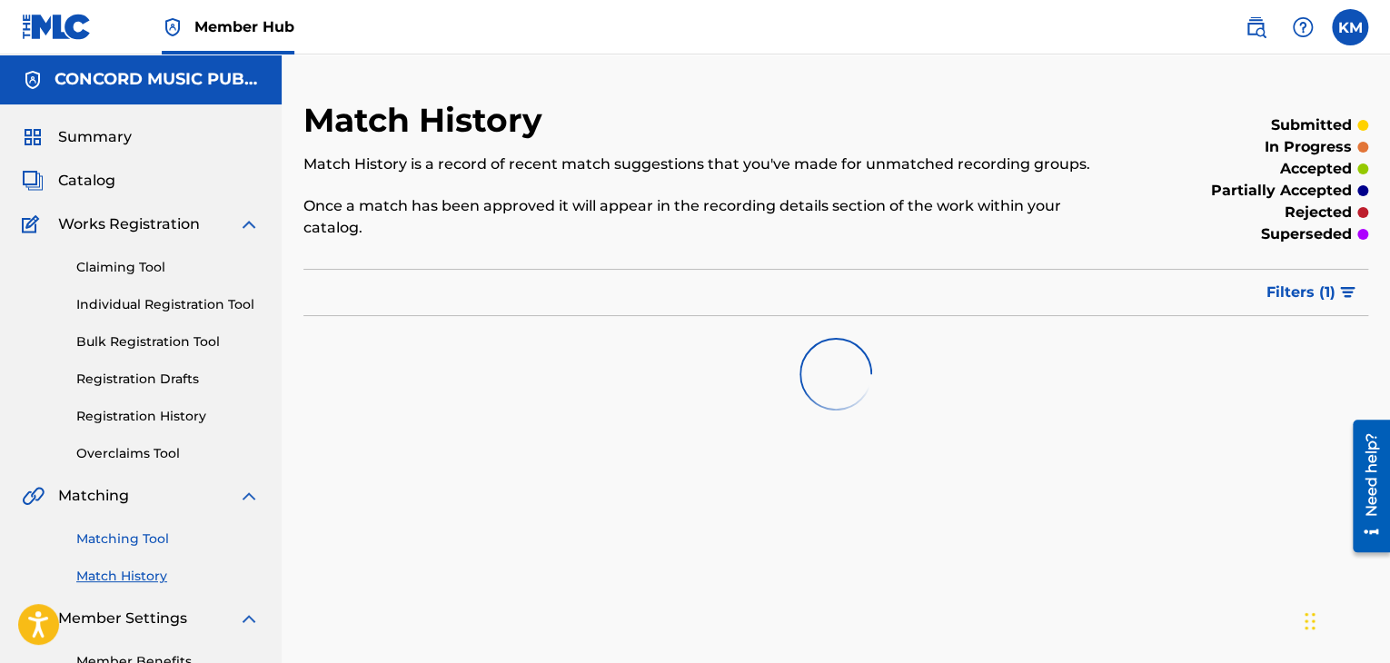
click at [147, 540] on link "Matching Tool" at bounding box center [167, 539] width 183 height 19
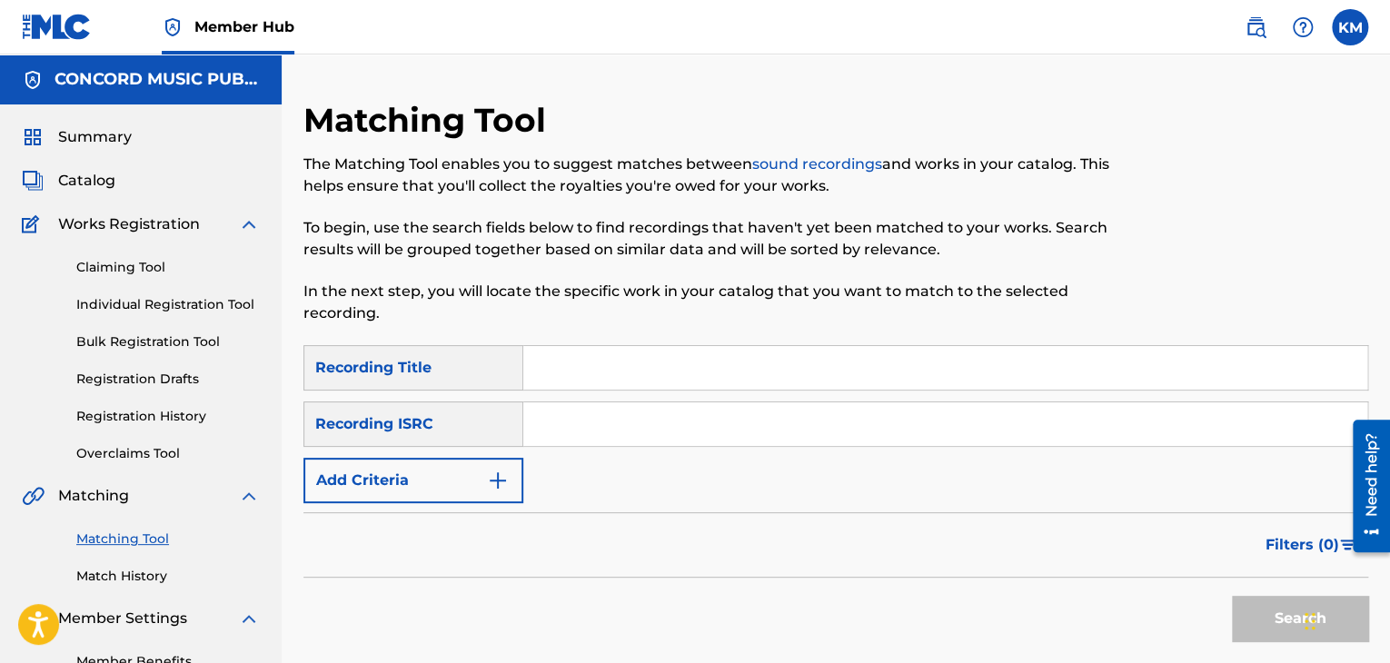
click at [728, 425] on input "Search Form" at bounding box center [945, 424] width 844 height 44
type input "USCGH1738509"
click at [1257, 606] on button "Search" at bounding box center [1300, 618] width 136 height 45
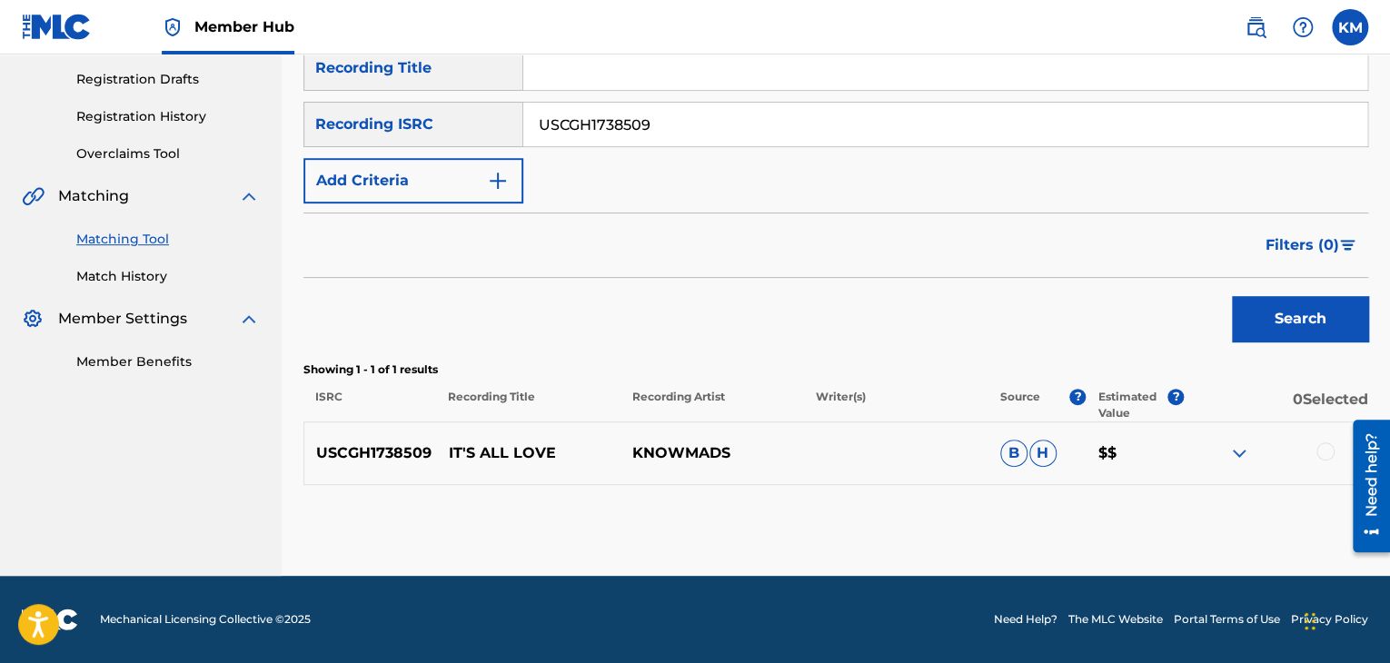
click at [1316, 456] on div at bounding box center [1275, 453] width 183 height 22
click at [1331, 446] on div at bounding box center [1325, 451] width 18 height 18
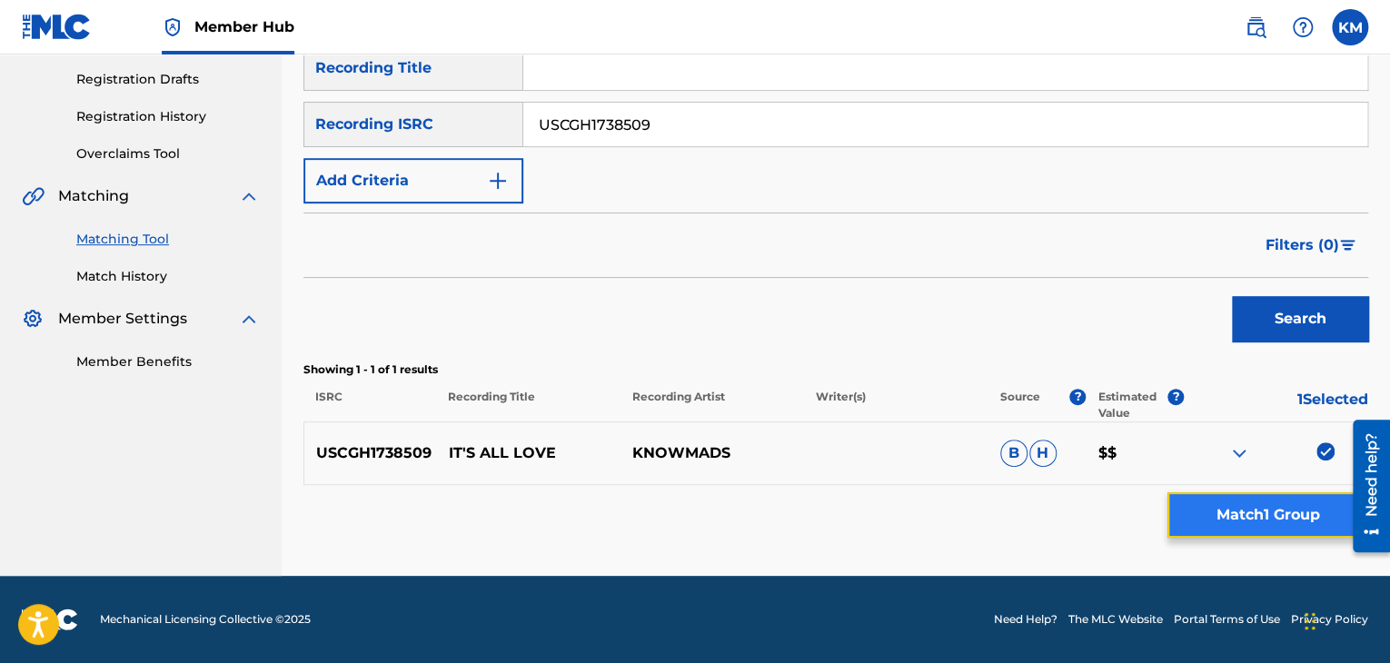
click at [1293, 506] on button "Match 1 Group" at bounding box center [1267, 514] width 201 height 45
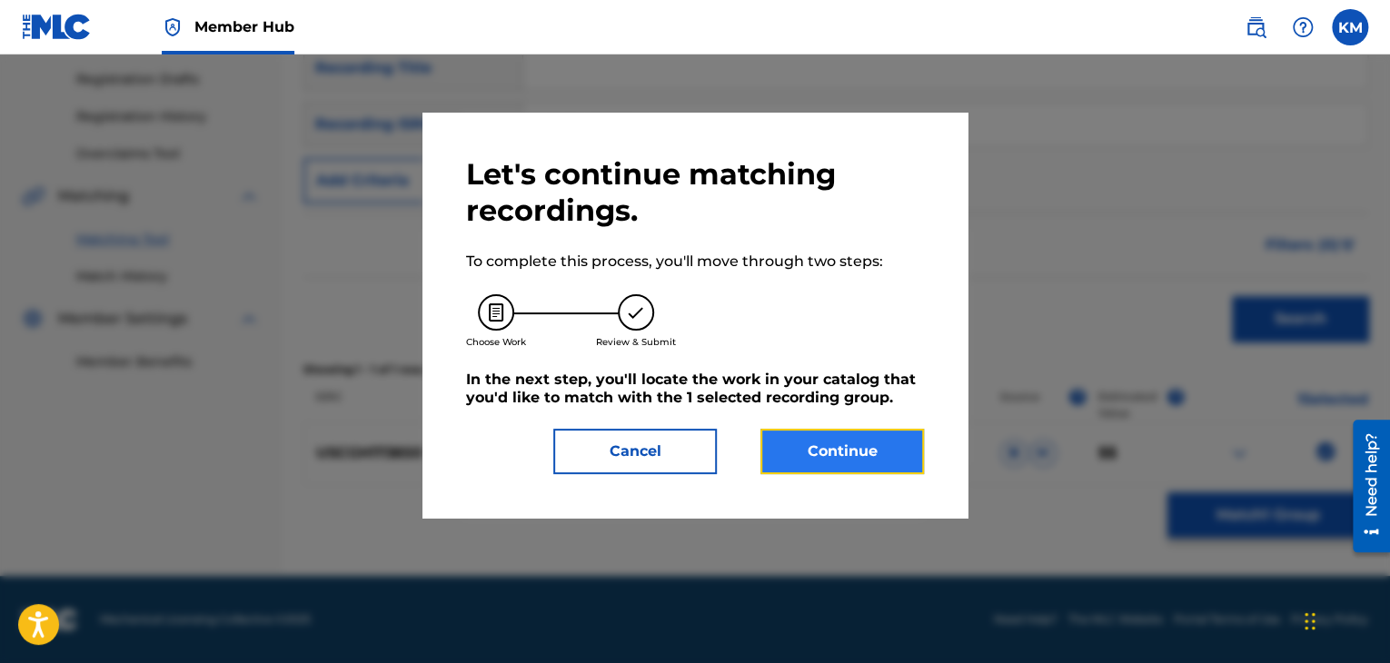
click at [781, 444] on button "Continue" at bounding box center [841, 451] width 163 height 45
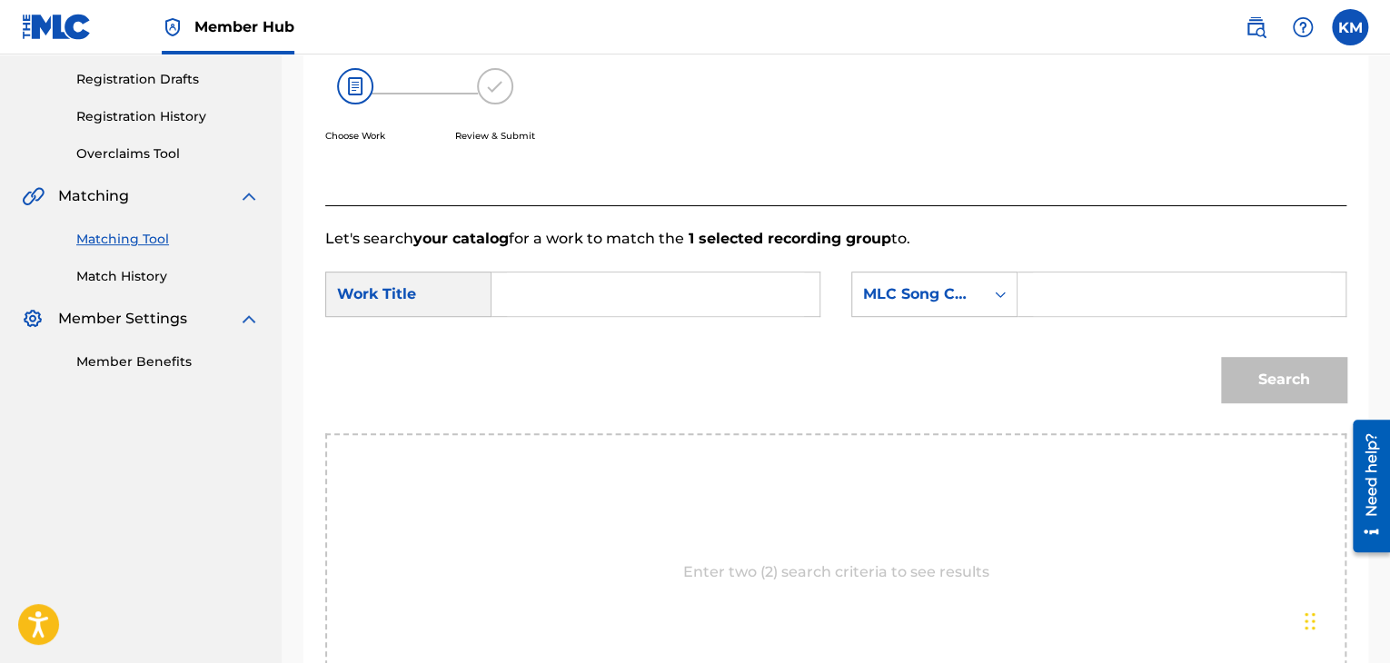
click at [561, 298] on input "Search Form" at bounding box center [655, 294] width 297 height 44
type input "It's All Love"
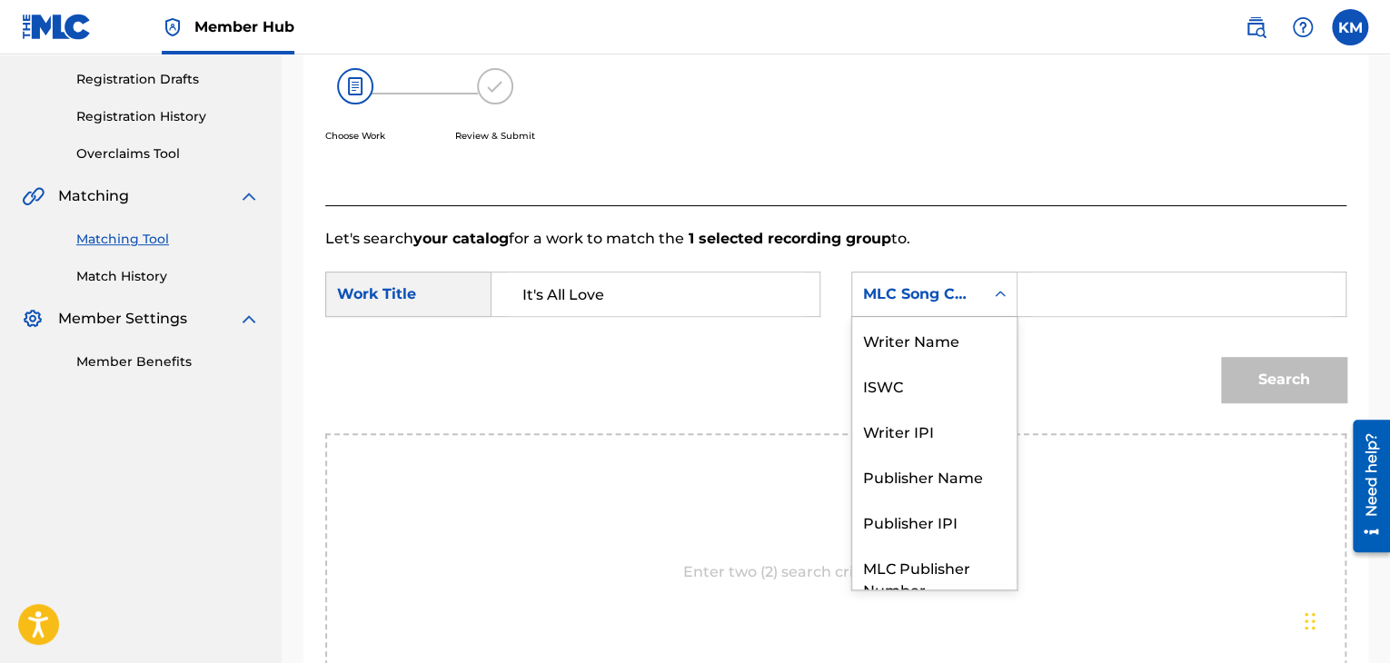
click at [998, 292] on icon "Search Form" at bounding box center [1000, 294] width 18 height 18
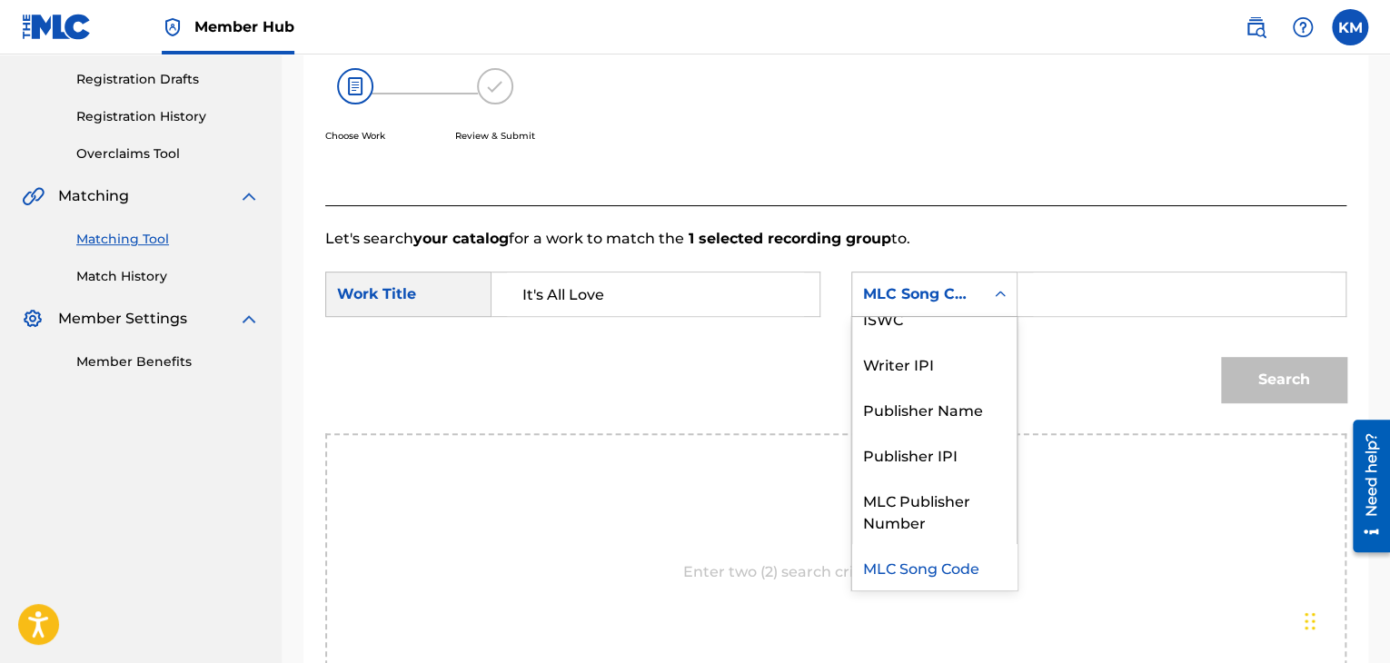
scroll to position [0, 0]
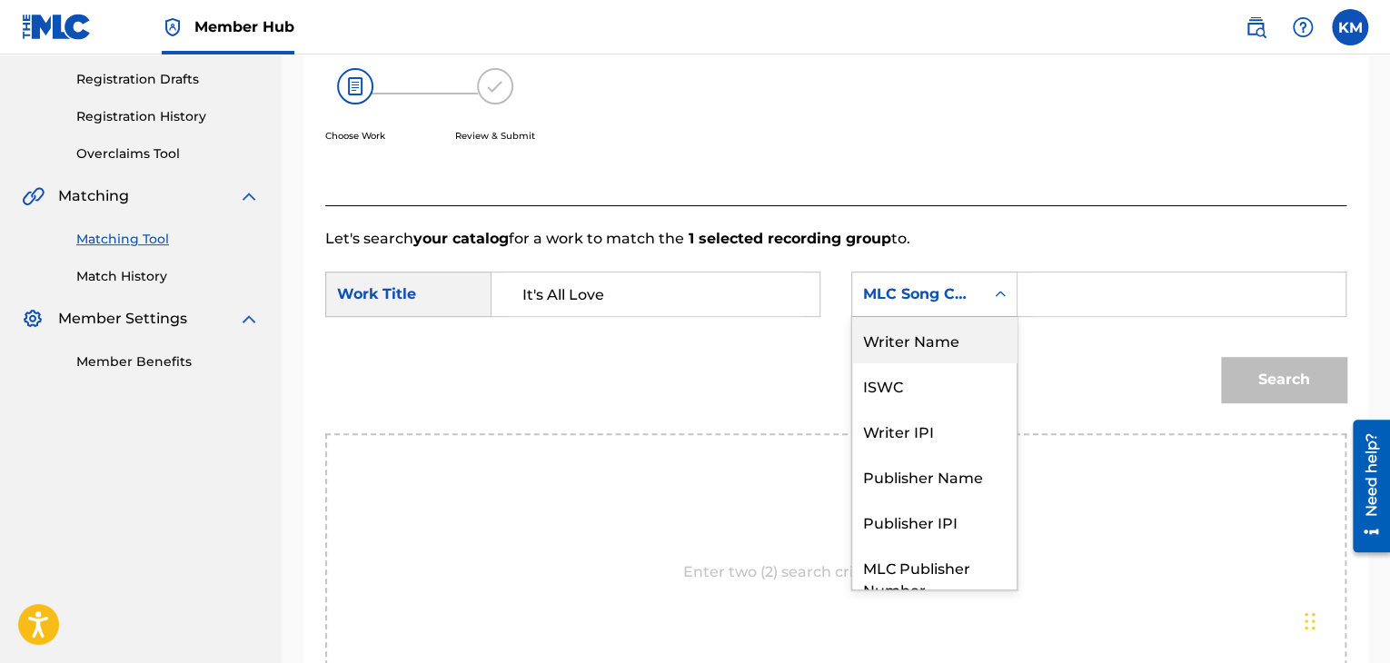
click at [978, 339] on div "Writer Name" at bounding box center [934, 339] width 164 height 45
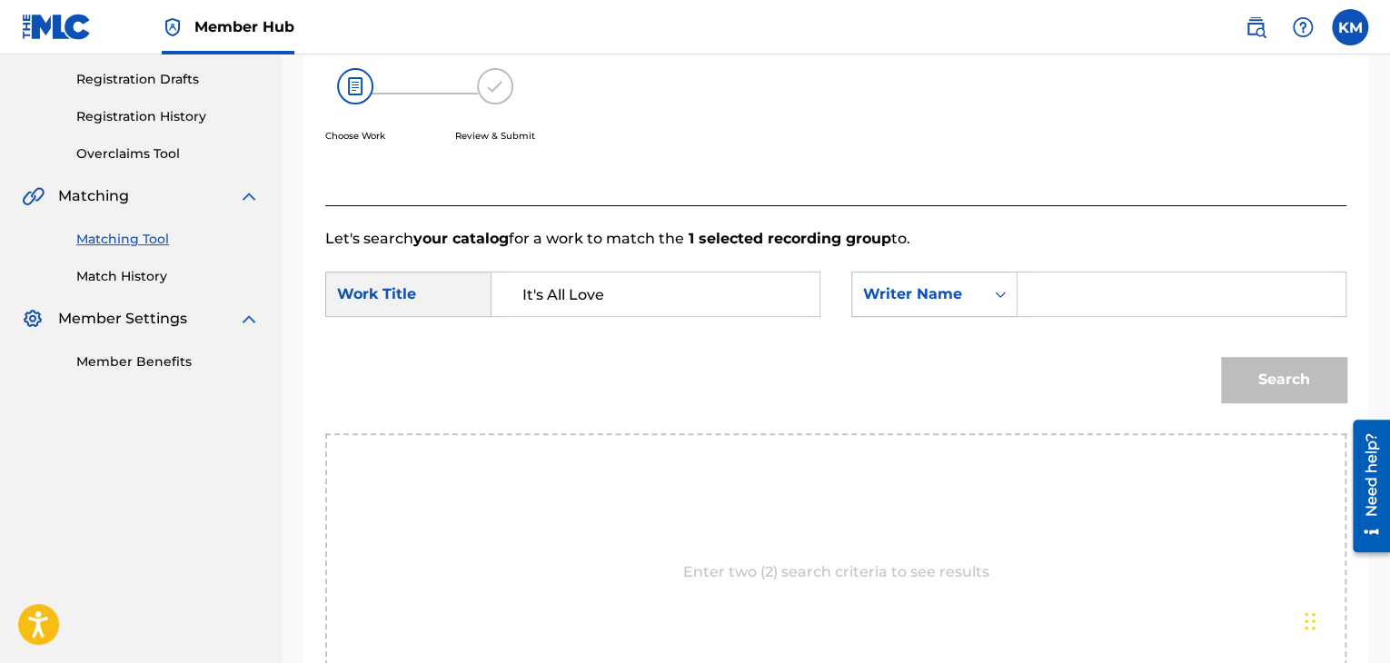
click at [1040, 291] on input "Search Form" at bounding box center [1181, 294] width 297 height 44
click at [1276, 372] on button "Search" at bounding box center [1283, 379] width 125 height 45
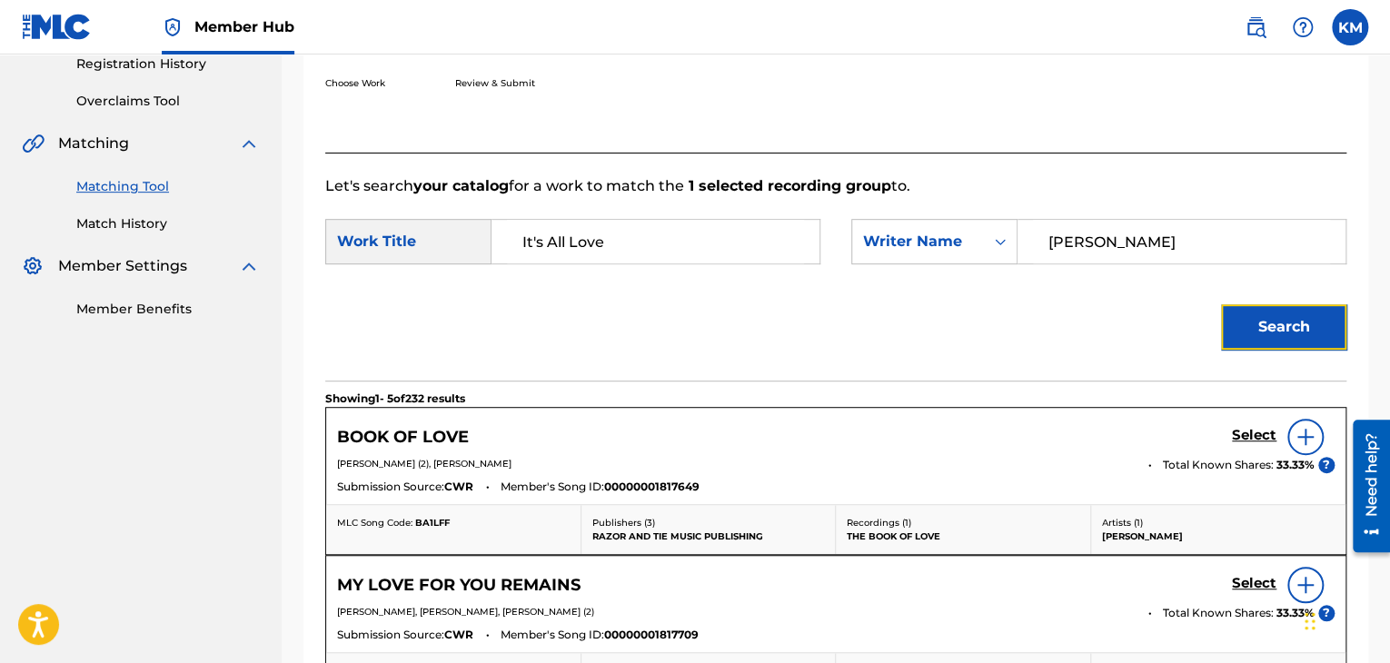
scroll to position [244, 0]
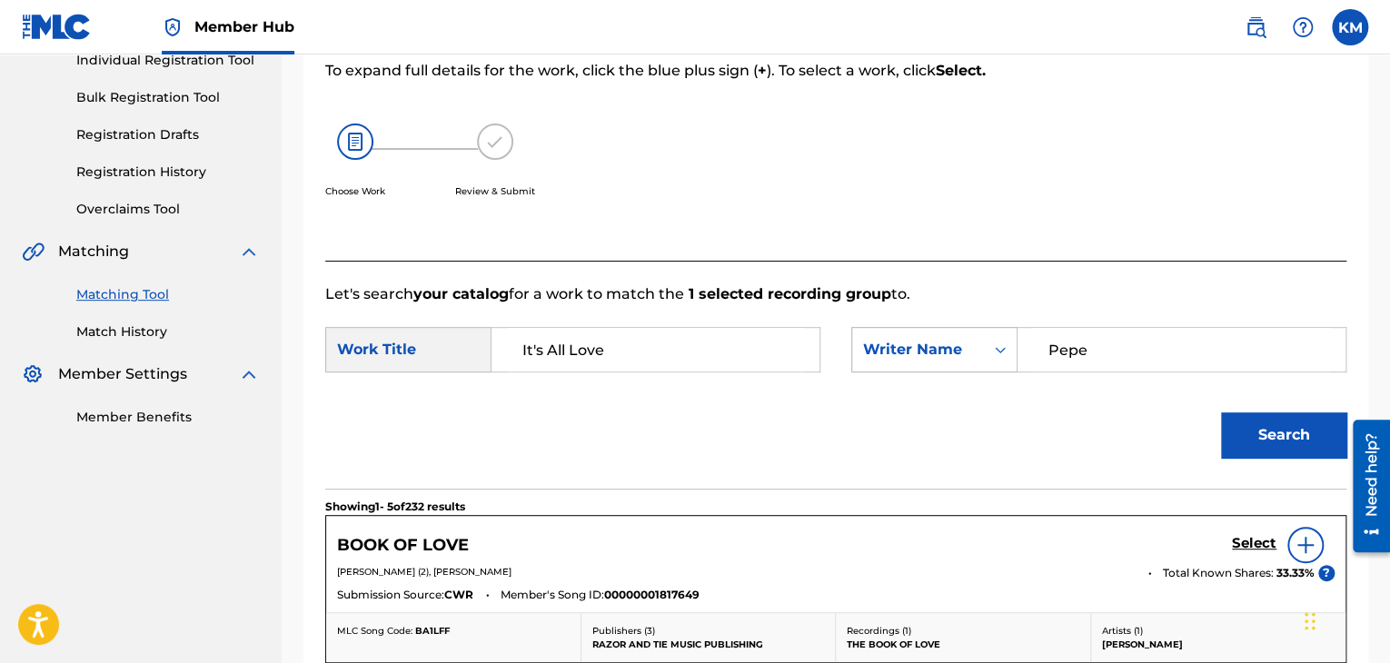
drag, startPoint x: 1022, startPoint y: 353, endPoint x: 916, endPoint y: 353, distance: 106.3
click at [916, 353] on div "SearchWithCriteria60f18d5d-97f7-48af-ae5b-715bffda9b3f Writer Name [PERSON_NAME]" at bounding box center [1098, 349] width 495 height 45
type input "Pepe"
click at [1280, 429] on button "Search" at bounding box center [1283, 434] width 125 height 45
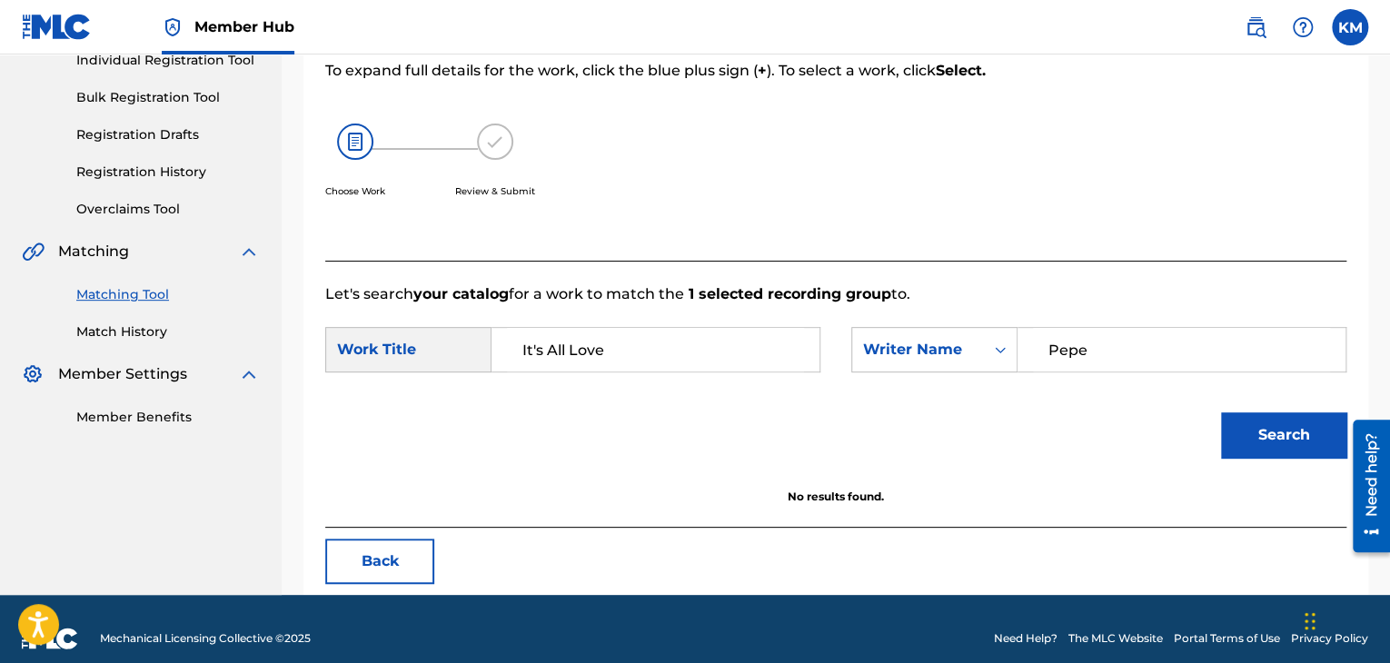
click at [141, 324] on link "Match History" at bounding box center [167, 331] width 183 height 19
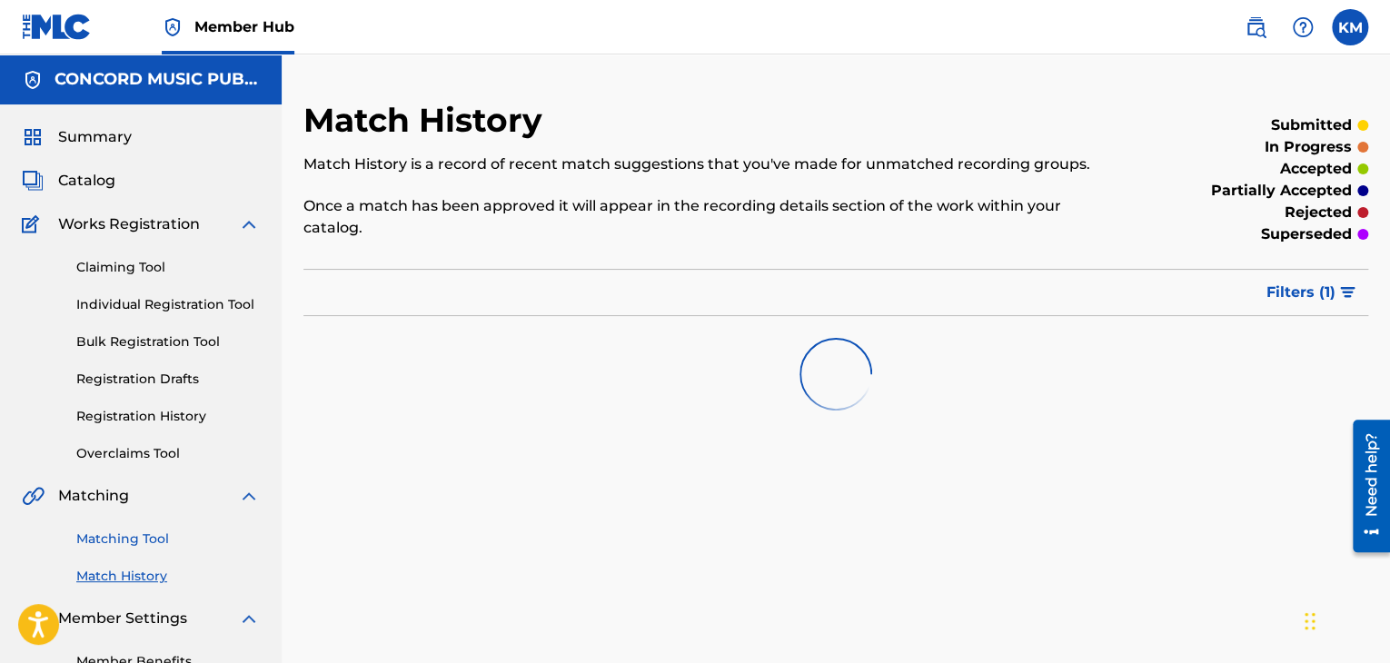
click at [147, 539] on link "Matching Tool" at bounding box center [167, 539] width 183 height 19
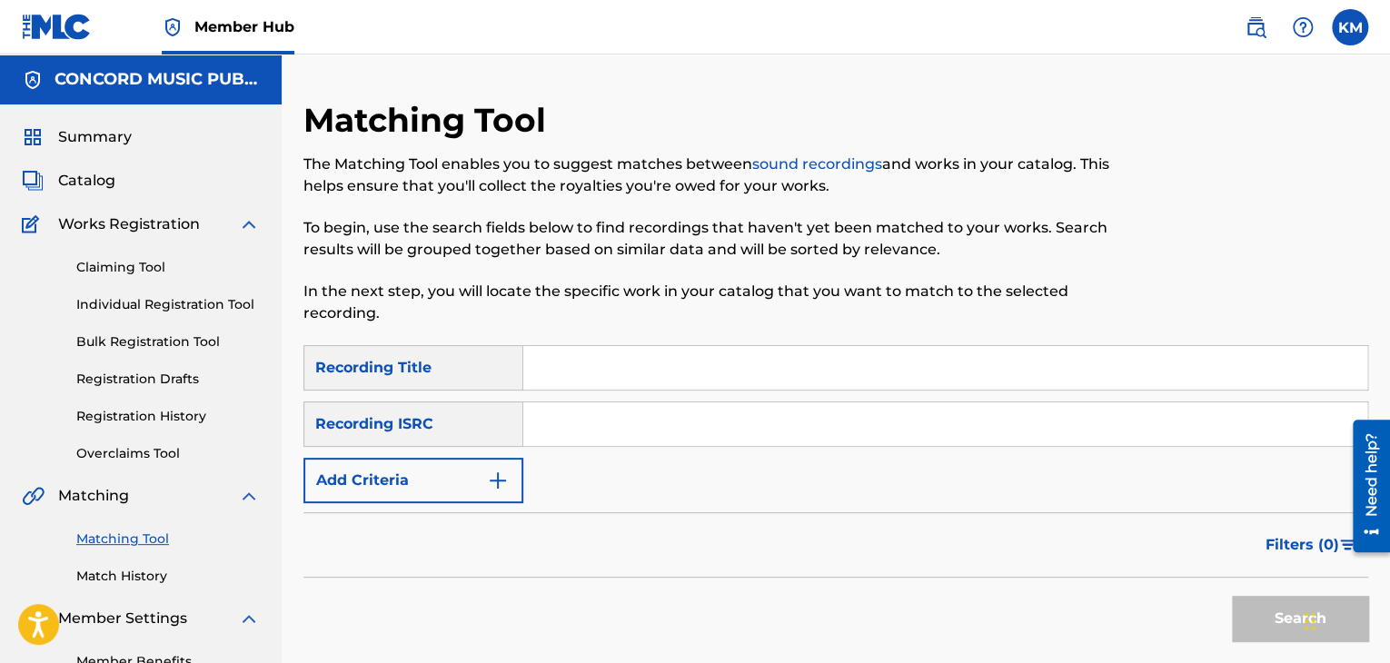
click at [568, 433] on input "Search Form" at bounding box center [945, 424] width 844 height 44
type input "CAK471805104"
click at [1253, 600] on button "Search" at bounding box center [1300, 618] width 136 height 45
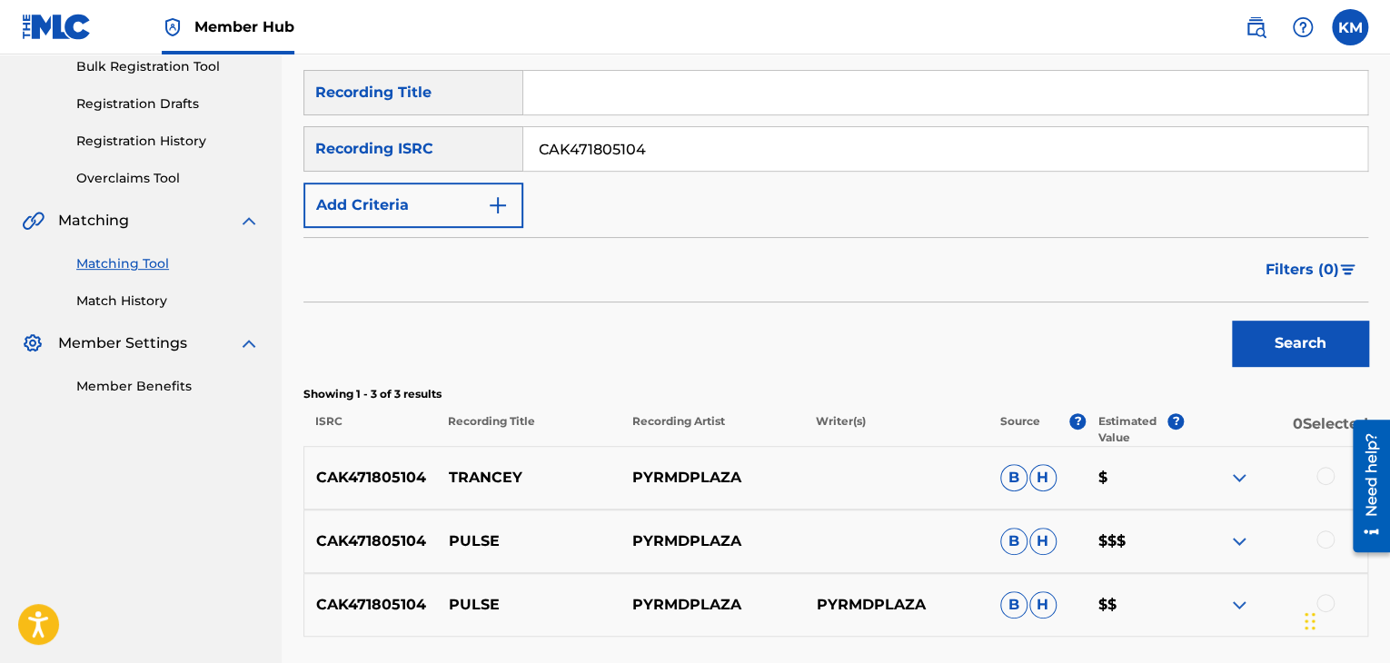
scroll to position [427, 0]
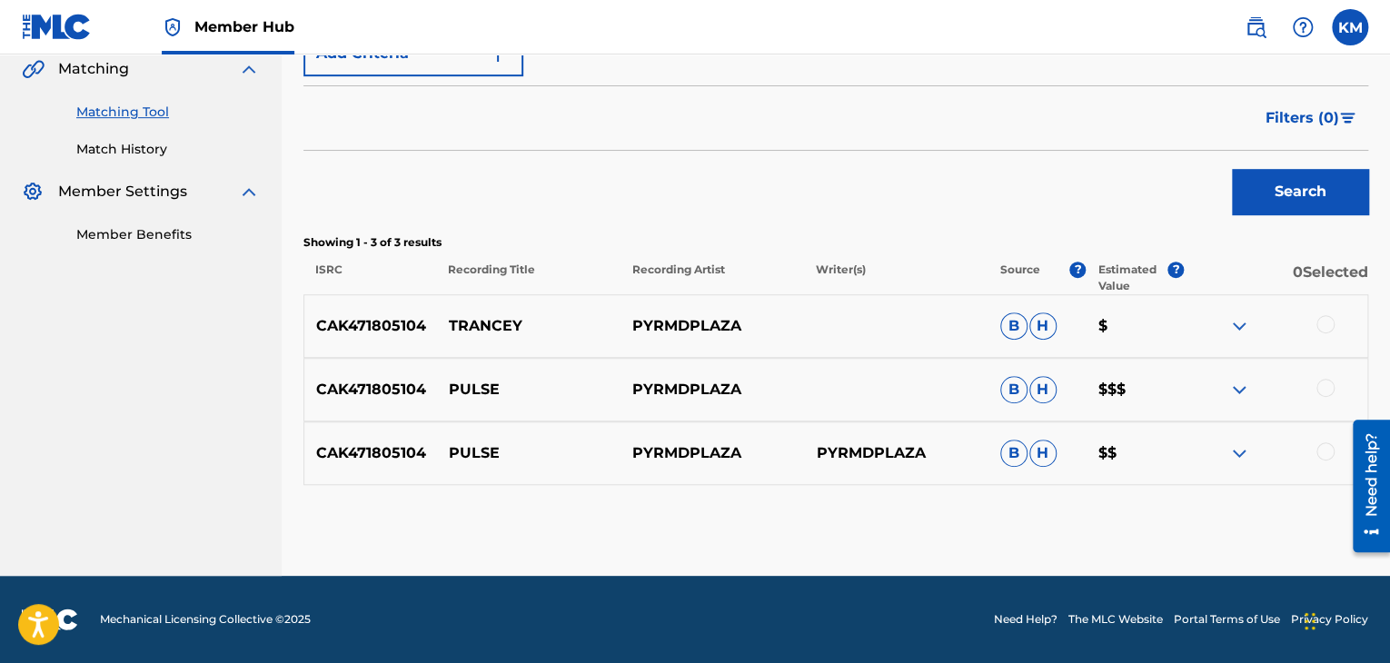
click at [1322, 321] on div at bounding box center [1325, 324] width 18 height 18
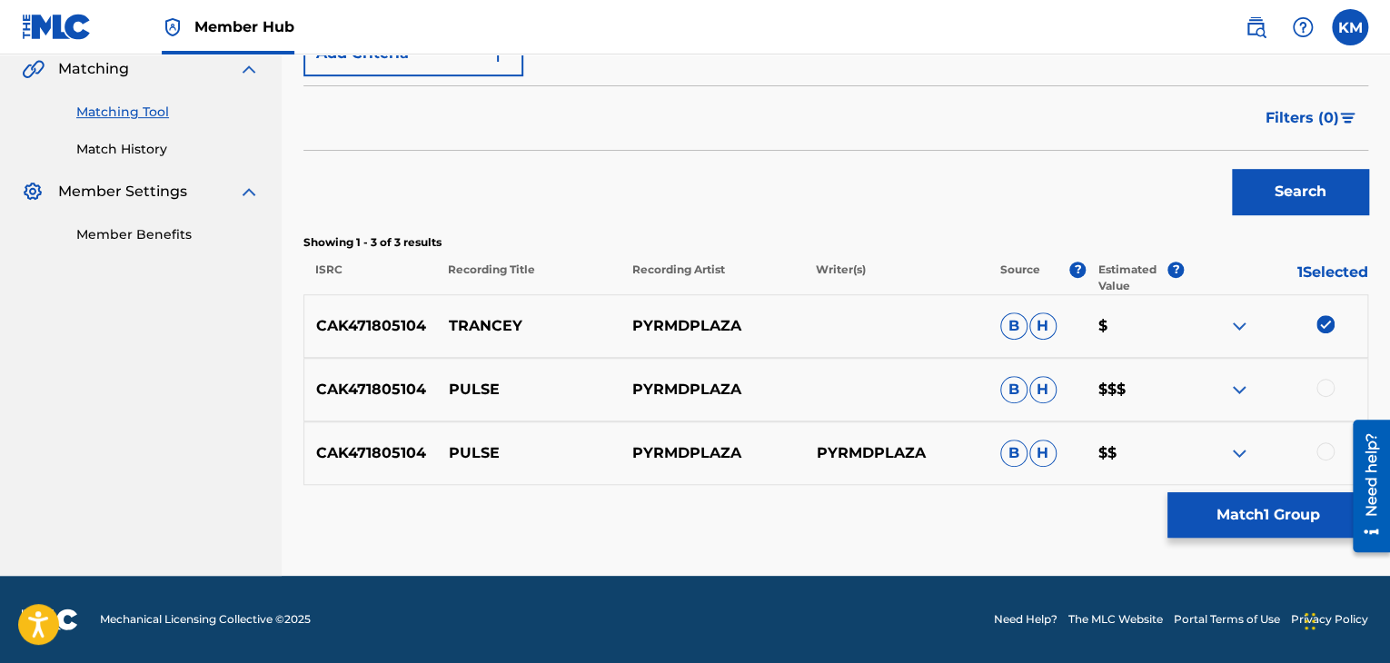
click at [1318, 381] on div at bounding box center [1325, 388] width 18 height 18
click at [1322, 322] on img at bounding box center [1325, 324] width 18 height 18
click at [1323, 455] on div at bounding box center [1325, 451] width 18 height 18
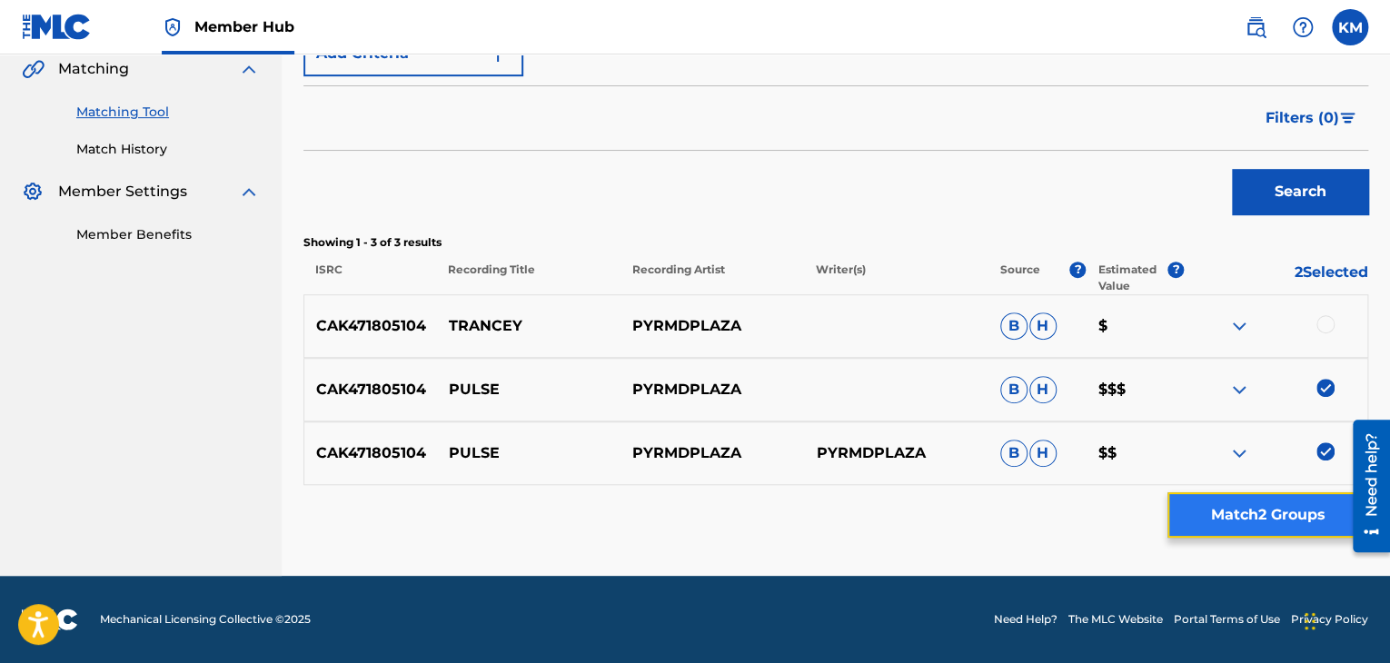
click at [1228, 510] on button "Match 2 Groups" at bounding box center [1267, 514] width 201 height 45
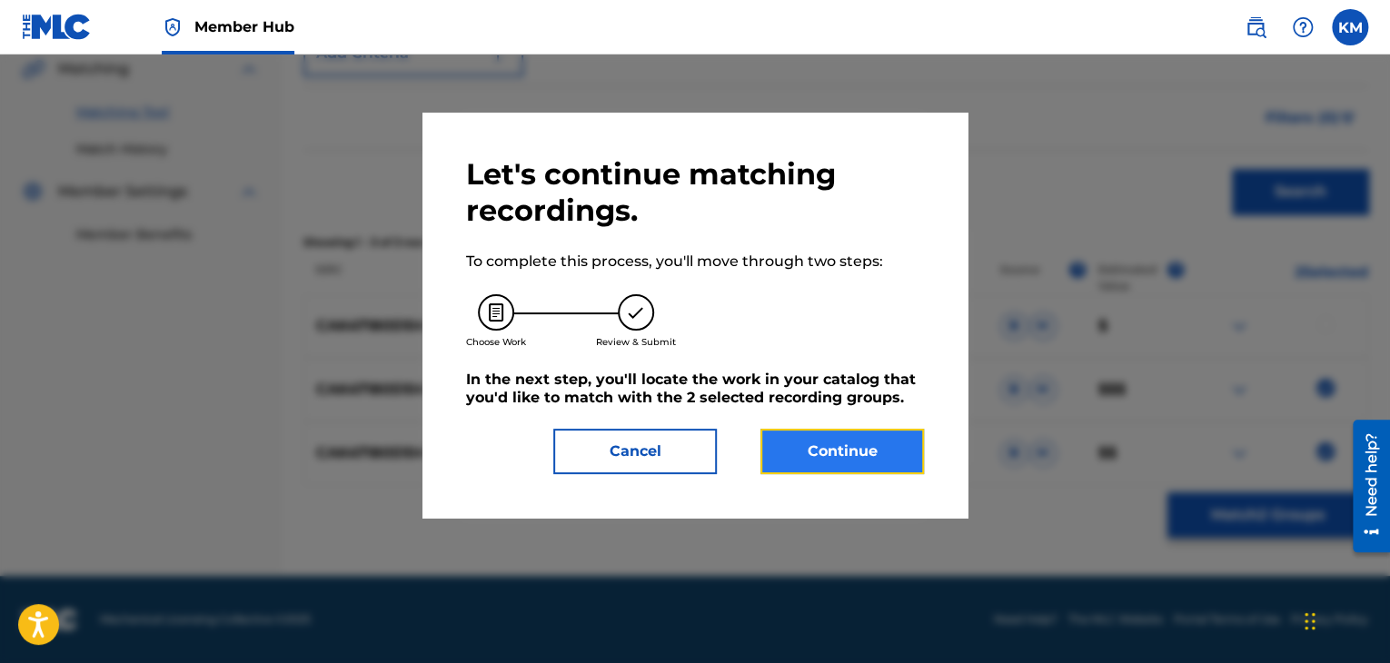
click at [795, 439] on button "Continue" at bounding box center [841, 451] width 163 height 45
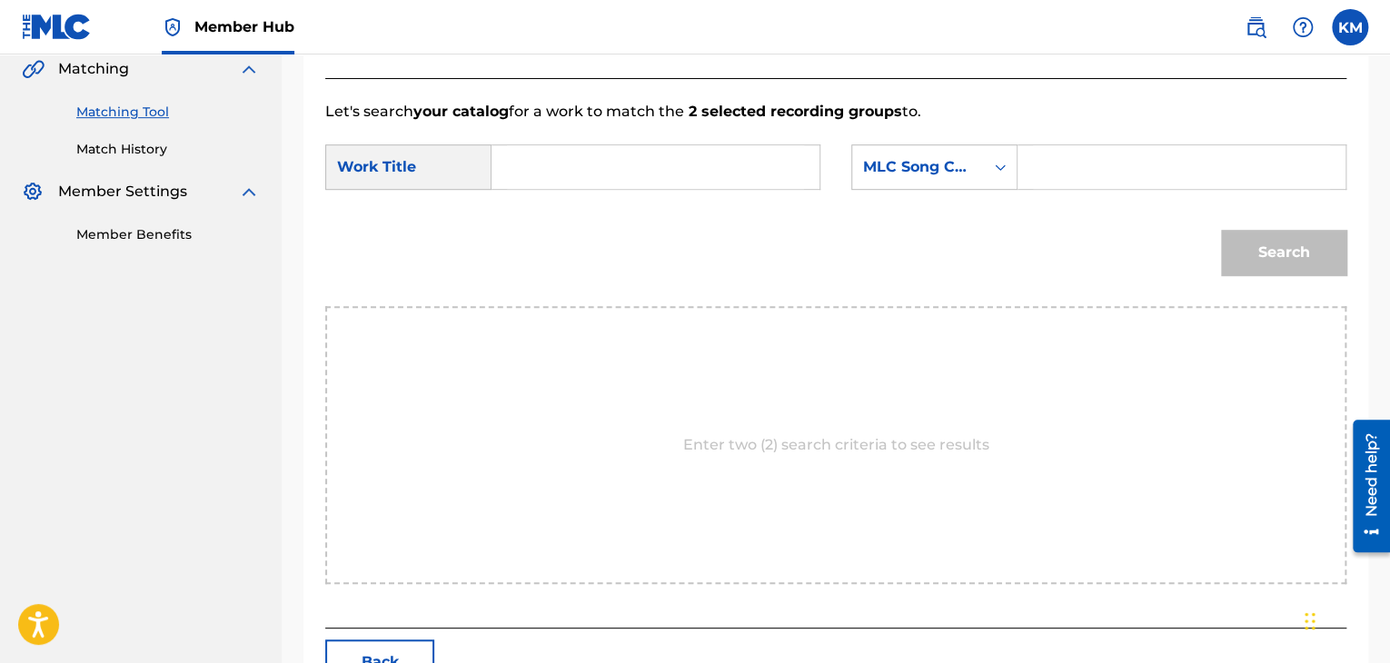
click at [545, 154] on input "Search Form" at bounding box center [655, 167] width 297 height 44
type input "Pulse"
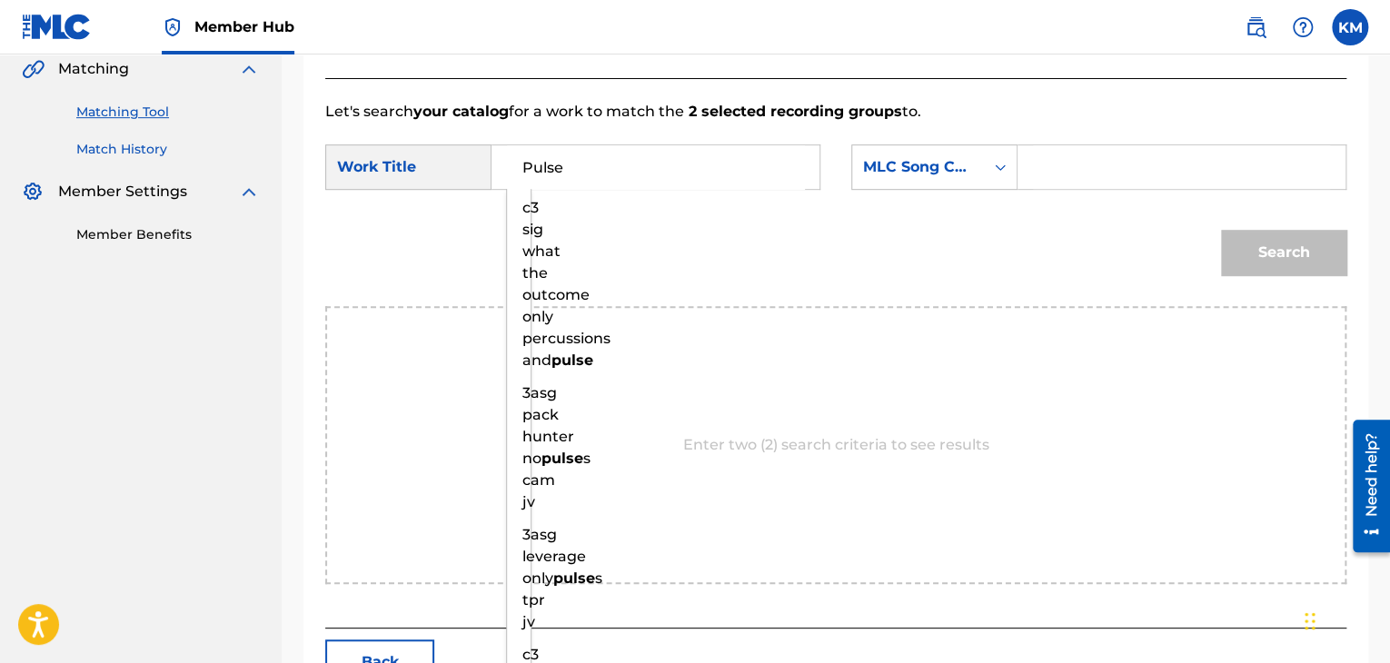
click at [128, 143] on link "Match History" at bounding box center [167, 149] width 183 height 19
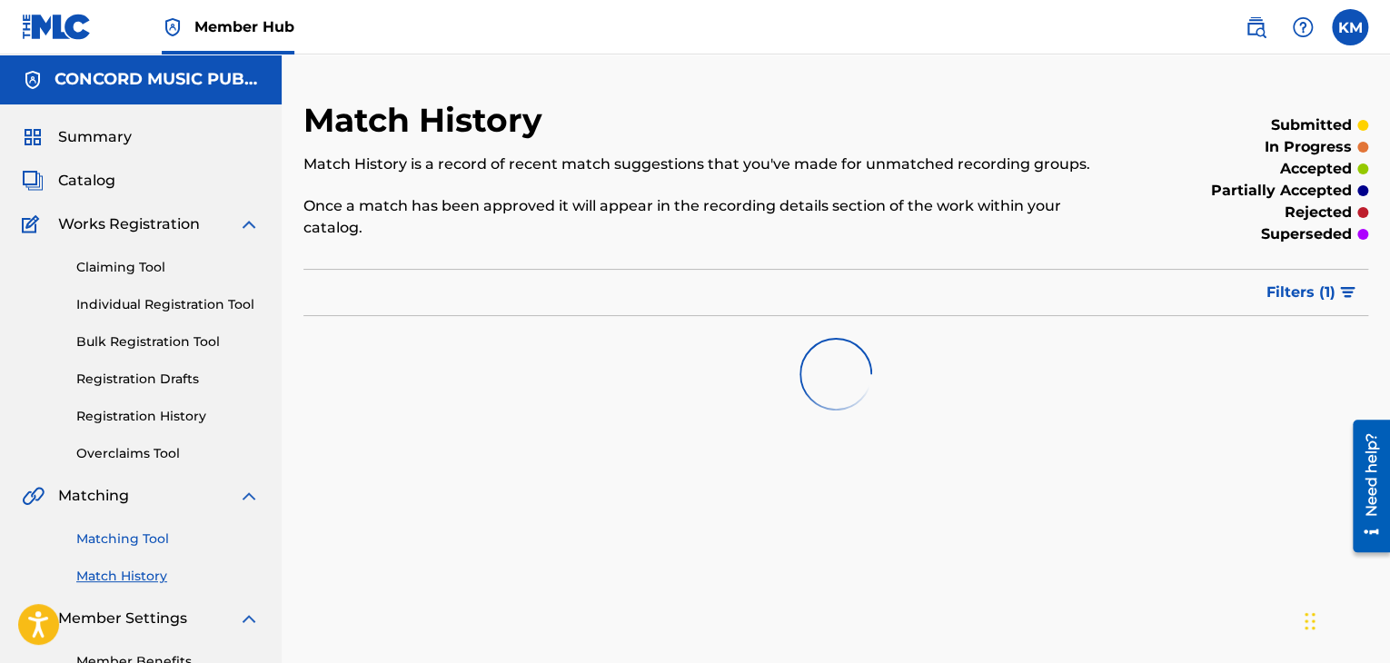
click at [163, 540] on link "Matching Tool" at bounding box center [167, 539] width 183 height 19
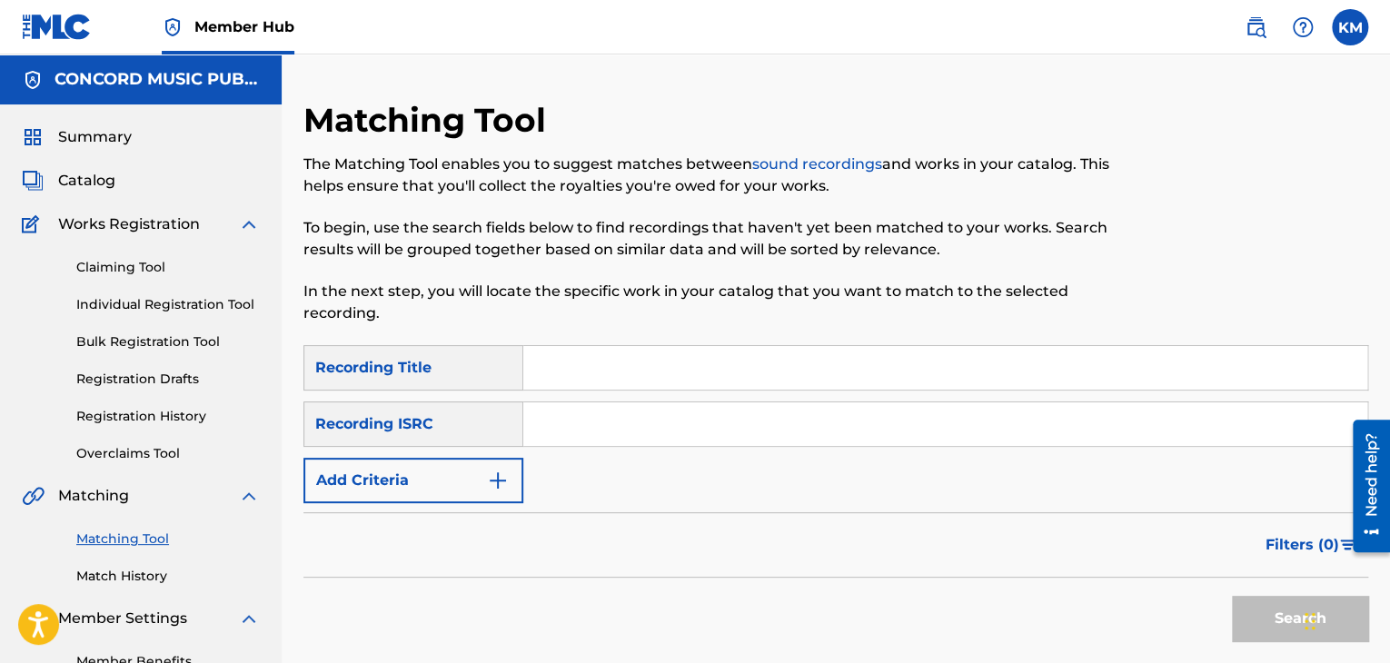
click at [621, 419] on input "Search Form" at bounding box center [945, 424] width 844 height 44
type input "USFKZ0610594"
click at [1275, 612] on button "Search" at bounding box center [1300, 618] width 136 height 45
click at [111, 584] on link "Match History" at bounding box center [167, 576] width 183 height 19
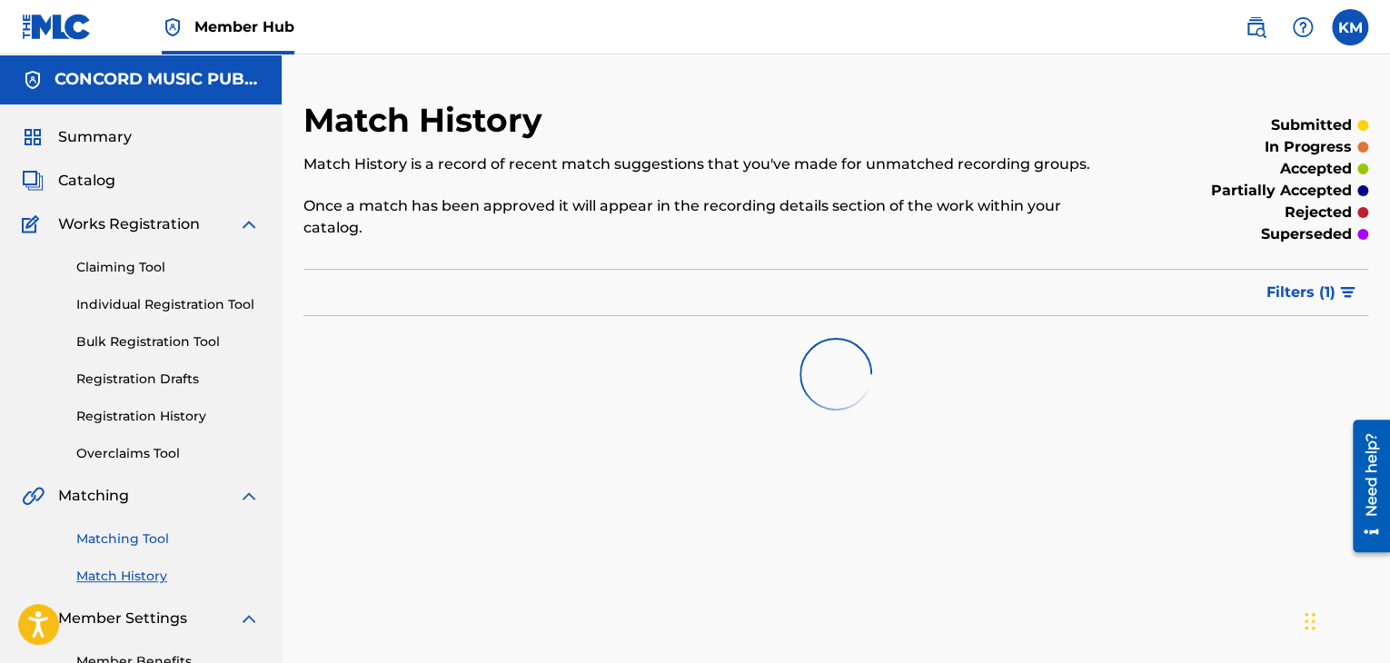
click at [124, 542] on link "Matching Tool" at bounding box center [167, 539] width 183 height 19
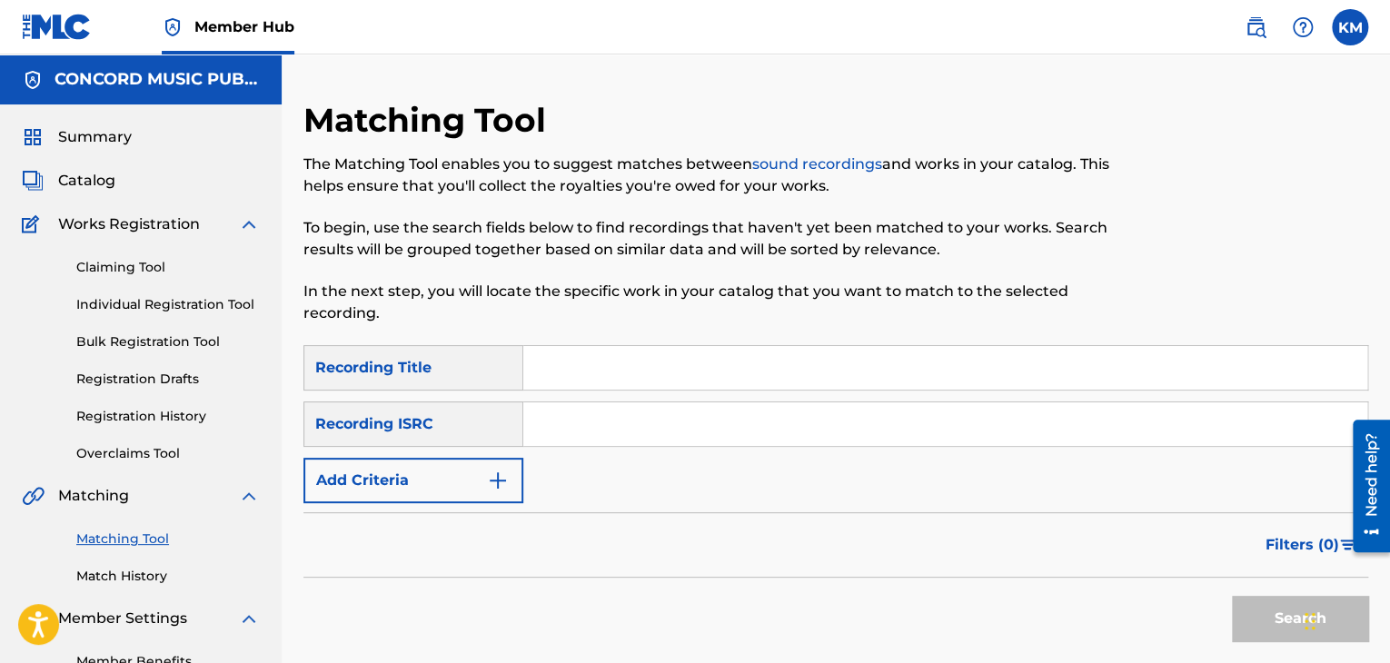
click at [628, 422] on input "Search Form" at bounding box center [945, 424] width 844 height 44
type input "USUM71809651"
click at [1253, 599] on button "Search" at bounding box center [1300, 618] width 136 height 45
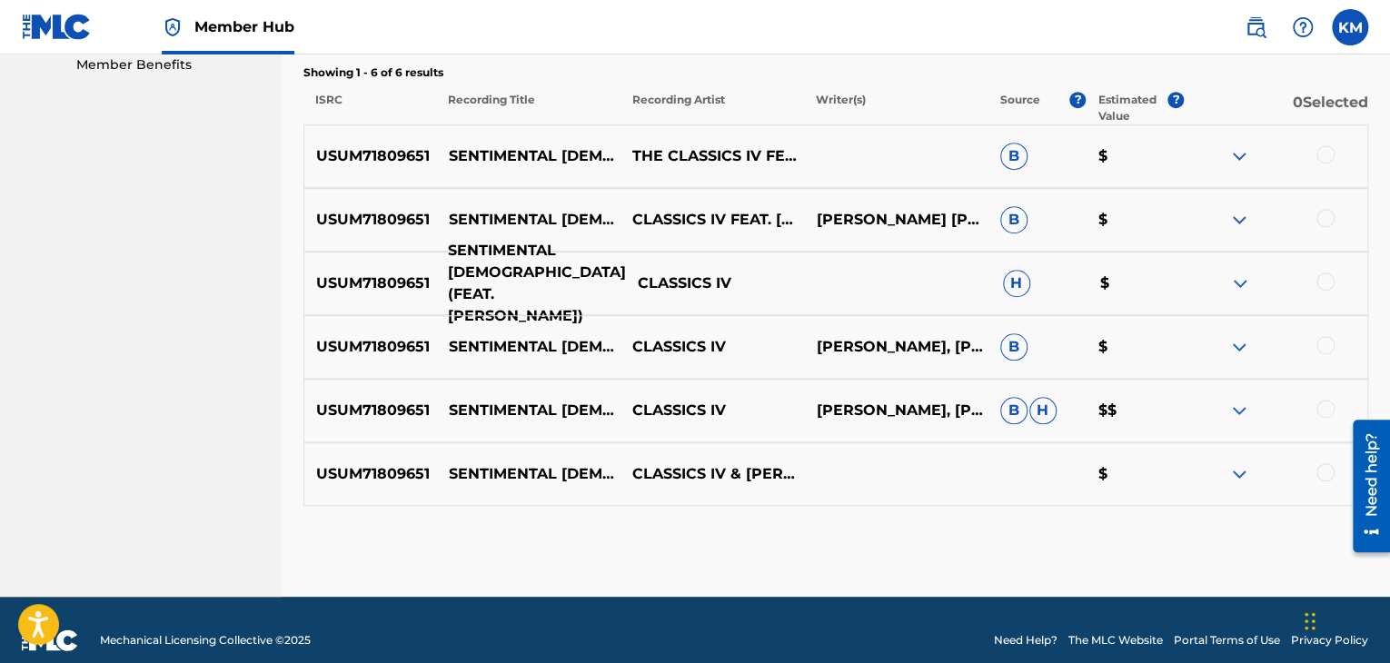
scroll to position [618, 0]
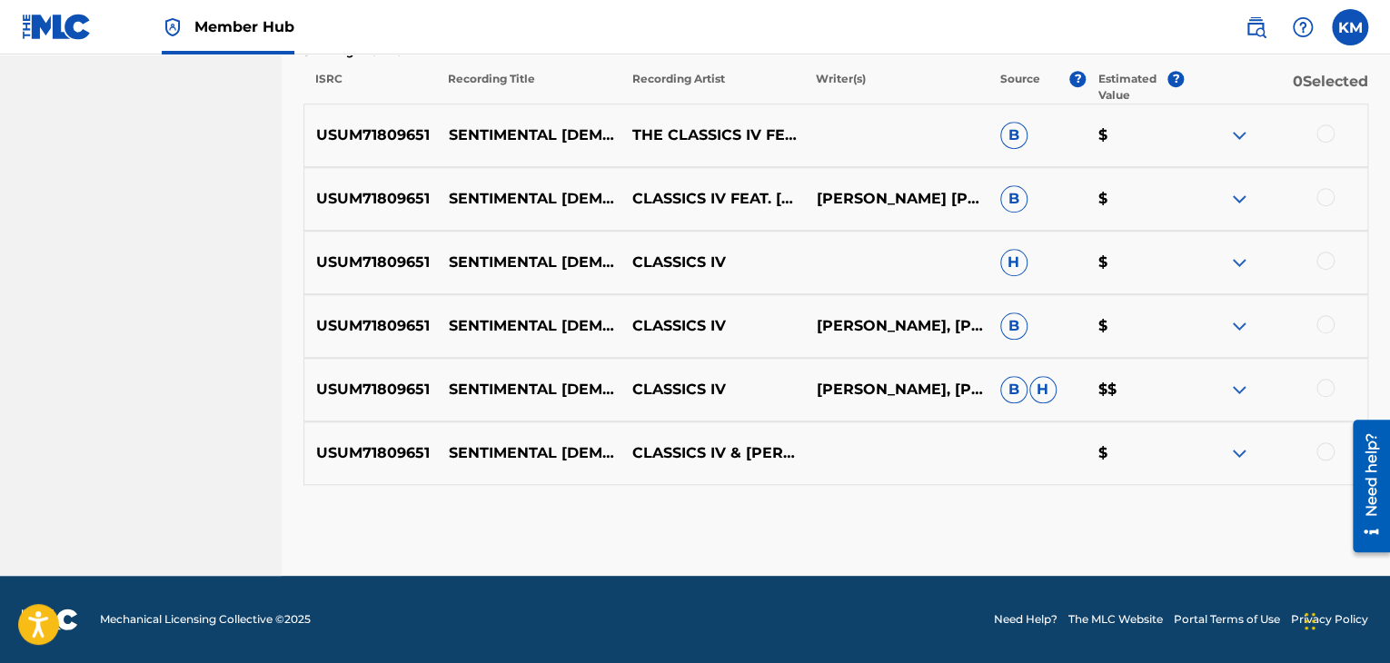
click at [1323, 135] on div at bounding box center [1325, 133] width 18 height 18
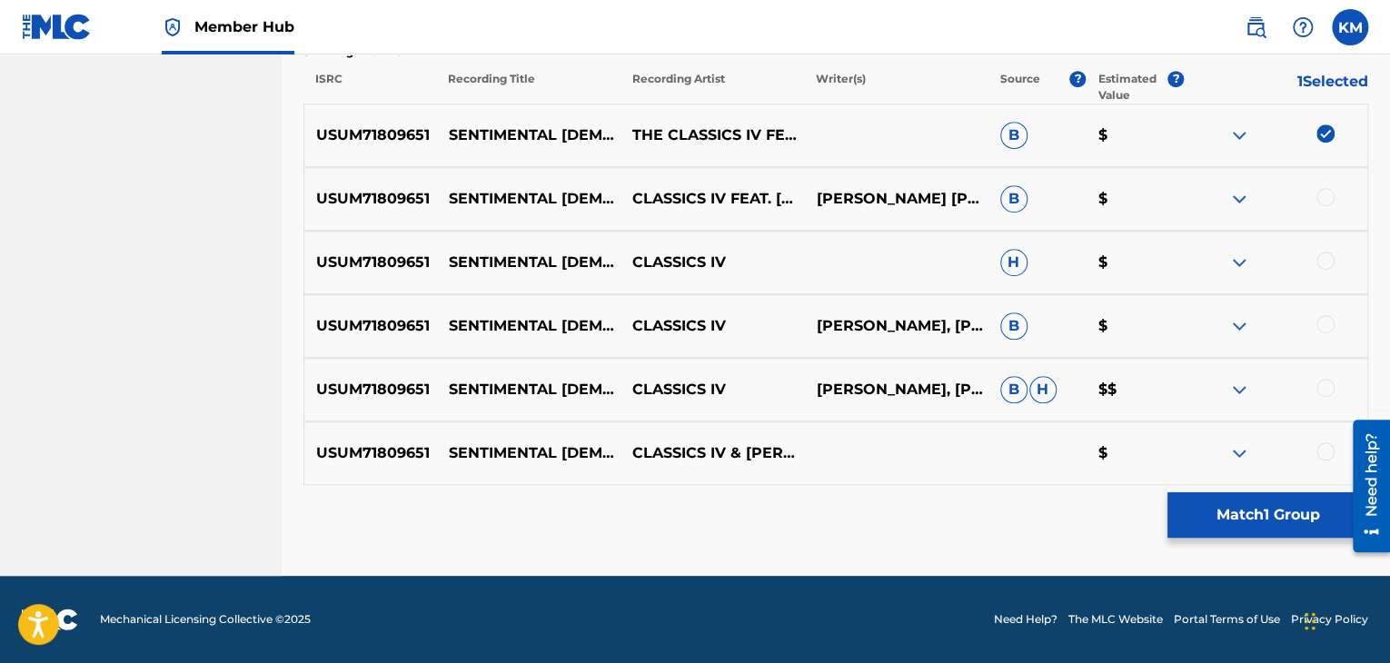
drag, startPoint x: 1323, startPoint y: 186, endPoint x: 1325, endPoint y: 201, distance: 14.8
click at [1325, 201] on div "USUM71809651 SENTIMENTAL [DEMOGRAPHIC_DATA] CLASSICS IV FEAT. [PERSON_NAME] [PE…" at bounding box center [835, 199] width 1065 height 64
click at [1325, 201] on div at bounding box center [1325, 197] width 18 height 18
click at [1319, 266] on div at bounding box center [1325, 261] width 18 height 18
click at [1328, 321] on div at bounding box center [1325, 324] width 18 height 18
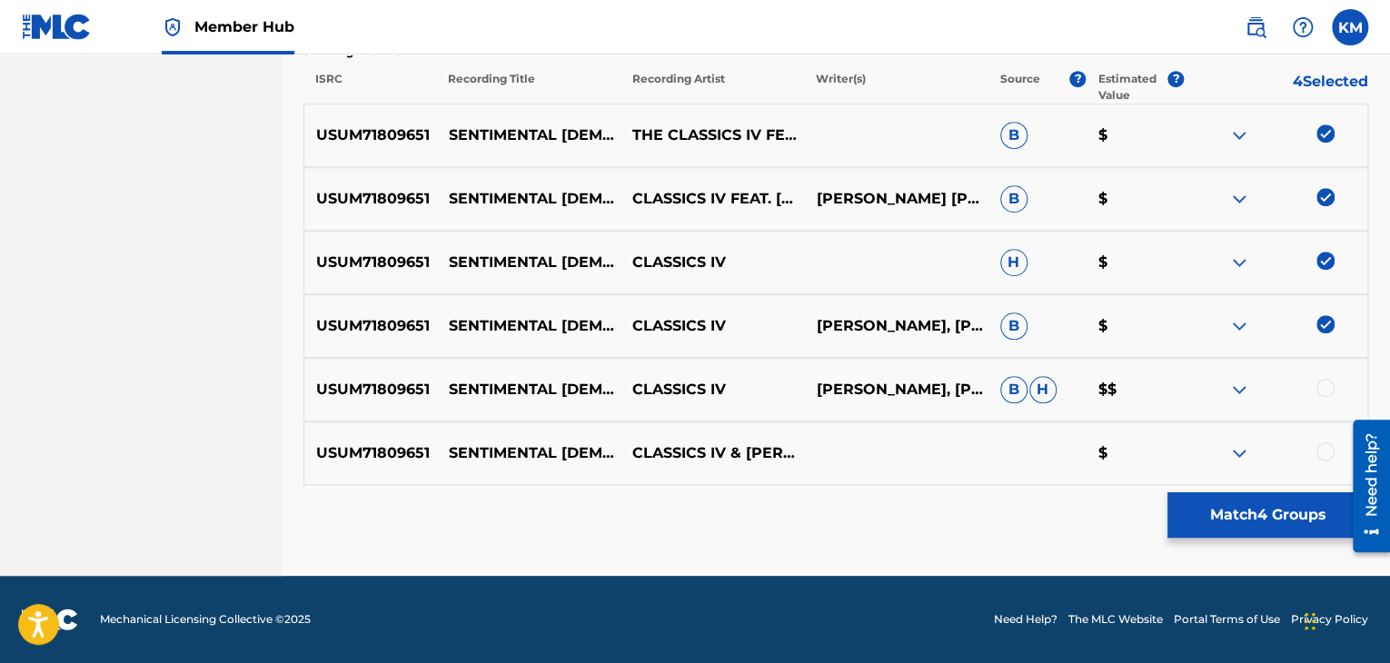
click at [1320, 390] on div at bounding box center [1325, 388] width 18 height 18
click at [1322, 452] on div at bounding box center [1325, 451] width 18 height 18
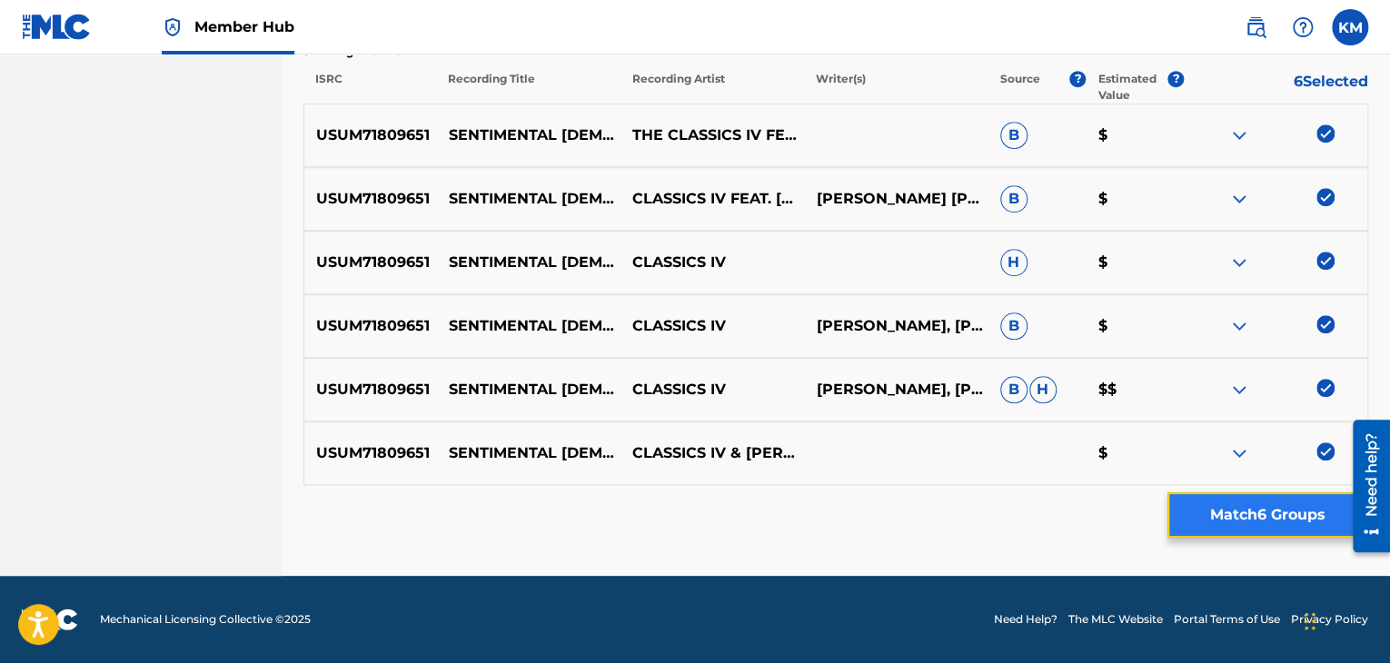
click at [1253, 503] on button "Match 6 Groups" at bounding box center [1267, 514] width 201 height 45
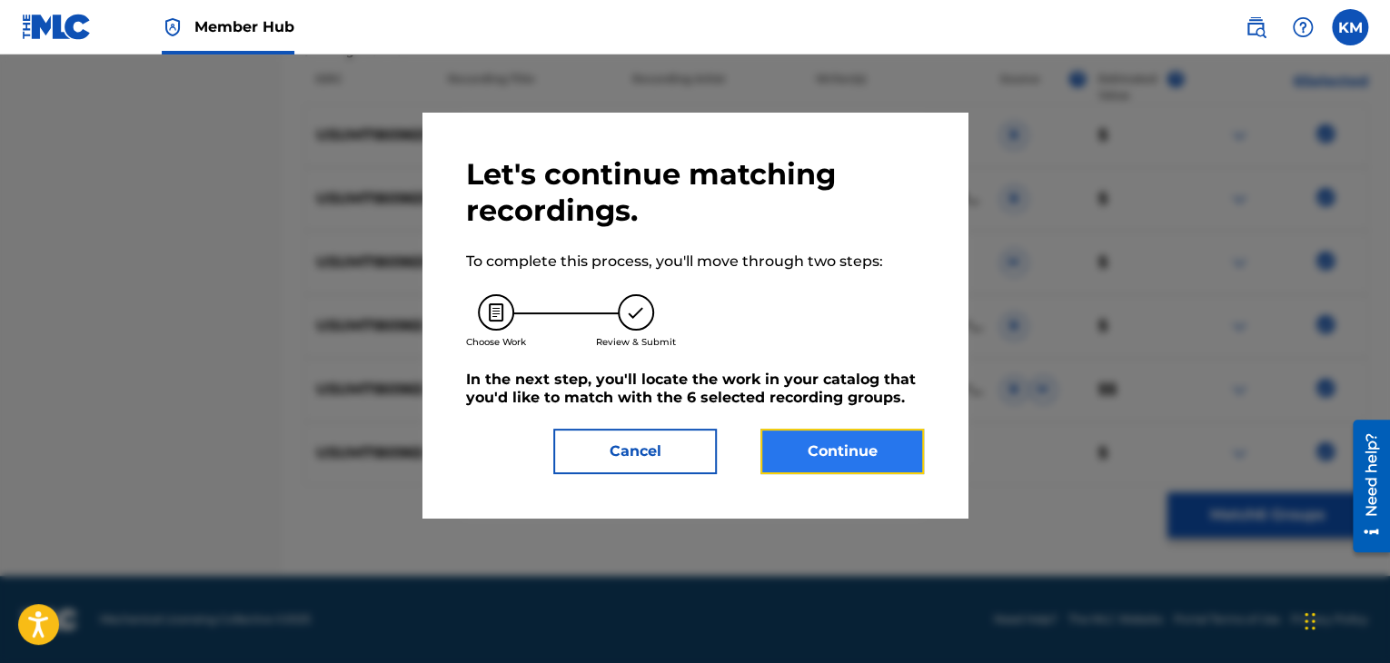
click at [805, 455] on button "Continue" at bounding box center [841, 451] width 163 height 45
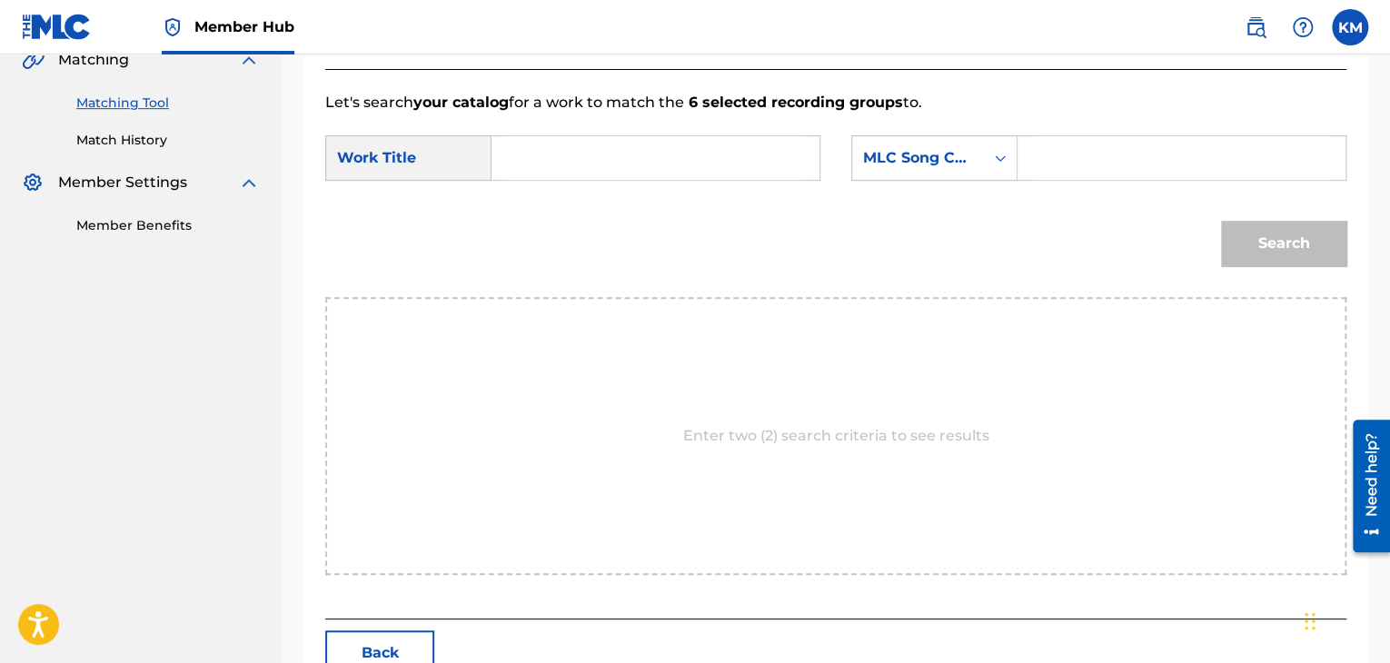
scroll to position [274, 0]
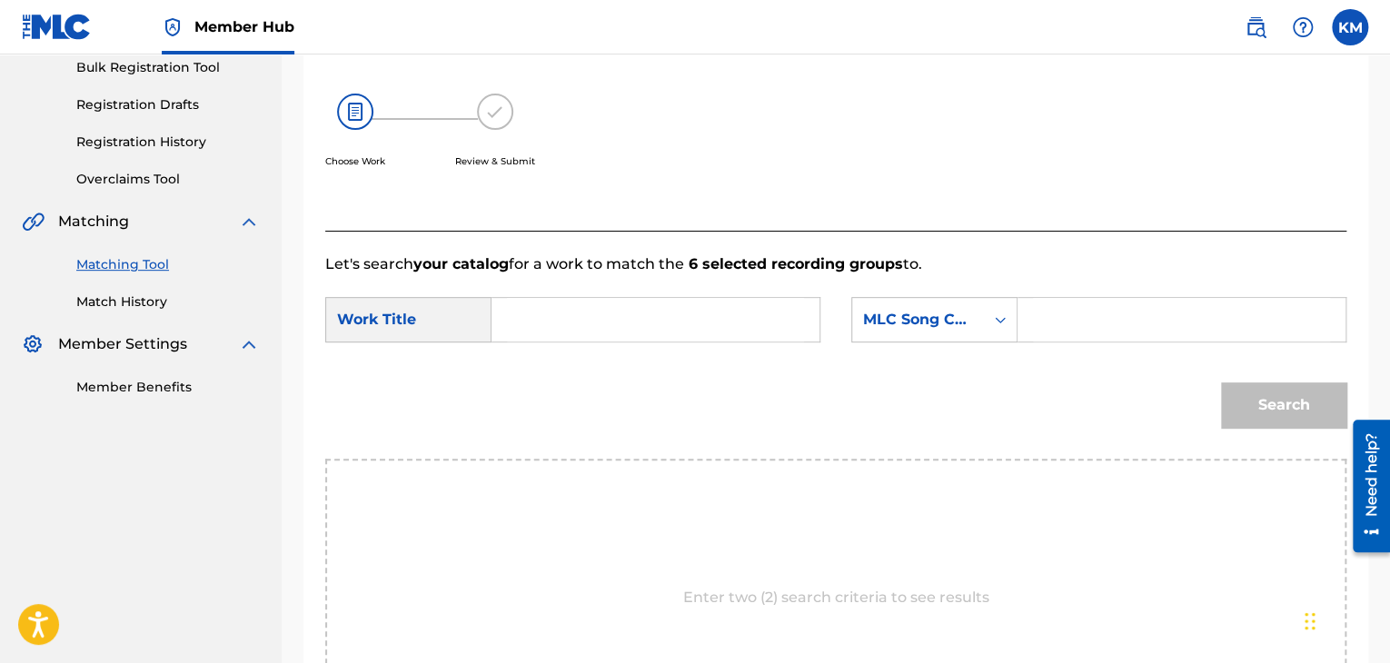
click at [634, 306] on input "Search Form" at bounding box center [655, 320] width 297 height 44
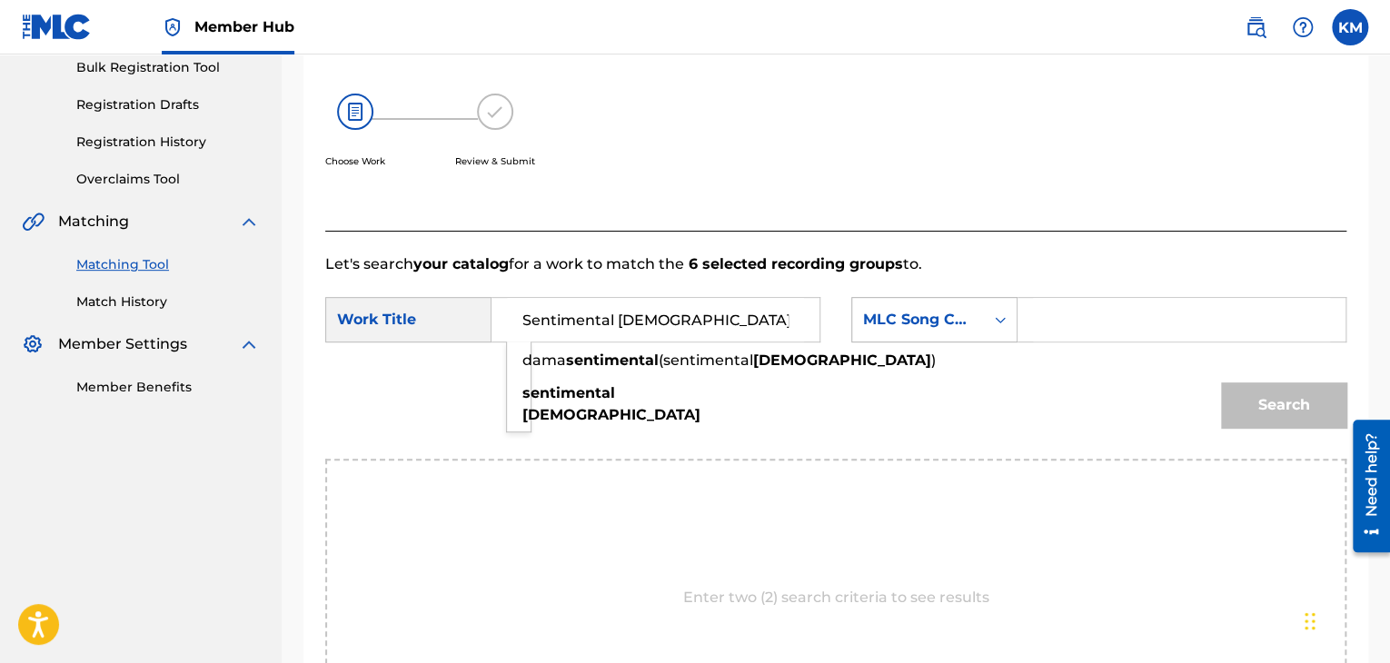
type input "Sentimental [DEMOGRAPHIC_DATA]"
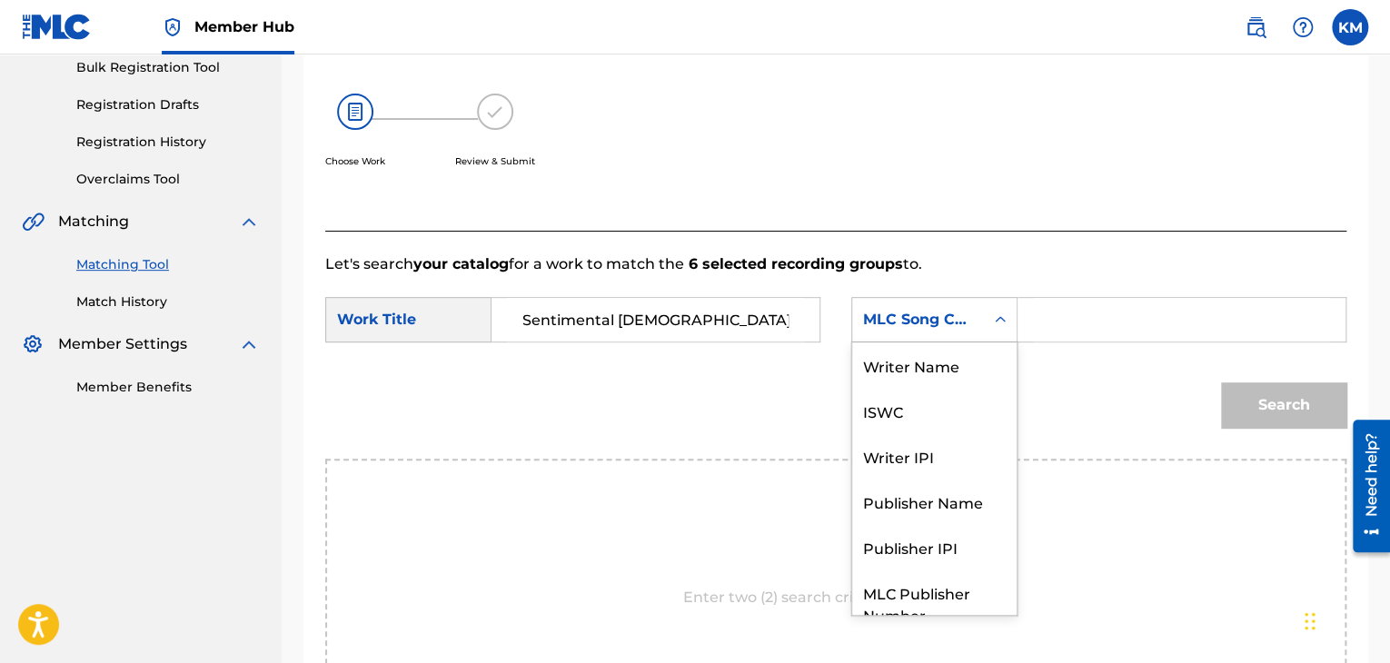
click at [1008, 321] on icon "Search Form" at bounding box center [1000, 320] width 18 height 18
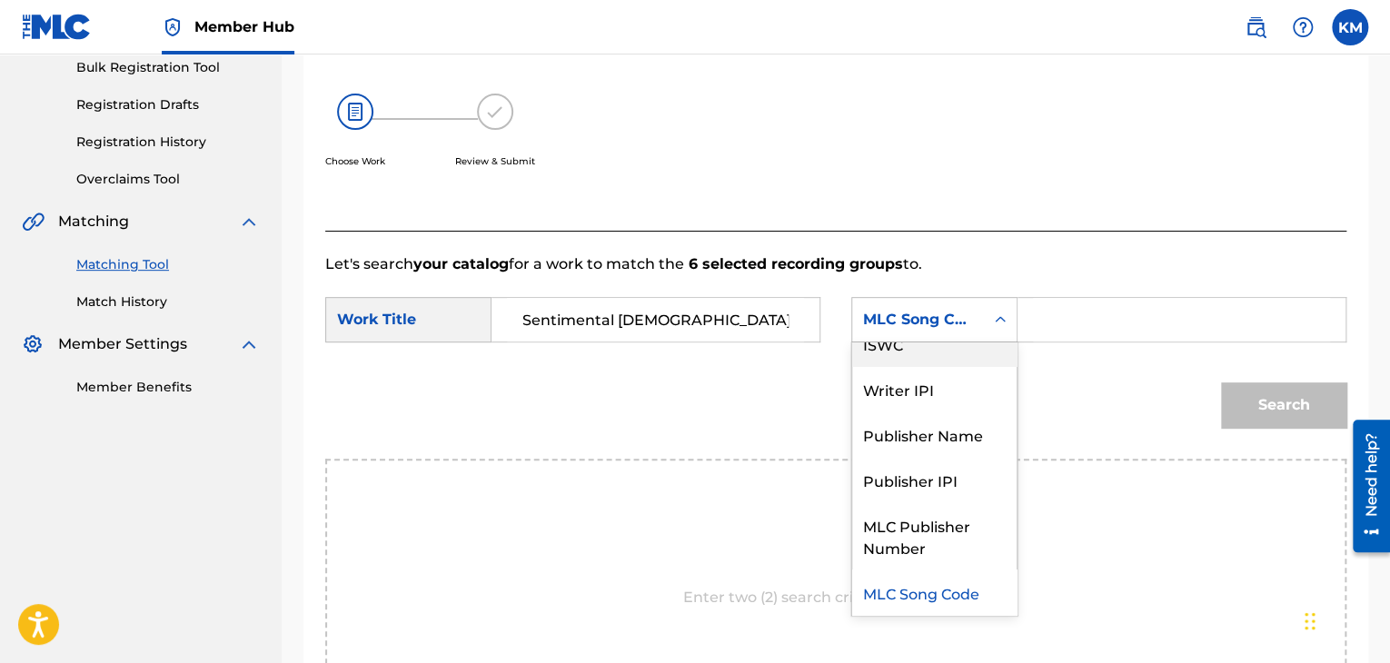
scroll to position [0, 0]
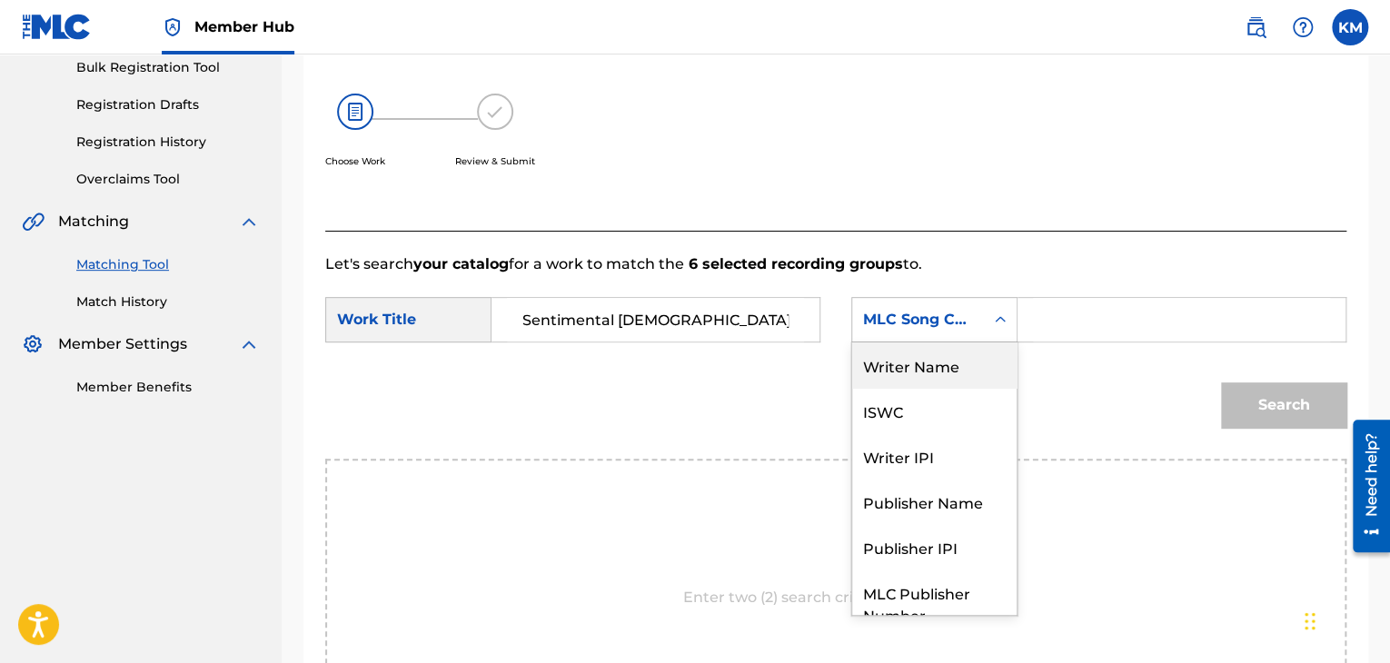
click at [931, 357] on div "Writer Name" at bounding box center [934, 364] width 164 height 45
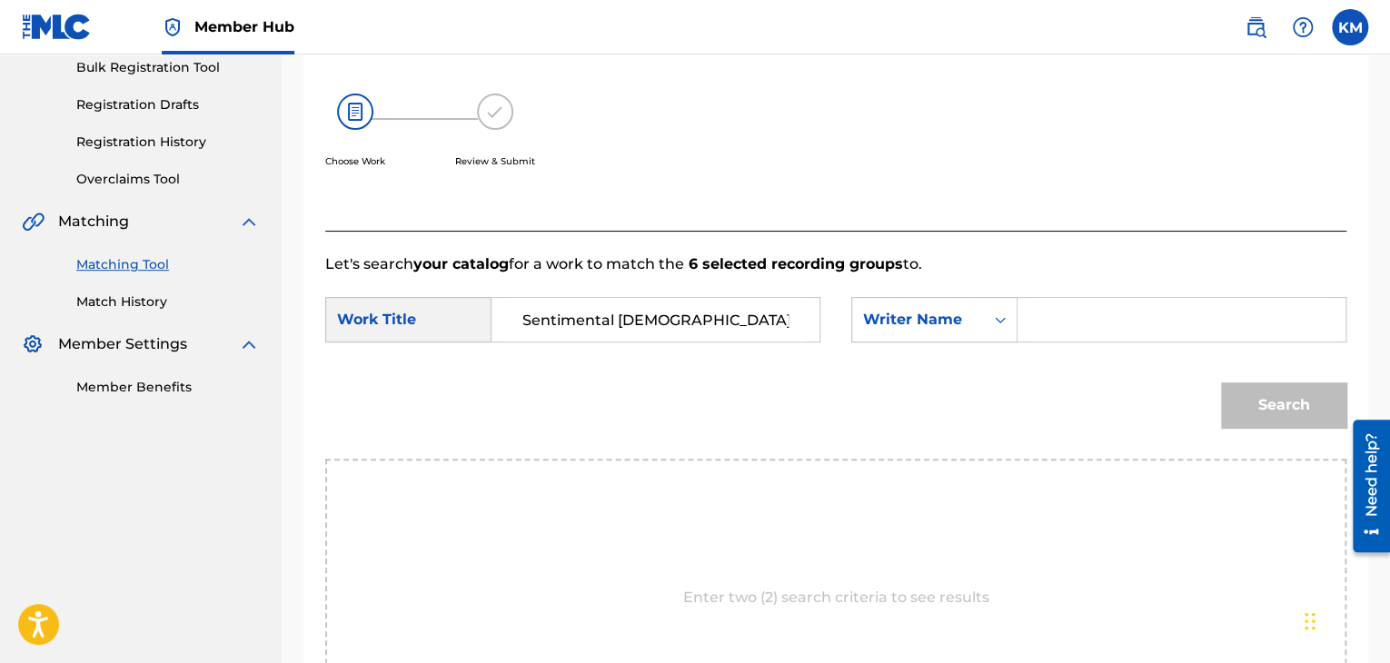
click at [1056, 307] on input "Search Form" at bounding box center [1181, 320] width 297 height 44
type input "[PERSON_NAME]"
click at [1231, 403] on button "Search" at bounding box center [1283, 404] width 125 height 45
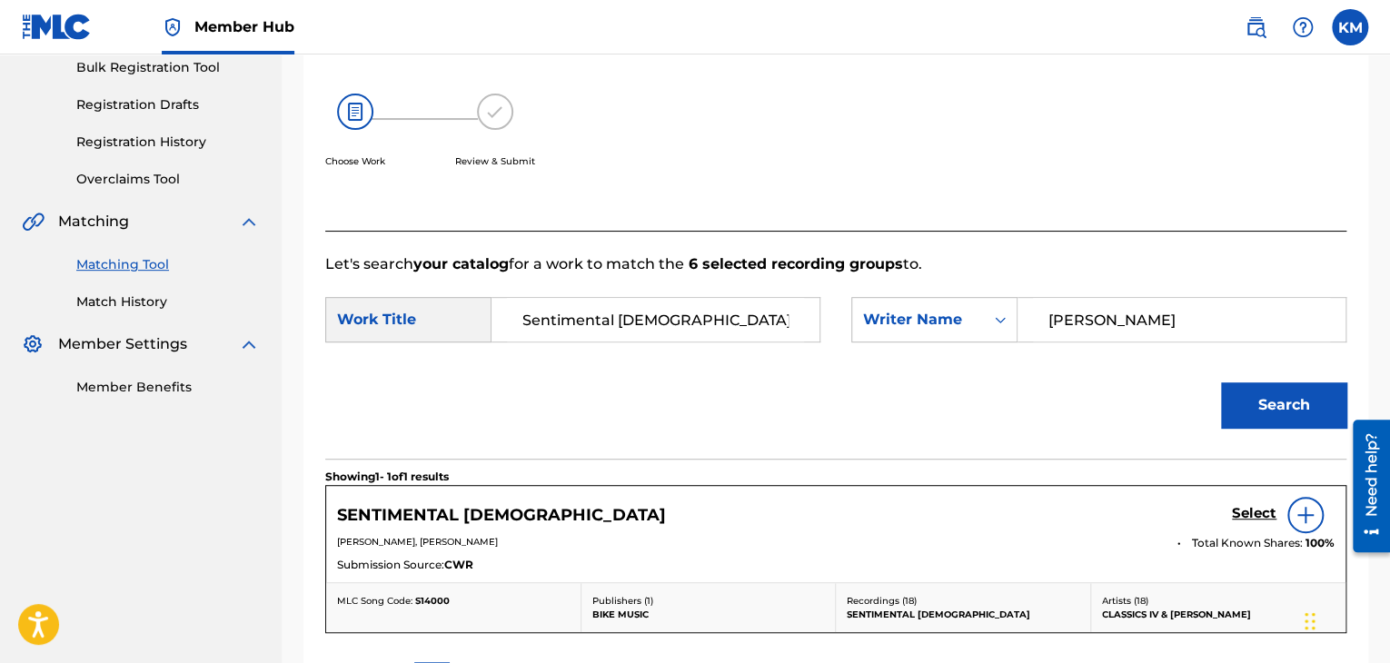
click at [1229, 508] on div "SENTIMENTAL [DEMOGRAPHIC_DATA] Select" at bounding box center [835, 515] width 997 height 36
click at [1254, 513] on h5 "Select" at bounding box center [1254, 513] width 45 height 17
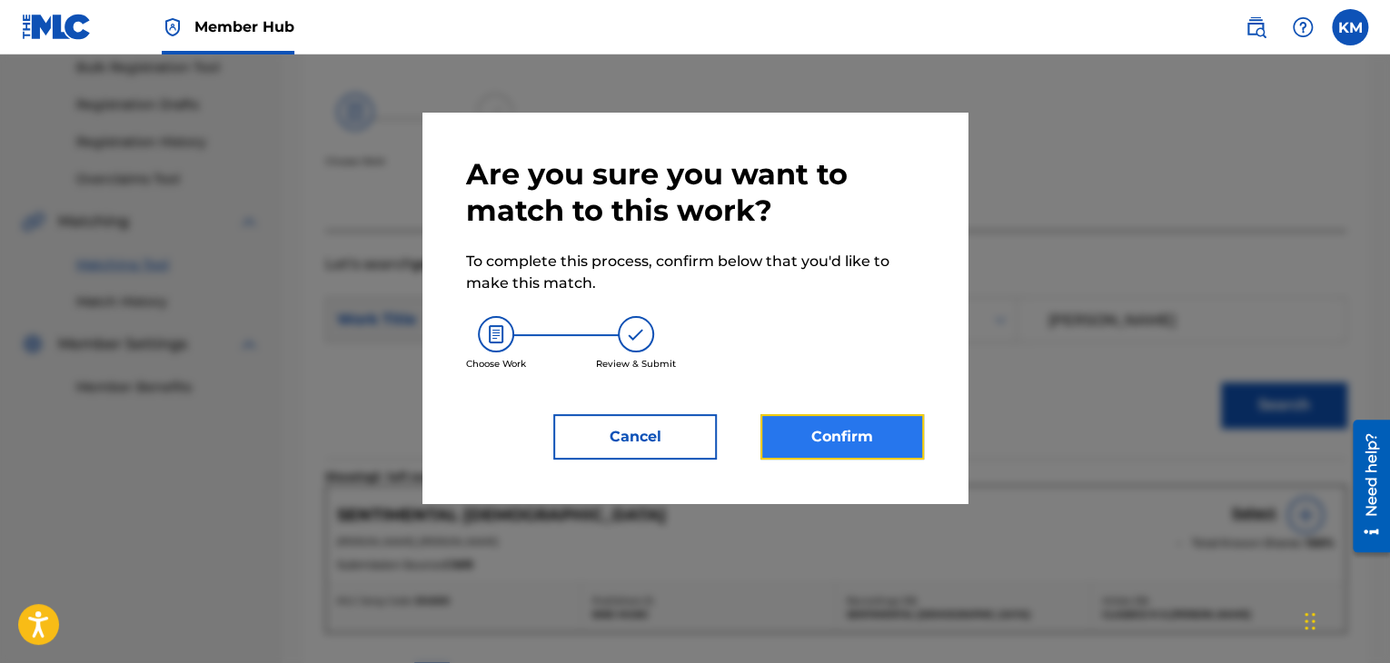
click at [853, 434] on button "Confirm" at bounding box center [841, 436] width 163 height 45
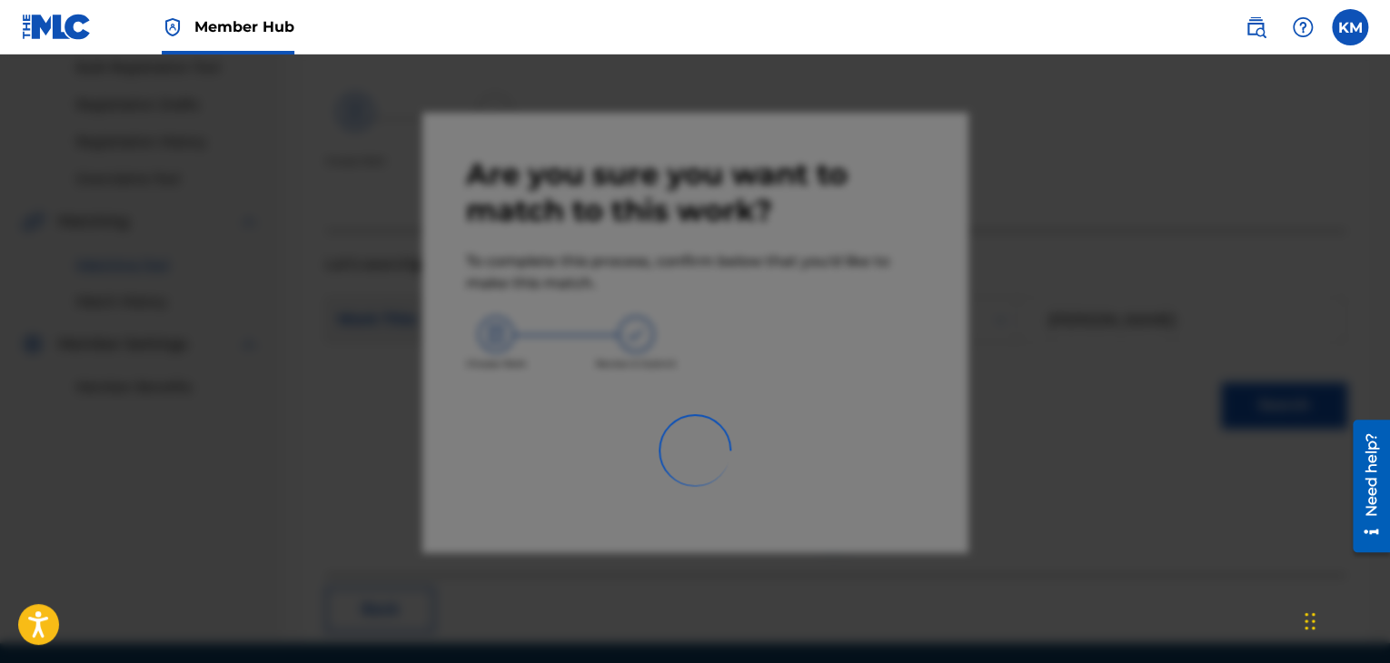
scroll to position [117, 0]
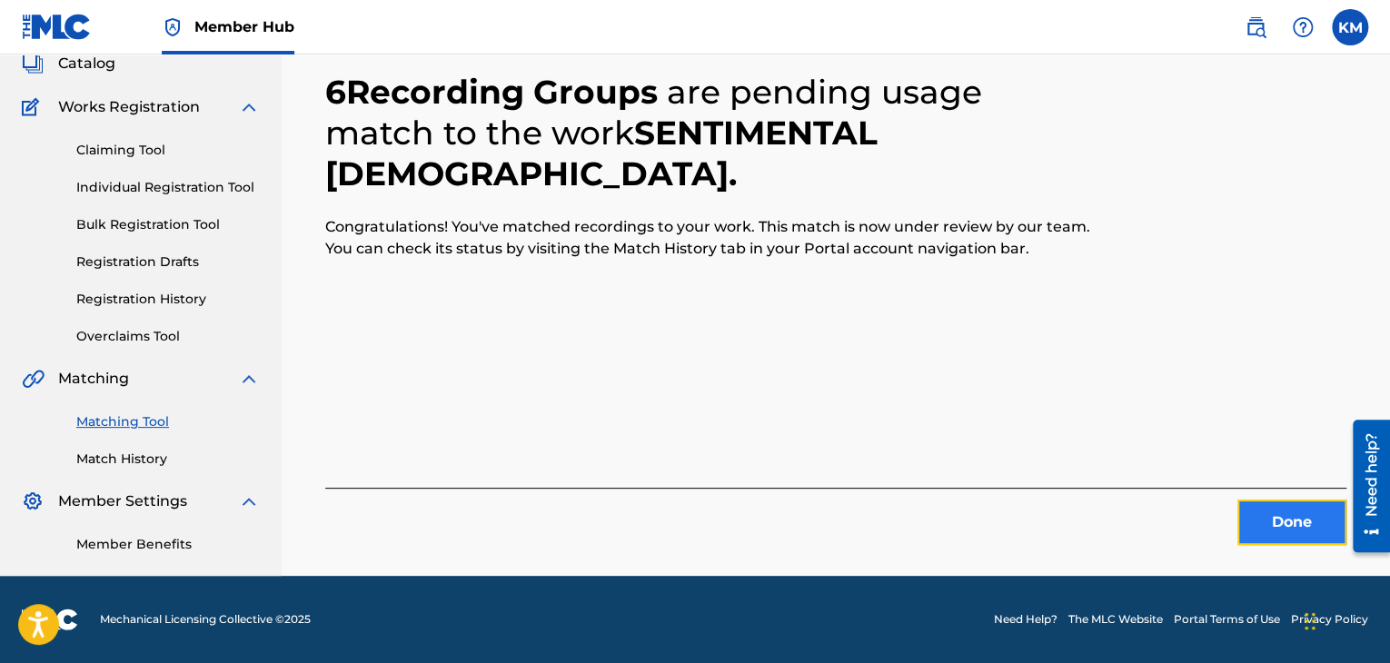
click at [1292, 537] on button "Done" at bounding box center [1291, 522] width 109 height 45
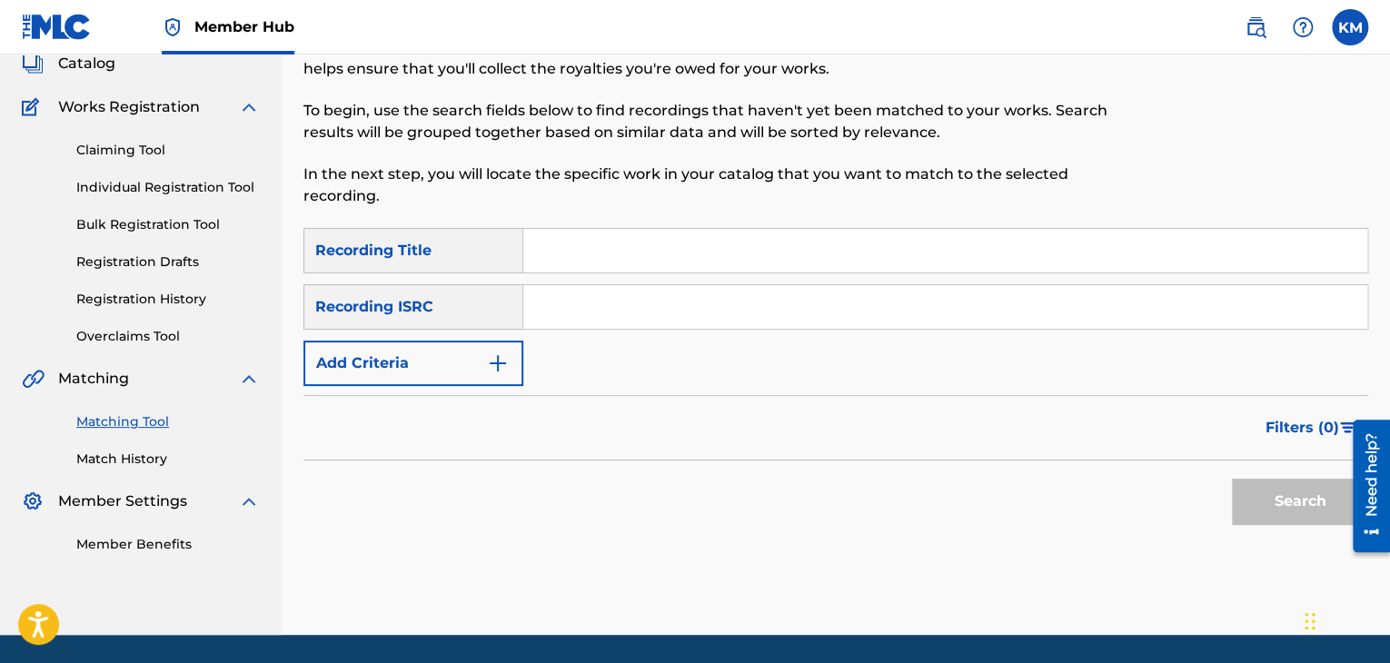
drag, startPoint x: 777, startPoint y: 284, endPoint x: 773, endPoint y: 298, distance: 14.1
click at [774, 292] on input "Search Form" at bounding box center [945, 307] width 844 height 44
type input "DEF058704962"
click at [1301, 487] on button "Search" at bounding box center [1300, 501] width 136 height 45
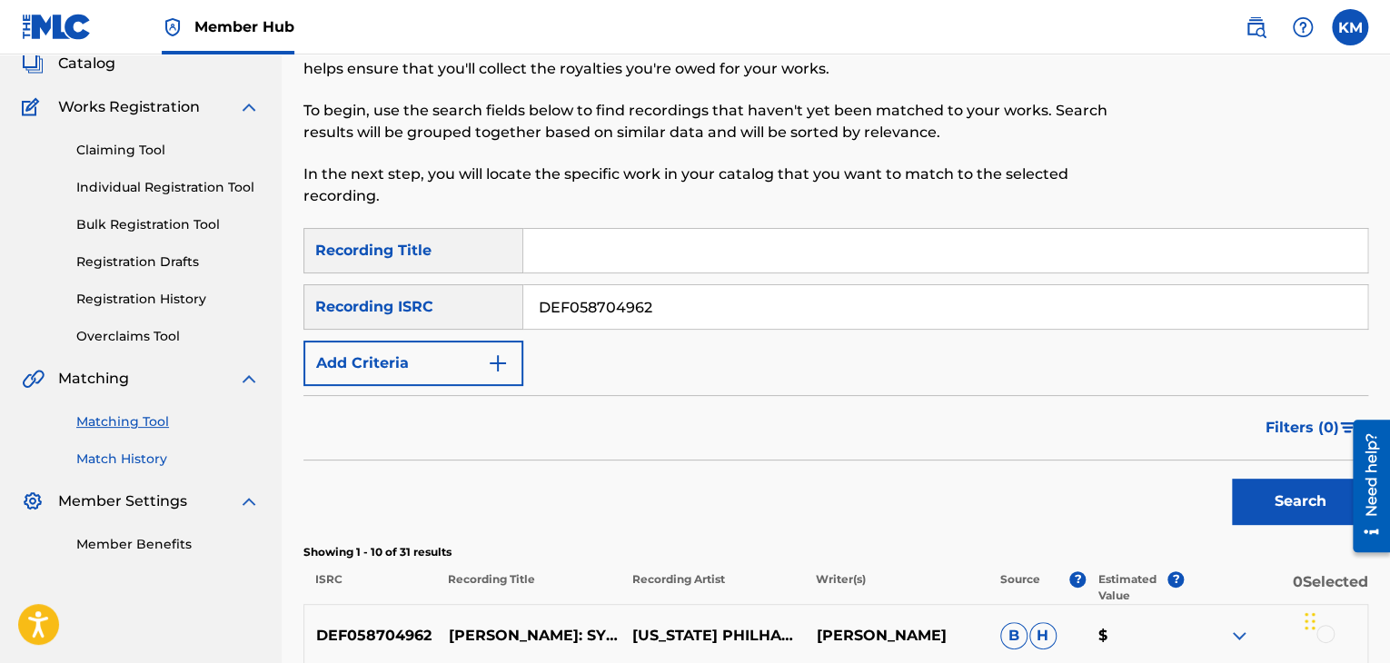
click at [162, 458] on link "Match History" at bounding box center [167, 459] width 183 height 19
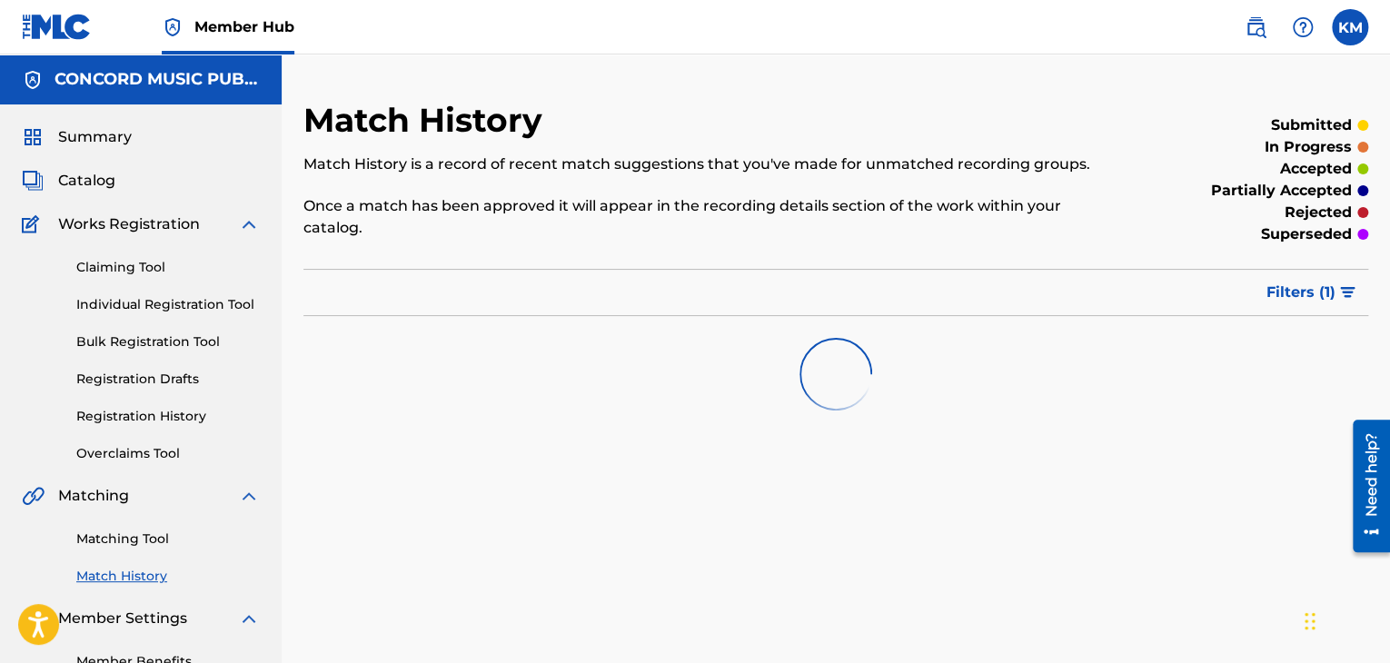
click at [150, 526] on div "Matching Tool Match History" at bounding box center [141, 546] width 238 height 79
click at [151, 533] on link "Matching Tool" at bounding box center [167, 539] width 183 height 19
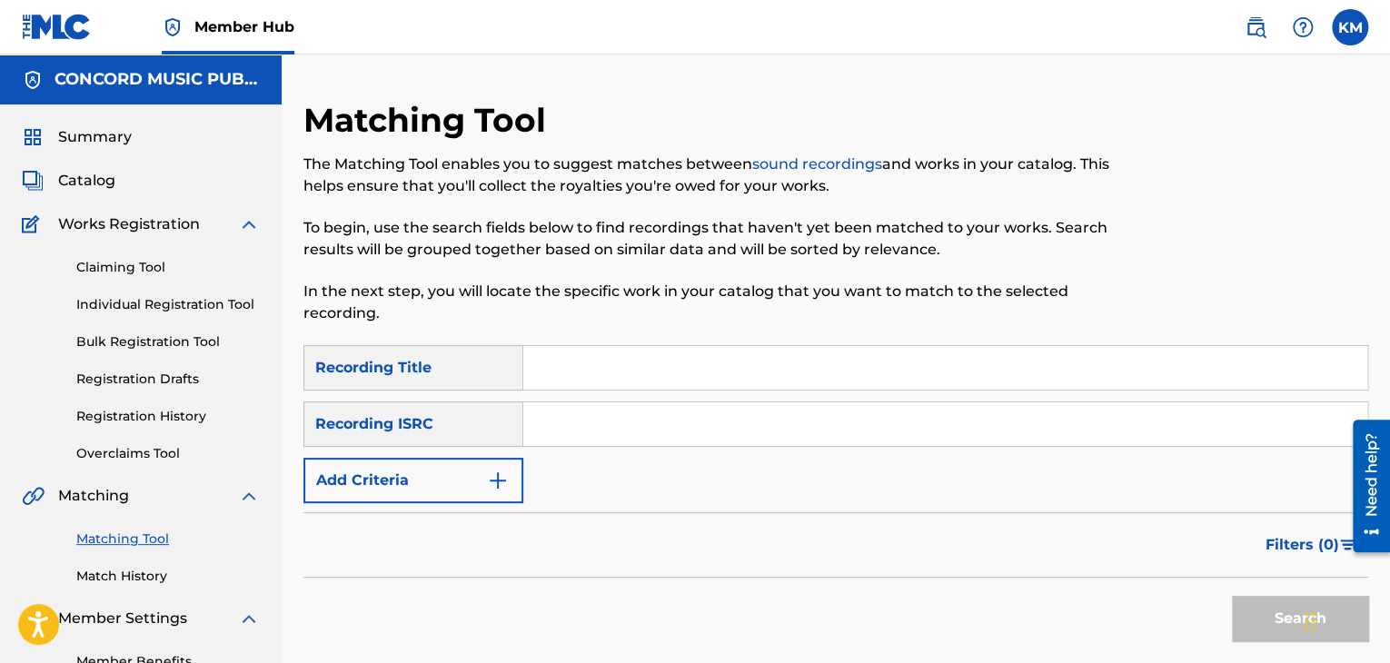
click at [550, 419] on input "Search Form" at bounding box center [945, 424] width 844 height 44
type input "USFZH0801449"
click at [1273, 614] on button "Search" at bounding box center [1300, 618] width 136 height 45
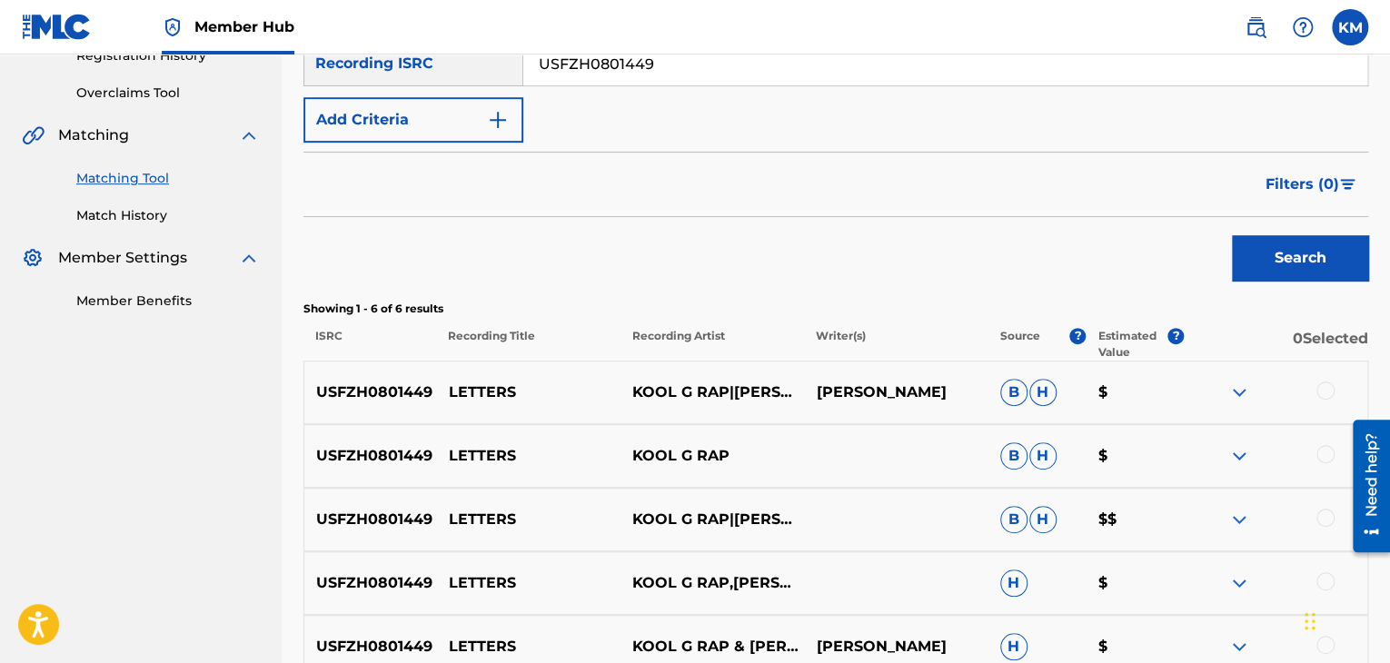
scroll to position [363, 0]
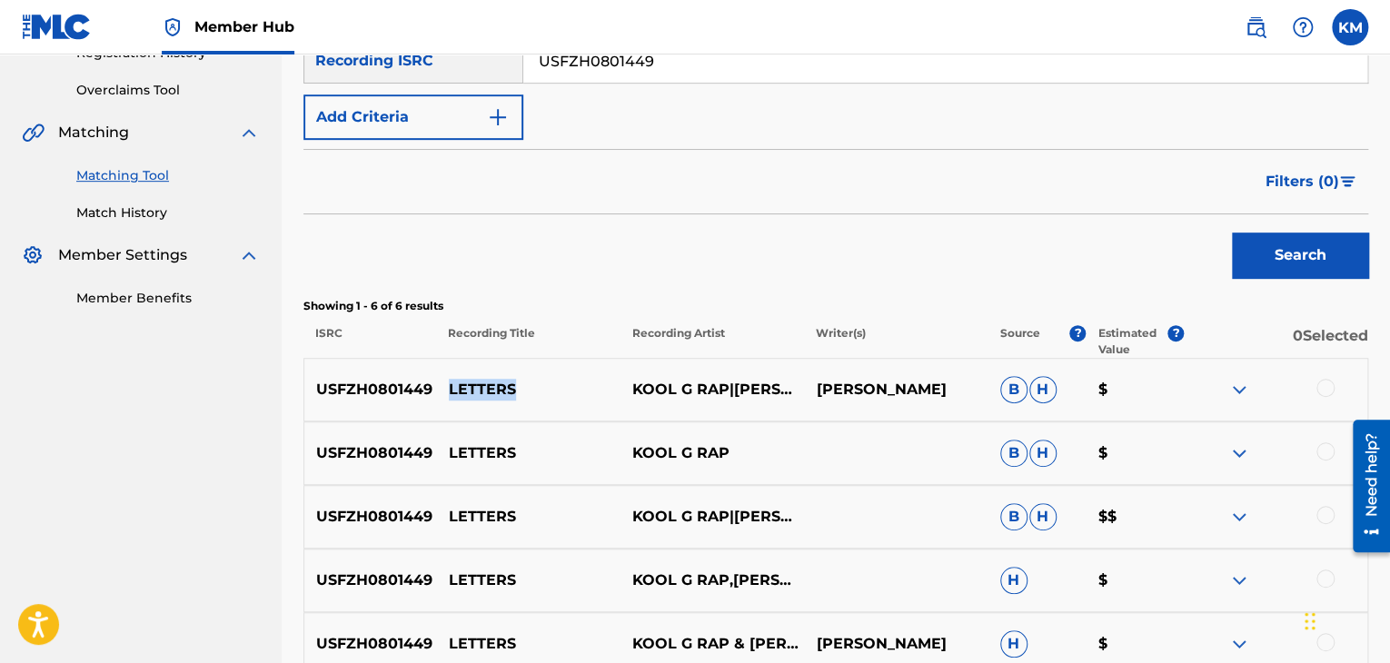
drag, startPoint x: 440, startPoint y: 386, endPoint x: 513, endPoint y: 387, distance: 73.6
click at [513, 387] on p "LETTERS" at bounding box center [528, 390] width 183 height 22
click at [444, 392] on p "LETTERS" at bounding box center [528, 390] width 183 height 22
drag, startPoint x: 444, startPoint y: 392, endPoint x: 776, endPoint y: 400, distance: 331.6
click at [776, 400] on div "USFZH0801449 LETTERS KOOL G RAP|DJ POLO [PERSON_NAME] [PERSON_NAME] $" at bounding box center [835, 390] width 1065 height 64
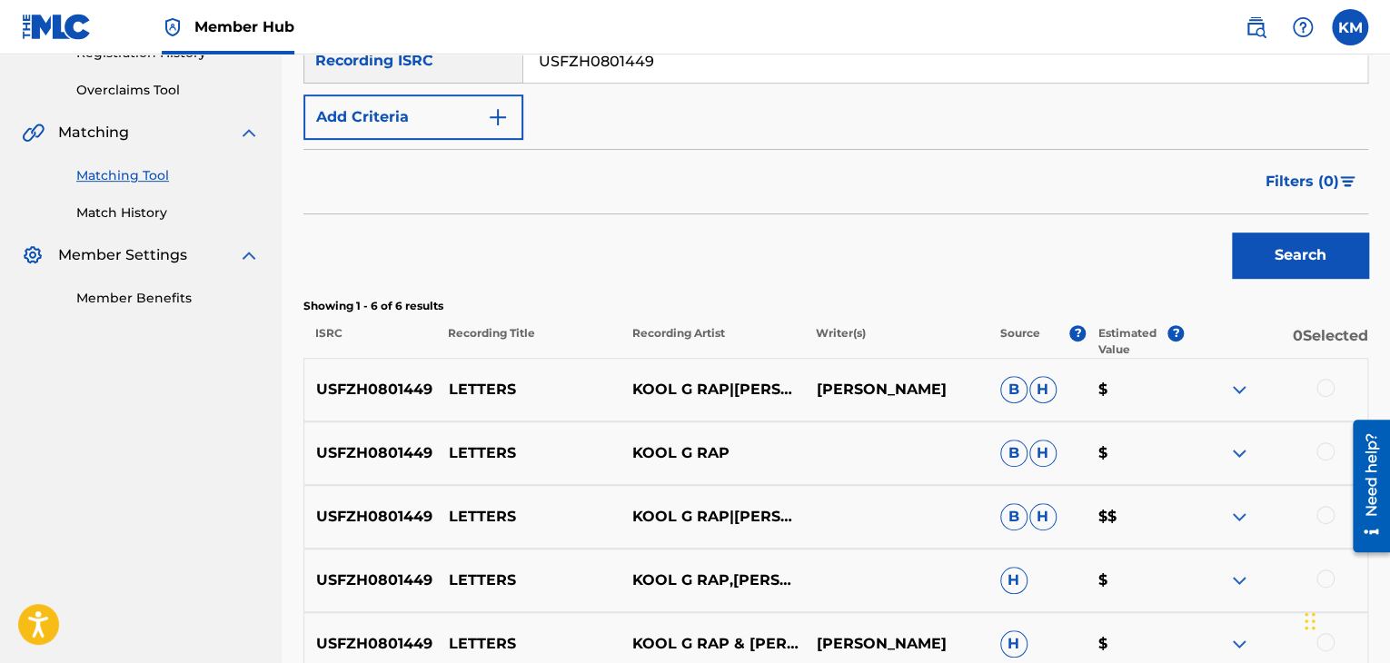
click at [1326, 382] on div at bounding box center [1325, 388] width 18 height 18
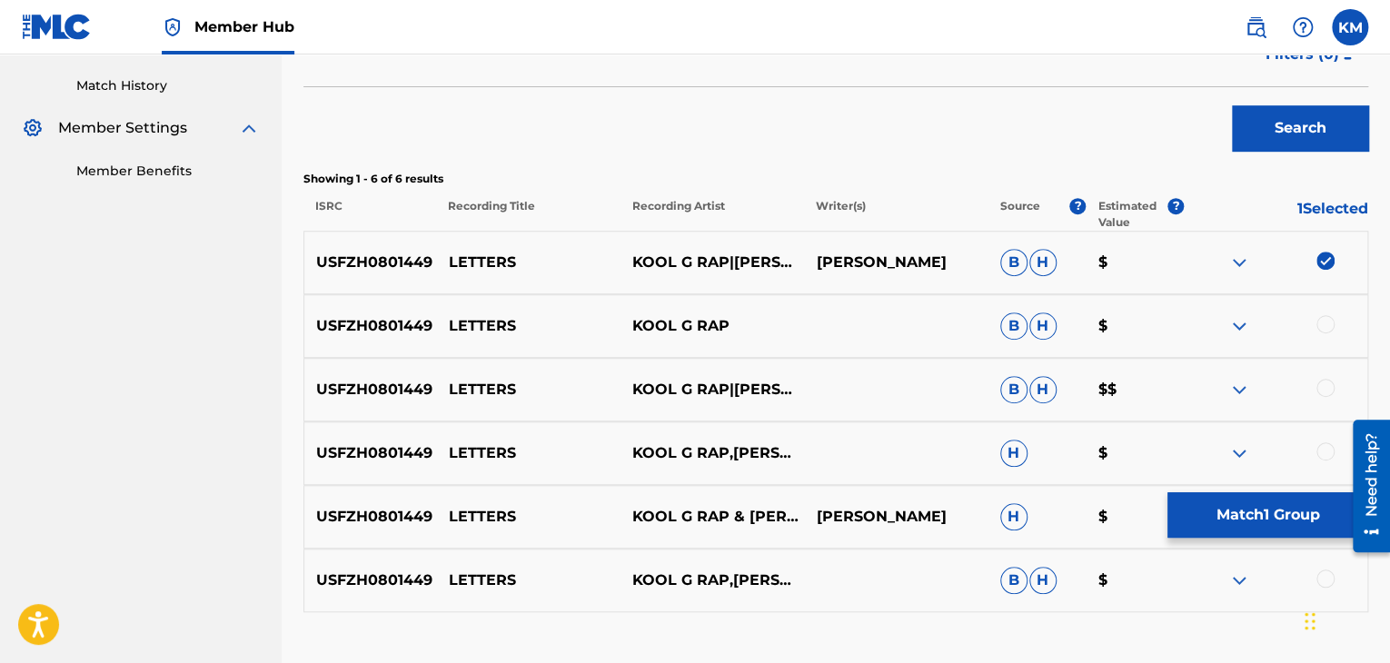
scroll to position [618, 0]
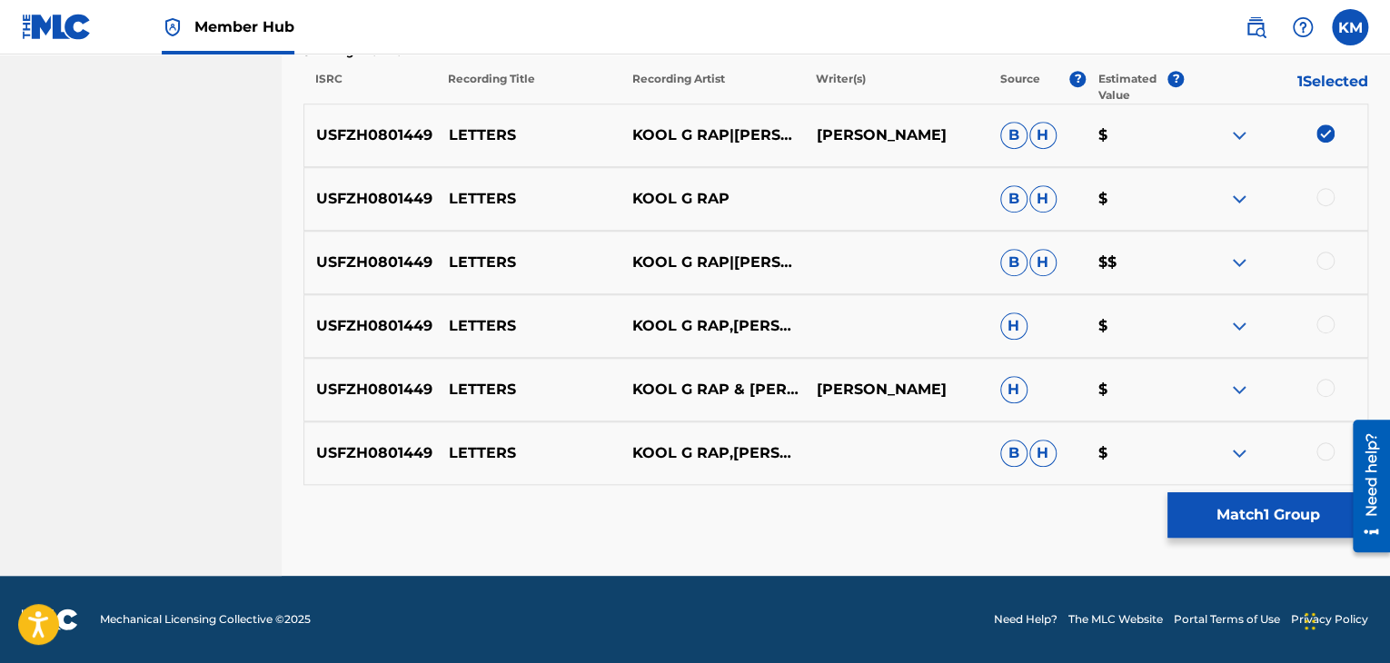
click at [1323, 197] on div at bounding box center [1325, 197] width 18 height 18
click at [1326, 253] on div at bounding box center [1325, 261] width 18 height 18
click at [1323, 328] on div at bounding box center [1325, 324] width 18 height 18
click at [1323, 390] on div at bounding box center [1325, 388] width 18 height 18
click at [1322, 453] on div at bounding box center [1325, 451] width 18 height 18
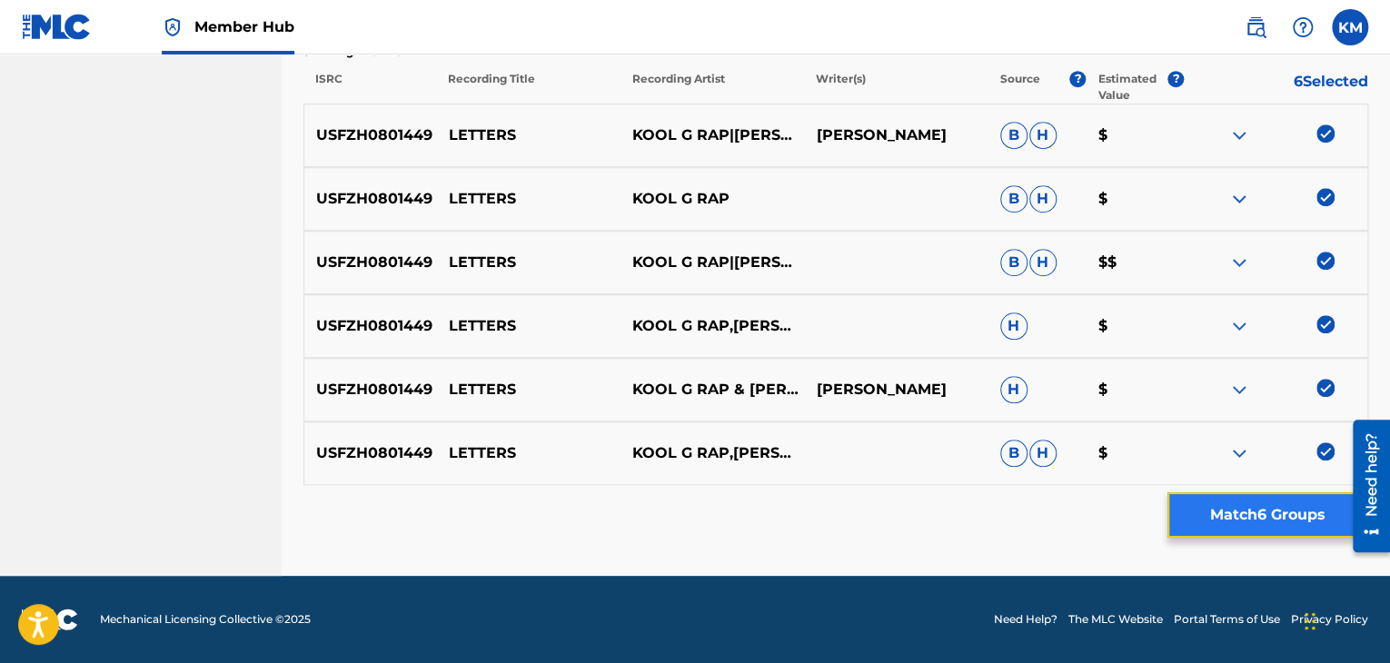
click at [1296, 514] on button "Match 6 Groups" at bounding box center [1267, 514] width 201 height 45
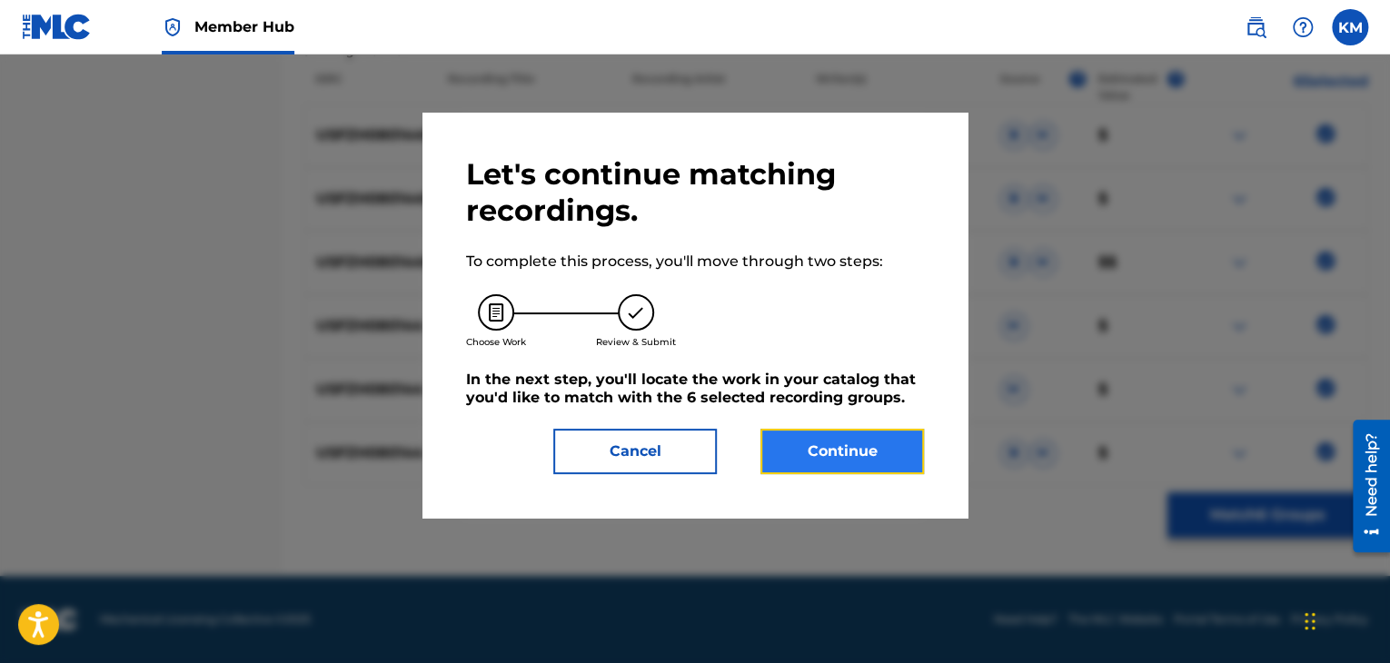
click at [845, 461] on button "Continue" at bounding box center [841, 451] width 163 height 45
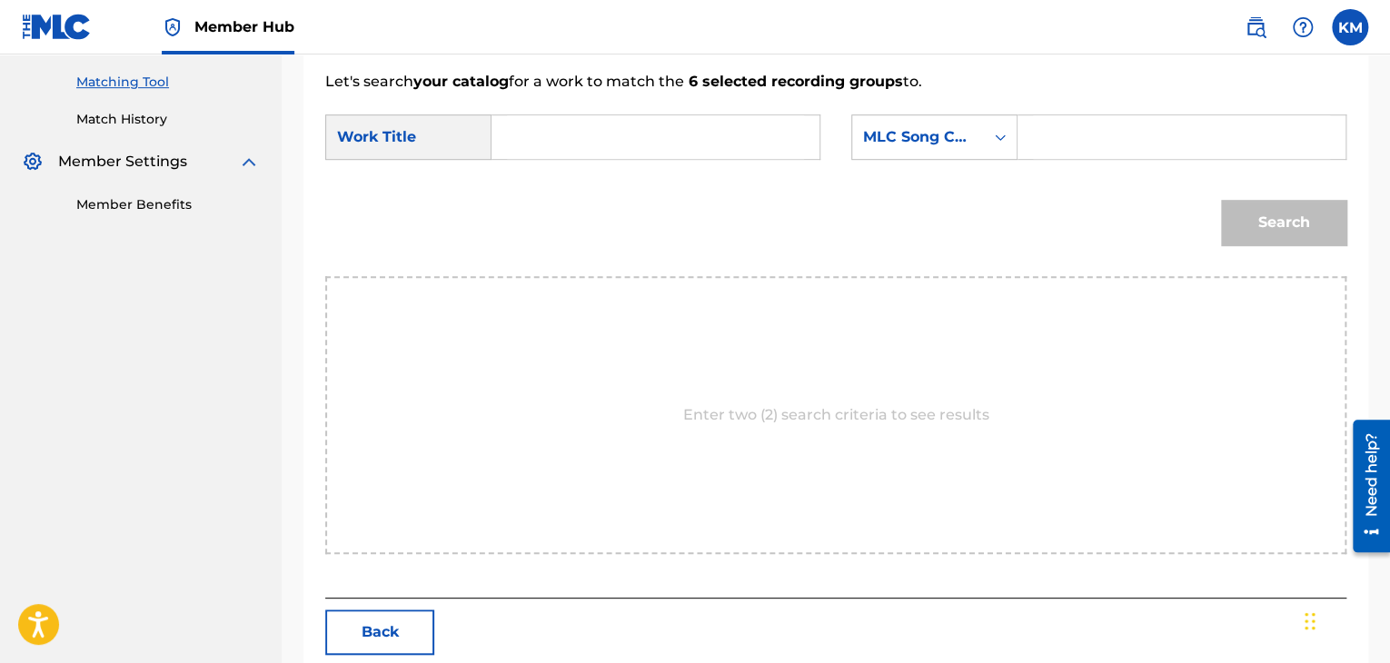
scroll to position [365, 0]
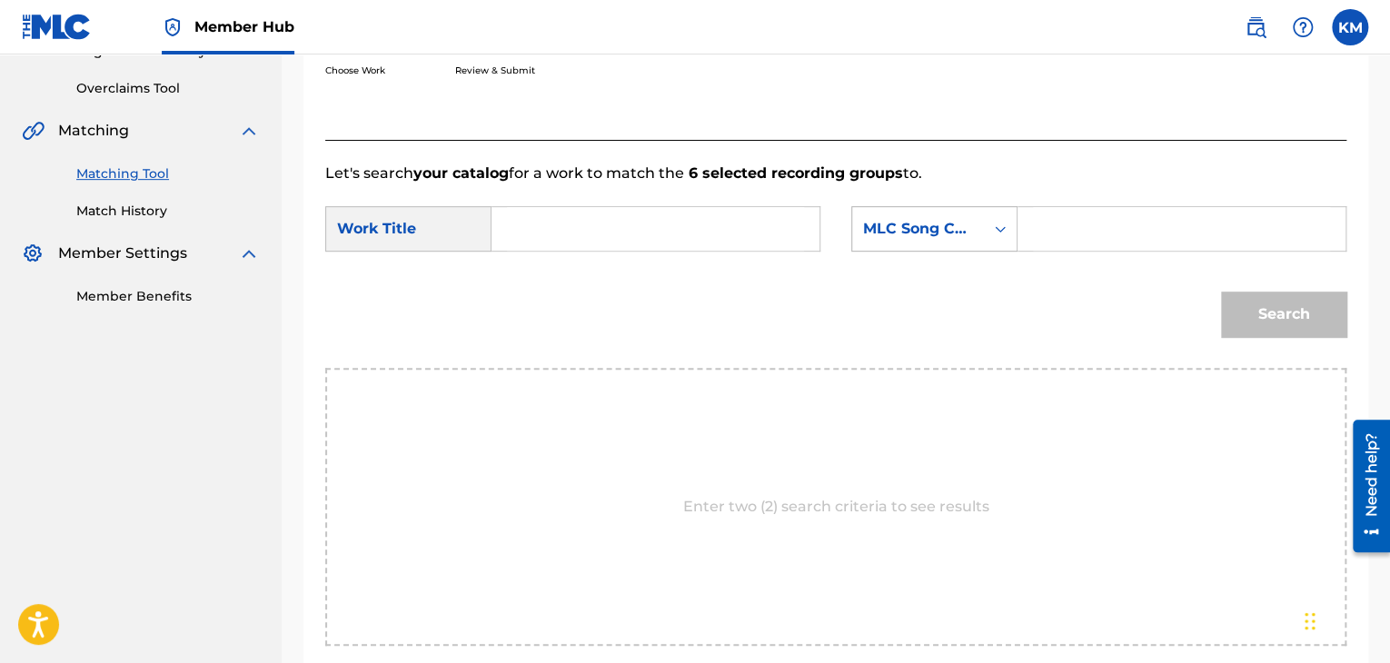
click at [997, 234] on icon "Search Form" at bounding box center [1000, 229] width 18 height 18
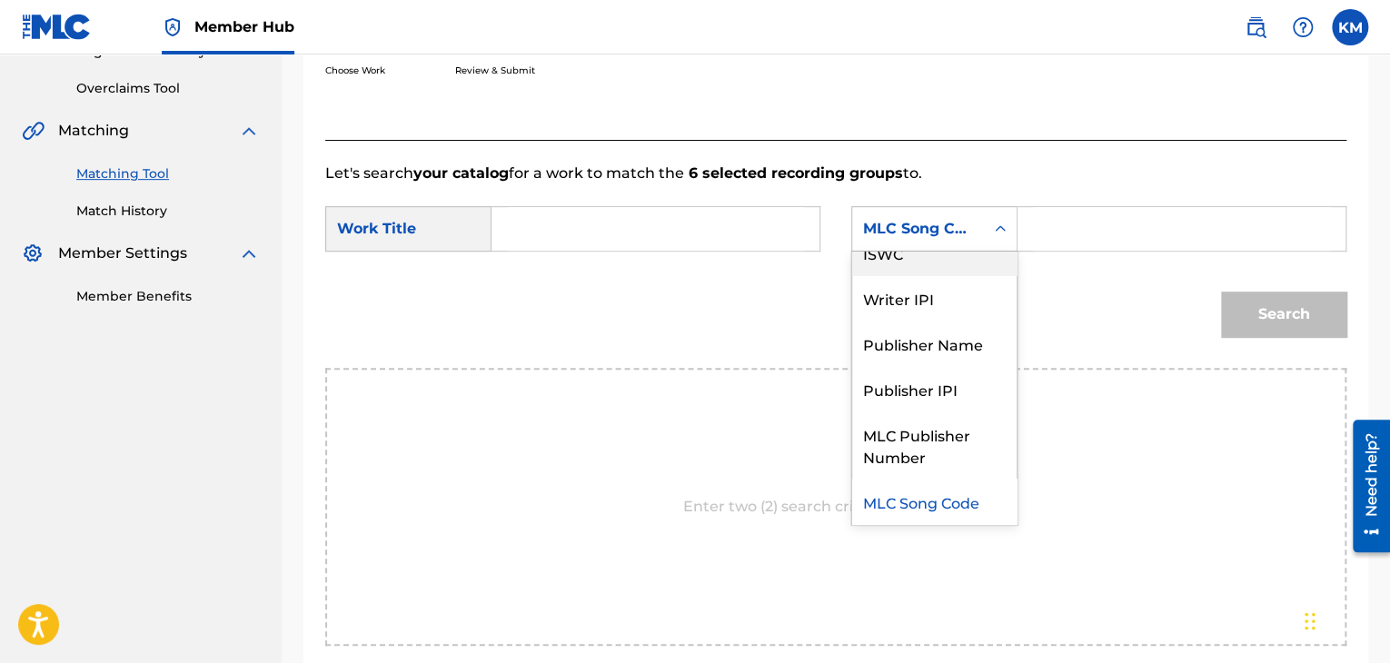
scroll to position [0, 0]
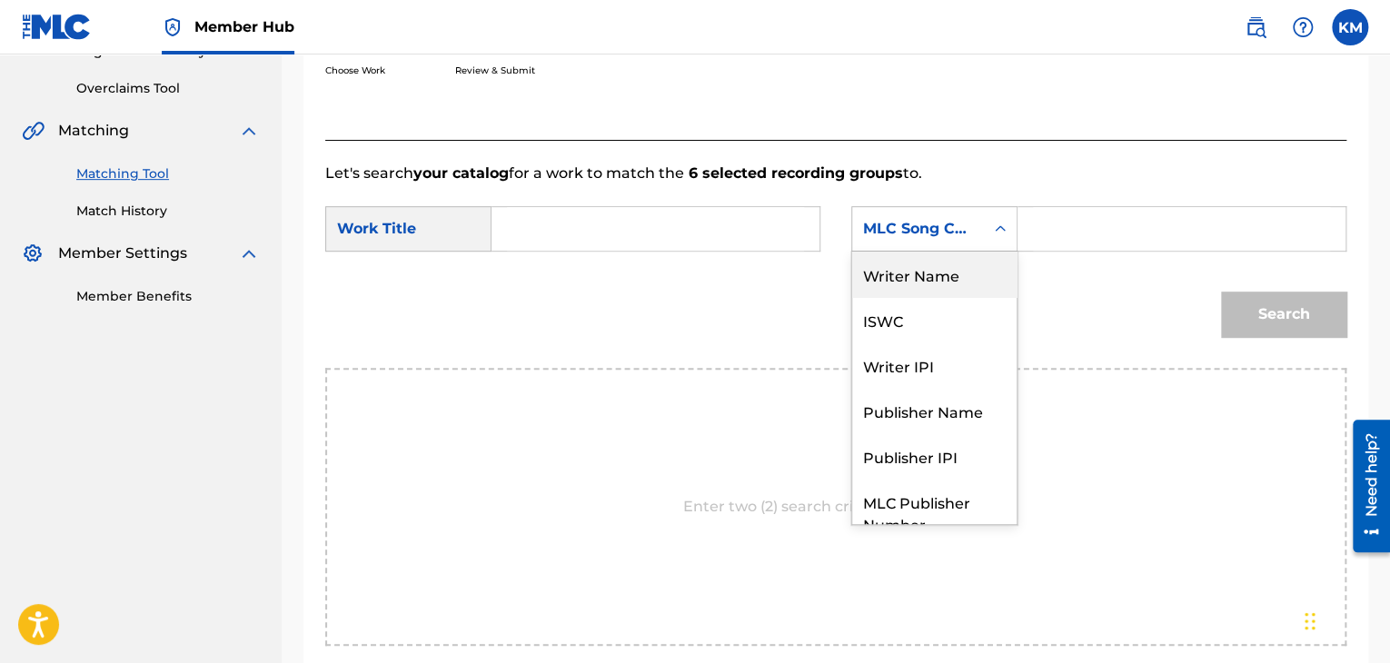
click at [964, 270] on div "Writer Name" at bounding box center [934, 274] width 164 height 45
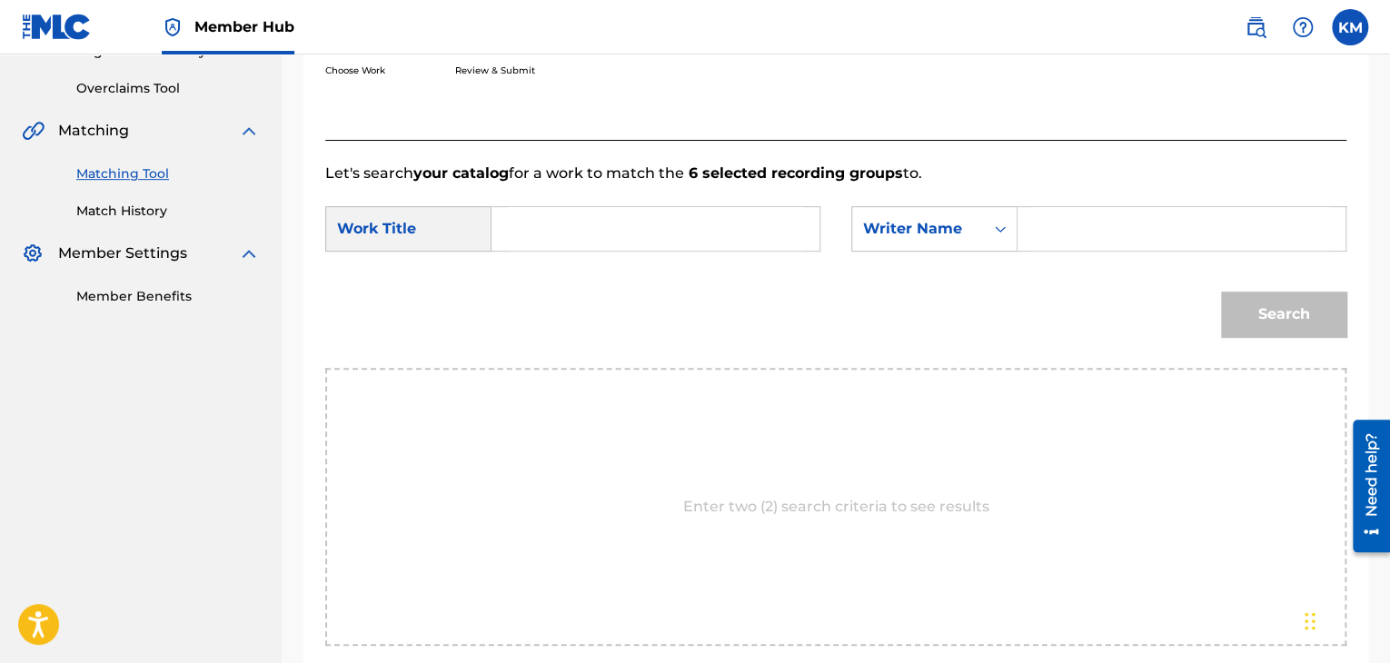
click at [1095, 220] on input "Search Form" at bounding box center [1181, 229] width 297 height 44
type input "[PERSON_NAME]"
click at [522, 226] on input "Search Form" at bounding box center [655, 229] width 297 height 44
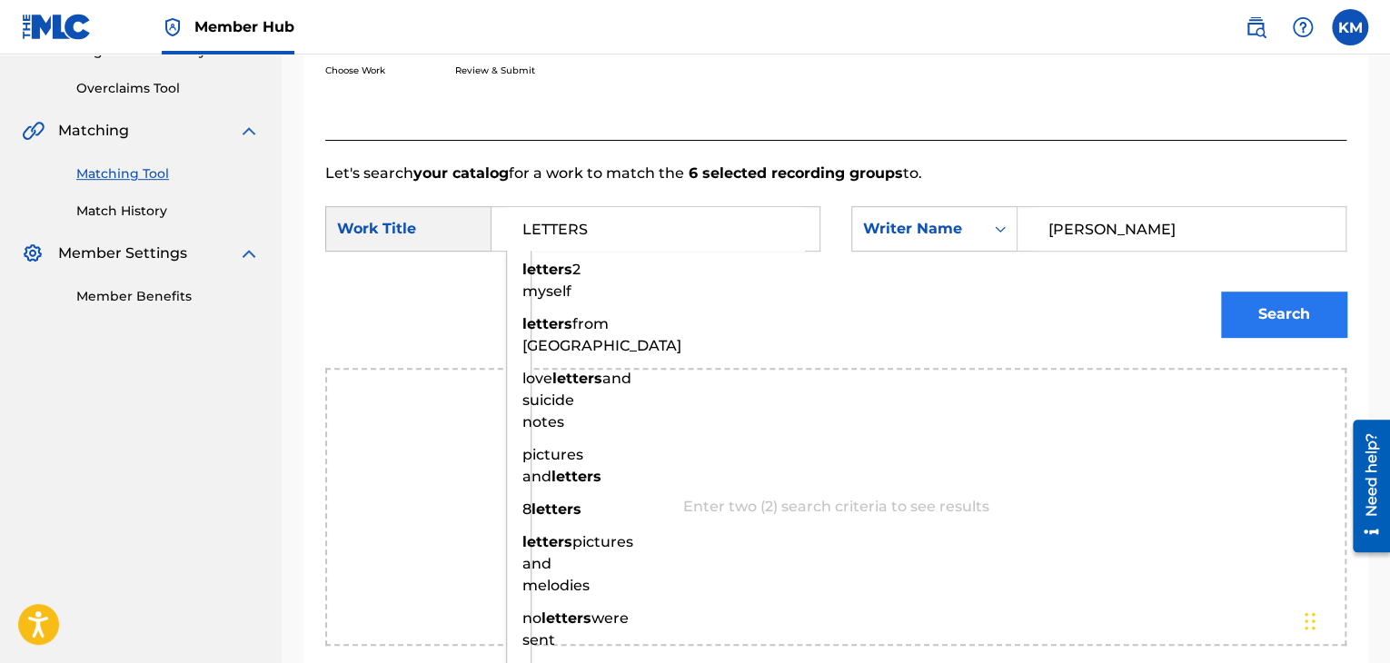
type input "LETTERS"
click at [1264, 294] on button "Search" at bounding box center [1283, 314] width 125 height 45
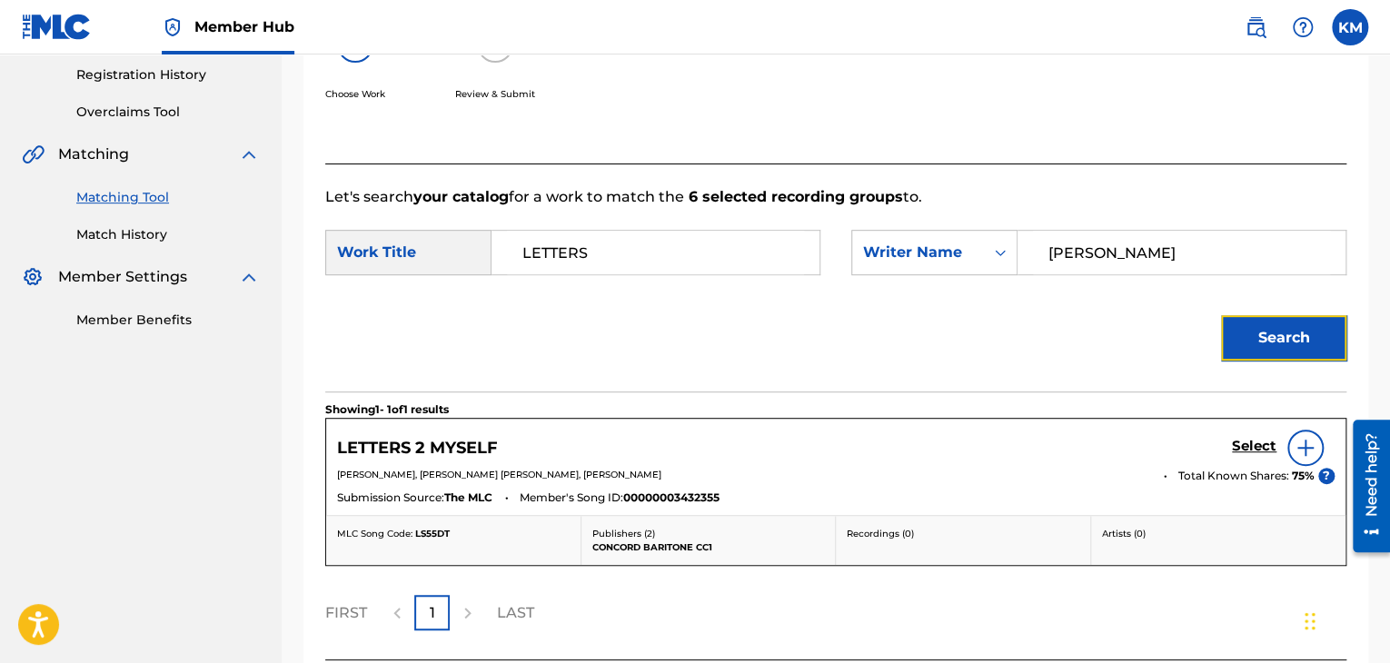
scroll to position [365, 0]
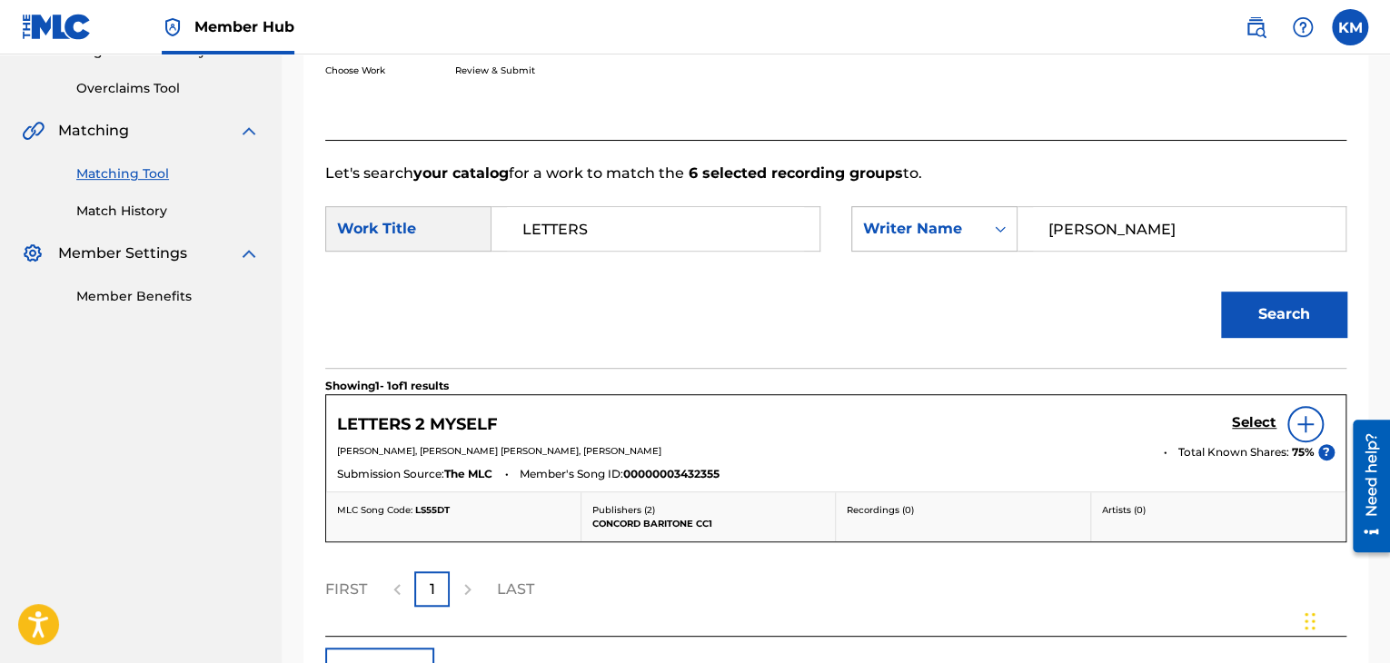
click at [999, 240] on div "Search Form" at bounding box center [1000, 229] width 33 height 33
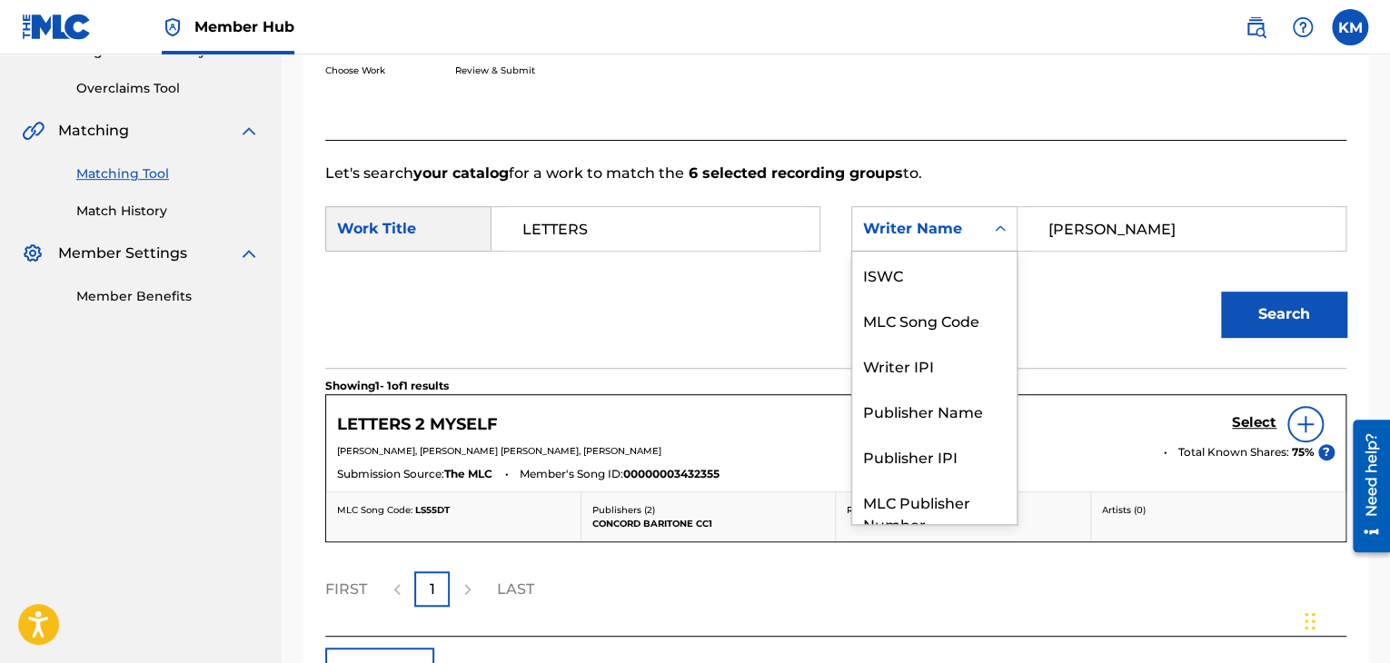
scroll to position [67, 0]
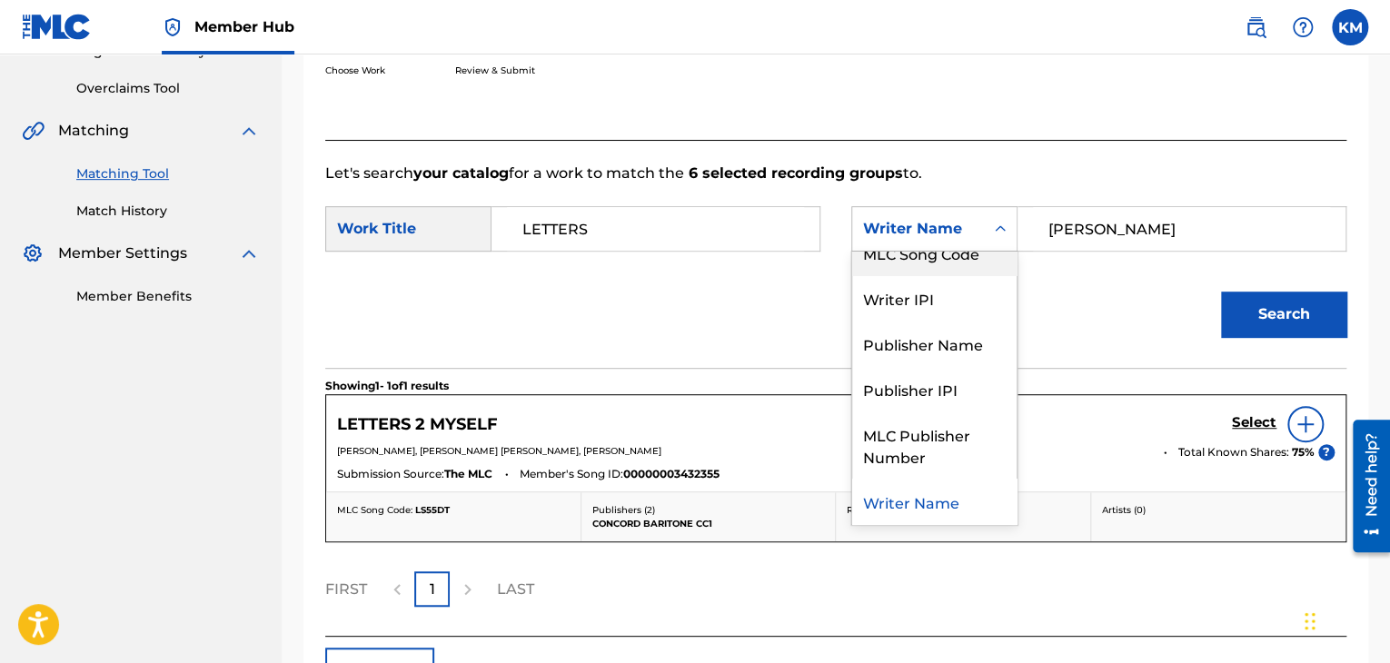
click at [971, 252] on div "MLC Song Code" at bounding box center [934, 252] width 164 height 45
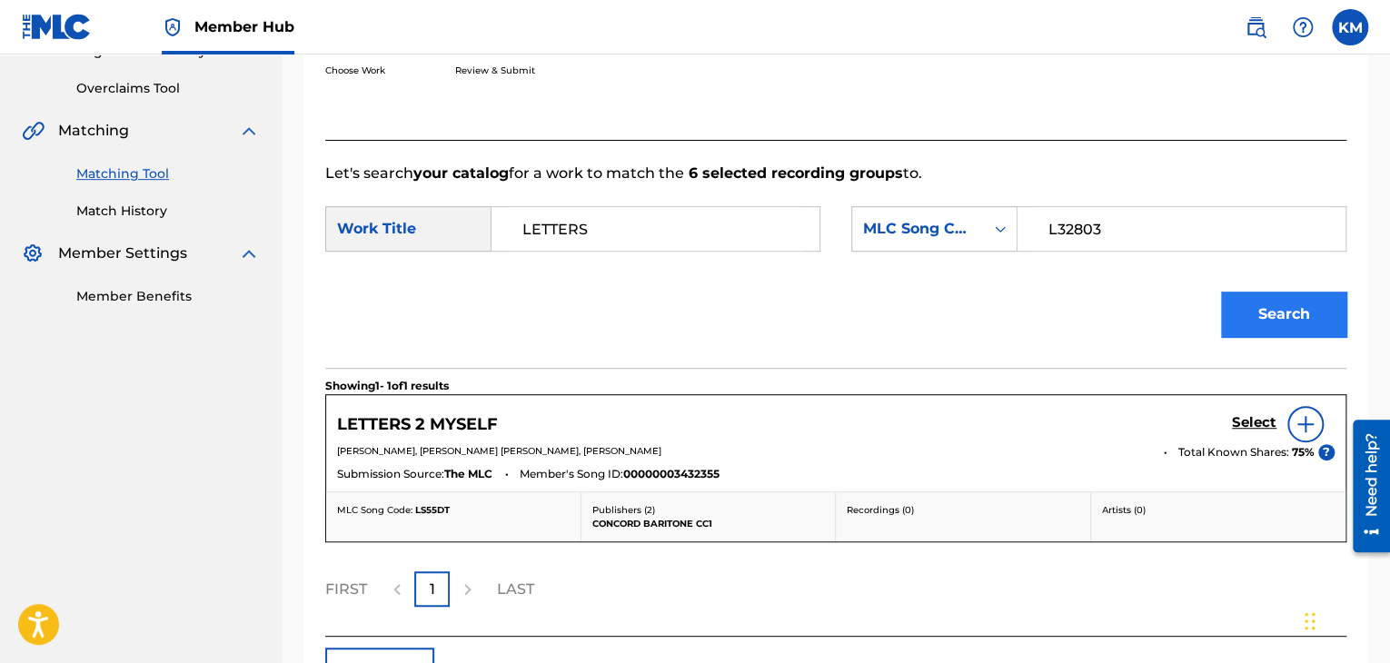
type input "L32803"
click at [1253, 322] on button "Search" at bounding box center [1283, 314] width 125 height 45
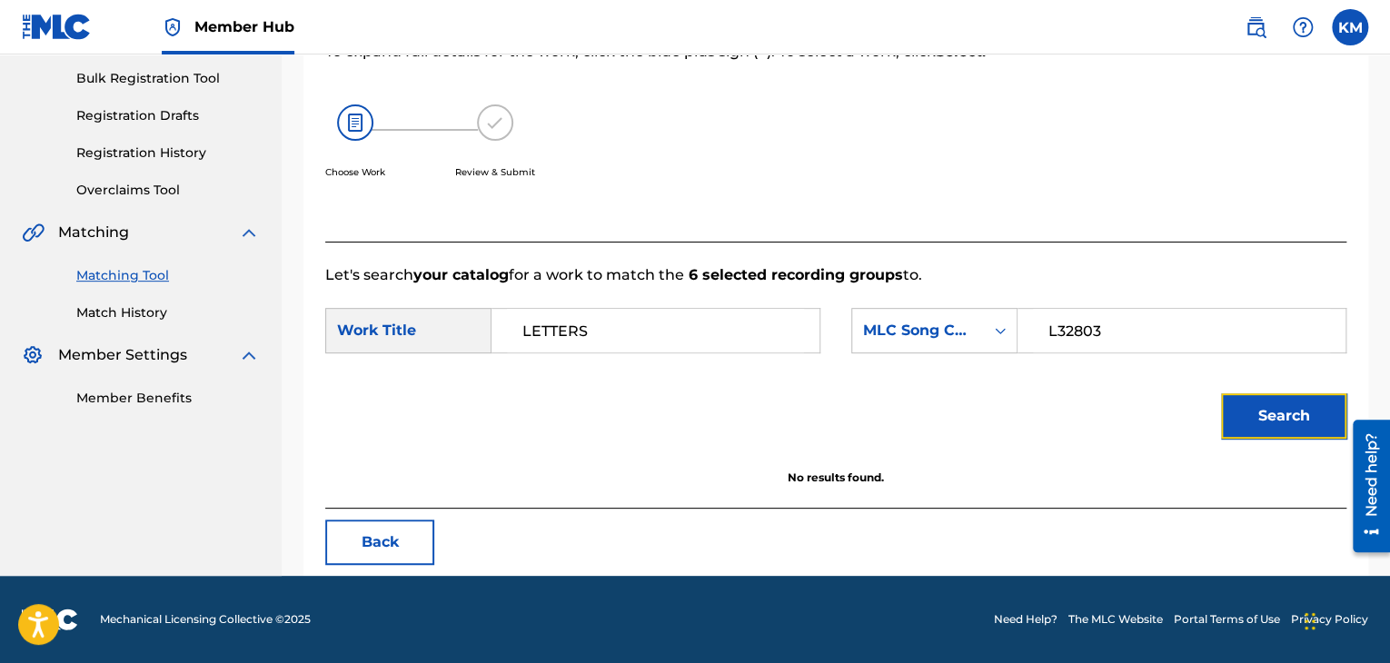
scroll to position [263, 0]
drag, startPoint x: 122, startPoint y: 317, endPoint x: 131, endPoint y: 326, distance: 12.8
click at [122, 317] on link "Match History" at bounding box center [167, 312] width 183 height 19
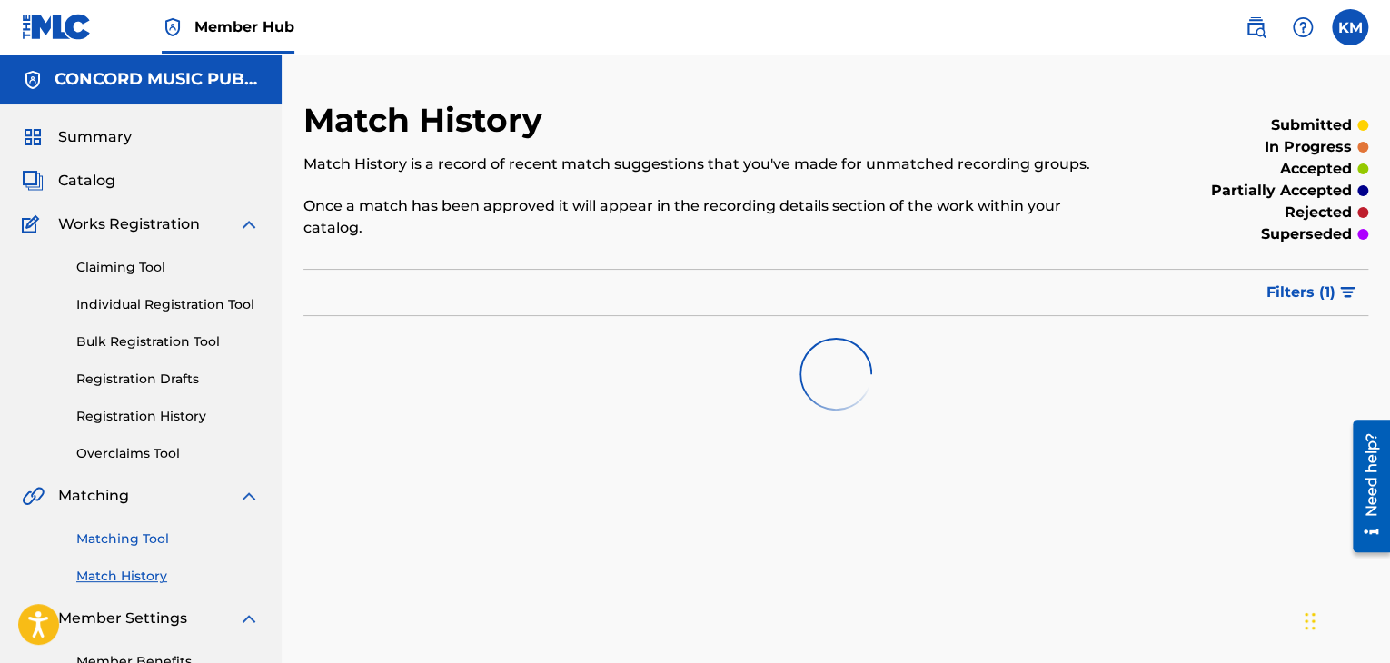
click at [131, 535] on link "Matching Tool" at bounding box center [167, 539] width 183 height 19
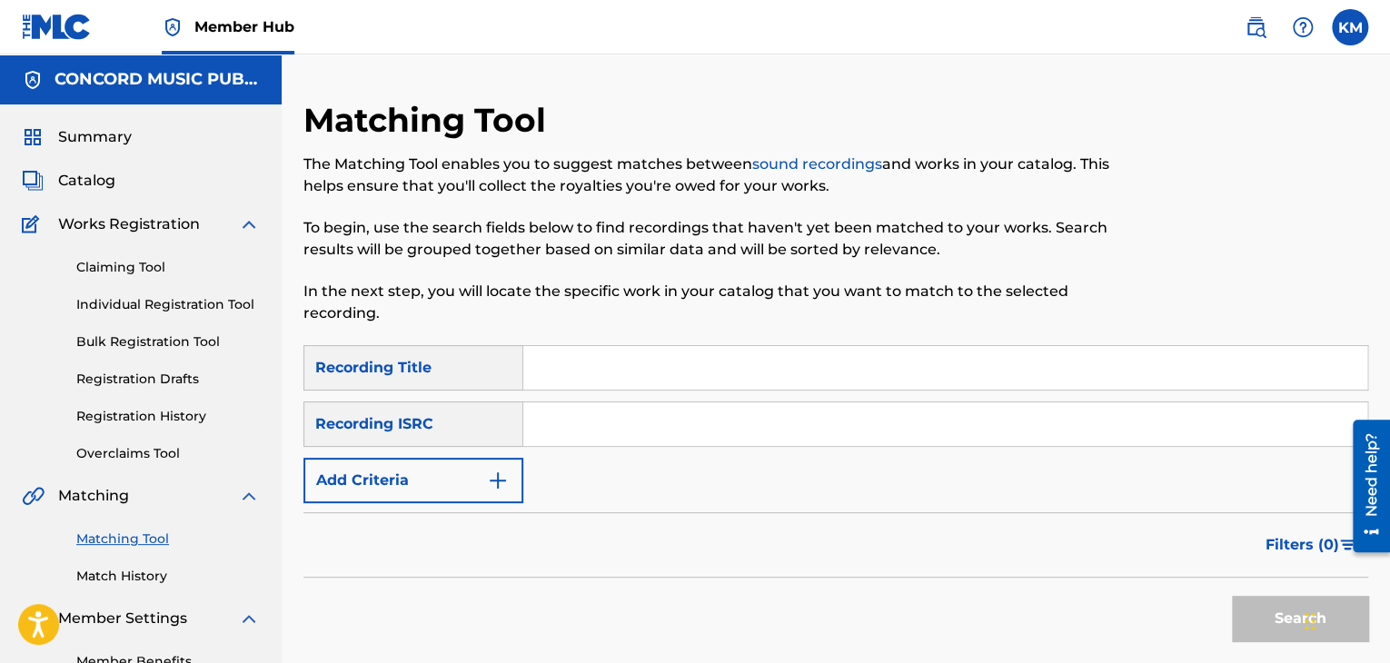
click at [568, 411] on input "Search Form" at bounding box center [945, 424] width 844 height 44
type input "USCGJ1868851"
click at [1245, 619] on button "Search" at bounding box center [1300, 618] width 136 height 45
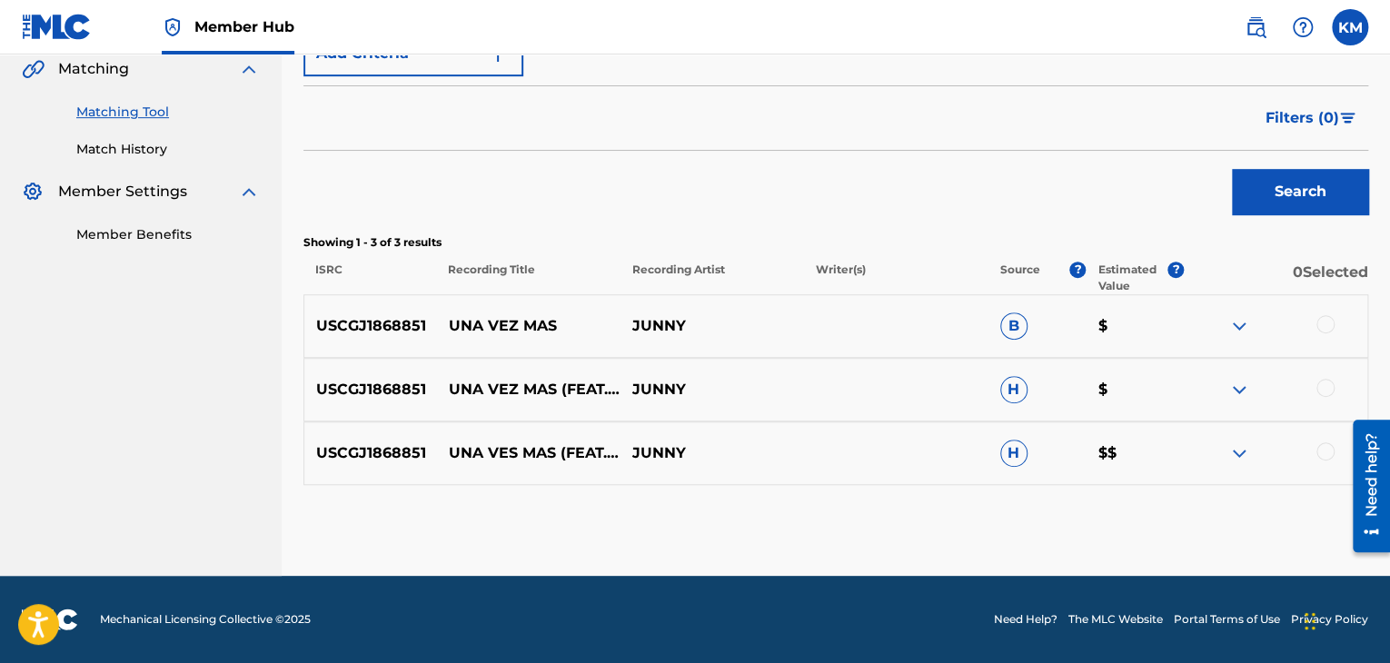
click at [1326, 450] on div at bounding box center [1325, 451] width 18 height 18
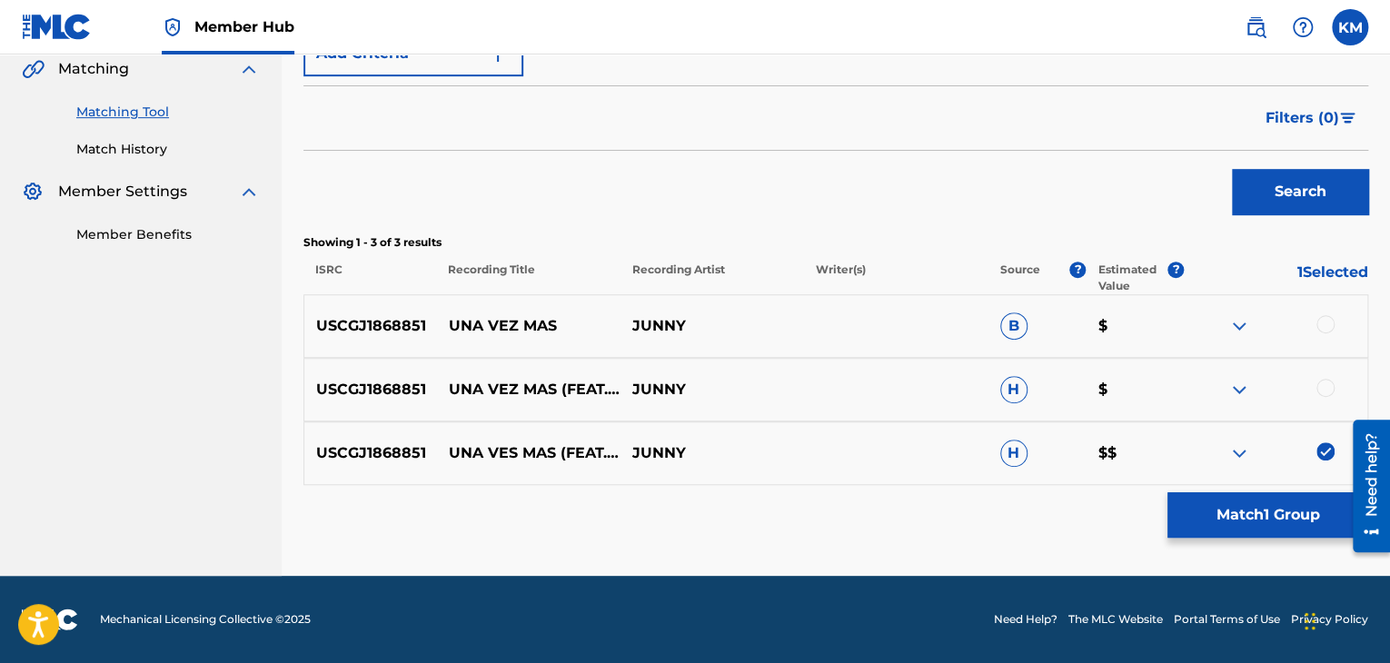
click at [1323, 384] on div at bounding box center [1325, 388] width 18 height 18
click at [1324, 324] on div at bounding box center [1325, 324] width 18 height 18
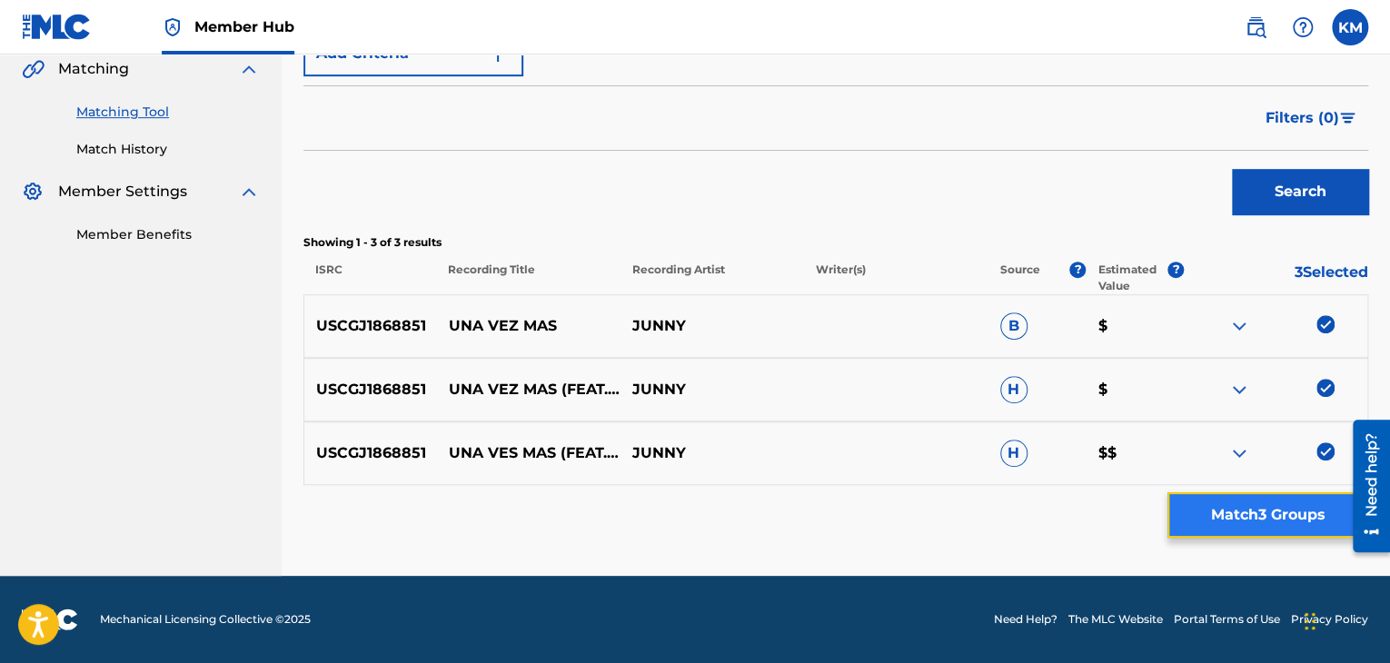
click at [1290, 507] on button "Match 3 Groups" at bounding box center [1267, 514] width 201 height 45
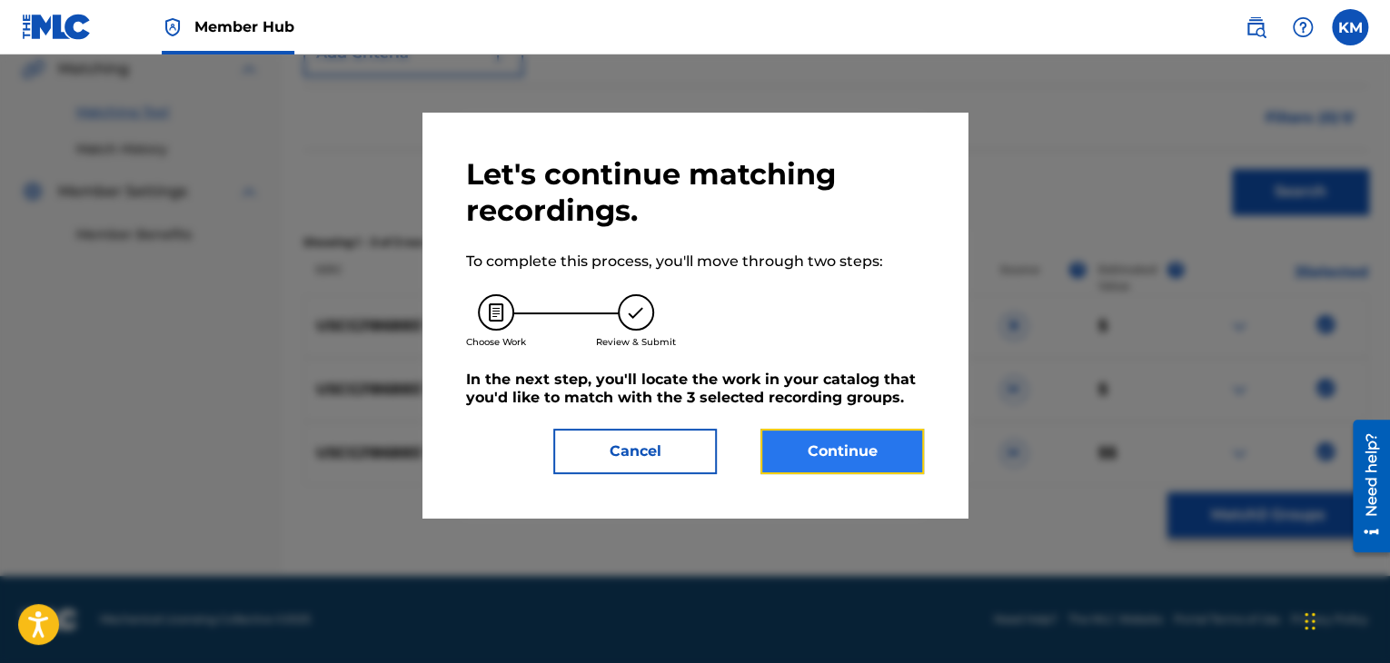
click at [873, 438] on button "Continue" at bounding box center [841, 451] width 163 height 45
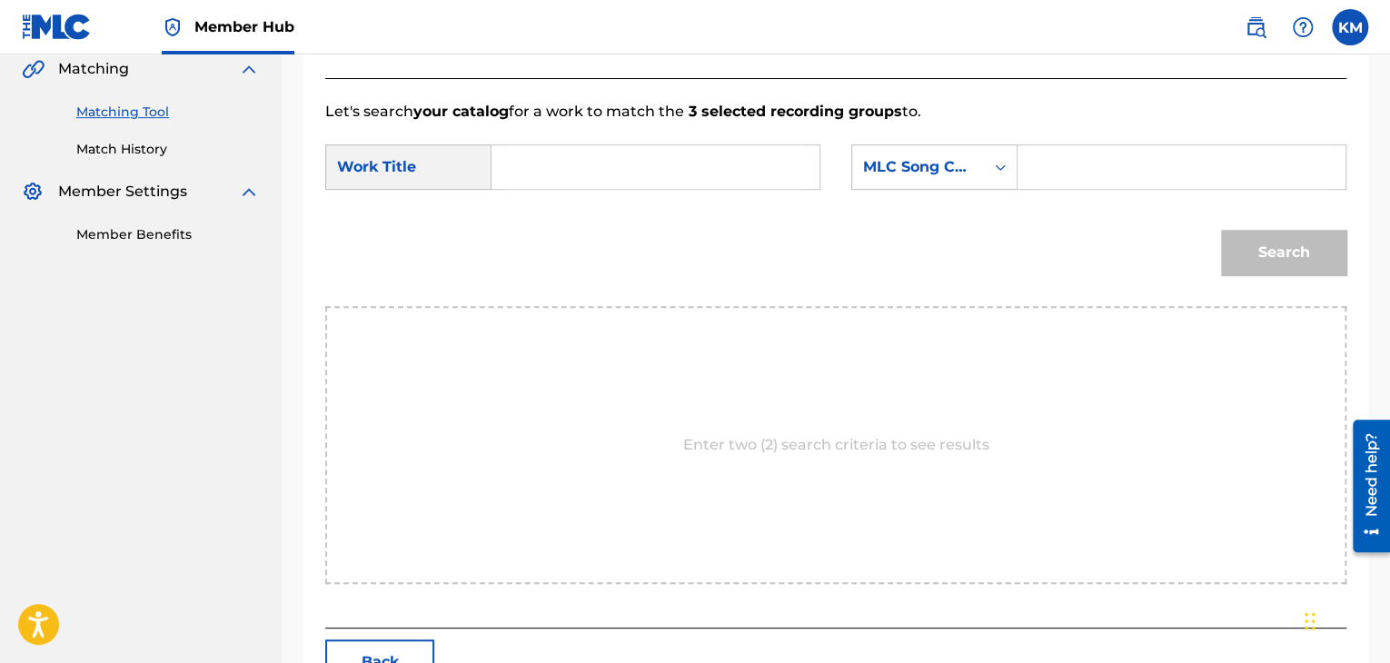
click at [529, 169] on input "Search Form" at bounding box center [655, 167] width 297 height 44
type input "Una Vez Mas"
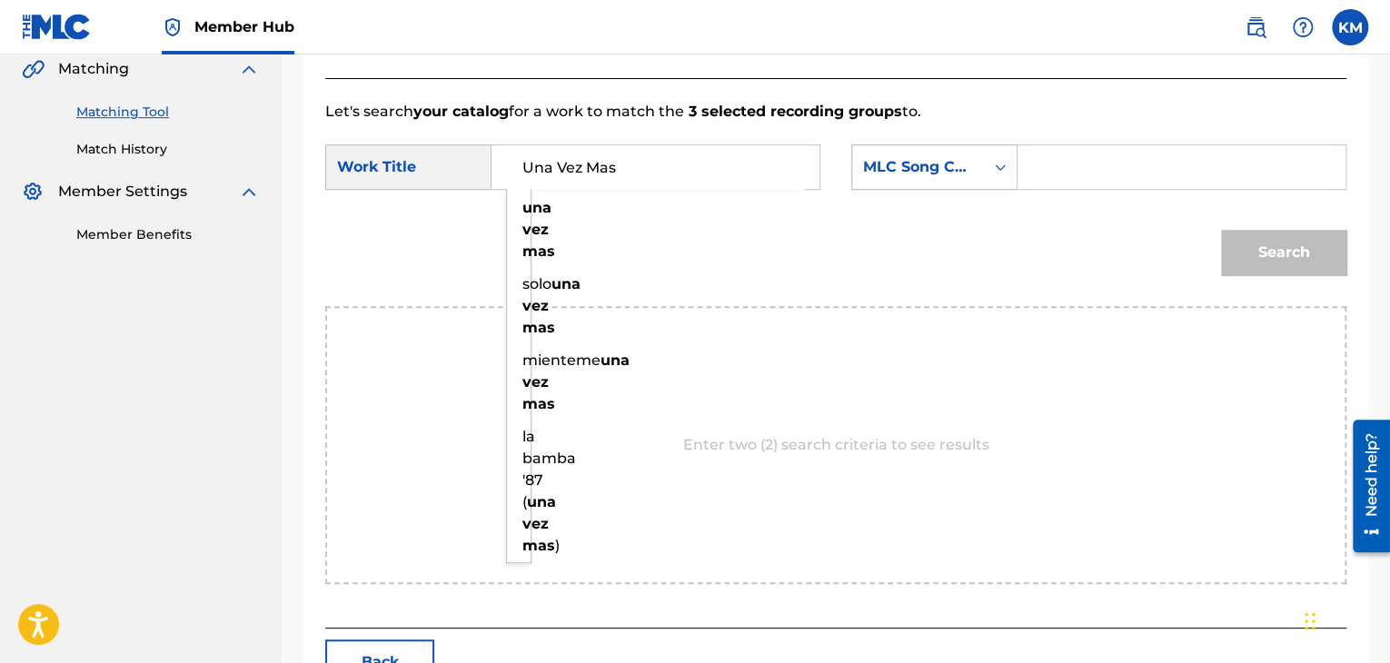
click at [992, 158] on icon "Search Form" at bounding box center [1000, 167] width 18 height 18
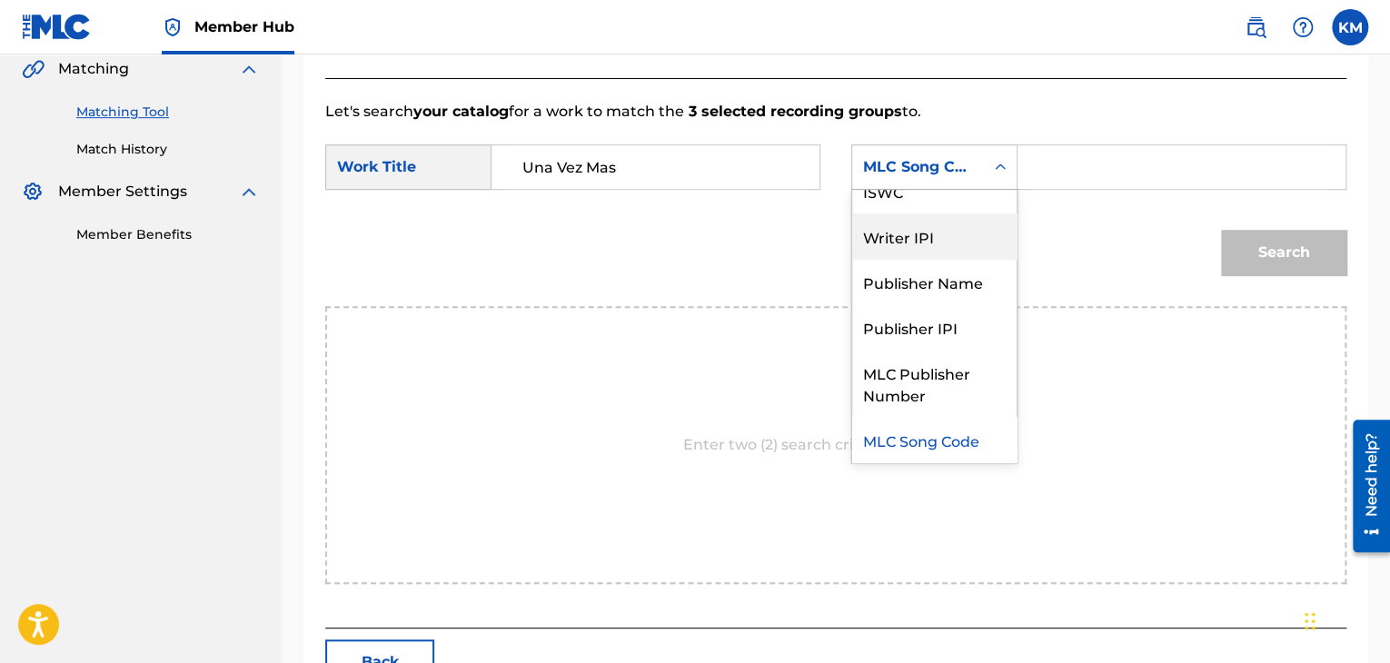
scroll to position [0, 0]
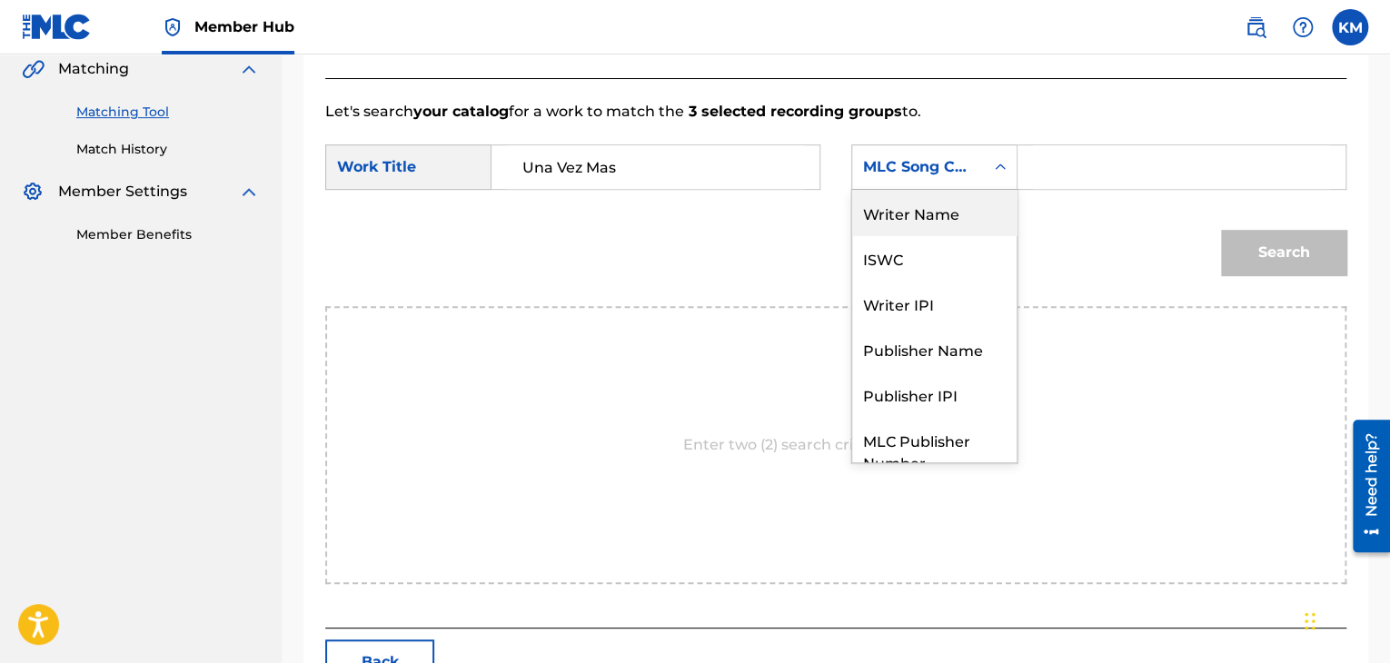
click at [956, 204] on div "Writer Name" at bounding box center [934, 212] width 164 height 45
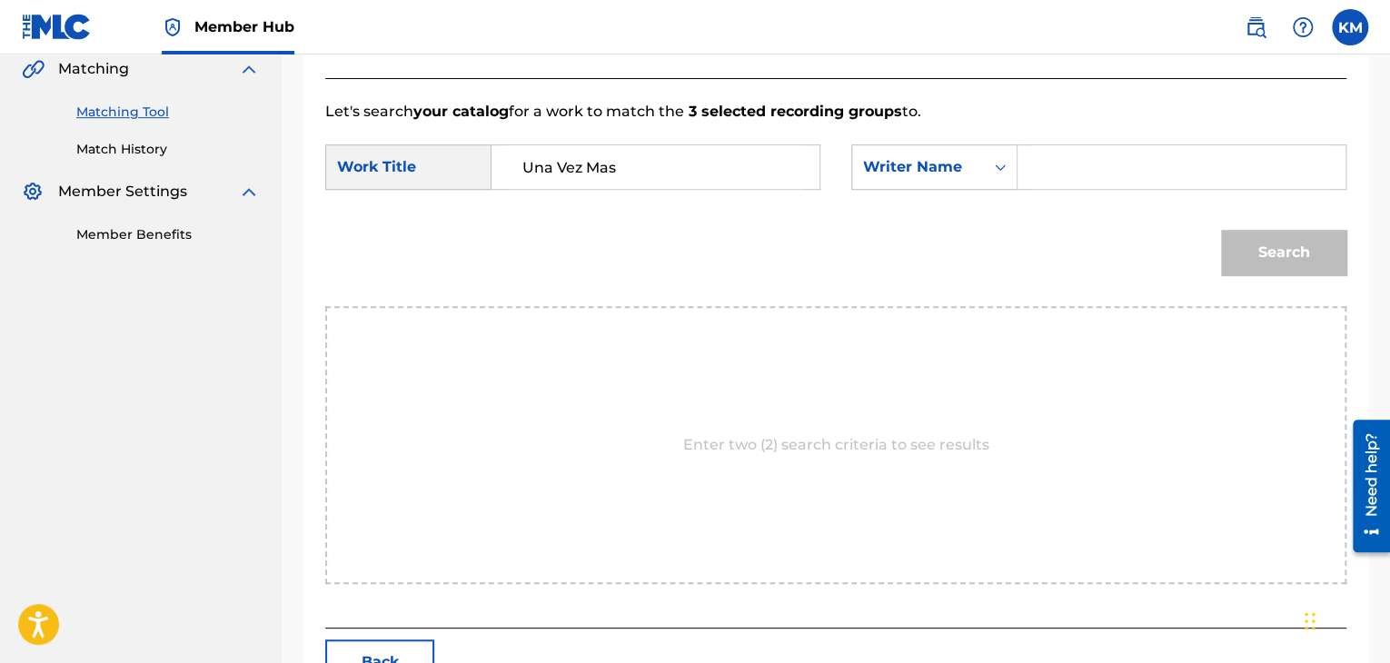
click at [1112, 161] on input "Search Form" at bounding box center [1181, 167] width 297 height 44
click at [1266, 259] on button "Search" at bounding box center [1283, 252] width 125 height 45
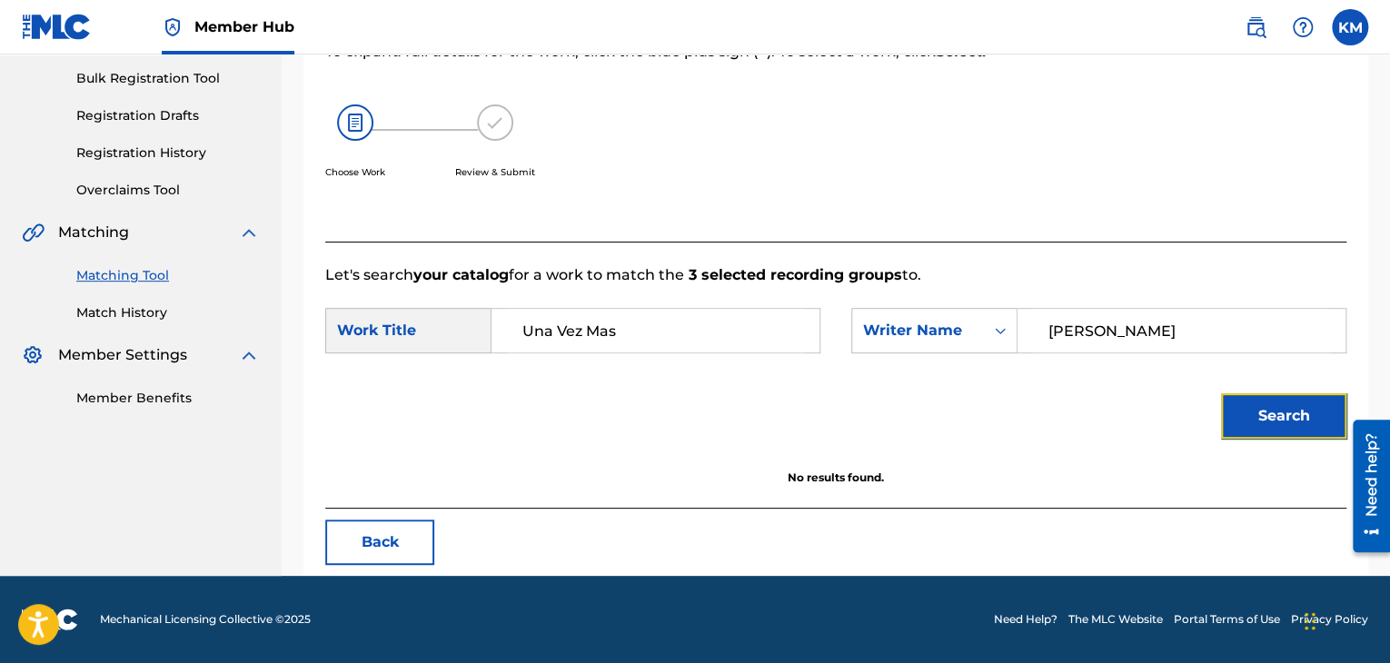
scroll to position [263, 0]
click at [1106, 328] on input "[PERSON_NAME]" at bounding box center [1181, 331] width 297 height 44
drag, startPoint x: 1110, startPoint y: 328, endPoint x: 923, endPoint y: 336, distance: 187.3
click at [923, 336] on div "SearchWithCriteria6a93d768-d617-469e-a532-009cbf5dc76c Writer Name [PERSON_NAME]" at bounding box center [1098, 330] width 495 height 45
click at [1244, 399] on button "Search" at bounding box center [1283, 415] width 125 height 45
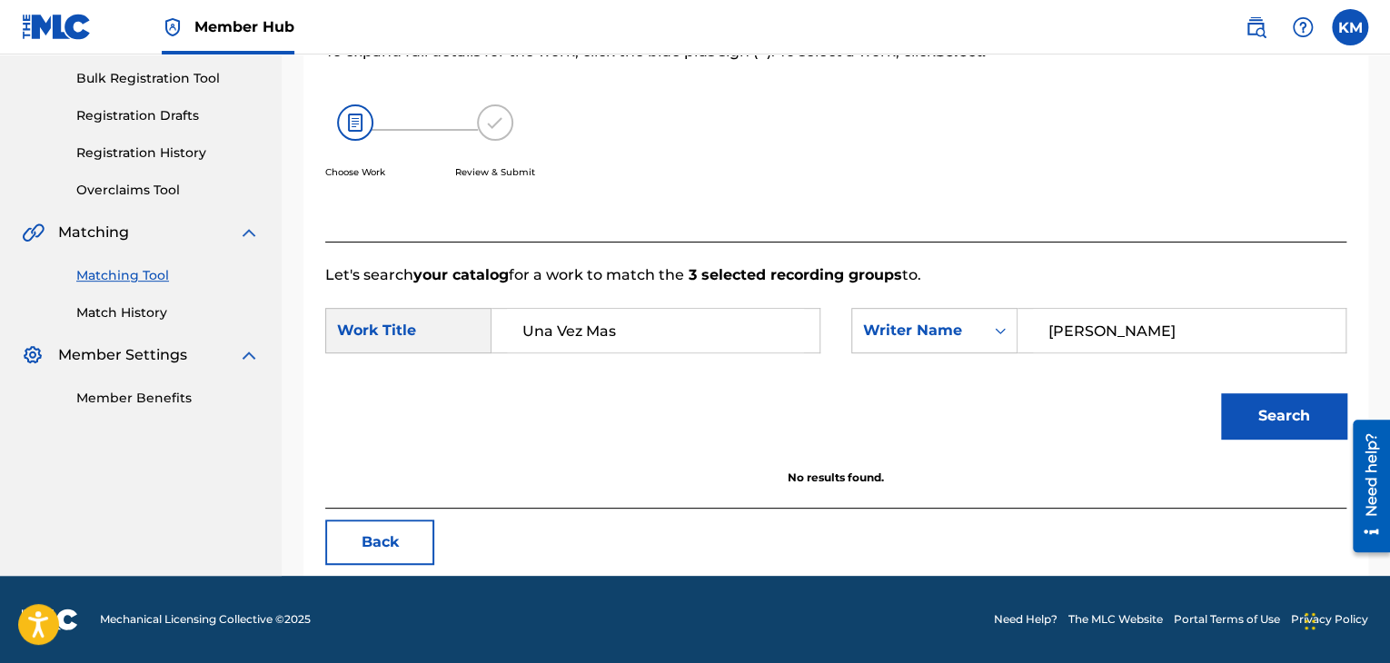
drag, startPoint x: 1144, startPoint y: 324, endPoint x: 846, endPoint y: 324, distance: 298.8
click at [846, 324] on div "SearchWithCriteria3c81f261-9e61-42f2-9a38-7b5ffacc59fb Work Title Una Vez Mas S…" at bounding box center [835, 336] width 1021 height 56
type input "[PERSON_NAME]"
click at [1247, 425] on button "Search" at bounding box center [1283, 415] width 125 height 45
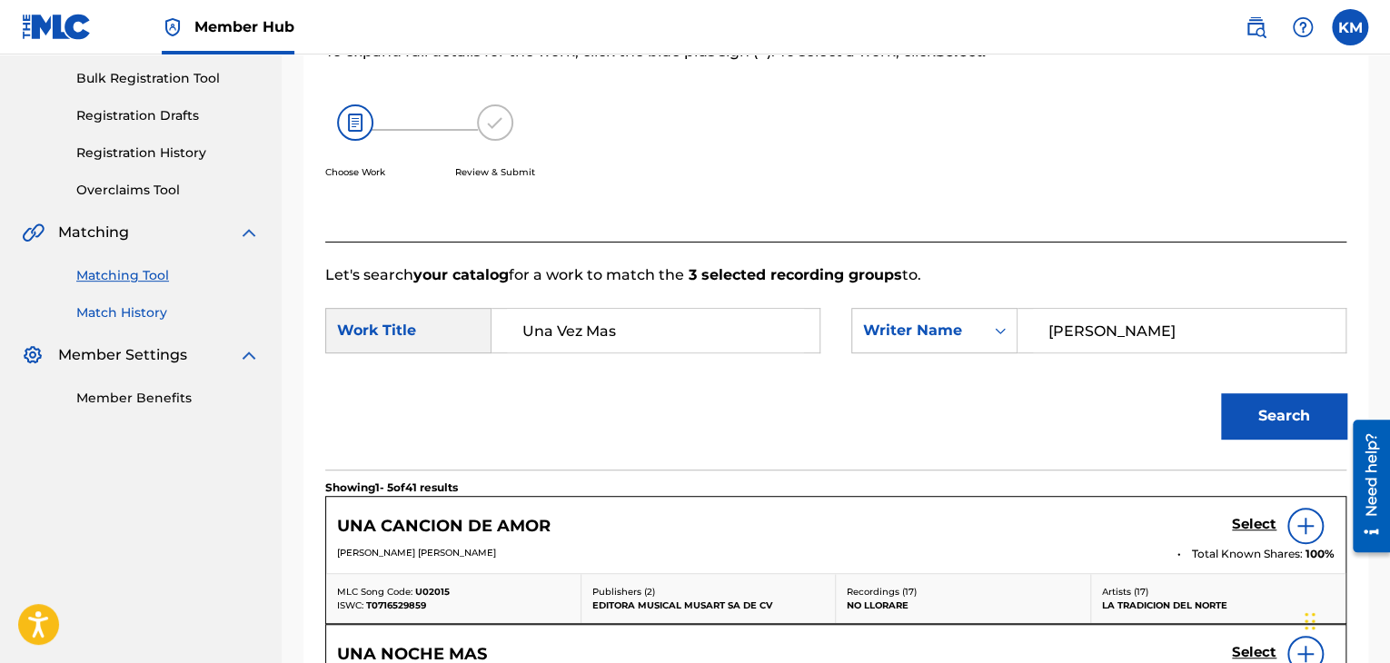
click at [151, 321] on link "Match History" at bounding box center [167, 312] width 183 height 19
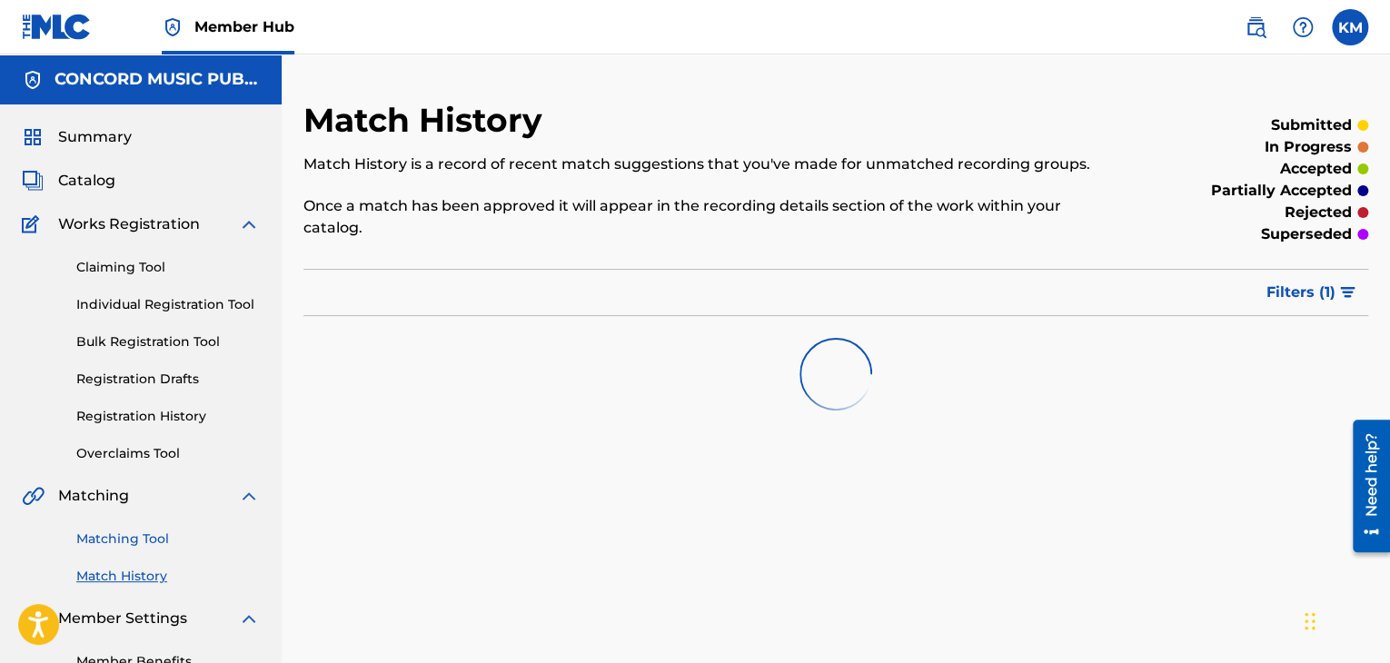
click at [156, 541] on link "Matching Tool" at bounding box center [167, 539] width 183 height 19
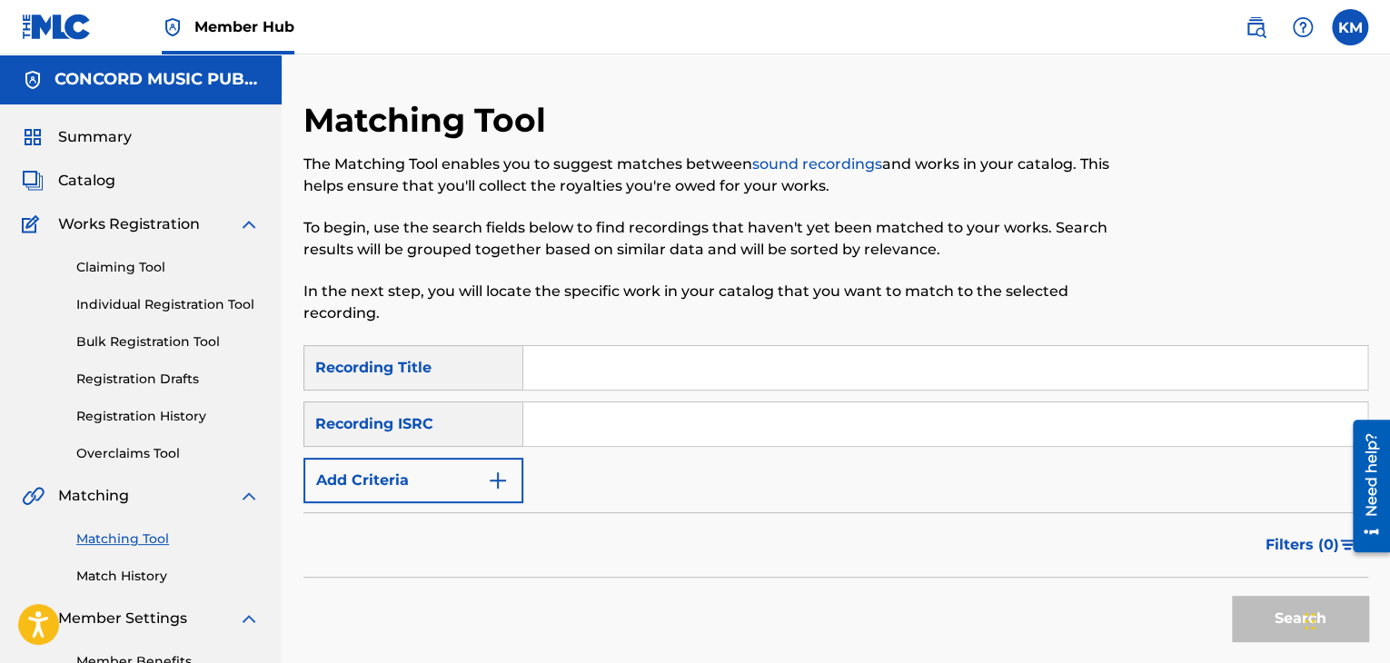
click at [596, 426] on input "Search Form" at bounding box center [945, 424] width 844 height 44
type input "USZZM0710041"
click at [1266, 613] on button "Search" at bounding box center [1300, 618] width 136 height 45
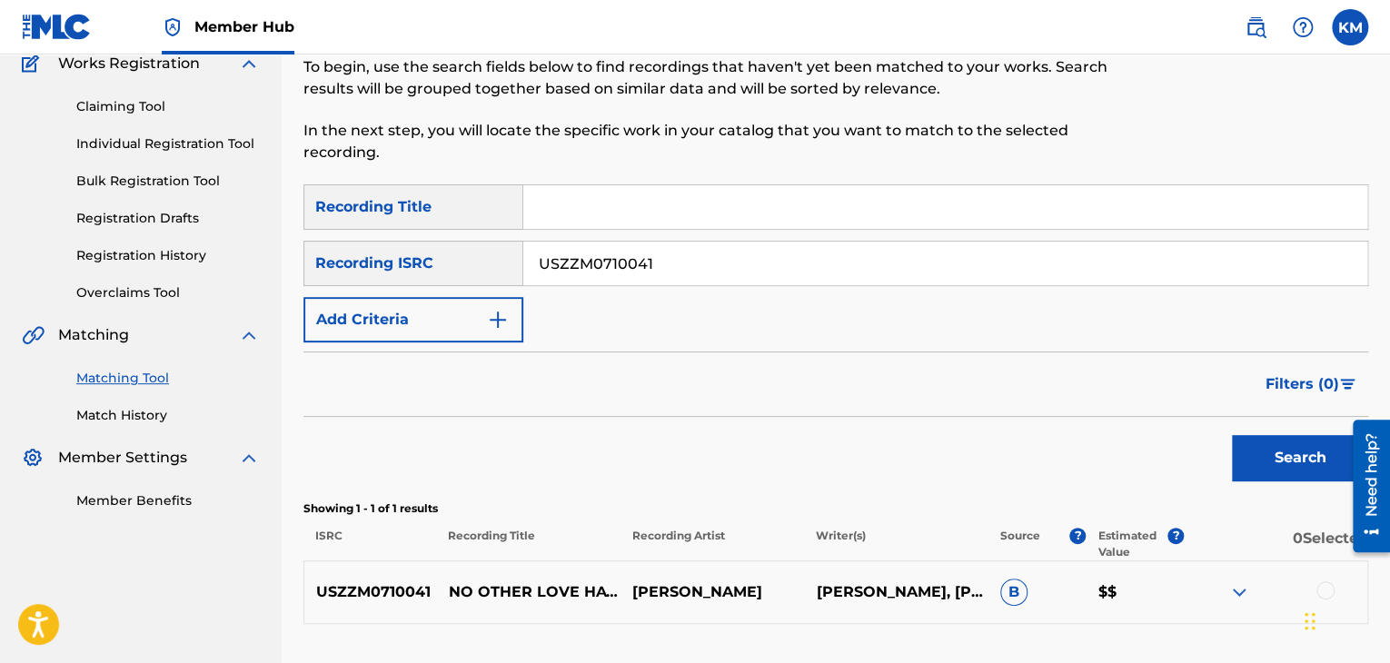
scroll to position [182, 0]
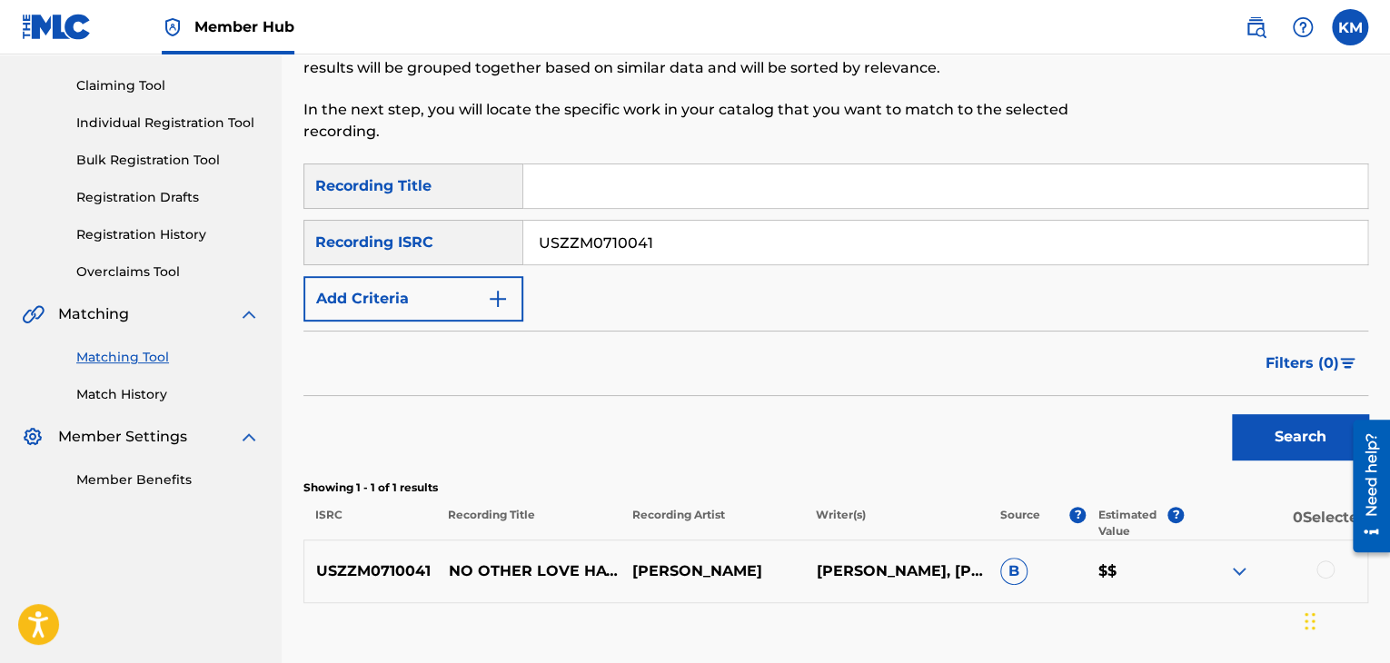
click at [1323, 568] on div at bounding box center [1325, 569] width 18 height 18
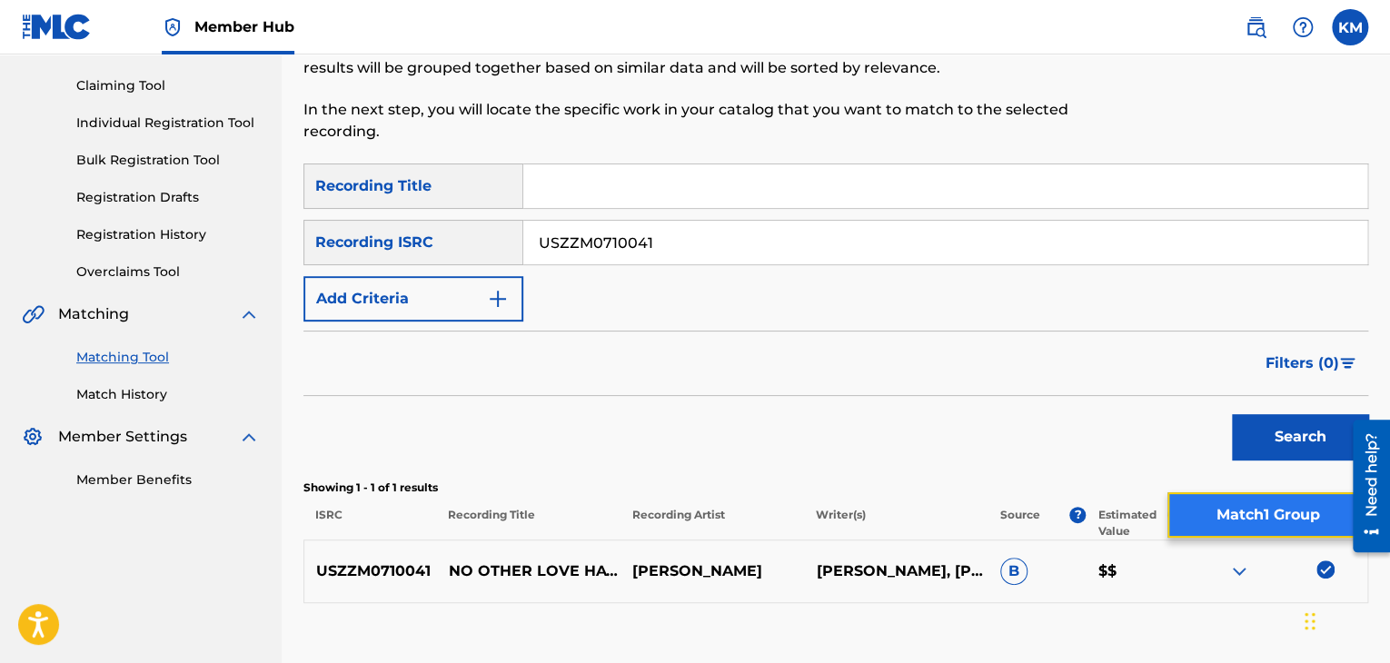
click at [1246, 505] on button "Match 1 Group" at bounding box center [1267, 514] width 201 height 45
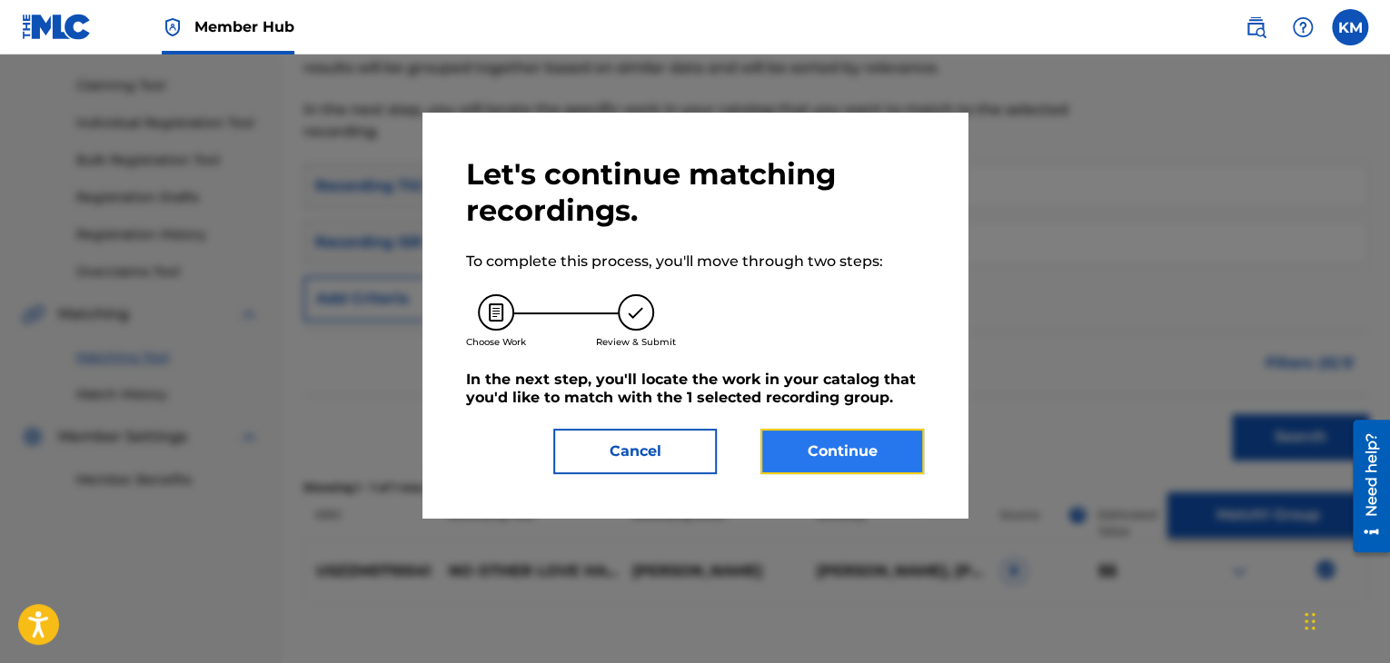
click at [771, 462] on button "Continue" at bounding box center [841, 451] width 163 height 45
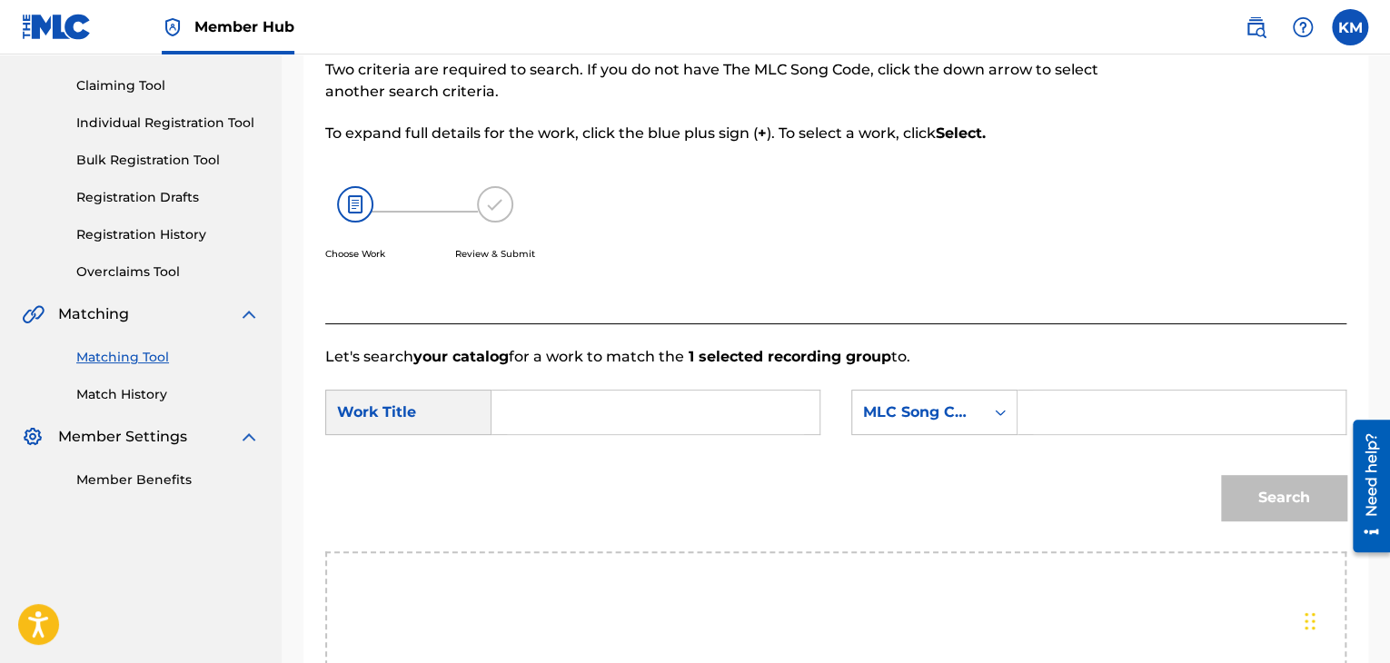
click at [619, 422] on input "Search Form" at bounding box center [655, 413] width 297 height 44
type input "No Other Love Have I"
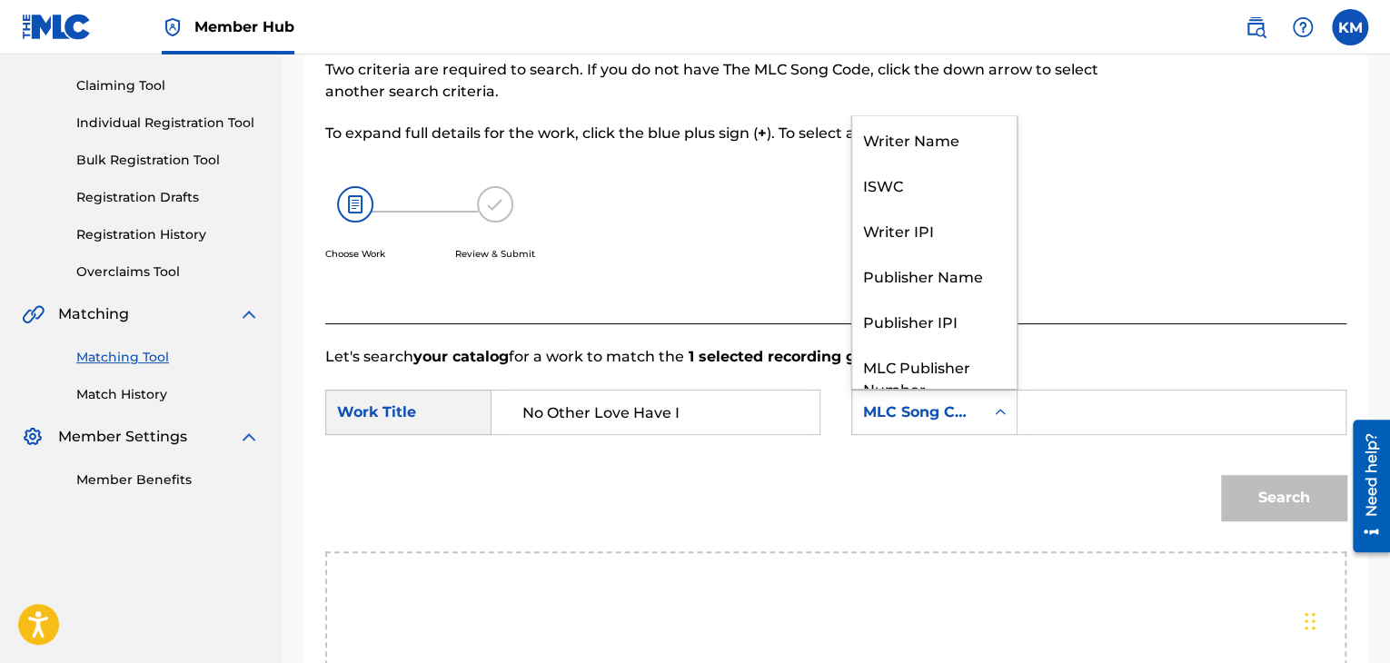
click at [1003, 411] on icon "Search Form" at bounding box center [1000, 412] width 11 height 6
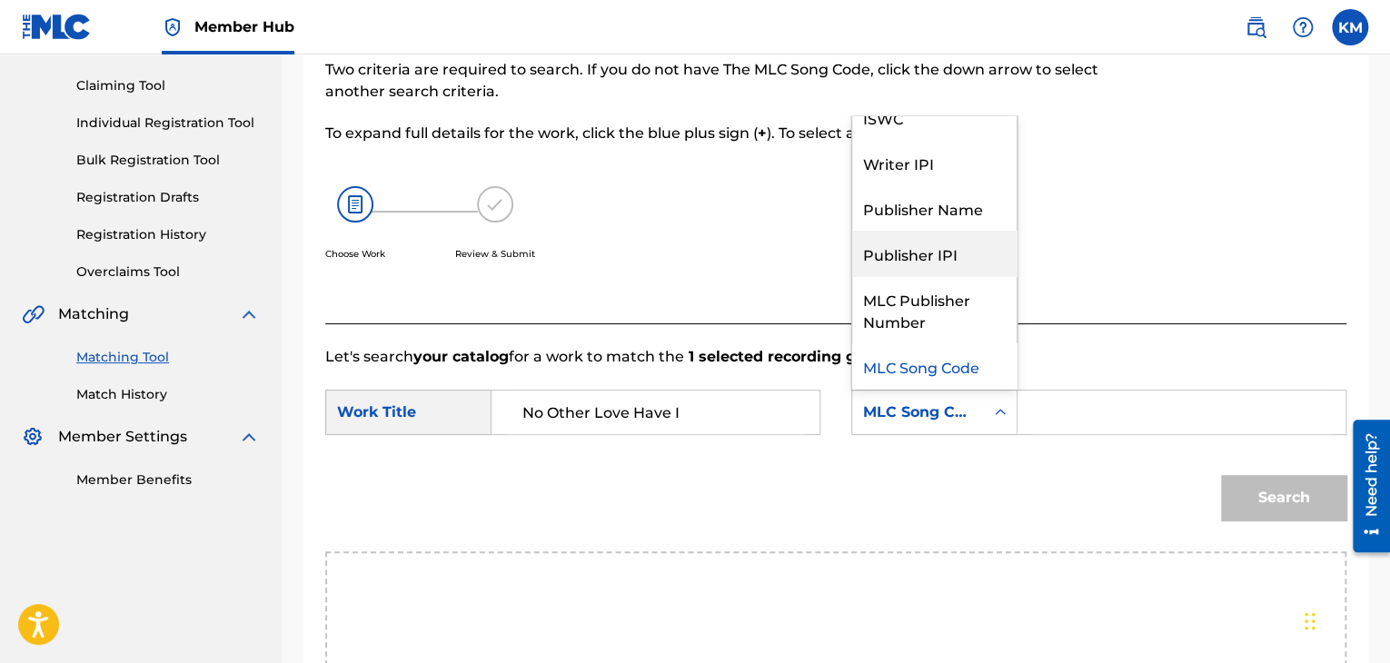
scroll to position [0, 0]
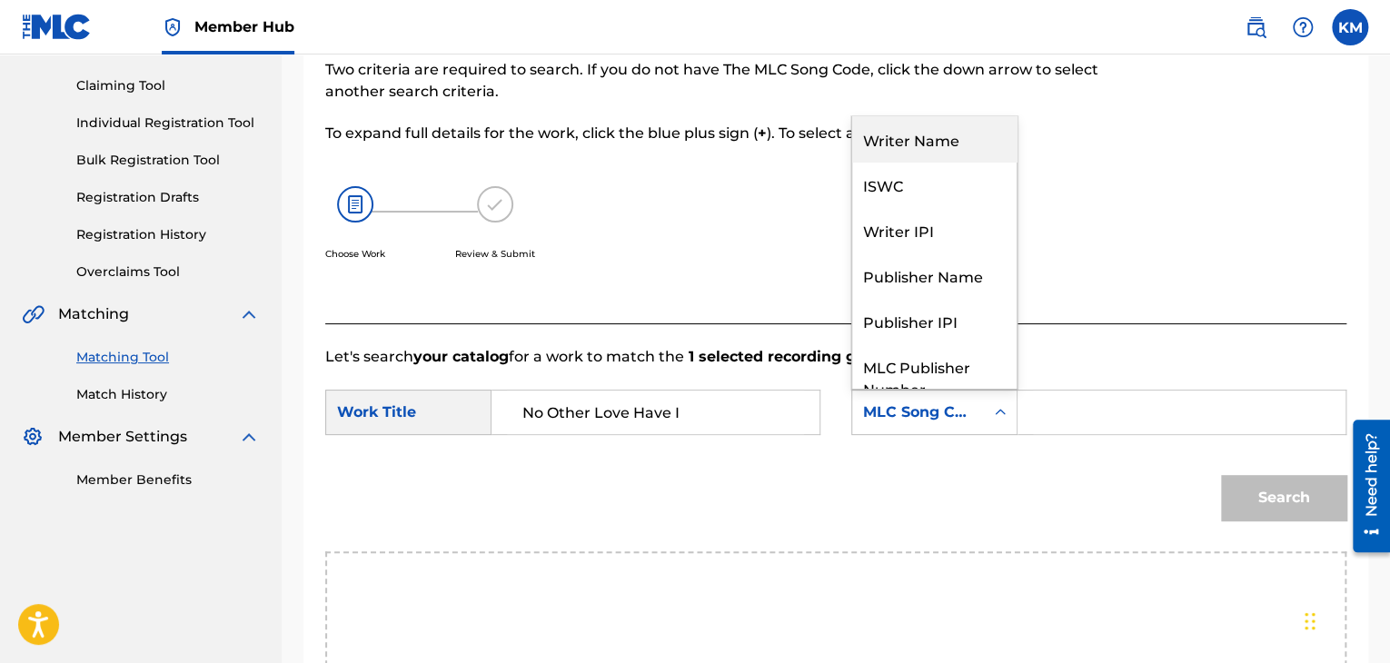
click at [936, 124] on div "Writer Name" at bounding box center [934, 138] width 164 height 45
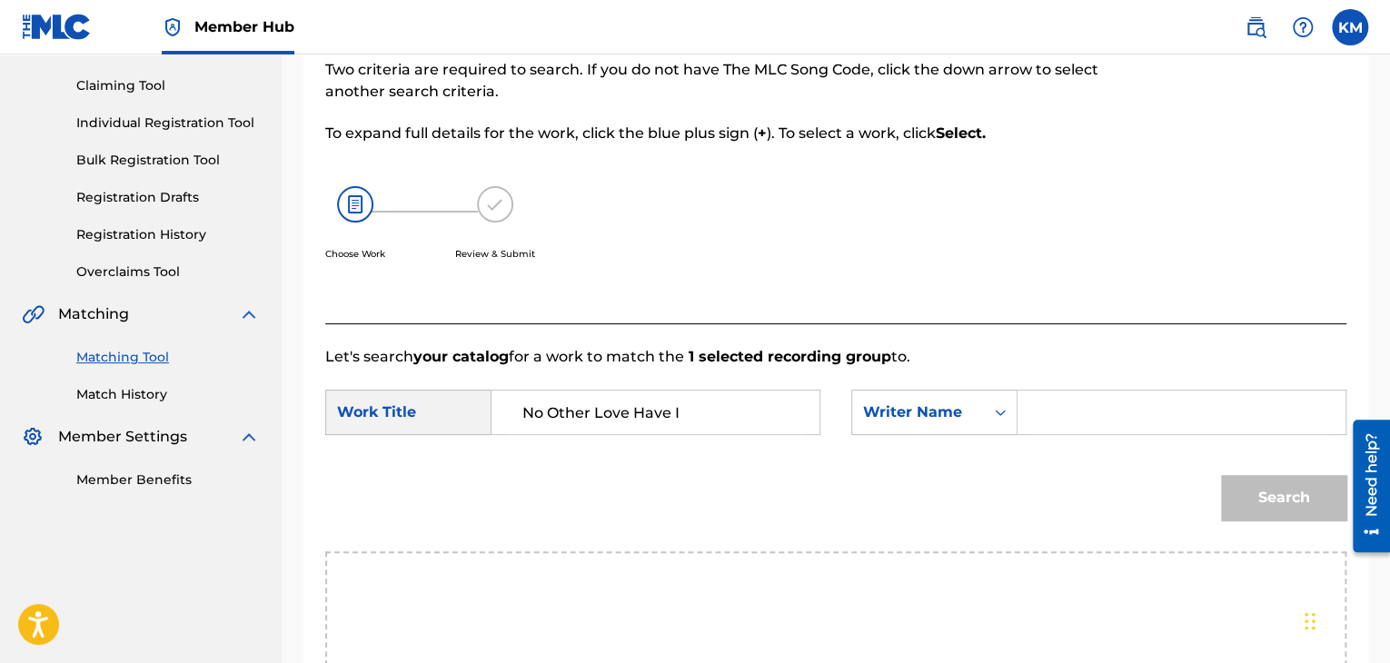
click at [1034, 419] on input "Search Form" at bounding box center [1181, 413] width 297 height 44
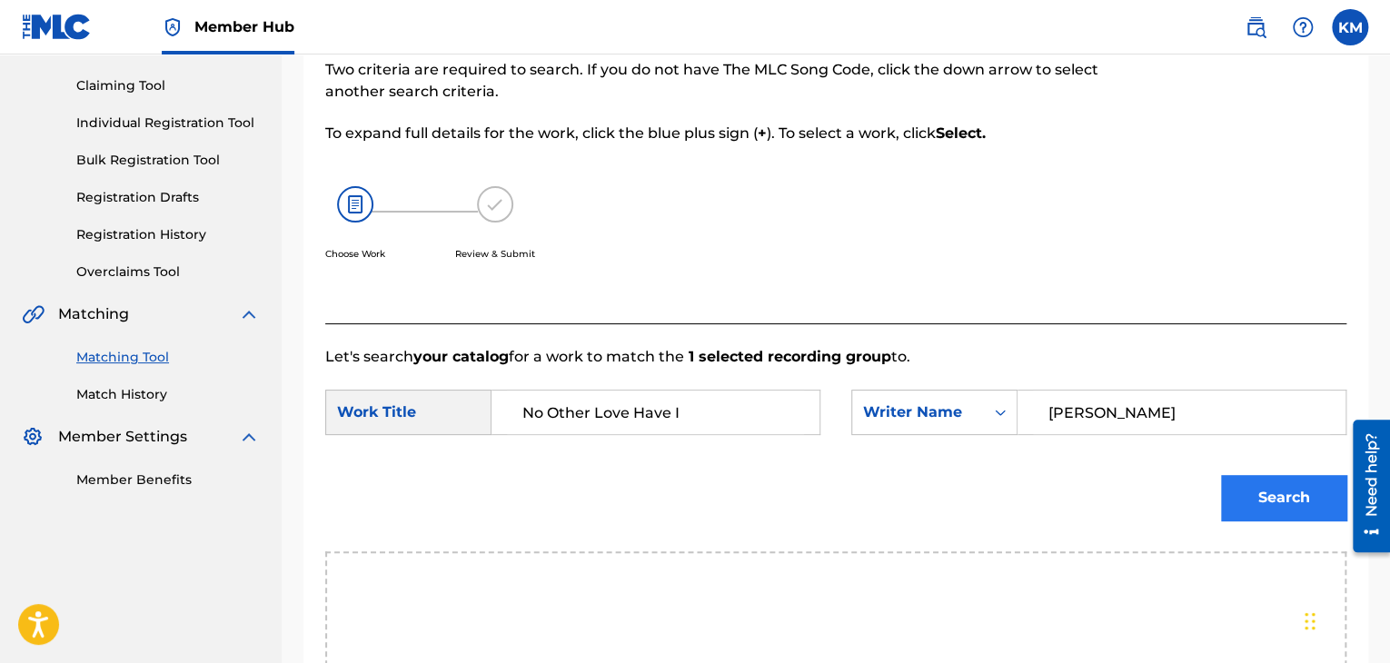
type input "[PERSON_NAME]"
click at [1239, 505] on button "Search" at bounding box center [1283, 497] width 125 height 45
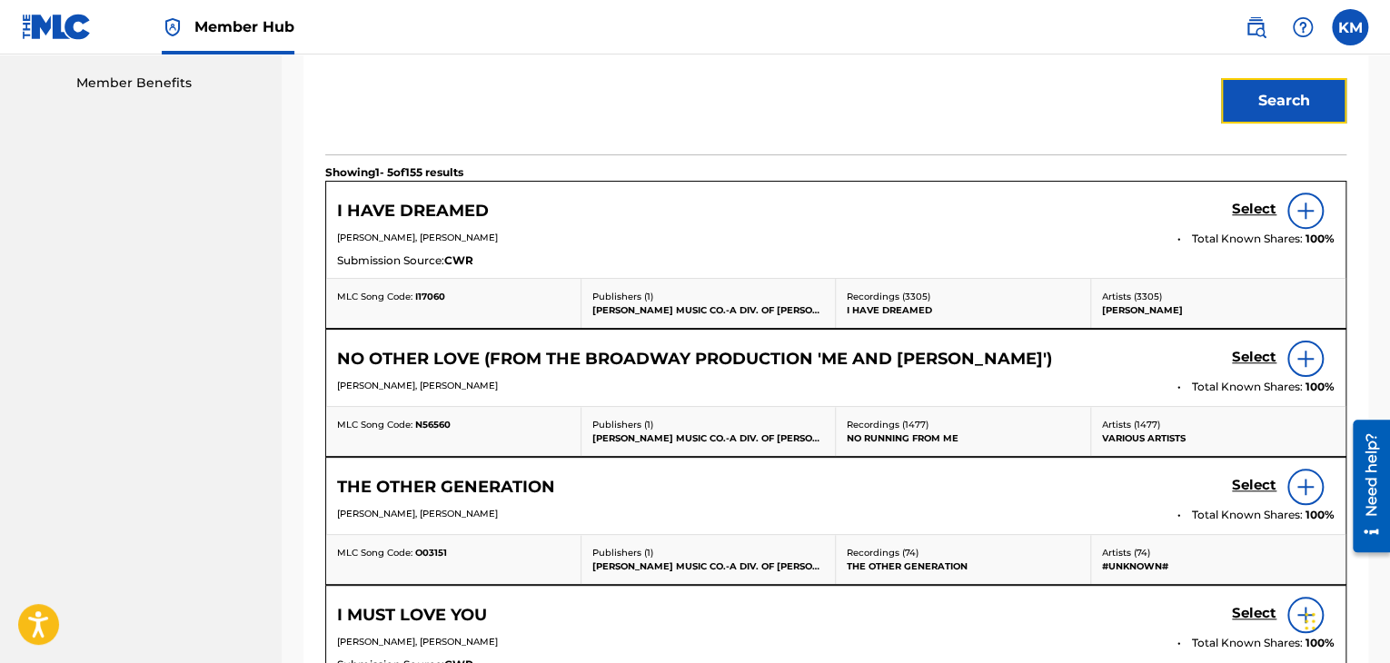
scroll to position [568, 0]
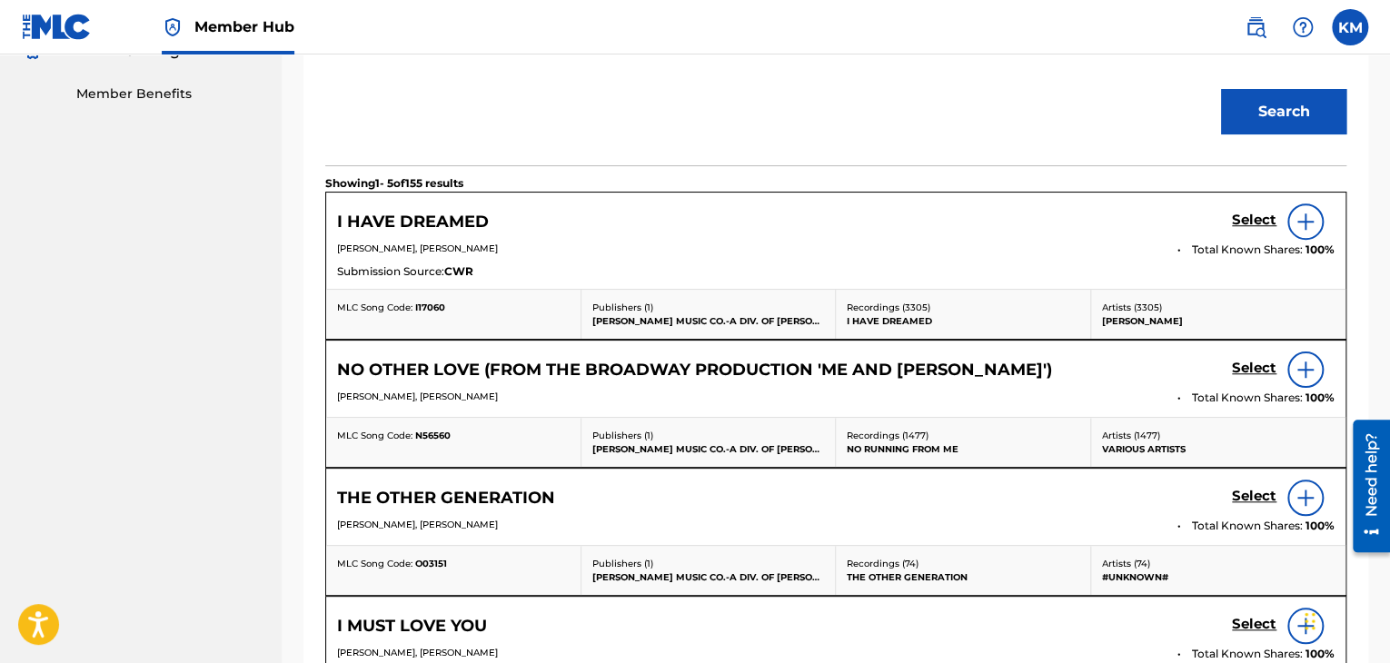
click at [1310, 367] on img at bounding box center [1305, 370] width 22 height 22
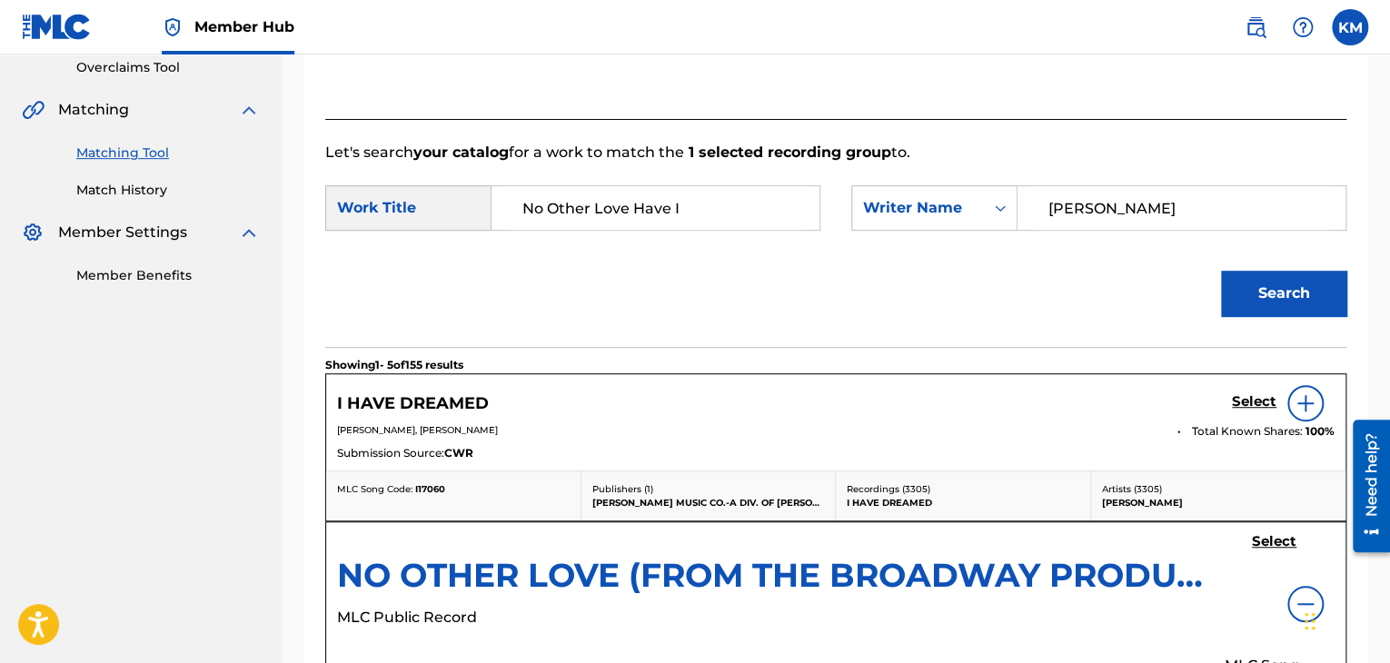
scroll to position [659, 0]
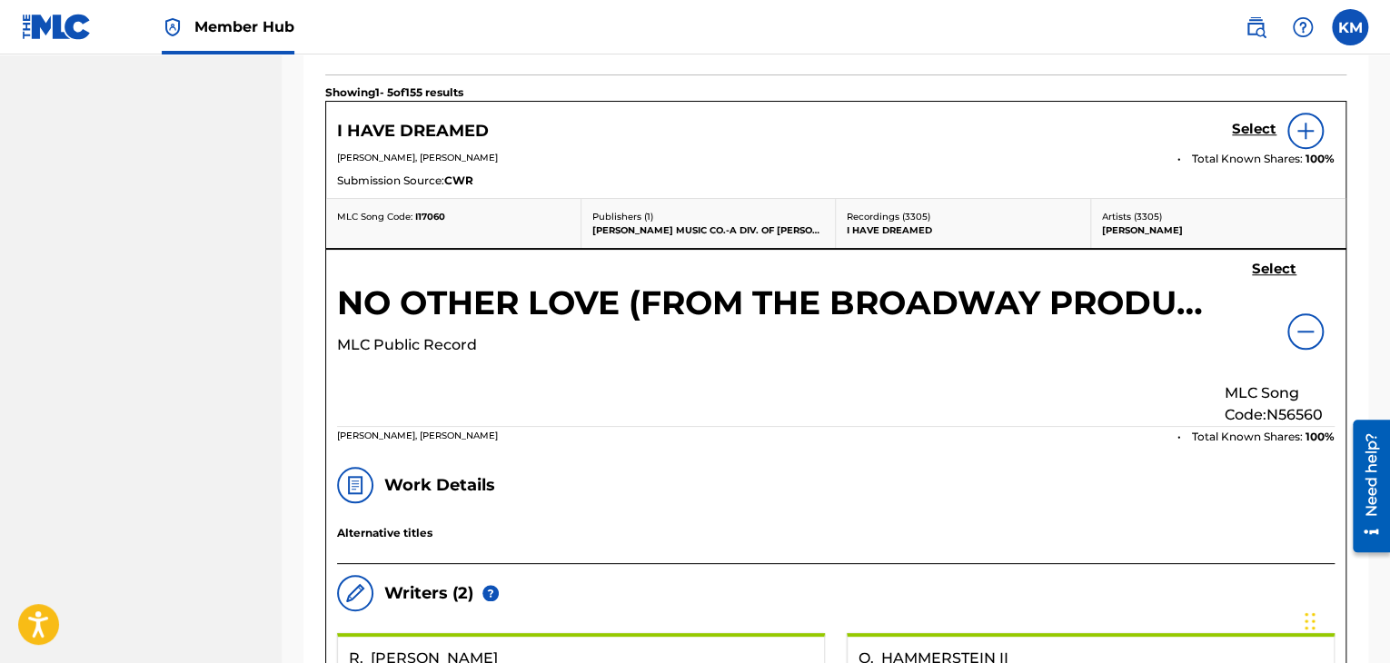
click at [1306, 323] on img at bounding box center [1305, 332] width 22 height 22
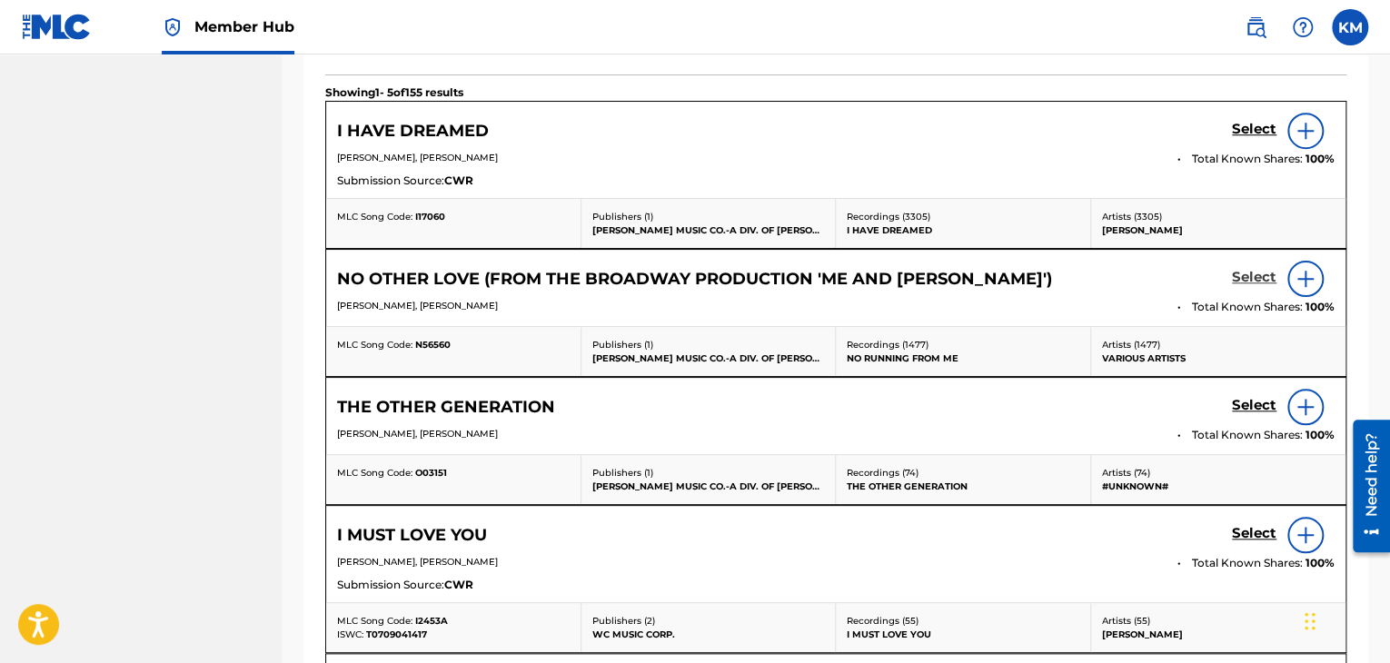
click at [1253, 277] on h5 "Select" at bounding box center [1254, 277] width 45 height 17
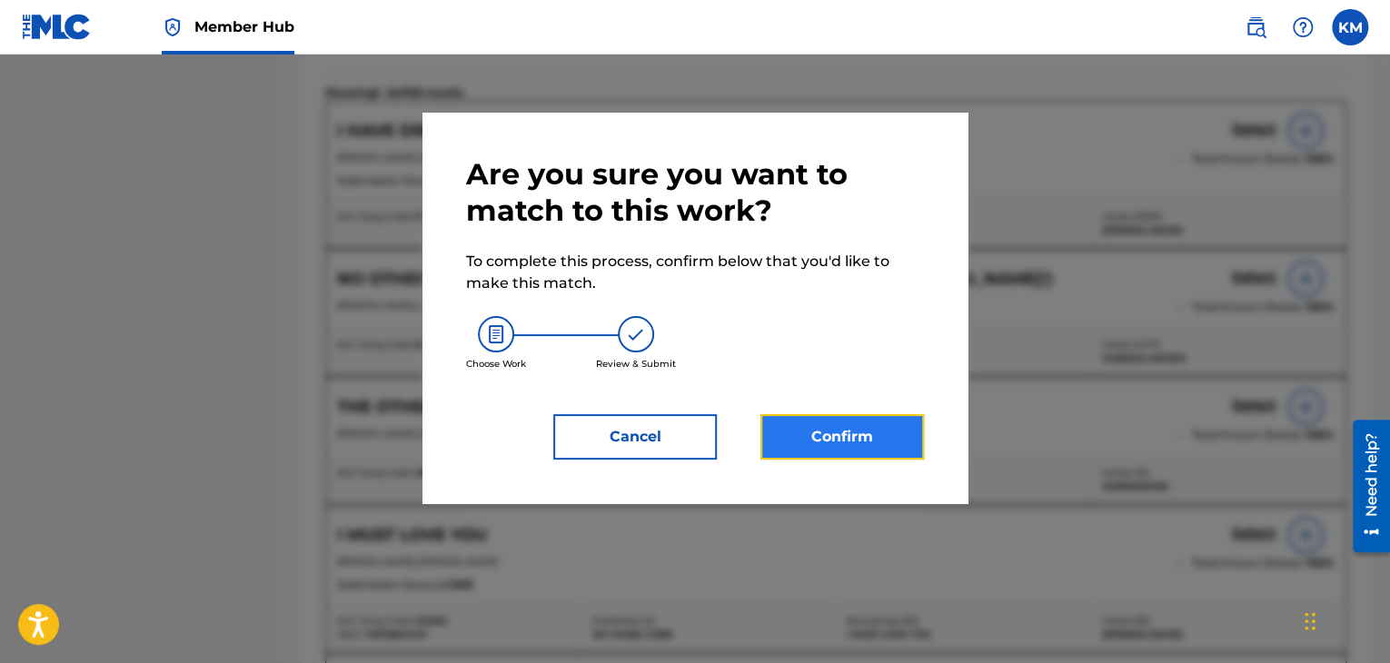
click at [858, 442] on button "Confirm" at bounding box center [841, 436] width 163 height 45
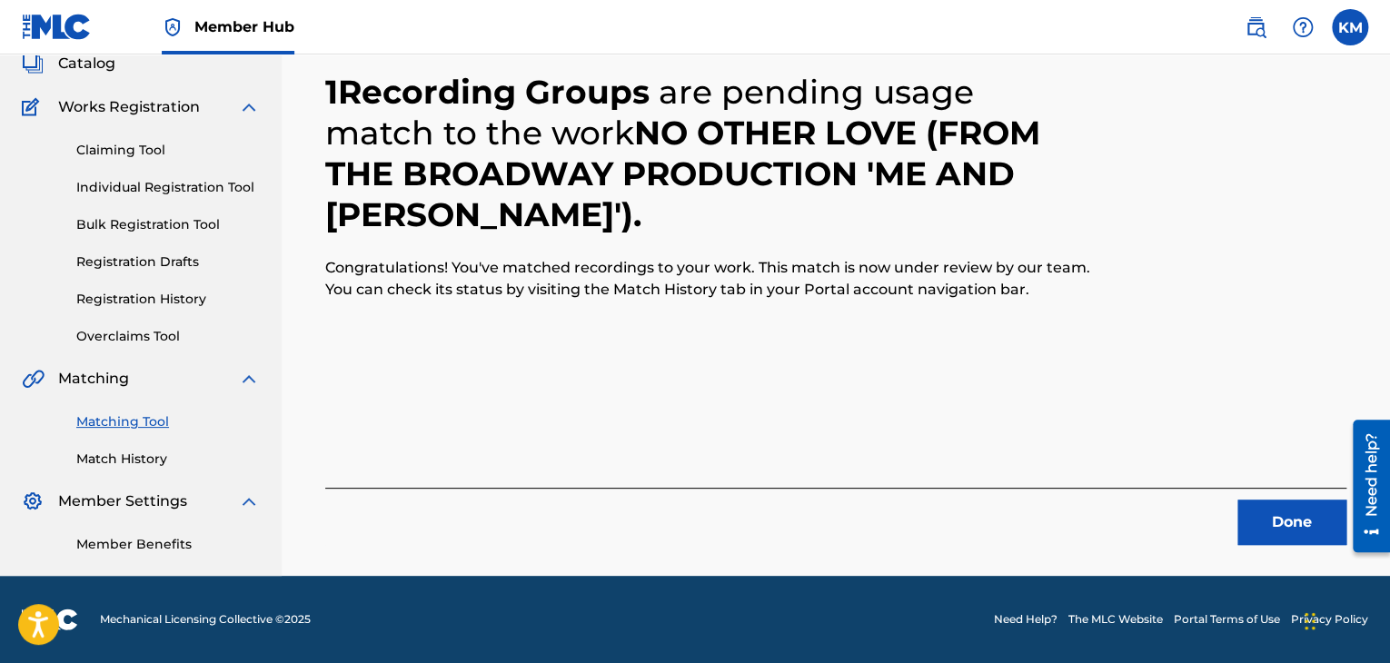
scroll to position [117, 0]
click at [1263, 526] on button "Done" at bounding box center [1291, 522] width 109 height 45
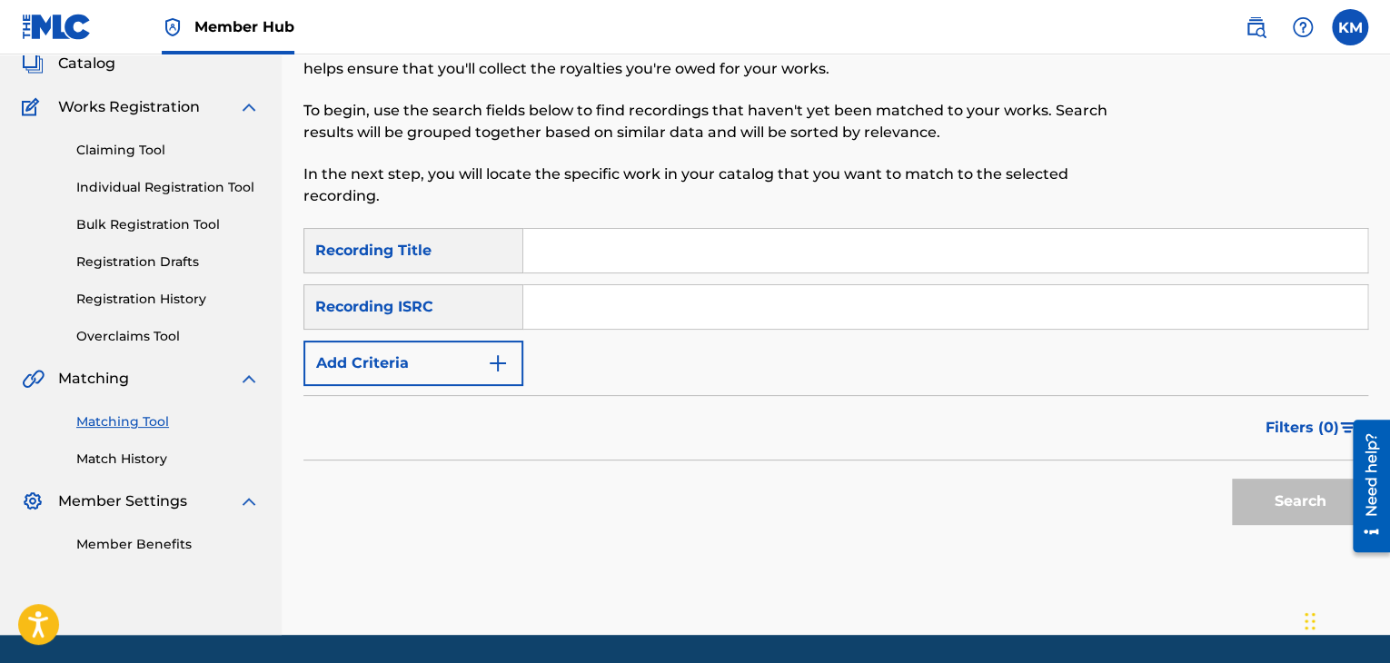
click at [701, 306] on input "Search Form" at bounding box center [945, 307] width 844 height 44
type input "USUYG1205601"
drag, startPoint x: 1286, startPoint y: 504, endPoint x: 1138, endPoint y: 372, distance: 198.8
click at [1285, 504] on button "Search" at bounding box center [1300, 501] width 136 height 45
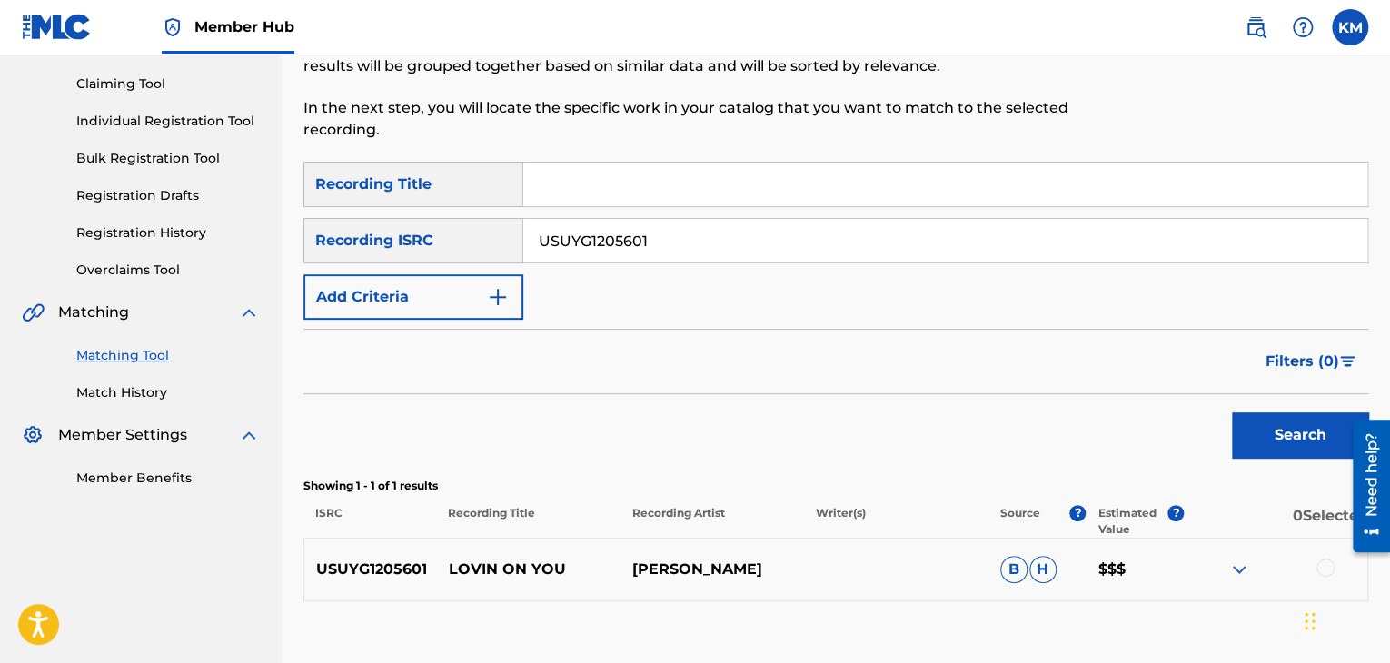
scroll to position [300, 0]
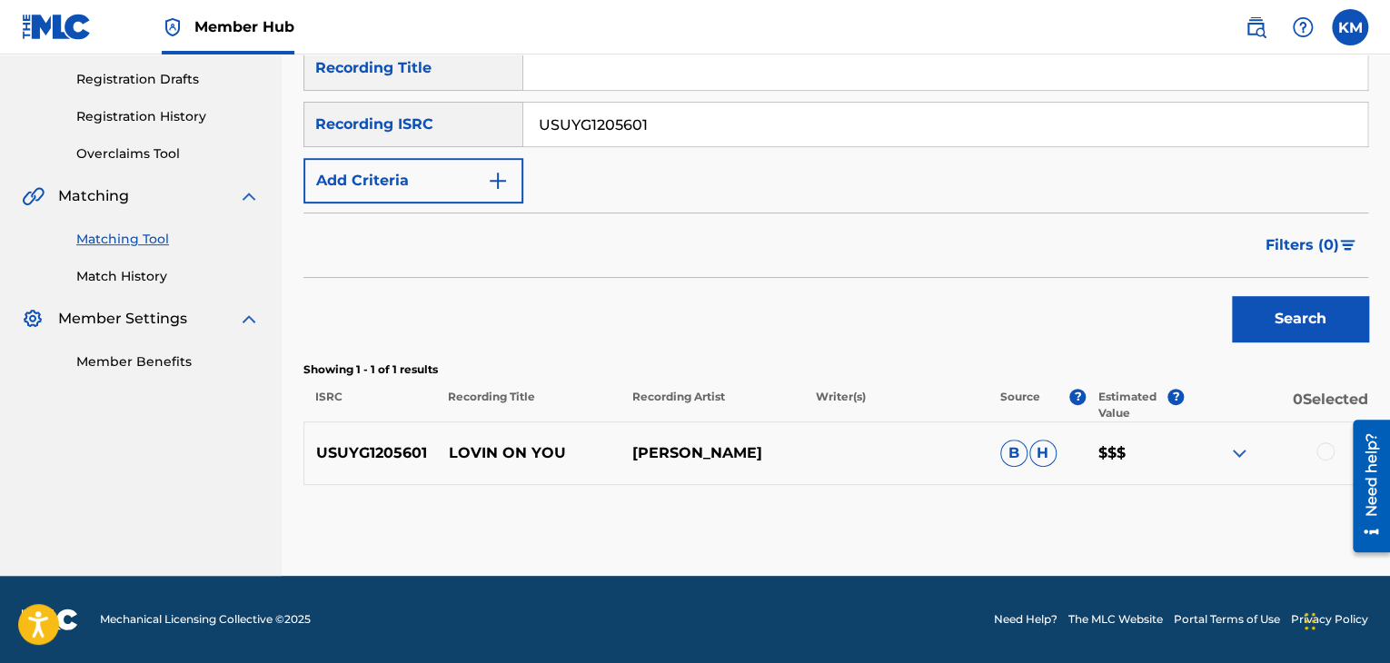
click at [1319, 451] on div at bounding box center [1325, 451] width 18 height 18
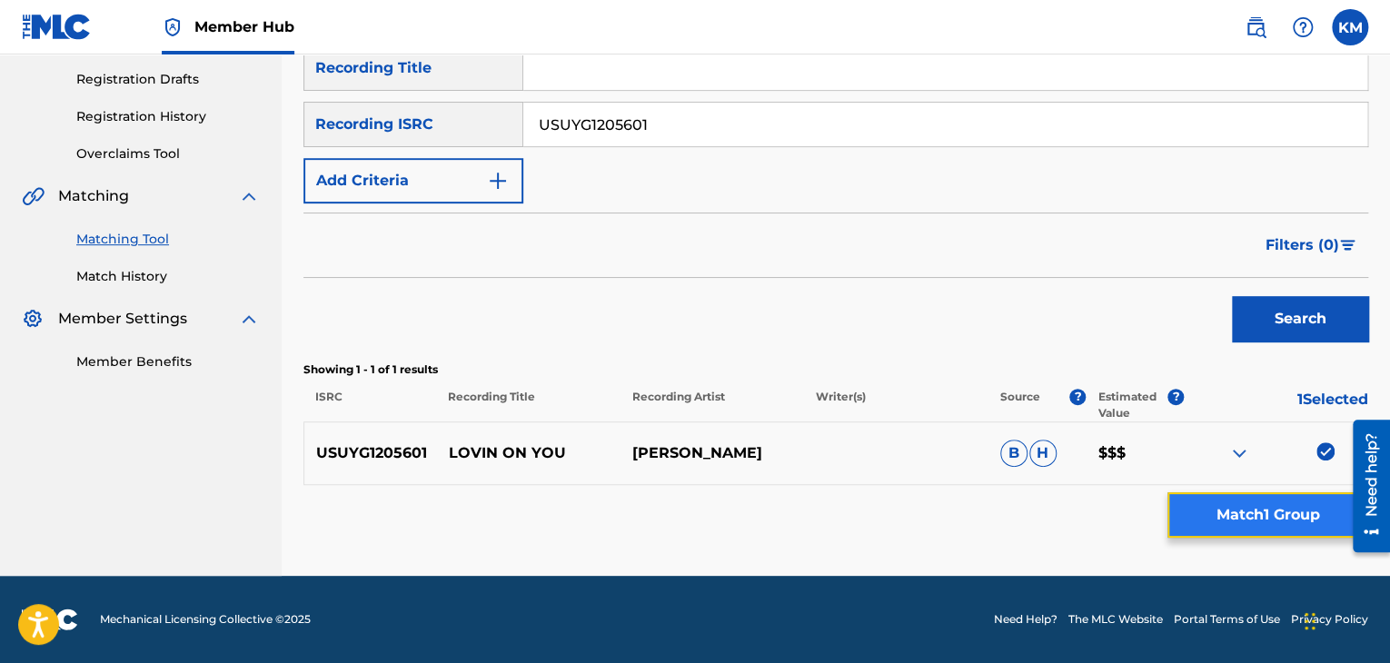
click at [1282, 510] on button "Match 1 Group" at bounding box center [1267, 514] width 201 height 45
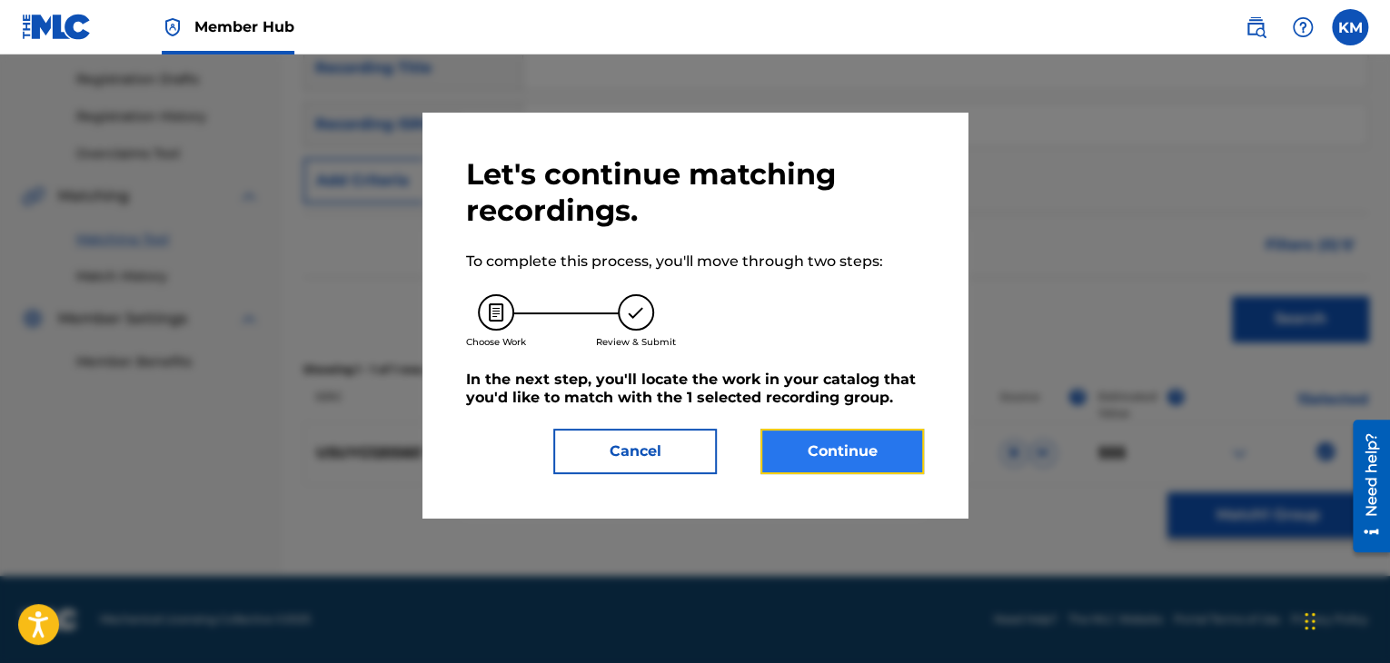
click at [807, 453] on button "Continue" at bounding box center [841, 451] width 163 height 45
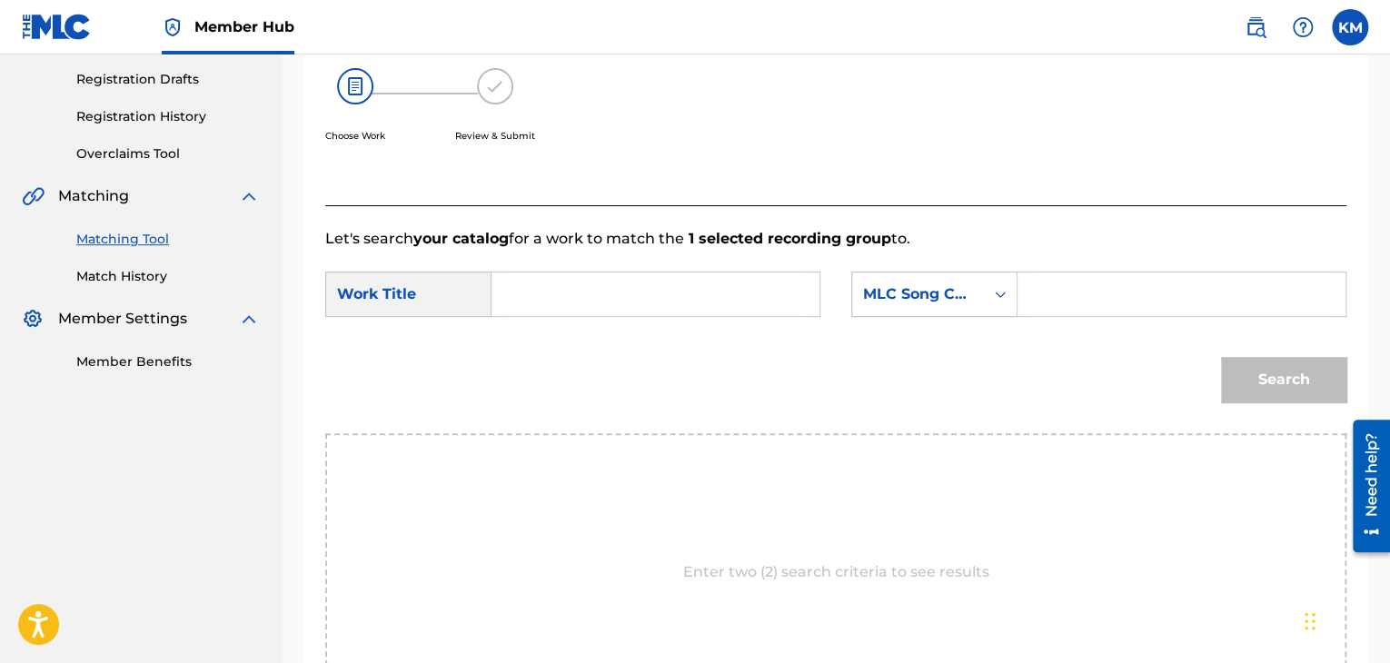
click at [618, 277] on input "Search Form" at bounding box center [655, 294] width 297 height 44
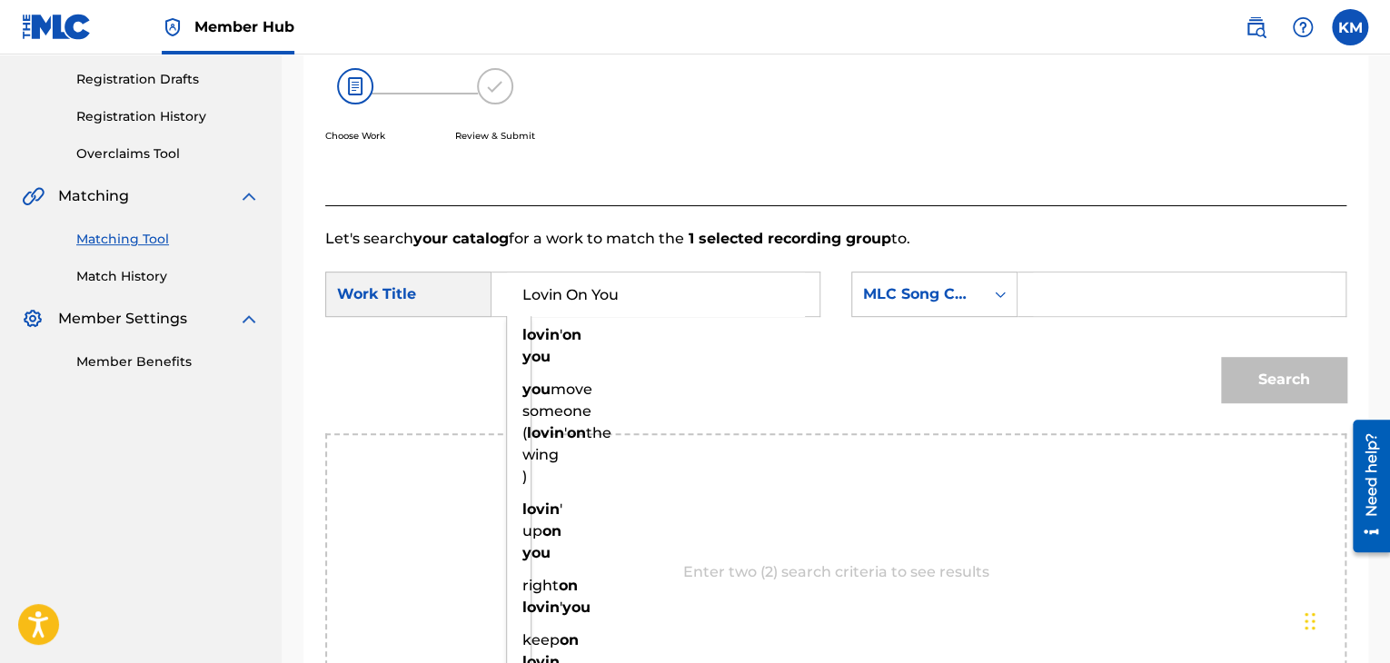
type input "Lovin On You"
click at [767, 293] on input "Lovin On You" at bounding box center [655, 294] width 297 height 44
click at [1004, 297] on icon "Search Form" at bounding box center [1000, 294] width 18 height 18
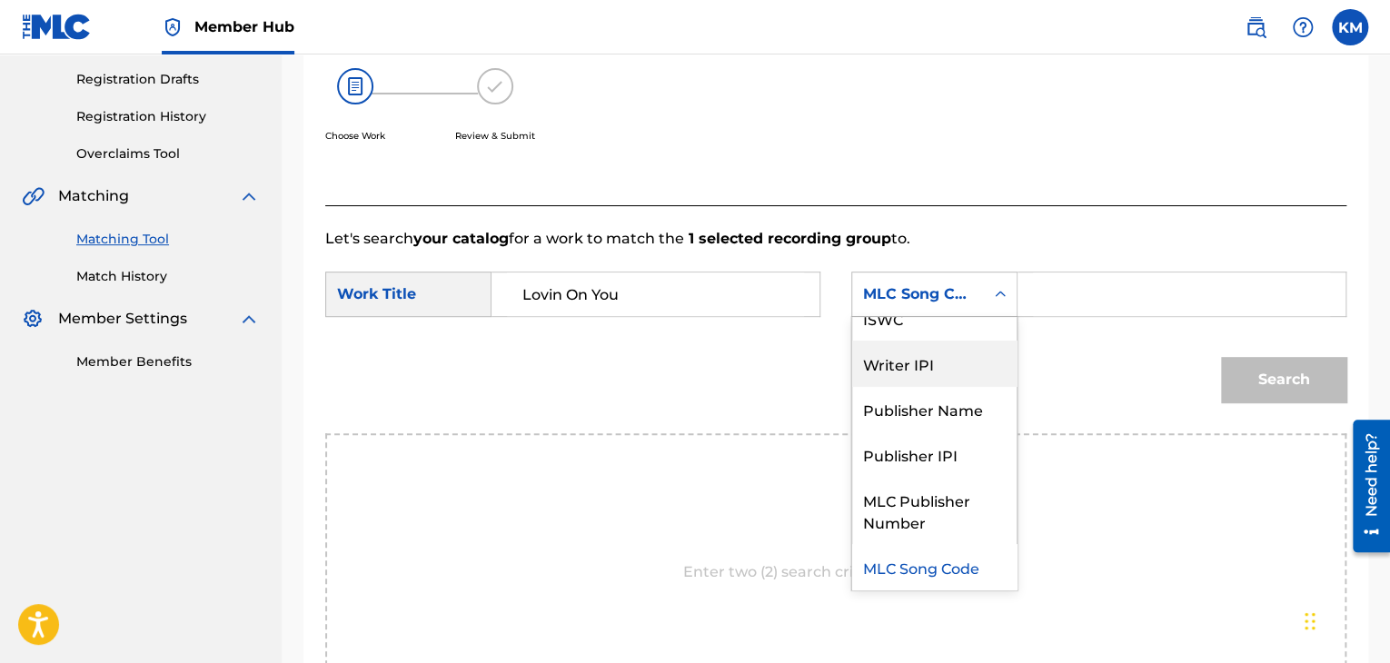
scroll to position [0, 0]
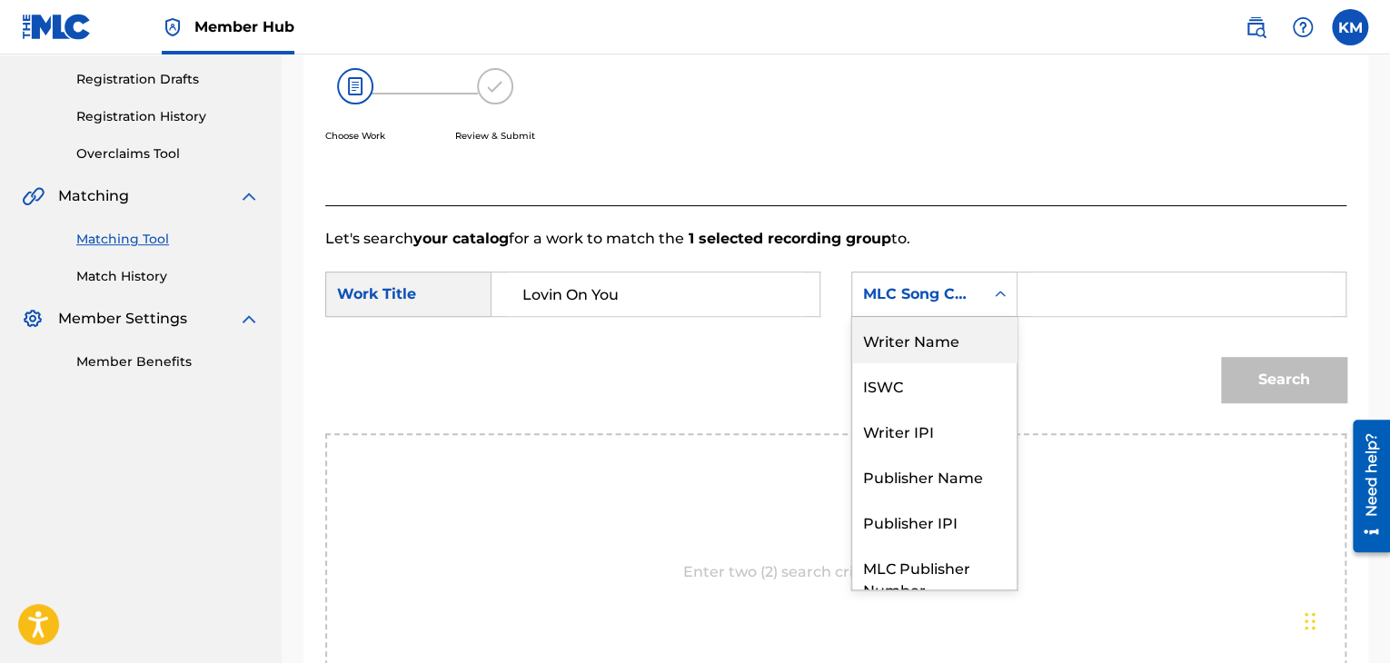
click at [948, 342] on div "Writer Name" at bounding box center [934, 339] width 164 height 45
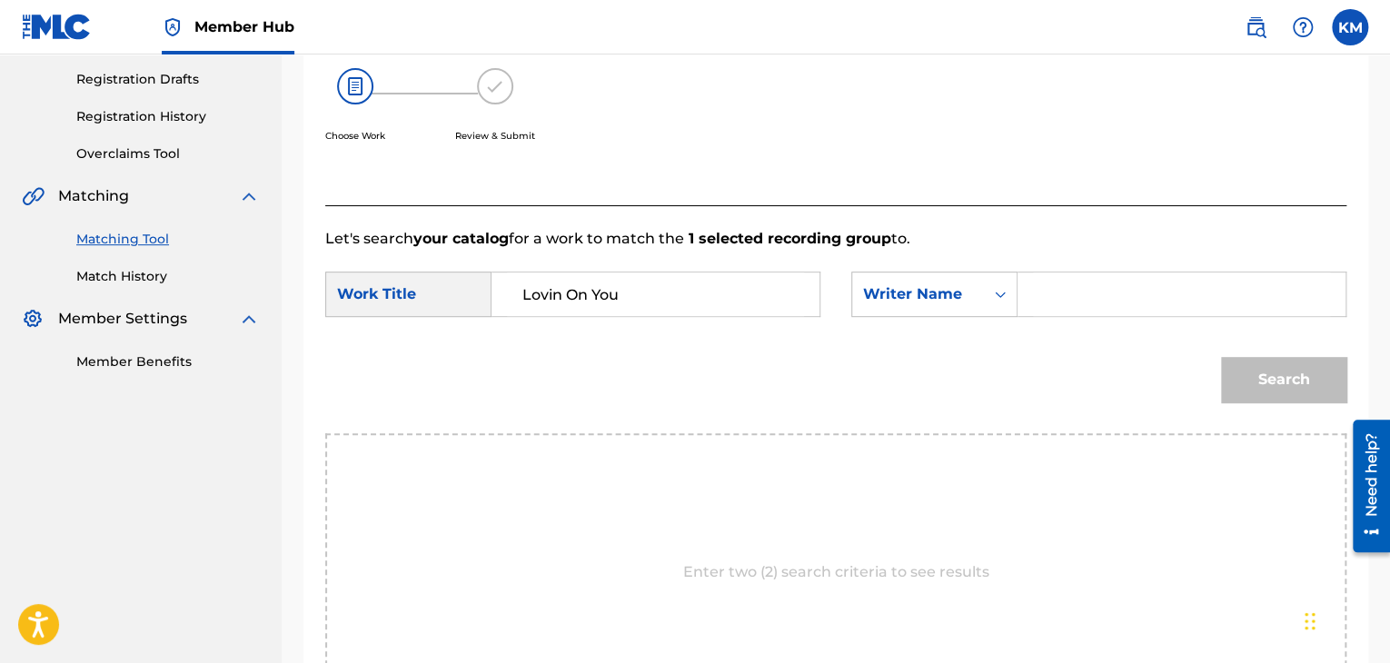
click at [1027, 287] on div "Search Form" at bounding box center [1181, 294] width 329 height 45
click at [1043, 310] on input "[PERSON_NAME]" at bounding box center [1181, 294] width 297 height 44
type input "[PERSON_NAME]"
click at [1253, 393] on button "Search" at bounding box center [1283, 379] width 125 height 45
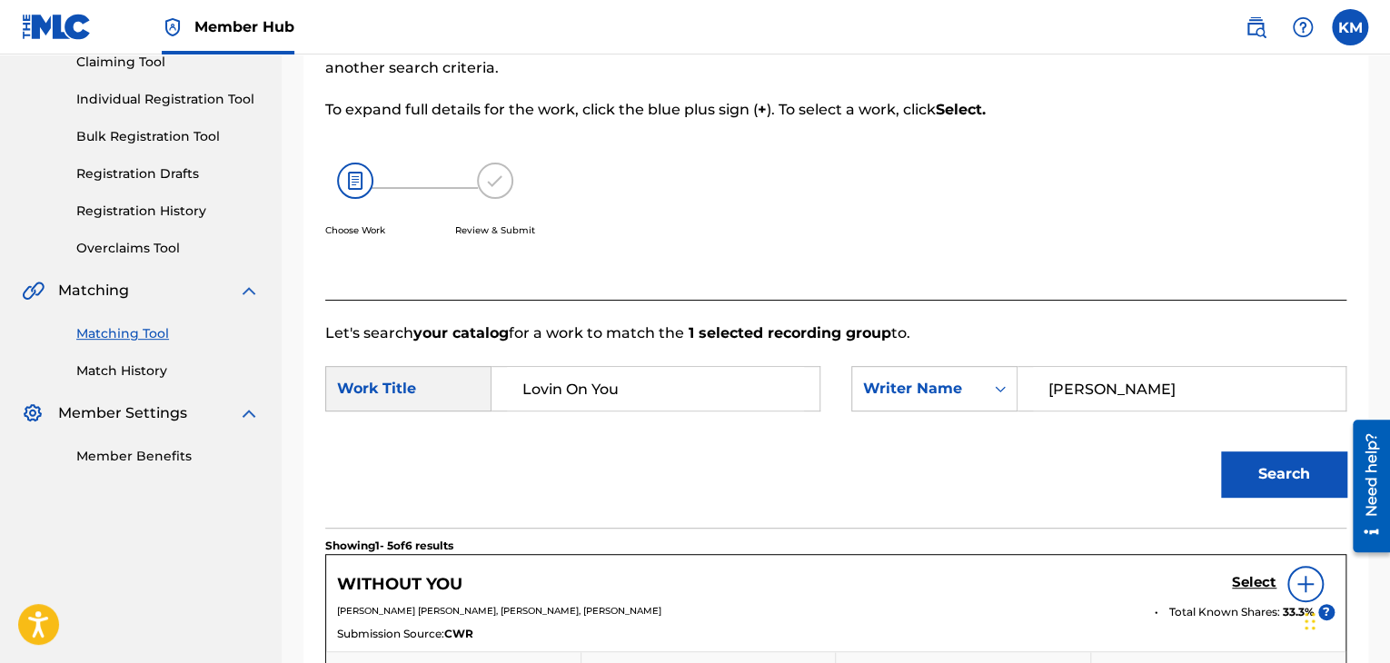
scroll to position [27, 0]
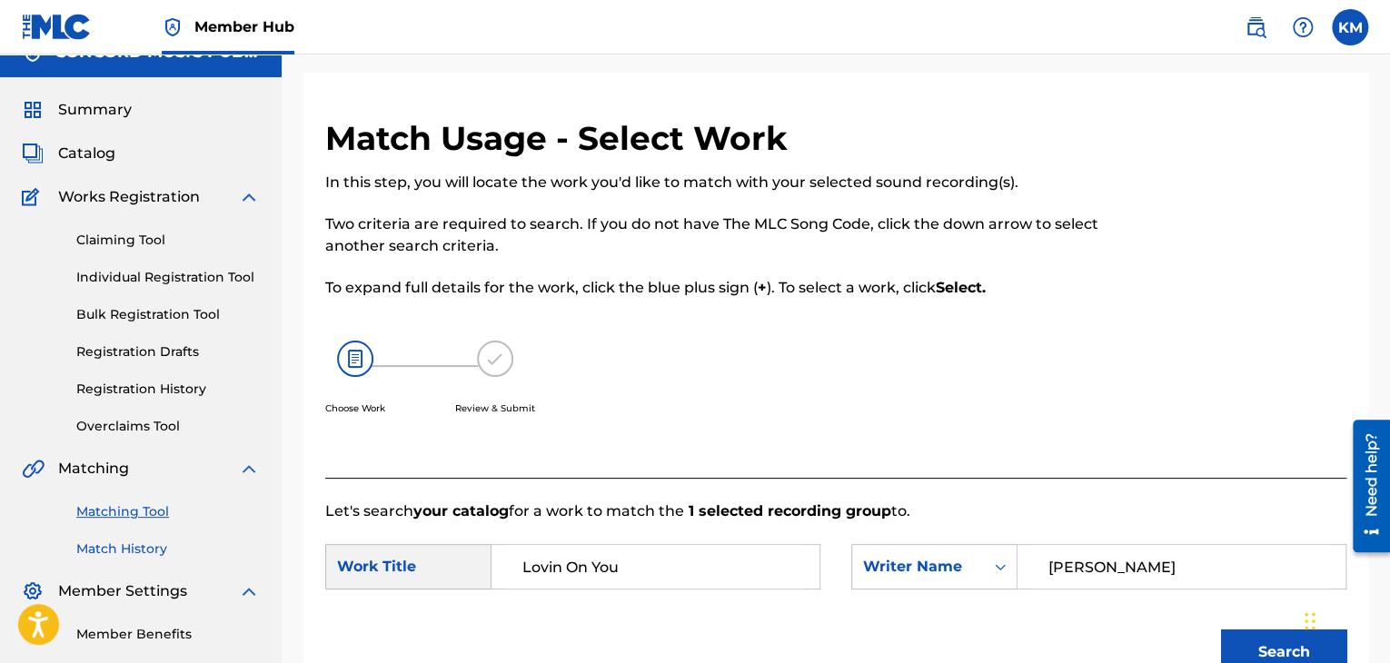
click at [134, 544] on link "Match History" at bounding box center [167, 549] width 183 height 19
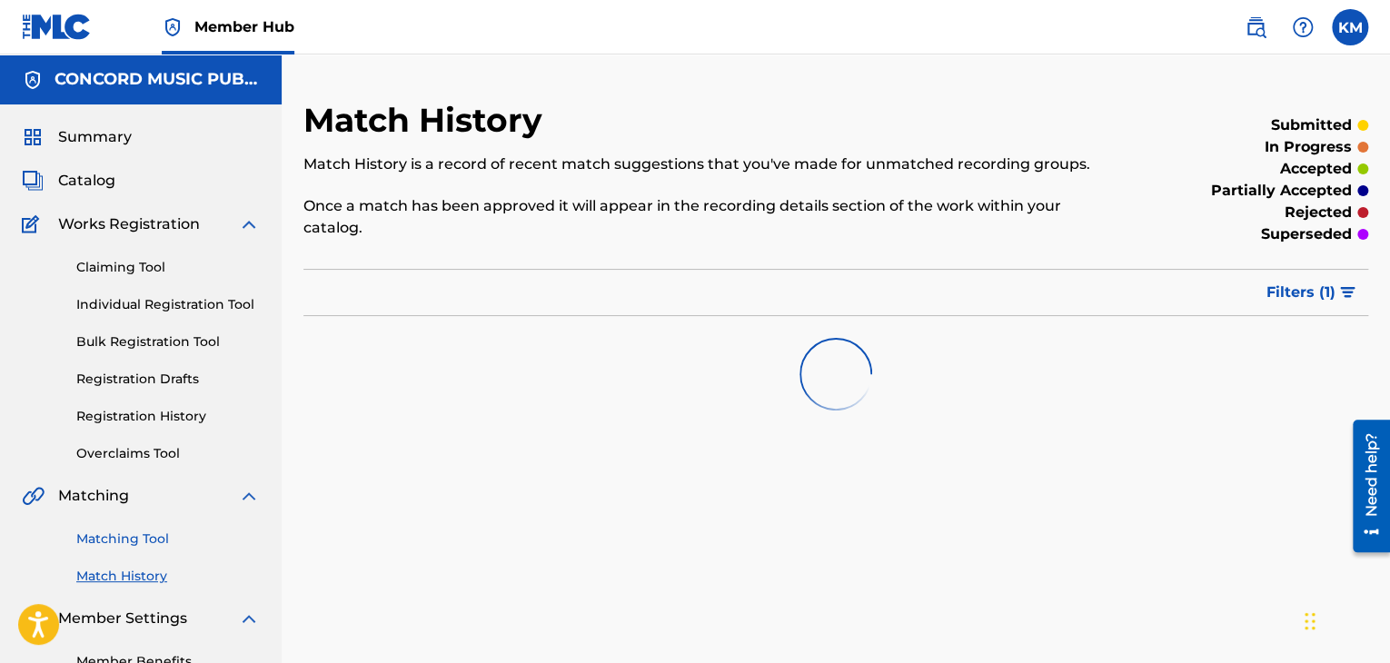
click at [138, 539] on link "Matching Tool" at bounding box center [167, 539] width 183 height 19
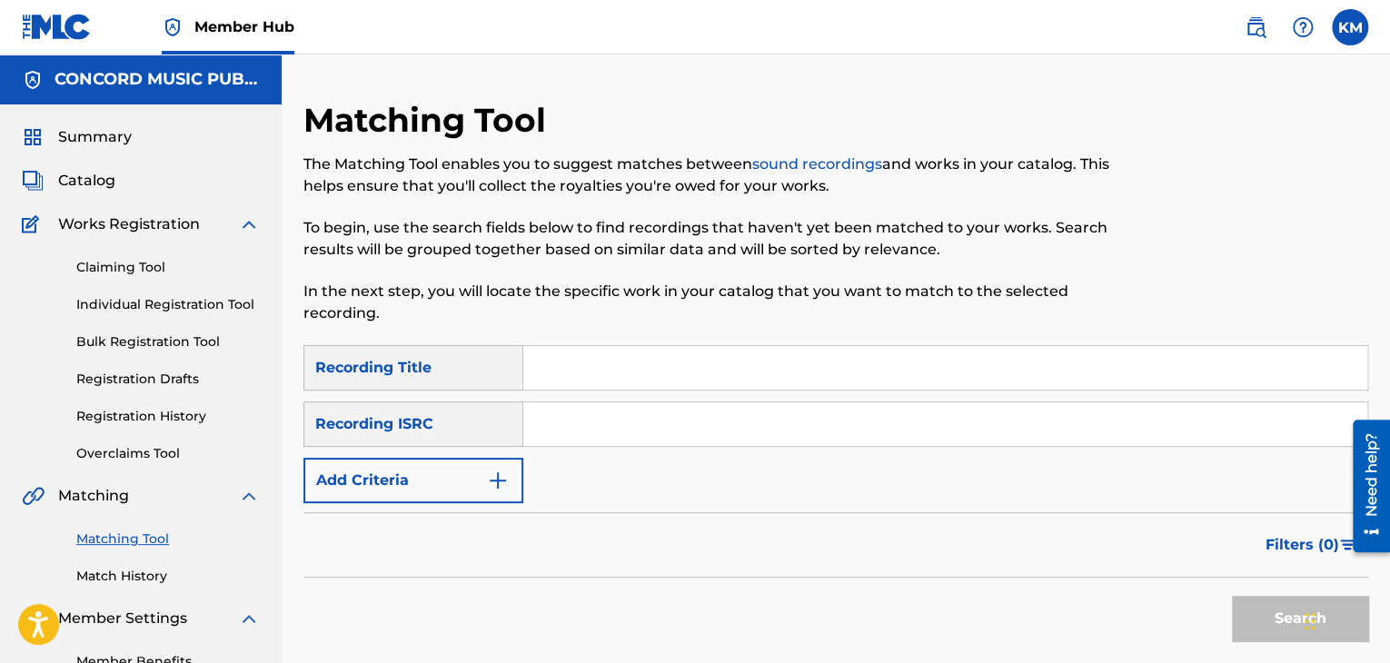
click at [629, 436] on input "Search Form" at bounding box center [945, 424] width 844 height 44
type input "USS1Z0800009"
click at [1259, 612] on button "Search" at bounding box center [1300, 618] width 136 height 45
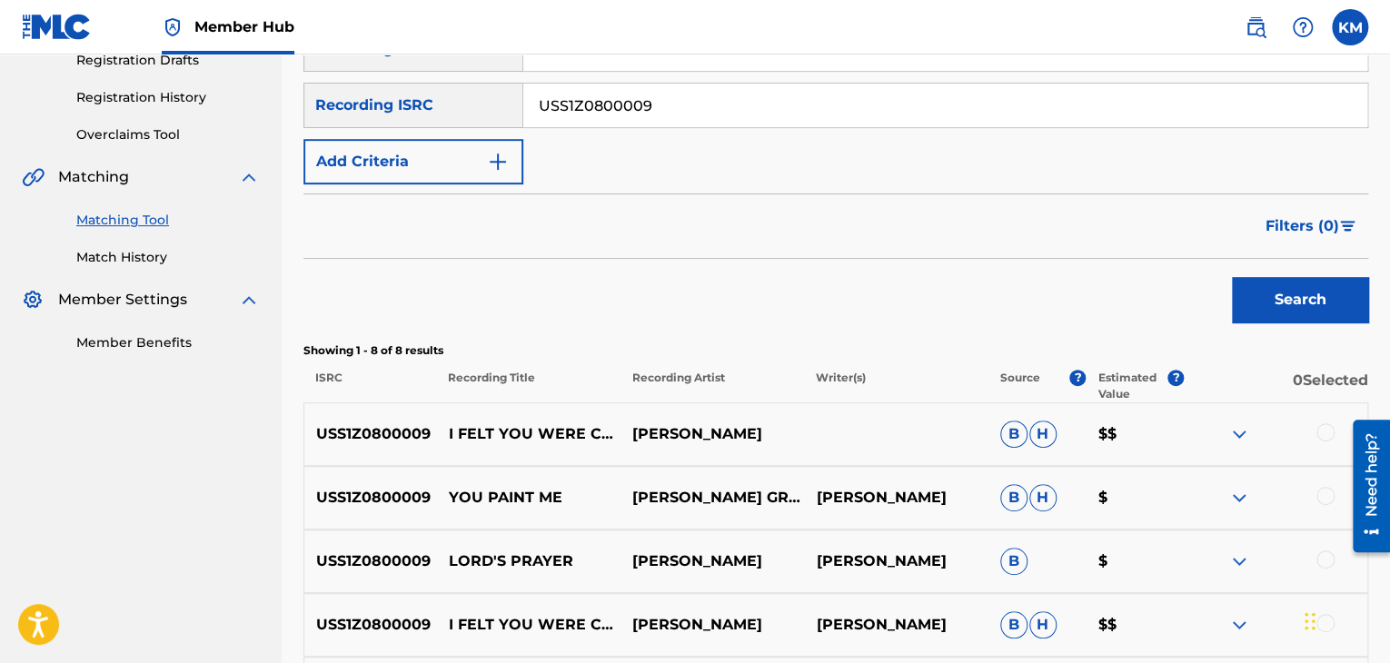
scroll to position [363, 0]
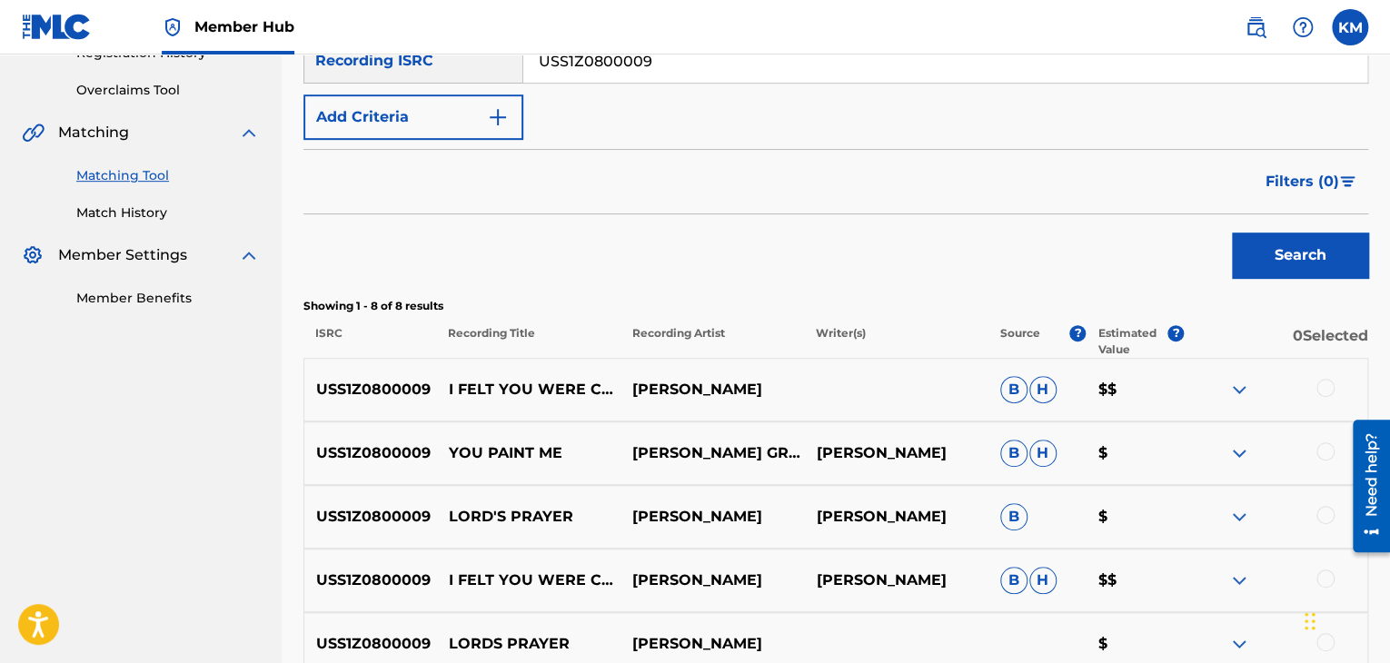
click at [1326, 382] on div at bounding box center [1325, 388] width 18 height 18
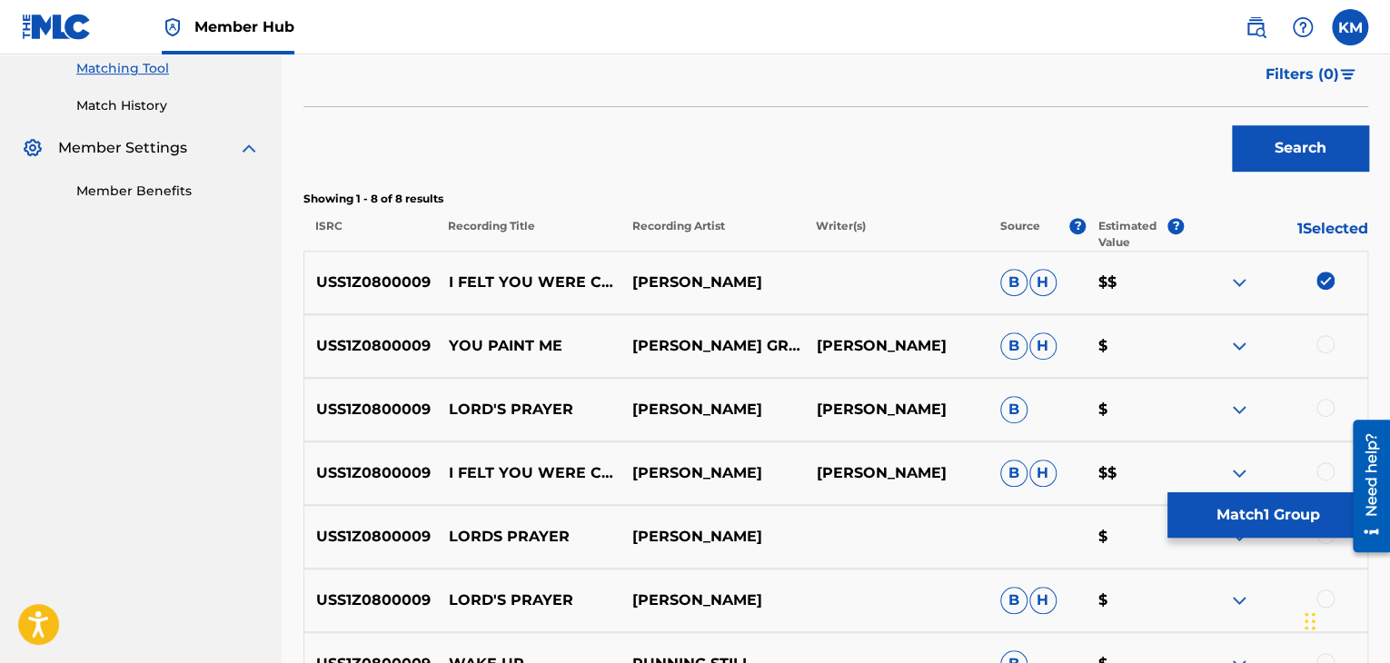
scroll to position [636, 0]
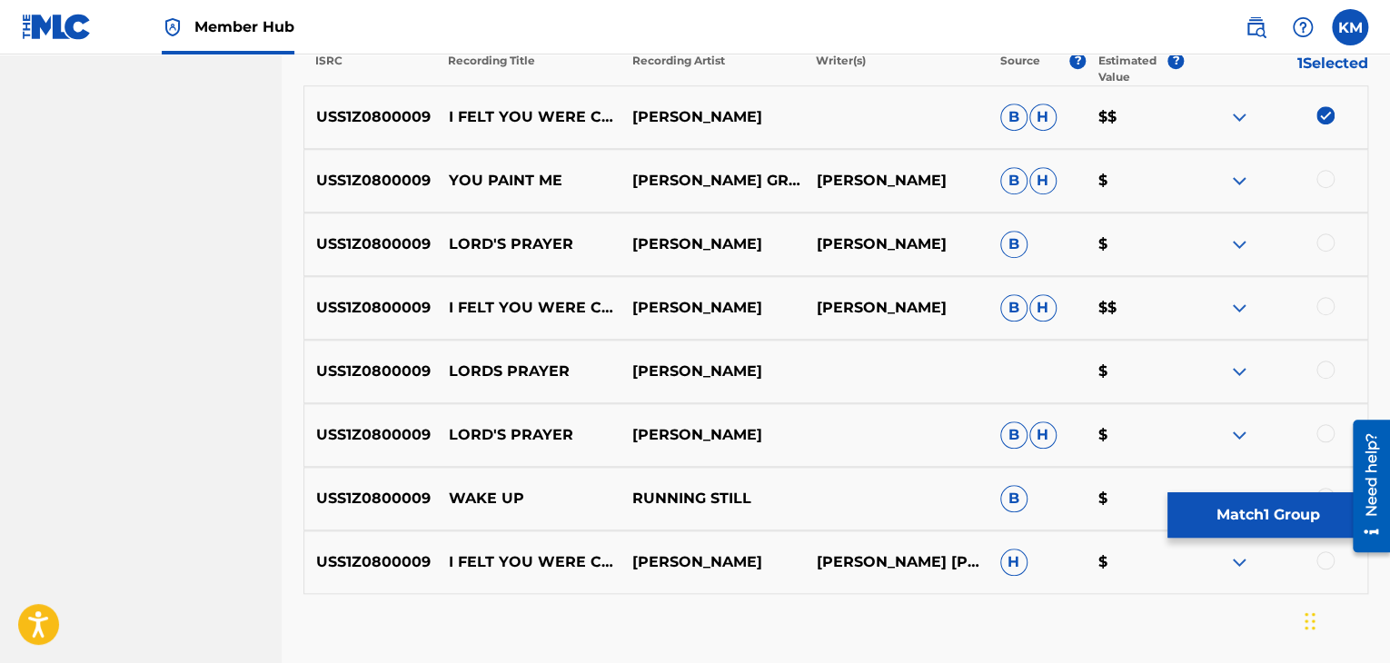
click at [1323, 298] on div at bounding box center [1325, 306] width 18 height 18
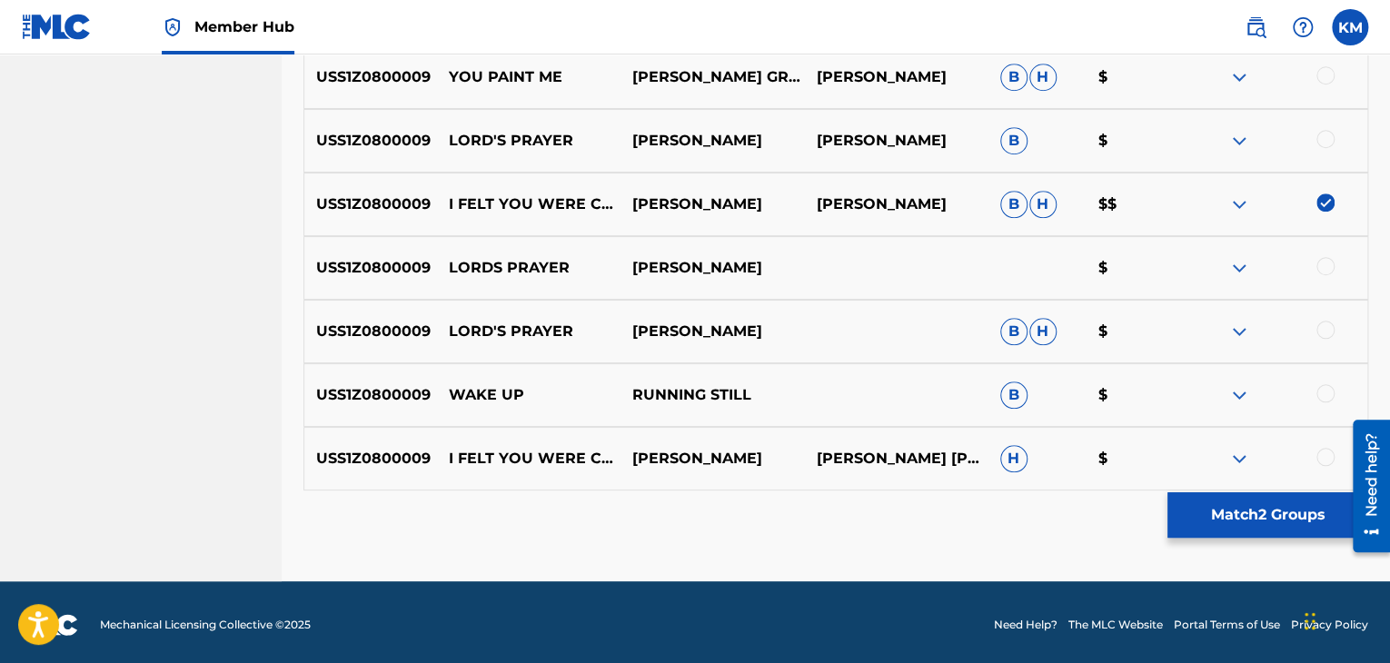
scroll to position [745, 0]
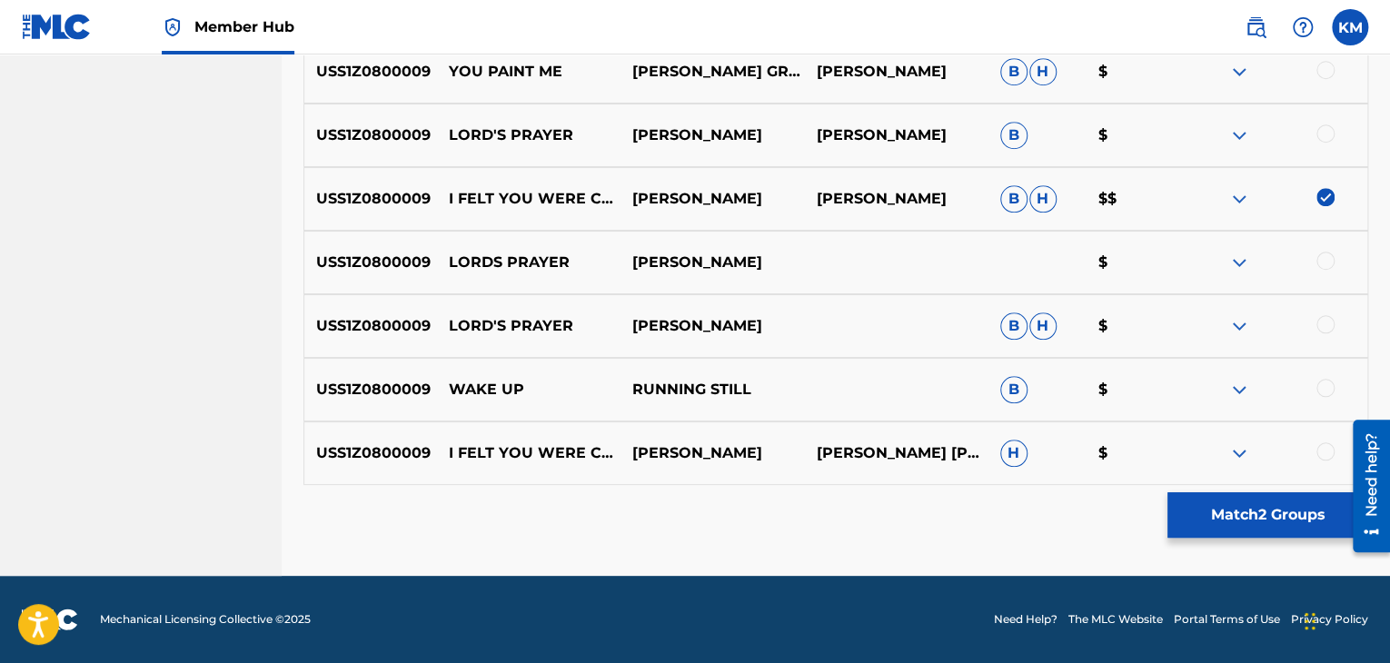
click at [1329, 451] on div at bounding box center [1325, 451] width 18 height 18
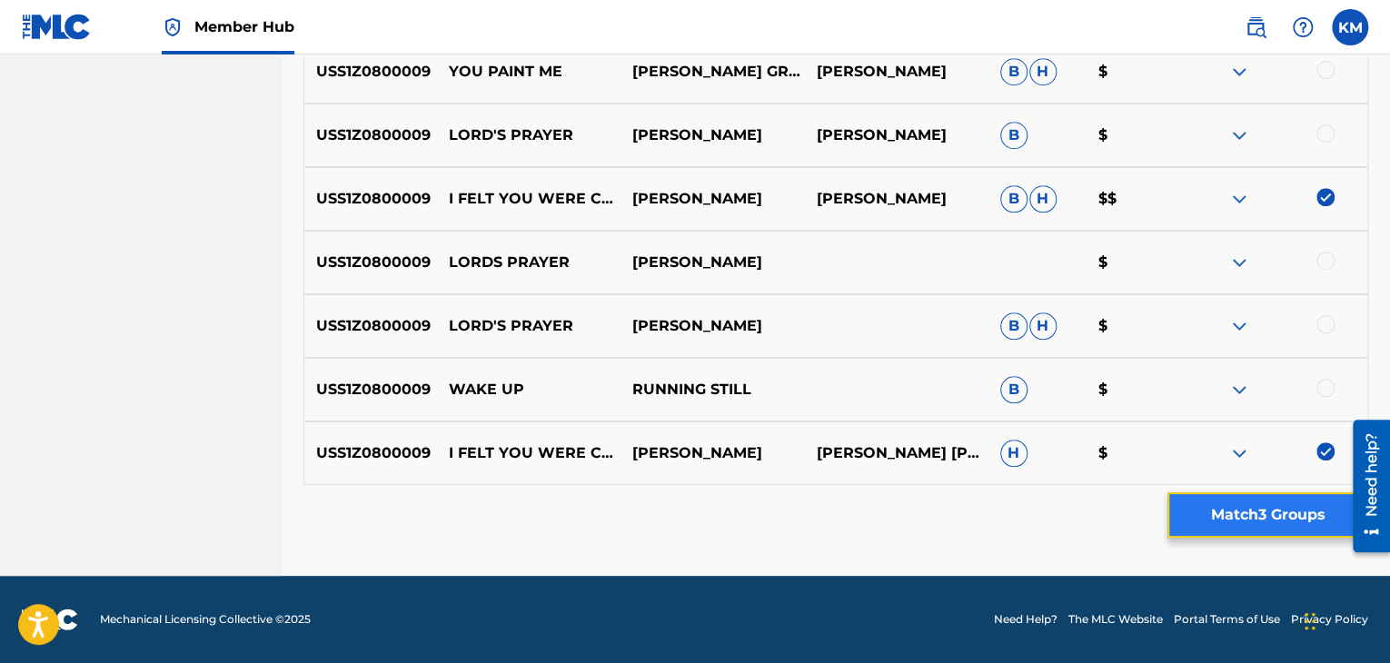
click at [1193, 502] on button "Match 3 Groups" at bounding box center [1267, 514] width 201 height 45
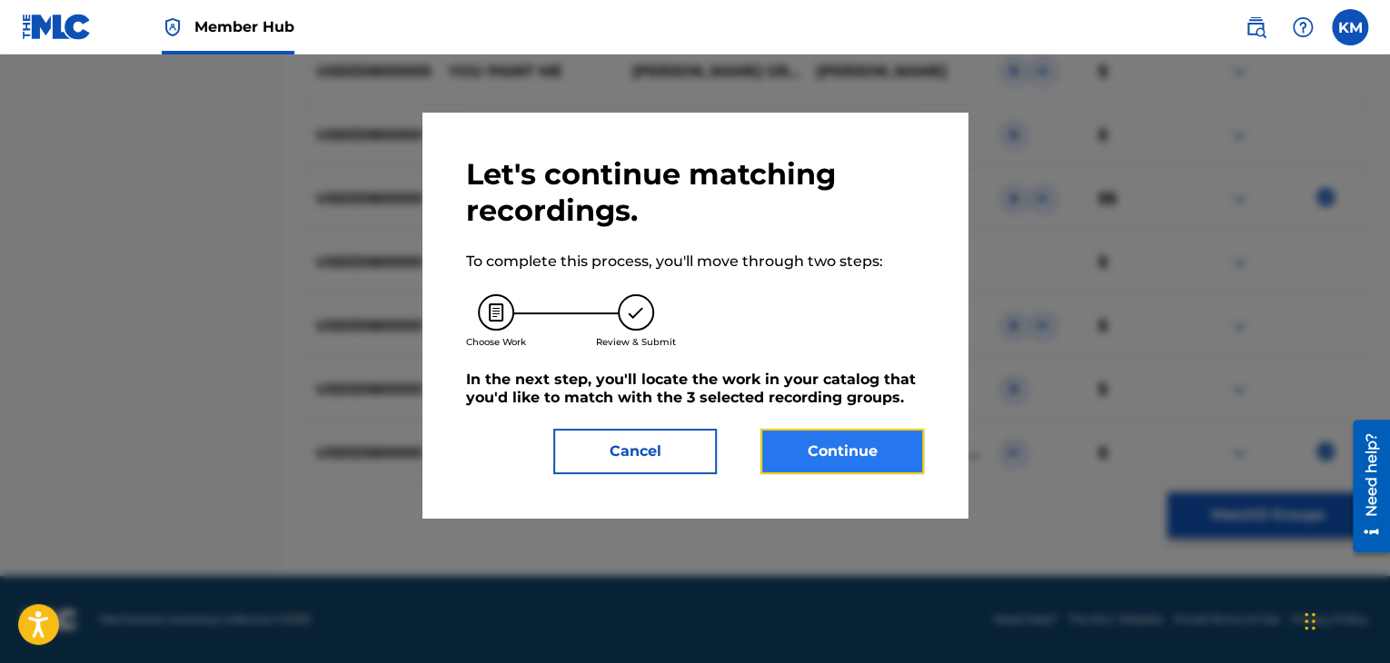
click at [843, 455] on button "Continue" at bounding box center [841, 451] width 163 height 45
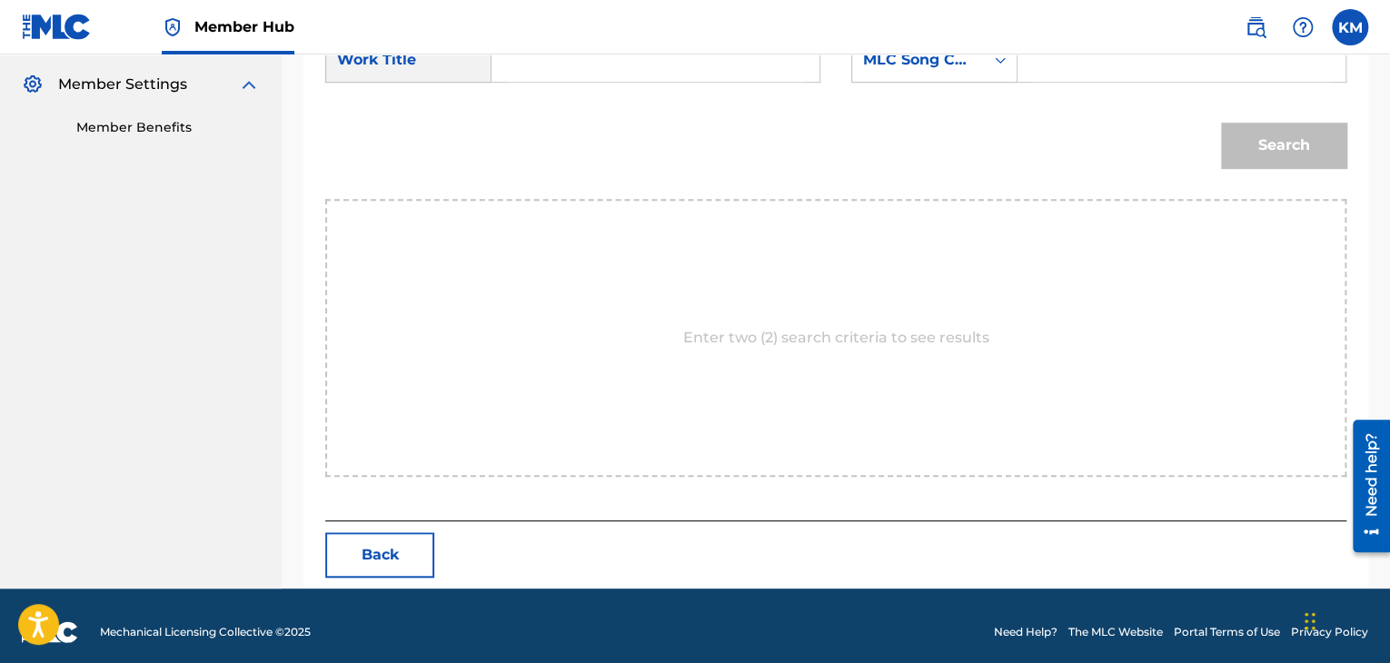
scroll to position [456, 0]
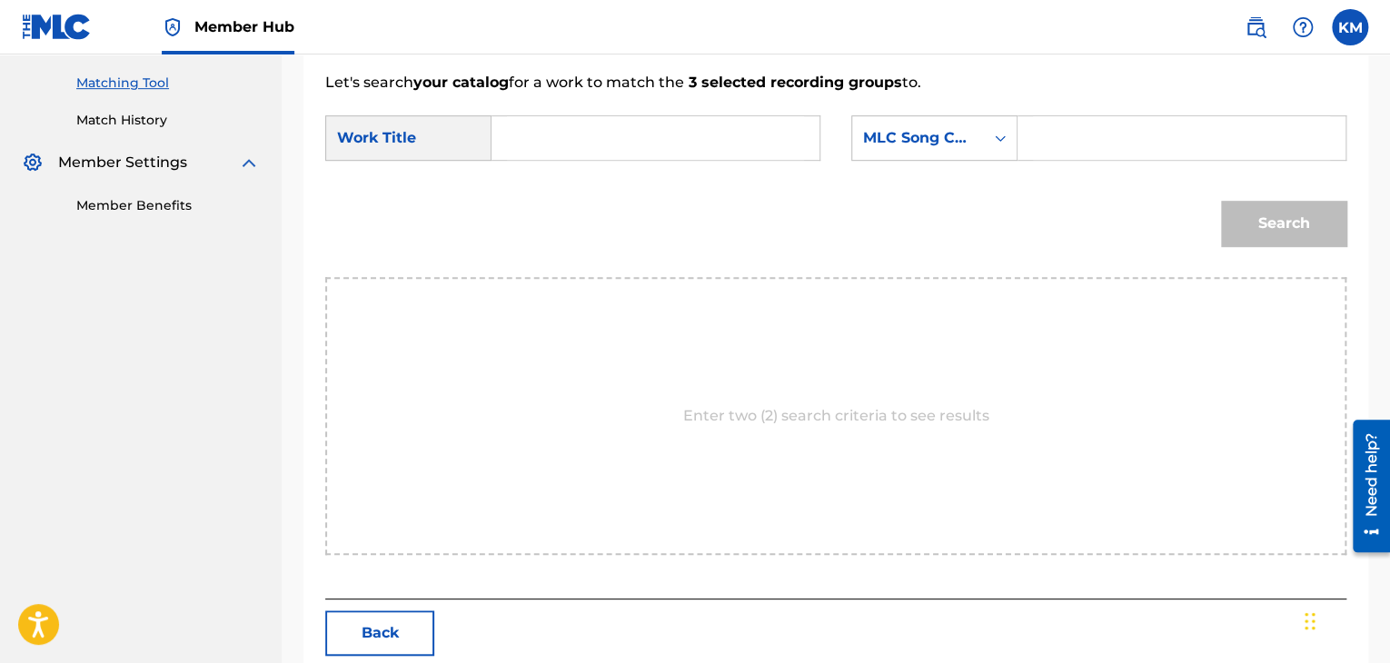
click at [540, 143] on input "Search Form" at bounding box center [655, 138] width 297 height 44
type input "I Felt You Were Coming"
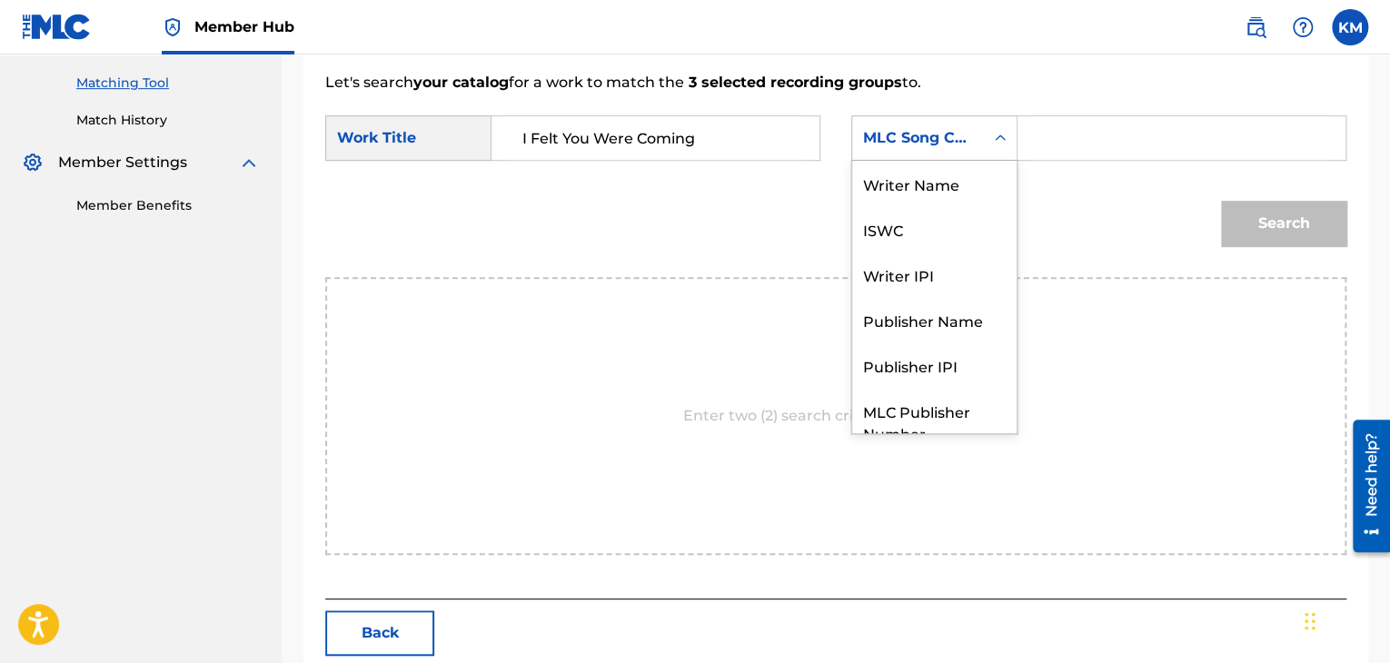
click at [998, 137] on icon "Search Form" at bounding box center [1000, 137] width 11 height 6
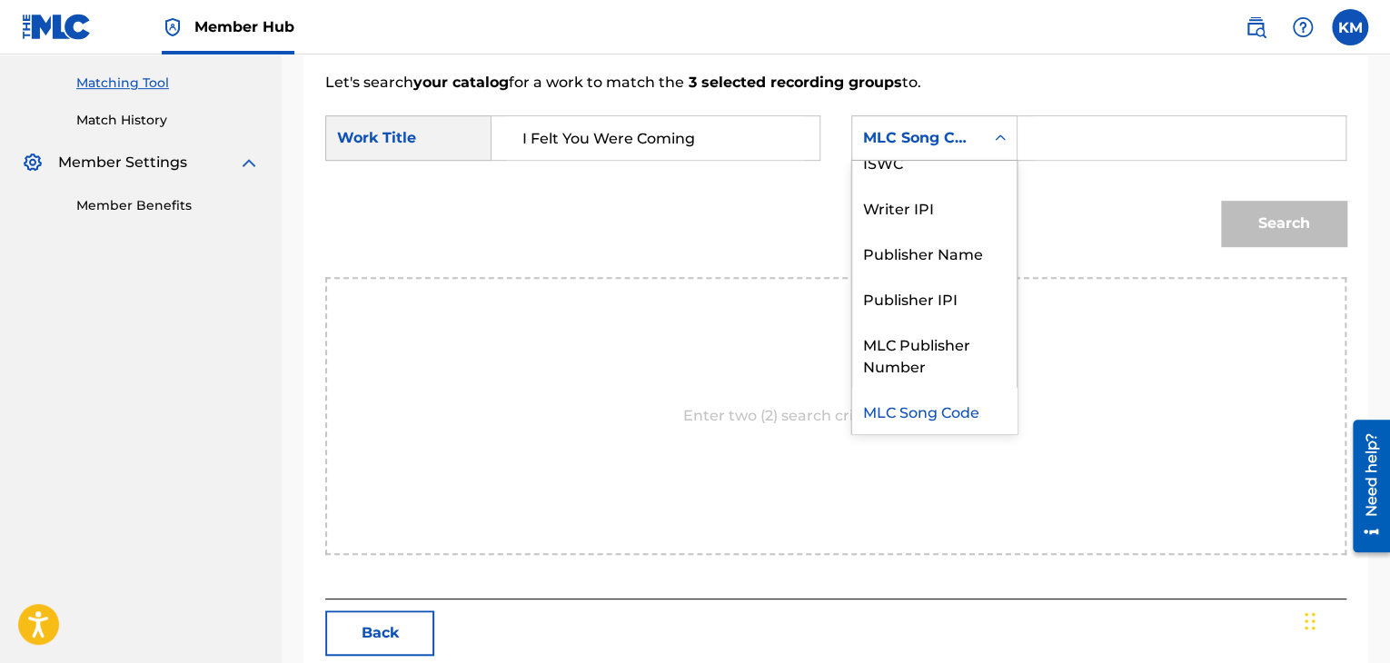
scroll to position [0, 0]
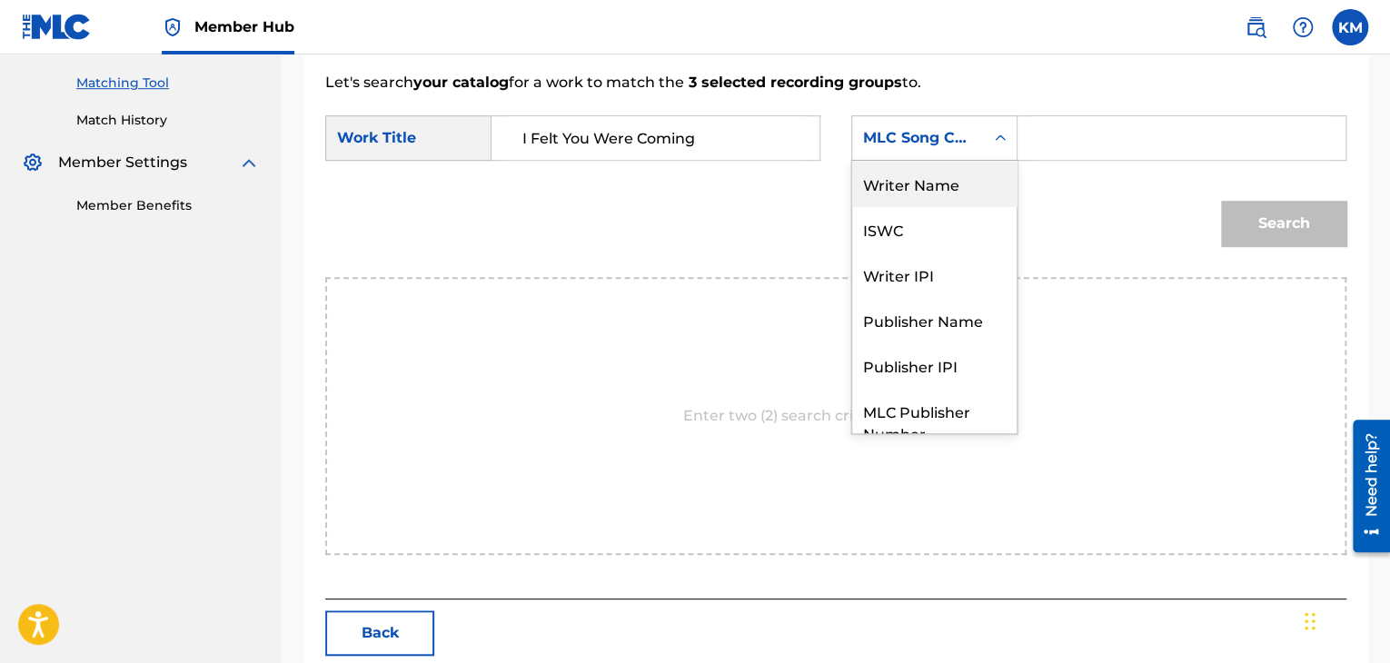
click at [994, 181] on div "Writer Name" at bounding box center [934, 183] width 164 height 45
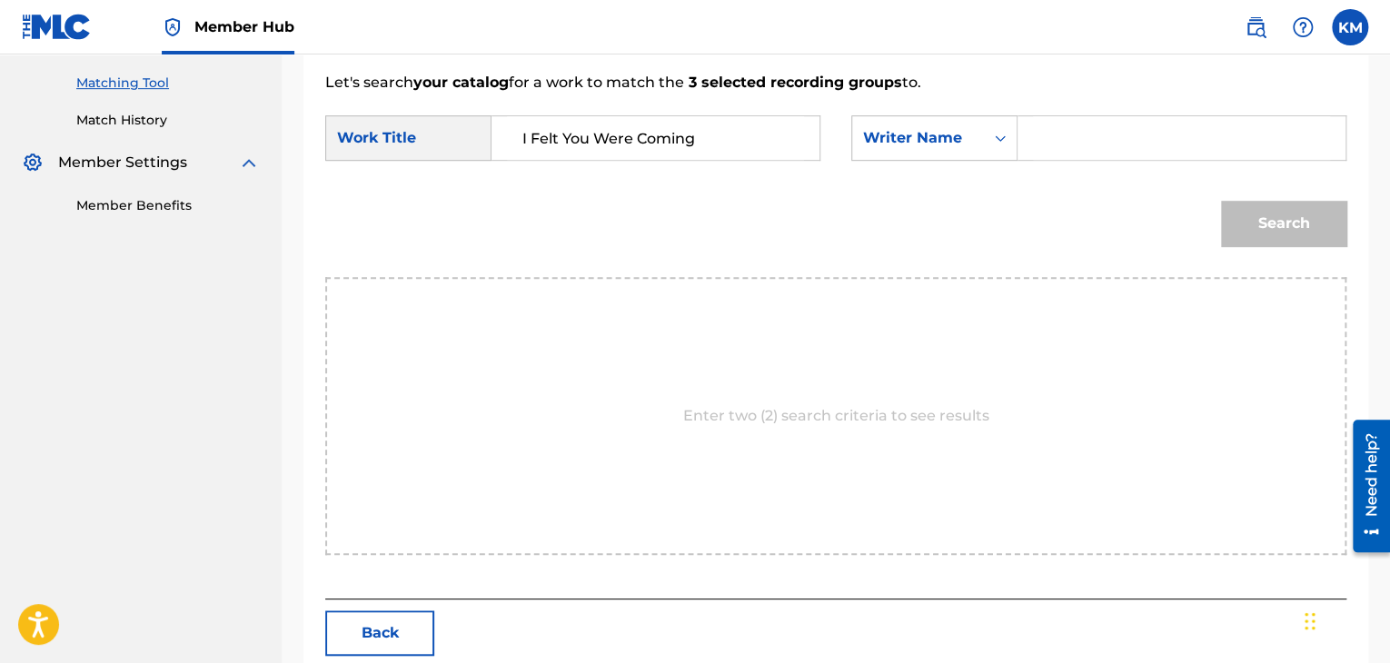
click at [1044, 132] on input "Search Form" at bounding box center [1181, 138] width 297 height 44
drag, startPoint x: 1073, startPoint y: 134, endPoint x: 977, endPoint y: 138, distance: 95.4
click at [977, 138] on div "SearchWithCriteriaf9e4344f-2b45-4b38-badb-592091278d98 Writer Name v" at bounding box center [1098, 137] width 495 height 45
type input "[PERSON_NAME]"
click at [1242, 221] on button "Search" at bounding box center [1283, 223] width 125 height 45
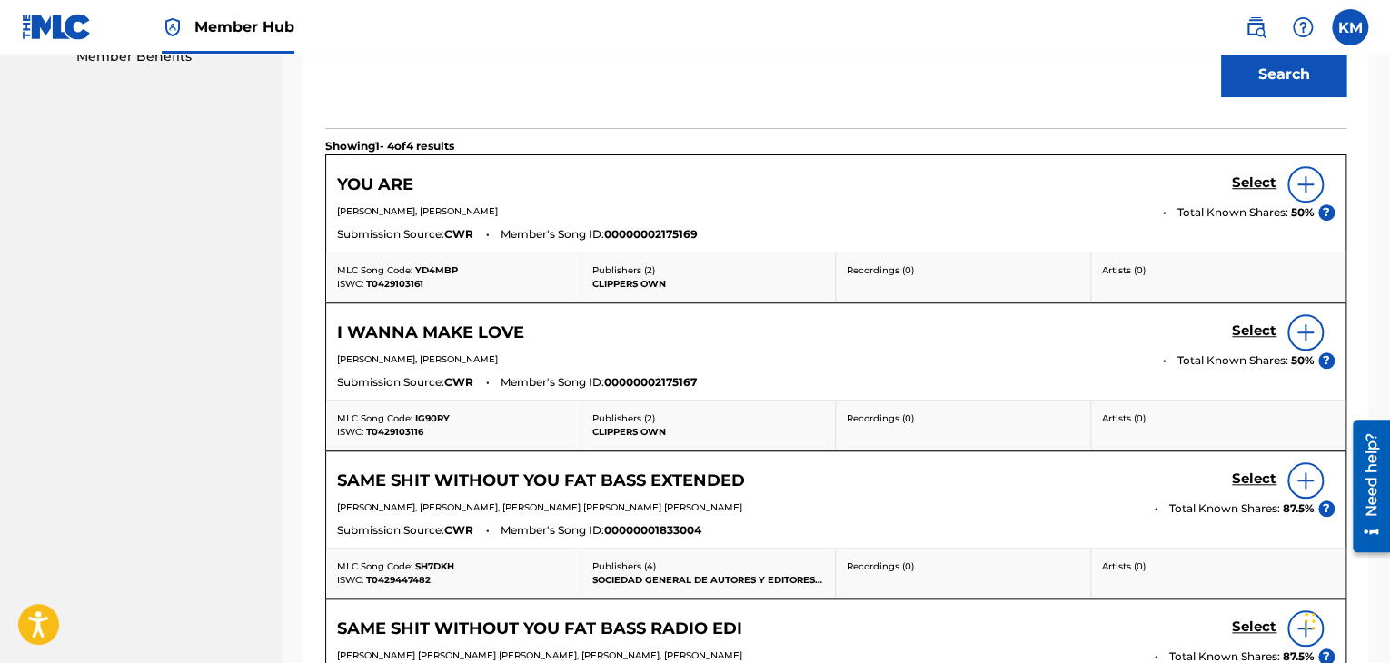
scroll to position [390, 0]
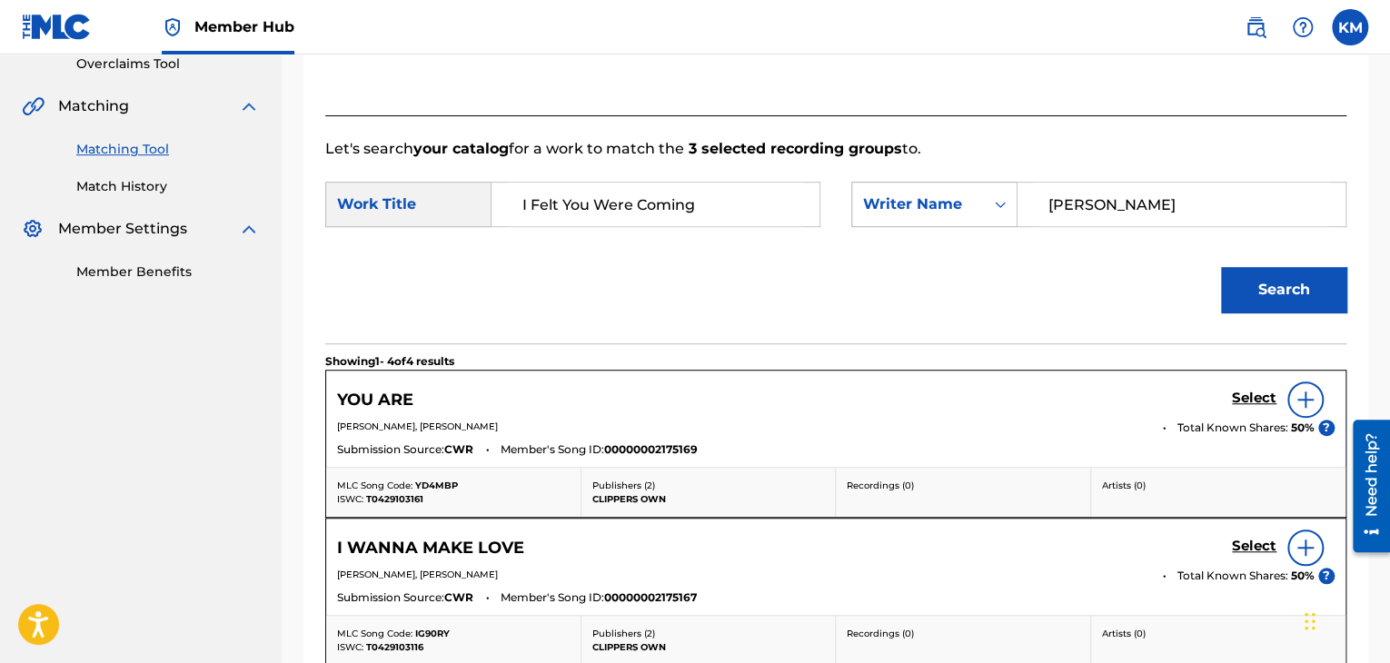
click at [999, 202] on icon "Search Form" at bounding box center [1000, 204] width 18 height 18
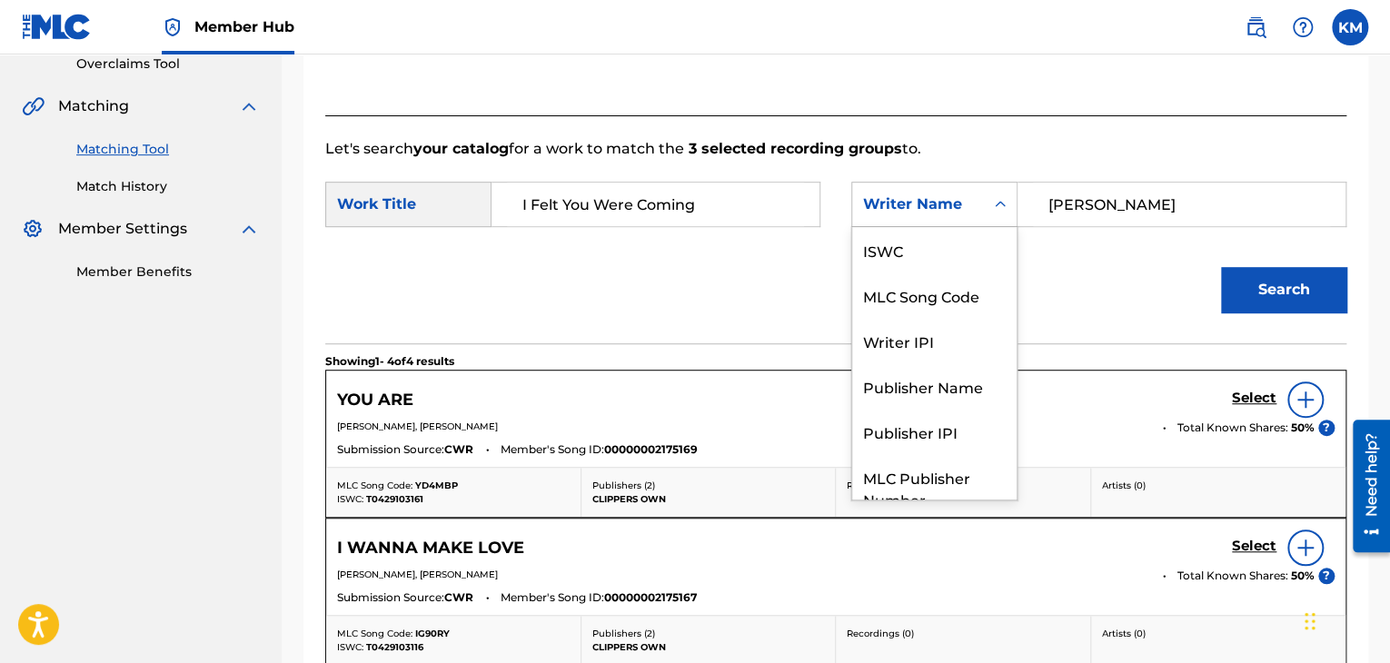
scroll to position [67, 0]
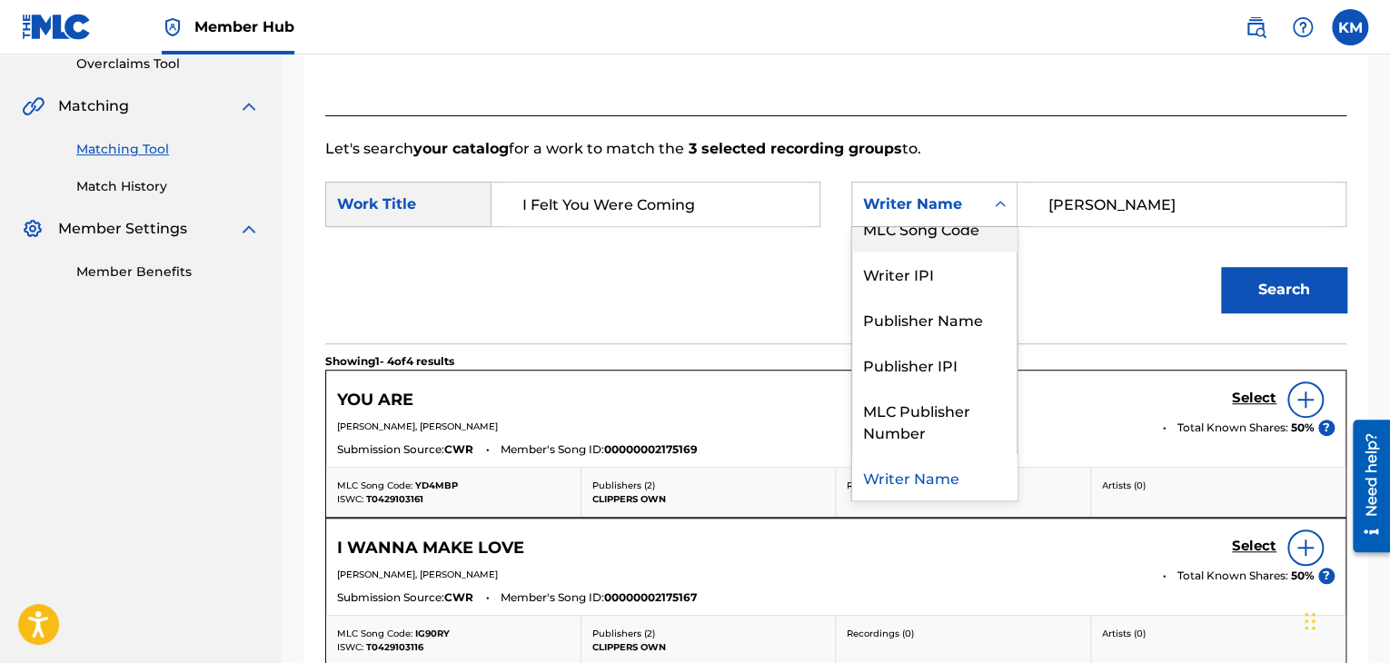
click at [976, 238] on div "MLC Song Code" at bounding box center [934, 227] width 164 height 45
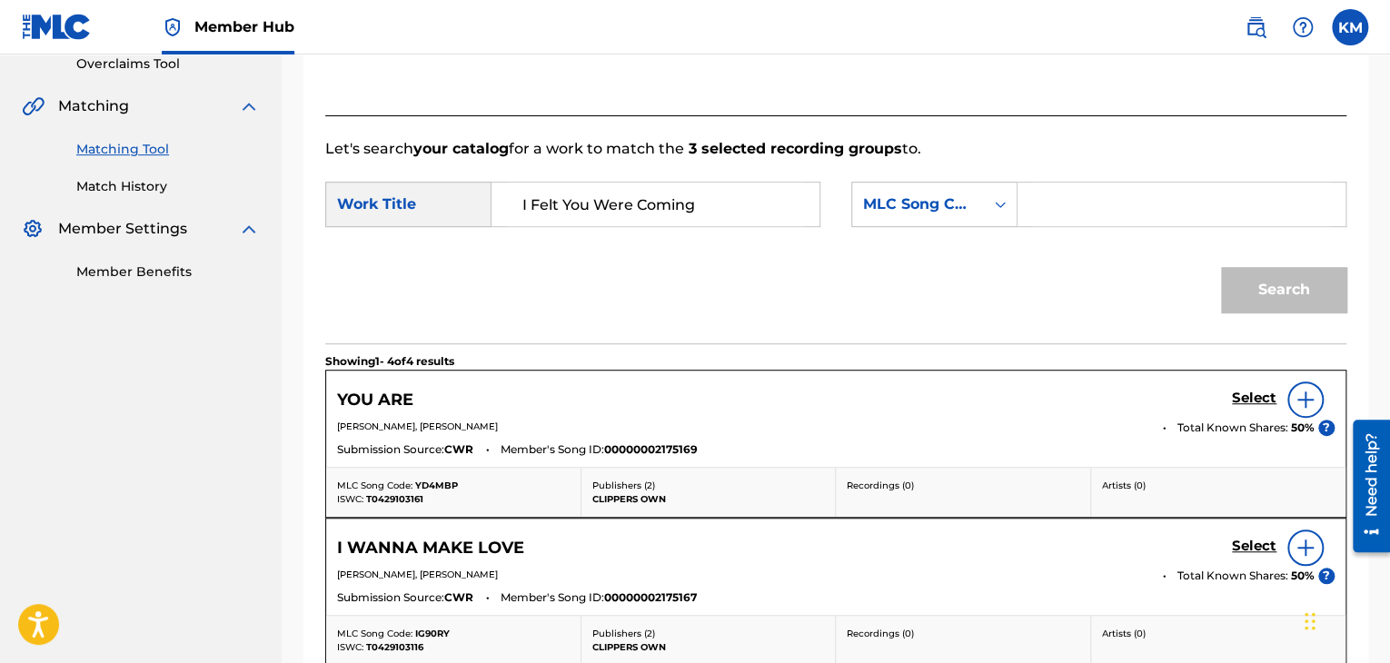
click at [1045, 215] on input "Search Form" at bounding box center [1181, 205] width 297 height 44
type input "YV7BD4"
click at [1320, 284] on button "Search" at bounding box center [1283, 289] width 125 height 45
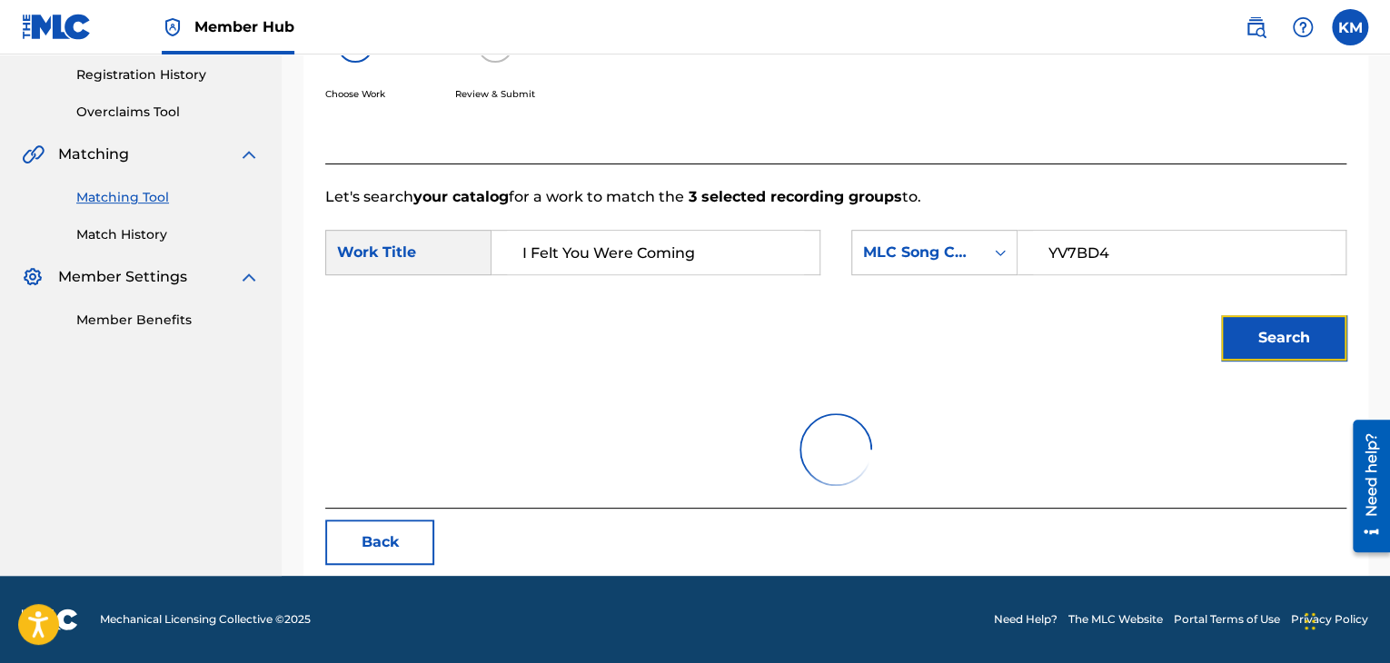
scroll to position [390, 0]
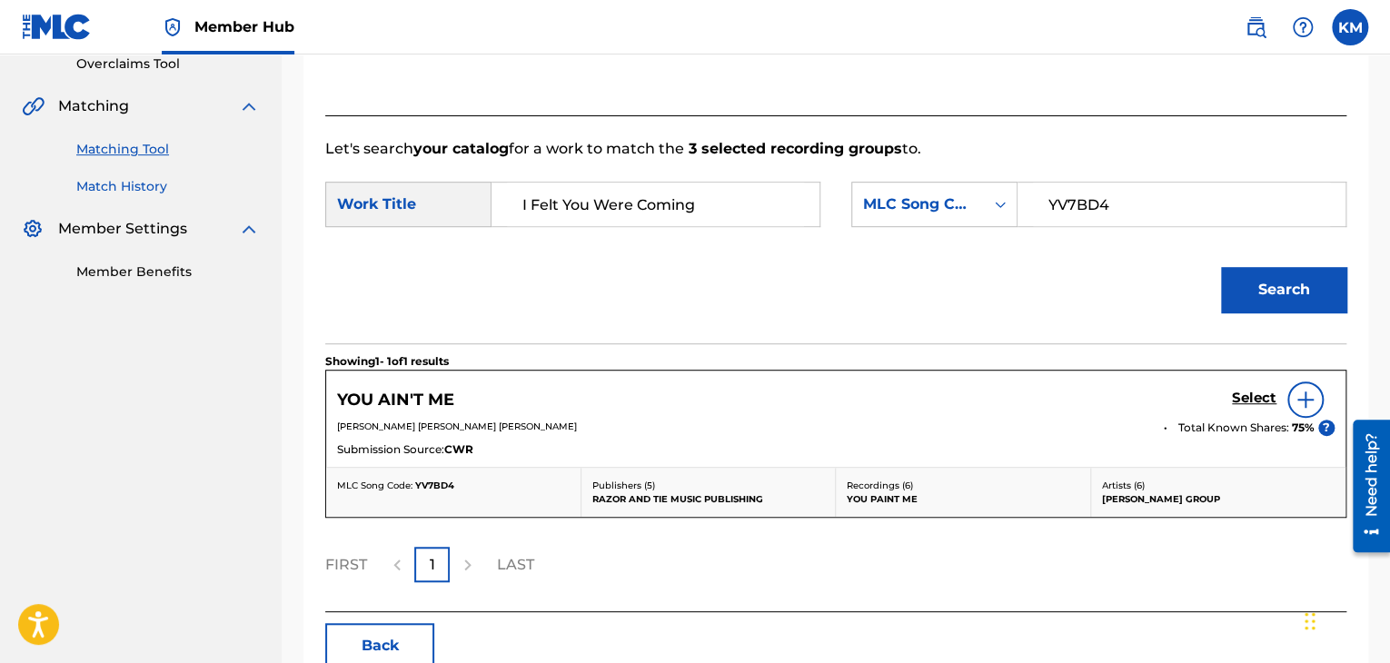
click at [149, 191] on link "Match History" at bounding box center [167, 186] width 183 height 19
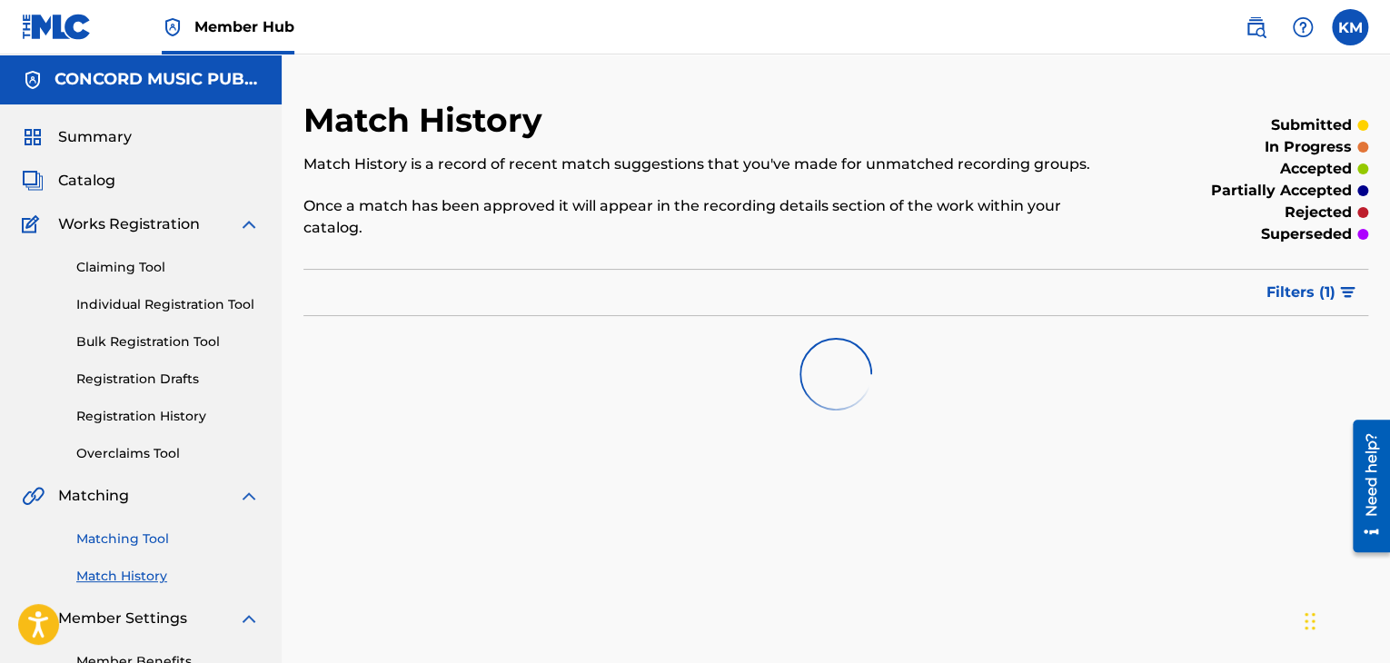
click at [163, 541] on link "Matching Tool" at bounding box center [167, 539] width 183 height 19
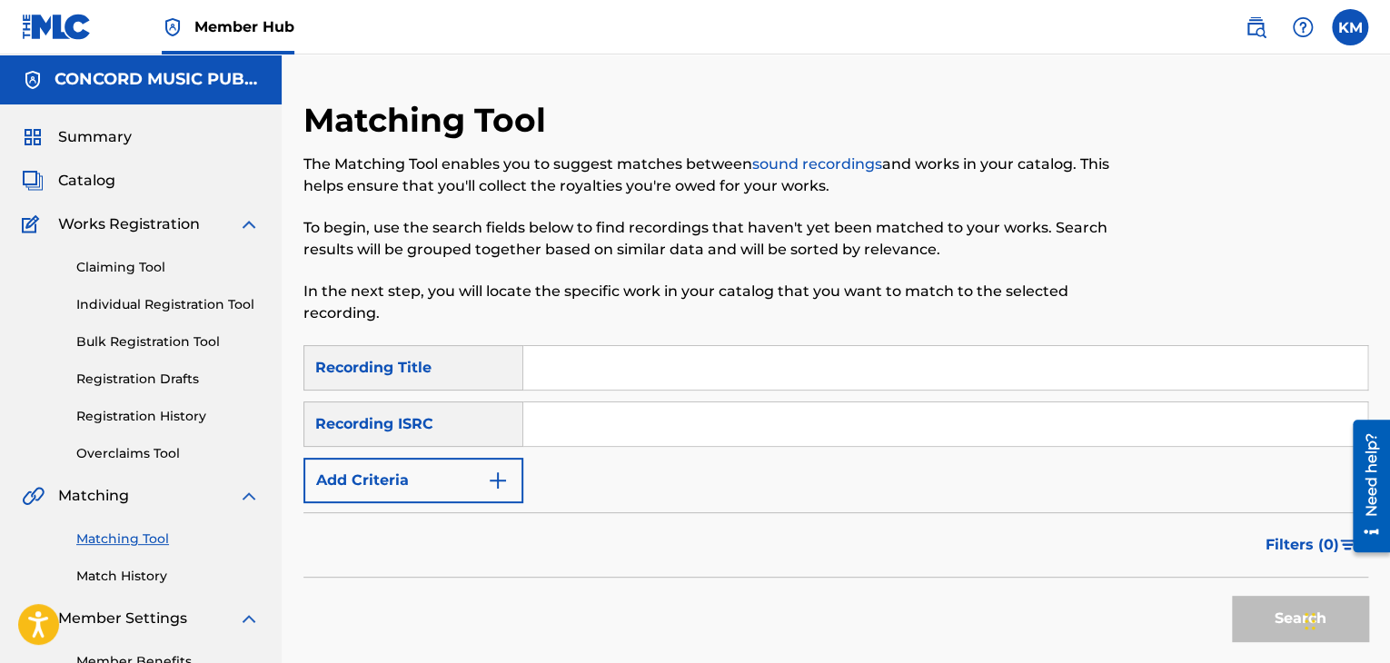
click at [599, 423] on input "Search Form" at bounding box center [945, 424] width 844 height 44
type input "ARF412400529"
click at [1254, 615] on button "Search" at bounding box center [1300, 618] width 136 height 45
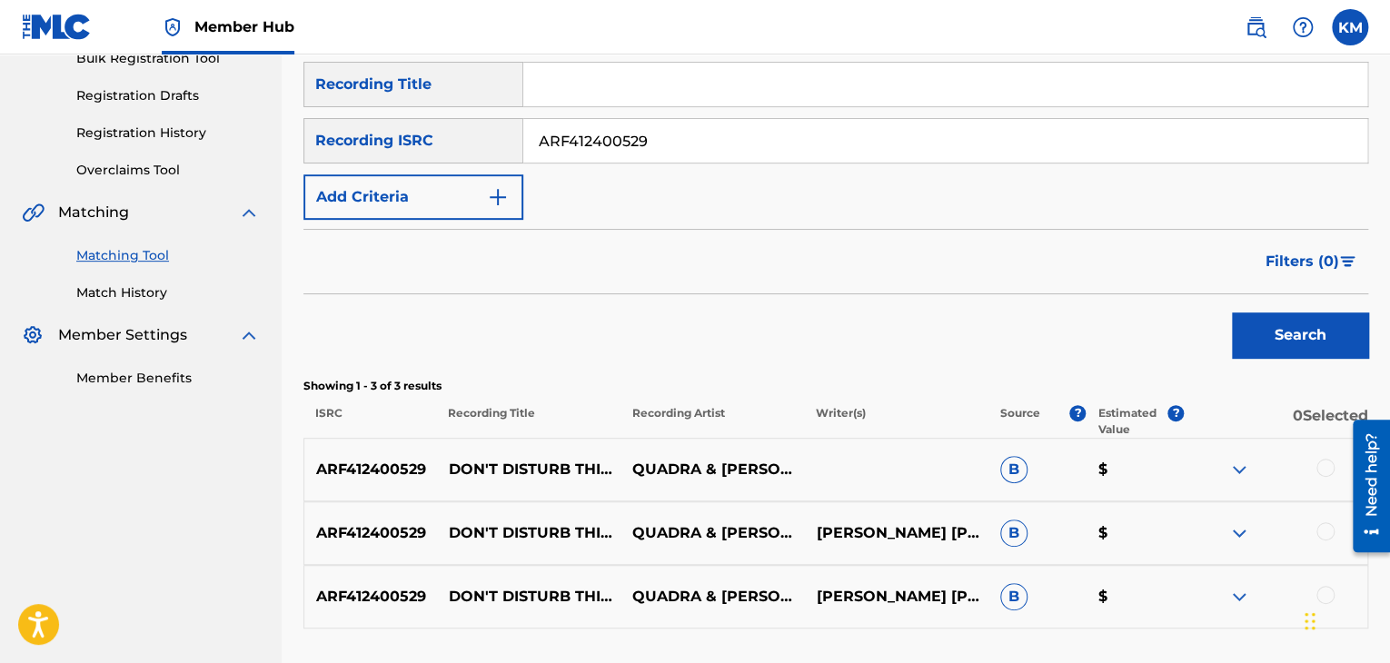
scroll to position [363, 0]
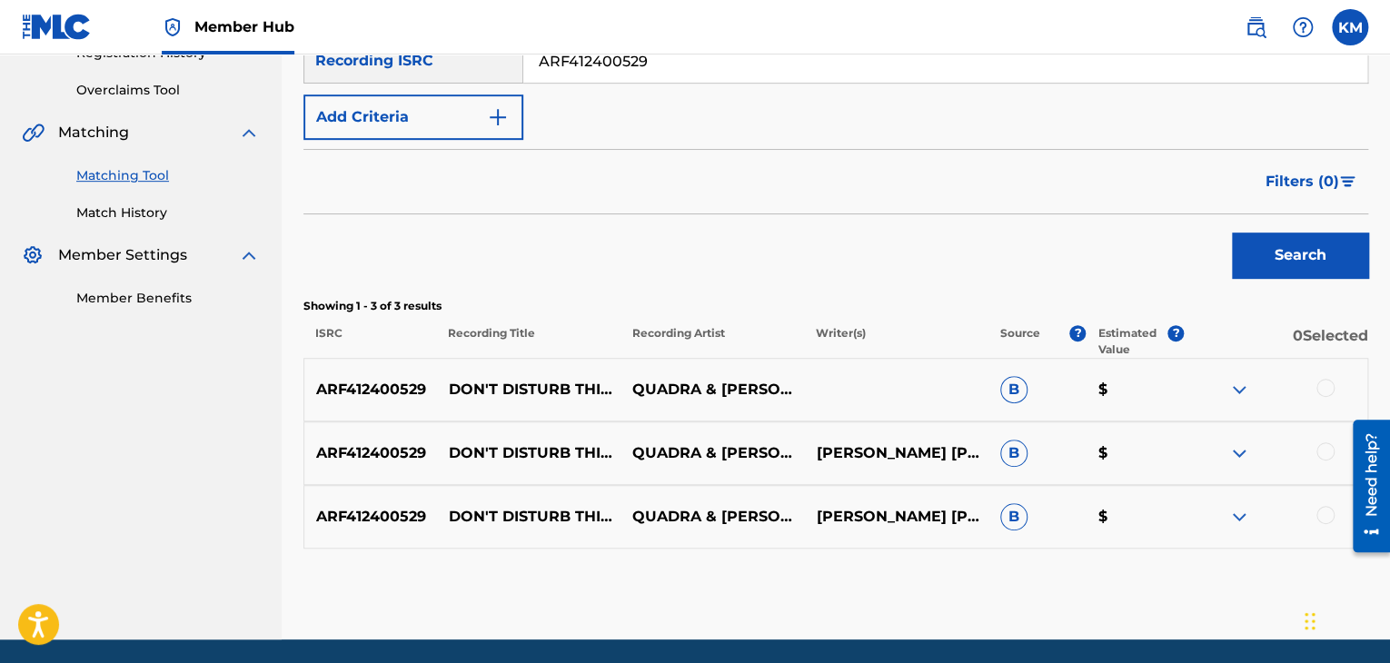
click at [1326, 507] on div at bounding box center [1325, 515] width 18 height 18
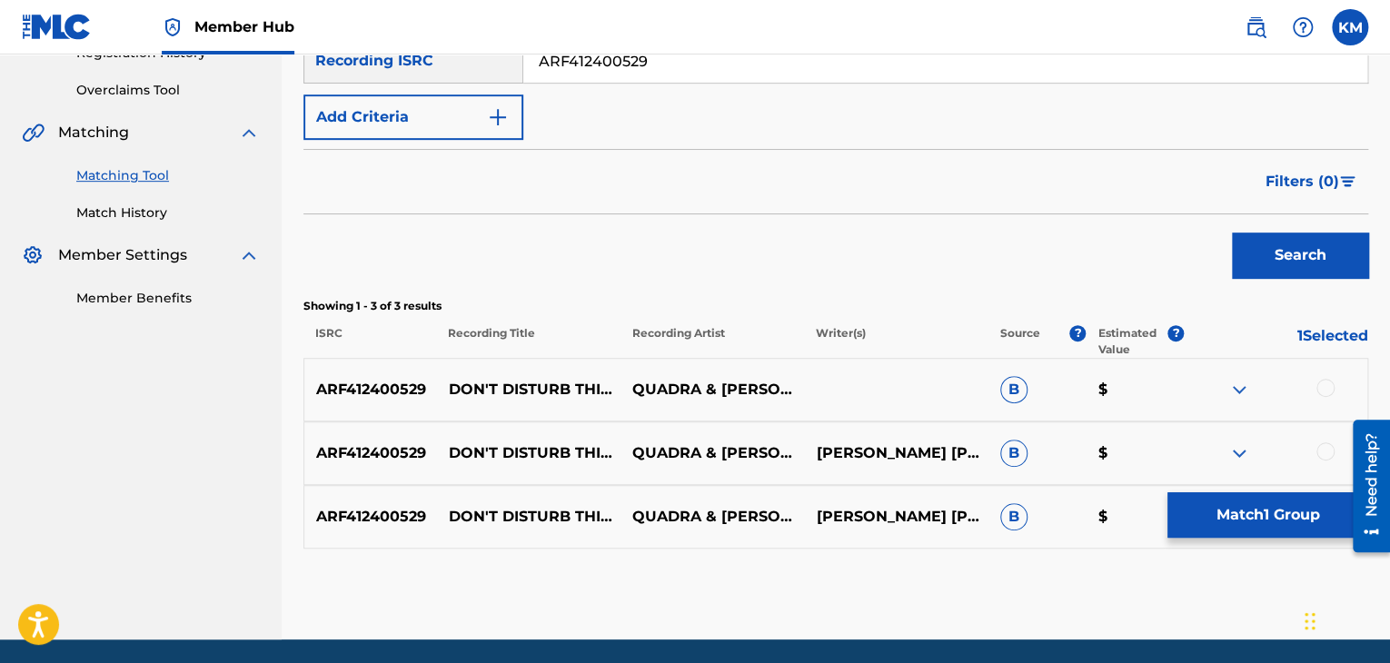
click at [1323, 448] on div at bounding box center [1325, 451] width 18 height 18
click at [1323, 384] on div at bounding box center [1325, 388] width 18 height 18
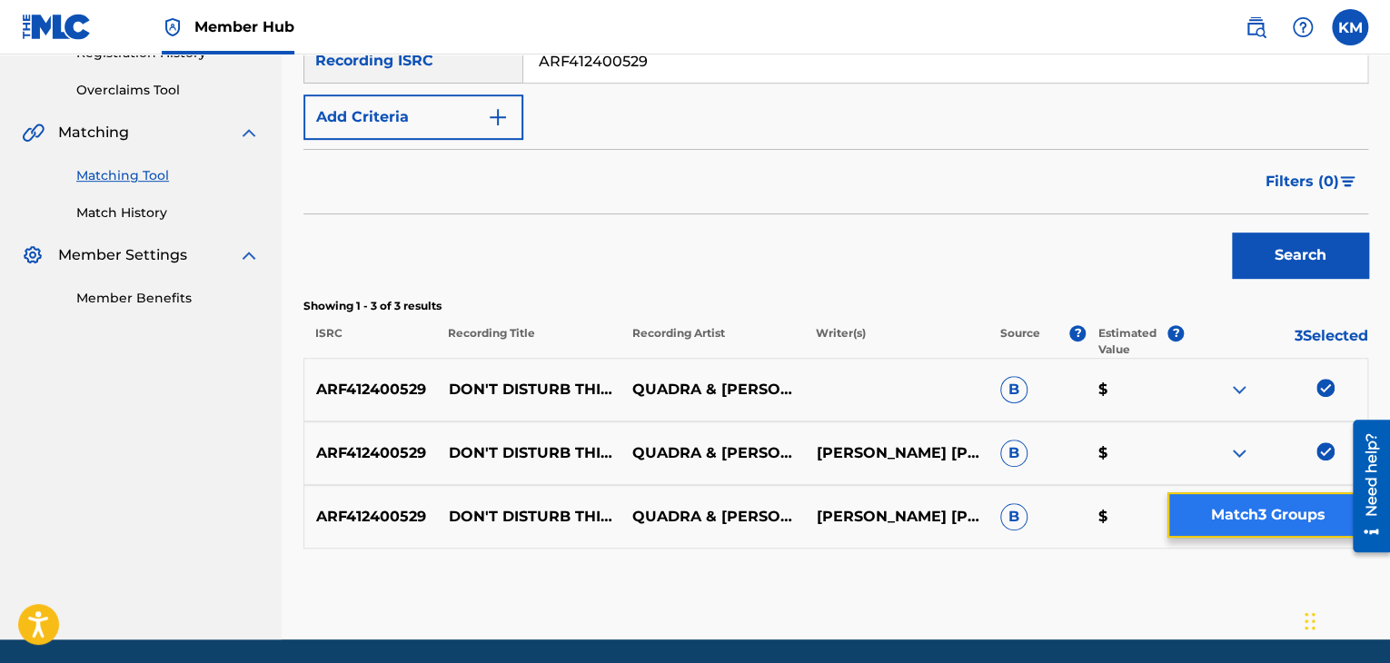
click at [1260, 514] on button "Match 3 Groups" at bounding box center [1267, 514] width 201 height 45
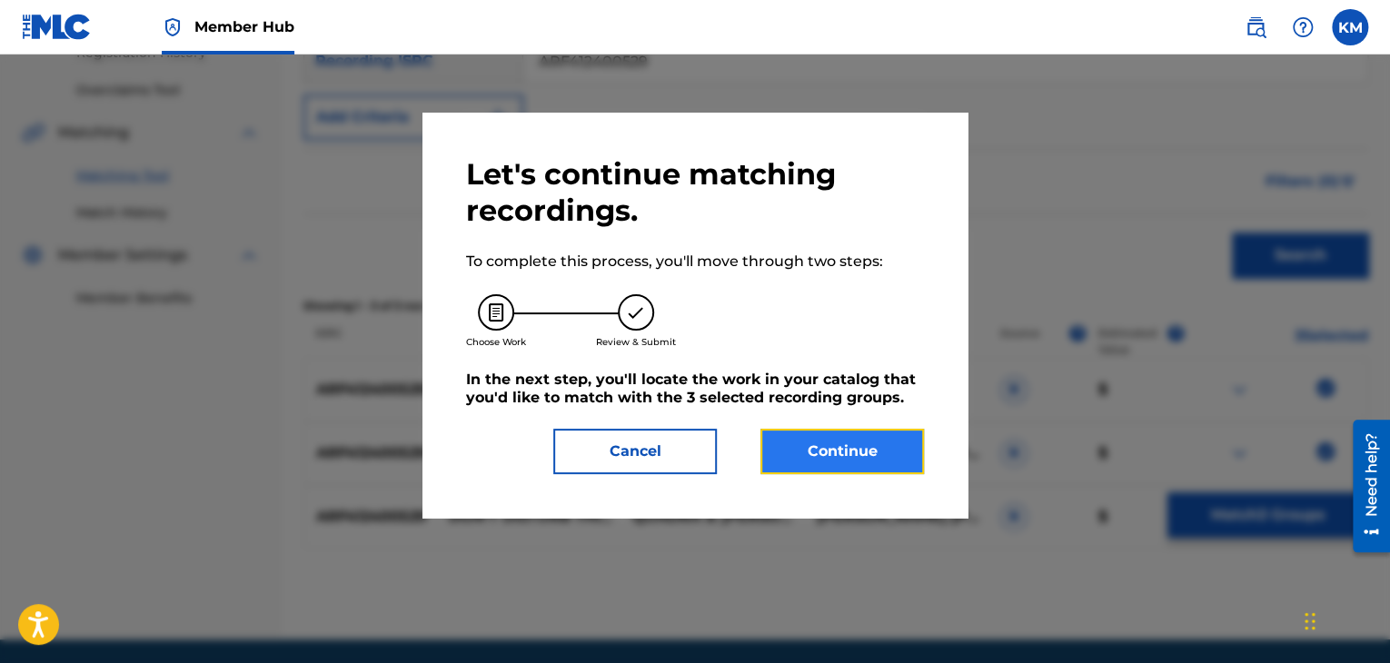
click at [841, 441] on button "Continue" at bounding box center [841, 451] width 163 height 45
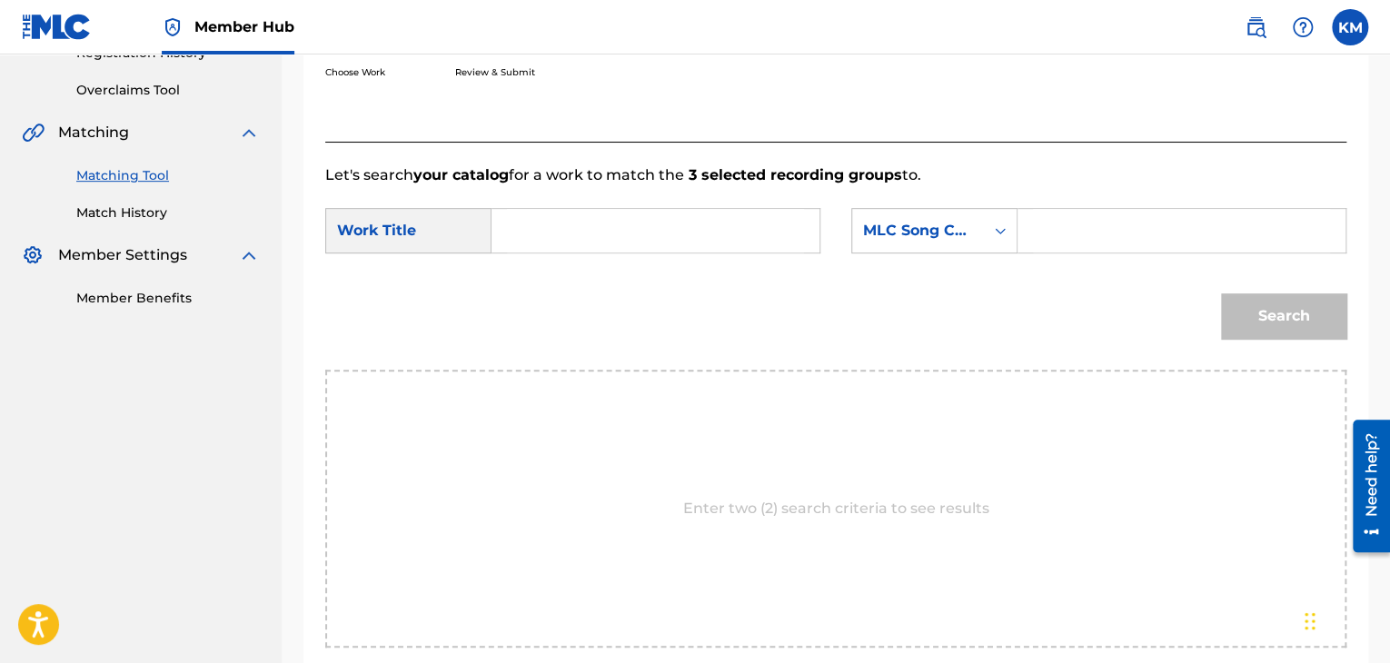
click at [540, 213] on input "Search Form" at bounding box center [655, 231] width 297 height 44
type input "Don't Disturb This Groove - [PERSON_NAME] Remix"
click at [988, 227] on div "Search Form" at bounding box center [1000, 230] width 33 height 33
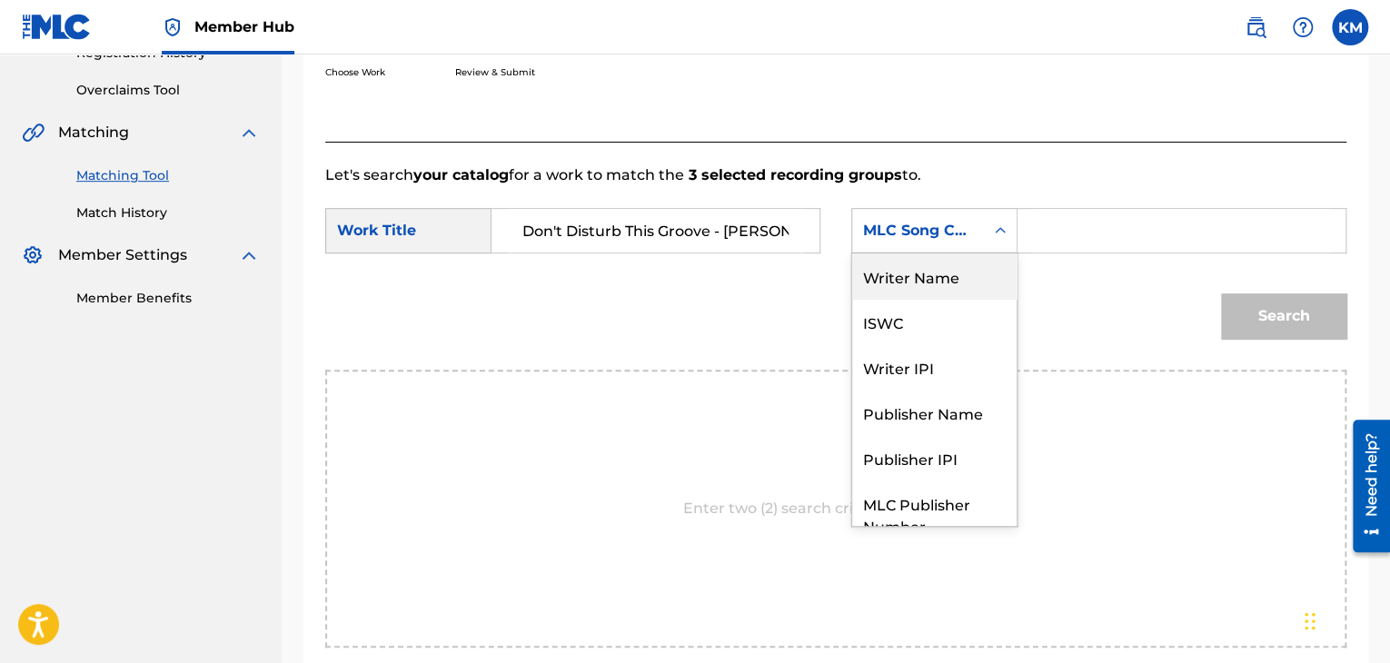
click at [948, 285] on div "Writer Name" at bounding box center [934, 275] width 164 height 45
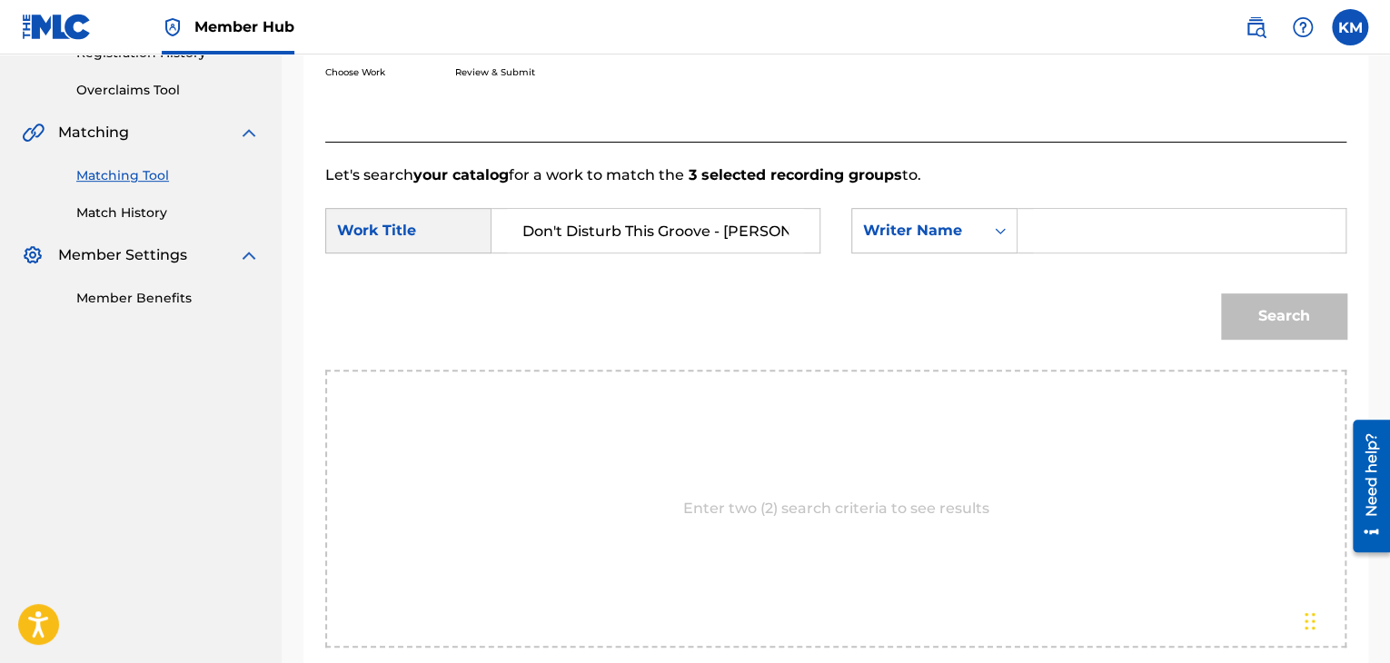
click at [1031, 233] on div "Search Form" at bounding box center [1181, 230] width 329 height 45
click at [1033, 233] on input "Search Form" at bounding box center [1181, 231] width 297 height 44
type input "[PERSON_NAME]"
click at [1257, 305] on button "Search" at bounding box center [1283, 315] width 125 height 45
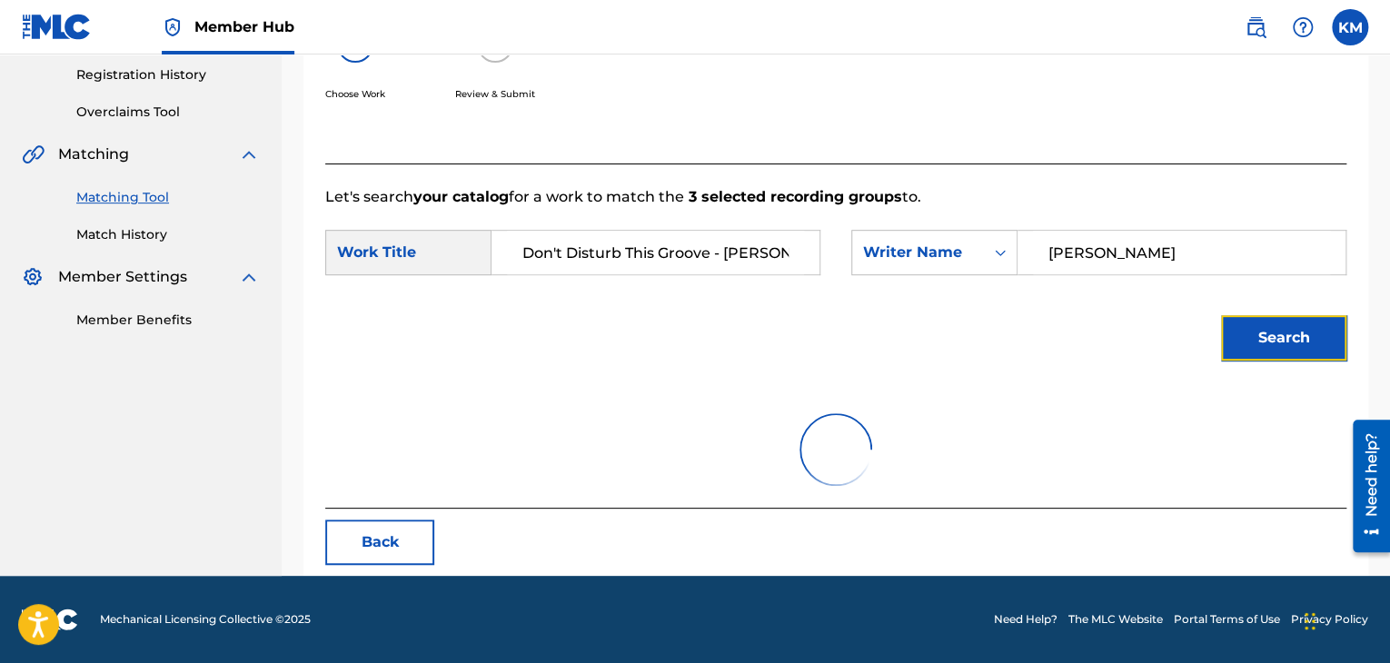
scroll to position [363, 0]
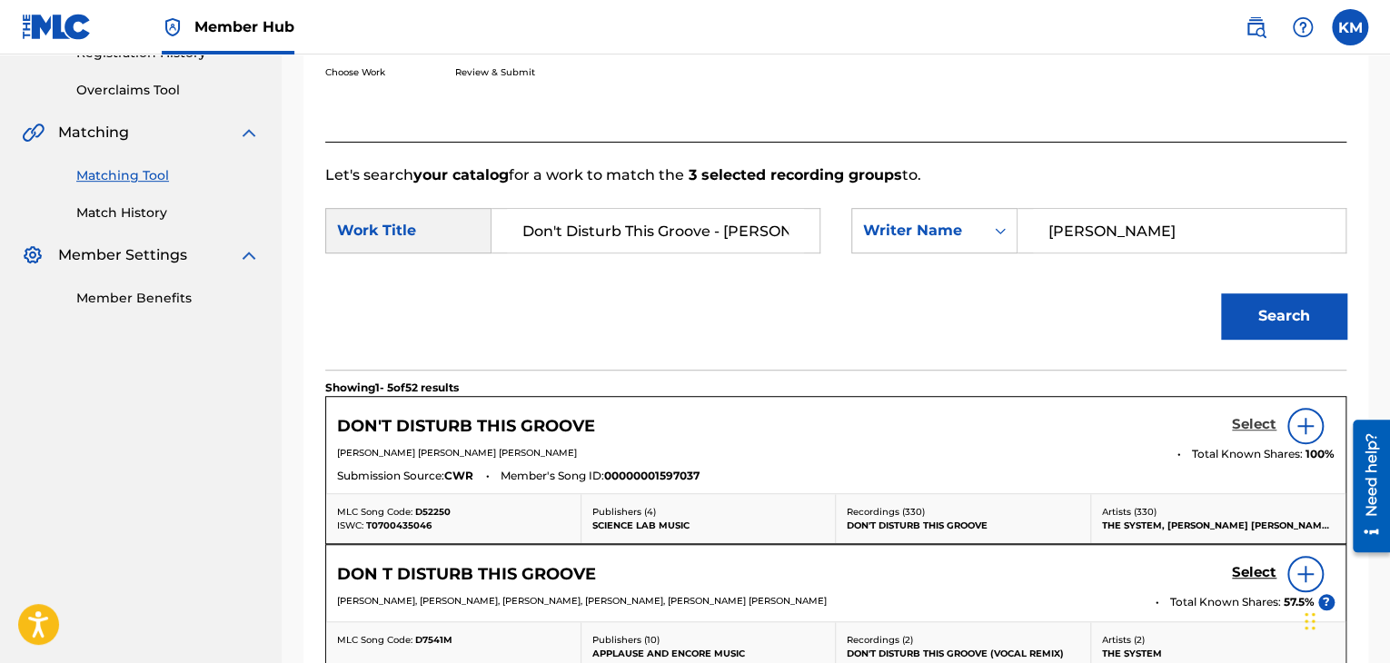
click at [1251, 427] on h5 "Select" at bounding box center [1254, 424] width 45 height 17
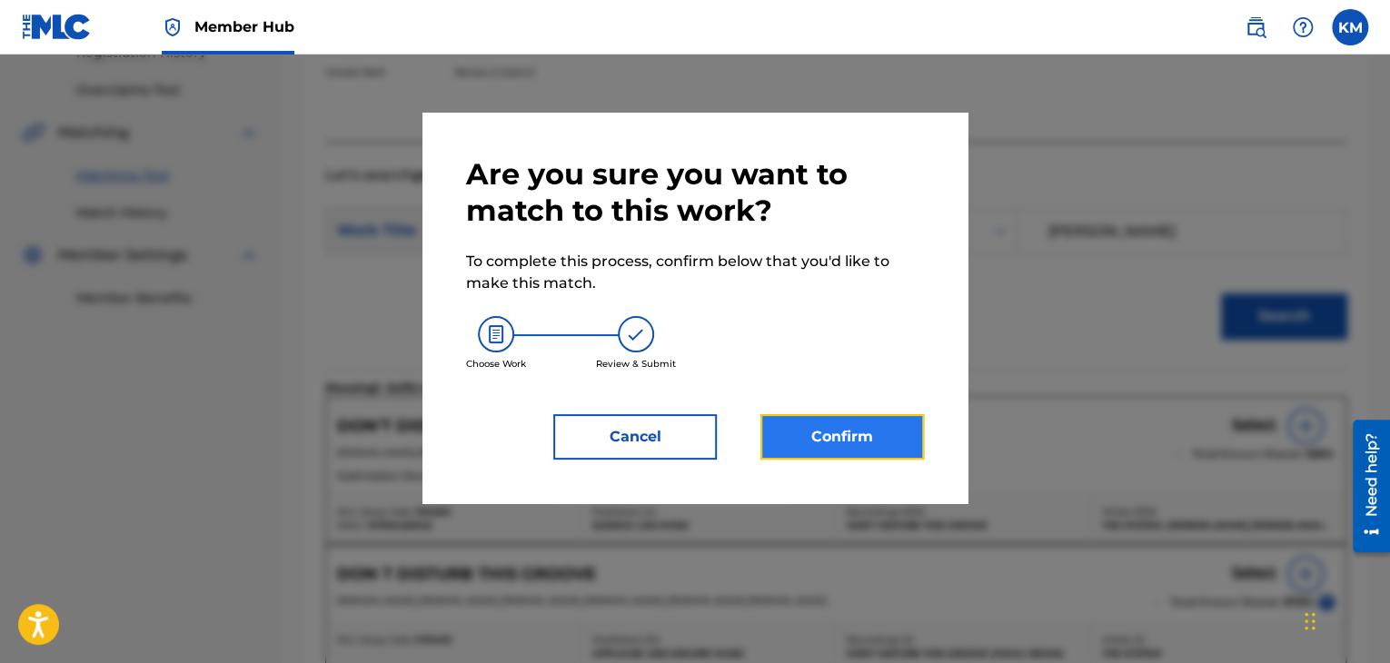
click at [867, 448] on button "Confirm" at bounding box center [841, 436] width 163 height 45
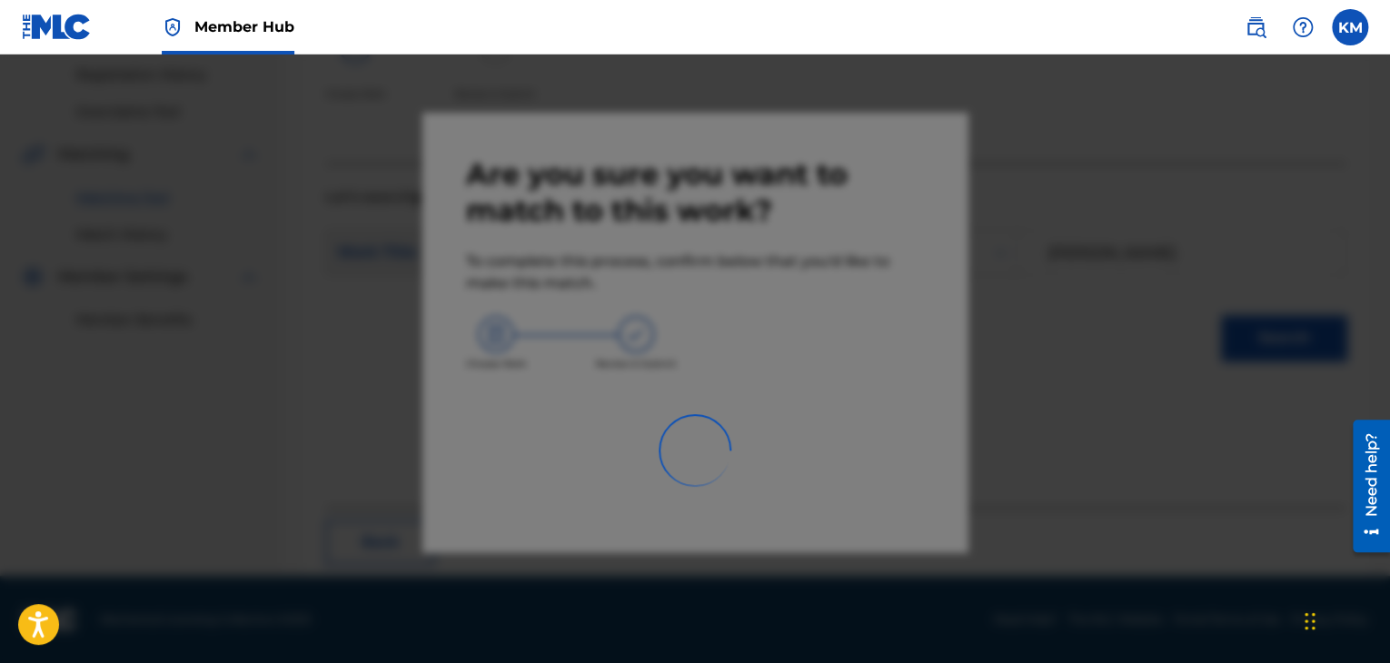
scroll to position [117, 0]
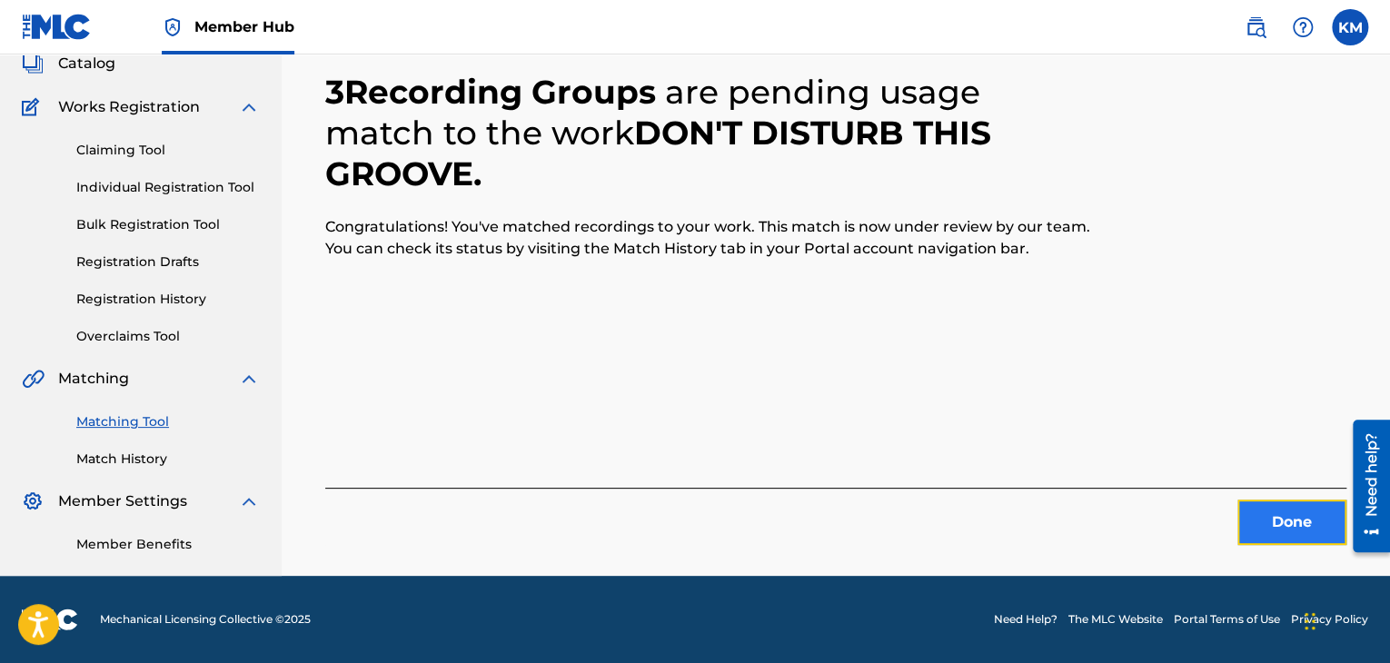
click at [1290, 520] on button "Done" at bounding box center [1291, 522] width 109 height 45
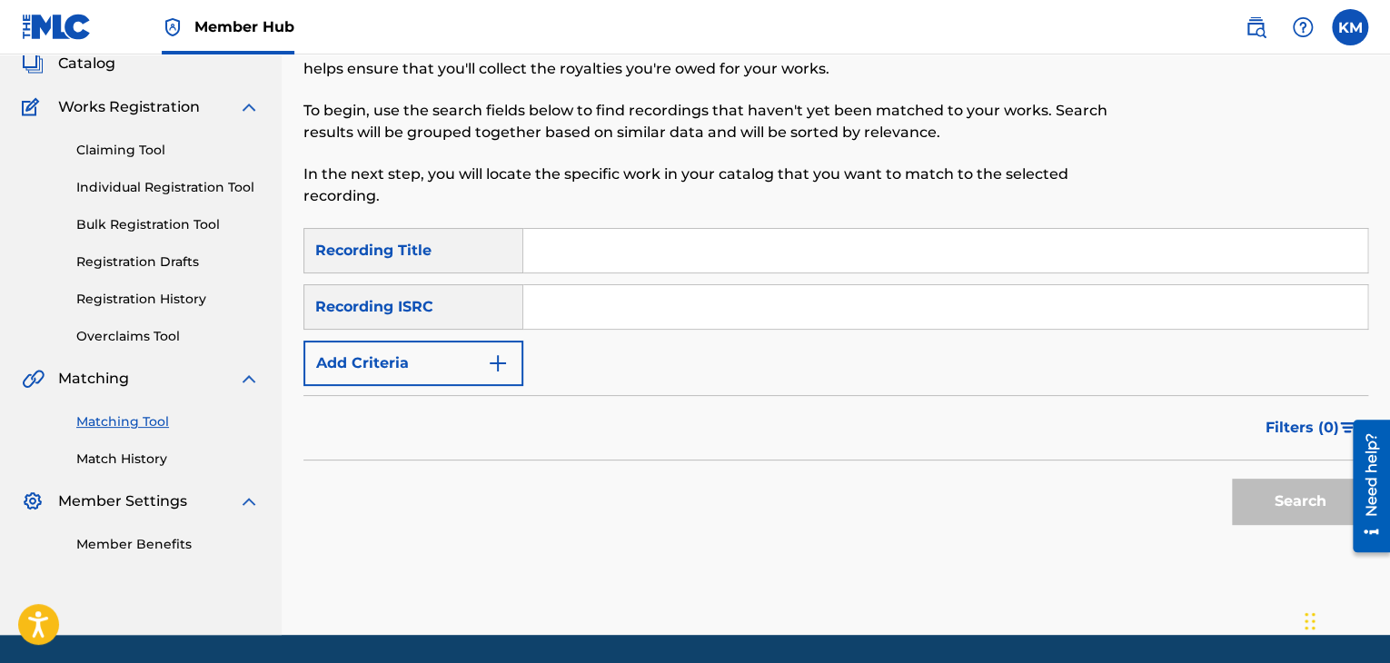
click at [562, 292] on input "Search Form" at bounding box center [945, 307] width 844 height 44
type input "USUYG1446508"
click at [1275, 485] on button "Search" at bounding box center [1300, 501] width 136 height 45
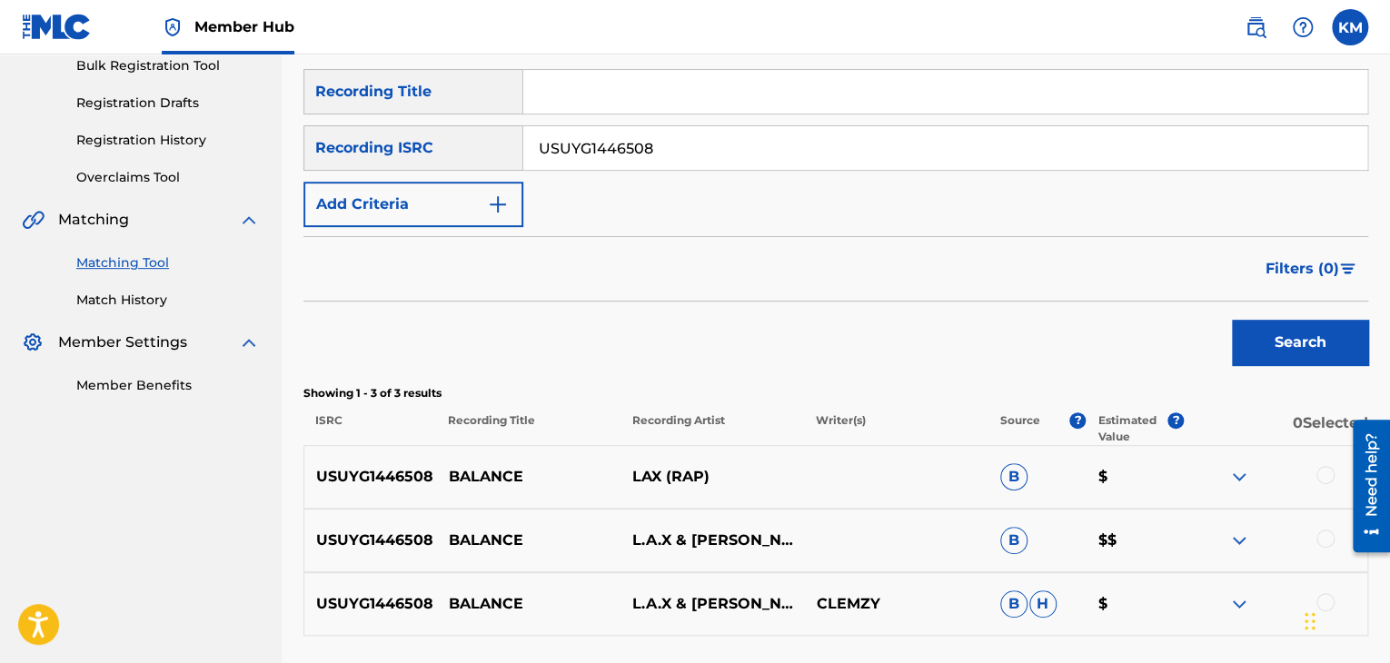
scroll to position [427, 0]
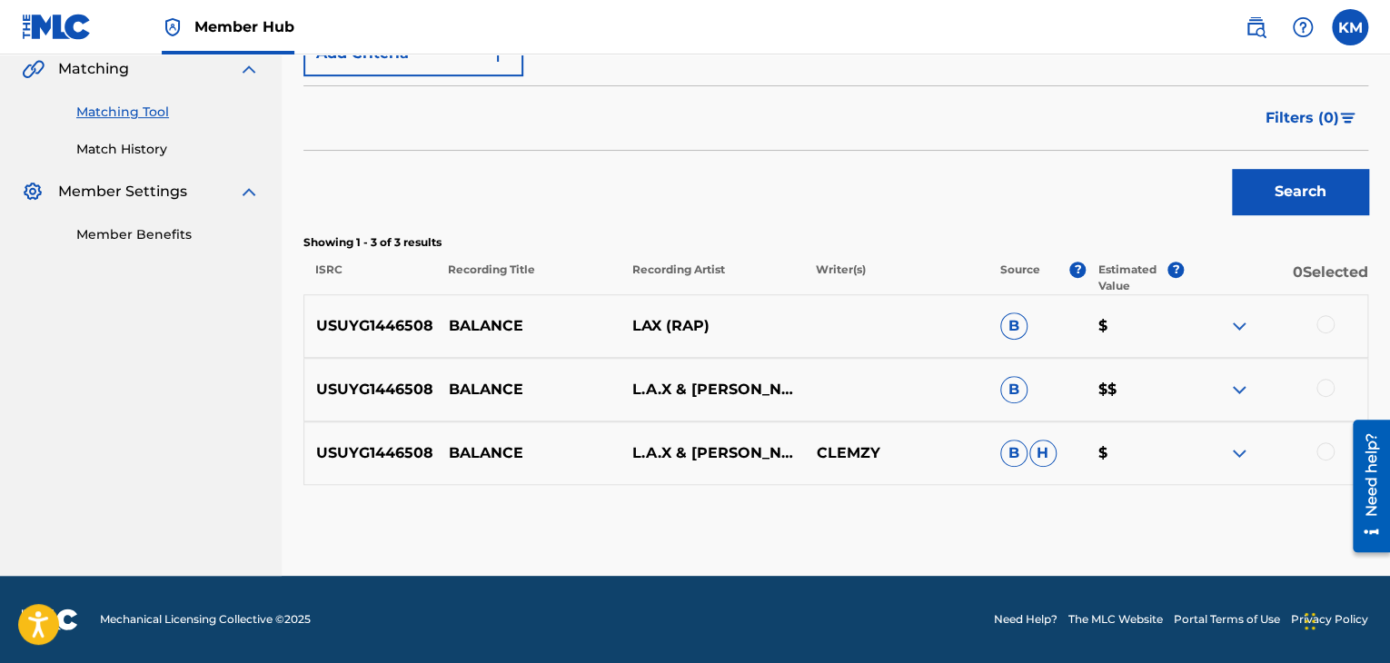
click at [1323, 452] on div at bounding box center [1325, 451] width 18 height 18
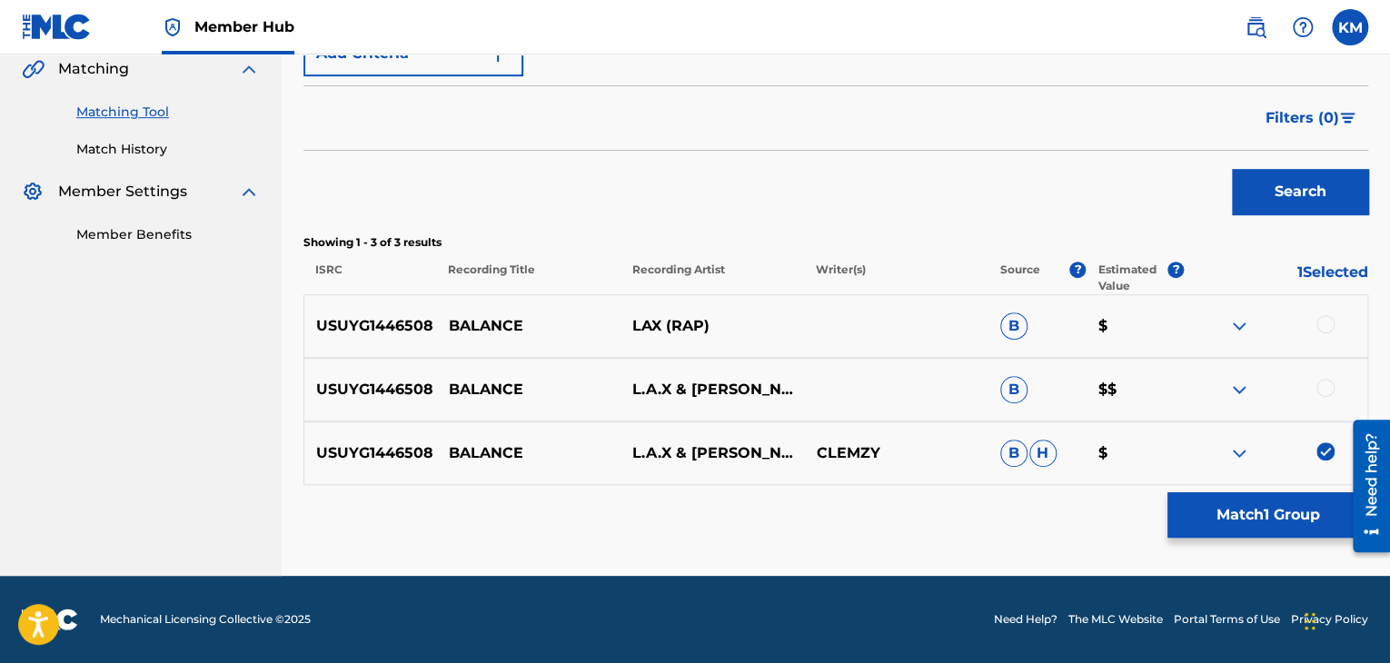
click at [1324, 384] on div at bounding box center [1325, 388] width 18 height 18
click at [1323, 326] on div at bounding box center [1325, 324] width 18 height 18
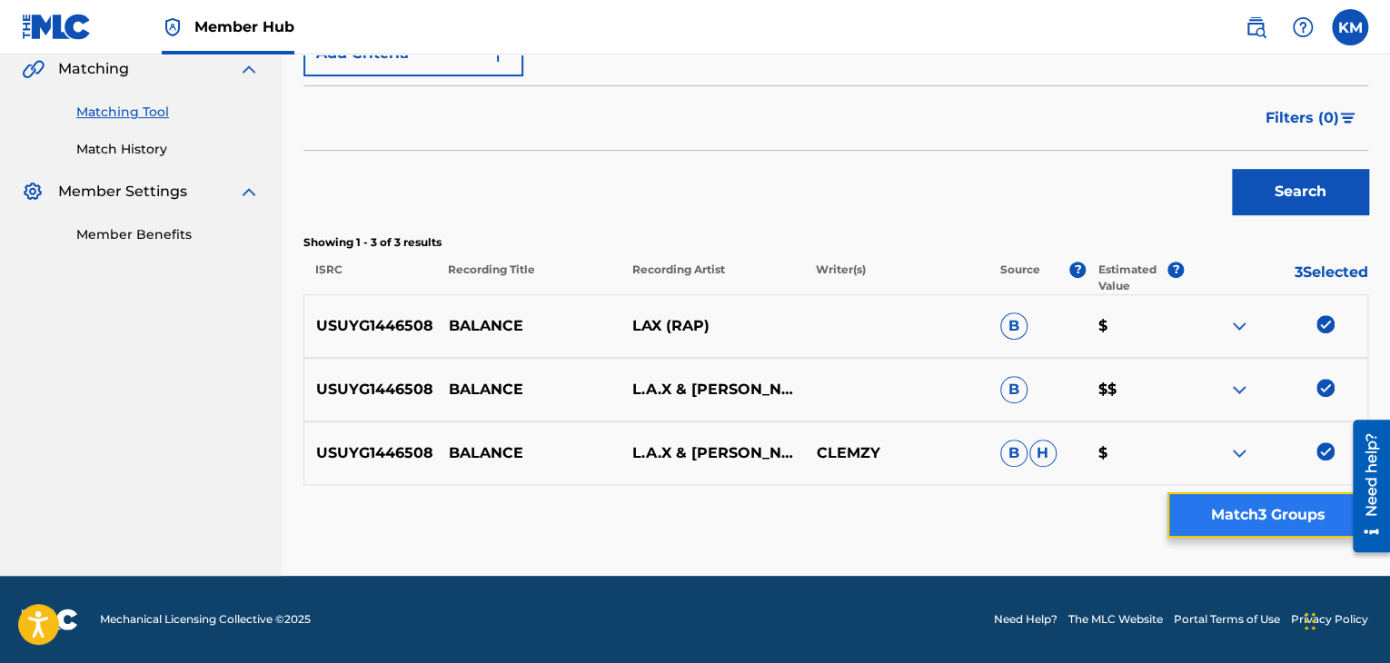
click at [1266, 502] on button "Match 3 Groups" at bounding box center [1267, 514] width 201 height 45
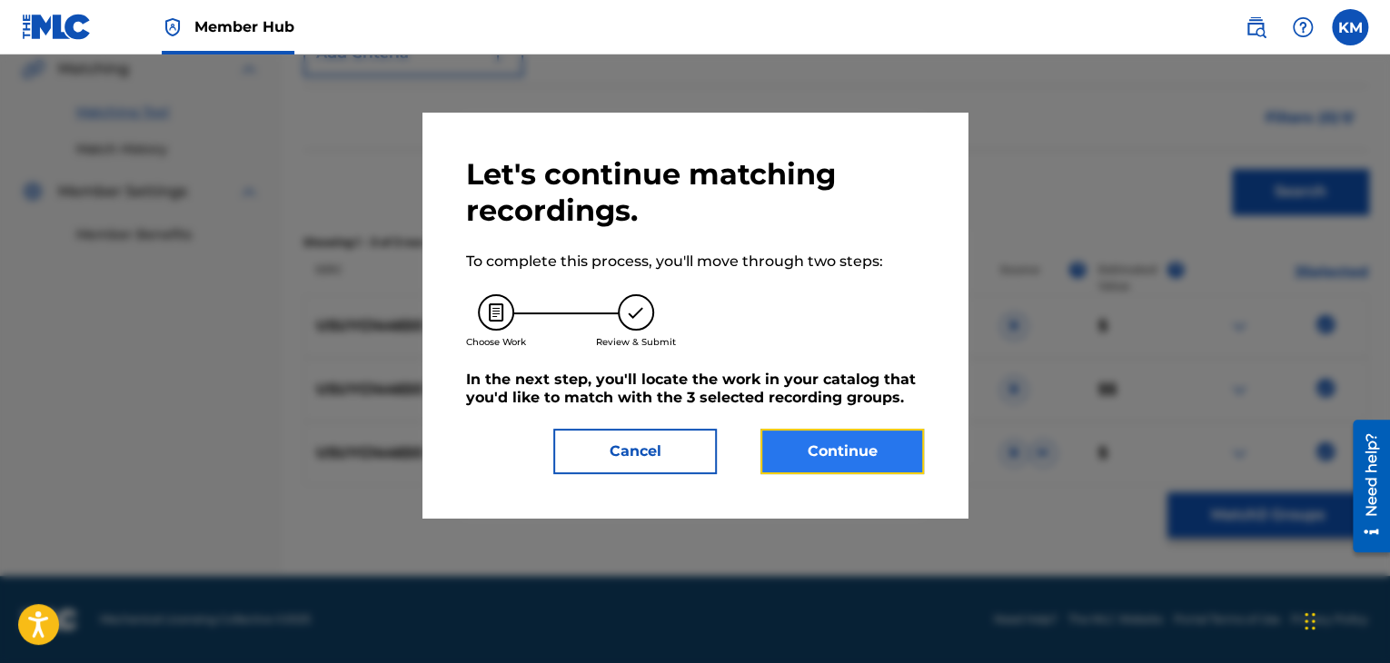
click at [864, 443] on button "Continue" at bounding box center [841, 451] width 163 height 45
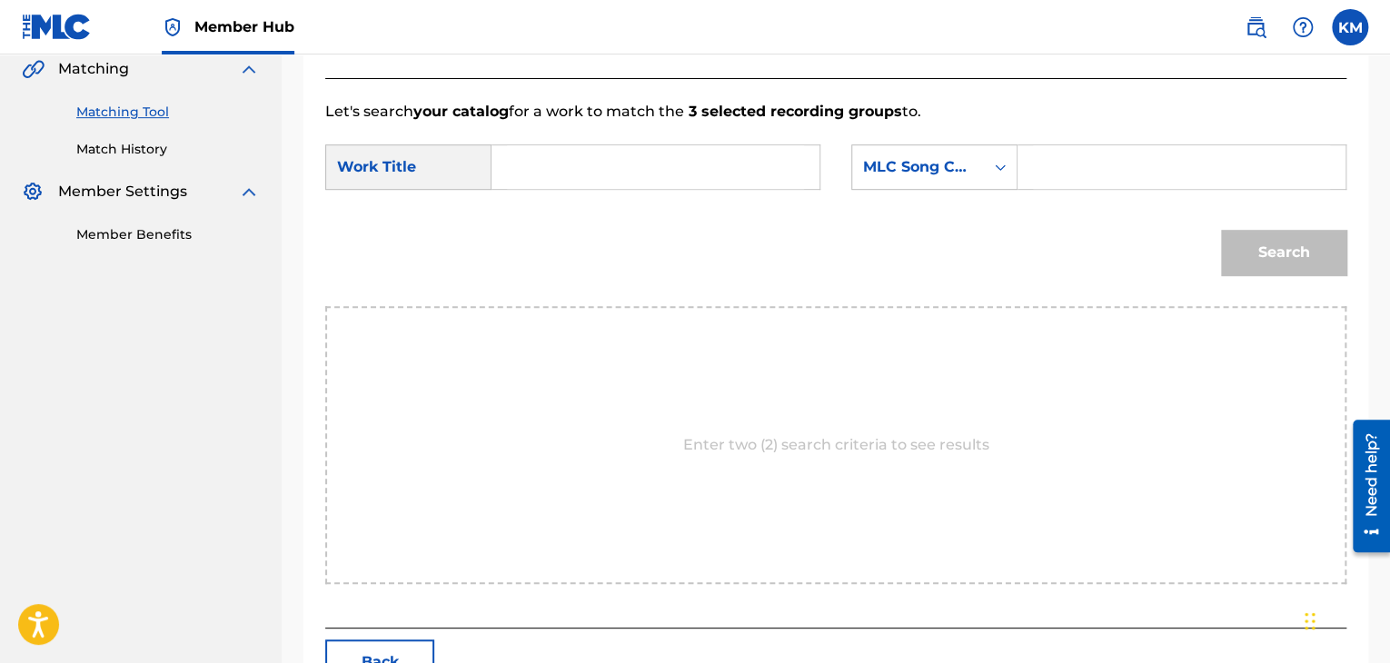
click at [493, 168] on div "Search Form" at bounding box center [655, 166] width 329 height 45
click at [514, 166] on input "Search Form" at bounding box center [655, 167] width 297 height 44
type input "Balance"
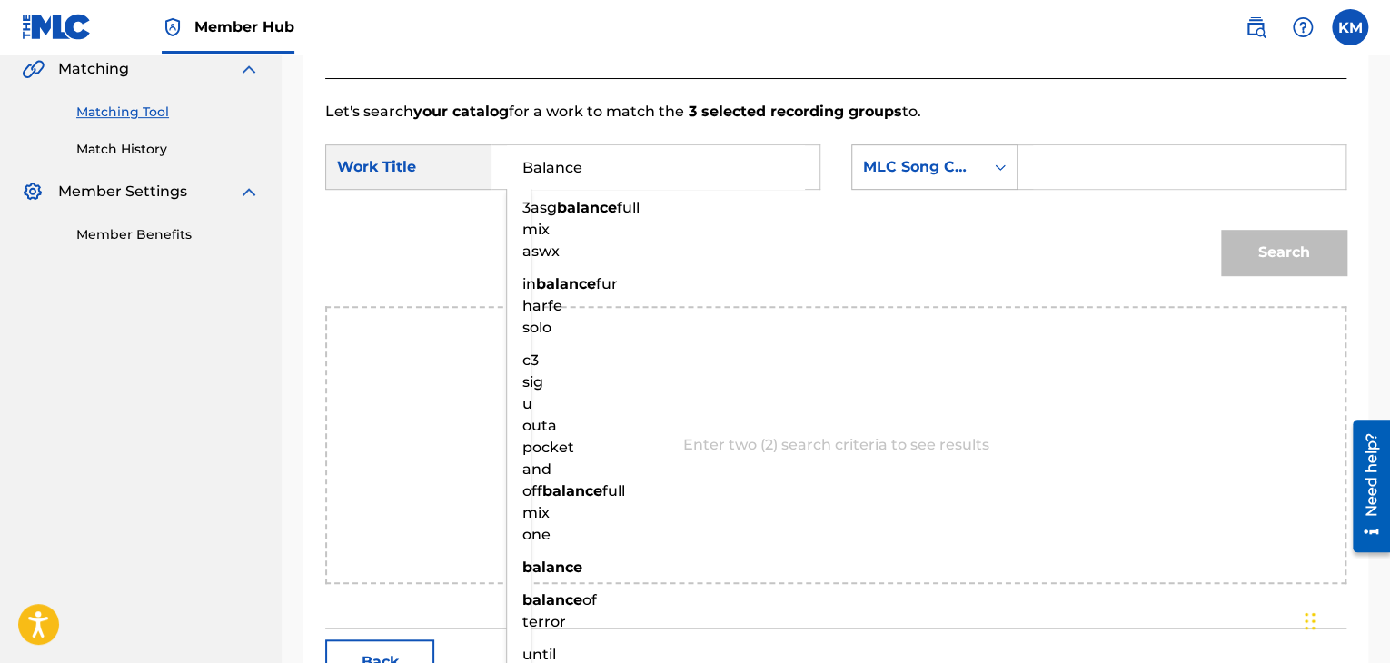
click at [998, 162] on icon "Search Form" at bounding box center [1000, 167] width 18 height 18
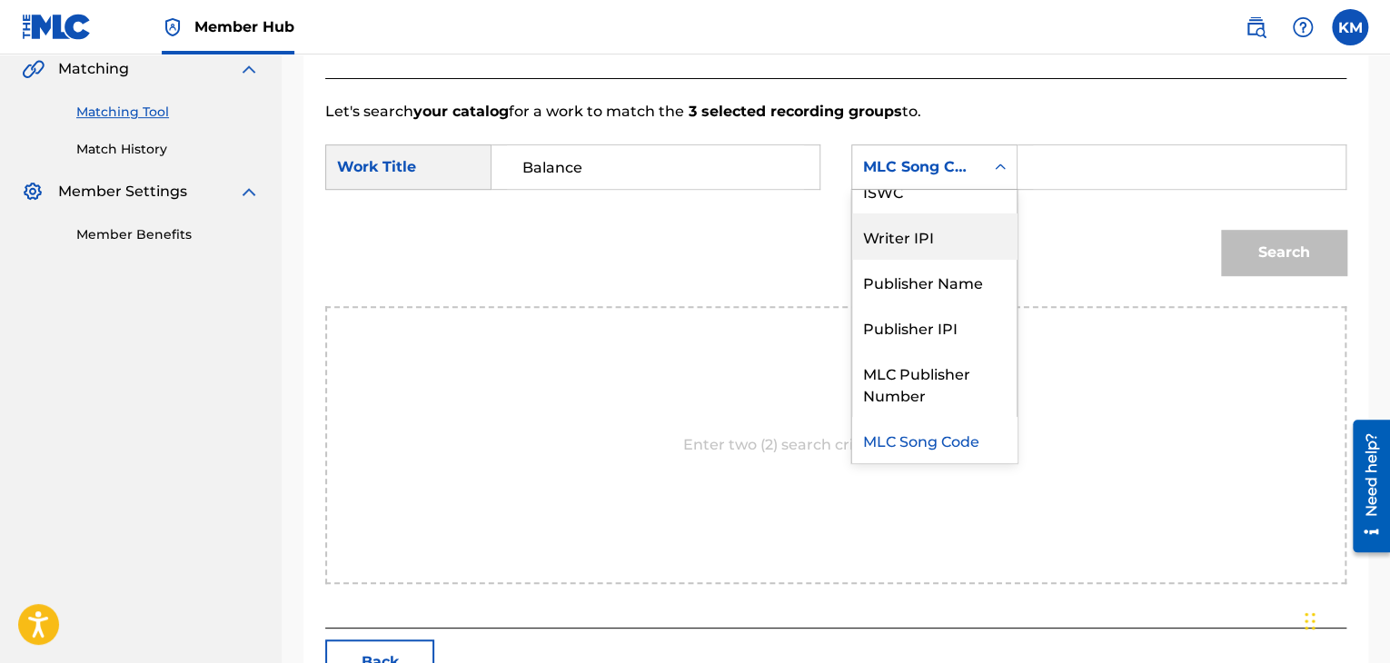
scroll to position [0, 0]
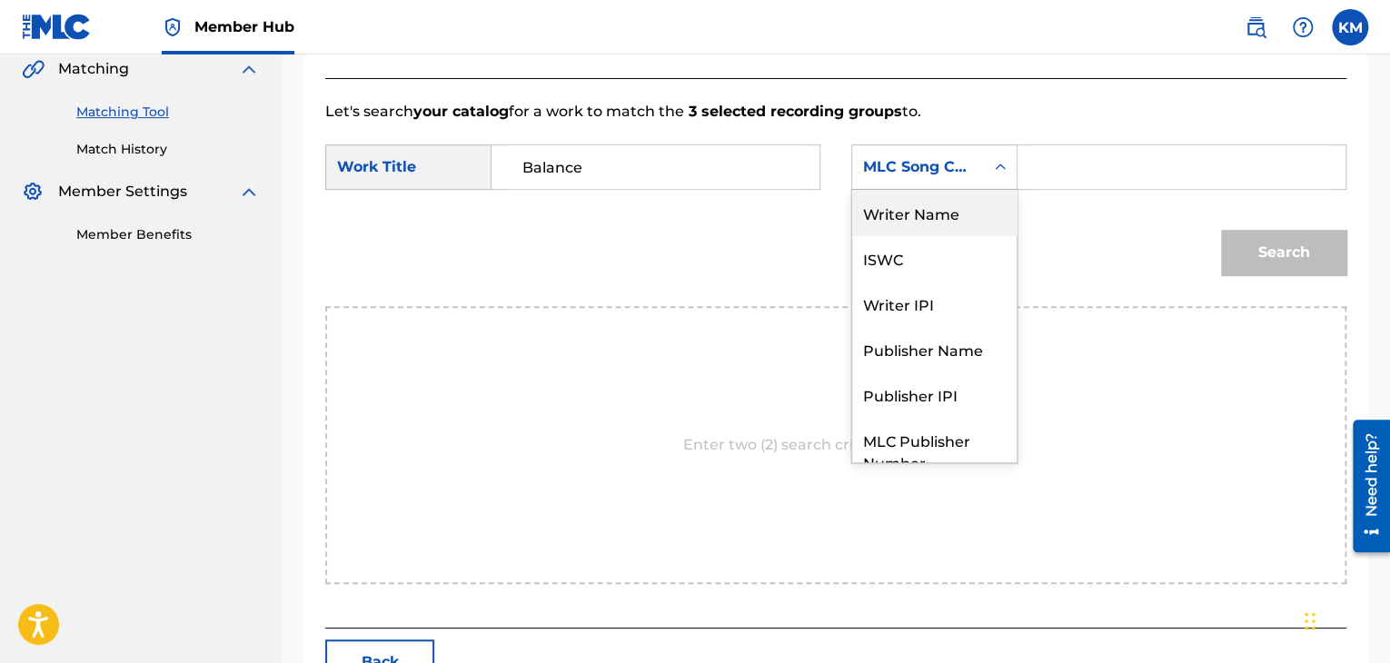
click at [957, 223] on div "Writer Name" at bounding box center [934, 212] width 164 height 45
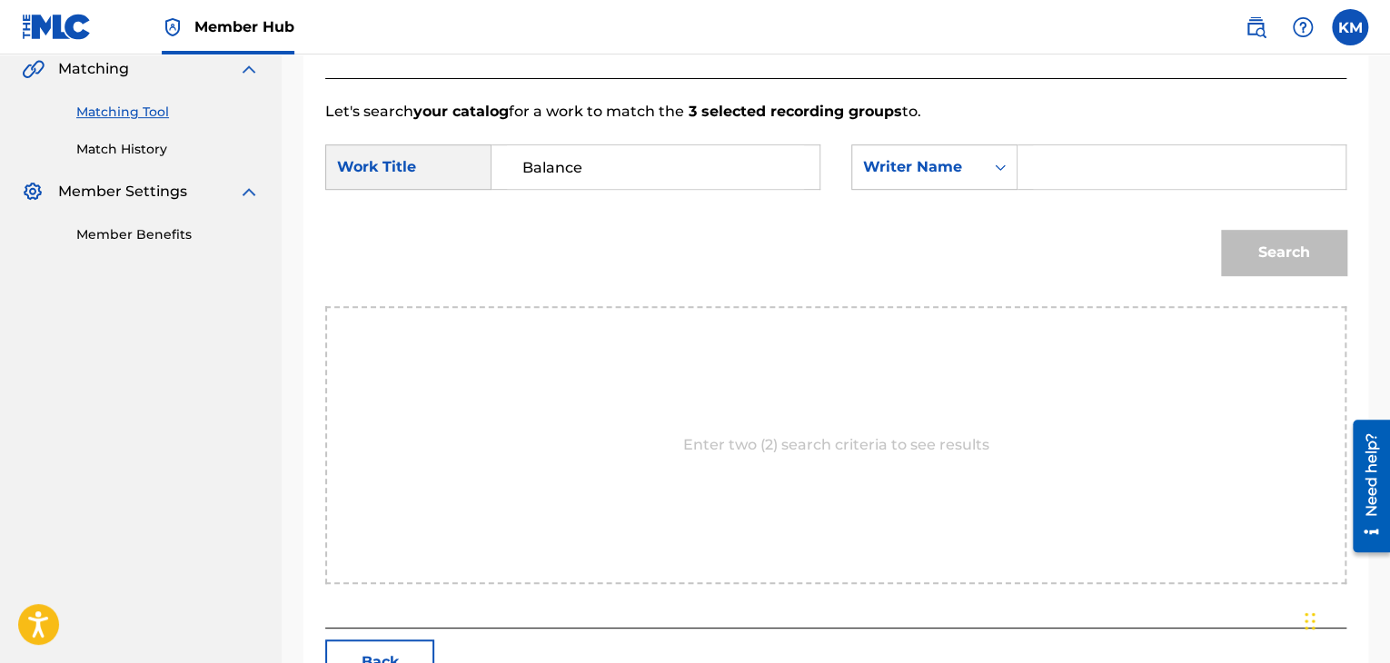
click at [1075, 155] on input "Search Form" at bounding box center [1181, 167] width 297 height 44
click at [1221, 230] on button "Search" at bounding box center [1283, 252] width 125 height 45
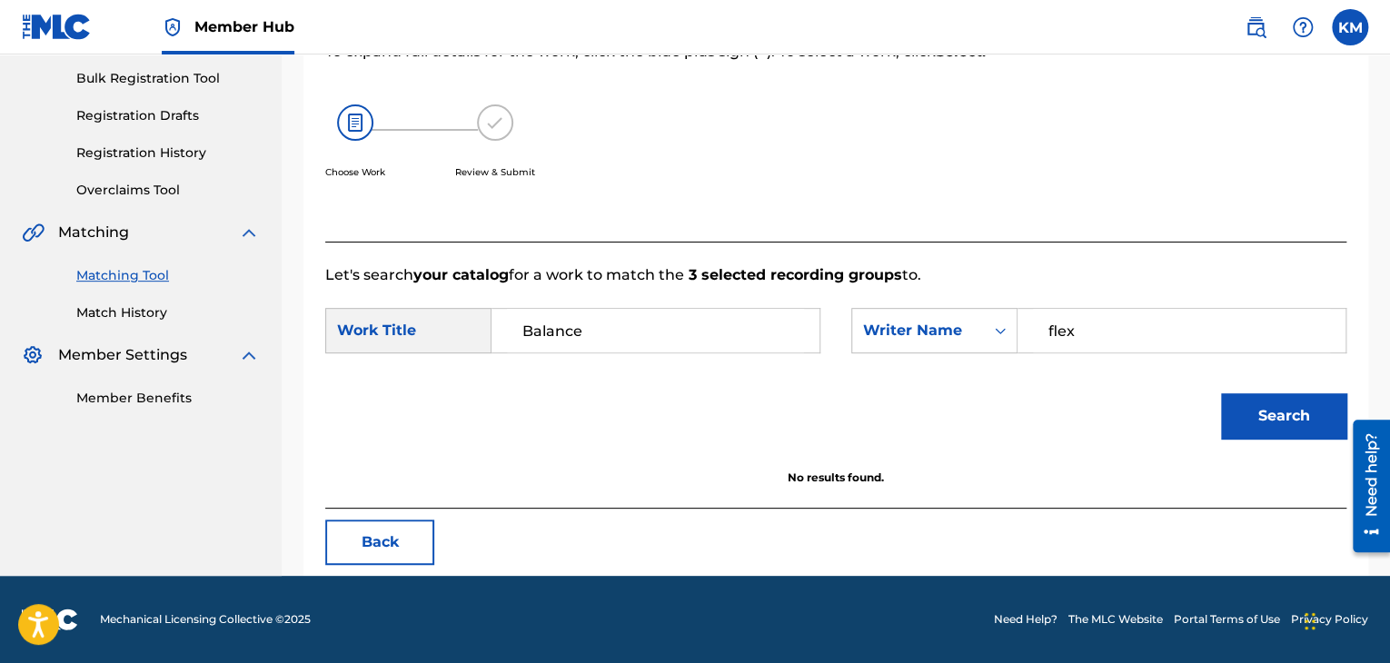
scroll to position [263, 0]
drag, startPoint x: 1085, startPoint y: 328, endPoint x: 929, endPoint y: 333, distance: 155.4
click at [930, 333] on div "SearchWithCriteria9ca3601b-1089-4d11-bb22-2dcf48e1755f Writer Name Plasschaert" at bounding box center [1098, 330] width 495 height 45
type input "Plasschaert"
click at [1253, 419] on button "Search" at bounding box center [1283, 415] width 125 height 45
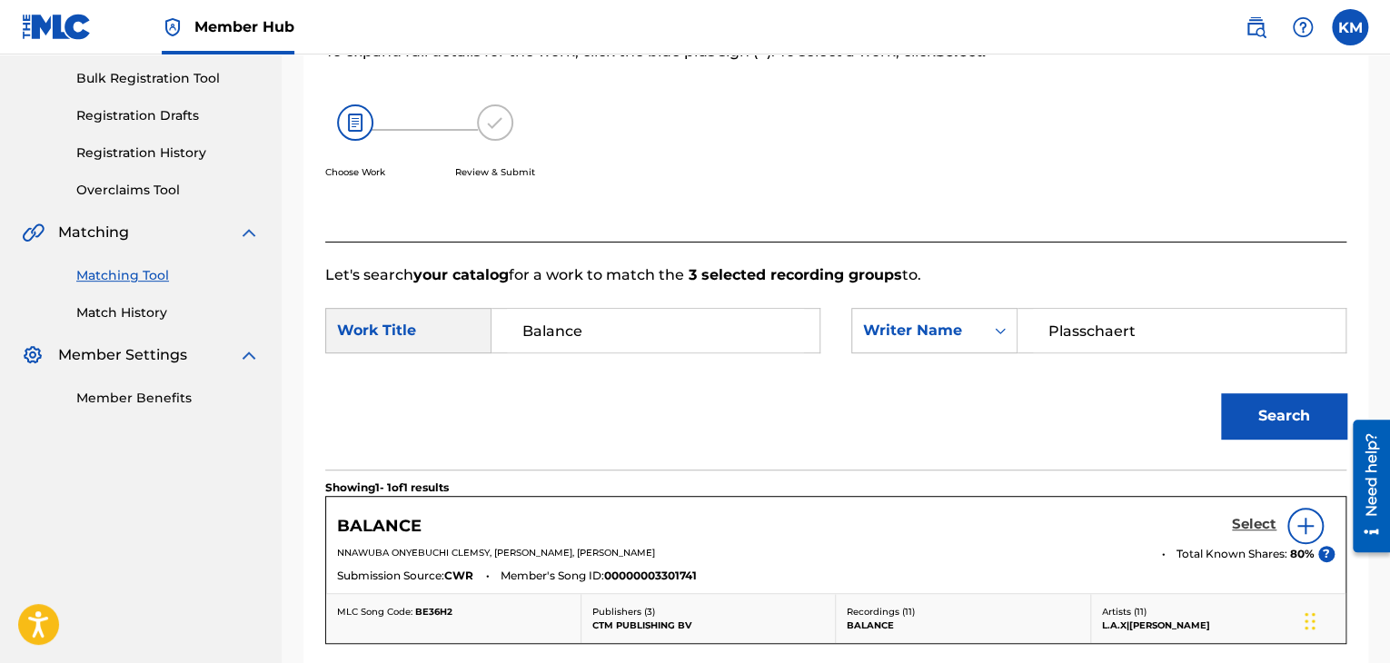
click at [1246, 522] on h5 "Select" at bounding box center [1254, 524] width 45 height 17
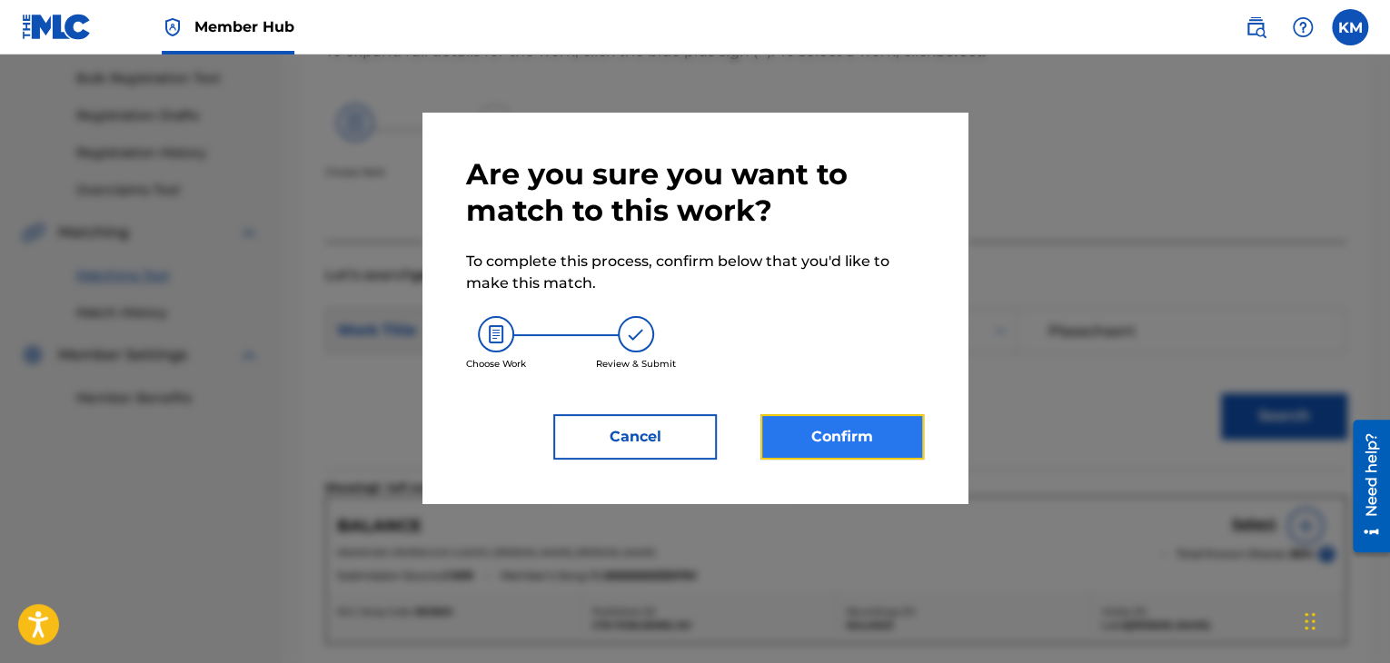
click at [851, 440] on button "Confirm" at bounding box center [841, 436] width 163 height 45
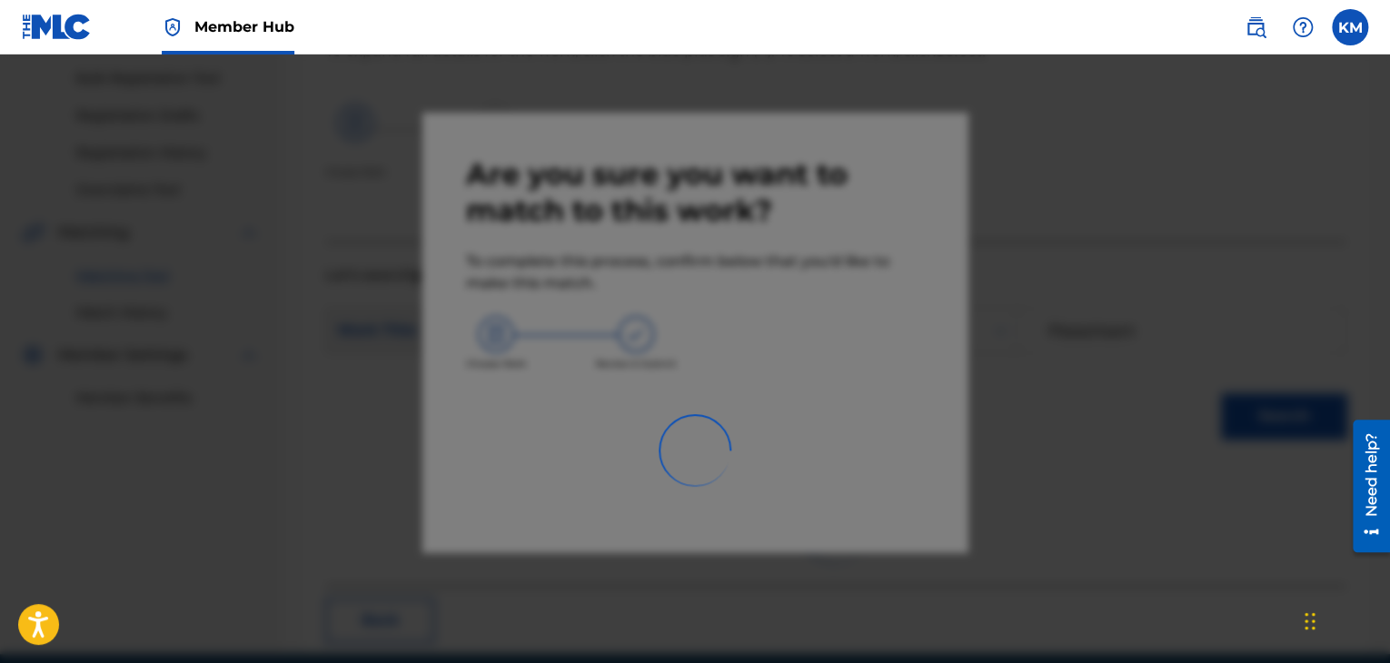
scroll to position [117, 0]
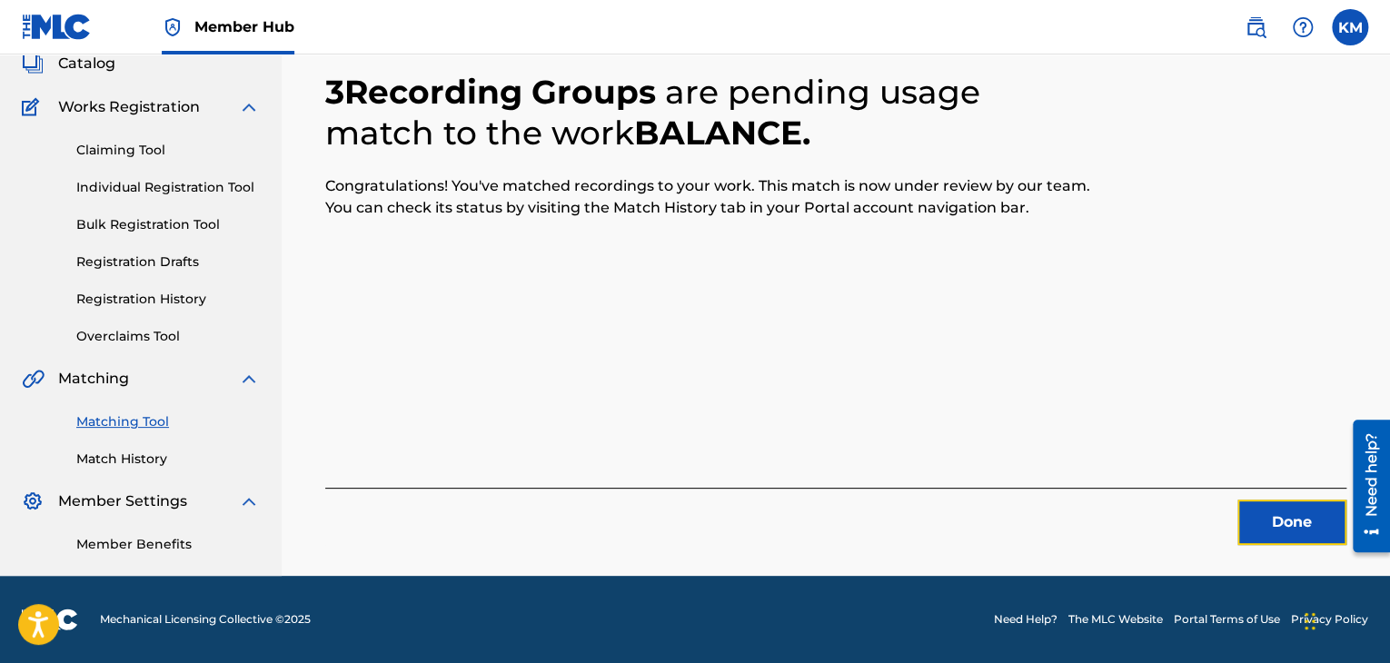
click at [1275, 528] on button "Done" at bounding box center [1291, 522] width 109 height 45
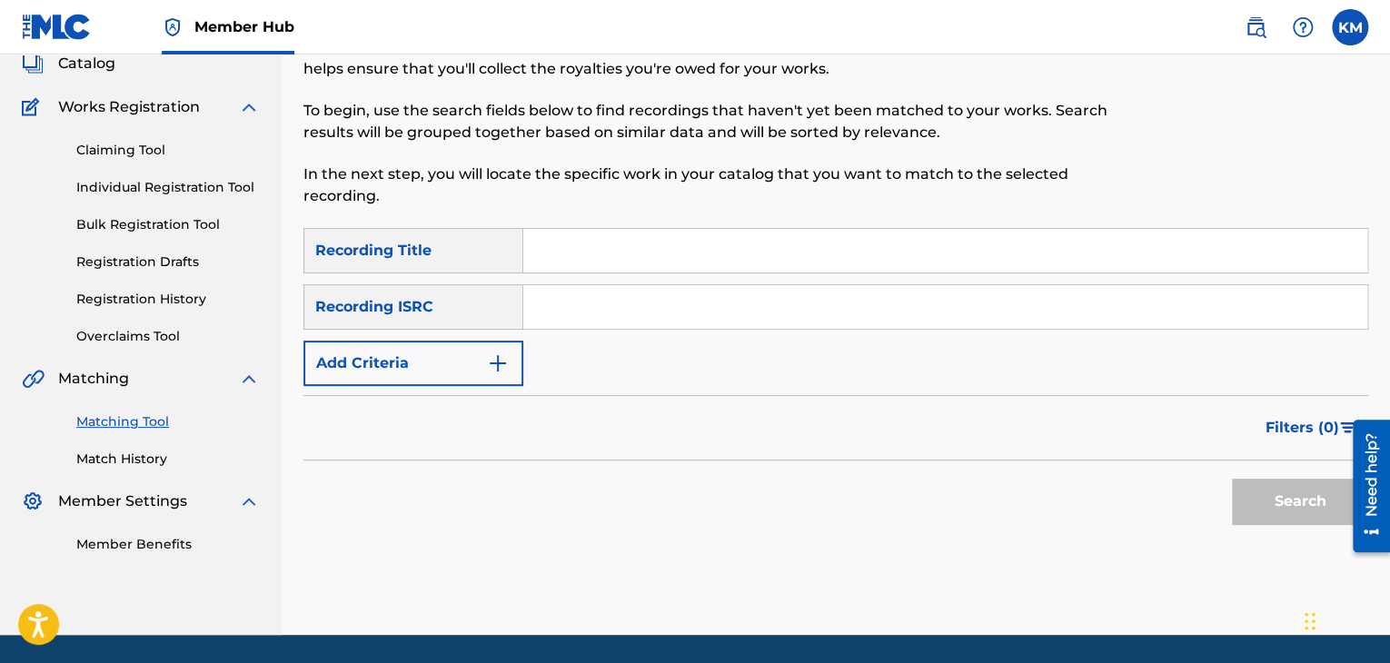
click at [673, 322] on input "Search Form" at bounding box center [945, 307] width 844 height 44
type input "USSM16401440"
click at [1259, 521] on button "Search" at bounding box center [1300, 501] width 136 height 45
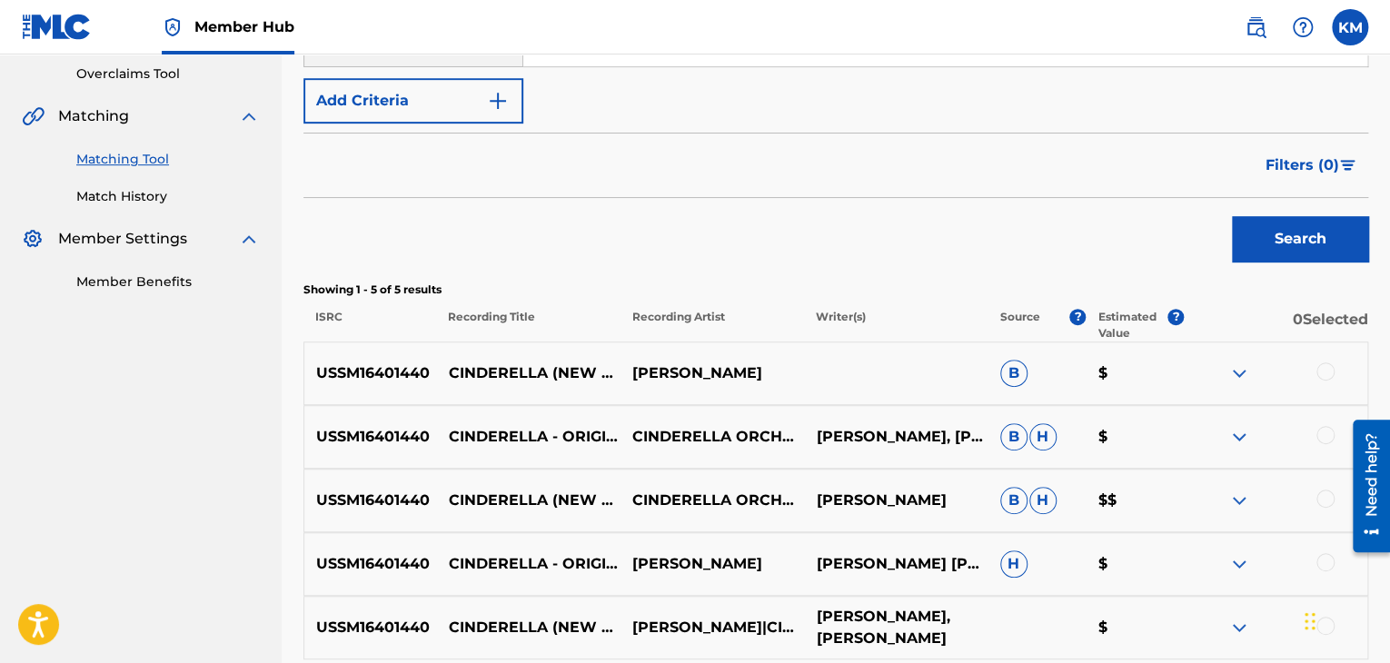
scroll to position [480, 0]
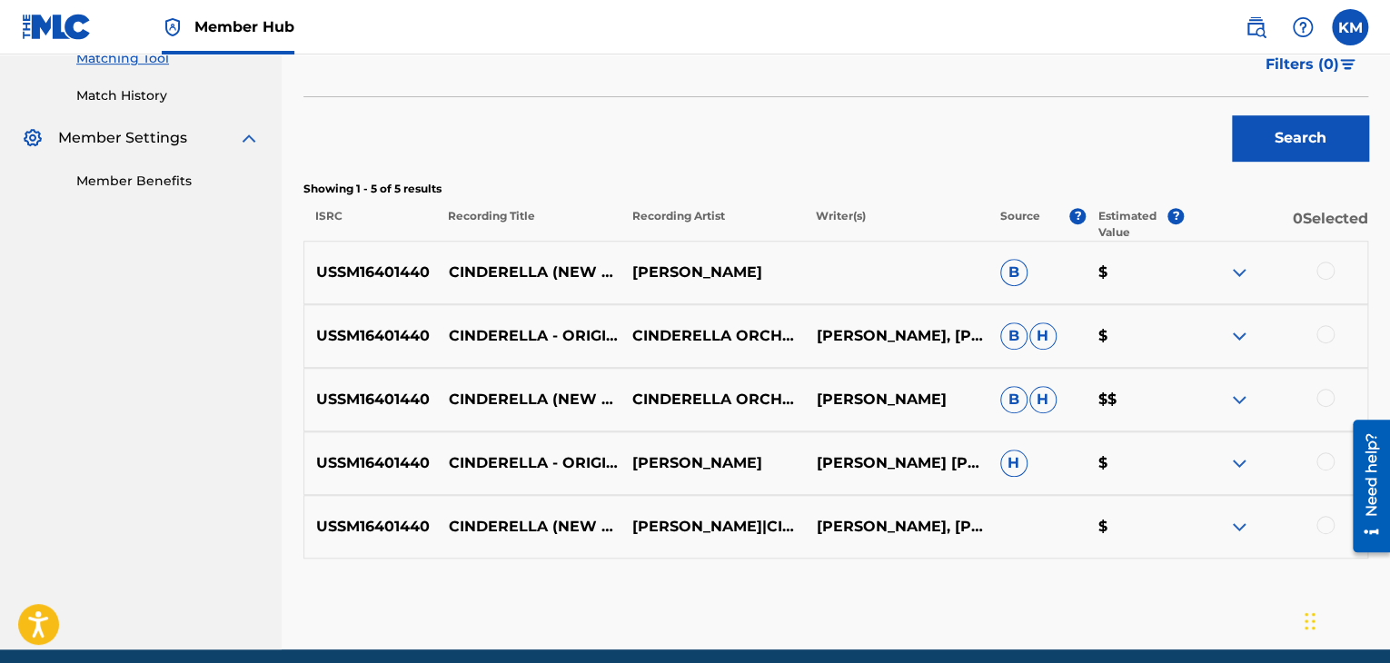
click at [1321, 523] on div at bounding box center [1325, 525] width 18 height 18
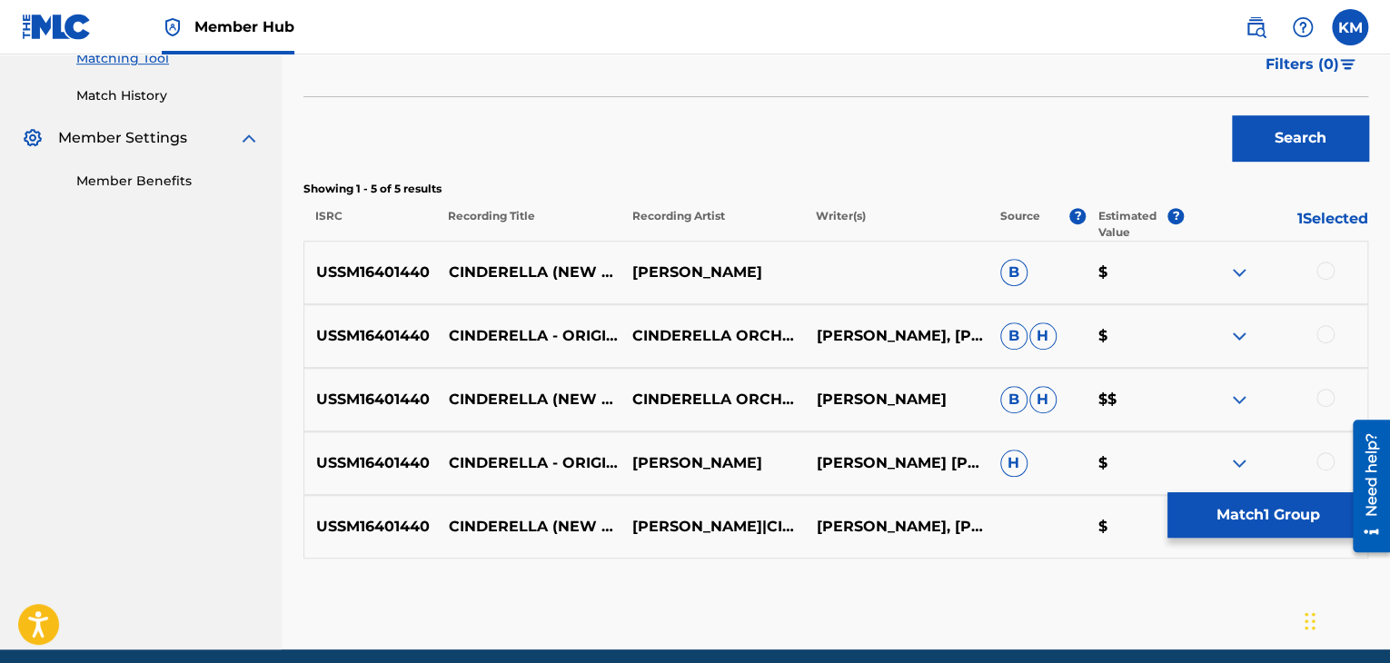
click at [1323, 460] on div at bounding box center [1325, 461] width 18 height 18
click at [1319, 392] on div at bounding box center [1325, 398] width 18 height 18
click at [1320, 332] on div at bounding box center [1325, 334] width 18 height 18
click at [1316, 263] on div at bounding box center [1275, 273] width 183 height 22
click at [1330, 268] on div at bounding box center [1325, 271] width 18 height 18
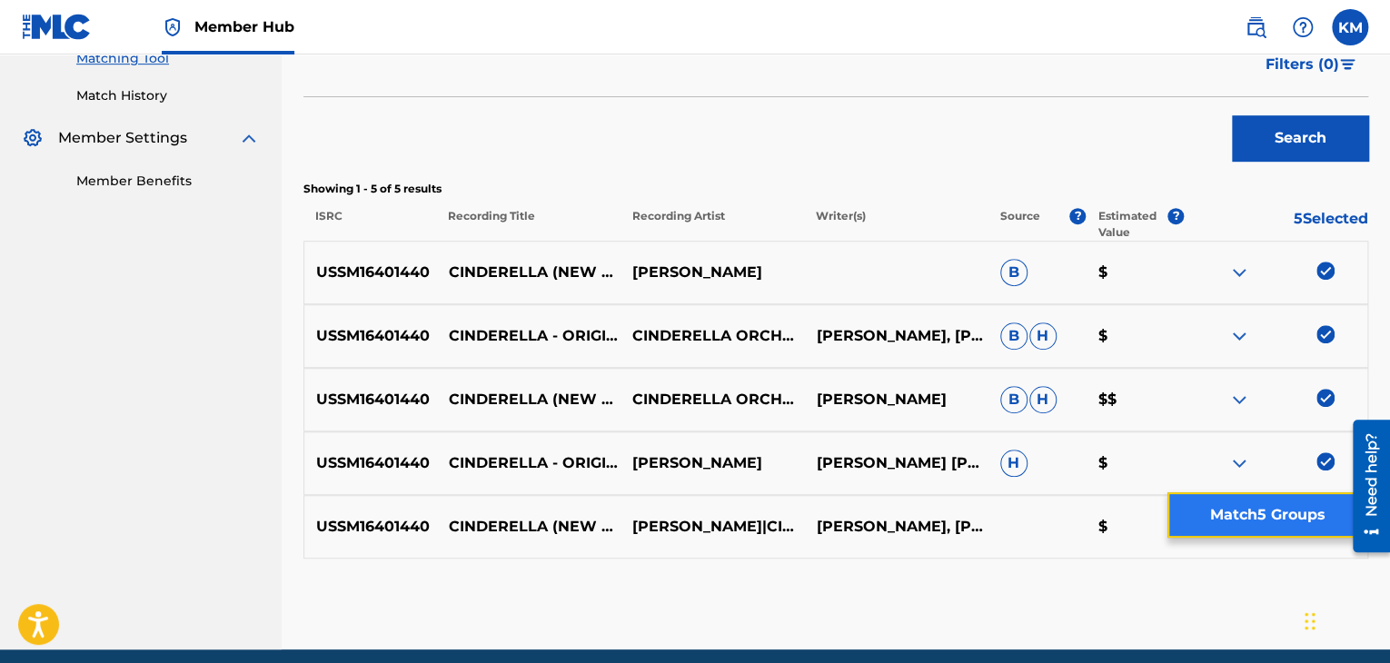
click at [1283, 504] on button "Match 5 Groups" at bounding box center [1267, 514] width 201 height 45
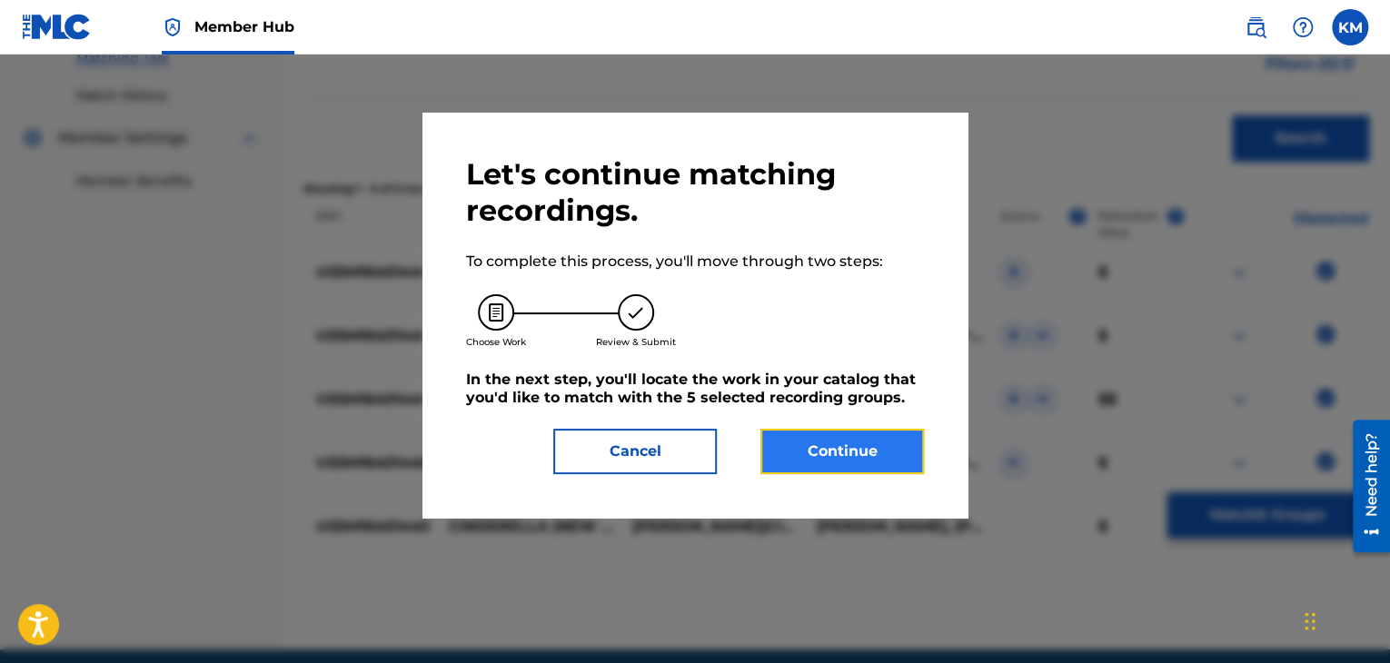
click at [833, 451] on button "Continue" at bounding box center [841, 451] width 163 height 45
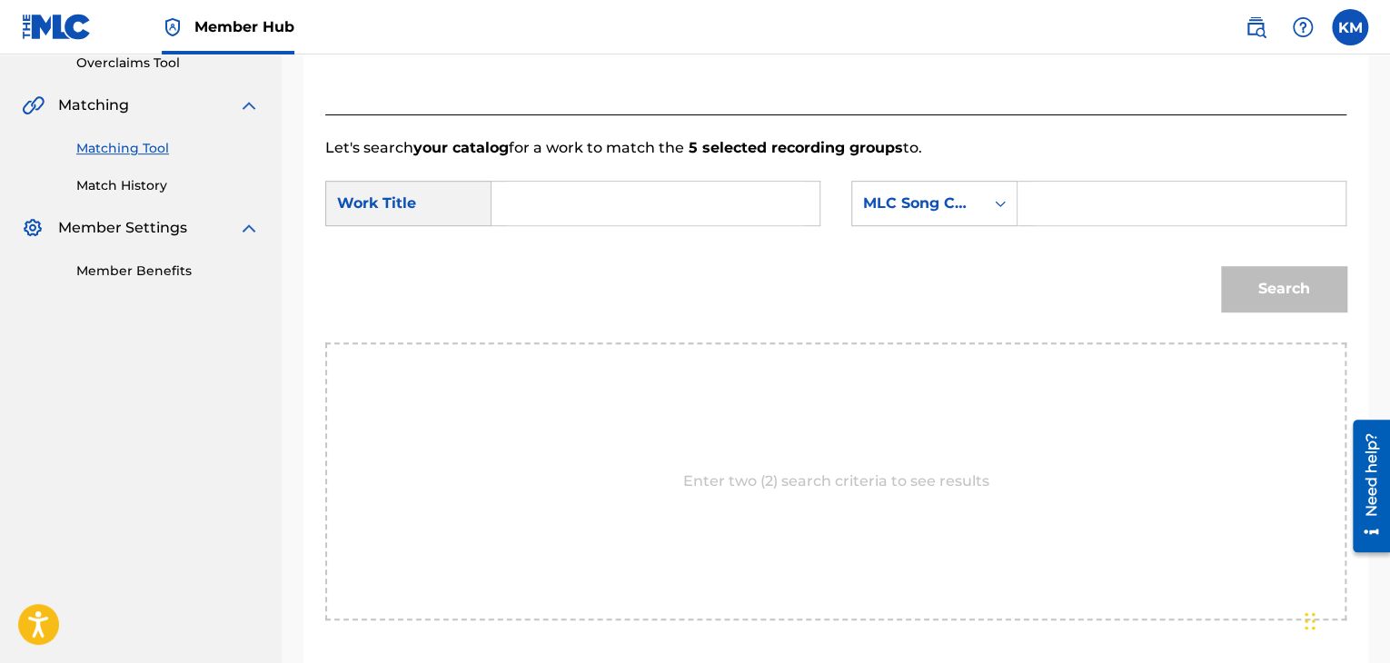
scroll to position [390, 0]
click at [512, 198] on input "Search Form" at bounding box center [655, 205] width 297 height 44
type input "Cinderella (New Television Cast Recording (1965)): Waltz for a Ball"
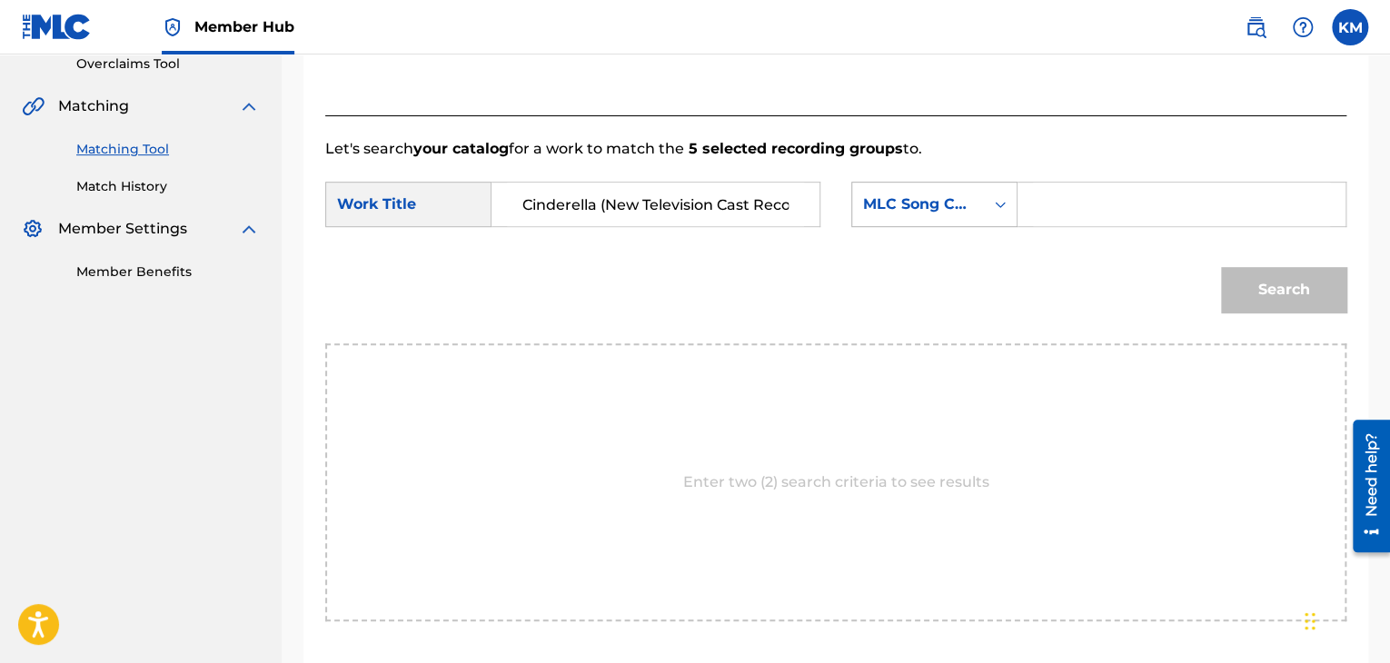
click at [988, 202] on div "Search Form" at bounding box center [1000, 204] width 33 height 33
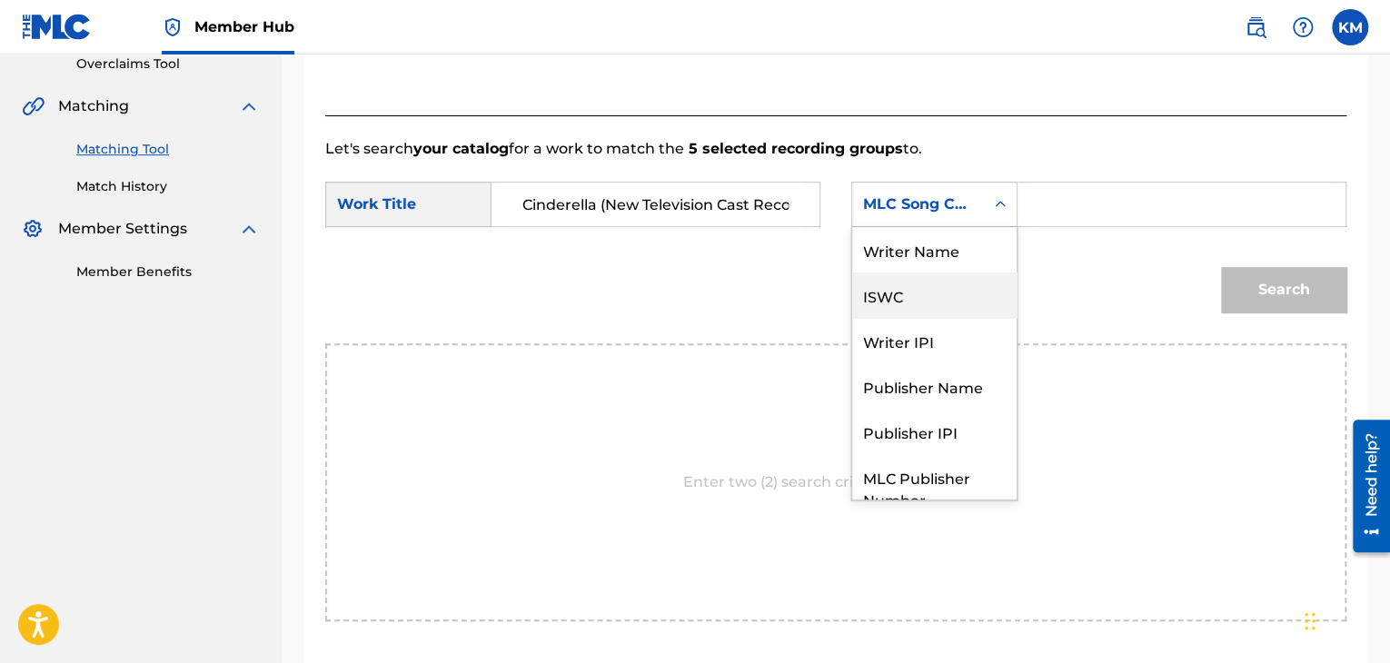
click at [952, 272] on div "ISWC" at bounding box center [934, 294] width 164 height 45
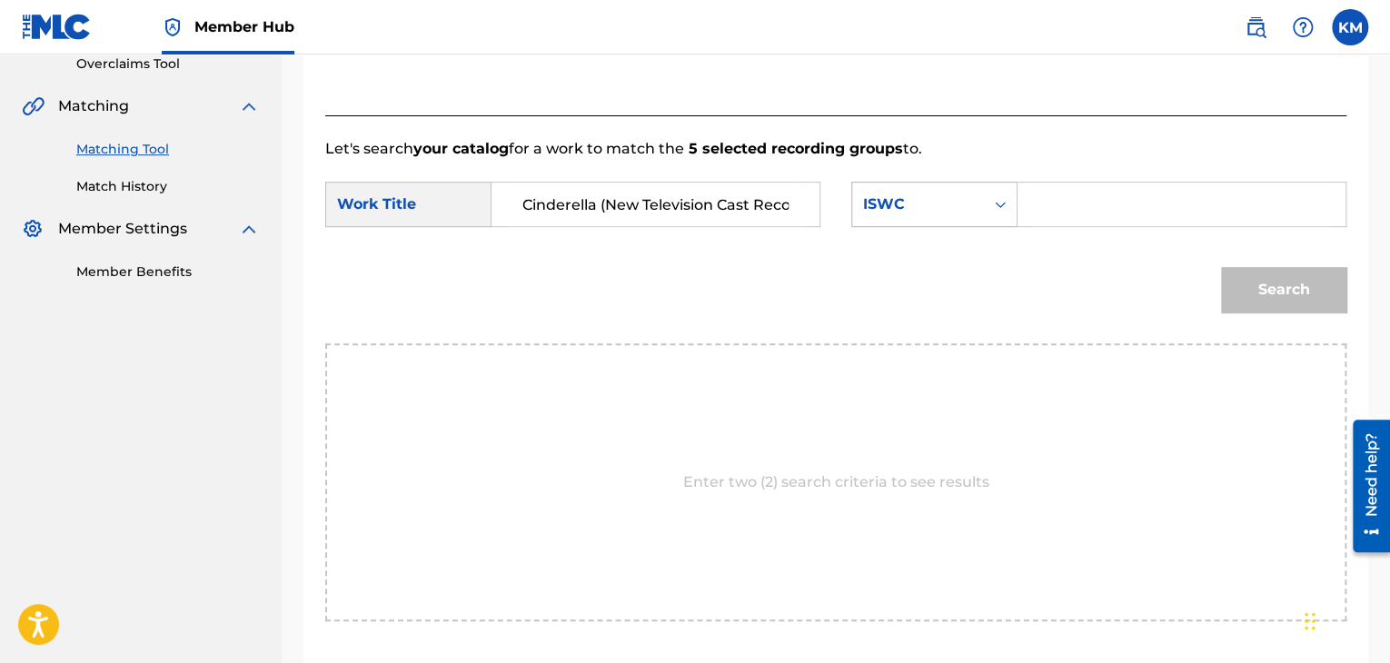
click at [950, 211] on div "ISWC" at bounding box center [918, 204] width 110 height 22
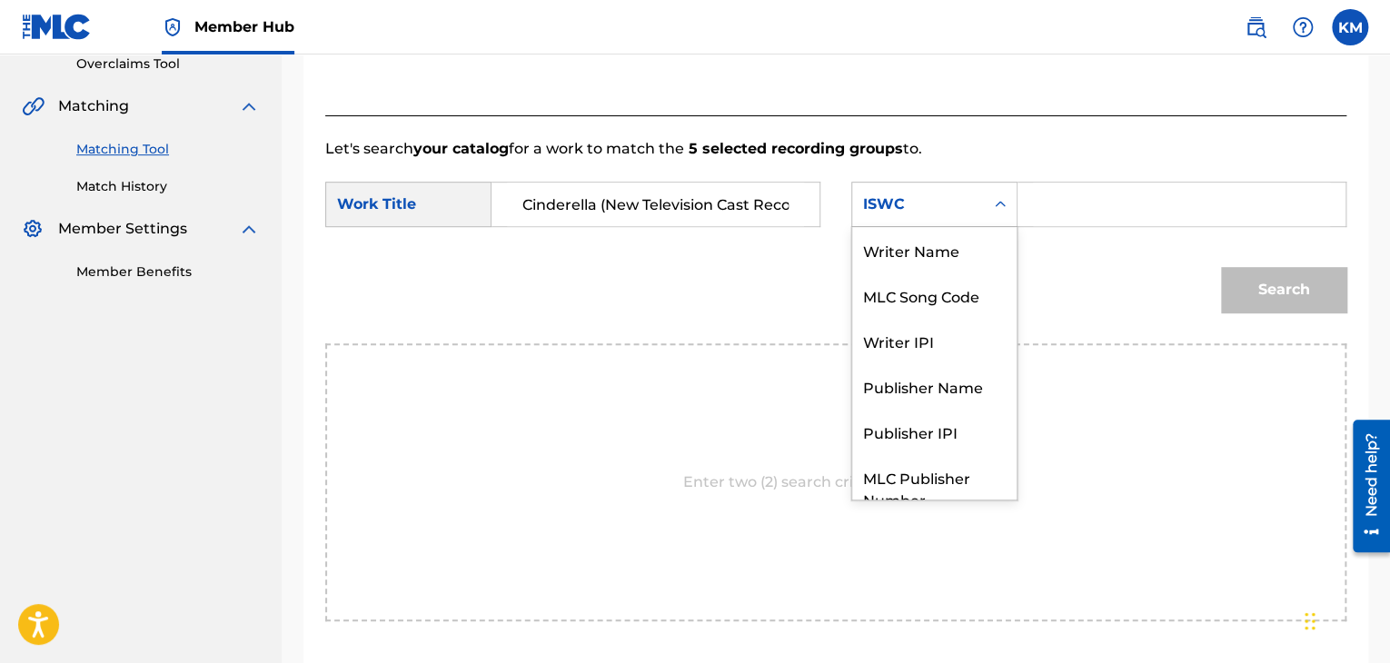
scroll to position [67, 0]
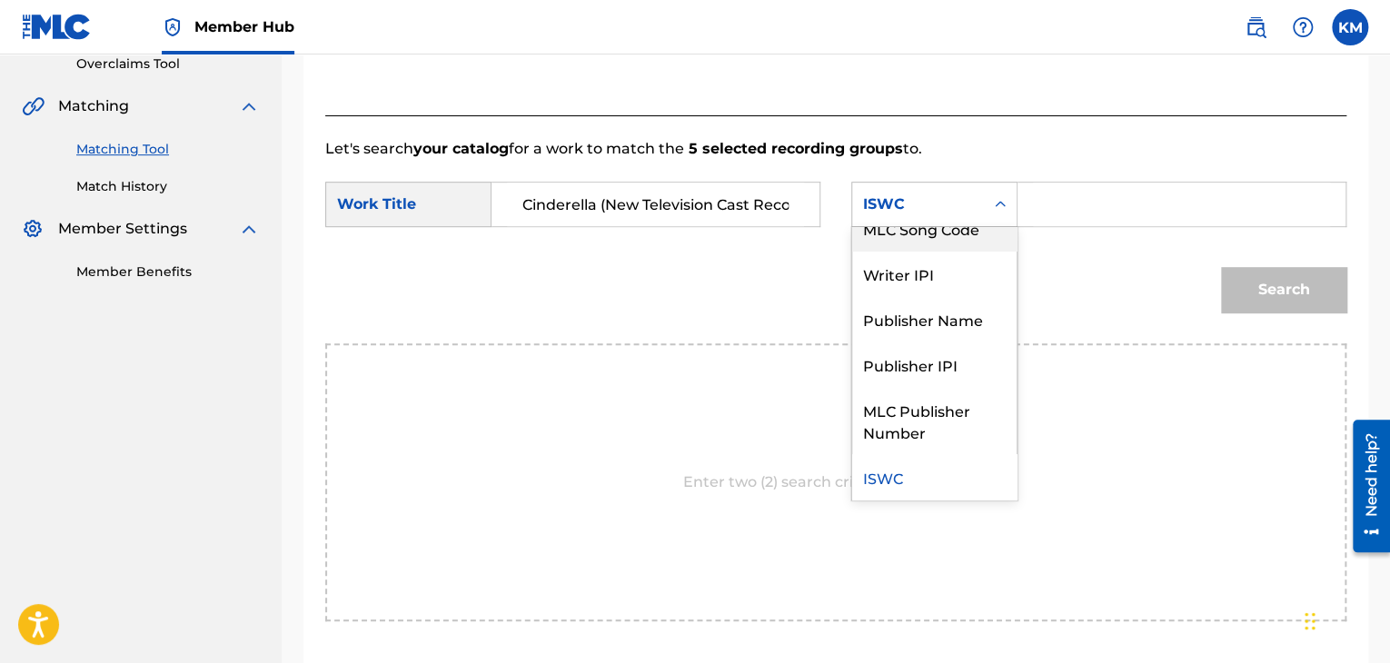
click at [961, 229] on div "MLC Song Code" at bounding box center [934, 227] width 164 height 45
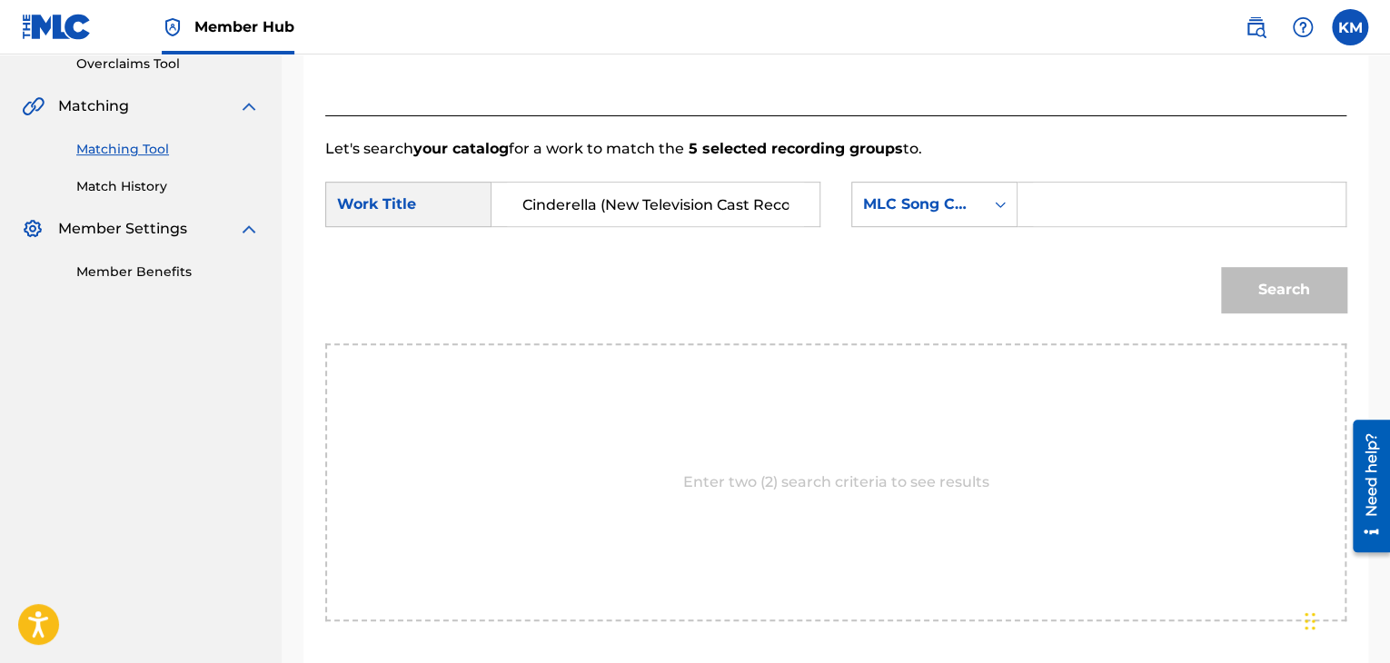
click at [1057, 208] on input "Search Form" at bounding box center [1181, 205] width 297 height 44
type input "[PERSON_NAME]"
click at [1325, 283] on button "Search" at bounding box center [1283, 289] width 125 height 45
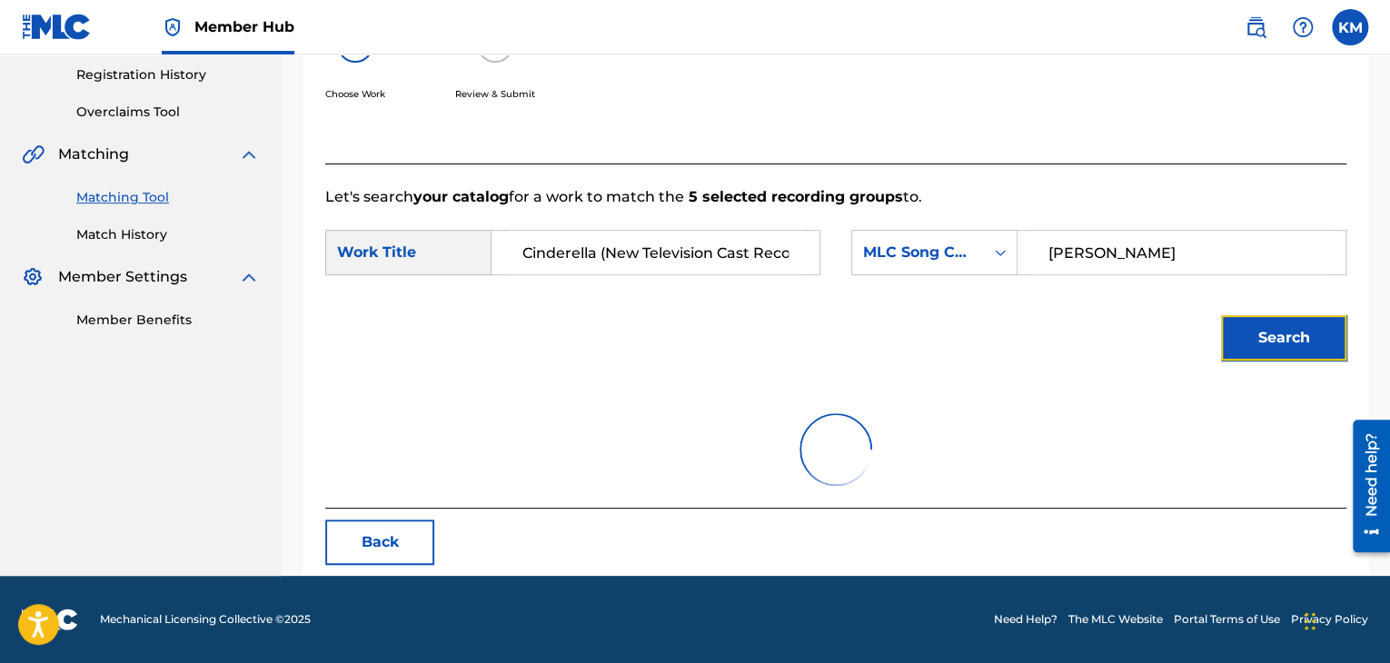
scroll to position [263, 0]
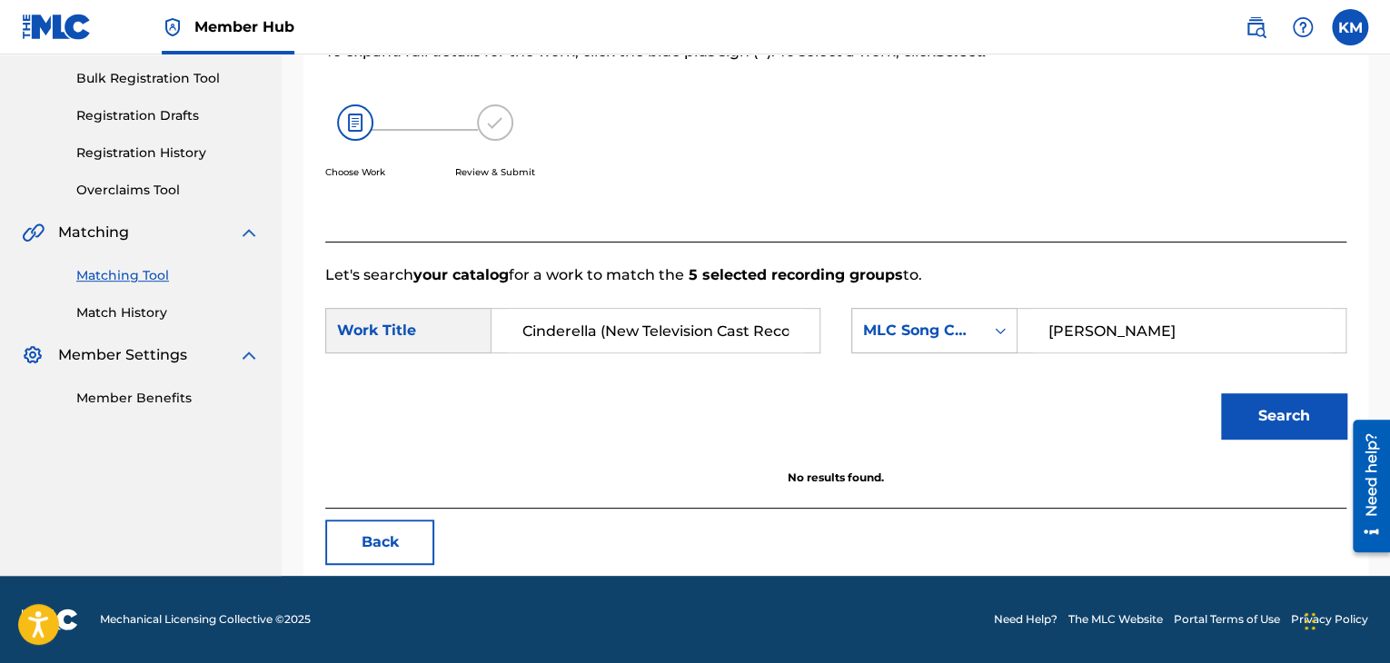
click at [999, 325] on icon "Search Form" at bounding box center [1000, 331] width 18 height 18
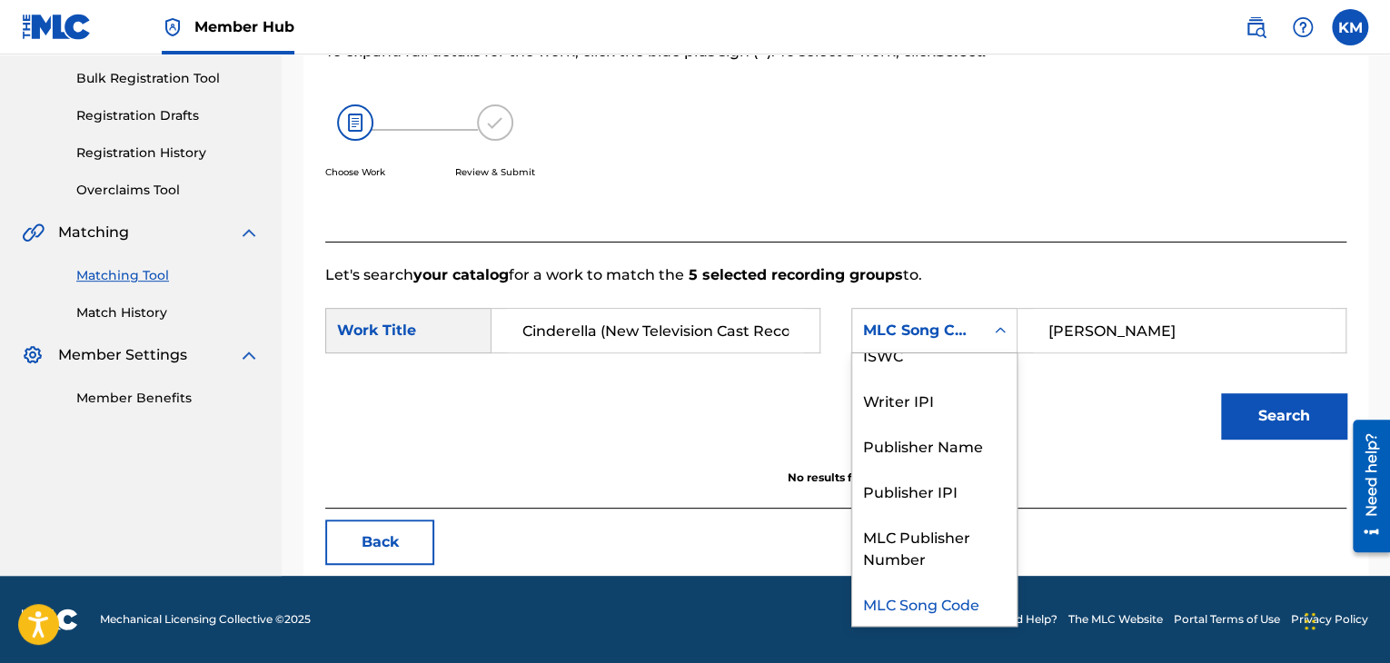
scroll to position [0, 0]
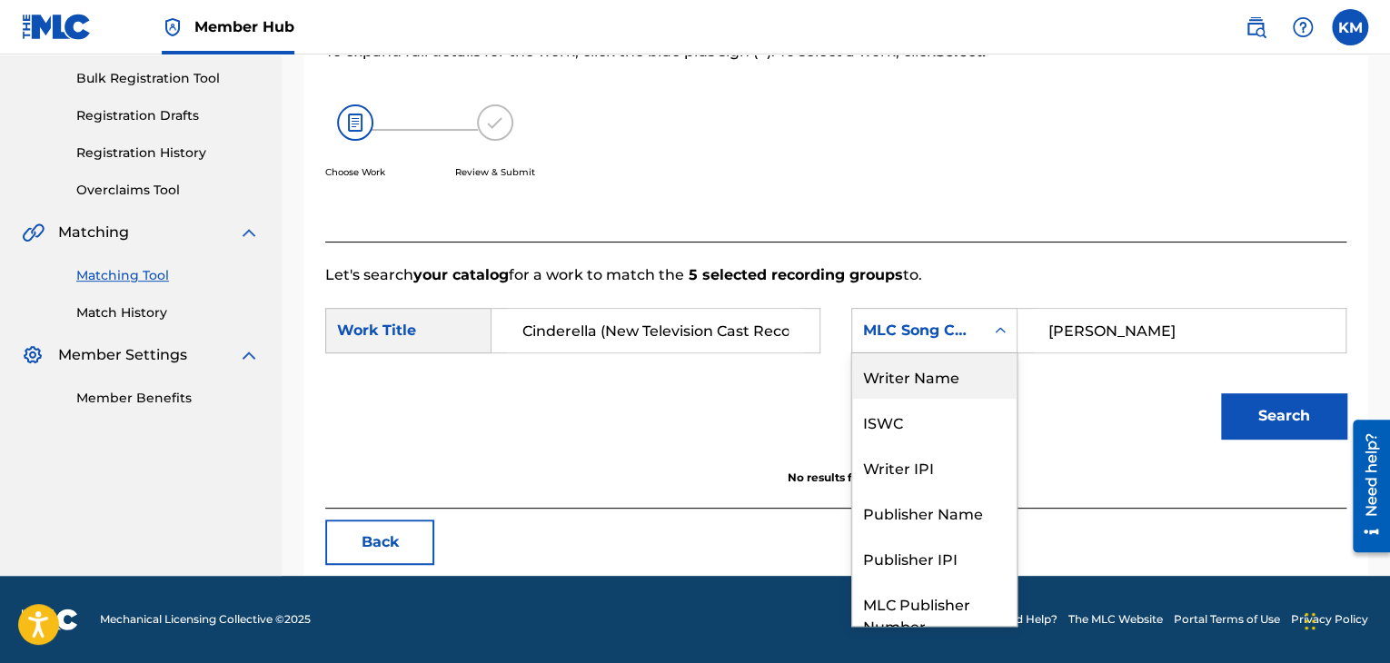
click at [966, 376] on div "Writer Name" at bounding box center [934, 375] width 164 height 45
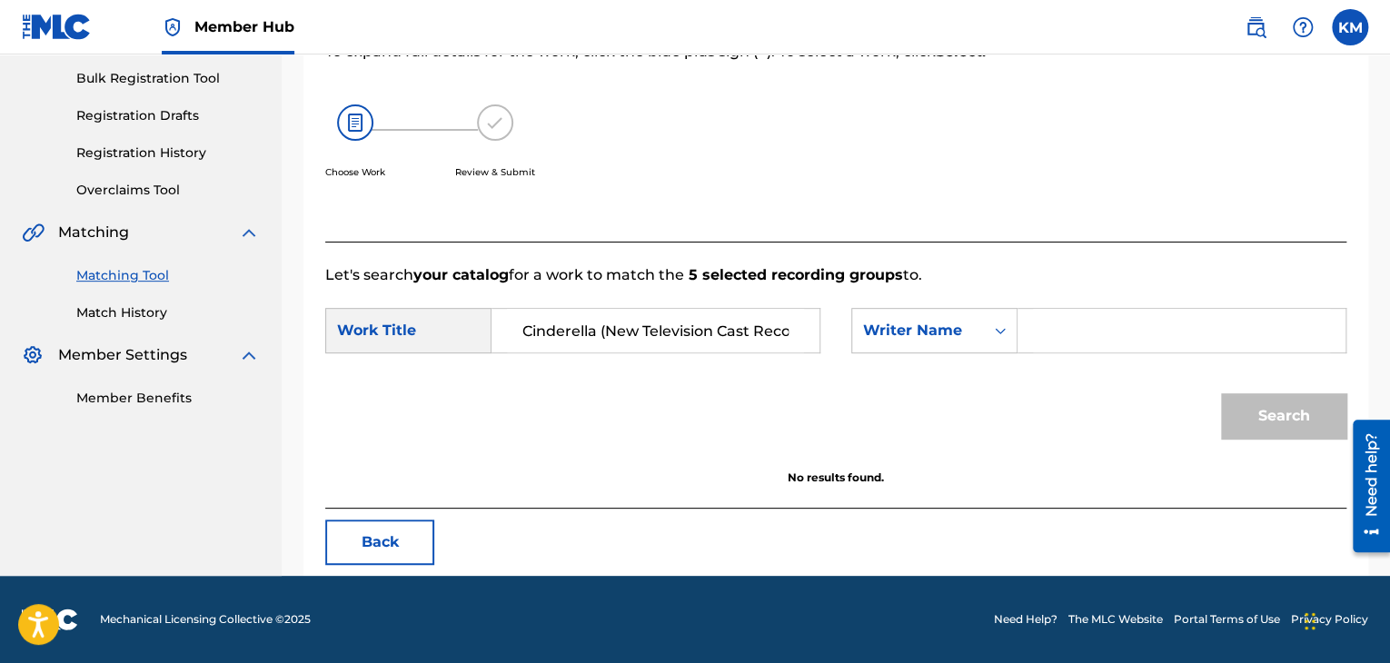
click at [1048, 336] on input "Search Form" at bounding box center [1181, 331] width 297 height 44
type input "[PERSON_NAME]"
click at [1221, 393] on button "Search" at bounding box center [1283, 415] width 125 height 45
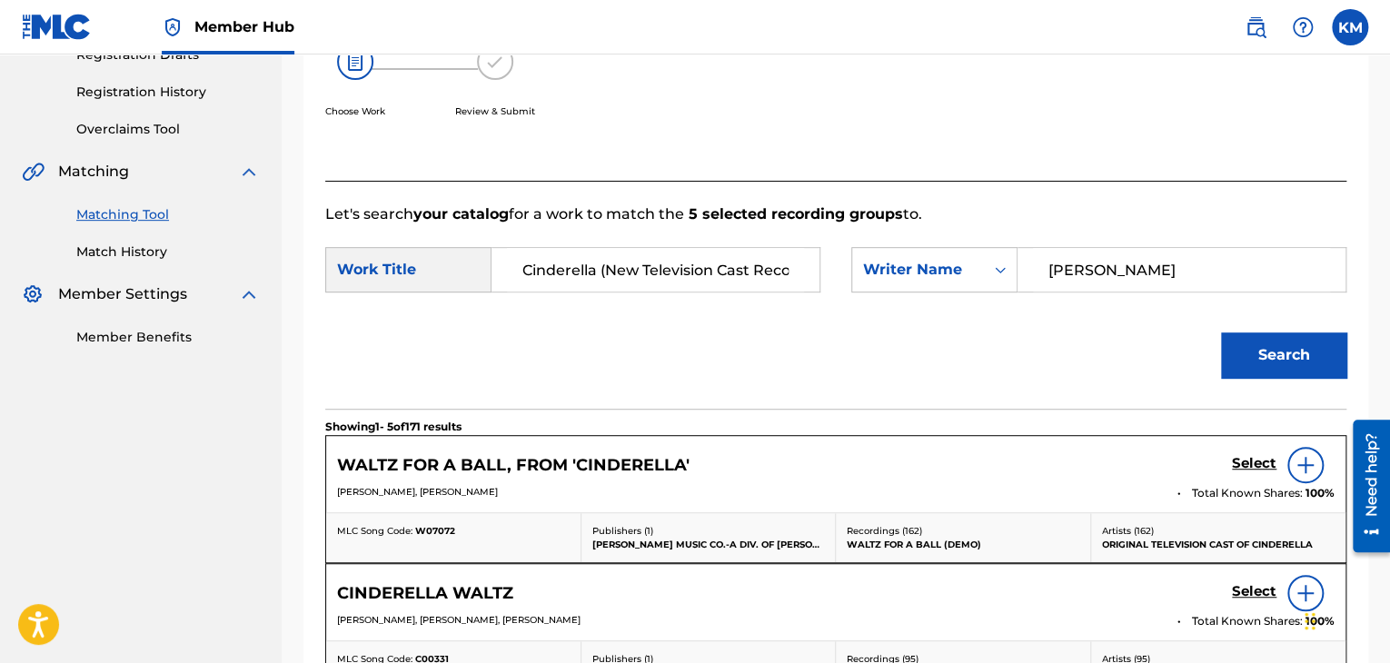
scroll to position [354, 0]
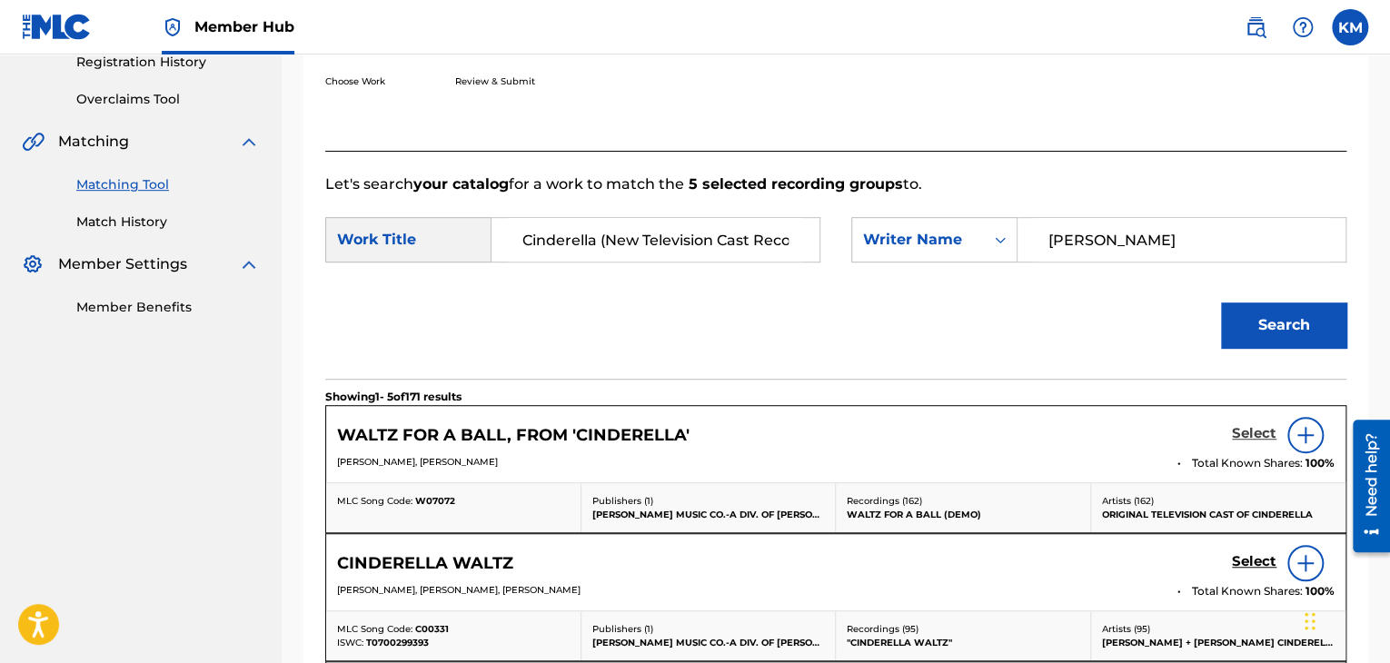
click at [1249, 431] on h5 "Select" at bounding box center [1254, 433] width 45 height 17
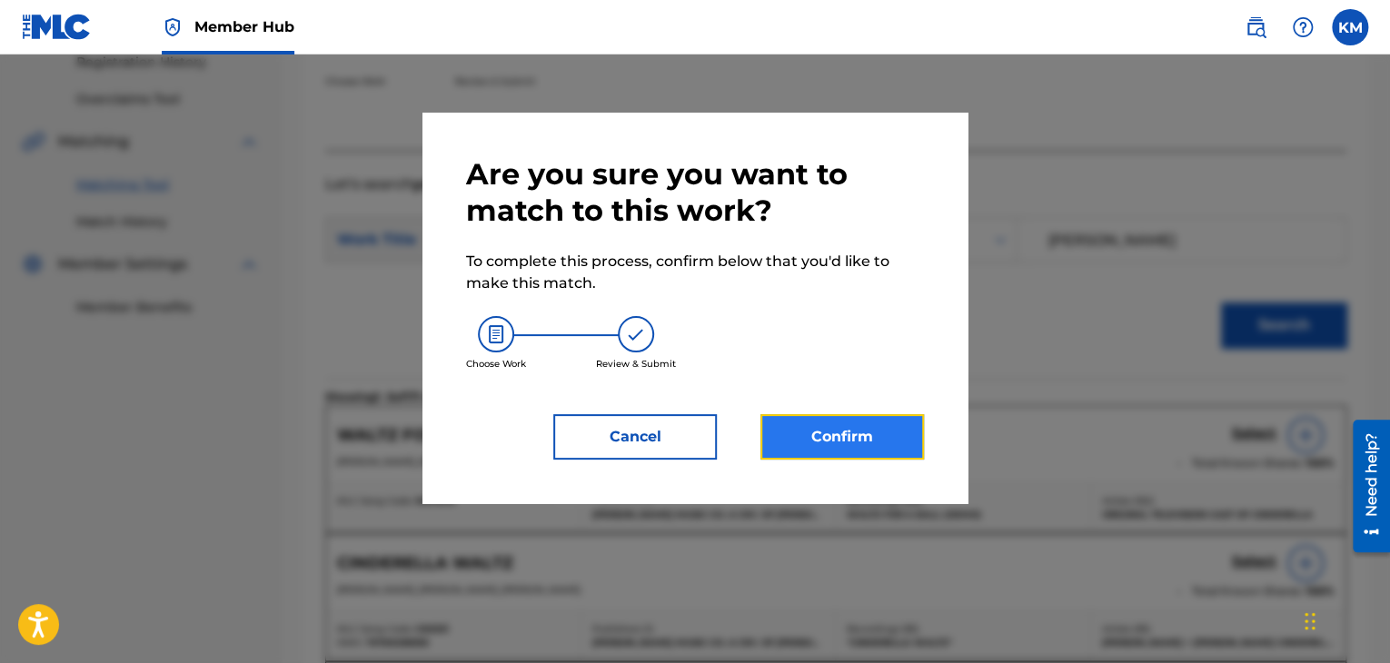
click at [868, 424] on button "Confirm" at bounding box center [841, 436] width 163 height 45
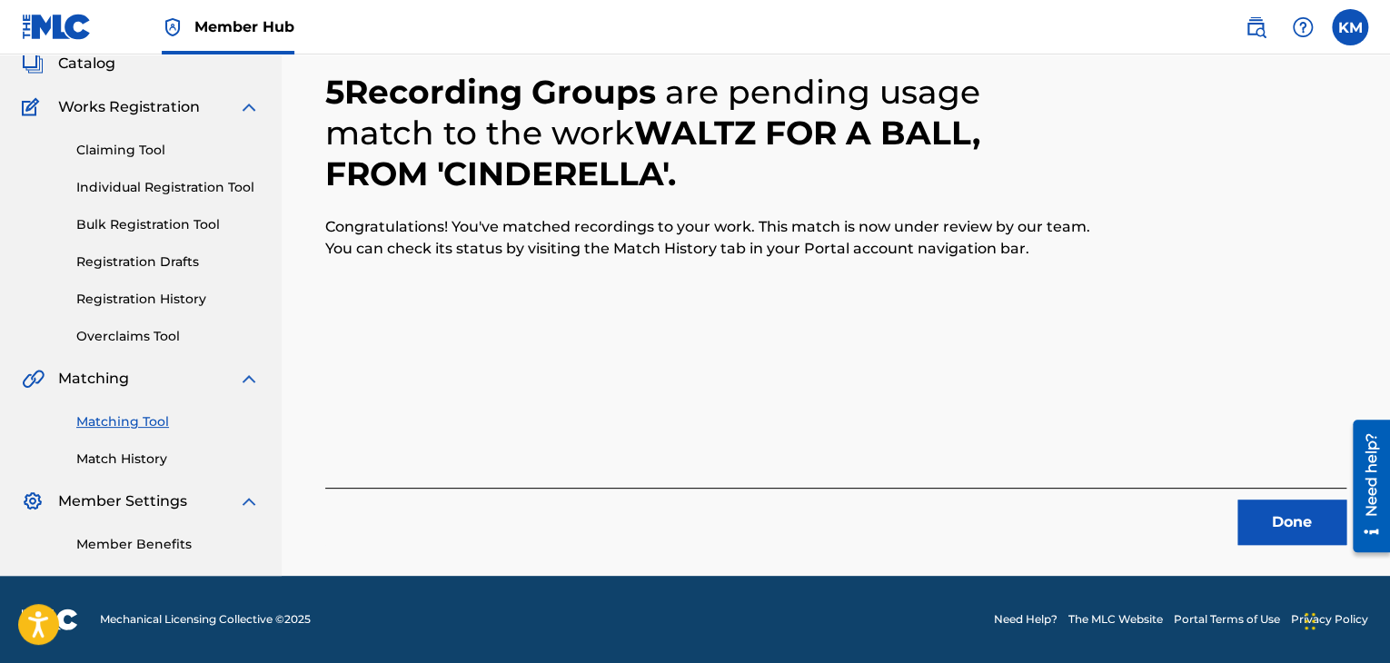
scroll to position [117, 0]
click at [1272, 534] on button "Done" at bounding box center [1291, 522] width 109 height 45
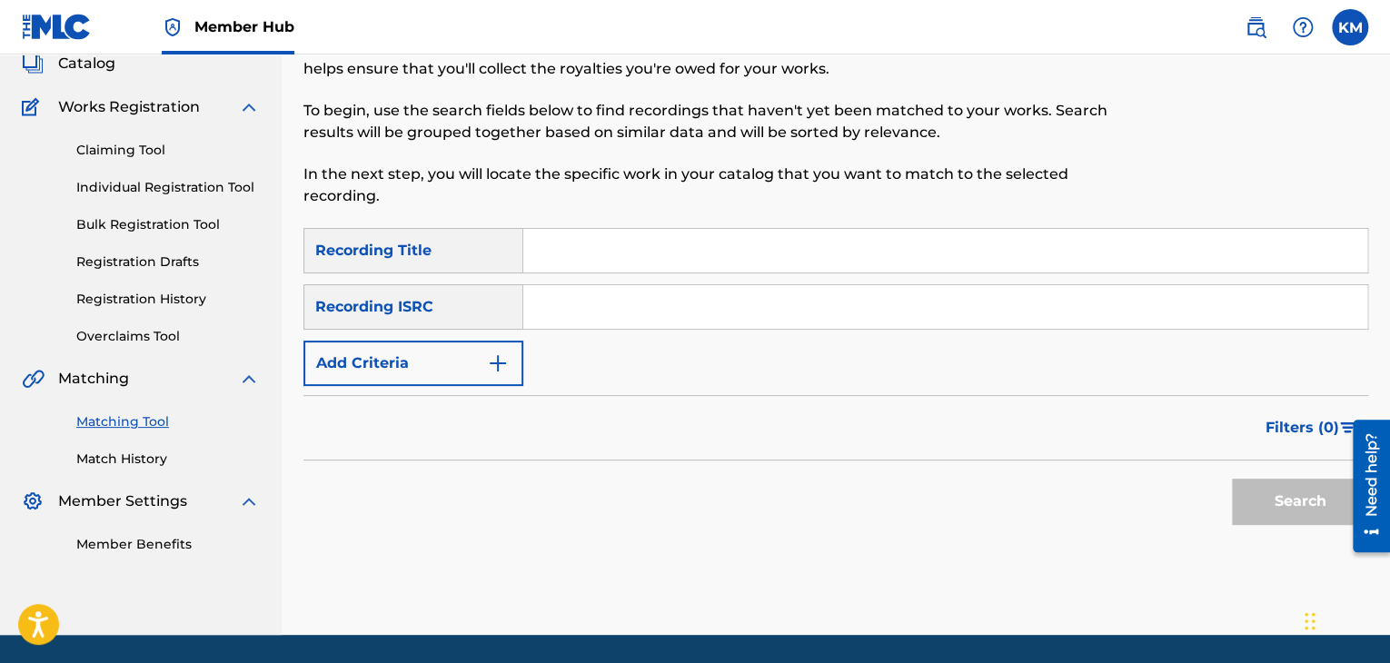
click at [700, 311] on input "Search Form" at bounding box center [945, 307] width 844 height 44
type input "ESA011918180"
click at [1243, 510] on button "Search" at bounding box center [1300, 501] width 136 height 45
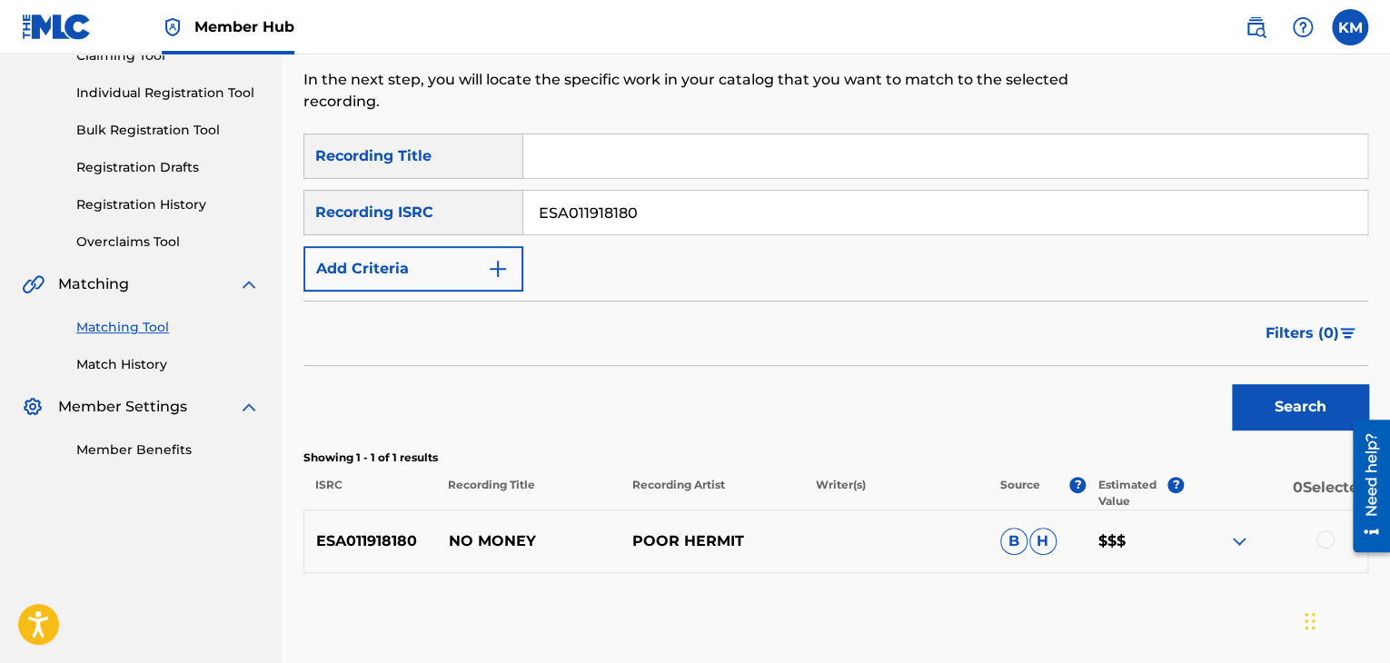
scroll to position [300, 0]
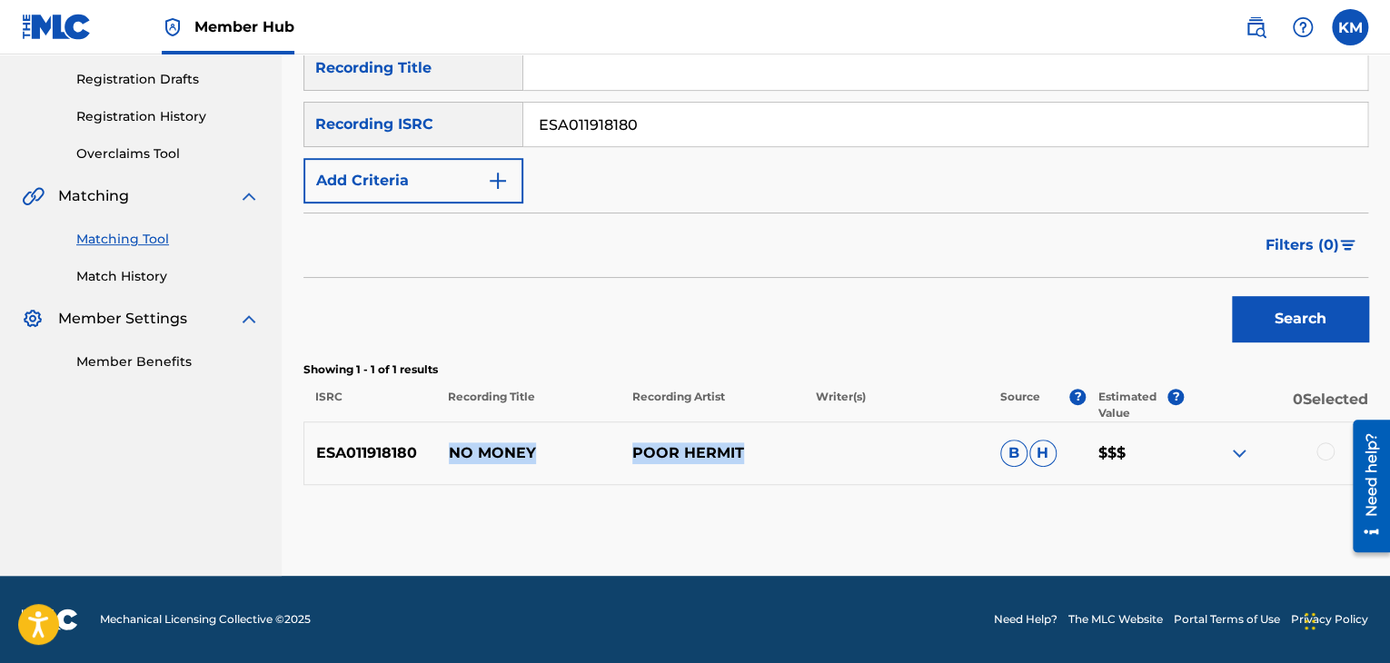
drag, startPoint x: 441, startPoint y: 450, endPoint x: 771, endPoint y: 463, distance: 330.9
click at [771, 463] on div "ESA011918180 NO MONEY POOR HERMIT B H $$$" at bounding box center [835, 453] width 1065 height 64
click at [1320, 451] on div at bounding box center [1325, 451] width 18 height 18
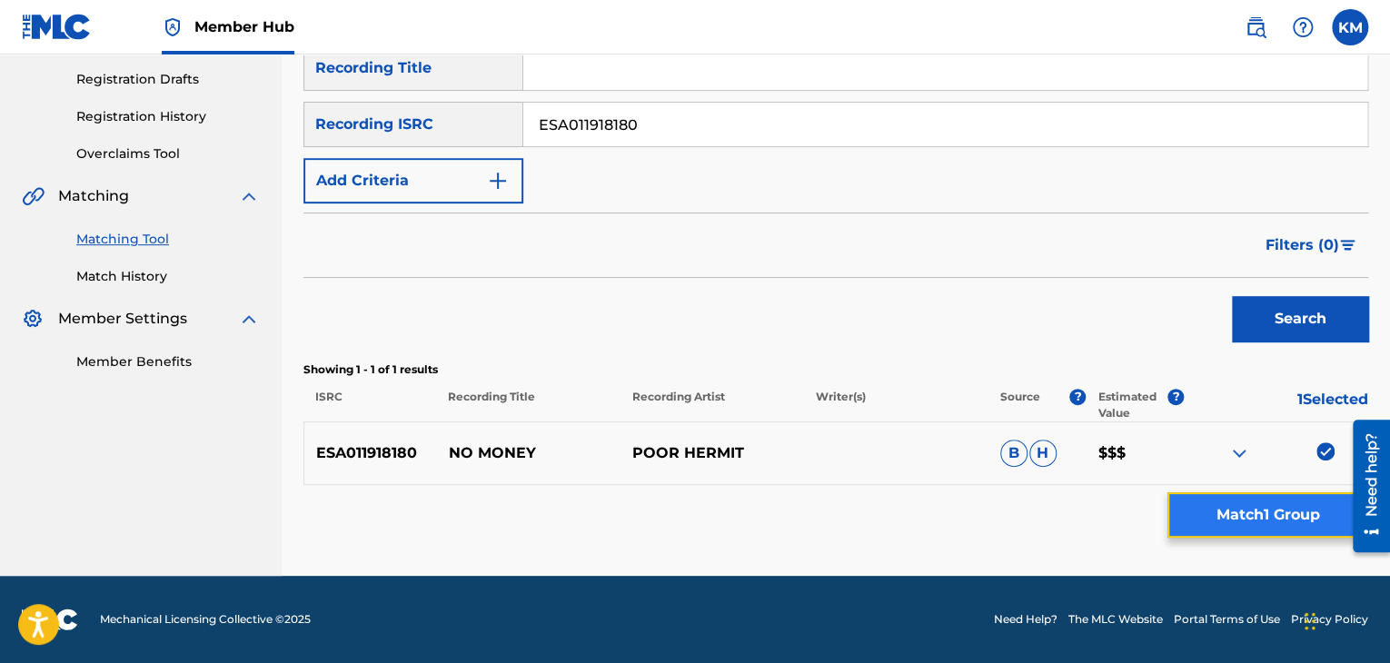
click at [1273, 510] on button "Match 1 Group" at bounding box center [1267, 514] width 201 height 45
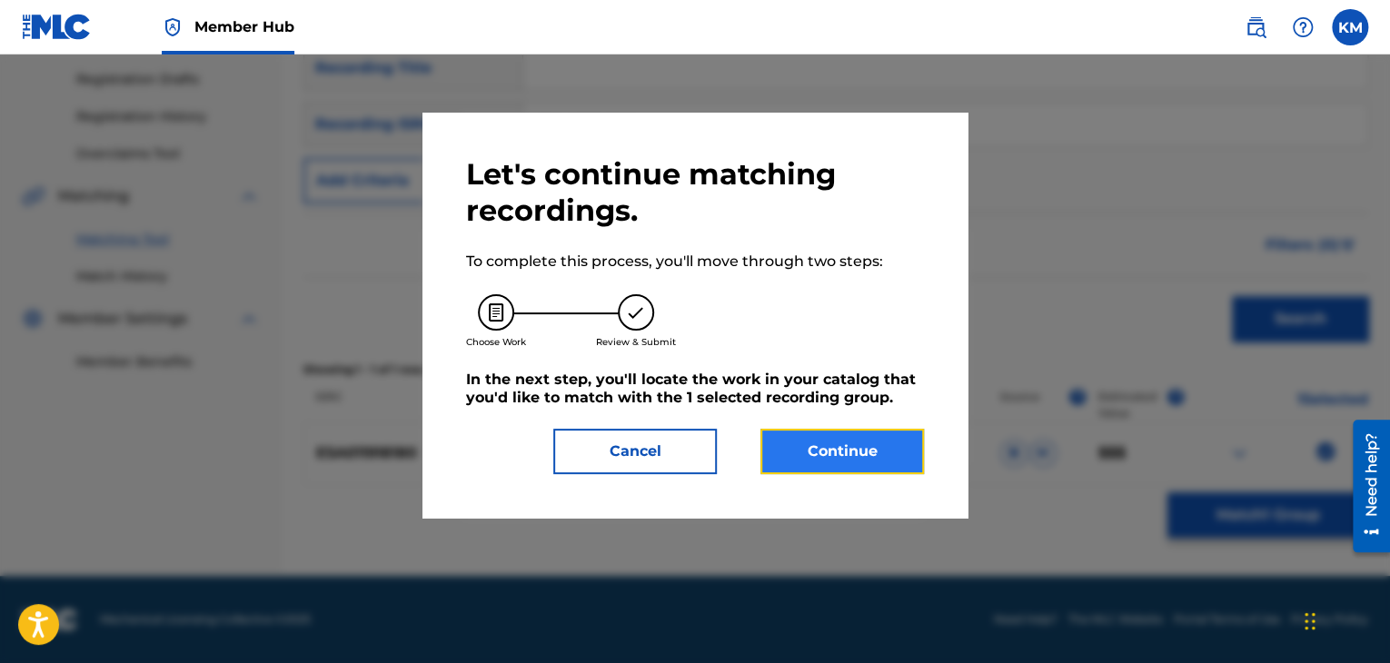
click at [805, 468] on button "Continue" at bounding box center [841, 451] width 163 height 45
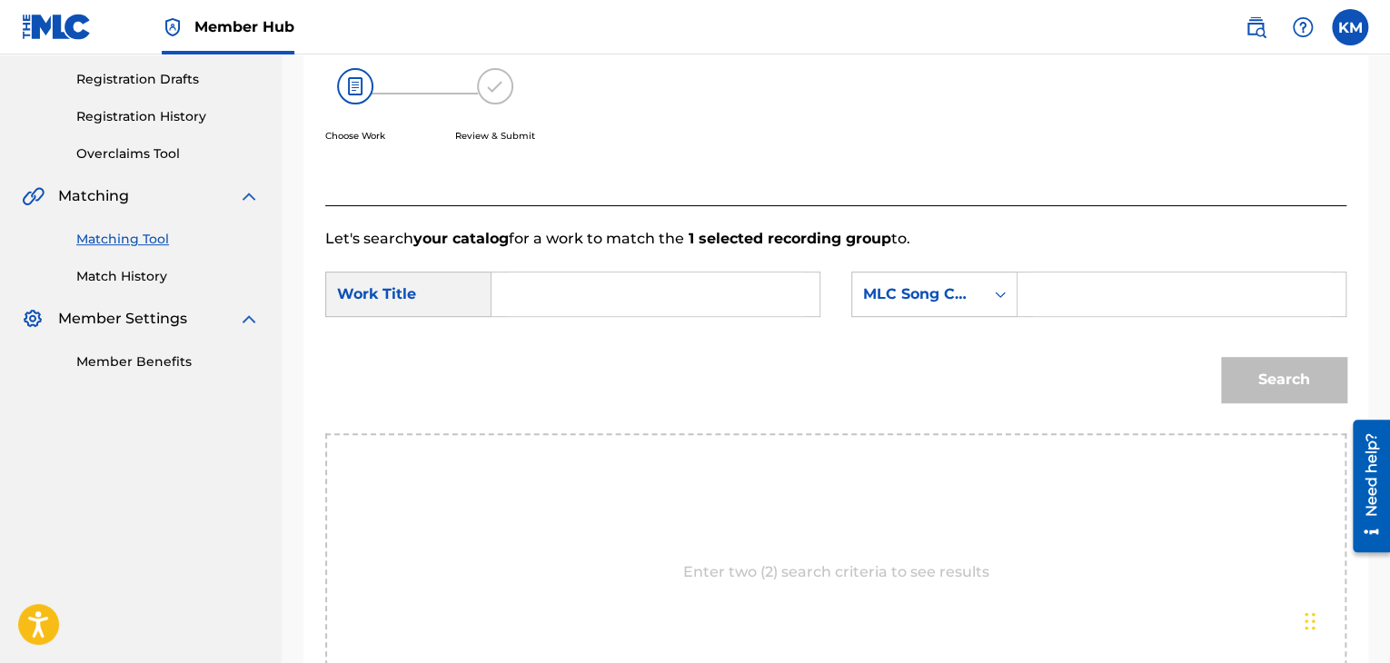
click at [1060, 283] on input "Search Form" at bounding box center [1181, 294] width 297 height 44
type input "W07072"
click at [558, 277] on input "Search Form" at bounding box center [655, 294] width 297 height 44
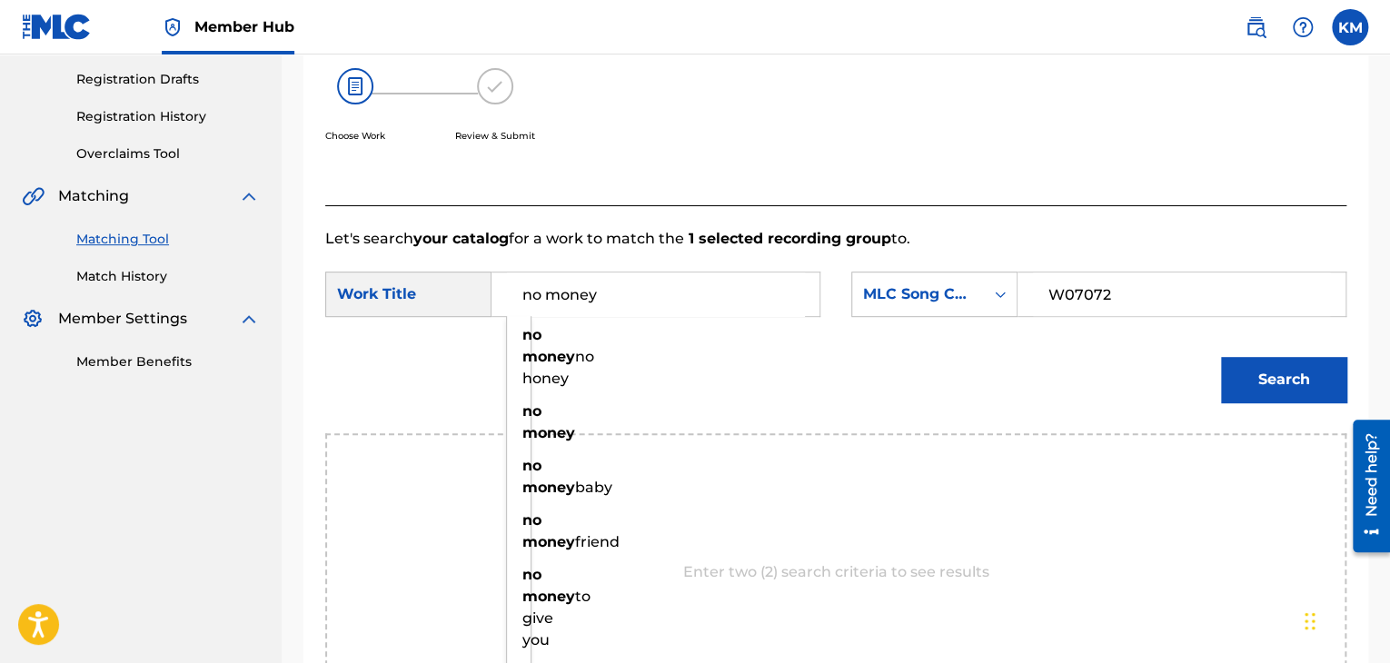
type input "no money"
click at [1221, 357] on button "Search" at bounding box center [1283, 379] width 125 height 45
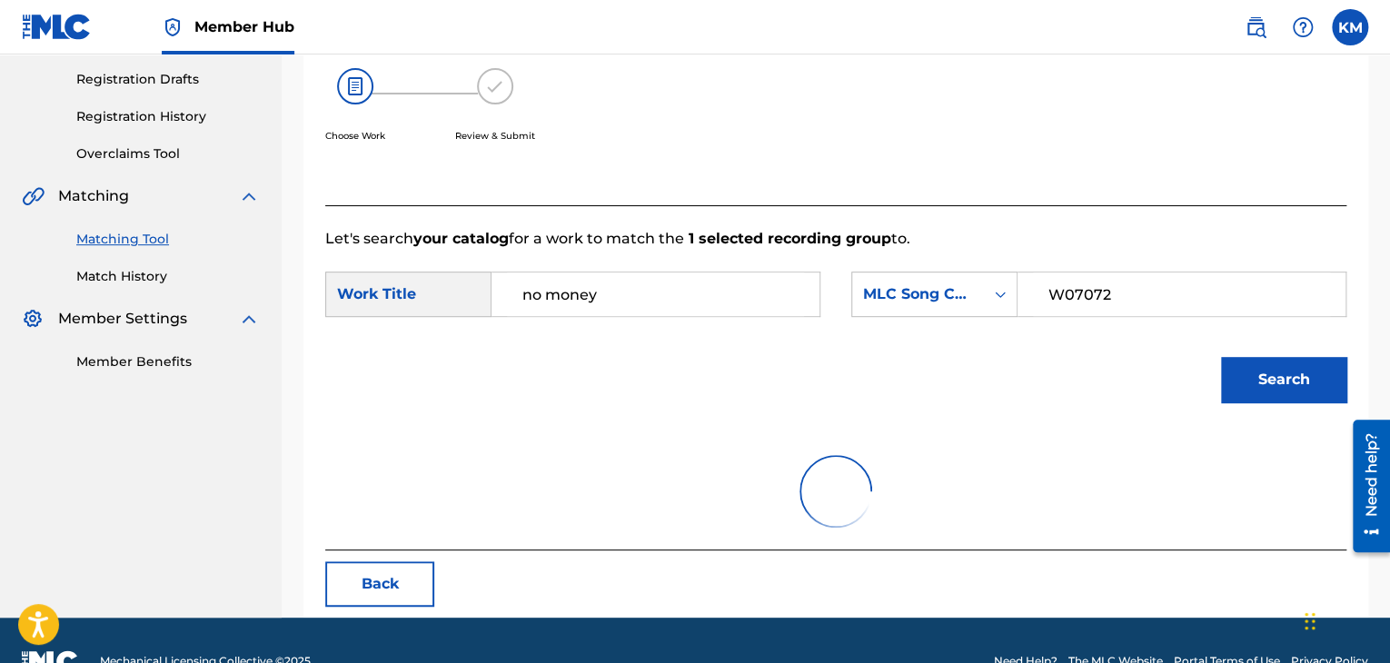
scroll to position [263, 0]
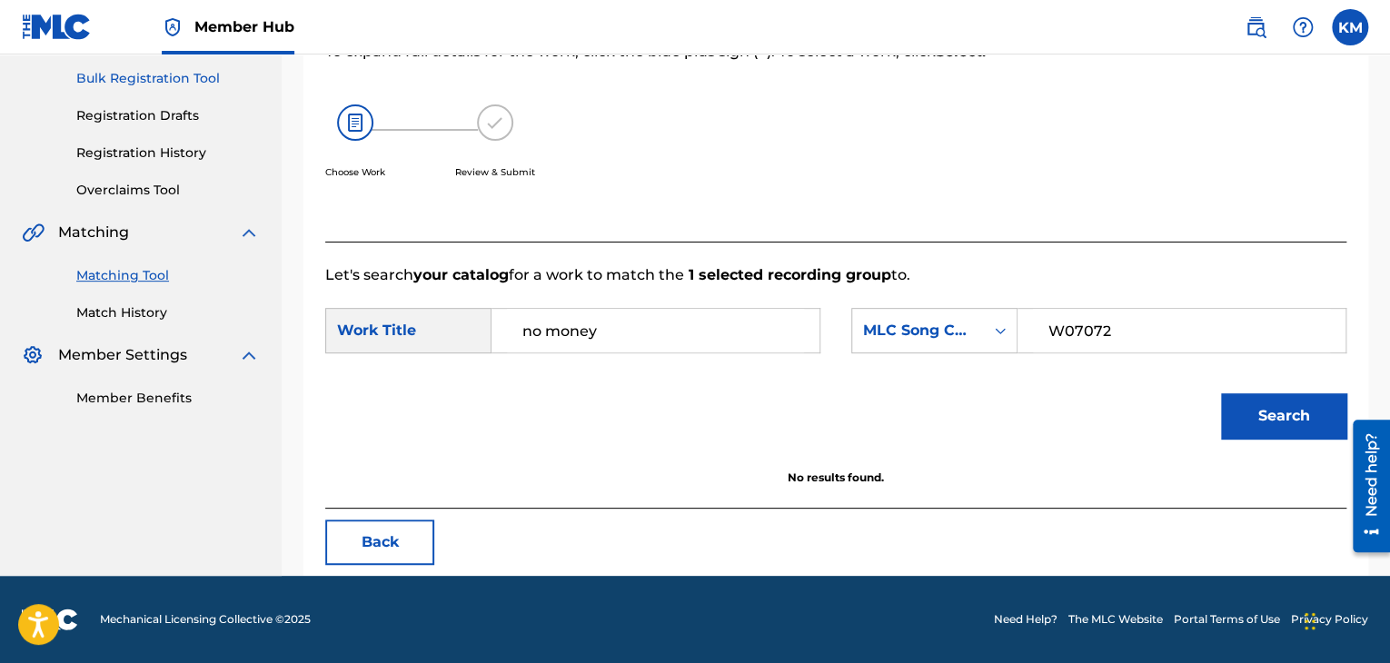
drag, startPoint x: 128, startPoint y: 313, endPoint x: 147, endPoint y: 339, distance: 31.8
click at [128, 313] on link "Match History" at bounding box center [167, 312] width 183 height 19
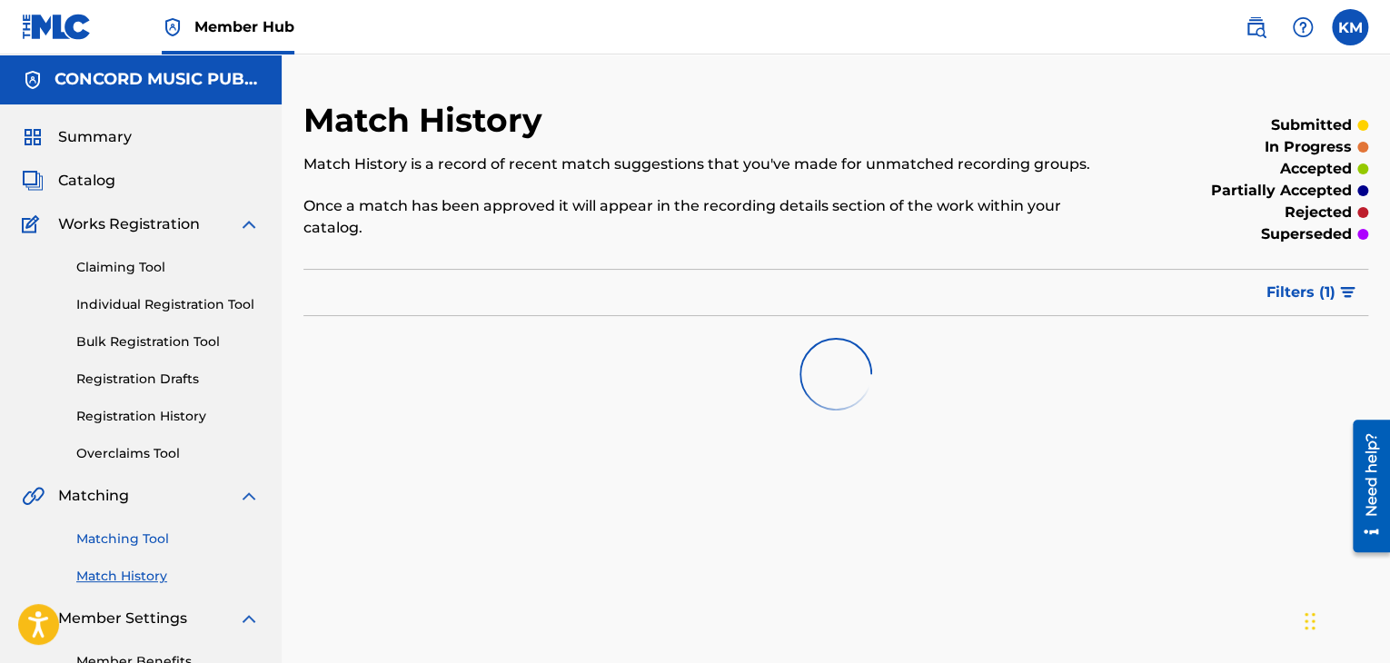
click at [112, 541] on link "Matching Tool" at bounding box center [167, 539] width 183 height 19
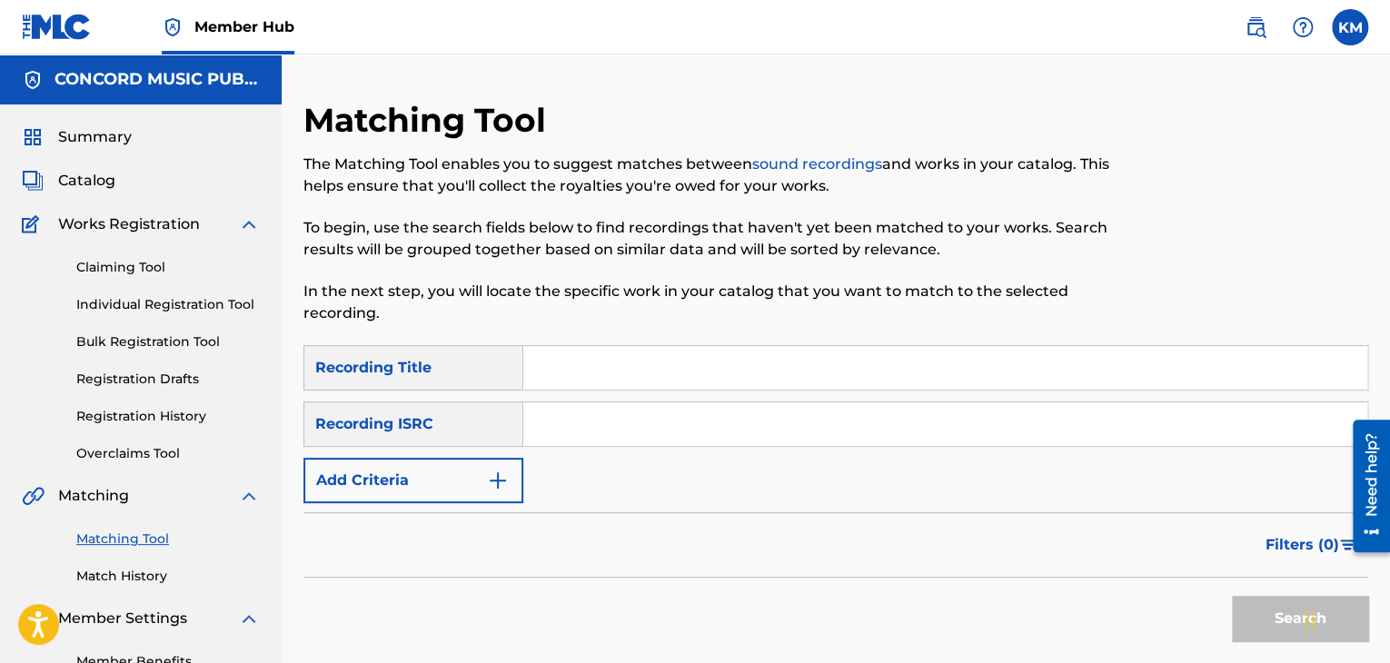
click at [700, 412] on input "Search Form" at bounding box center [945, 424] width 844 height 44
type input "GBKPL1897220"
click at [1253, 611] on button "Search" at bounding box center [1300, 618] width 136 height 45
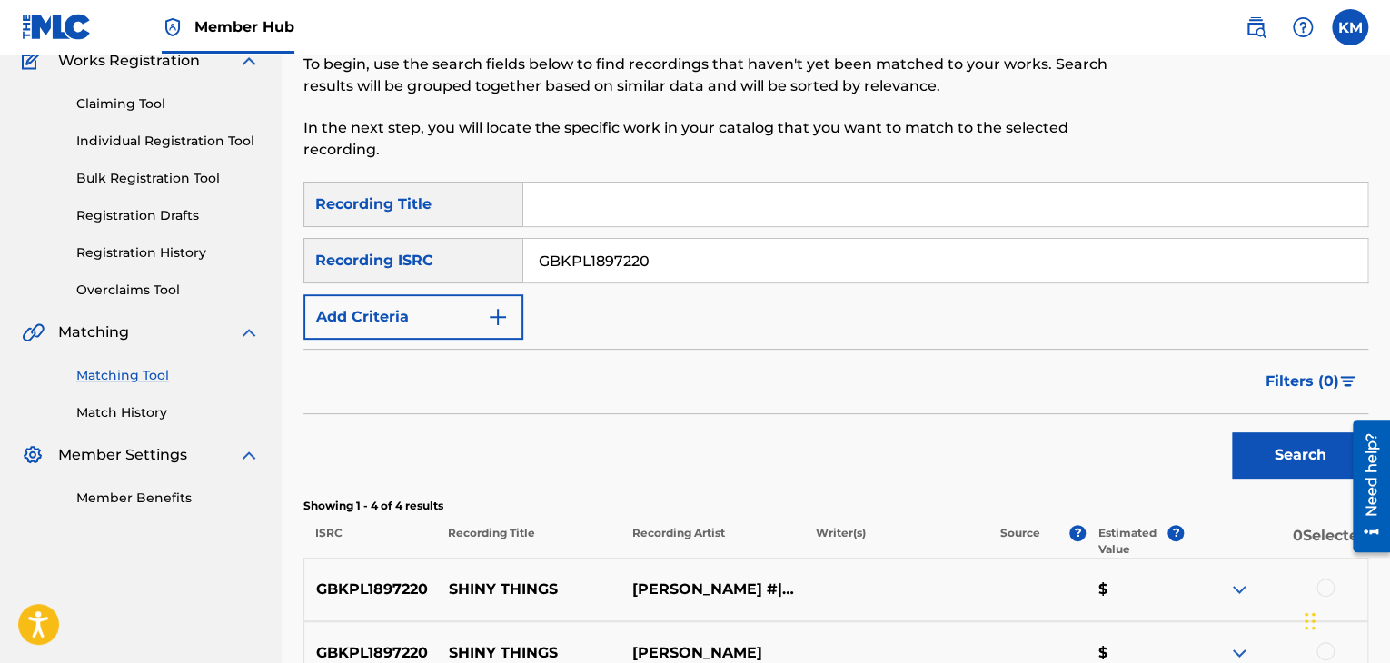
scroll to position [363, 0]
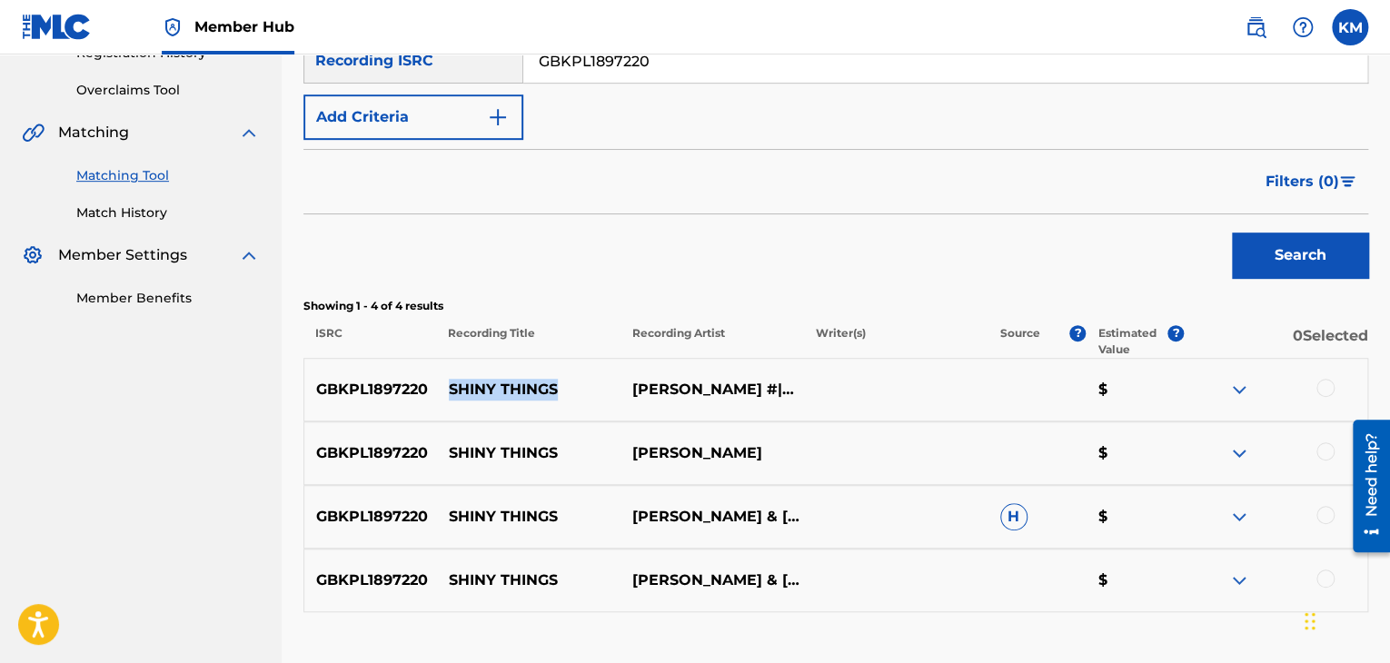
drag, startPoint x: 440, startPoint y: 385, endPoint x: 585, endPoint y: 393, distance: 145.6
click at [585, 393] on p "SHINY THINGS" at bounding box center [528, 390] width 183 height 22
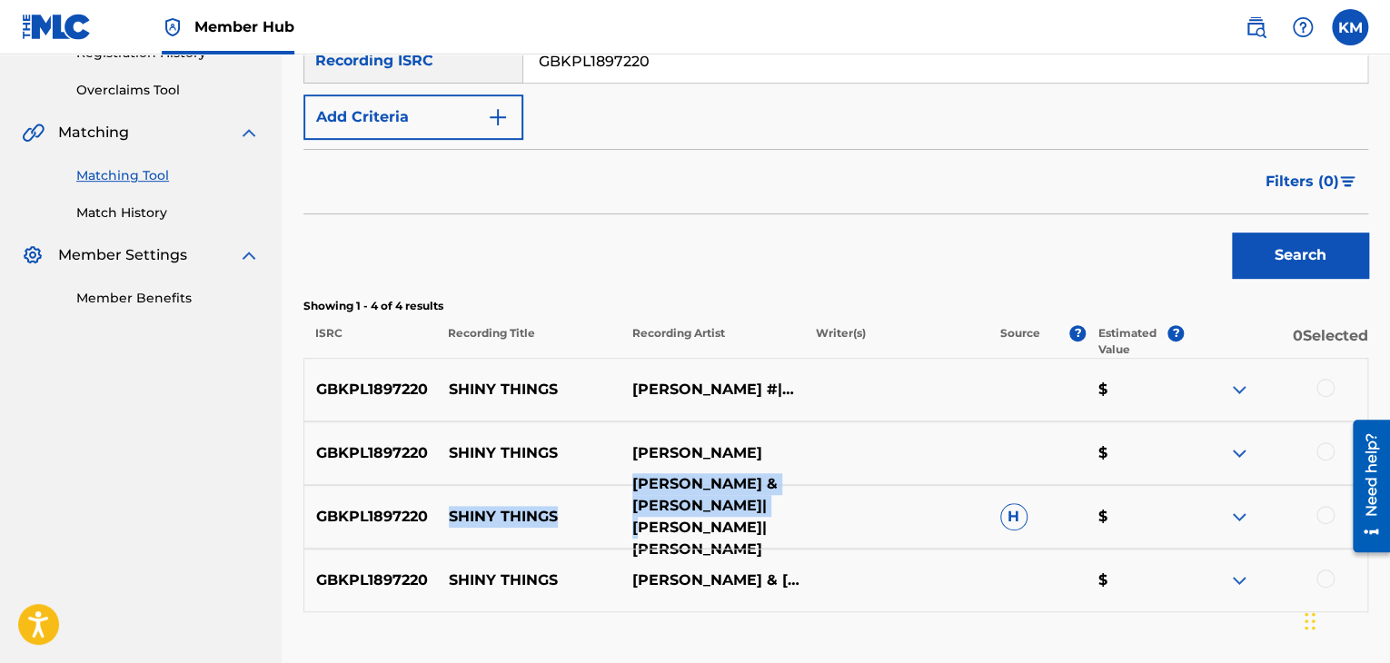
drag, startPoint x: 442, startPoint y: 511, endPoint x: 787, endPoint y: 528, distance: 344.6
click at [787, 528] on div "GBKPL1897220 SHINY THINGS [PERSON_NAME] & [PERSON_NAME]|[PERSON_NAME]|[PERSON_N…" at bounding box center [835, 517] width 1065 height 64
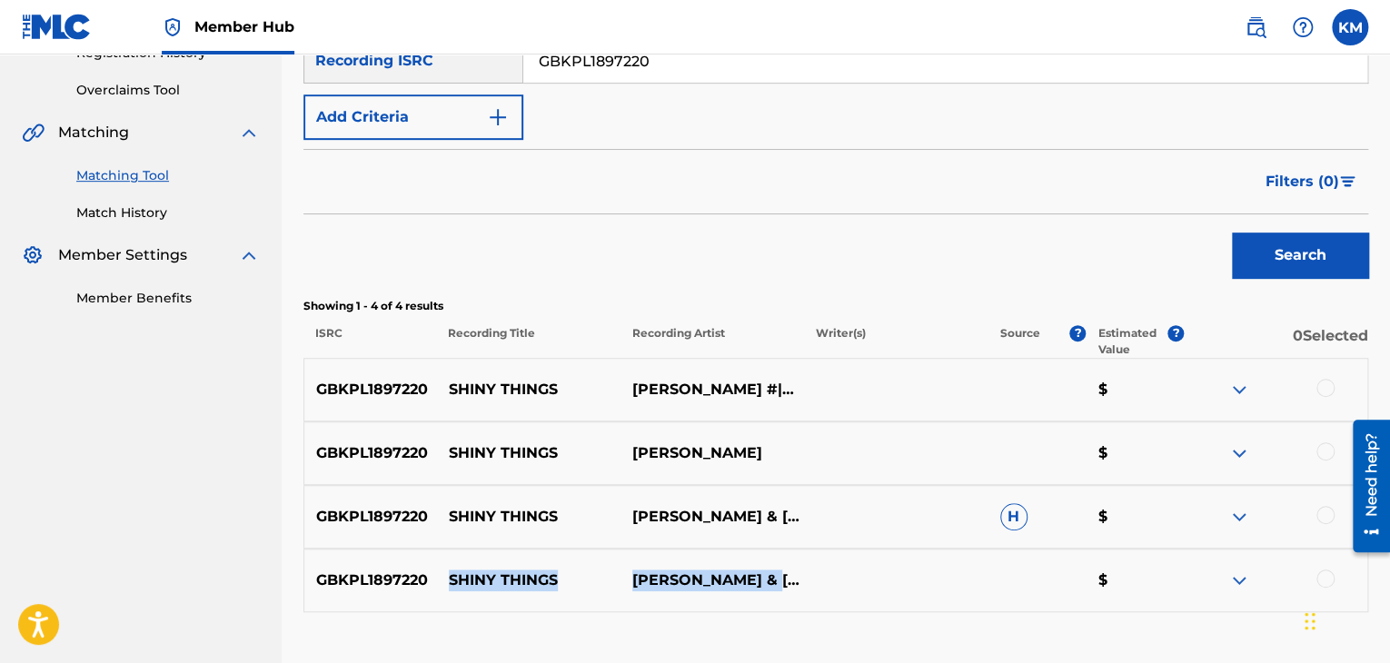
drag, startPoint x: 441, startPoint y: 572, endPoint x: 822, endPoint y: 579, distance: 381.5
click at [822, 579] on div "GBKPL1897220 SHINY THINGS [PERSON_NAME] & [PERSON_NAME] $" at bounding box center [835, 581] width 1065 height 64
click at [1319, 382] on div at bounding box center [1325, 388] width 18 height 18
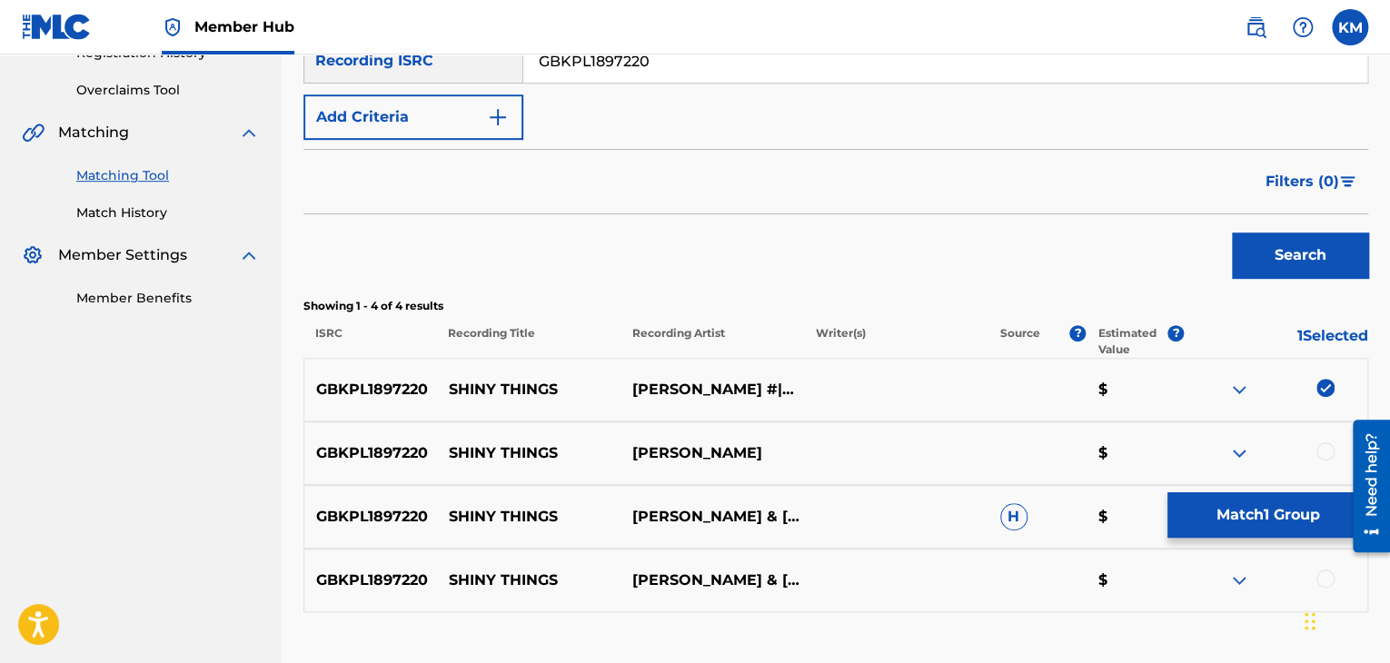
click at [1327, 448] on div at bounding box center [1325, 451] width 18 height 18
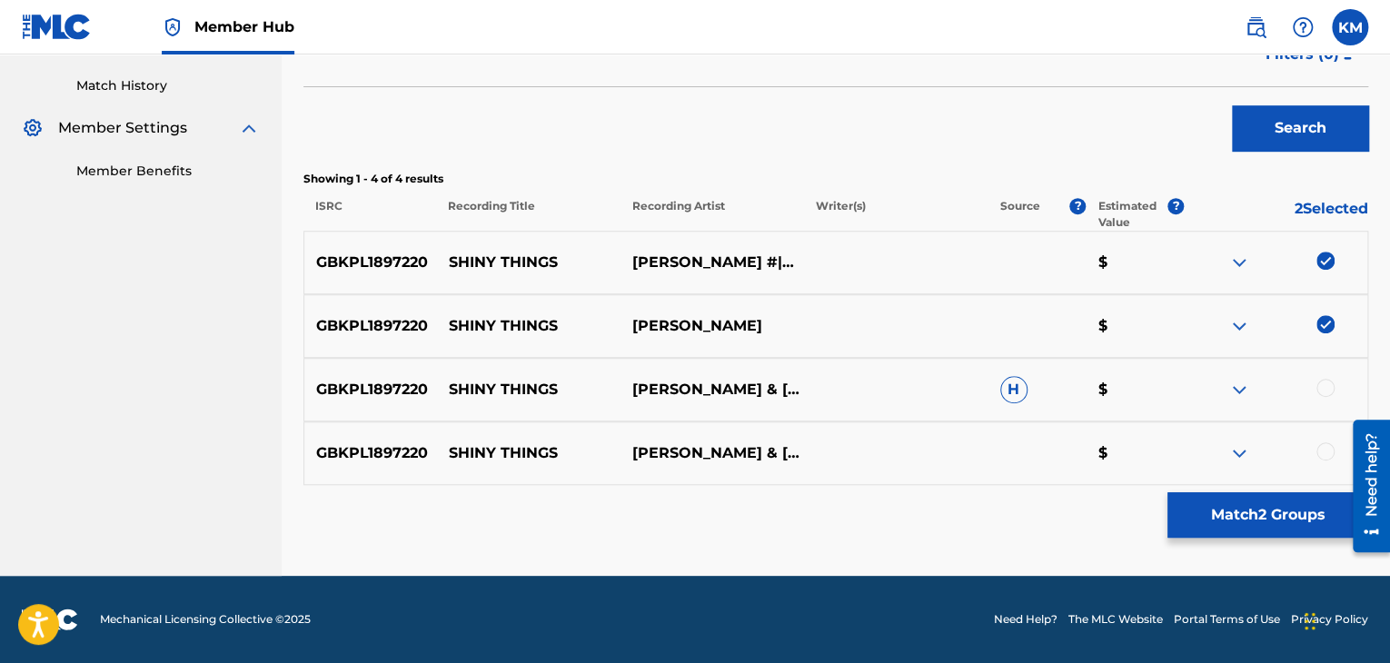
click at [1325, 387] on div at bounding box center [1325, 388] width 18 height 18
click at [1325, 451] on div at bounding box center [1325, 451] width 18 height 18
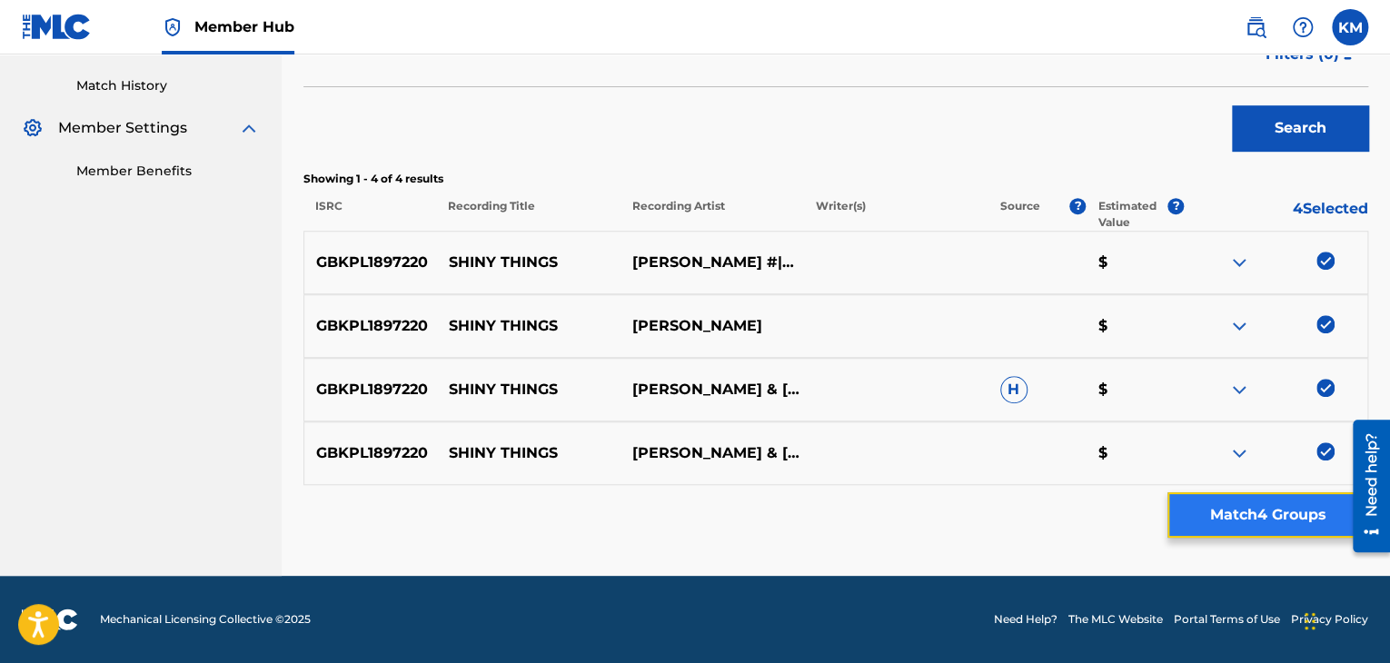
click at [1289, 517] on button "Match 4 Groups" at bounding box center [1267, 514] width 201 height 45
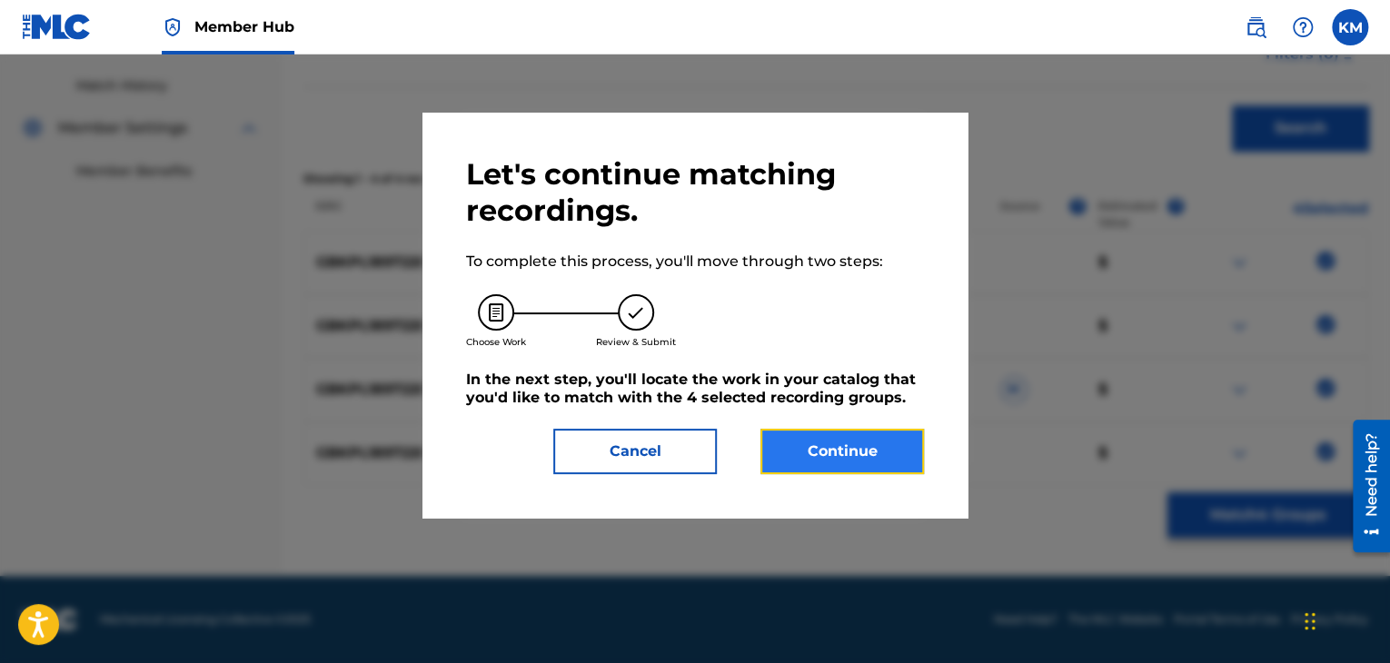
click at [856, 457] on button "Continue" at bounding box center [841, 451] width 163 height 45
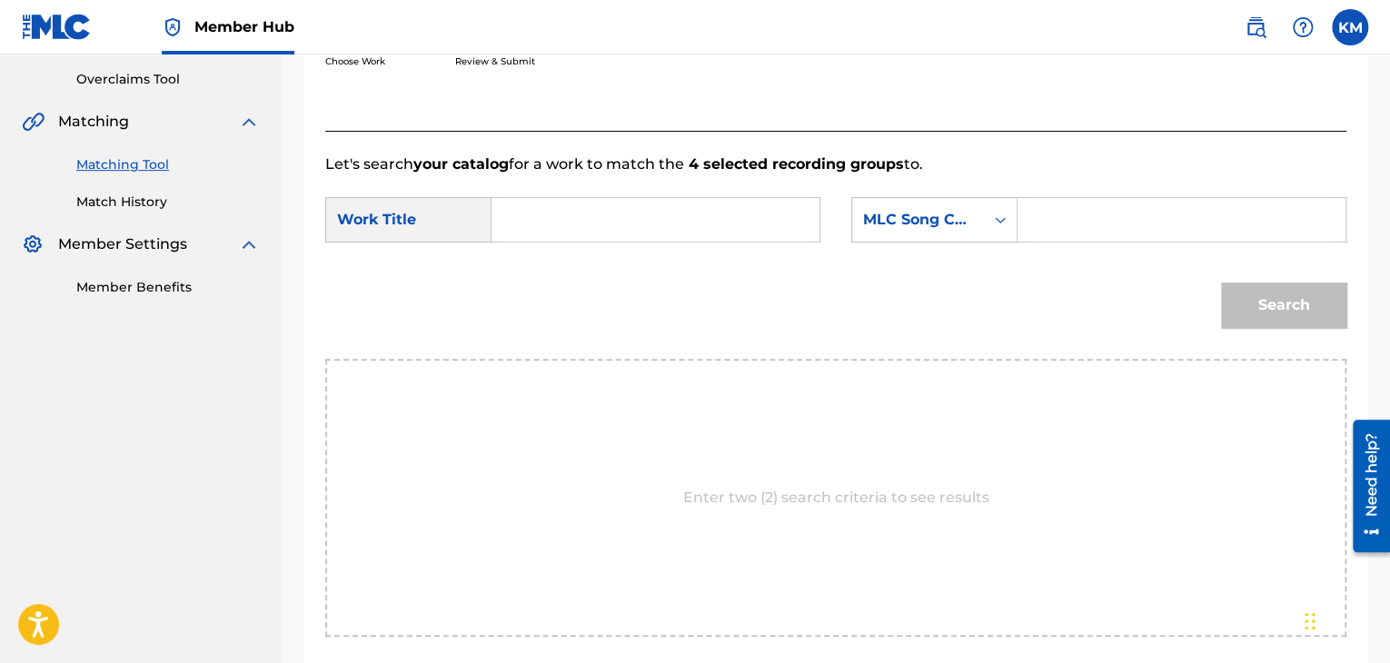
scroll to position [309, 0]
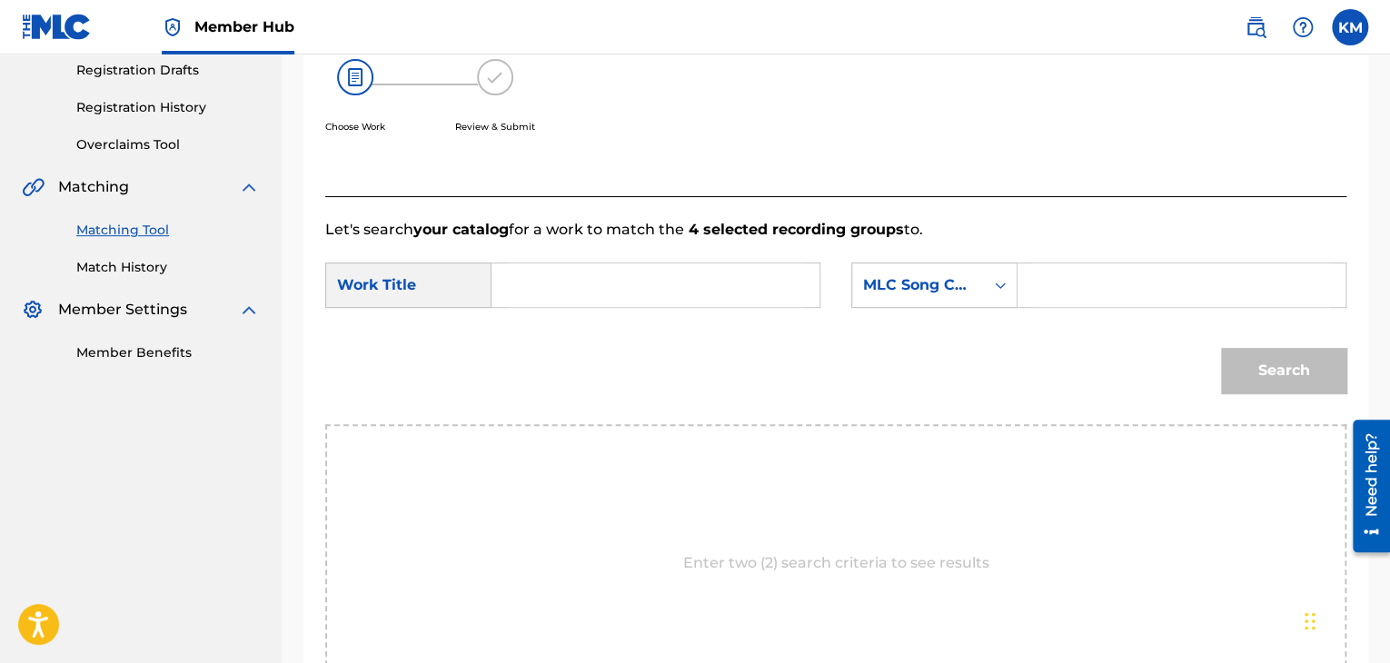
click at [514, 292] on input "Search Form" at bounding box center [655, 285] width 297 height 44
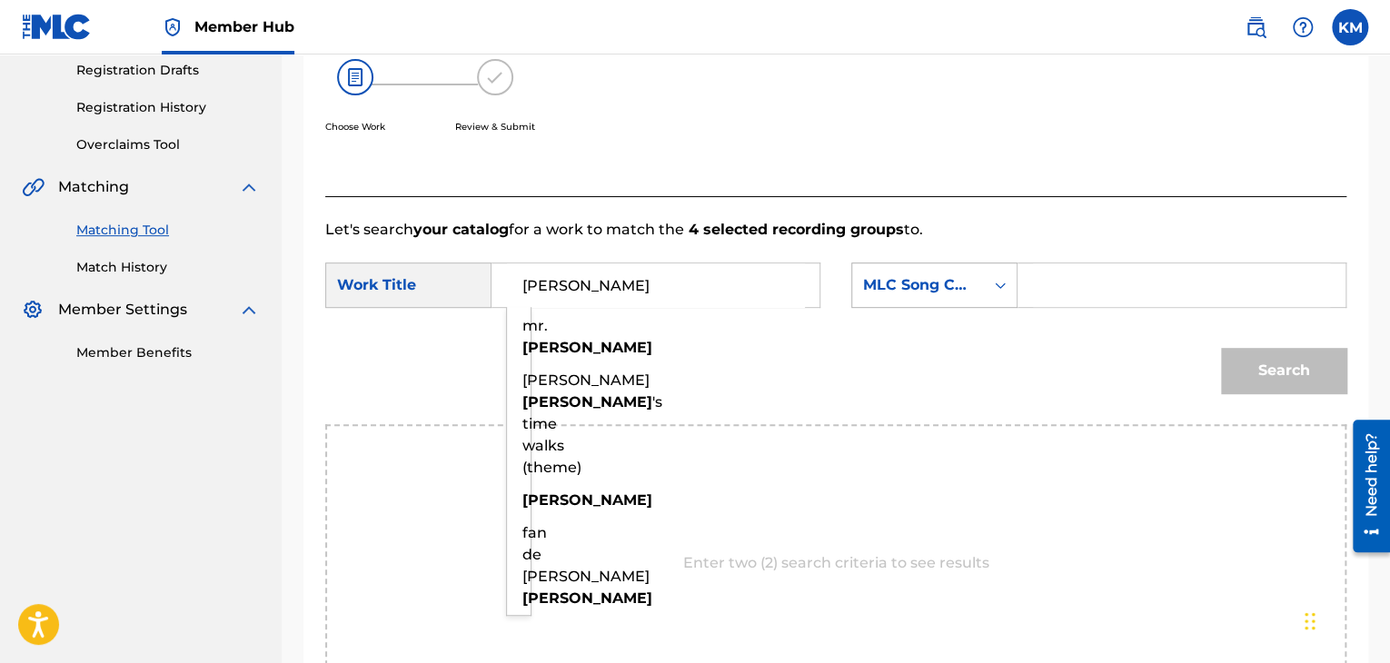
type input "[PERSON_NAME]"
click at [1000, 286] on icon "Search Form" at bounding box center [1000, 285] width 18 height 18
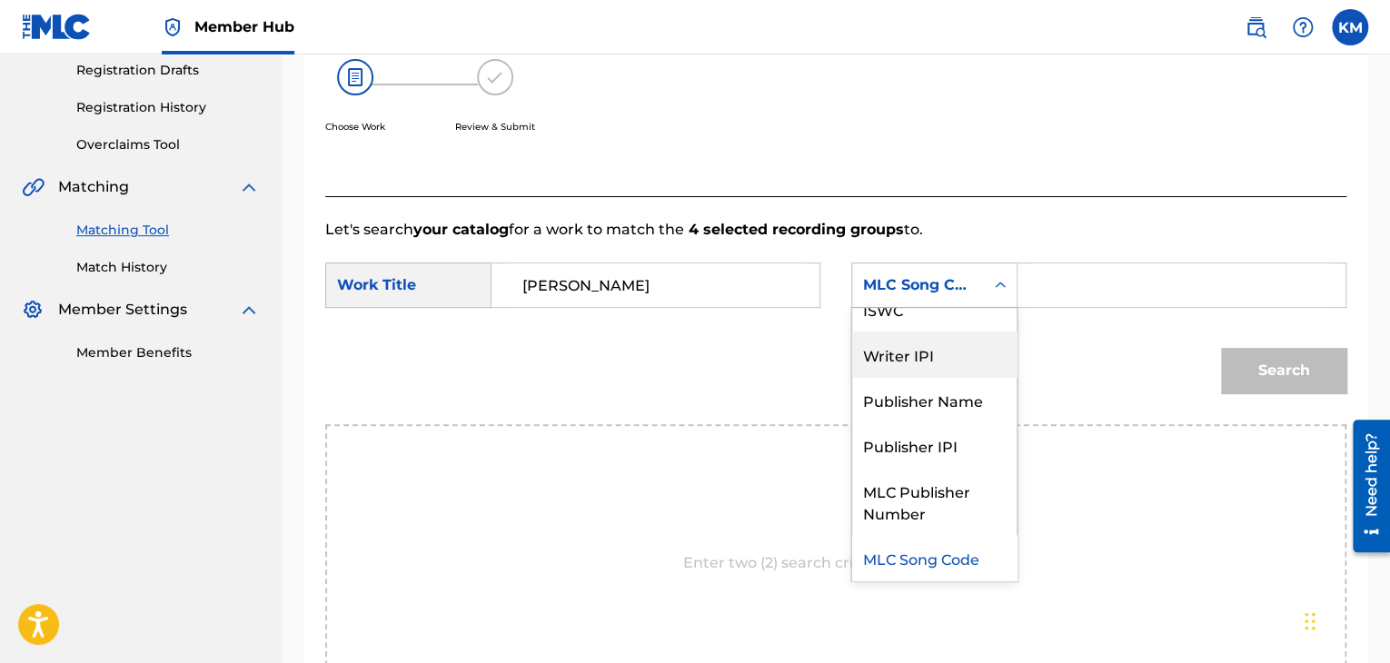
scroll to position [0, 0]
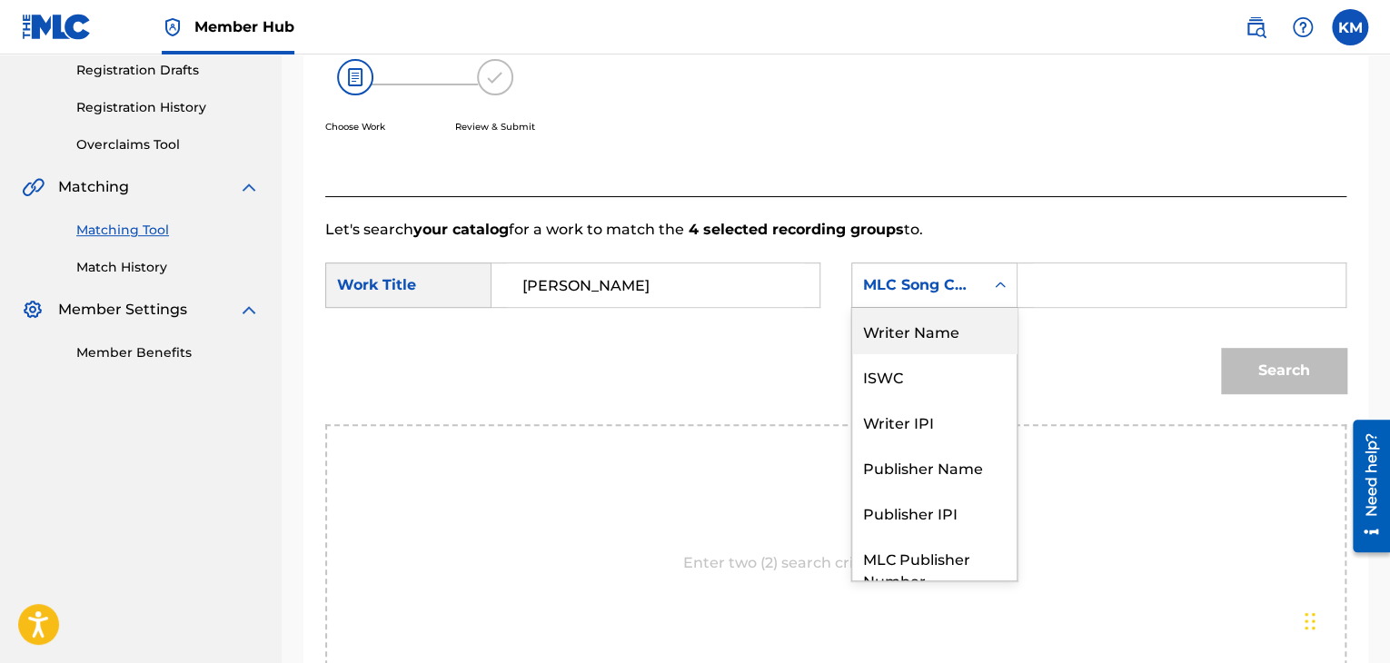
click at [964, 335] on div "Writer Name" at bounding box center [934, 330] width 164 height 45
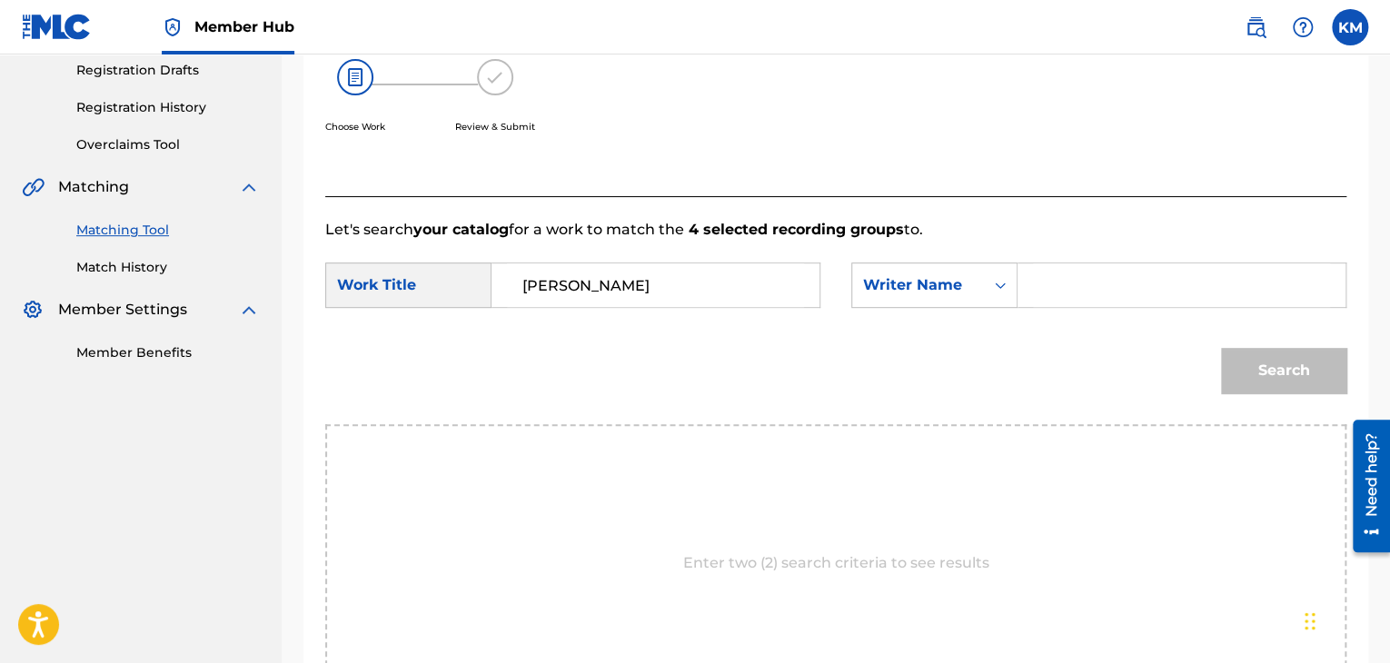
click at [1079, 275] on input "Search Form" at bounding box center [1181, 285] width 297 height 44
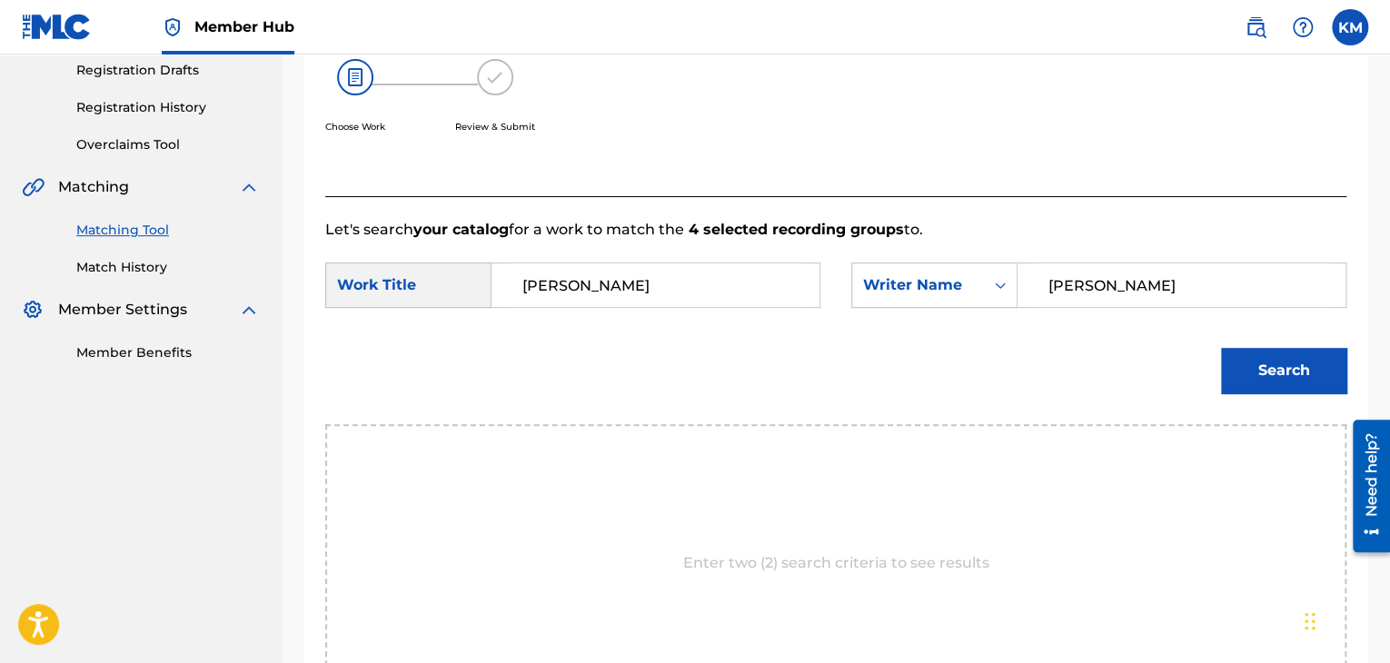
type input "[PERSON_NAME]"
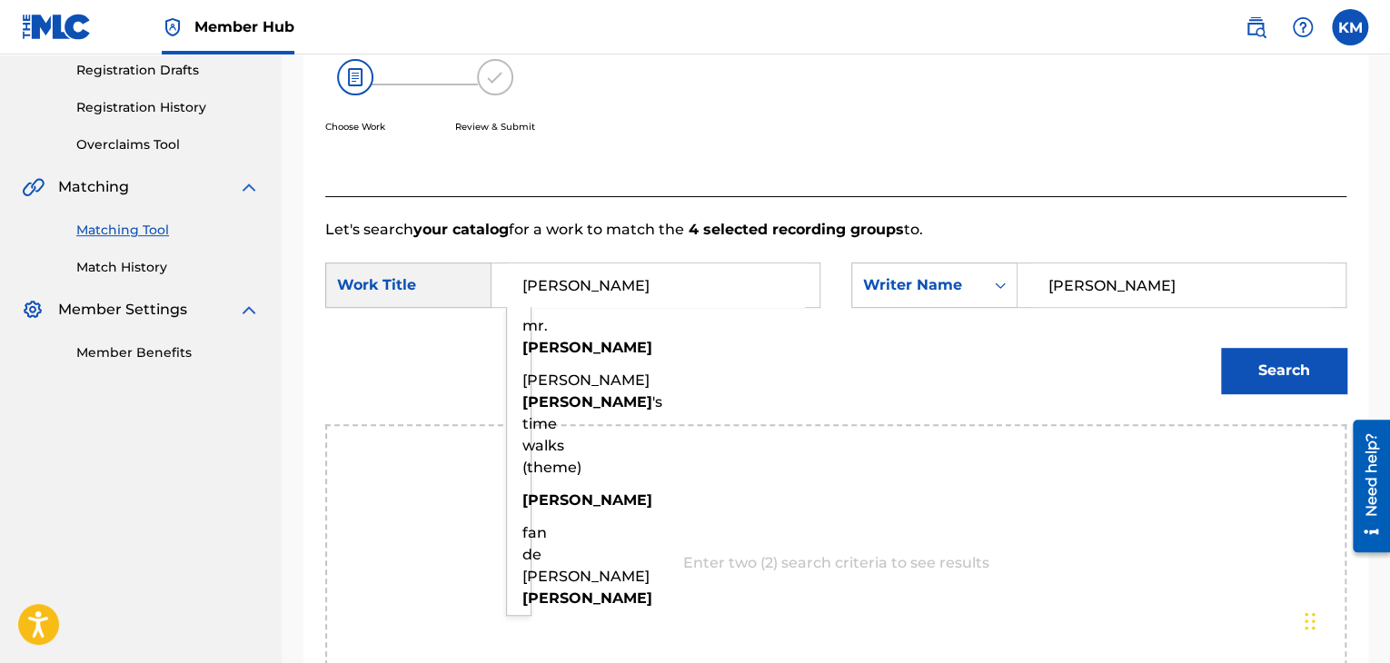
drag, startPoint x: 629, startPoint y: 288, endPoint x: 459, endPoint y: 282, distance: 170.9
click at [459, 282] on div "SearchWithCriteria3c81f261-9e61-42f2-9a38-7b5ffacc59fb Work Title [PERSON_NAME]…" at bounding box center [572, 285] width 495 height 45
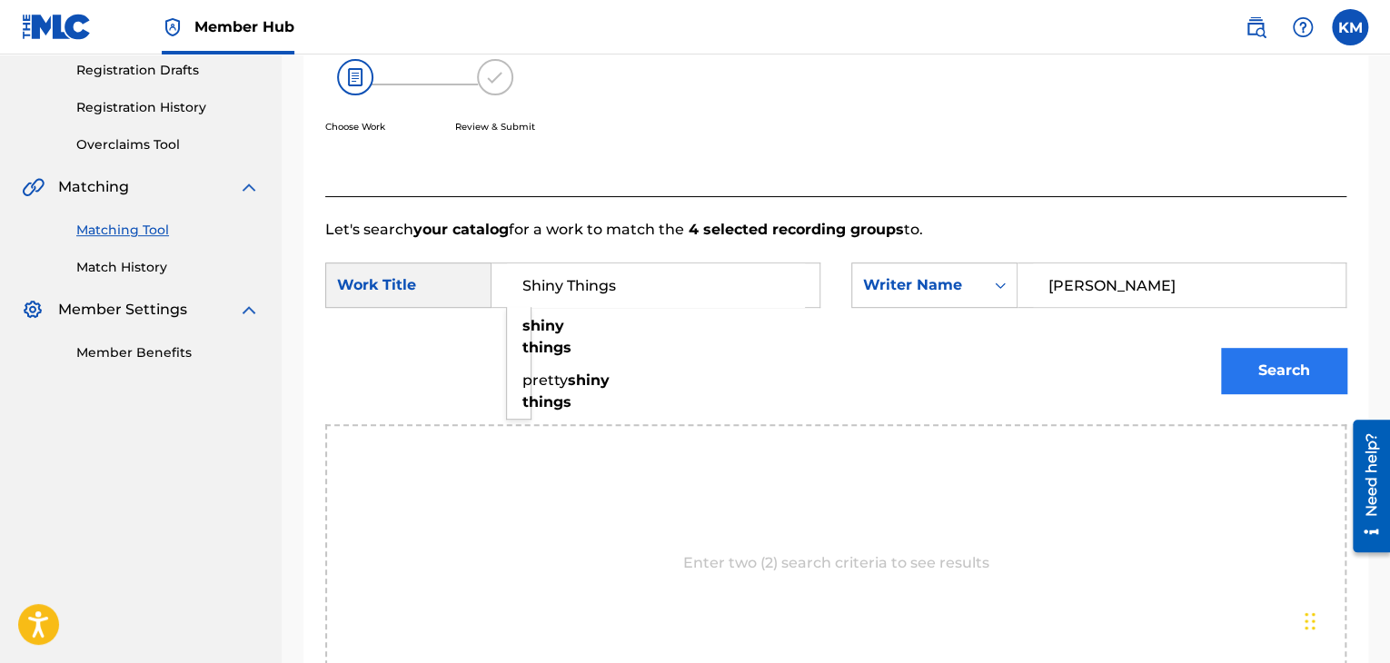
type input "Shiny Things"
click at [1312, 378] on button "Search" at bounding box center [1283, 370] width 125 height 45
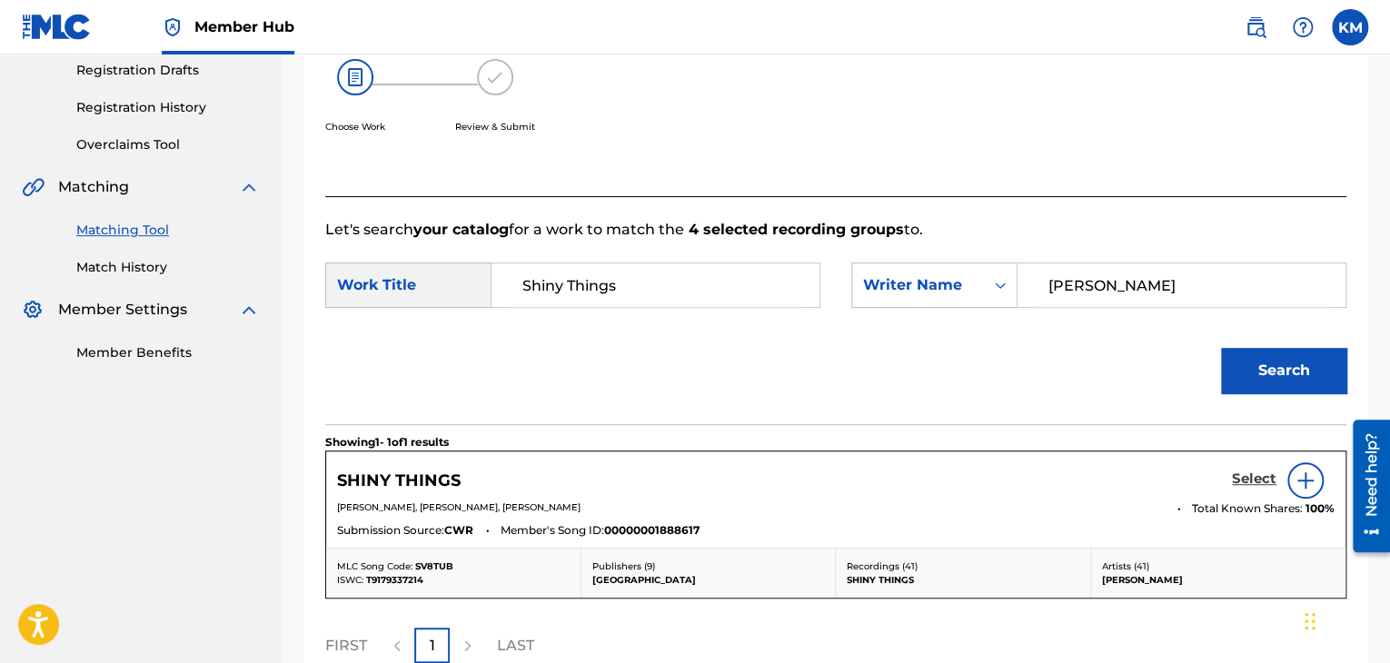
click at [1262, 484] on h5 "Select" at bounding box center [1254, 479] width 45 height 17
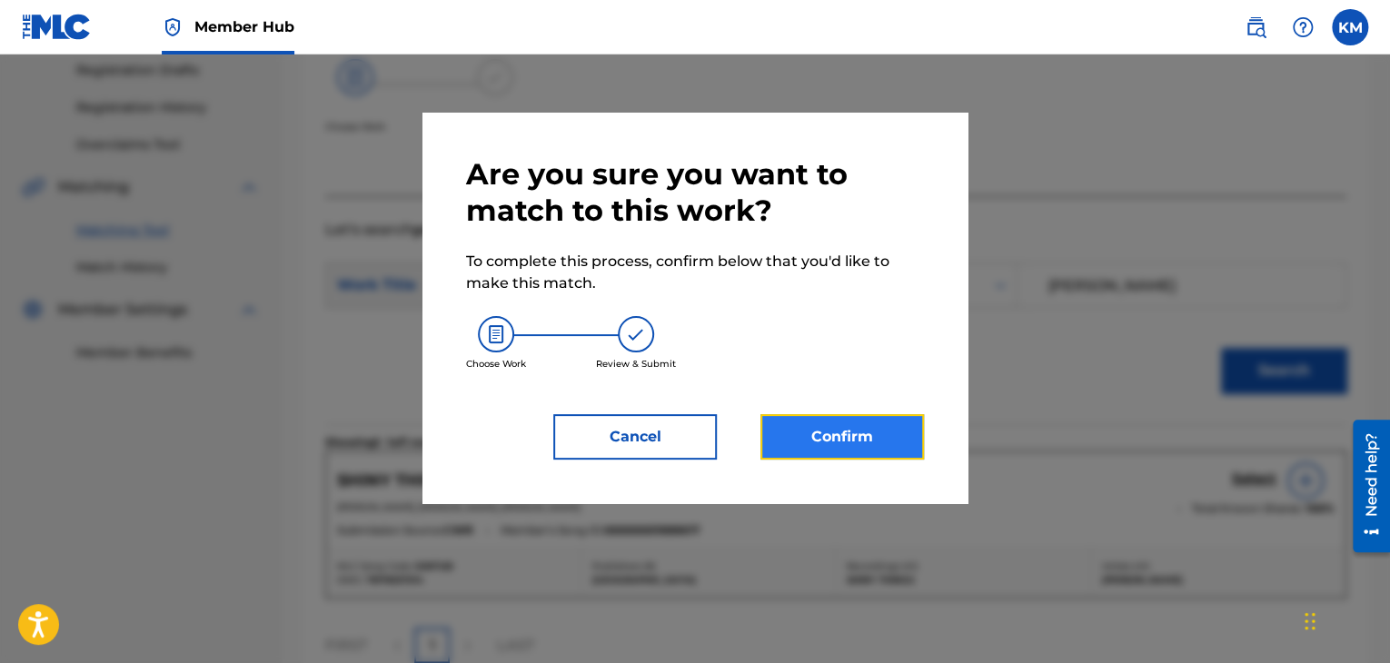
click at [911, 441] on button "Confirm" at bounding box center [841, 436] width 163 height 45
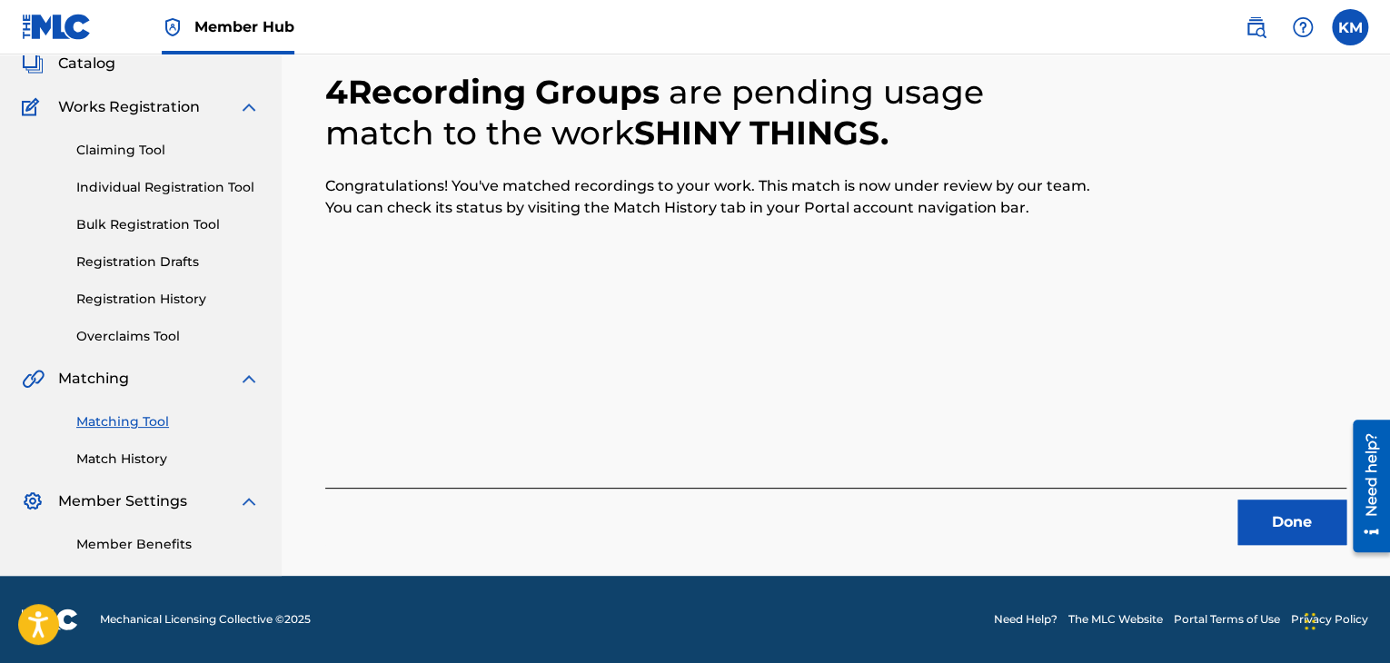
scroll to position [117, 0]
click at [1243, 511] on button "Done" at bounding box center [1291, 522] width 109 height 45
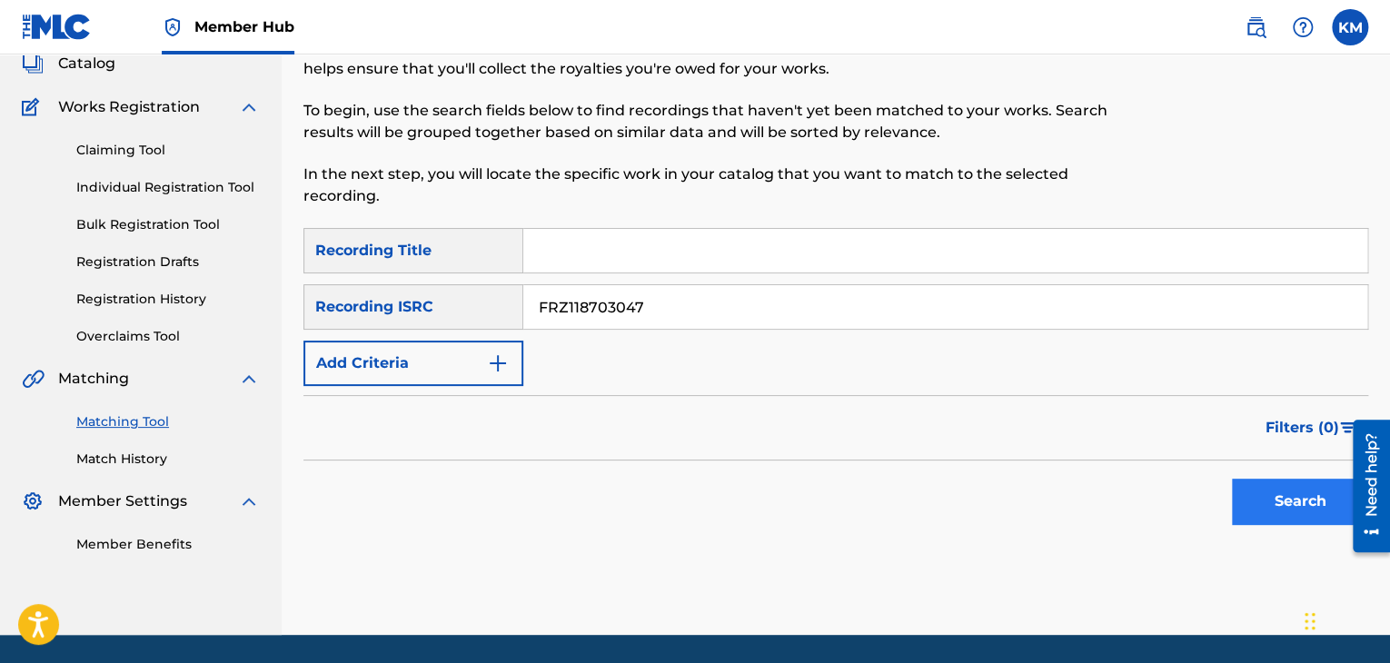
type input "FRZ118703047"
click at [1261, 491] on button "Search" at bounding box center [1300, 501] width 136 height 45
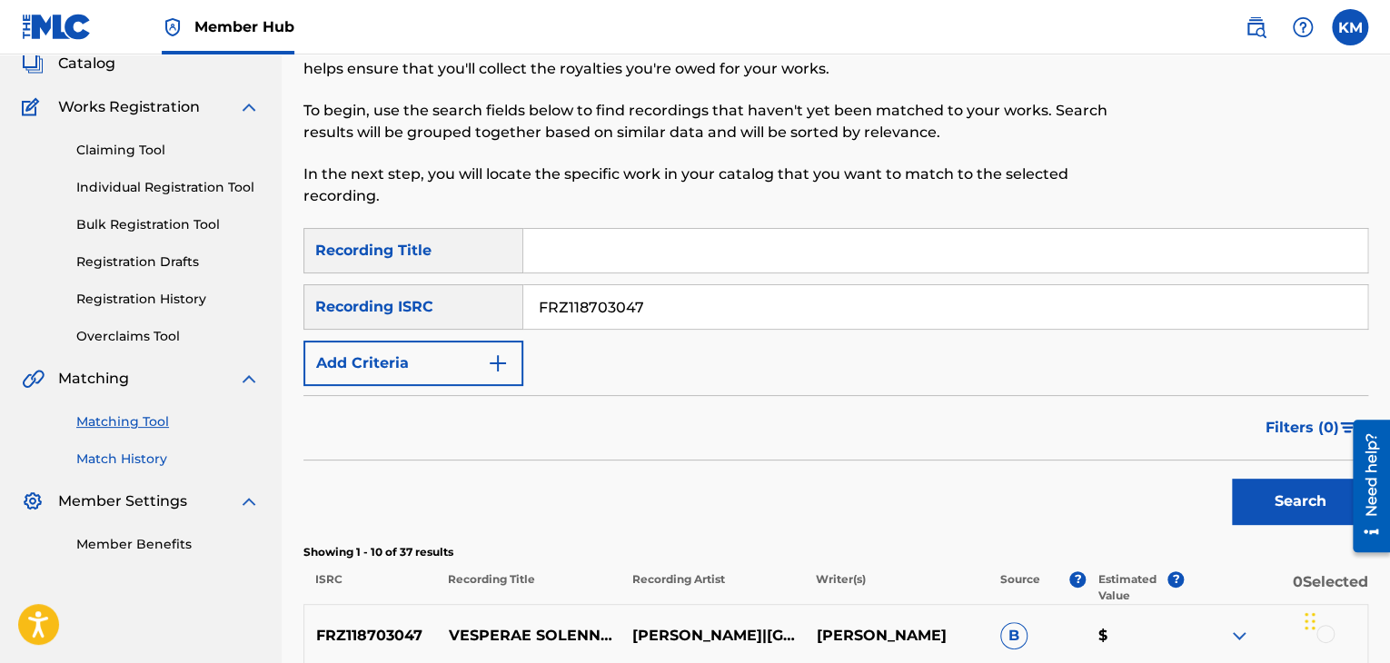
click at [144, 454] on link "Match History" at bounding box center [167, 459] width 183 height 19
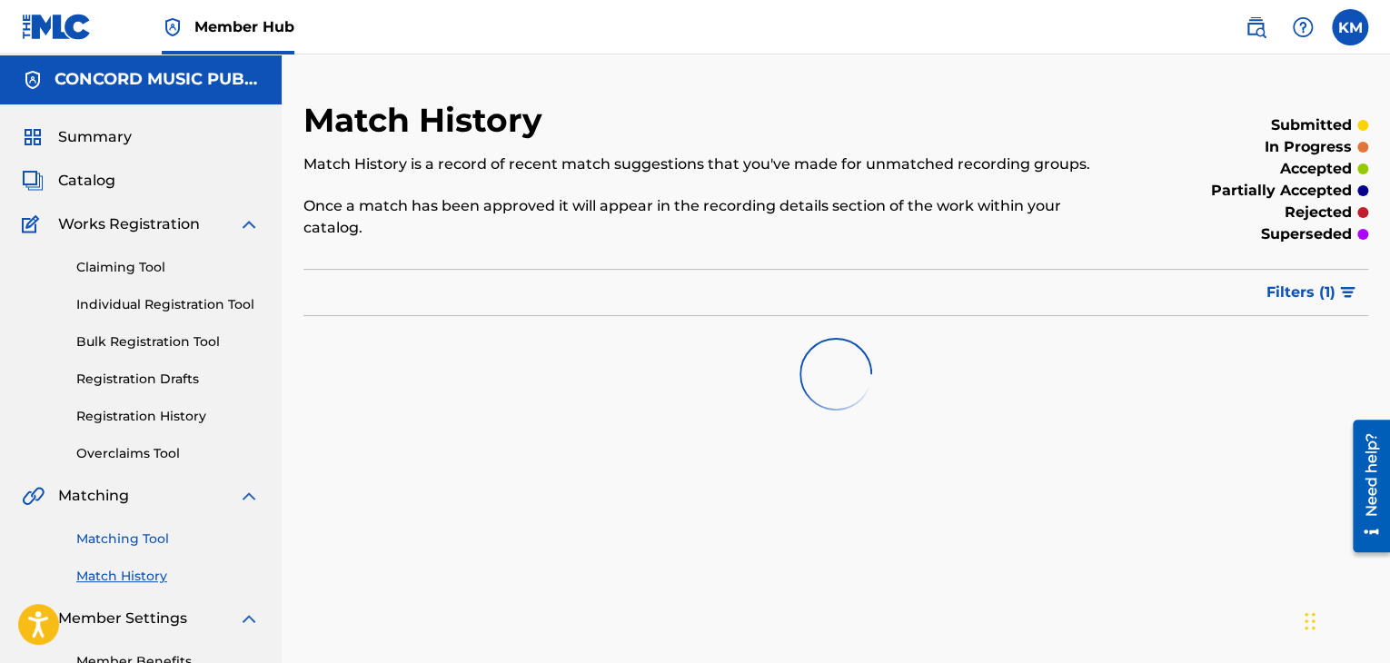
click at [156, 537] on link "Matching Tool" at bounding box center [167, 539] width 183 height 19
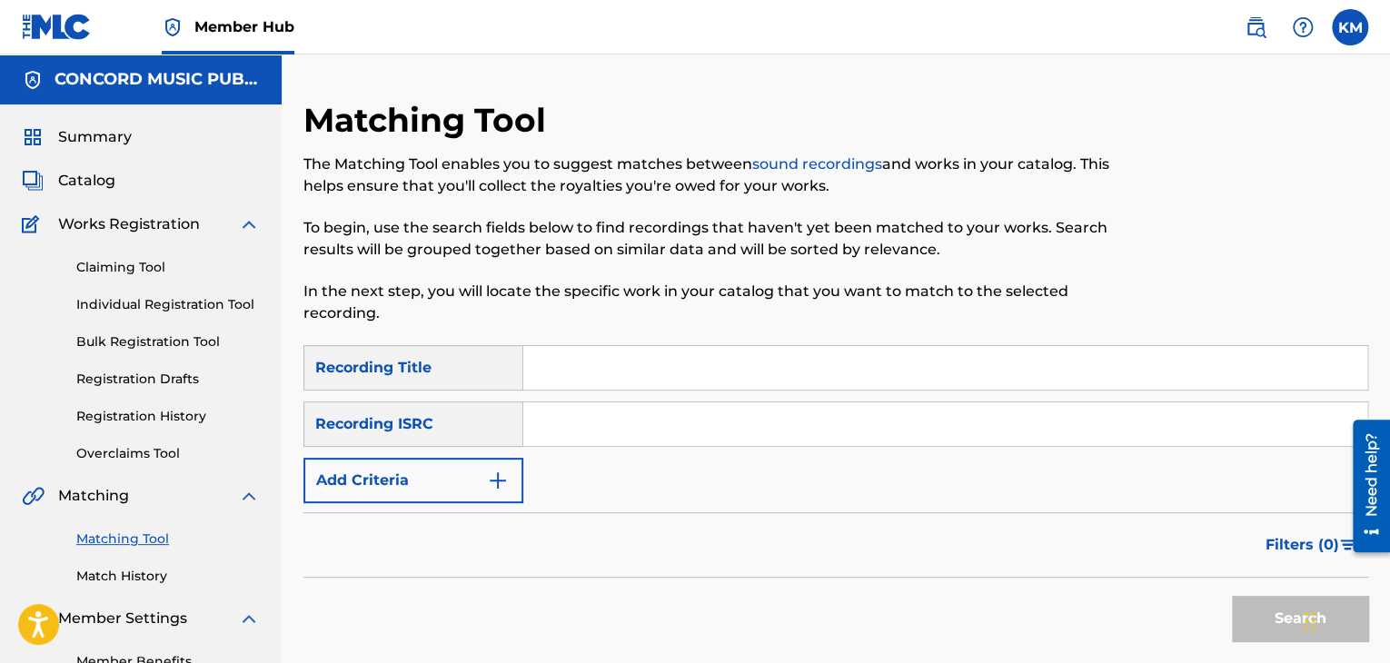
click at [540, 431] on input "Search Form" at bounding box center [945, 424] width 844 height 44
type input "USAM19800073"
click at [1241, 613] on button "Search" at bounding box center [1300, 618] width 136 height 45
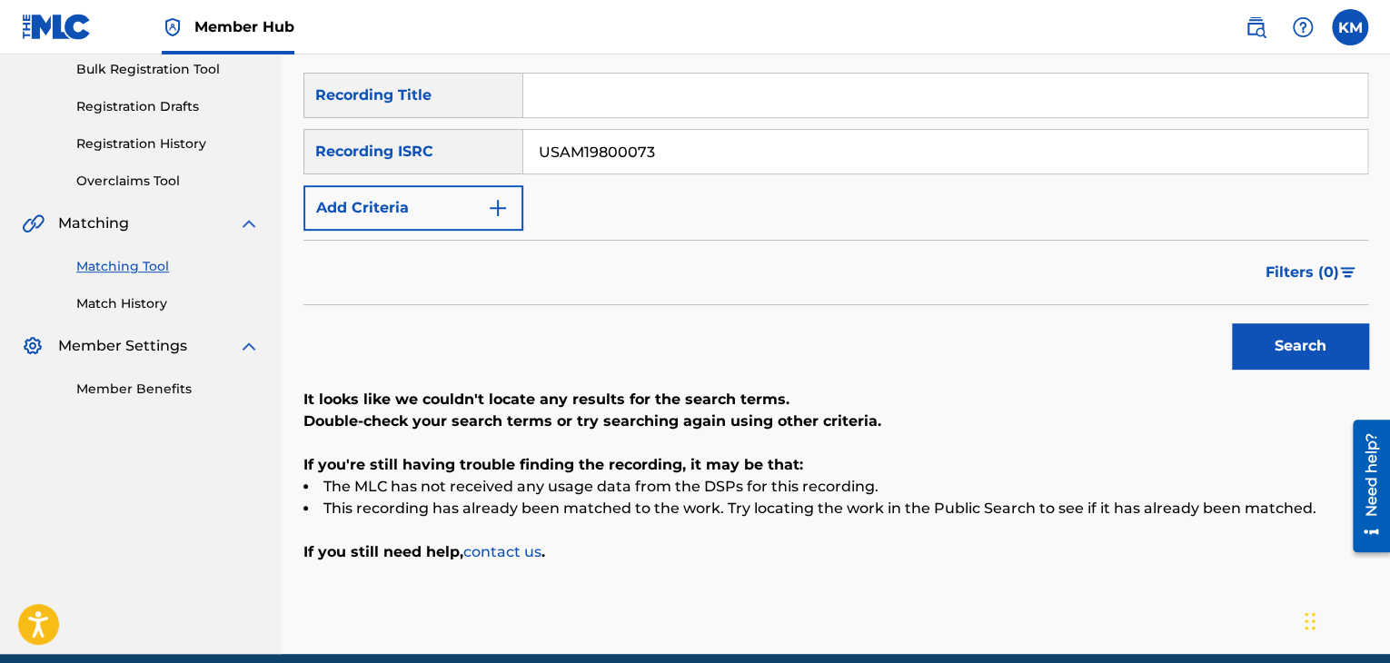
click at [641, 97] on input "Search Form" at bounding box center [945, 96] width 844 height 44
type input "Big [DEMOGRAPHIC_DATA]"
drag, startPoint x: 705, startPoint y: 154, endPoint x: 254, endPoint y: 156, distance: 450.5
click at [254, 156] on main "CONCORD MUSIC PUBLISHING LLC Summary Catalog Works Registration Claiming Tool I…" at bounding box center [695, 218] width 1390 height 872
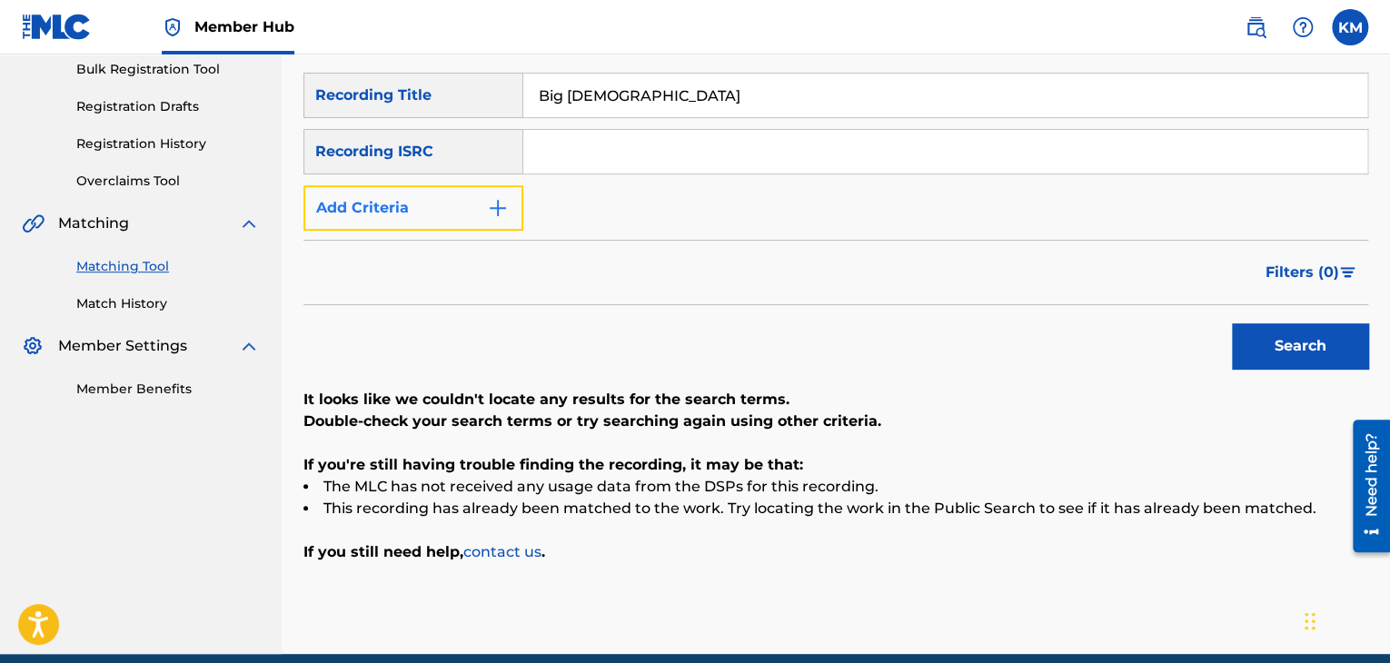
click at [511, 204] on button "Add Criteria" at bounding box center [413, 207] width 220 height 45
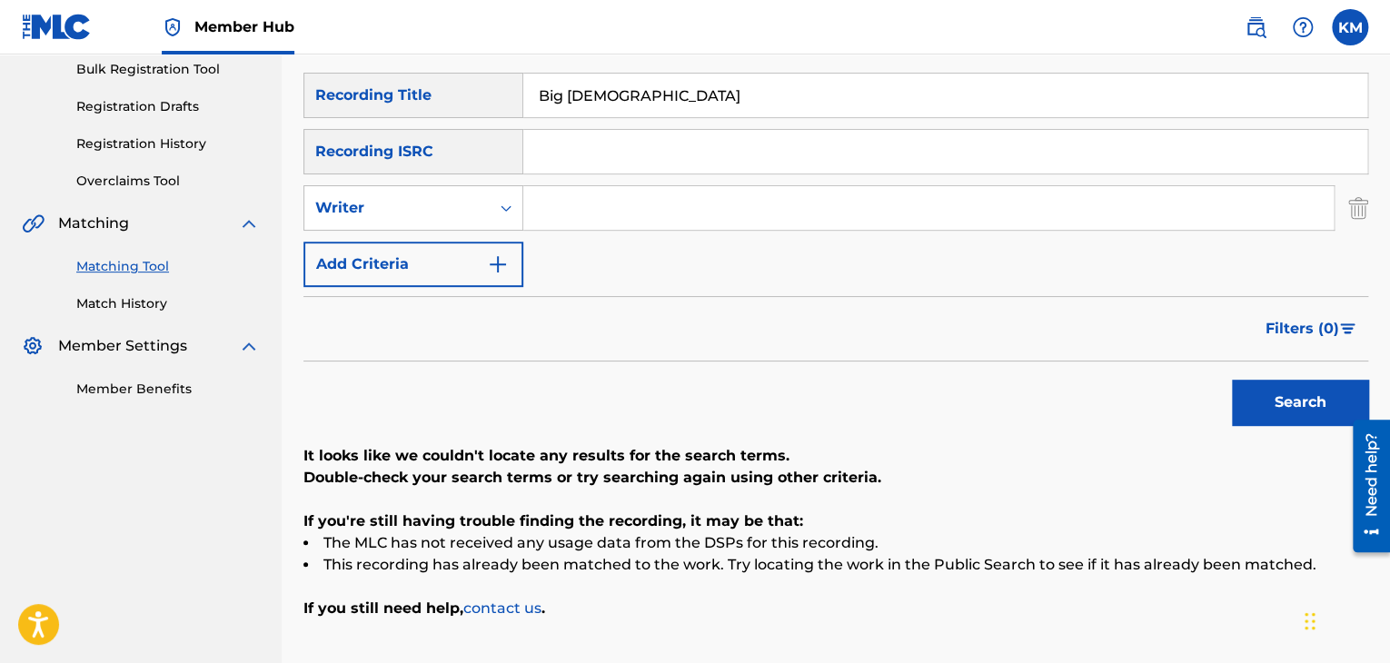
click at [675, 202] on input "Search Form" at bounding box center [928, 208] width 810 height 44
type input "Wyndorf"
click at [511, 212] on icon "Search Form" at bounding box center [506, 208] width 18 height 18
click at [482, 250] on div "Recording Artist" at bounding box center [413, 253] width 218 height 45
click at [571, 212] on input "Search Form" at bounding box center [928, 208] width 810 height 44
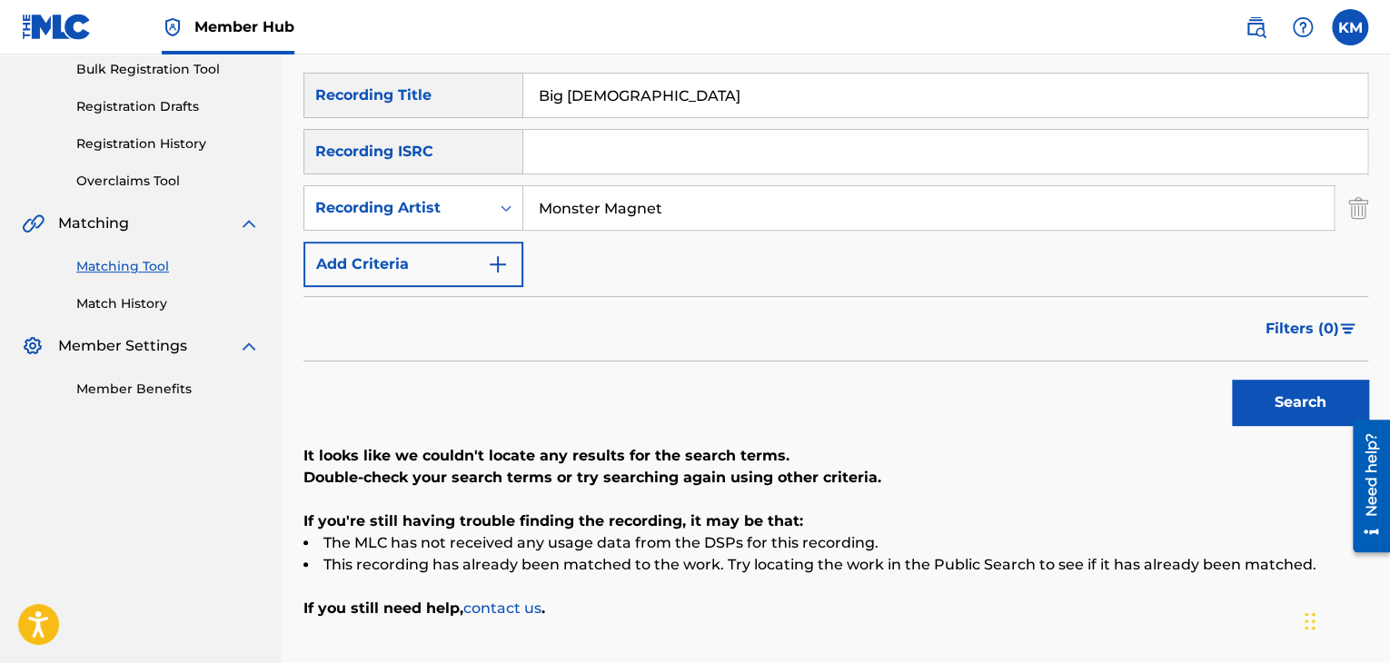
type input "Monster Magnet"
click at [1247, 392] on button "Search" at bounding box center [1300, 402] width 136 height 45
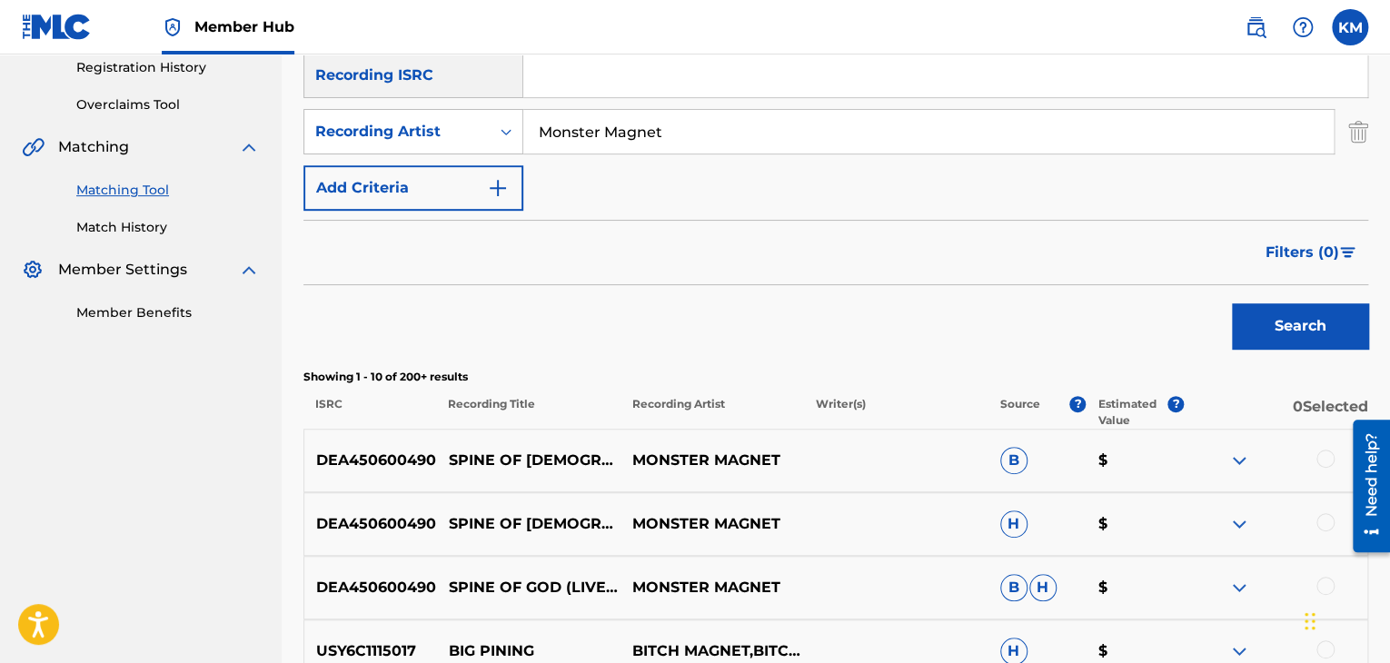
scroll to position [338, 0]
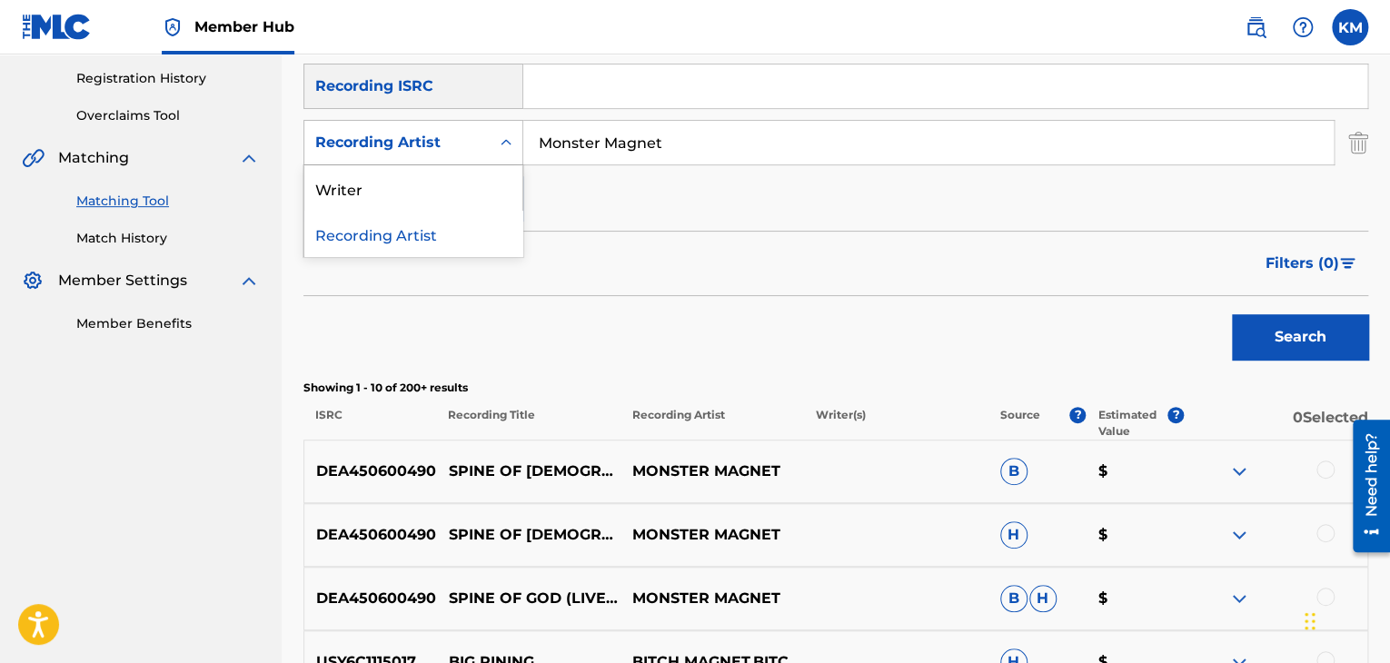
click at [513, 145] on icon "Search Form" at bounding box center [506, 143] width 18 height 18
click at [490, 192] on div "Writer" at bounding box center [413, 187] width 218 height 45
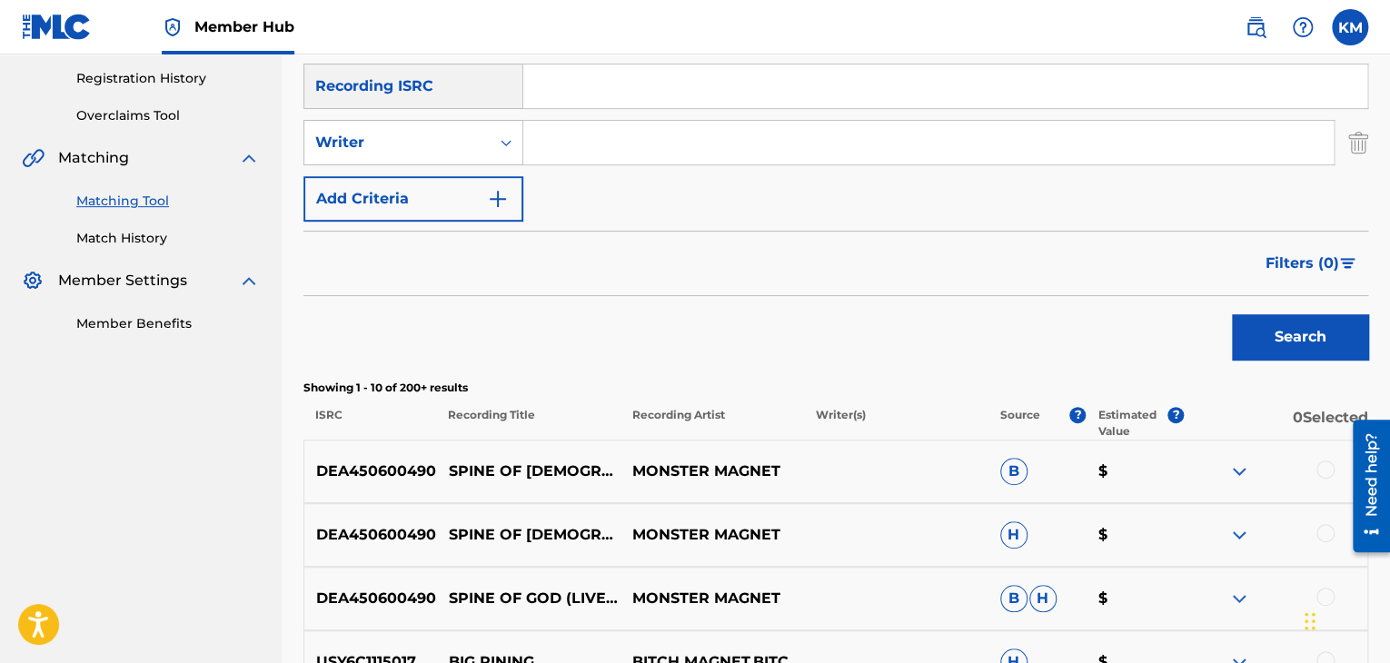
click at [546, 149] on input "Search Form" at bounding box center [928, 143] width 810 height 44
type input "Wyndorf"
click at [1290, 344] on button "Search" at bounding box center [1300, 336] width 136 height 45
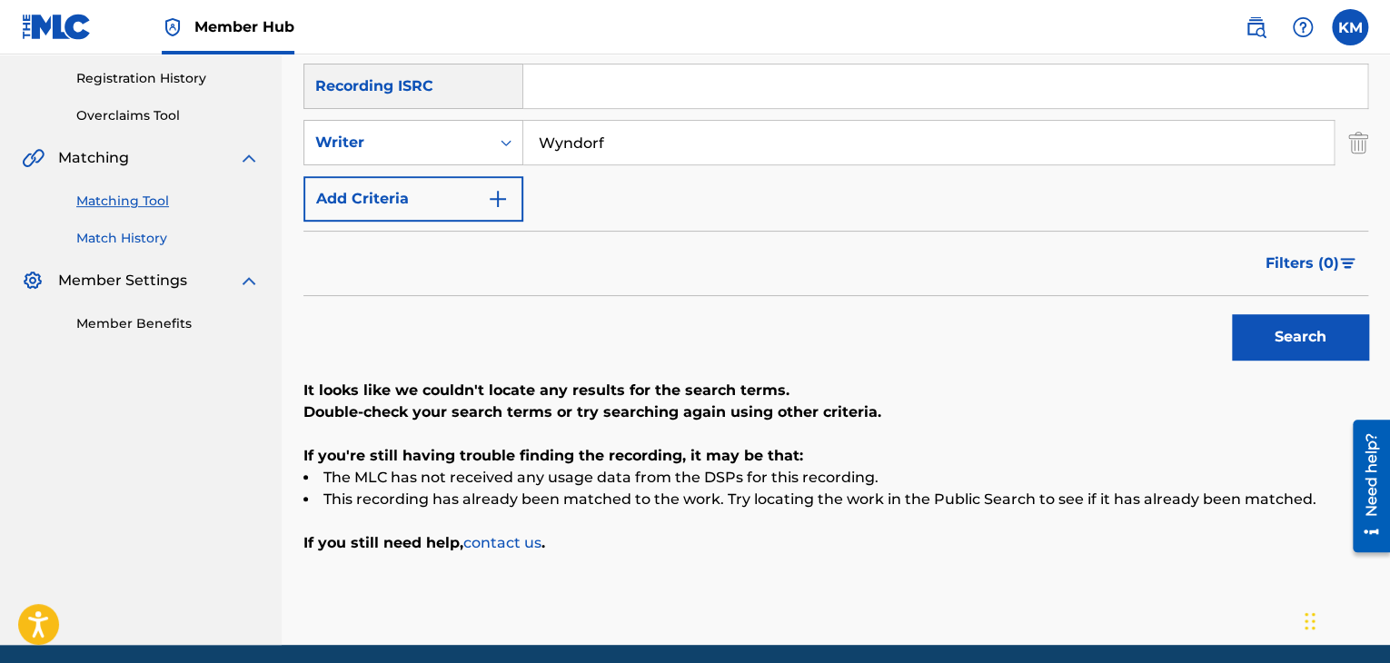
click at [154, 233] on link "Match History" at bounding box center [167, 238] width 183 height 19
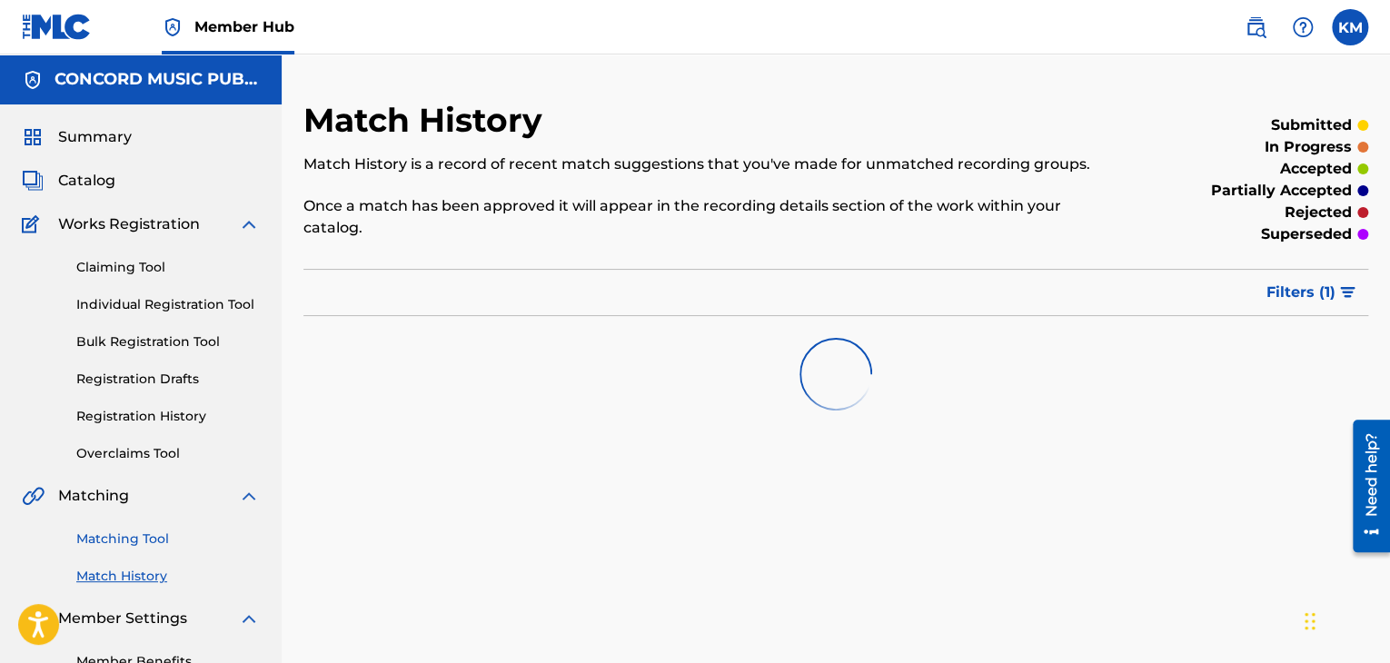
click at [142, 543] on link "Matching Tool" at bounding box center [167, 539] width 183 height 19
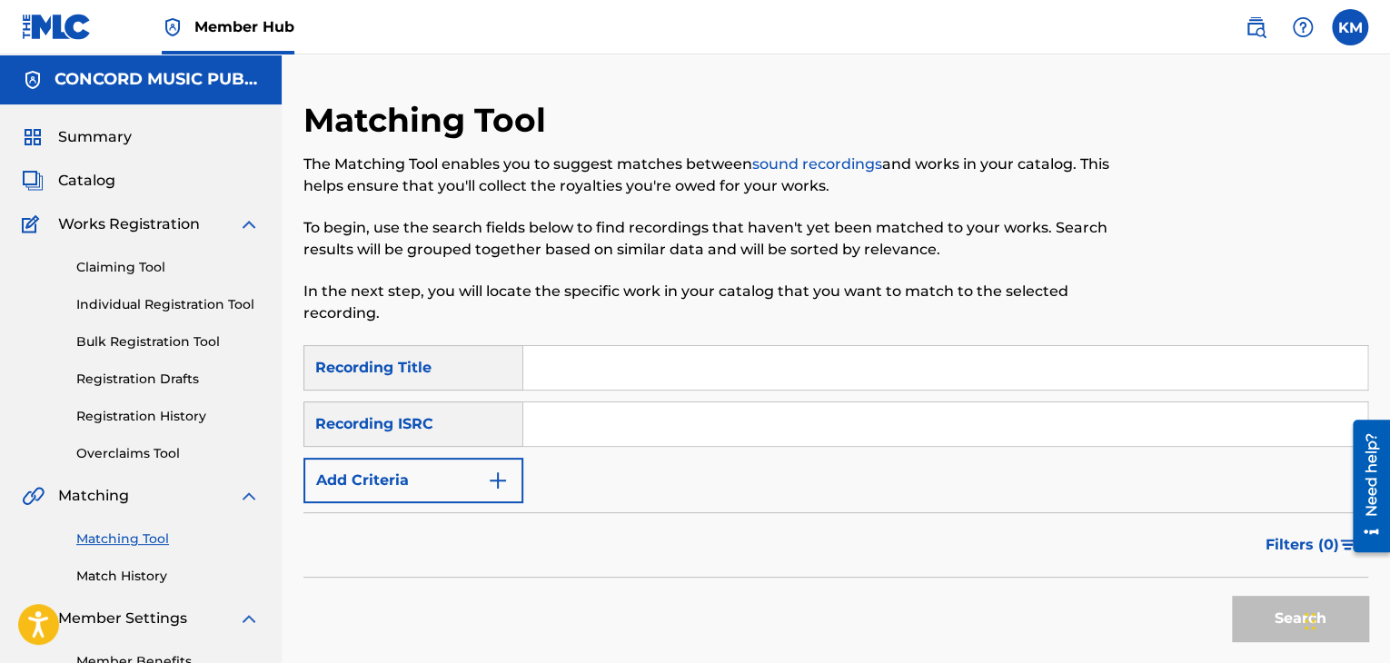
click at [644, 420] on input "Search Form" at bounding box center [945, 424] width 844 height 44
type input "USUYG1562783"
click at [1266, 623] on button "Search" at bounding box center [1300, 618] width 136 height 45
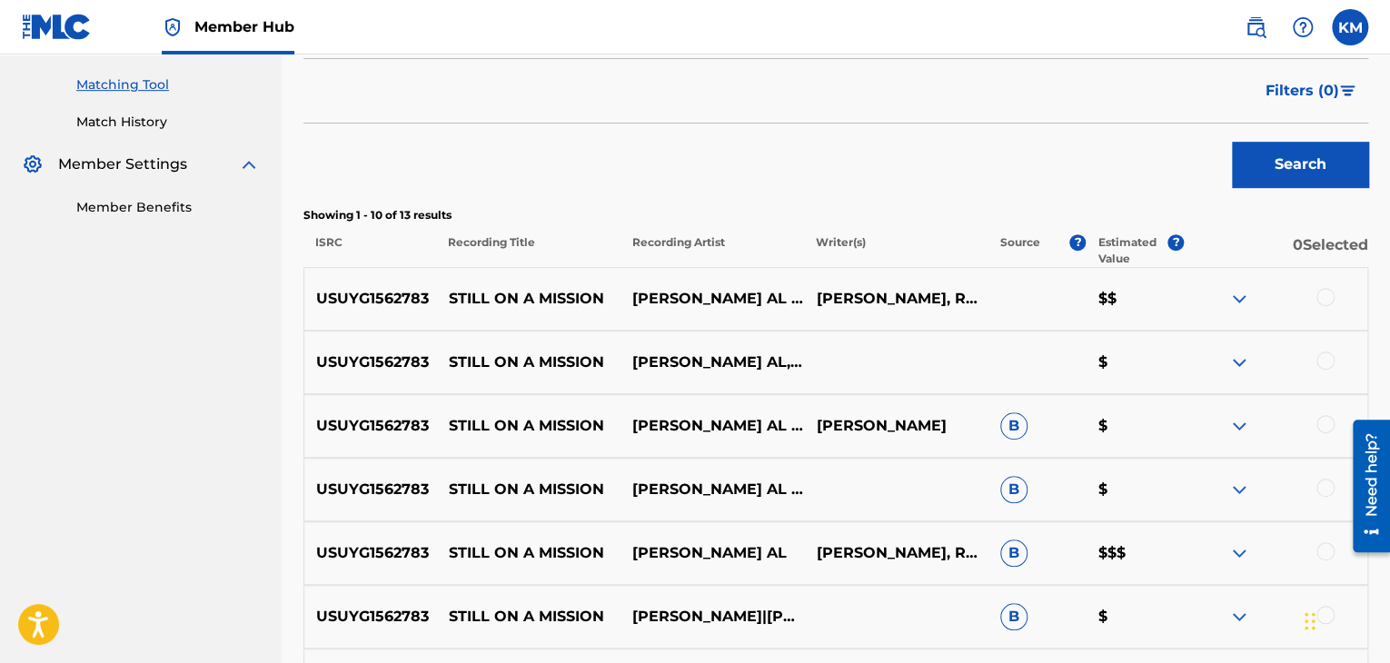
click at [1325, 297] on div at bounding box center [1325, 297] width 18 height 18
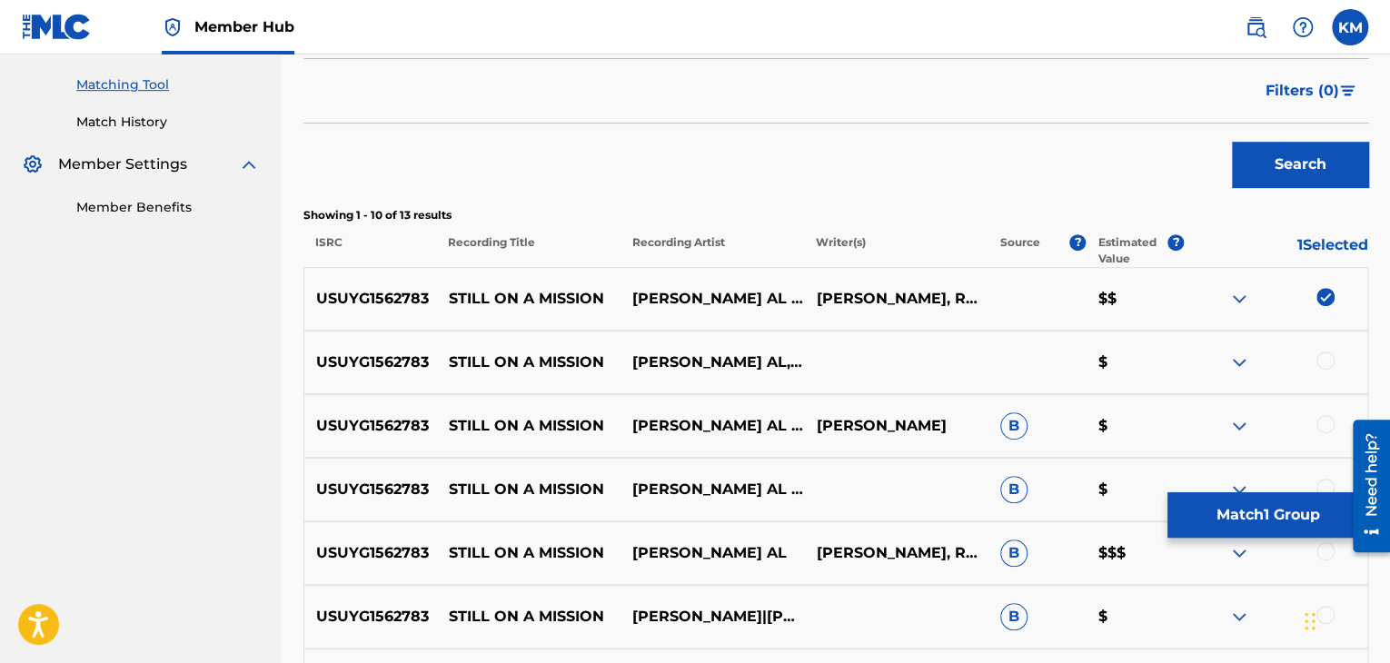
click at [1319, 358] on div at bounding box center [1325, 361] width 18 height 18
click at [1320, 433] on div at bounding box center [1275, 426] width 183 height 22
click at [1323, 416] on div at bounding box center [1325, 424] width 18 height 18
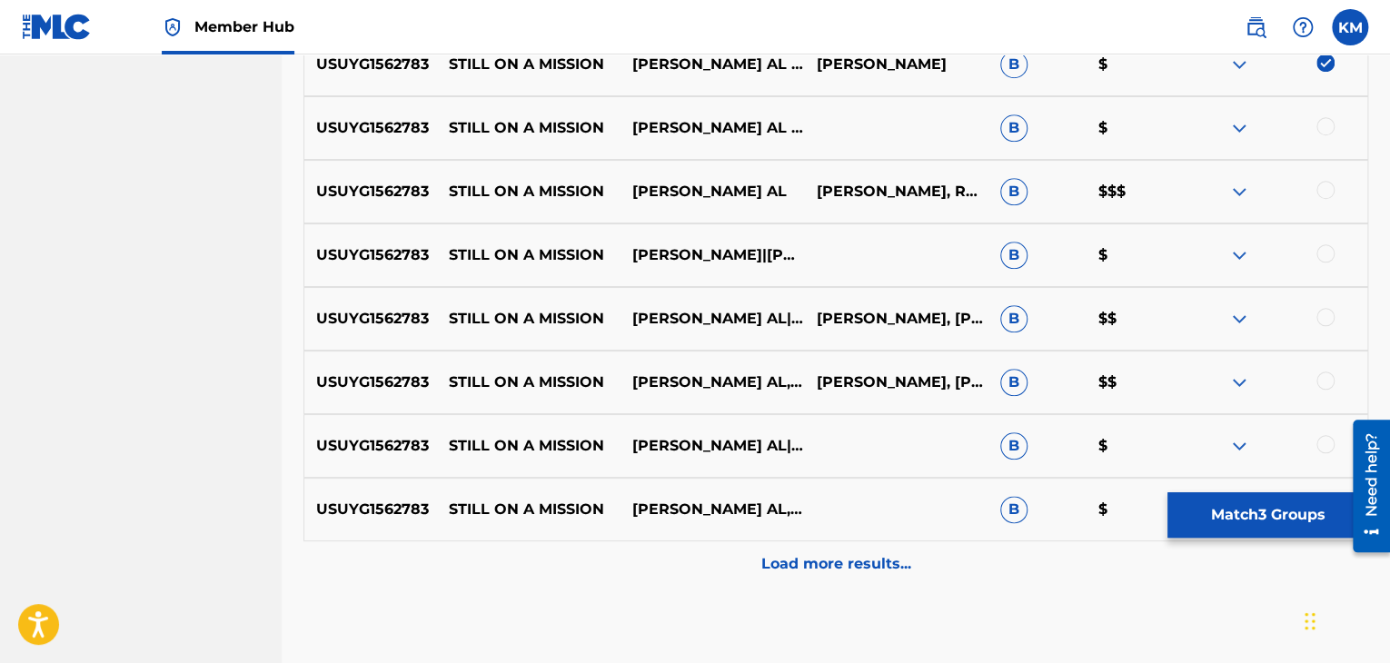
scroll to position [817, 0]
click at [1324, 135] on div at bounding box center [1275, 126] width 183 height 22
click at [1323, 127] on div at bounding box center [1325, 124] width 18 height 18
click at [1325, 187] on div at bounding box center [1325, 188] width 18 height 18
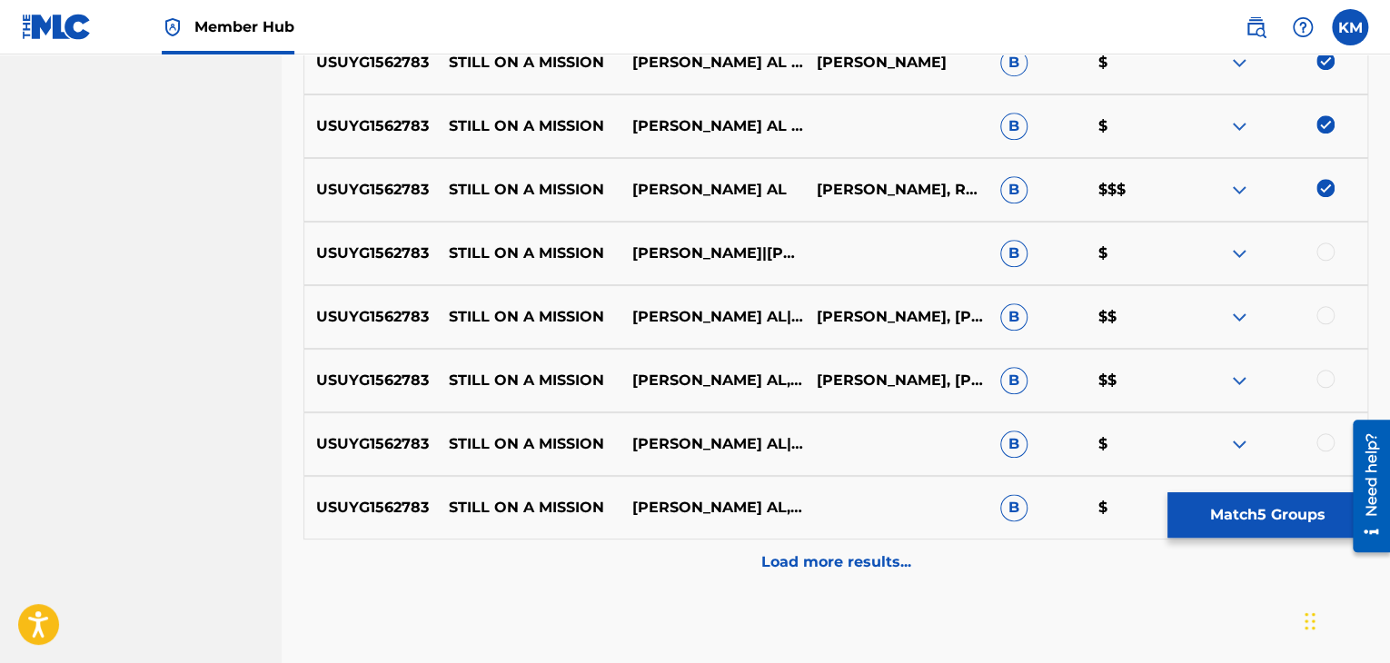
click at [1323, 254] on div at bounding box center [1325, 252] width 18 height 18
click at [1323, 313] on div at bounding box center [1325, 315] width 18 height 18
click at [1325, 372] on div at bounding box center [1325, 379] width 18 height 18
click at [1329, 437] on div at bounding box center [1325, 442] width 18 height 18
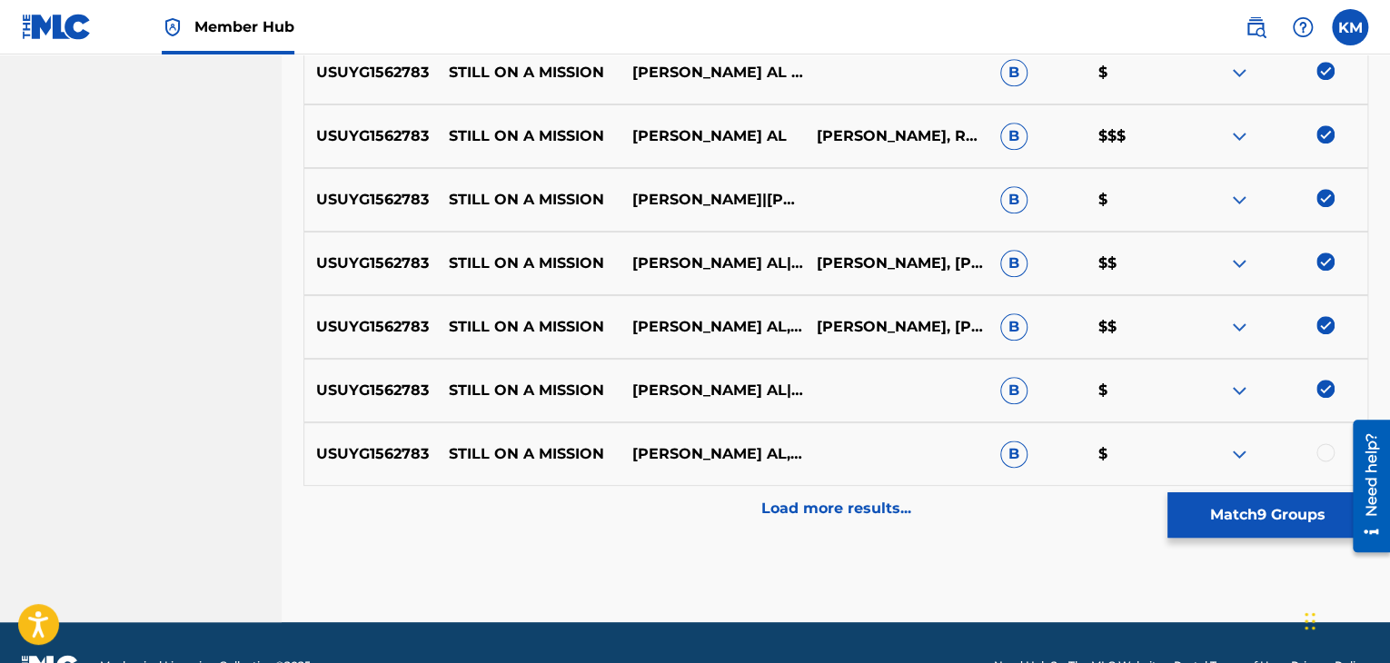
scroll to position [917, 0]
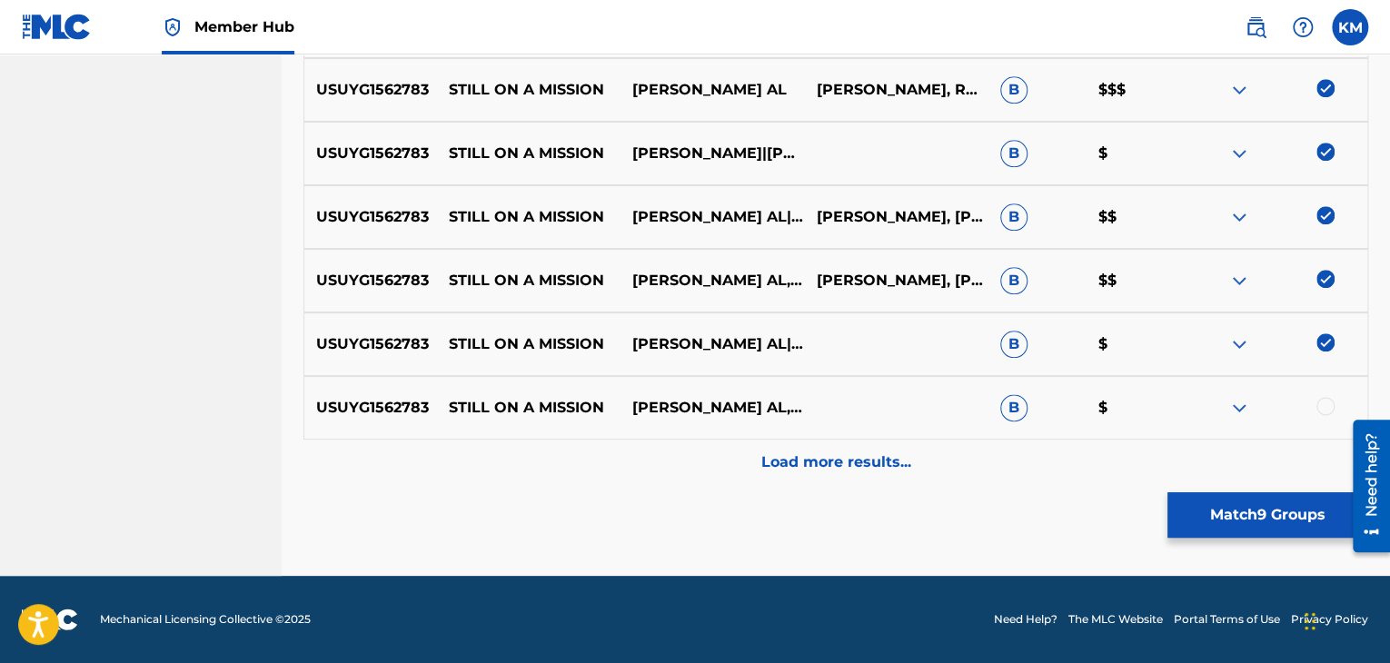
click at [1323, 410] on div at bounding box center [1325, 406] width 18 height 18
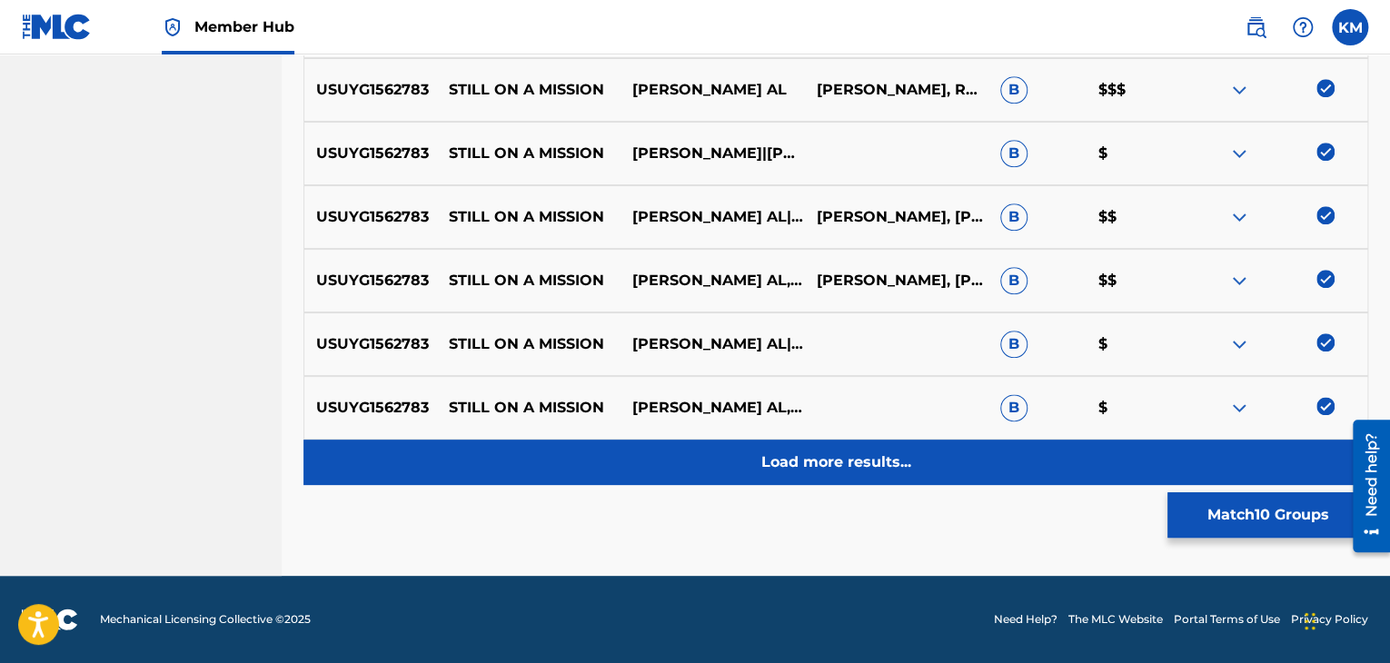
click at [926, 445] on div "Load more results..." at bounding box center [835, 462] width 1065 height 45
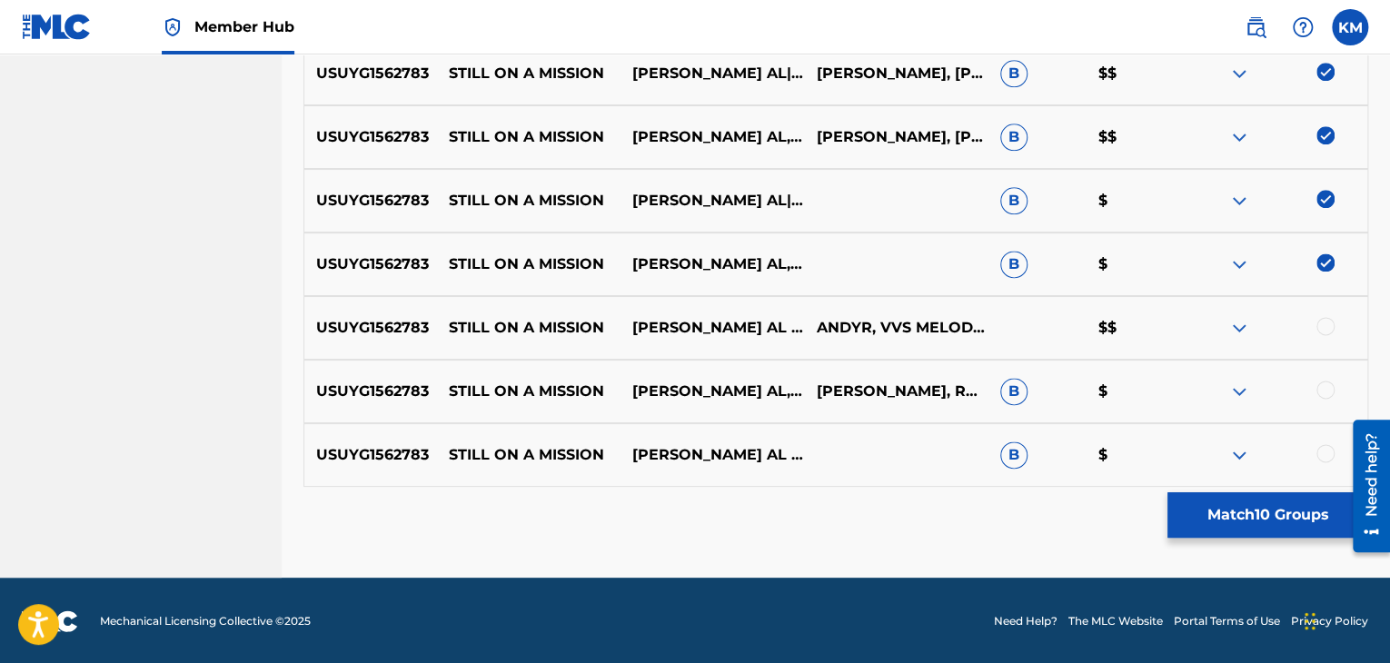
scroll to position [1063, 0]
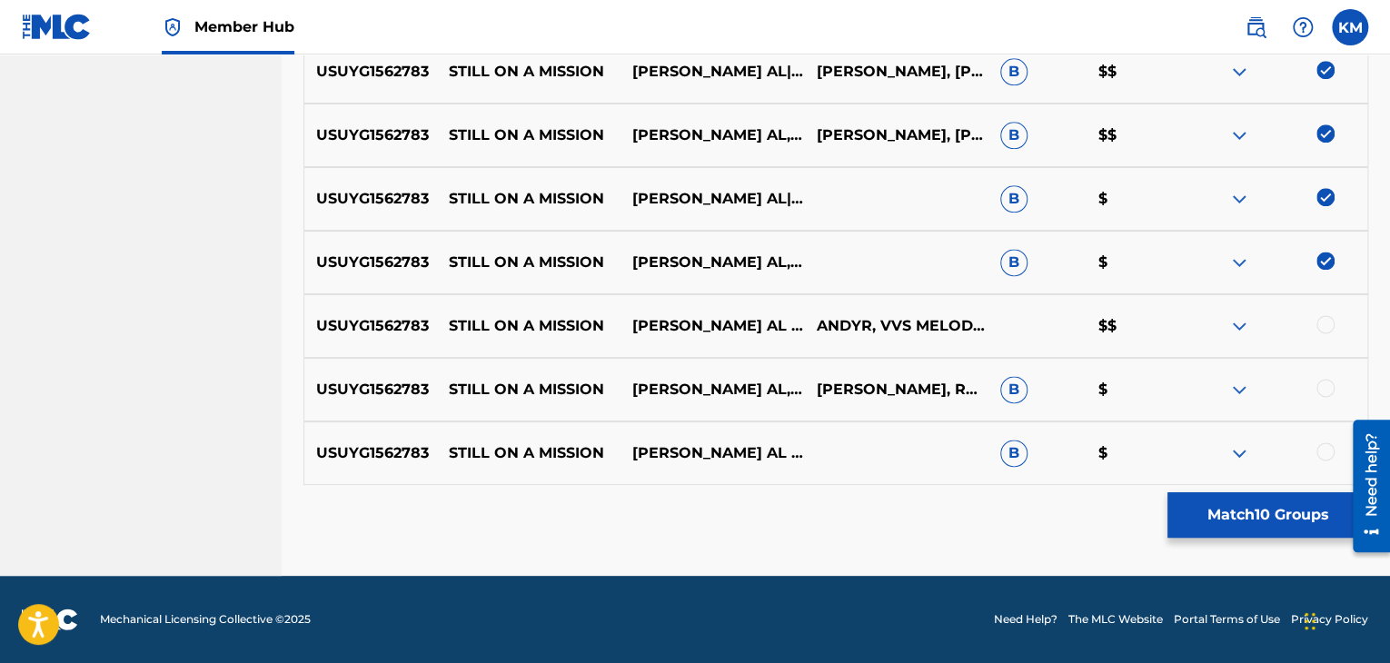
click at [1324, 322] on div at bounding box center [1325, 324] width 18 height 18
click at [1324, 382] on div at bounding box center [1325, 388] width 18 height 18
click at [1324, 448] on div at bounding box center [1325, 451] width 18 height 18
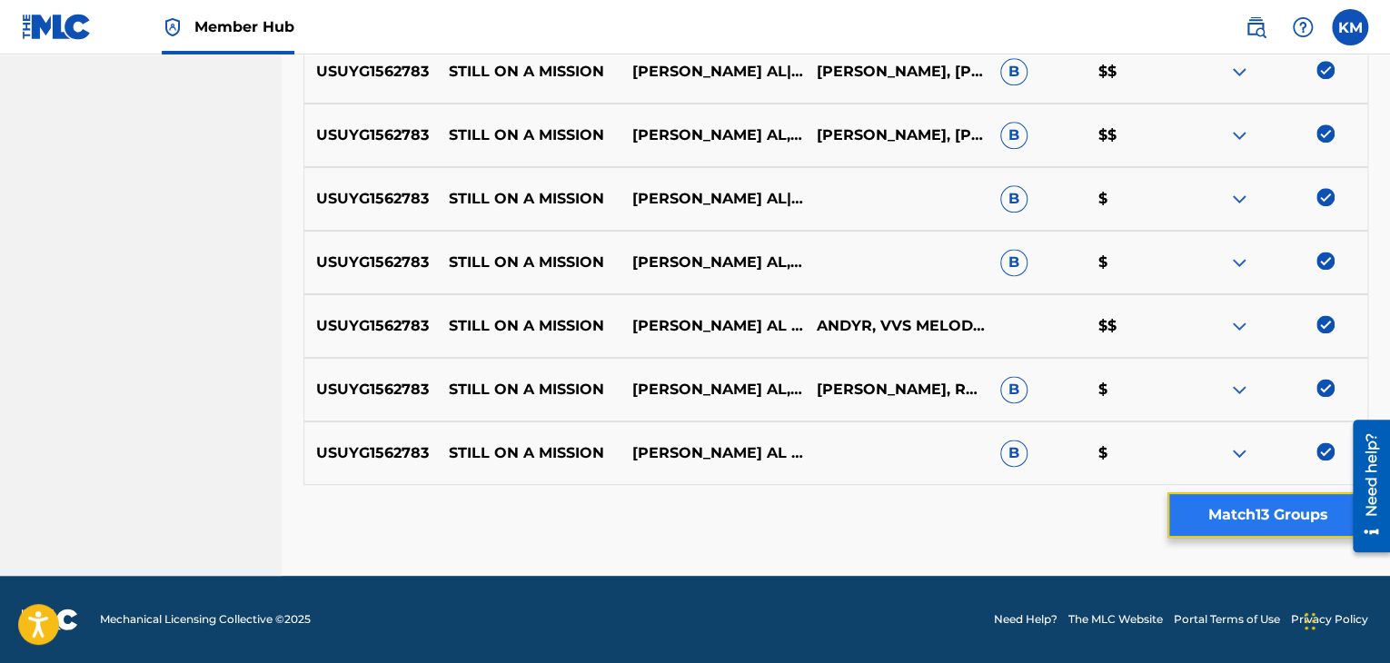
click at [1299, 520] on button "Match 13 Groups" at bounding box center [1267, 514] width 201 height 45
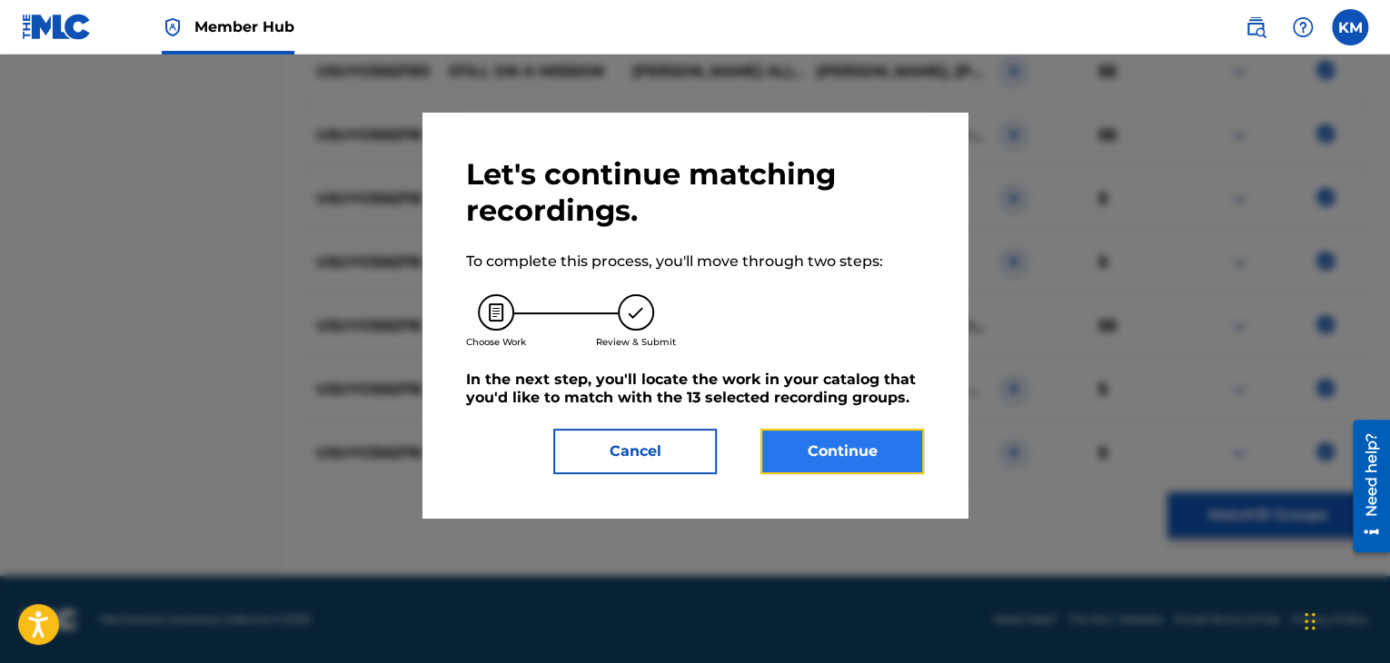
click at [867, 444] on button "Continue" at bounding box center [841, 451] width 163 height 45
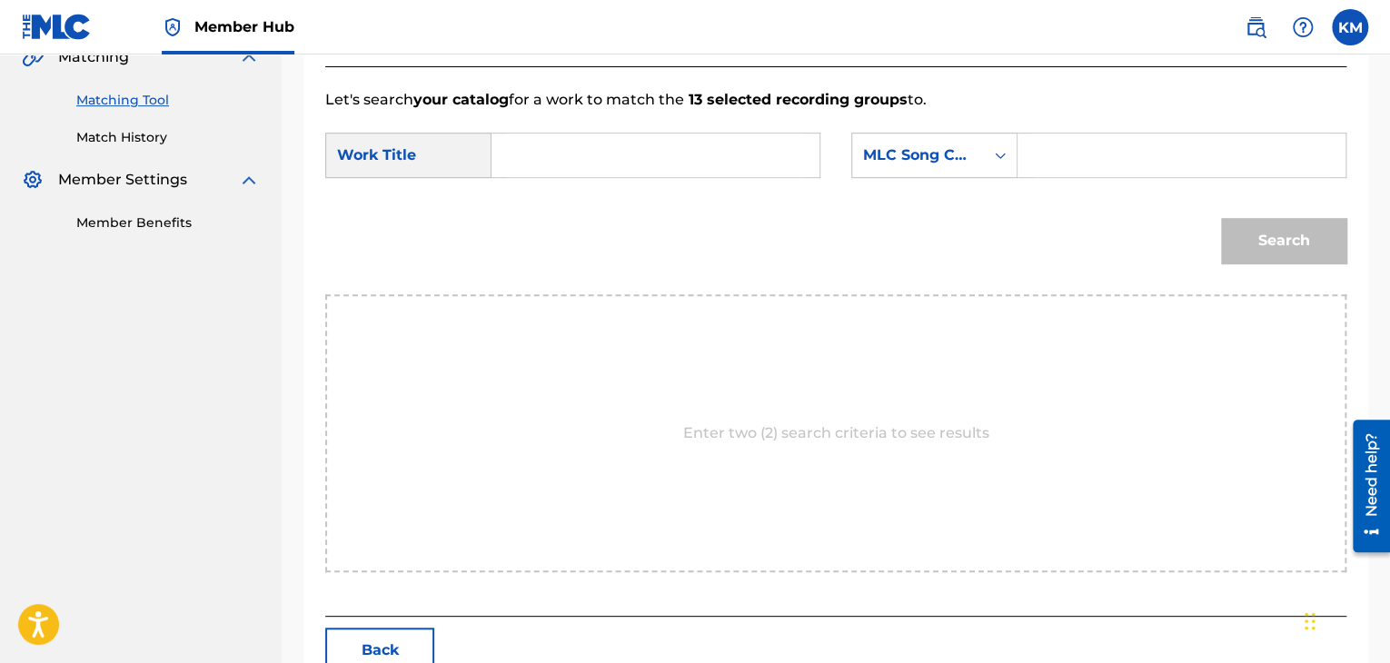
scroll to position [365, 0]
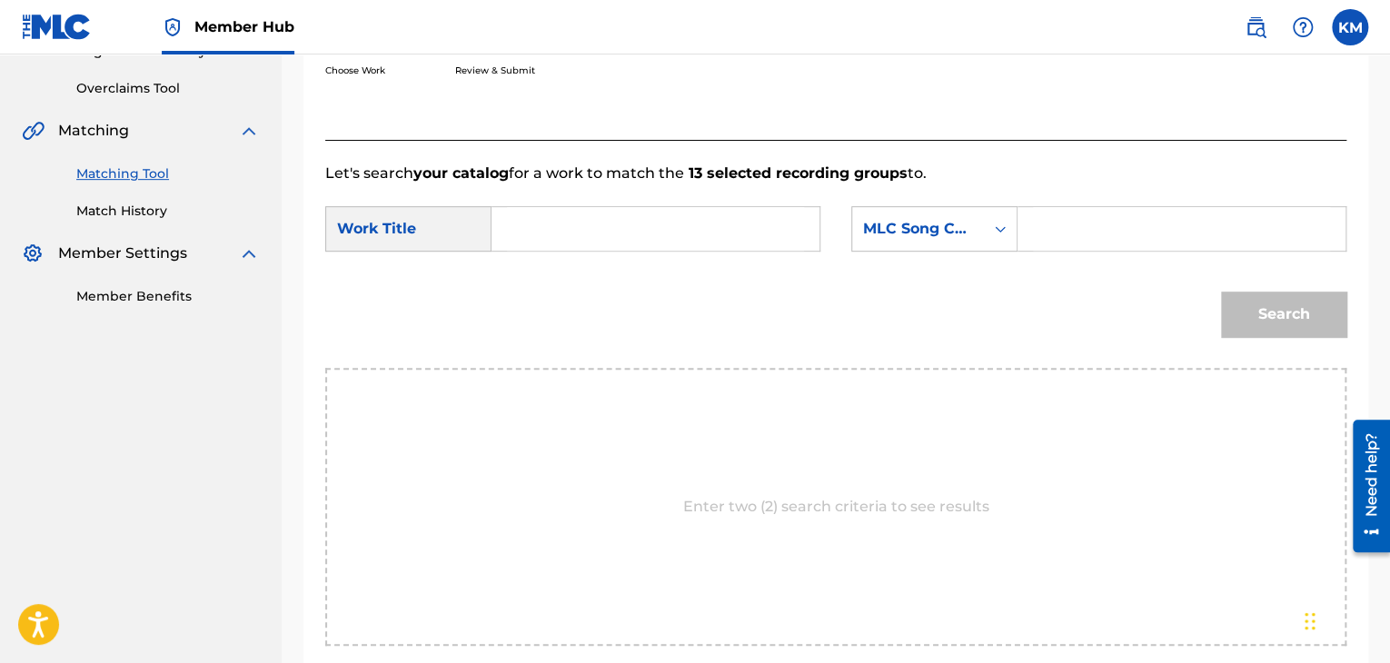
click at [562, 225] on input "Search Form" at bounding box center [655, 229] width 297 height 44
type input "Still On A Mission"
click at [1001, 232] on icon "Search Form" at bounding box center [1000, 229] width 18 height 18
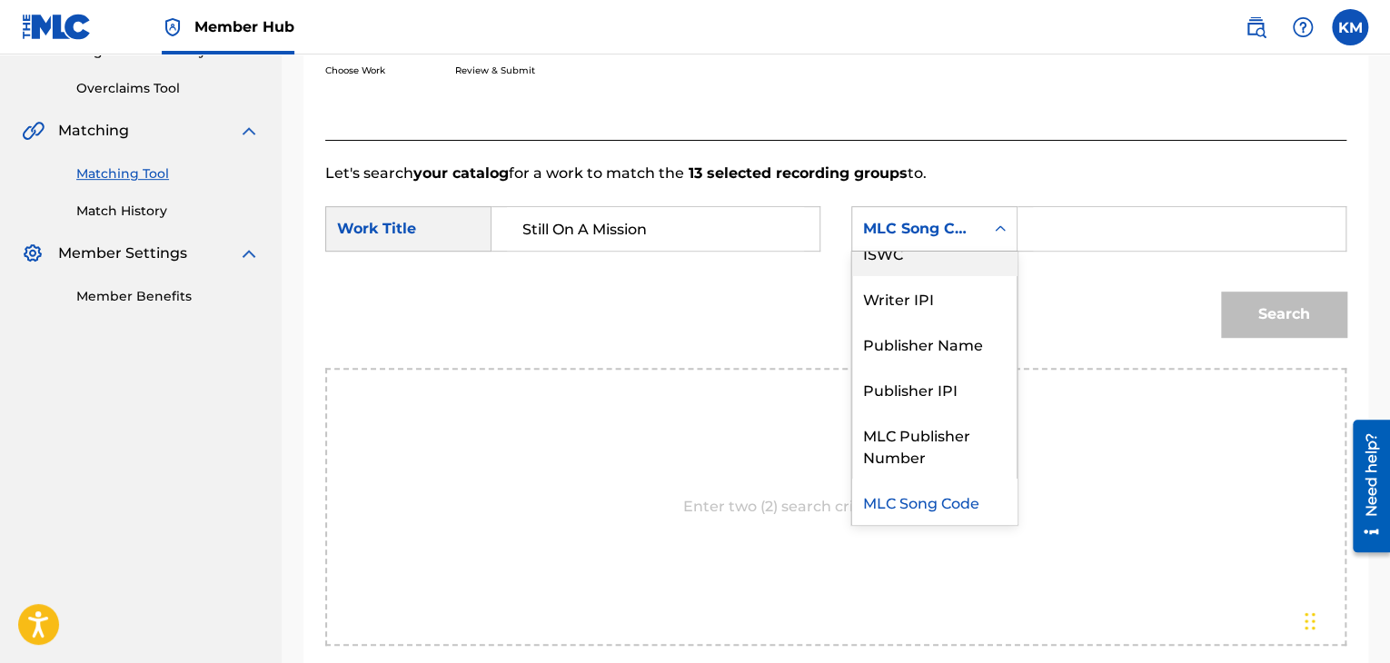
scroll to position [0, 0]
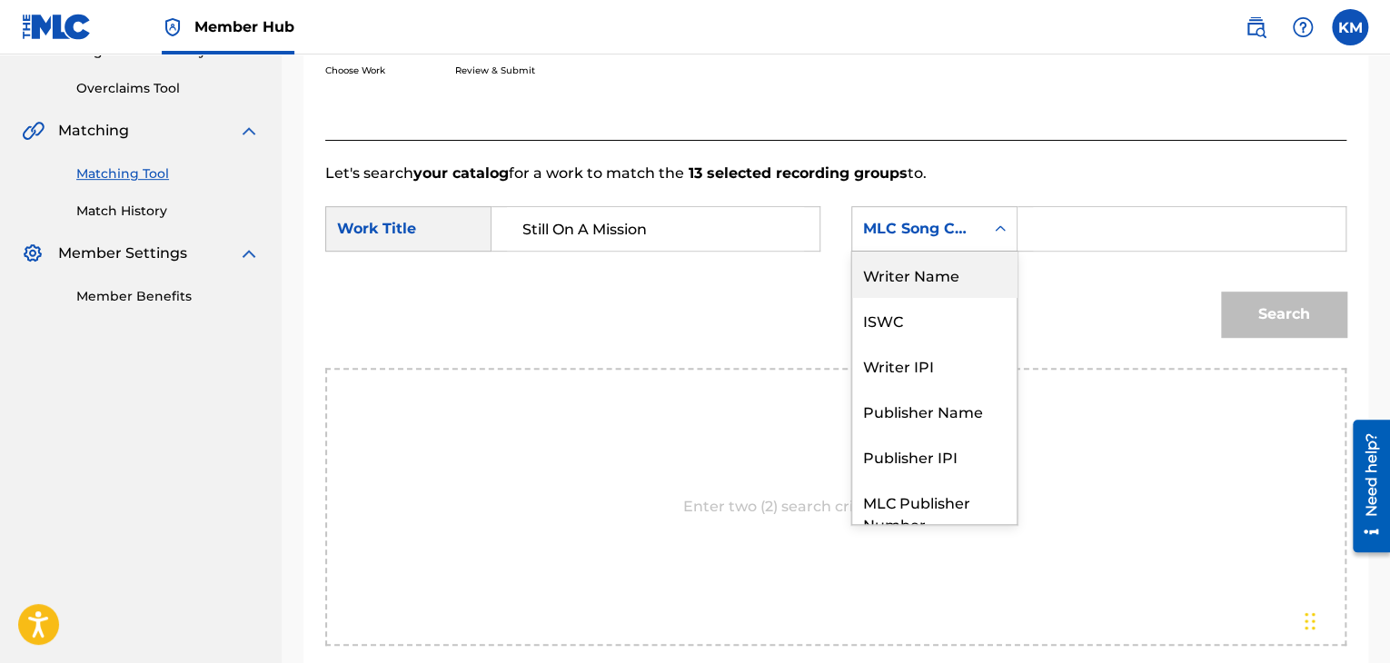
click at [931, 280] on div "Writer Name" at bounding box center [934, 274] width 164 height 45
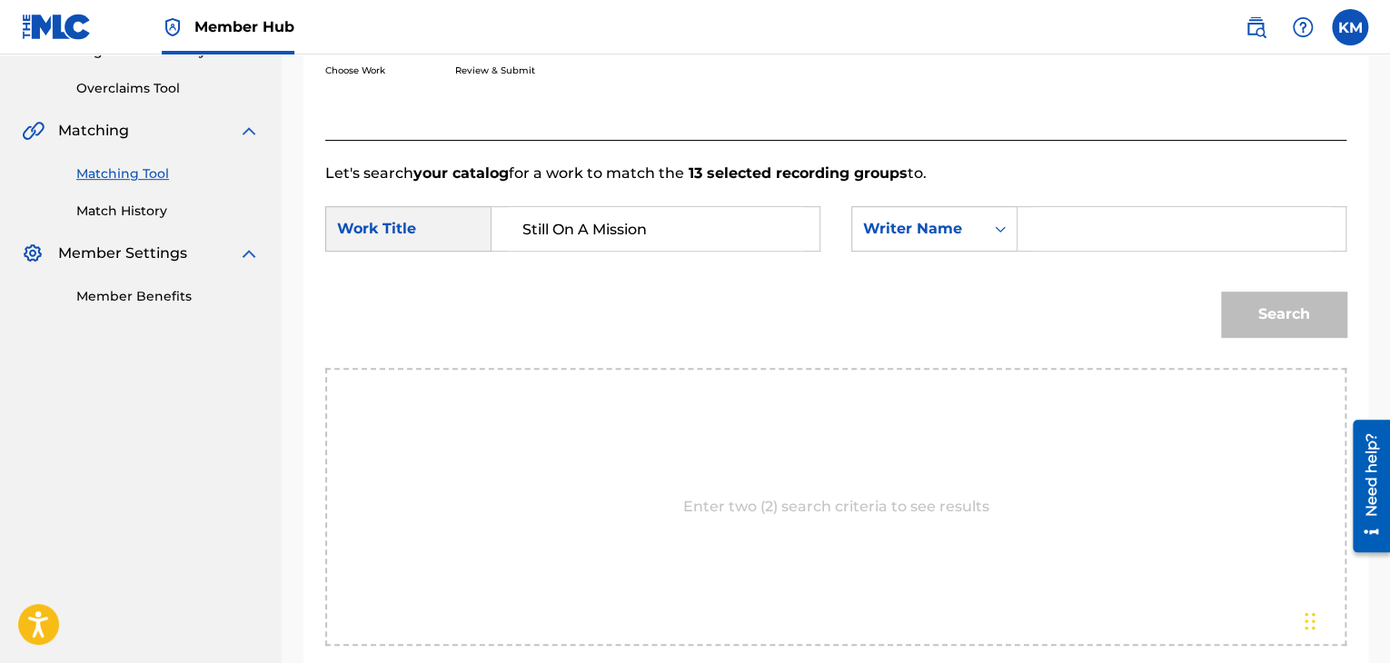
click at [1035, 227] on input "Search Form" at bounding box center [1181, 229] width 297 height 44
type input "[PERSON_NAME]"
click at [1256, 313] on button "Search" at bounding box center [1283, 314] width 125 height 45
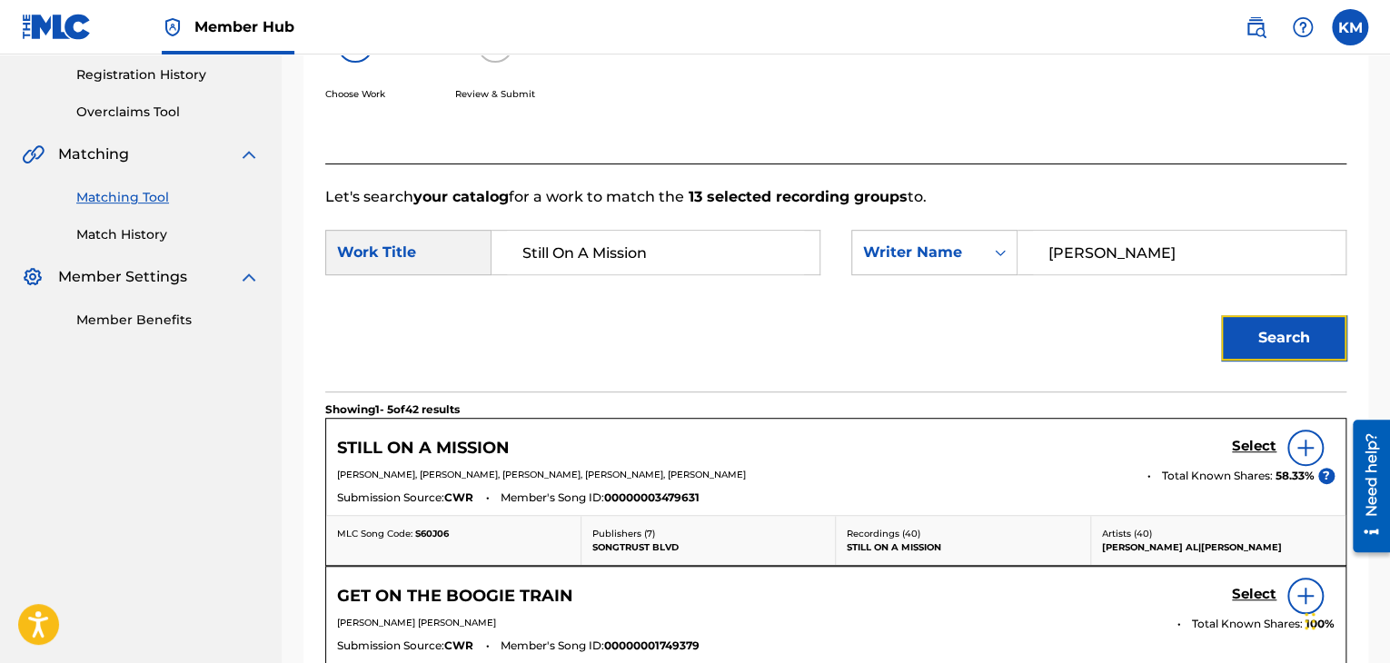
scroll to position [365, 0]
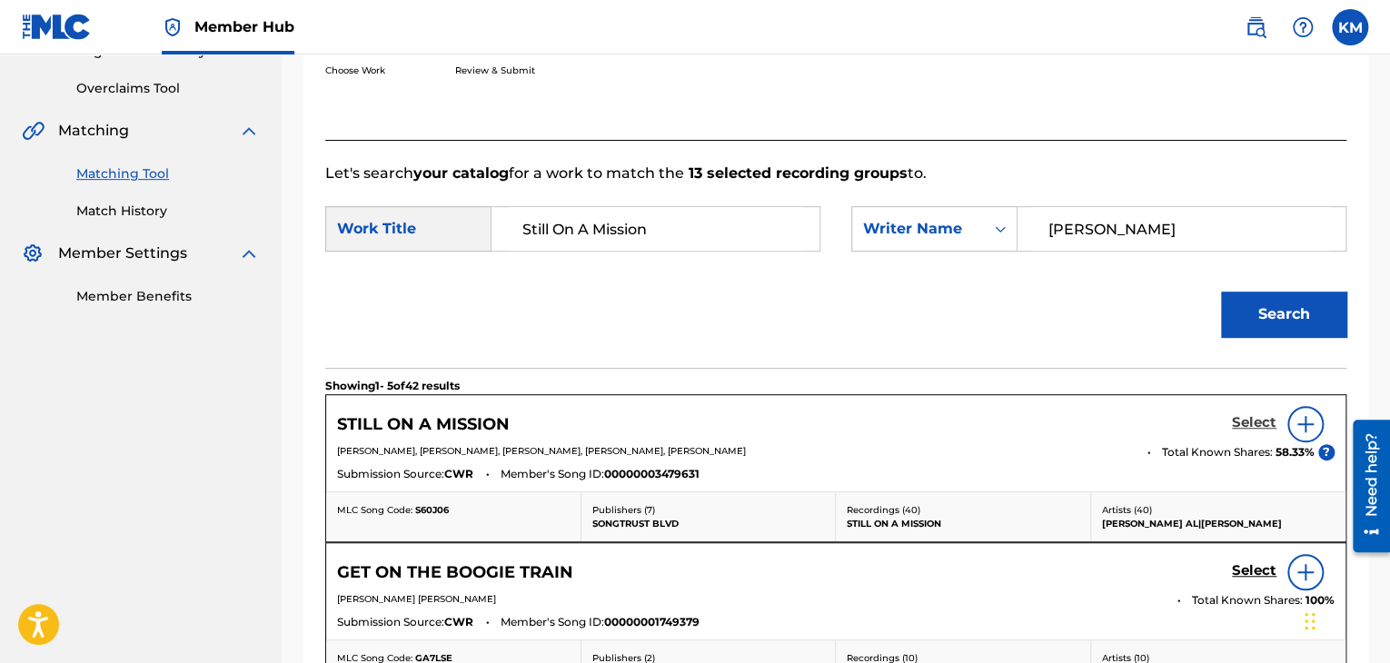
click at [1256, 422] on h5 "Select" at bounding box center [1254, 422] width 45 height 17
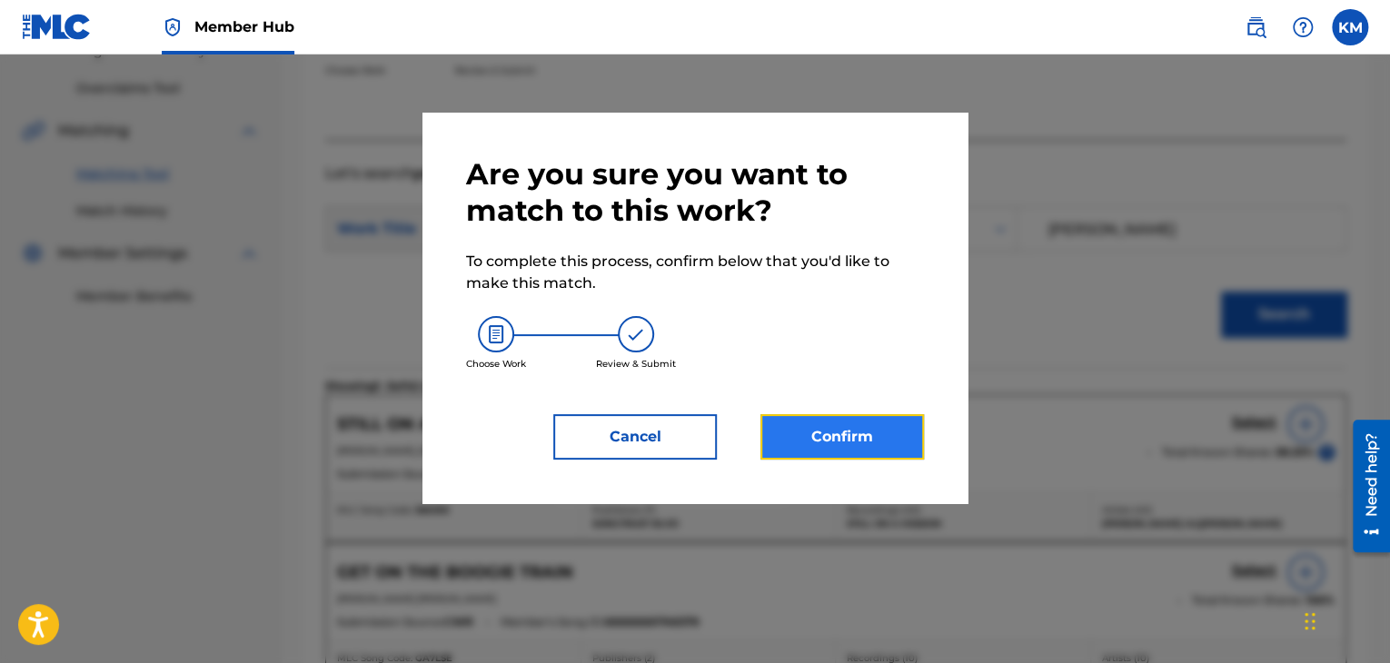
click at [916, 433] on button "Confirm" at bounding box center [841, 436] width 163 height 45
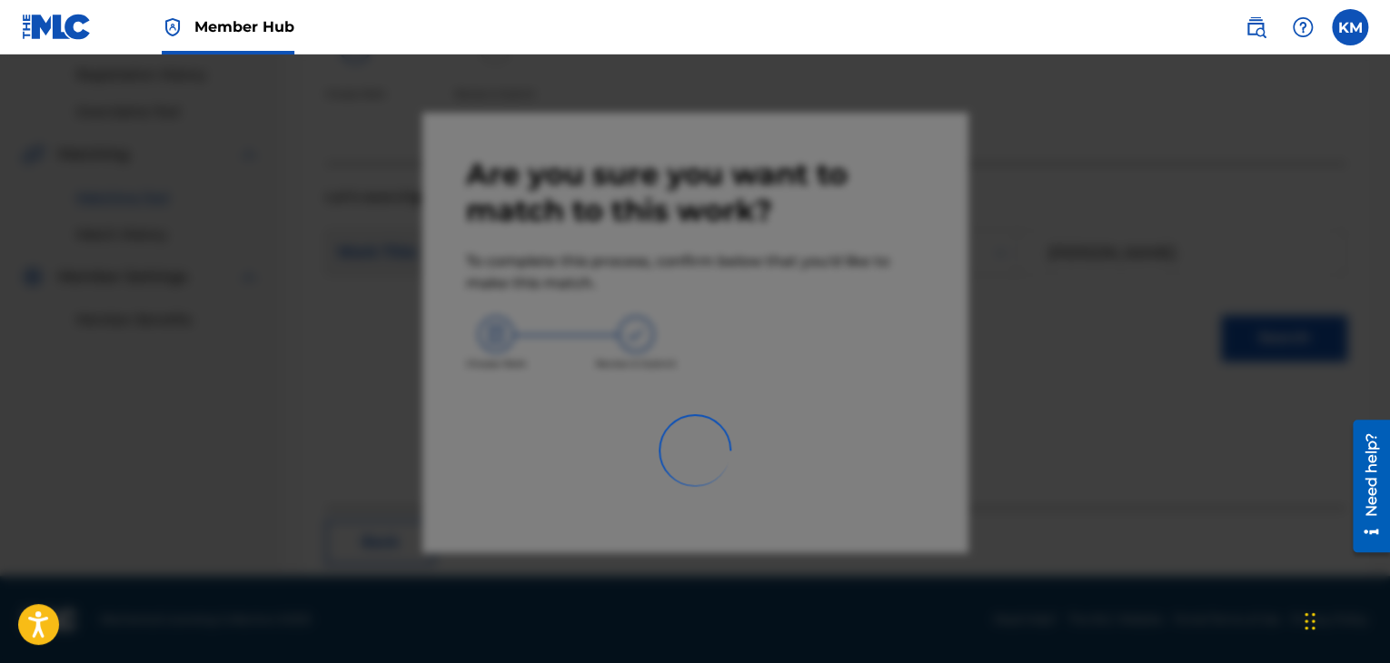
scroll to position [117, 0]
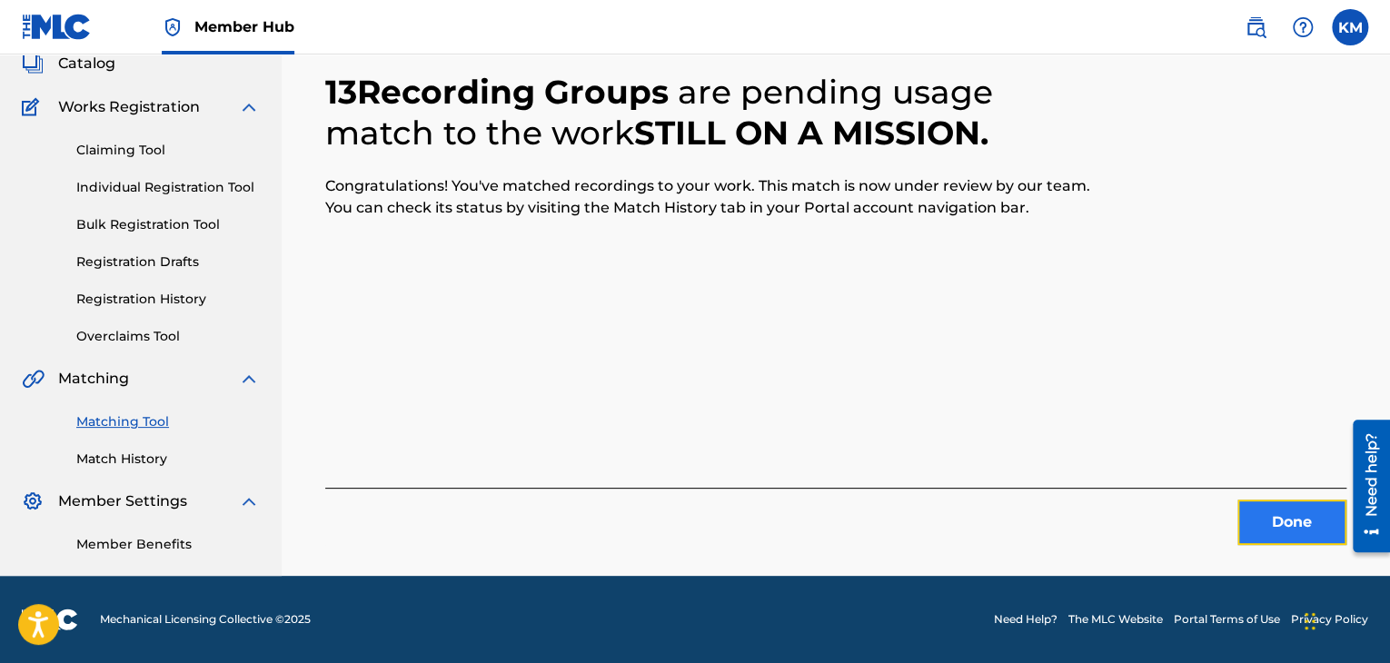
click at [1252, 521] on button "Done" at bounding box center [1291, 522] width 109 height 45
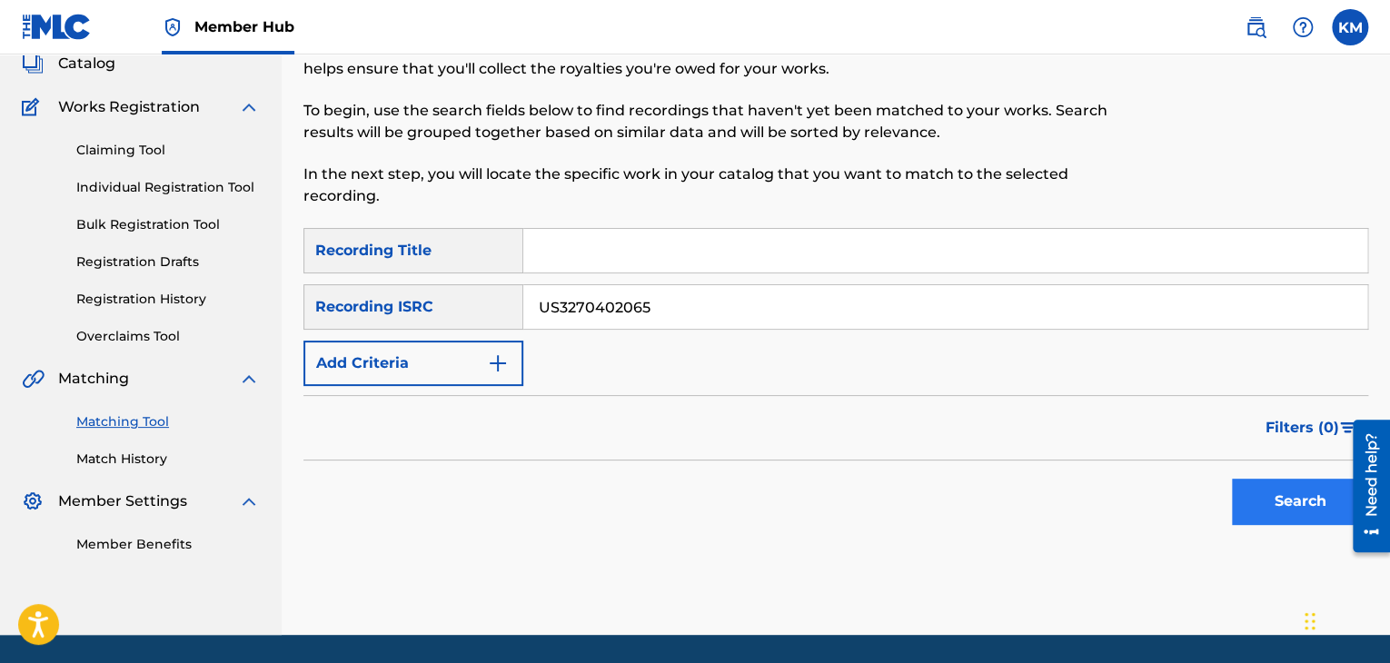
type input "US3270402065"
click at [1289, 493] on button "Search" at bounding box center [1300, 501] width 136 height 45
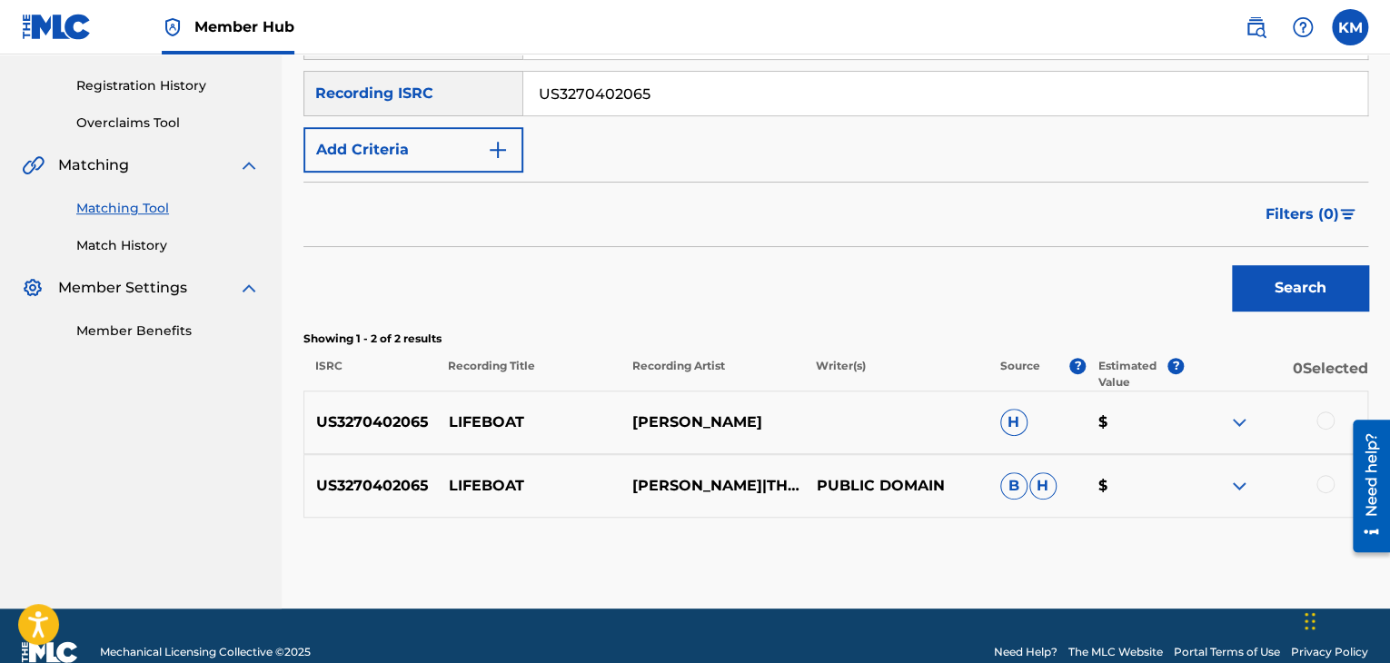
scroll to position [363, 0]
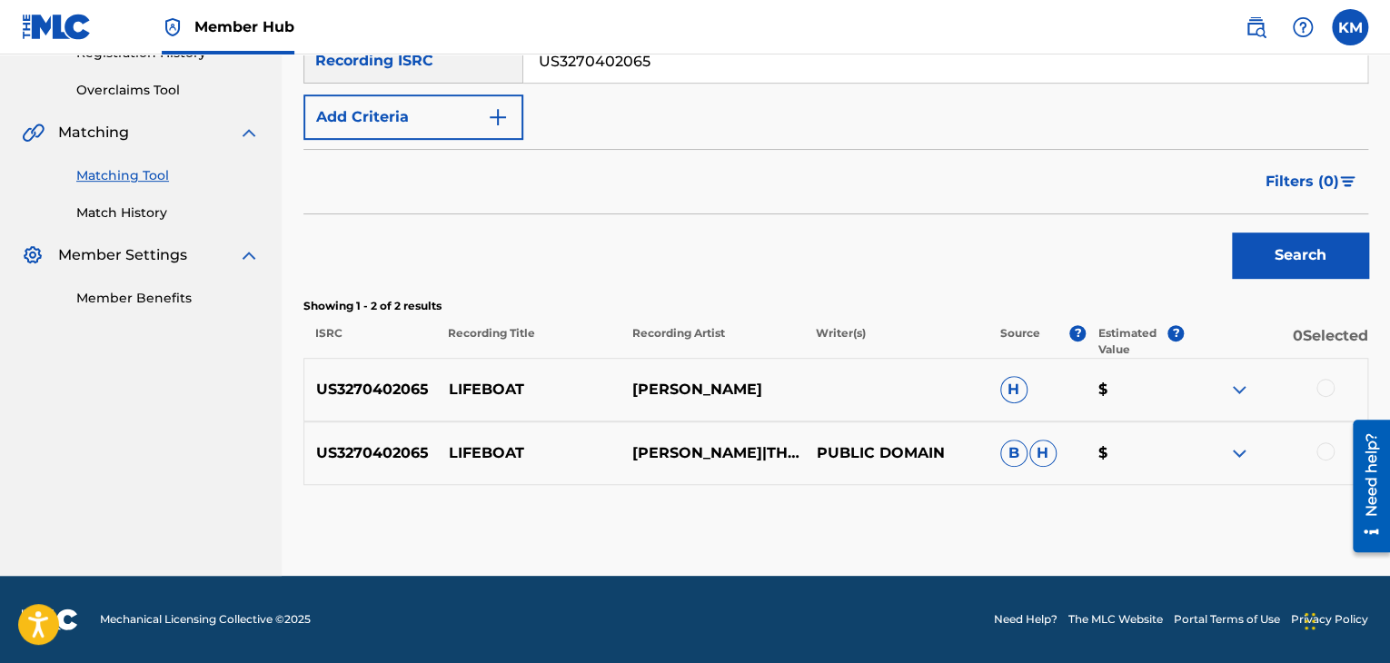
click at [1329, 449] on div at bounding box center [1325, 451] width 18 height 18
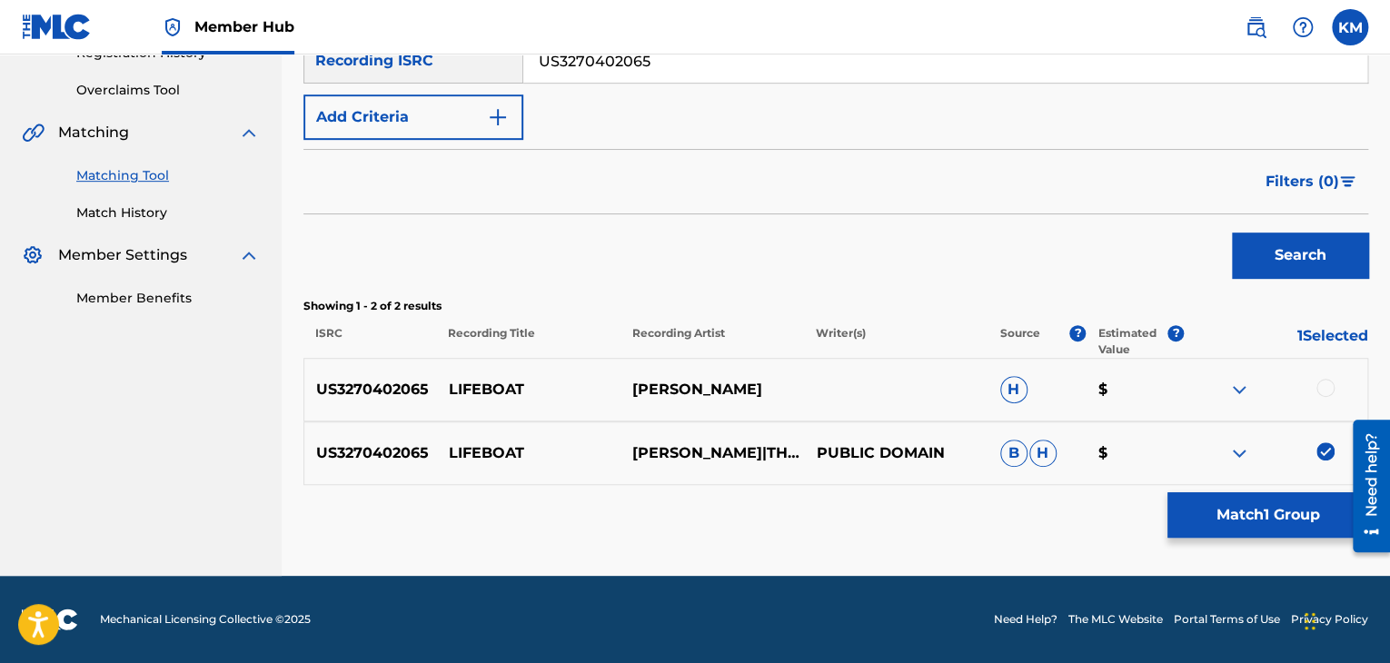
click at [1323, 388] on div at bounding box center [1325, 388] width 18 height 18
click at [1323, 388] on img at bounding box center [1325, 388] width 18 height 18
drag, startPoint x: 447, startPoint y: 378, endPoint x: 751, endPoint y: 378, distance: 304.3
click at [751, 378] on div "US3270402065 LIFEBOAT [PERSON_NAME] H $" at bounding box center [835, 390] width 1065 height 64
drag, startPoint x: 452, startPoint y: 444, endPoint x: 754, endPoint y: 473, distance: 303.0
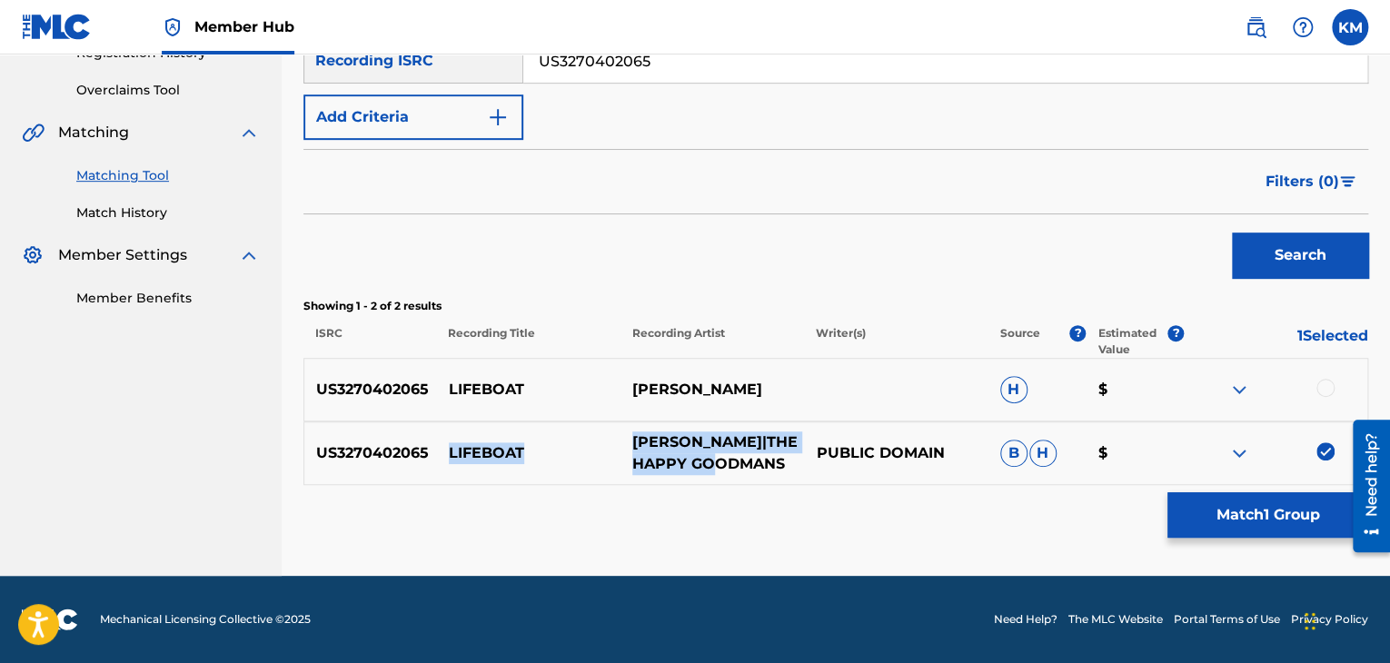
click at [754, 473] on div "US3270402065 LIFEBOAT [PERSON_NAME]|THE HAPPY GOODMANS PUBLIC DOMAIN B H $" at bounding box center [835, 453] width 1065 height 64
click at [1230, 539] on div "Matching Tool The Matching Tool enables you to suggest matches between sound re…" at bounding box center [835, 156] width 1065 height 839
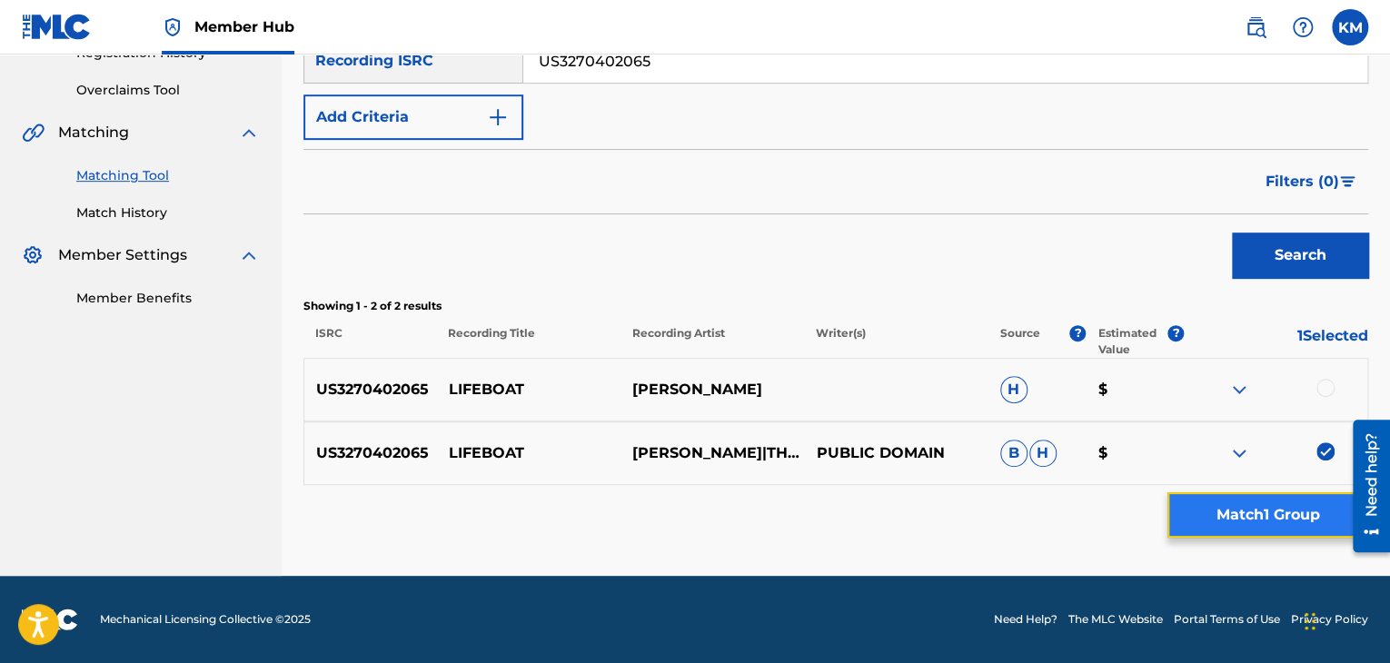
click at [1205, 510] on button "Match 1 Group" at bounding box center [1267, 514] width 201 height 45
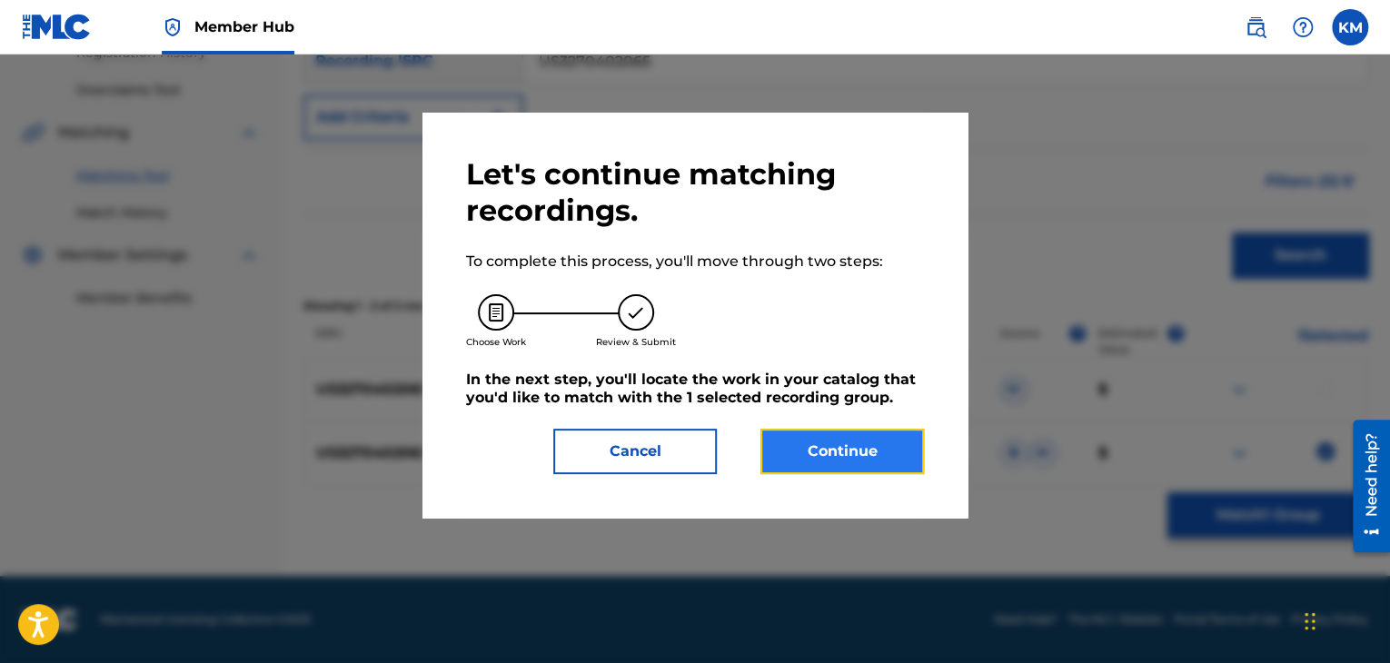
click at [869, 462] on button "Continue" at bounding box center [841, 451] width 163 height 45
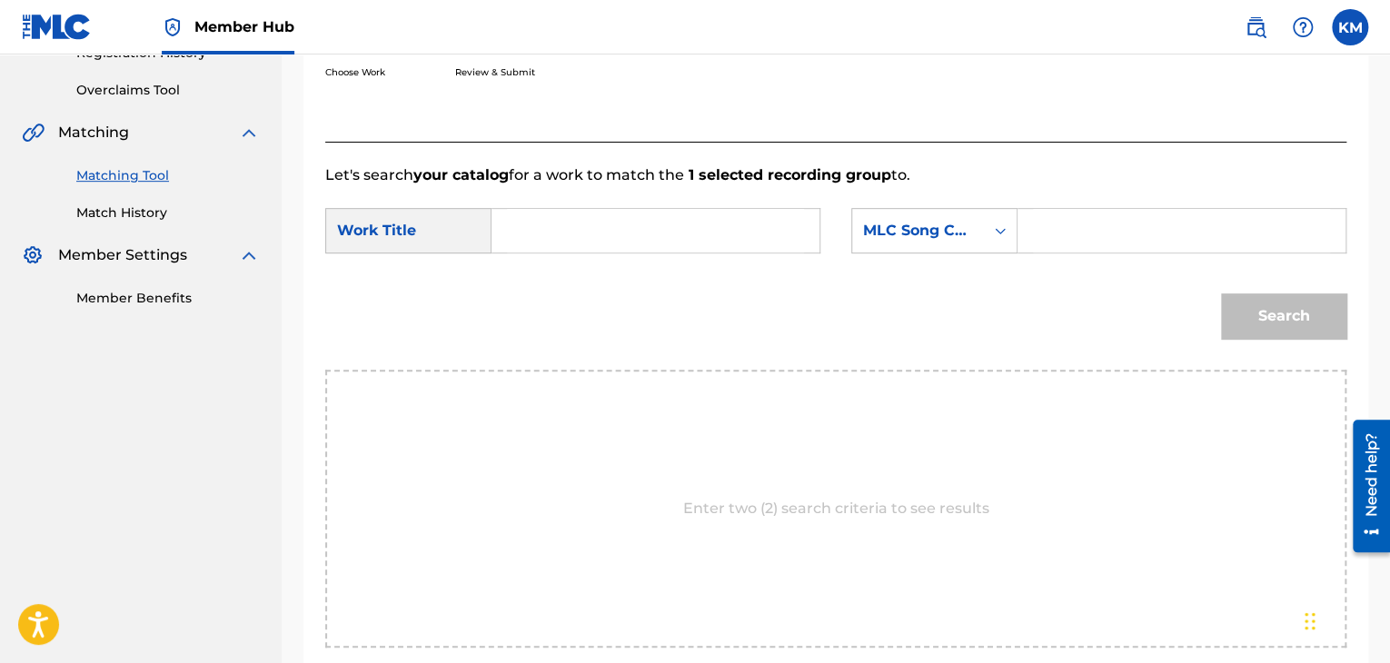
click at [656, 244] on input "Search Form" at bounding box center [655, 231] width 297 height 44
drag, startPoint x: 527, startPoint y: 225, endPoint x: 845, endPoint y: 216, distance: 318.0
click at [845, 216] on div "SearchWithCriteria3c81f261-9e61-42f2-9a38-7b5ffacc59fb Work Title LIFEBOAT [PER…" at bounding box center [835, 236] width 1021 height 56
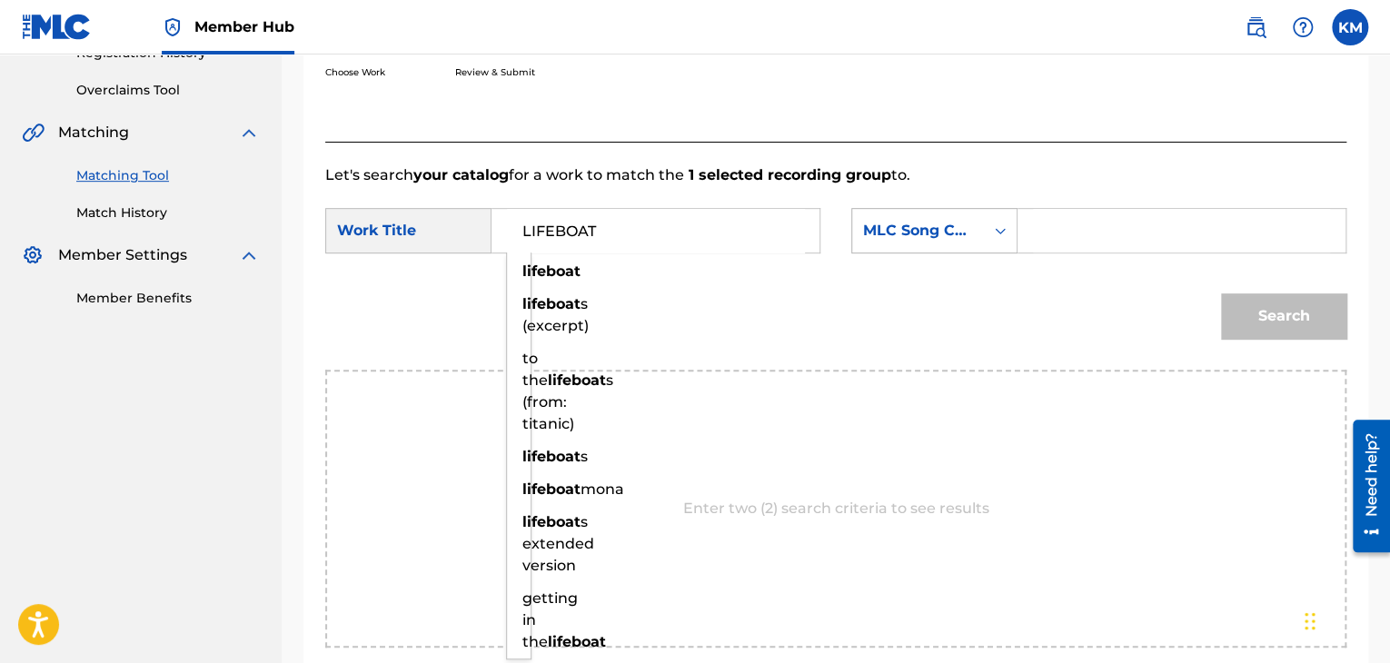
type input "LIFEBOAT"
click at [995, 238] on icon "Search Form" at bounding box center [1000, 231] width 18 height 18
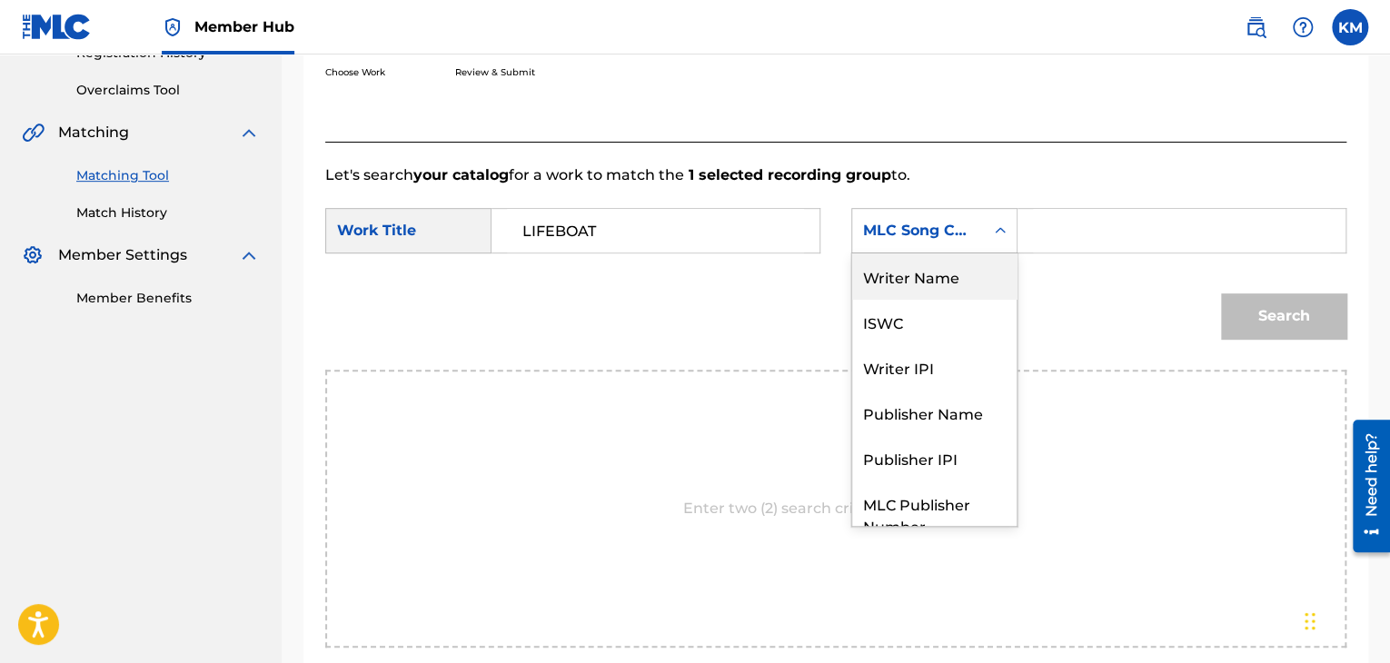
click at [916, 270] on div "Writer Name" at bounding box center [934, 275] width 164 height 45
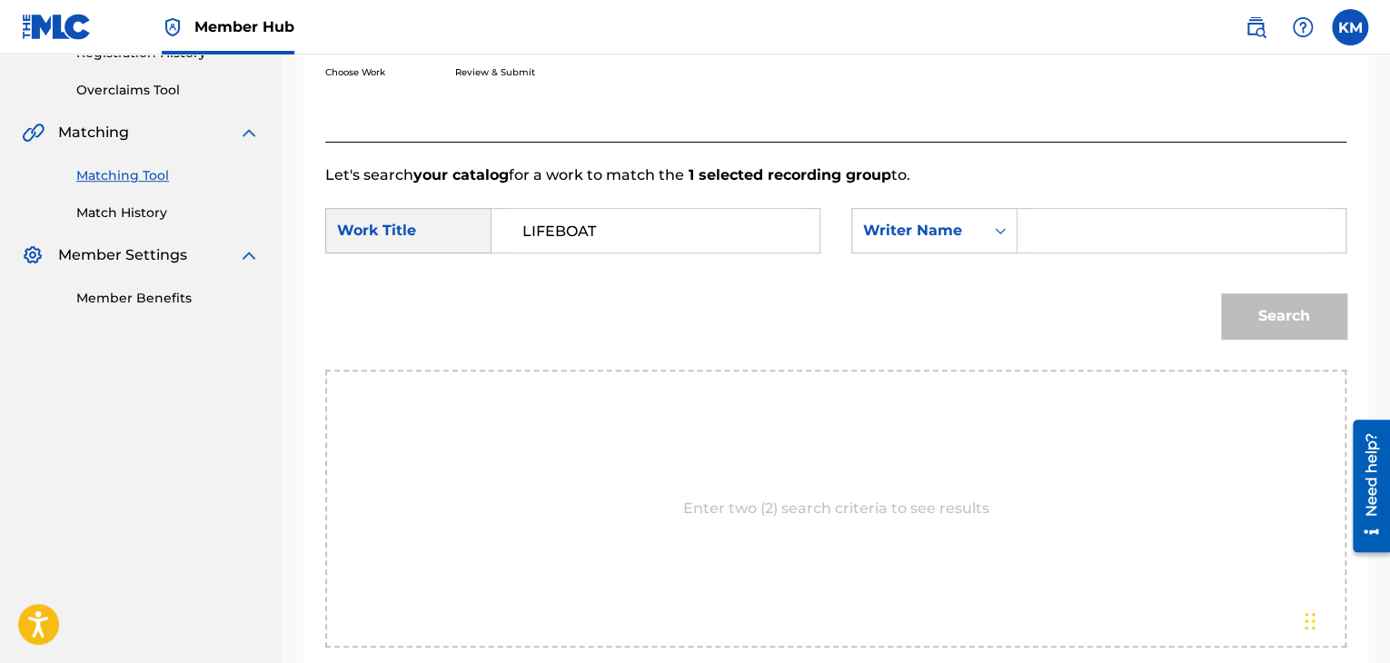
click at [1060, 226] on input "Search Form" at bounding box center [1181, 231] width 297 height 44
type input "[PERSON_NAME]"
click at [1262, 309] on button "Search" at bounding box center [1283, 315] width 125 height 45
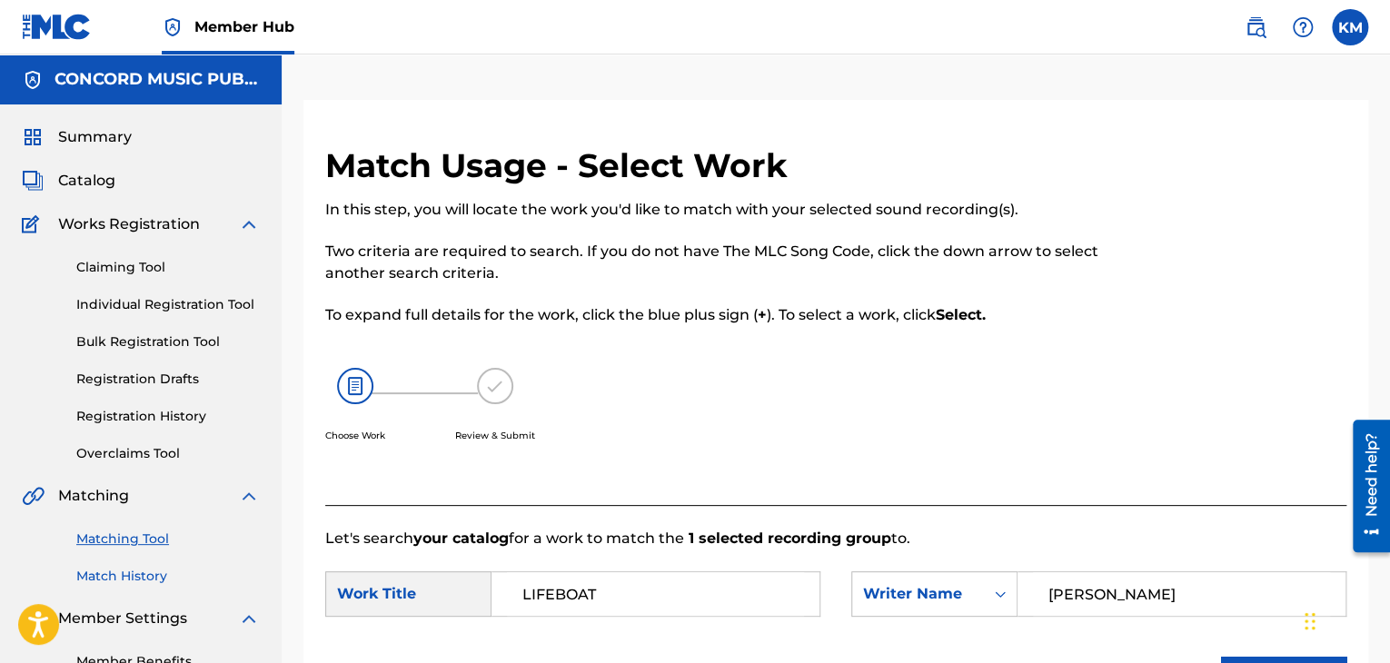
click at [108, 580] on link "Match History" at bounding box center [167, 576] width 183 height 19
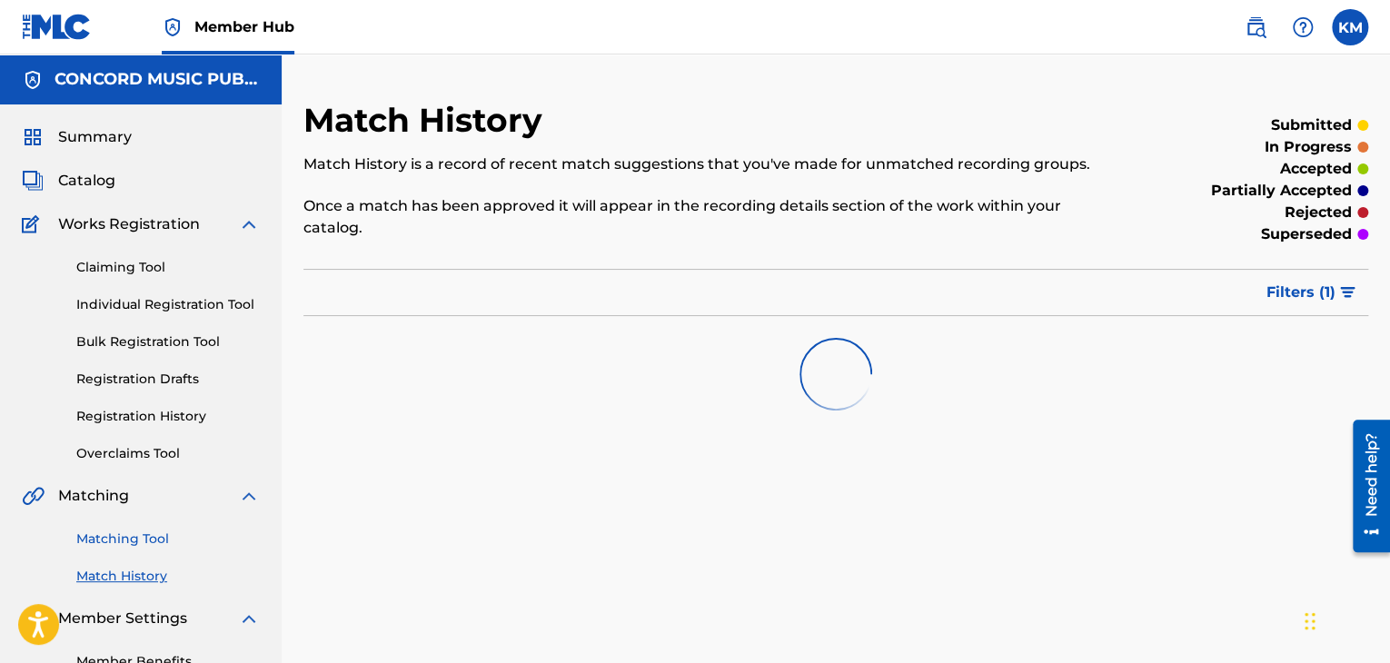
click at [127, 541] on link "Matching Tool" at bounding box center [167, 539] width 183 height 19
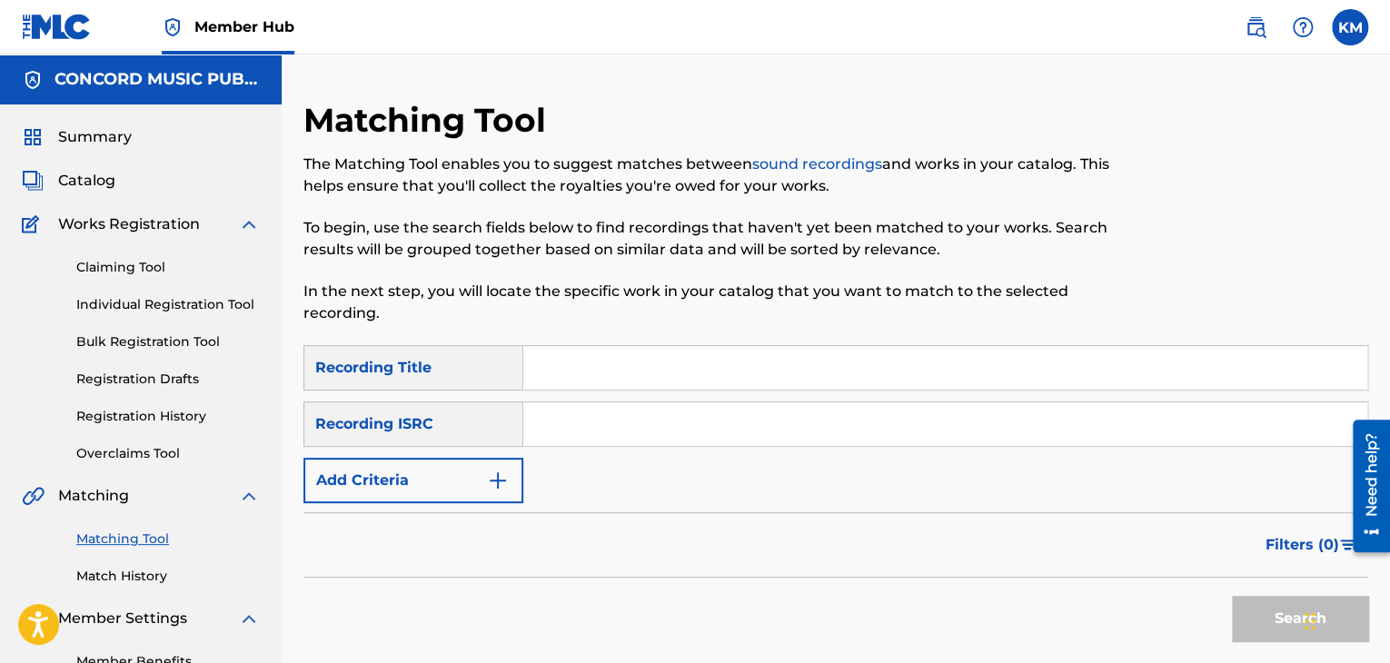
click at [531, 421] on input "Search Form" at bounding box center [945, 424] width 844 height 44
type input "ESA011918181"
click at [1248, 606] on button "Search" at bounding box center [1300, 618] width 136 height 45
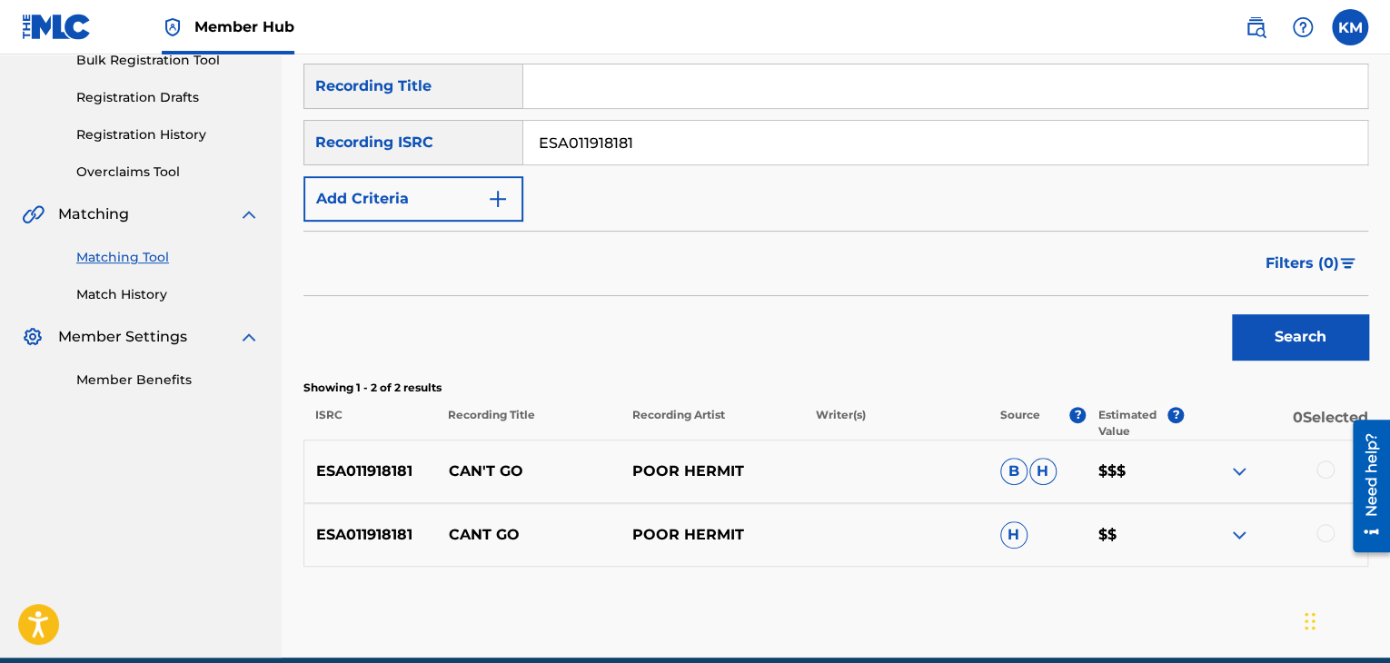
scroll to position [363, 0]
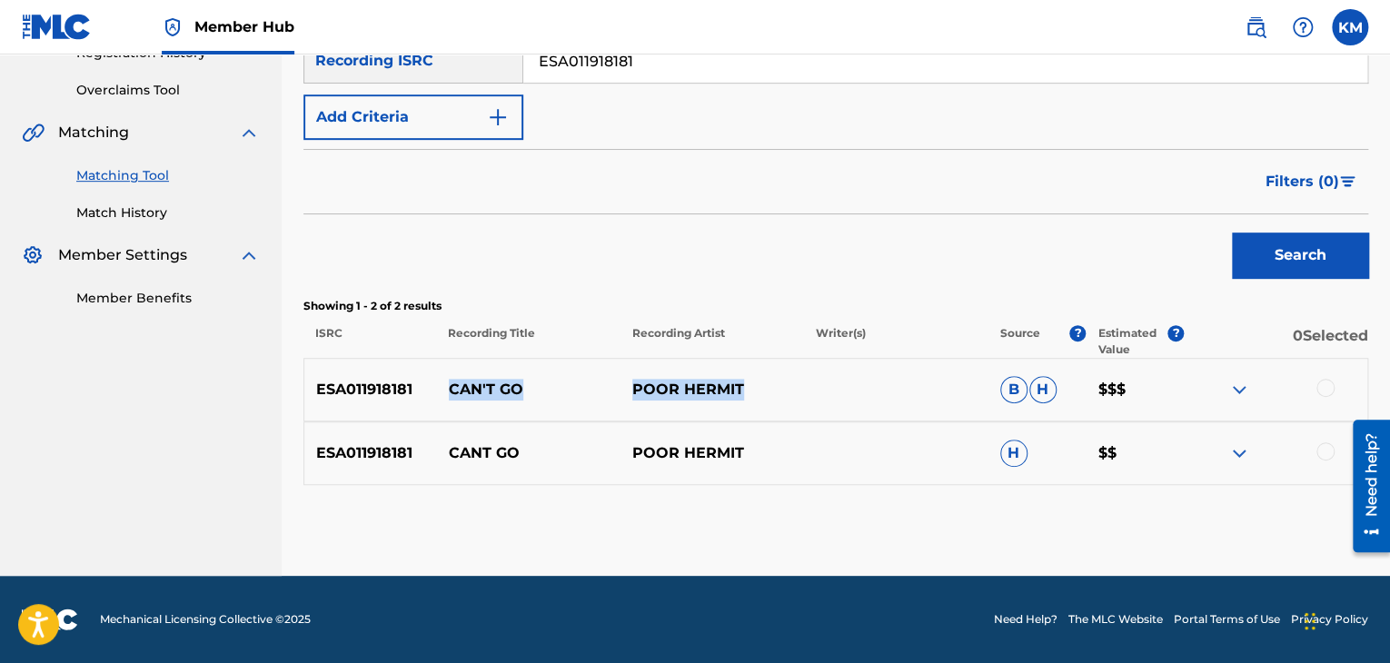
drag, startPoint x: 444, startPoint y: 392, endPoint x: 799, endPoint y: 373, distance: 355.7
click at [799, 373] on div "ESA011918181 CAN'T GO POOR HERMIT B H $$$" at bounding box center [835, 390] width 1065 height 64
click at [135, 208] on link "Match History" at bounding box center [167, 212] width 183 height 19
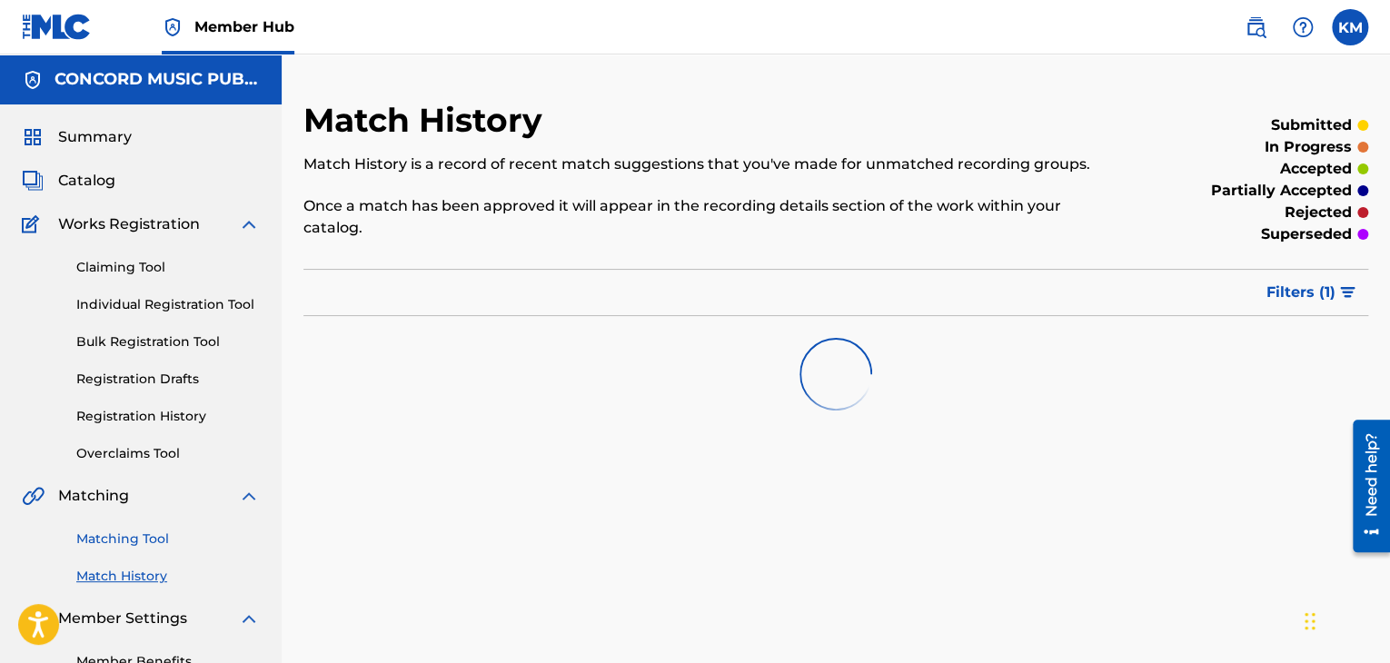
click at [153, 536] on link "Matching Tool" at bounding box center [167, 539] width 183 height 19
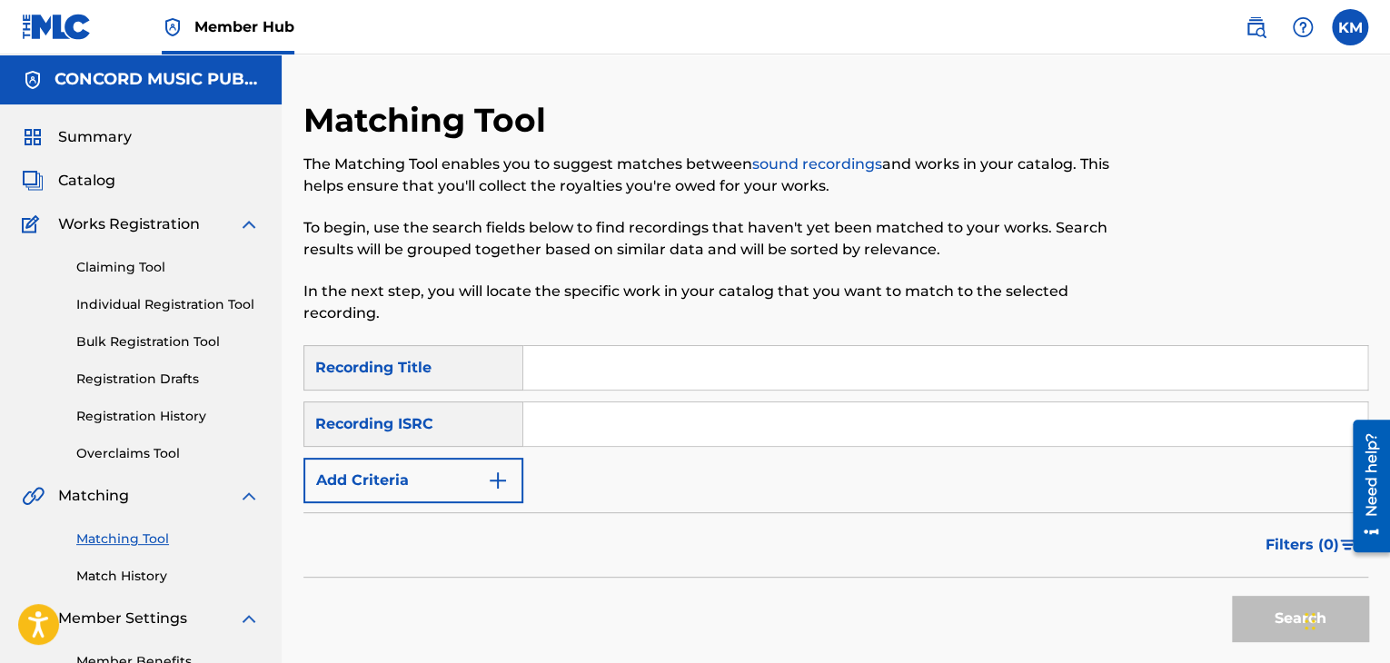
click at [603, 412] on input "Search Form" at bounding box center [945, 424] width 844 height 44
type input "USCHR1387887"
click at [1253, 629] on button "Search" at bounding box center [1300, 618] width 136 height 45
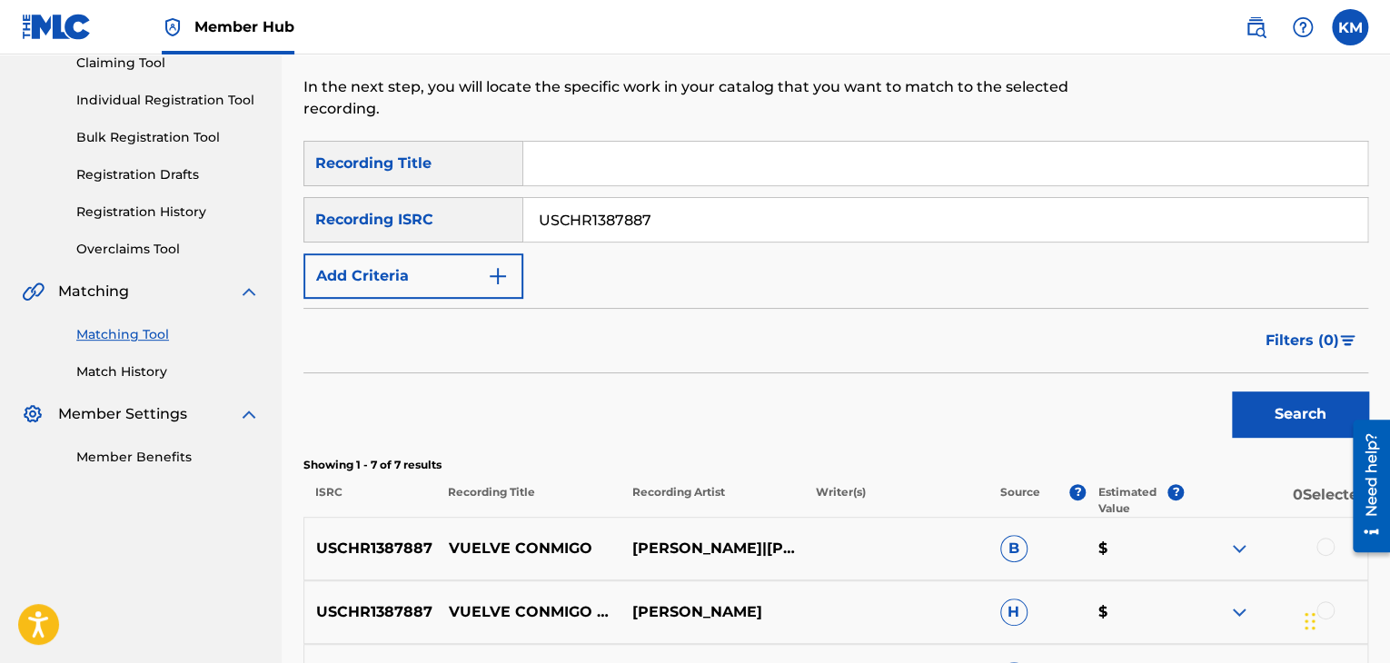
scroll to position [454, 0]
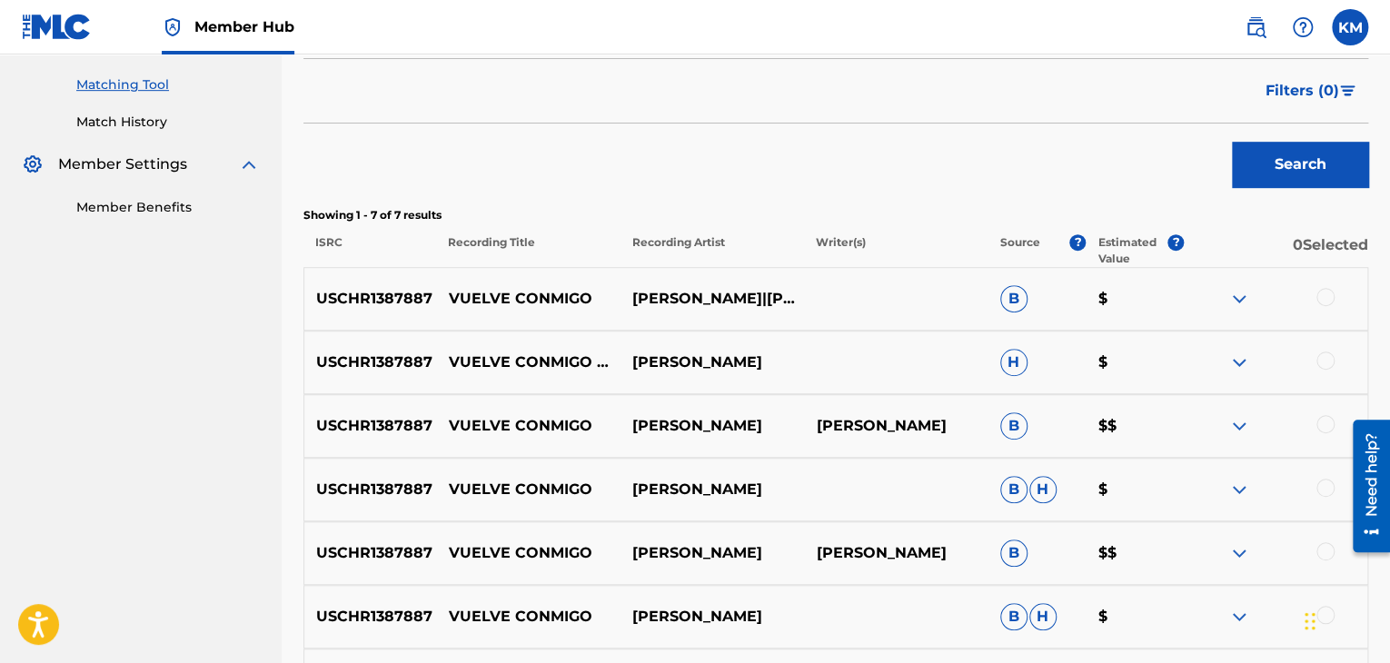
click at [1323, 296] on div at bounding box center [1325, 297] width 18 height 18
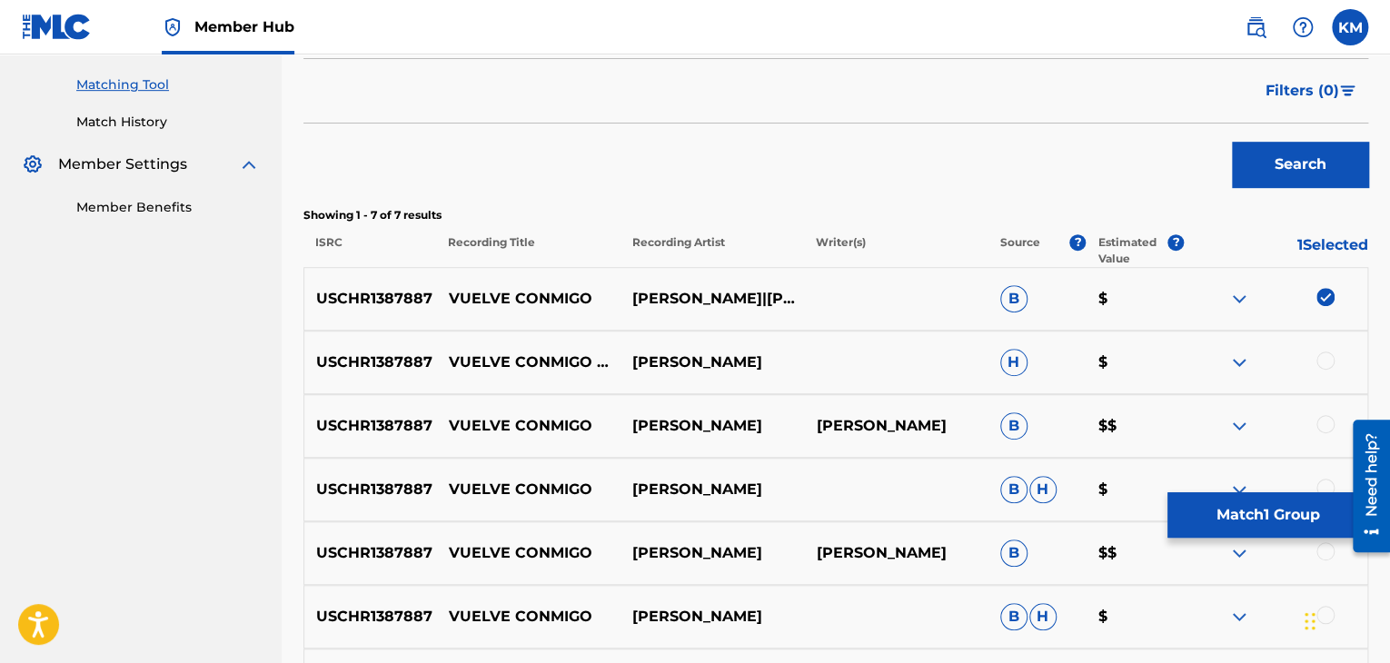
click at [1325, 354] on div at bounding box center [1325, 361] width 18 height 18
click at [1326, 422] on div at bounding box center [1325, 424] width 18 height 18
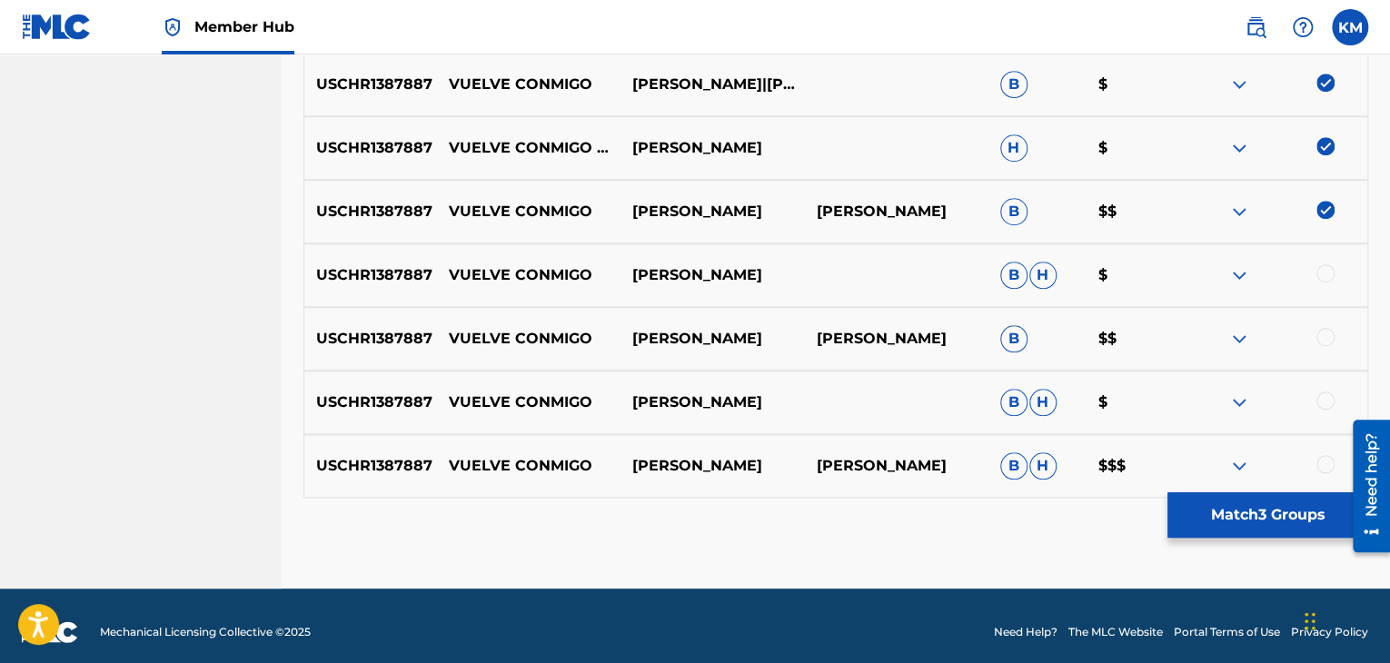
scroll to position [681, 0]
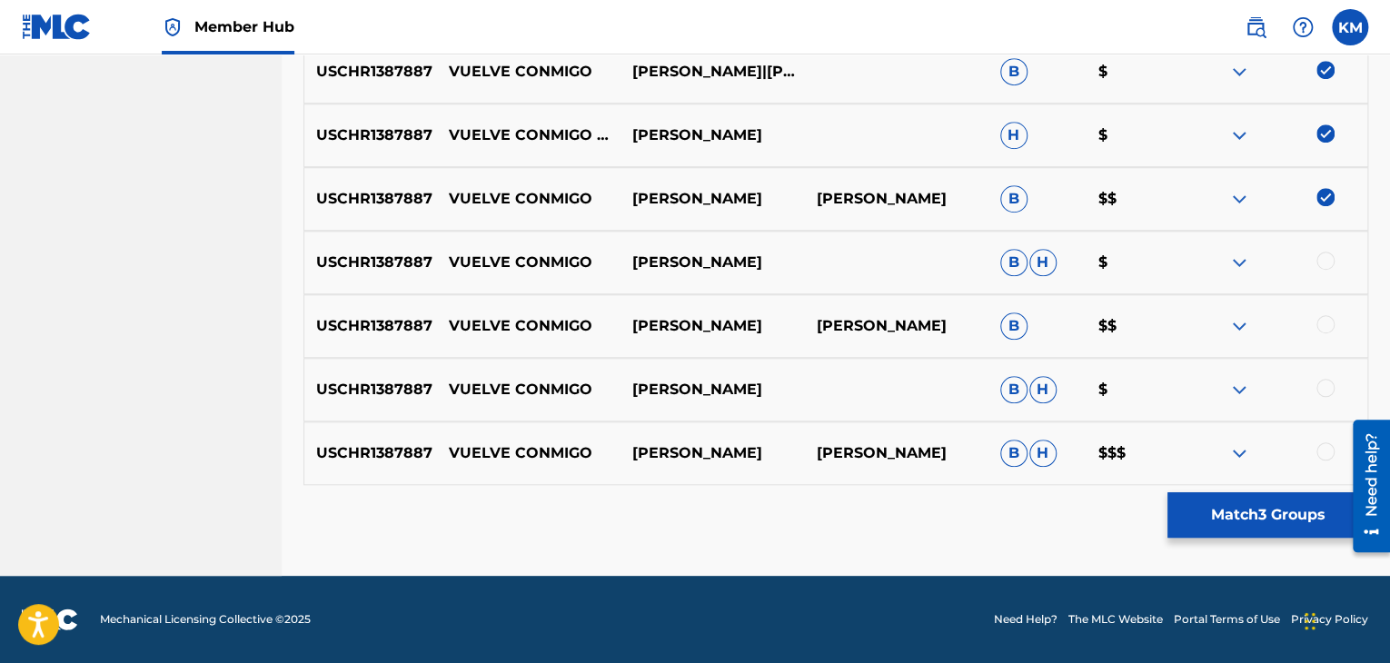
click at [1329, 252] on div at bounding box center [1275, 263] width 183 height 22
click at [1326, 260] on div at bounding box center [1325, 261] width 18 height 18
click at [1321, 316] on div at bounding box center [1325, 324] width 18 height 18
click at [1318, 382] on div at bounding box center [1325, 388] width 18 height 18
click at [1319, 451] on div at bounding box center [1325, 451] width 18 height 18
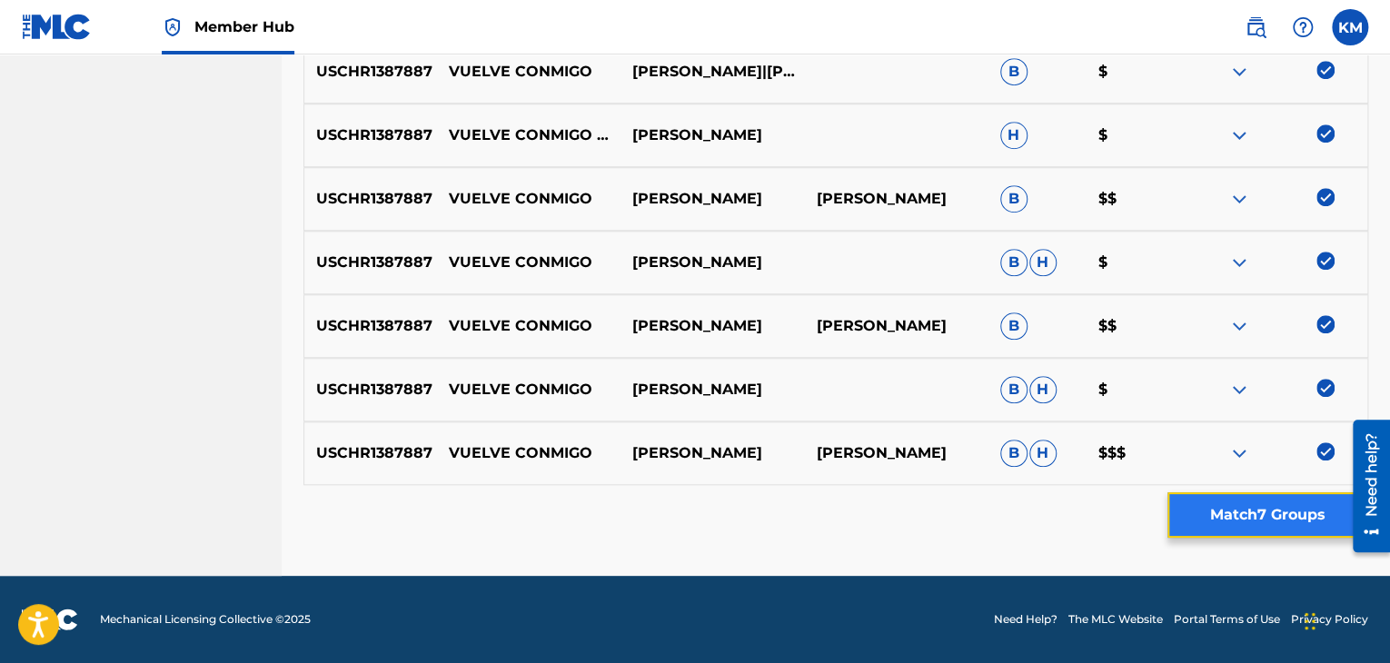
click at [1264, 517] on button "Match 7 Groups" at bounding box center [1267, 514] width 201 height 45
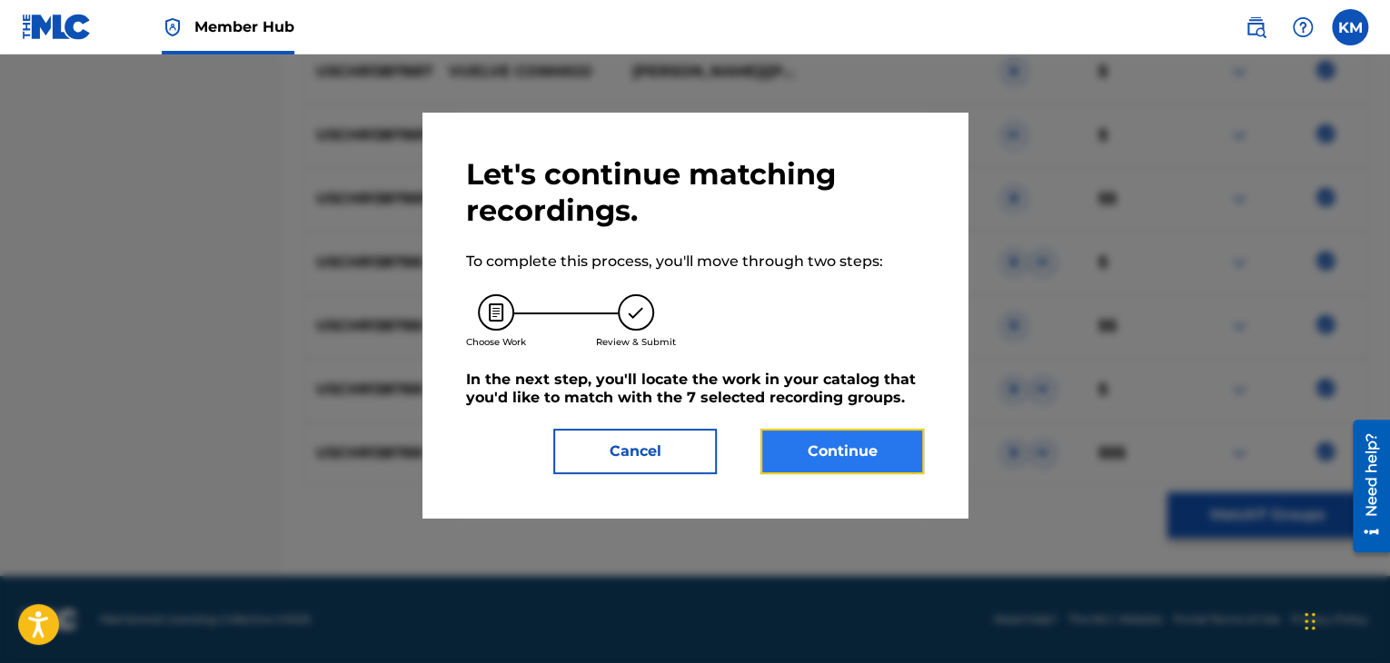
click at [817, 429] on button "Continue" at bounding box center [841, 451] width 163 height 45
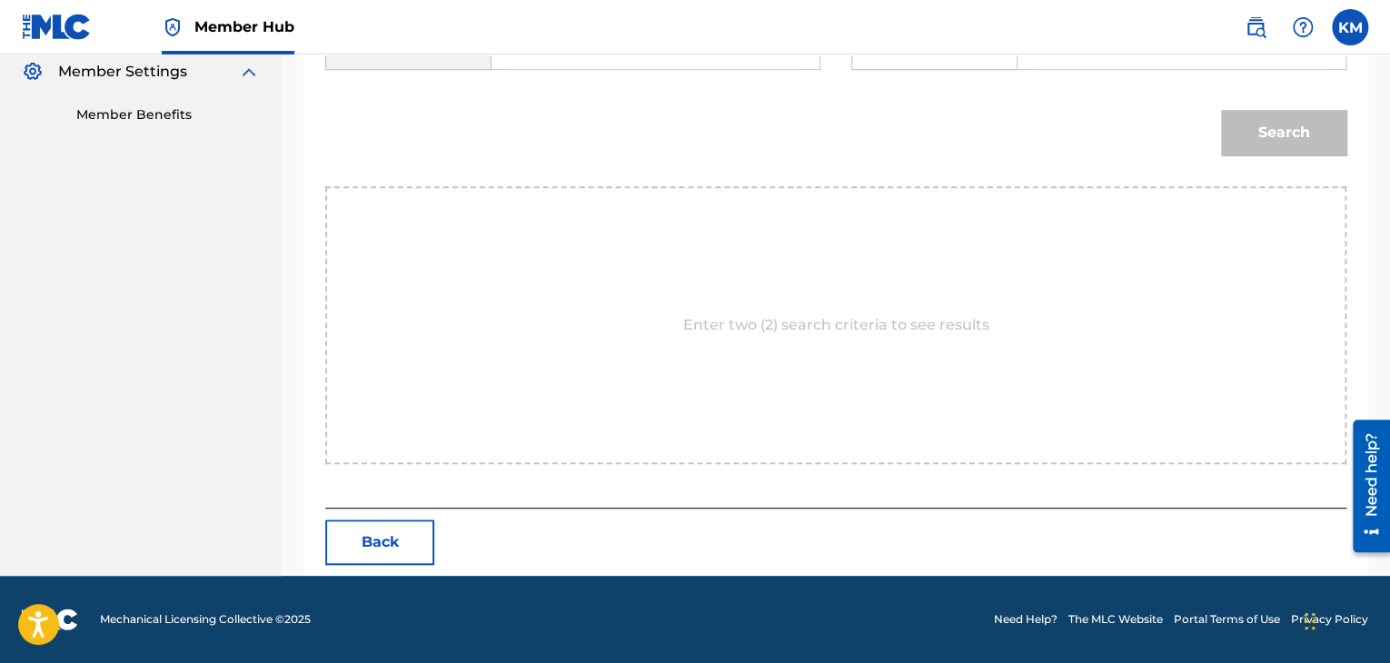
scroll to position [274, 0]
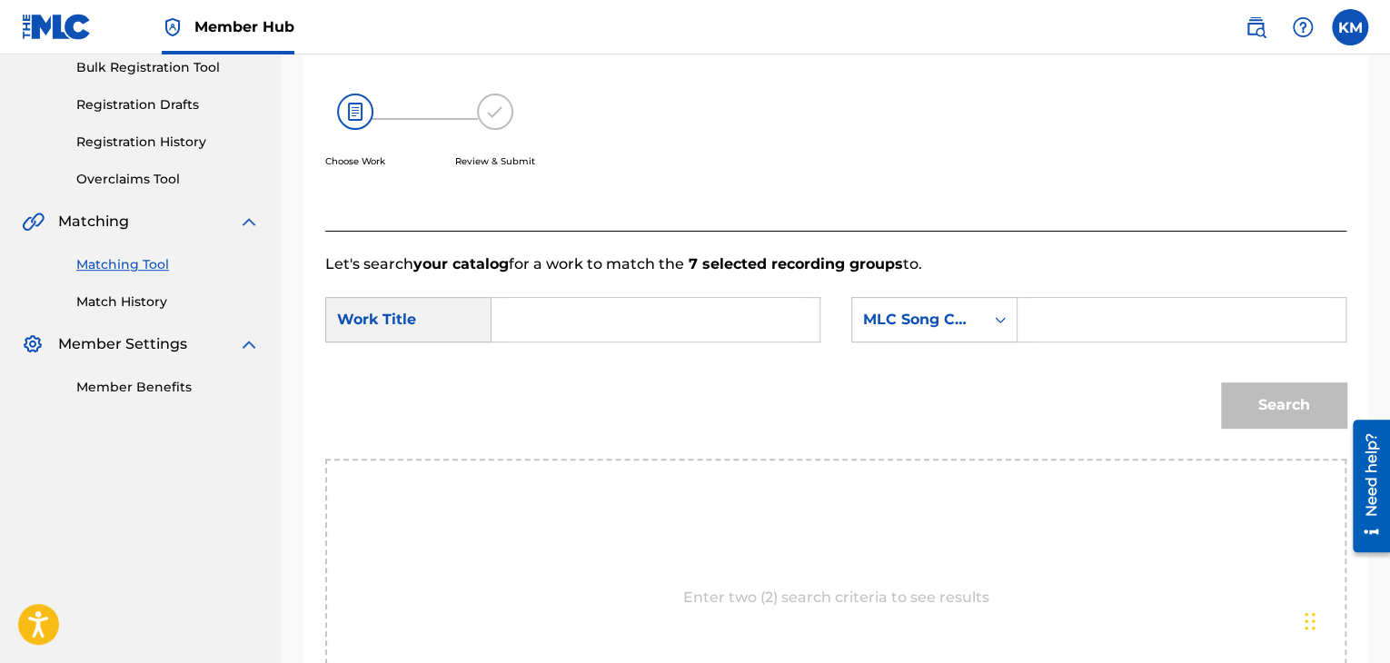
click at [587, 324] on input "Search Form" at bounding box center [655, 320] width 297 height 44
type input "Vuelve Conmigo"
click at [1003, 318] on icon "Search Form" at bounding box center [1000, 320] width 11 height 6
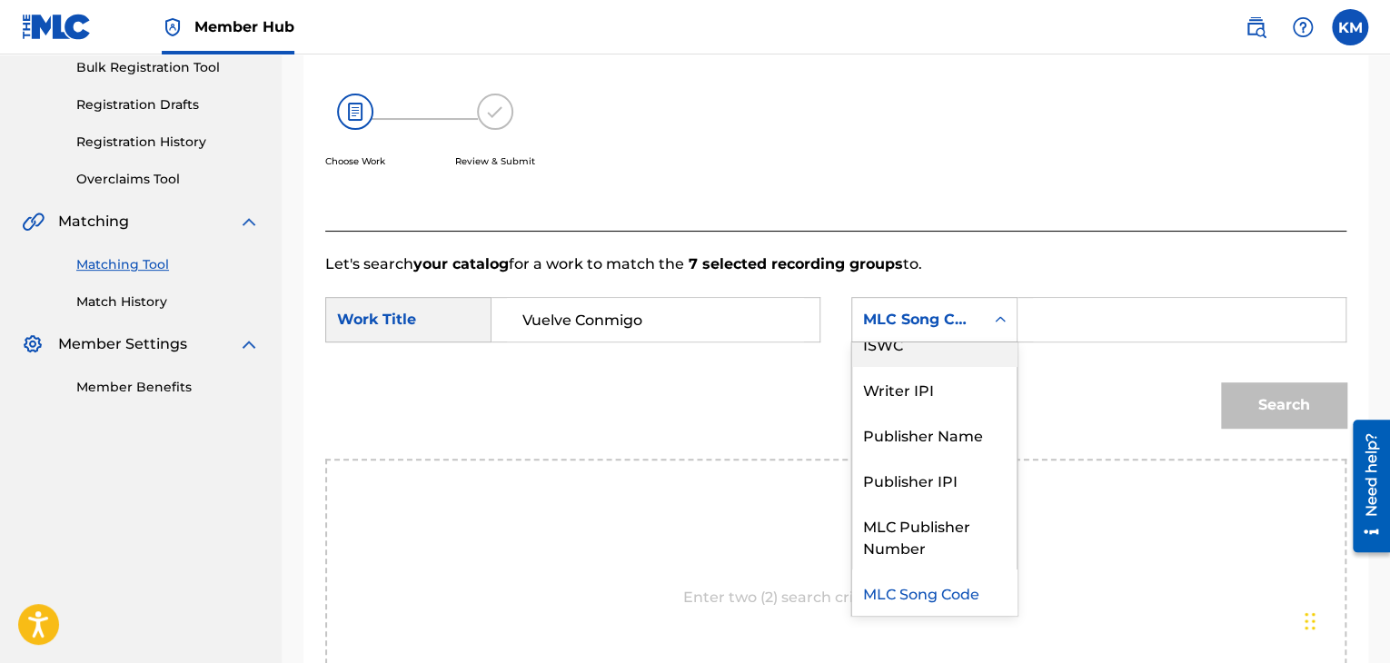
scroll to position [0, 0]
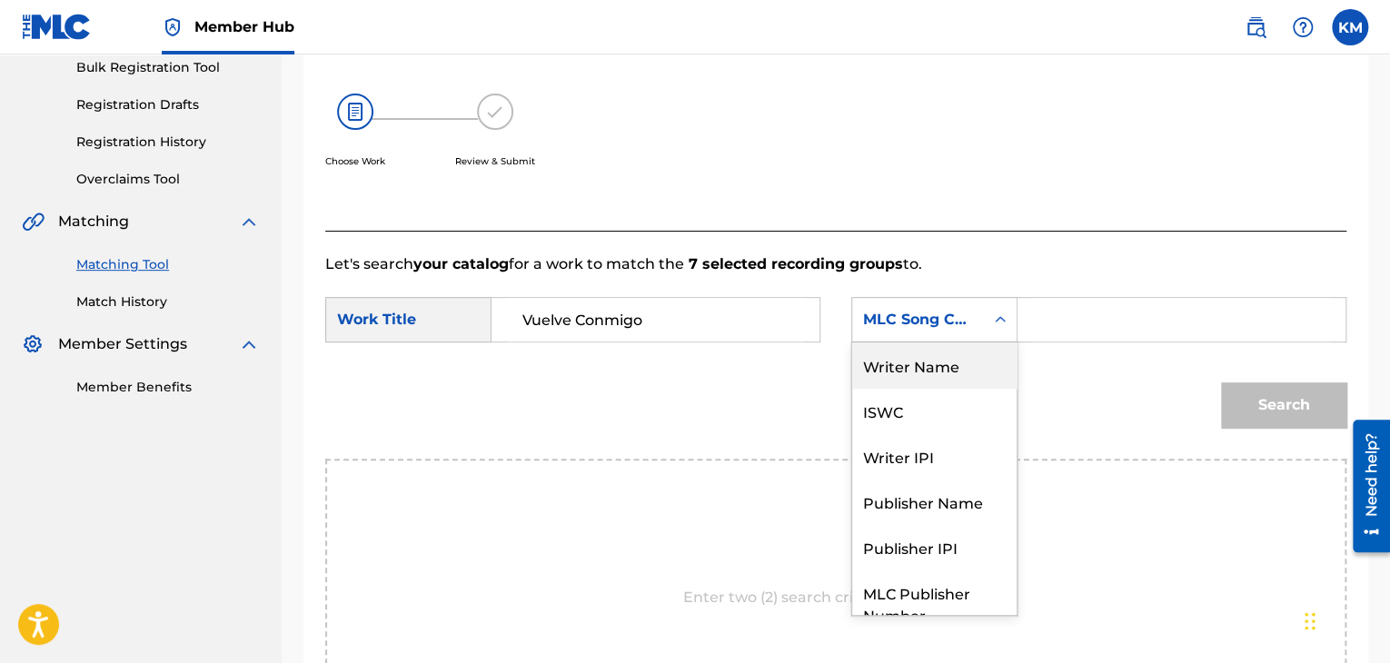
click at [962, 362] on div "Writer Name" at bounding box center [934, 364] width 164 height 45
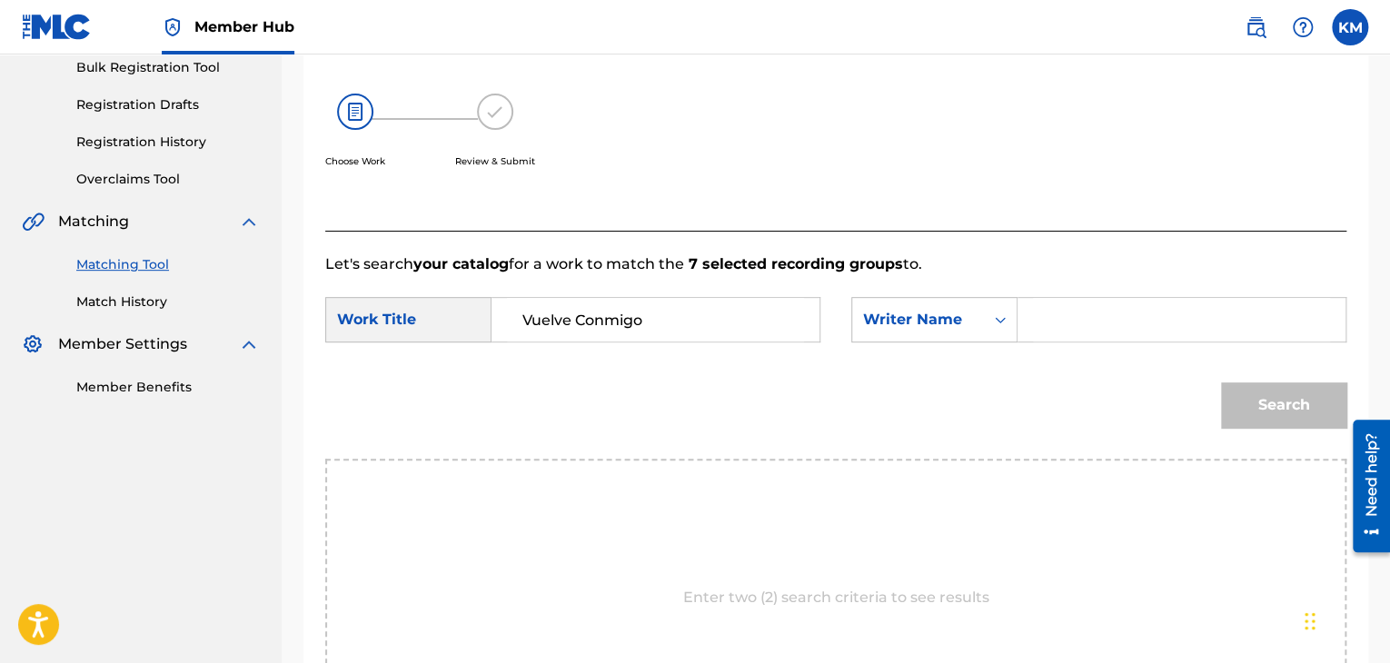
click at [1086, 314] on input "Search Form" at bounding box center [1181, 320] width 297 height 44
type input "[PERSON_NAME]"
click at [1248, 425] on button "Search" at bounding box center [1283, 404] width 125 height 45
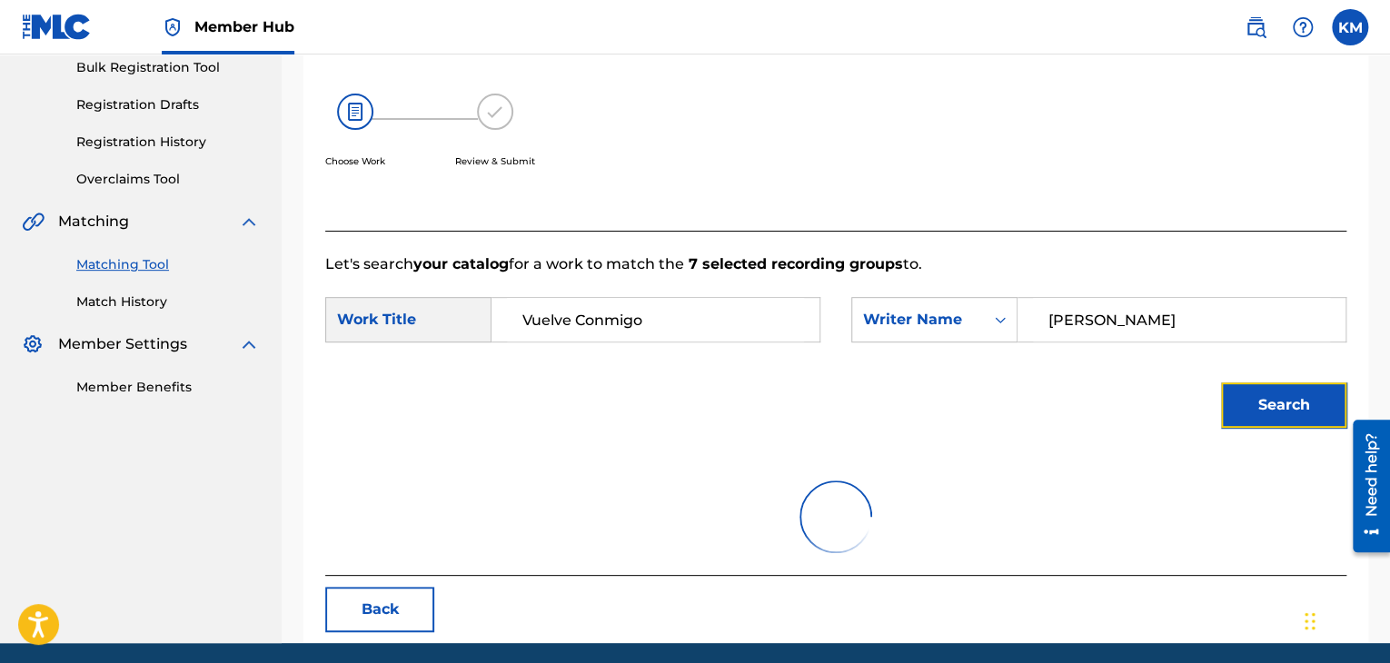
scroll to position [263, 0]
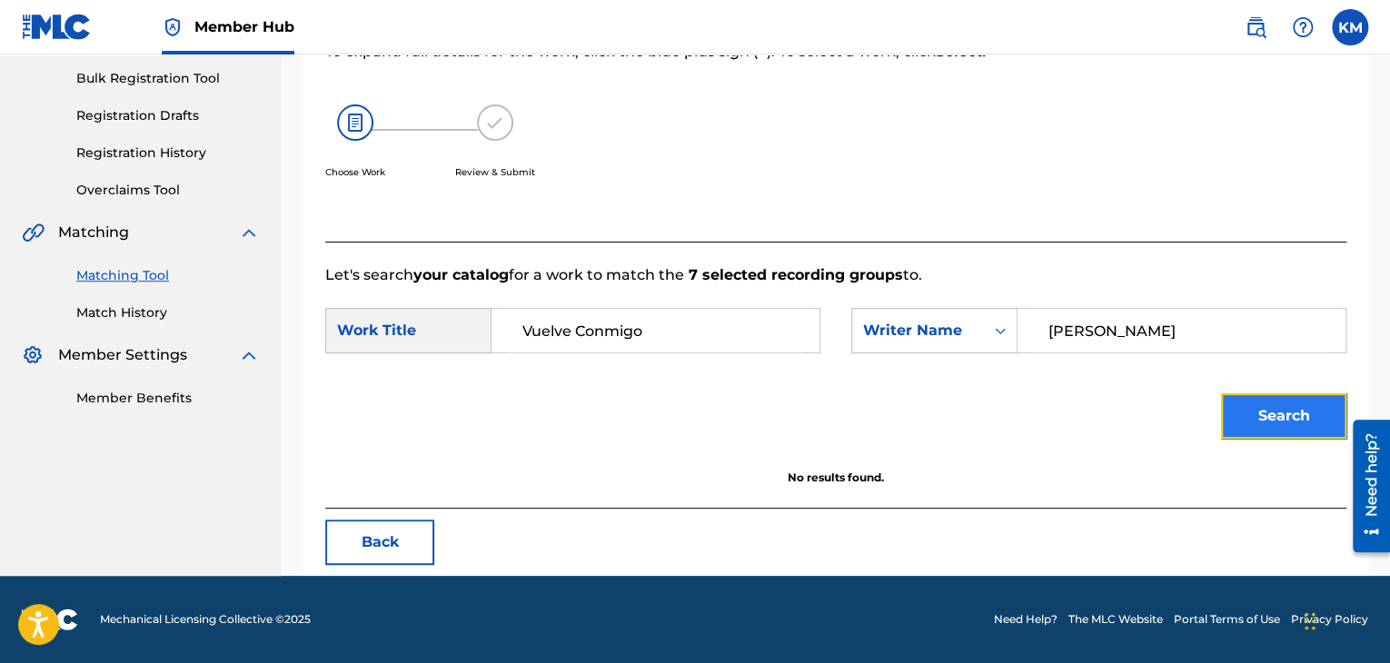
click at [1271, 417] on button "Search" at bounding box center [1283, 415] width 125 height 45
drag, startPoint x: 119, startPoint y: 309, endPoint x: 156, endPoint y: 351, distance: 56.0
click at [119, 309] on link "Match History" at bounding box center [167, 312] width 183 height 19
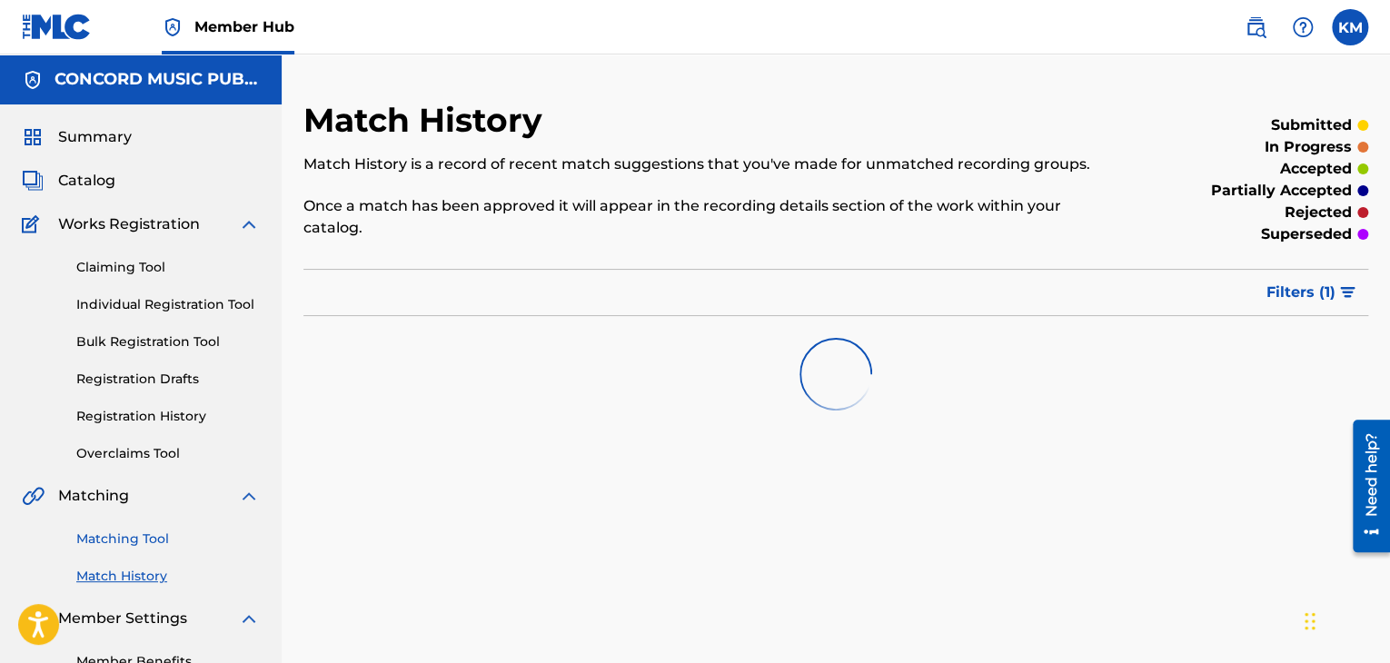
click at [106, 537] on link "Matching Tool" at bounding box center [167, 539] width 183 height 19
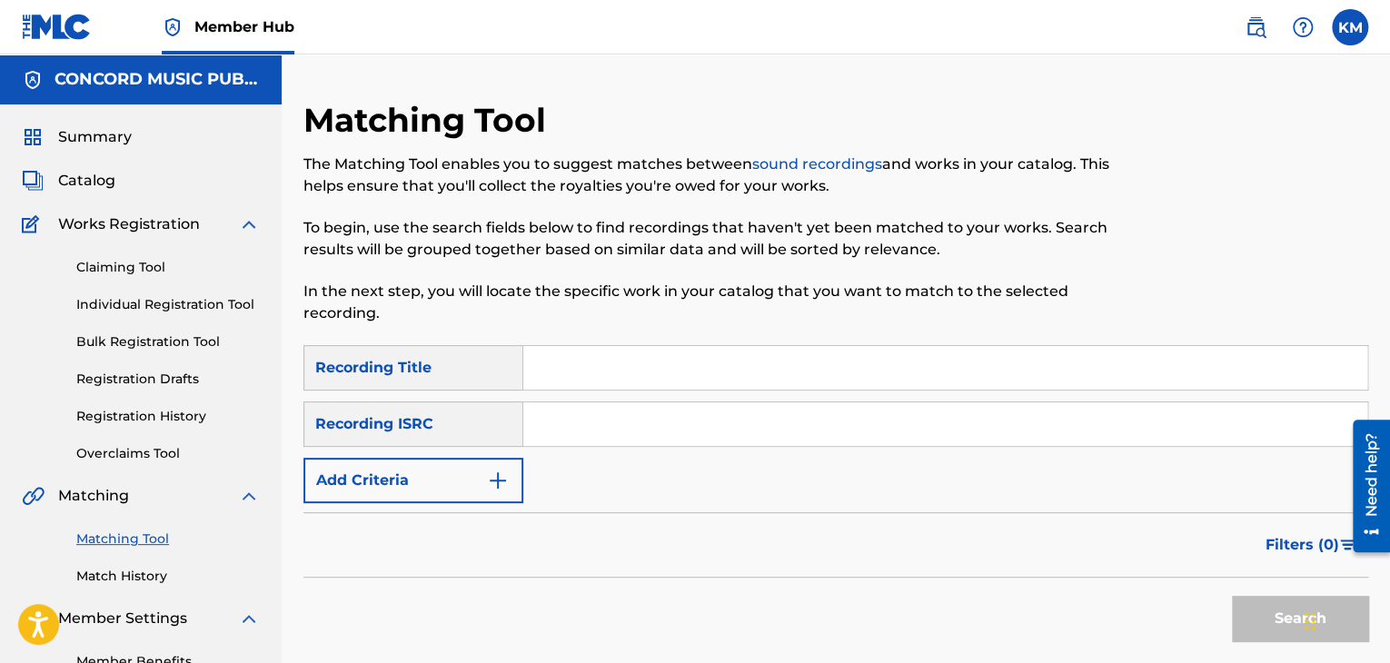
click at [594, 419] on input "Search Form" at bounding box center [945, 424] width 844 height 44
type input "QMDA71544899"
click at [1251, 613] on button "Search" at bounding box center [1300, 618] width 136 height 45
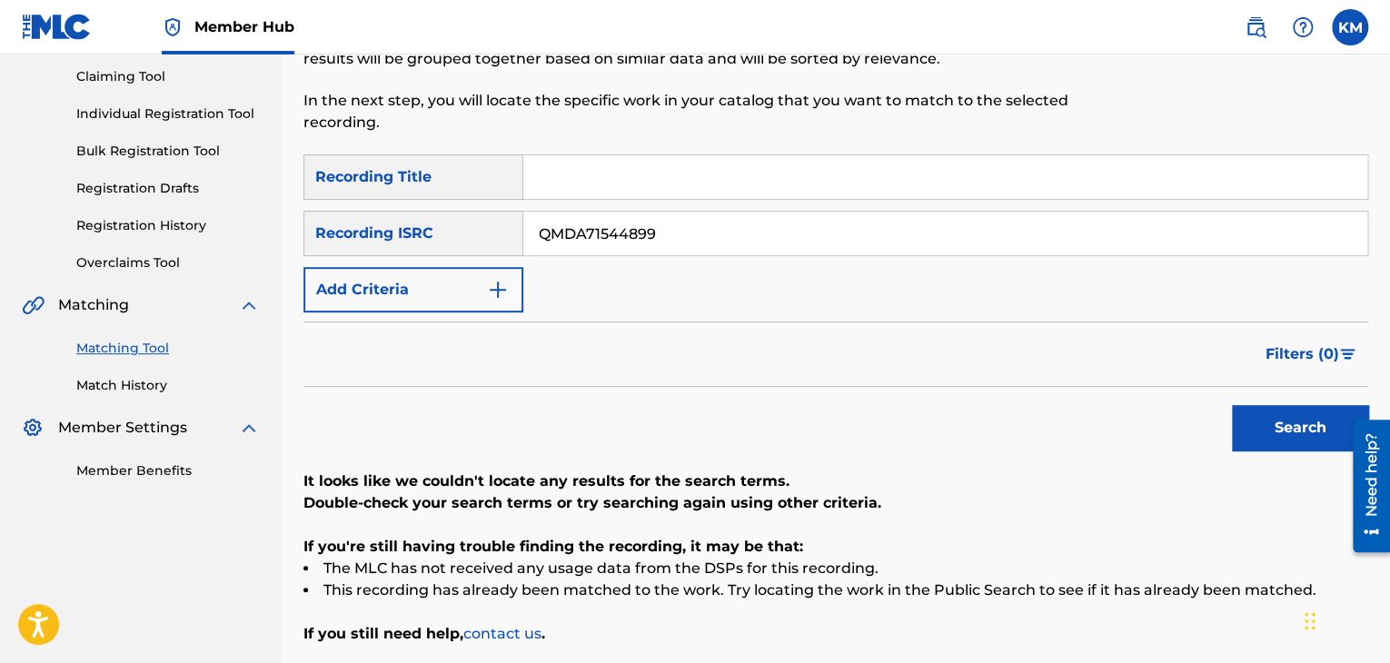
scroll to position [78, 0]
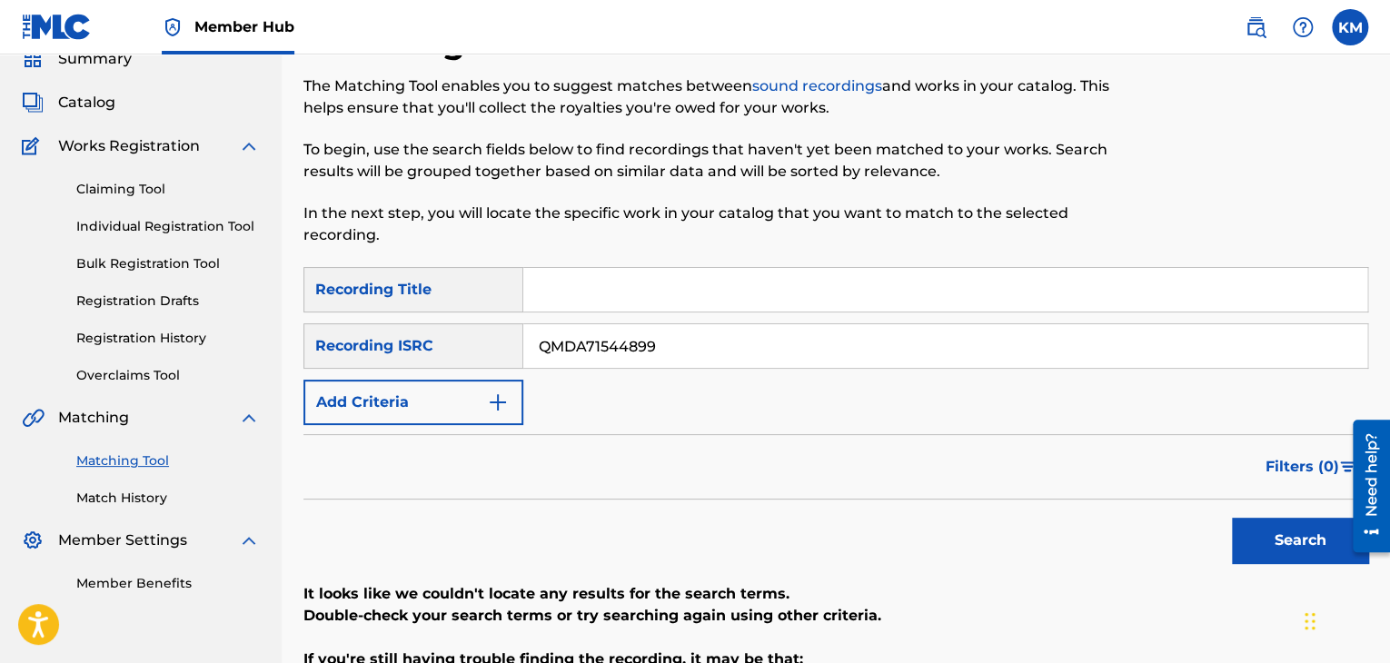
click at [611, 301] on input "Search Form" at bounding box center [945, 290] width 844 height 44
type input "[PERSON_NAME]"
drag, startPoint x: 672, startPoint y: 358, endPoint x: 327, endPoint y: 379, distance: 345.8
click at [327, 379] on div "SearchWithCriteria472dcd7c-bad9-42e5-8fd3-7f5967f222e6 Recording Title Mamando …" at bounding box center [835, 346] width 1065 height 158
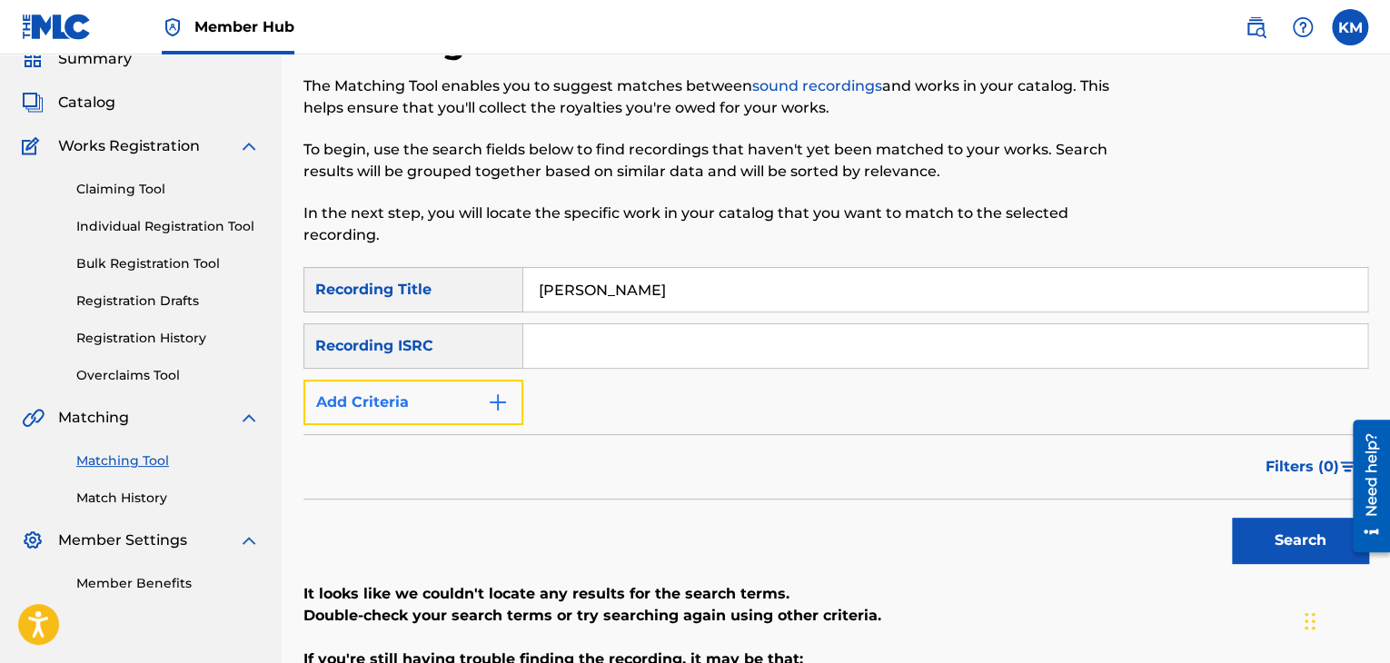
click at [493, 404] on img "Search Form" at bounding box center [498, 402] width 22 height 22
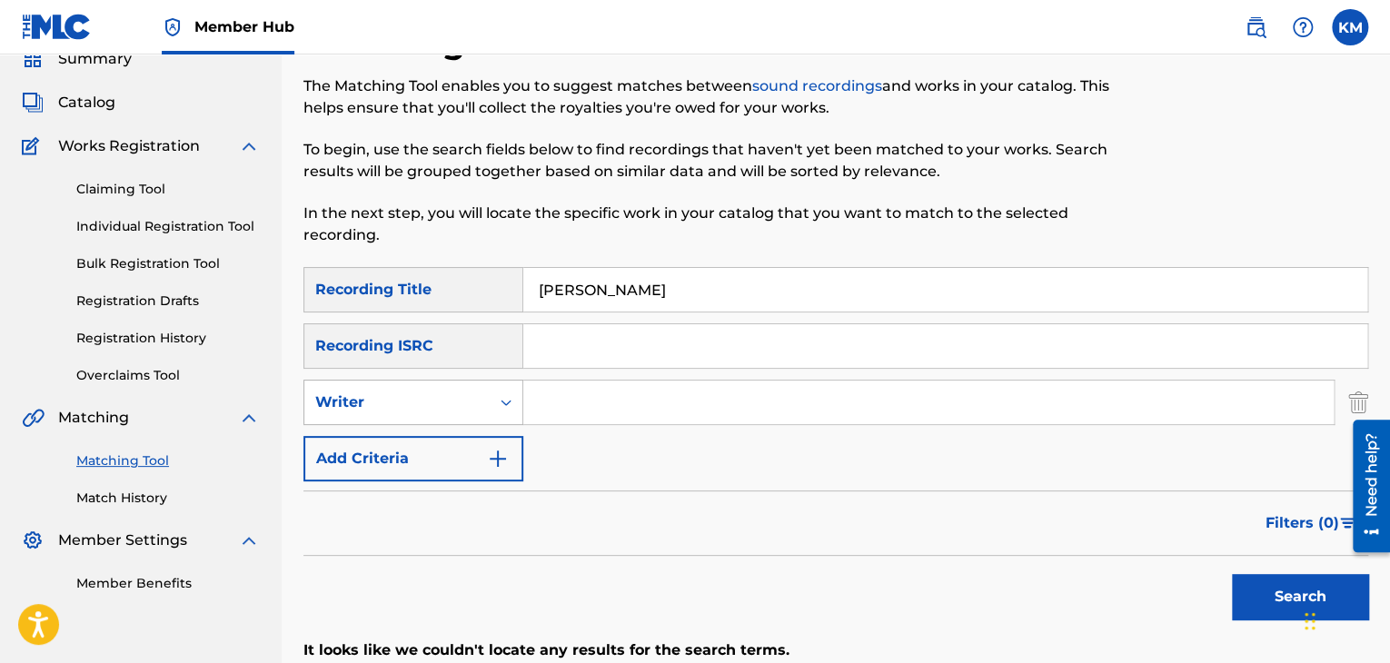
click at [505, 408] on icon "Search Form" at bounding box center [506, 402] width 18 height 18
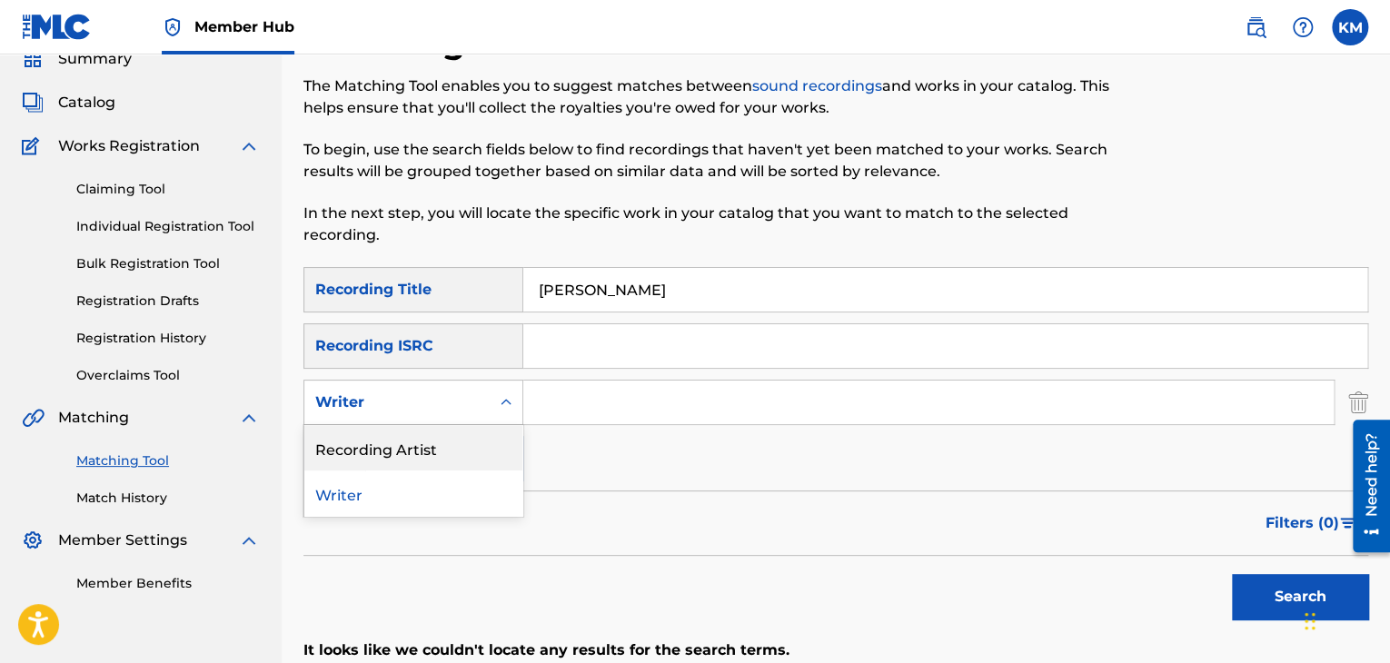
click at [468, 451] on div "Recording Artist" at bounding box center [413, 447] width 218 height 45
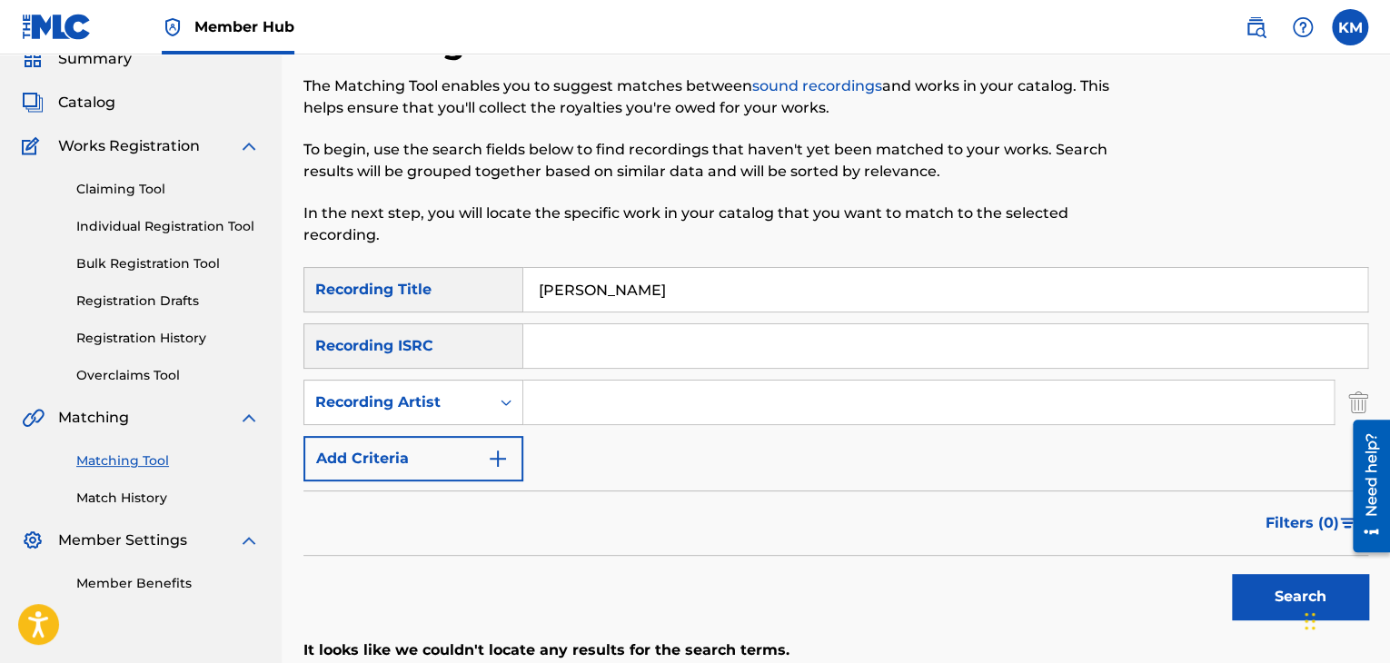
click at [676, 390] on input "Search Form" at bounding box center [928, 403] width 810 height 44
type input "[PERSON_NAME]"
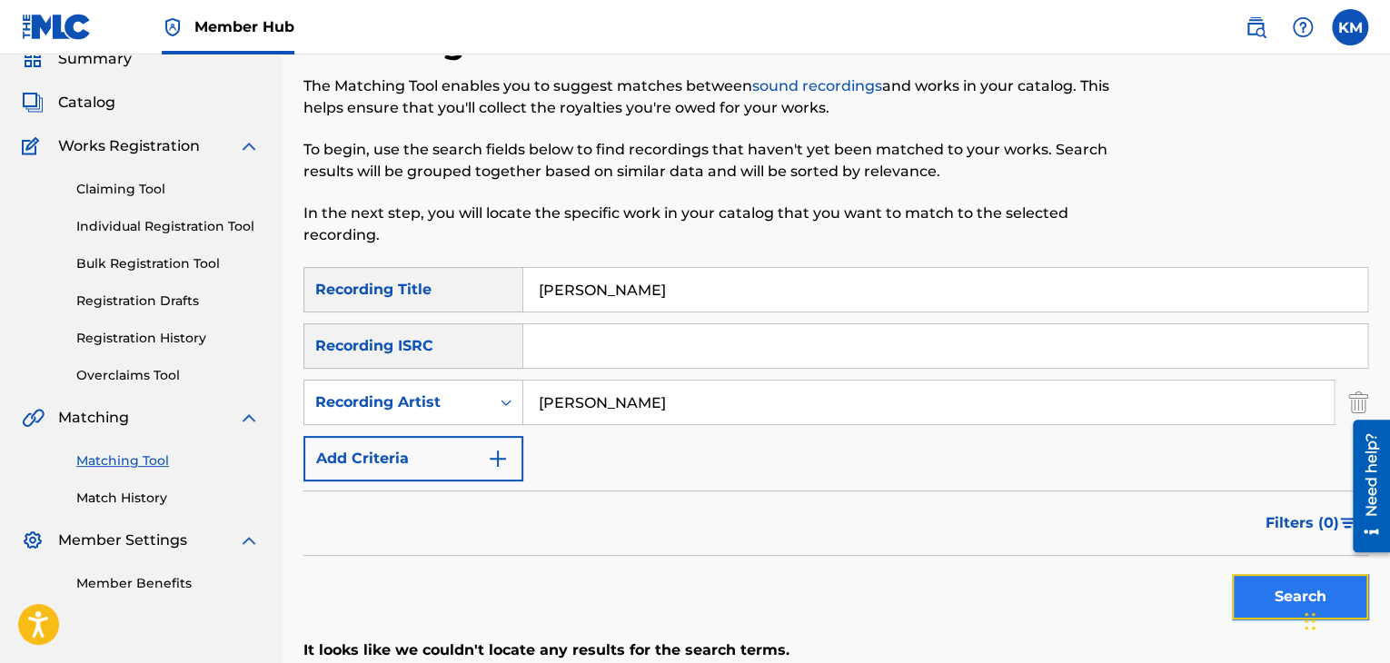
click at [1253, 597] on button "Search" at bounding box center [1300, 596] width 136 height 45
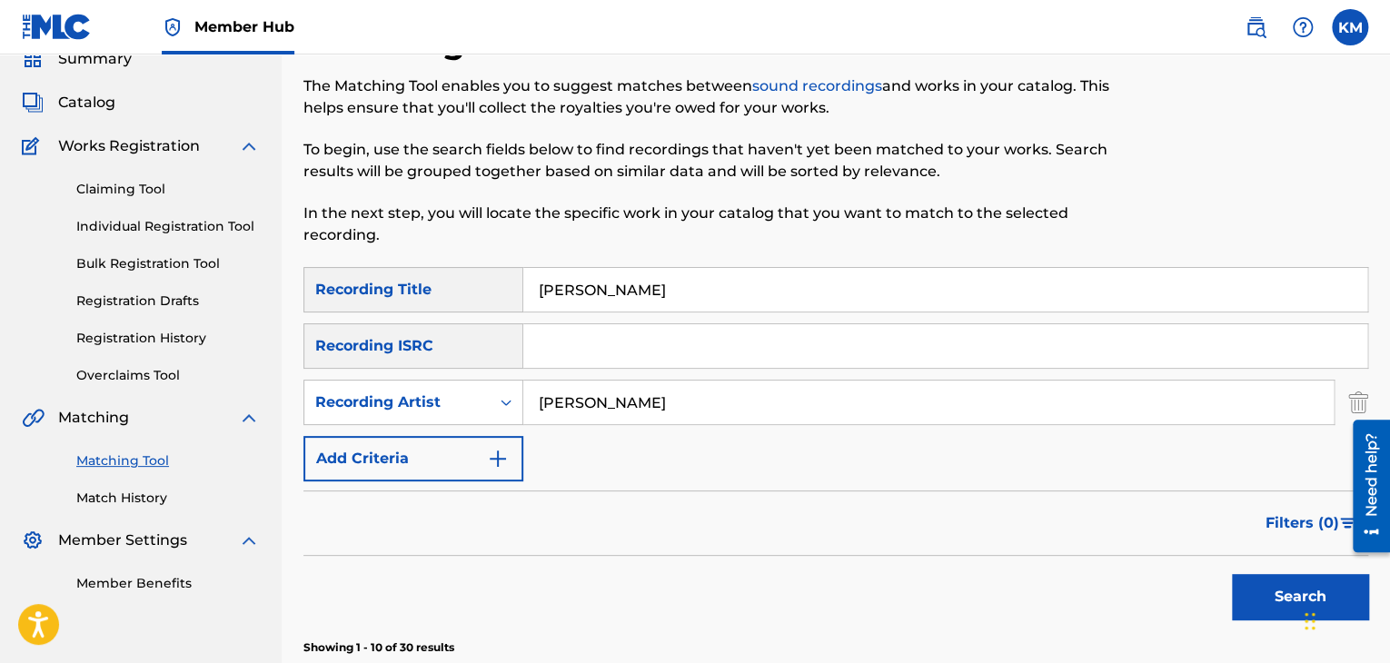
scroll to position [441, 0]
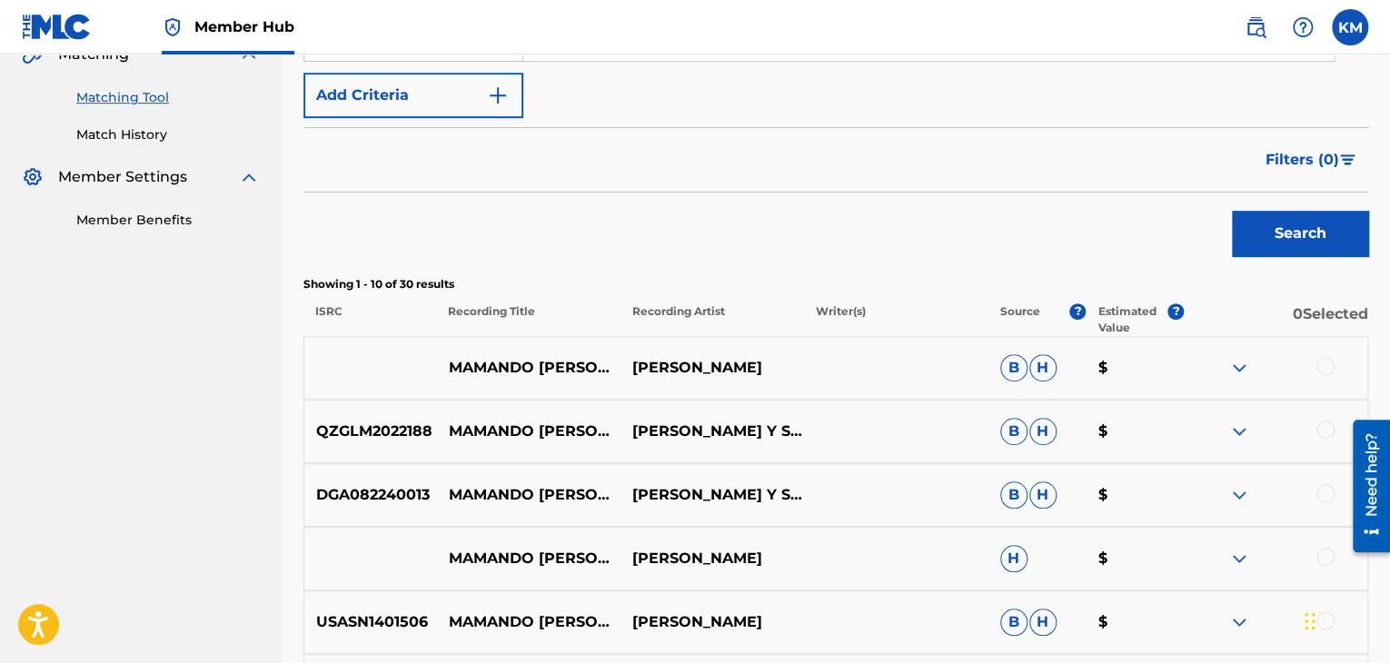
click at [1323, 365] on div at bounding box center [1325, 366] width 18 height 18
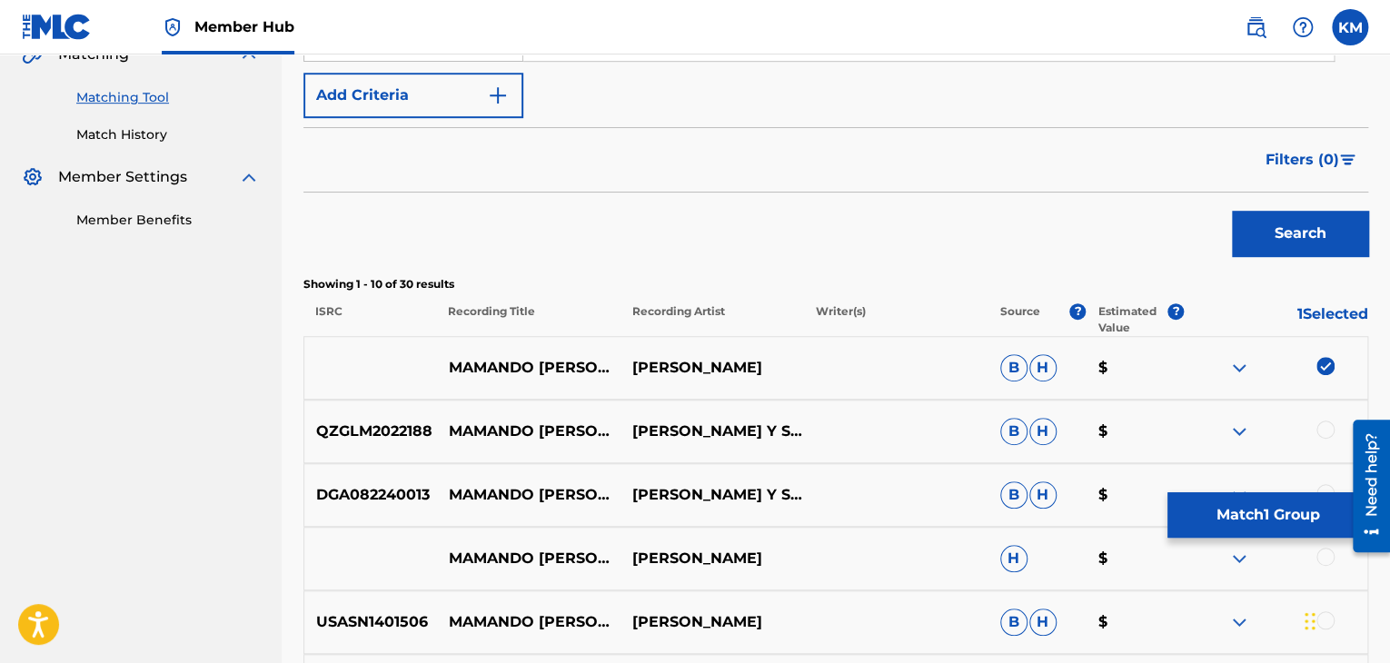
click at [1327, 423] on div at bounding box center [1325, 430] width 18 height 18
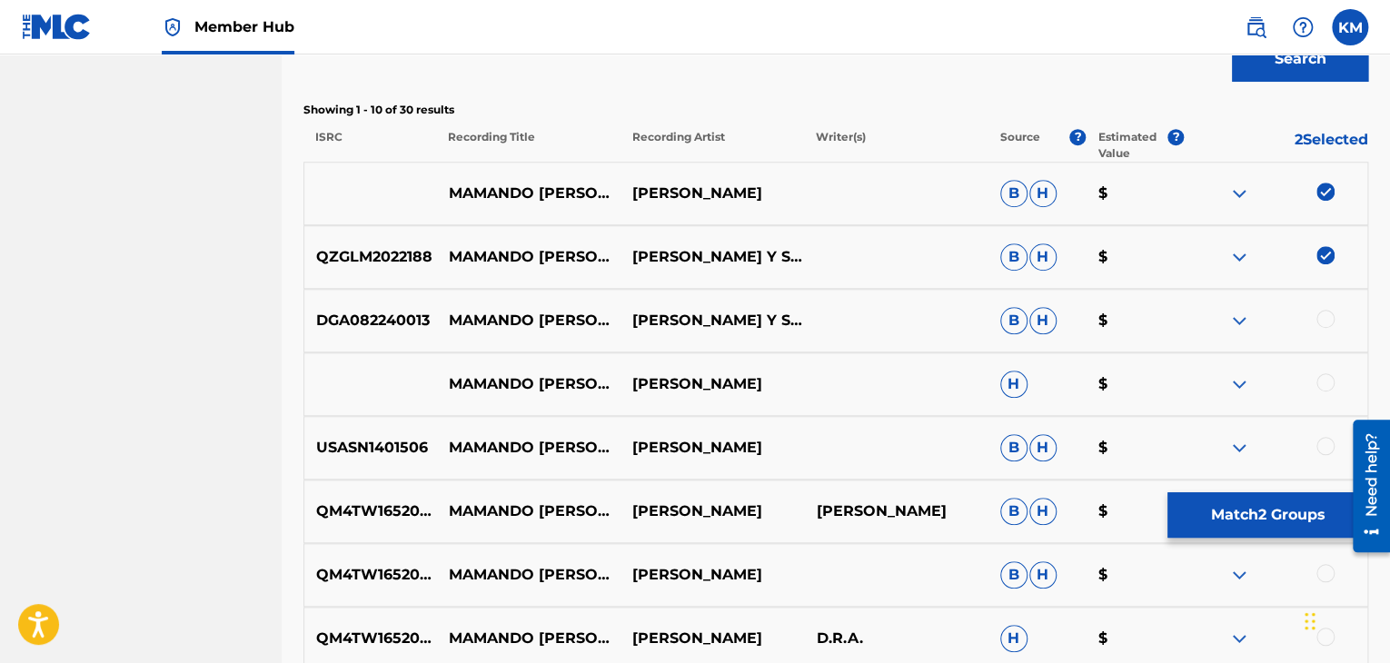
scroll to position [623, 0]
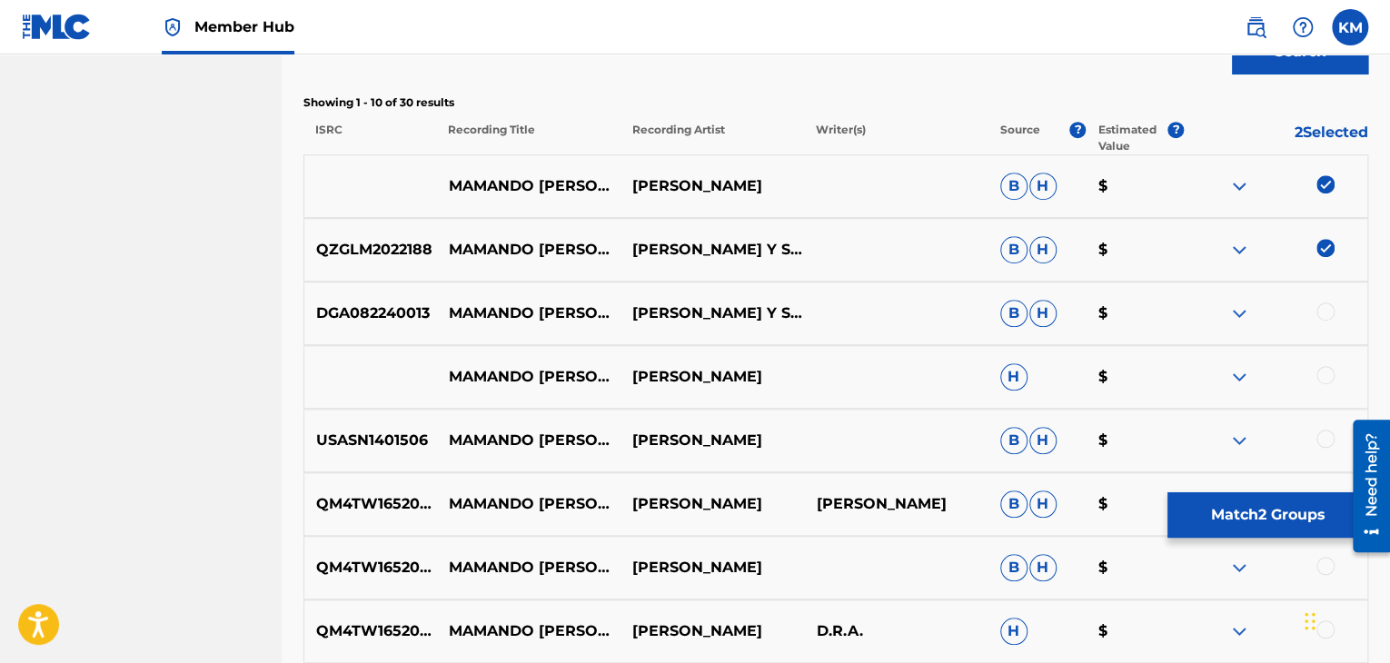
click at [1327, 311] on div at bounding box center [1325, 311] width 18 height 18
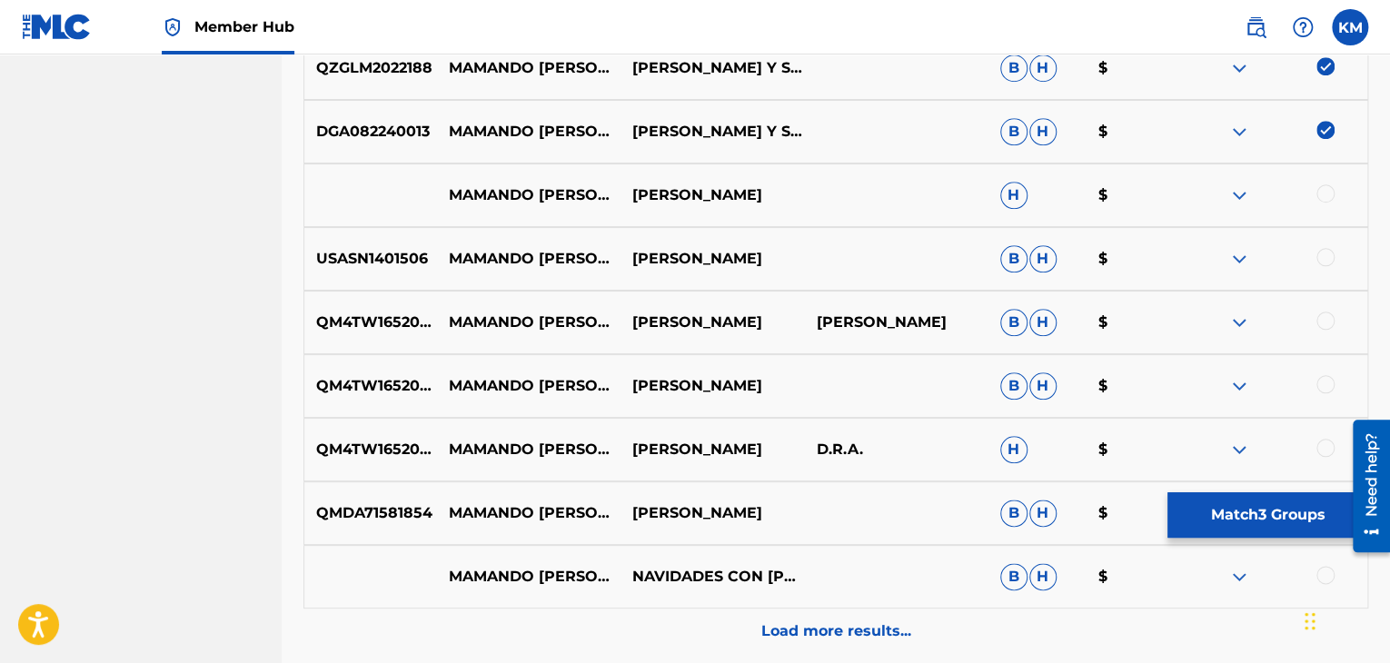
scroll to position [896, 0]
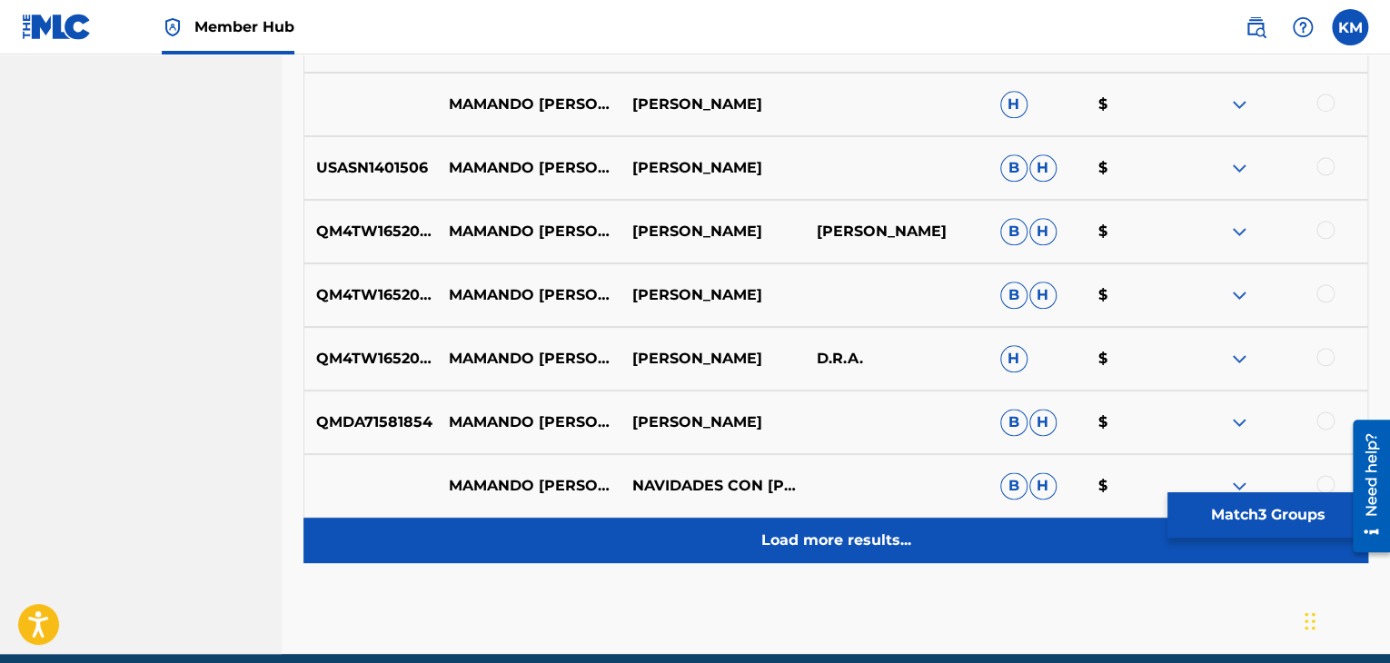
click at [793, 556] on div "Load more results..." at bounding box center [835, 540] width 1065 height 45
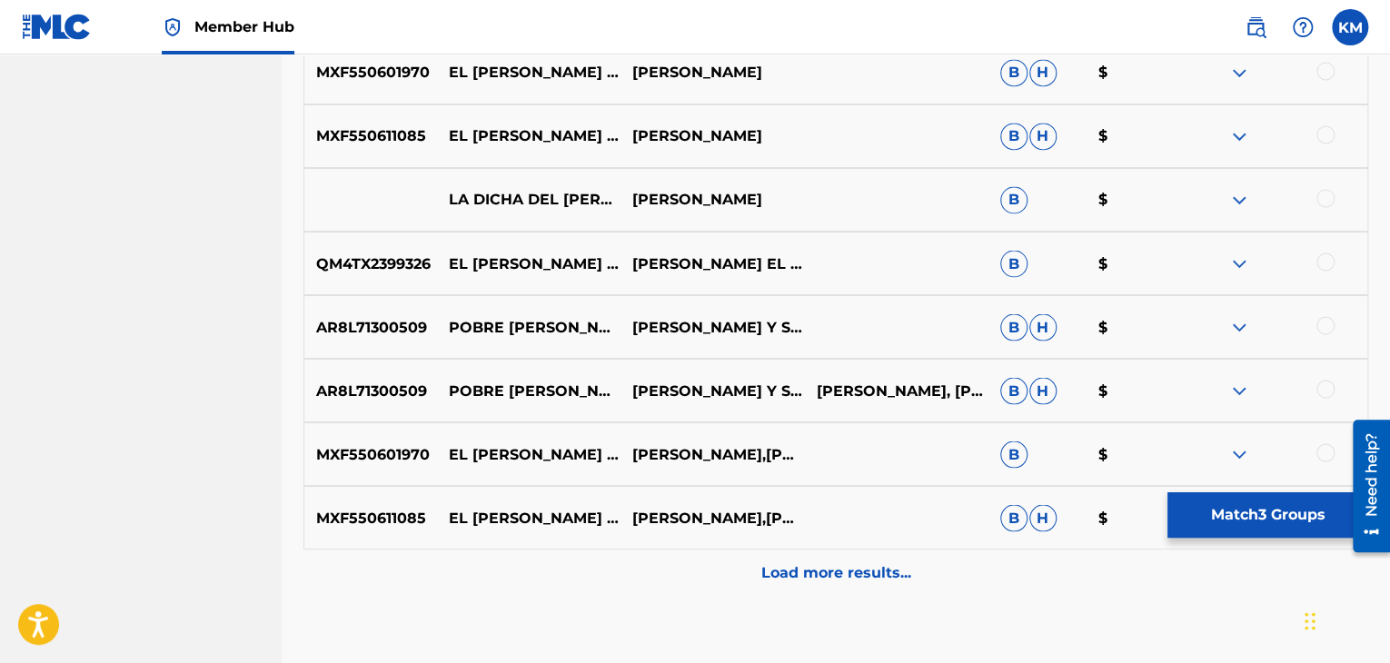
scroll to position [1531, 0]
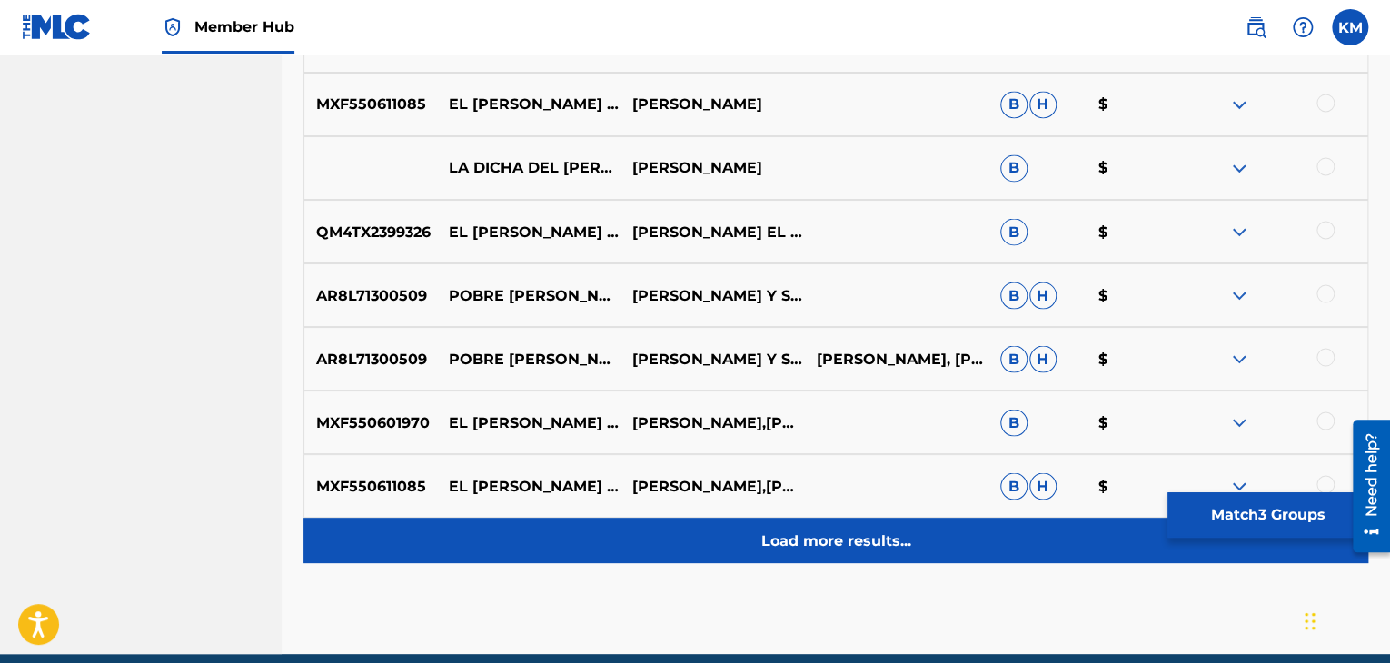
click at [854, 532] on p "Load more results..." at bounding box center [836, 541] width 150 height 22
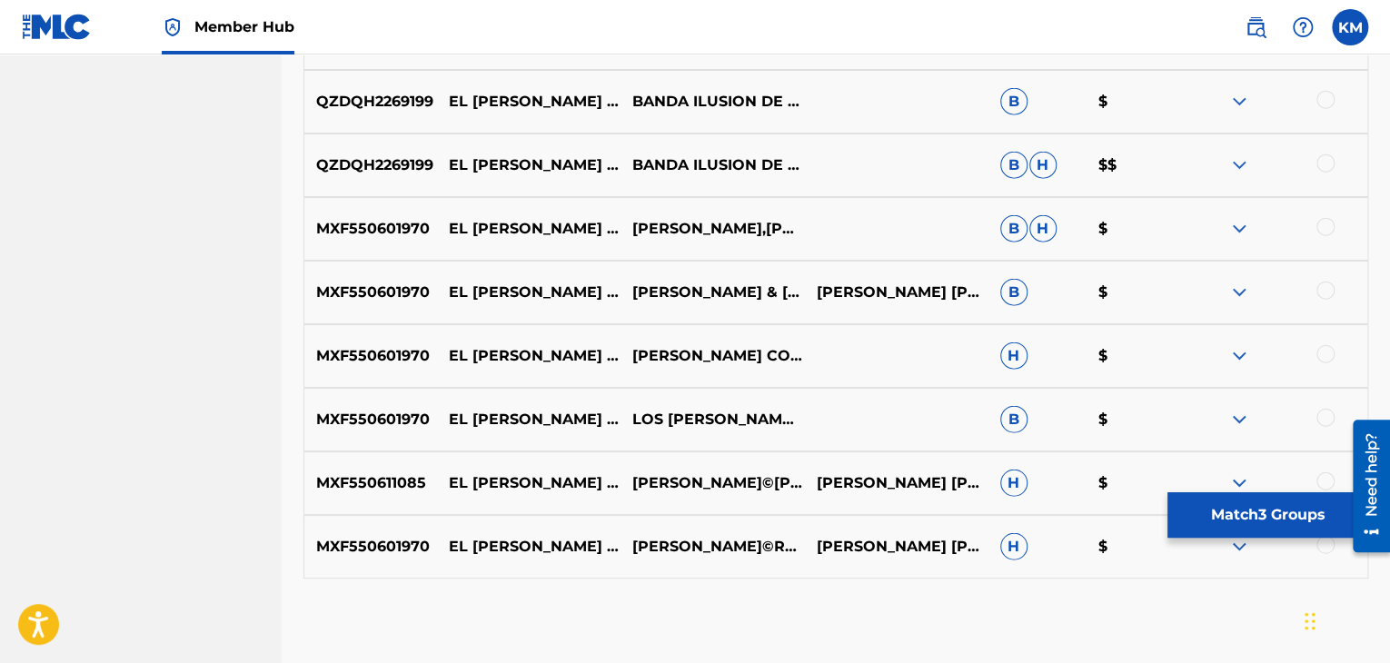
scroll to position [2167, 0]
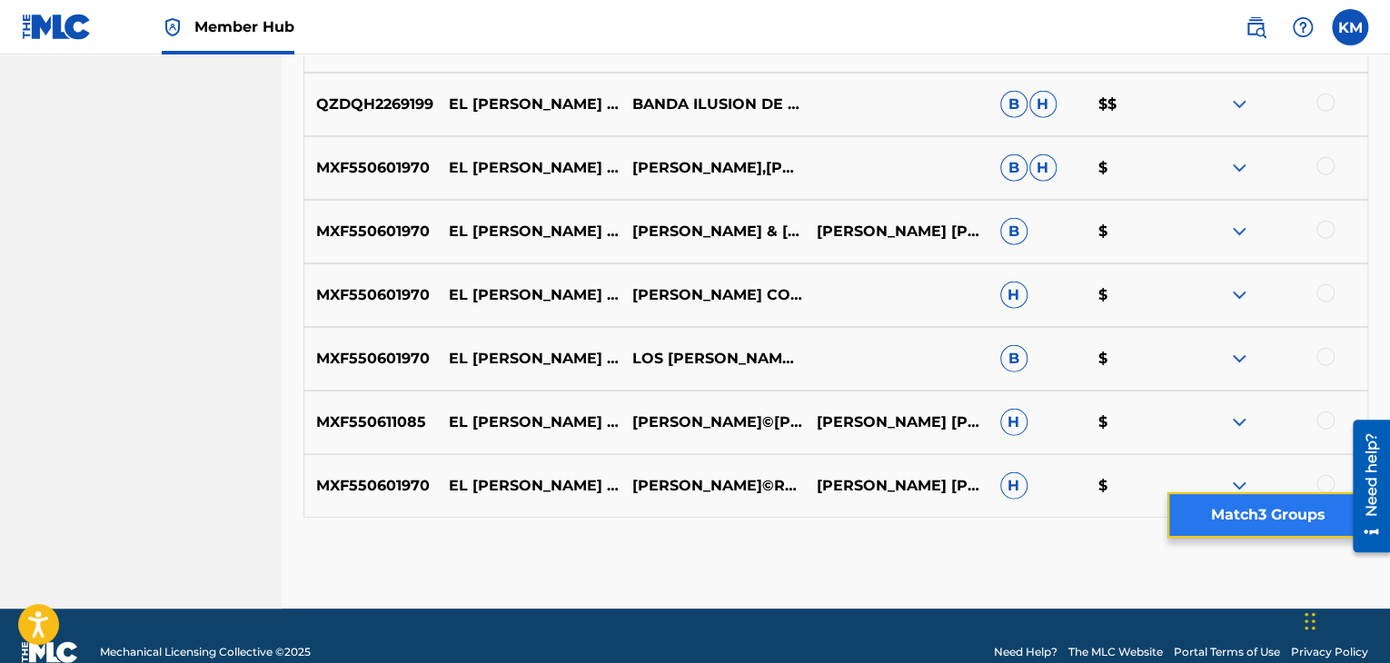
click at [1269, 531] on button "Match 3 Groups" at bounding box center [1267, 514] width 201 height 45
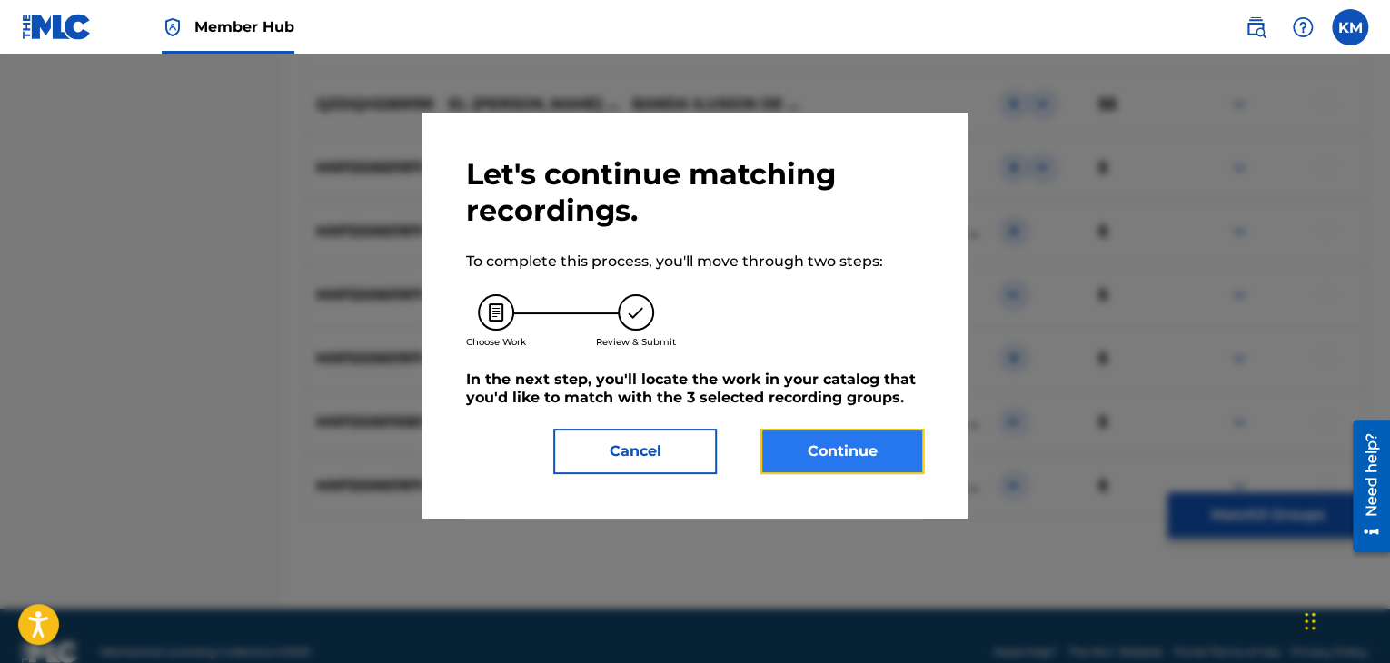
click at [776, 453] on button "Continue" at bounding box center [841, 451] width 163 height 45
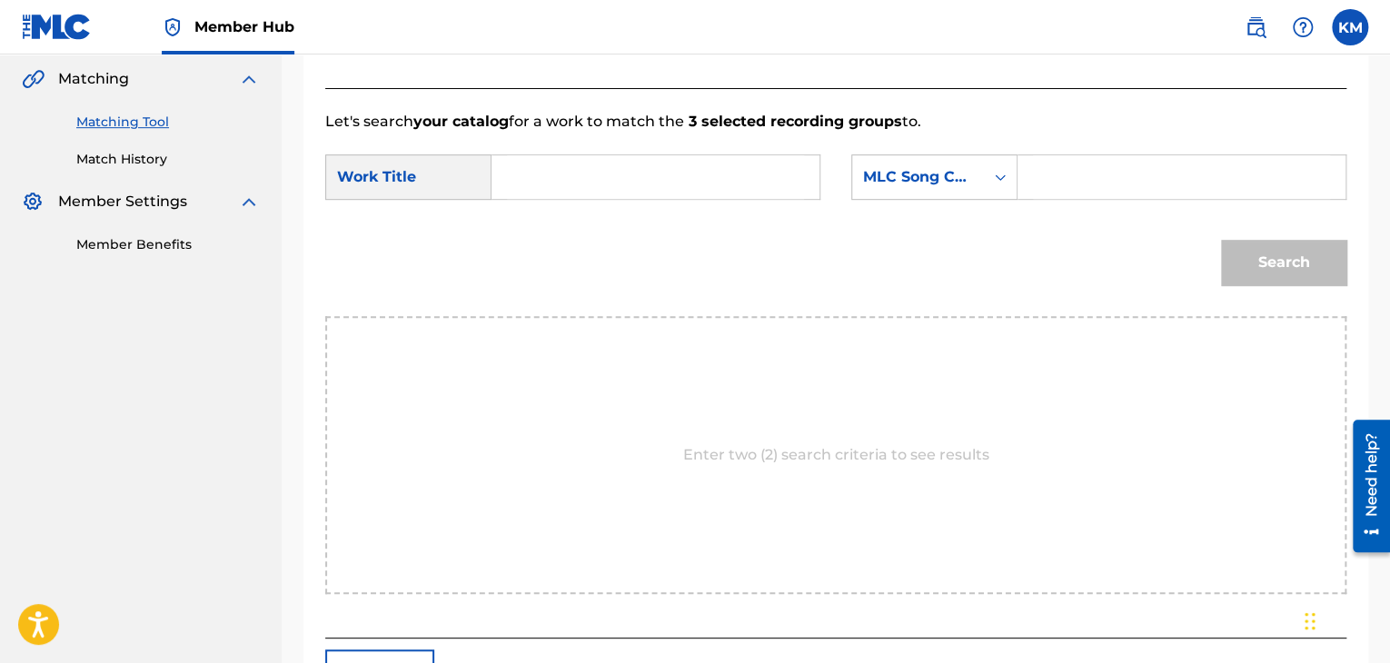
scroll to position [274, 0]
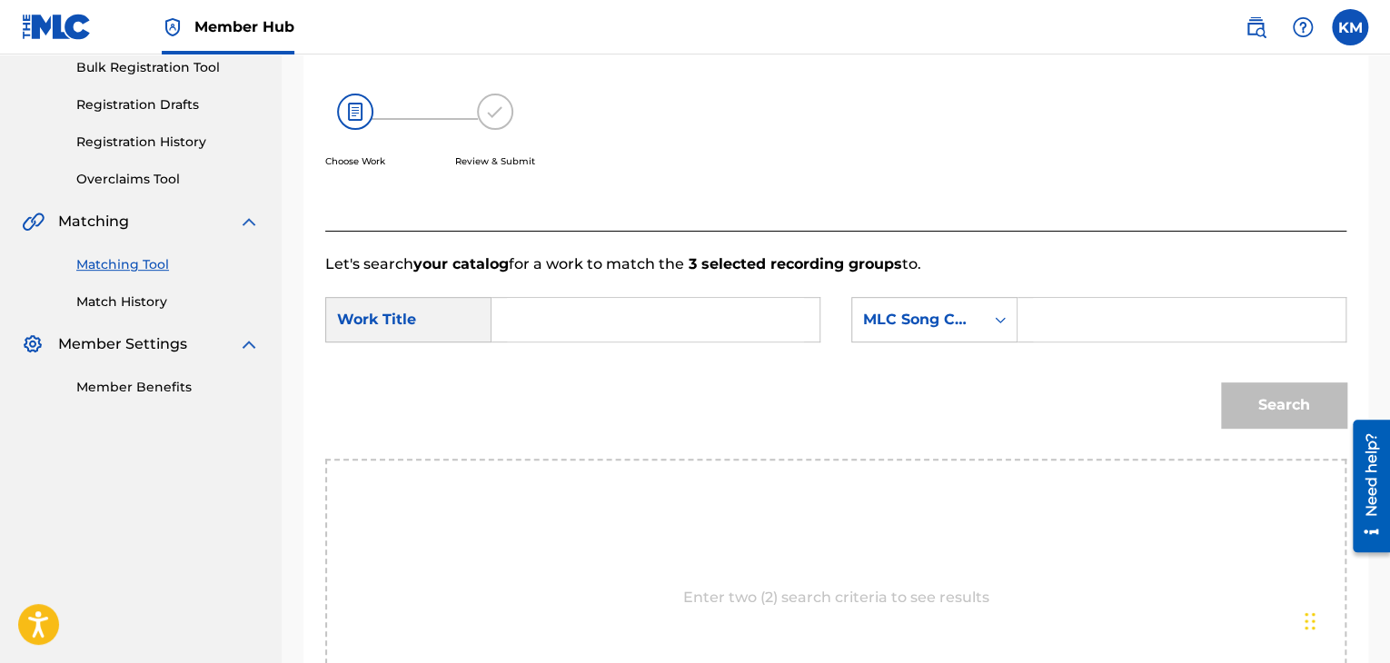
click at [590, 313] on input "Search Form" at bounding box center [655, 320] width 297 height 44
drag, startPoint x: 638, startPoint y: 308, endPoint x: 327, endPoint y: 316, distance: 310.8
click at [327, 316] on div "SearchWithCriteria3c81f261-9e61-42f2-9a38-7b5ffacc59fb Work Title Mamando [PERS…" at bounding box center [572, 319] width 495 height 45
type input "[PERSON_NAME]"
click at [987, 317] on div "Search Form" at bounding box center [1000, 319] width 33 height 33
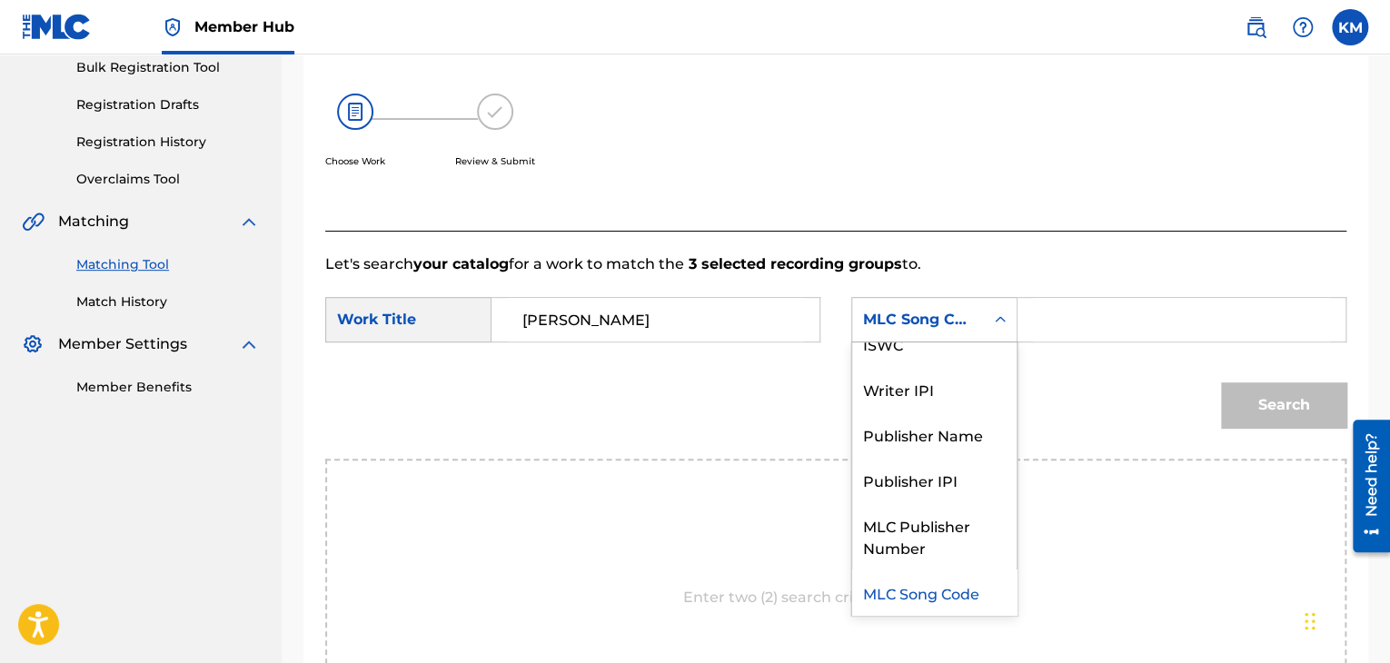
scroll to position [0, 0]
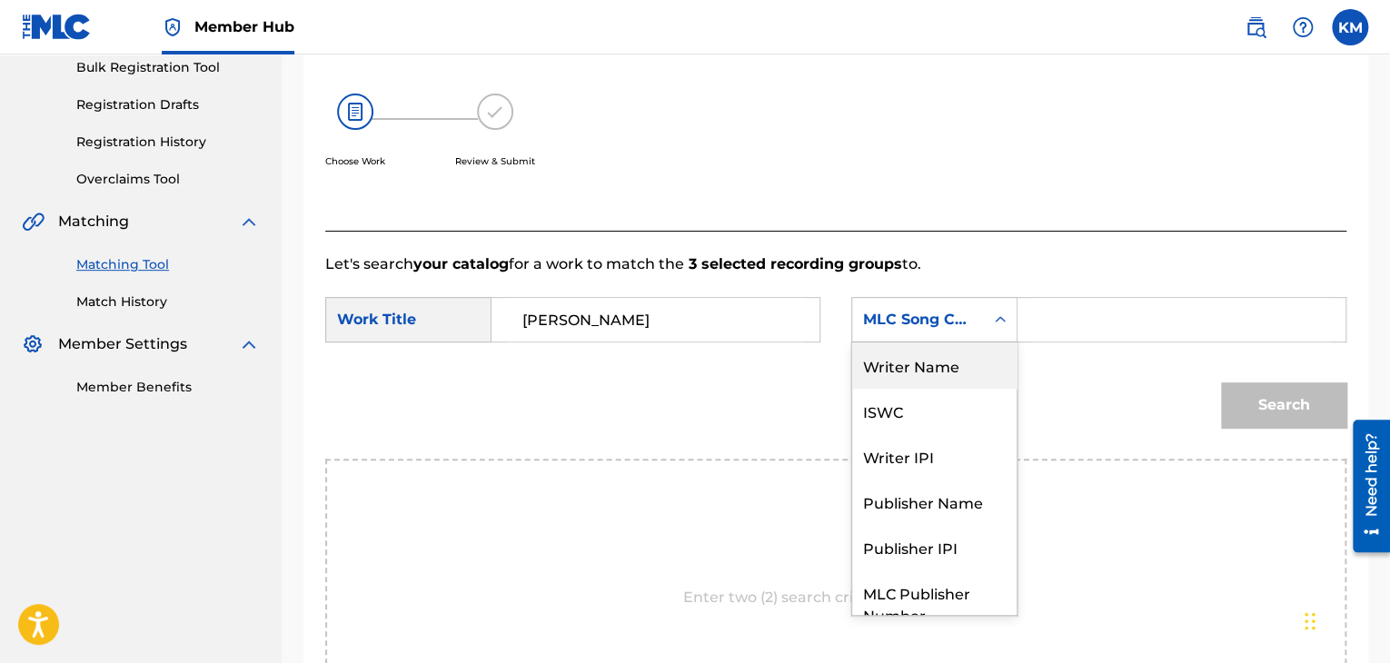
click at [941, 356] on div "Writer Name" at bounding box center [934, 364] width 164 height 45
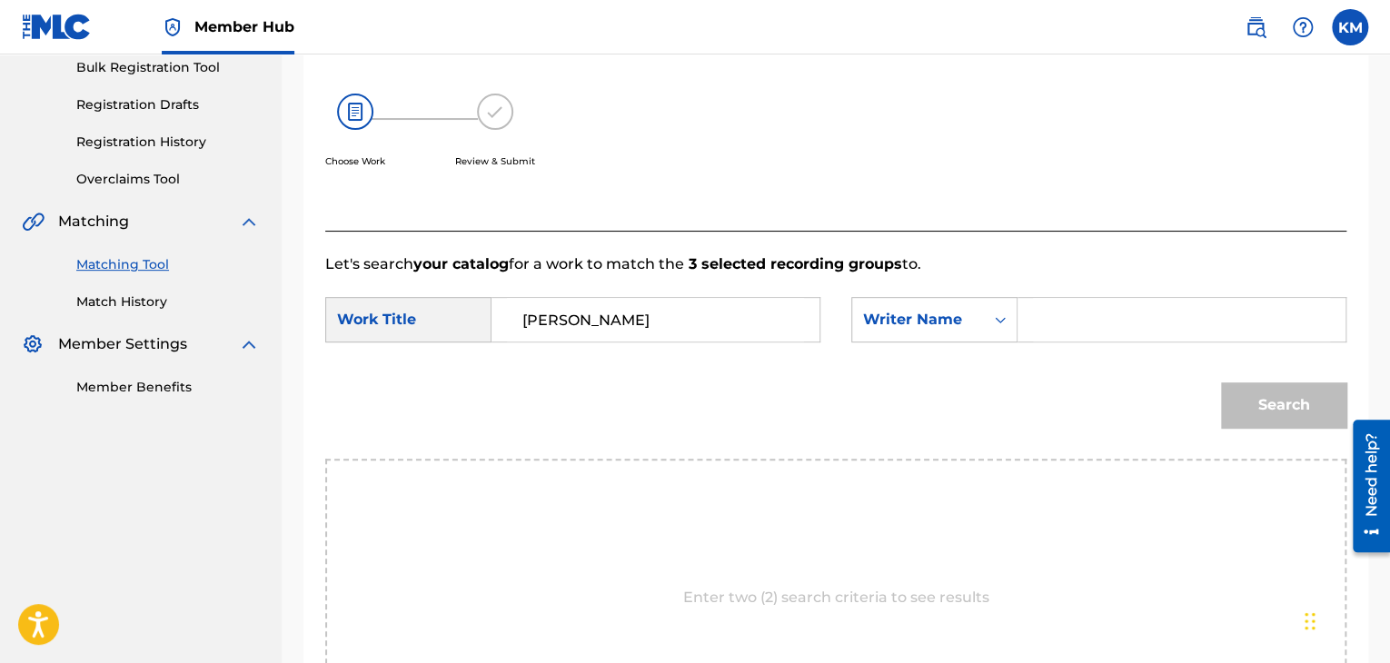
click at [1045, 327] on input "Search Form" at bounding box center [1181, 320] width 297 height 44
type input "Merlano"
click at [1267, 401] on button "Search" at bounding box center [1283, 404] width 125 height 45
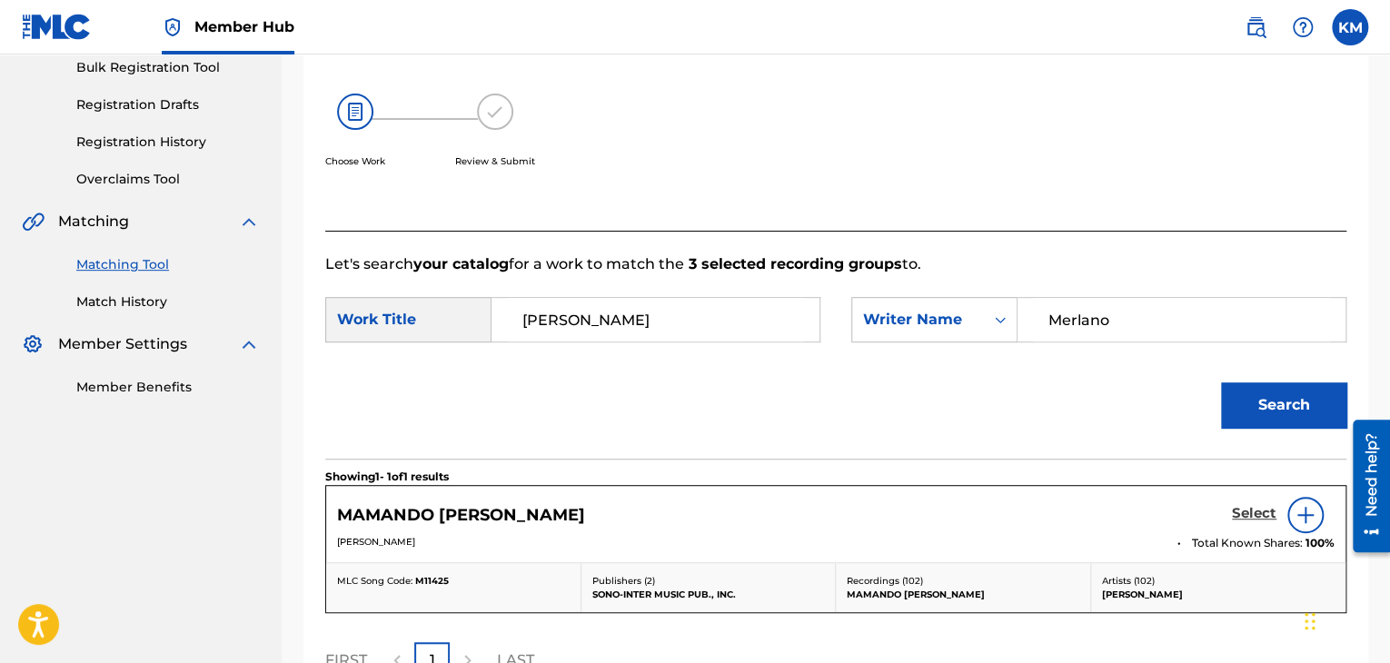
click at [1253, 509] on h5 "Select" at bounding box center [1254, 513] width 45 height 17
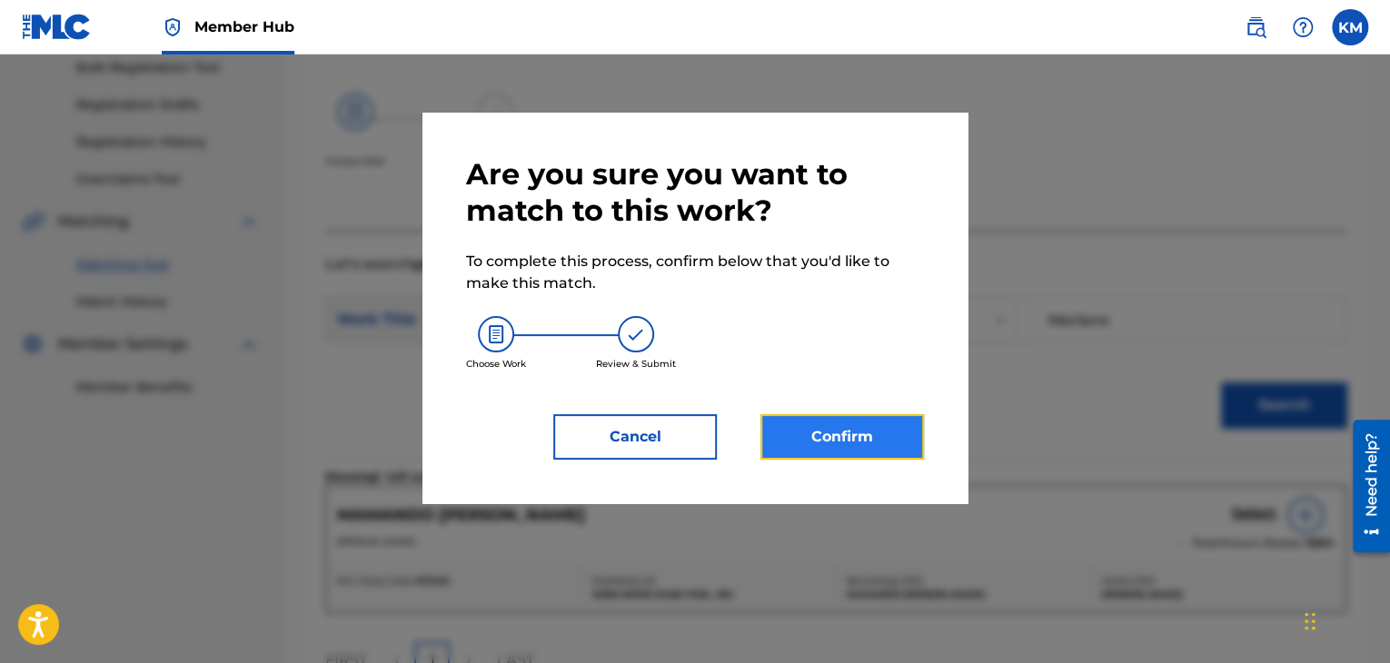
click at [832, 436] on button "Confirm" at bounding box center [841, 436] width 163 height 45
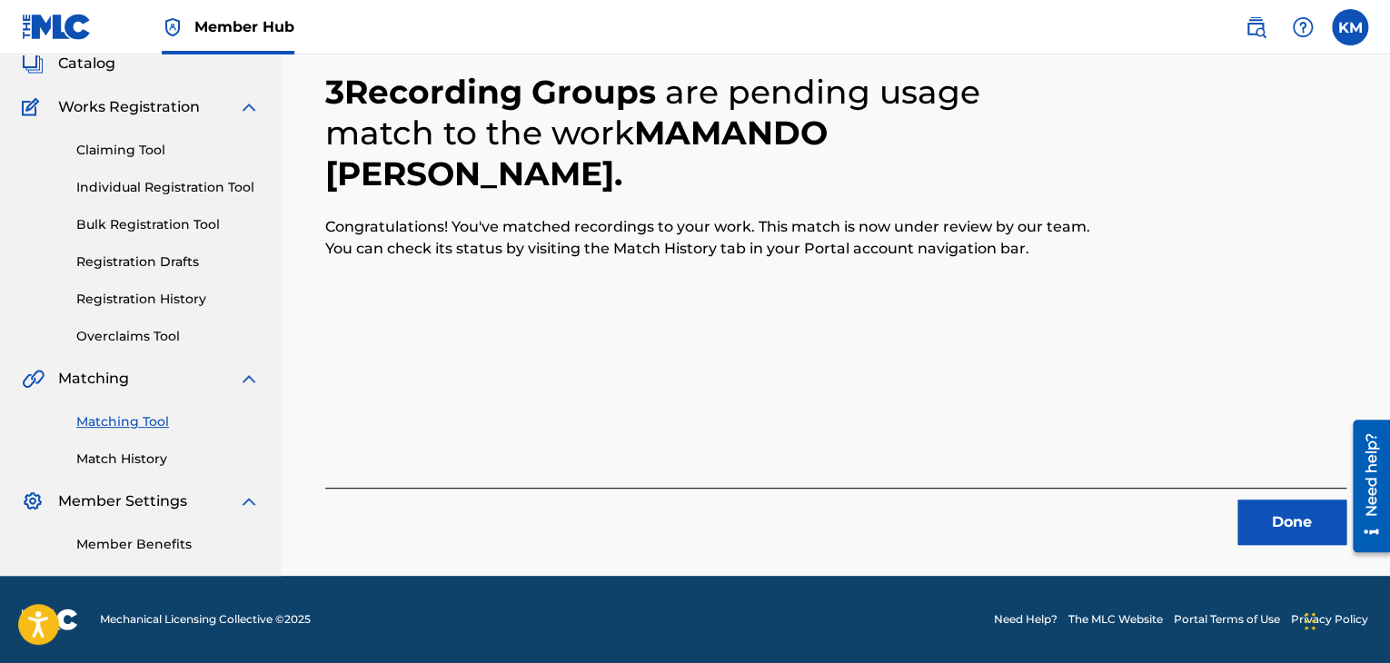
scroll to position [117, 0]
click at [1310, 522] on button "Done" at bounding box center [1291, 522] width 109 height 45
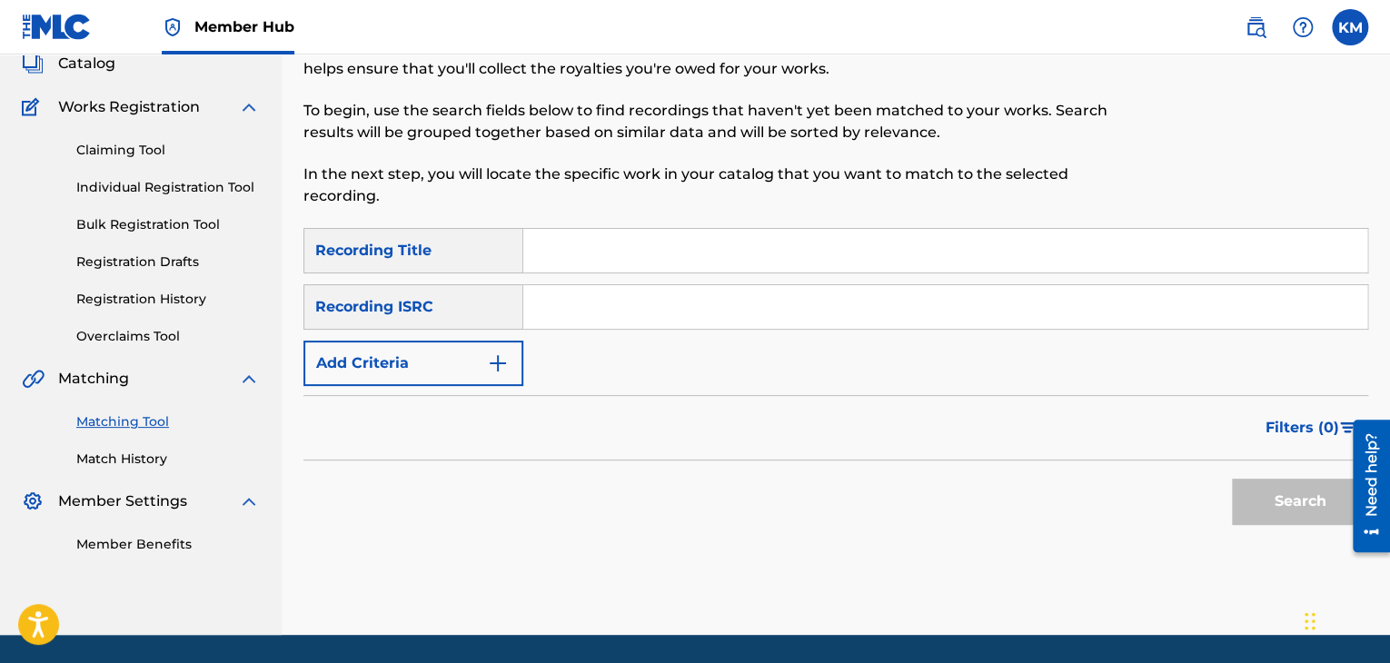
click at [758, 302] on input "Search Form" at bounding box center [945, 307] width 844 height 44
type input "QMK322000006"
click at [1271, 513] on button "Search" at bounding box center [1300, 501] width 136 height 45
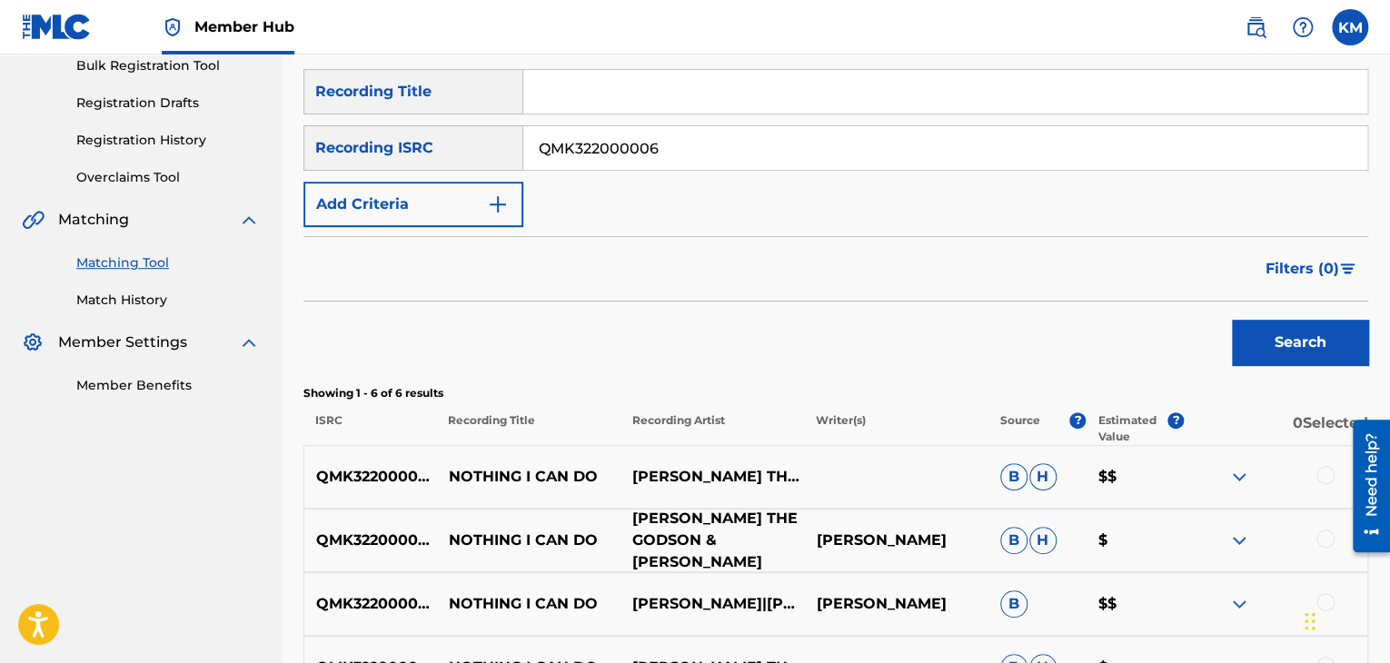
scroll to position [390, 0]
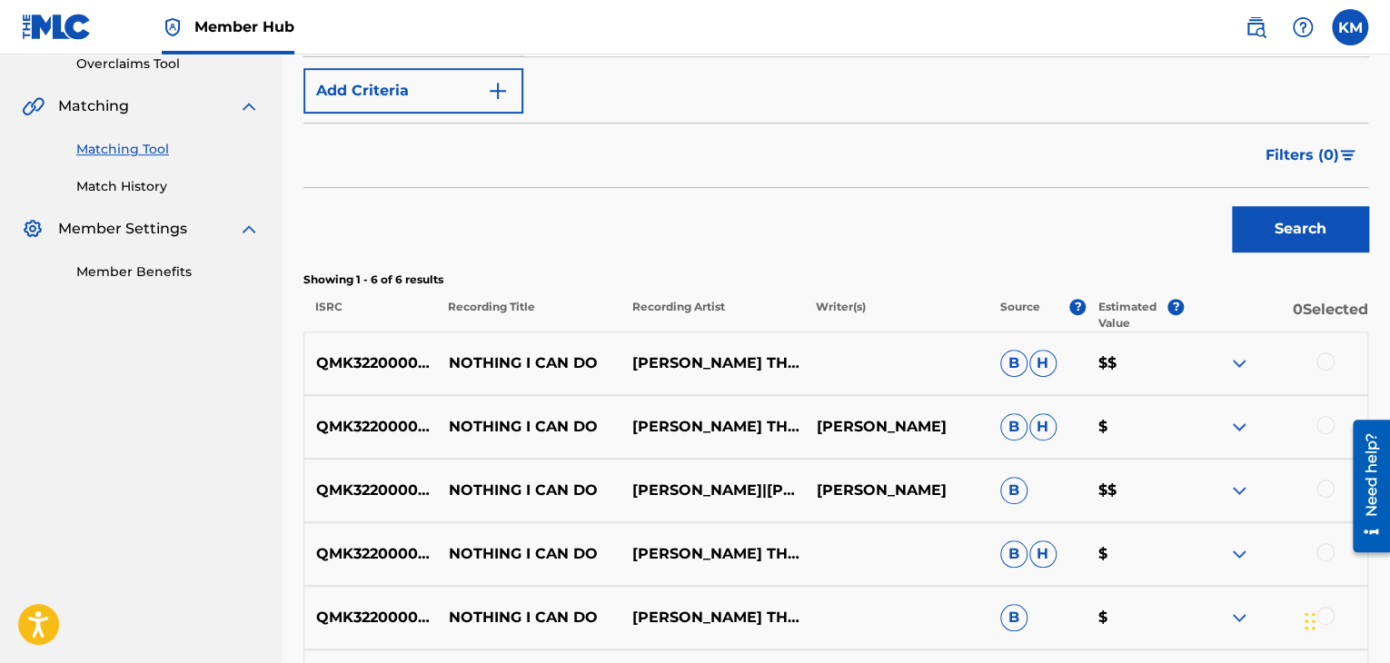
click at [1323, 357] on div at bounding box center [1325, 361] width 18 height 18
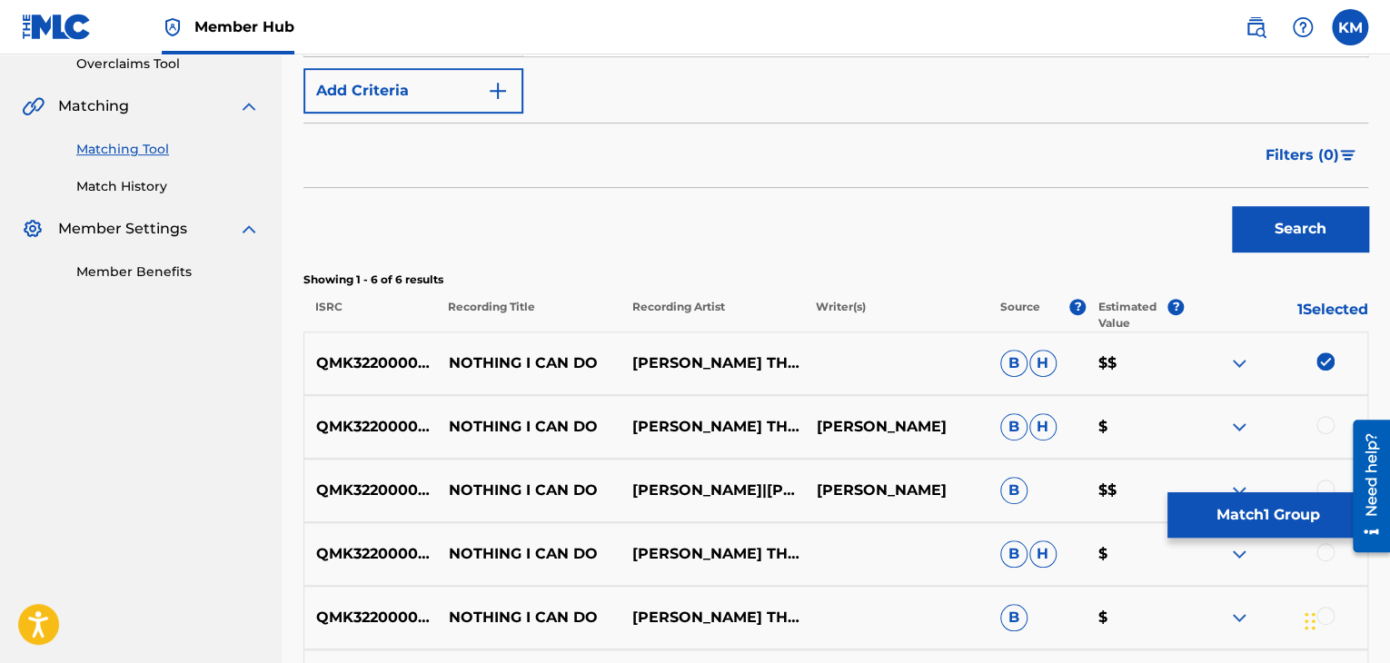
click at [1324, 424] on div at bounding box center [1325, 425] width 18 height 18
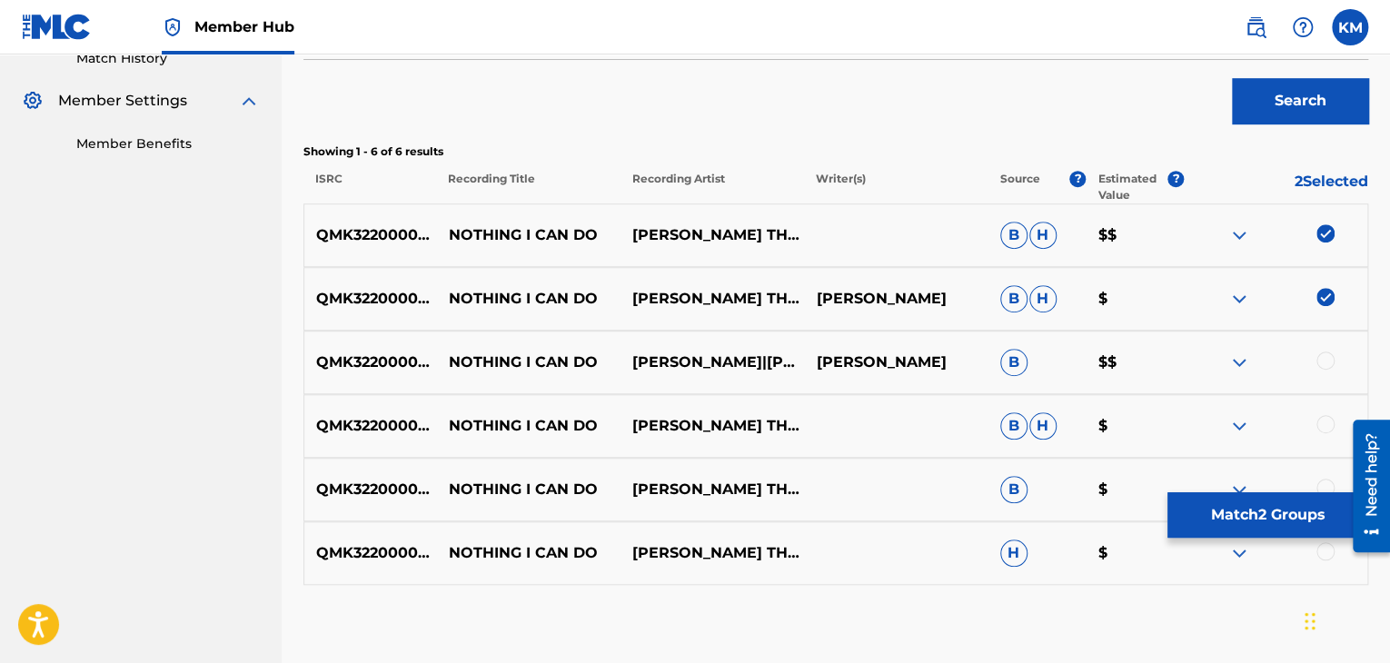
scroll to position [571, 0]
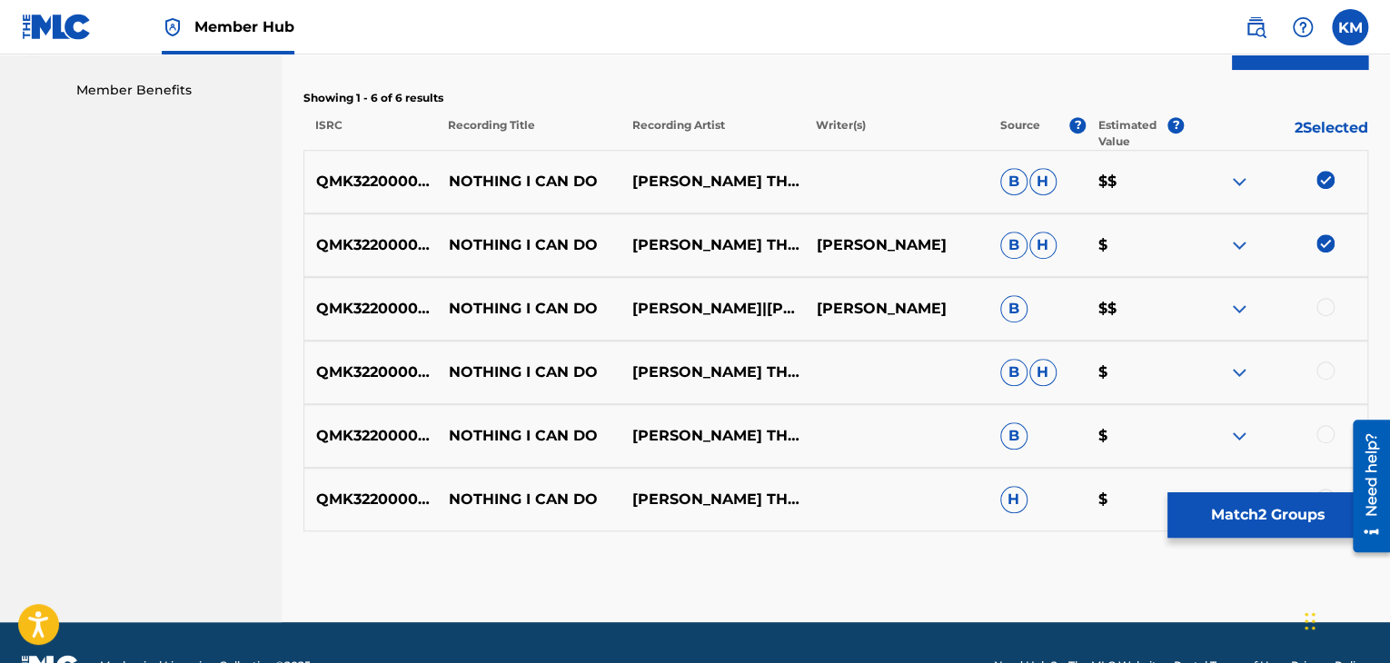
click at [1322, 310] on div at bounding box center [1325, 307] width 18 height 18
click at [1322, 368] on div at bounding box center [1325, 371] width 18 height 18
click at [1323, 430] on div at bounding box center [1325, 434] width 18 height 18
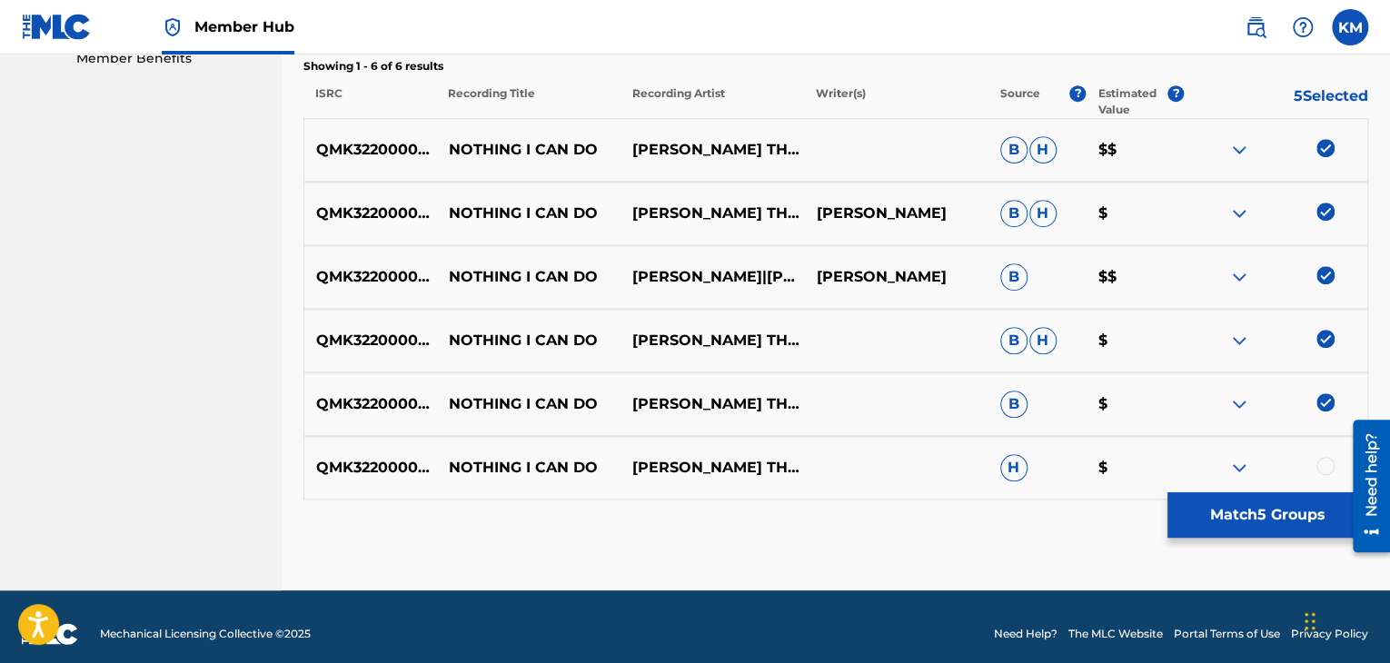
scroll to position [618, 0]
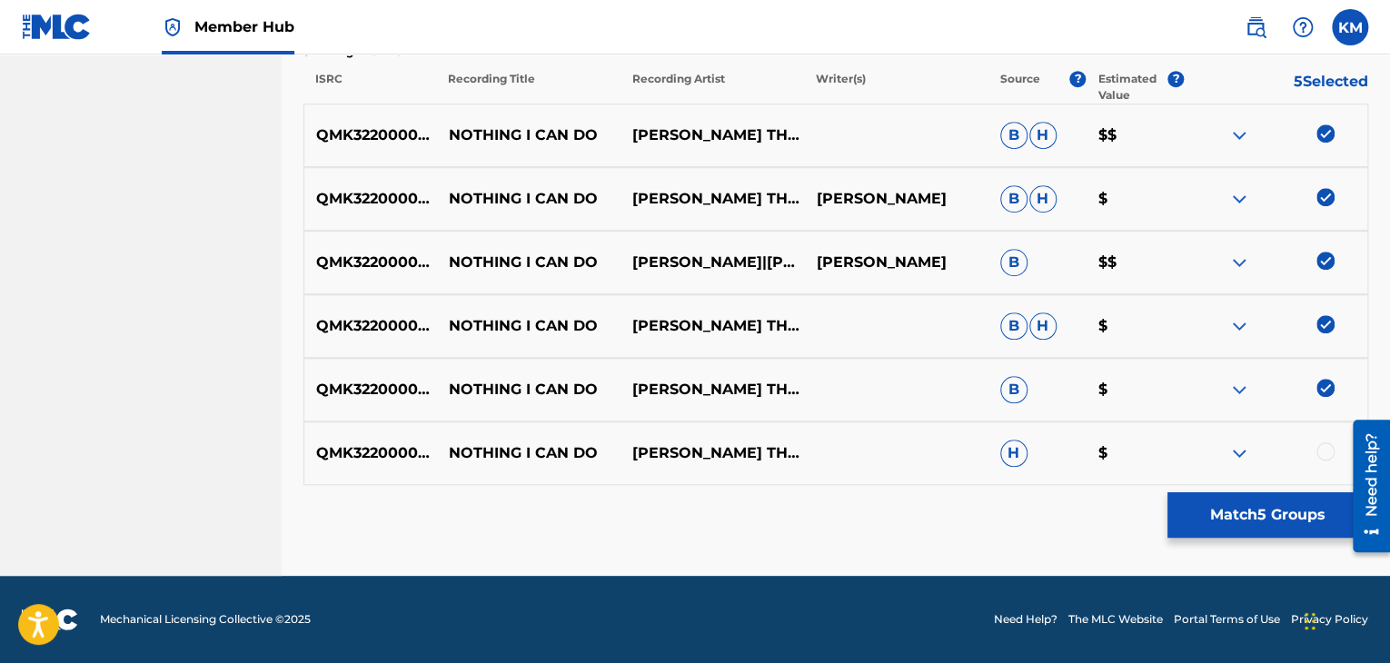
click at [1324, 448] on div at bounding box center [1325, 451] width 18 height 18
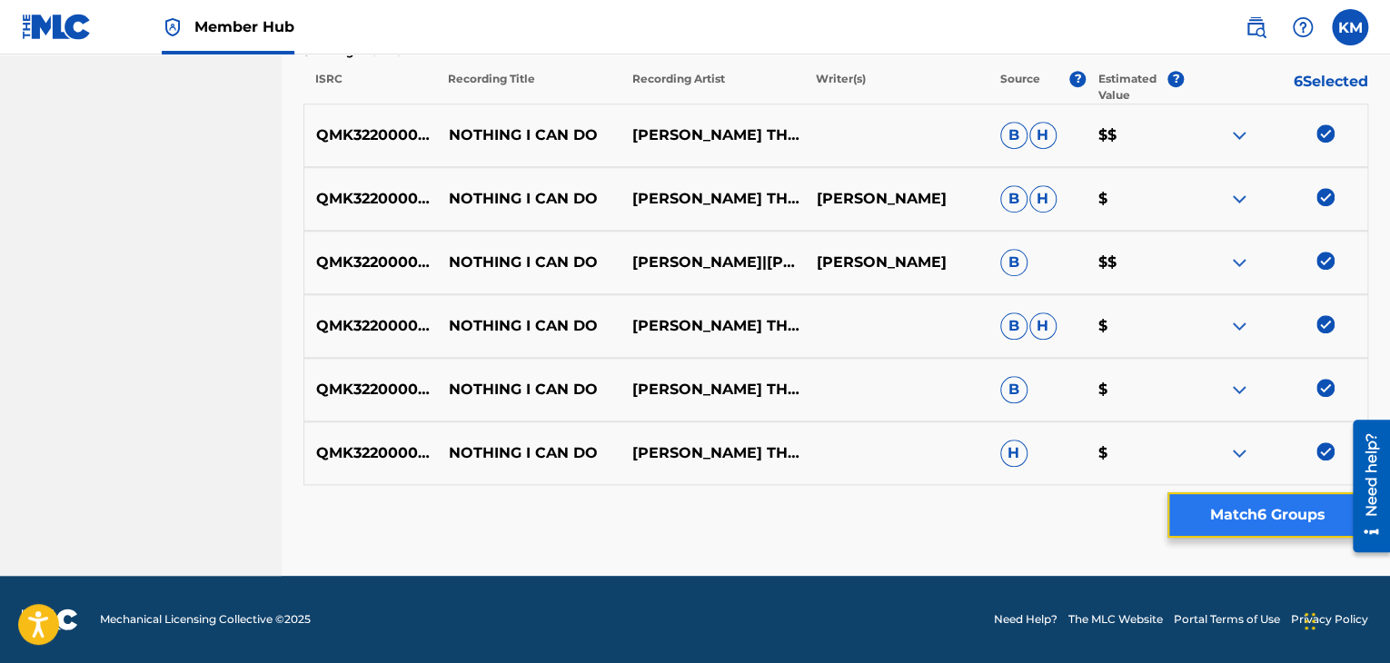
click at [1295, 519] on button "Match 6 Groups" at bounding box center [1267, 514] width 201 height 45
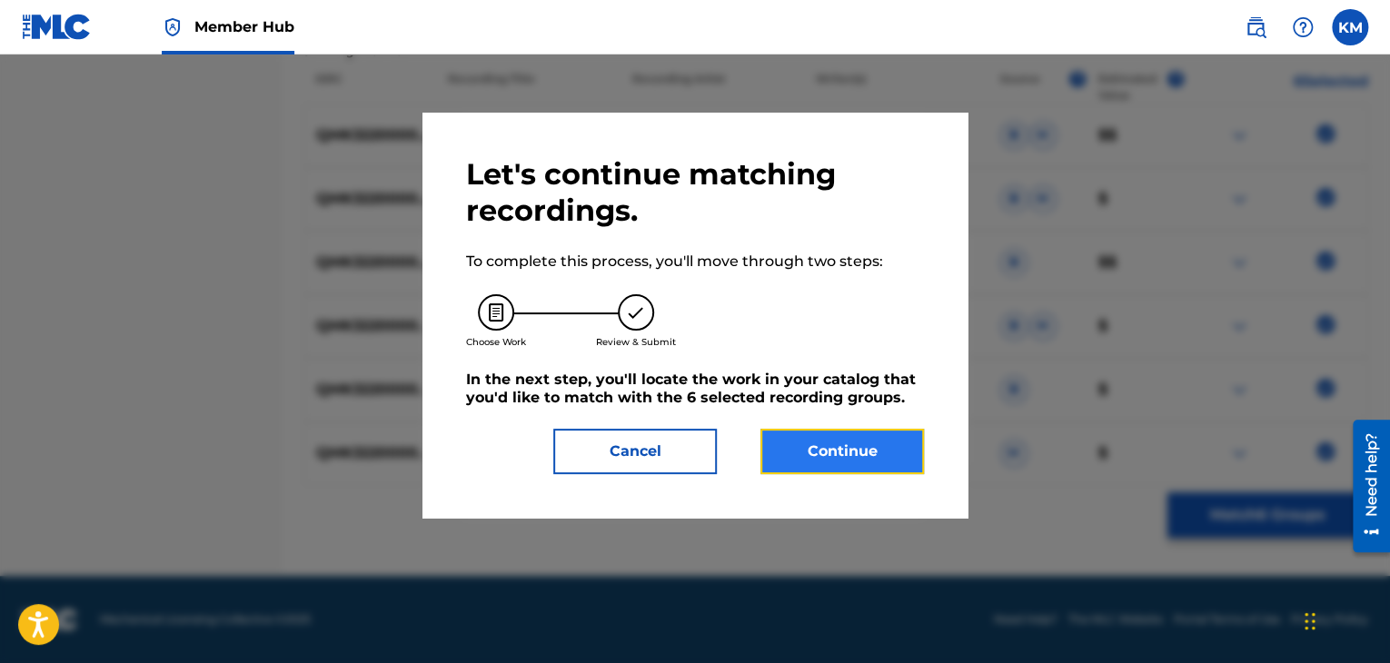
click at [827, 444] on button "Continue" at bounding box center [841, 451] width 163 height 45
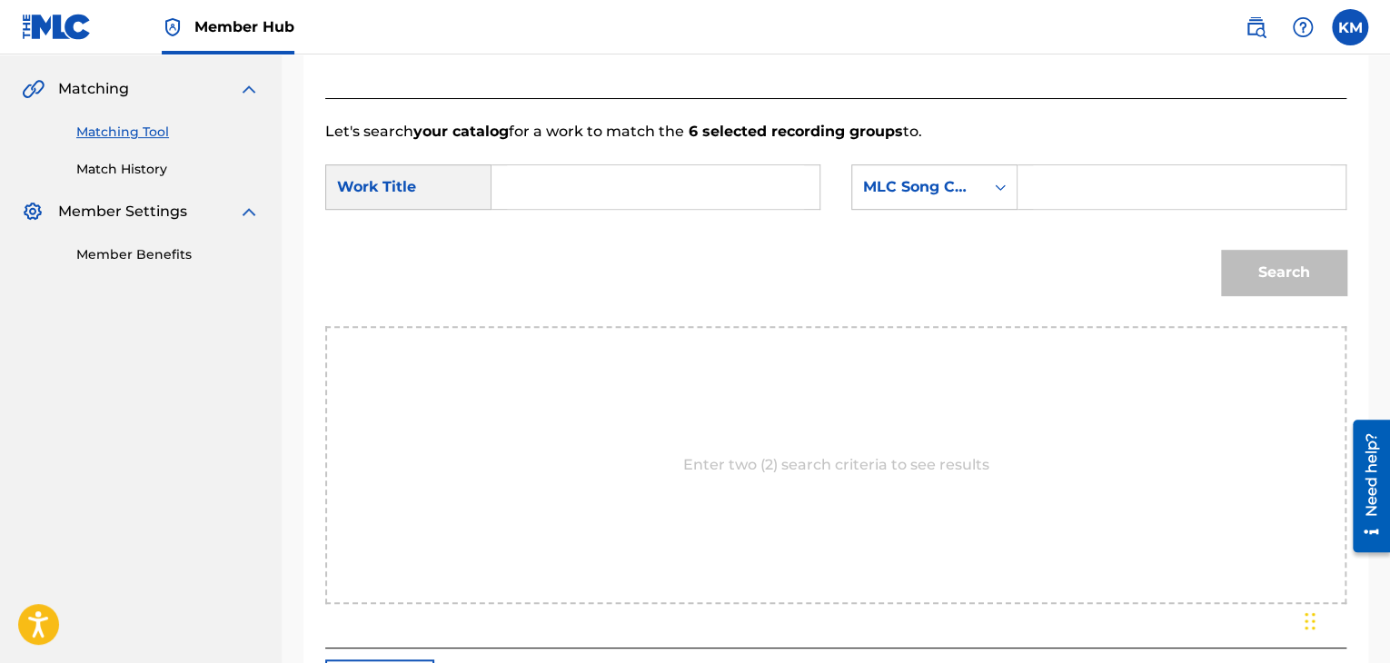
scroll to position [274, 0]
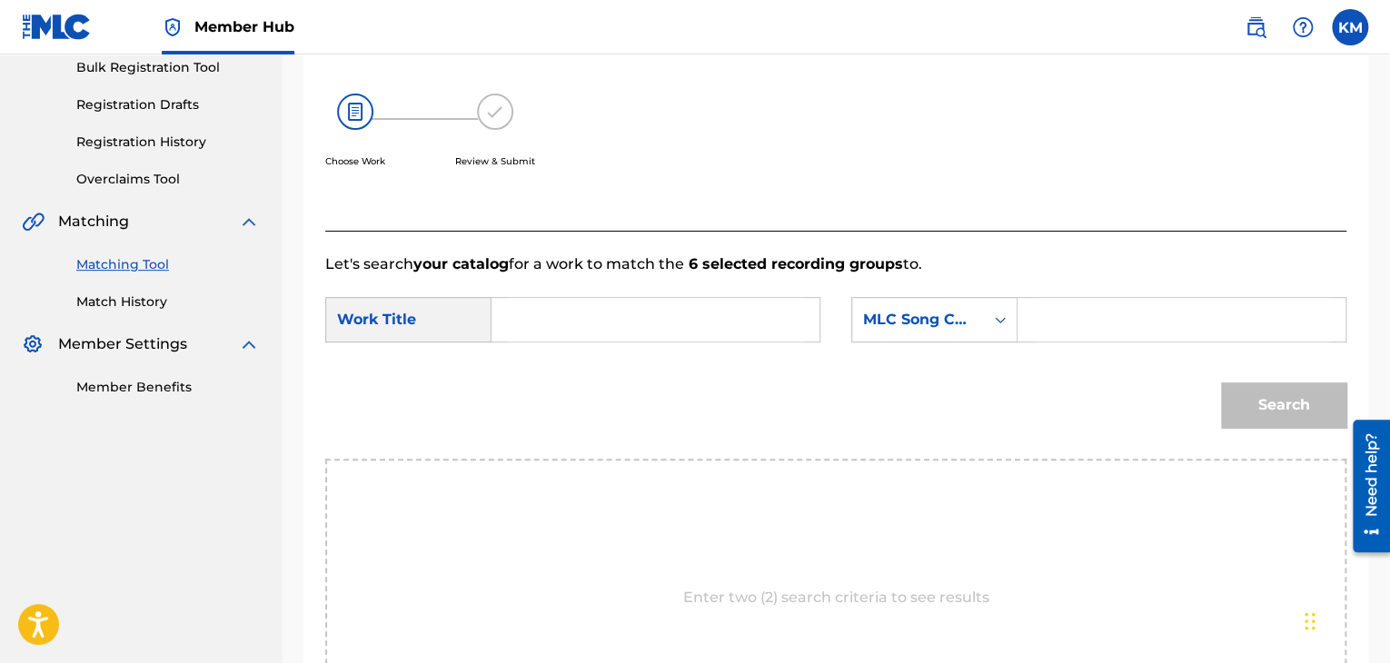
click at [549, 334] on input "Search Form" at bounding box center [655, 320] width 297 height 44
type input "Nothing I Can Do"
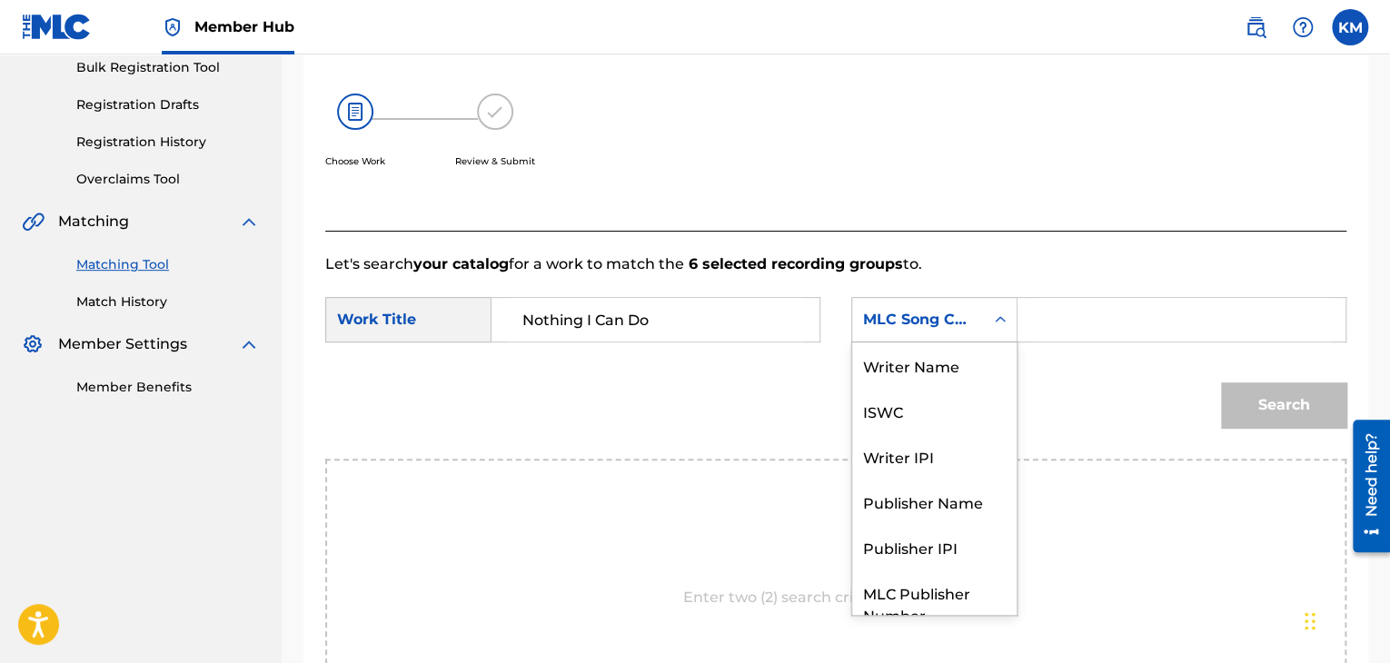
click at [988, 317] on div "Search Form" at bounding box center [1000, 319] width 33 height 33
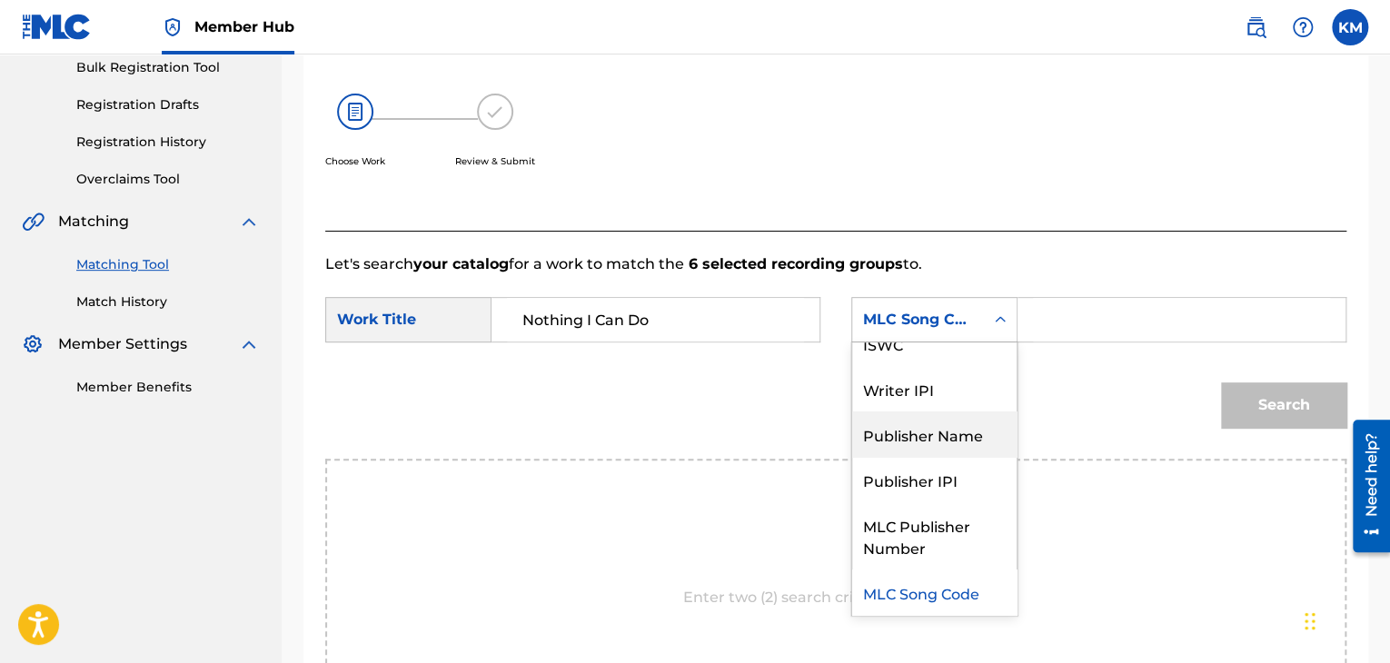
scroll to position [0, 0]
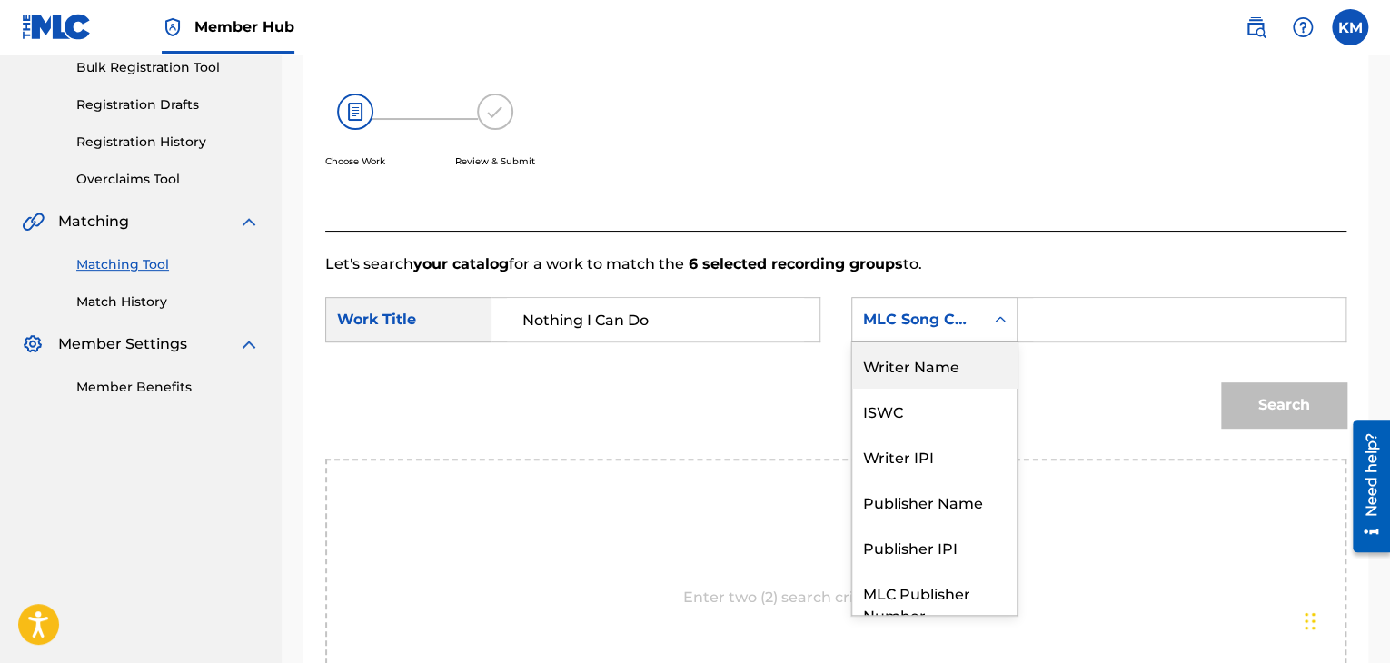
click at [890, 360] on div "Writer Name" at bounding box center [934, 364] width 164 height 45
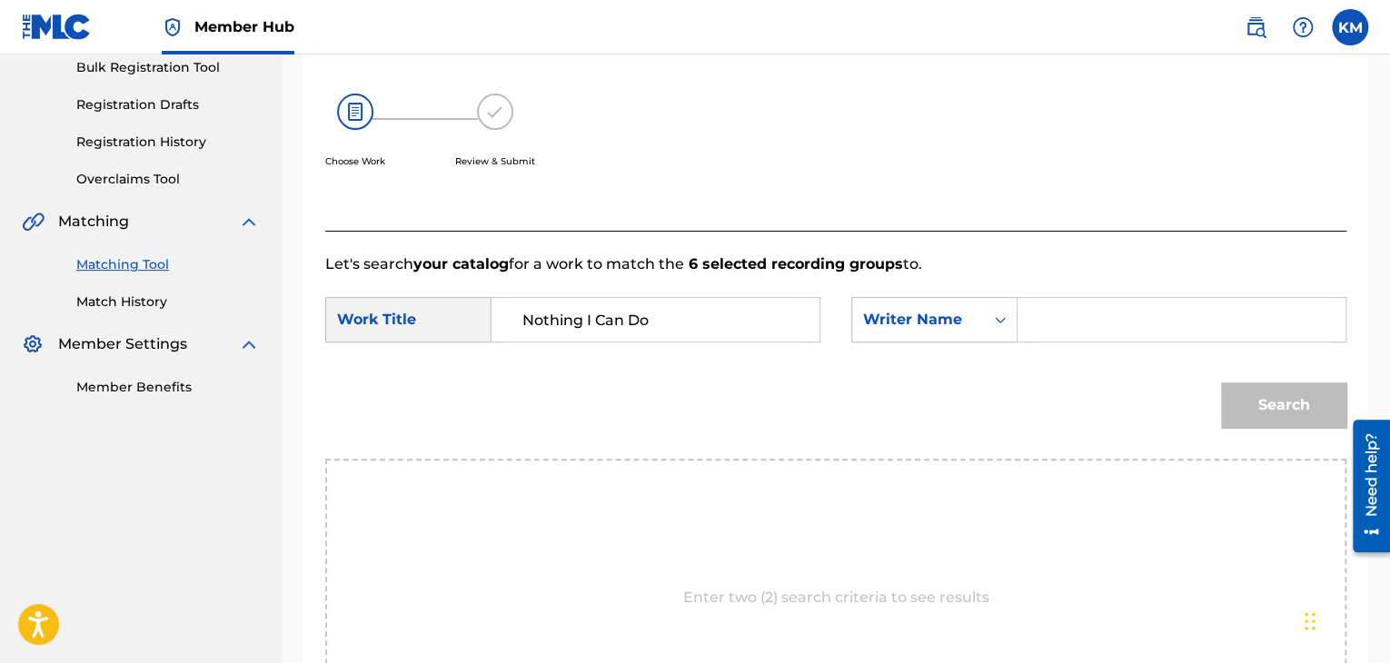
click at [1033, 322] on input "Search Form" at bounding box center [1181, 320] width 297 height 44
type input "[PERSON_NAME]"
click at [1262, 400] on button "Search" at bounding box center [1283, 404] width 125 height 45
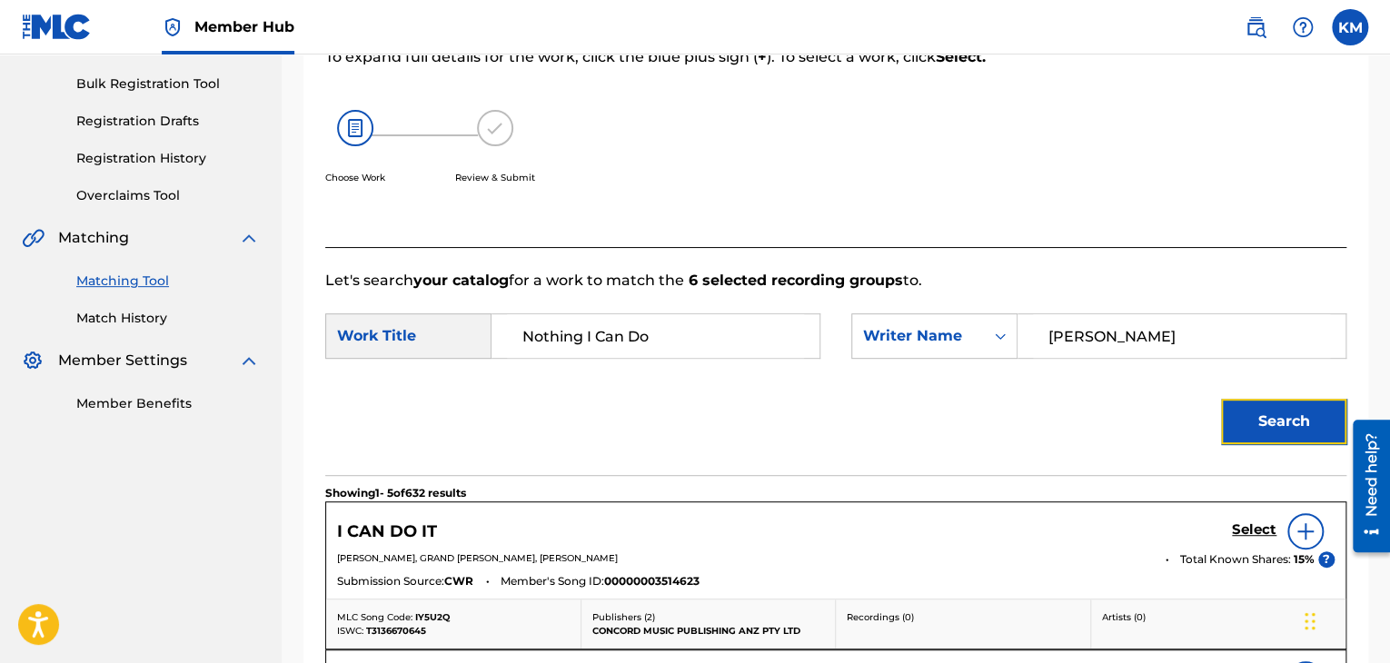
scroll to position [174, 0]
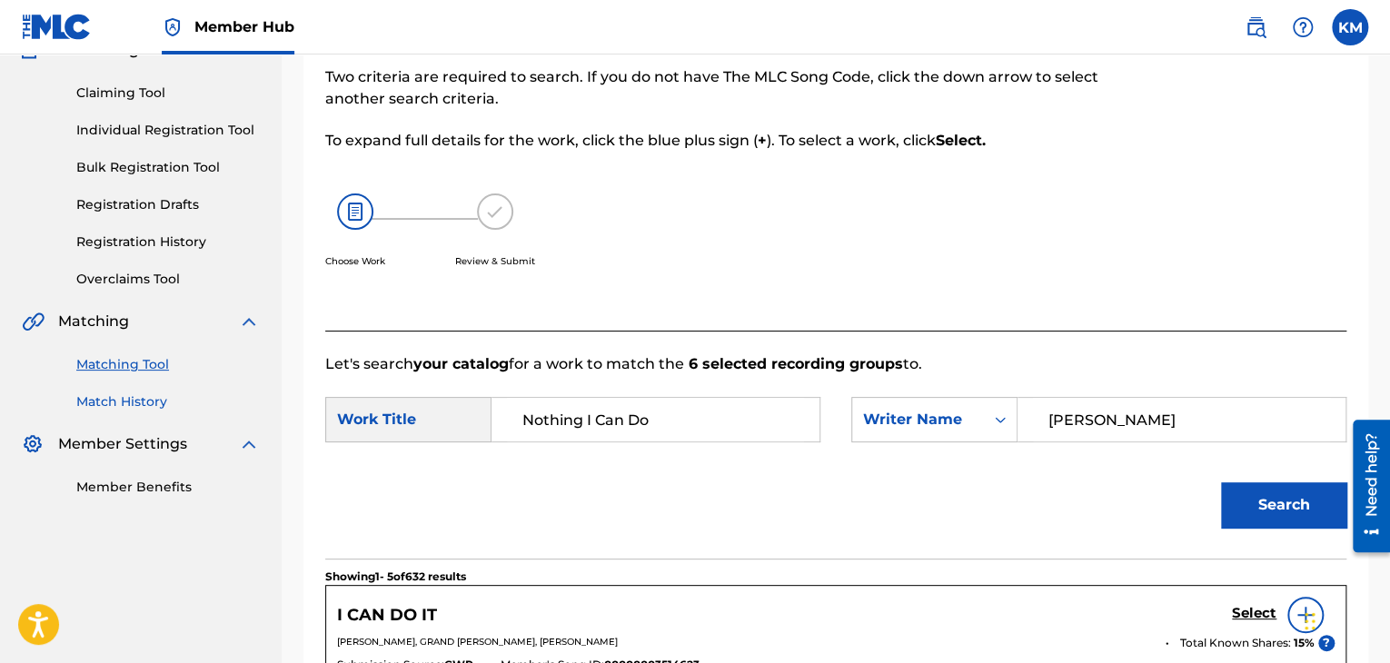
click at [137, 404] on link "Match History" at bounding box center [167, 401] width 183 height 19
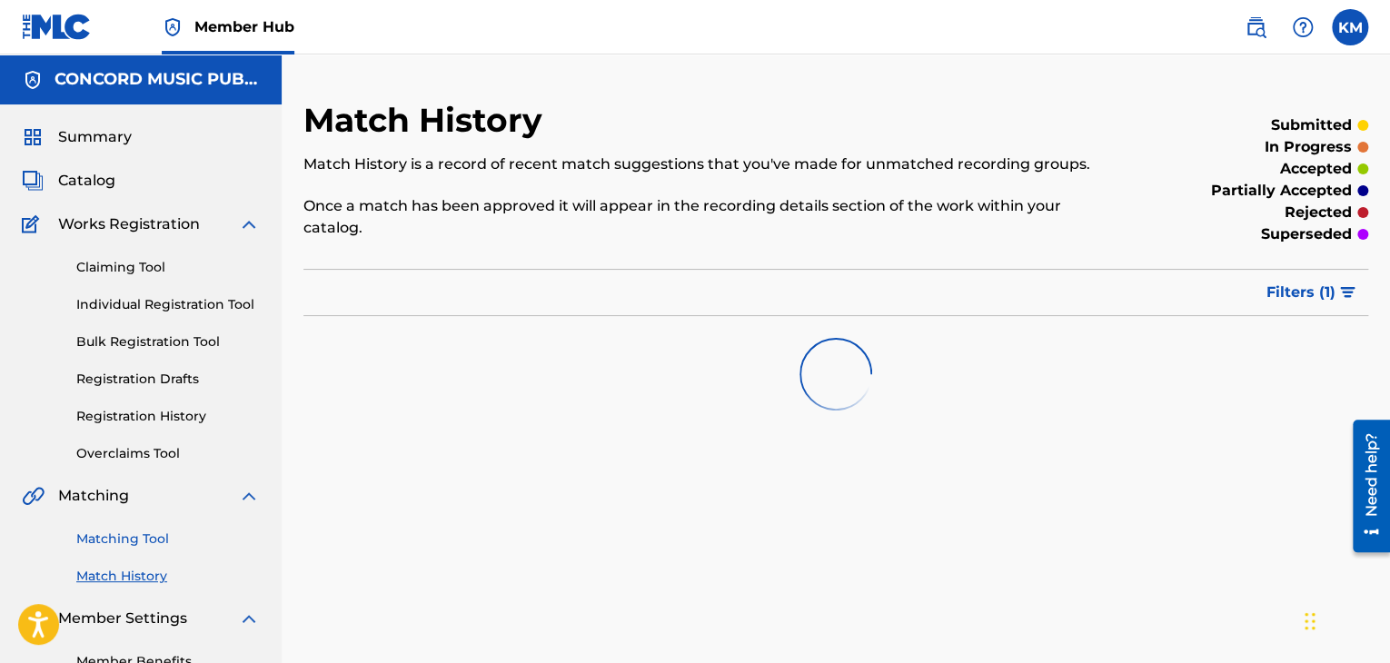
click at [138, 533] on link "Matching Tool" at bounding box center [167, 539] width 183 height 19
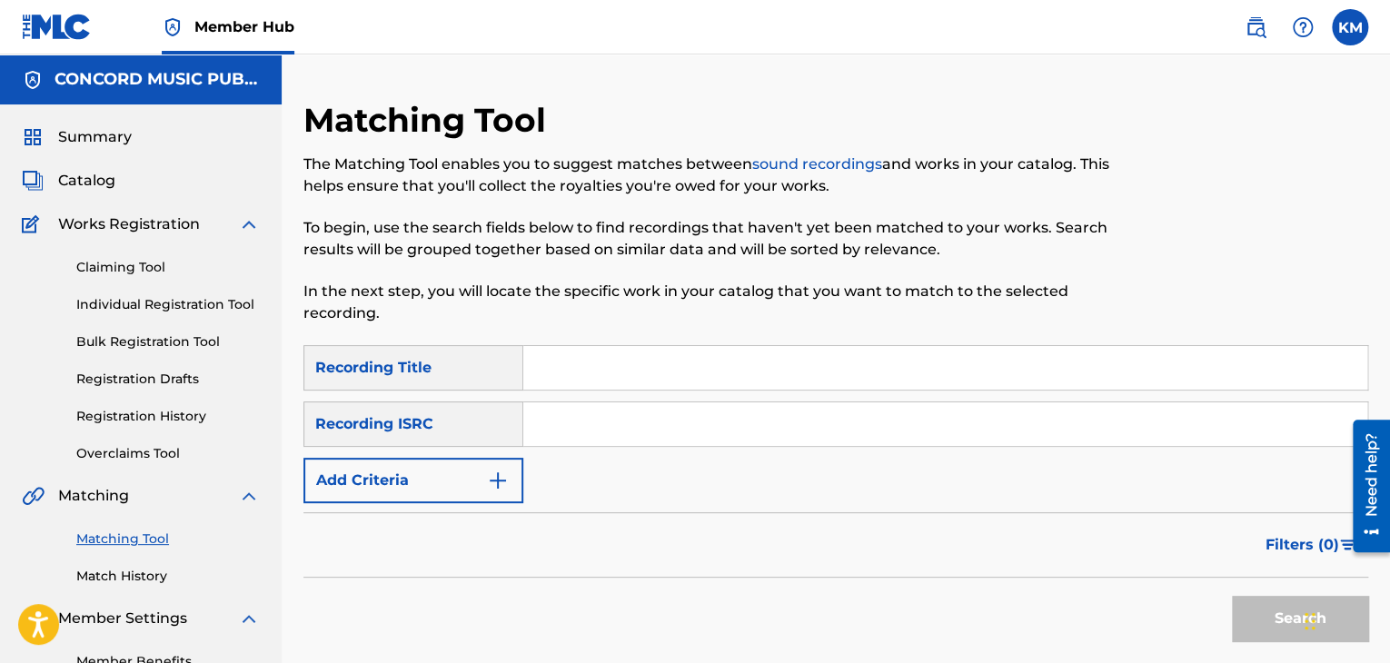
click at [663, 421] on input "Search Form" at bounding box center [945, 424] width 844 height 44
type input "CA1WR1200010"
click at [1261, 609] on button "Search" at bounding box center [1300, 618] width 136 height 45
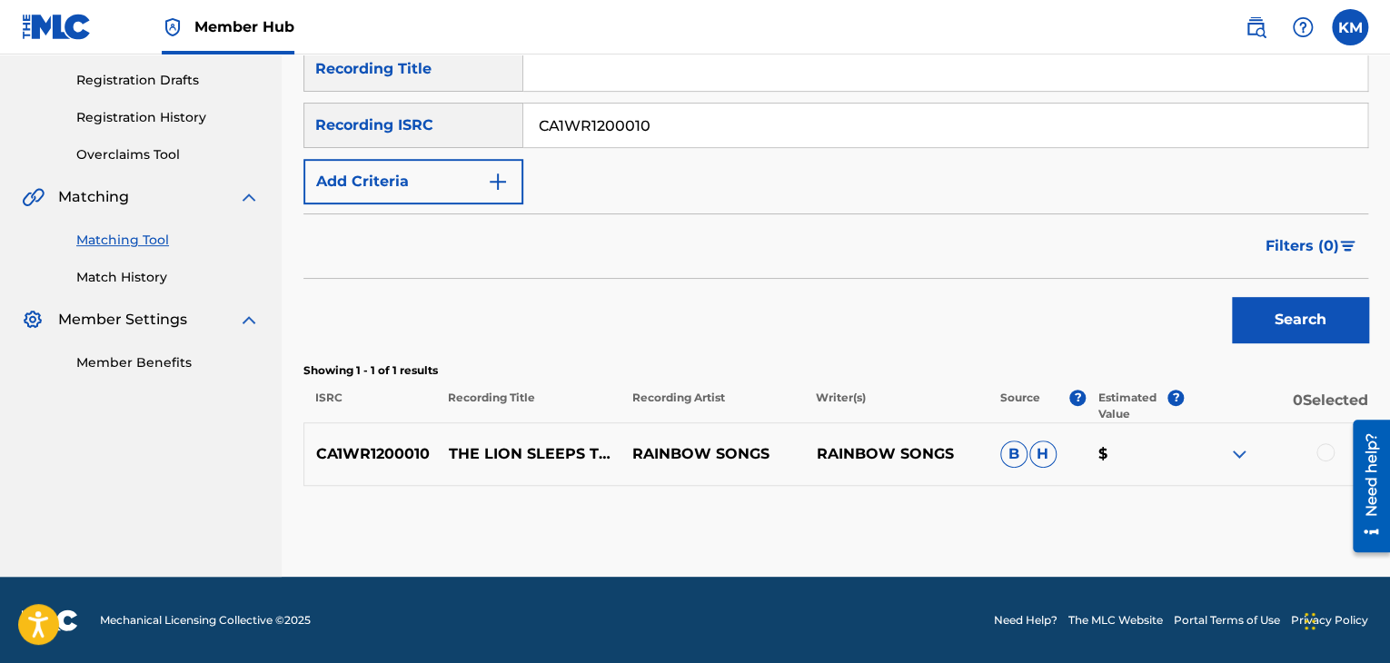
scroll to position [300, 0]
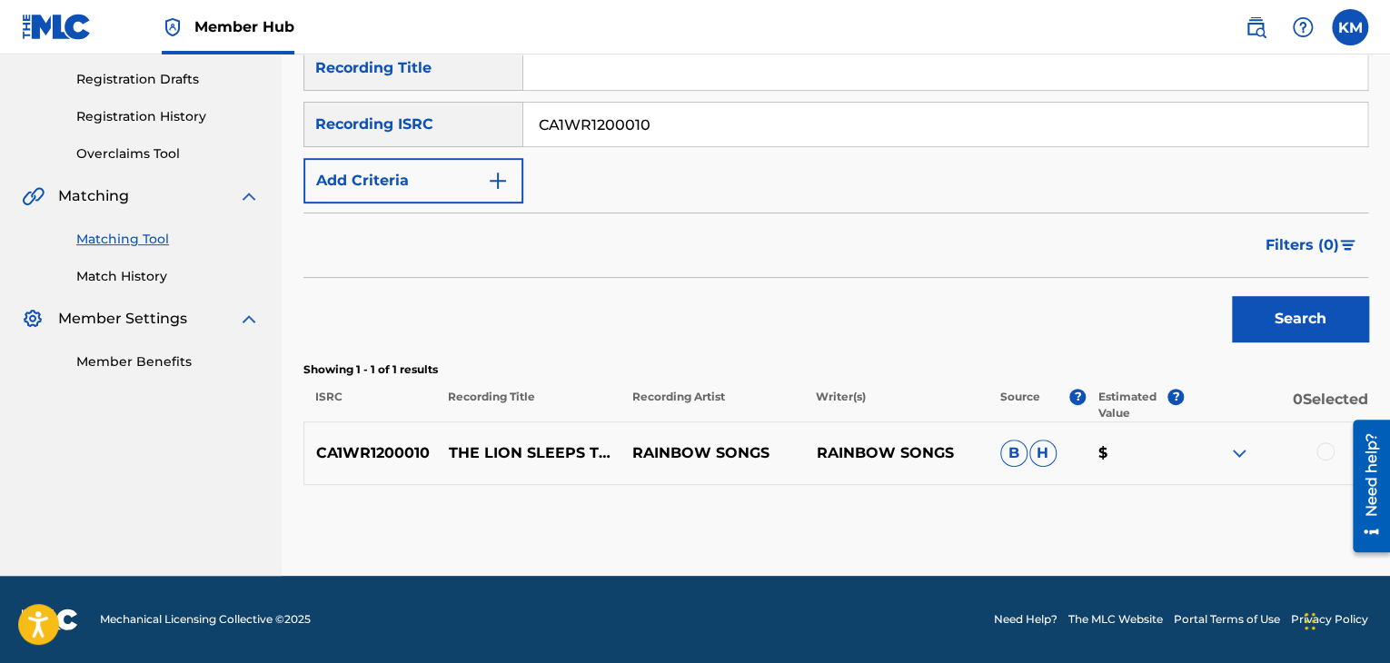
click at [1330, 444] on div at bounding box center [1325, 451] width 18 height 18
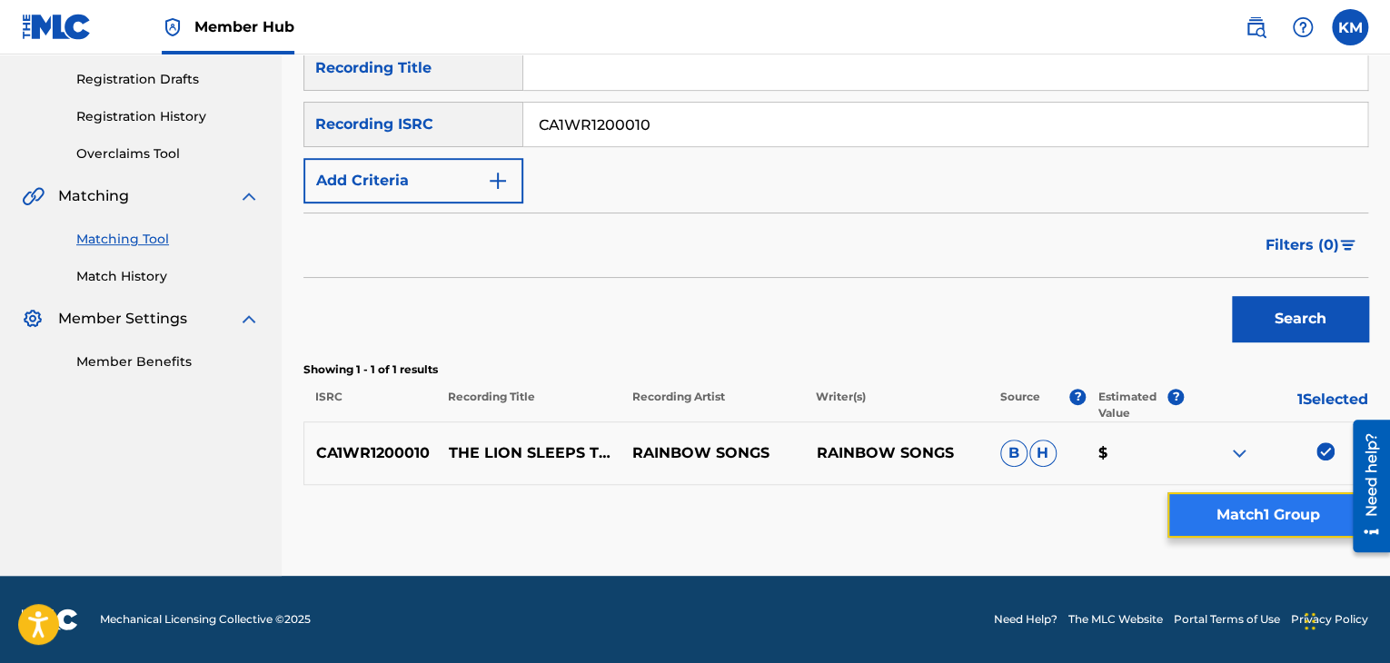
click at [1297, 499] on button "Match 1 Group" at bounding box center [1267, 514] width 201 height 45
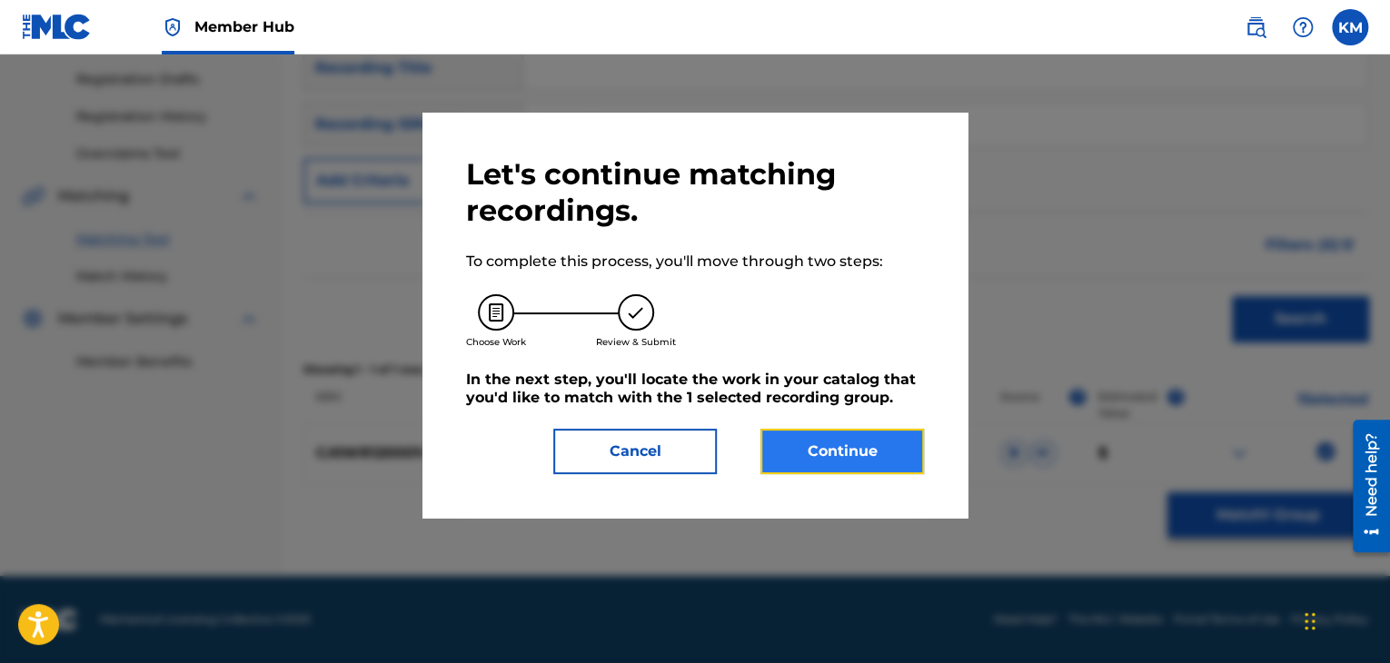
click at [799, 462] on button "Continue" at bounding box center [841, 451] width 163 height 45
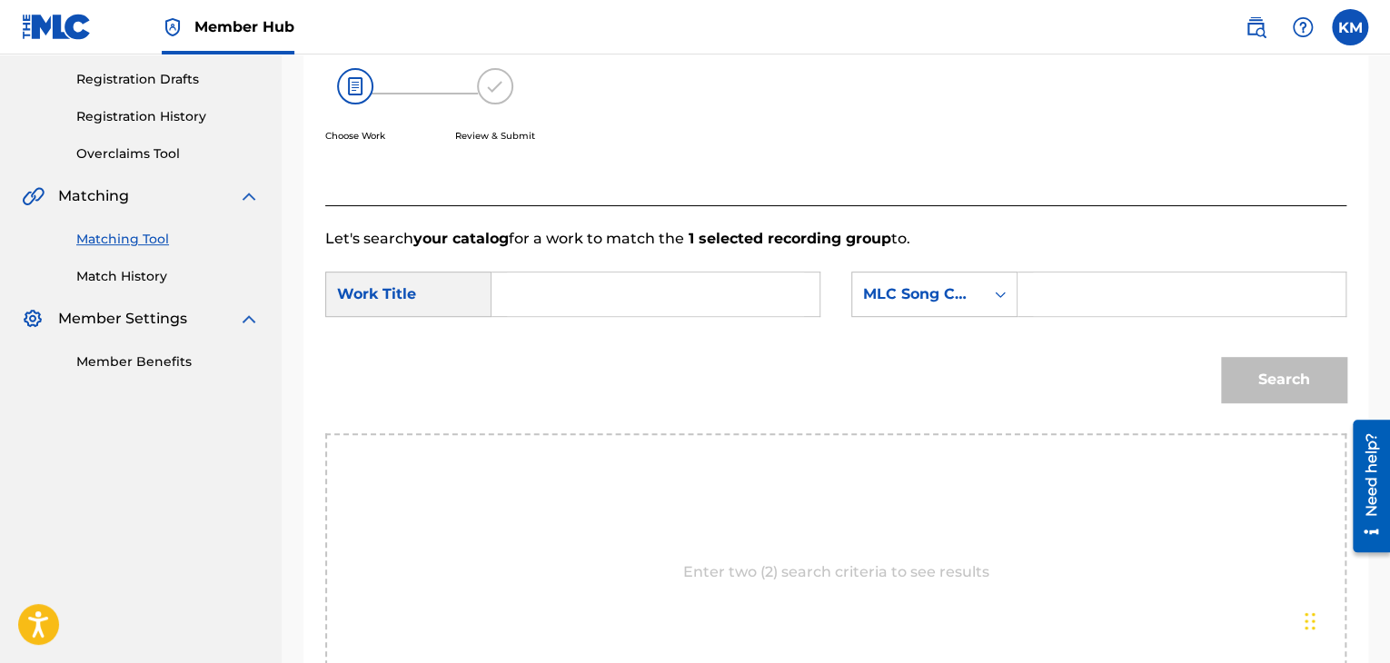
click at [621, 296] on input "Search Form" at bounding box center [655, 294] width 297 height 44
type input "The Lion Sleeps Tonight"
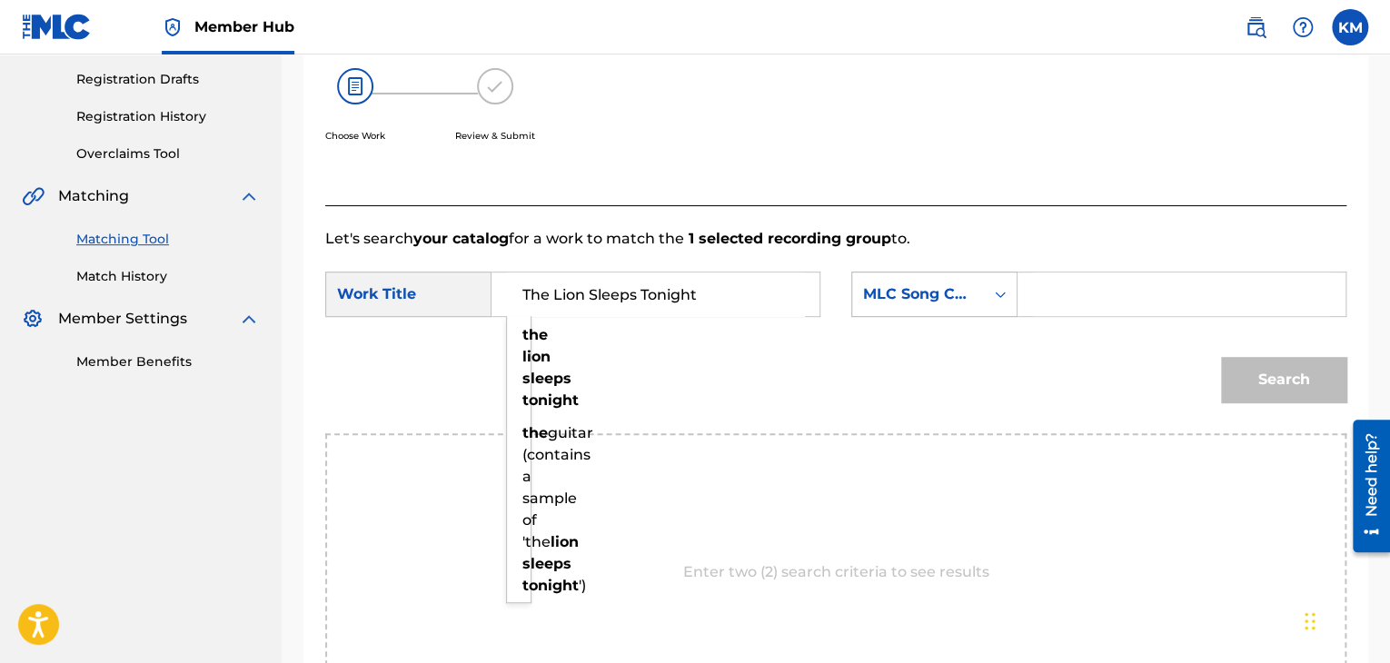
click at [1000, 288] on icon "Search Form" at bounding box center [1000, 294] width 18 height 18
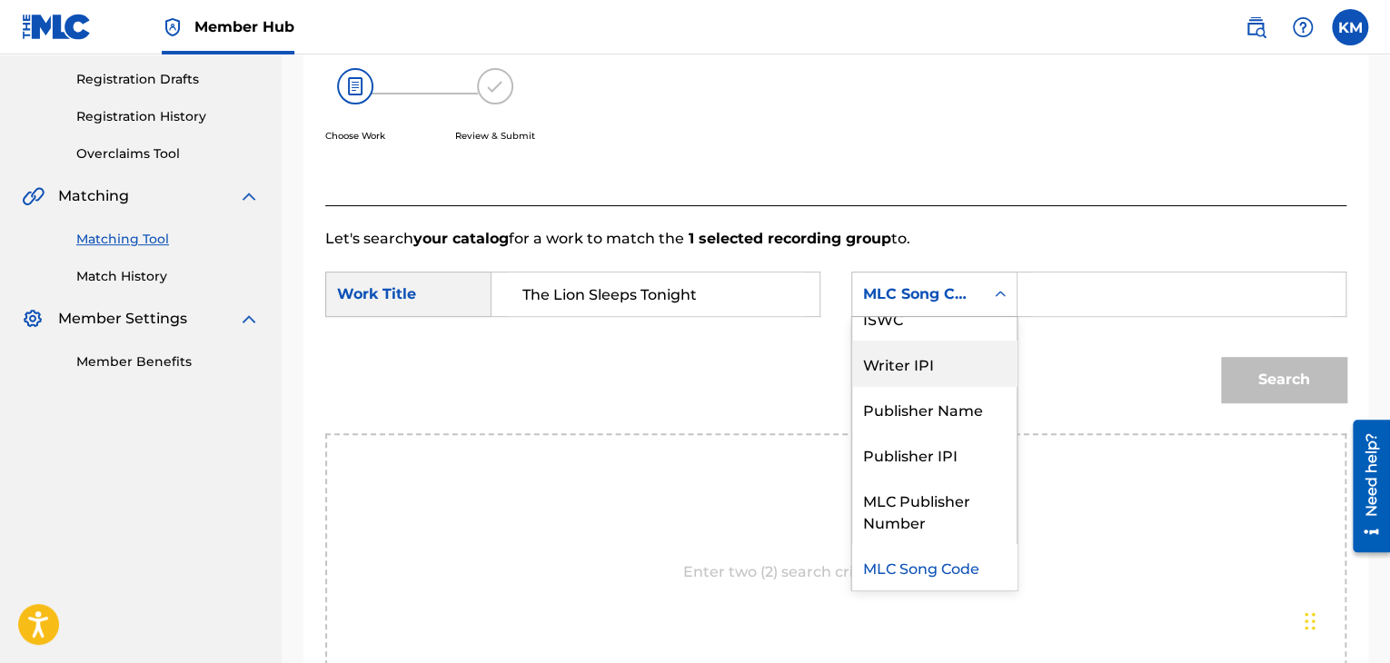
scroll to position [0, 0]
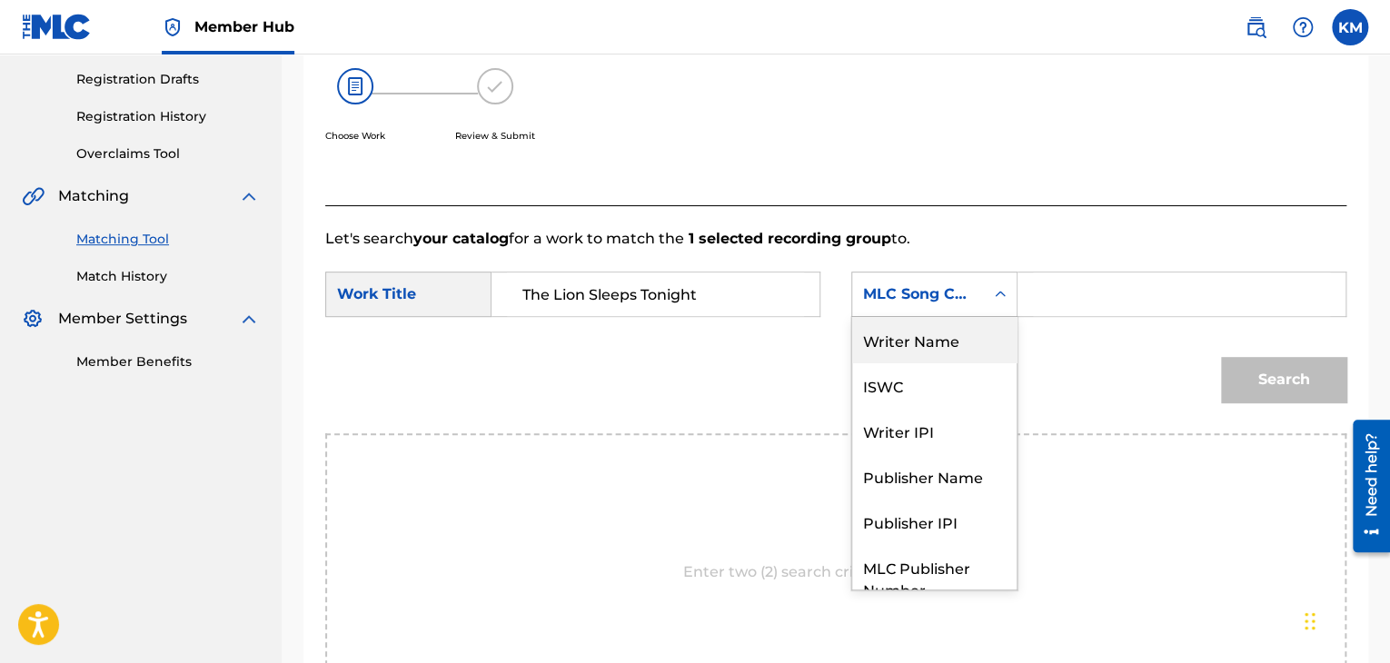
click at [957, 339] on div "Writer Name" at bounding box center [934, 339] width 164 height 45
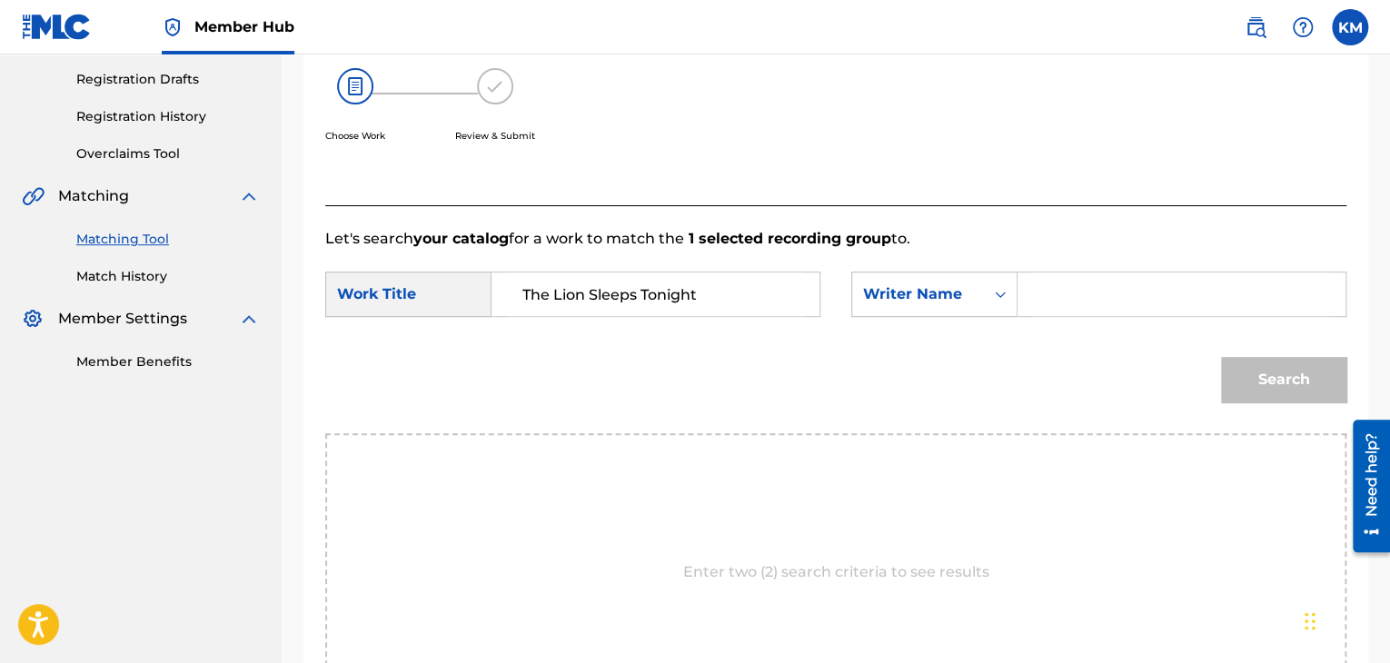
click at [1147, 307] on input "Search Form" at bounding box center [1181, 294] width 297 height 44
click at [1221, 357] on button "Search" at bounding box center [1283, 379] width 125 height 45
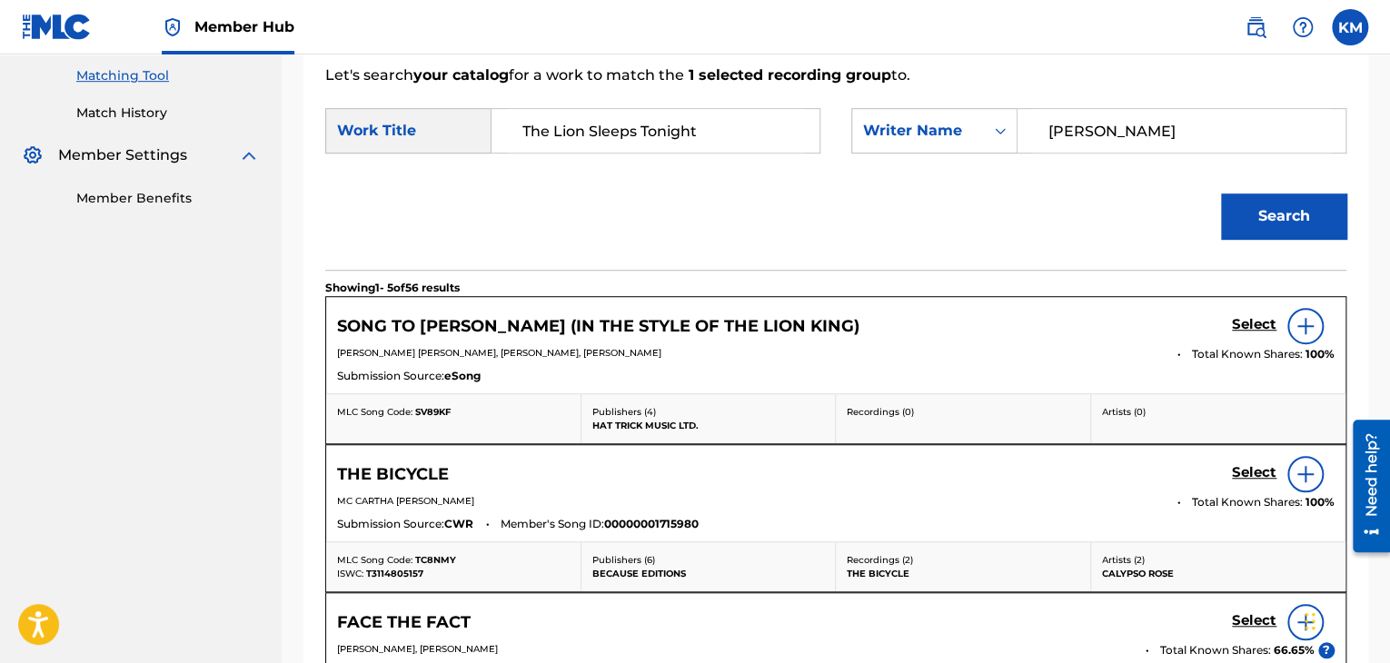
scroll to position [391, 0]
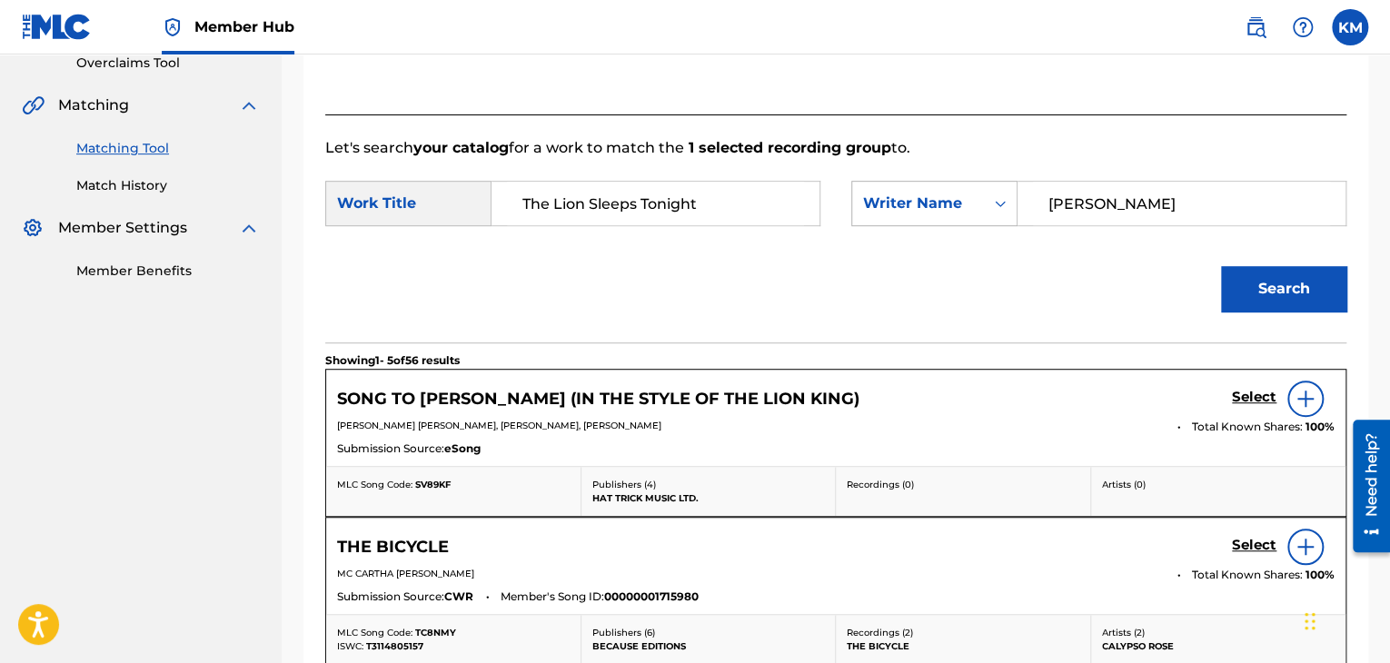
drag, startPoint x: 1137, startPoint y: 204, endPoint x: 924, endPoint y: 204, distance: 213.5
click at [924, 204] on div "SearchWithCriteria812d9e9d-54a6-4f6b-9e4a-78cb63daeec5 Writer Name [PERSON_NAME]" at bounding box center [1098, 203] width 495 height 45
type input "[PERSON_NAME]"
click at [1305, 289] on button "Search" at bounding box center [1283, 288] width 125 height 45
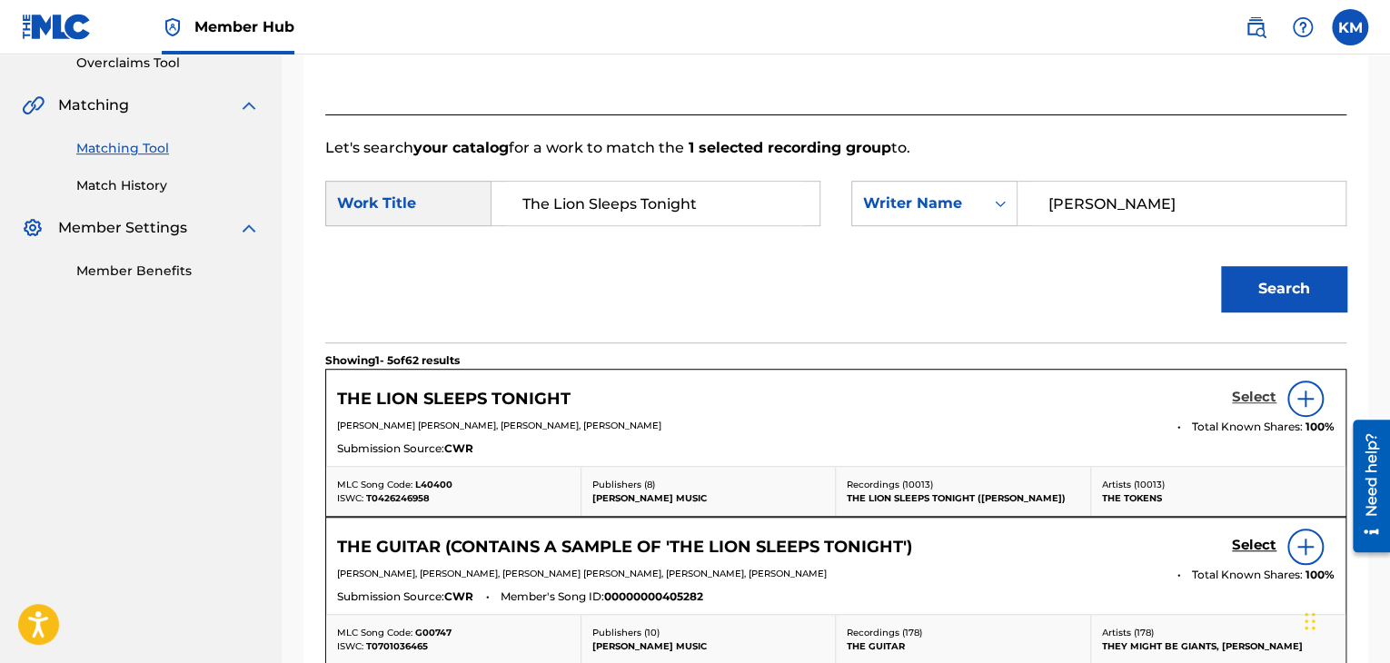
click at [1246, 389] on h5 "Select" at bounding box center [1254, 397] width 45 height 17
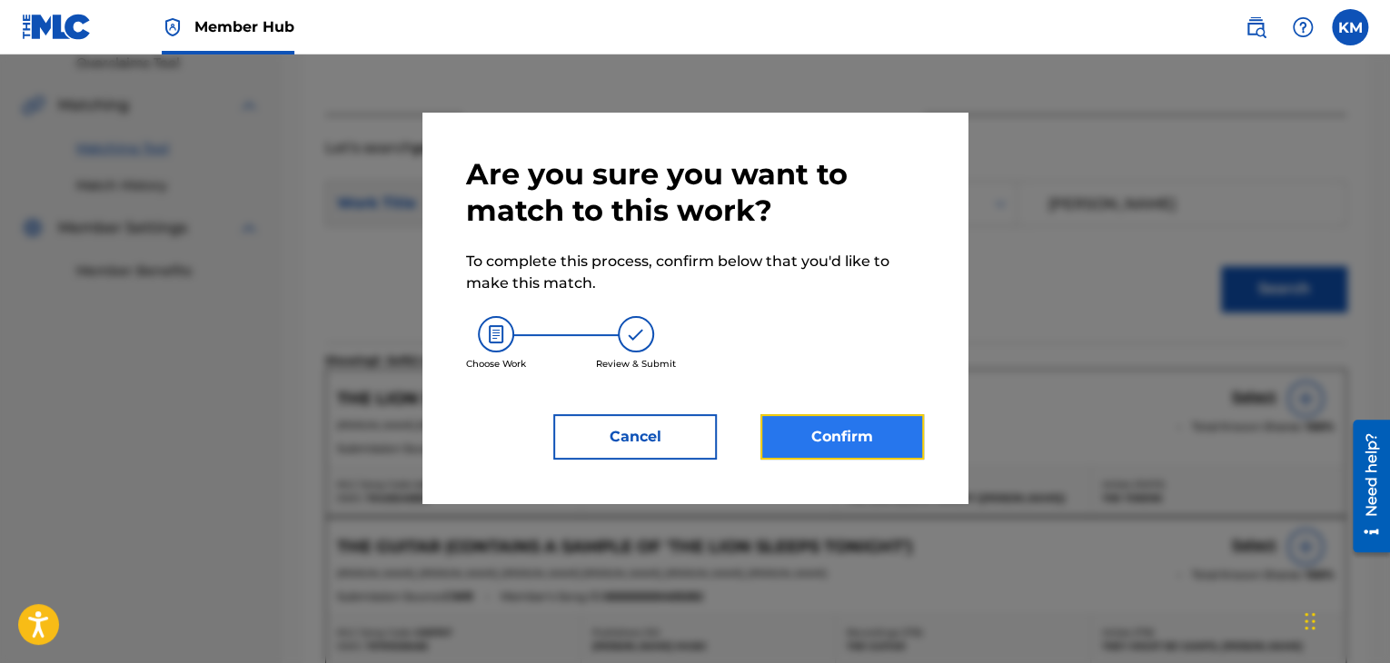
click at [776, 446] on button "Confirm" at bounding box center [841, 436] width 163 height 45
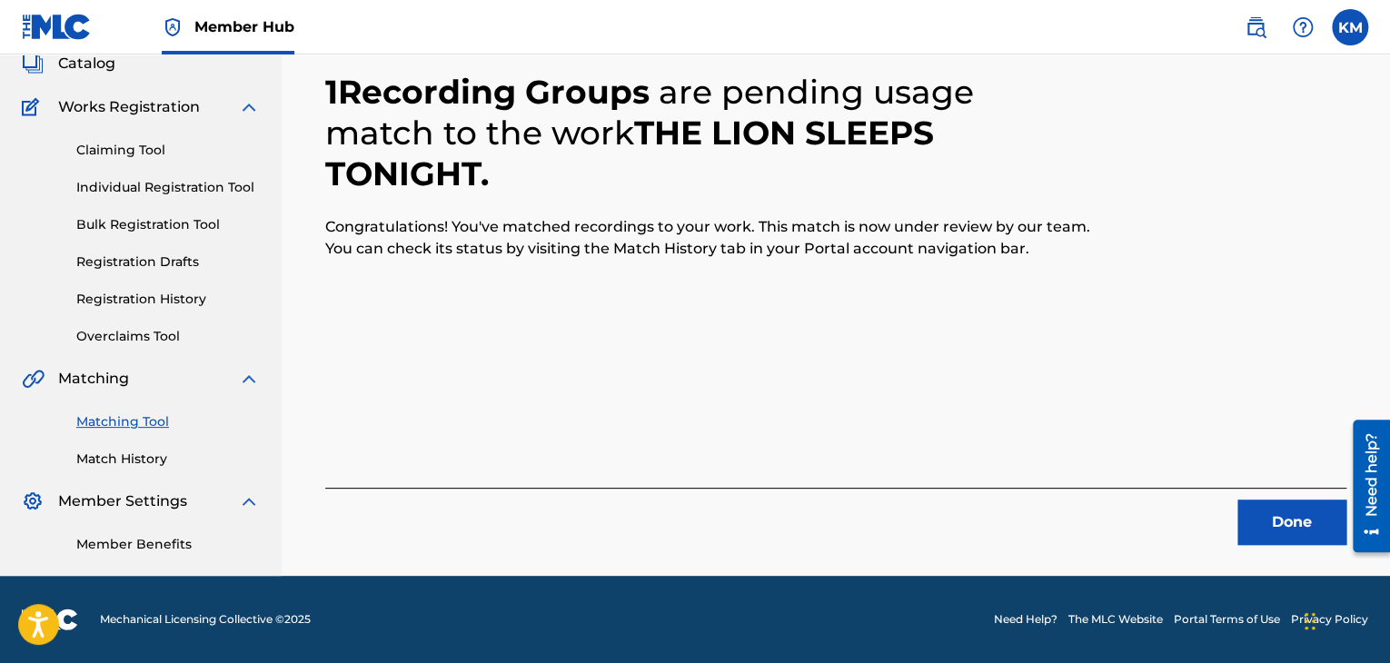
scroll to position [117, 0]
click at [1268, 531] on button "Done" at bounding box center [1291, 522] width 109 height 45
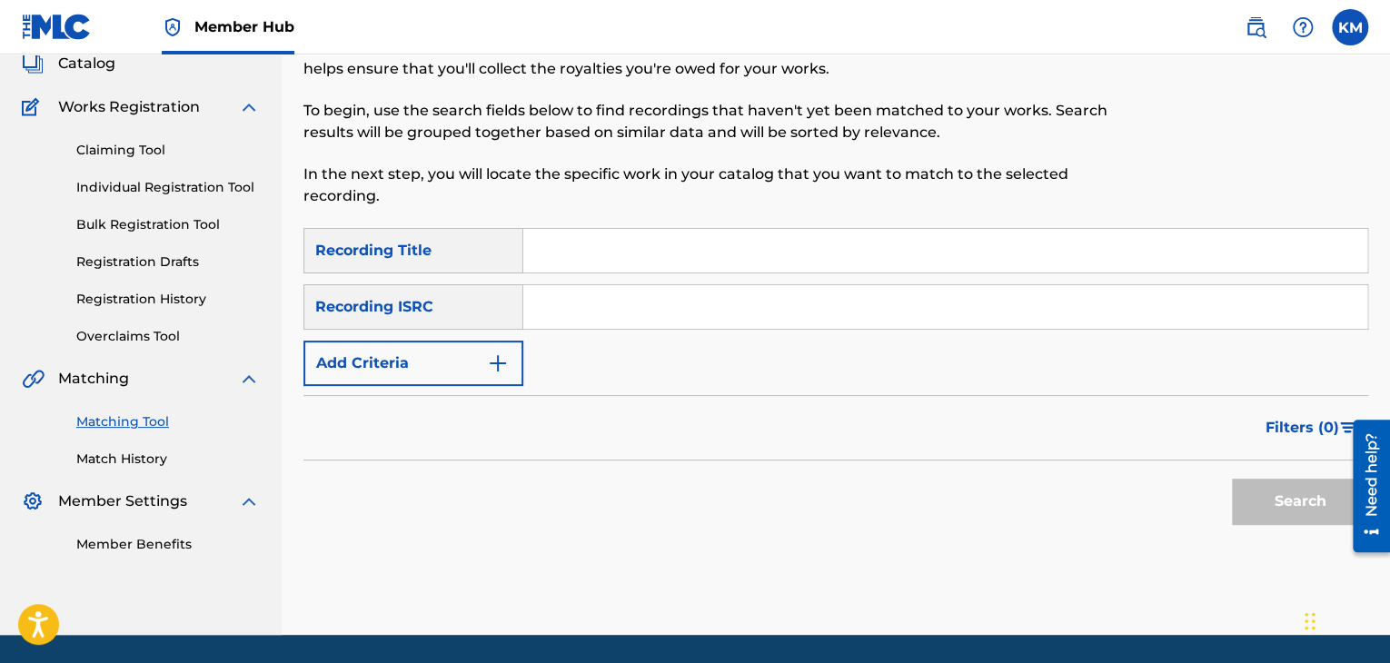
click at [614, 304] on input "Search Form" at bounding box center [945, 307] width 844 height 44
type input "USMWM0702704"
click at [1274, 498] on button "Search" at bounding box center [1300, 501] width 136 height 45
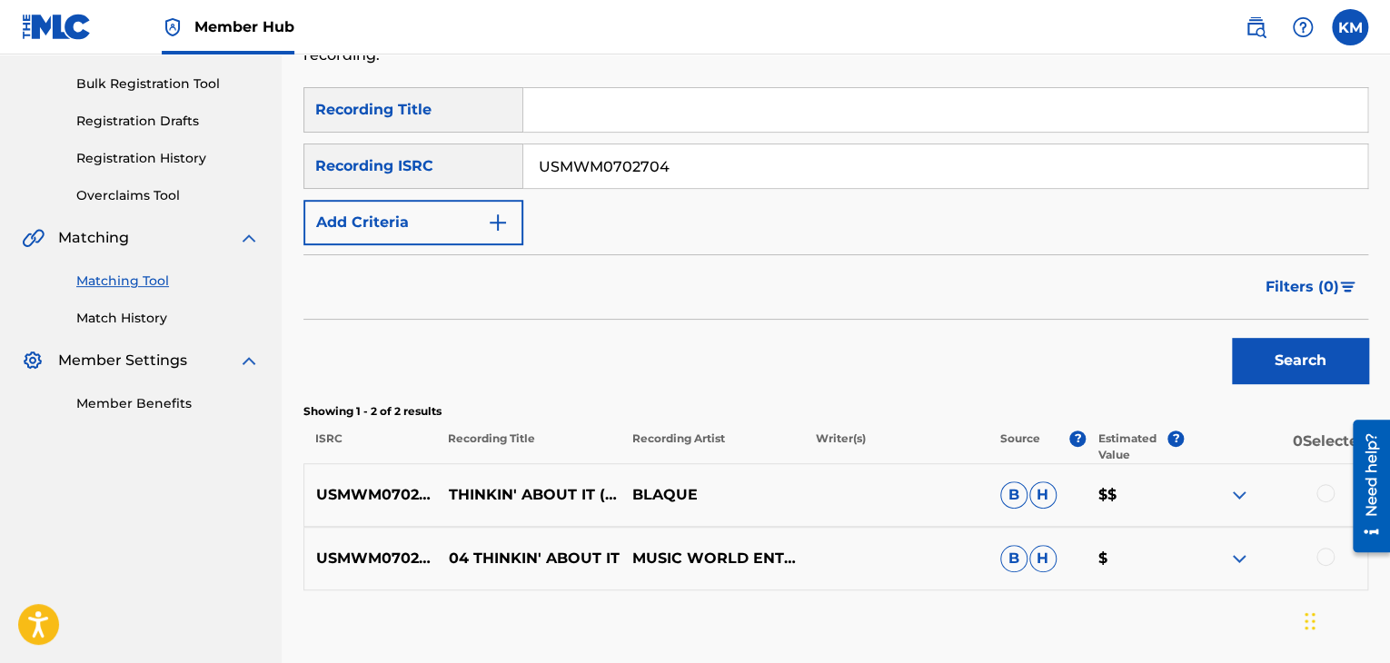
scroll to position [363, 0]
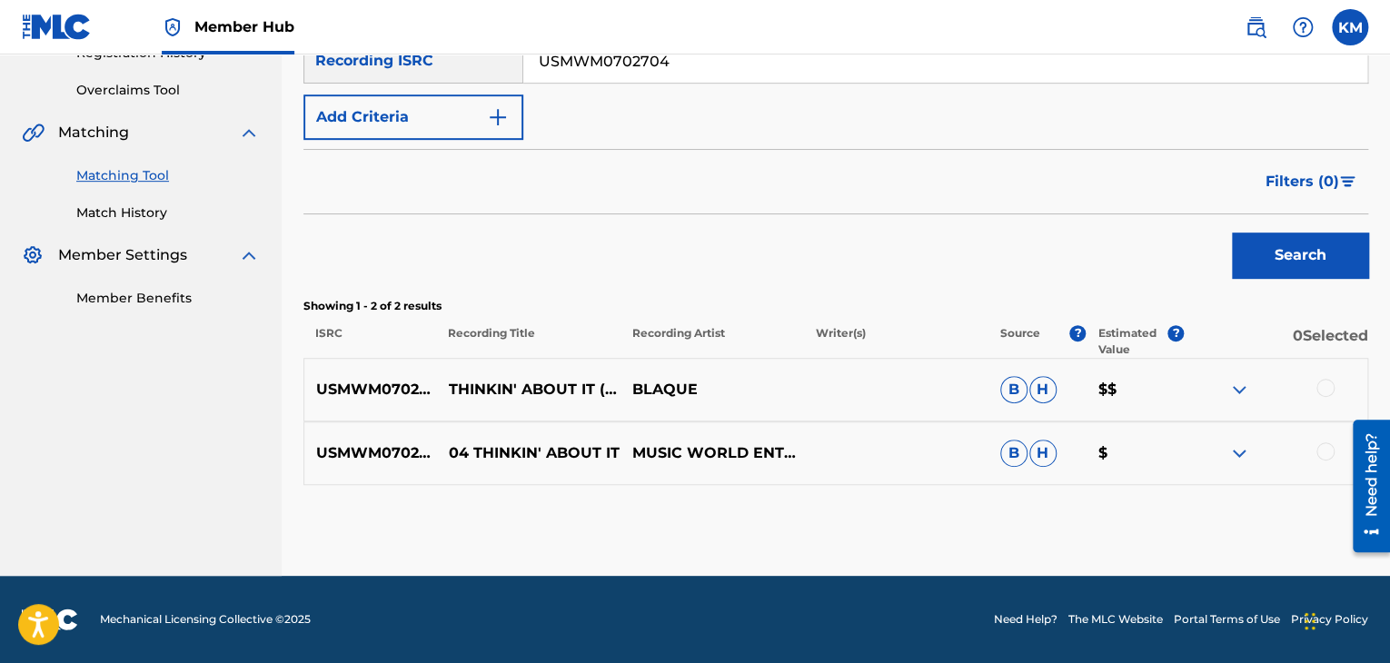
click at [1320, 451] on div at bounding box center [1325, 451] width 18 height 18
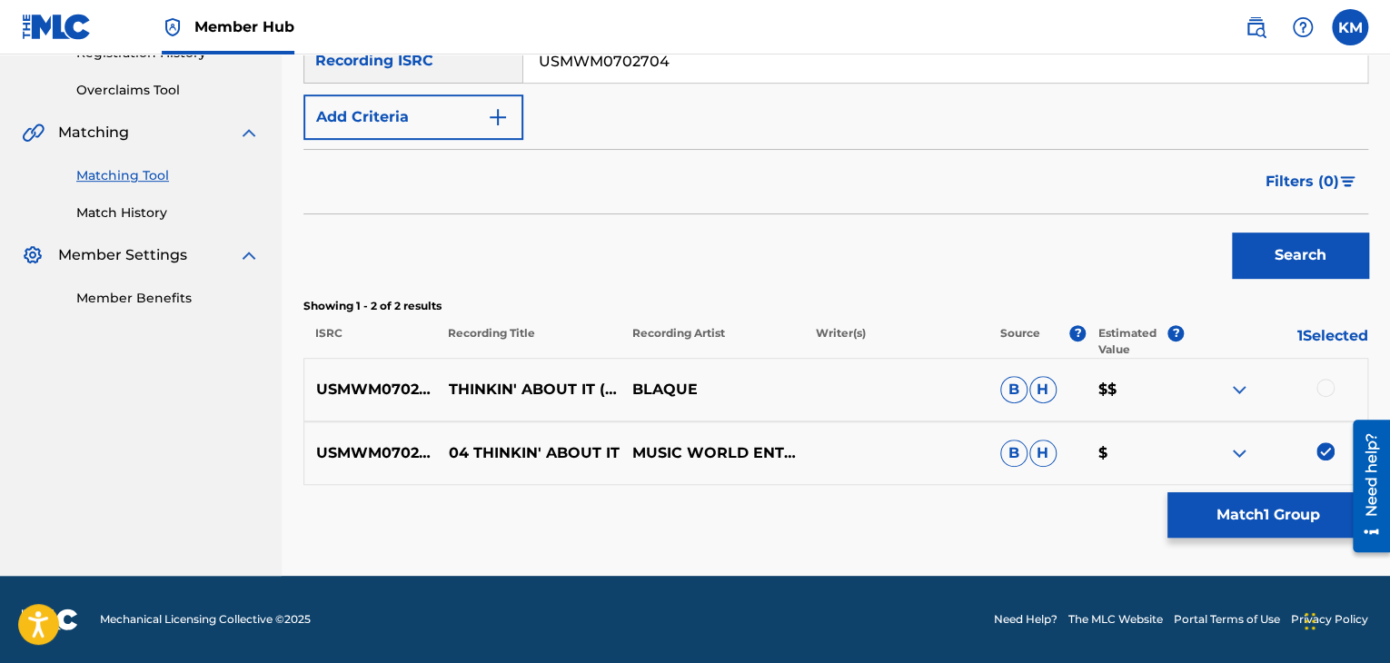
click at [1326, 382] on div at bounding box center [1325, 388] width 18 height 18
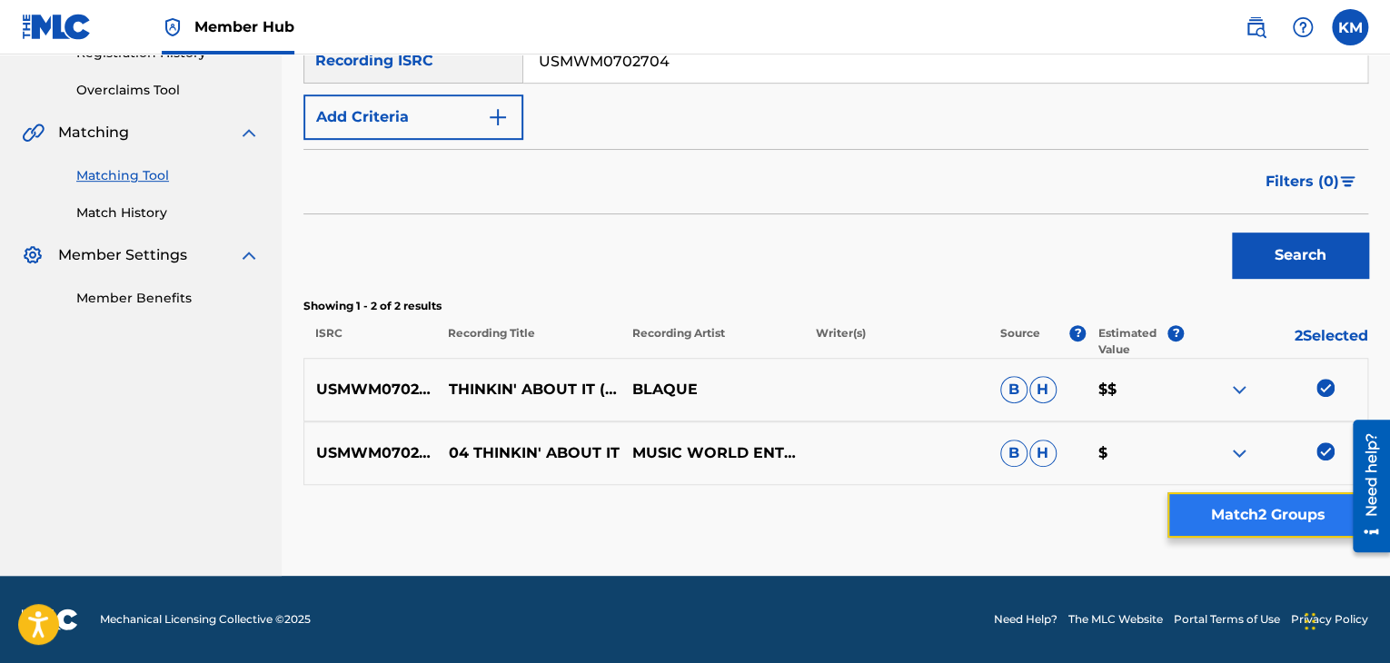
click at [1268, 502] on button "Match 2 Groups" at bounding box center [1267, 514] width 201 height 45
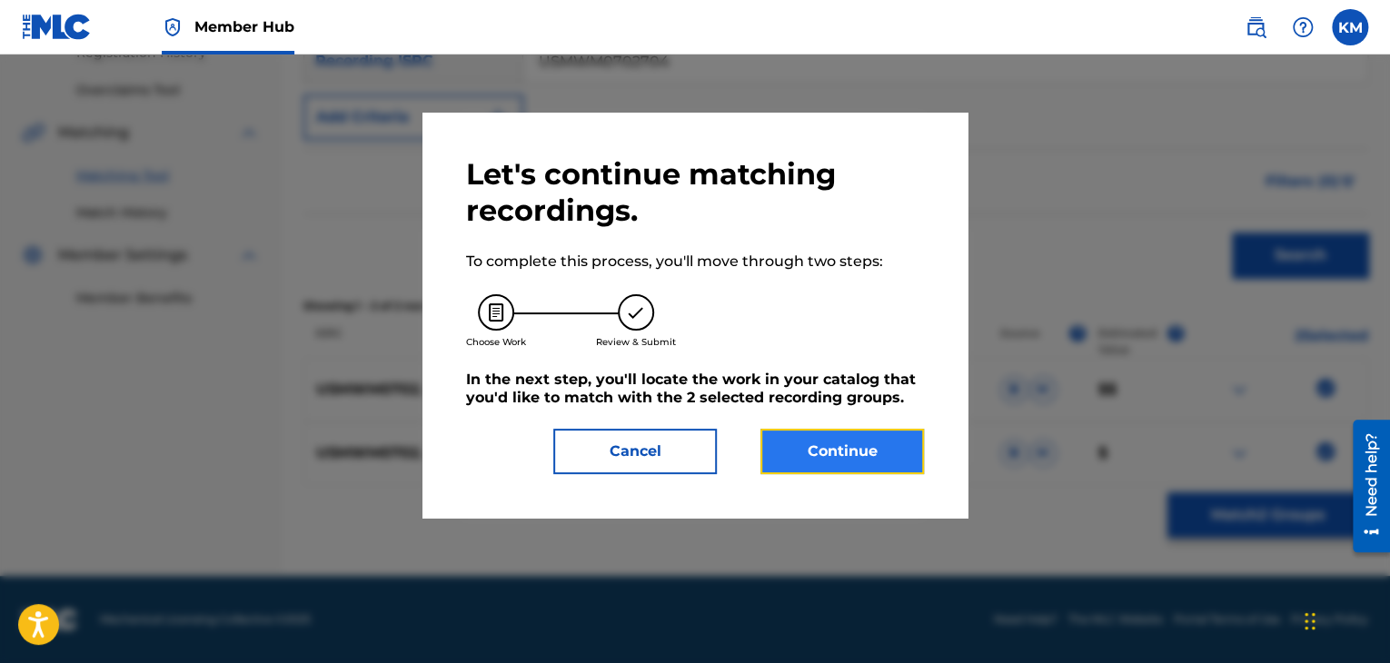
click at [815, 448] on button "Continue" at bounding box center [841, 451] width 163 height 45
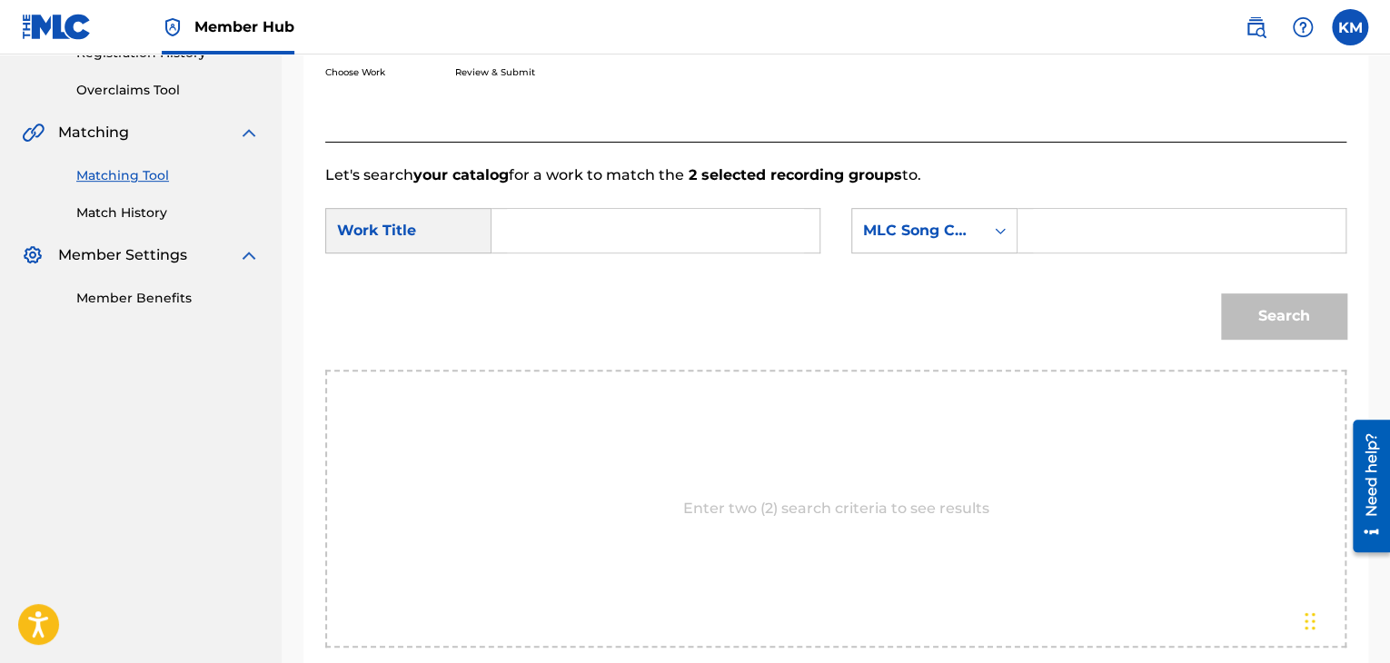
click at [545, 215] on input "Search Form" at bounding box center [655, 231] width 297 height 44
type input "Thinkin' About It"
click at [999, 230] on icon "Search Form" at bounding box center [1000, 231] width 18 height 18
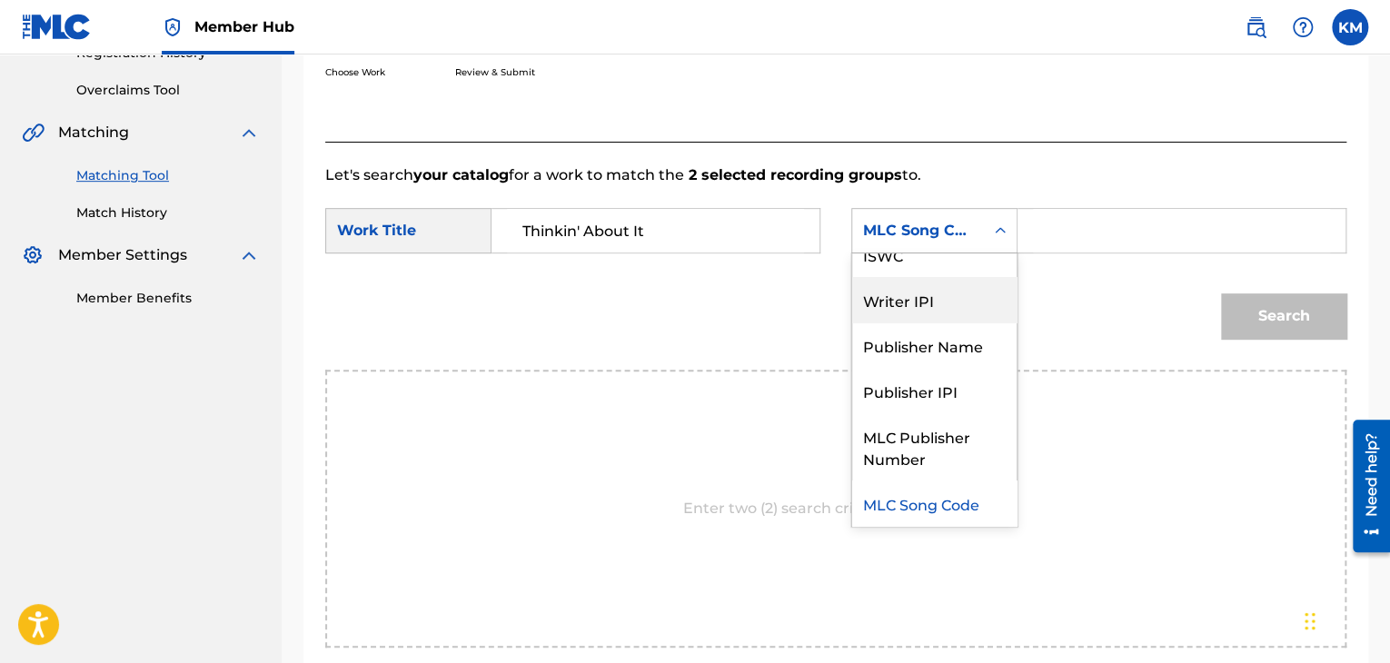
scroll to position [0, 0]
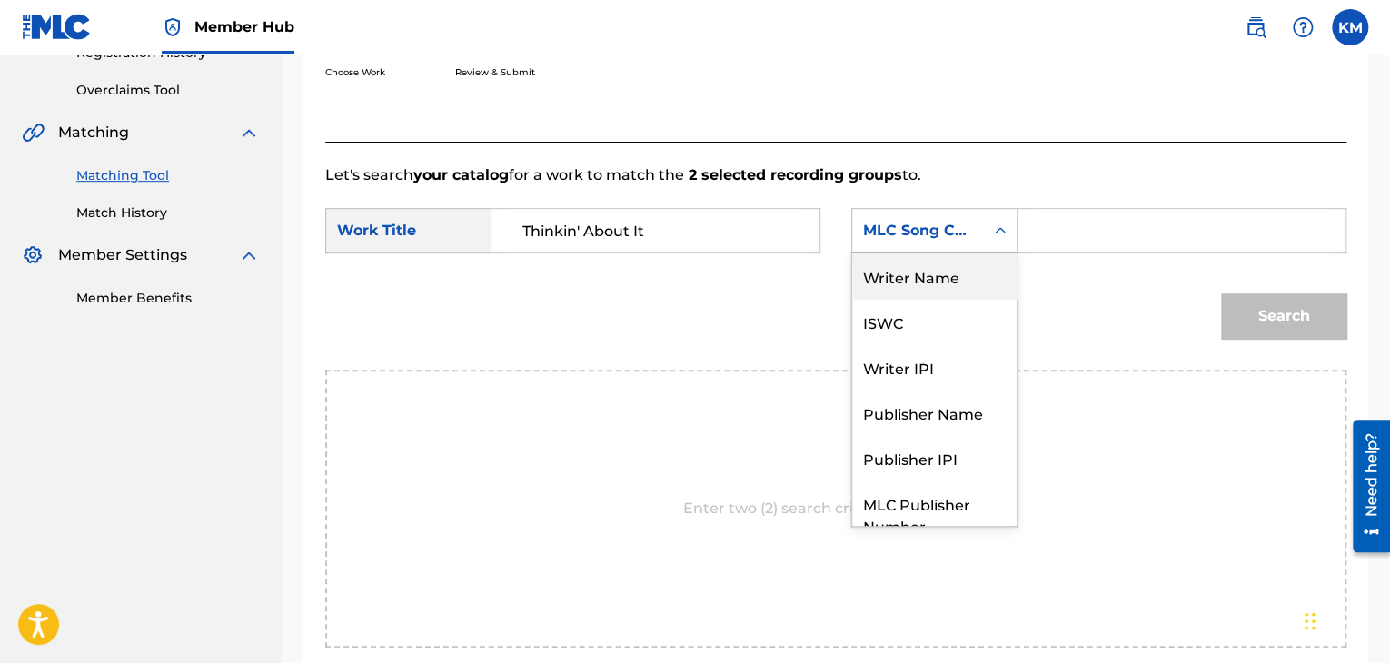
click at [955, 278] on div "Writer Name" at bounding box center [934, 275] width 164 height 45
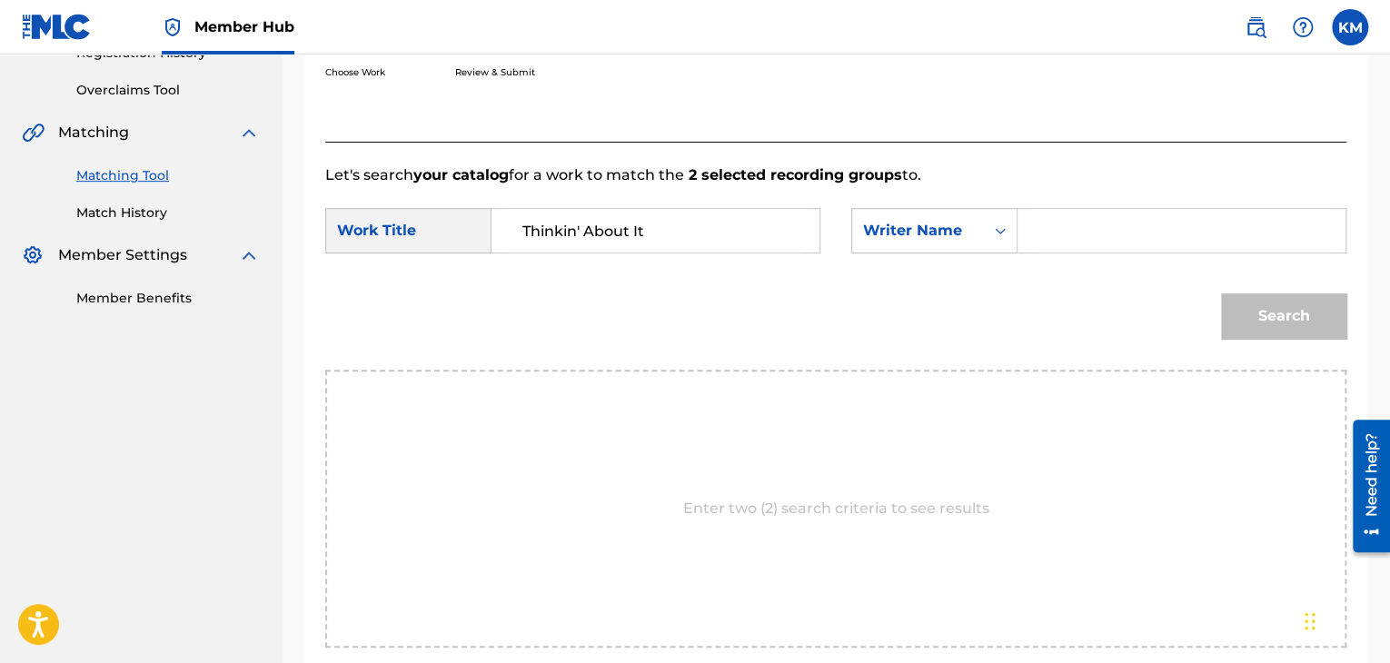
click at [1054, 242] on input "Search Form" at bounding box center [1181, 231] width 297 height 44
type input "[PERSON_NAME]"
click at [1283, 310] on button "Search" at bounding box center [1283, 315] width 125 height 45
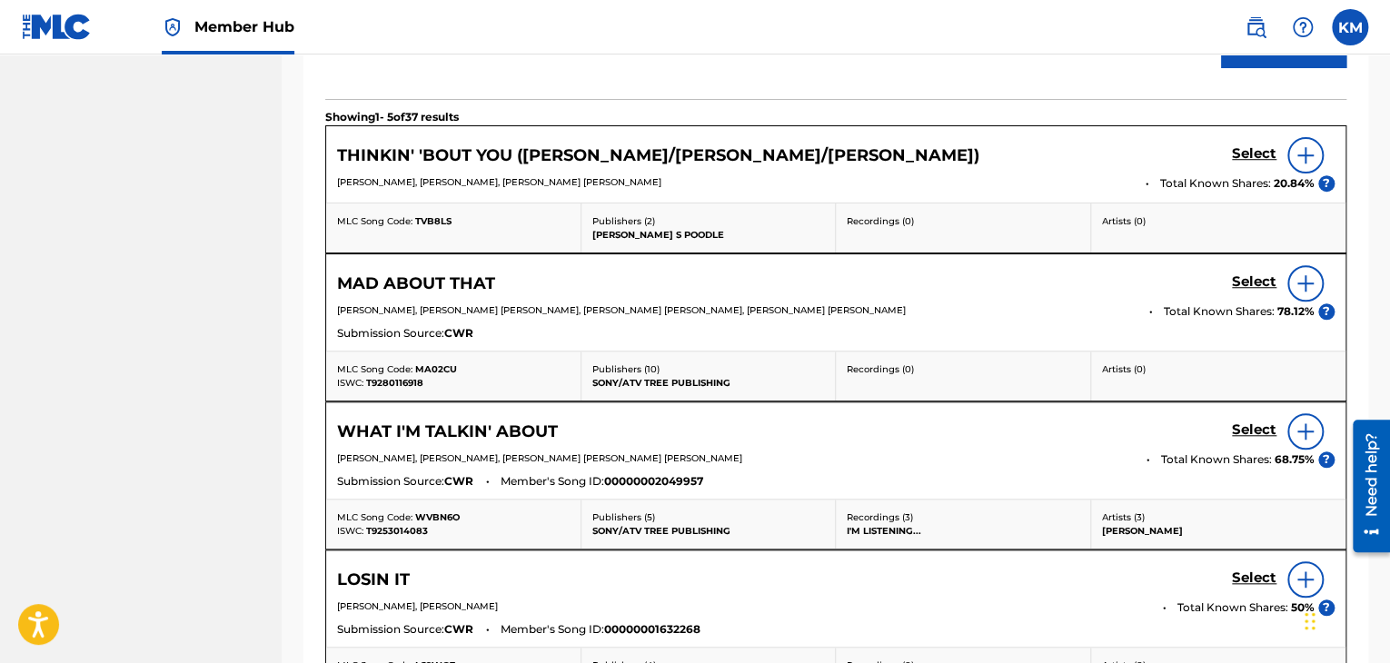
scroll to position [517, 0]
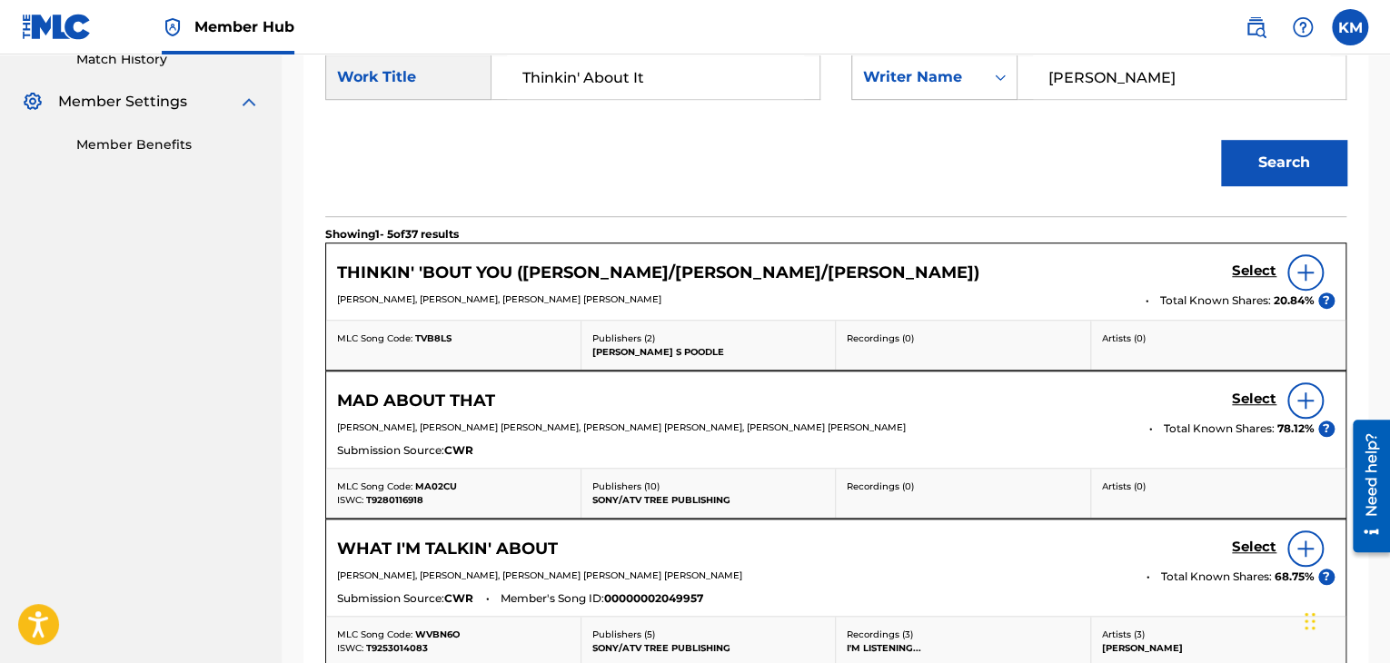
click at [998, 80] on icon "Search Form" at bounding box center [1000, 77] width 18 height 18
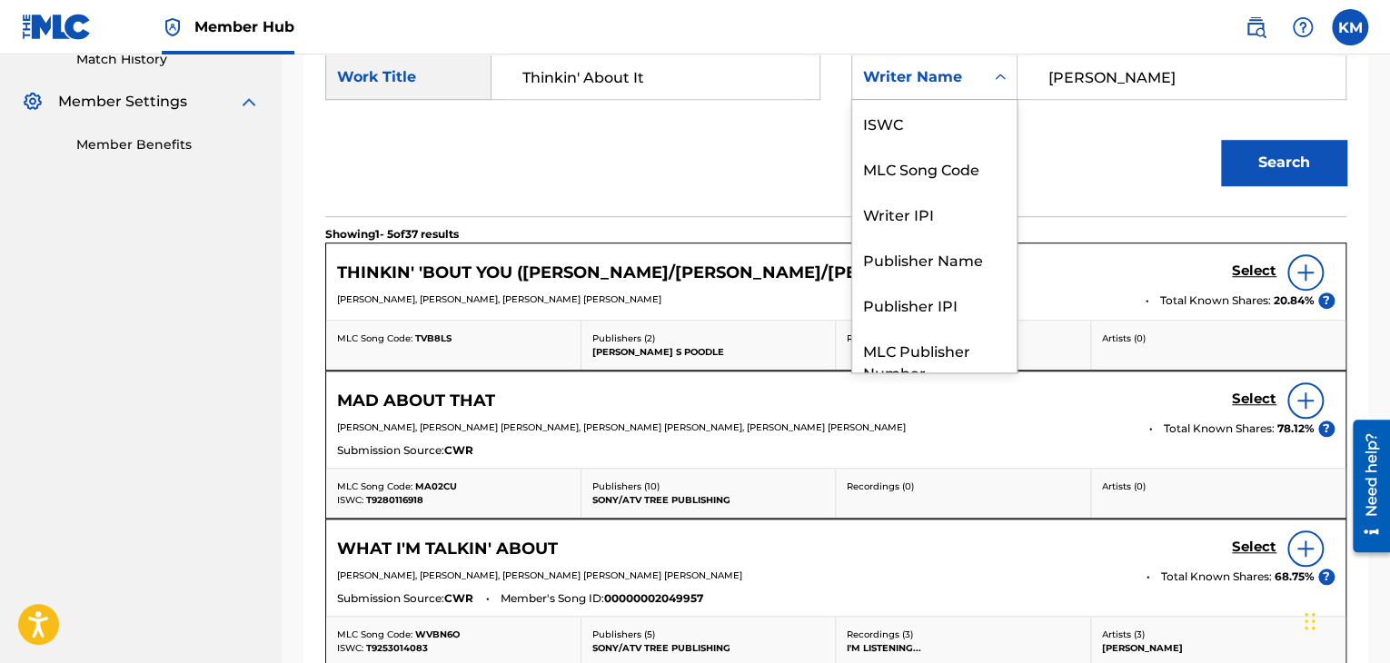
scroll to position [67, 0]
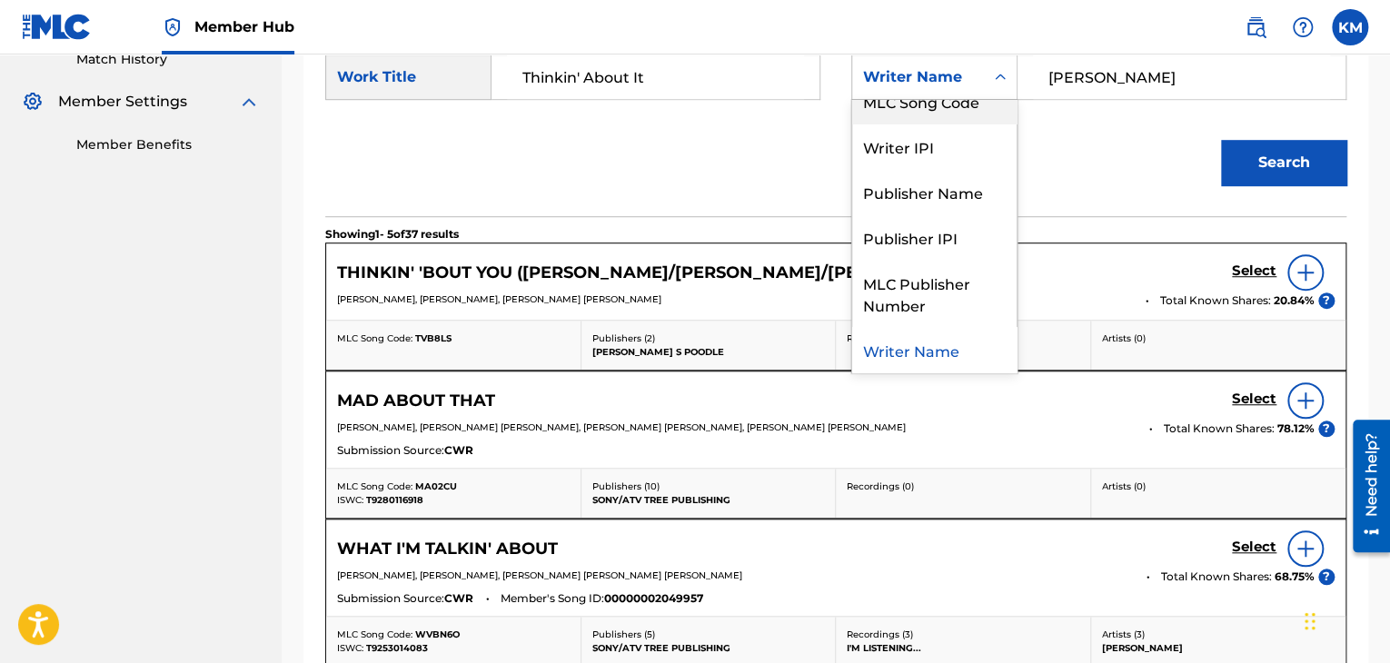
click at [981, 110] on div "MLC Song Code" at bounding box center [934, 100] width 164 height 45
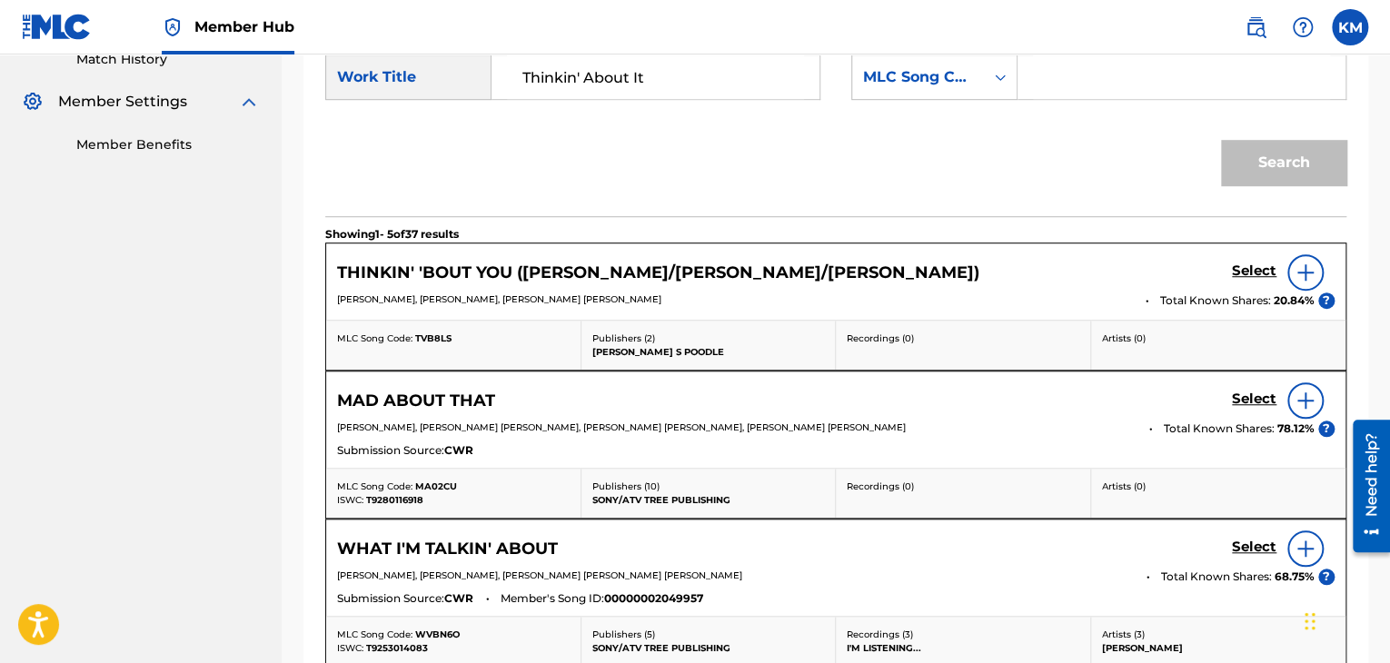
click at [1108, 83] on input "Search Form" at bounding box center [1181, 77] width 297 height 44
click at [1253, 165] on button "Search" at bounding box center [1283, 162] width 125 height 45
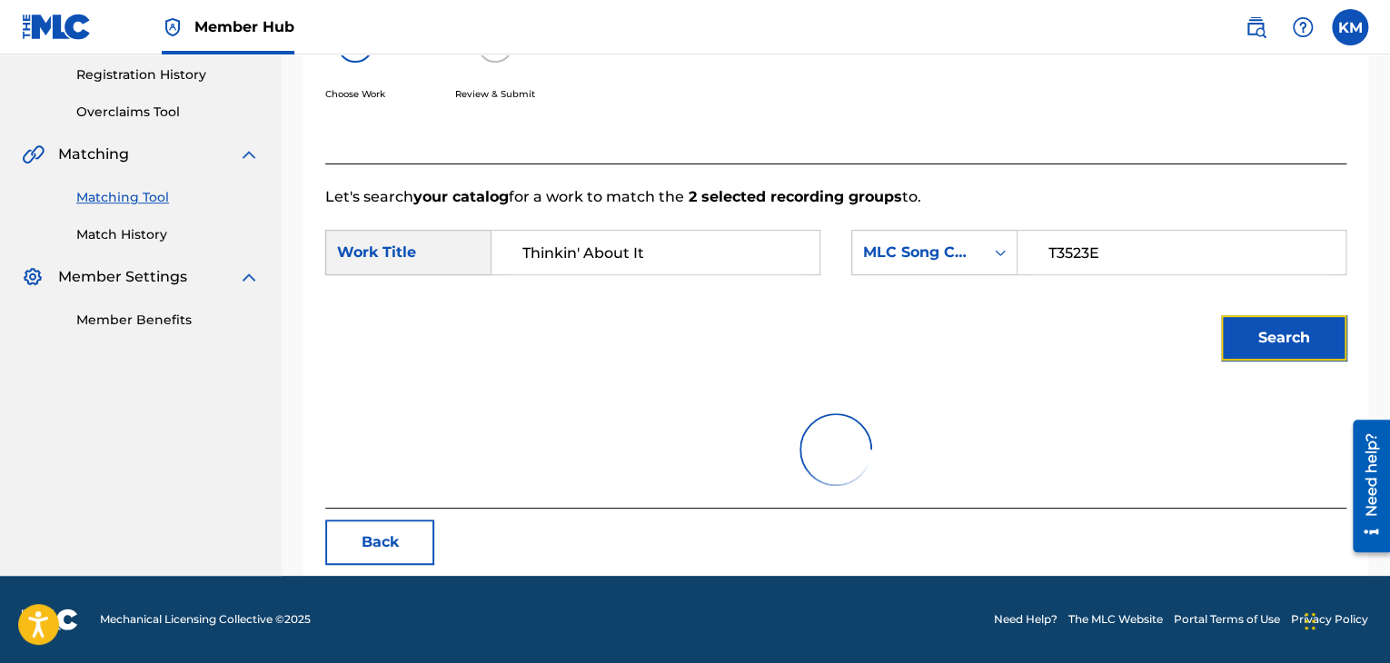
scroll to position [492, 0]
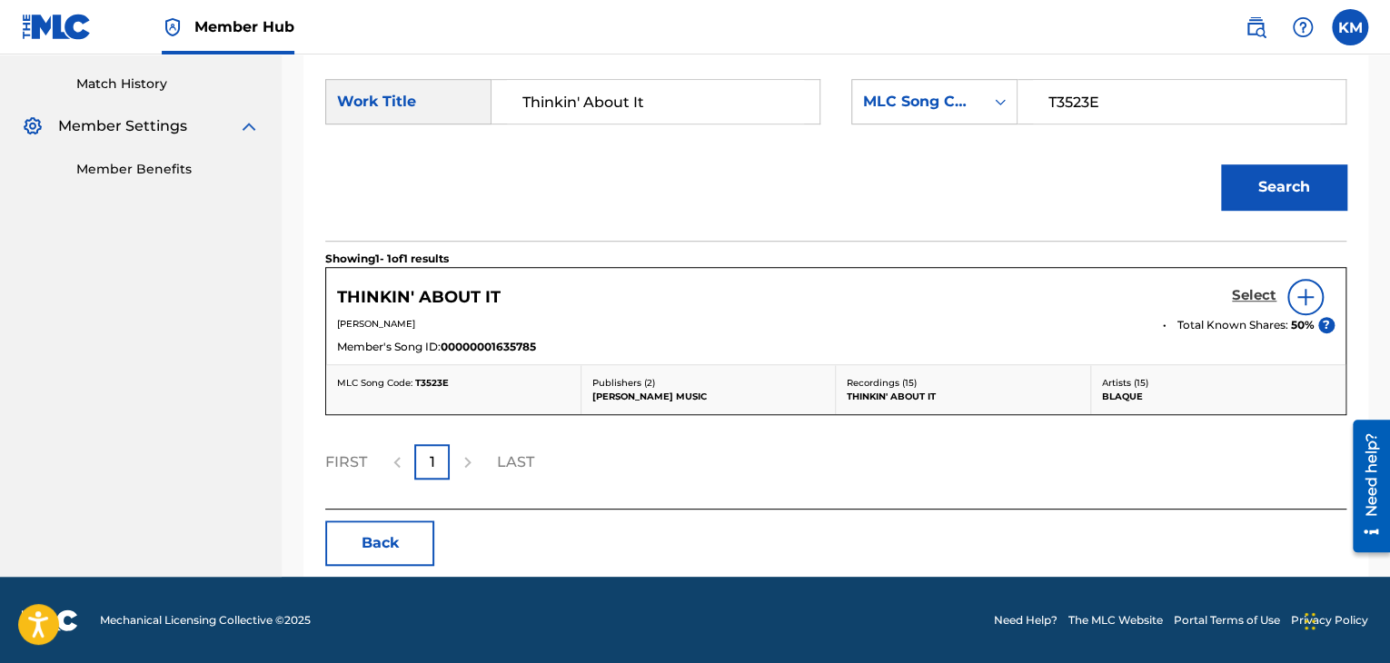
click at [1240, 295] on h5 "Select" at bounding box center [1254, 295] width 45 height 17
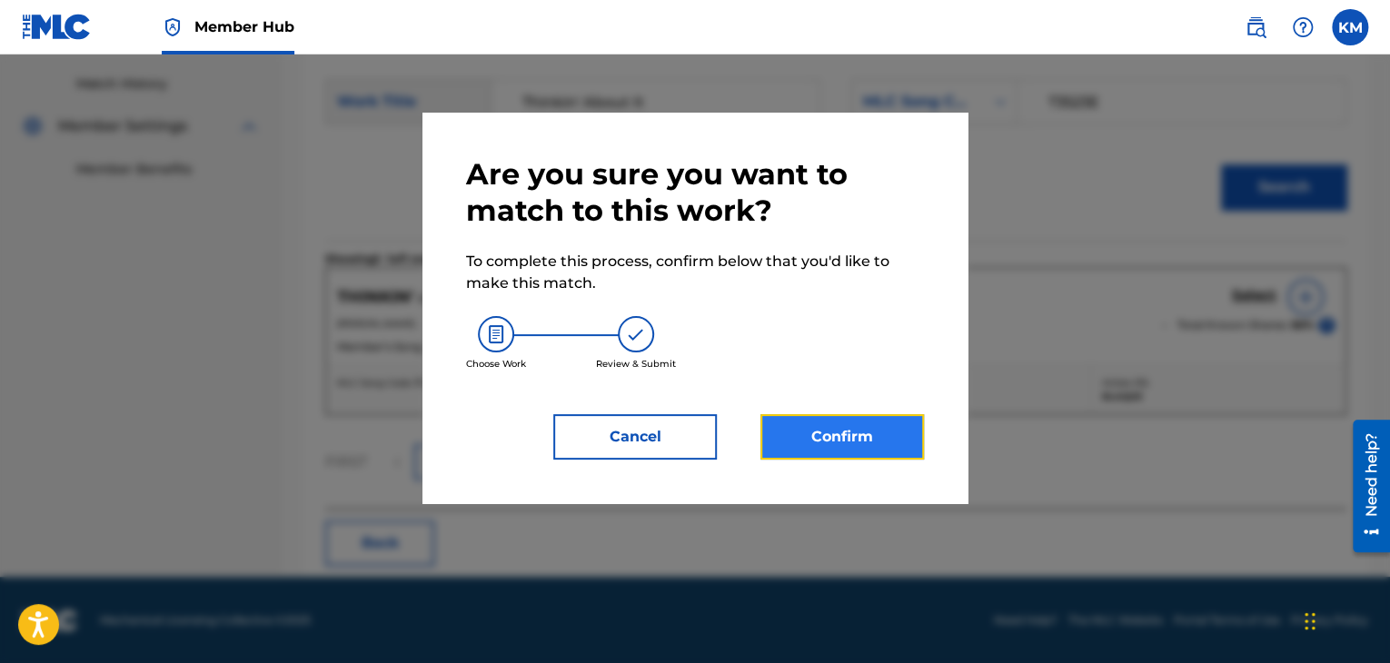
click at [818, 433] on button "Confirm" at bounding box center [841, 436] width 163 height 45
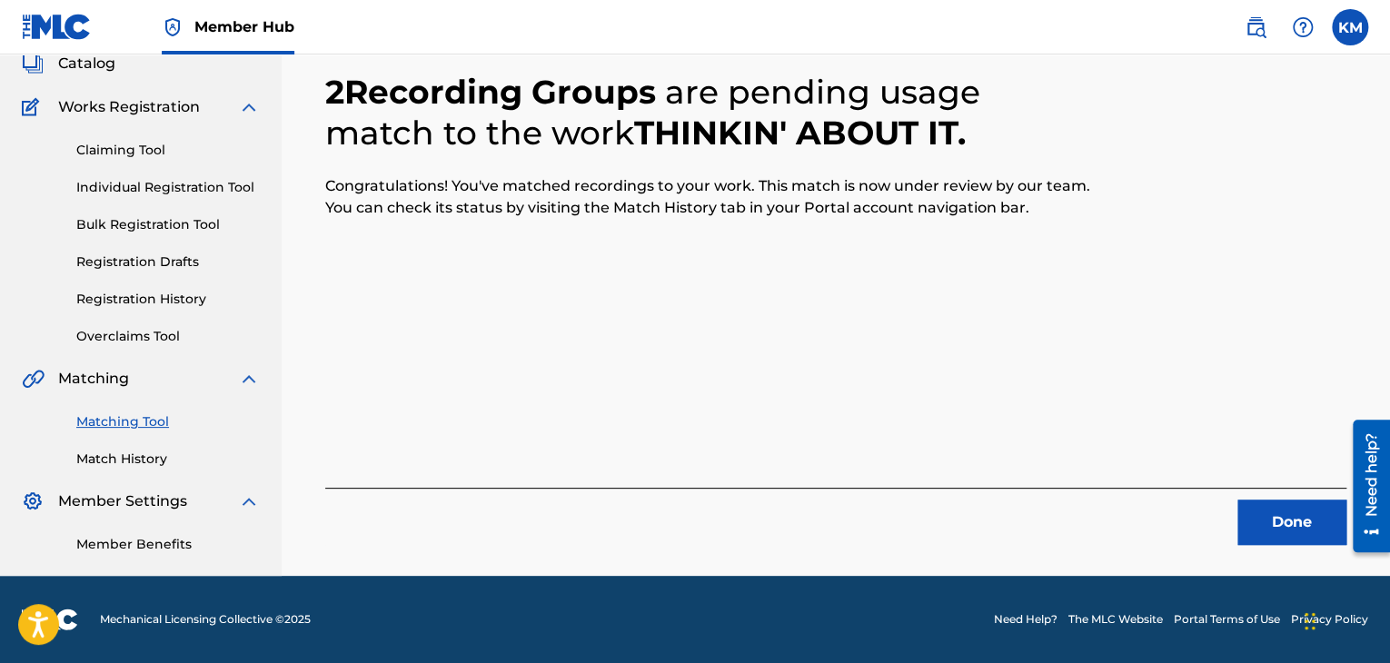
scroll to position [117, 0]
click at [1285, 521] on button "Done" at bounding box center [1291, 522] width 109 height 45
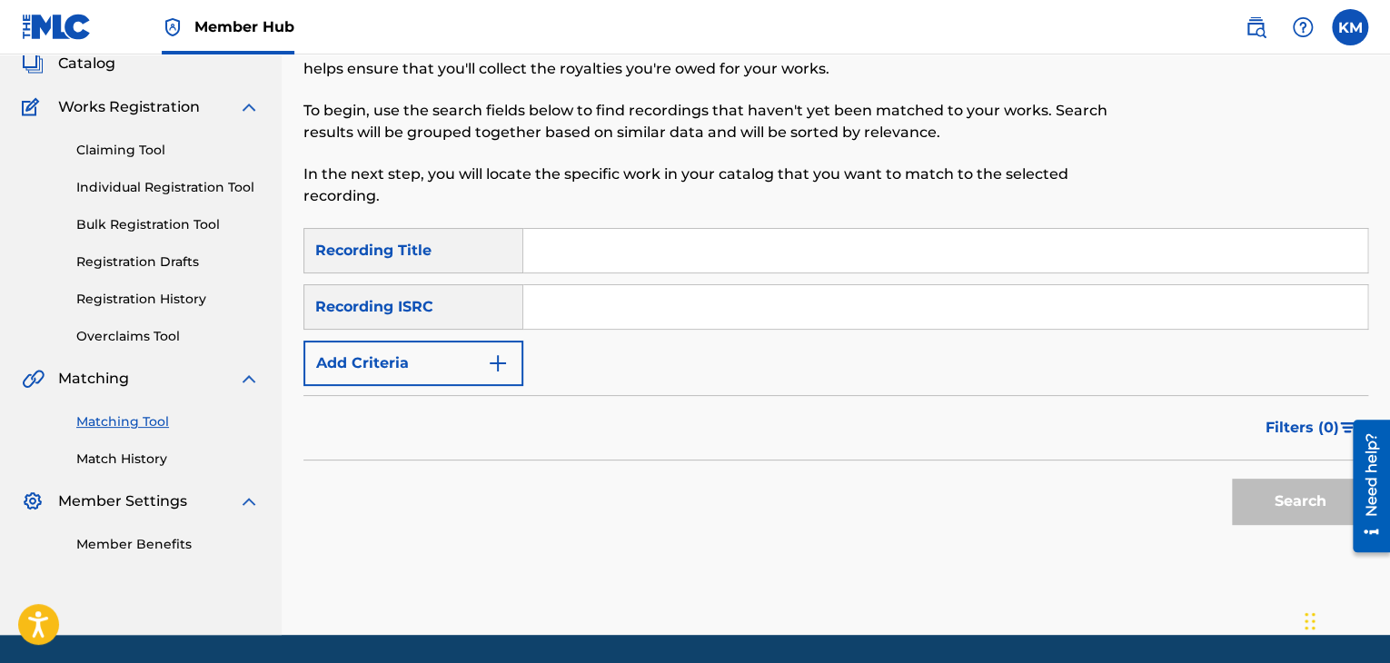
click at [542, 314] on input "Search Form" at bounding box center [945, 307] width 844 height 44
click at [1286, 513] on button "Search" at bounding box center [1300, 501] width 136 height 45
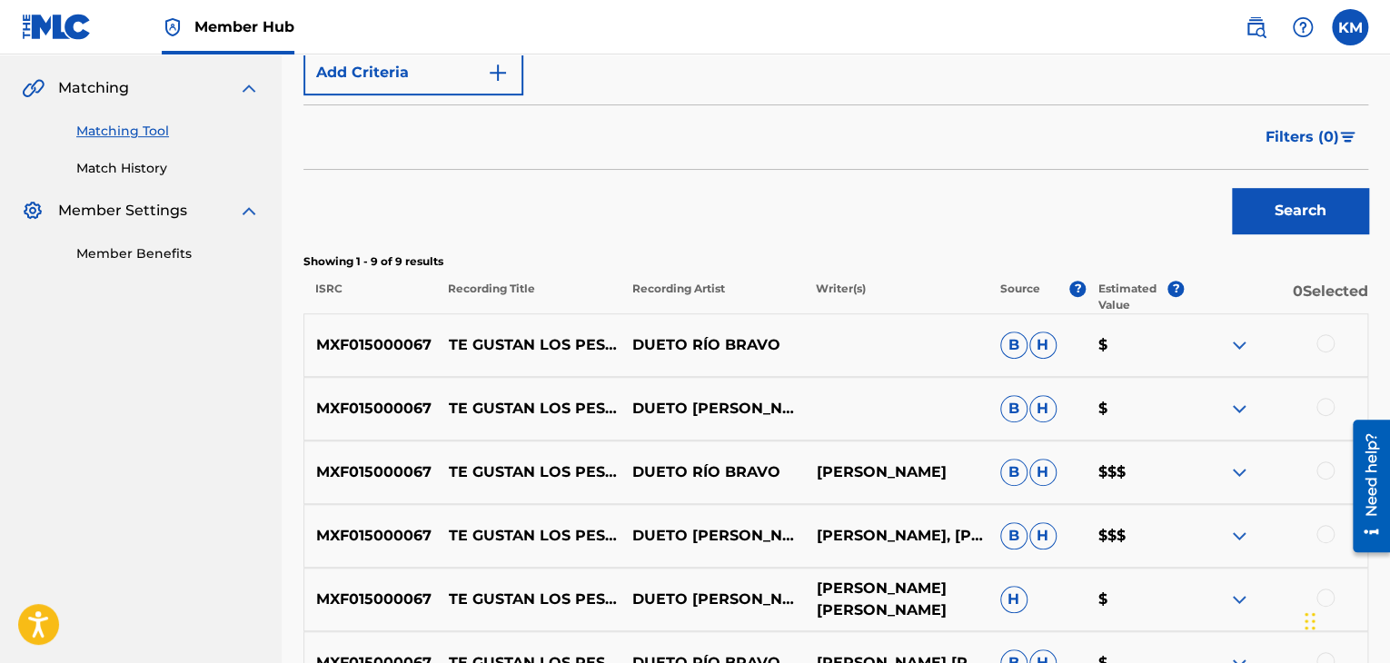
scroll to position [571, 0]
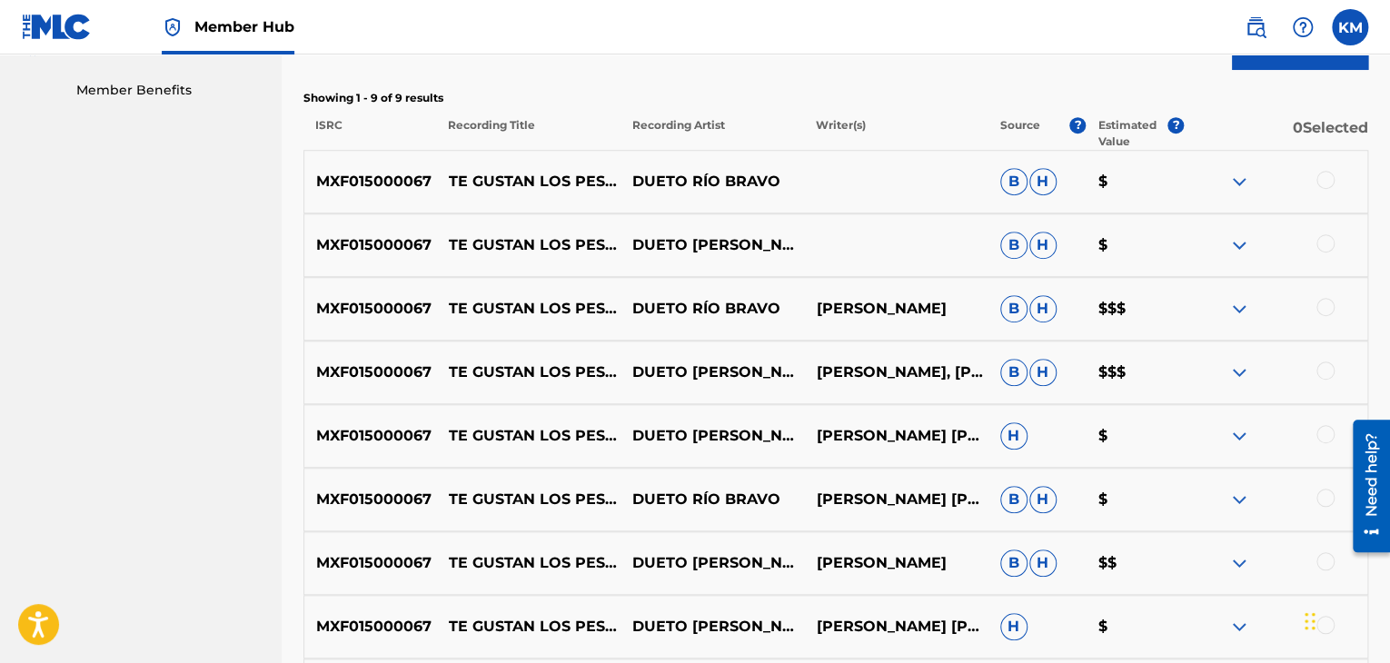
click at [1323, 181] on div at bounding box center [1325, 180] width 18 height 18
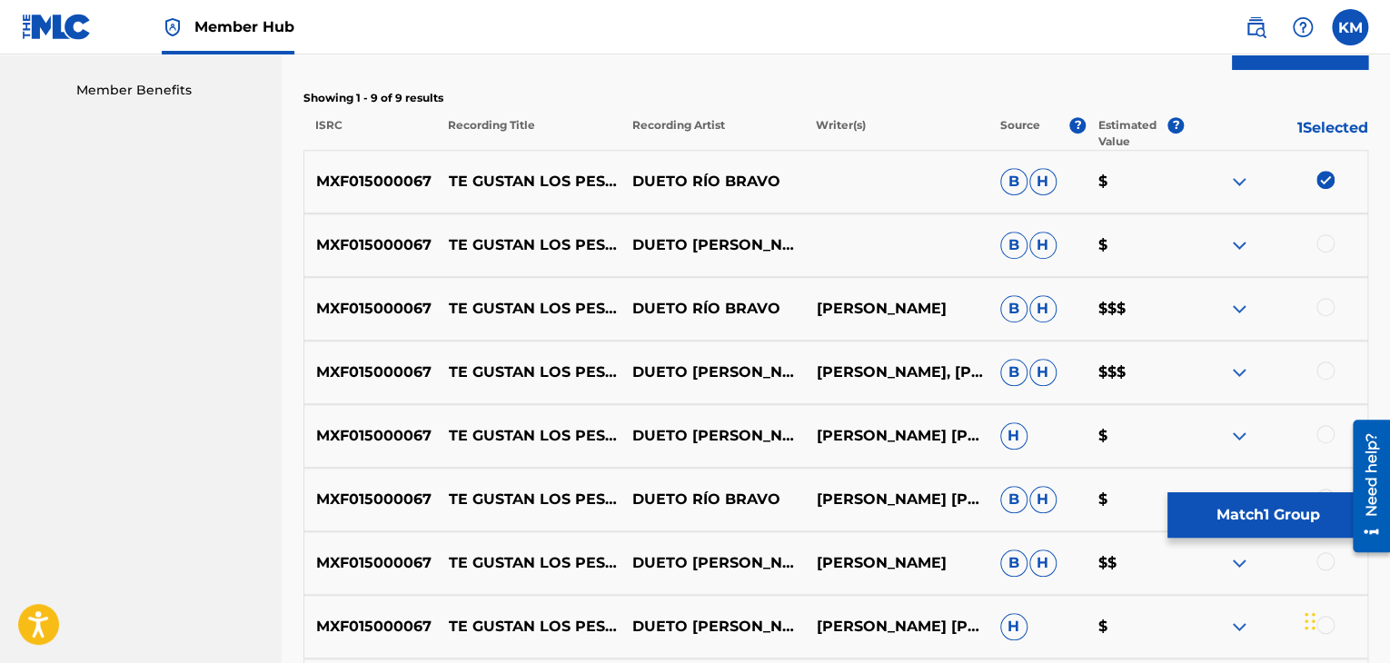
click at [1324, 234] on div at bounding box center [1325, 243] width 18 height 18
click at [1323, 305] on div at bounding box center [1325, 307] width 18 height 18
click at [1323, 361] on div "MXF015000067 TE GUSTAN LOS PESOS DUETO [PERSON_NAME] [PERSON_NAME], [PERSON_NAM…" at bounding box center [835, 373] width 1065 height 64
click at [1317, 375] on div at bounding box center [1275, 373] width 183 height 22
click at [1322, 368] on div at bounding box center [1325, 371] width 18 height 18
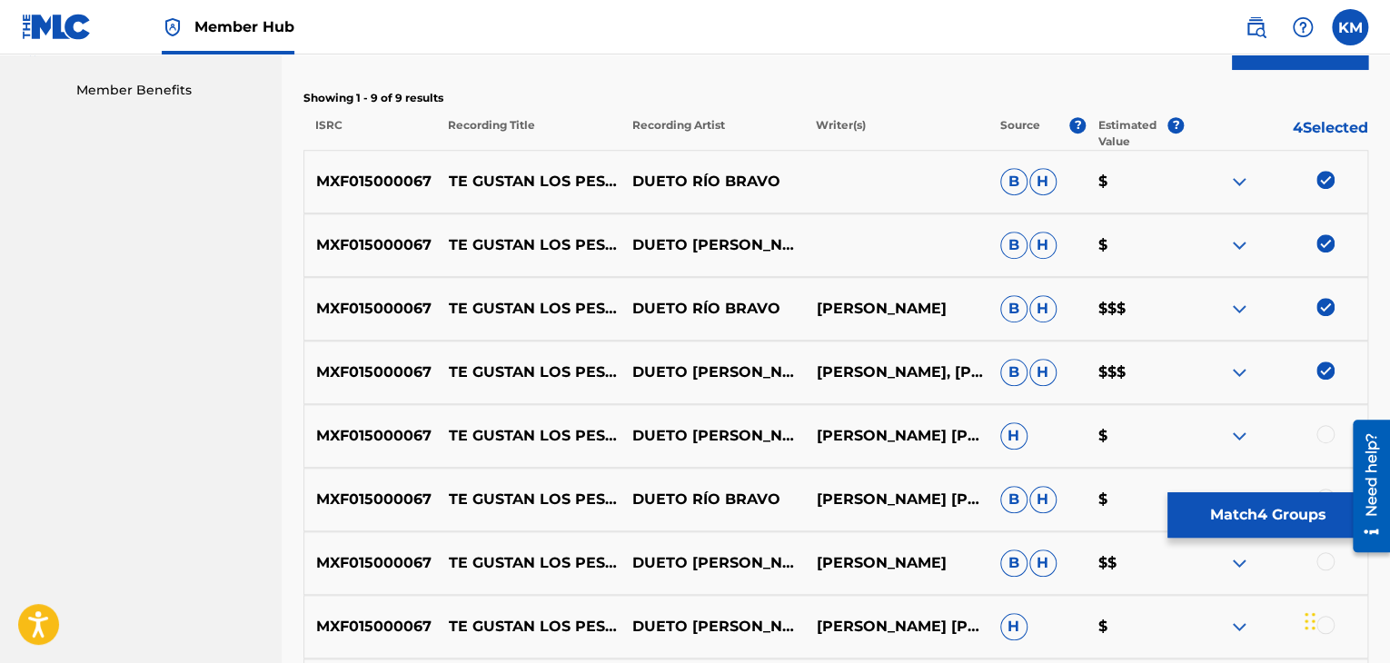
click at [1326, 426] on div at bounding box center [1325, 434] width 18 height 18
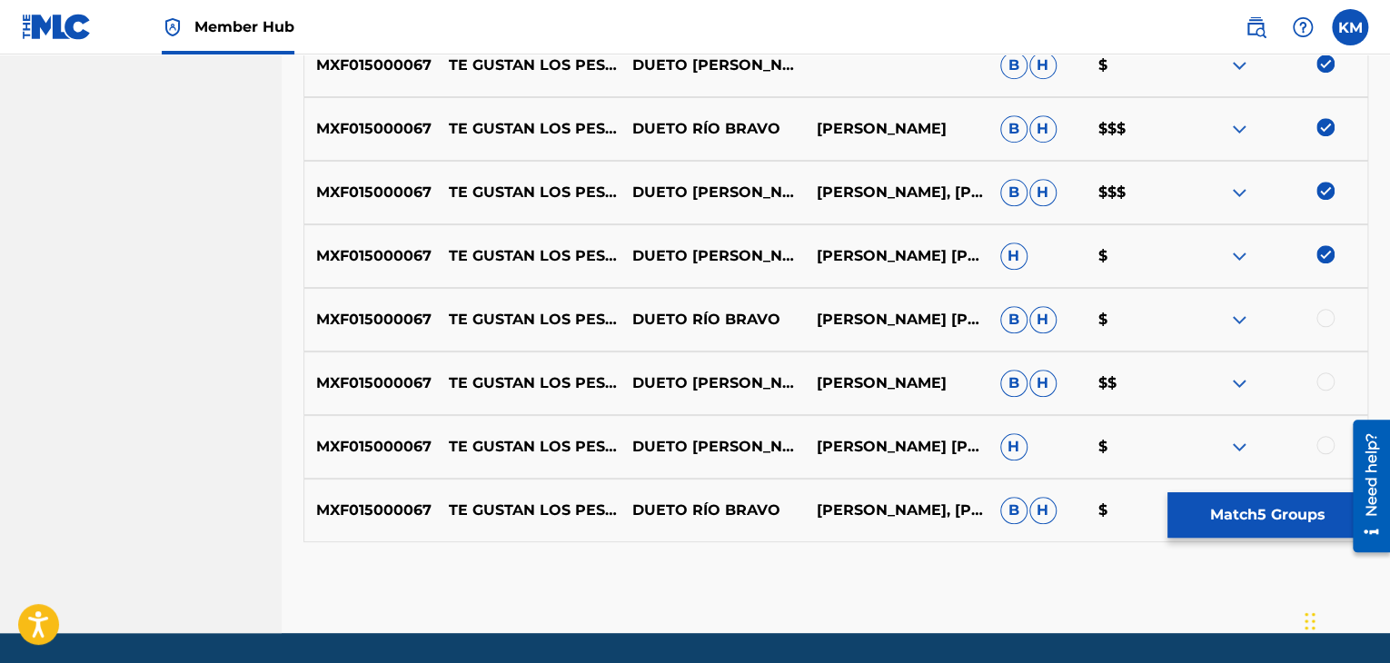
scroll to position [753, 0]
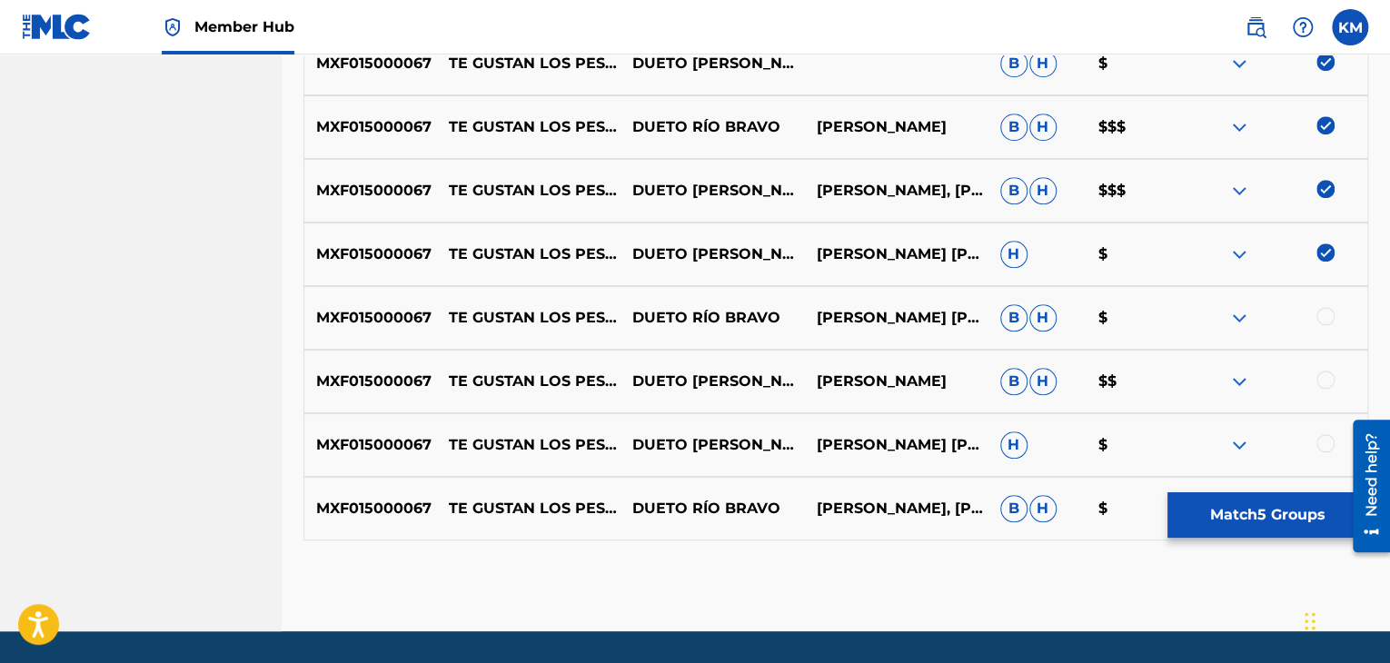
click at [1330, 311] on div at bounding box center [1325, 316] width 18 height 18
click at [1323, 379] on div at bounding box center [1325, 380] width 18 height 18
click at [1323, 440] on div at bounding box center [1325, 443] width 18 height 18
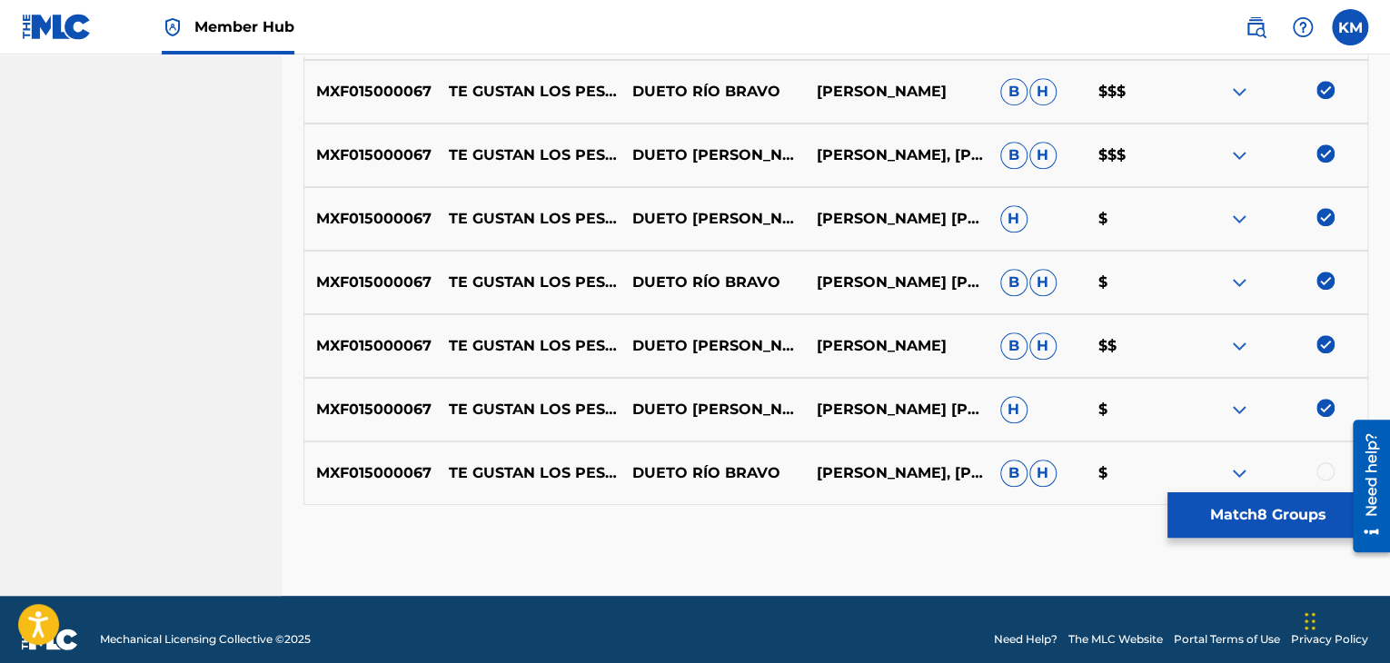
scroll to position [808, 0]
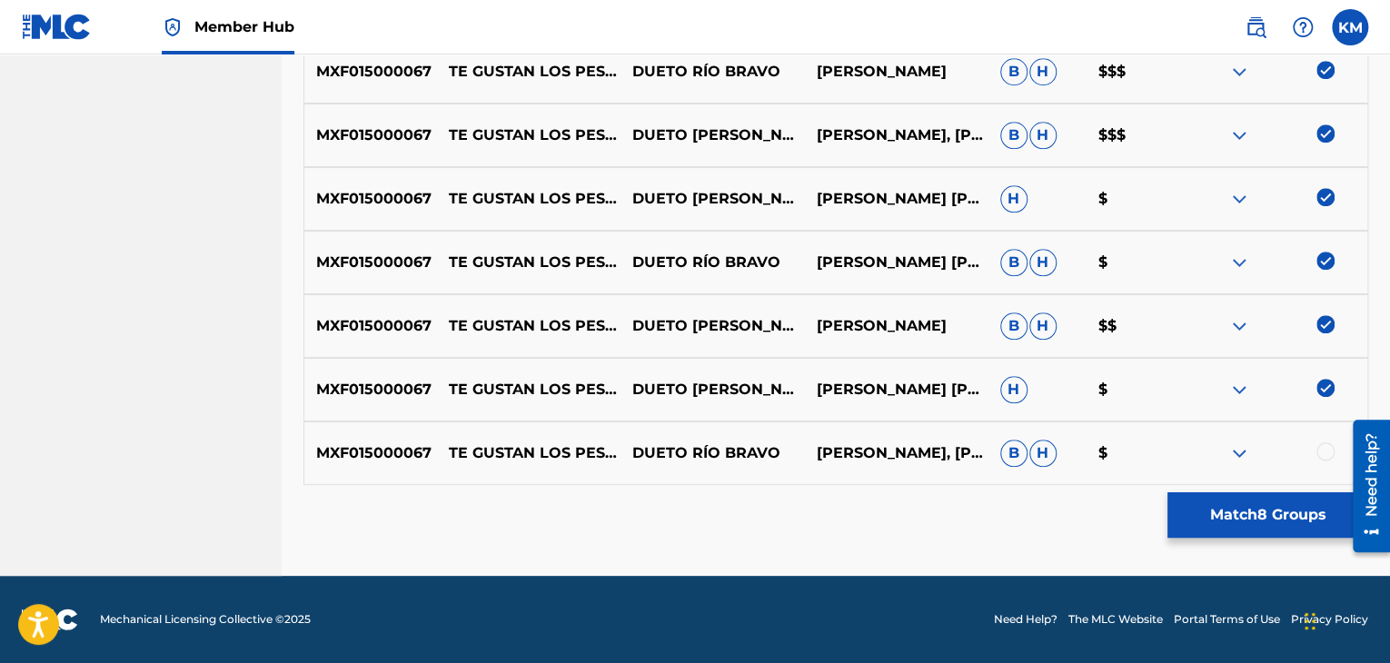
click at [1323, 453] on div at bounding box center [1325, 451] width 18 height 18
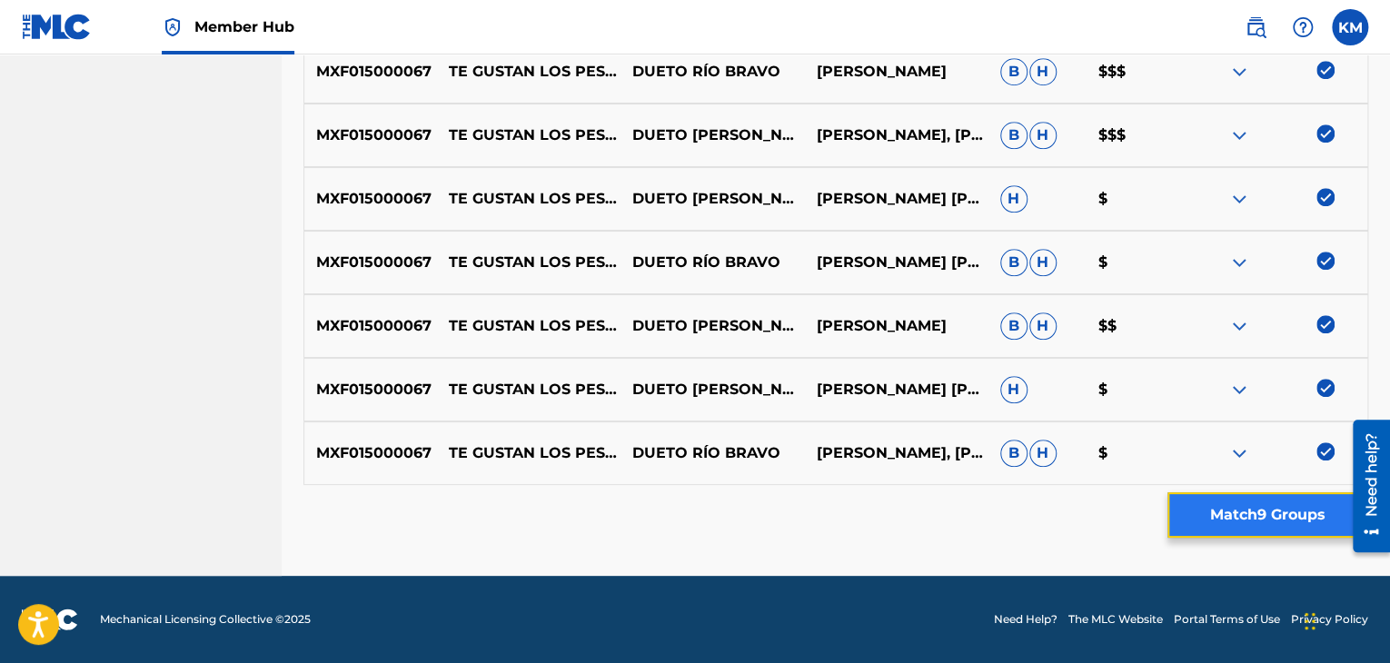
click at [1257, 502] on button "Match 9 Groups" at bounding box center [1267, 514] width 201 height 45
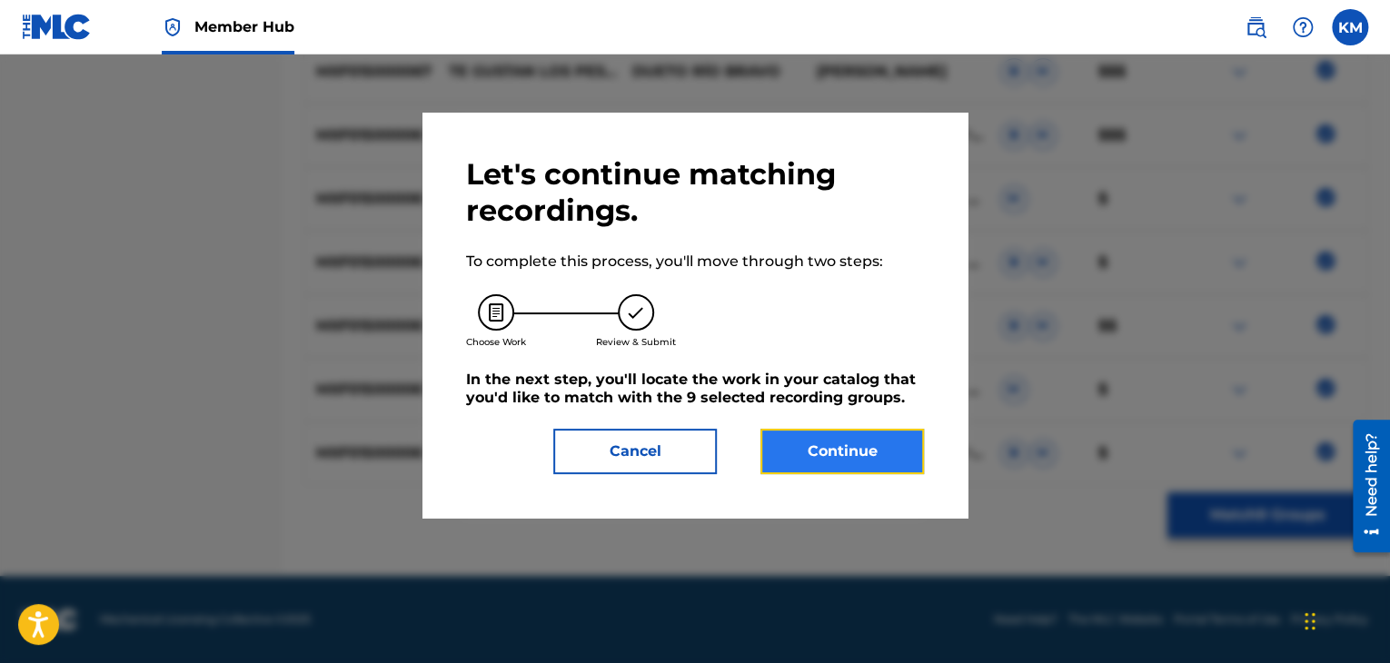
click at [868, 451] on button "Continue" at bounding box center [841, 451] width 163 height 45
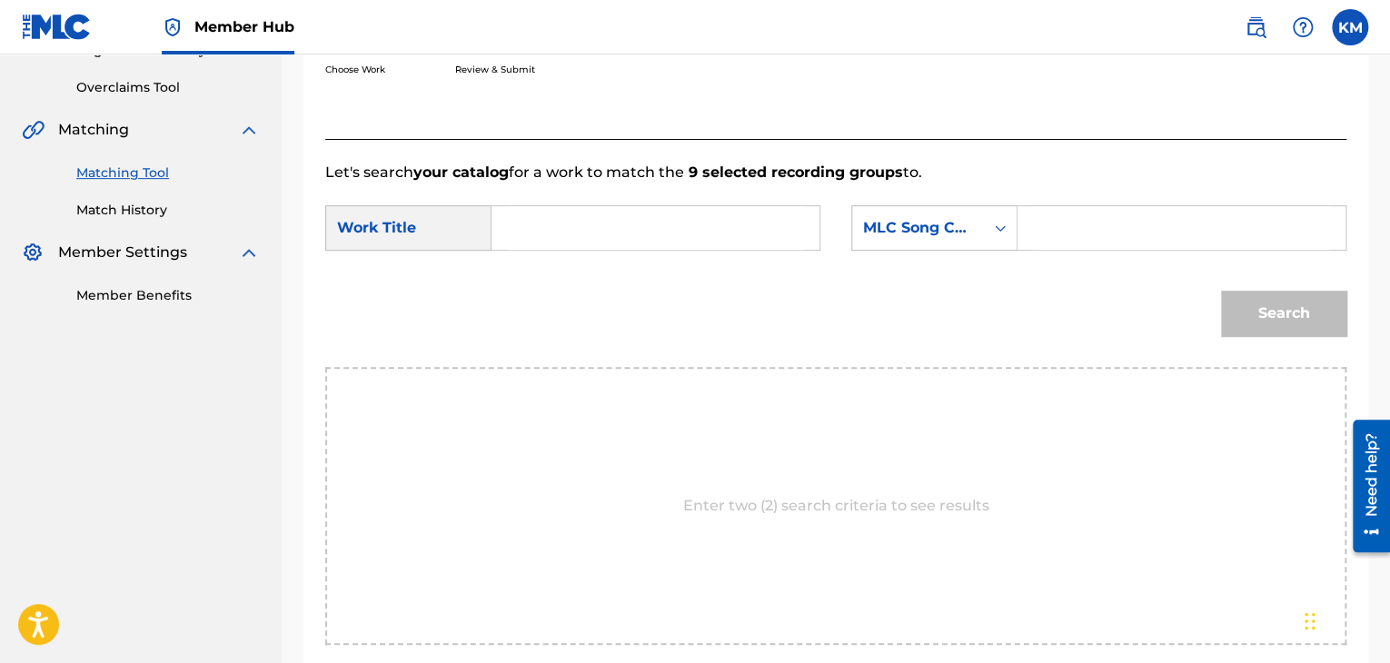
scroll to position [365, 0]
click at [553, 223] on input "Search Form" at bounding box center [655, 229] width 297 height 44
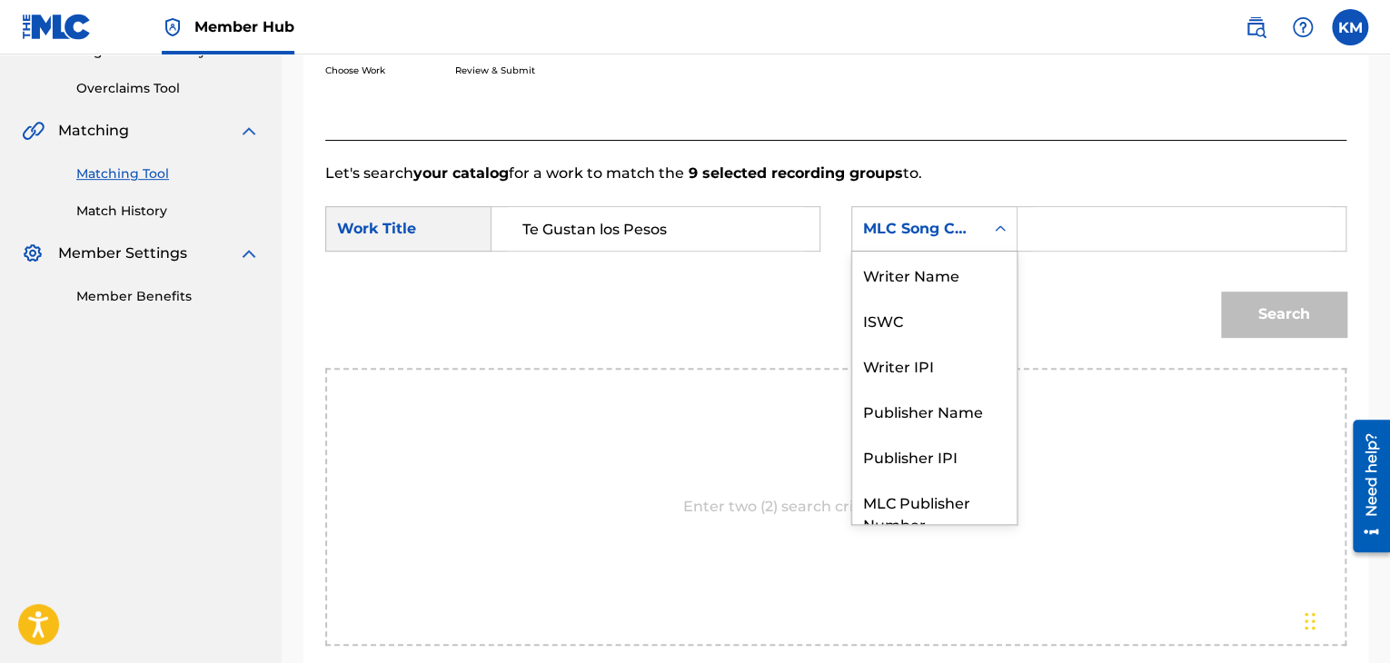
click at [1000, 232] on icon "Search Form" at bounding box center [1000, 229] width 18 height 18
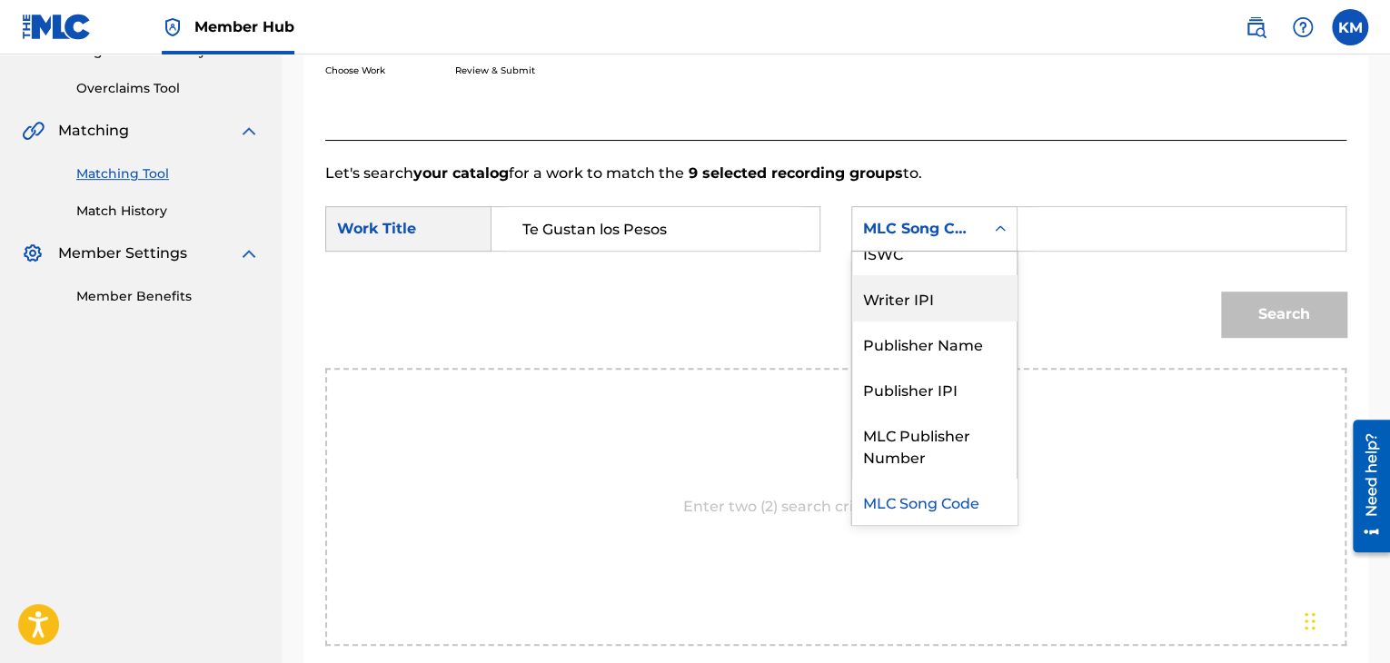
scroll to position [0, 0]
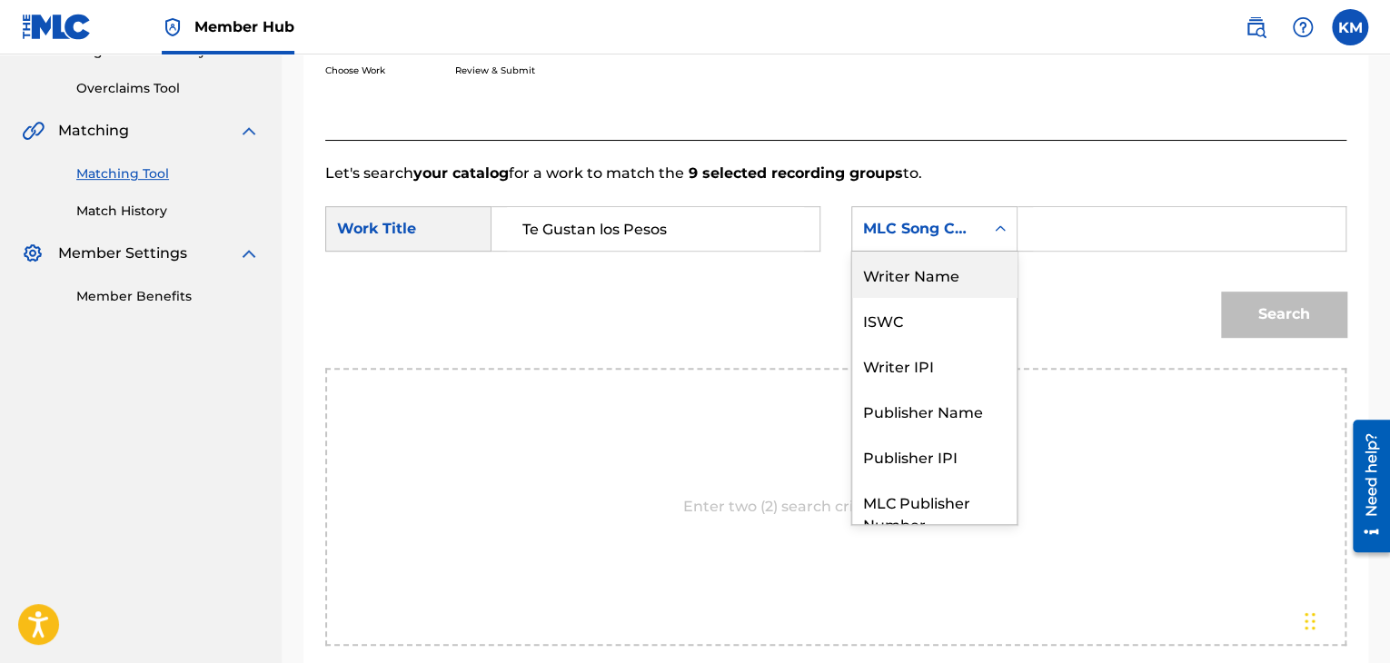
click at [952, 282] on div "Writer Name" at bounding box center [934, 274] width 164 height 45
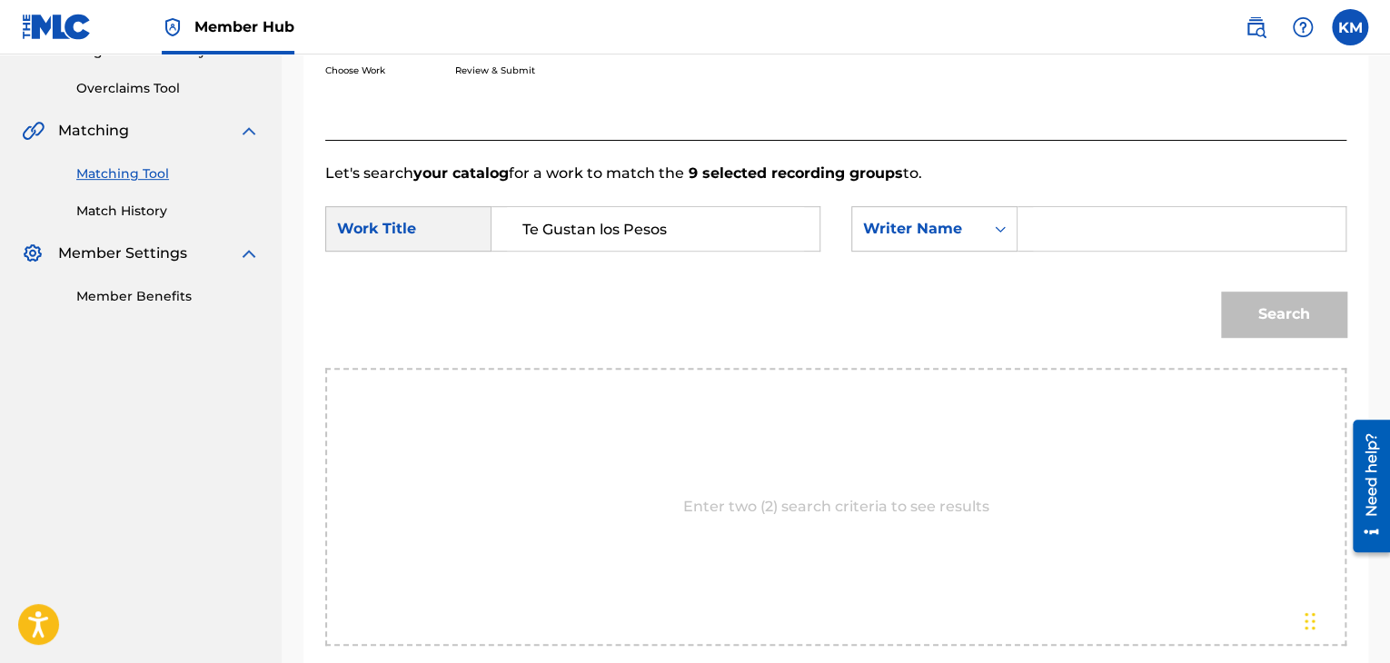
click at [1041, 223] on input "Search Form" at bounding box center [1181, 229] width 297 height 44
click at [1315, 326] on button "Search" at bounding box center [1283, 314] width 125 height 45
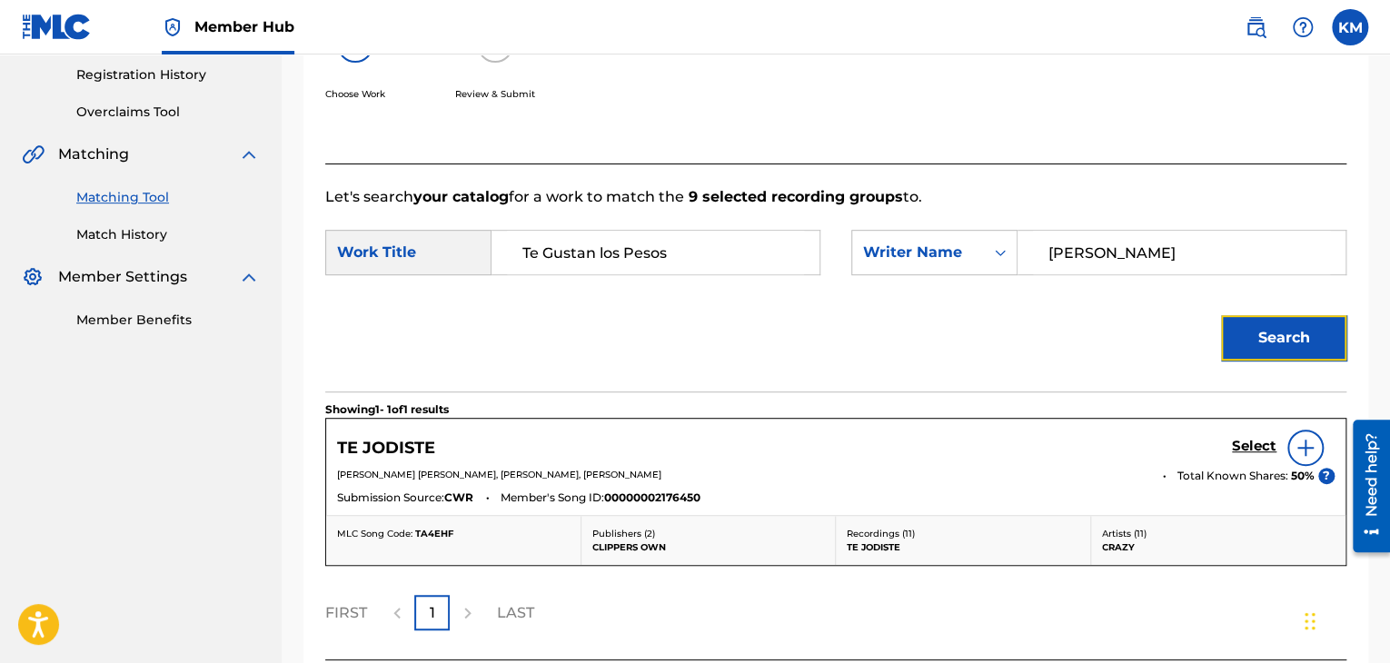
scroll to position [365, 0]
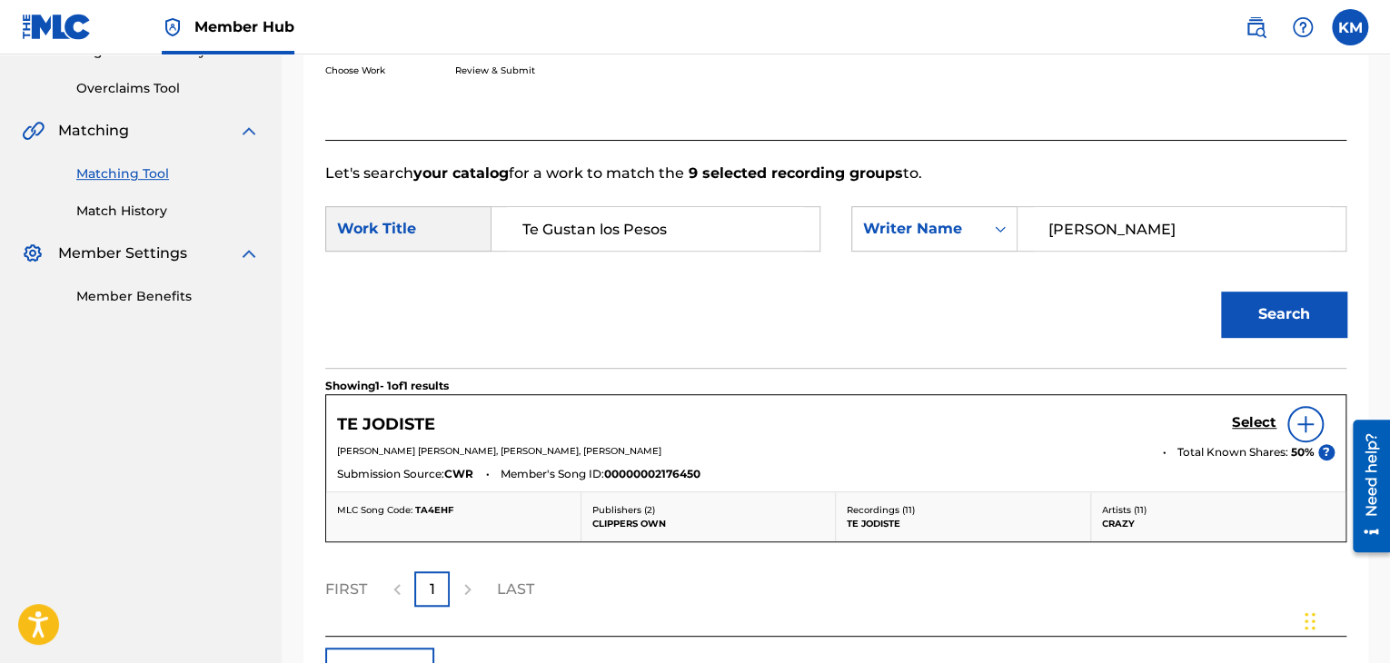
drag, startPoint x: 127, startPoint y: 212, endPoint x: 134, endPoint y: 221, distance: 11.1
click at [127, 212] on link "Match History" at bounding box center [167, 211] width 183 height 19
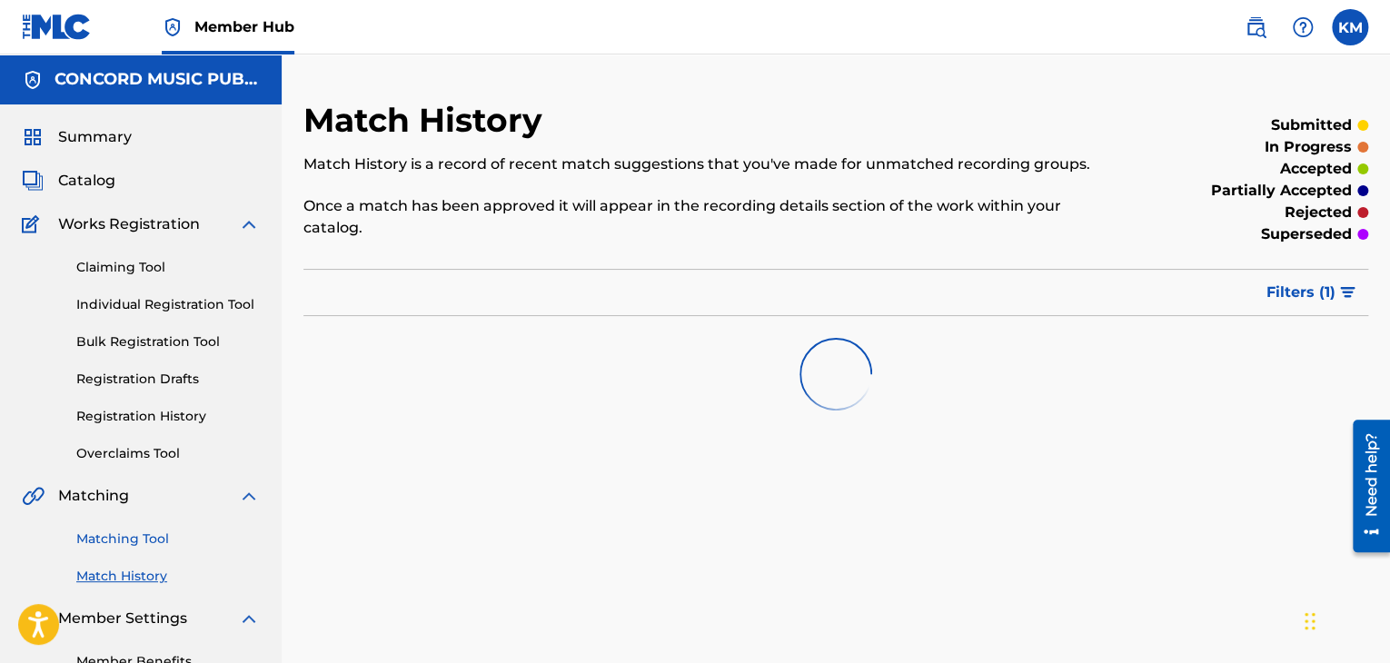
click at [153, 545] on link "Matching Tool" at bounding box center [167, 539] width 183 height 19
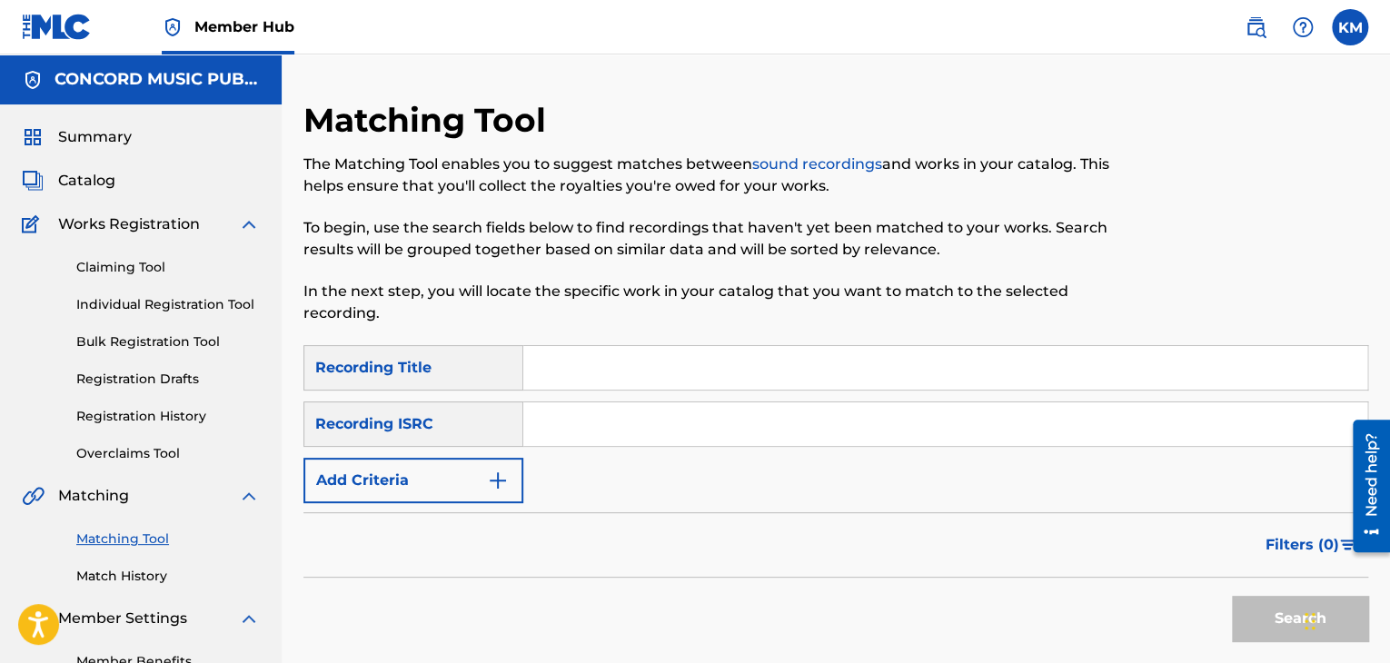
click at [605, 423] on input "Search Form" at bounding box center [945, 424] width 844 height 44
click at [1253, 620] on button "Search" at bounding box center [1300, 618] width 136 height 45
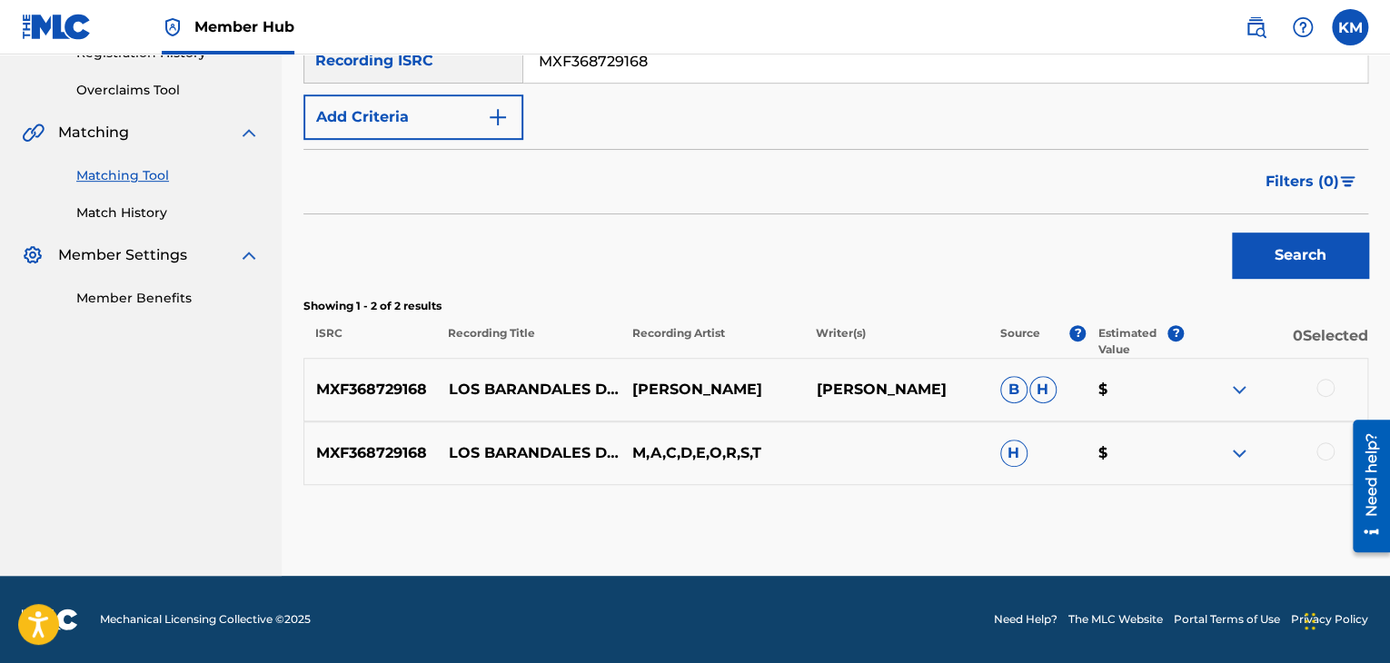
click at [1323, 455] on div at bounding box center [1325, 451] width 18 height 18
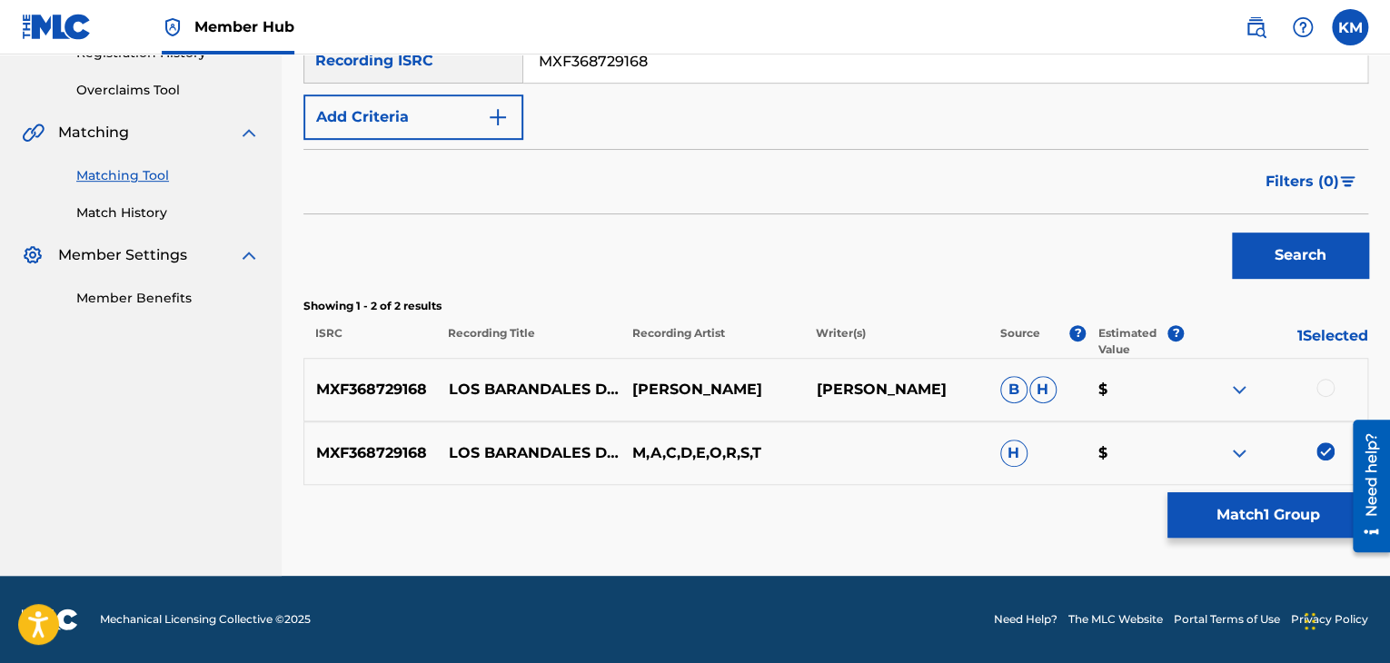
click at [1325, 389] on div at bounding box center [1325, 388] width 18 height 18
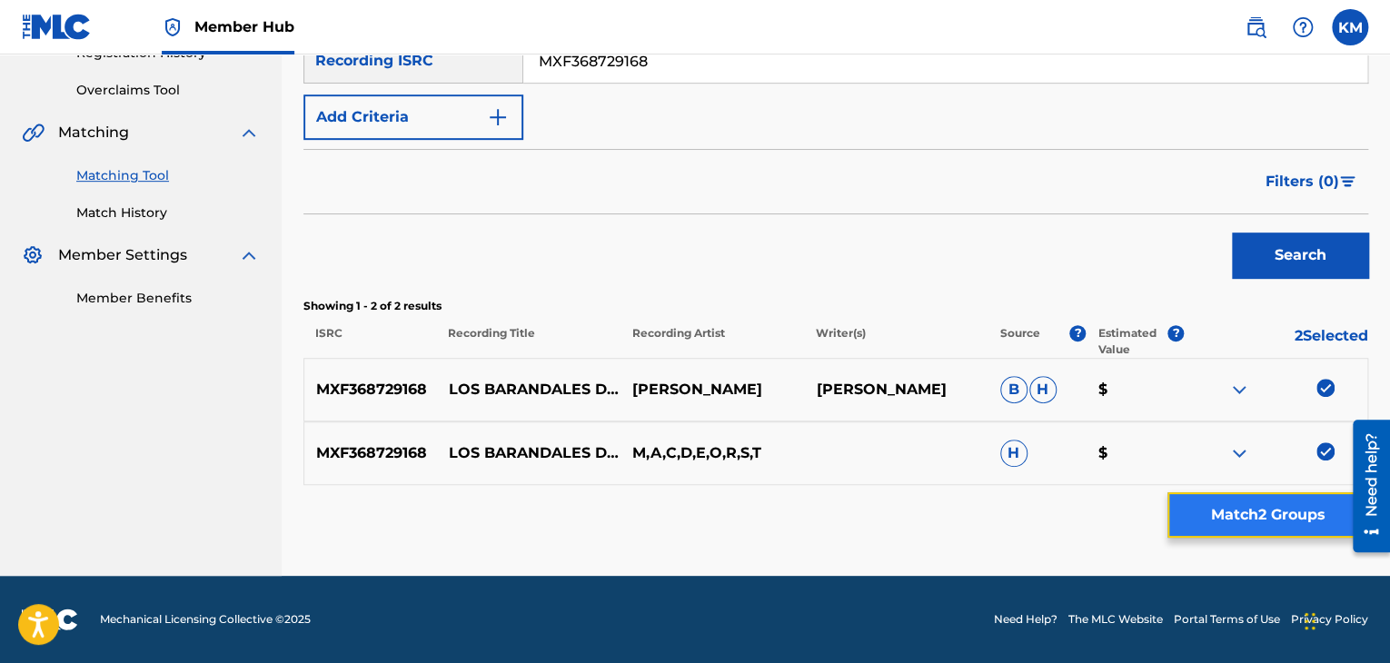
click at [1288, 532] on button "Match 2 Groups" at bounding box center [1267, 514] width 201 height 45
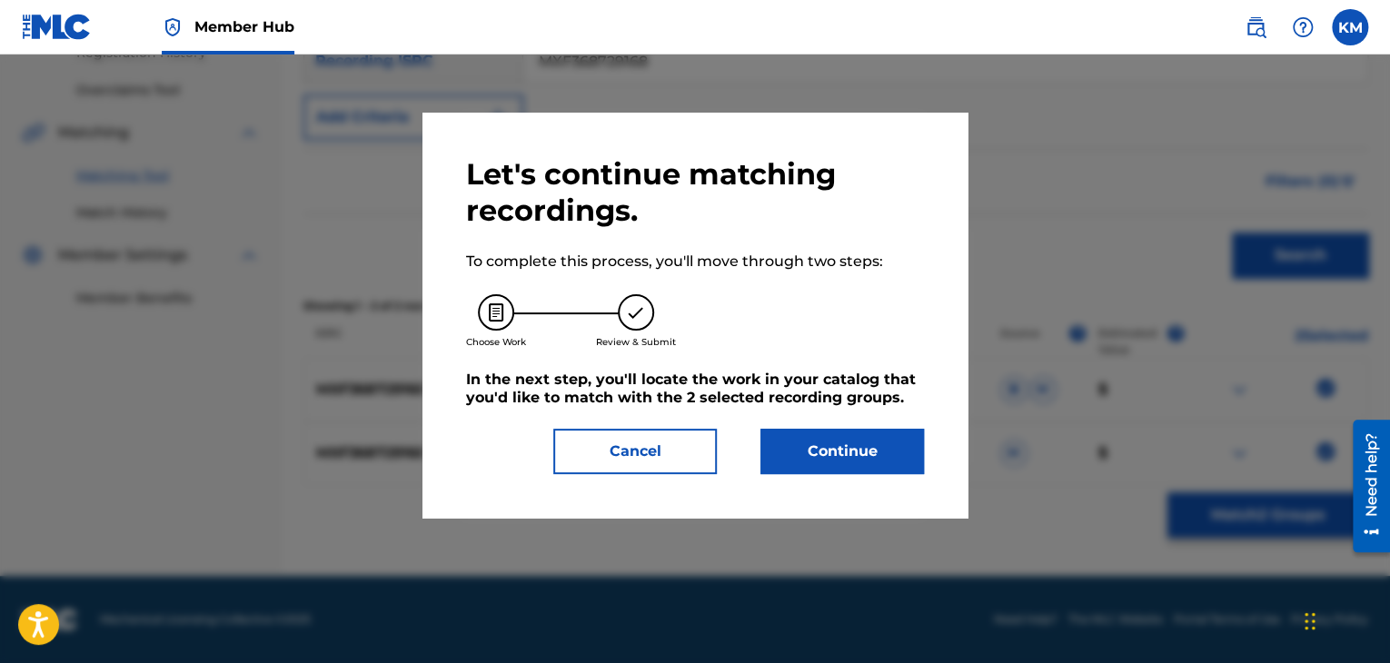
click at [758, 459] on div "Continue" at bounding box center [830, 451] width 185 height 45
click at [863, 441] on button "Continue" at bounding box center [841, 451] width 163 height 45
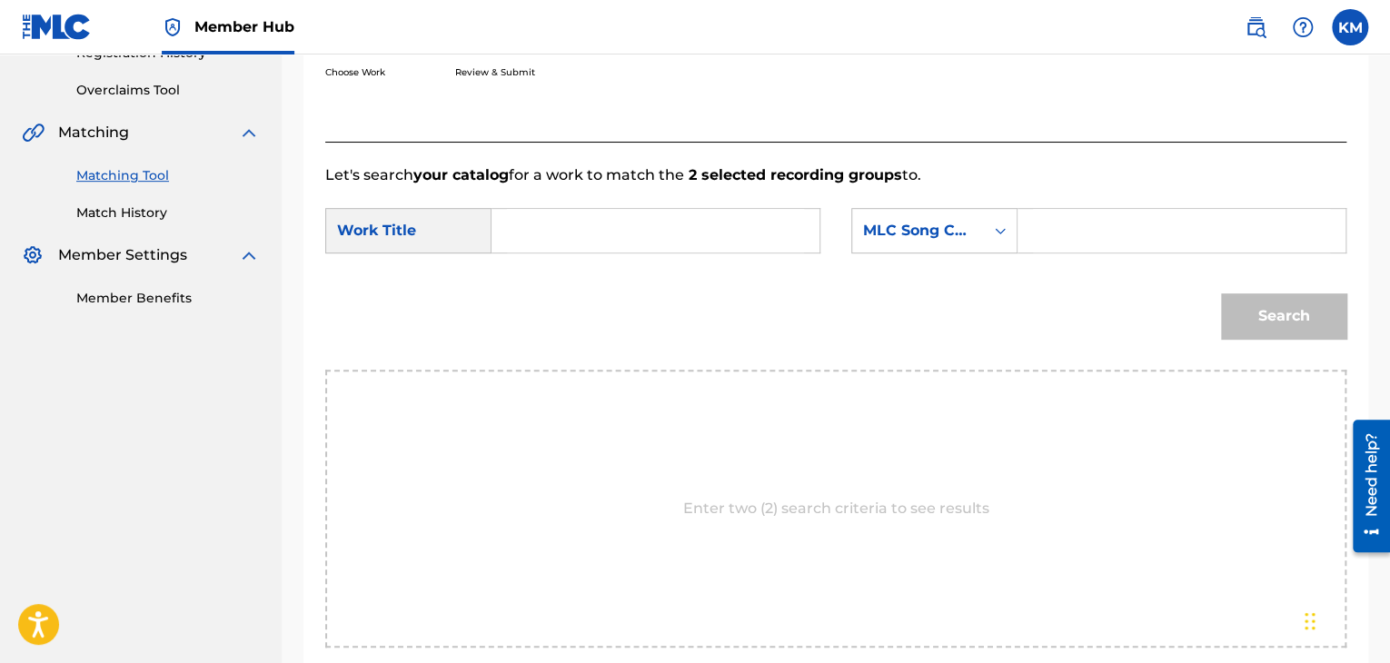
click at [573, 205] on form "SearchWithCriteria3c81f261-9e61-42f2-9a38-7b5ffacc59fb Work Title SearchWithCri…" at bounding box center [835, 277] width 1021 height 183
click at [574, 230] on input "Search Form" at bounding box center [655, 231] width 297 height 44
click at [1000, 234] on icon "Search Form" at bounding box center [1000, 231] width 18 height 18
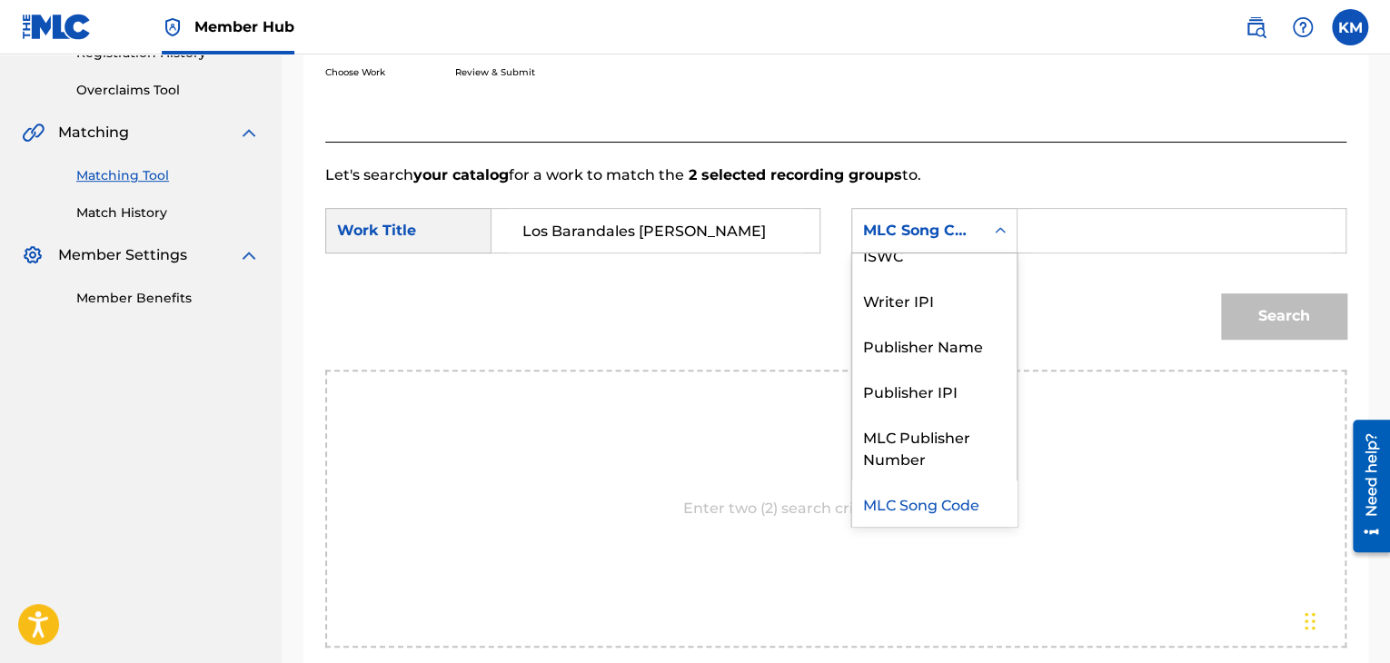
scroll to position [0, 0]
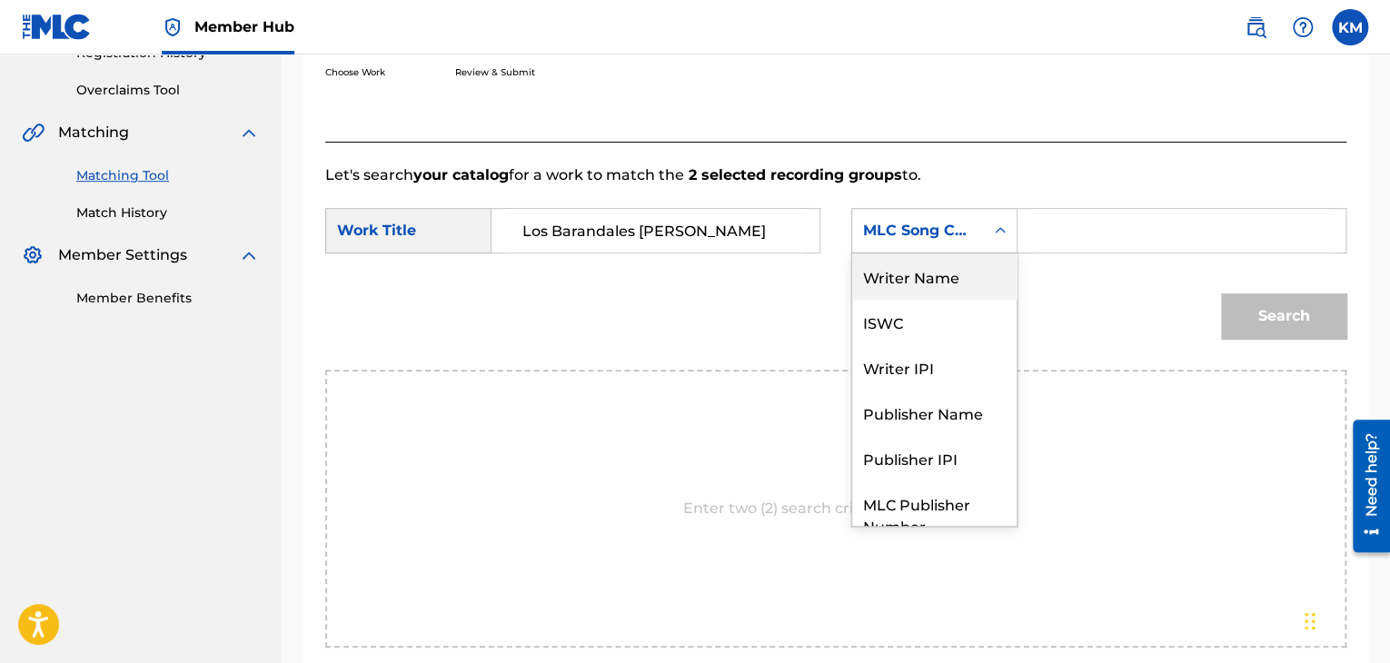
click at [972, 270] on div "Writer Name" at bounding box center [934, 275] width 164 height 45
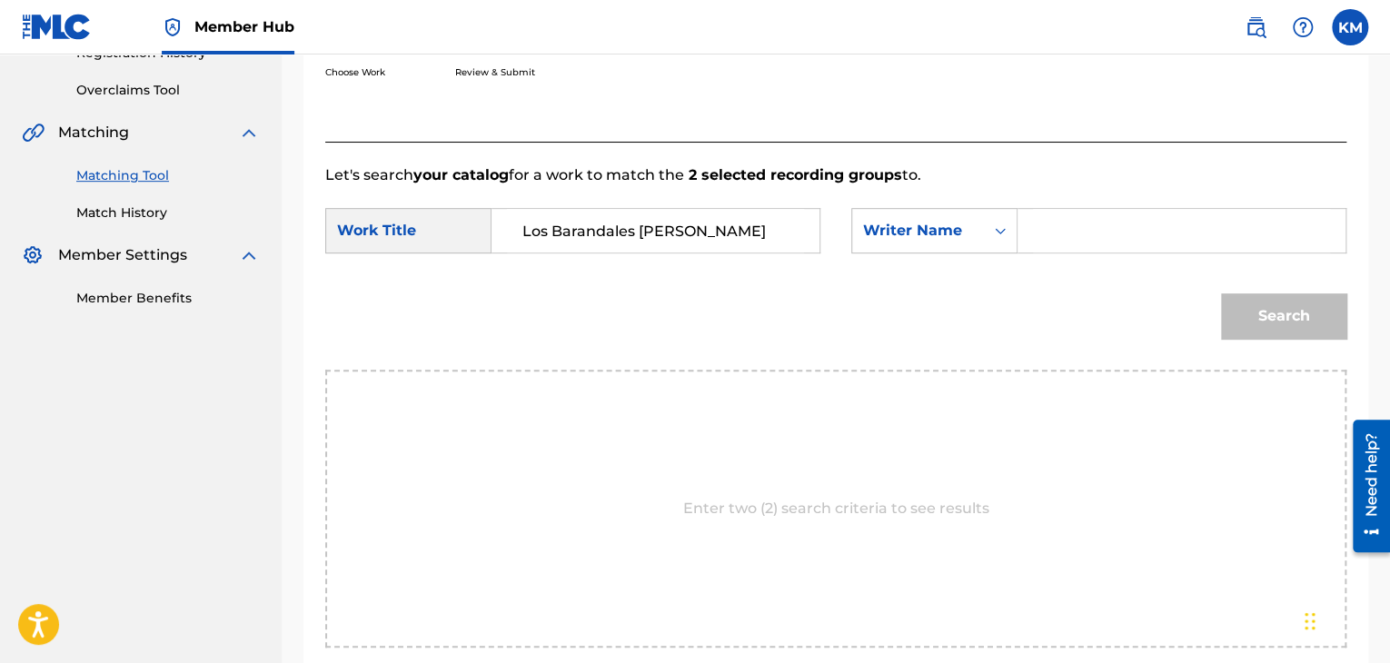
click at [1087, 223] on input "Search Form" at bounding box center [1181, 231] width 297 height 44
click at [1239, 317] on button "Search" at bounding box center [1283, 315] width 125 height 45
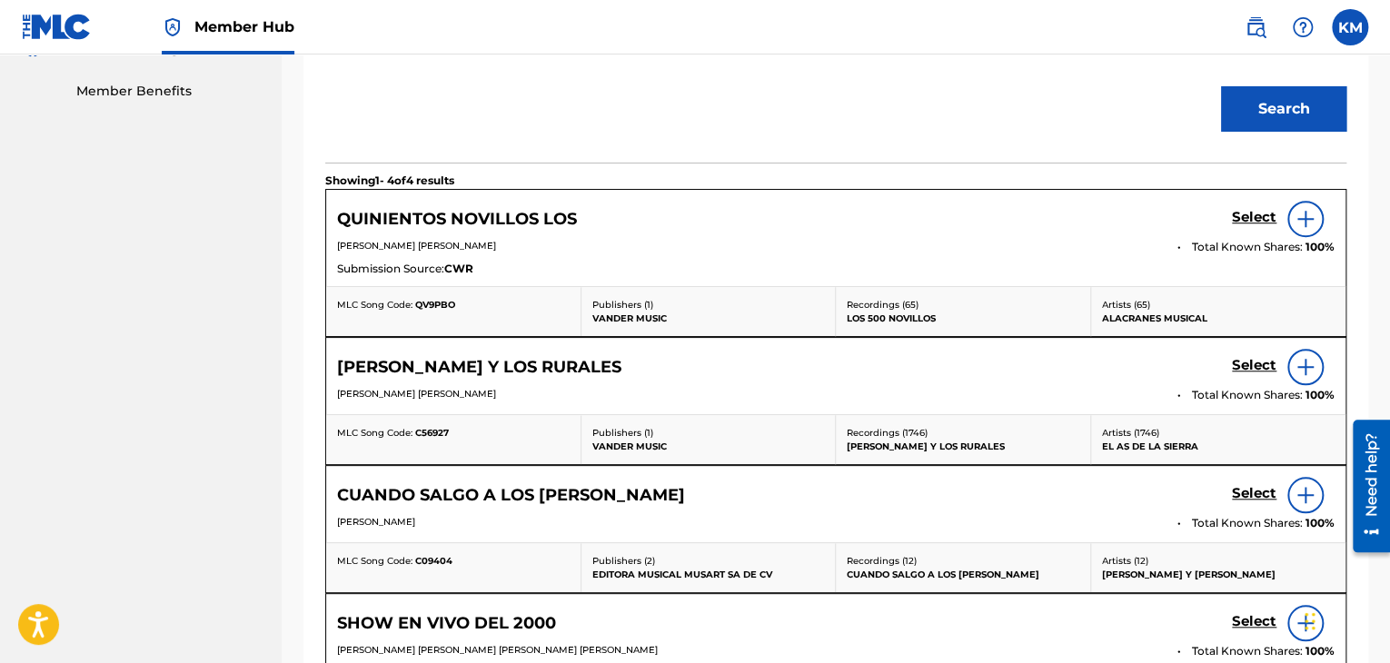
scroll to position [363, 0]
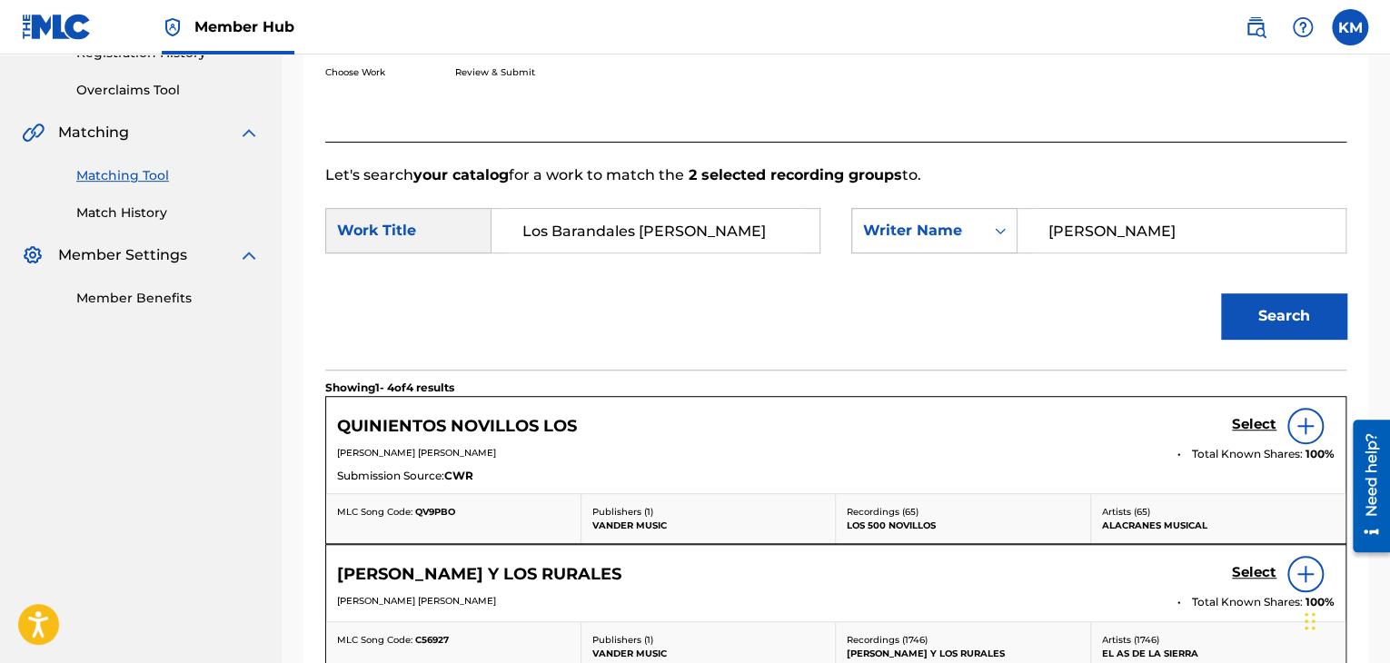
click at [1006, 233] on icon "Search Form" at bounding box center [1000, 231] width 18 height 18
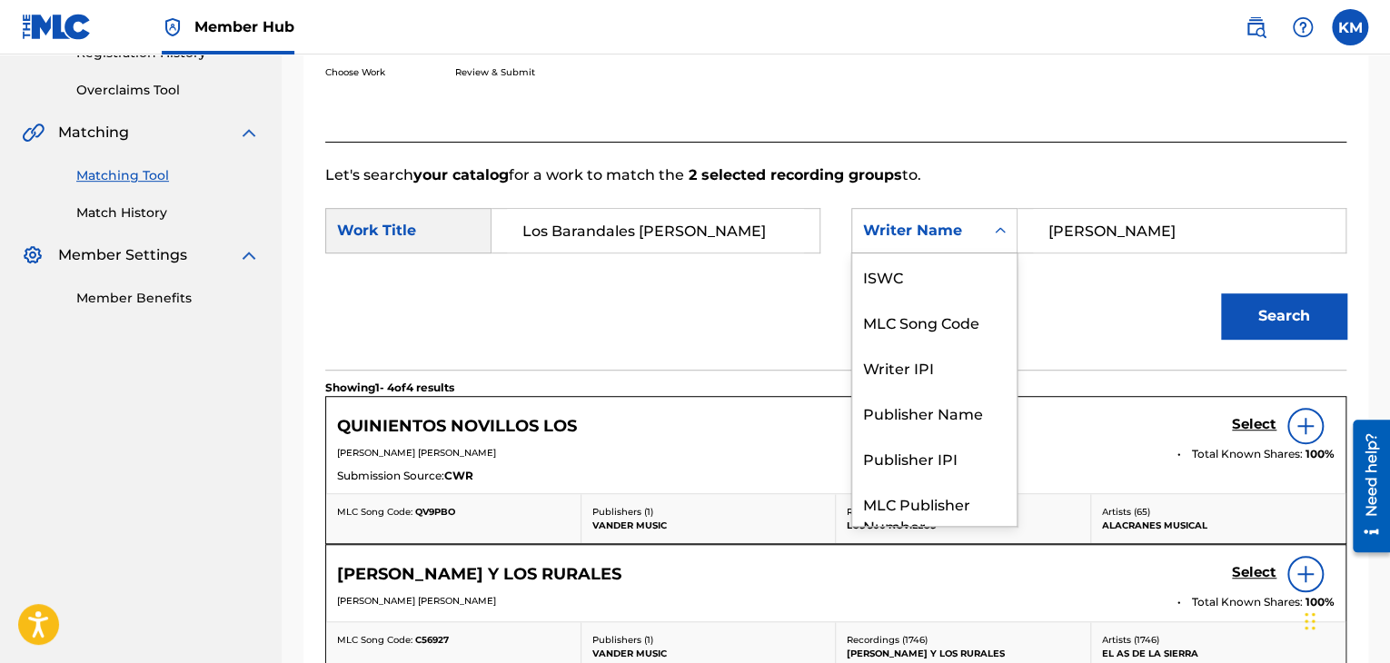
scroll to position [67, 0]
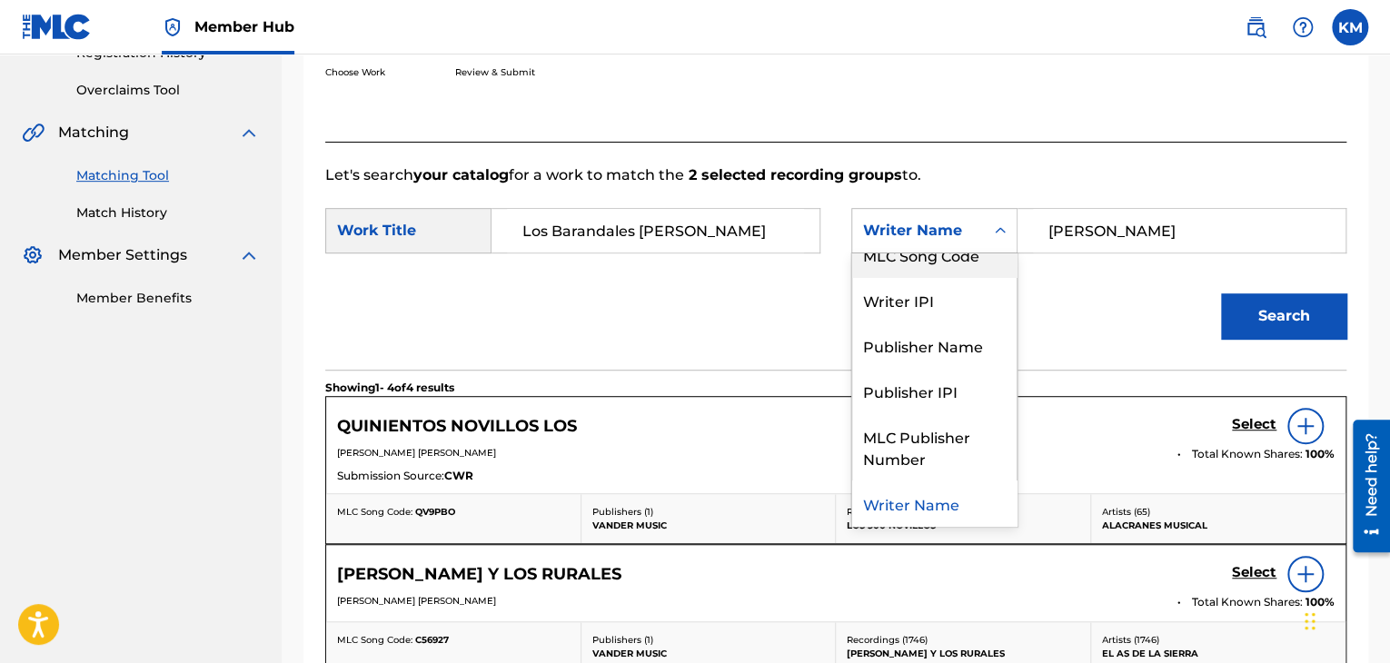
click at [981, 261] on div "MLC Song Code" at bounding box center [934, 254] width 164 height 45
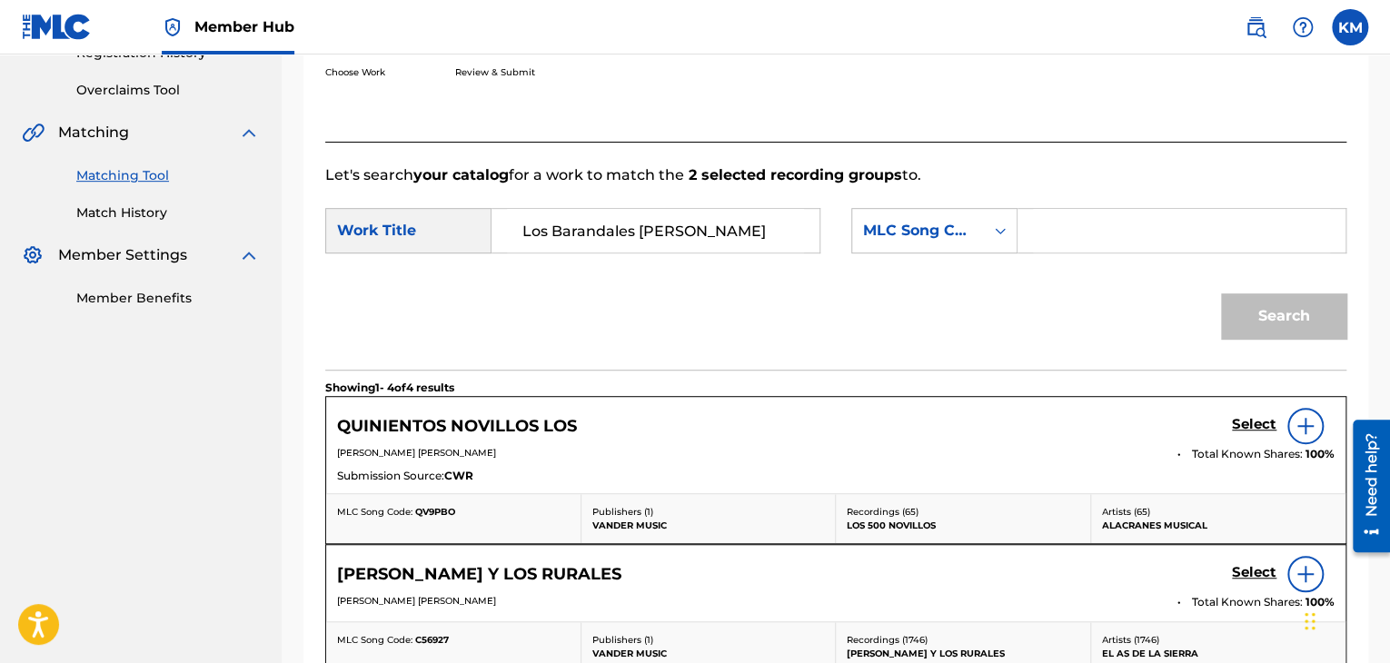
click at [1053, 230] on input "Search Form" at bounding box center [1181, 231] width 297 height 44
click at [1277, 302] on button "Search" at bounding box center [1283, 315] width 125 height 45
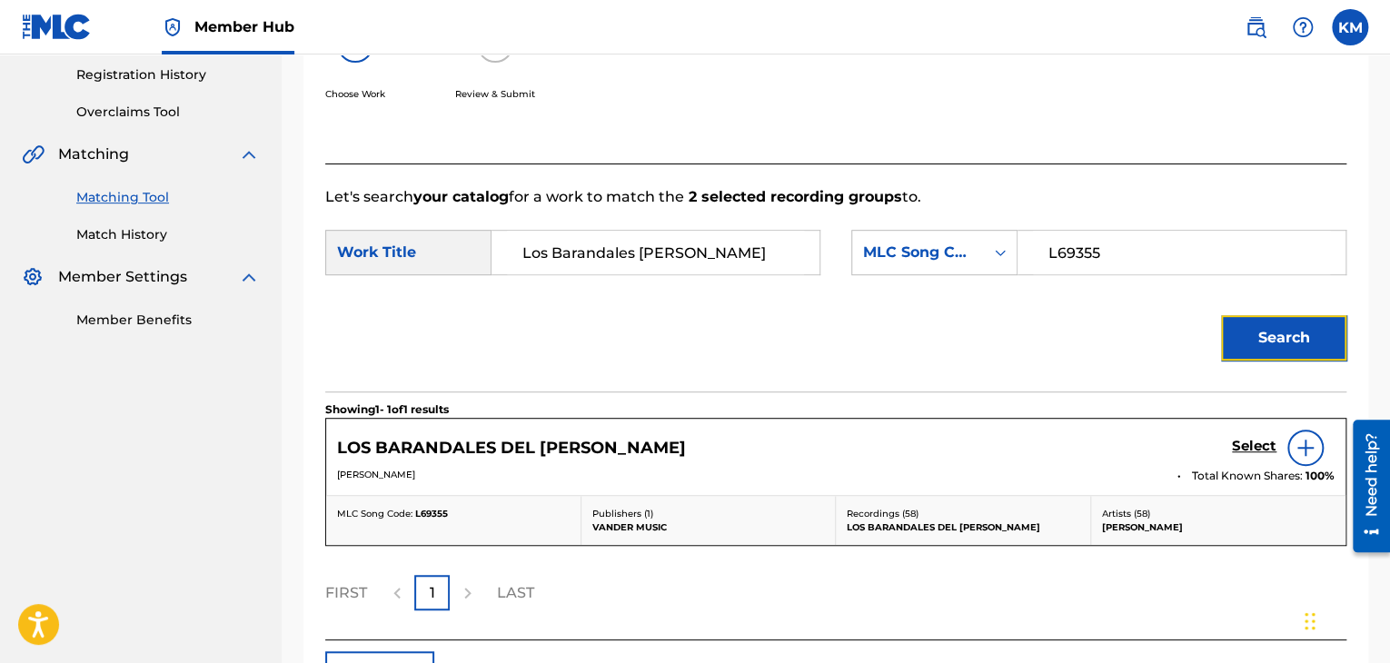
scroll to position [363, 0]
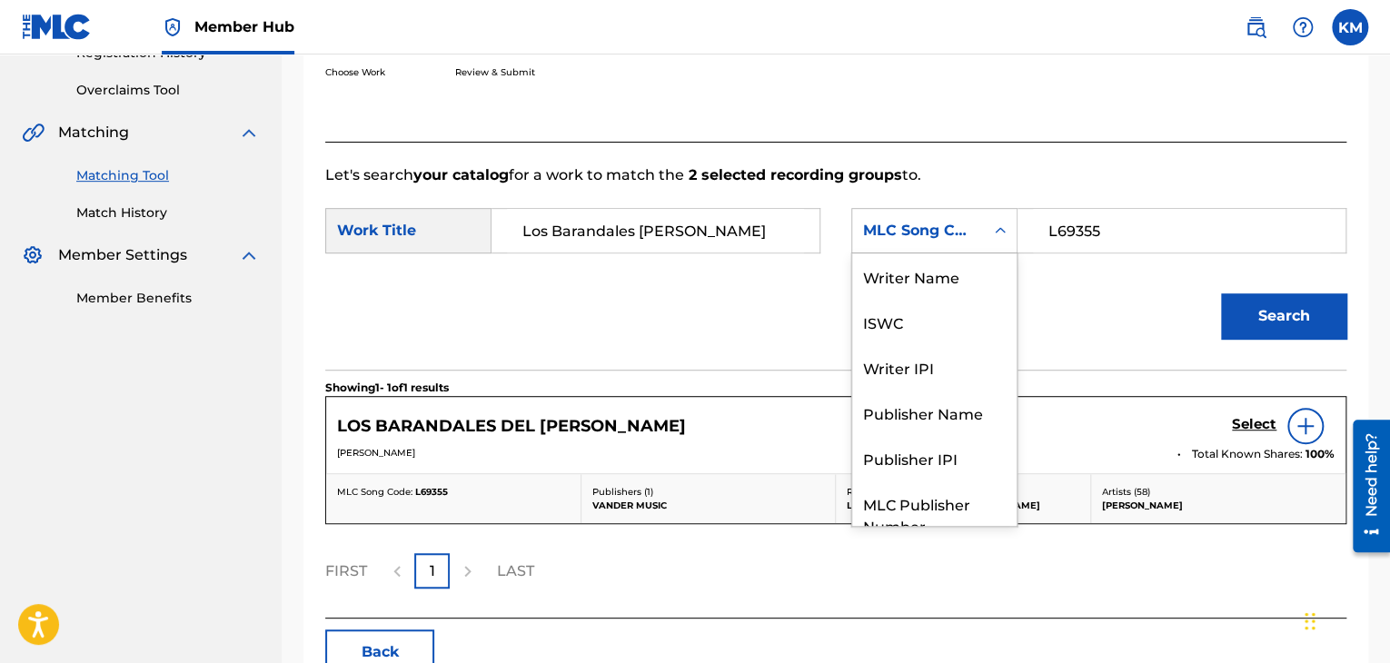
click at [996, 234] on icon "Search Form" at bounding box center [1000, 231] width 18 height 18
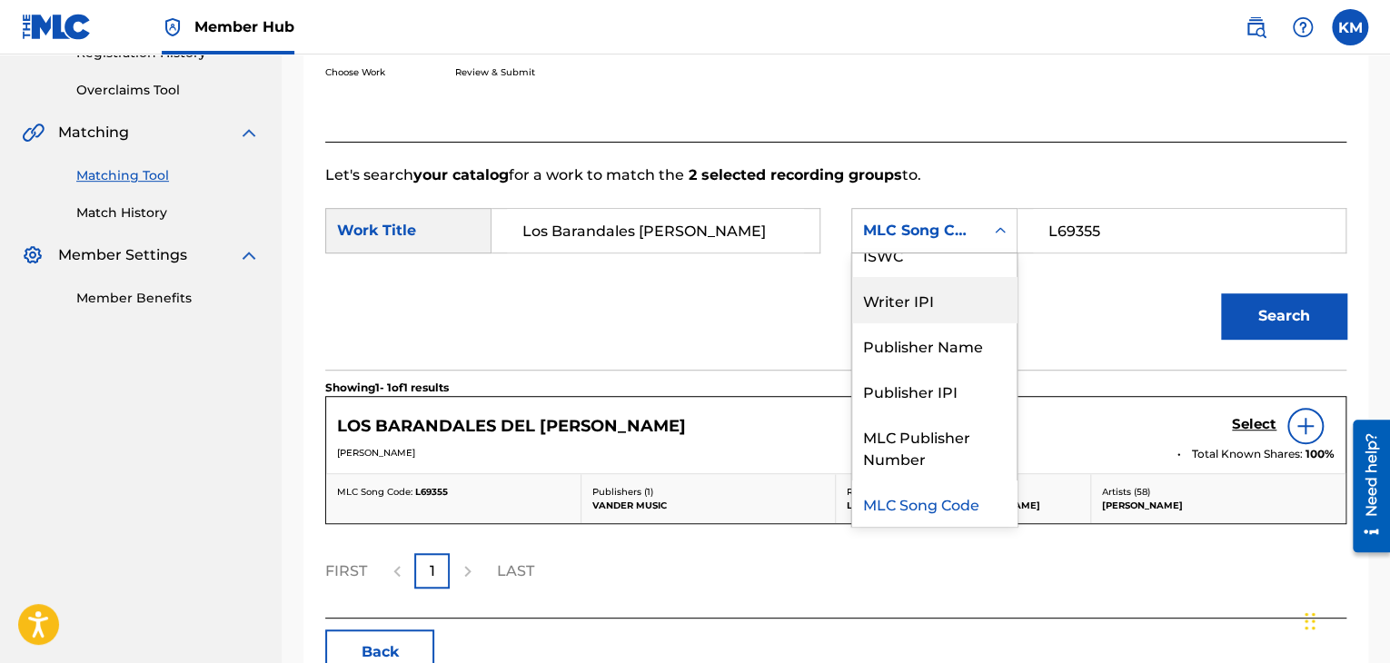
scroll to position [0, 0]
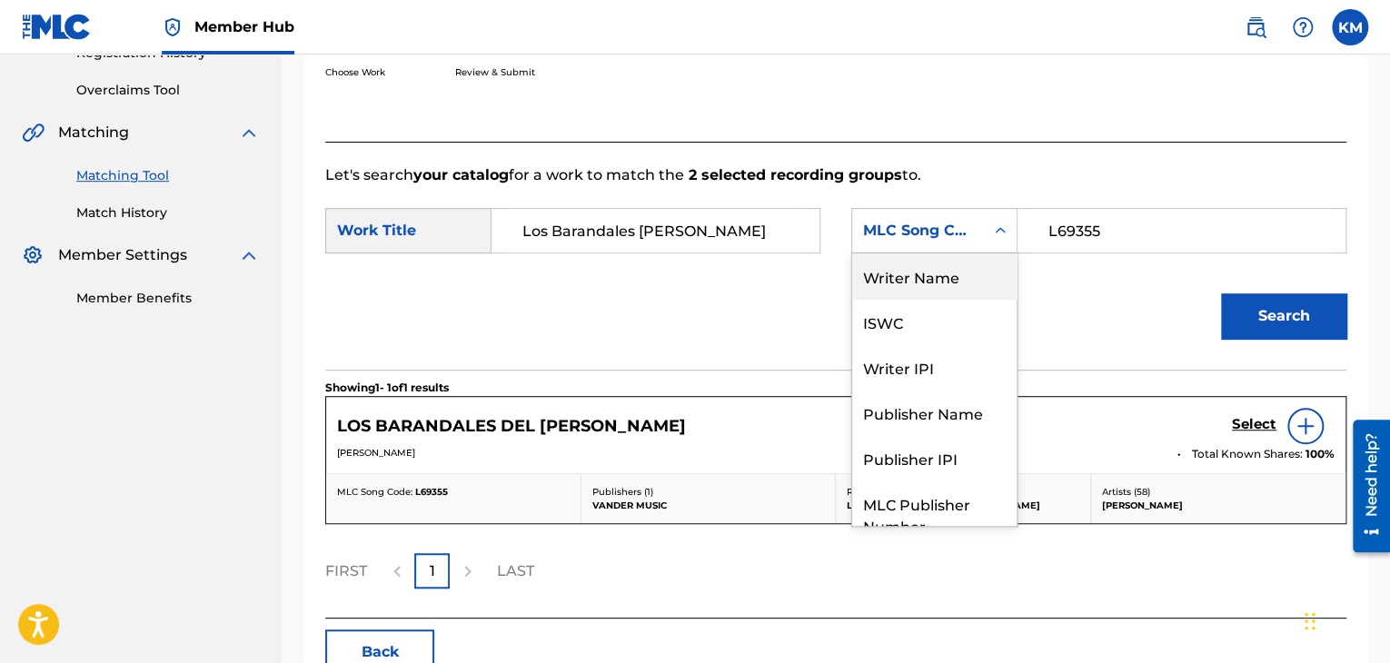
click at [951, 288] on div "Writer Name" at bounding box center [934, 275] width 164 height 45
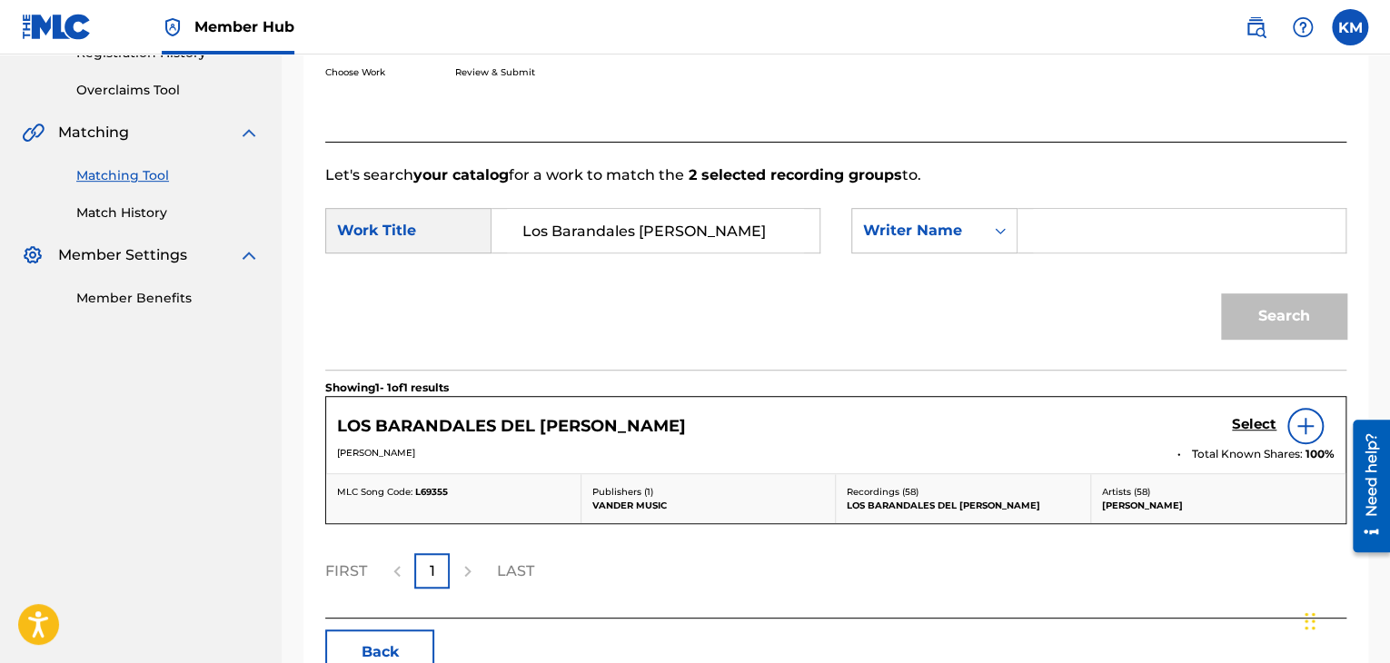
click at [1072, 215] on input "Search Form" at bounding box center [1181, 231] width 297 height 44
click at [1221, 293] on button "Search" at bounding box center [1283, 315] width 125 height 45
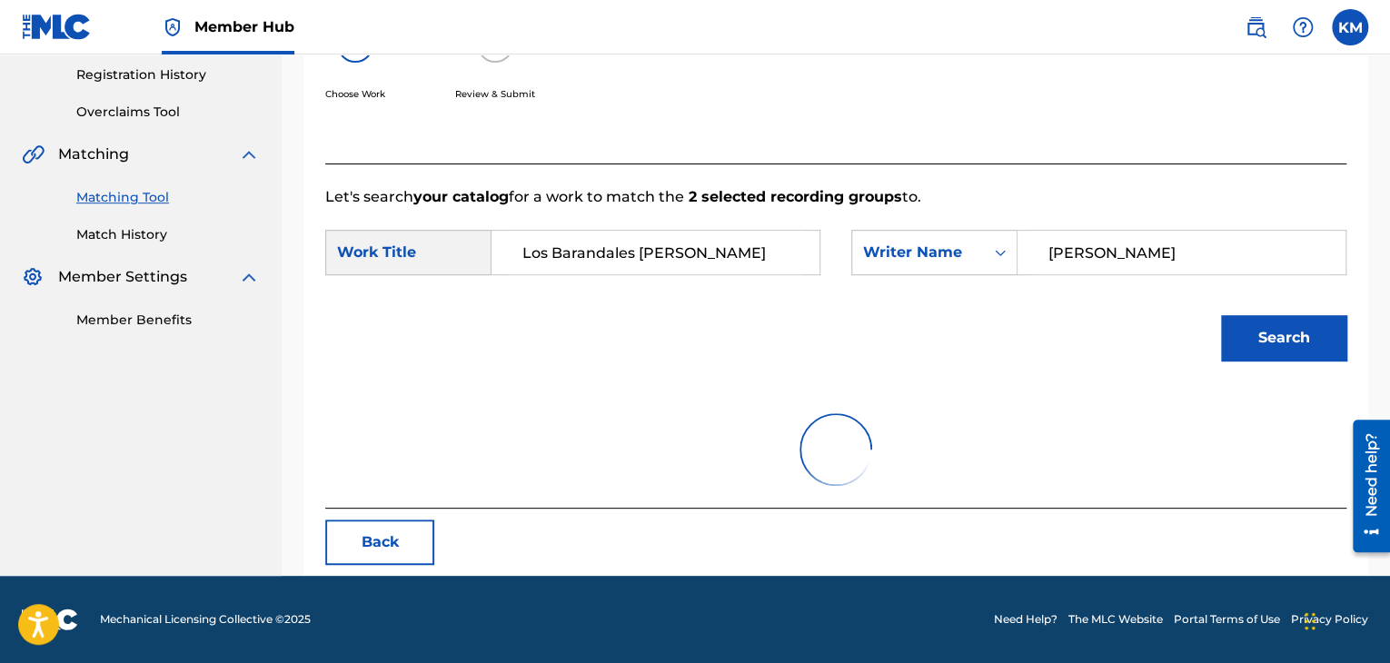
scroll to position [363, 0]
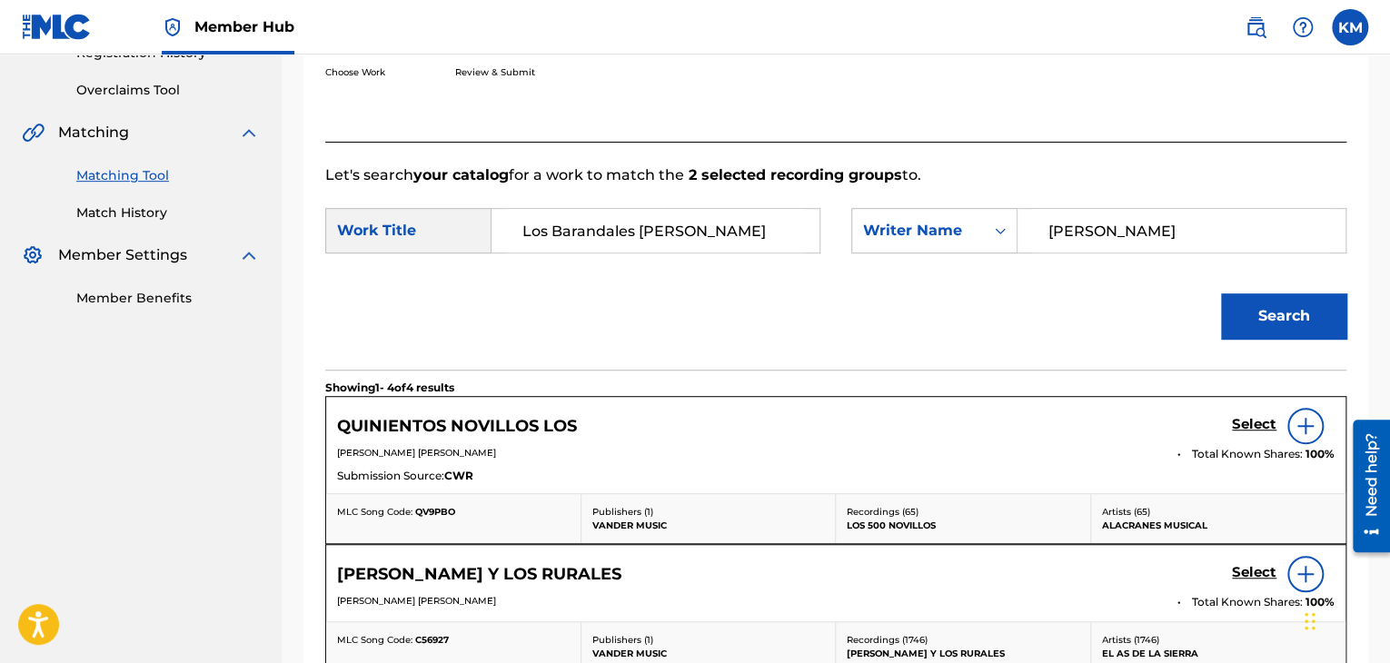
drag, startPoint x: 110, startPoint y: 210, endPoint x: 149, endPoint y: 361, distance: 155.8
click at [110, 210] on link "Match History" at bounding box center [167, 212] width 183 height 19
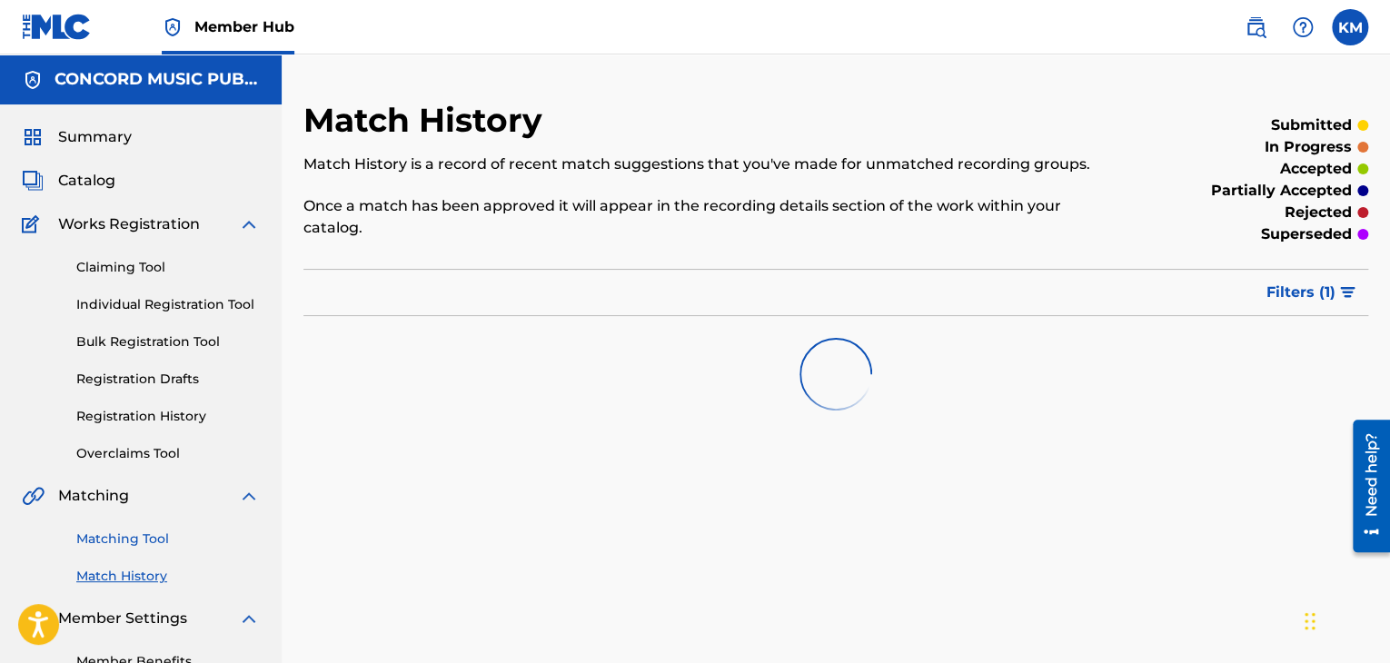
click at [142, 540] on link "Matching Tool" at bounding box center [167, 539] width 183 height 19
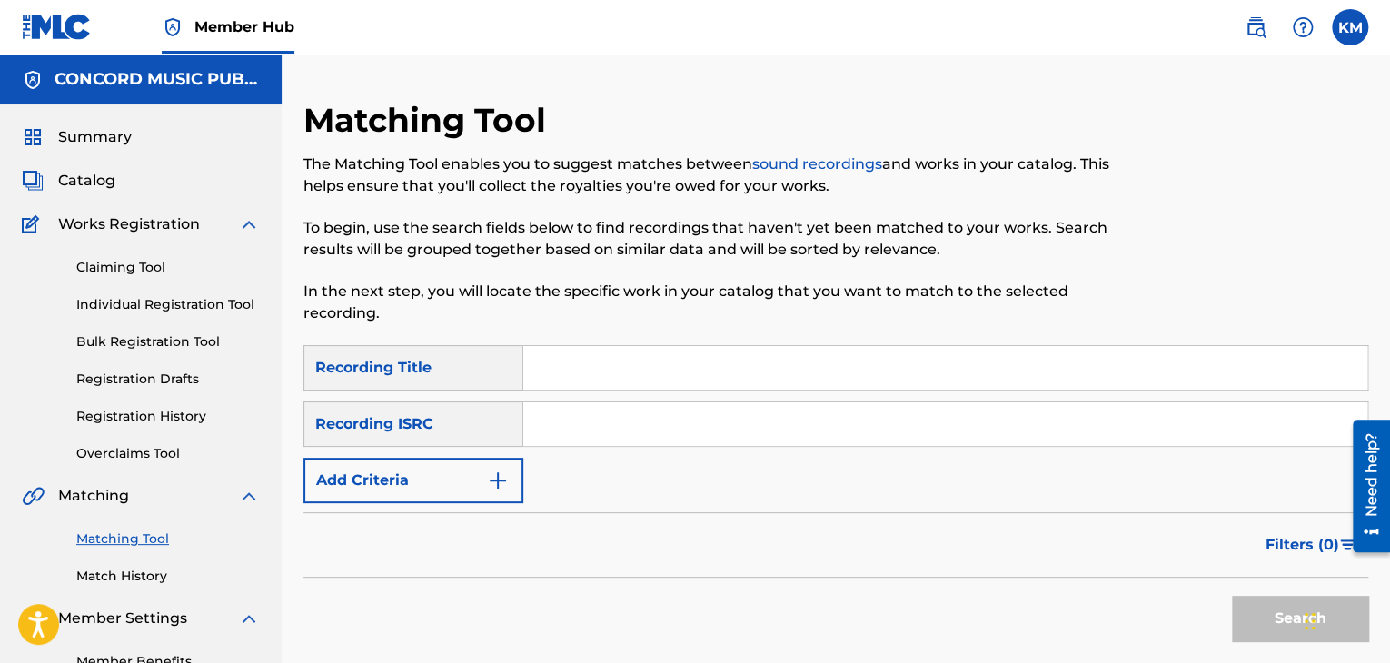
click at [614, 412] on input "Search Form" at bounding box center [945, 424] width 844 height 44
click at [1264, 615] on button "Search" at bounding box center [1300, 618] width 136 height 45
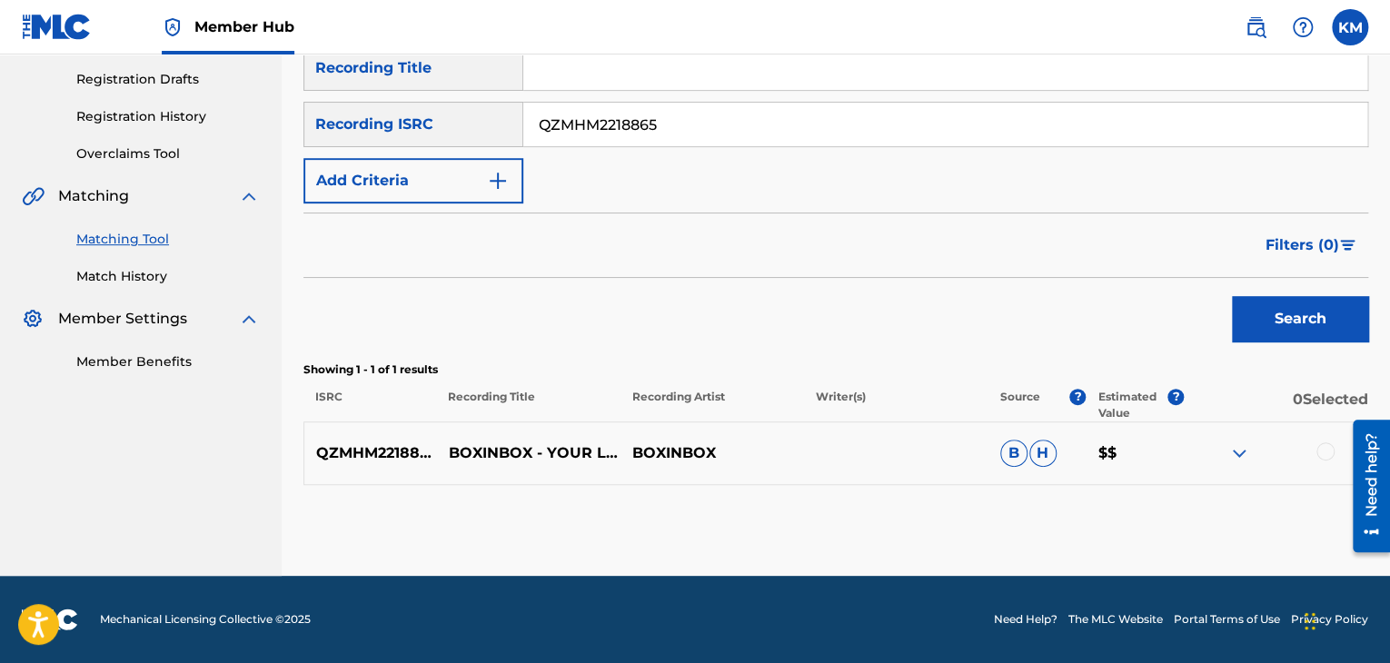
click at [1317, 455] on div at bounding box center [1325, 451] width 18 height 18
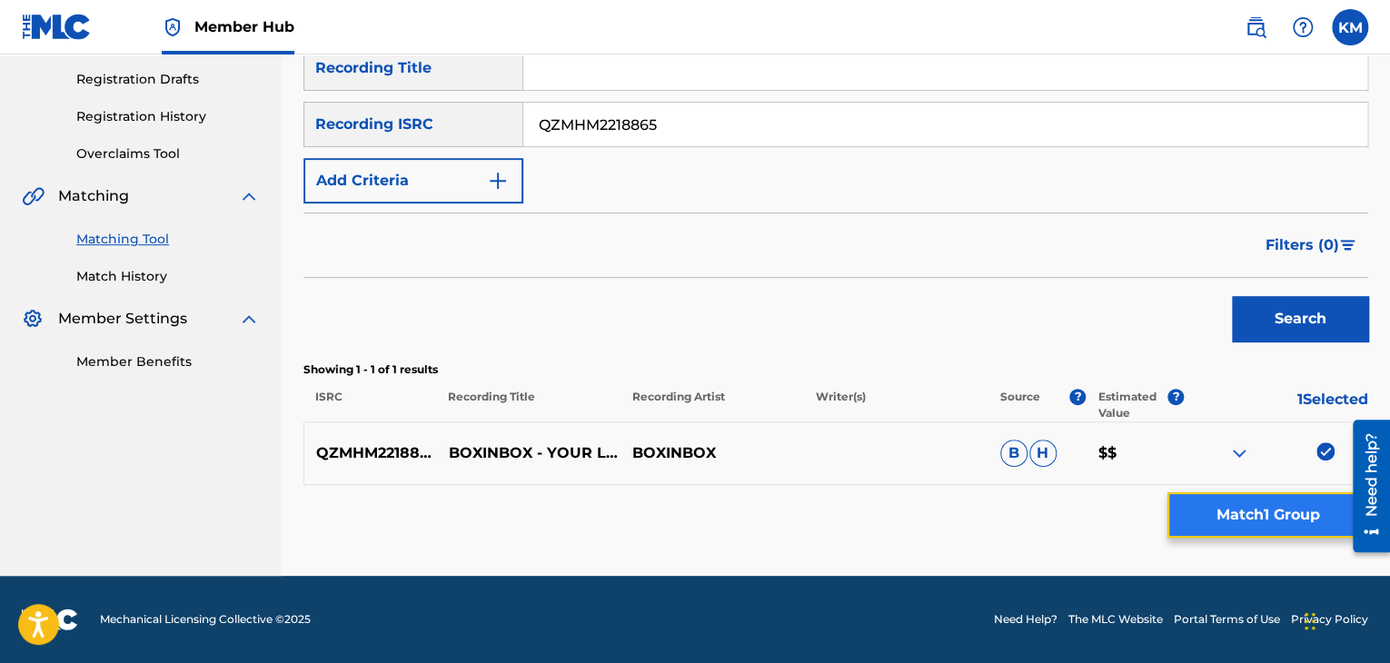
click at [1306, 506] on button "Match 1 Group" at bounding box center [1267, 514] width 201 height 45
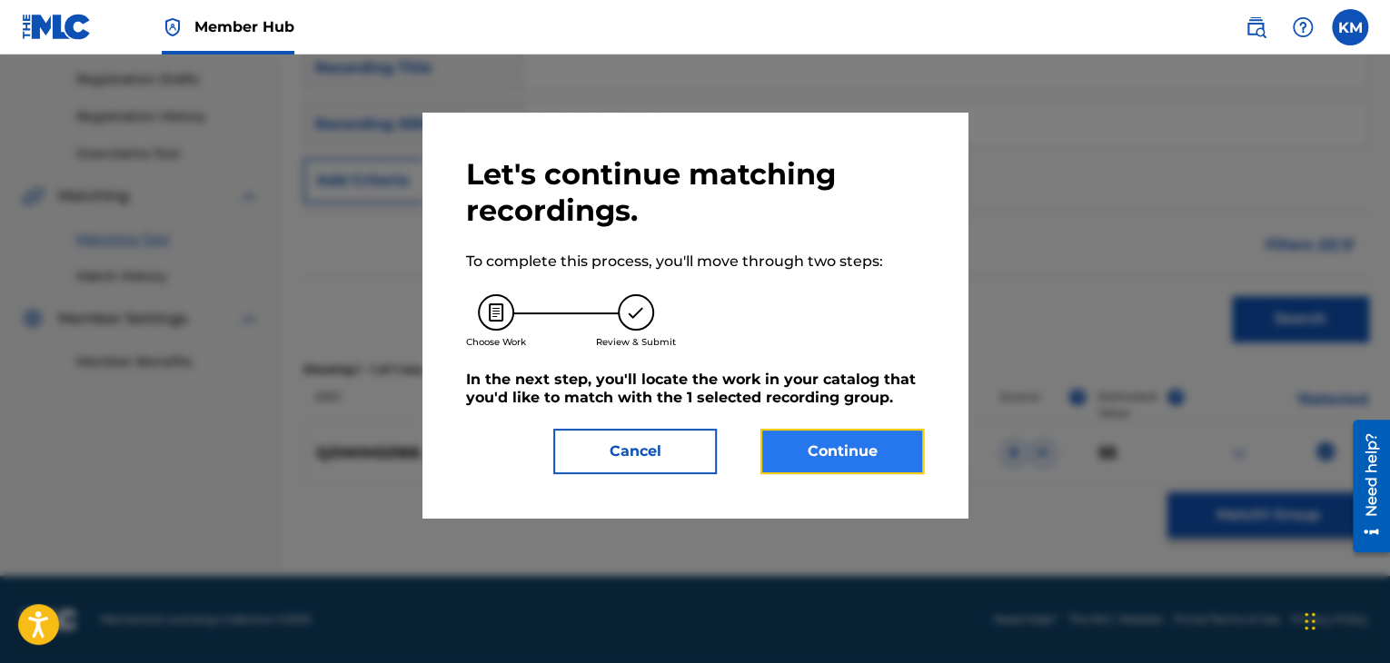
click at [785, 461] on button "Continue" at bounding box center [841, 451] width 163 height 45
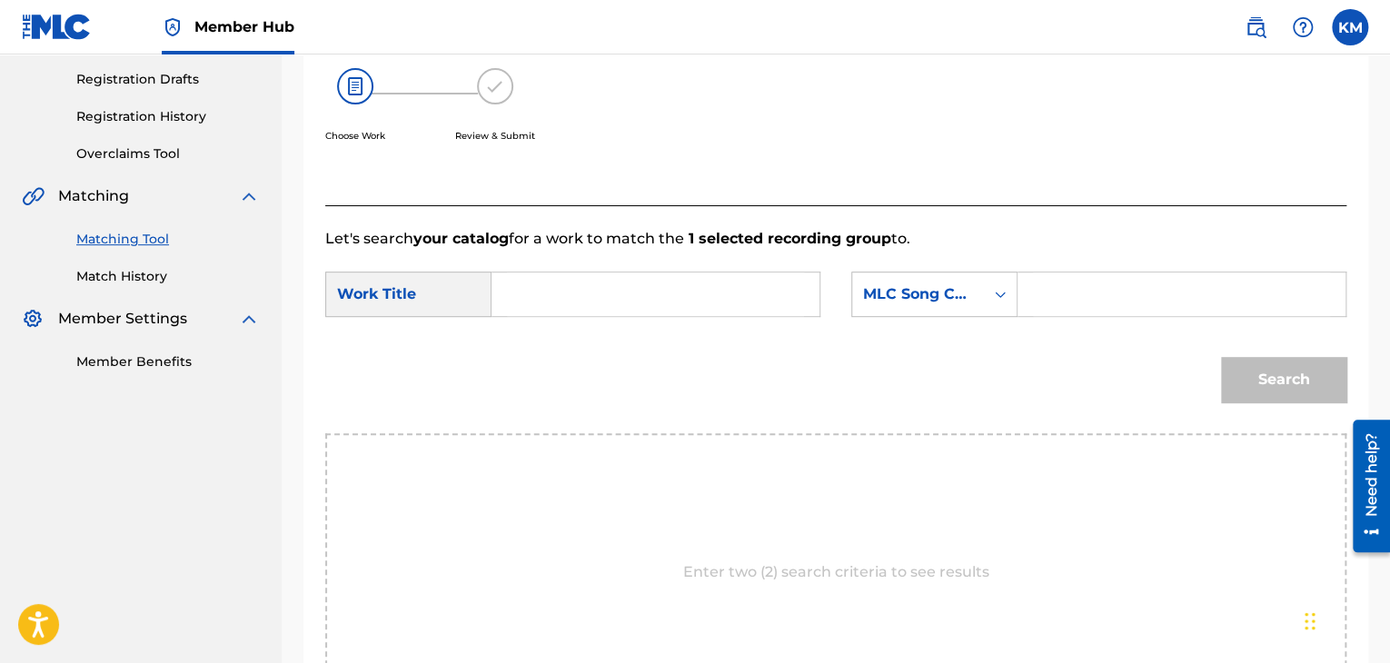
click at [585, 293] on input "Search Form" at bounding box center [655, 294] width 297 height 44
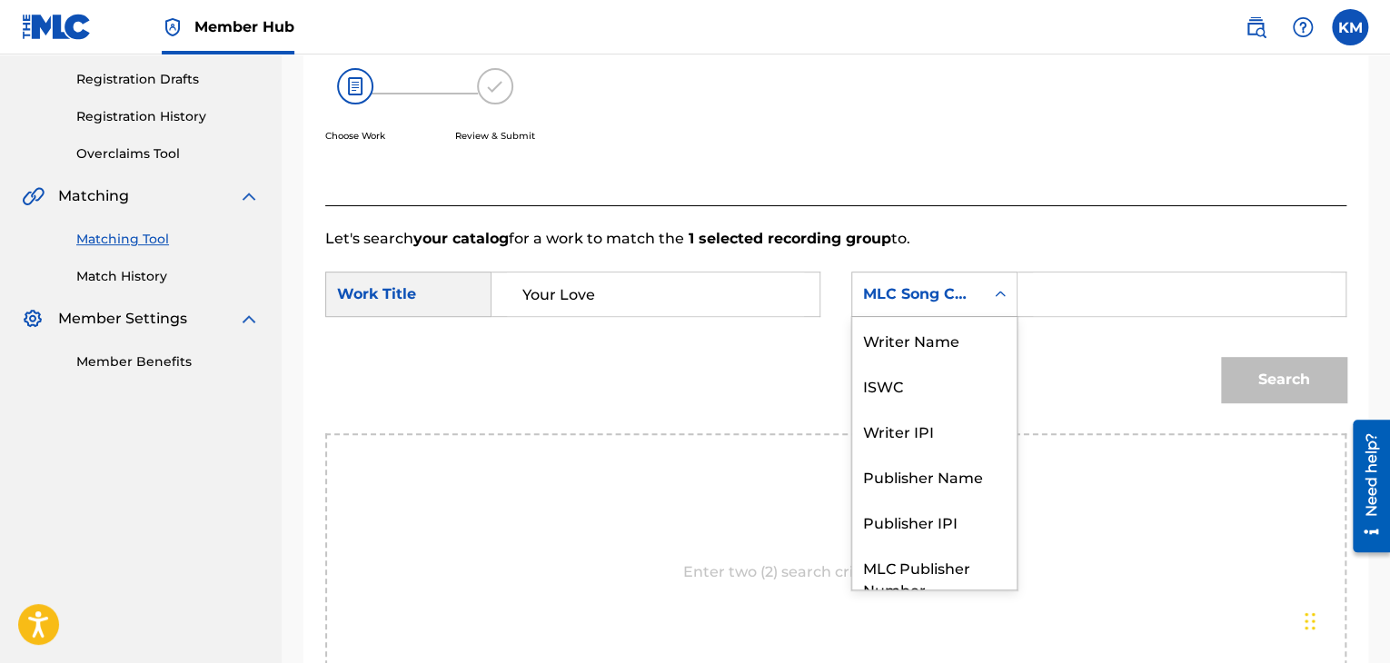
click at [1007, 293] on icon "Search Form" at bounding box center [1000, 294] width 18 height 18
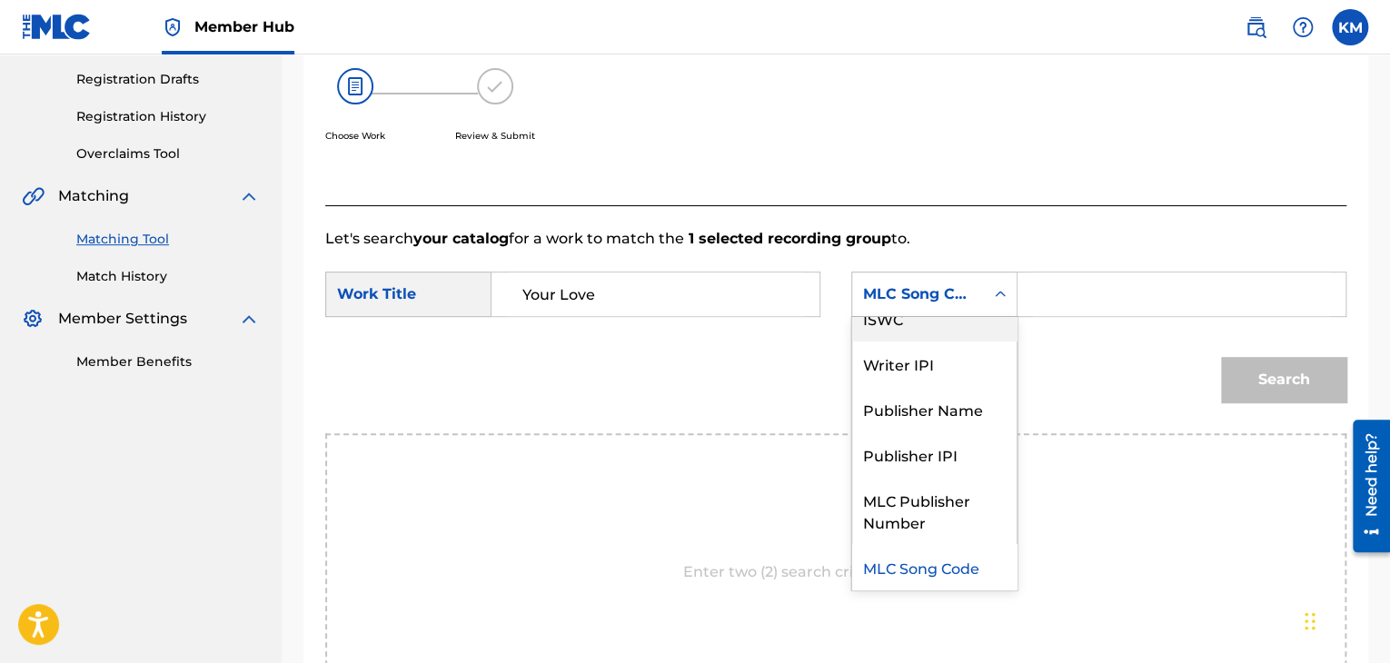
scroll to position [0, 0]
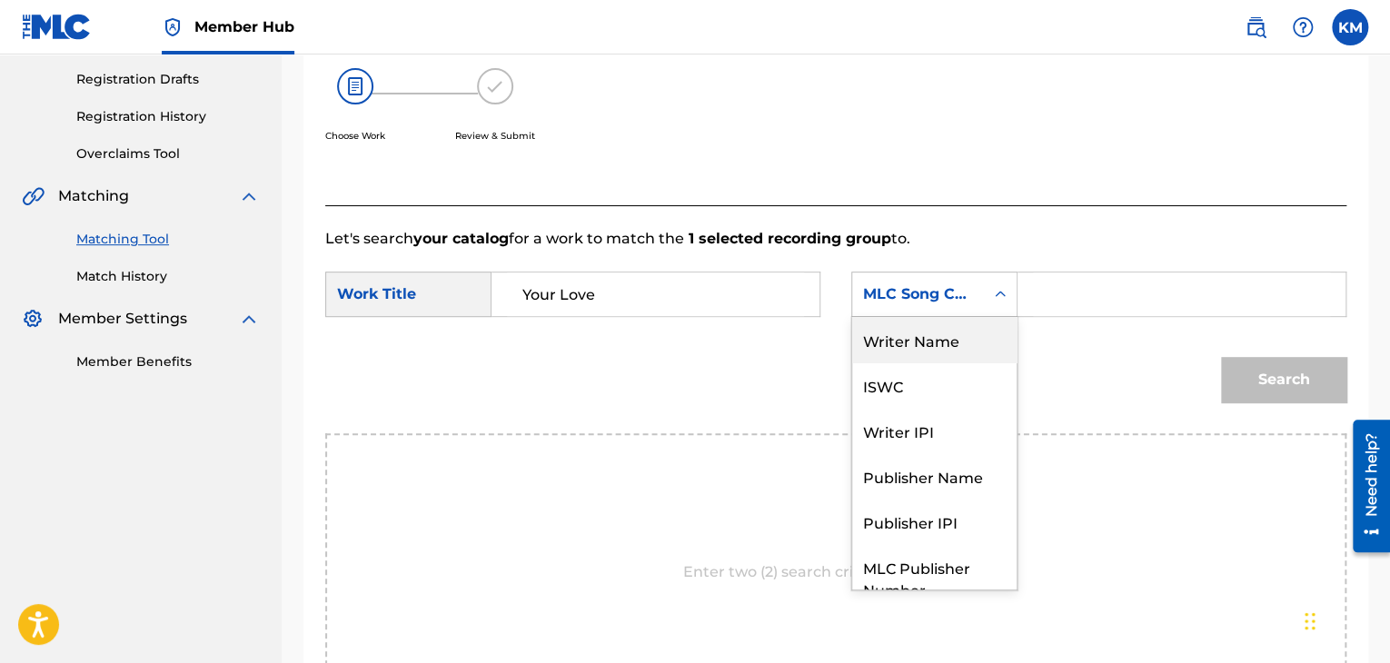
click at [981, 322] on div "Writer Name" at bounding box center [934, 339] width 164 height 45
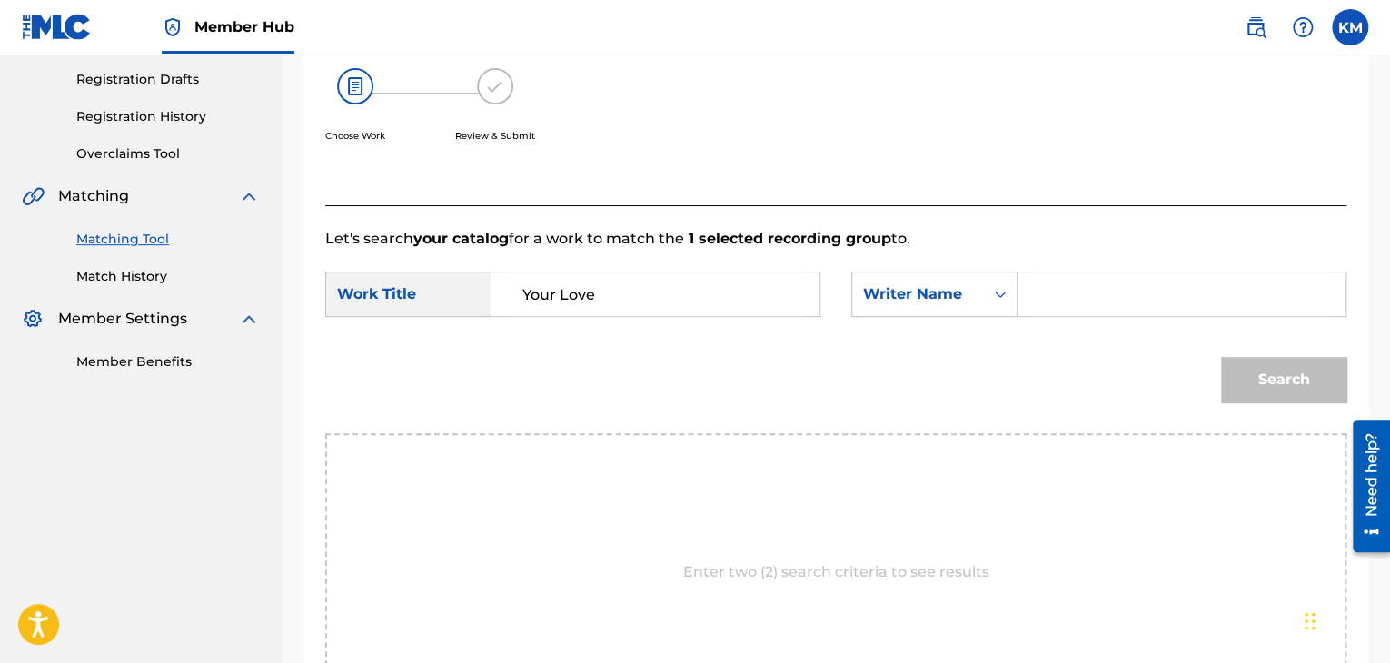
click at [1079, 299] on input "Search Form" at bounding box center [1181, 294] width 297 height 44
click at [1290, 377] on button "Search" at bounding box center [1283, 379] width 125 height 45
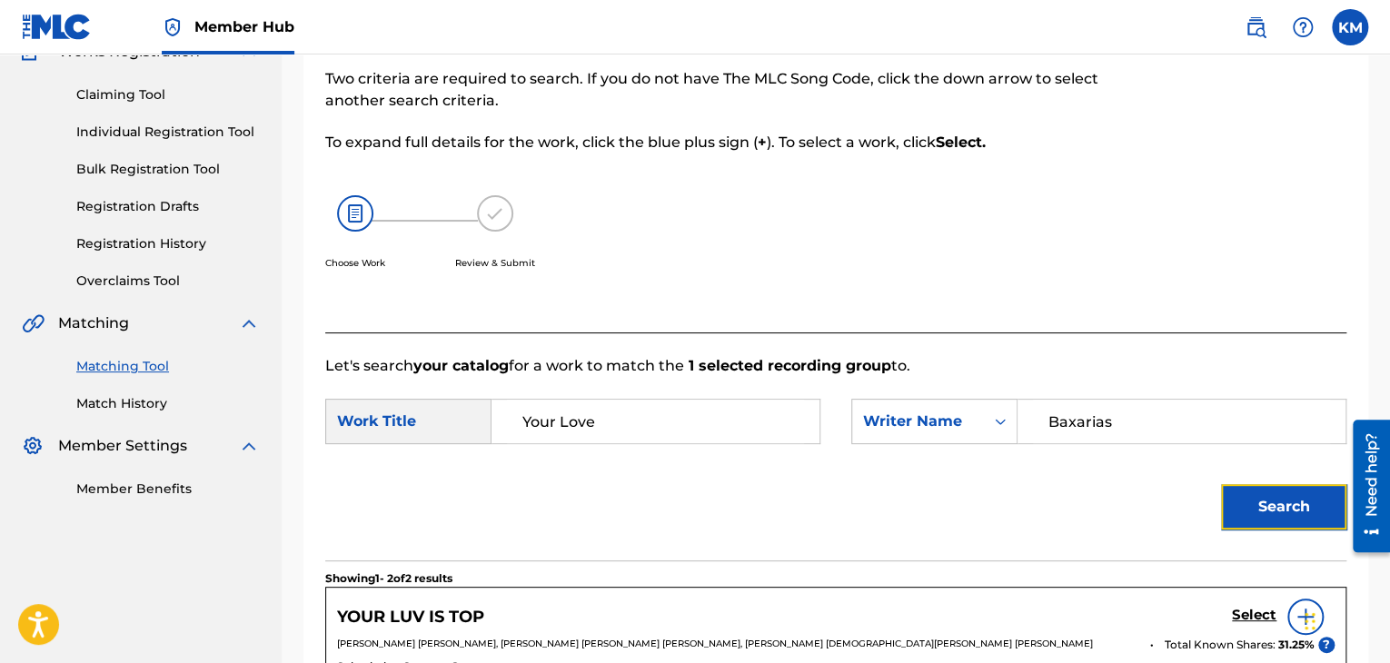
scroll to position [94, 0]
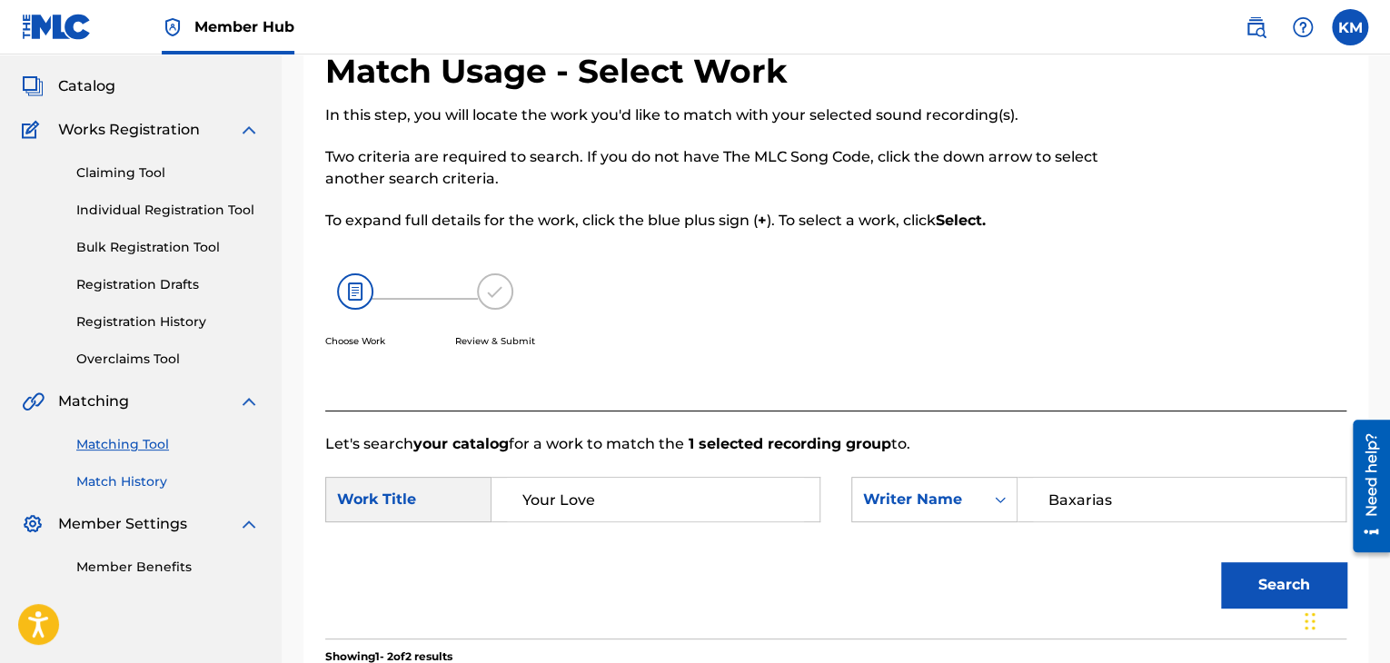
click at [160, 480] on link "Match History" at bounding box center [167, 481] width 183 height 19
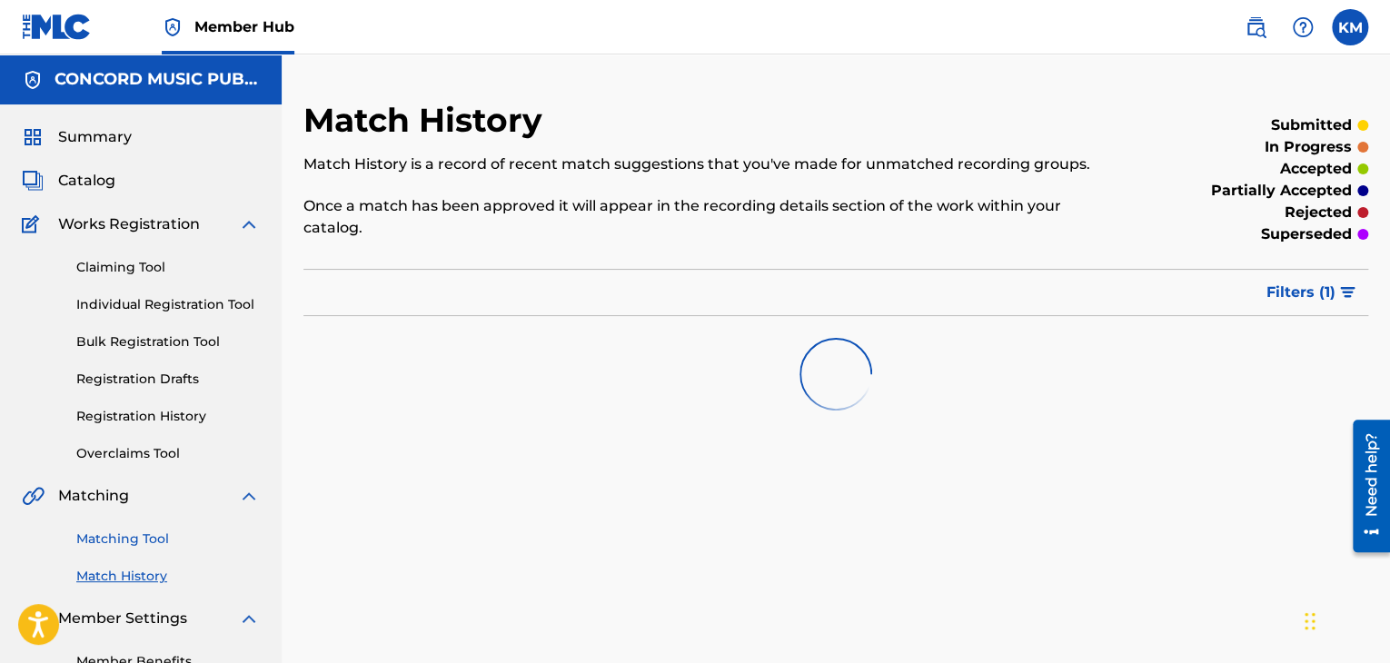
click at [160, 540] on link "Matching Tool" at bounding box center [167, 539] width 183 height 19
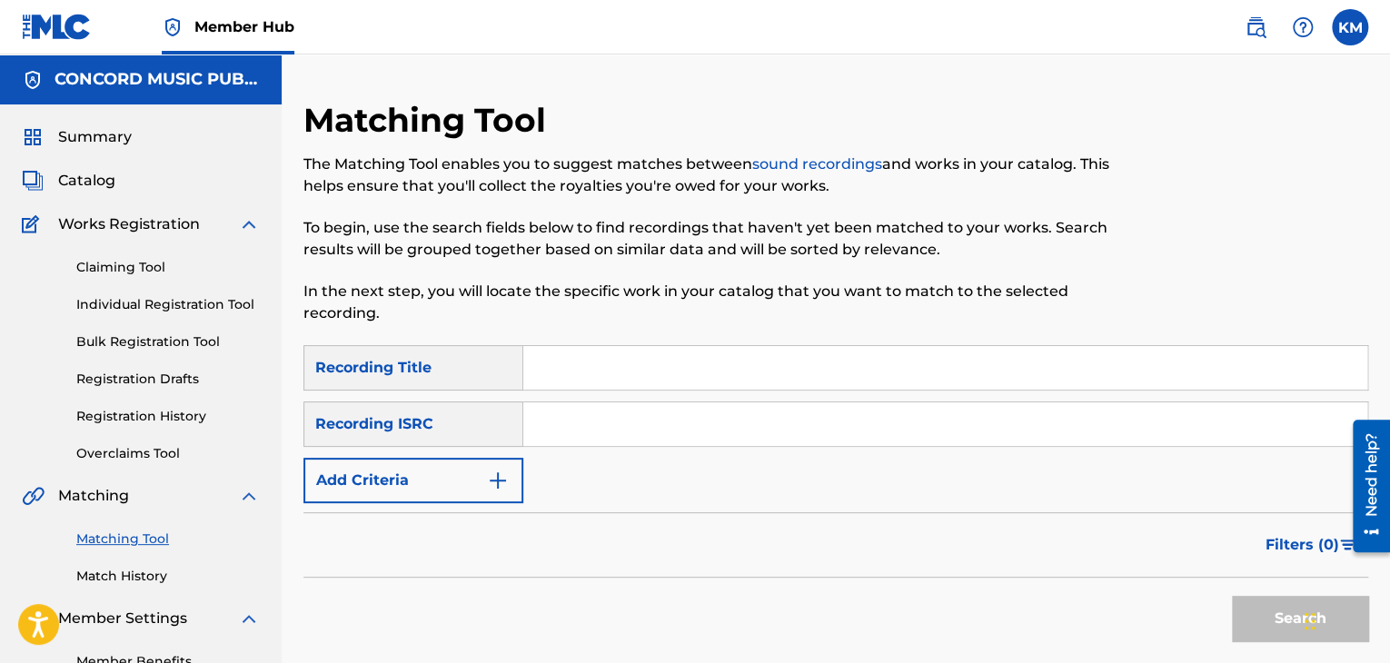
click at [548, 432] on input "Search Form" at bounding box center [945, 424] width 844 height 44
click at [1243, 604] on button "Search" at bounding box center [1300, 618] width 136 height 45
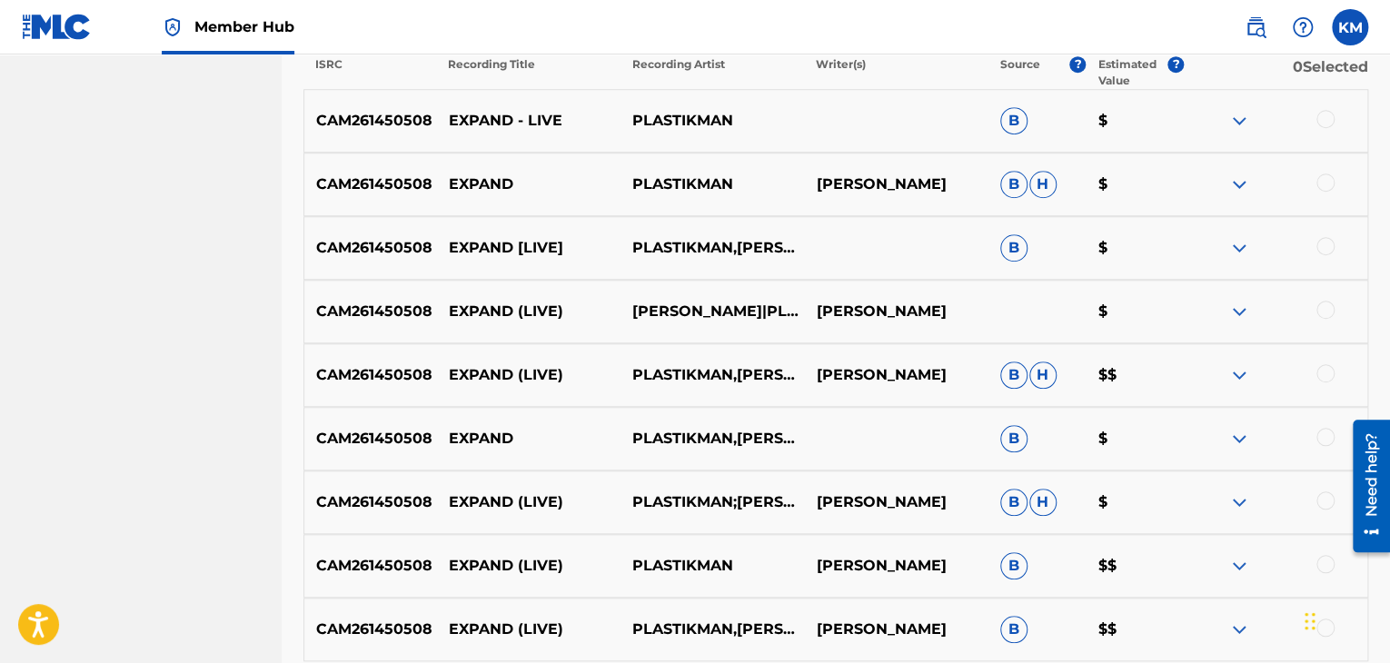
scroll to position [808, 0]
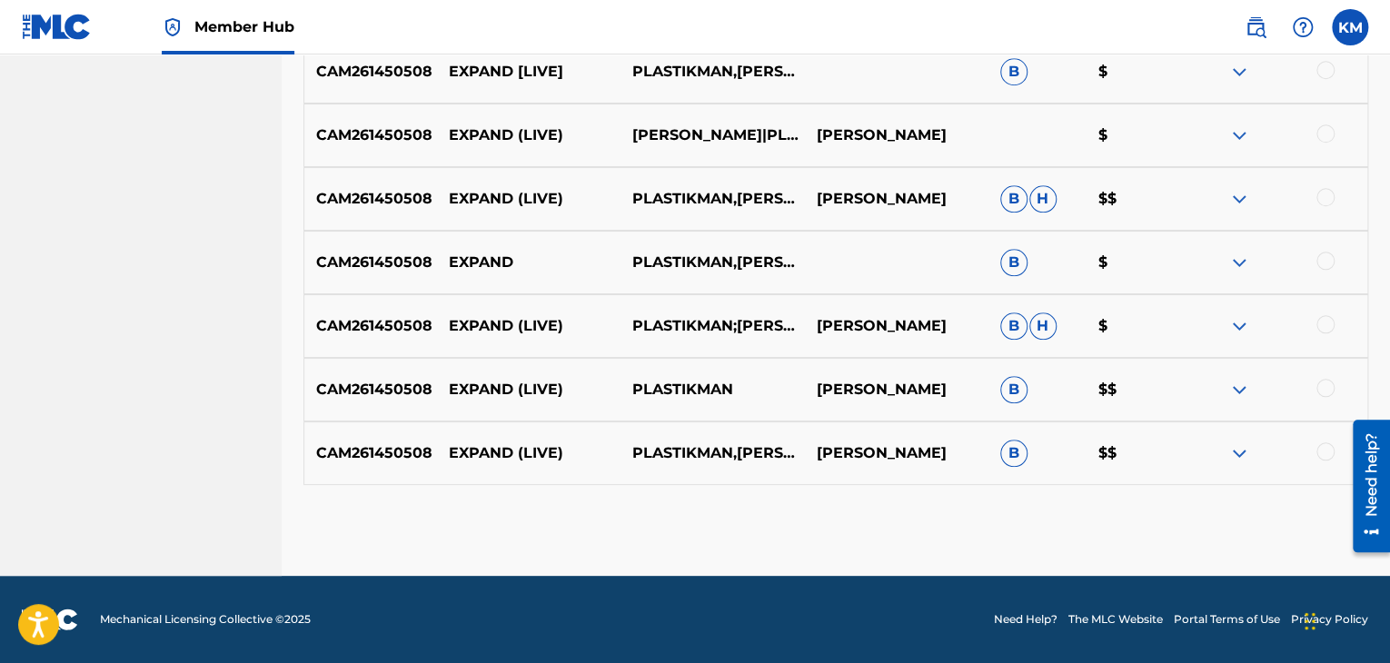
click at [1329, 452] on div at bounding box center [1325, 451] width 18 height 18
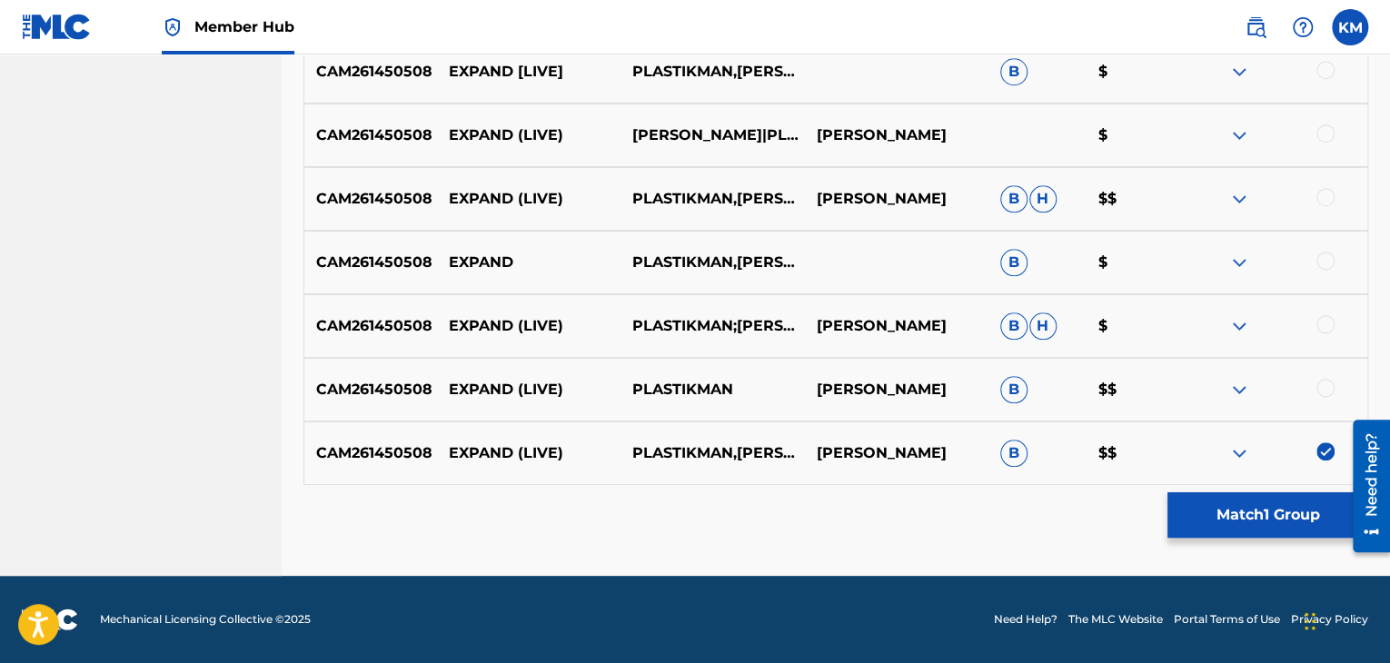
click at [1327, 387] on div at bounding box center [1325, 388] width 18 height 18
click at [1323, 315] on div at bounding box center [1325, 324] width 18 height 18
click at [1323, 259] on div at bounding box center [1325, 261] width 18 height 18
click at [1327, 186] on div "CAM261450508 EXPAND (LIVE) PLASTIKMAN,[PERSON_NAME] [PERSON_NAME] [PERSON_NAME]…" at bounding box center [835, 199] width 1065 height 64
click at [1327, 188] on div at bounding box center [1325, 197] width 18 height 18
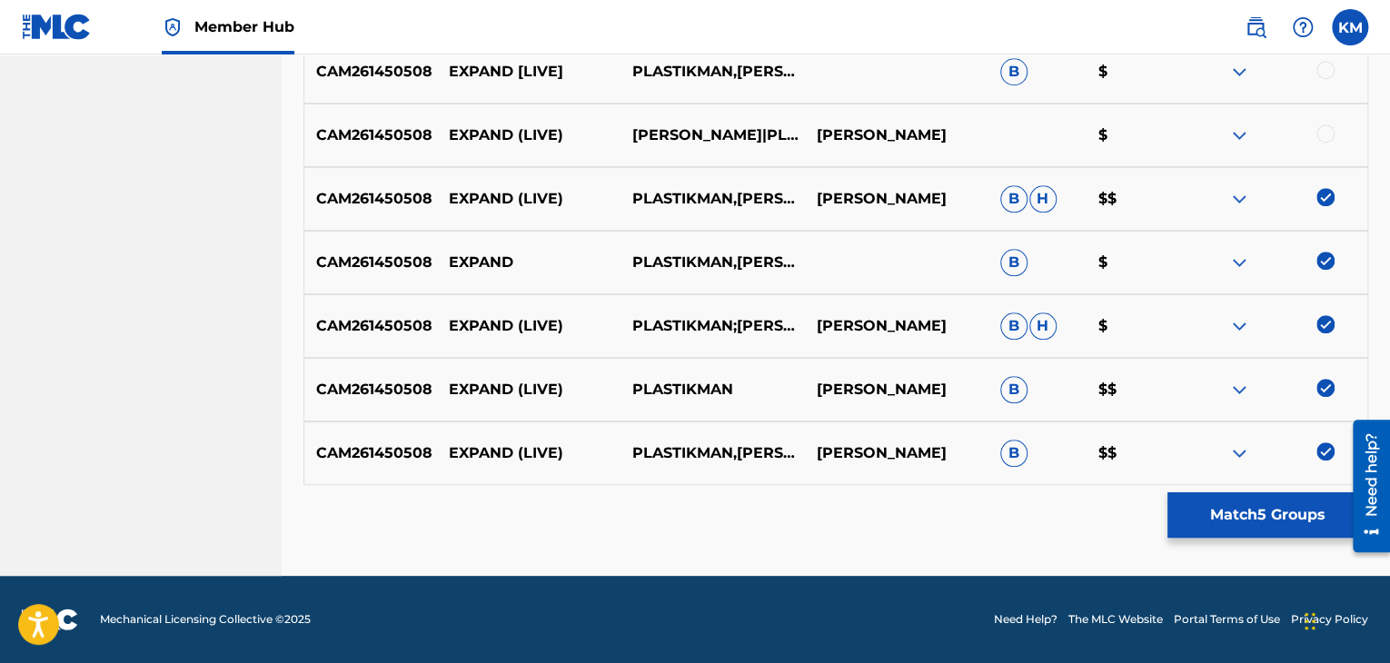
click at [1327, 134] on div at bounding box center [1325, 133] width 18 height 18
click at [1320, 70] on div at bounding box center [1325, 70] width 18 height 18
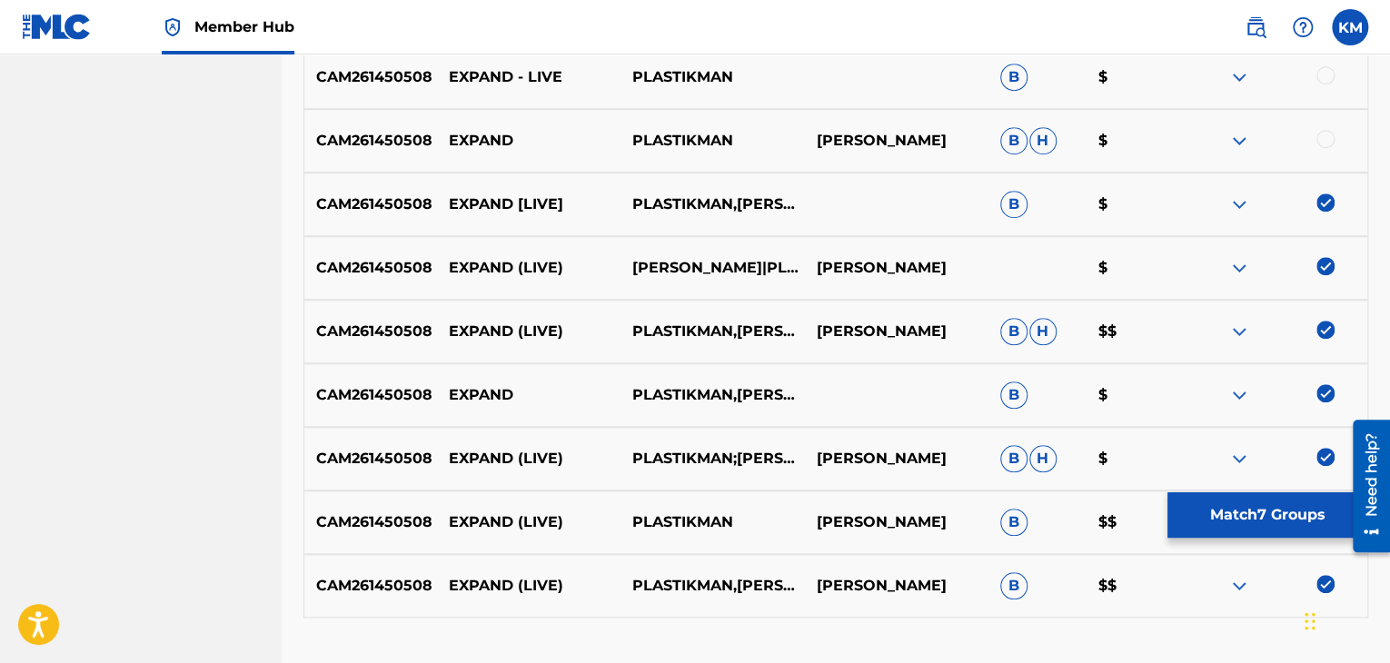
scroll to position [536, 0]
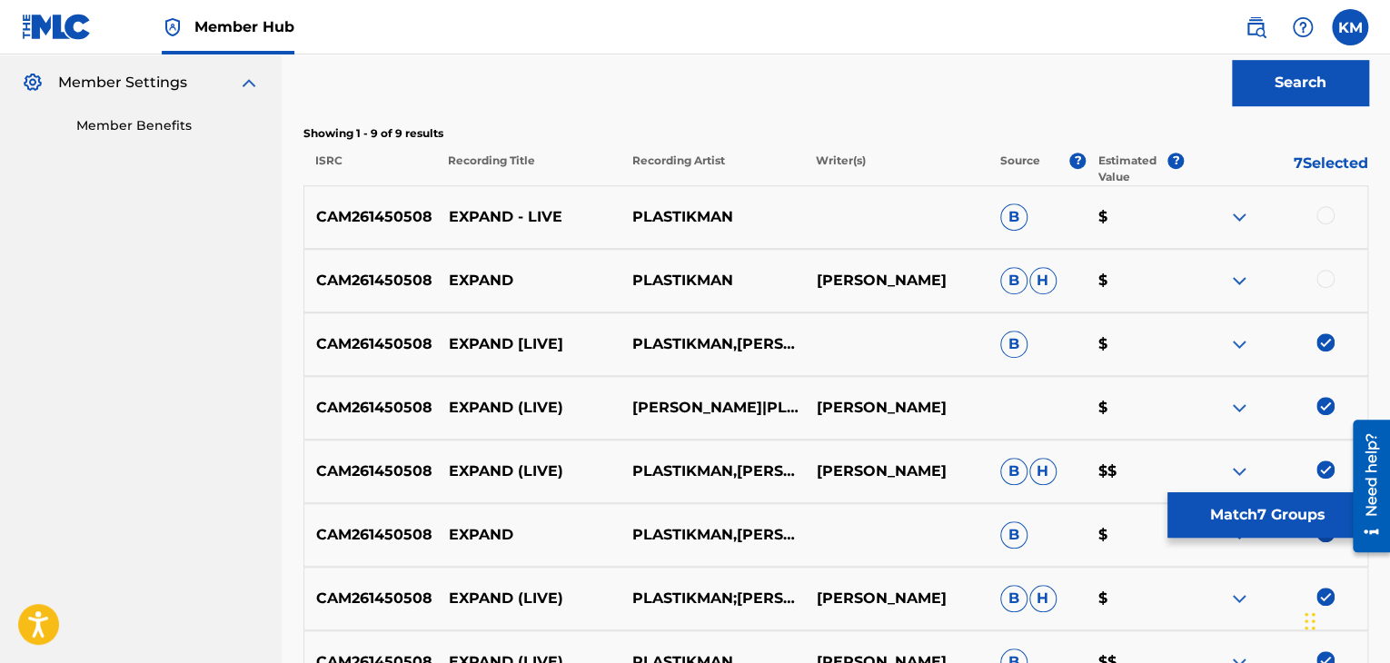
click at [1323, 276] on div at bounding box center [1325, 279] width 18 height 18
click at [1323, 210] on div at bounding box center [1325, 215] width 18 height 18
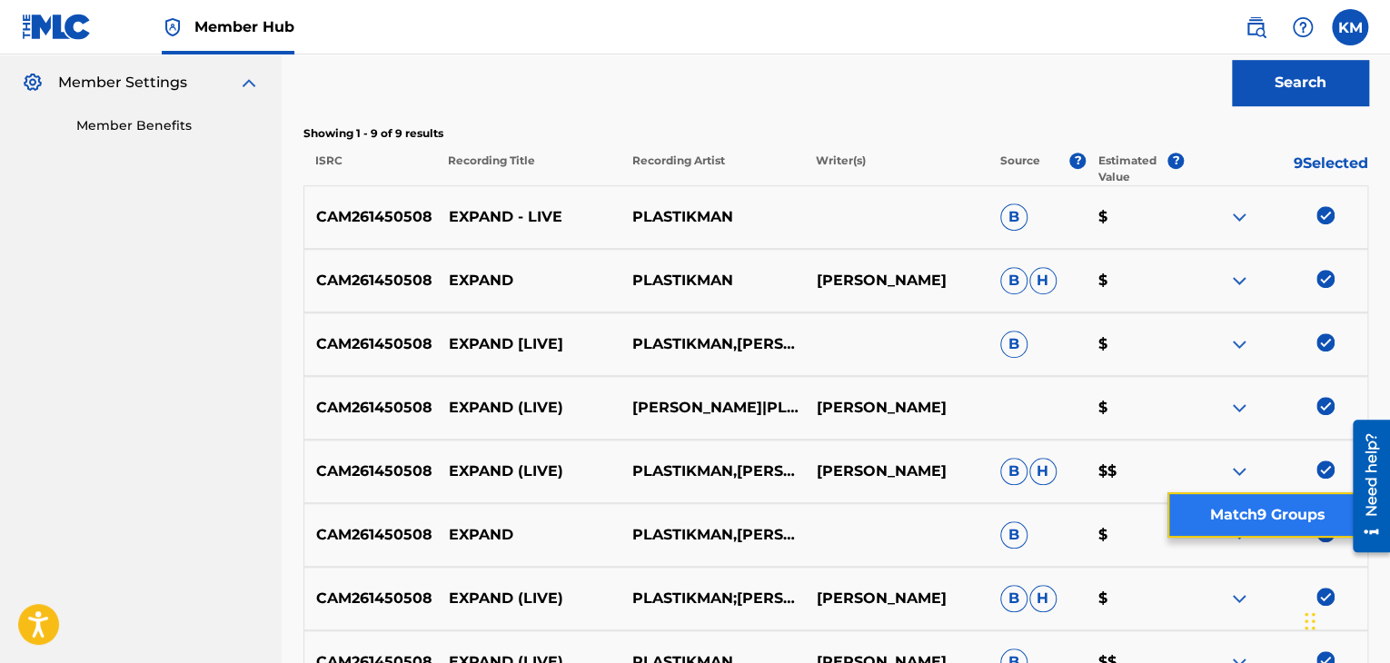
click at [1234, 513] on button "Match 9 Groups" at bounding box center [1267, 514] width 201 height 45
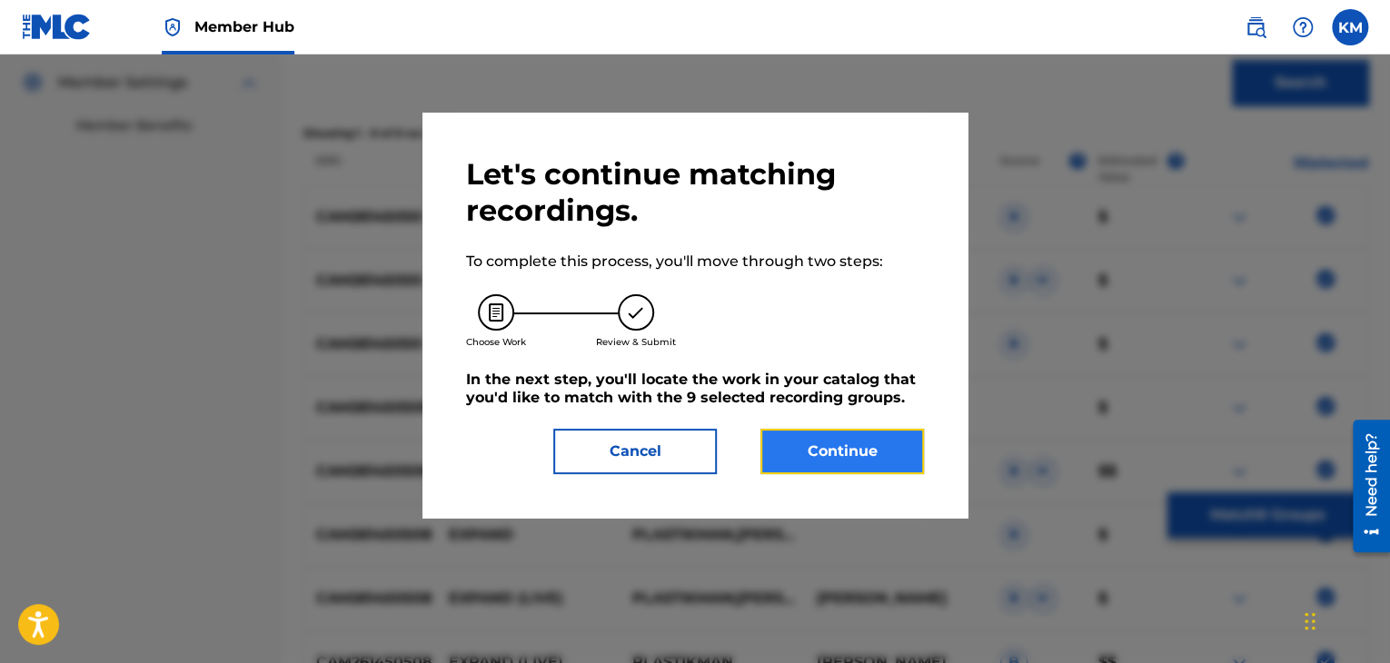
click at [800, 448] on button "Continue" at bounding box center [841, 451] width 163 height 45
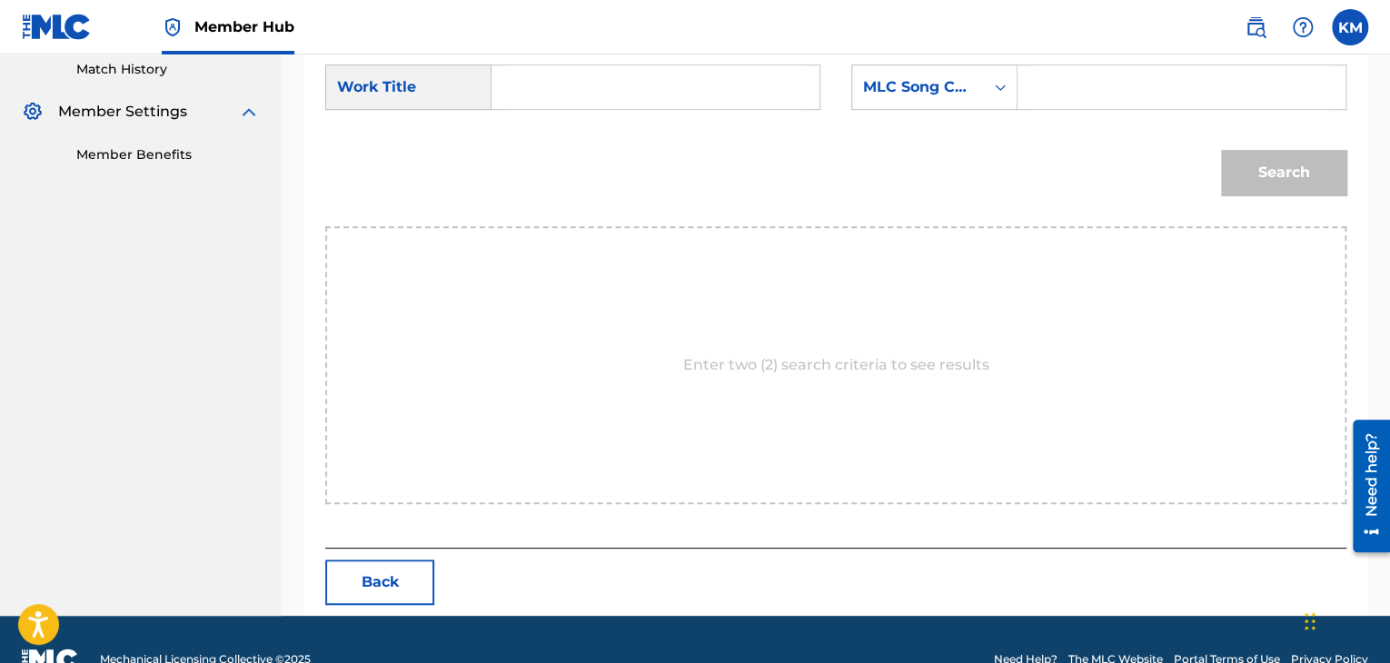
scroll to position [263, 0]
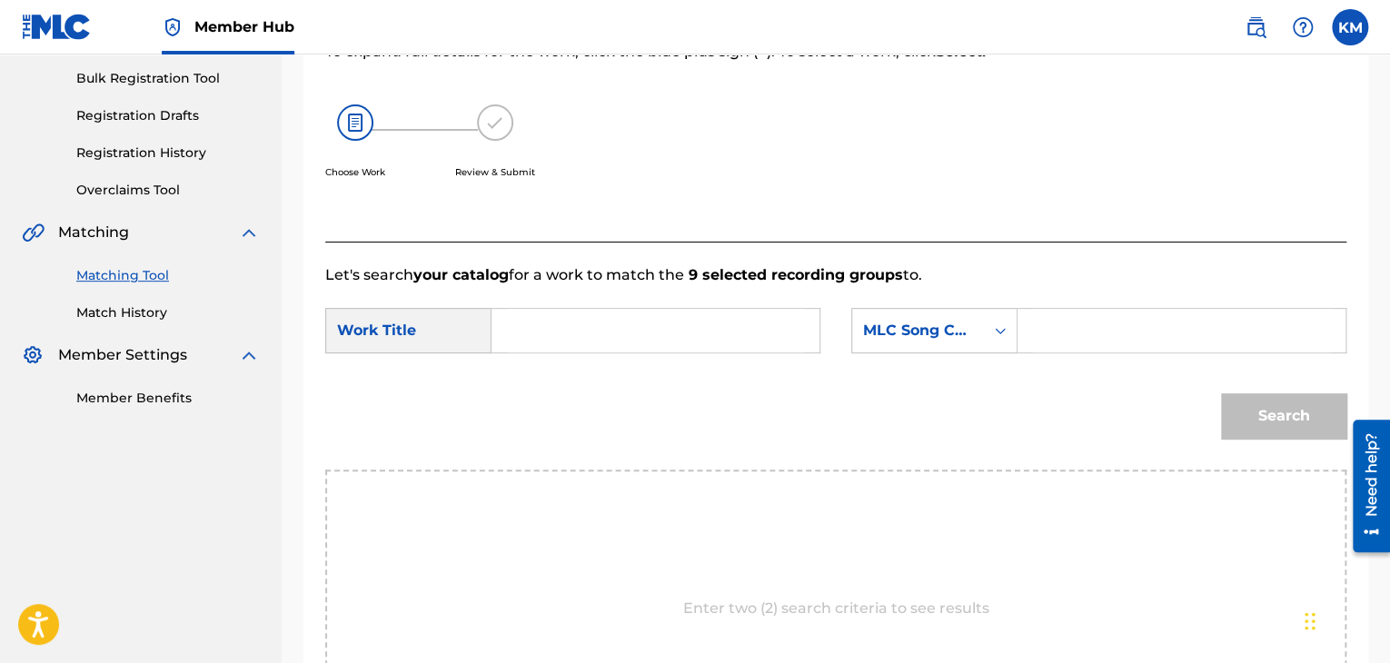
click at [597, 332] on input "Search Form" at bounding box center [655, 331] width 297 height 44
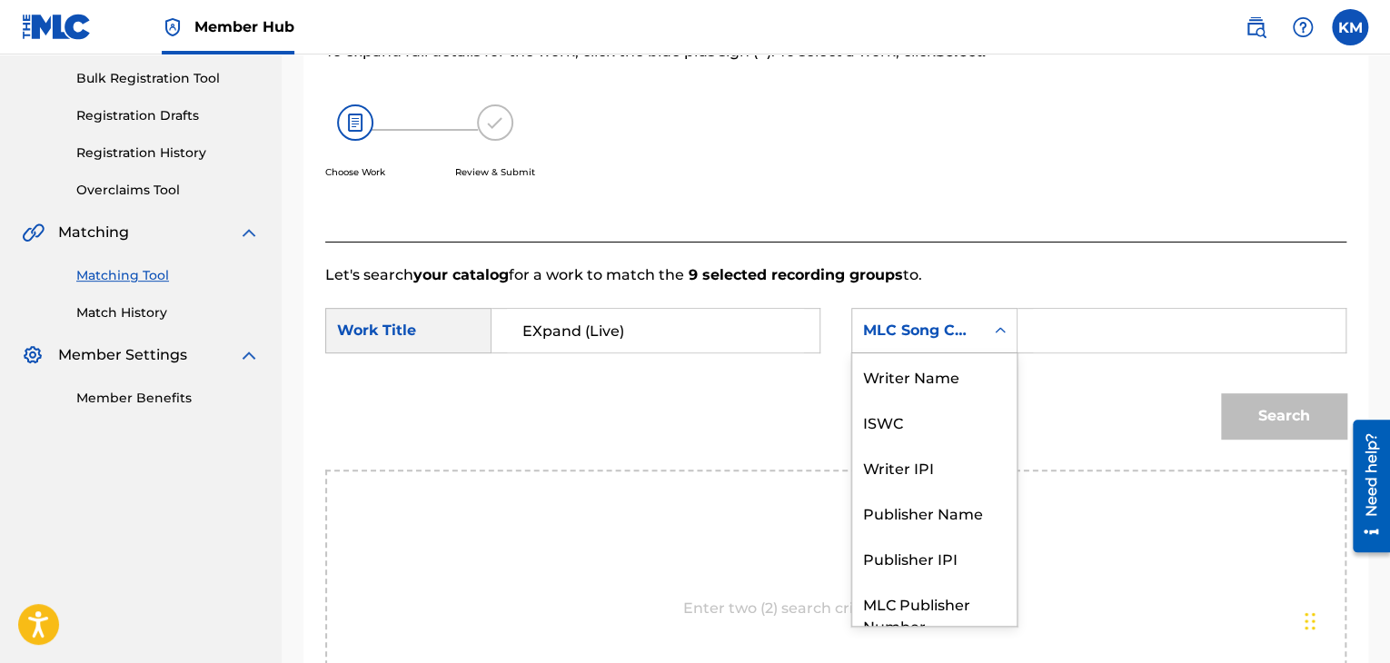
click at [1000, 329] on icon "Search Form" at bounding box center [1000, 331] width 18 height 18
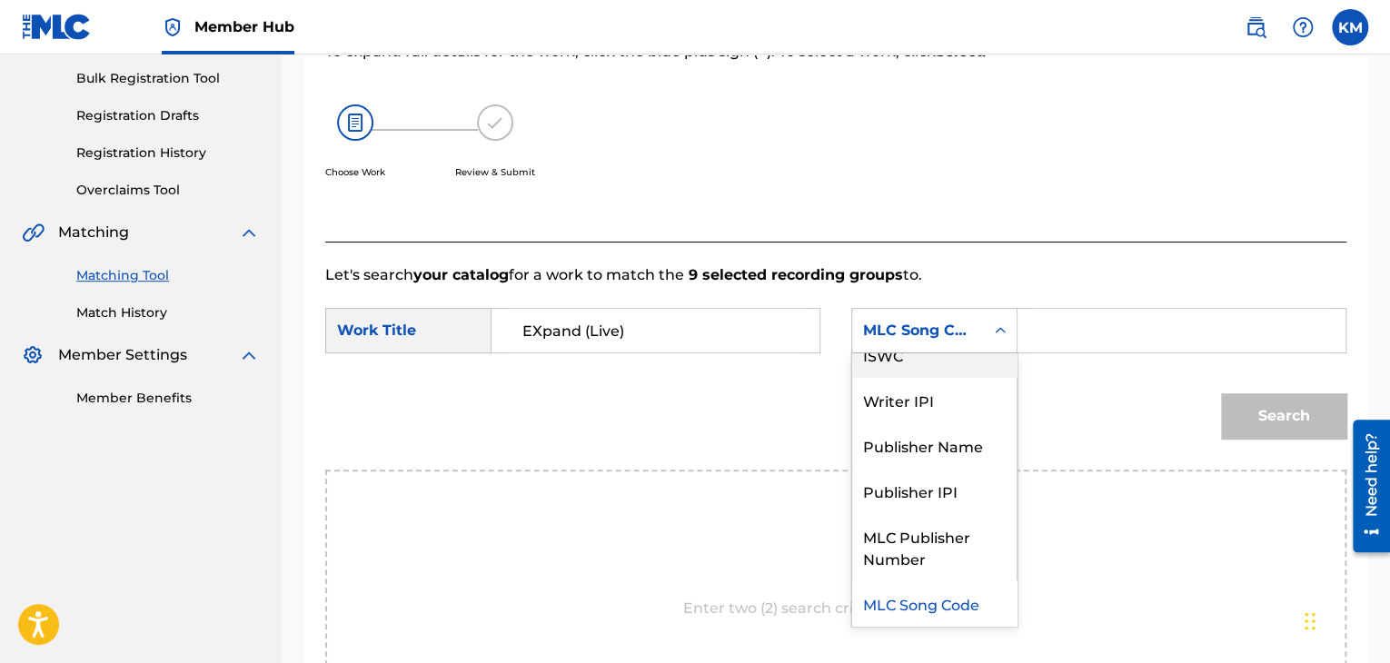
scroll to position [0, 0]
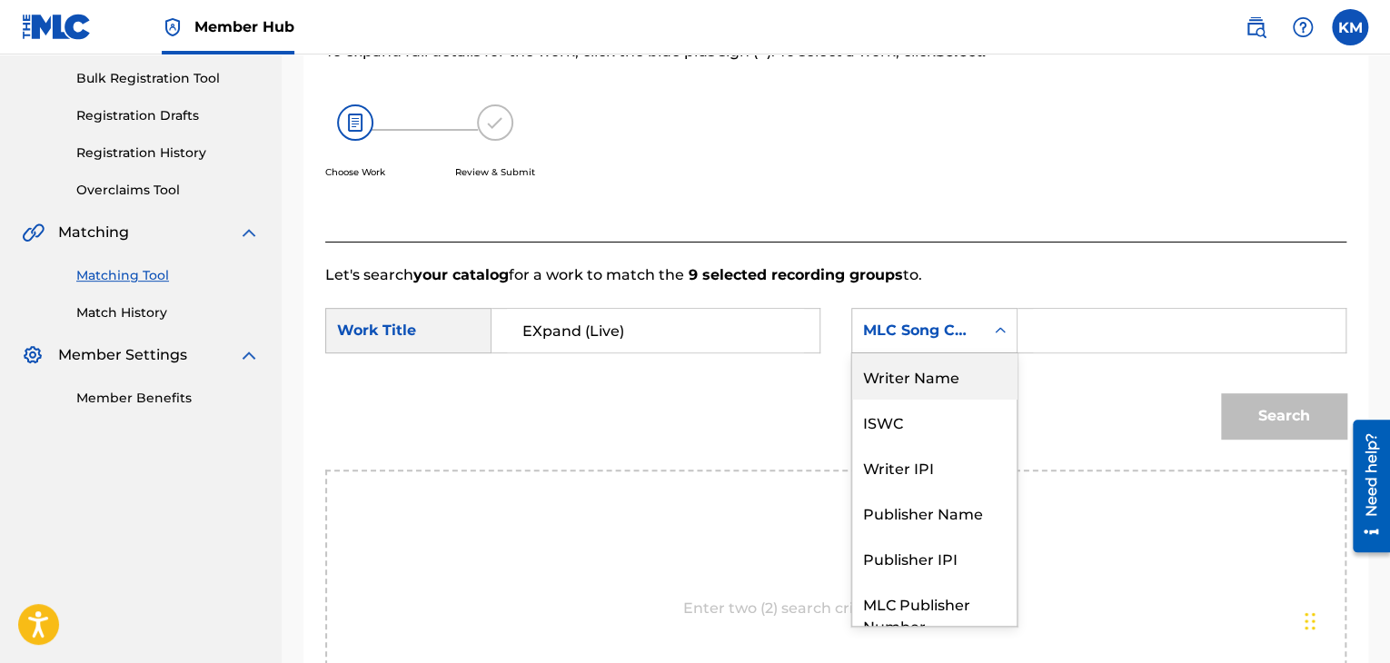
click at [926, 368] on div "Writer Name" at bounding box center [934, 375] width 164 height 45
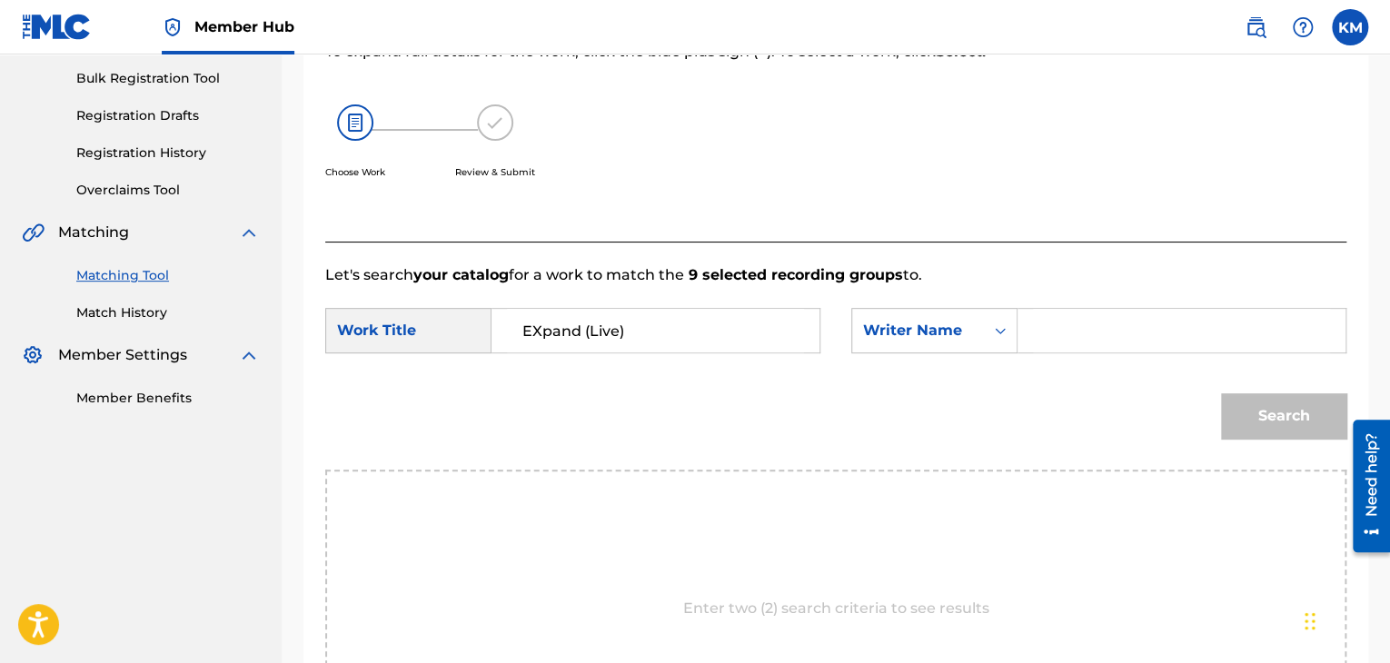
click at [1039, 335] on input "Search Form" at bounding box center [1181, 331] width 297 height 44
click at [1263, 433] on button "Search" at bounding box center [1283, 415] width 125 height 45
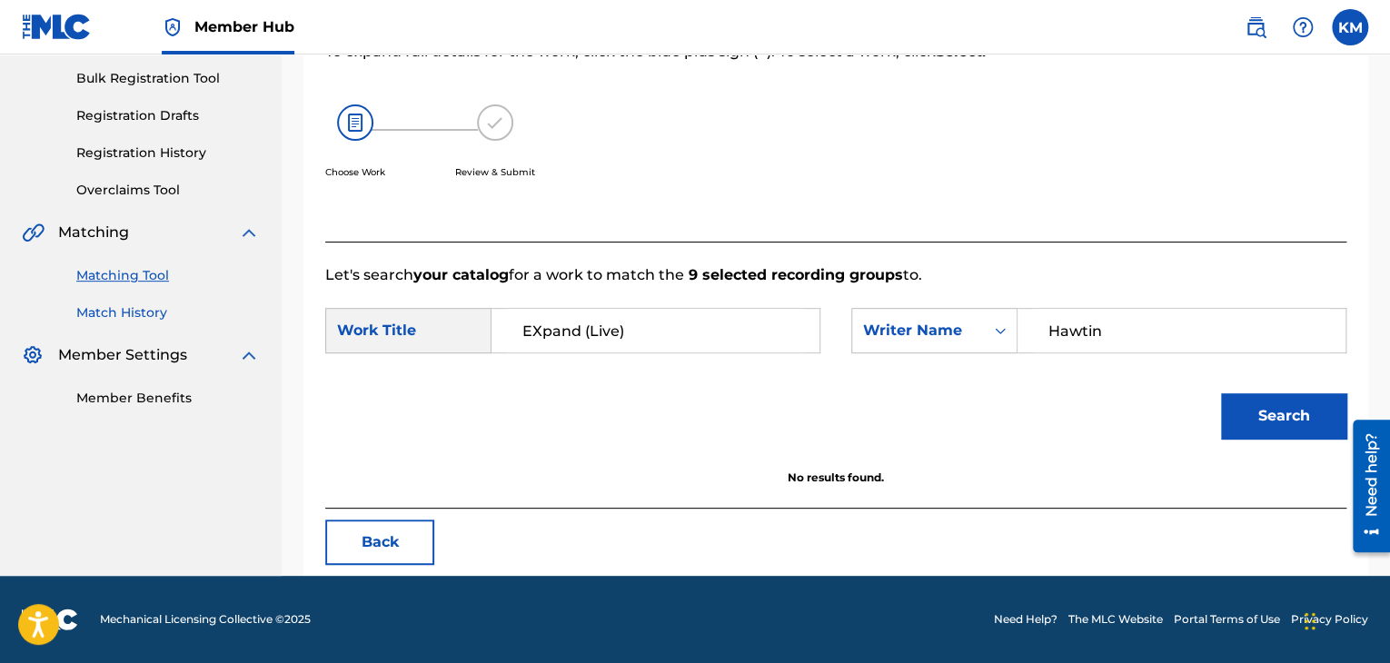
click at [119, 313] on link "Match History" at bounding box center [167, 312] width 183 height 19
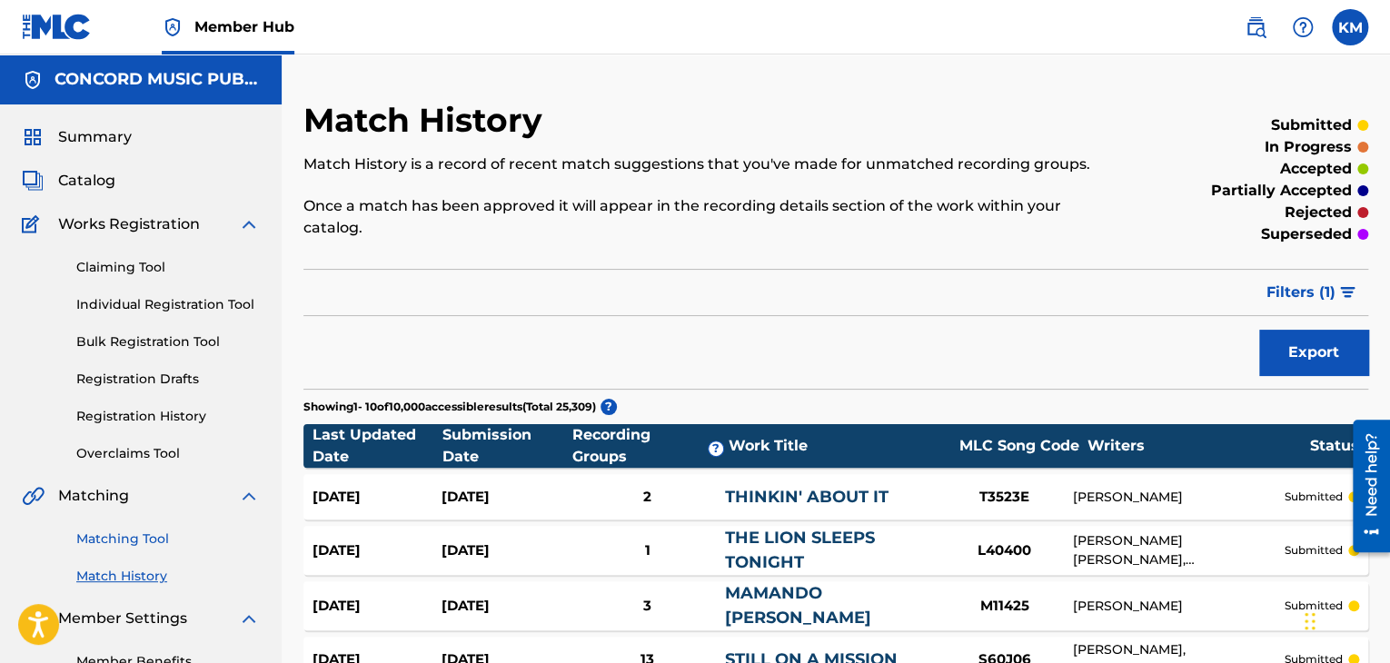
click at [125, 534] on link "Matching Tool" at bounding box center [167, 539] width 183 height 19
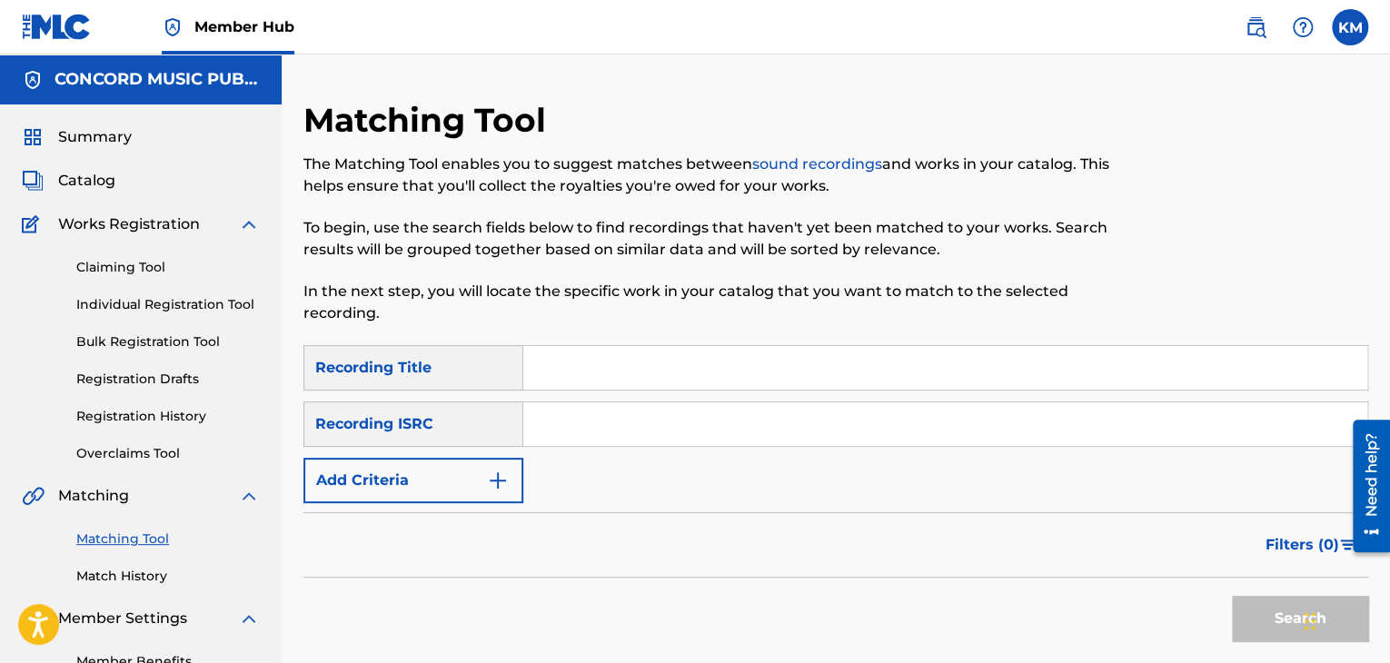
click at [597, 418] on input "Search Form" at bounding box center [945, 424] width 844 height 44
click at [1262, 617] on button "Search" at bounding box center [1300, 618] width 136 height 45
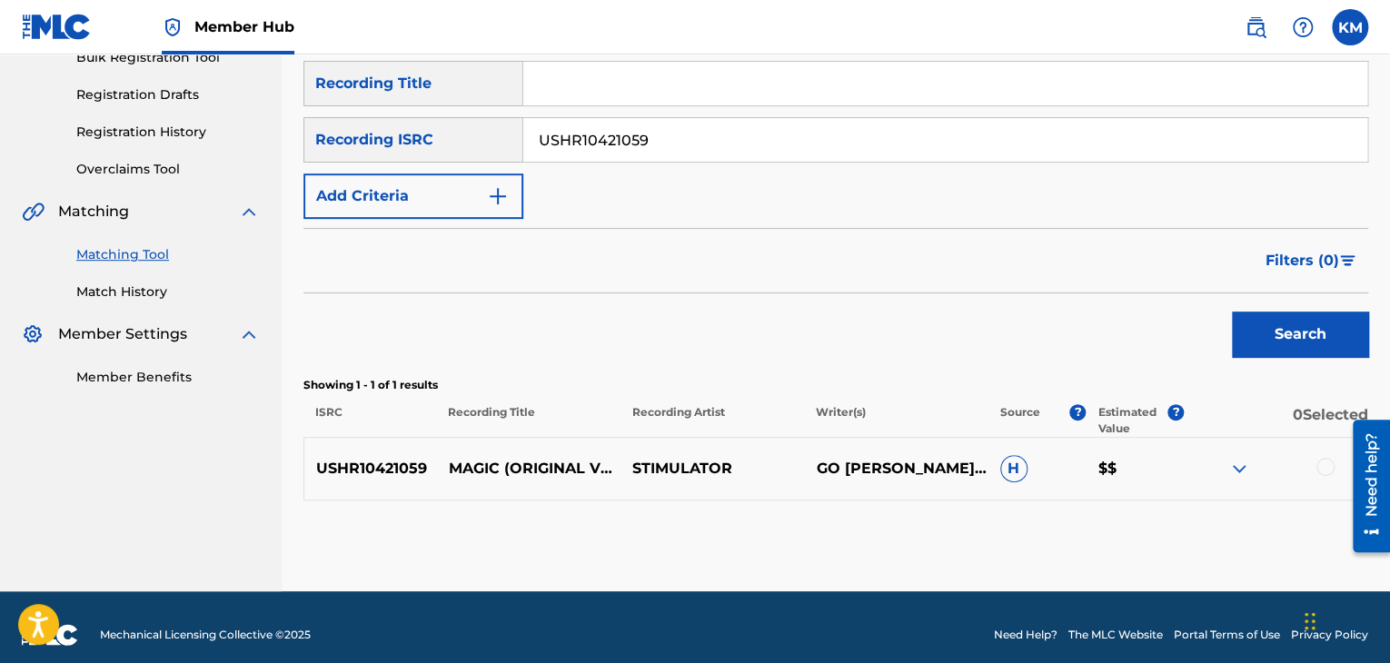
scroll to position [300, 0]
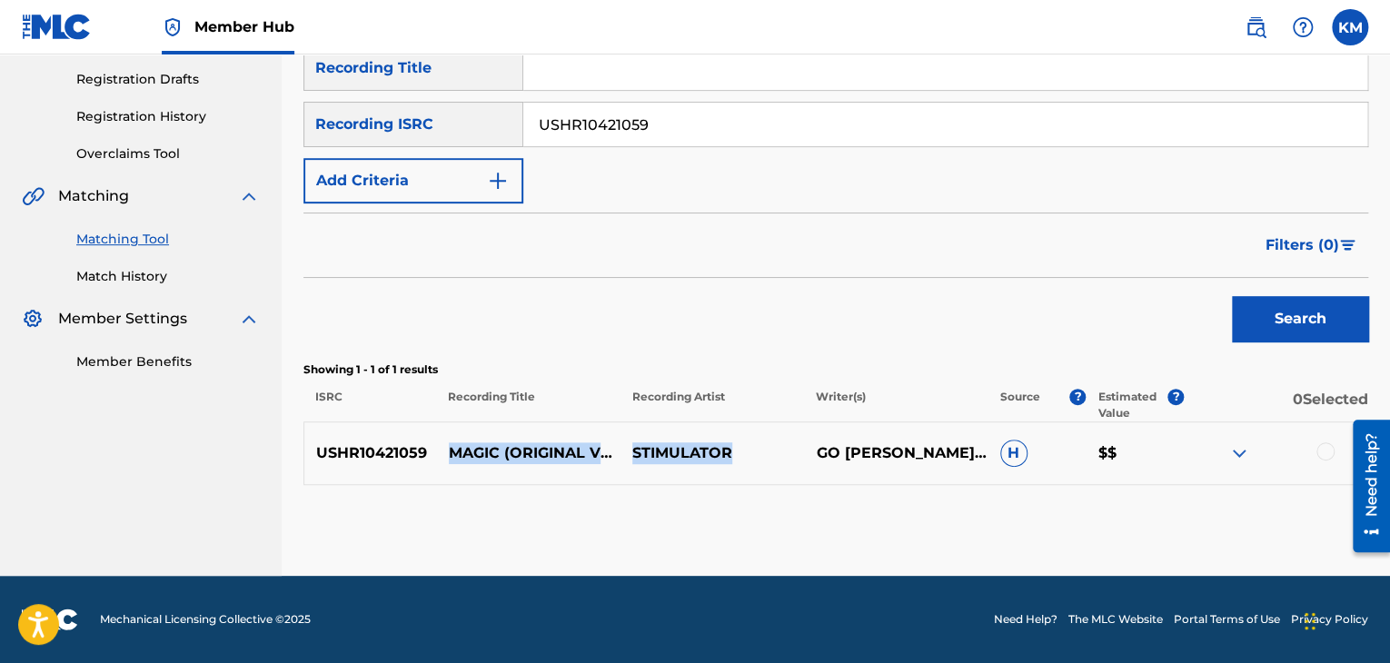
drag, startPoint x: 449, startPoint y: 441, endPoint x: 730, endPoint y: 460, distance: 282.2
click at [730, 460] on div "USHR10421059 MAGIC (ORIGINAL VERSION) STIMULATOR GO [PERSON_NAME] [PERSON_NAME]…" at bounding box center [835, 453] width 1065 height 64
click at [450, 432] on p "MAGIC (ORIGINAL VERSION)" at bounding box center [528, 453] width 183 height 44
drag, startPoint x: 450, startPoint y: 432, endPoint x: 517, endPoint y: 468, distance: 76.0
click at [518, 470] on p "MAGIC (ORIGINAL VERSION)" at bounding box center [528, 453] width 183 height 44
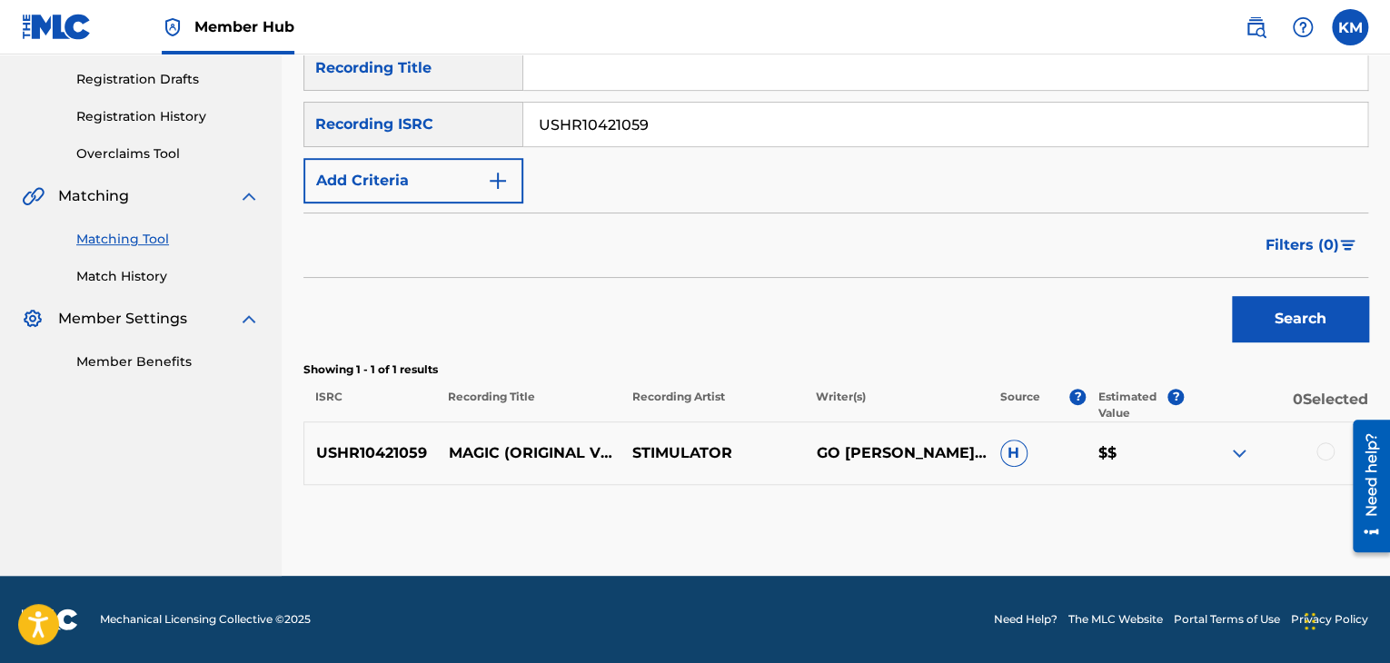
click at [1326, 444] on div at bounding box center [1325, 451] width 18 height 18
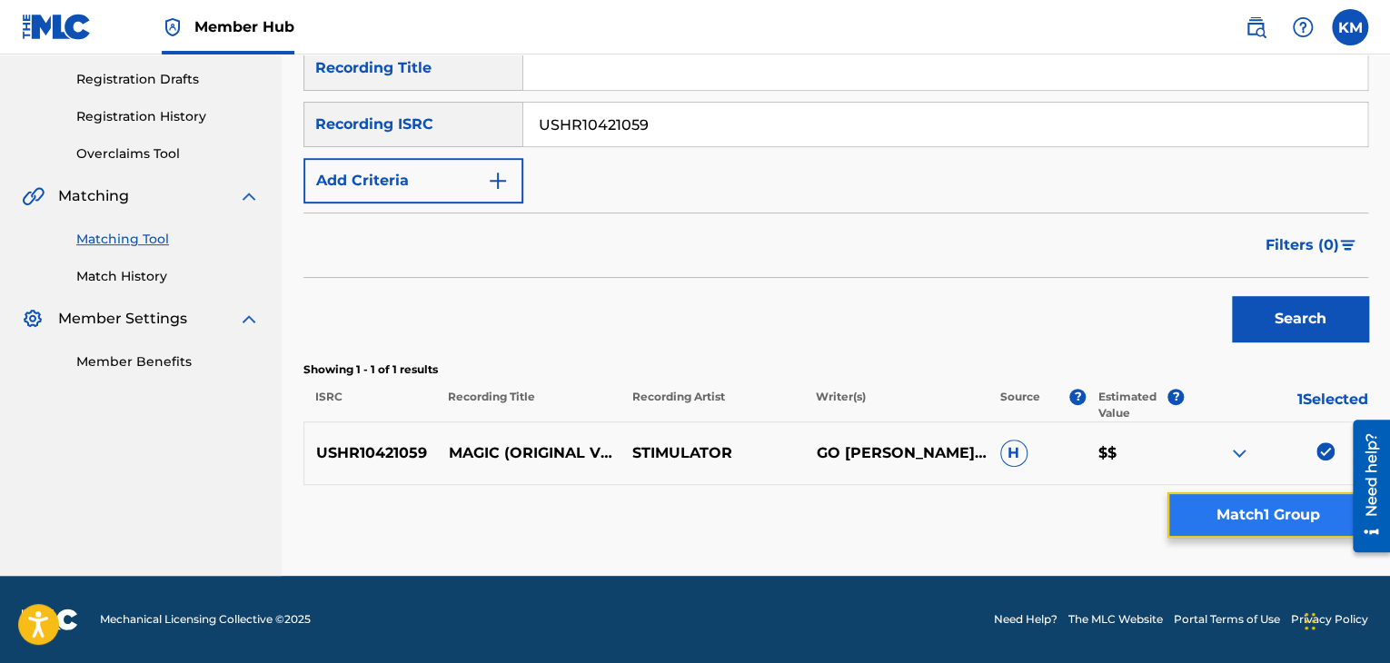
click at [1301, 510] on button "Match 1 Group" at bounding box center [1267, 514] width 201 height 45
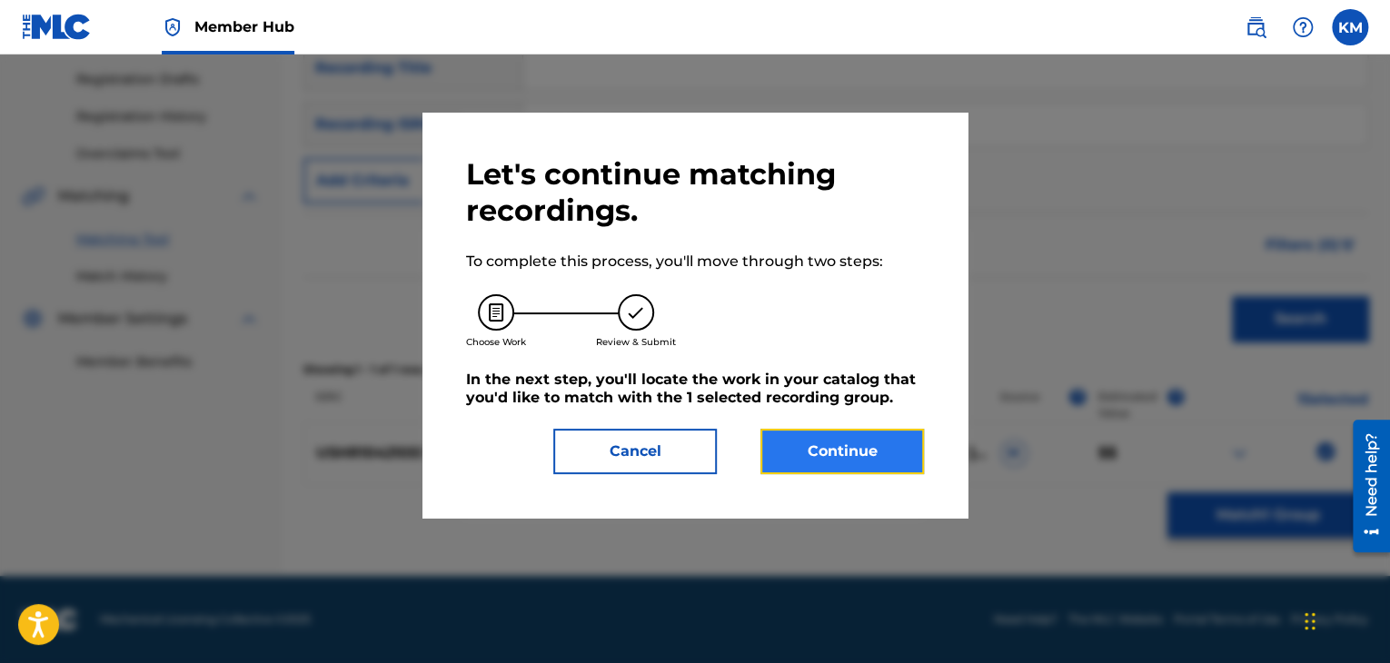
click at [792, 434] on button "Continue" at bounding box center [841, 451] width 163 height 45
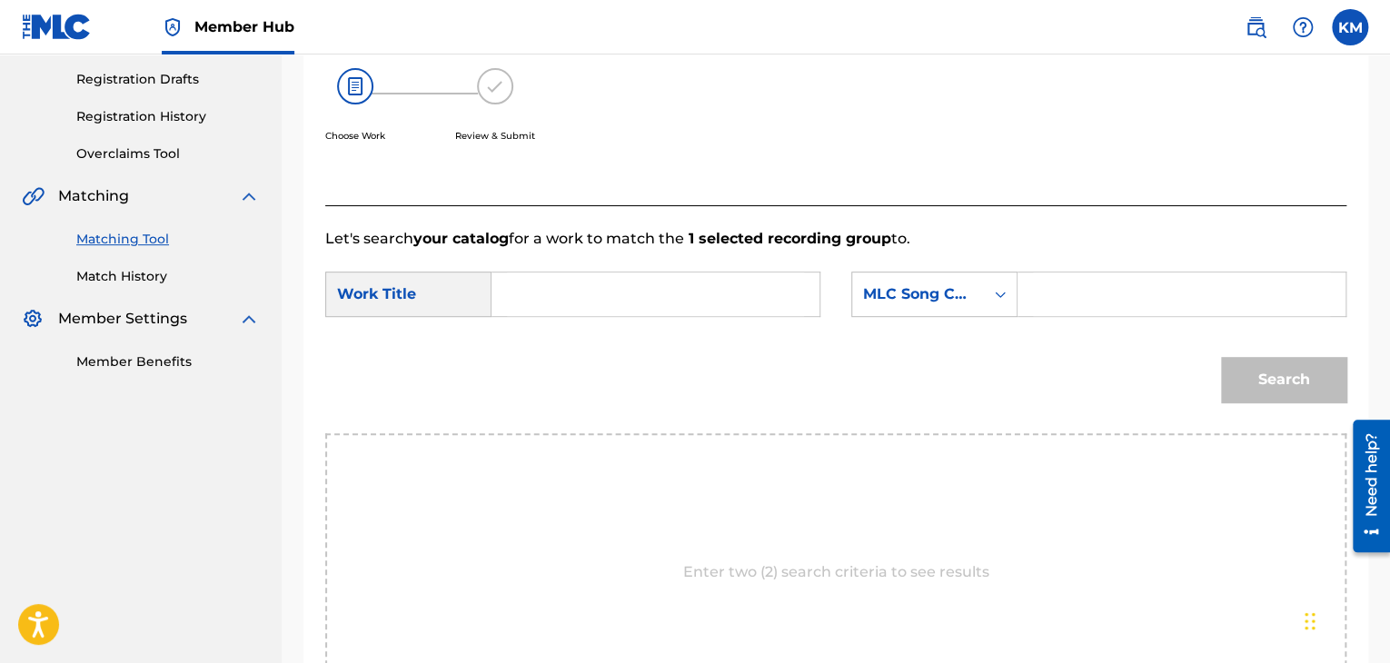
click at [560, 295] on input "Search Form" at bounding box center [655, 294] width 297 height 44
click at [1038, 294] on input "Search Form" at bounding box center [1181, 294] width 297 height 44
click at [996, 299] on icon "Search Form" at bounding box center [1000, 294] width 18 height 18
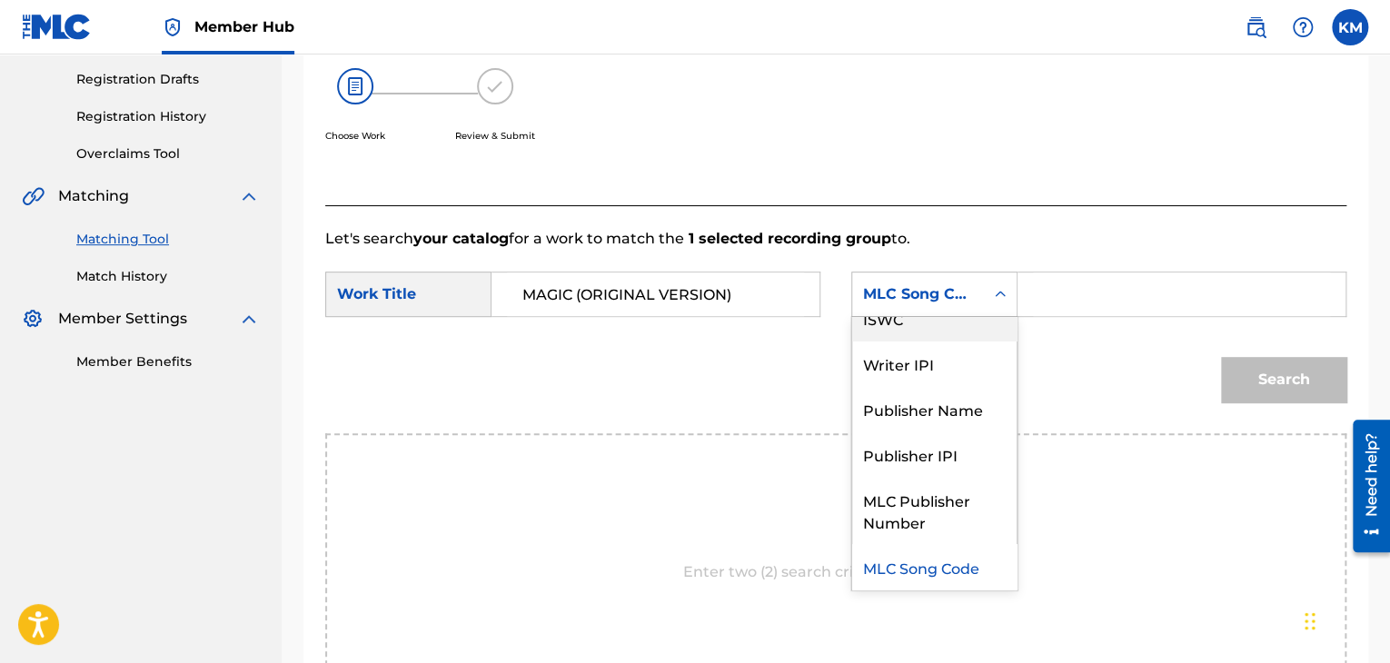
scroll to position [0, 0]
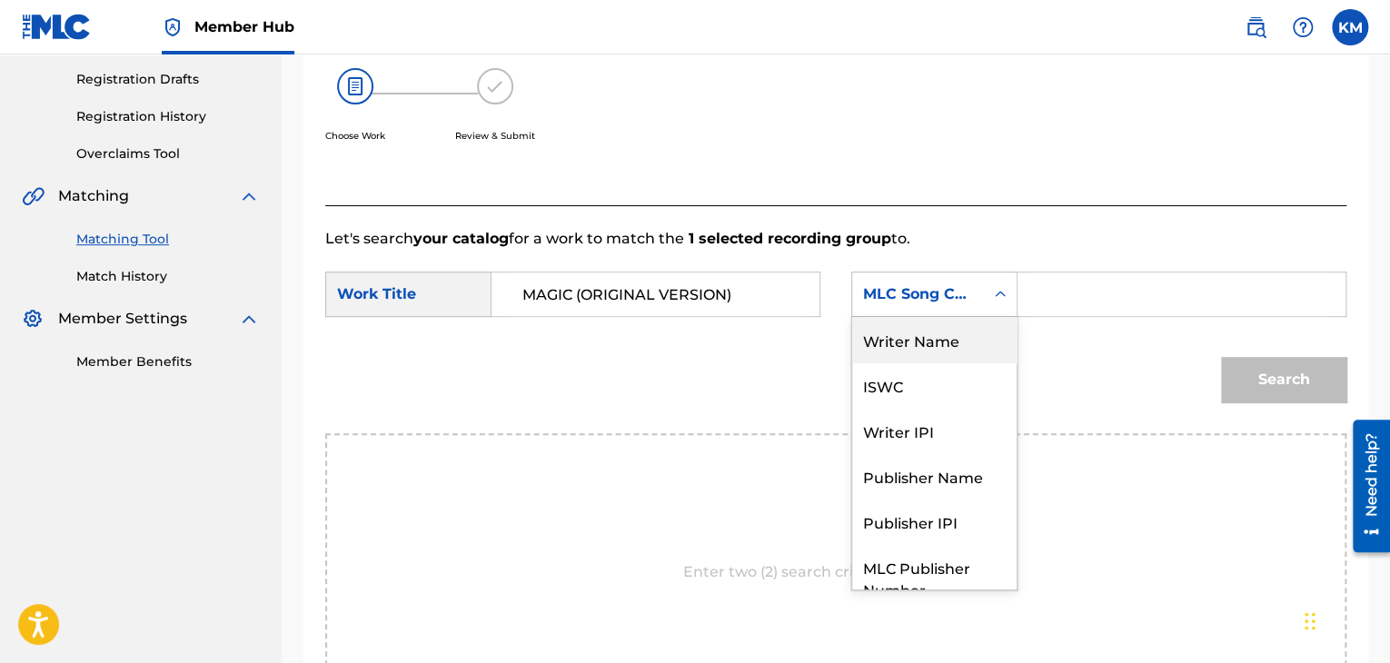
click at [942, 355] on div "Writer Name" at bounding box center [934, 339] width 164 height 45
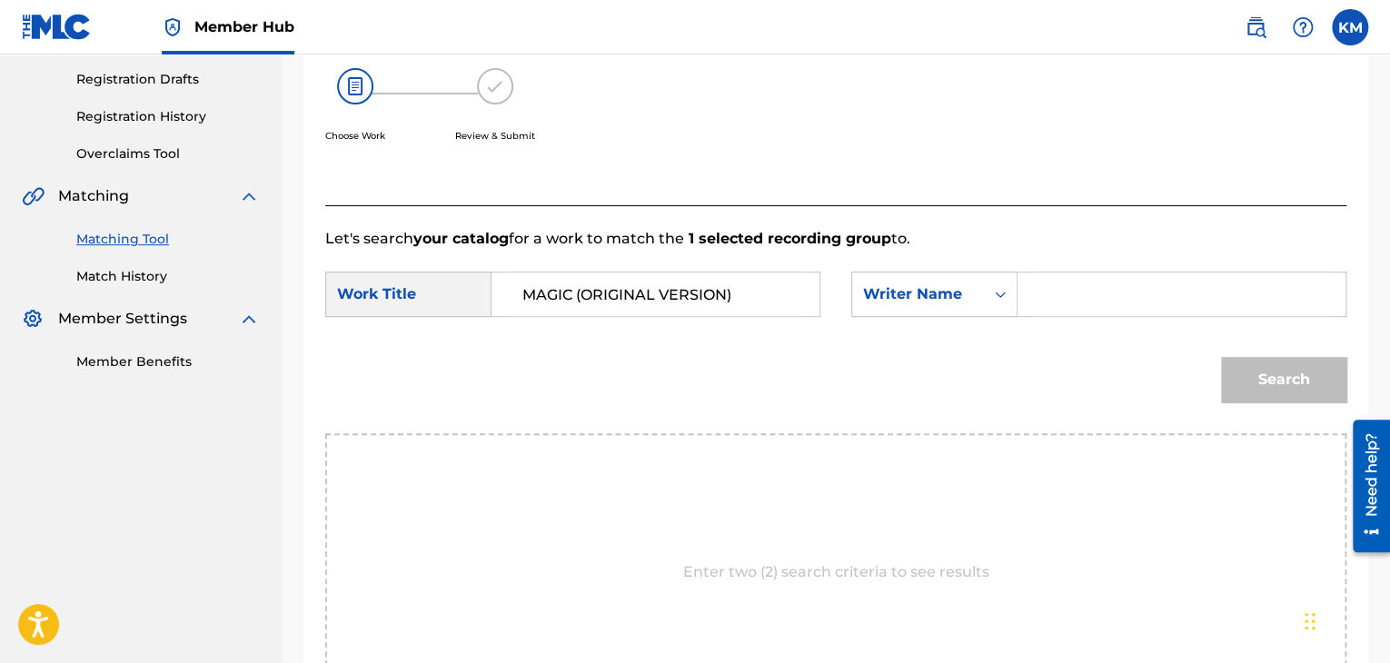
click at [1044, 305] on input "Search Form" at bounding box center [1181, 294] width 297 height 44
click at [1261, 377] on button "Search" at bounding box center [1283, 379] width 125 height 45
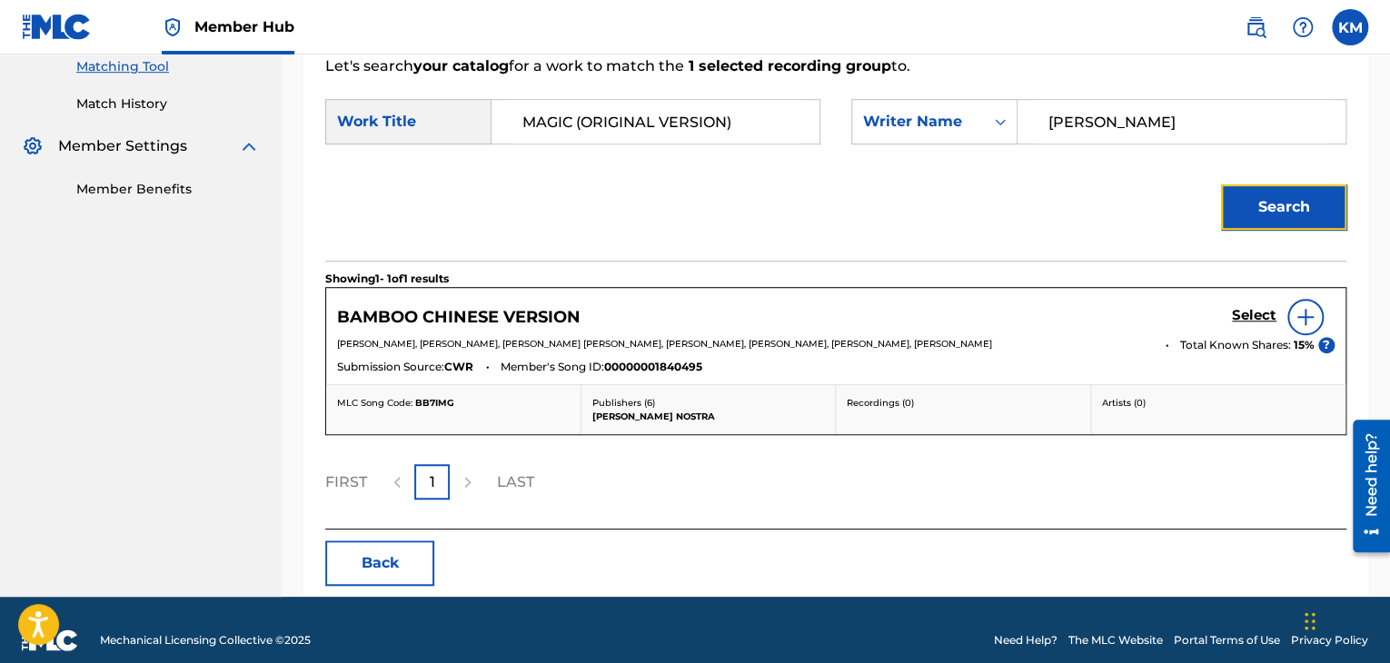
scroll to position [492, 0]
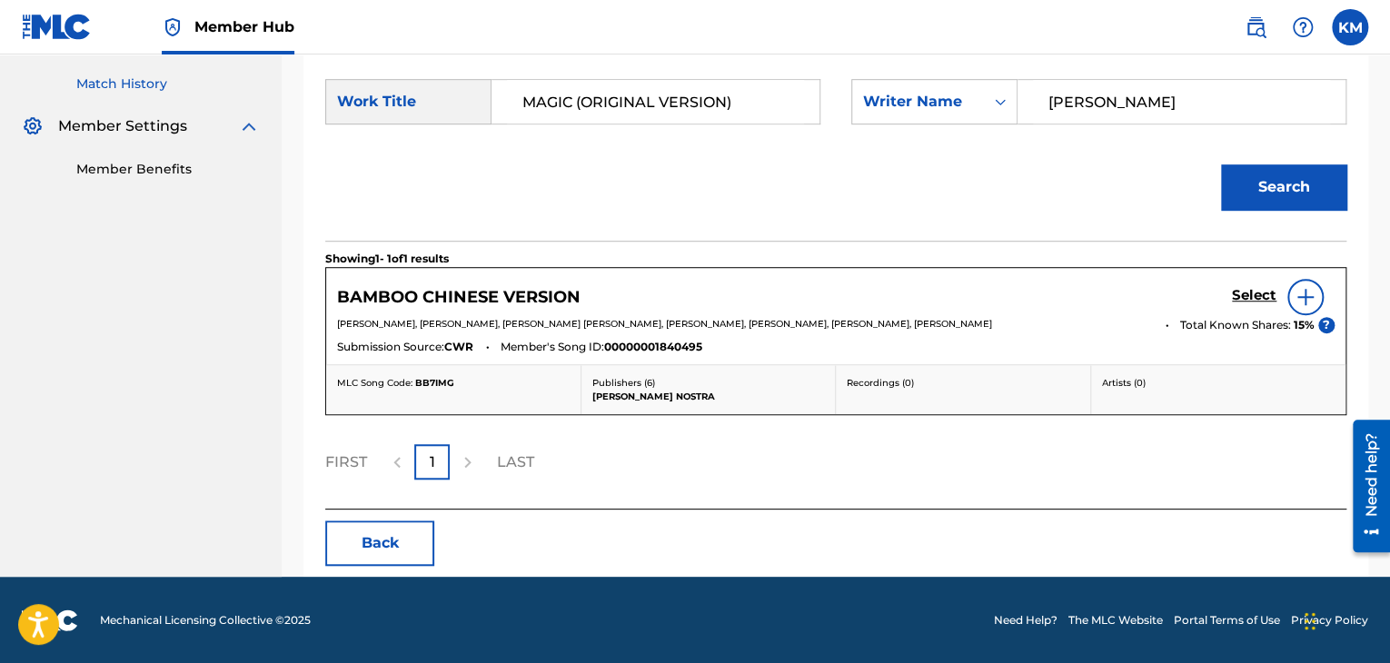
click at [131, 84] on link "Match History" at bounding box center [167, 83] width 183 height 19
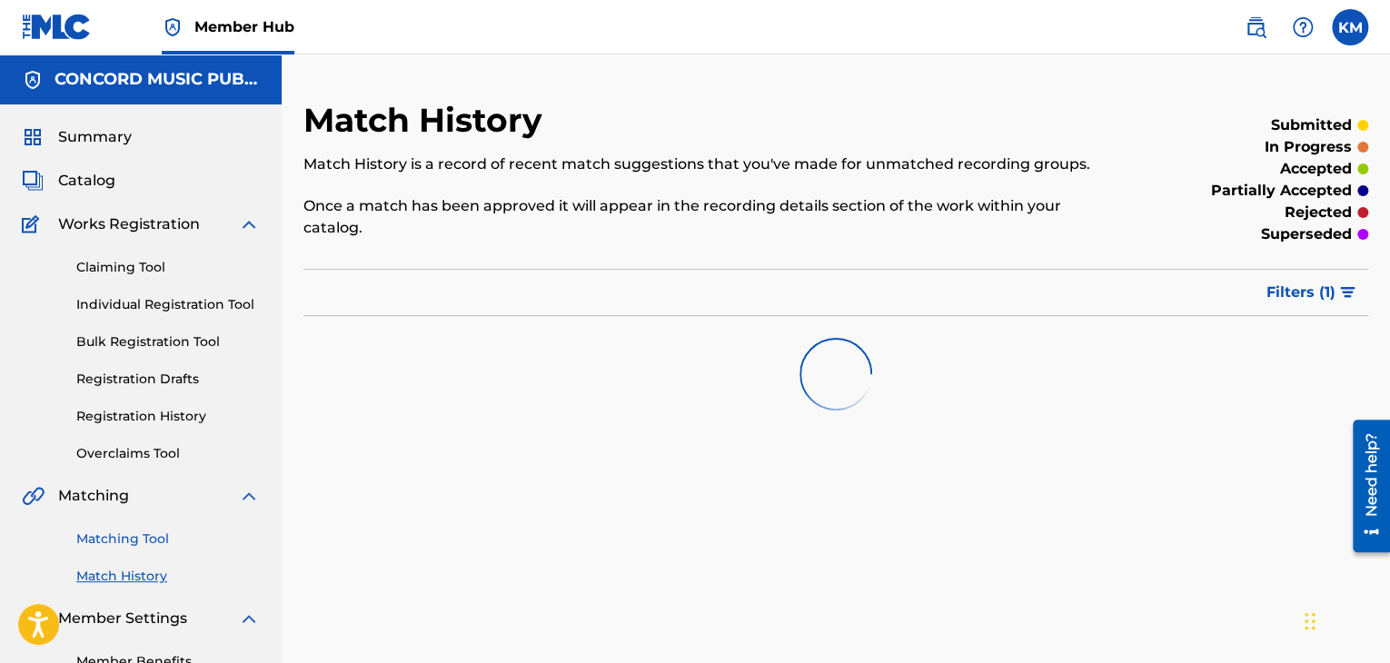
click at [127, 539] on link "Matching Tool" at bounding box center [167, 539] width 183 height 19
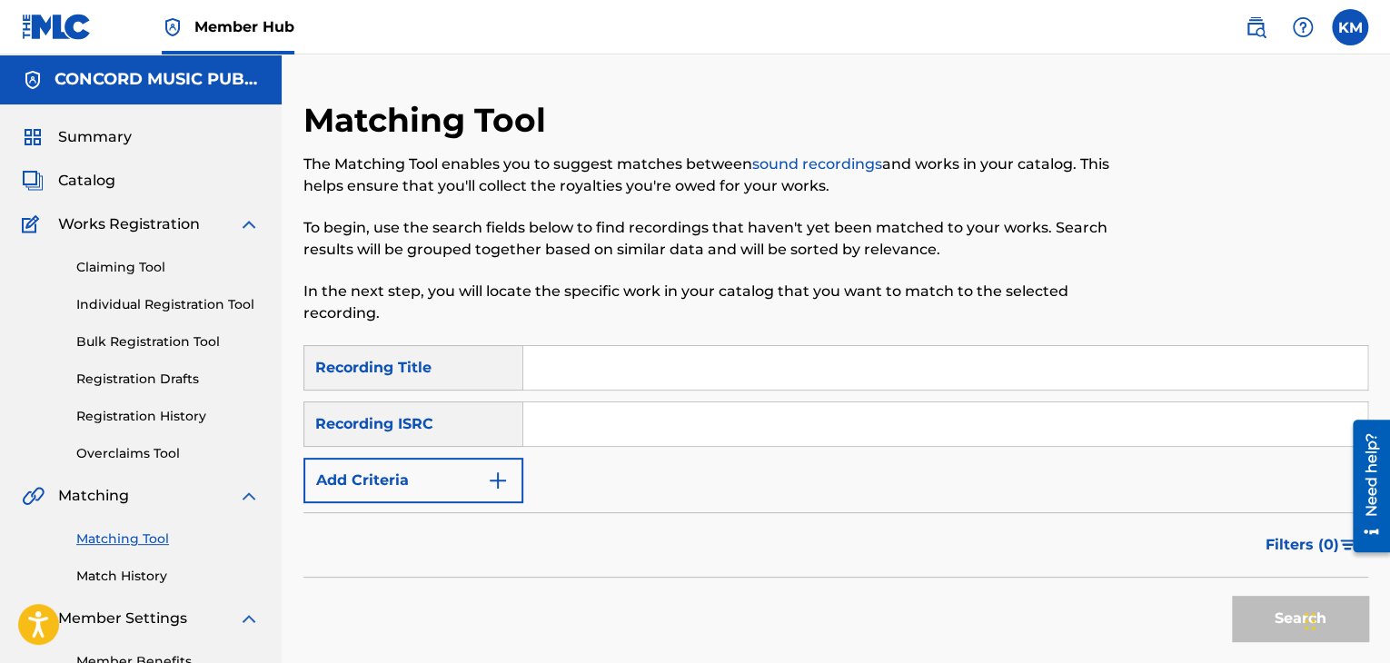
click at [613, 419] on input "Search Form" at bounding box center [945, 424] width 844 height 44
click at [1248, 604] on button "Search" at bounding box center [1300, 618] width 136 height 45
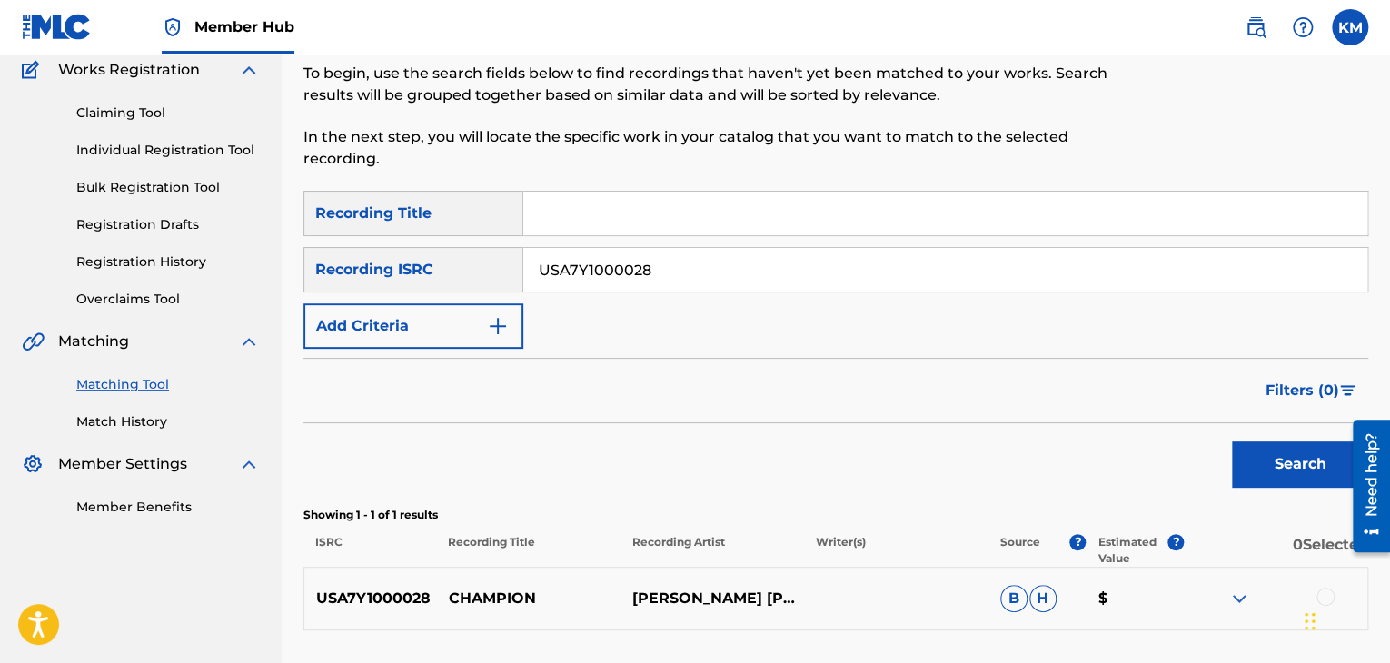
scroll to position [300, 0]
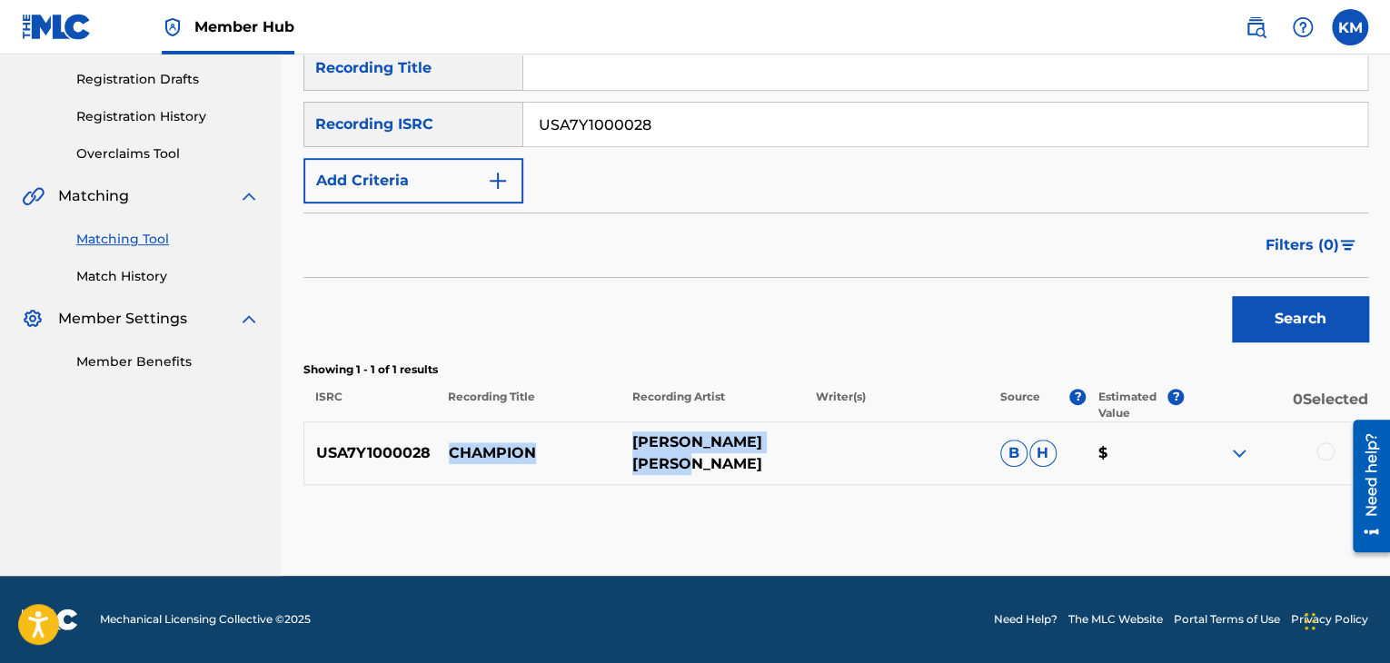
drag, startPoint x: 443, startPoint y: 441, endPoint x: 767, endPoint y: 473, distance: 324.9
click at [767, 473] on div "USA7Y1000028 [PERSON_NAME] [PERSON_NAME] [PERSON_NAME] $" at bounding box center [835, 453] width 1065 height 64
click at [1318, 449] on div at bounding box center [1325, 451] width 18 height 18
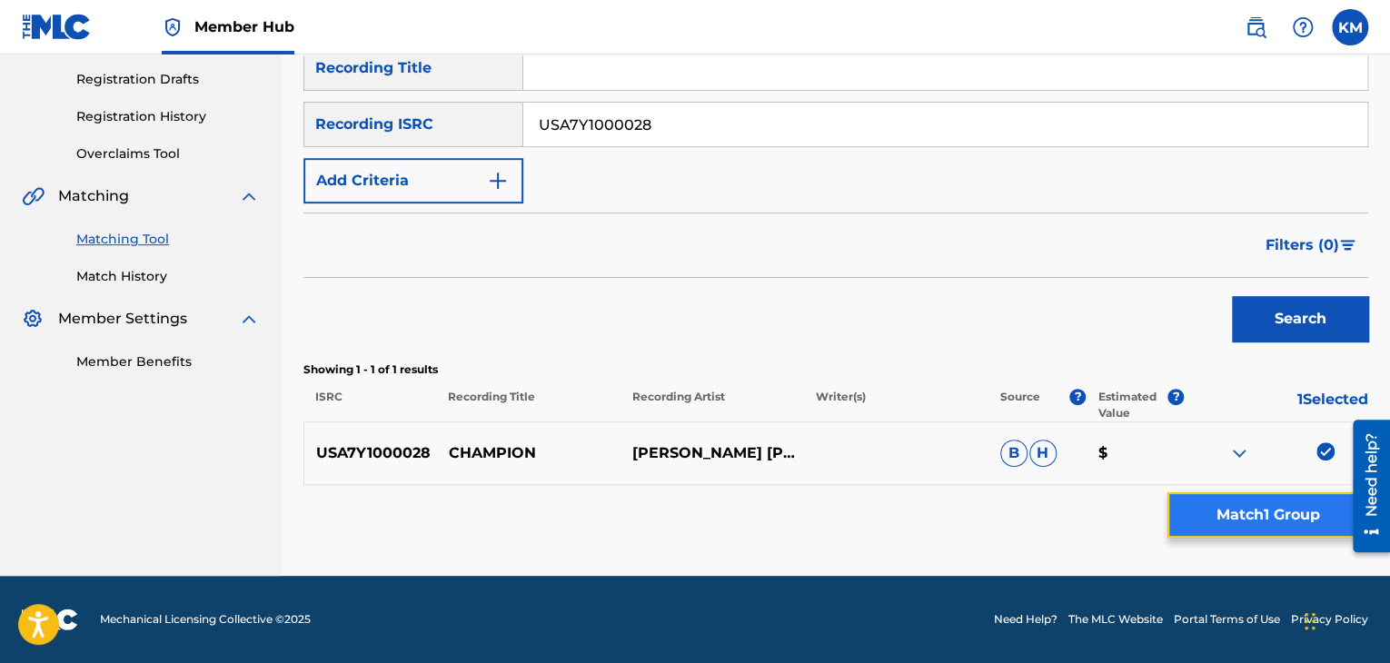
click at [1303, 519] on button "Match 1 Group" at bounding box center [1267, 514] width 201 height 45
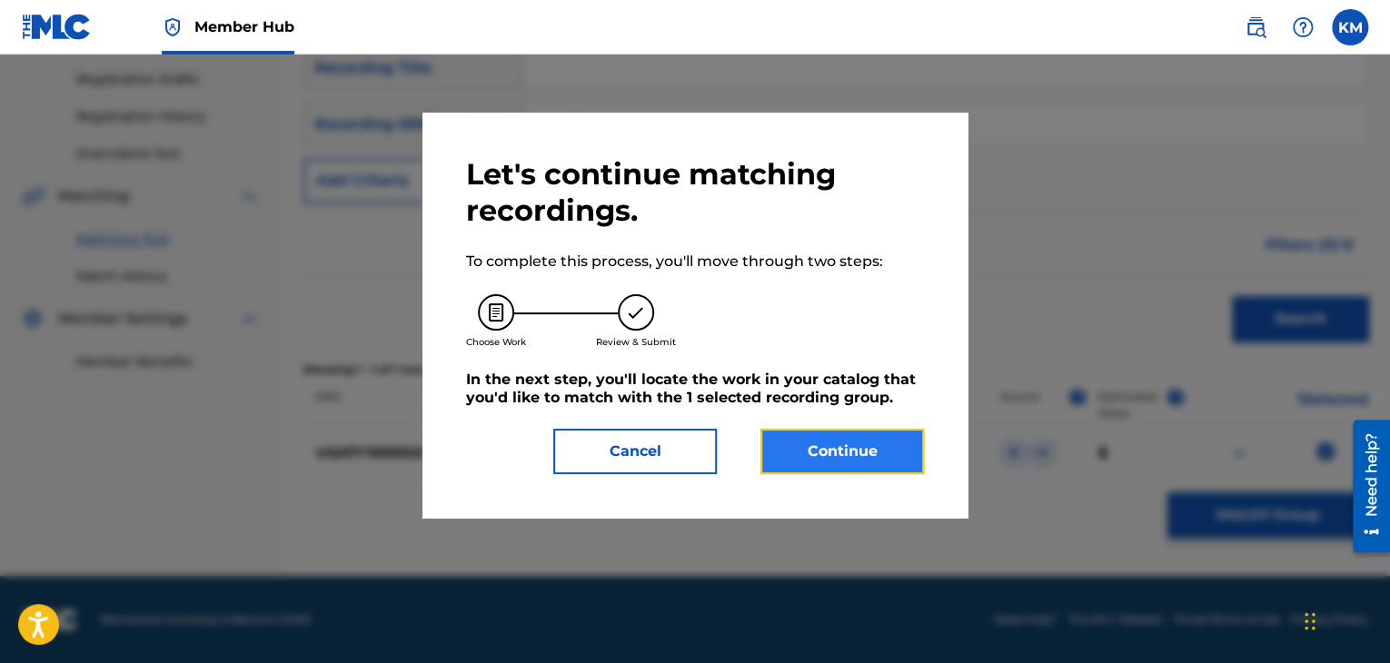
click at [814, 446] on button "Continue" at bounding box center [841, 451] width 163 height 45
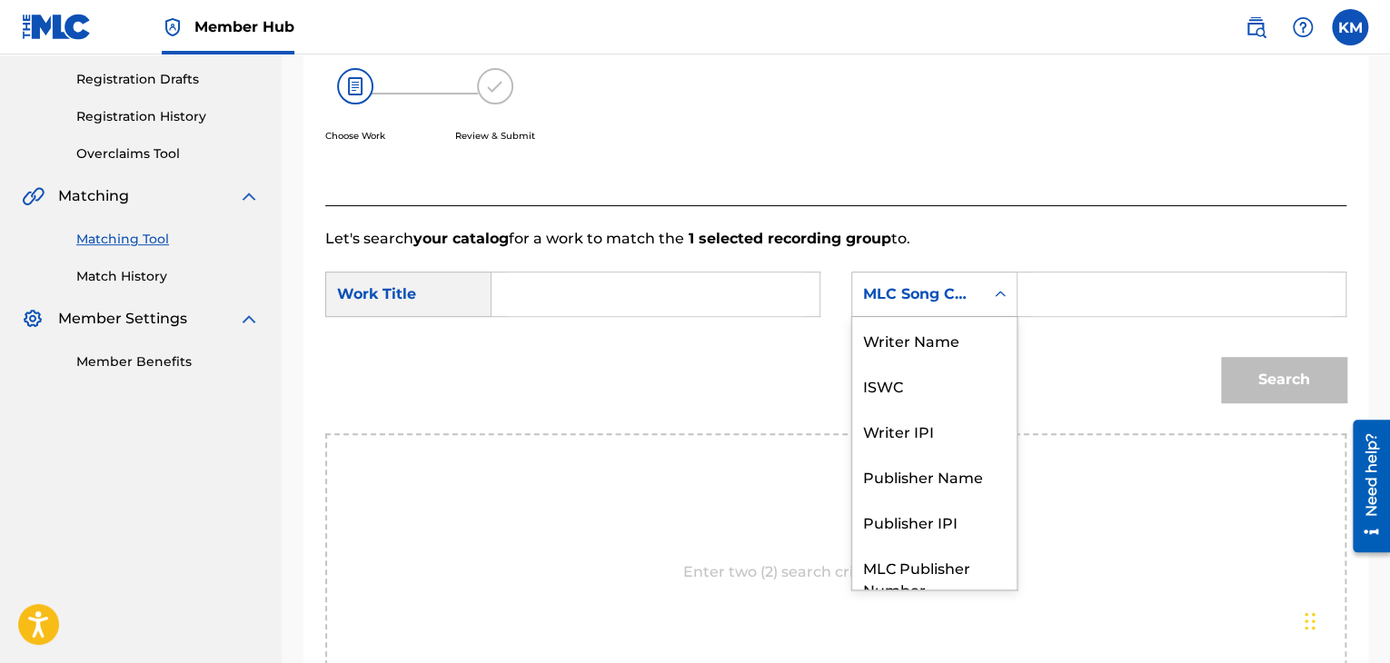
click at [1001, 292] on icon "Search Form" at bounding box center [1000, 294] width 18 height 18
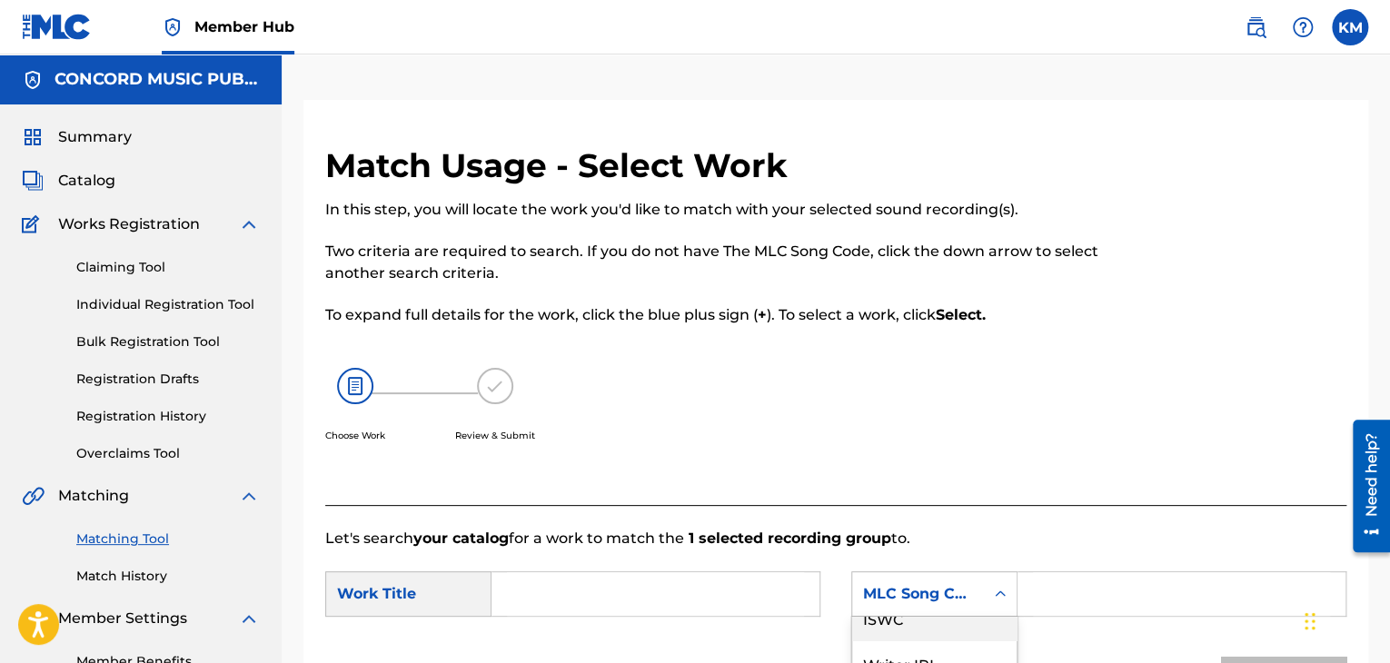
scroll to position [0, 0]
click at [927, 619] on div "Writer Name" at bounding box center [934, 639] width 164 height 45
click at [1047, 603] on input "Search Form" at bounding box center [1181, 594] width 297 height 44
click at [631, 592] on input "Search Form" at bounding box center [655, 594] width 297 height 44
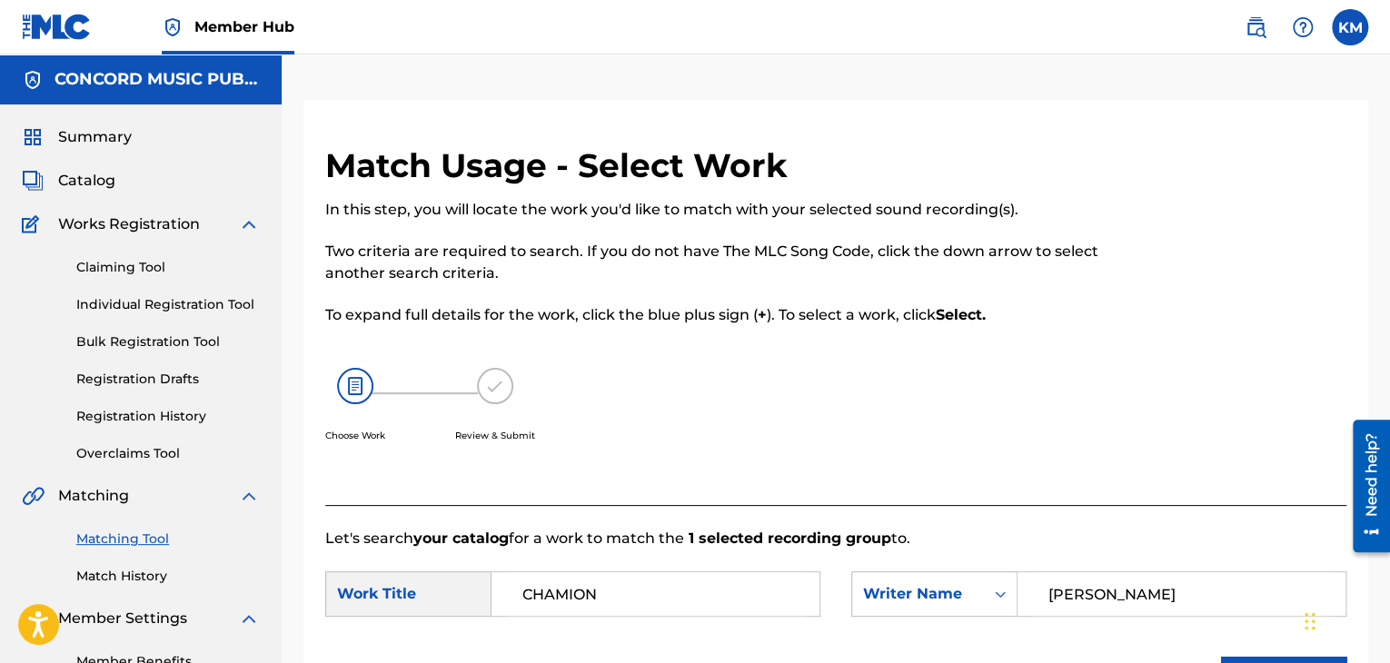
click at [566, 587] on input "CHAMION" at bounding box center [655, 594] width 297 height 44
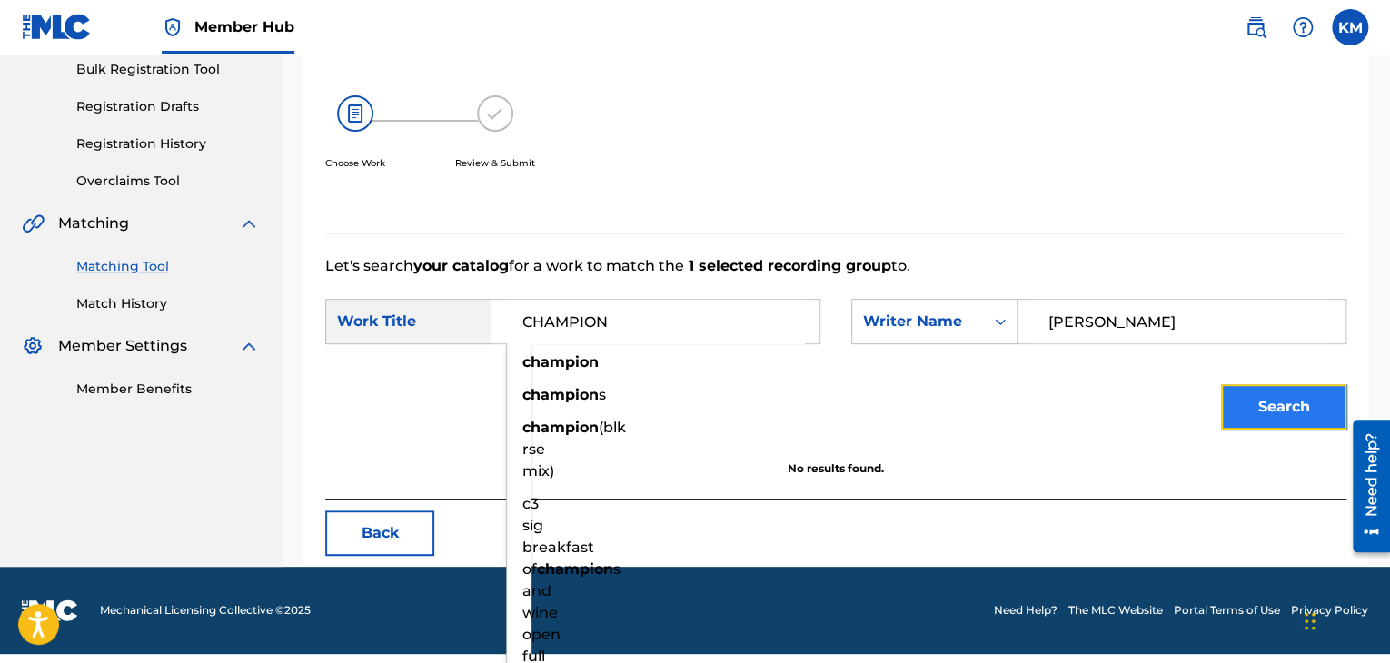
click at [1259, 396] on button "Search" at bounding box center [1283, 406] width 125 height 45
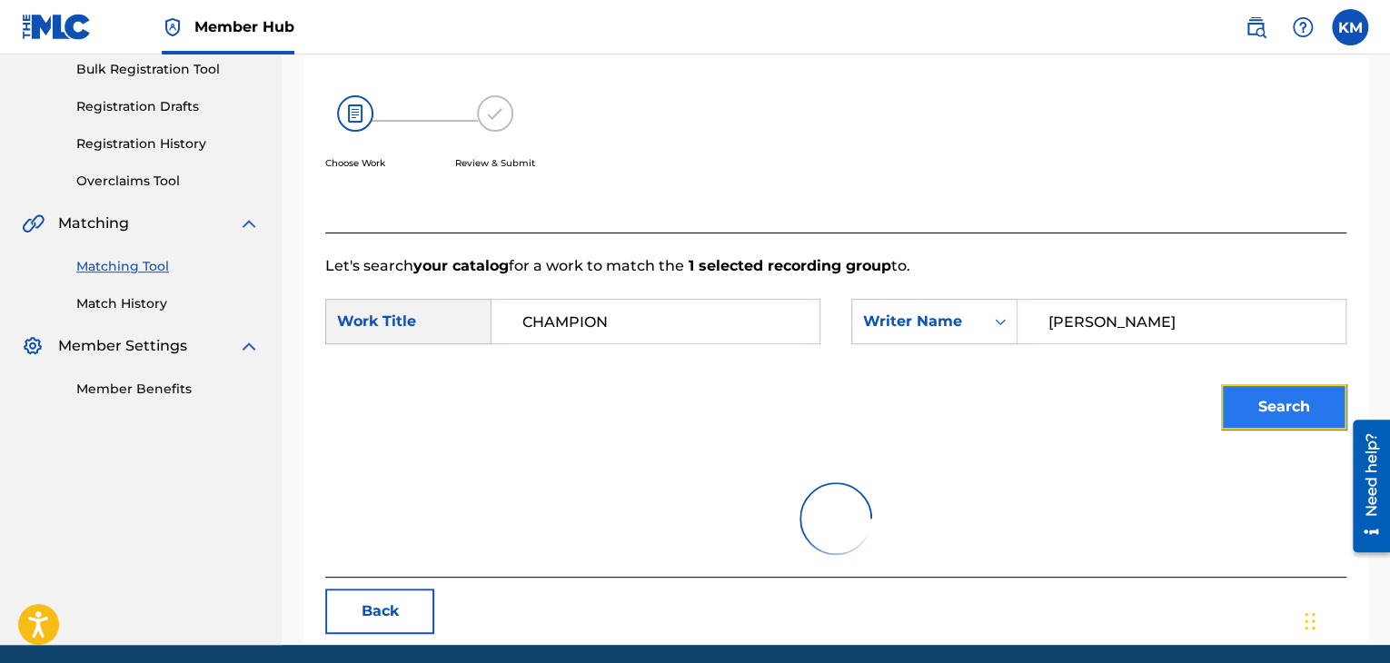
scroll to position [263, 0]
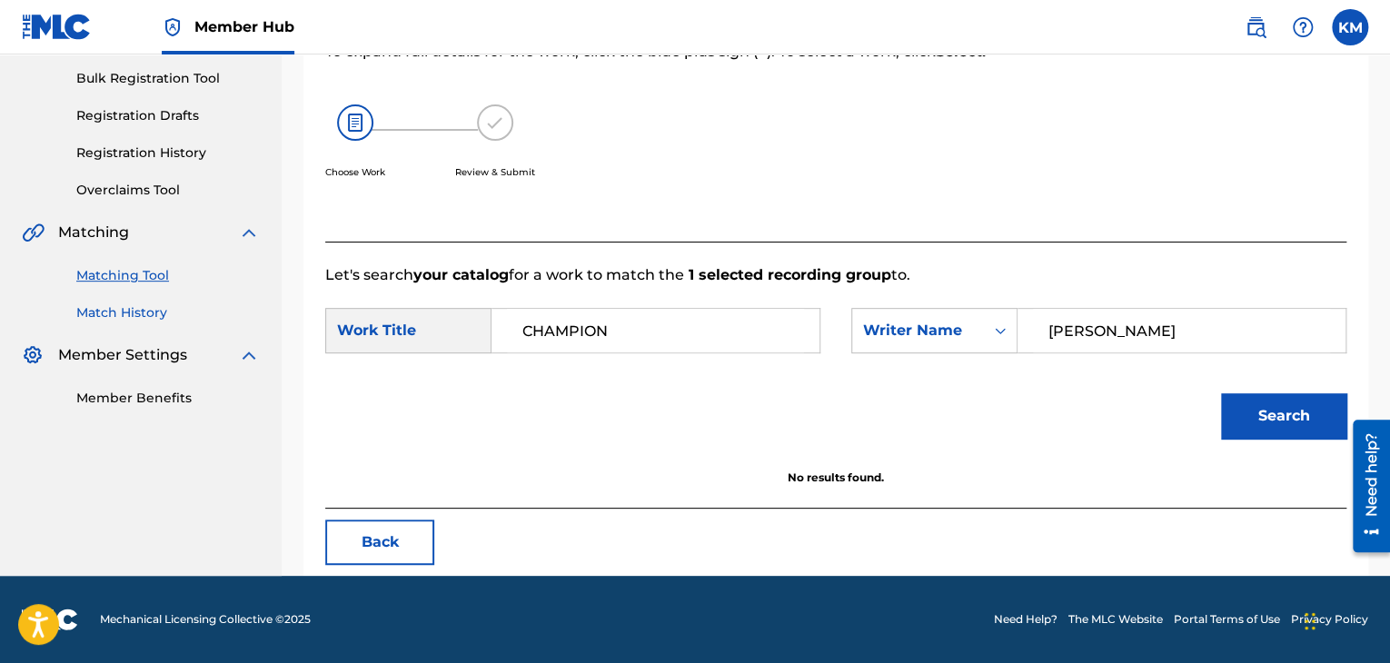
click at [159, 317] on link "Match History" at bounding box center [167, 312] width 183 height 19
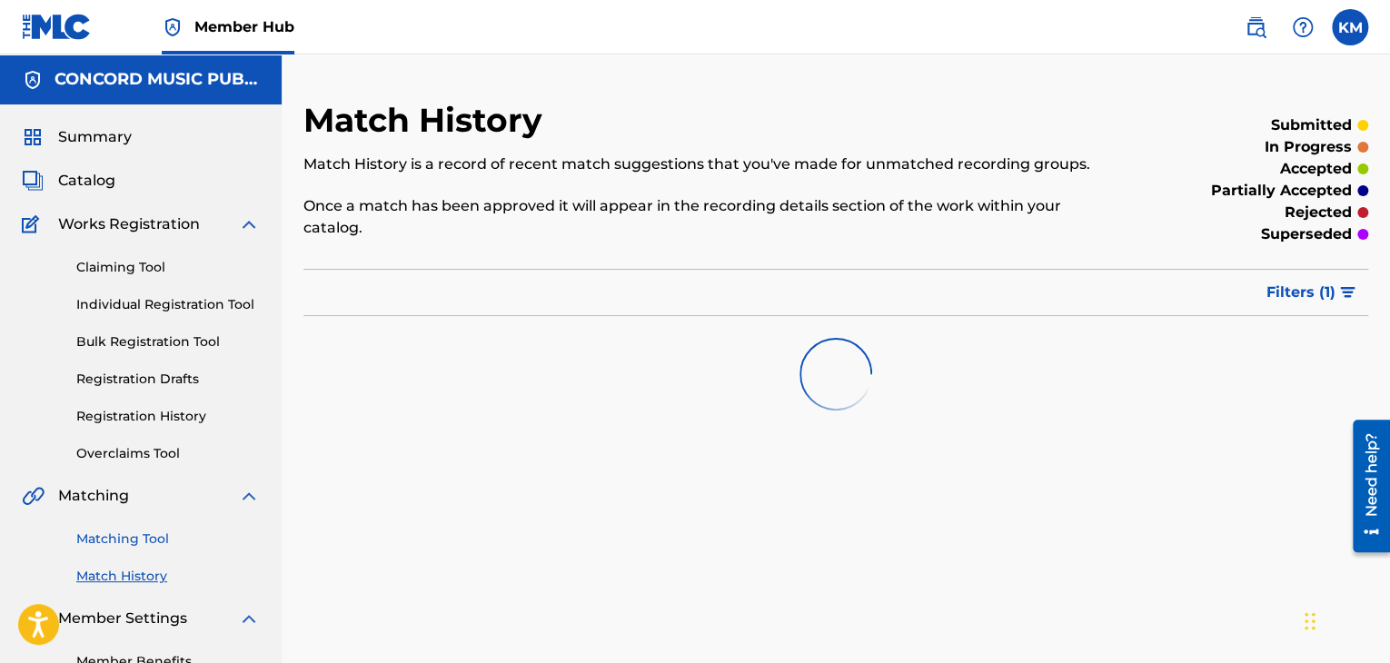
click at [146, 539] on link "Matching Tool" at bounding box center [167, 539] width 183 height 19
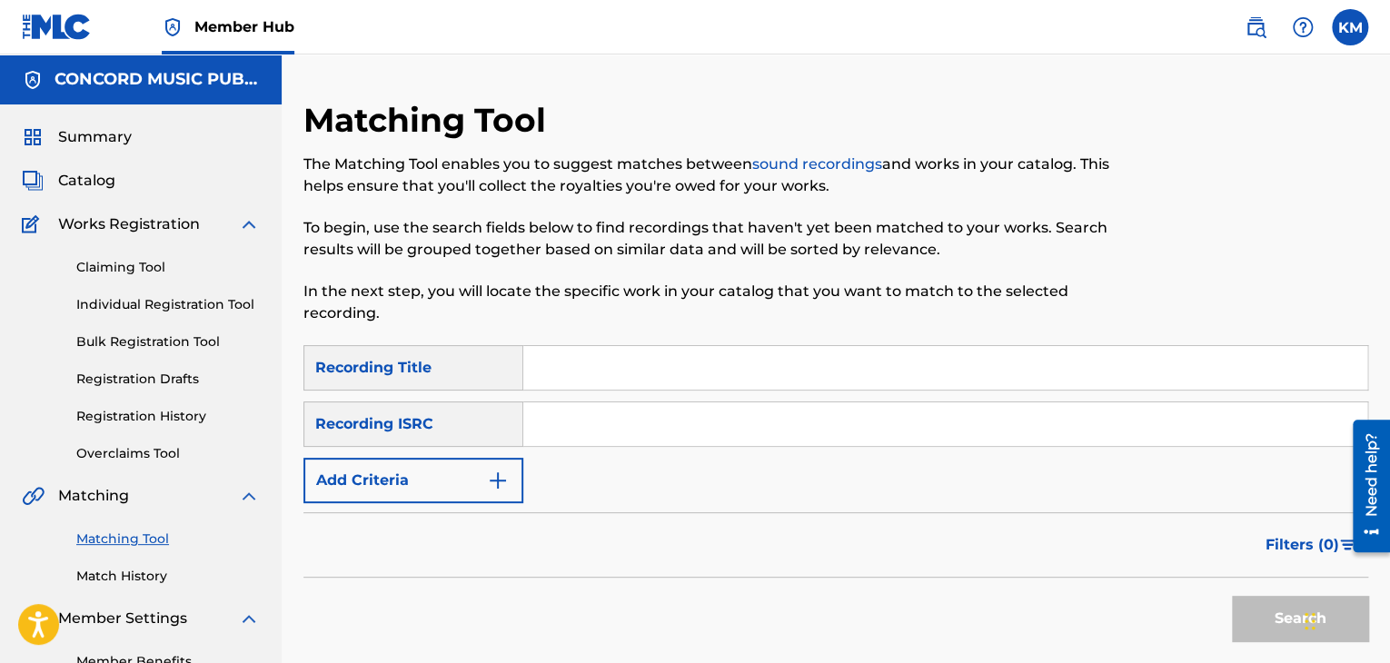
click at [698, 415] on input "Search Form" at bounding box center [945, 424] width 844 height 44
click at [1265, 616] on button "Search" at bounding box center [1300, 618] width 136 height 45
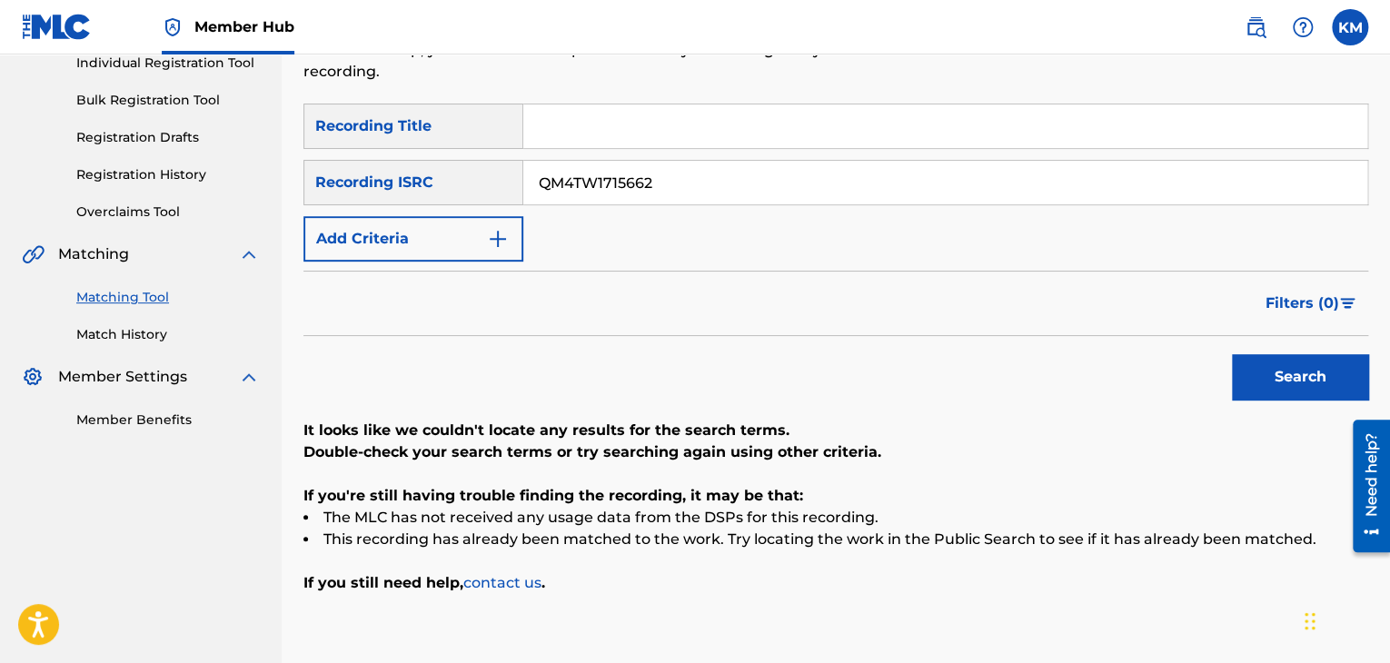
scroll to position [169, 0]
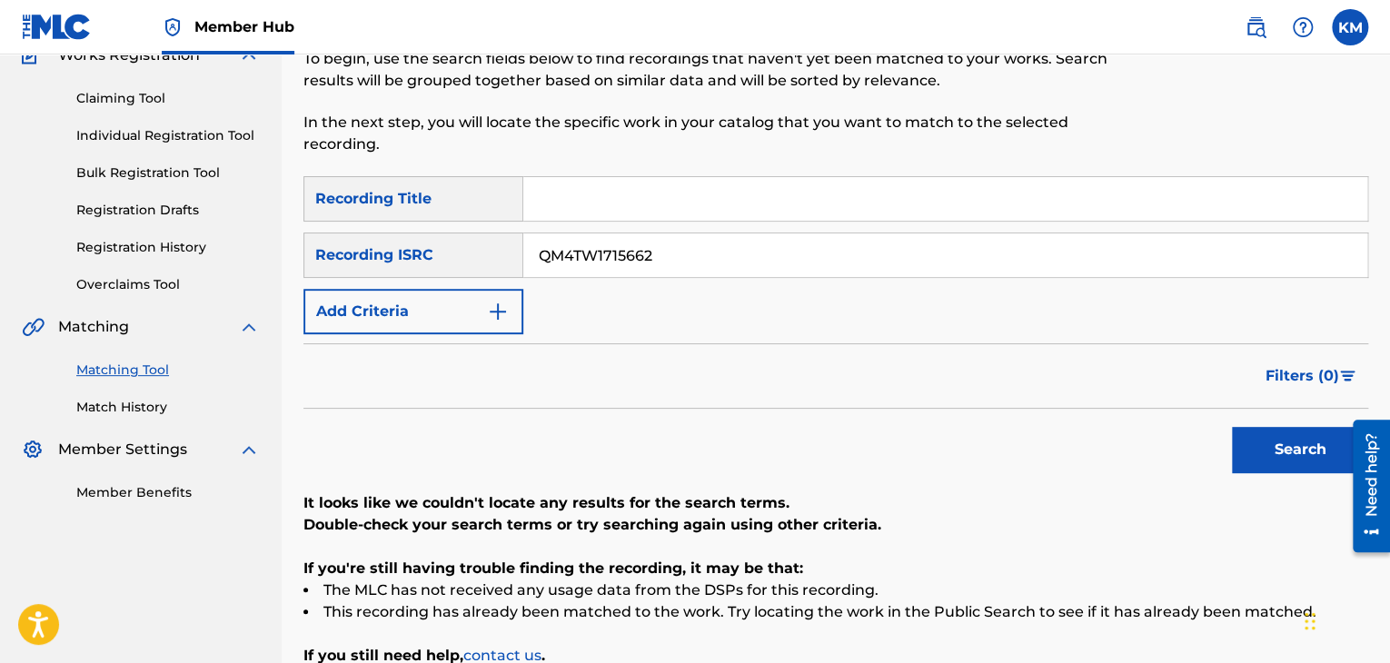
click at [625, 198] on input "Search Form" at bounding box center [945, 199] width 844 height 44
drag, startPoint x: 668, startPoint y: 258, endPoint x: 0, endPoint y: 265, distance: 667.7
click at [0, 265] on main "CONCORD MUSIC PUBLISHING LLC Summary Catalog Works Registration Claiming Tool I…" at bounding box center [695, 322] width 1390 height 872
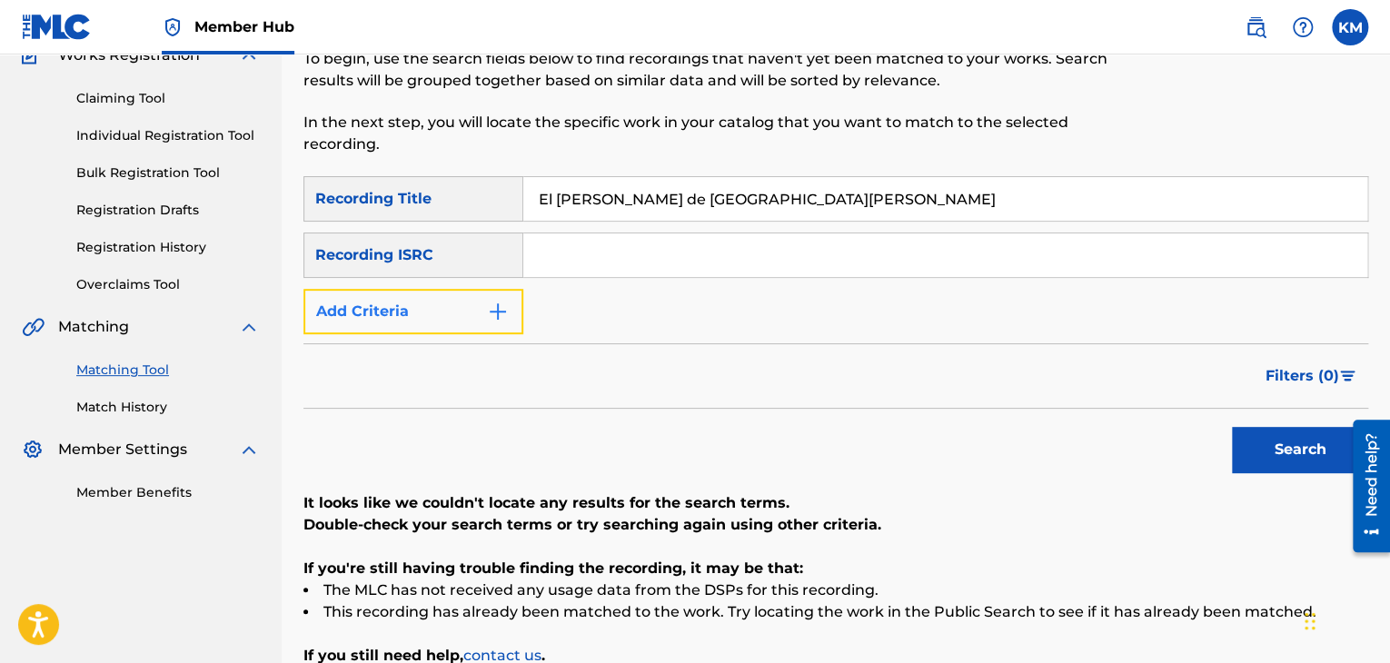
click at [490, 313] on img "Search Form" at bounding box center [498, 312] width 22 height 22
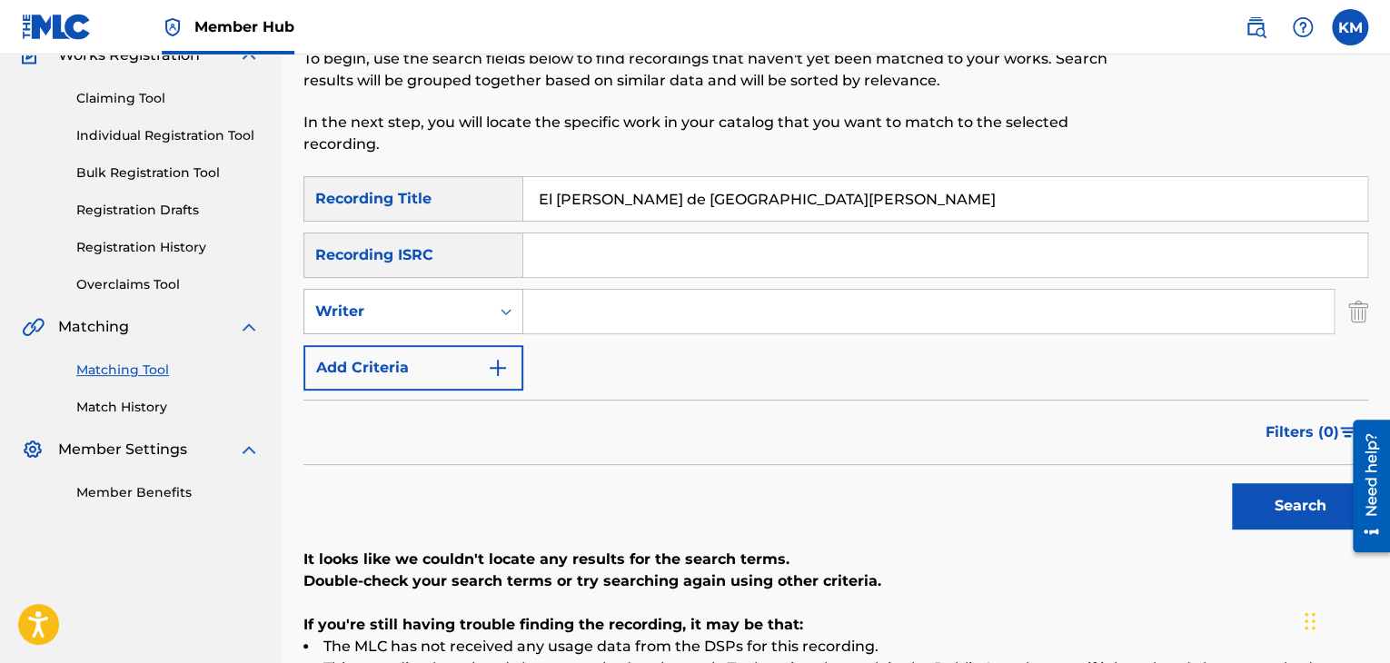
click at [498, 308] on icon "Search Form" at bounding box center [506, 311] width 18 height 18
click at [487, 346] on div "Recording Artist" at bounding box center [413, 356] width 218 height 45
click at [604, 312] on input "Search Form" at bounding box center [928, 312] width 810 height 44
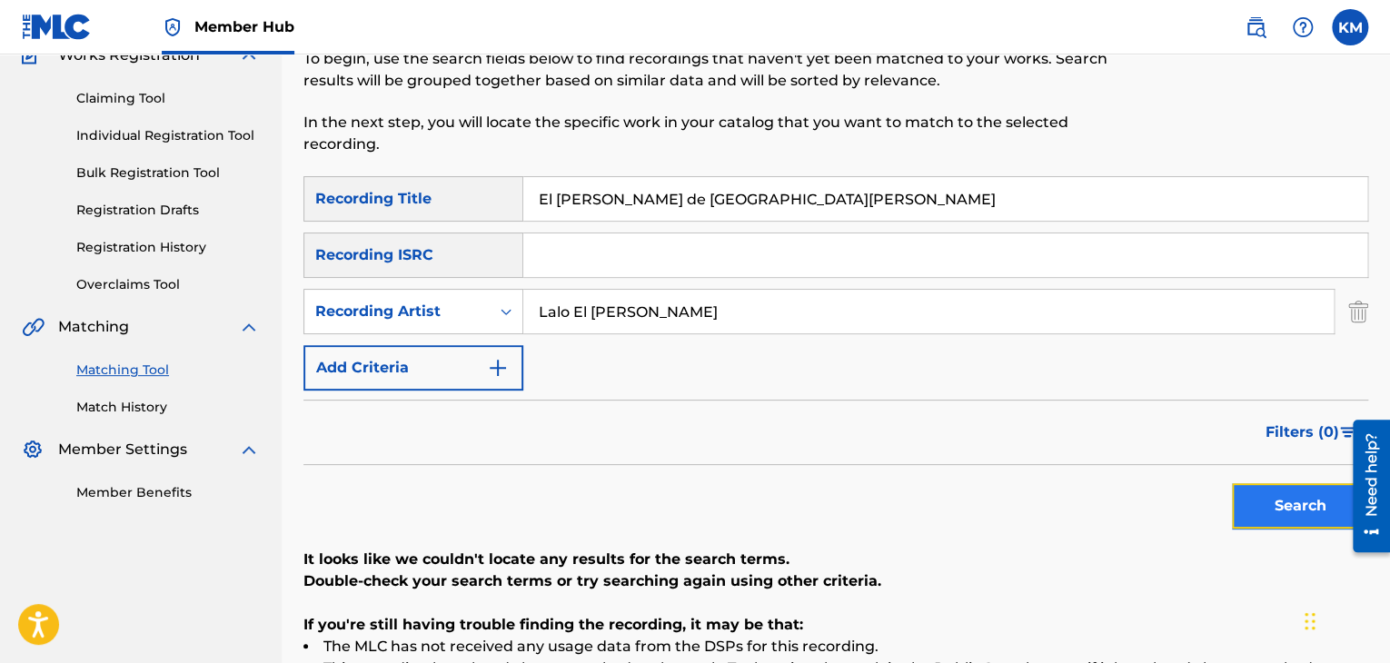
click at [1257, 491] on button "Search" at bounding box center [1300, 505] width 136 height 45
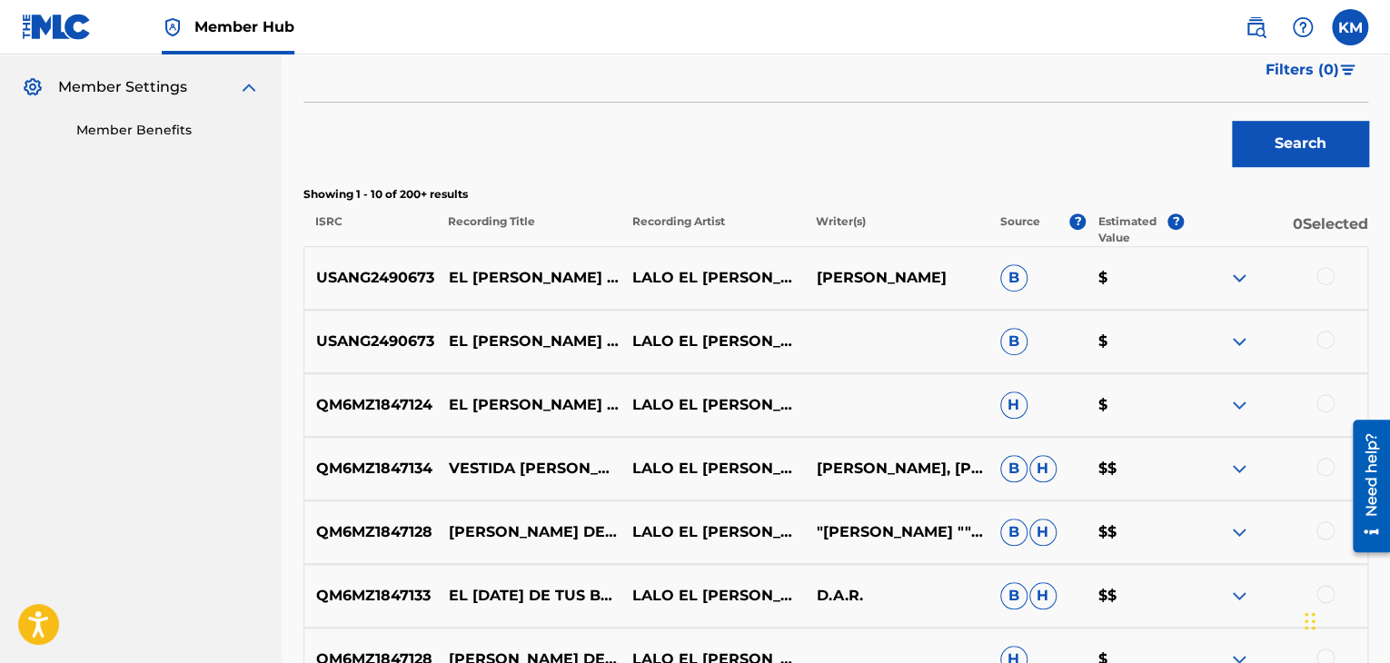
scroll to position [532, 0]
click at [1330, 276] on div at bounding box center [1325, 275] width 18 height 18
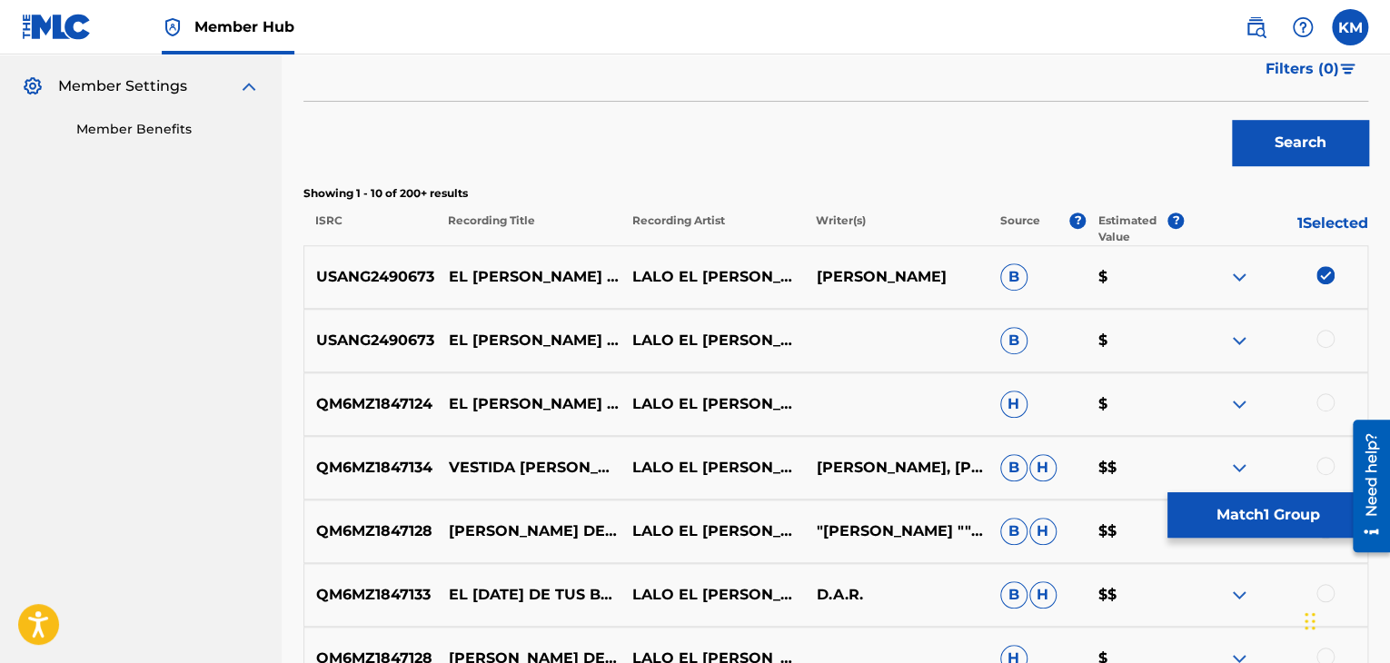
click at [1326, 338] on div at bounding box center [1325, 339] width 18 height 18
click at [1327, 404] on div at bounding box center [1325, 402] width 18 height 18
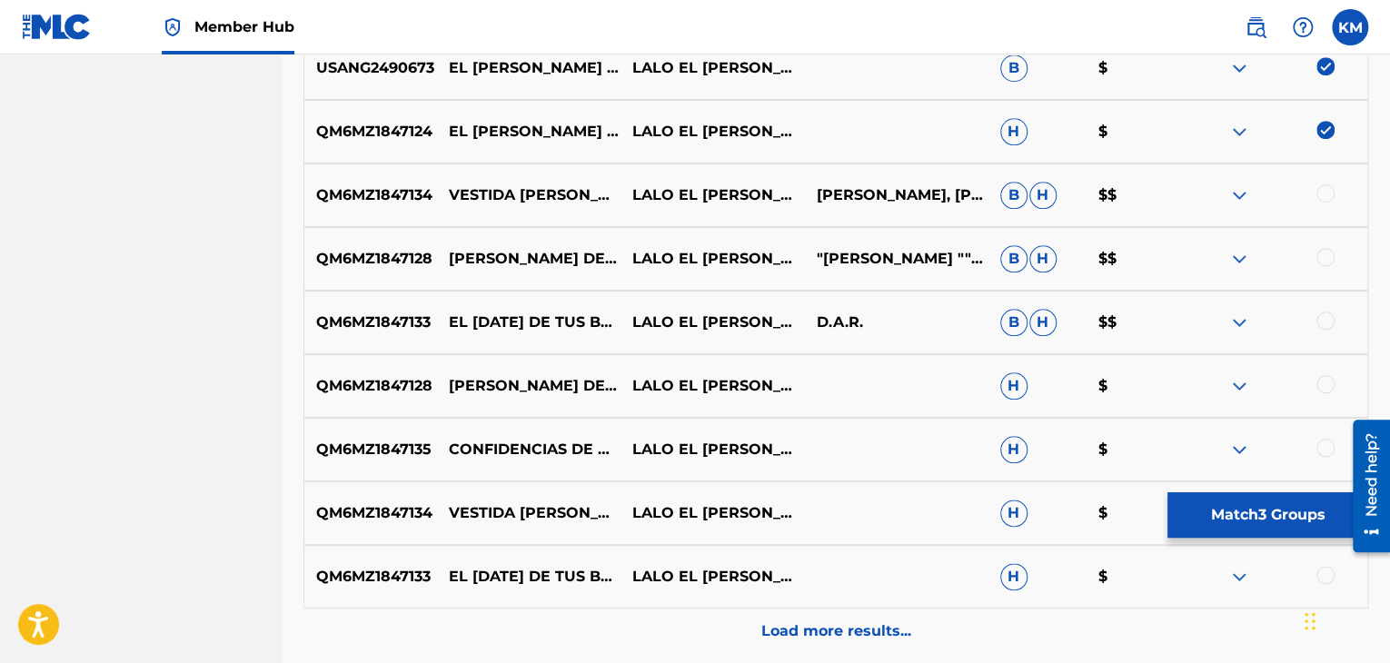
scroll to position [896, 0]
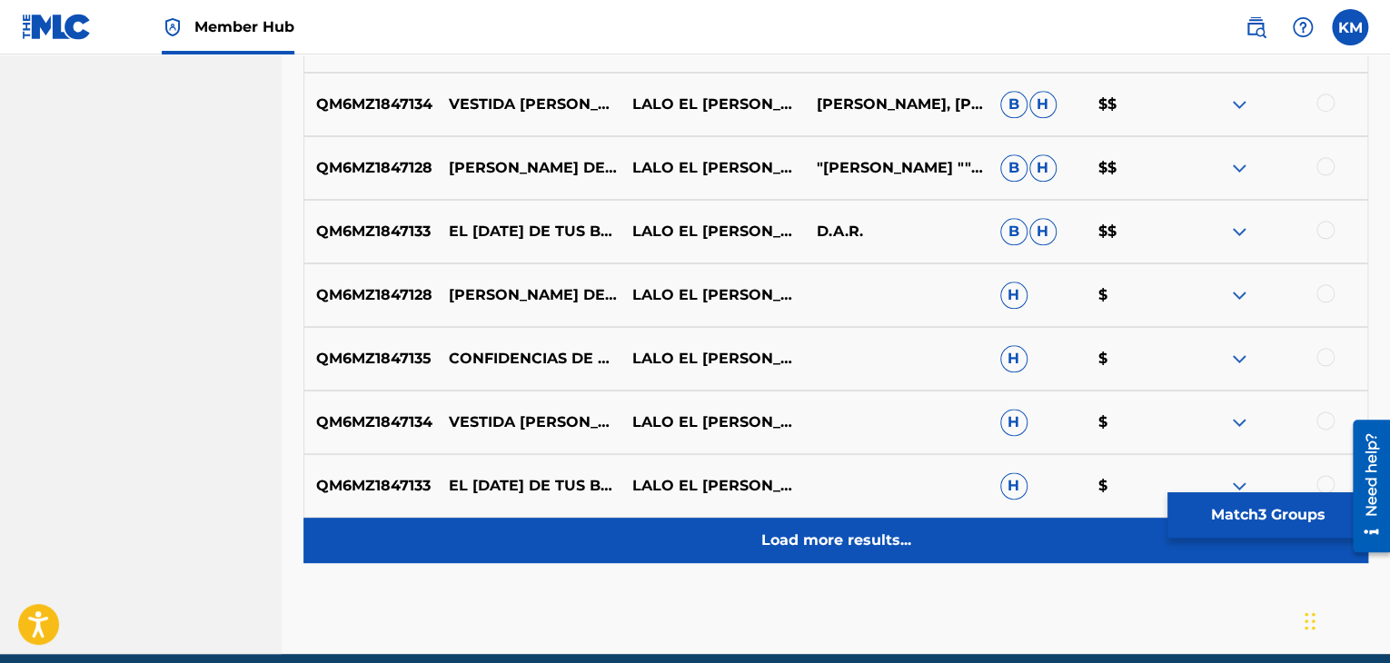
click at [817, 545] on p "Load more results..." at bounding box center [836, 541] width 150 height 22
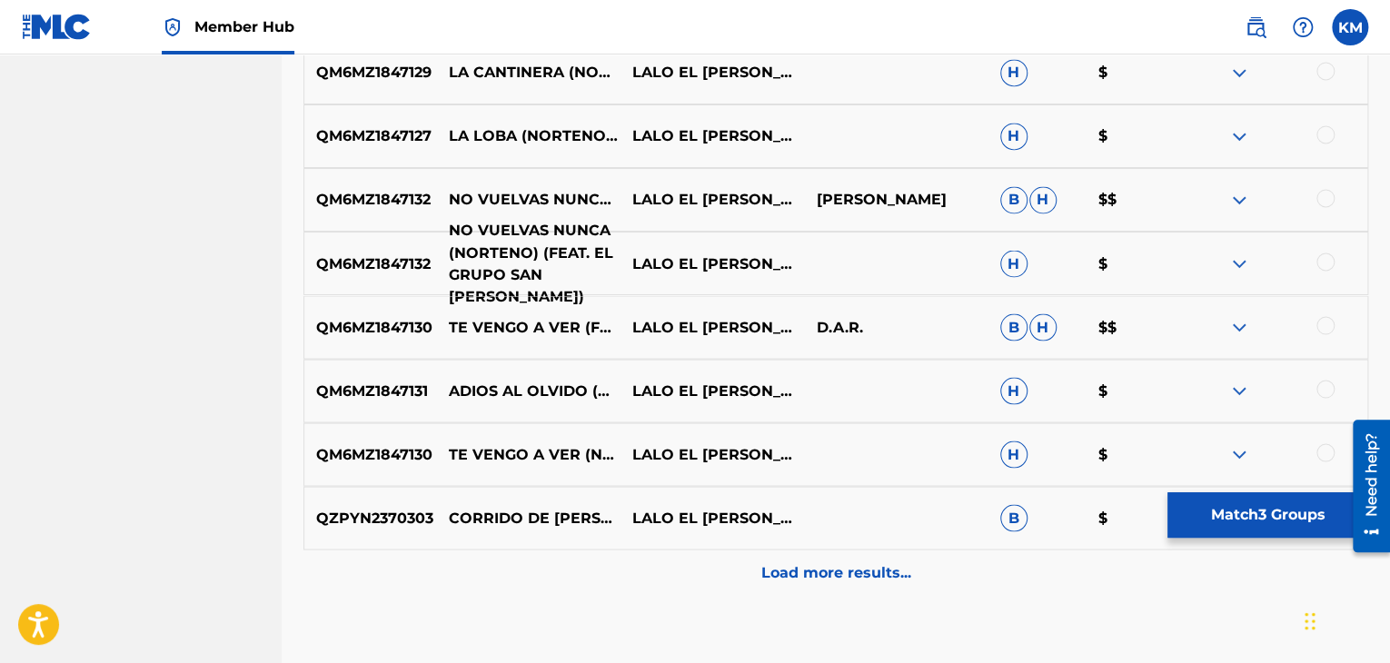
scroll to position [1531, 0]
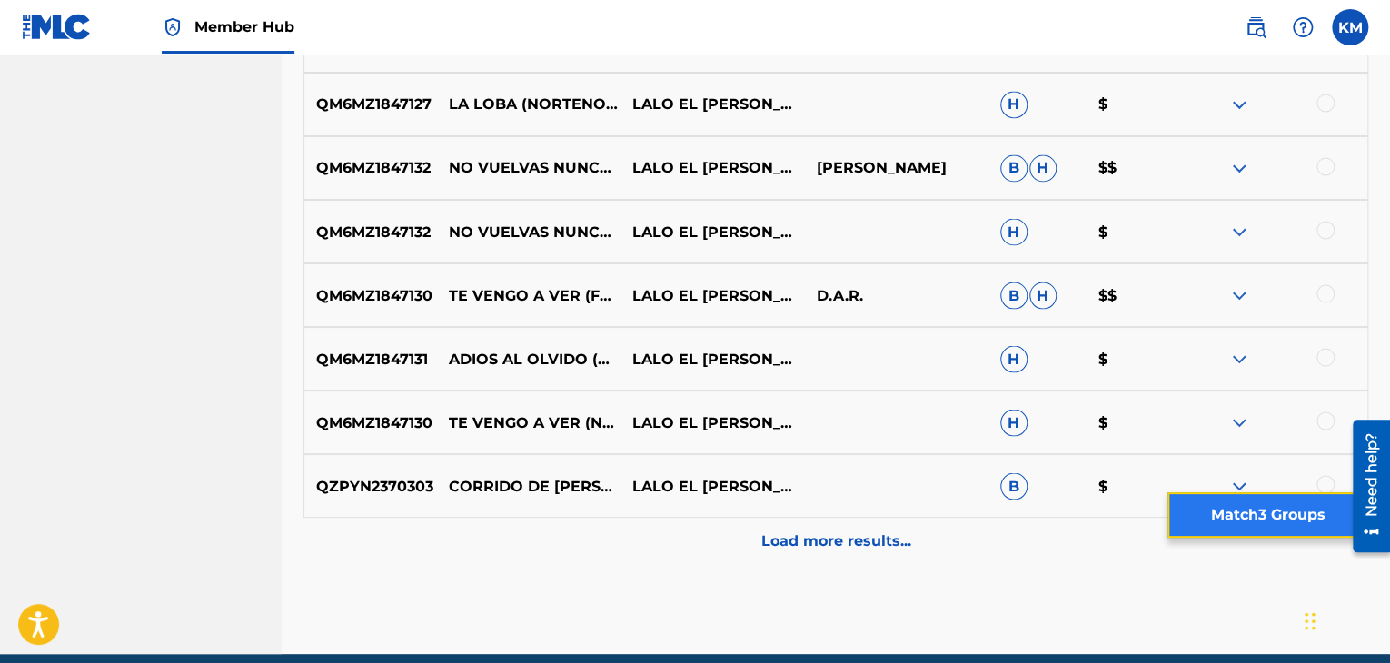
click at [1307, 516] on button "Match 3 Groups" at bounding box center [1267, 514] width 201 height 45
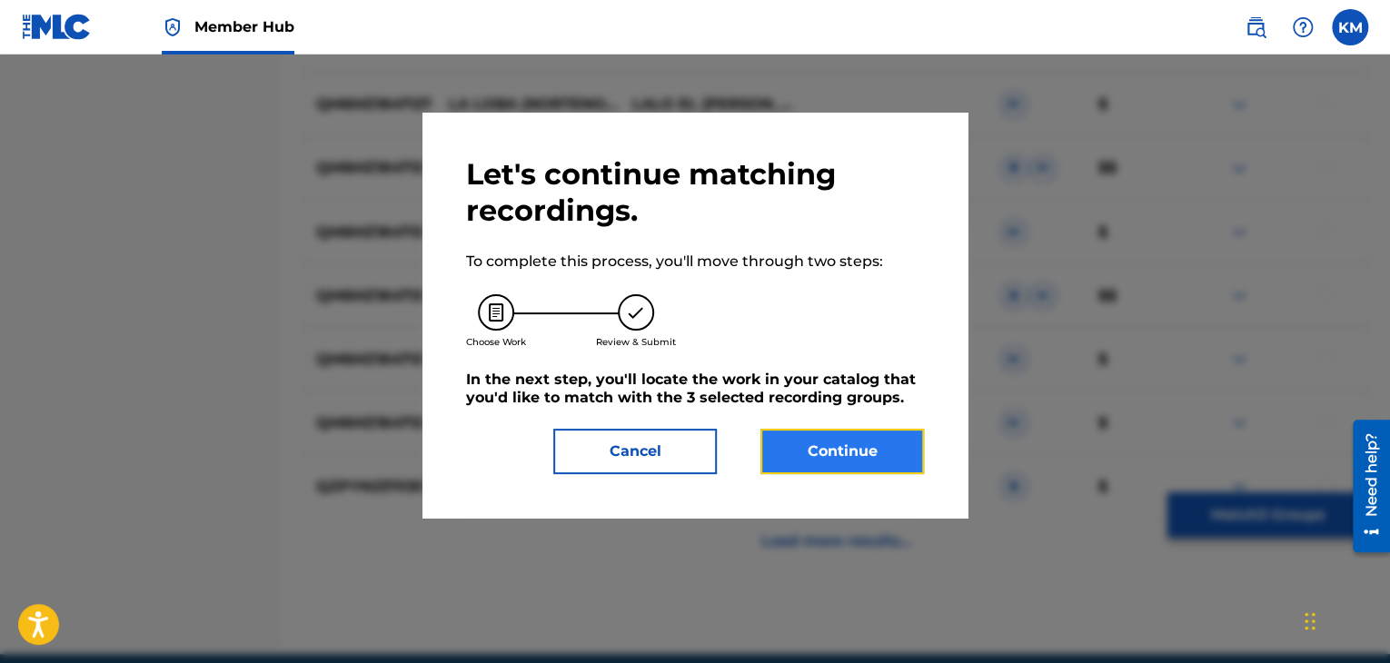
click at [787, 448] on button "Continue" at bounding box center [841, 451] width 163 height 45
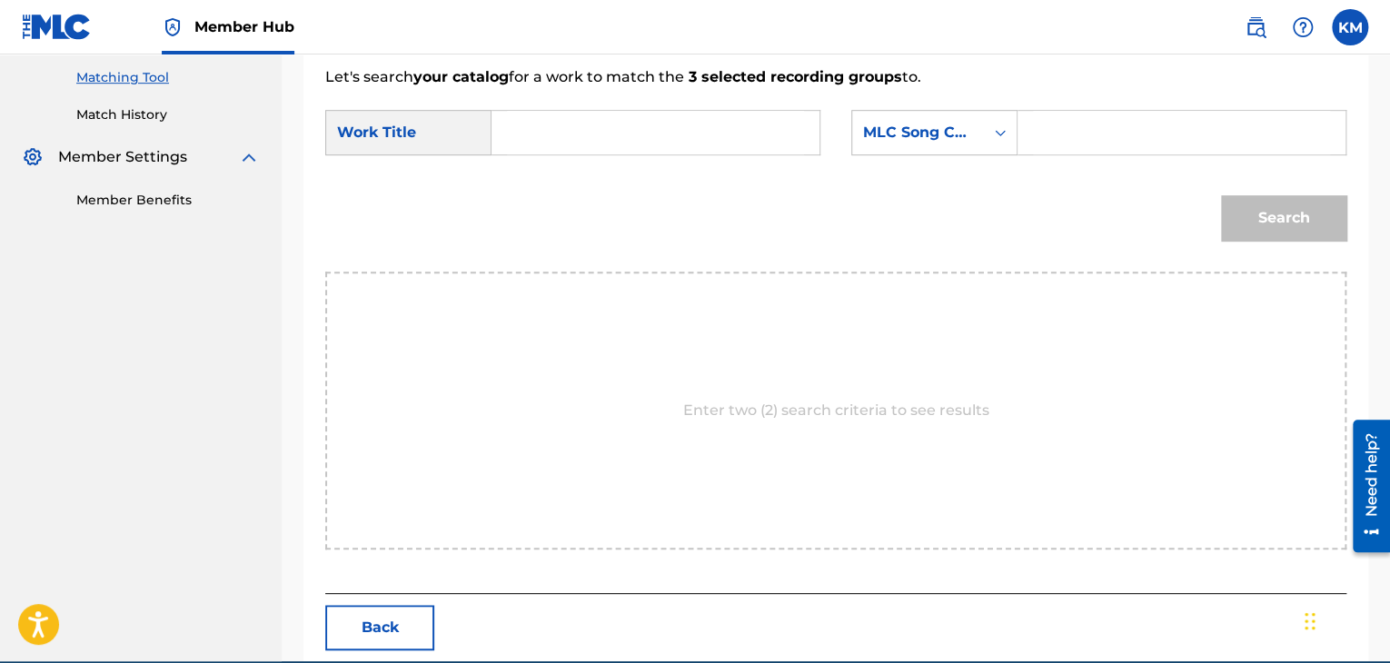
scroll to position [365, 0]
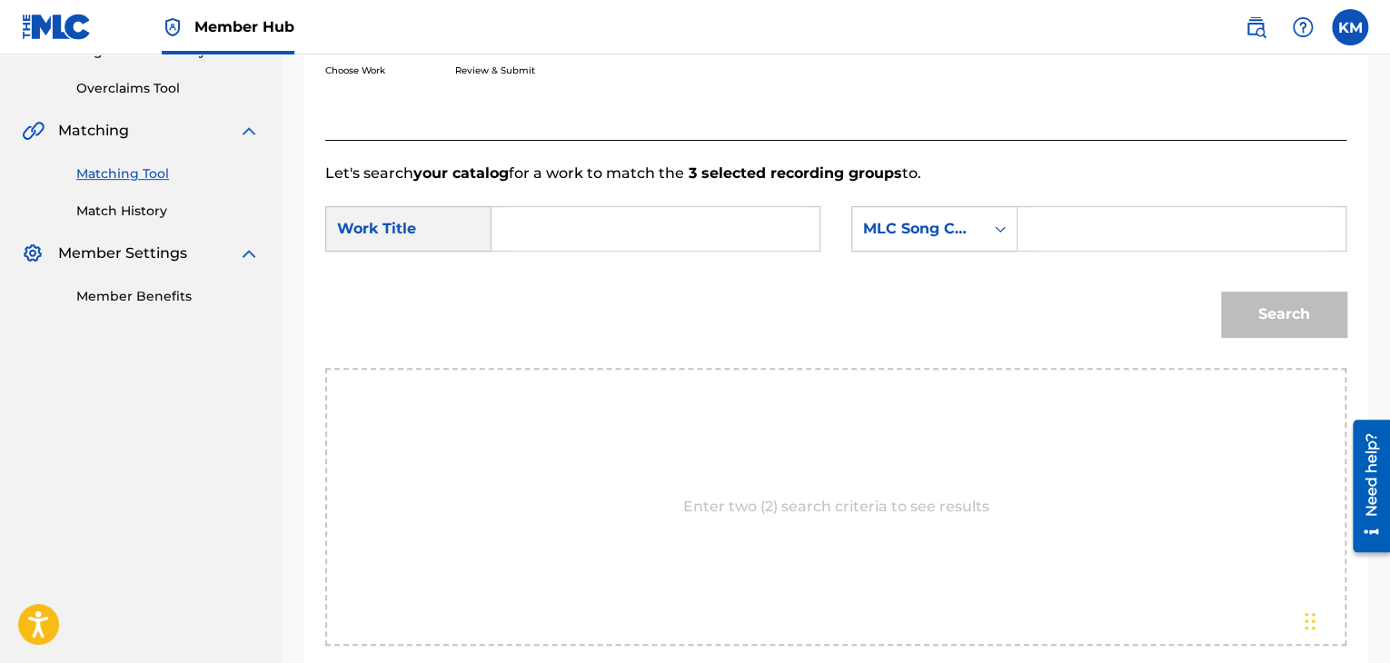
click at [619, 233] on input "Search Form" at bounding box center [655, 229] width 297 height 44
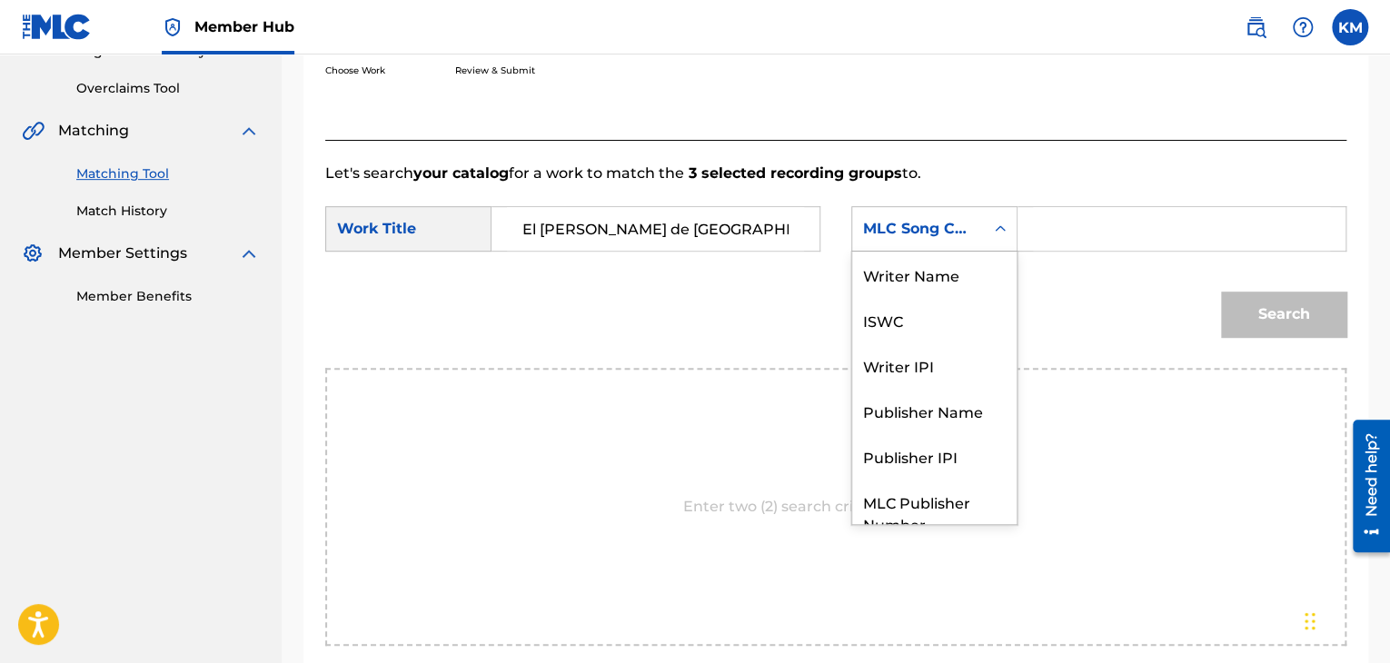
click at [999, 231] on icon "Search Form" at bounding box center [1000, 229] width 18 height 18
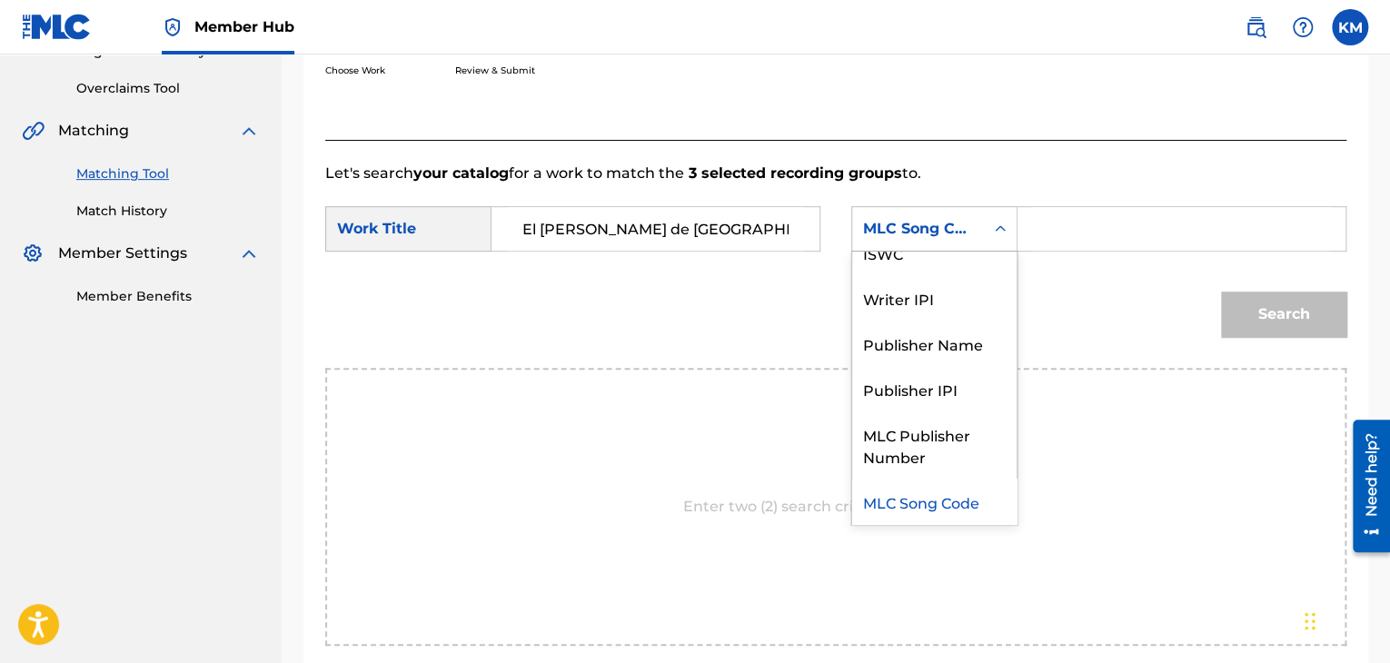
scroll to position [0, 0]
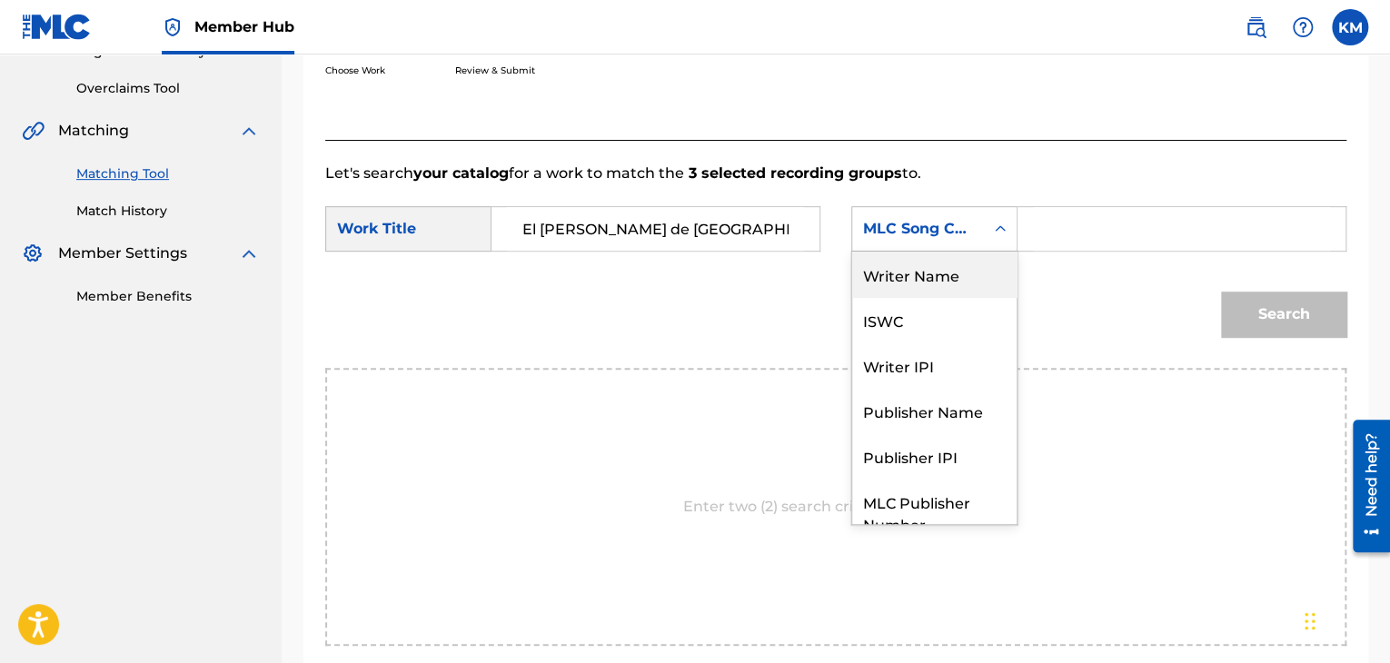
click at [970, 263] on div "Writer Name" at bounding box center [934, 274] width 164 height 45
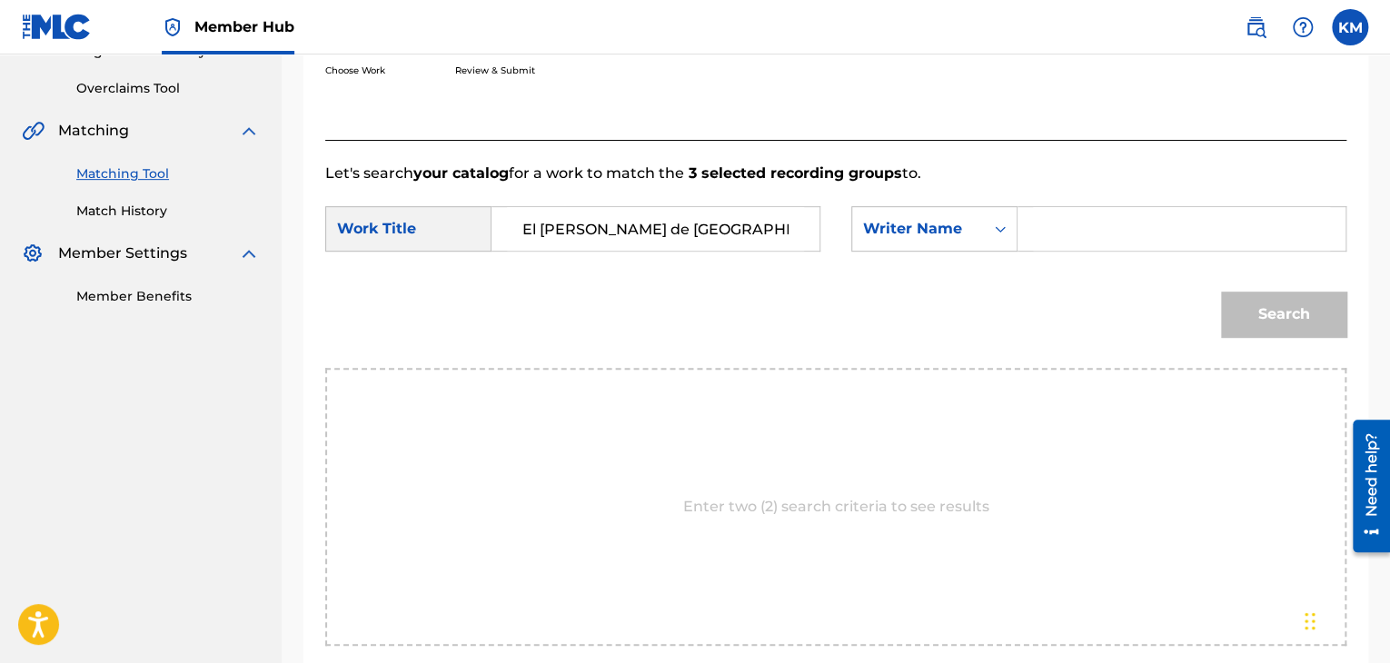
click at [1050, 211] on input "Search Form" at bounding box center [1181, 229] width 297 height 44
click at [1287, 309] on button "Search" at bounding box center [1283, 314] width 125 height 45
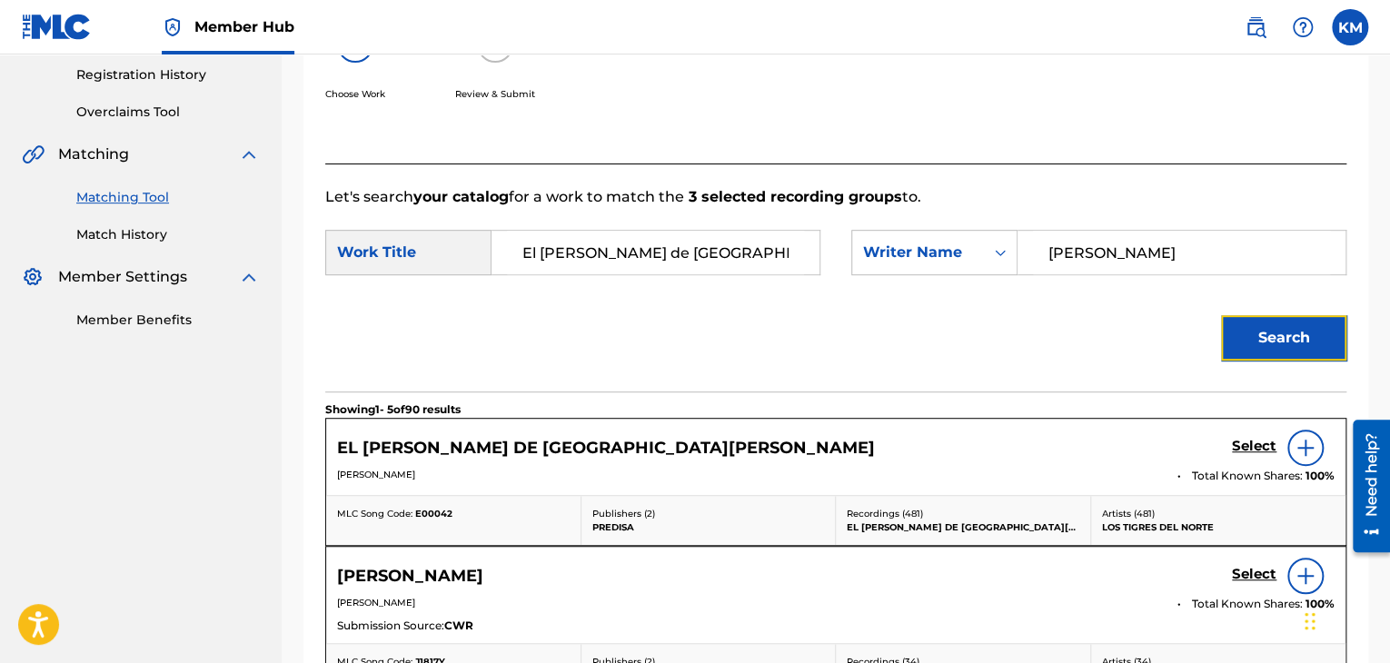
scroll to position [365, 0]
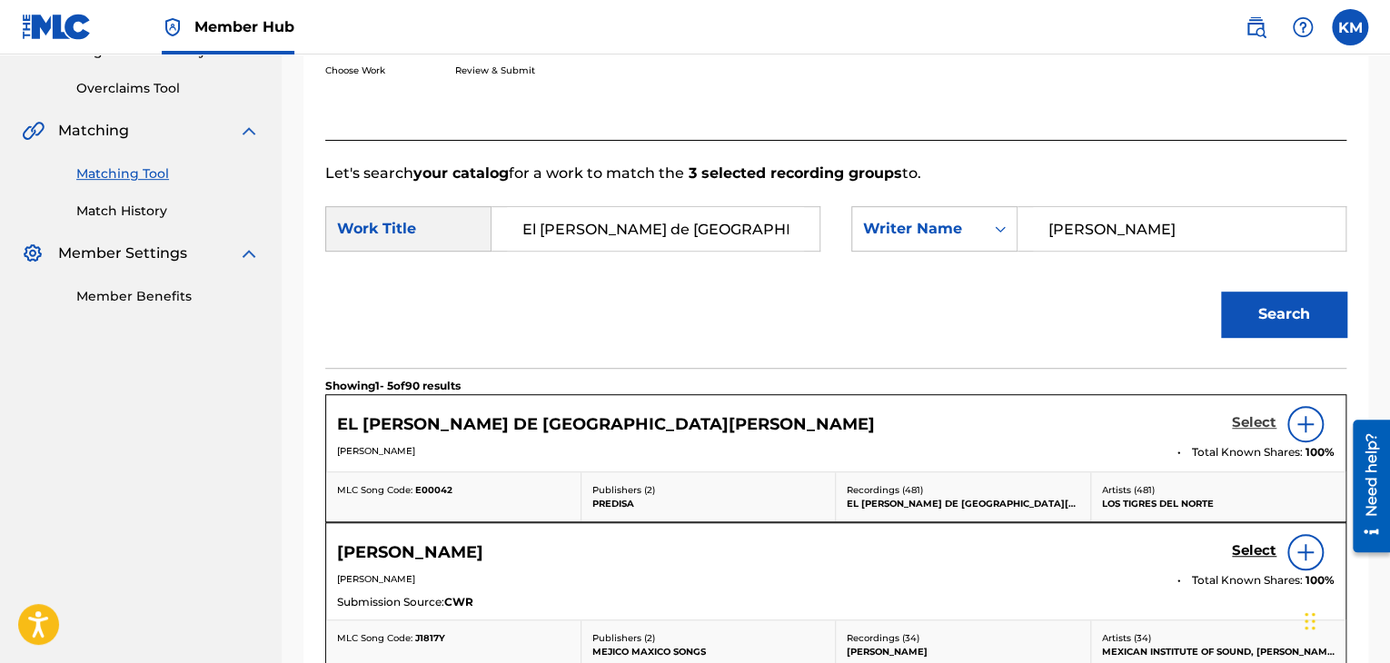
click at [1253, 419] on h5 "Select" at bounding box center [1254, 422] width 45 height 17
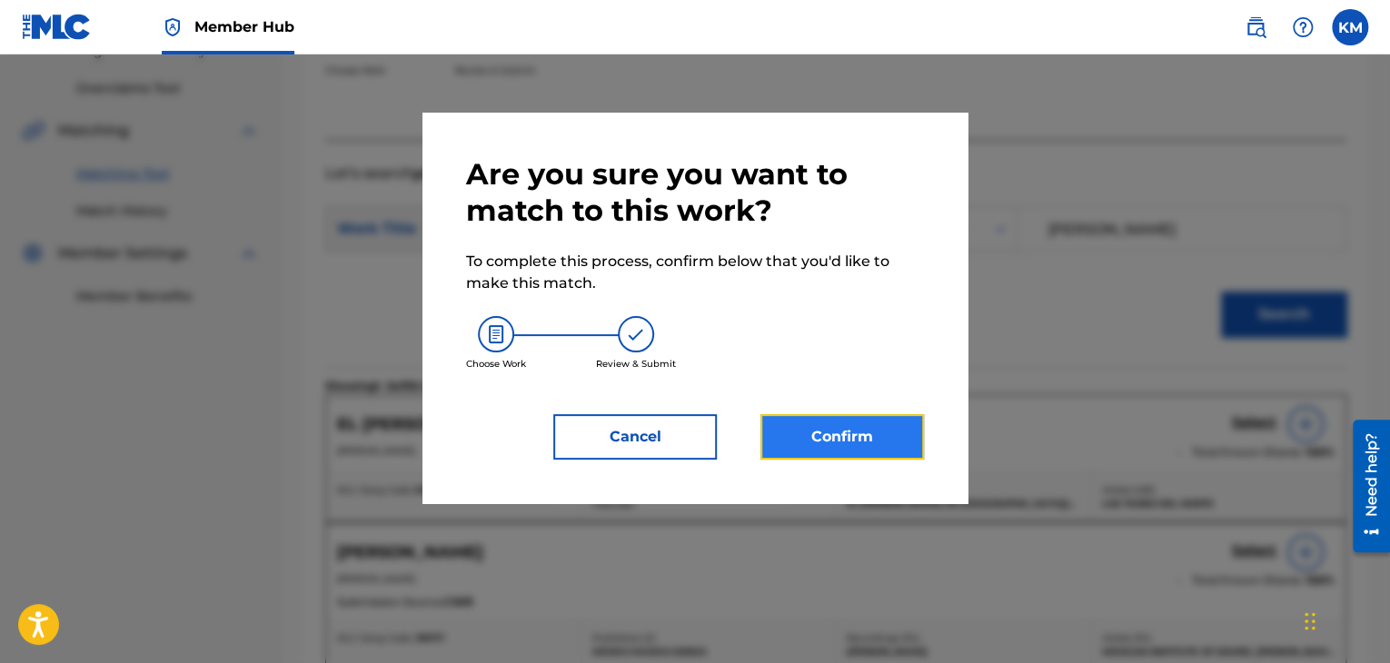
click at [894, 431] on button "Confirm" at bounding box center [841, 436] width 163 height 45
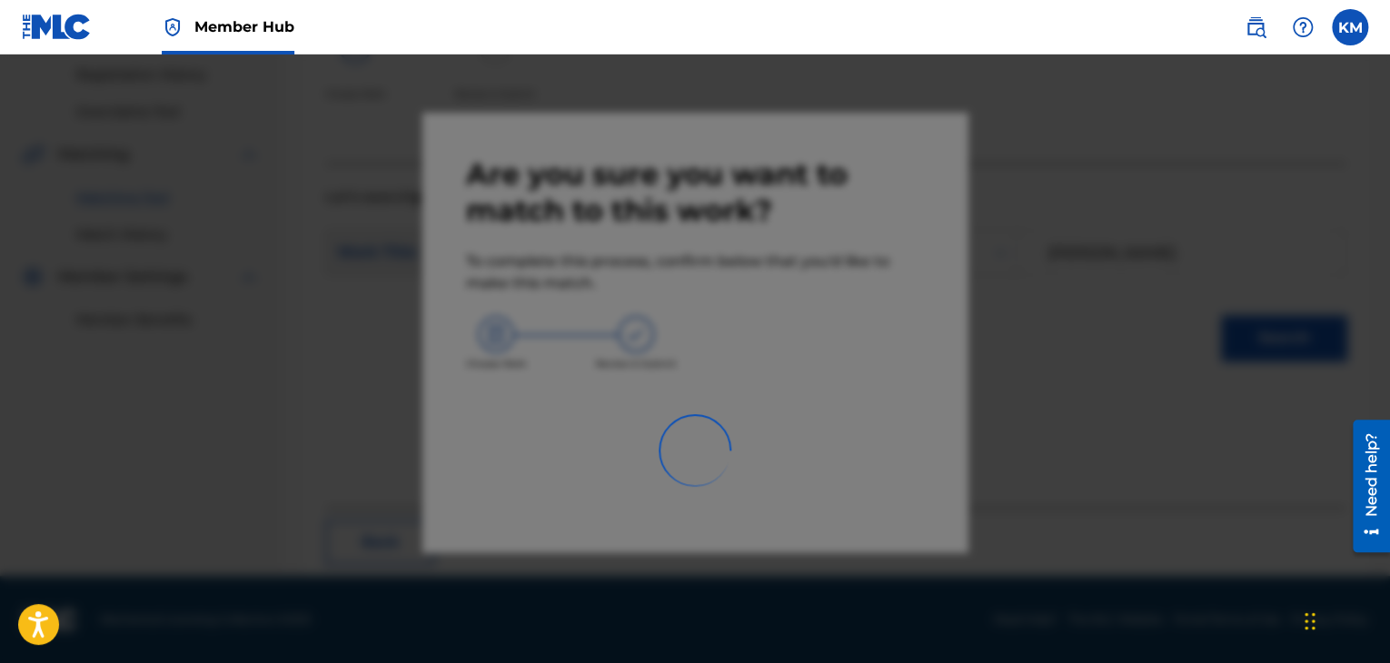
scroll to position [117, 0]
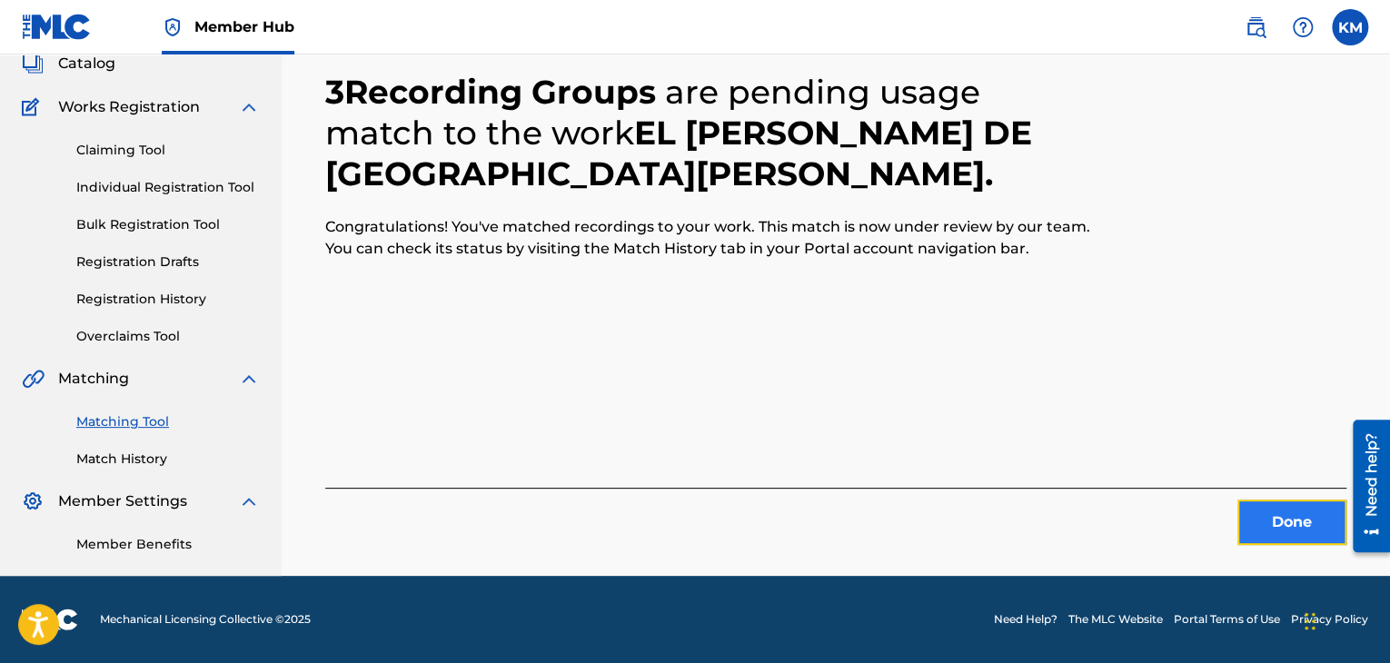
click at [1277, 517] on button "Done" at bounding box center [1291, 522] width 109 height 45
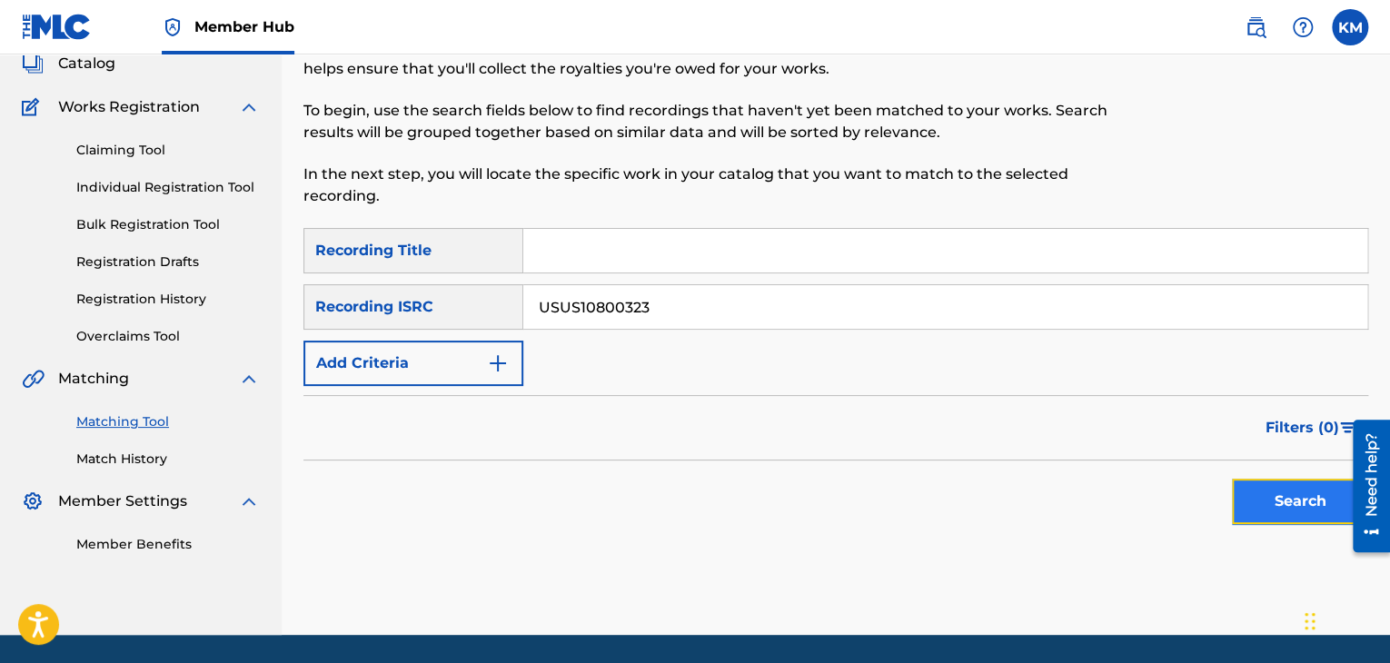
click at [1319, 501] on button "Search" at bounding box center [1300, 501] width 136 height 45
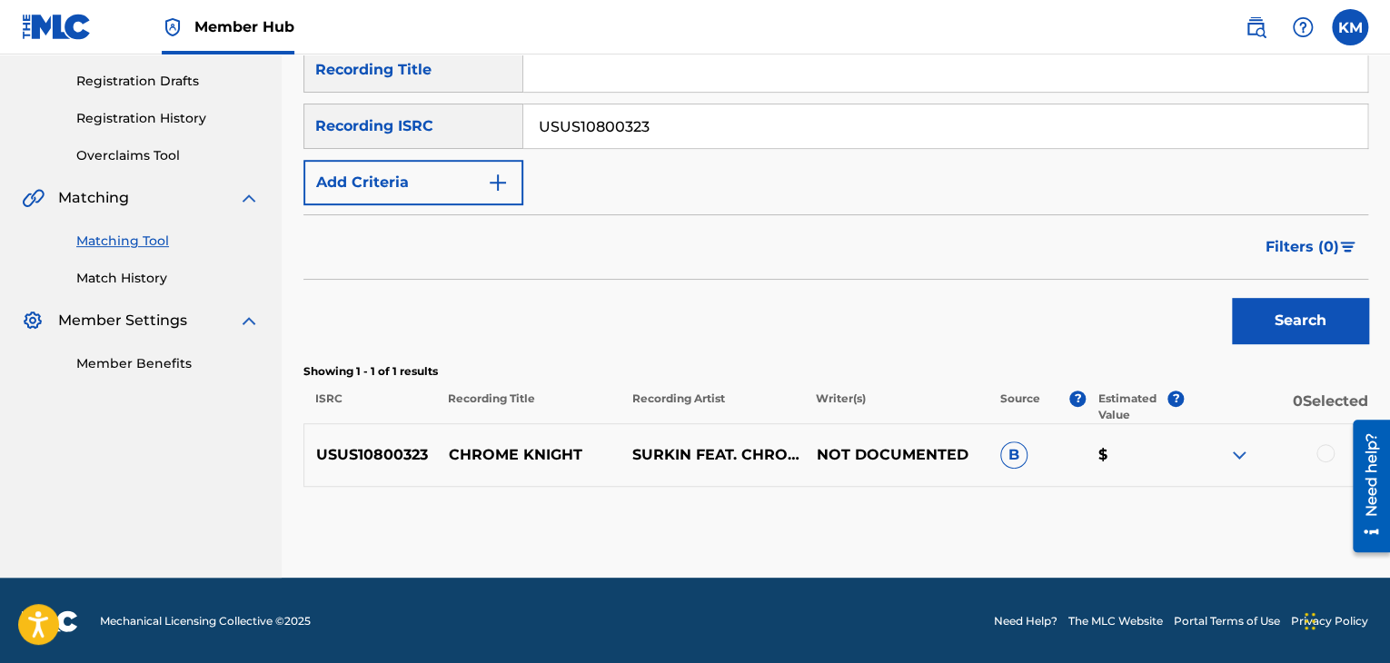
scroll to position [300, 0]
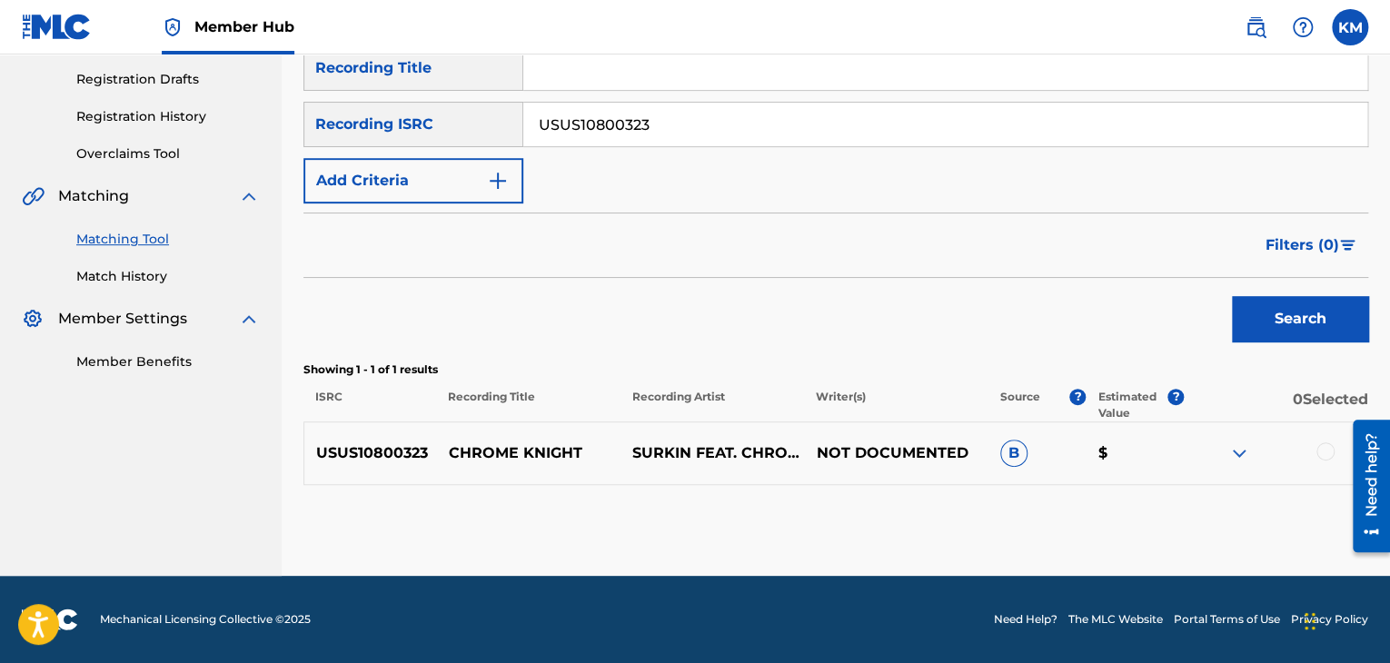
click at [1322, 455] on div at bounding box center [1325, 451] width 18 height 18
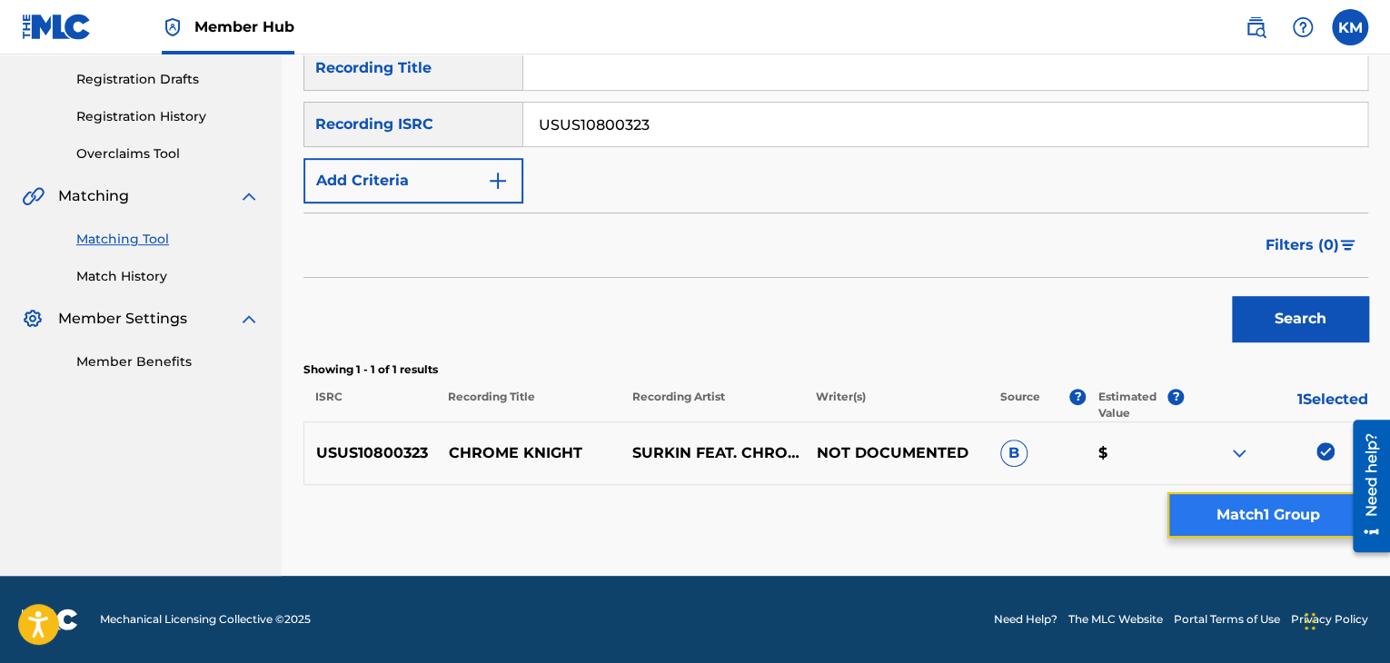
click at [1281, 501] on button "Match 1 Group" at bounding box center [1267, 514] width 201 height 45
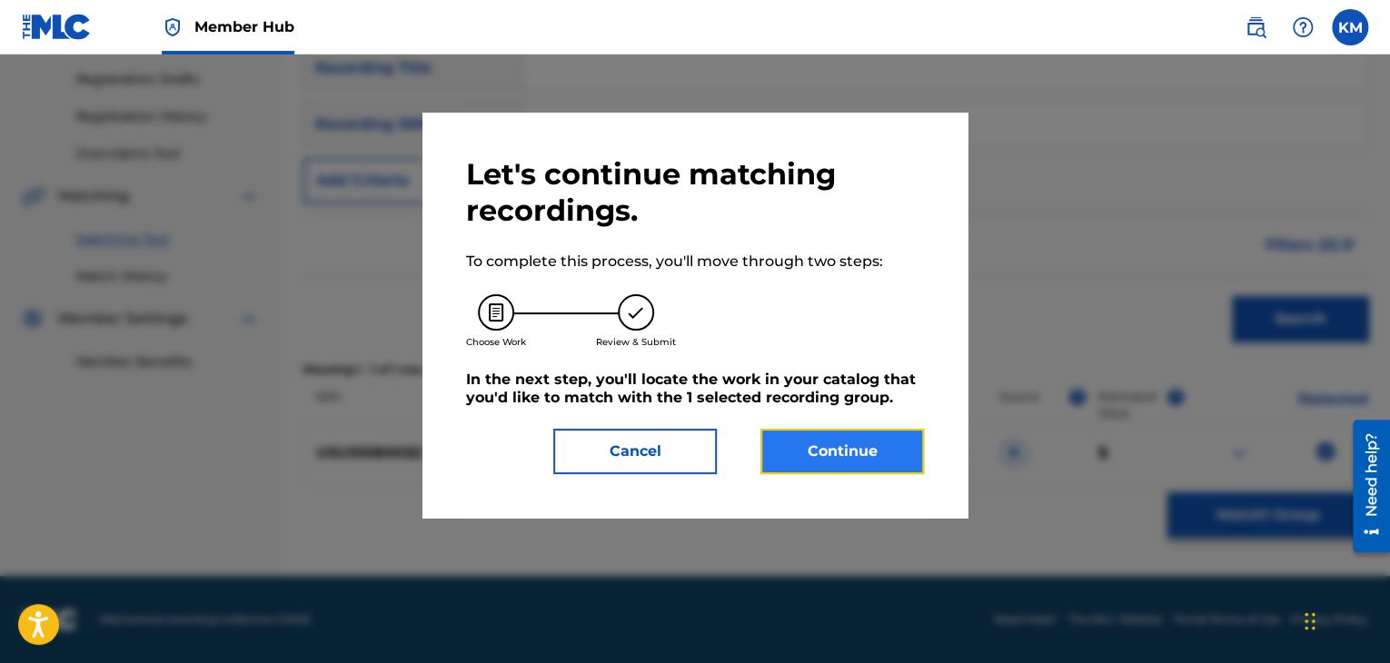
click at [801, 441] on button "Continue" at bounding box center [841, 451] width 163 height 45
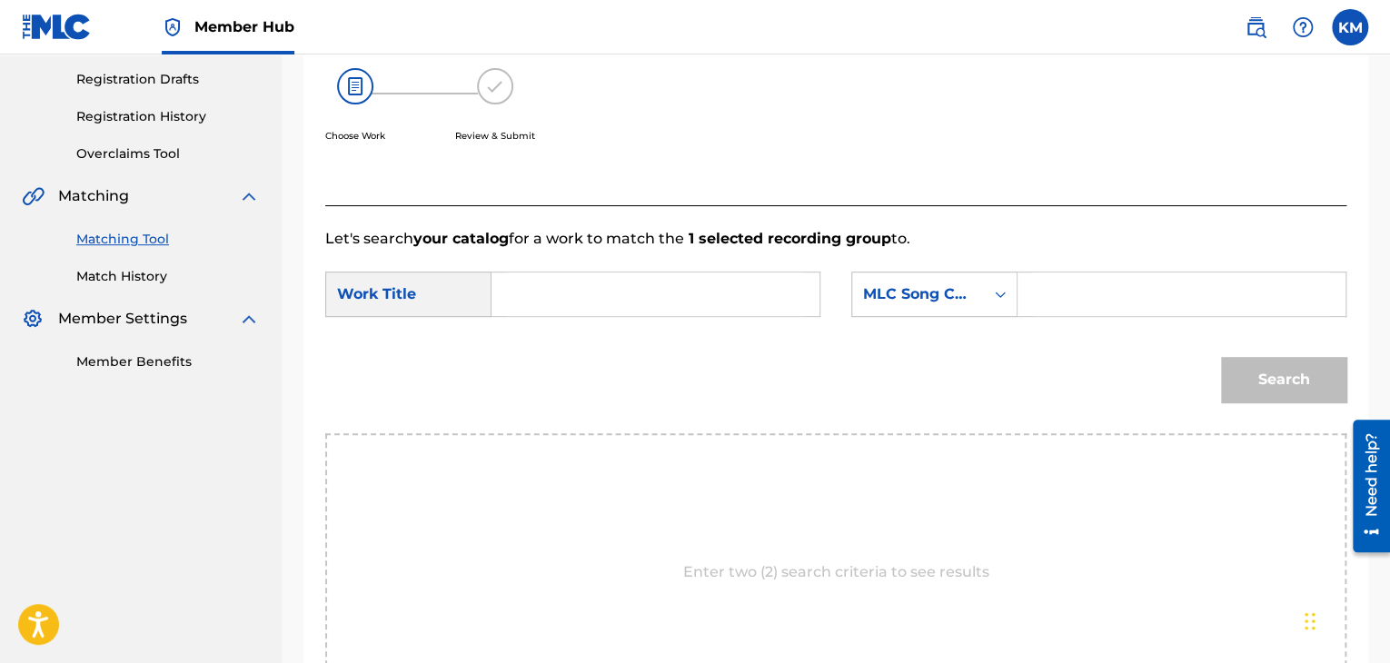
click at [540, 265] on form "SearchWithCriteria3c81f261-9e61-42f2-9a38-7b5ffacc59fb Work Title SearchWithCri…" at bounding box center [835, 341] width 1021 height 183
click at [540, 292] on input "Search Form" at bounding box center [655, 294] width 297 height 44
click at [1003, 295] on icon "Search Form" at bounding box center [1000, 295] width 11 height 6
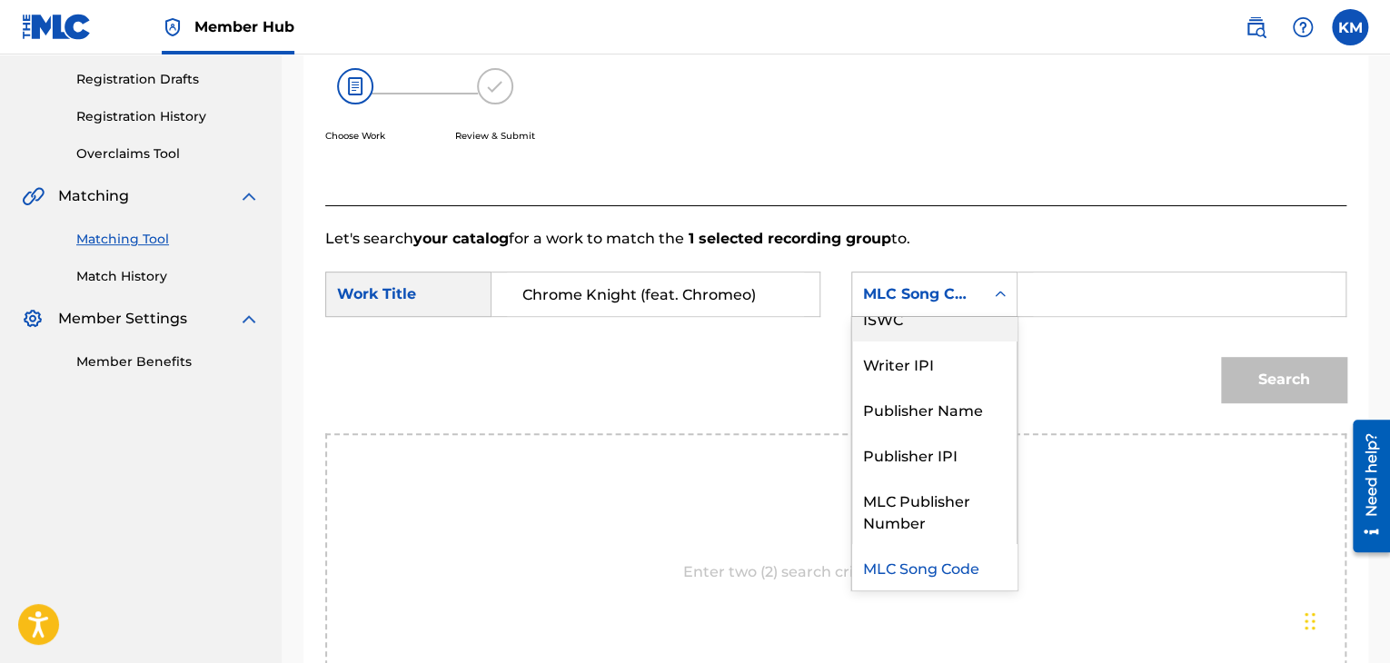
scroll to position [0, 0]
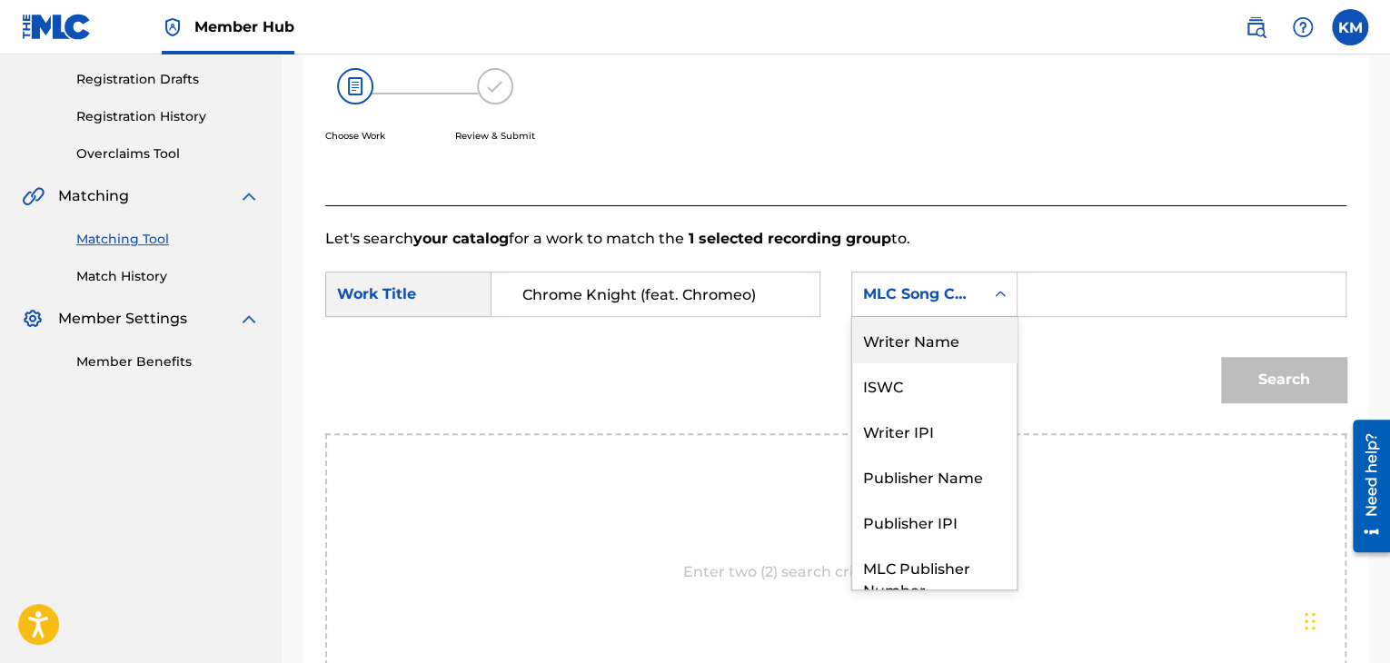
click at [956, 322] on div "Writer Name" at bounding box center [934, 339] width 164 height 45
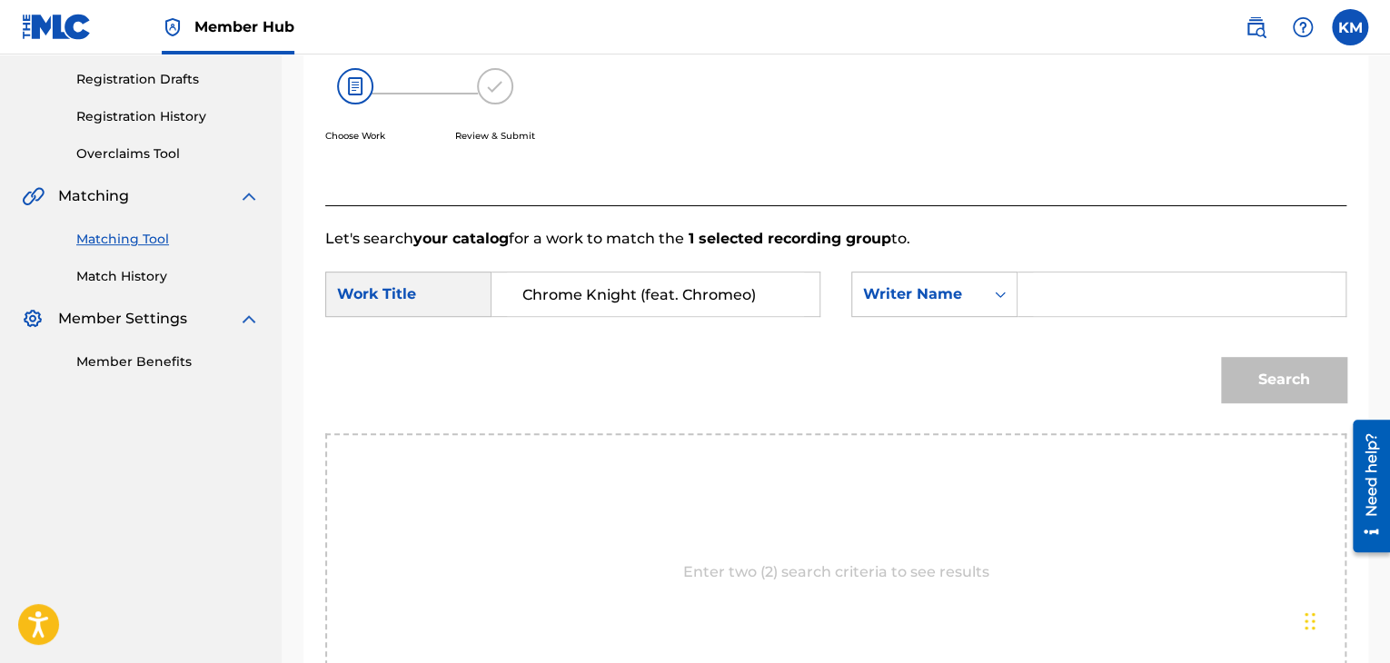
click at [1035, 282] on input "Search Form" at bounding box center [1181, 294] width 297 height 44
click at [1269, 379] on button "Search" at bounding box center [1283, 379] width 125 height 45
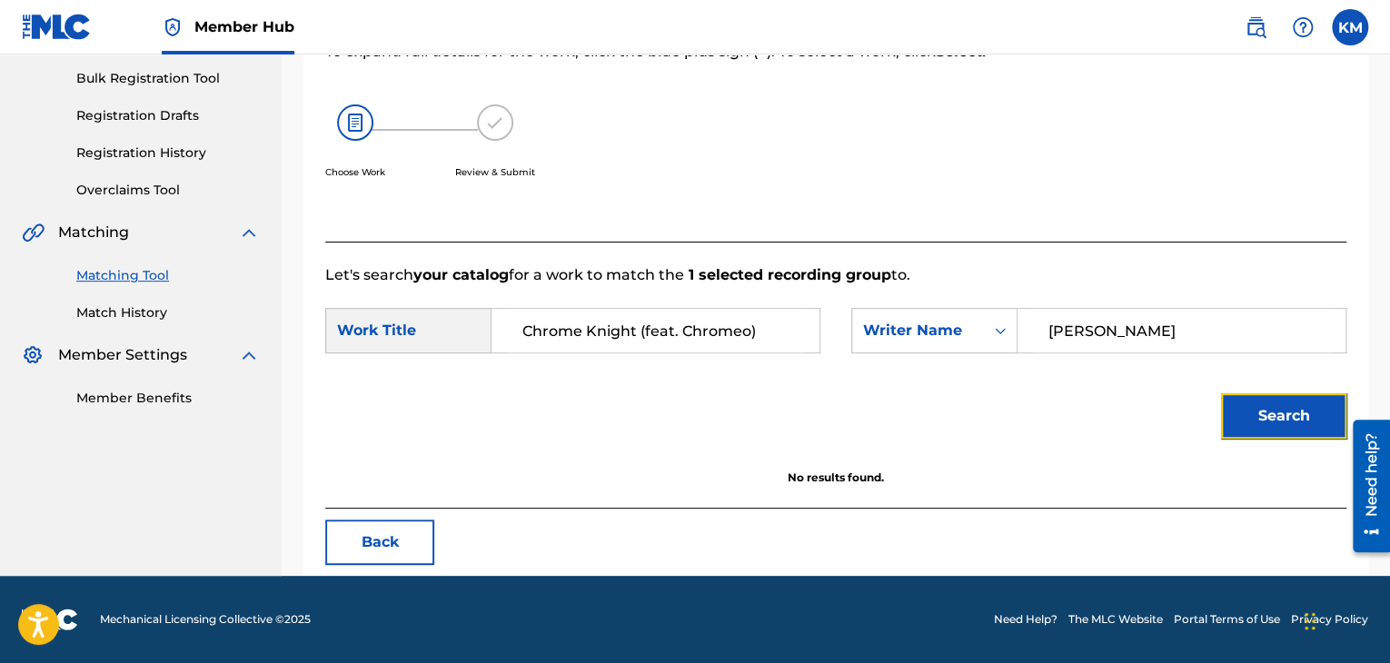
scroll to position [263, 0]
drag, startPoint x: 638, startPoint y: 321, endPoint x: 788, endPoint y: 317, distance: 149.9
click at [788, 317] on input "Chrome Knight (feat. Chromeo)" at bounding box center [655, 331] width 297 height 44
click at [1290, 419] on button "Search" at bounding box center [1283, 415] width 125 height 45
click at [145, 310] on link "Match History" at bounding box center [167, 312] width 183 height 19
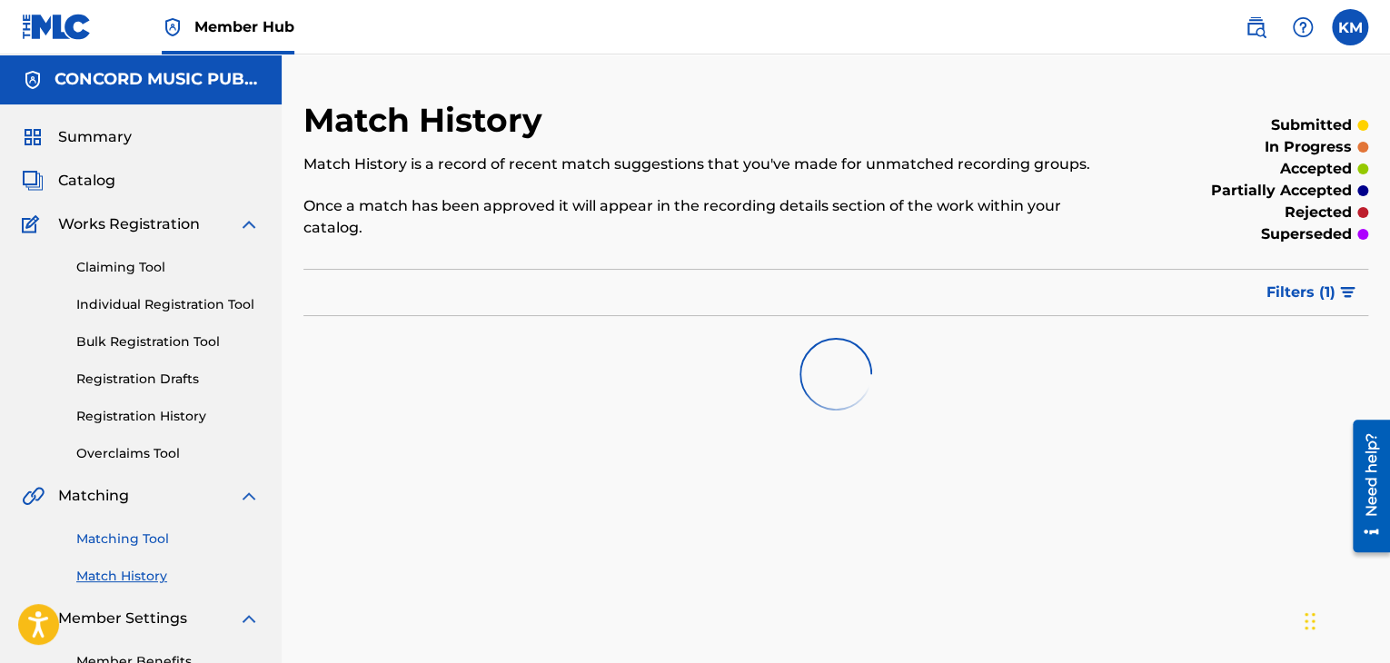
click at [158, 542] on link "Matching Tool" at bounding box center [167, 539] width 183 height 19
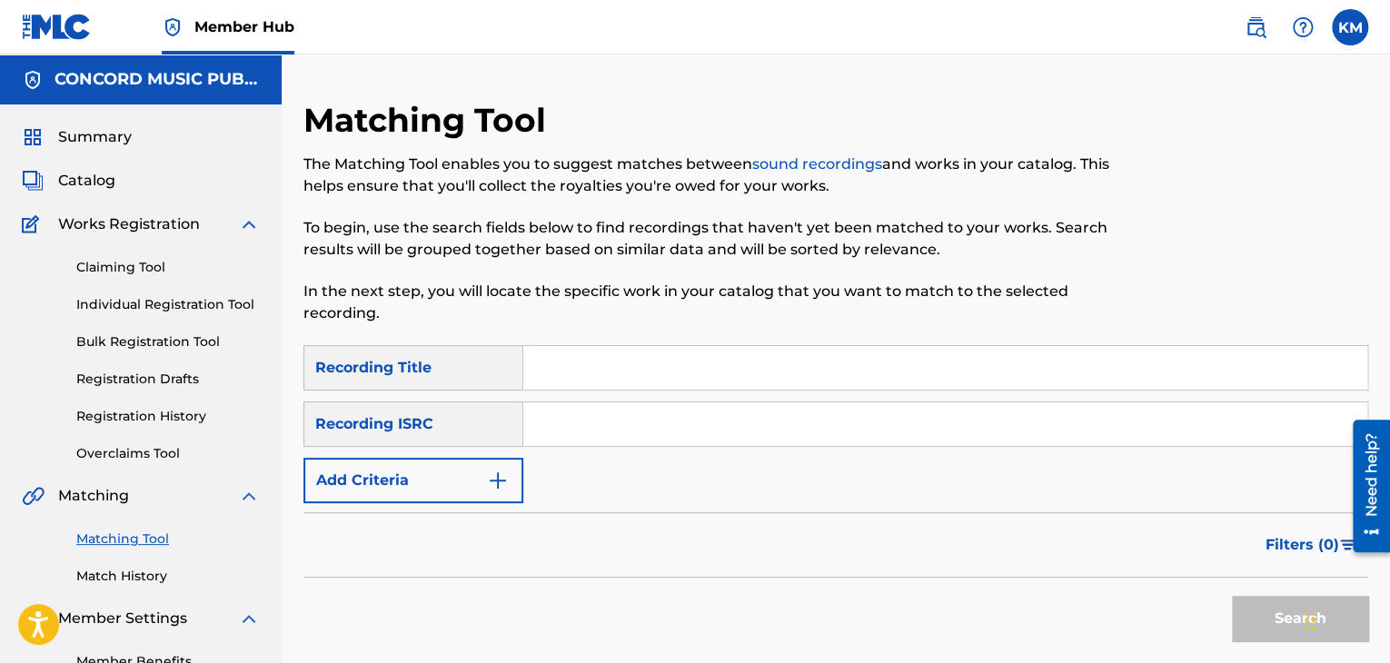
click at [729, 413] on input "Search Form" at bounding box center [945, 424] width 844 height 44
click at [1253, 605] on button "Search" at bounding box center [1300, 618] width 136 height 45
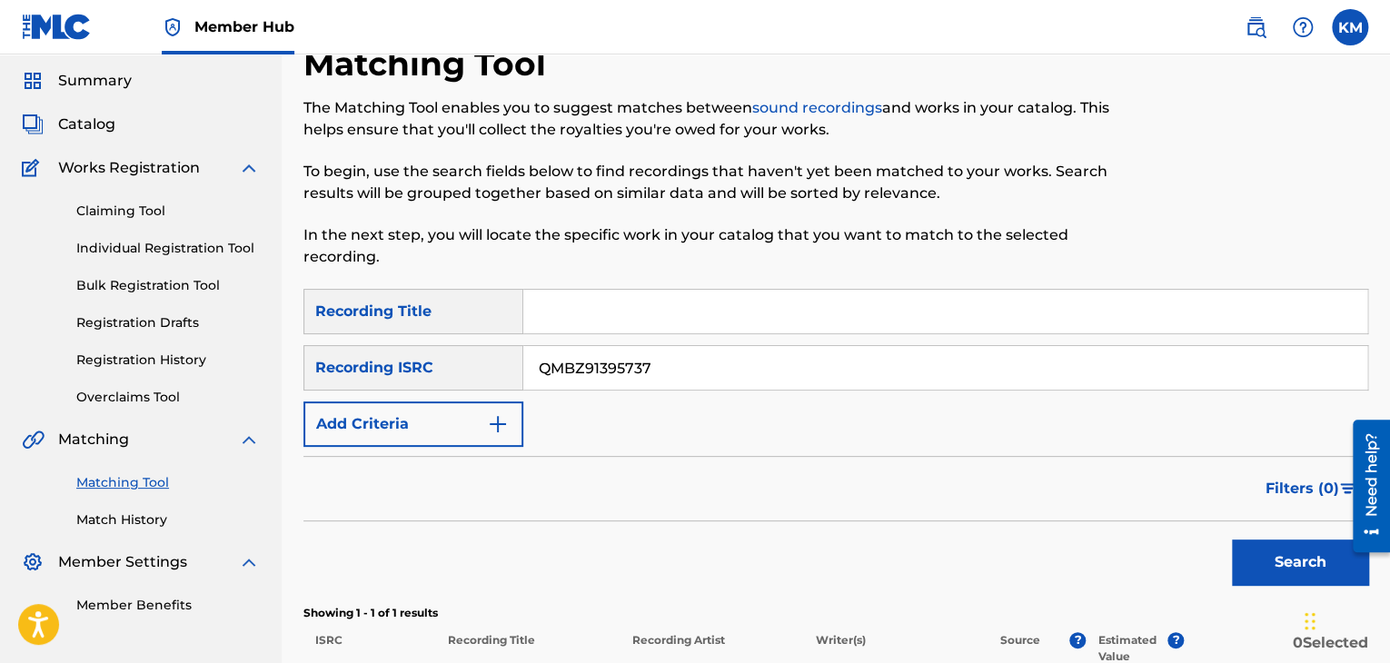
scroll to position [300, 0]
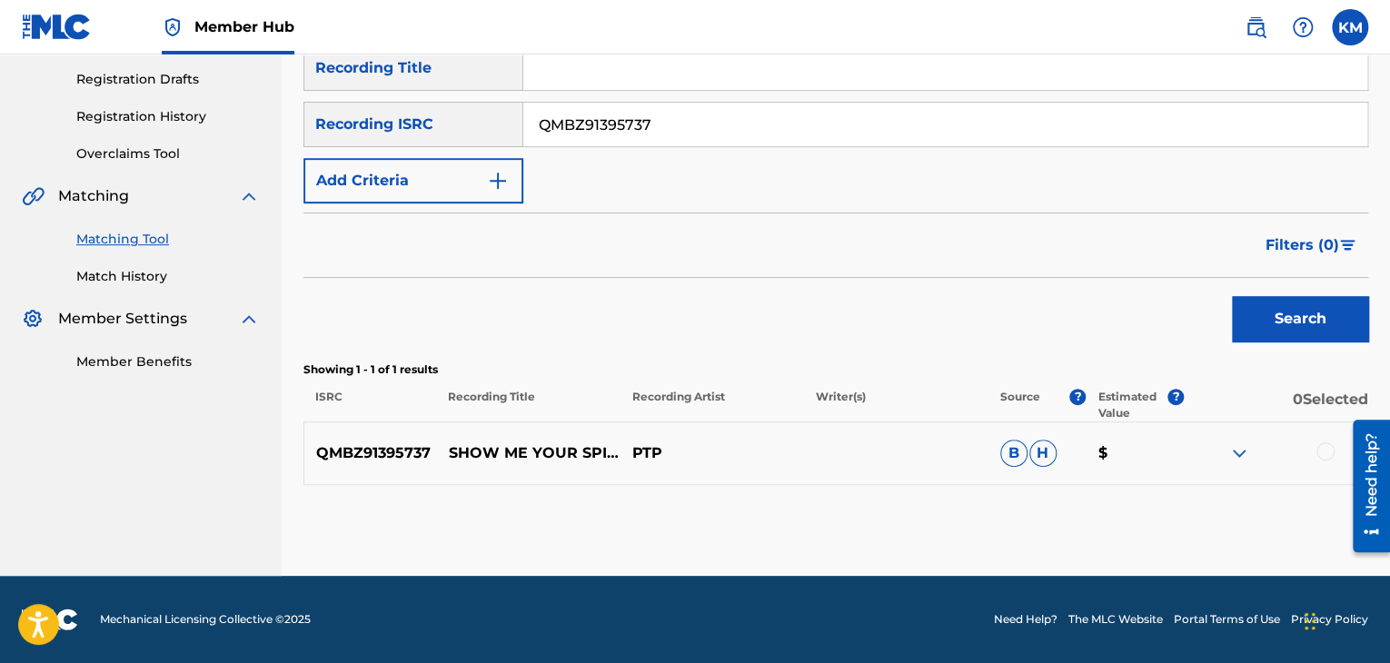
click at [1323, 451] on div at bounding box center [1325, 451] width 18 height 18
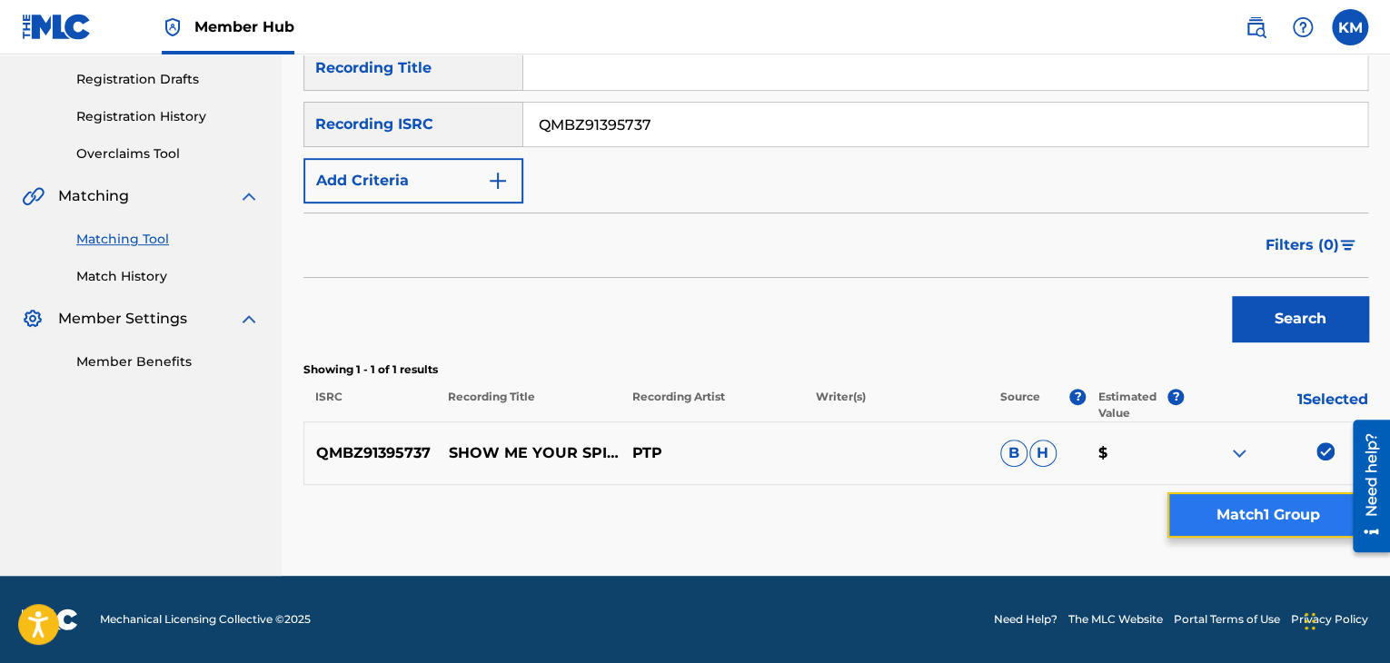
click at [1268, 510] on button "Match 1 Group" at bounding box center [1267, 514] width 201 height 45
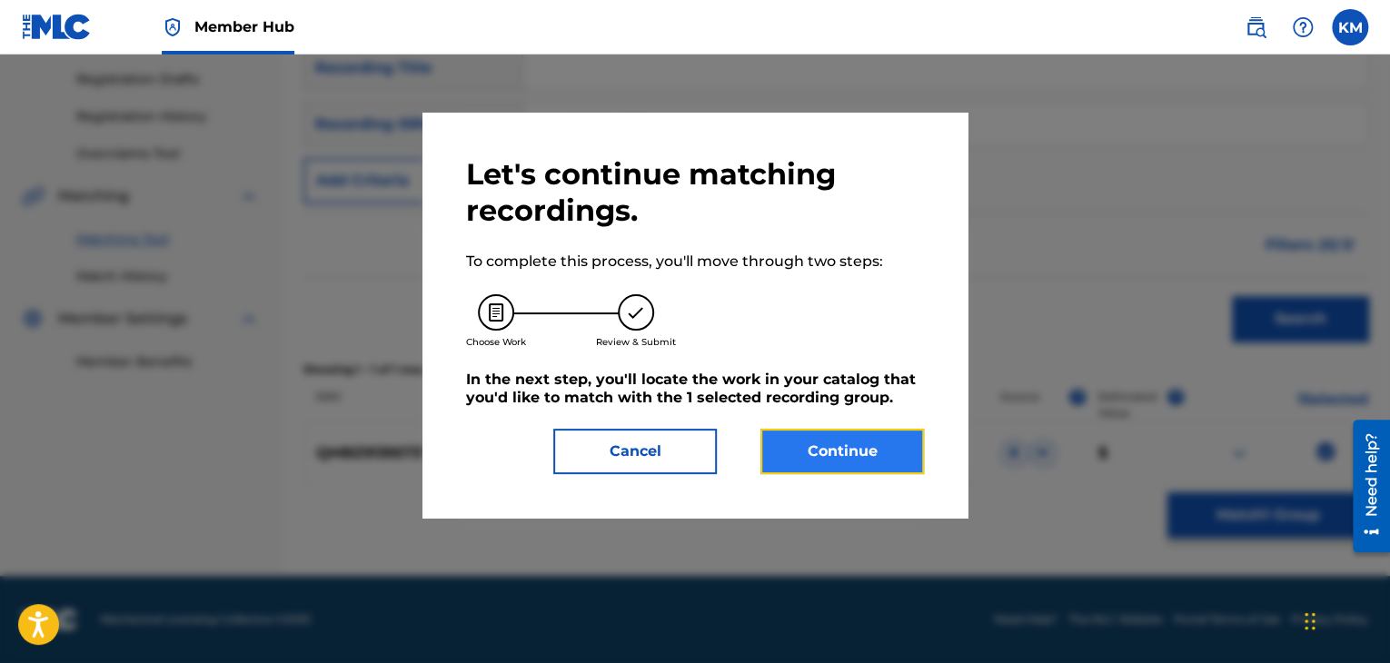
click at [821, 436] on button "Continue" at bounding box center [841, 451] width 163 height 45
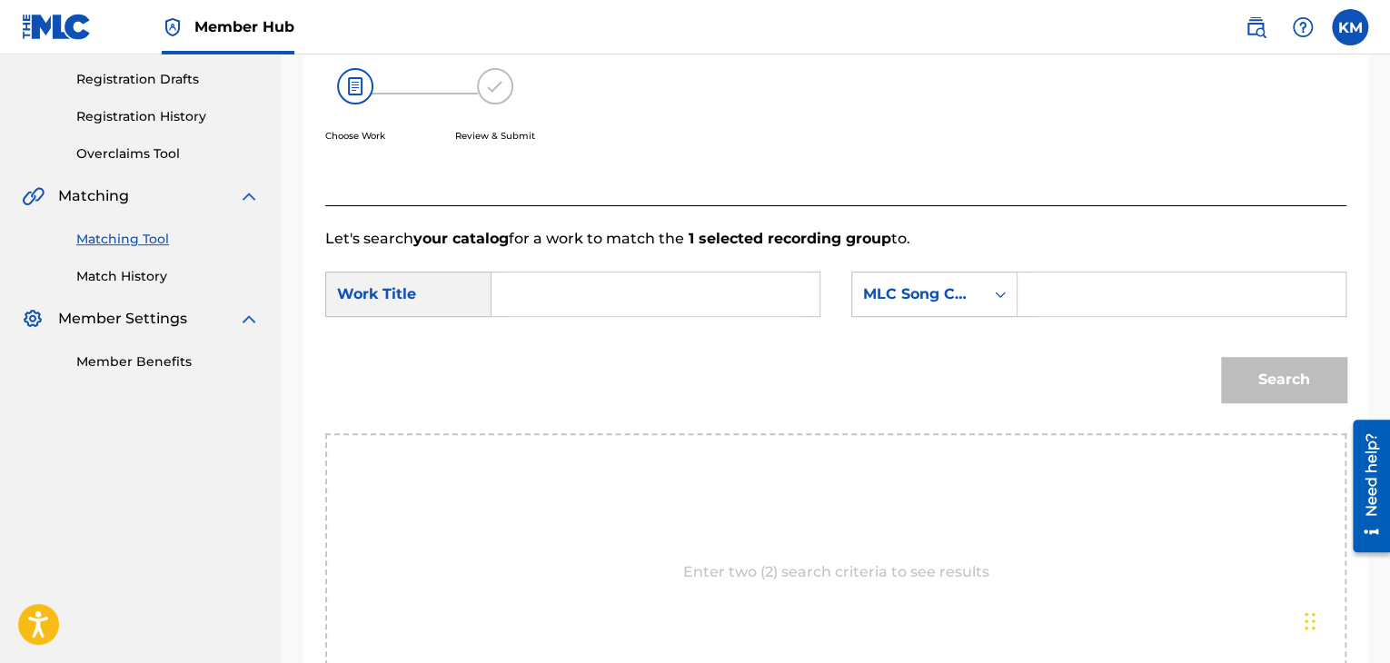
click at [552, 273] on input "Search Form" at bounding box center [655, 294] width 297 height 44
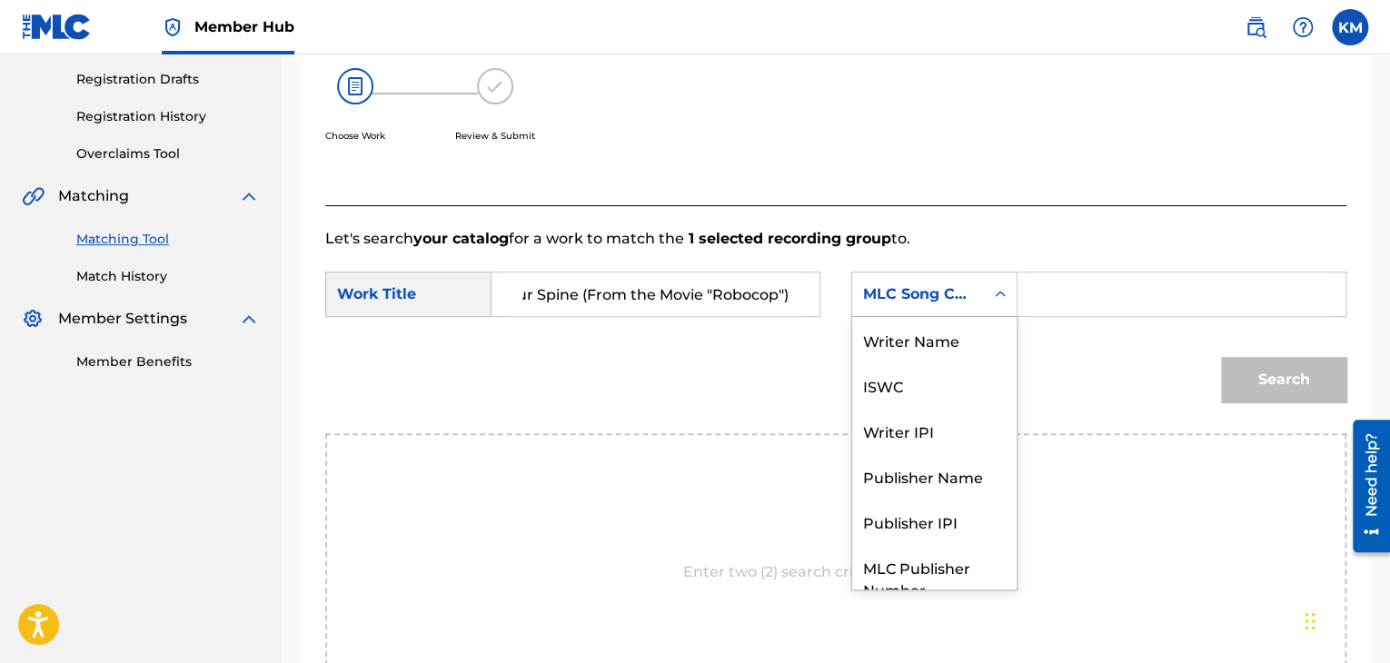
click at [1007, 294] on icon "Search Form" at bounding box center [1000, 294] width 18 height 18
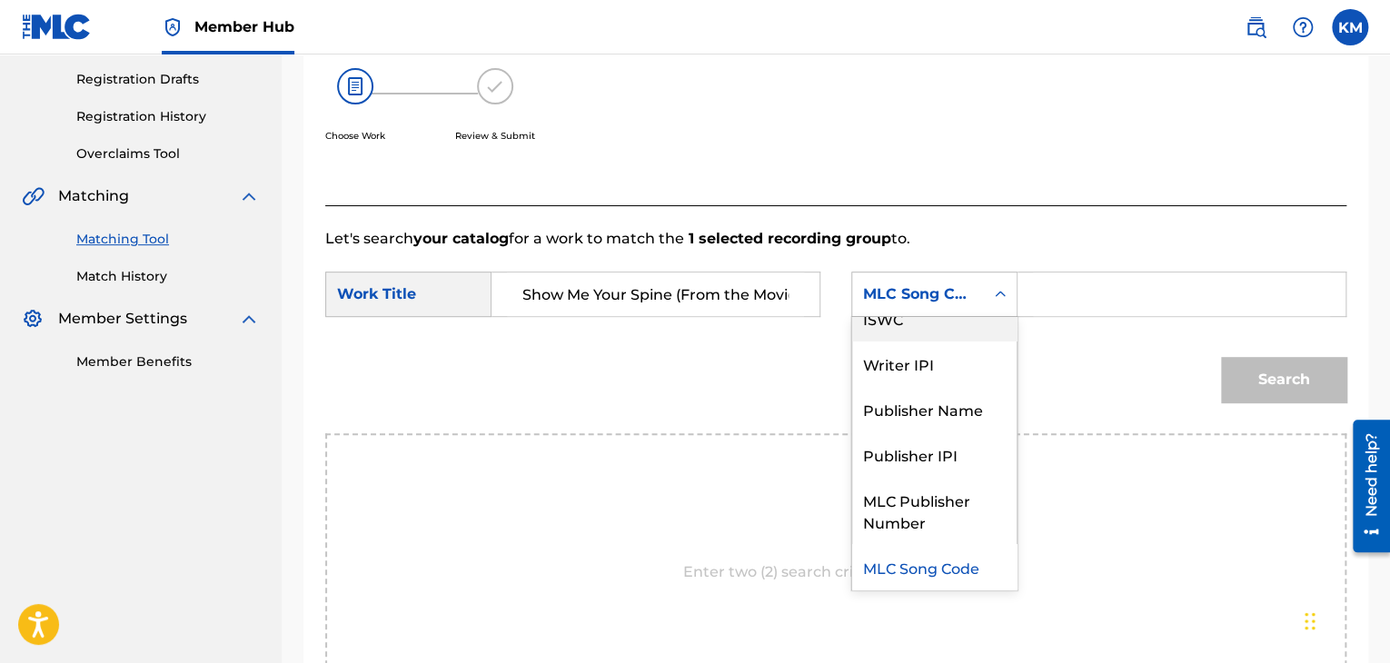
scroll to position [0, 0]
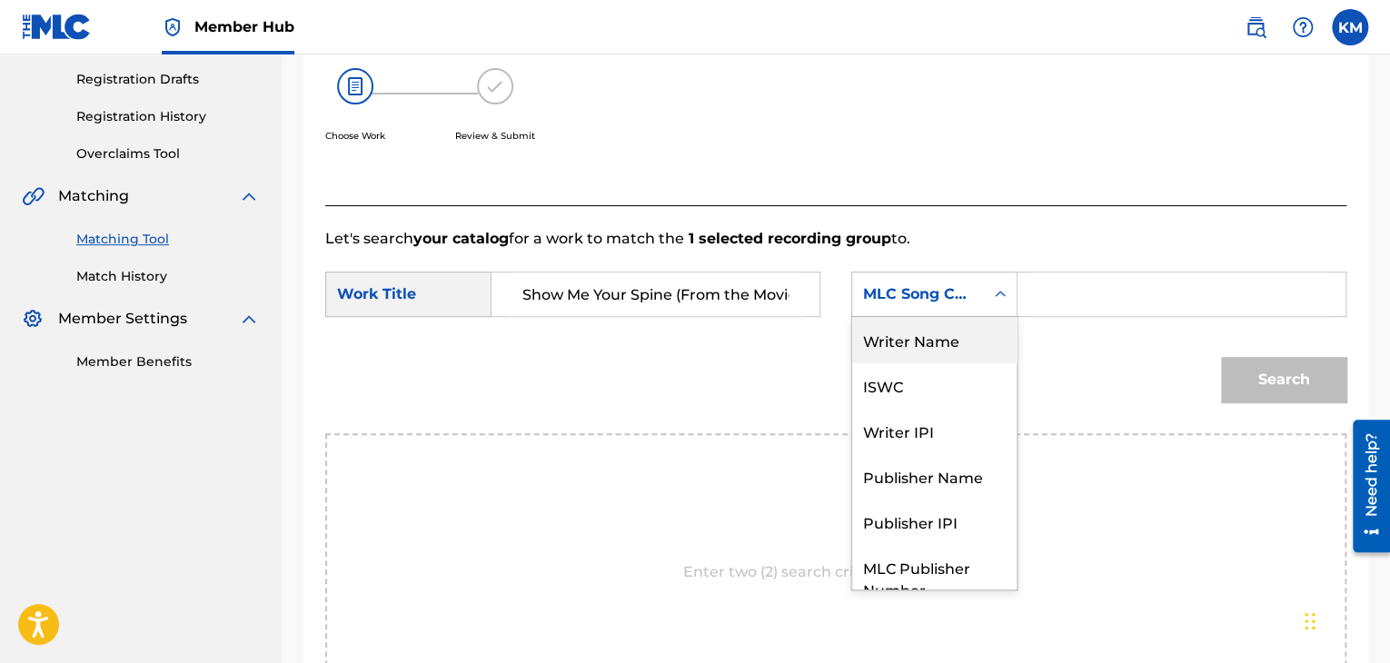
click at [952, 330] on div "Writer Name" at bounding box center [934, 339] width 164 height 45
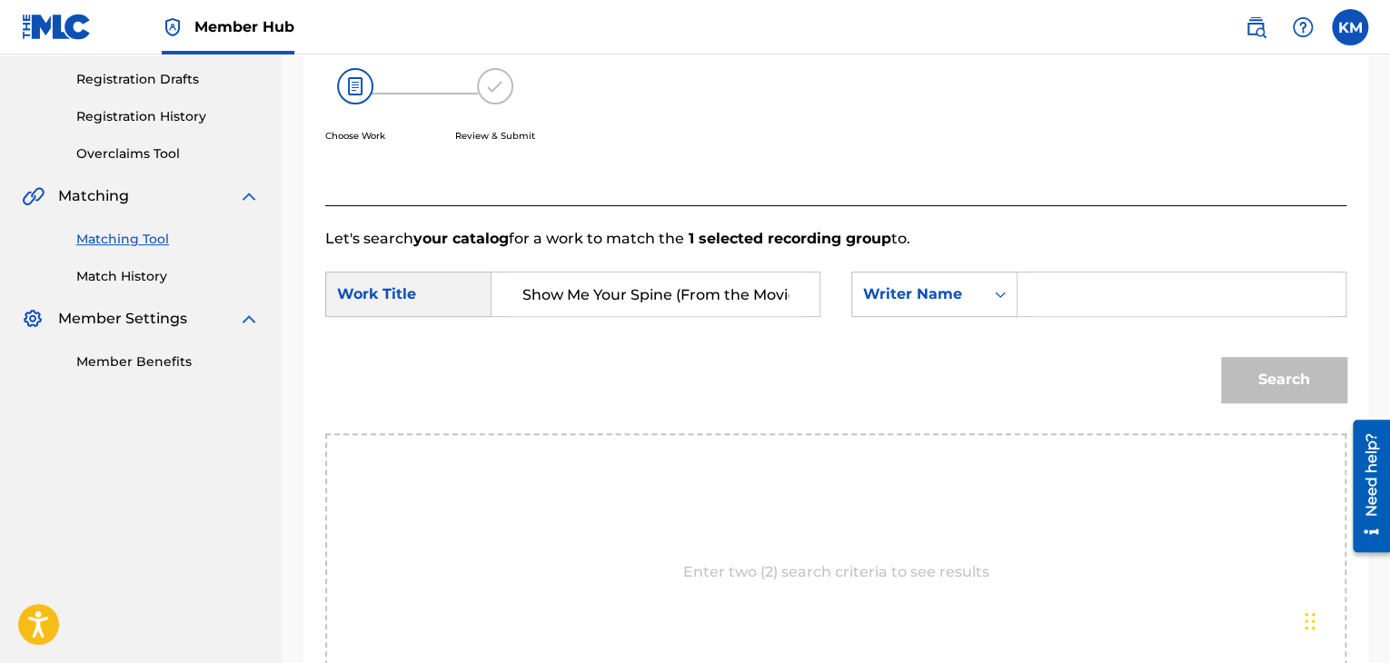
click at [1054, 274] on input "Search Form" at bounding box center [1181, 294] width 297 height 44
click at [1289, 391] on button "Search" at bounding box center [1283, 379] width 125 height 45
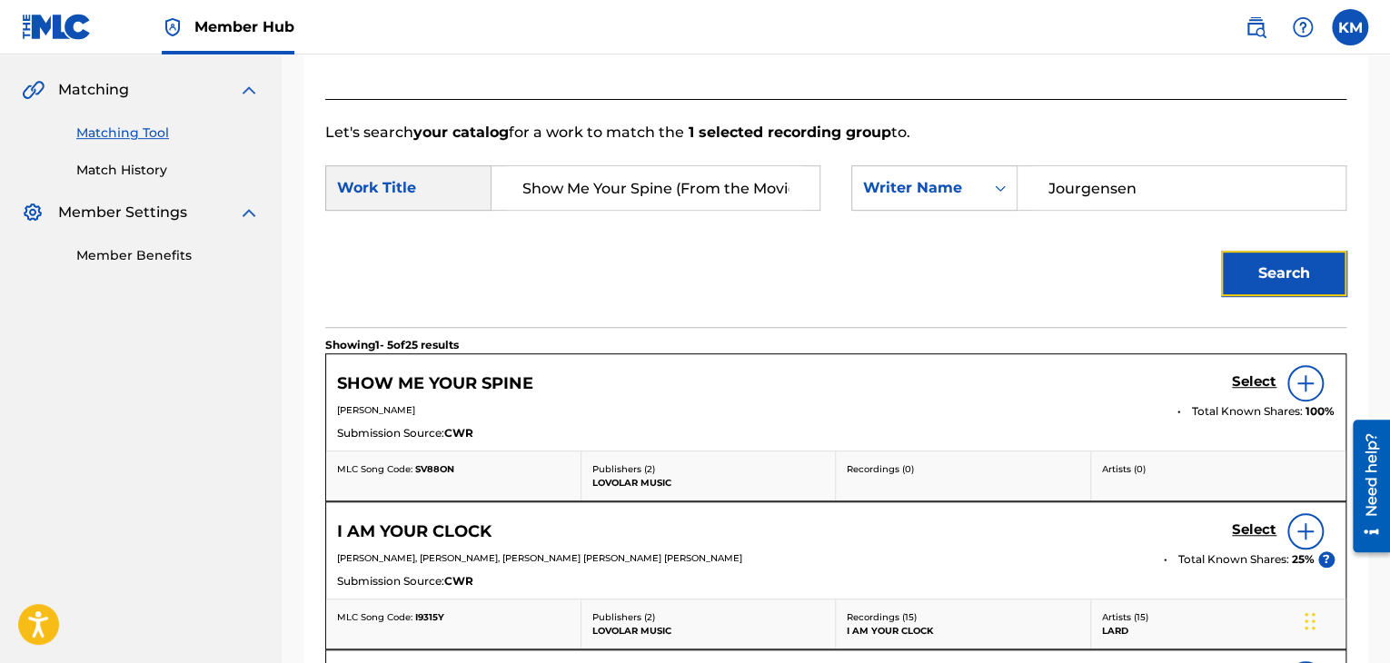
scroll to position [391, 0]
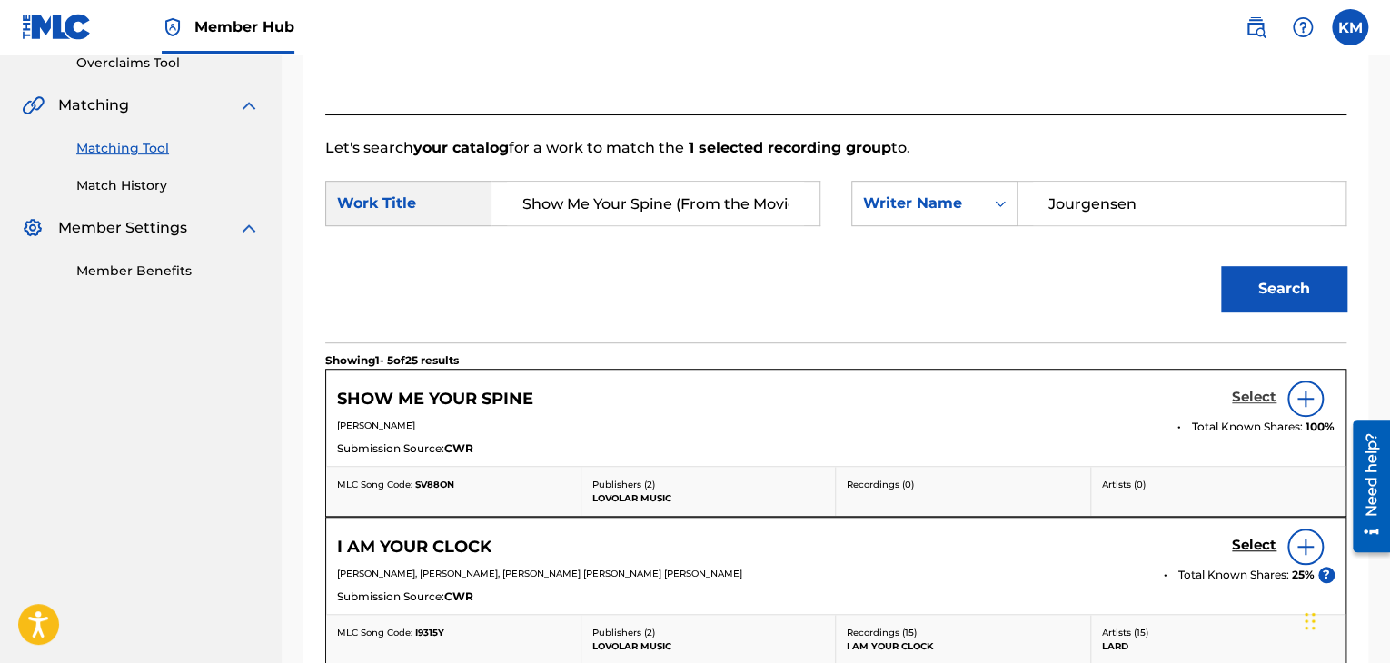
click at [1264, 393] on h5 "Select" at bounding box center [1254, 397] width 45 height 17
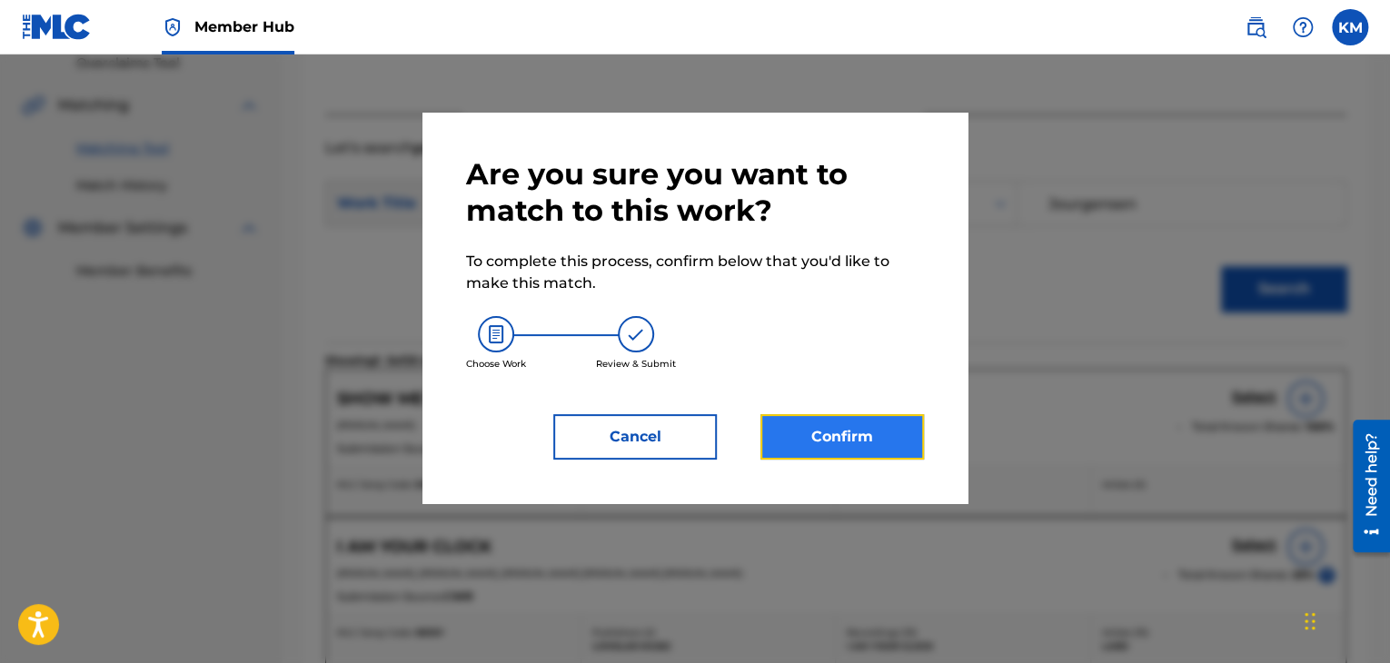
click at [889, 426] on button "Confirm" at bounding box center [841, 436] width 163 height 45
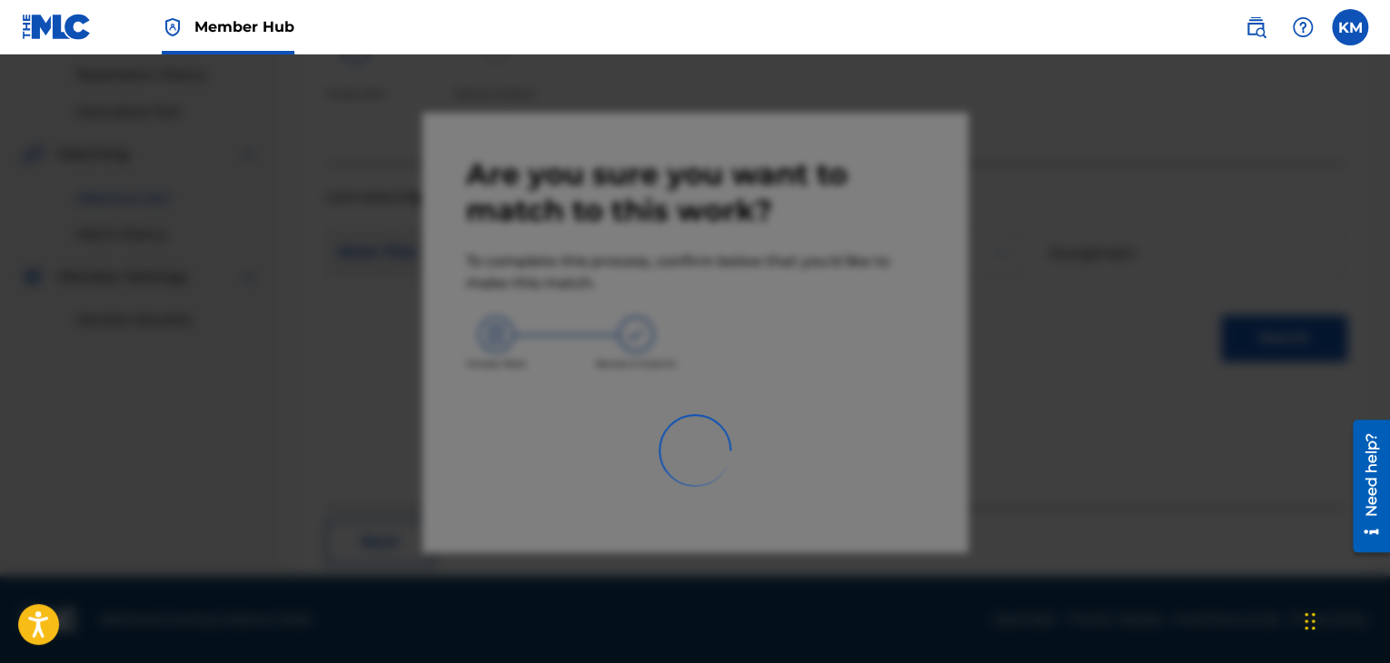
scroll to position [117, 0]
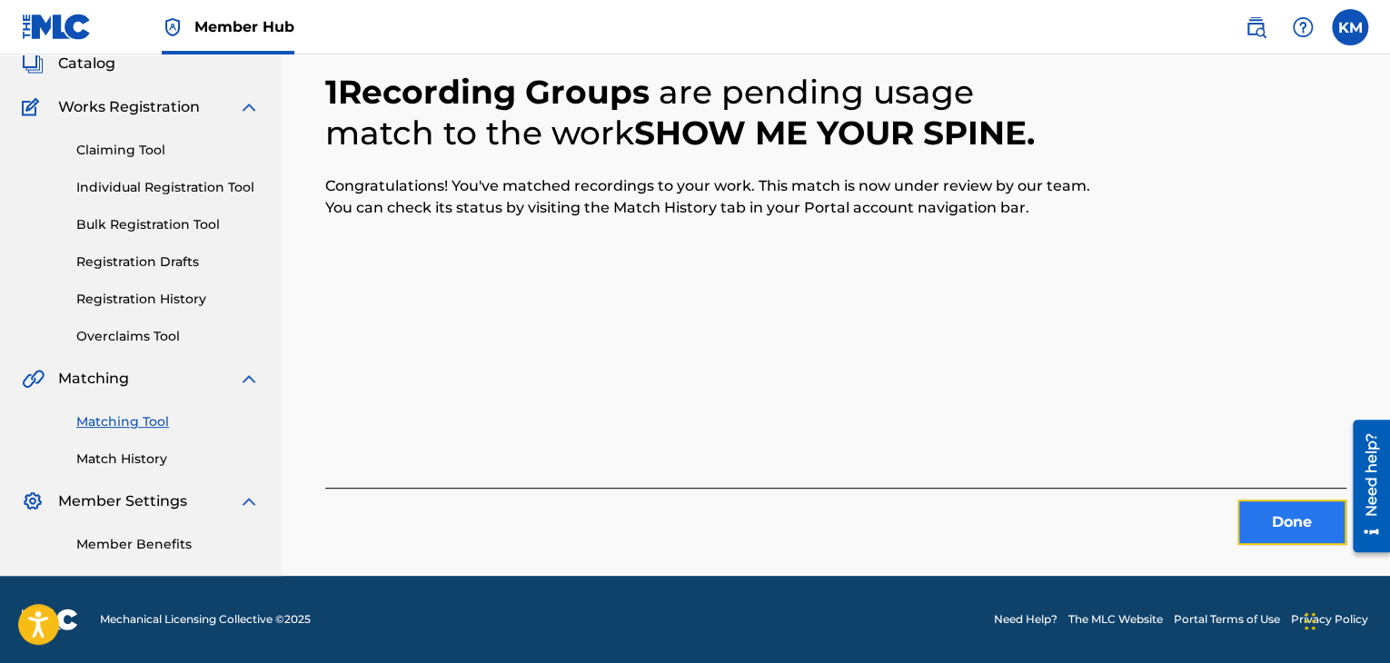
click at [1319, 515] on button "Done" at bounding box center [1291, 522] width 109 height 45
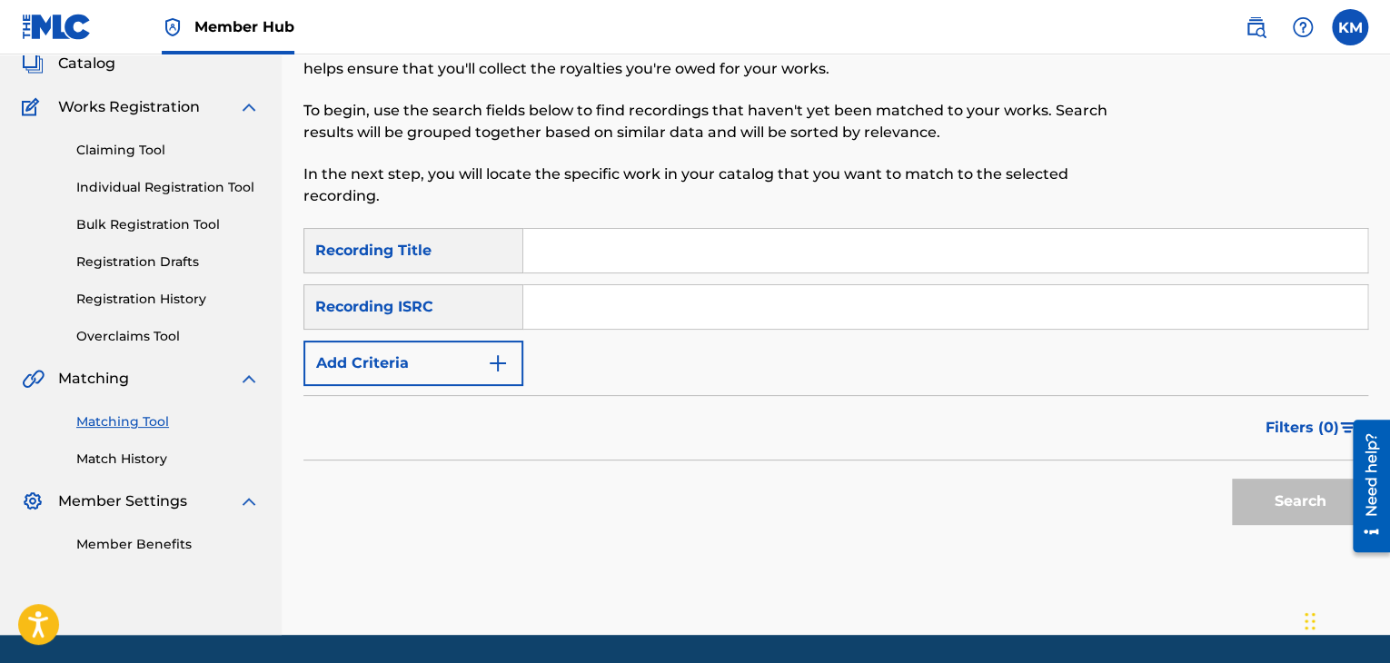
click at [560, 300] on input "Search Form" at bounding box center [945, 307] width 844 height 44
click at [1285, 502] on button "Search" at bounding box center [1300, 501] width 136 height 45
